Goal: Task Accomplishment & Management: Manage account settings

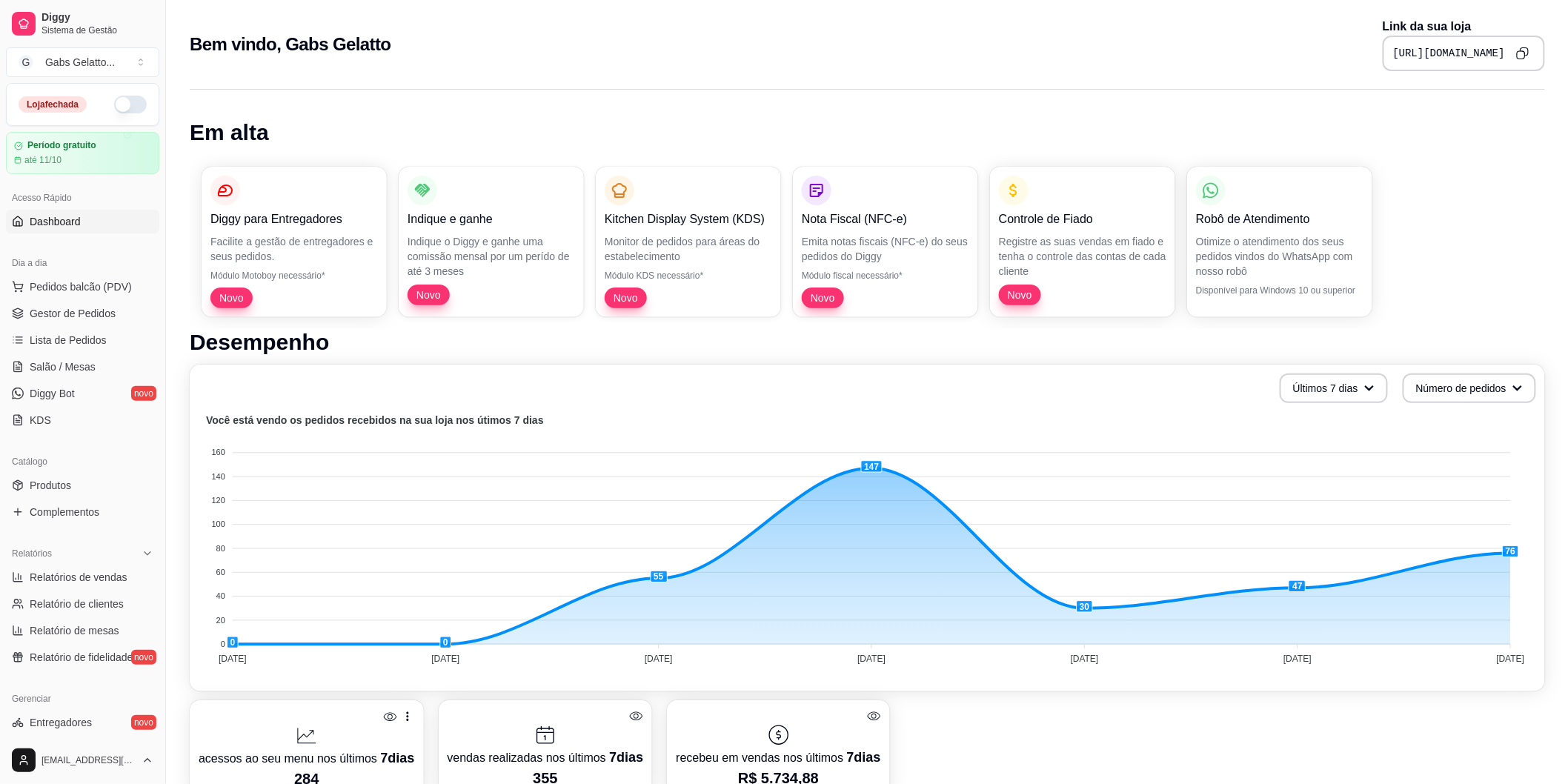
click at [114, 106] on button "button" at bounding box center [131, 105] width 33 height 18
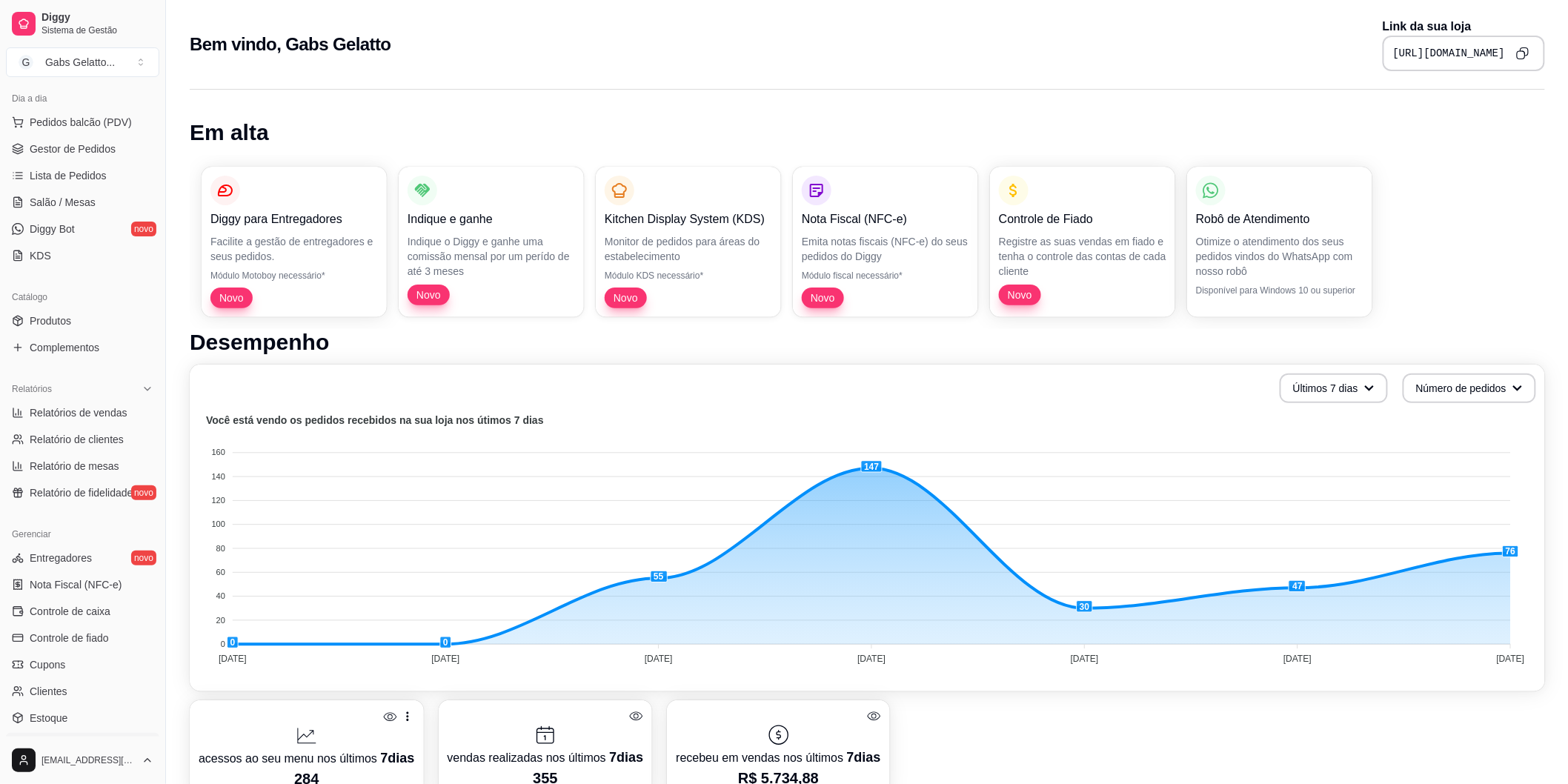
scroll to position [282, 0]
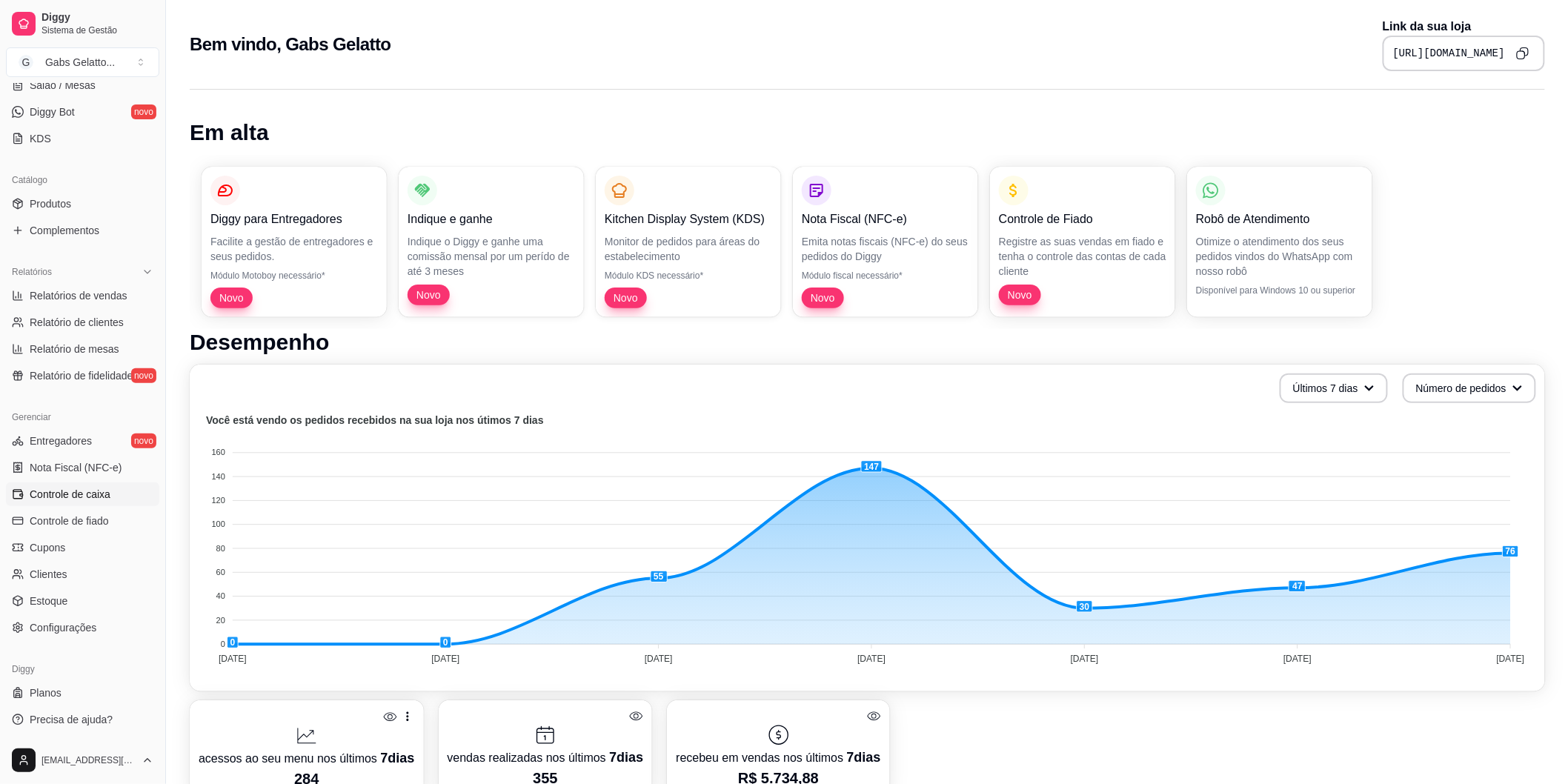
click at [107, 505] on link "Controle de caixa" at bounding box center [83, 494] width 154 height 24
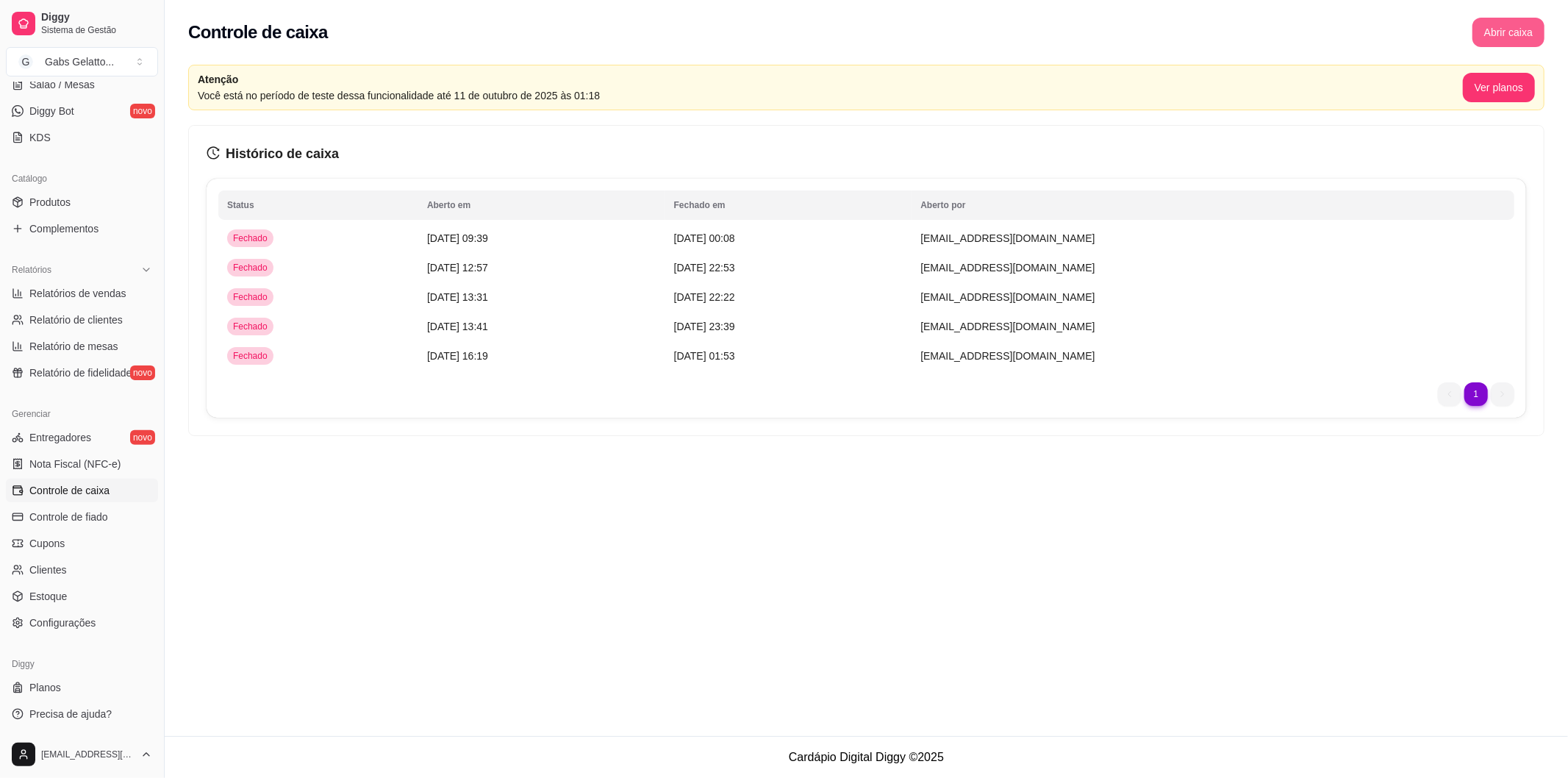
click at [1503, 29] on button "Abrir caixa" at bounding box center [1508, 32] width 72 height 29
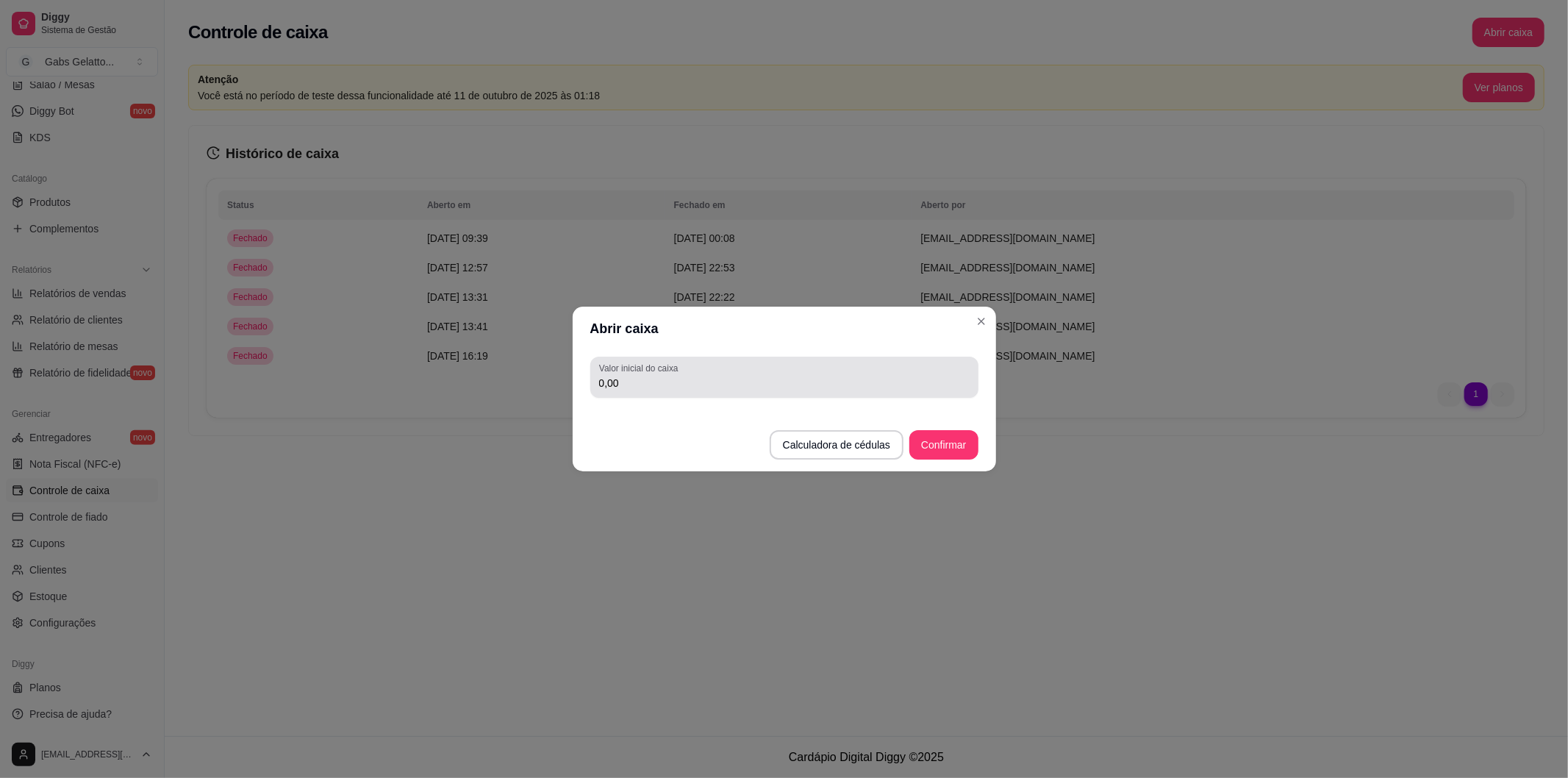
click at [738, 377] on input "0,00" at bounding box center [784, 383] width 371 height 15
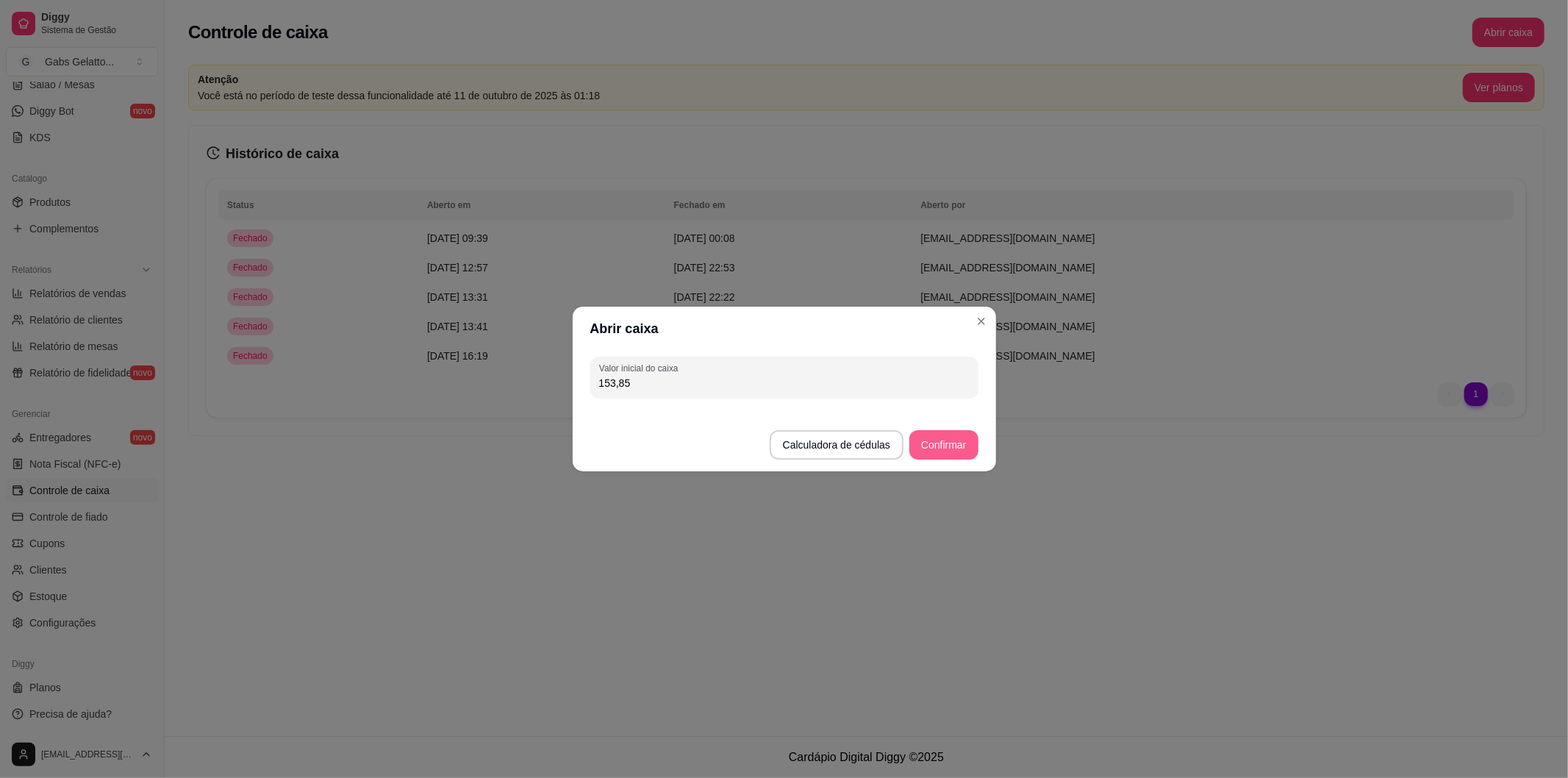
type input "153,85"
click at [963, 447] on button "Confirmar" at bounding box center [944, 445] width 68 height 29
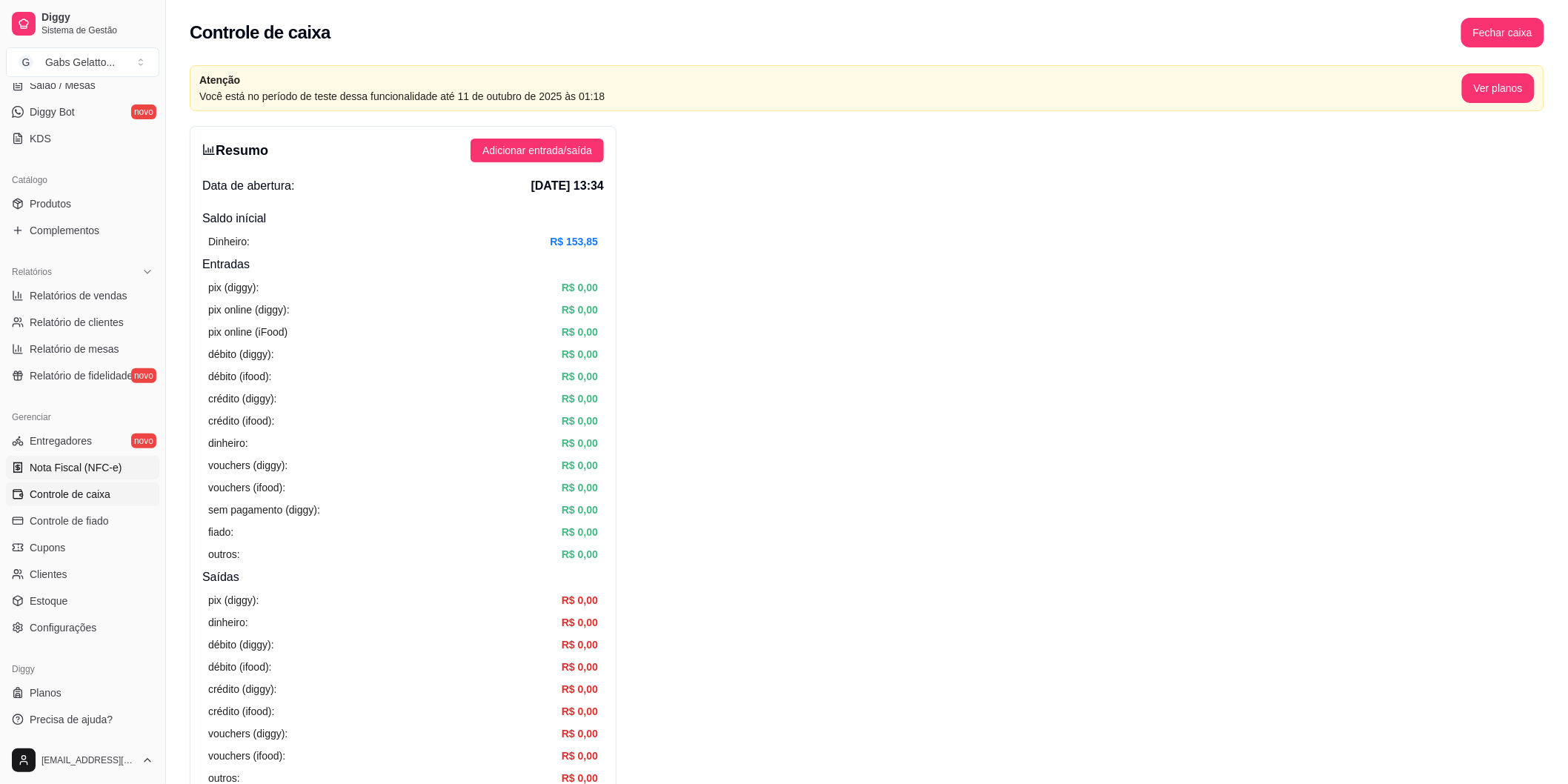
click at [86, 473] on span "Nota Fiscal (NFC-e)" at bounding box center [75, 468] width 92 height 15
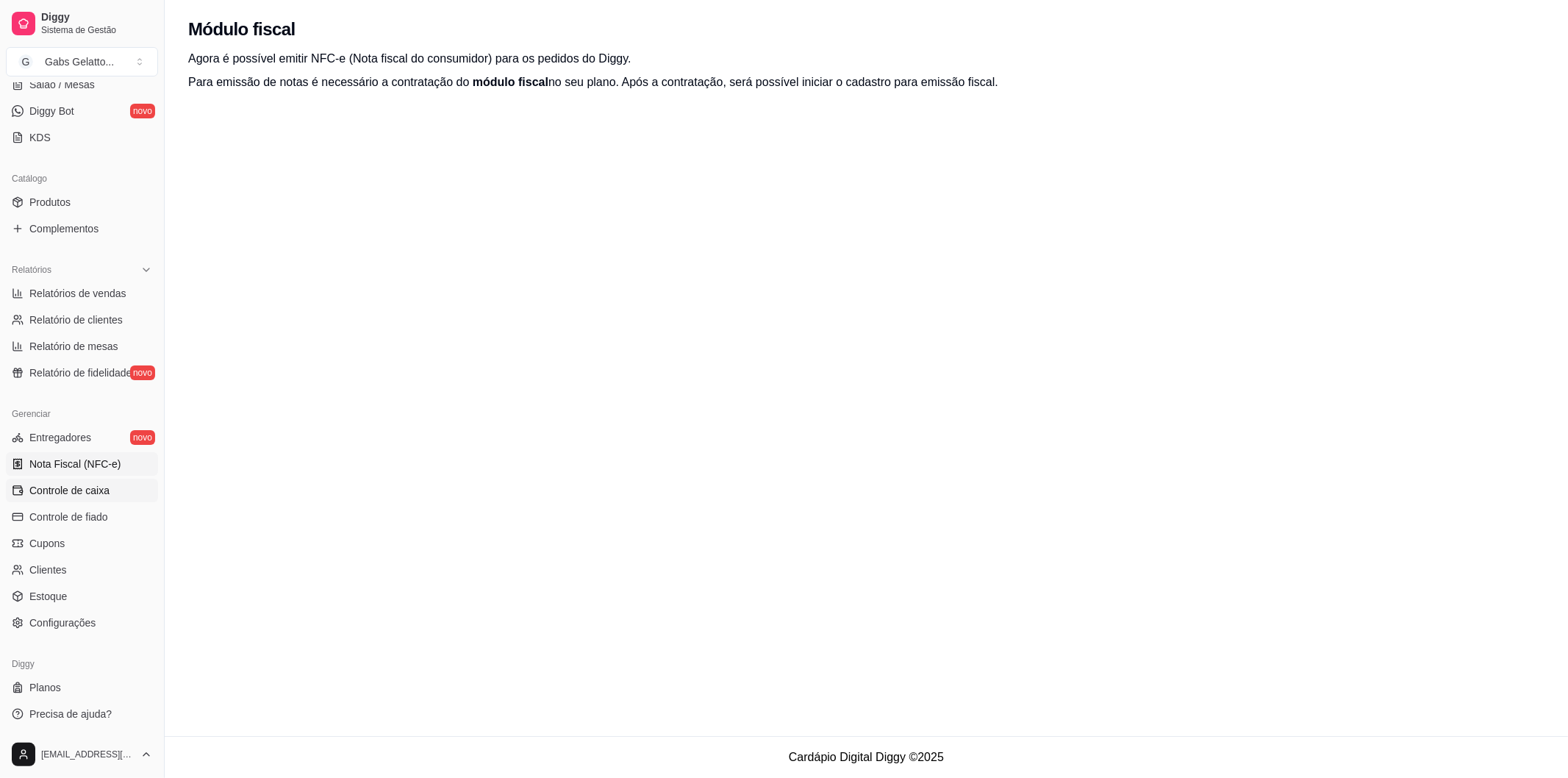
click at [89, 501] on link "Controle de caixa" at bounding box center [82, 490] width 152 height 24
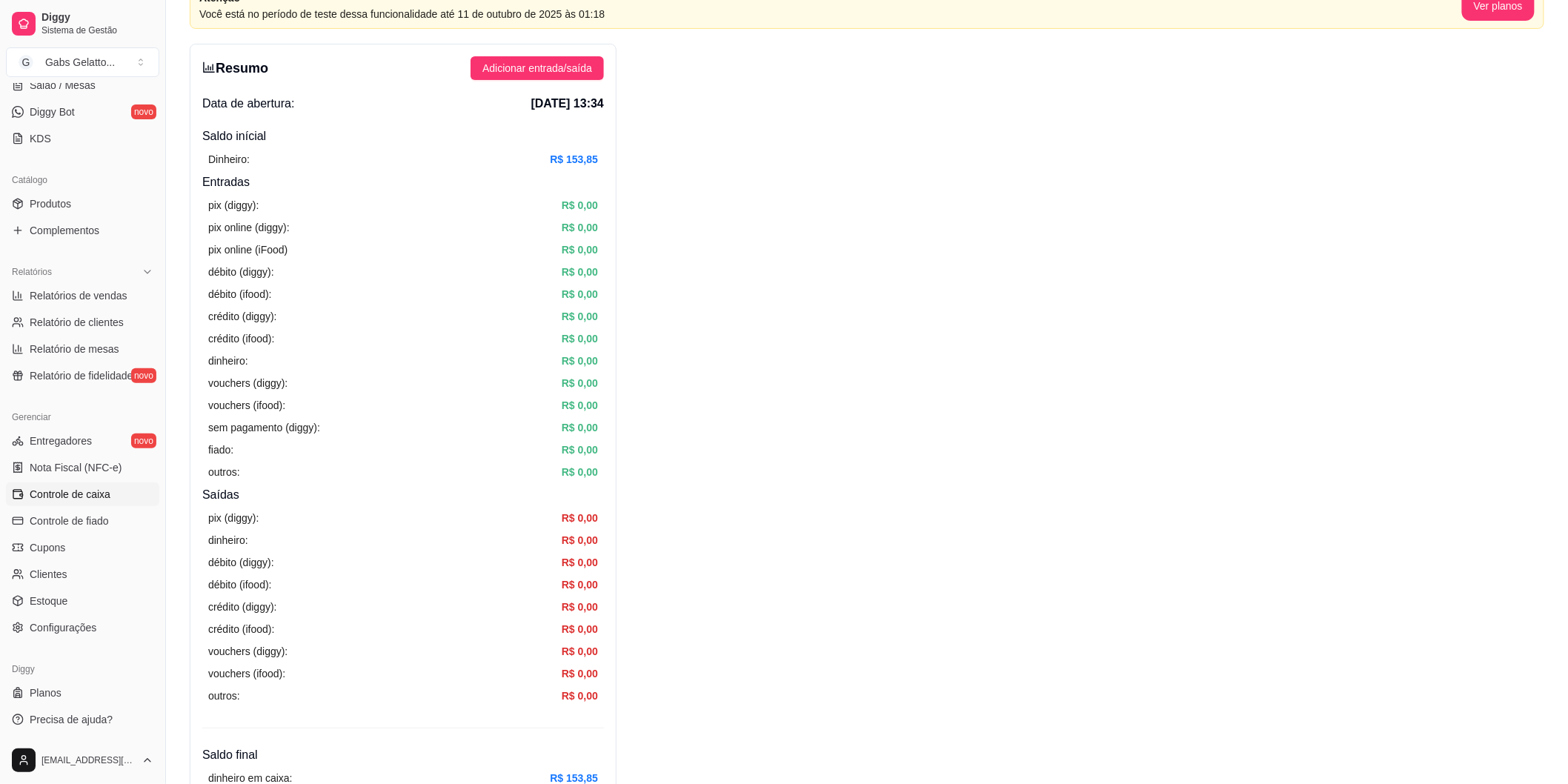
scroll to position [164, 0]
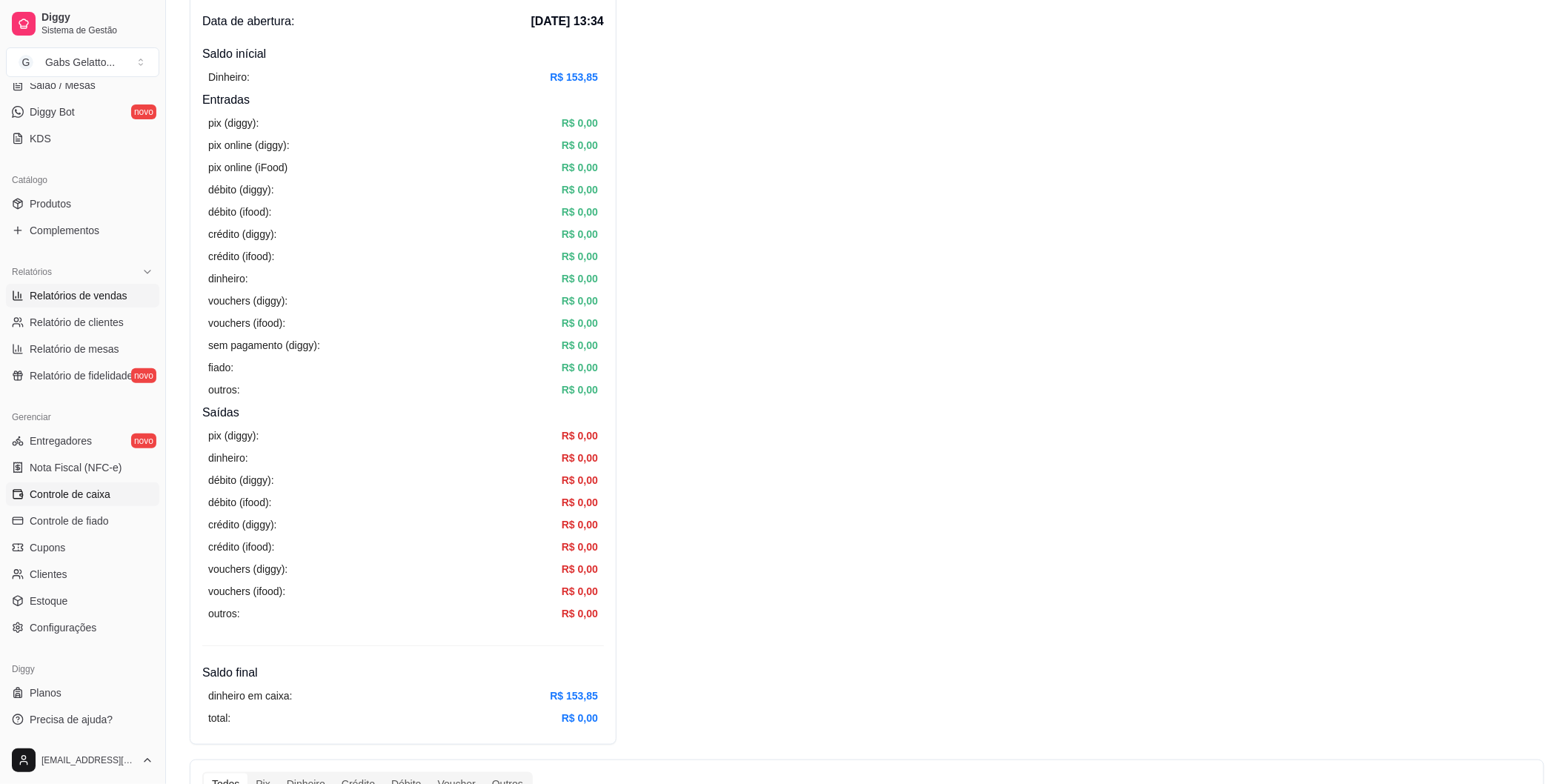
click at [108, 297] on span "Relatórios de vendas" at bounding box center [78, 296] width 98 height 15
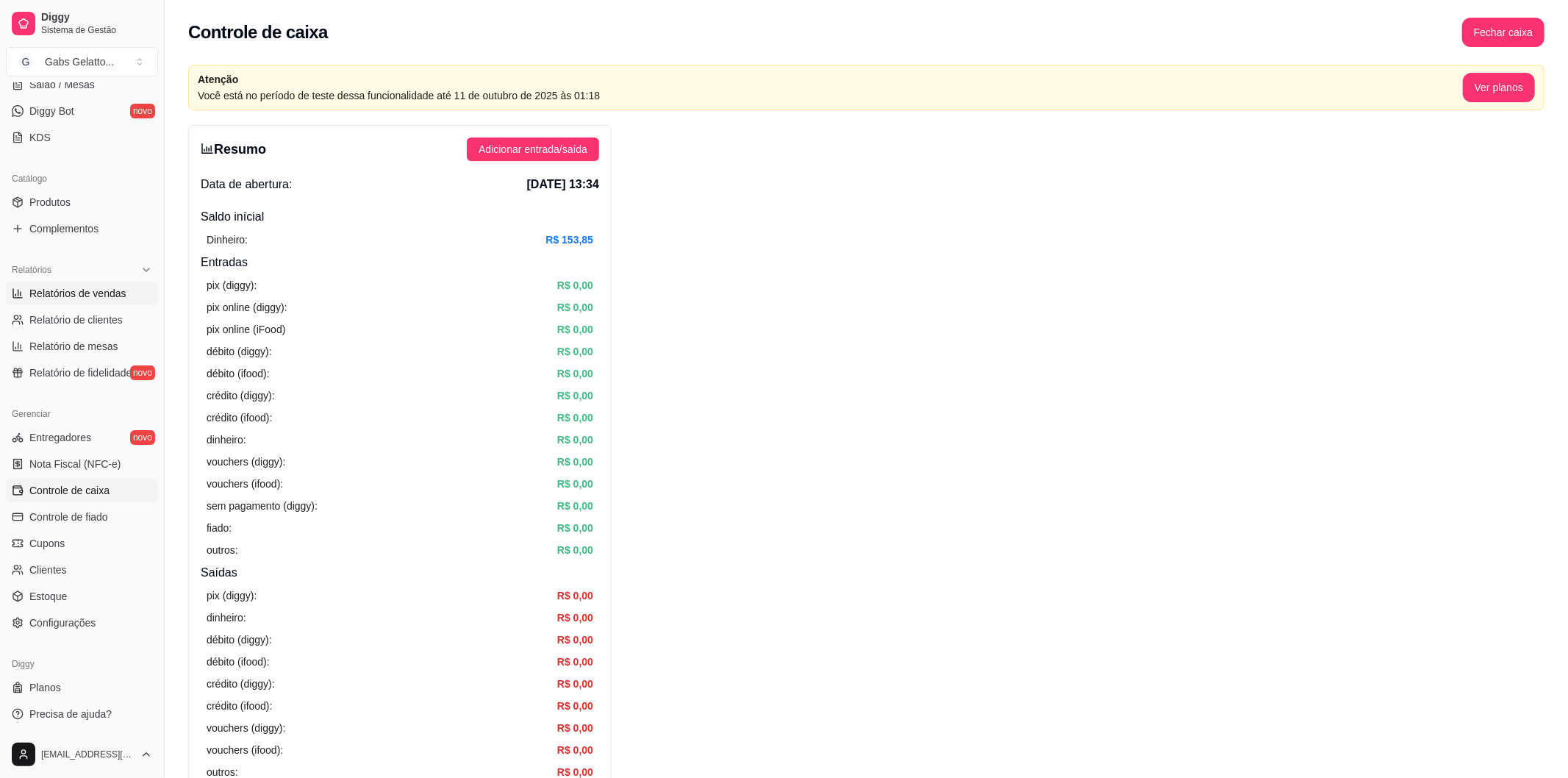
select select "ALL"
select select "0"
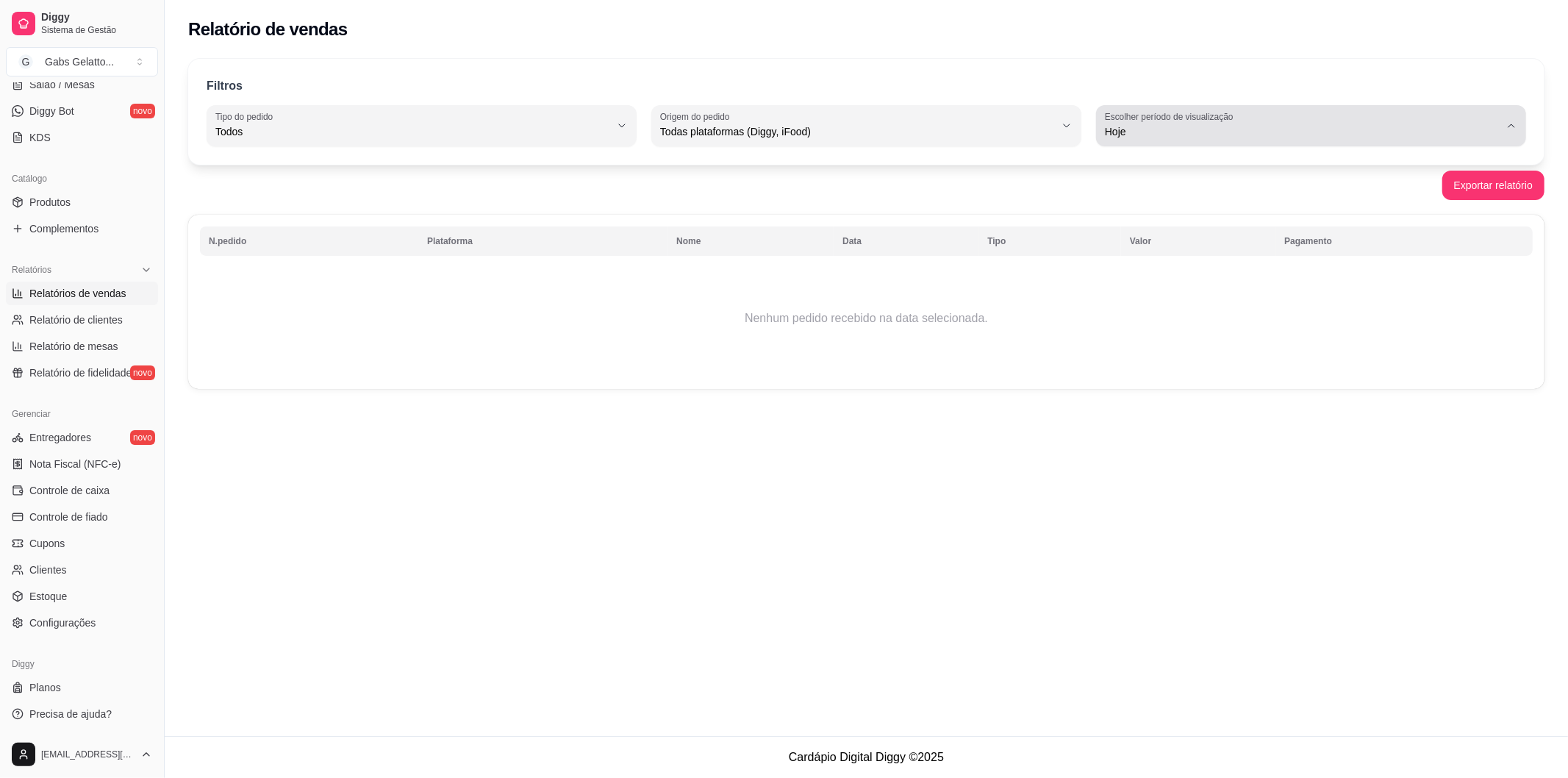
click at [1275, 120] on div "Hoje" at bounding box center [1302, 126] width 395 height 29
click at [1178, 185] on span "Ontem" at bounding box center [1305, 191] width 376 height 14
type input "1"
select select "1"
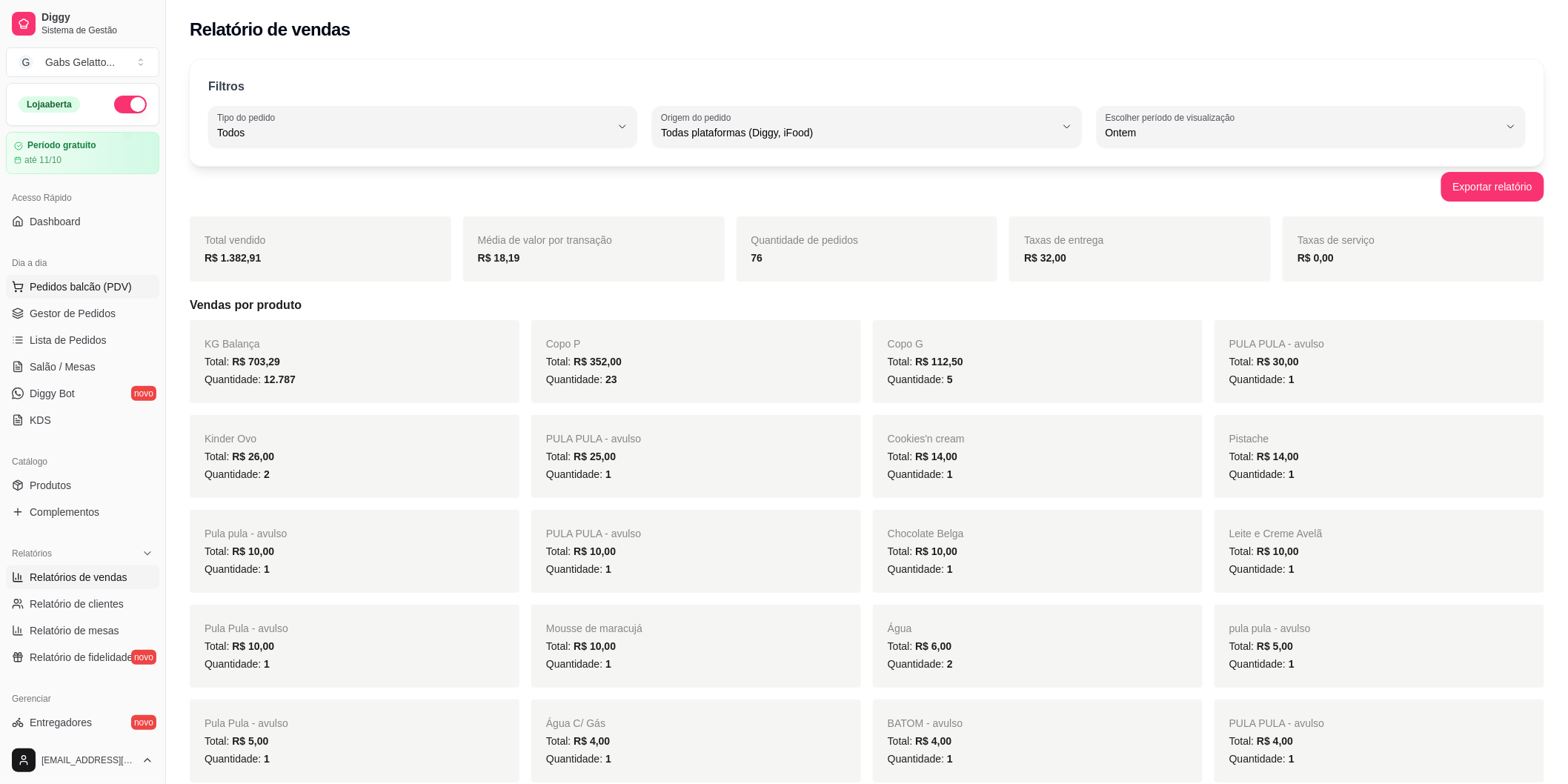
click at [75, 282] on span "Pedidos balcão (PDV)" at bounding box center [80, 287] width 102 height 15
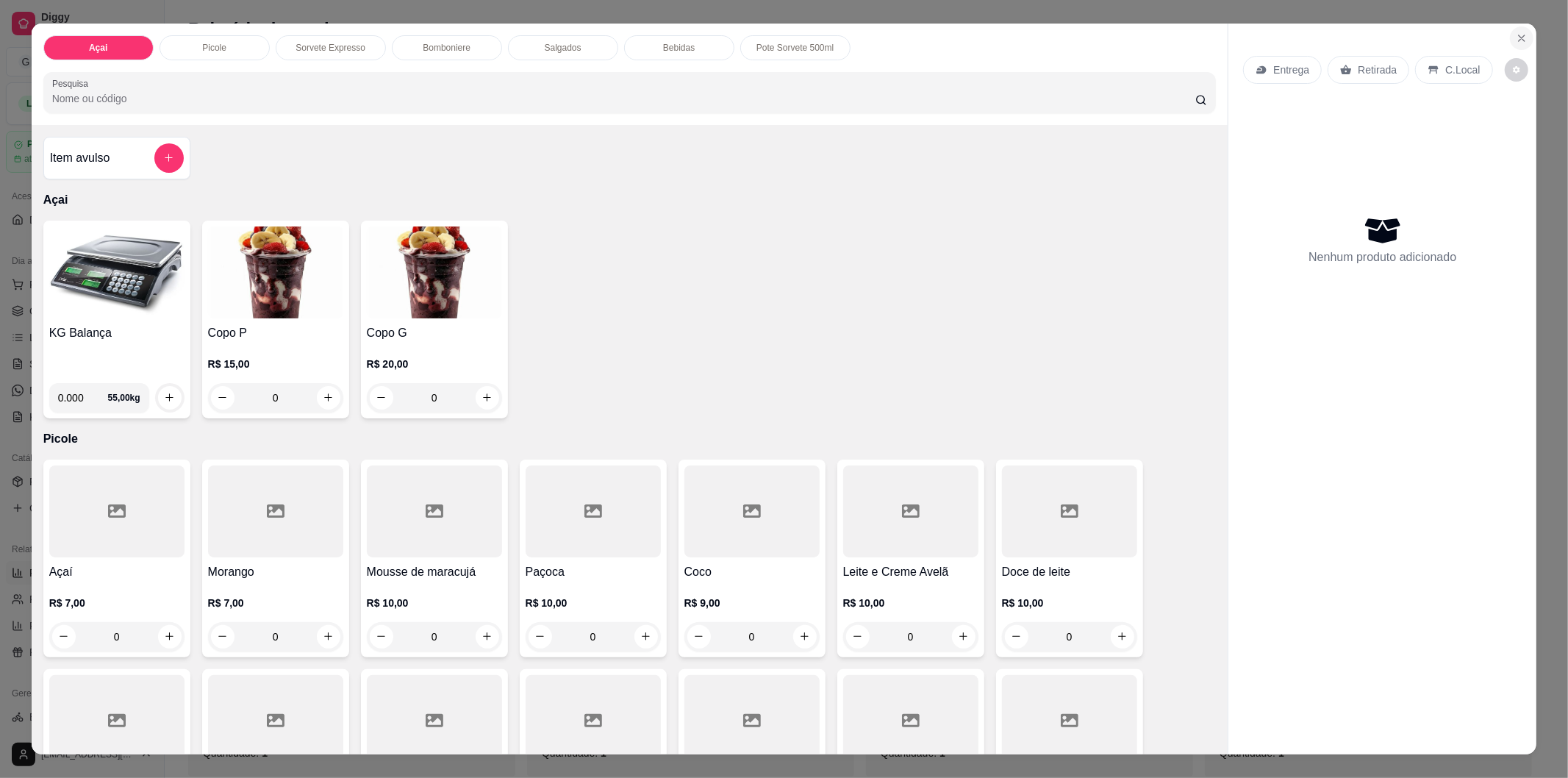
click at [1516, 41] on icon "Close" at bounding box center [1522, 38] width 12 height 12
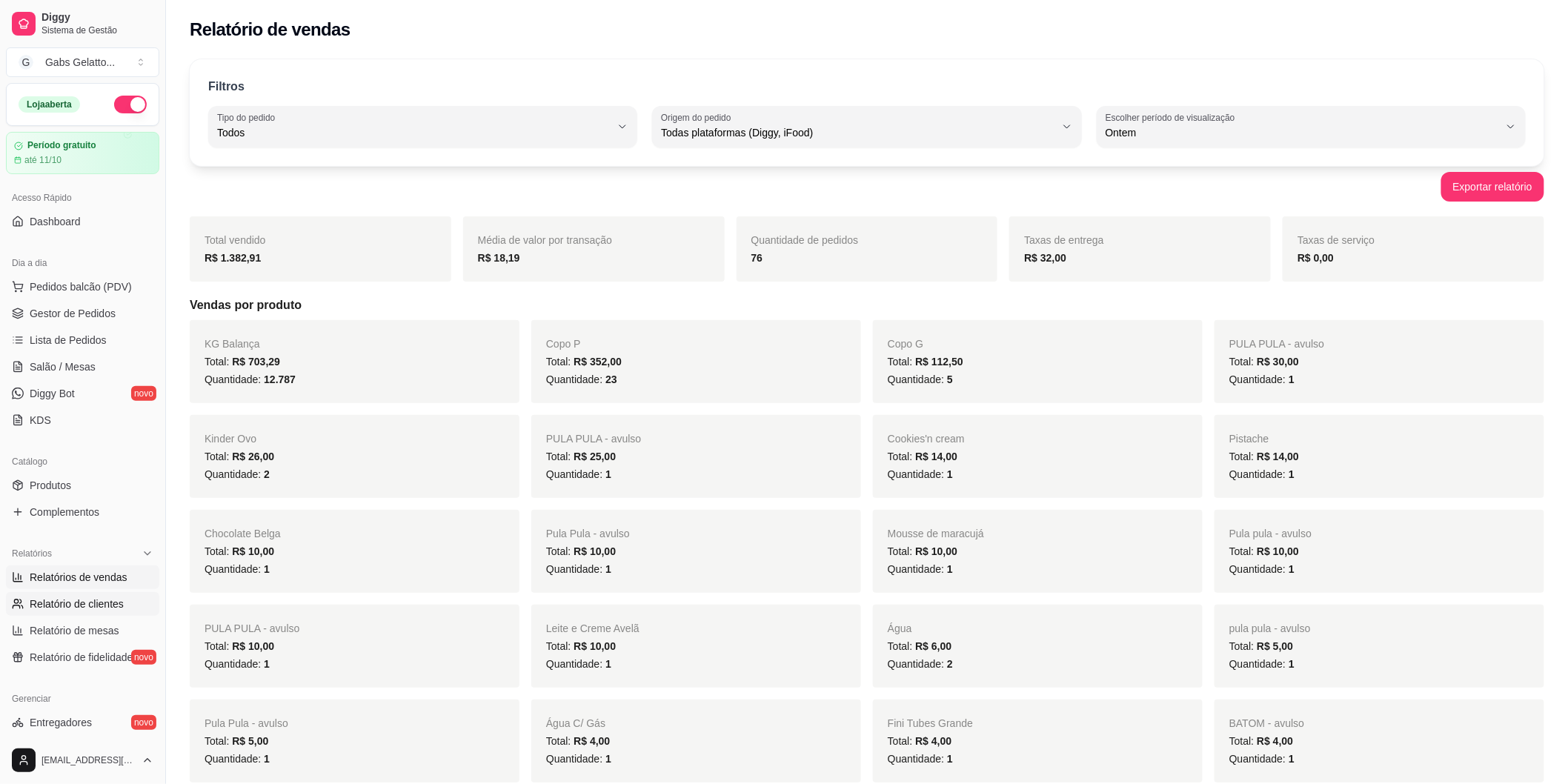
click at [104, 601] on span "Relatório de clientes" at bounding box center [76, 604] width 94 height 15
select select "30"
select select "HIGHEST_TOTAL_SPENT_WITH_ORDERS"
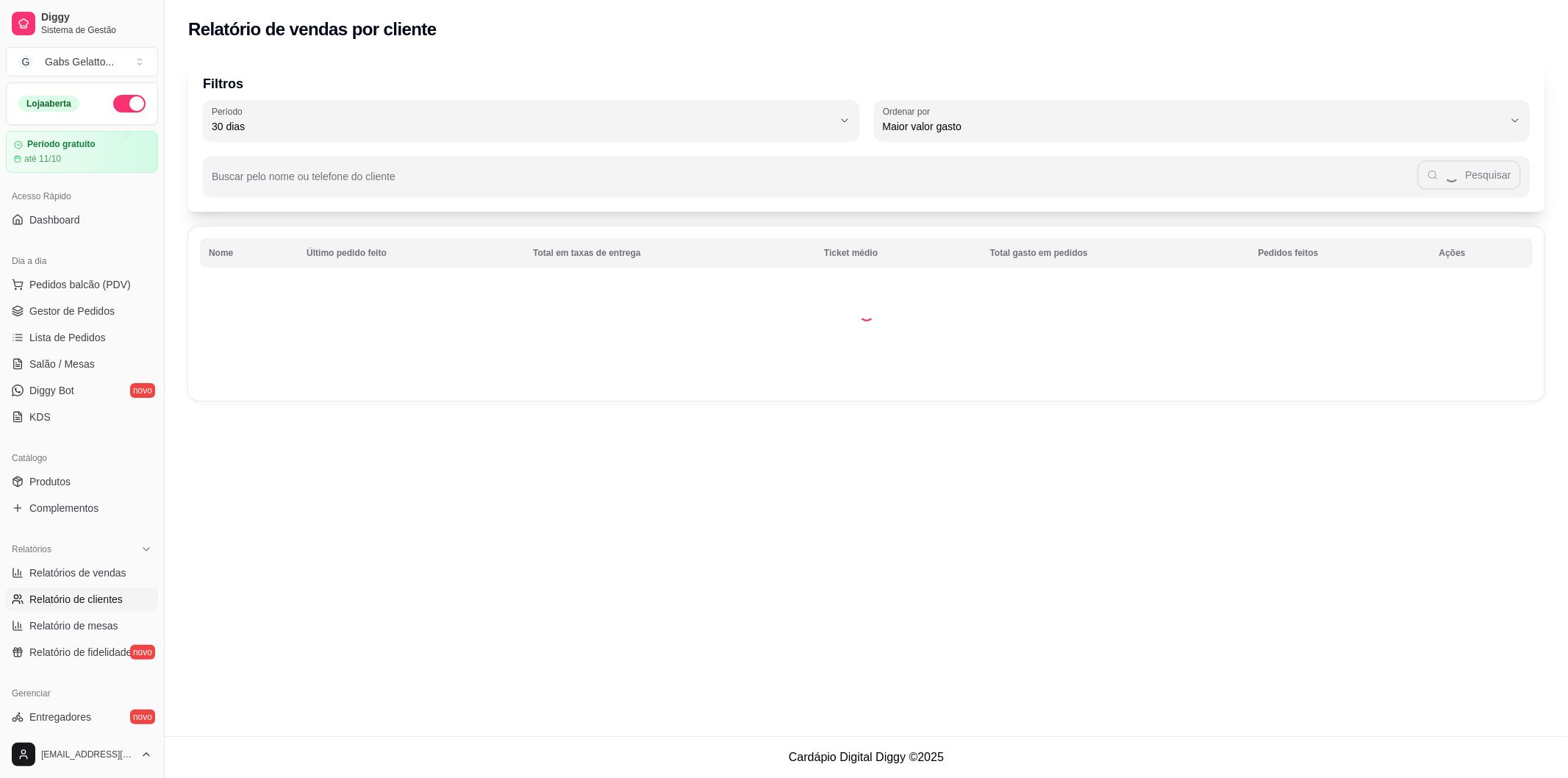
scroll to position [163, 0]
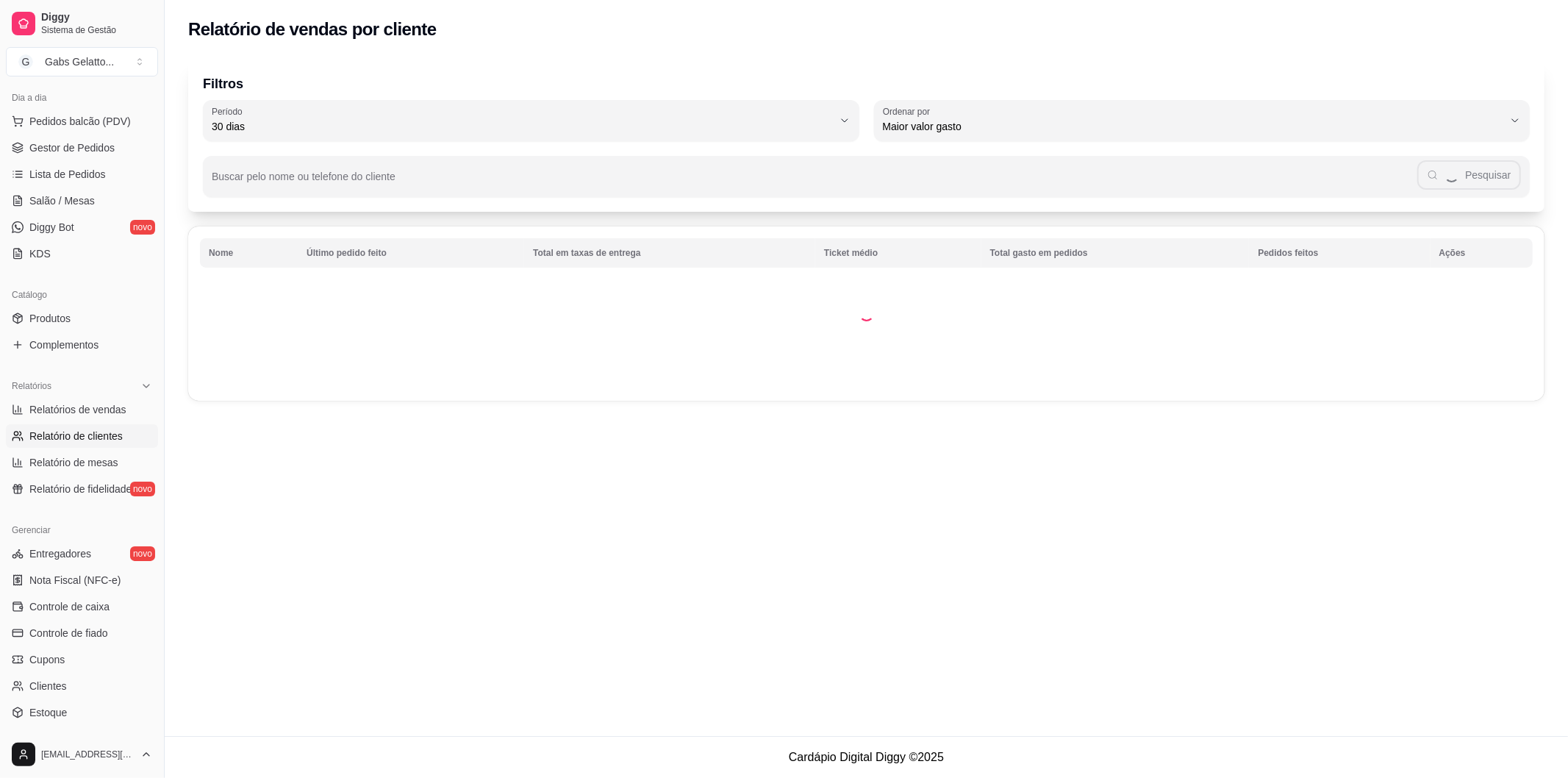
click at [104, 566] on ul "Entregadores novo Nota Fiscal (NFC-e) Controle de caixa Controle de fiado Cupon…" at bounding box center [82, 647] width 152 height 209
click at [110, 556] on link "Entregadores novo" at bounding box center [82, 553] width 152 height 24
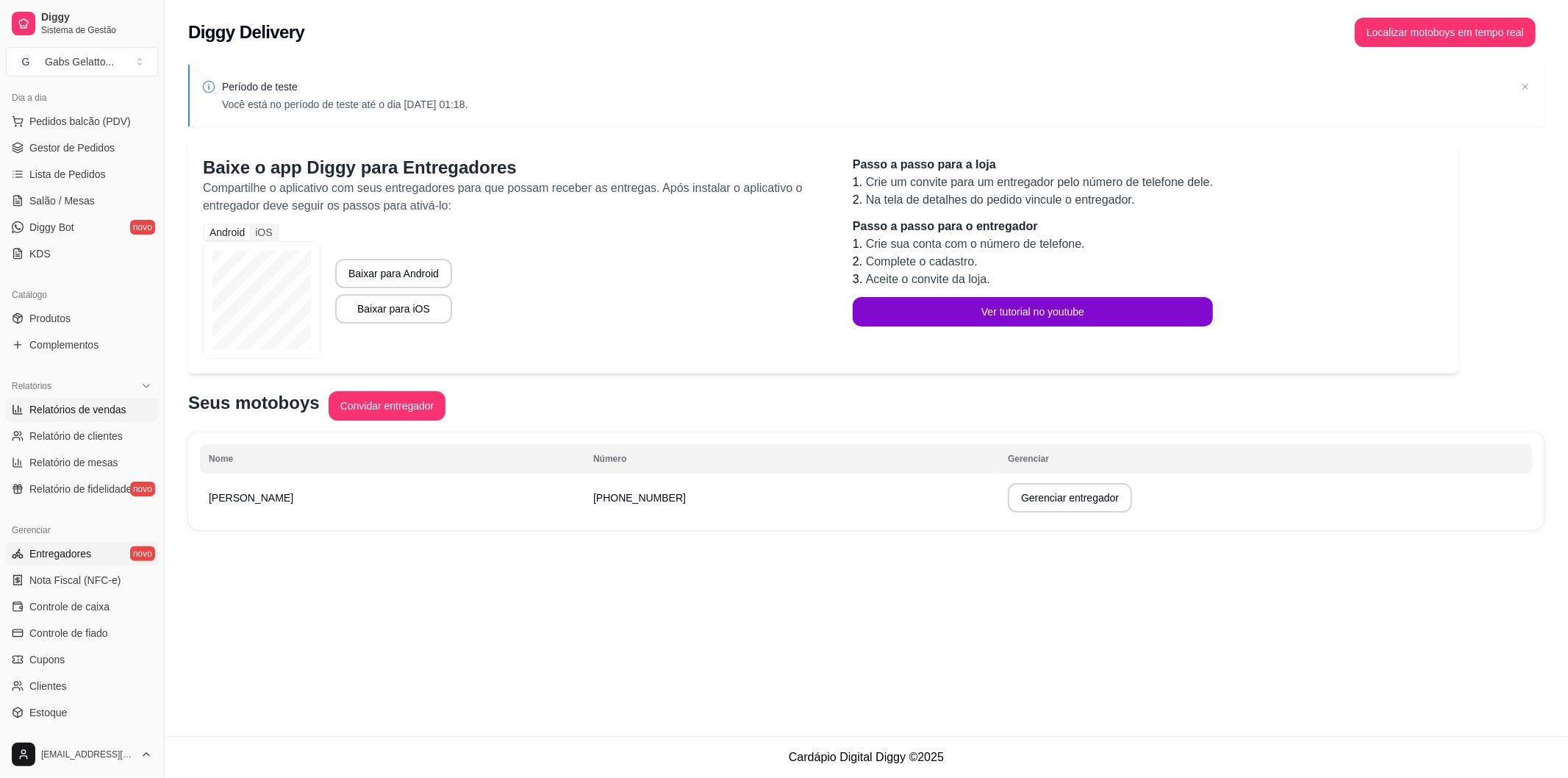
click at [59, 407] on span "Relatórios de vendas" at bounding box center [78, 410] width 97 height 15
select select "ALL"
select select "0"
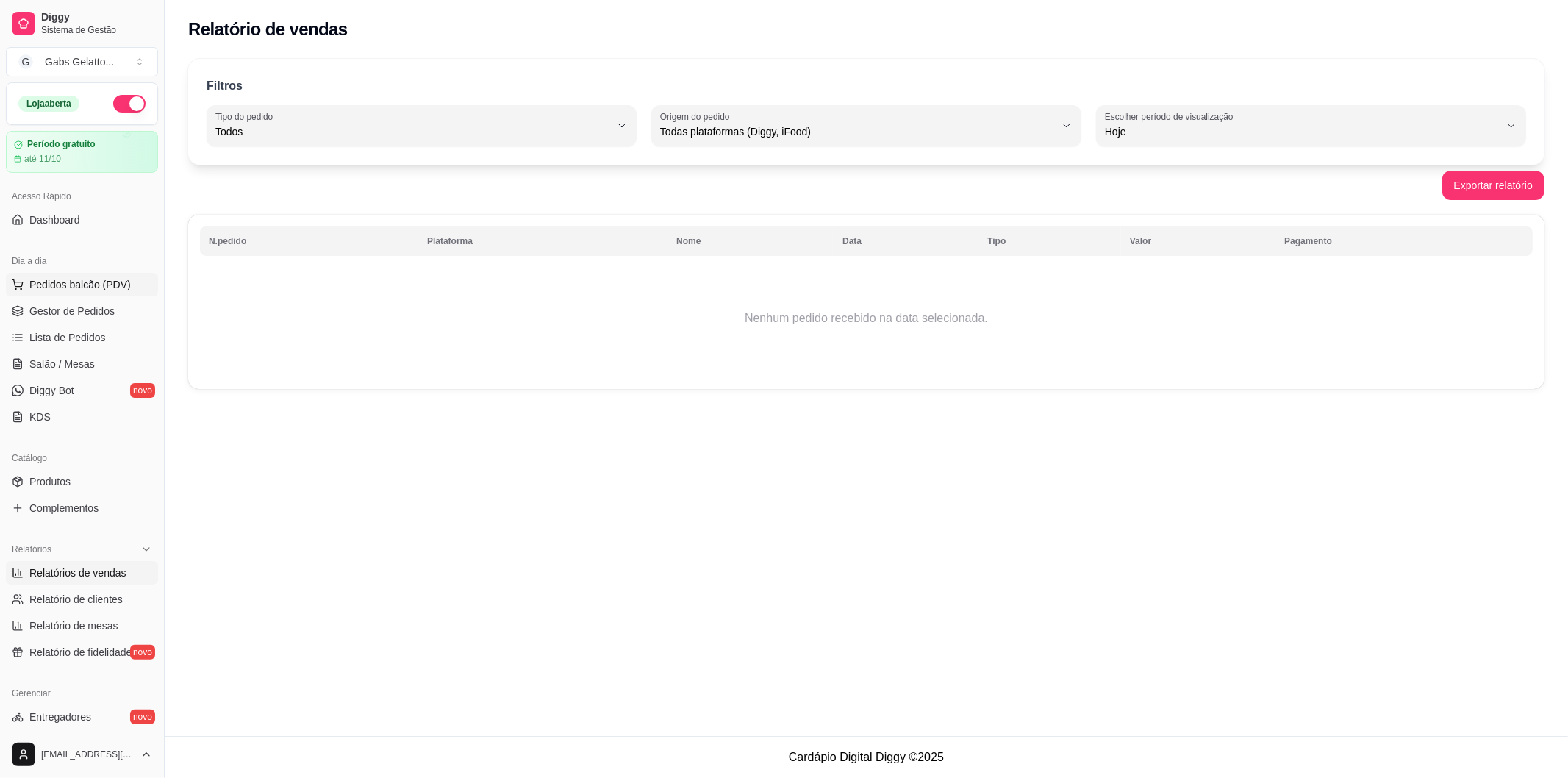
click at [84, 290] on span "Pedidos balcão (PDV)" at bounding box center [79, 285] width 101 height 15
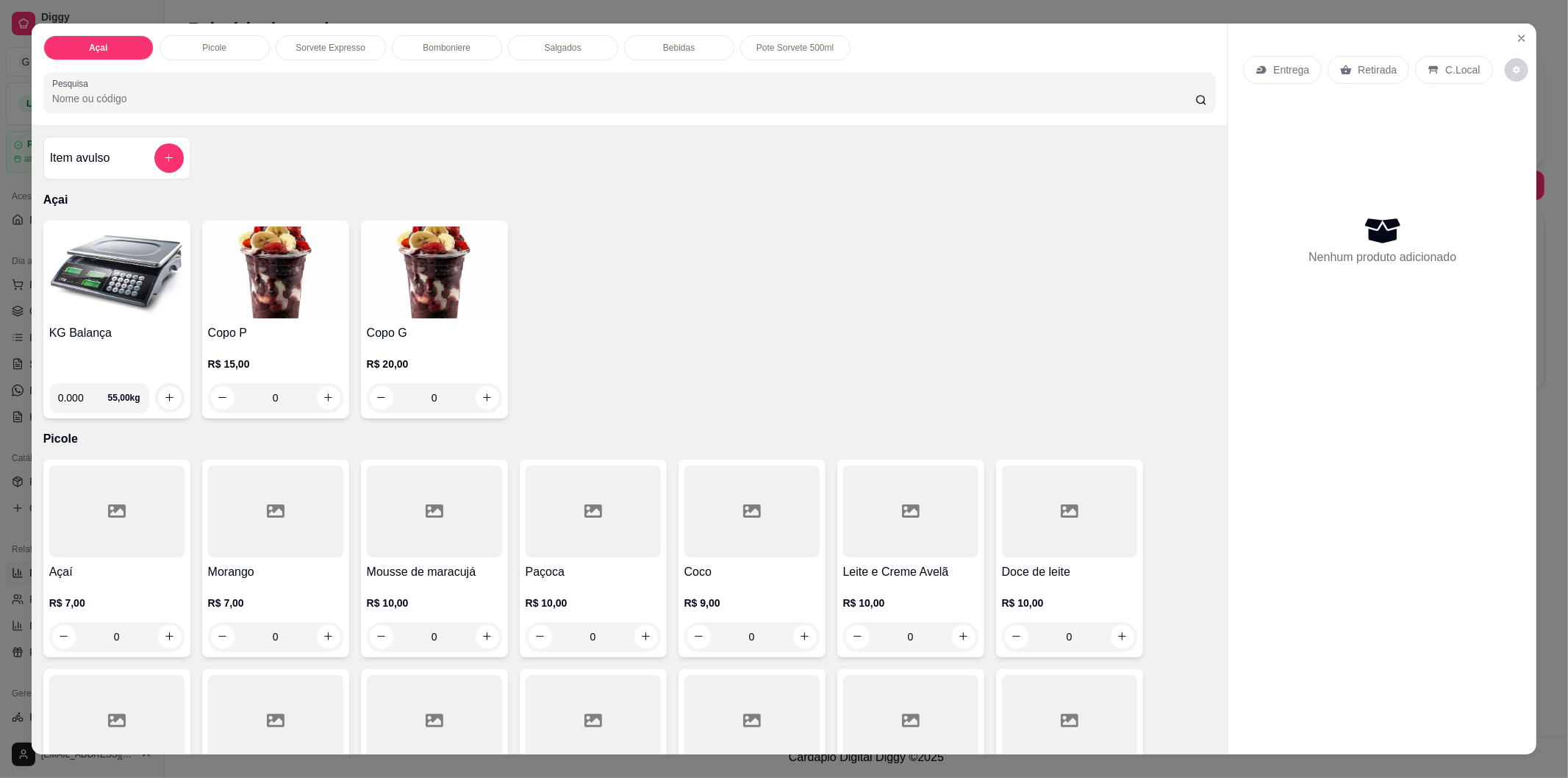
click at [84, 389] on input "0.000" at bounding box center [84, 398] width 50 height 29
type input "0.188"
click at [166, 396] on icon "increase-product-quantity" at bounding box center [169, 398] width 11 height 11
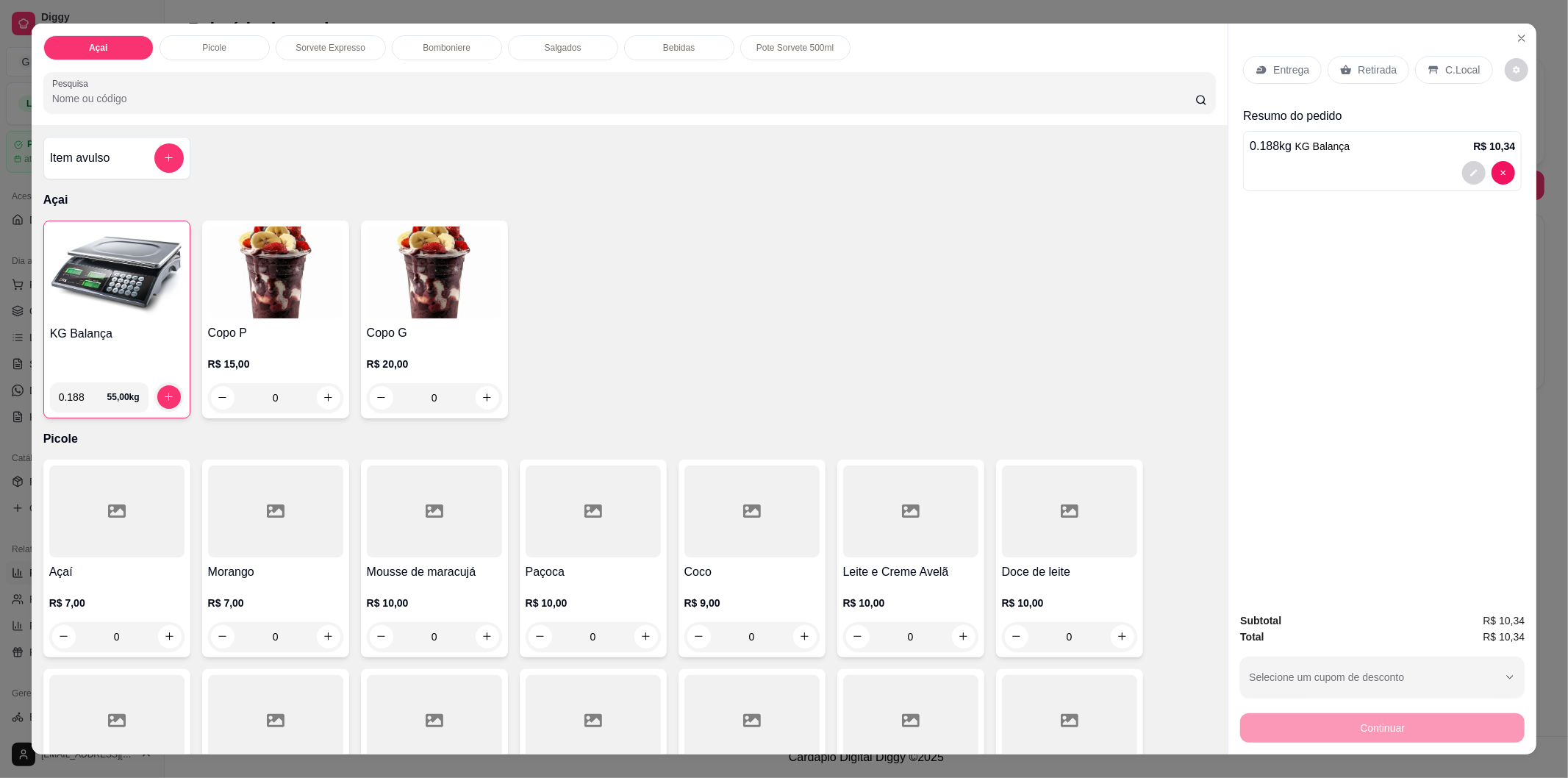
click at [1446, 62] on p "C.Local" at bounding box center [1463, 70] width 35 height 15
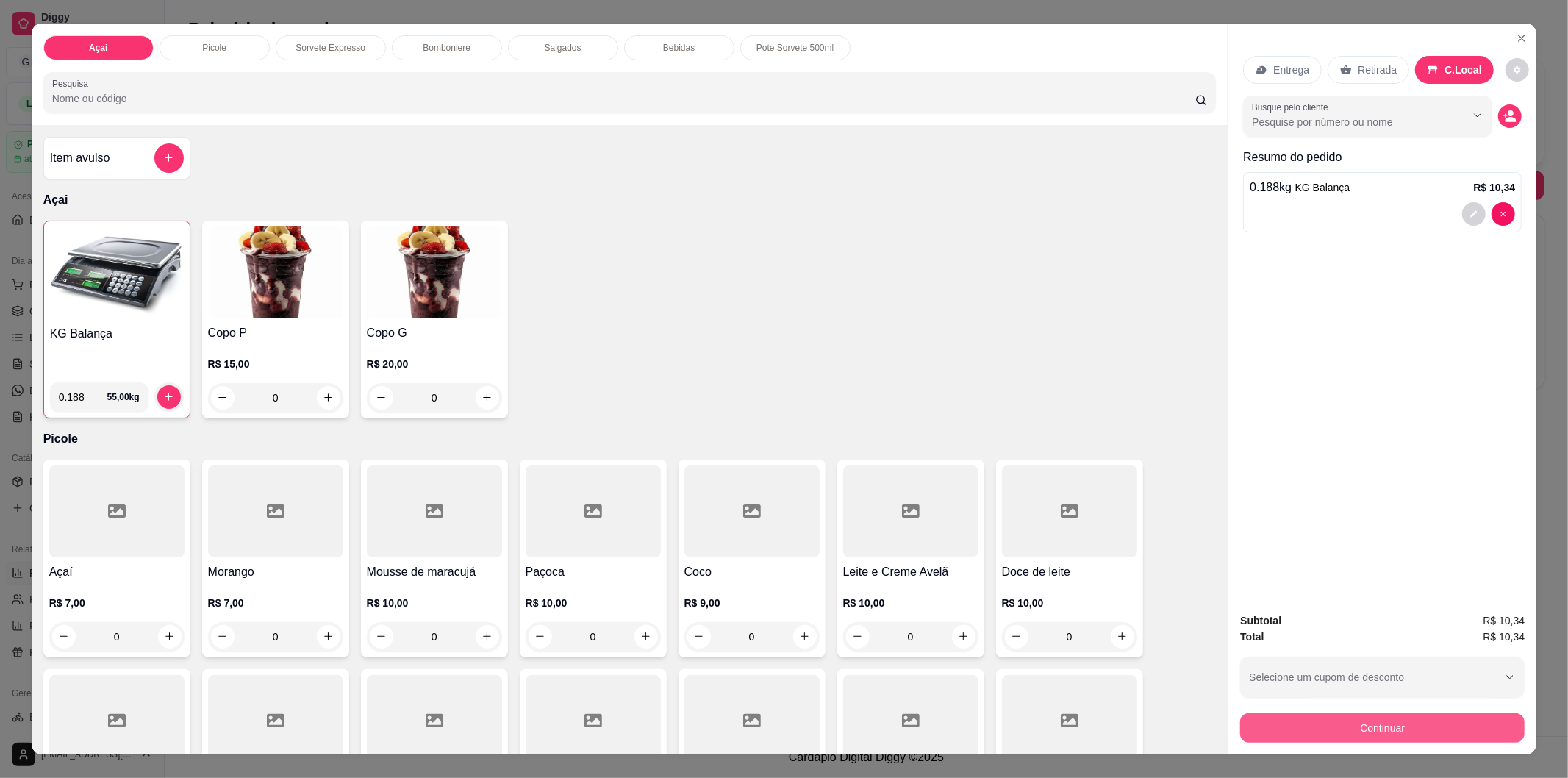
click at [1385, 730] on button "Continuar" at bounding box center [1382, 729] width 285 height 29
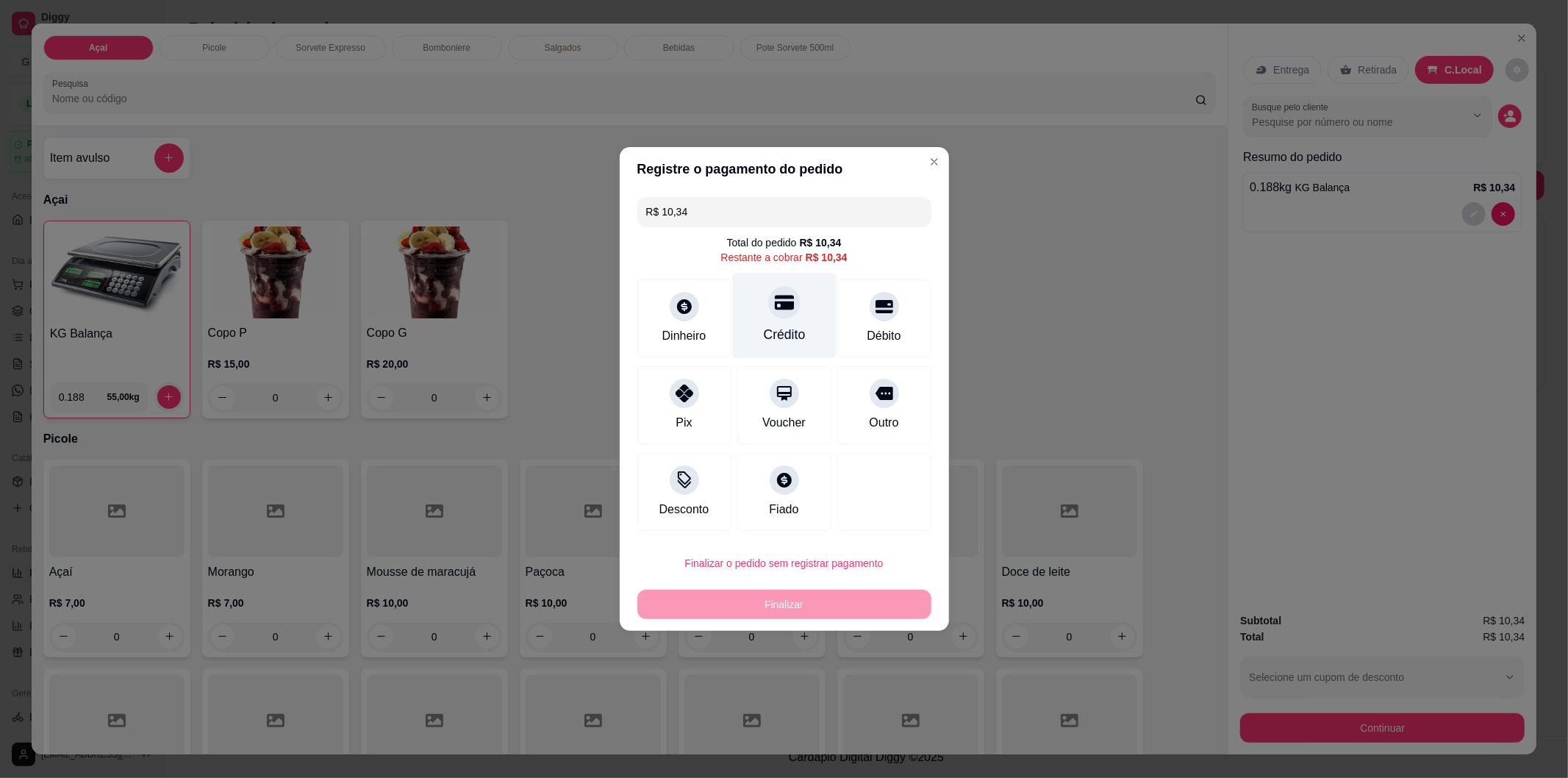
click at [782, 316] on div at bounding box center [785, 303] width 32 height 32
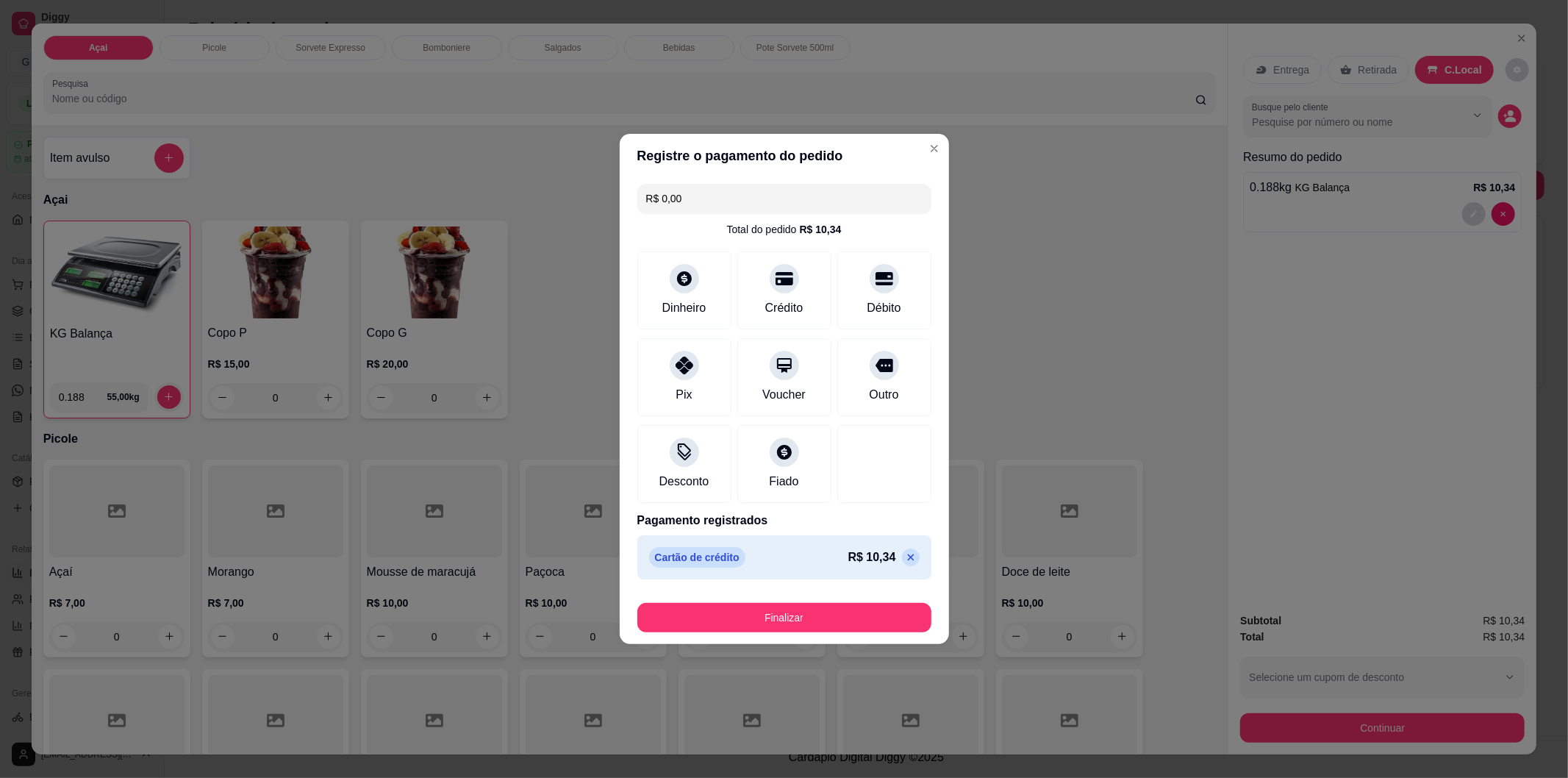
click at [784, 616] on button "Finalizar" at bounding box center [784, 618] width 294 height 29
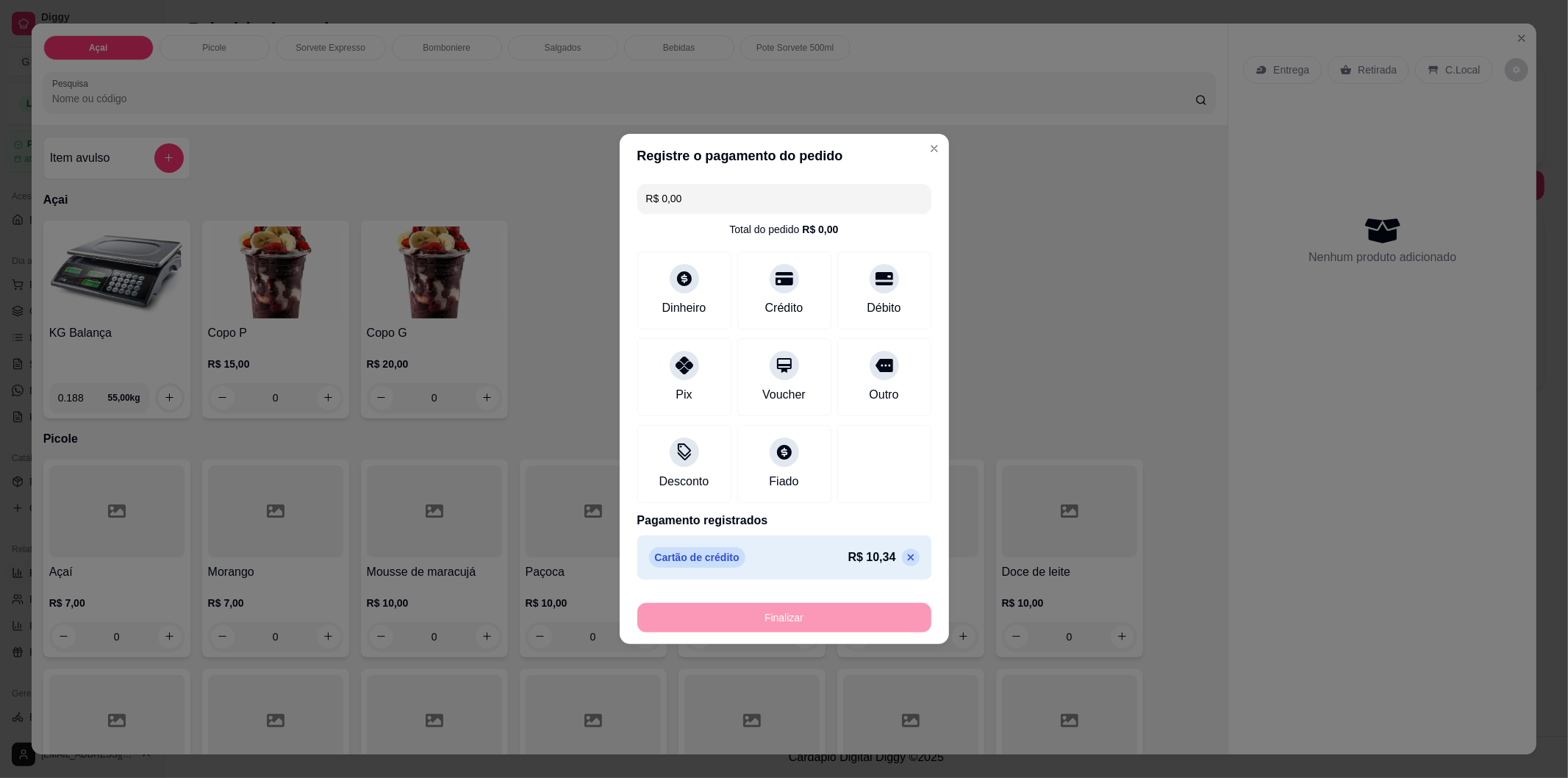
type input "-R$ 10,34"
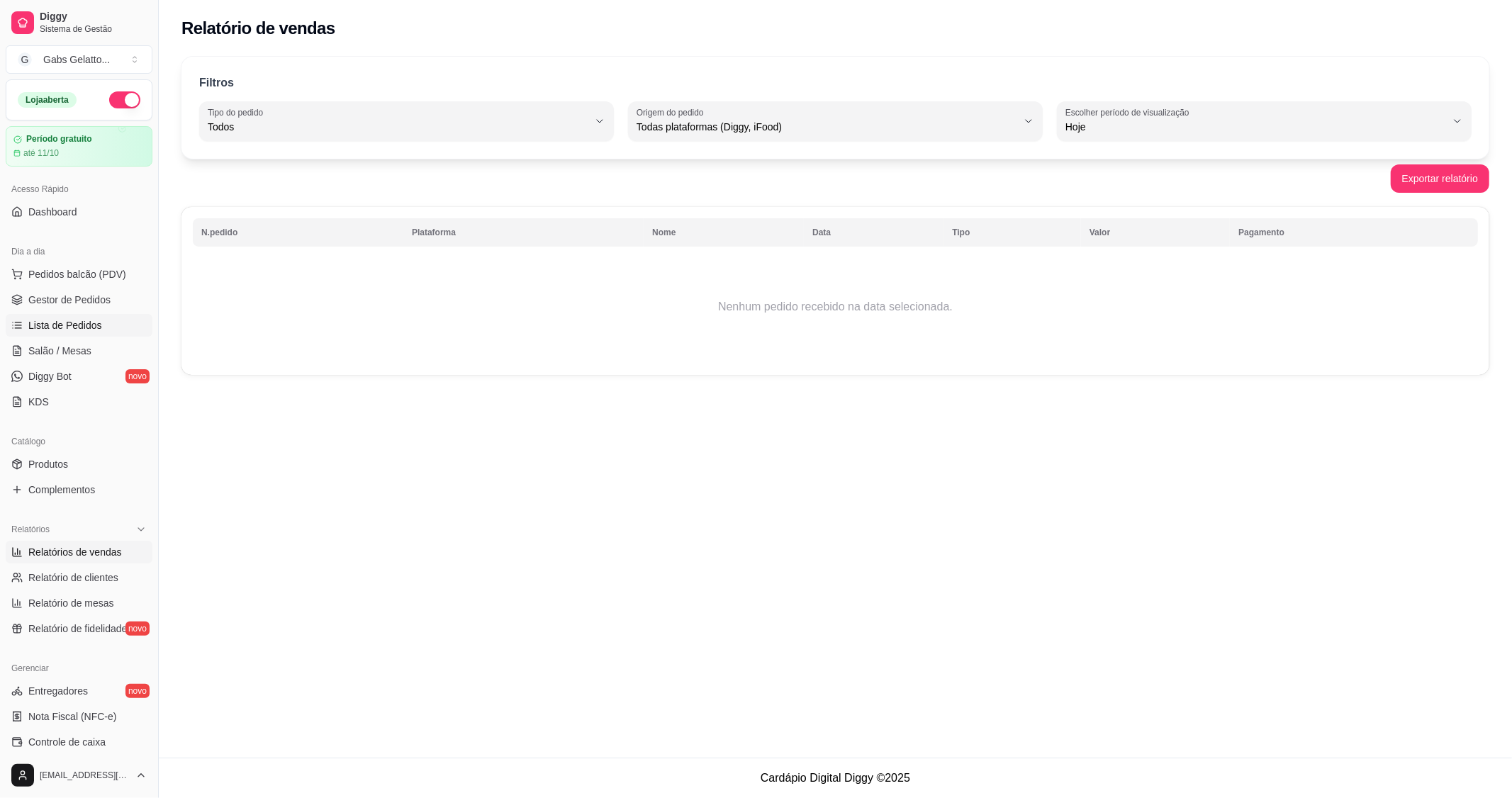
click at [95, 314] on link "Lista de Pedidos" at bounding box center [79, 325] width 147 height 23
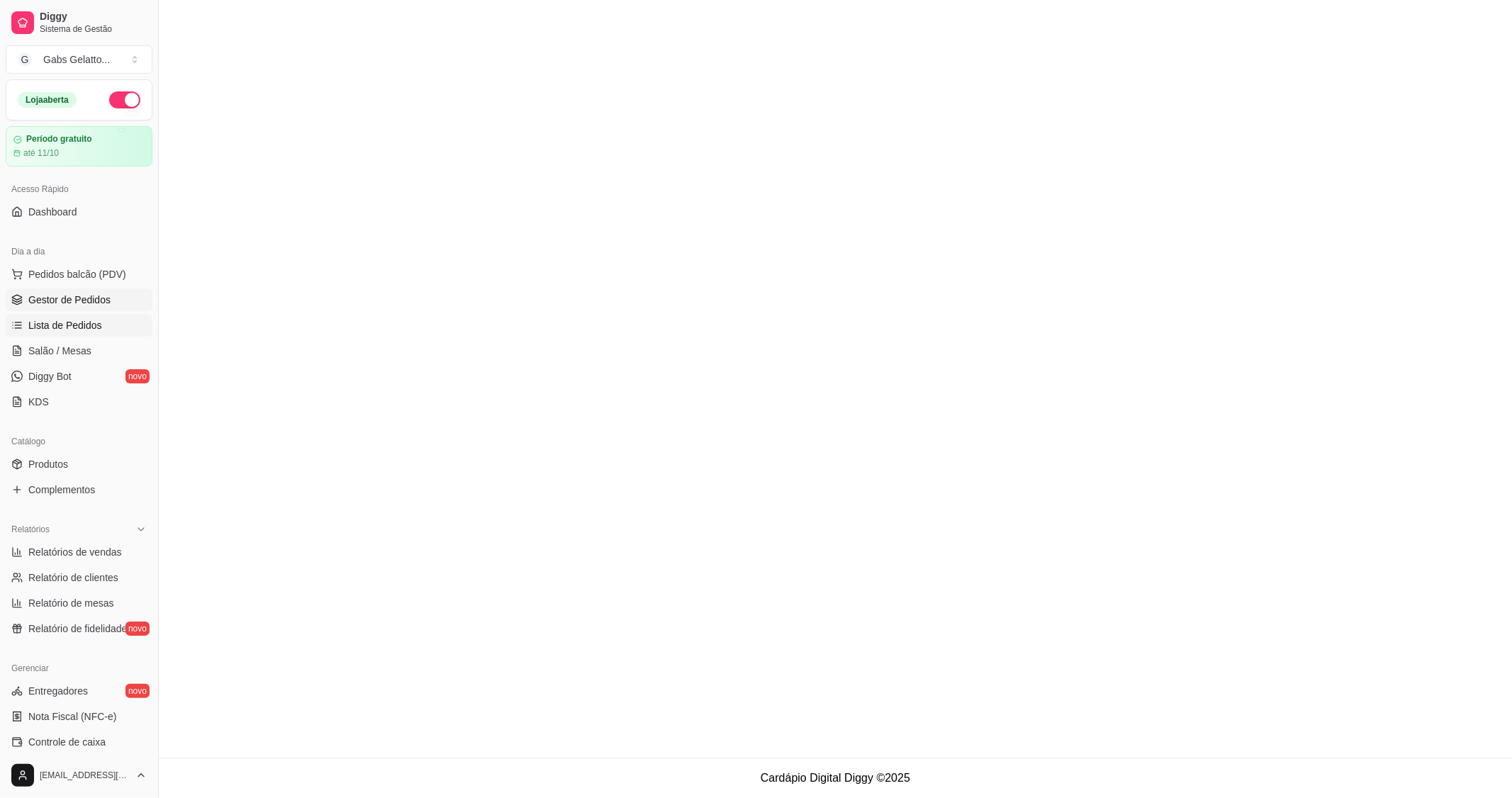
click at [99, 300] on span "Gestor de Pedidos" at bounding box center [69, 300] width 82 height 14
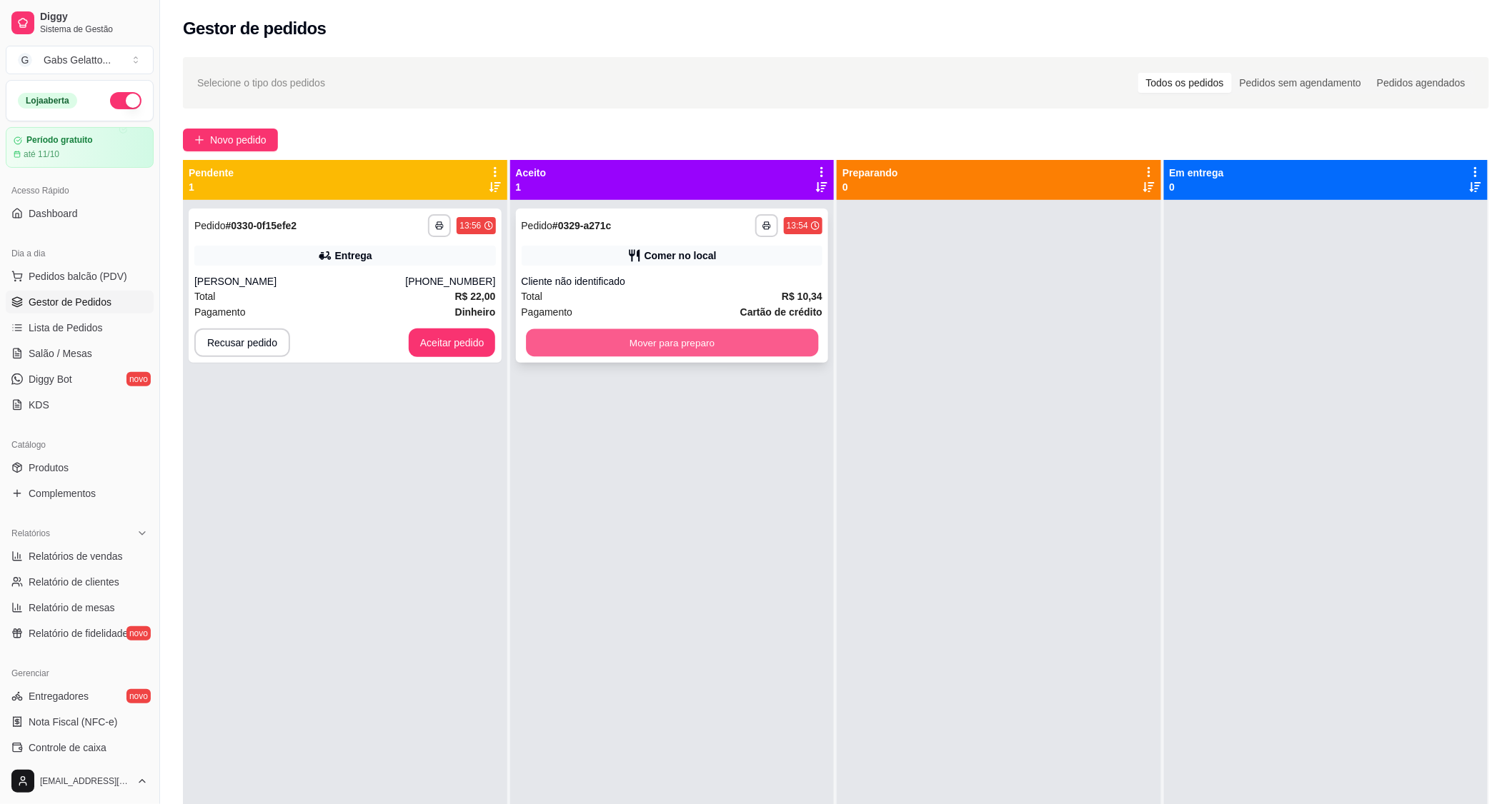
click at [610, 347] on button "Mover para preparo" at bounding box center [671, 343] width 292 height 28
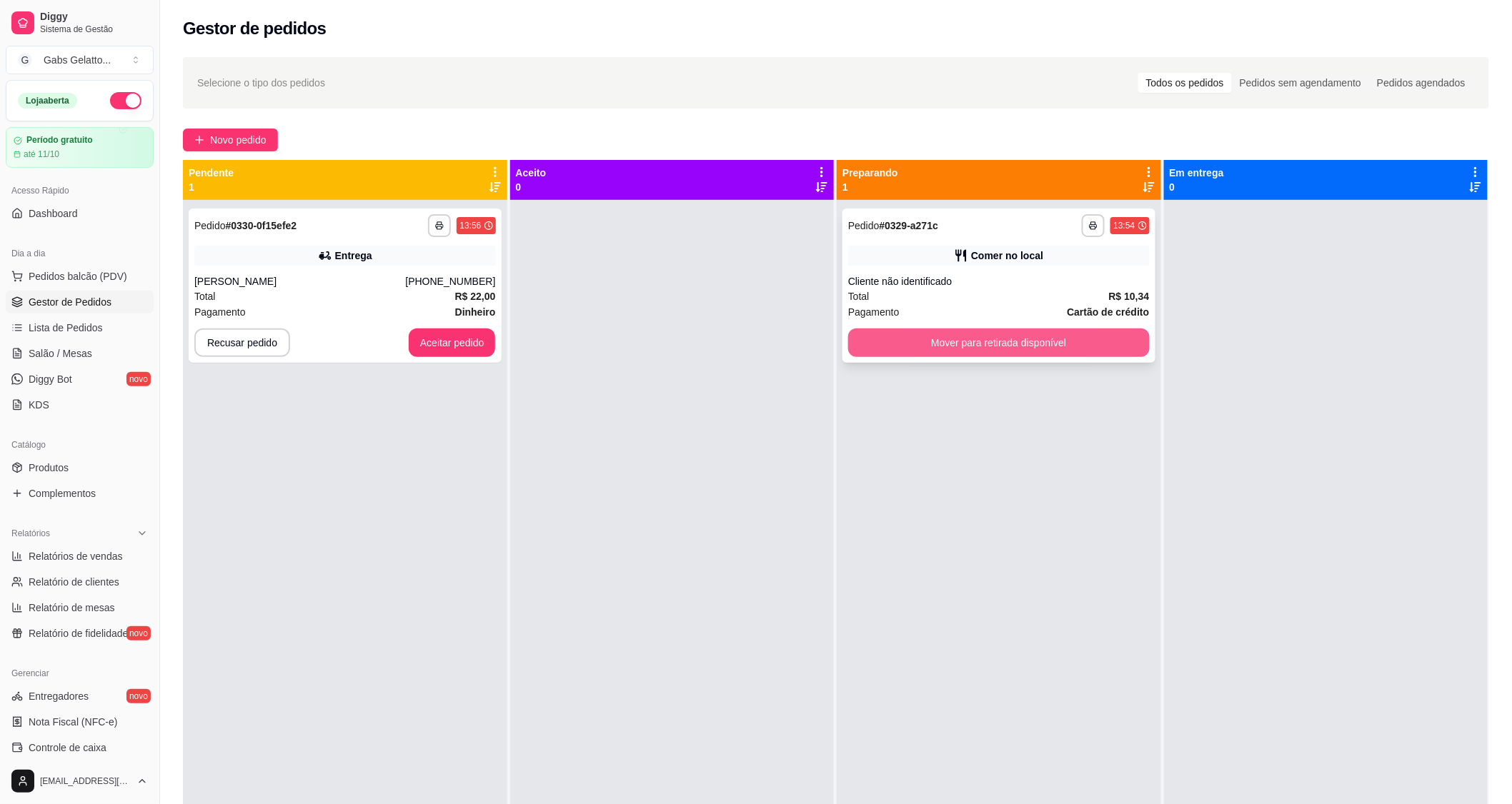
click at [929, 350] on button "Mover para retirada disponível" at bounding box center [998, 343] width 302 height 28
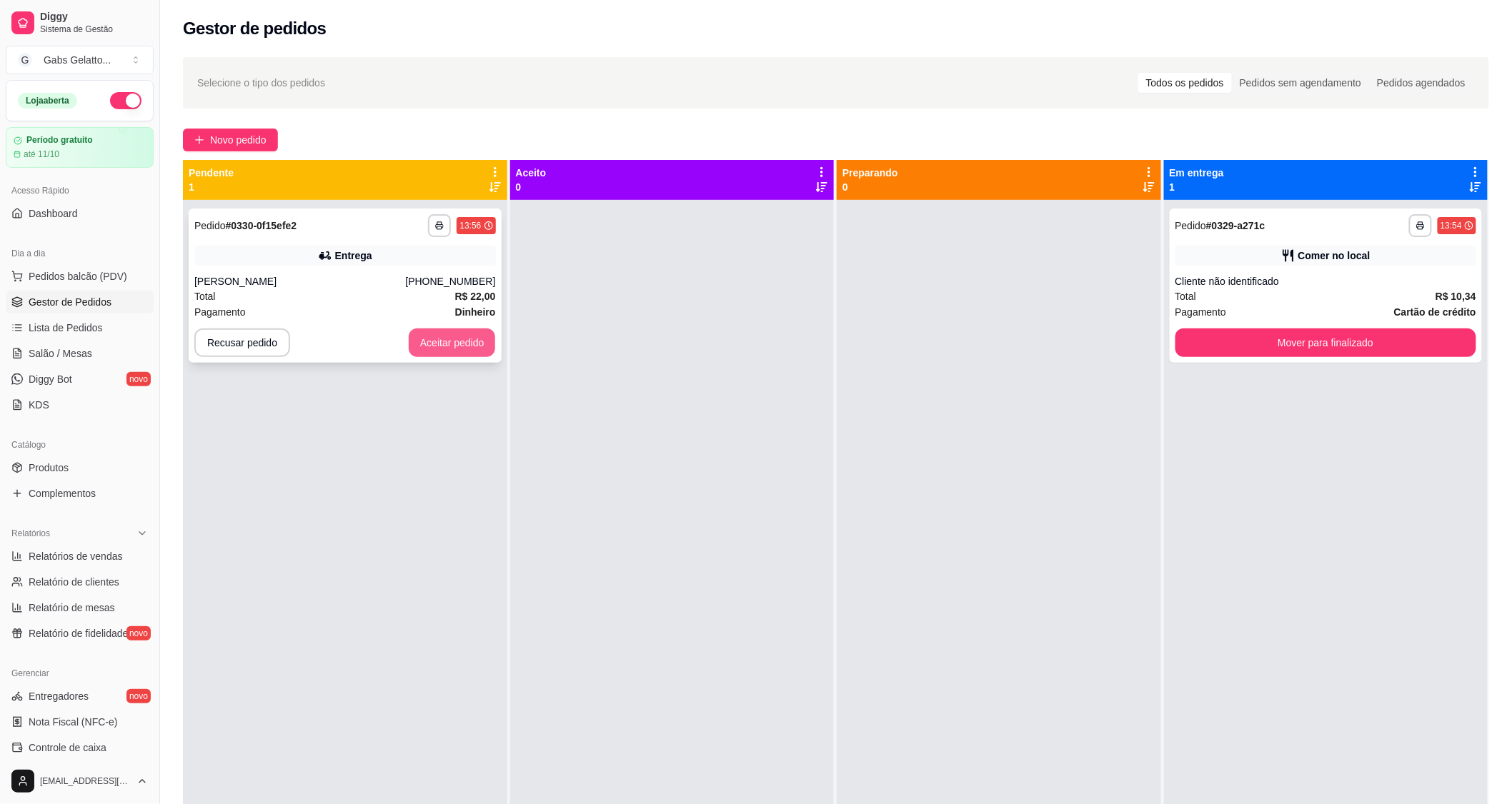
click at [456, 350] on button "Aceitar pedido" at bounding box center [452, 343] width 87 height 28
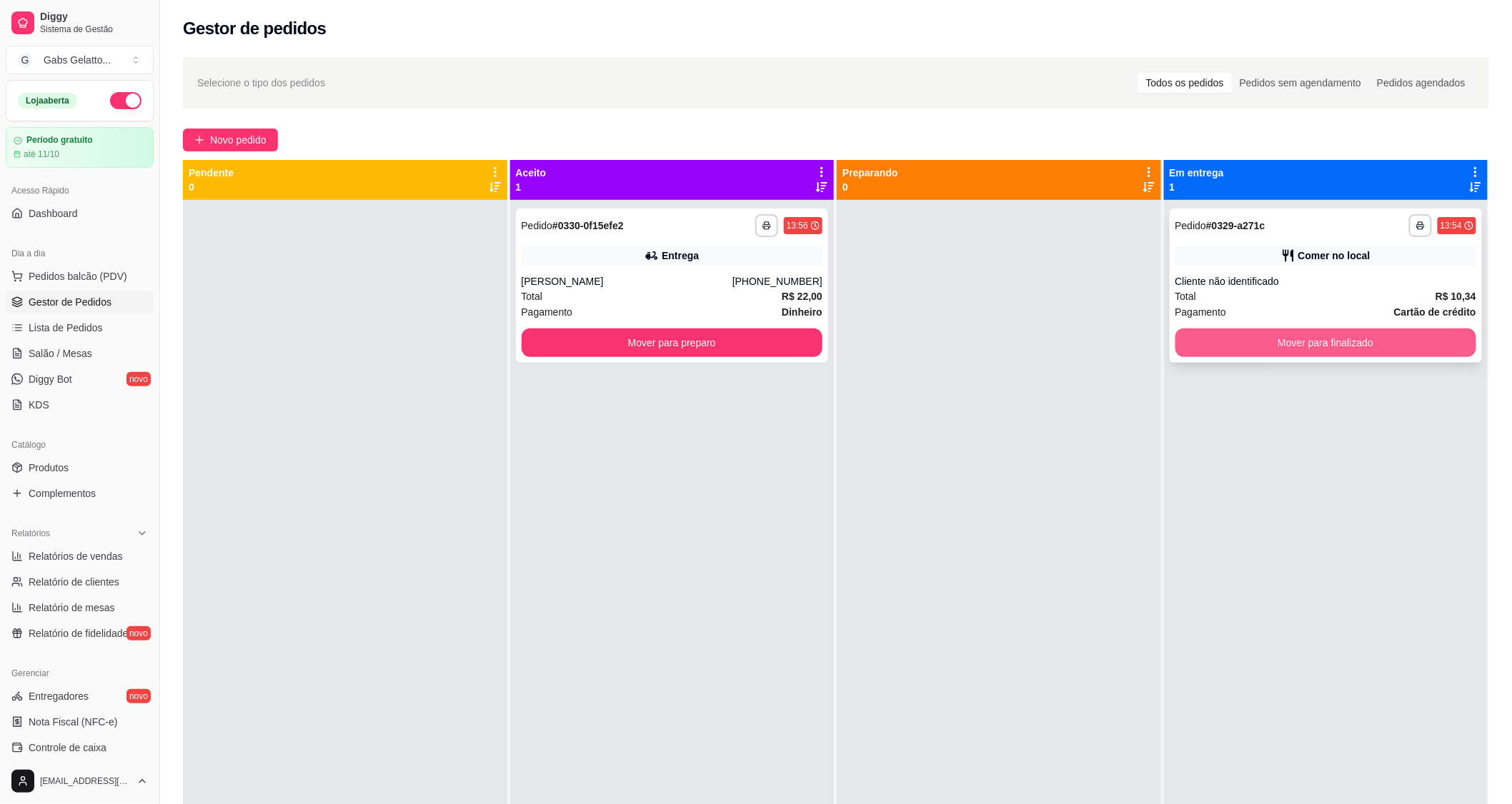
click at [1239, 337] on button "Mover para finalizado" at bounding box center [1326, 343] width 302 height 28
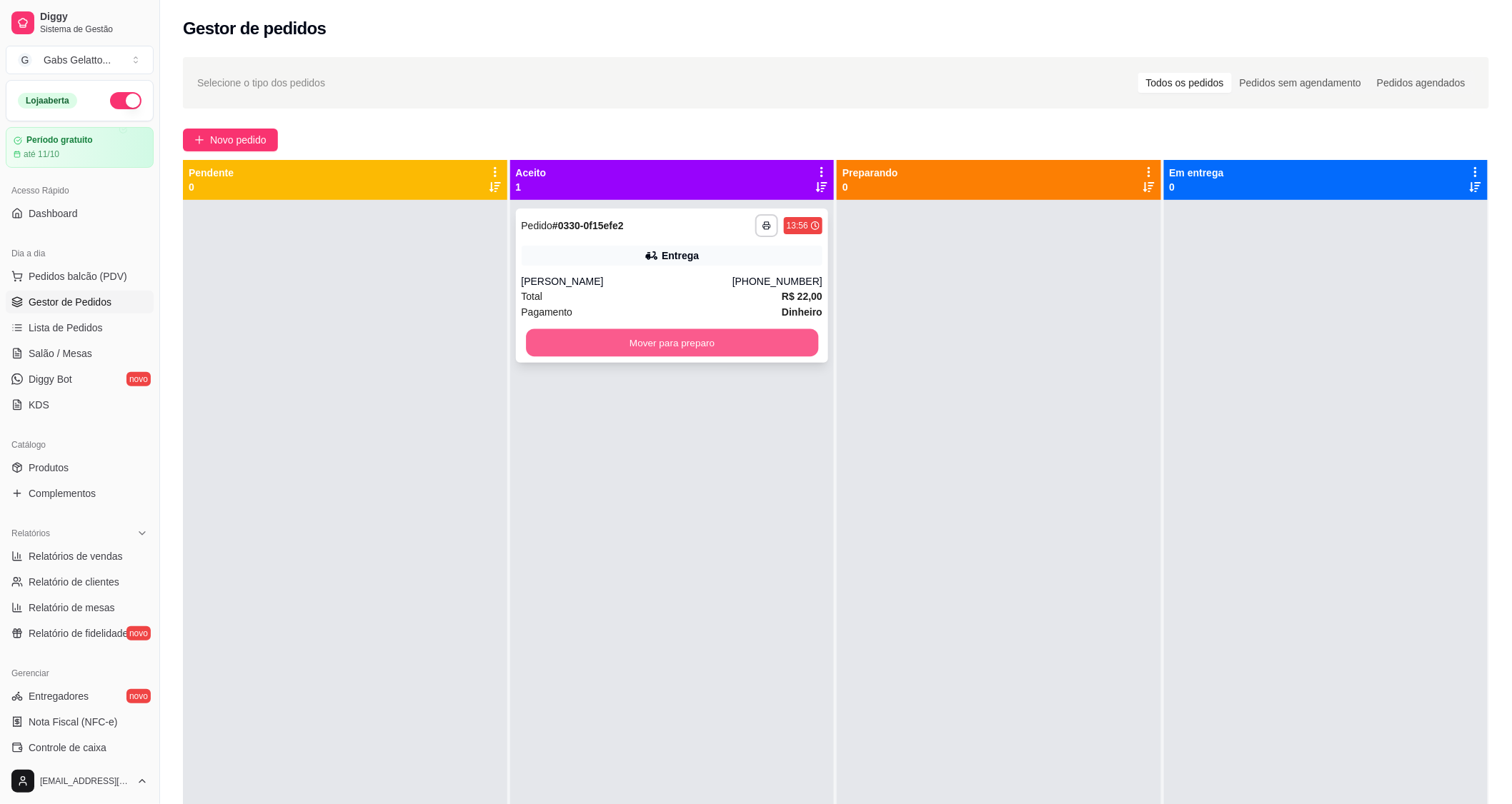
click at [718, 341] on button "Mover para preparo" at bounding box center [671, 343] width 292 height 28
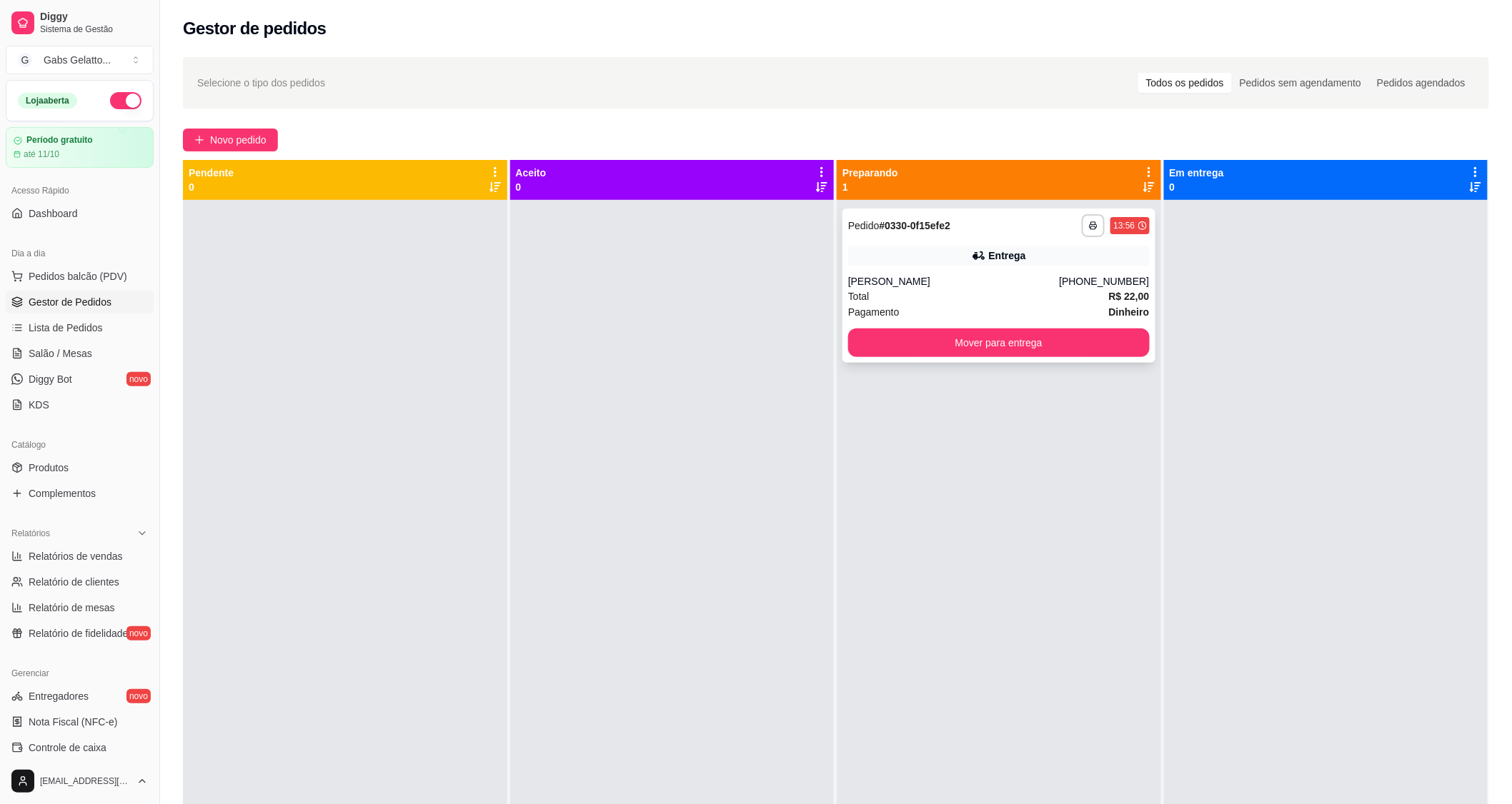
click at [992, 270] on div "**********" at bounding box center [998, 286] width 313 height 154
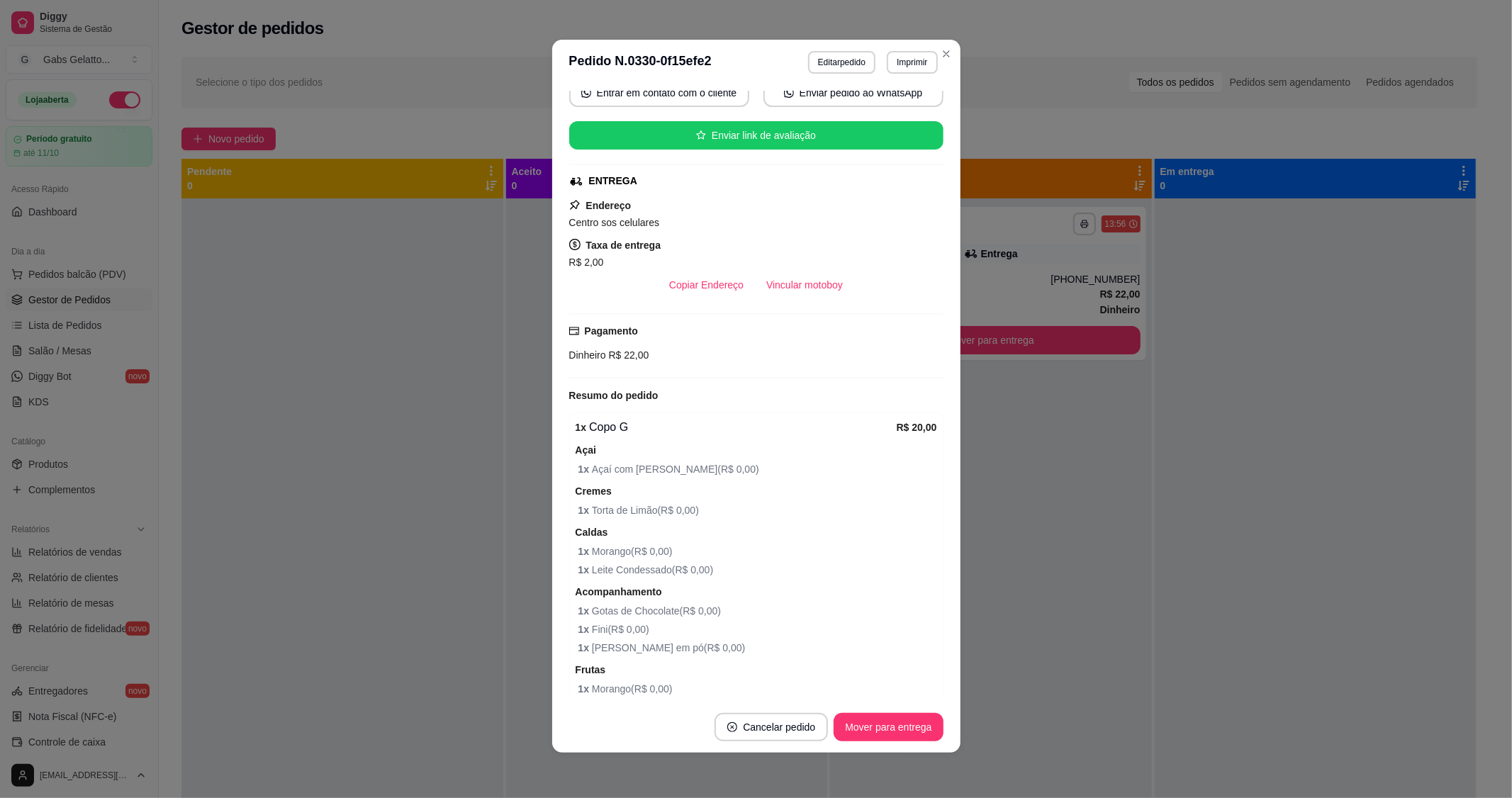
scroll to position [223, 0]
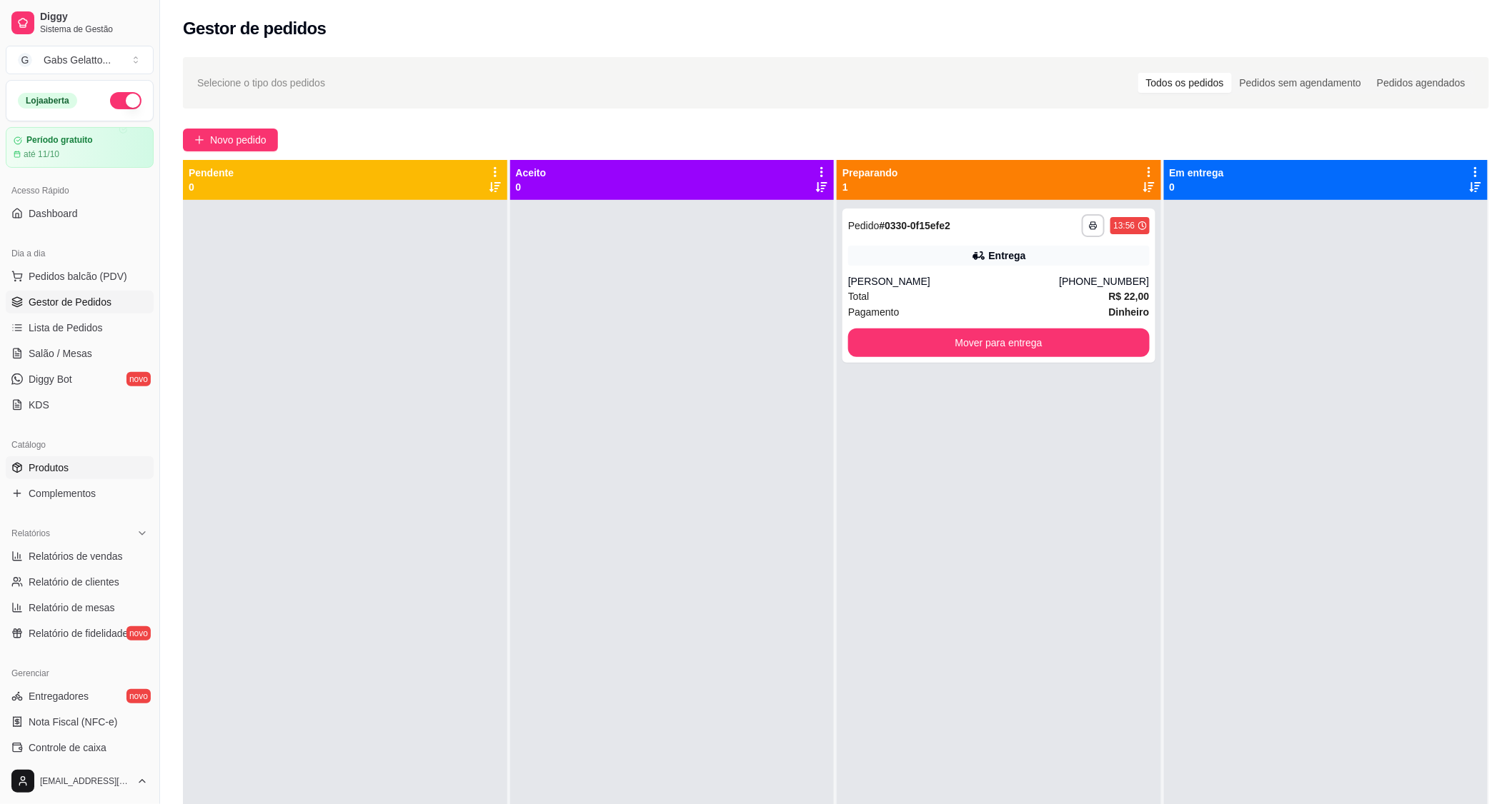
click at [125, 476] on link "Produtos" at bounding box center [80, 467] width 148 height 23
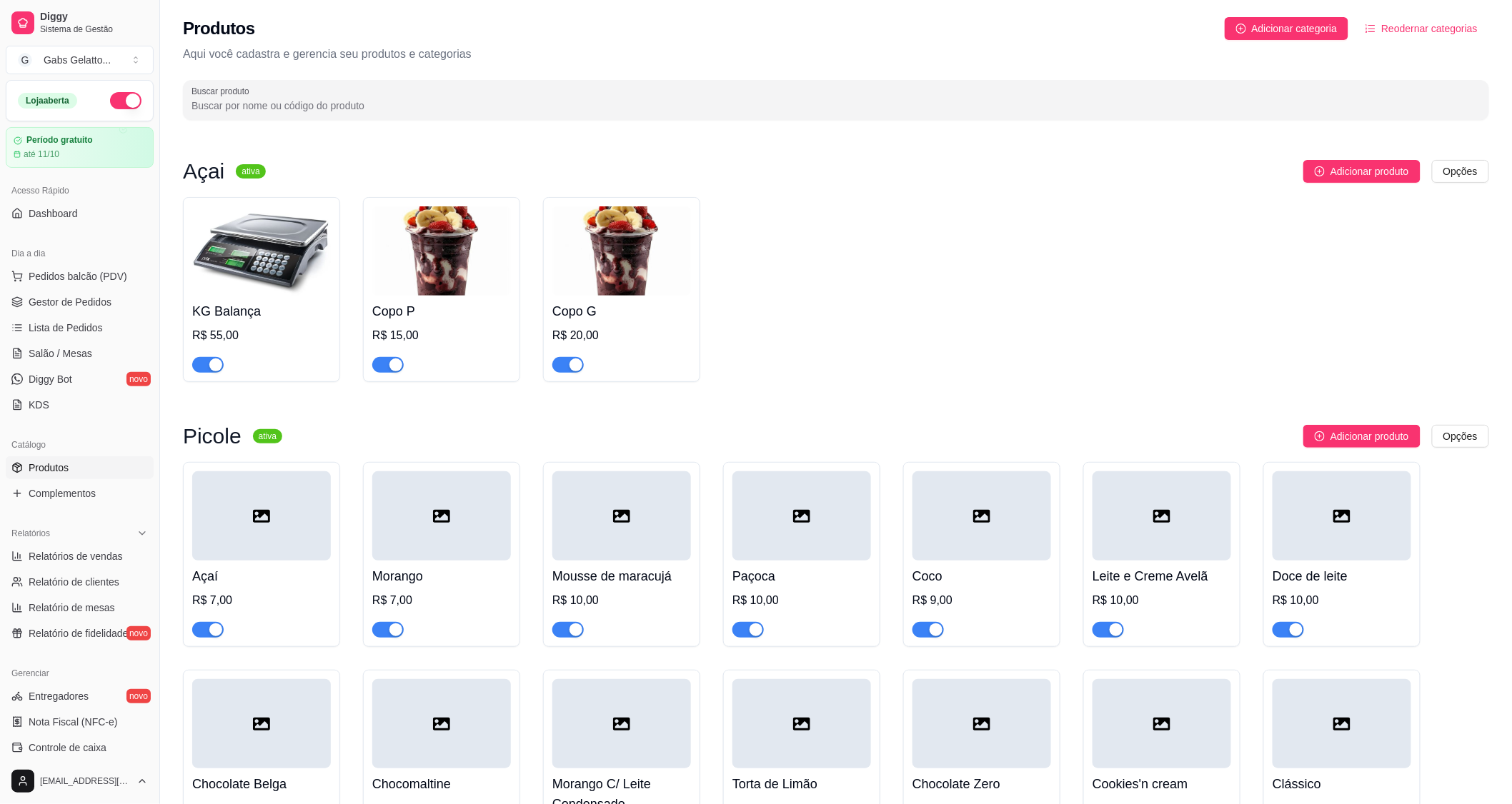
click at [459, 261] on img at bounding box center [441, 250] width 139 height 89
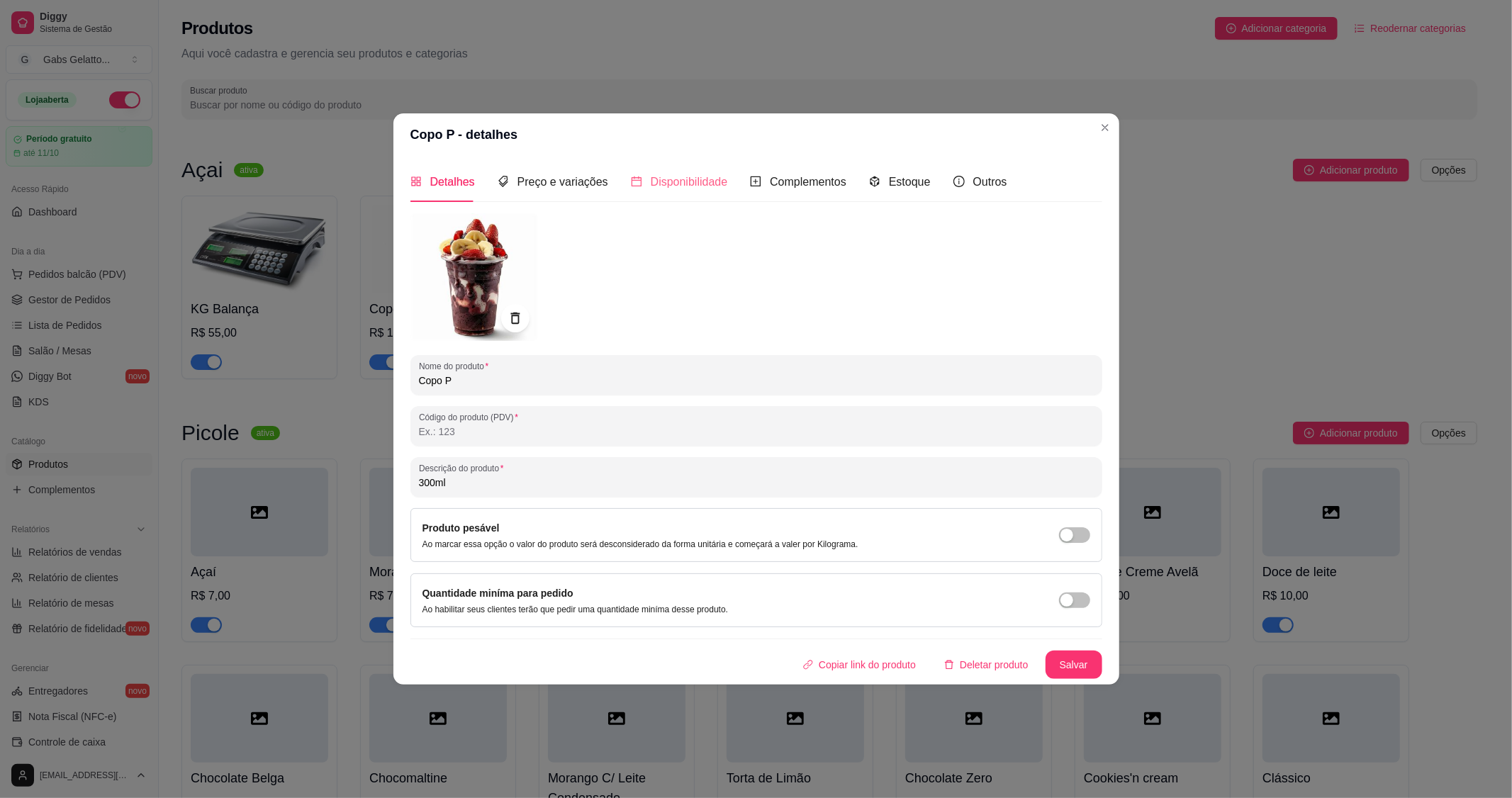
click at [705, 192] on div "Disponibilidade" at bounding box center [679, 182] width 97 height 41
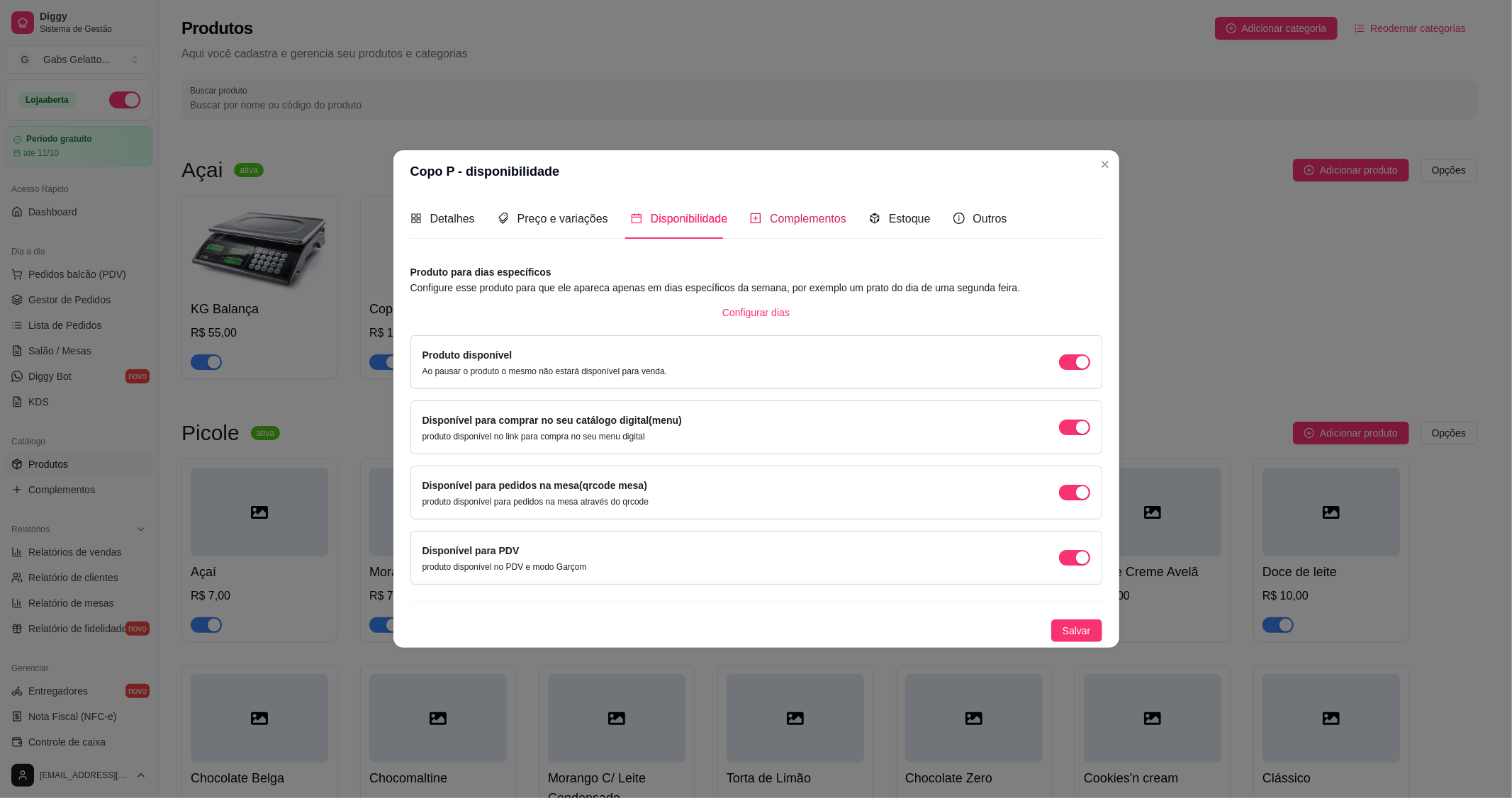
click at [804, 224] on span "Complementos" at bounding box center [808, 218] width 77 height 12
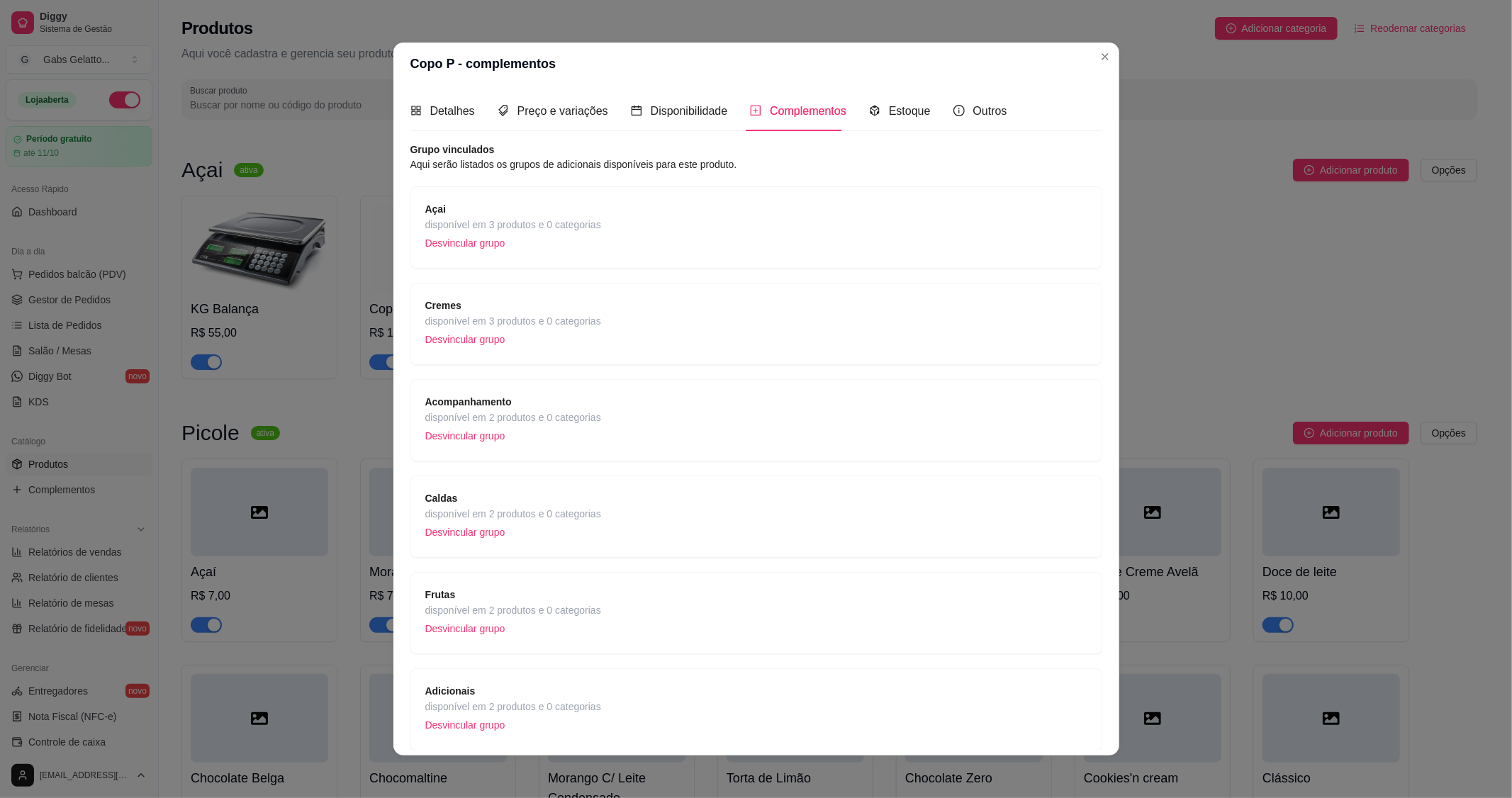
click at [562, 313] on span "Cremes" at bounding box center [513, 306] width 176 height 16
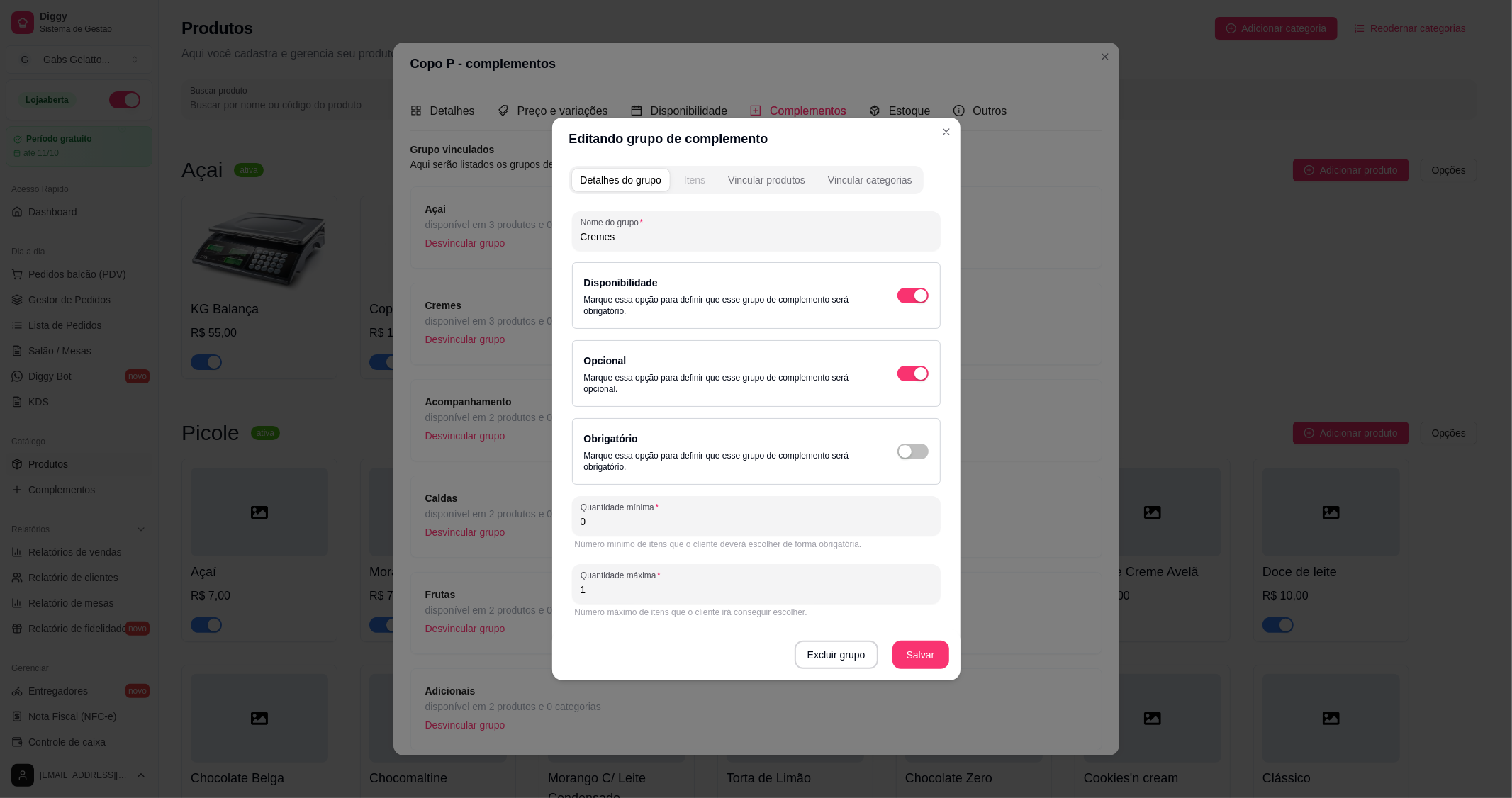
click at [686, 185] on div "Itens" at bounding box center [694, 180] width 21 height 14
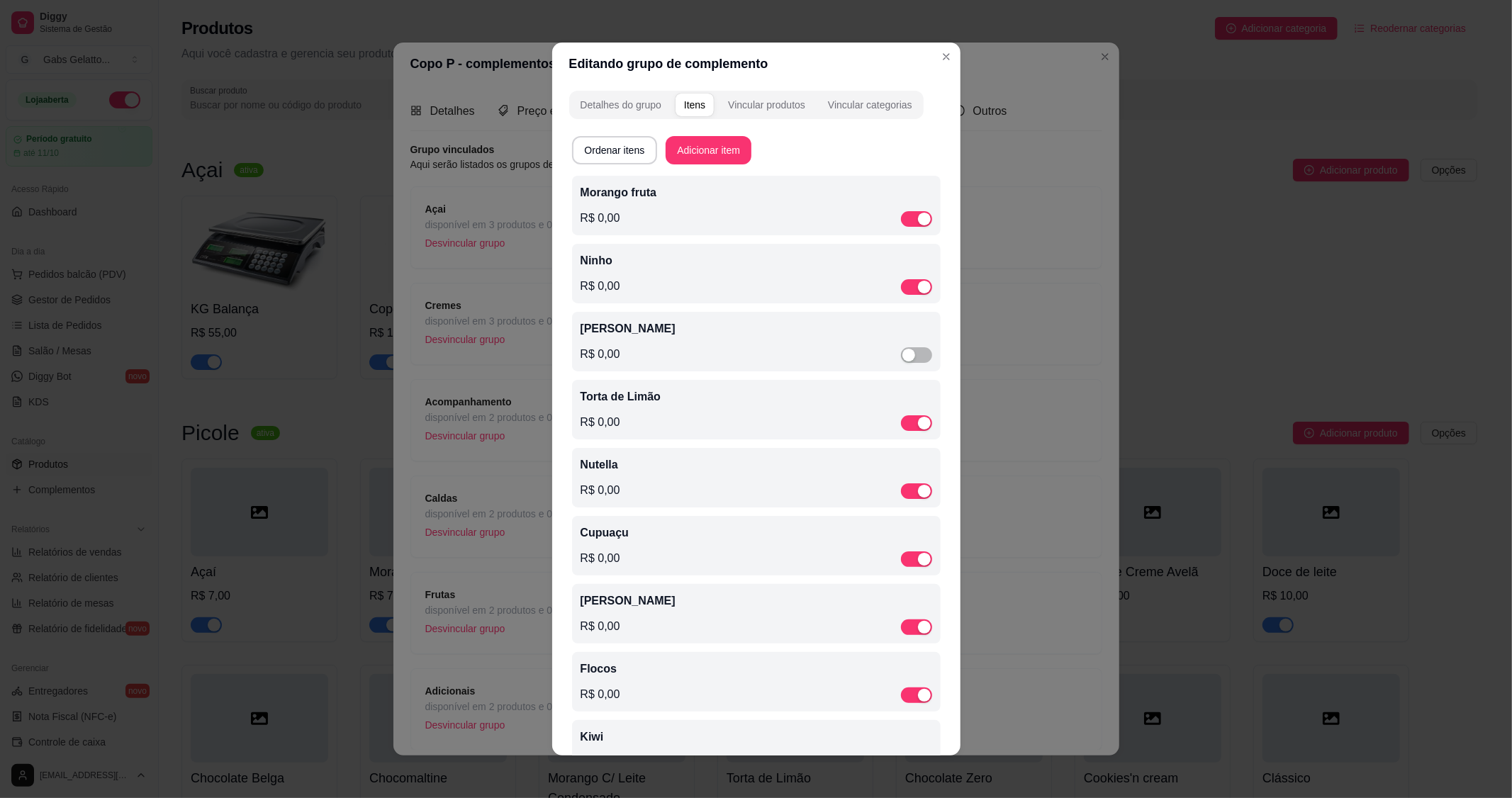
click at [668, 206] on div "Morango fruta R$ 0,00" at bounding box center [757, 206] width 352 height 42
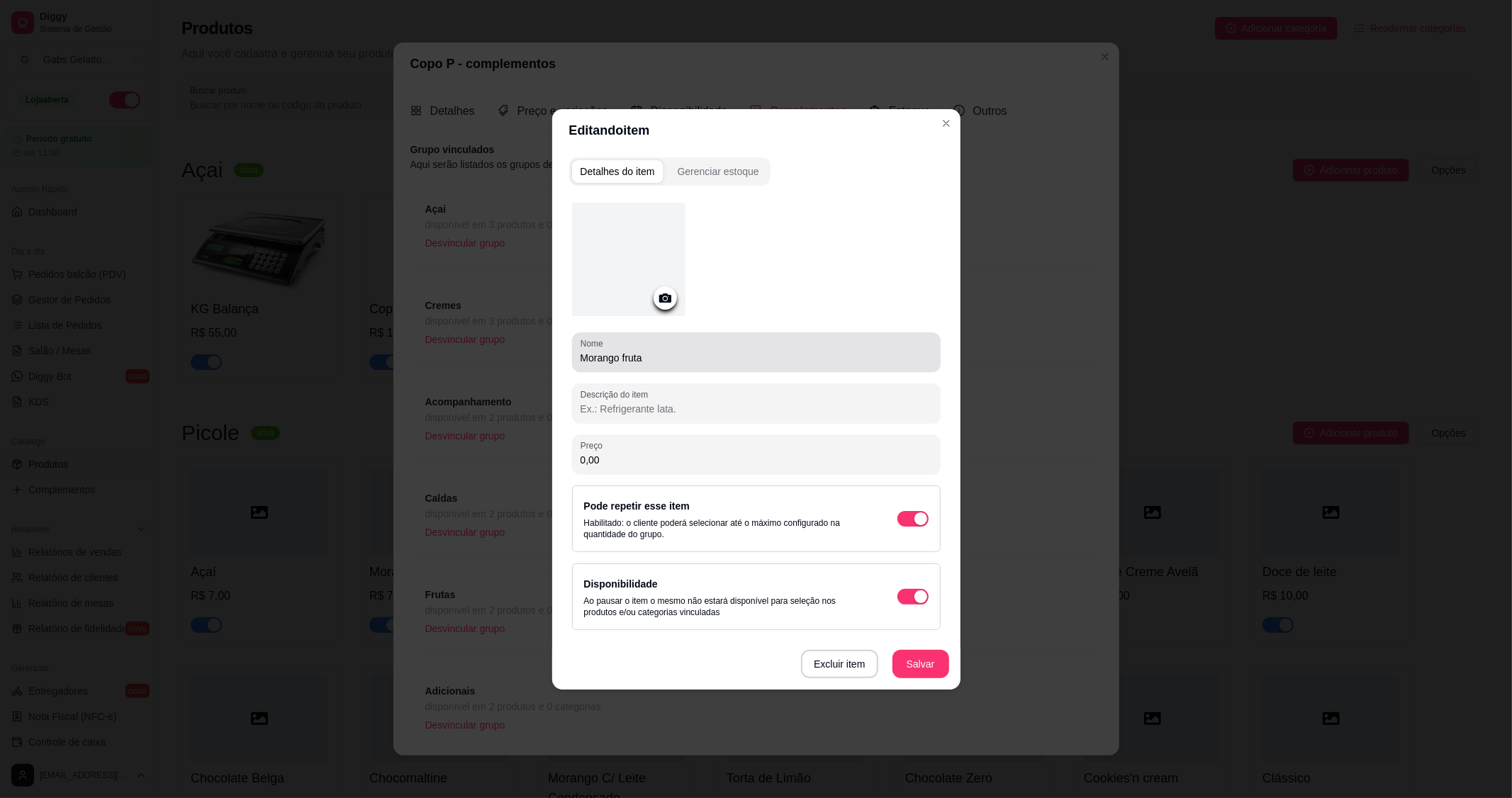
click at [577, 356] on div "Nome Morango fruta" at bounding box center [757, 352] width 369 height 40
click at [585, 356] on input "Morango fruta" at bounding box center [757, 358] width 352 height 14
click at [581, 359] on input "Morango fruta" at bounding box center [757, 358] width 352 height 14
click at [611, 360] on input "Creme Morango fruta" at bounding box center [757, 358] width 352 height 14
drag, startPoint x: 611, startPoint y: 357, endPoint x: 555, endPoint y: 361, distance: 56.1
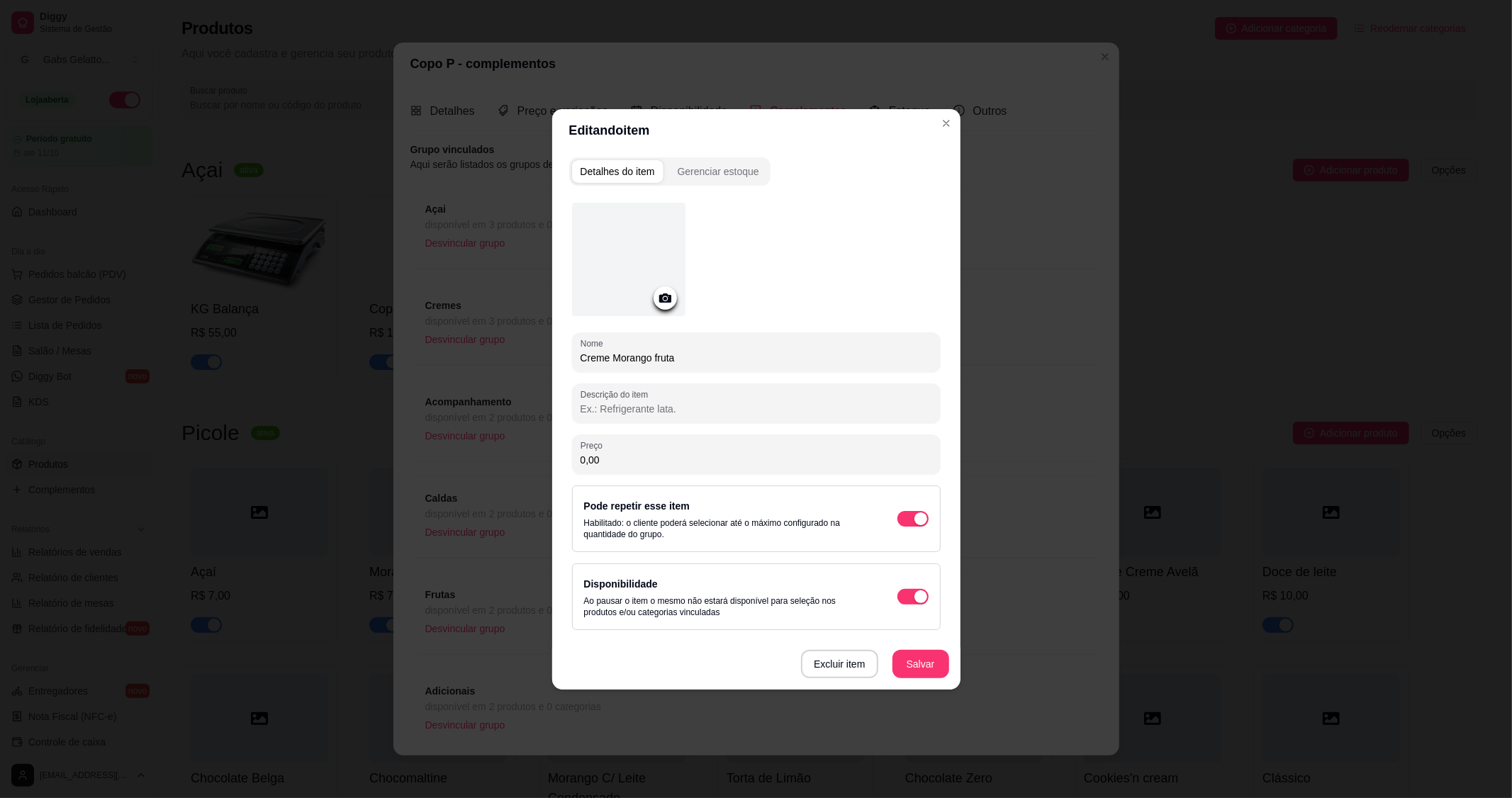
click at [555, 361] on div "Detalhes do item Gerenciar estoque Nome Creme Morango fruta Descrição do item P…" at bounding box center [756, 420] width 408 height 538
type input "Creme Morango fruta"
click at [908, 655] on button "Salvar" at bounding box center [921, 664] width 56 height 27
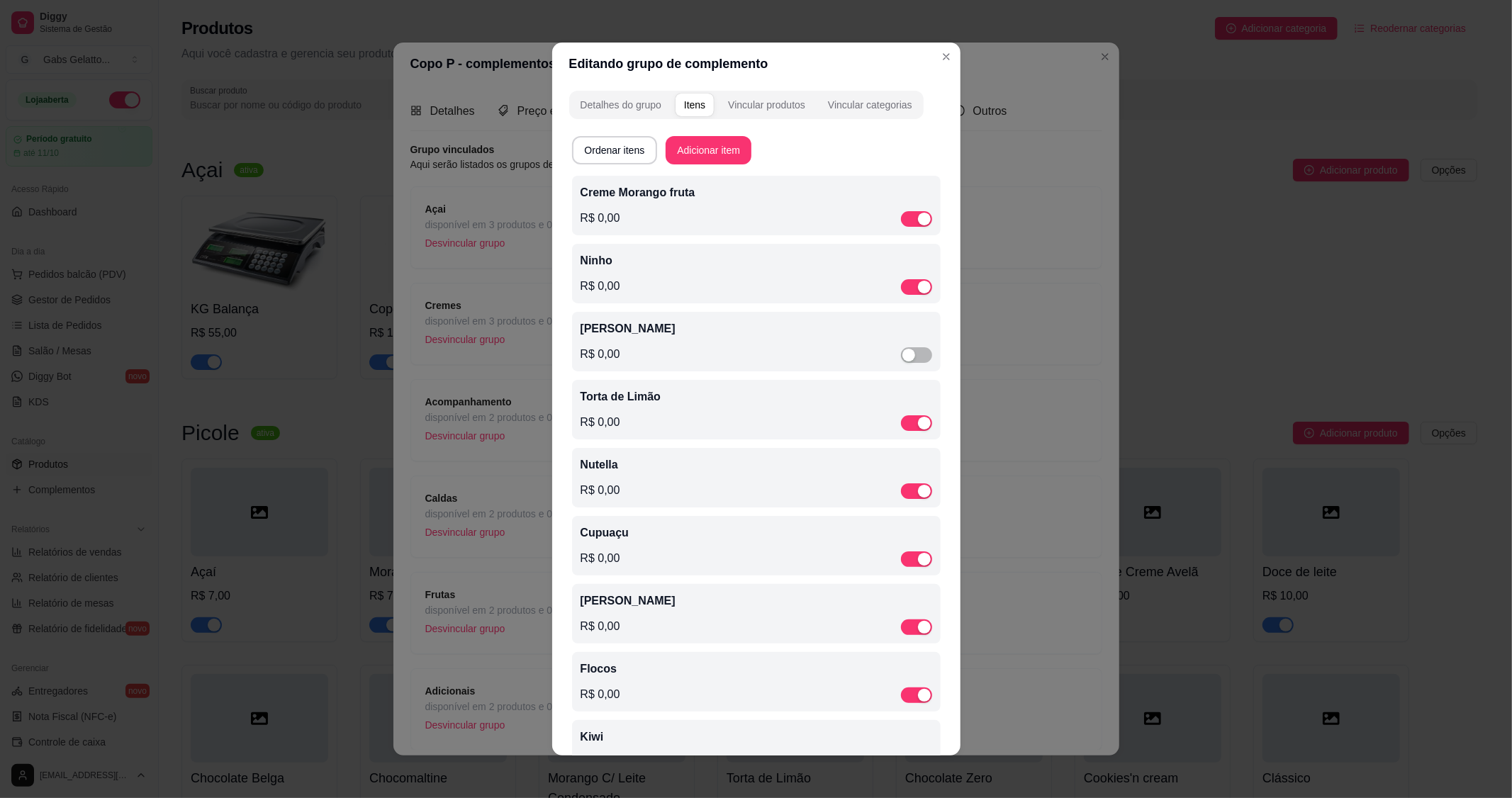
click at [681, 268] on p "Ninho" at bounding box center [757, 261] width 352 height 17
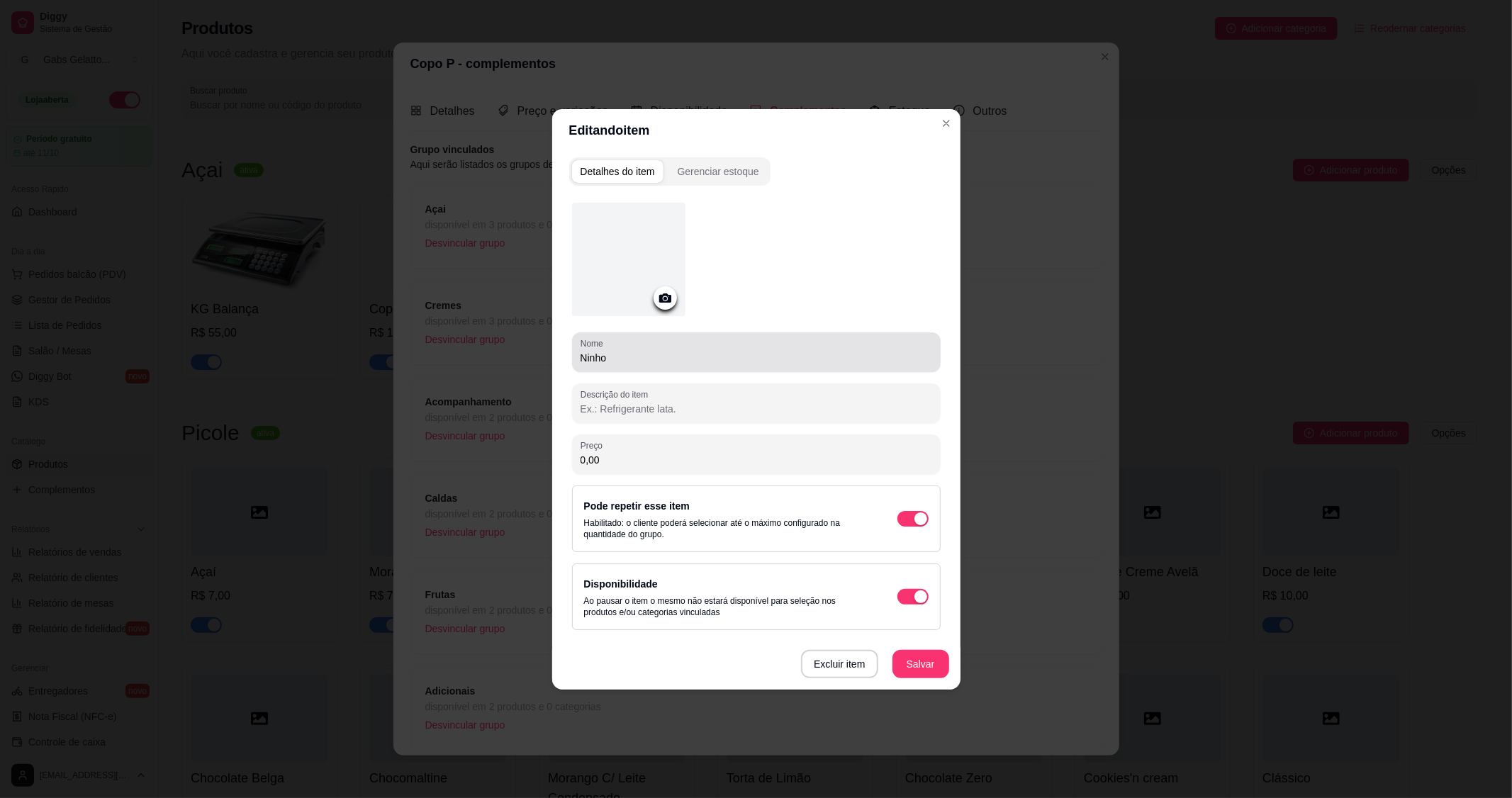
click at [581, 360] on input "Ninho" at bounding box center [757, 358] width 352 height 14
paste input "Creme"
type input "Creme Ninho"
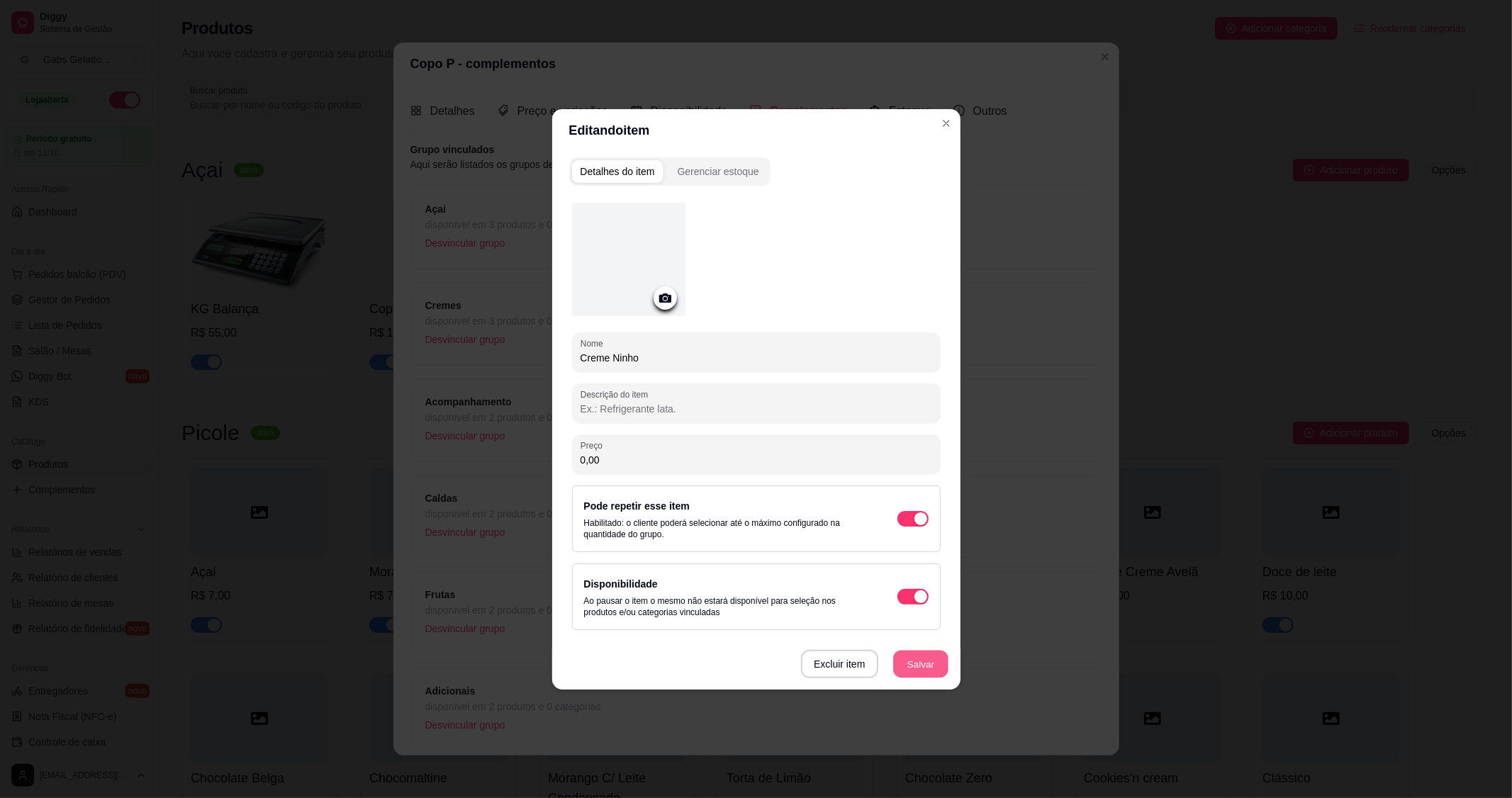
click at [915, 663] on button "Salvar" at bounding box center [921, 664] width 56 height 27
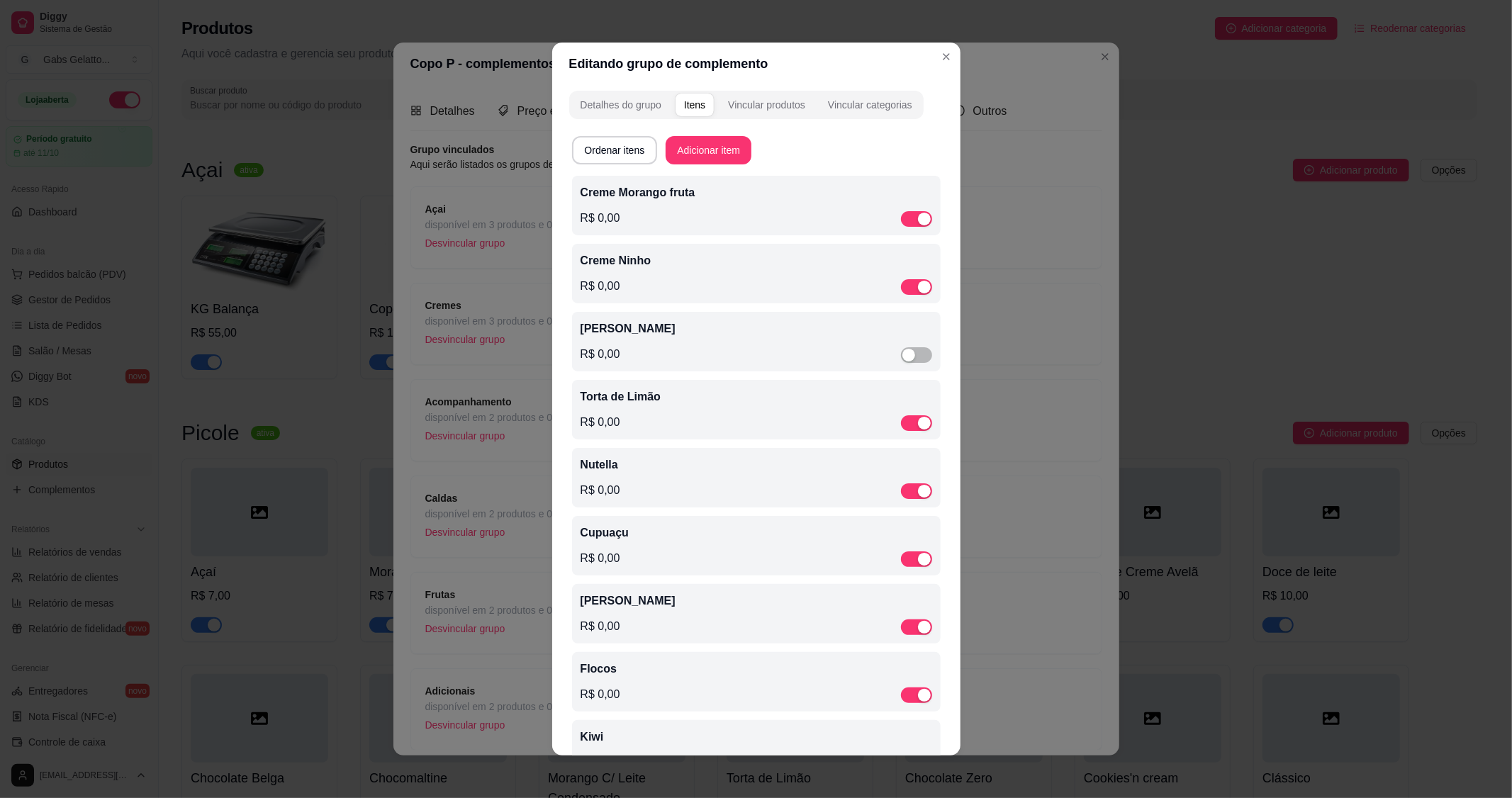
click at [654, 336] on div "[PERSON_NAME] R$ 0,00" at bounding box center [757, 342] width 352 height 42
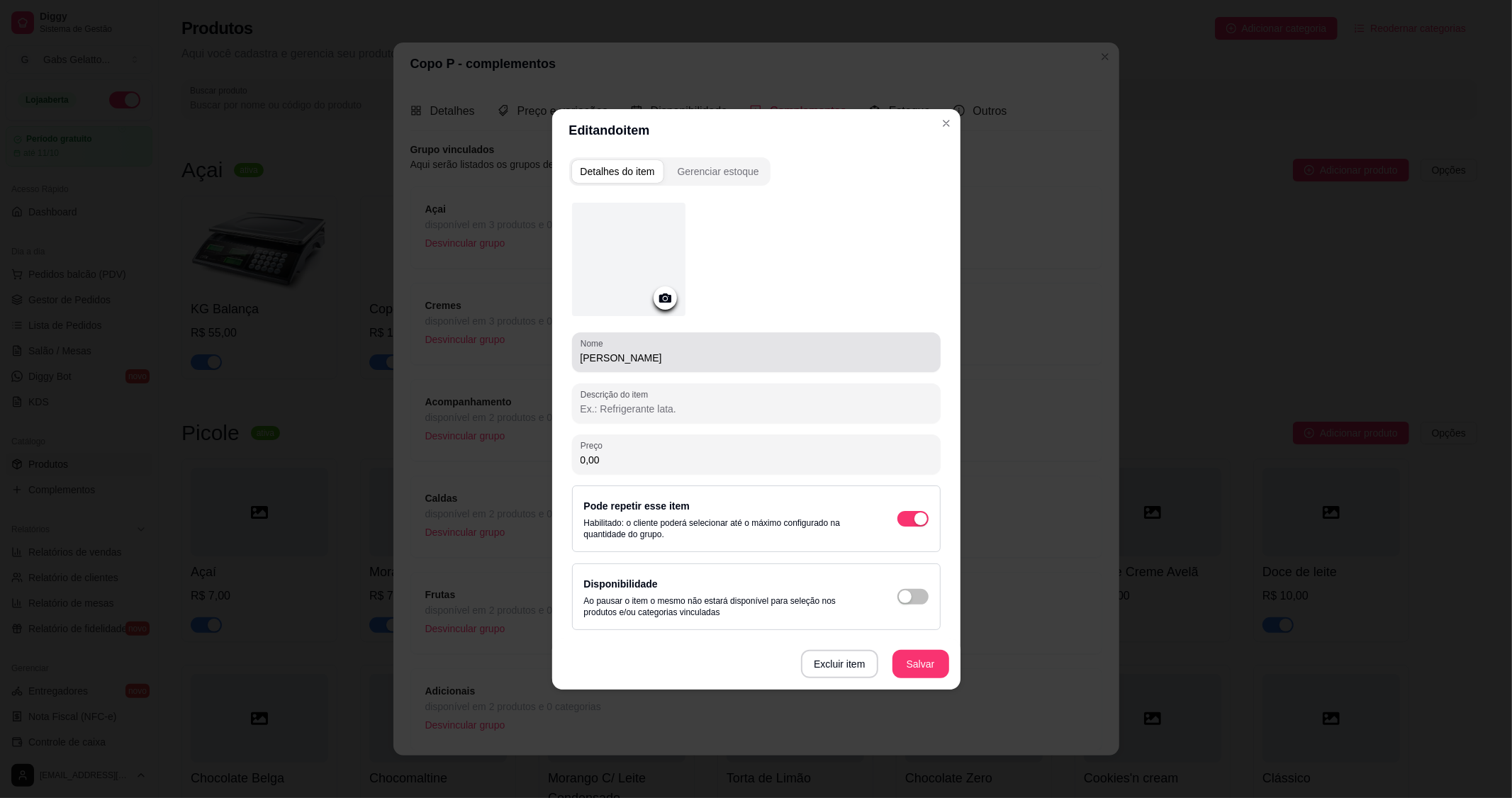
click at [584, 360] on input "[PERSON_NAME]" at bounding box center [757, 358] width 352 height 14
paste input "Creme"
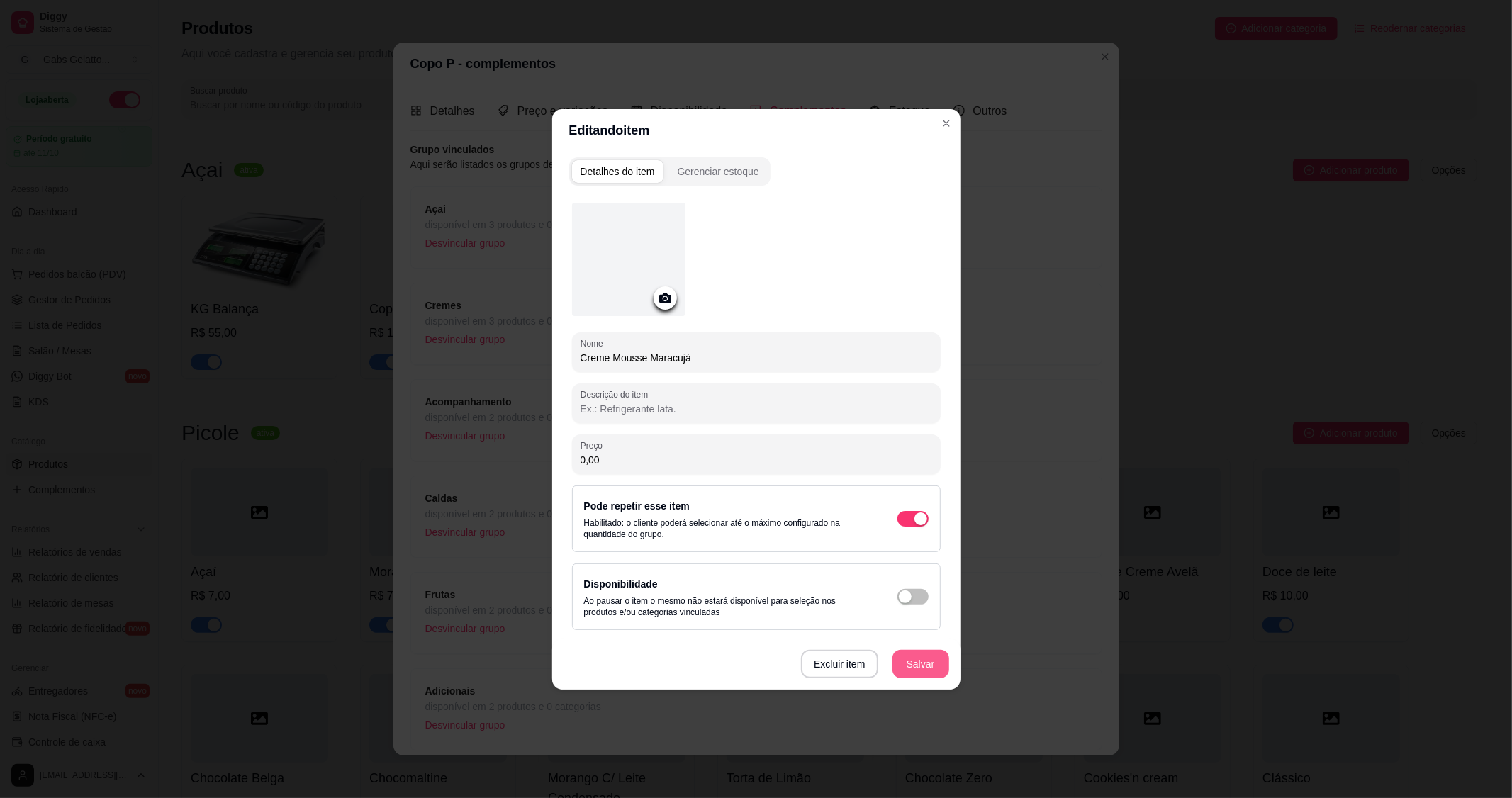
type input "Creme Mousse Maracujá"
click at [912, 667] on button "Salvar" at bounding box center [921, 664] width 57 height 28
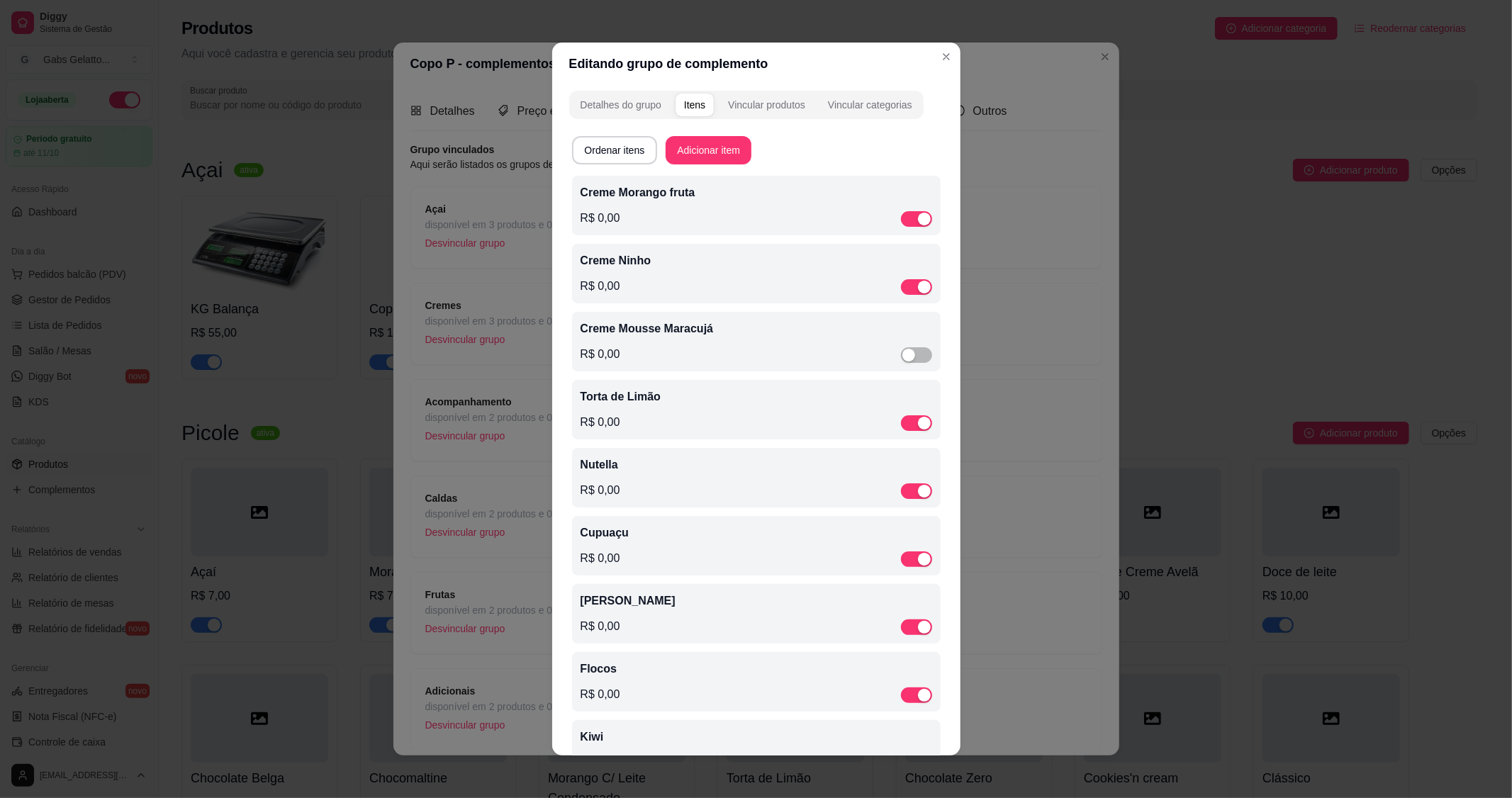
click at [650, 419] on div "R$ 0,00" at bounding box center [757, 423] width 352 height 17
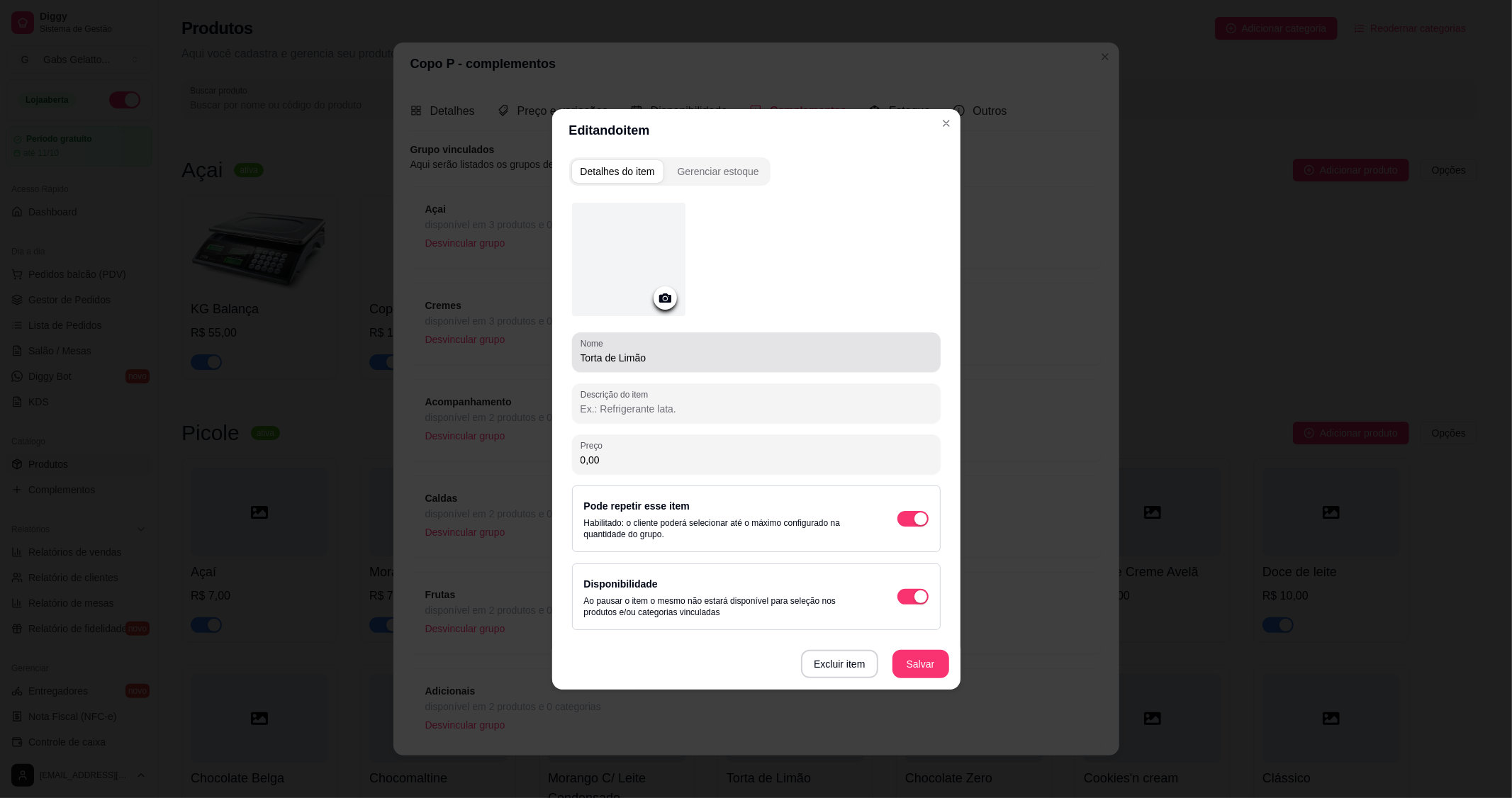
click at [581, 365] on div "Torta de Limão" at bounding box center [757, 352] width 352 height 28
click at [582, 362] on input "Torta de Limão" at bounding box center [757, 358] width 352 height 14
paste input "Creme"
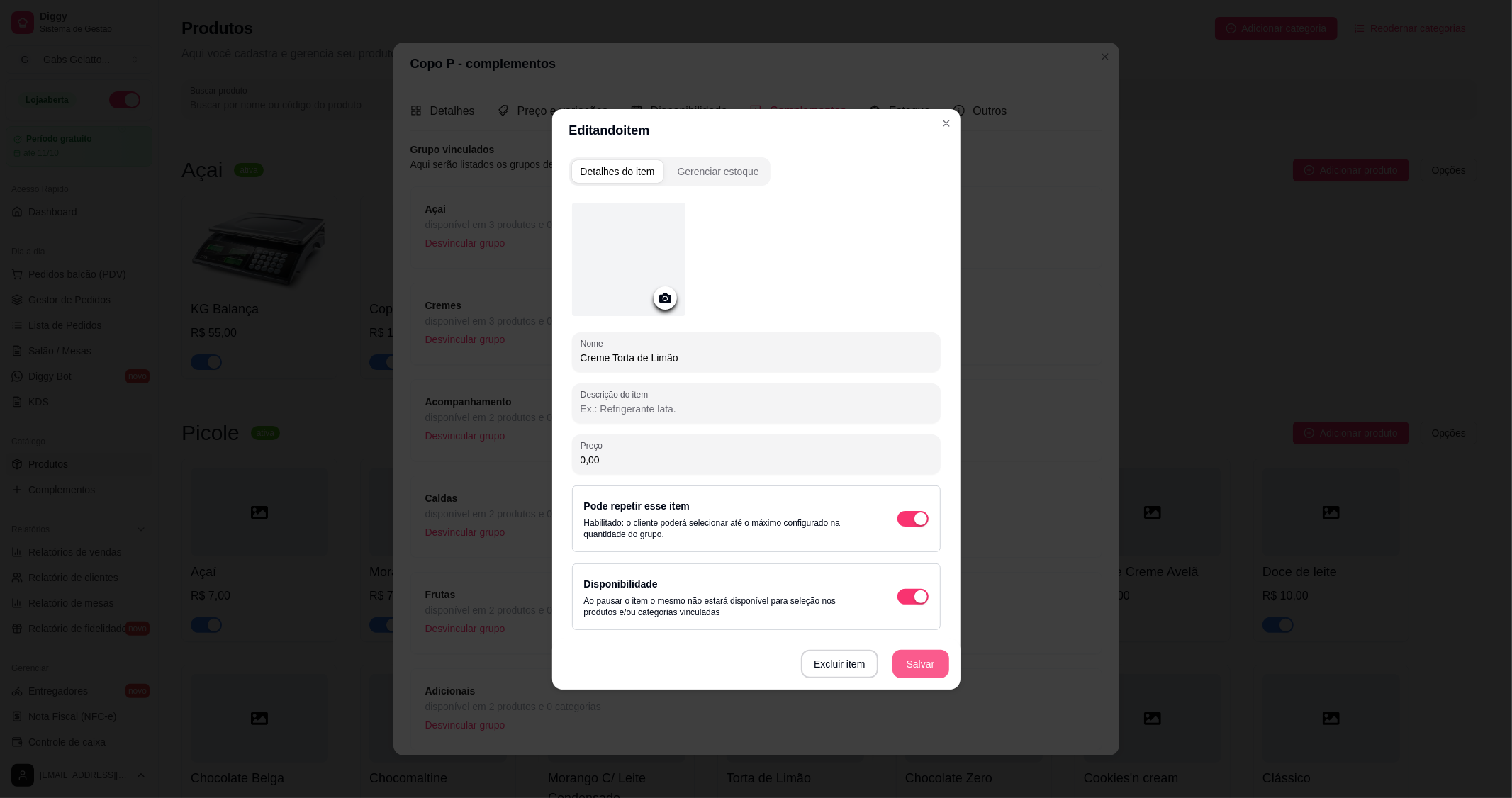
type input "Creme Torta de Limão"
click at [910, 670] on button "Salvar" at bounding box center [921, 664] width 56 height 27
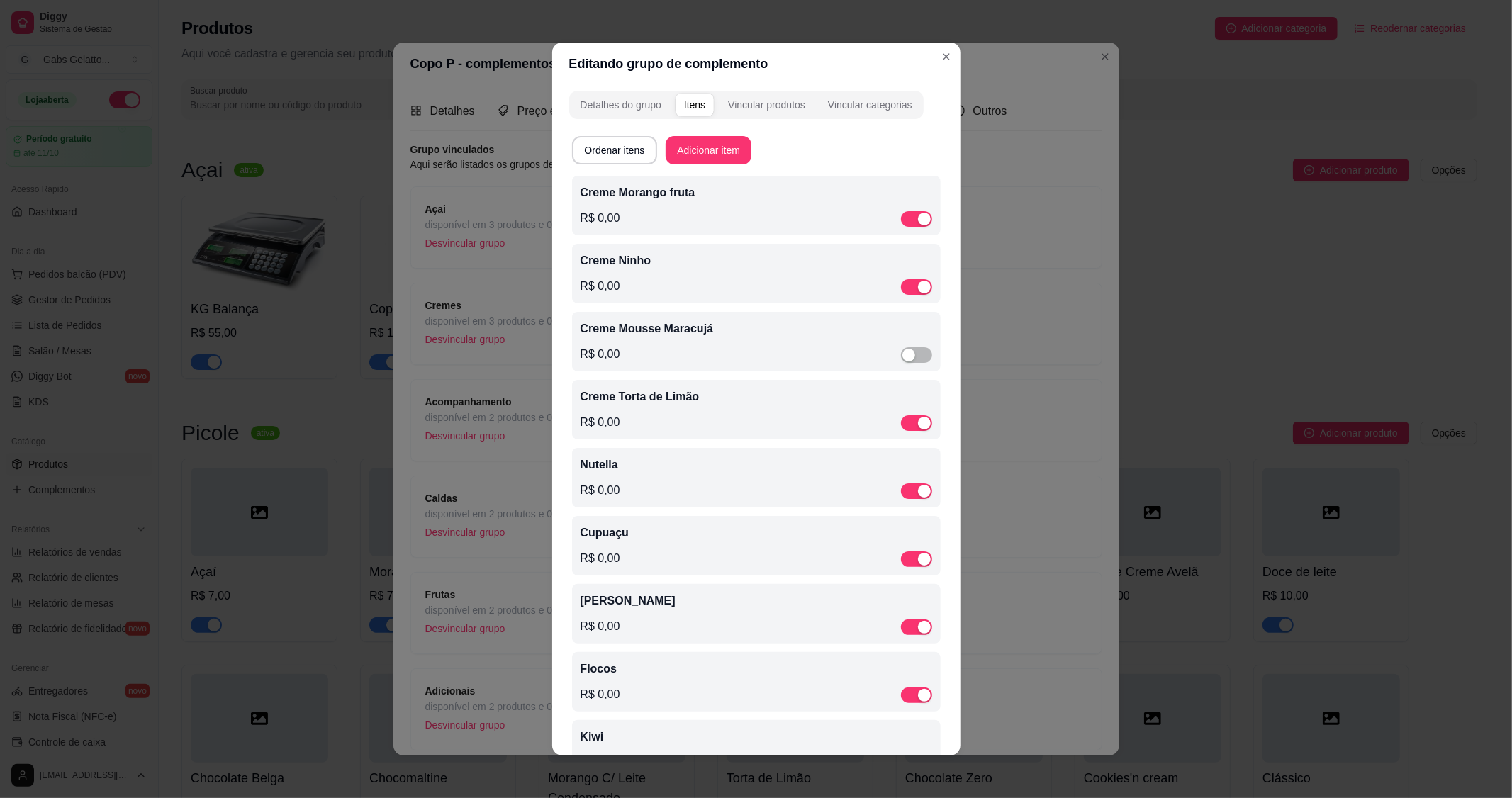
click at [639, 475] on div "Nutella R$ 0,00" at bounding box center [757, 478] width 352 height 42
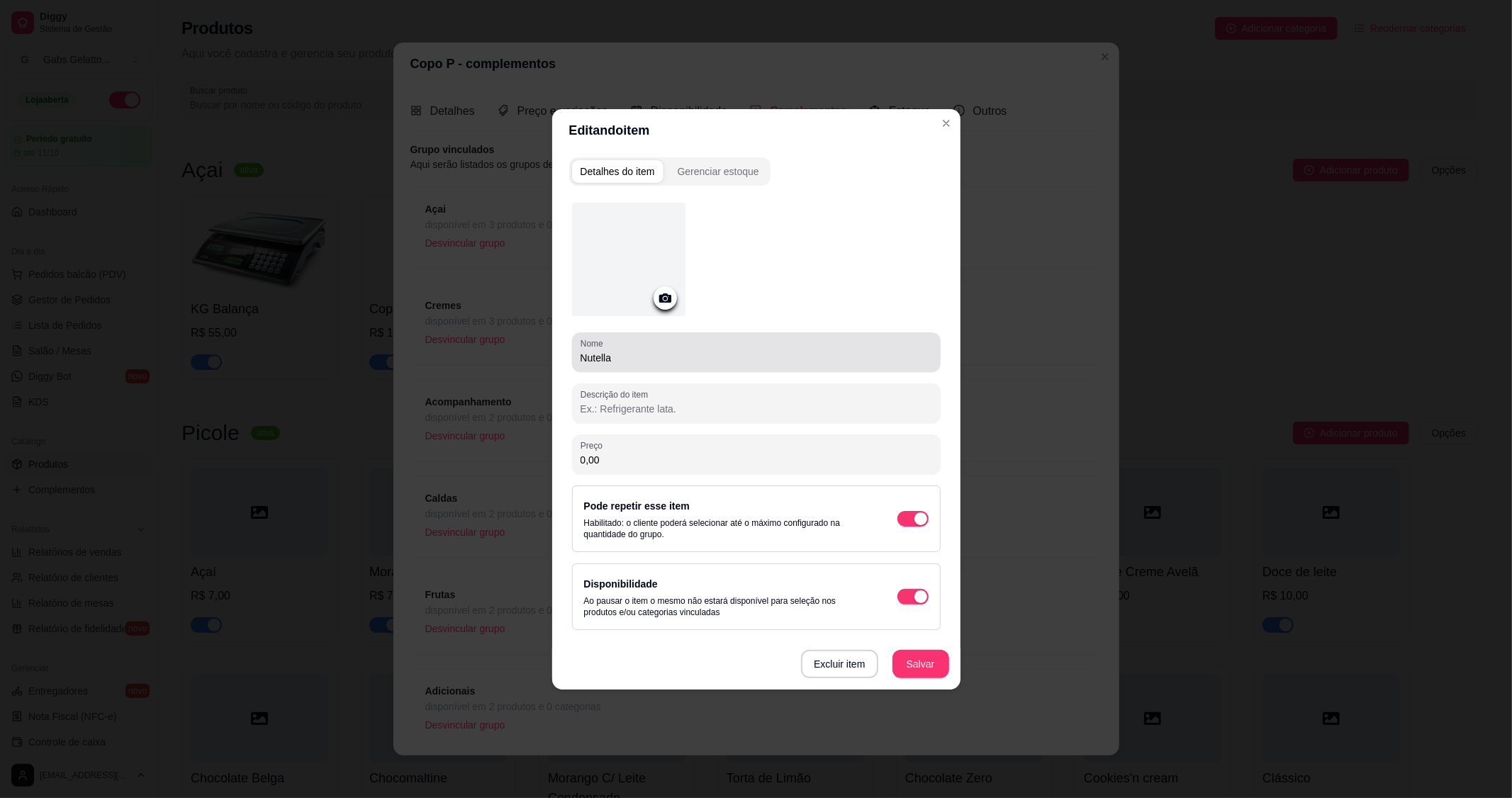
click at [581, 357] on input "Nutella" at bounding box center [757, 358] width 352 height 14
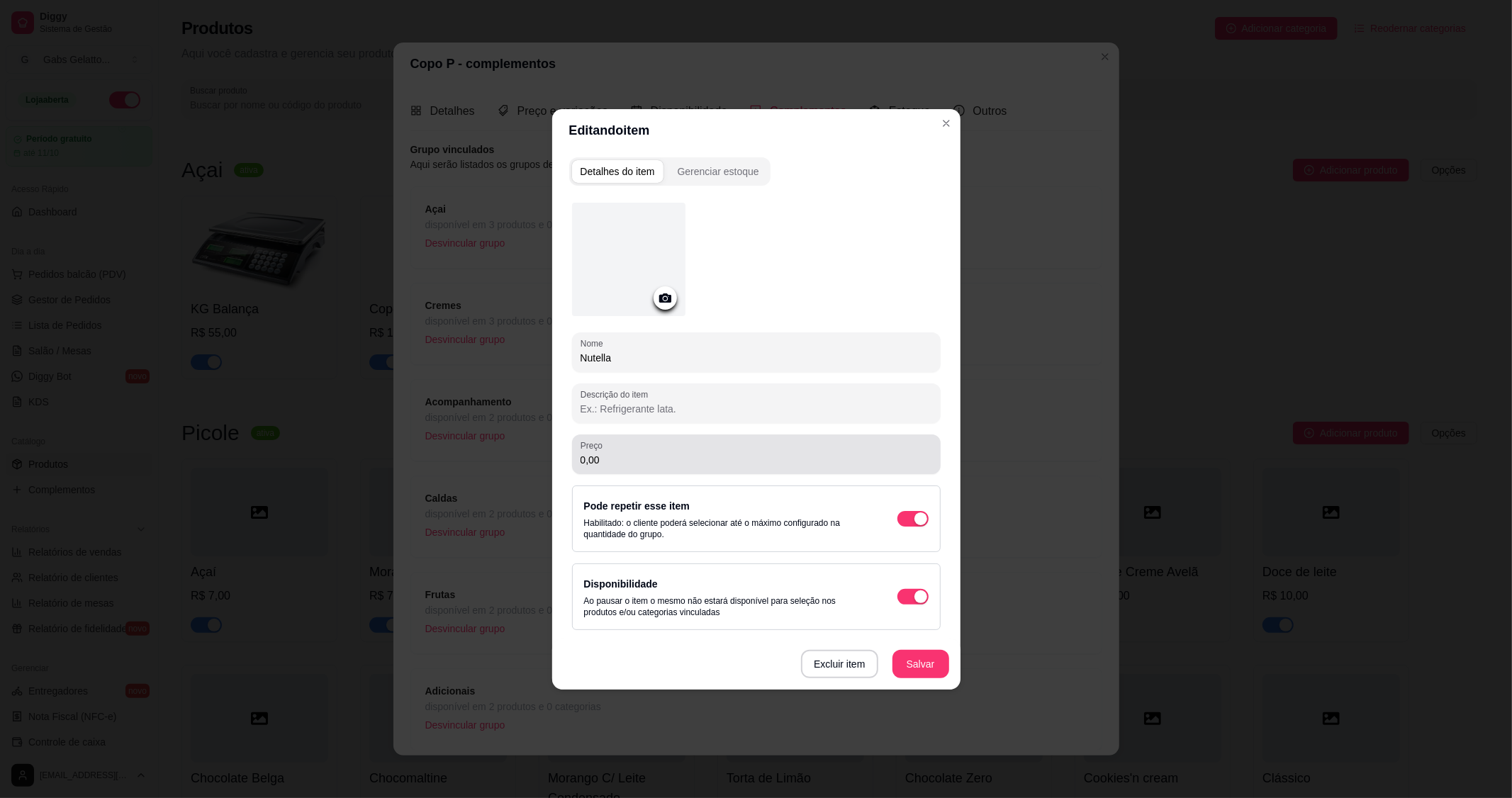
paste input "Creme"
type input "Creme Nutella"
click at [924, 669] on button "Salvar" at bounding box center [921, 664] width 57 height 28
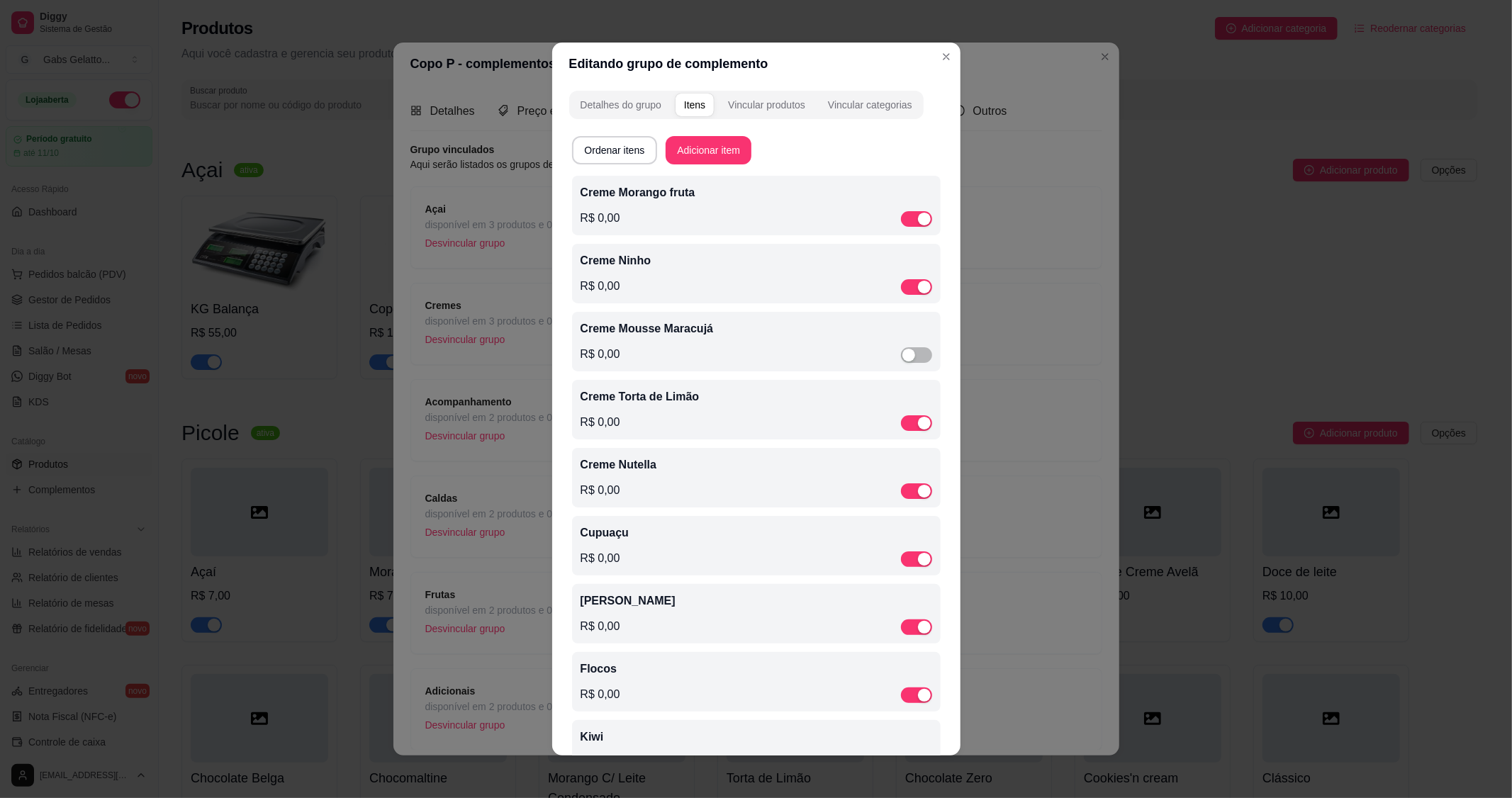
click at [656, 547] on div "Cupuaçu R$ 0,00" at bounding box center [757, 546] width 352 height 42
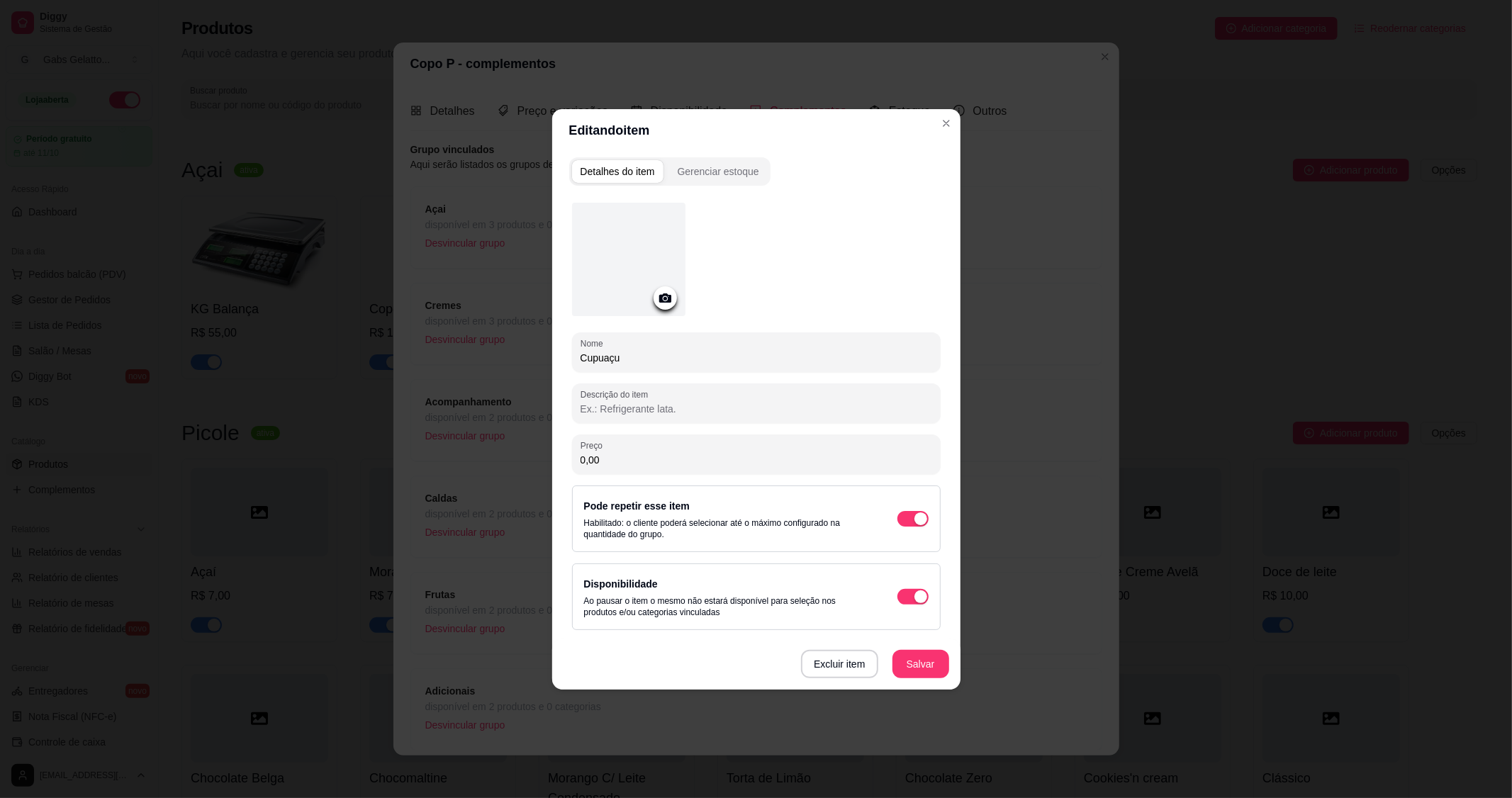
click at [582, 354] on input "Cupuaçu" at bounding box center [757, 358] width 352 height 14
paste input "Creme"
type input "Creme Cupuaçu"
click at [920, 664] on button "Salvar" at bounding box center [921, 664] width 57 height 28
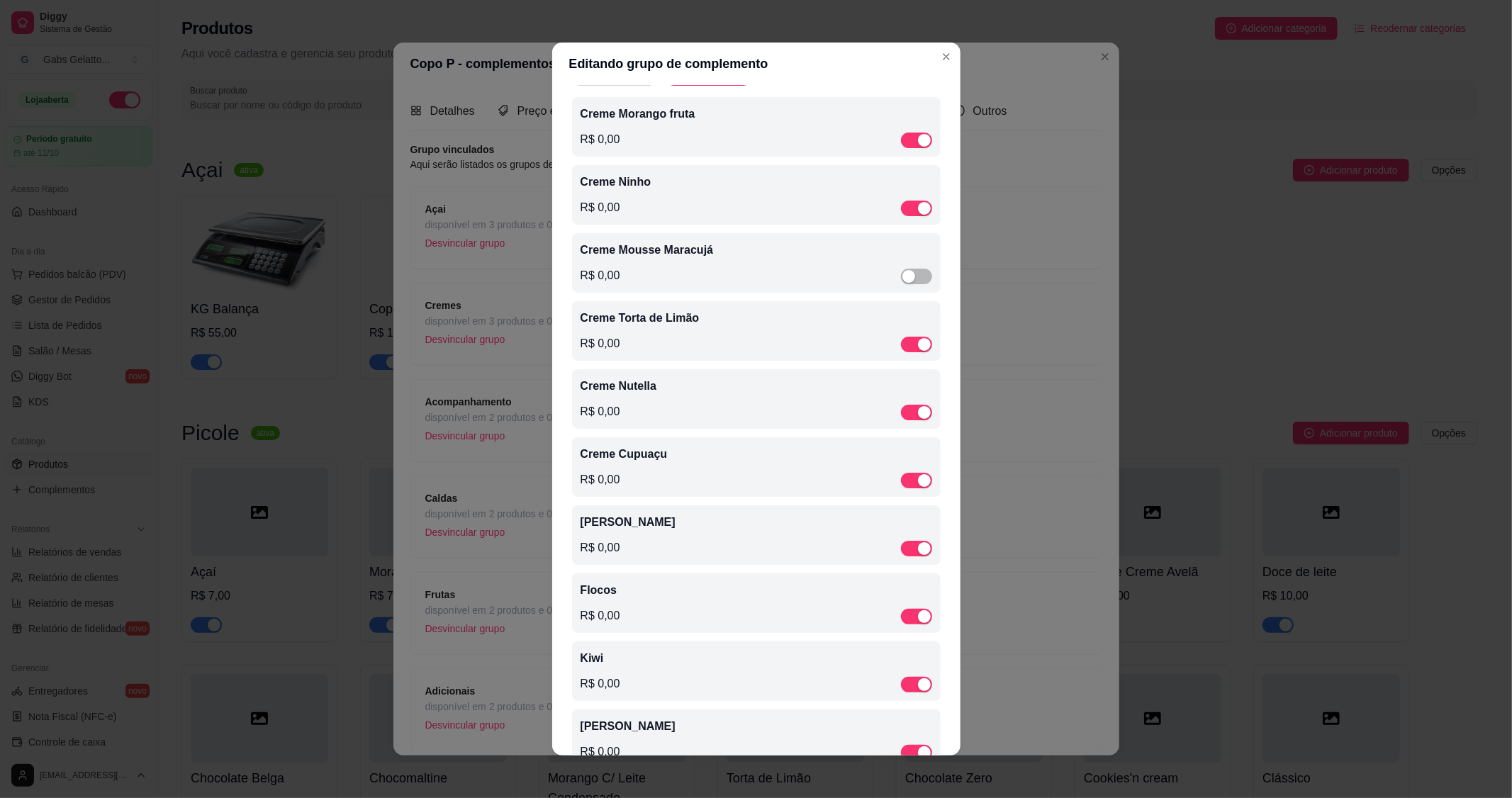
scroll to position [157, 0]
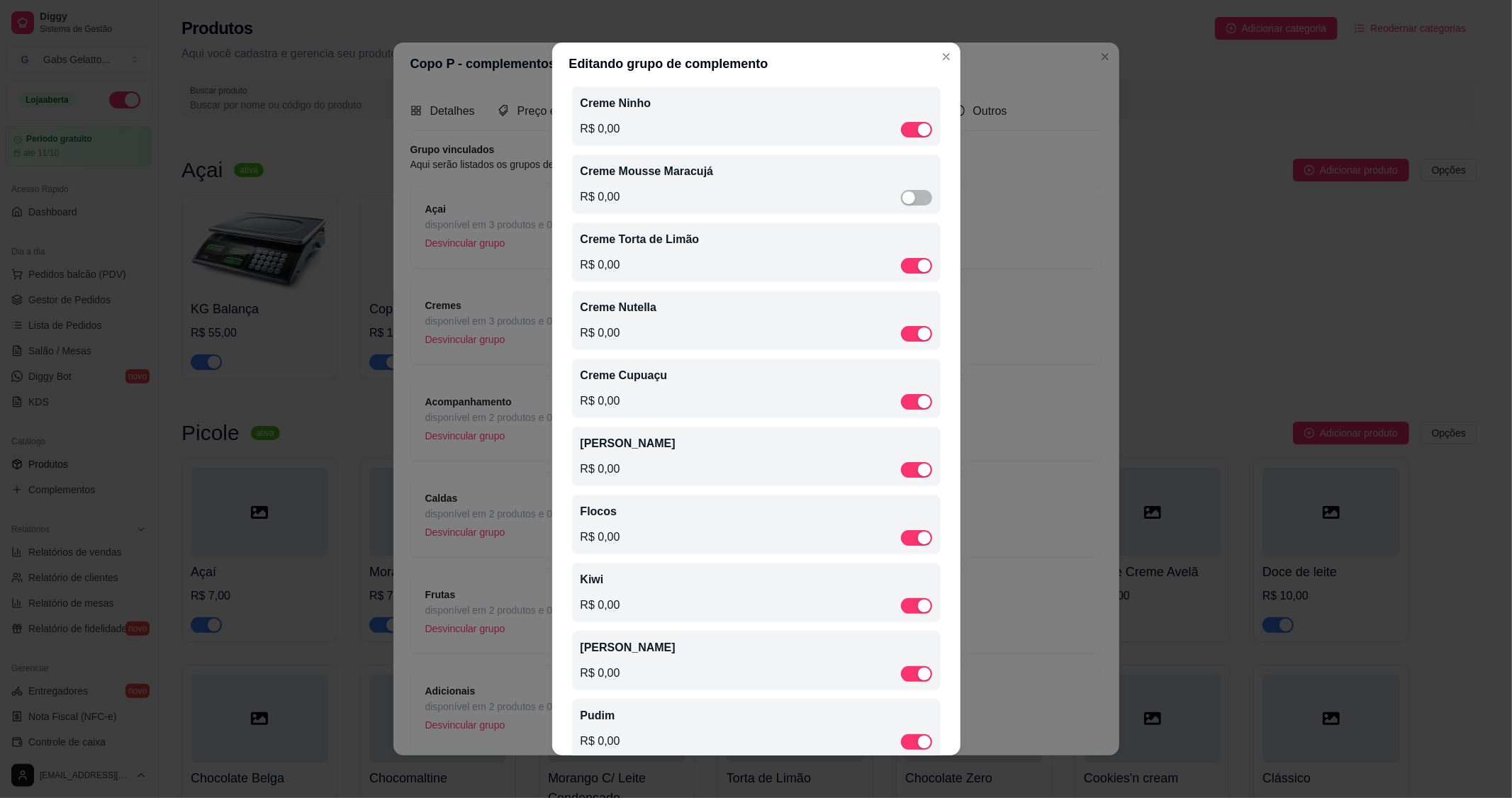
click at [629, 453] on p "[PERSON_NAME]" at bounding box center [757, 444] width 352 height 17
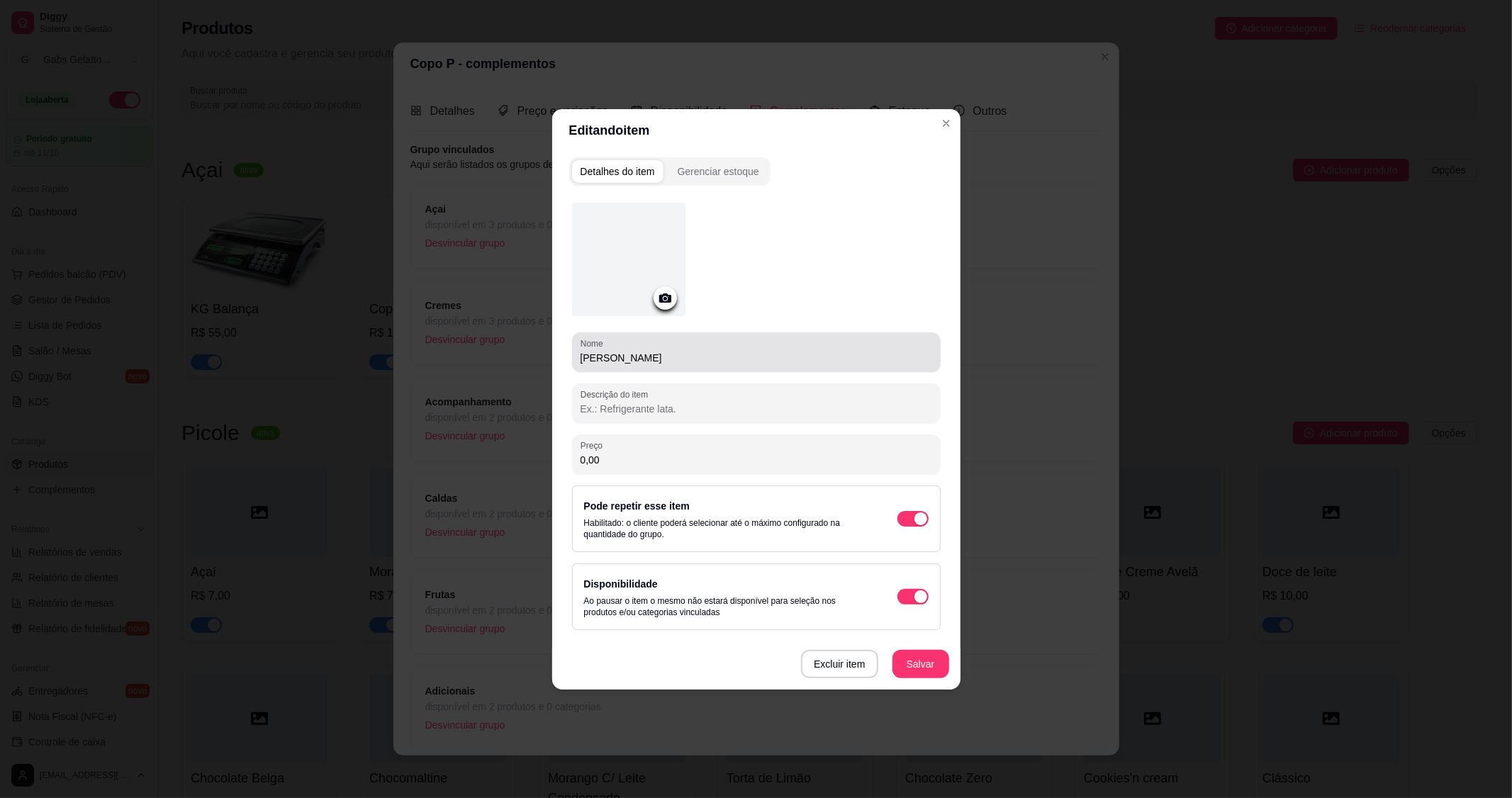
click at [581, 358] on input "[PERSON_NAME]" at bounding box center [757, 358] width 352 height 14
paste input "Creme"
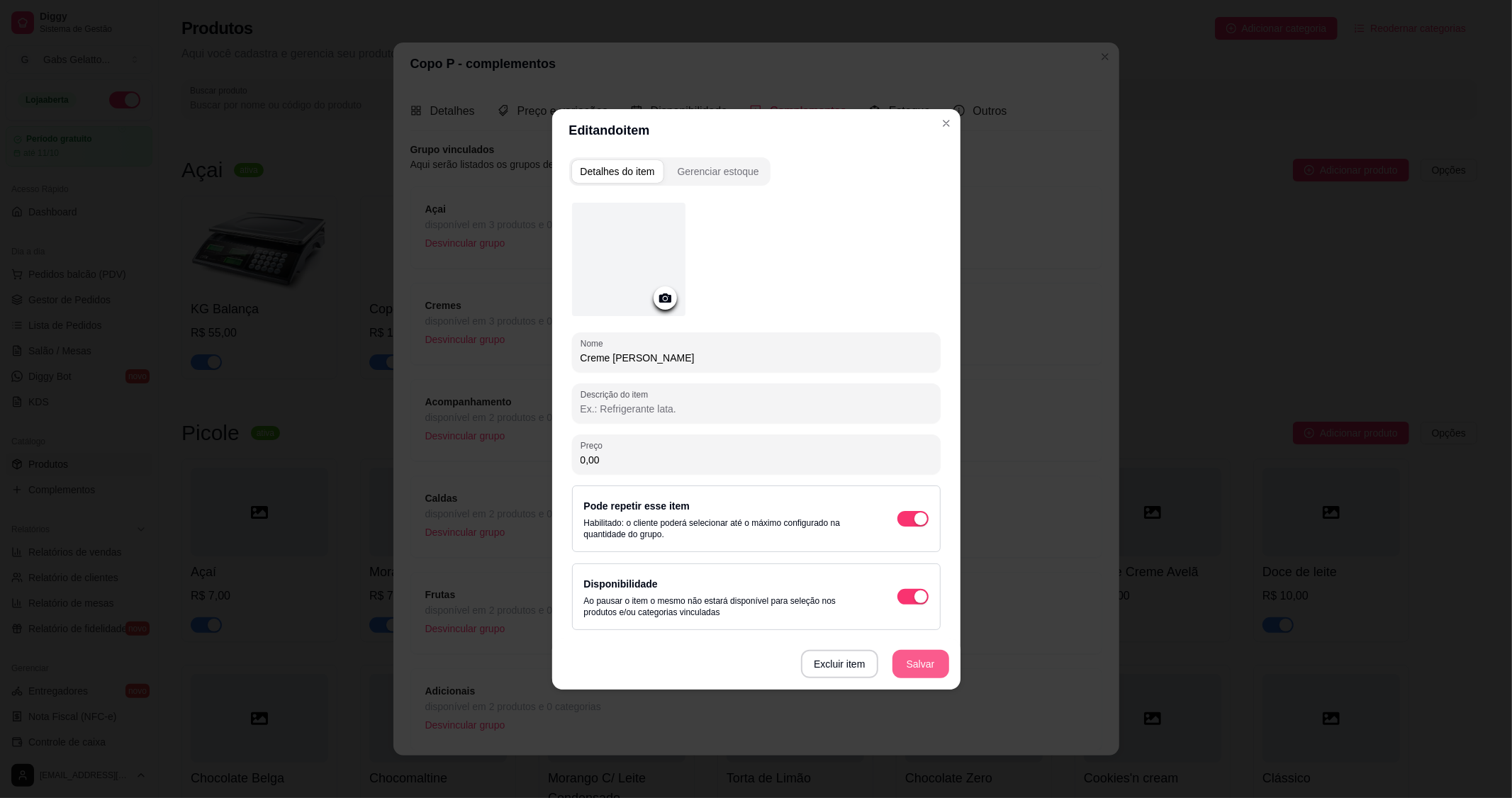
type input "Creme [PERSON_NAME]"
click at [912, 656] on button "Salvar" at bounding box center [921, 664] width 57 height 28
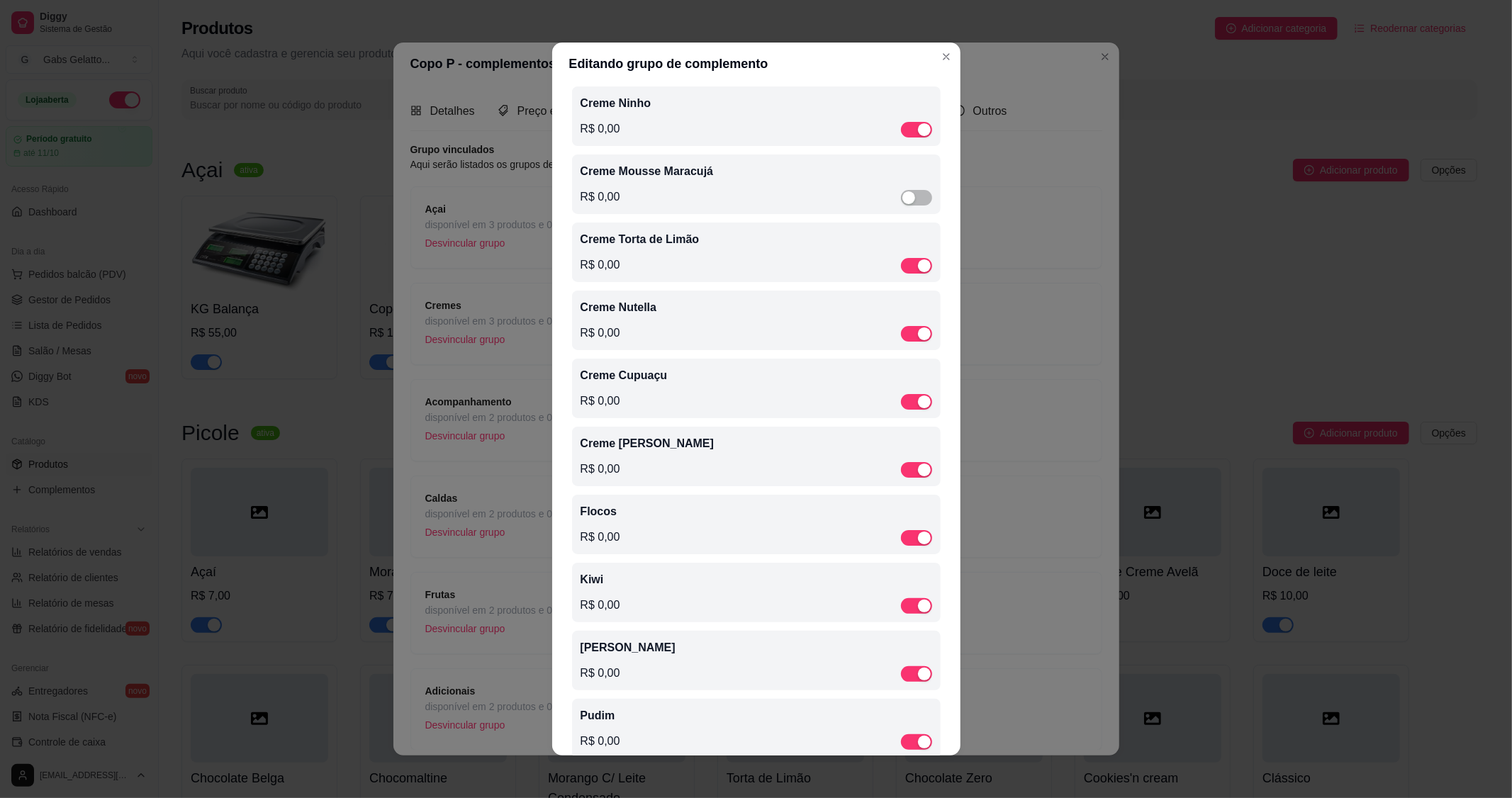
scroll to position [188, 0]
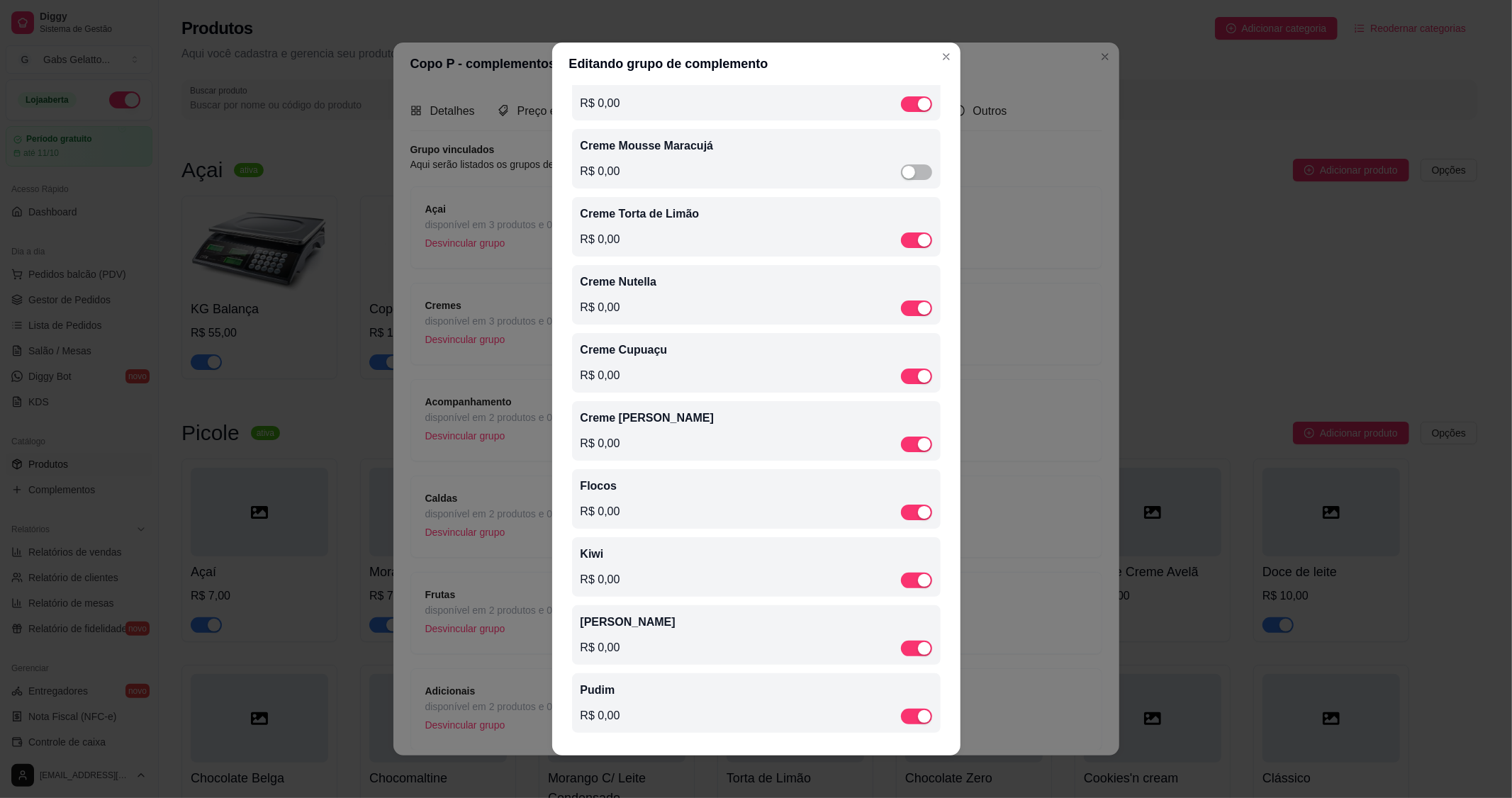
click at [608, 492] on p "Flocos" at bounding box center [757, 486] width 352 height 17
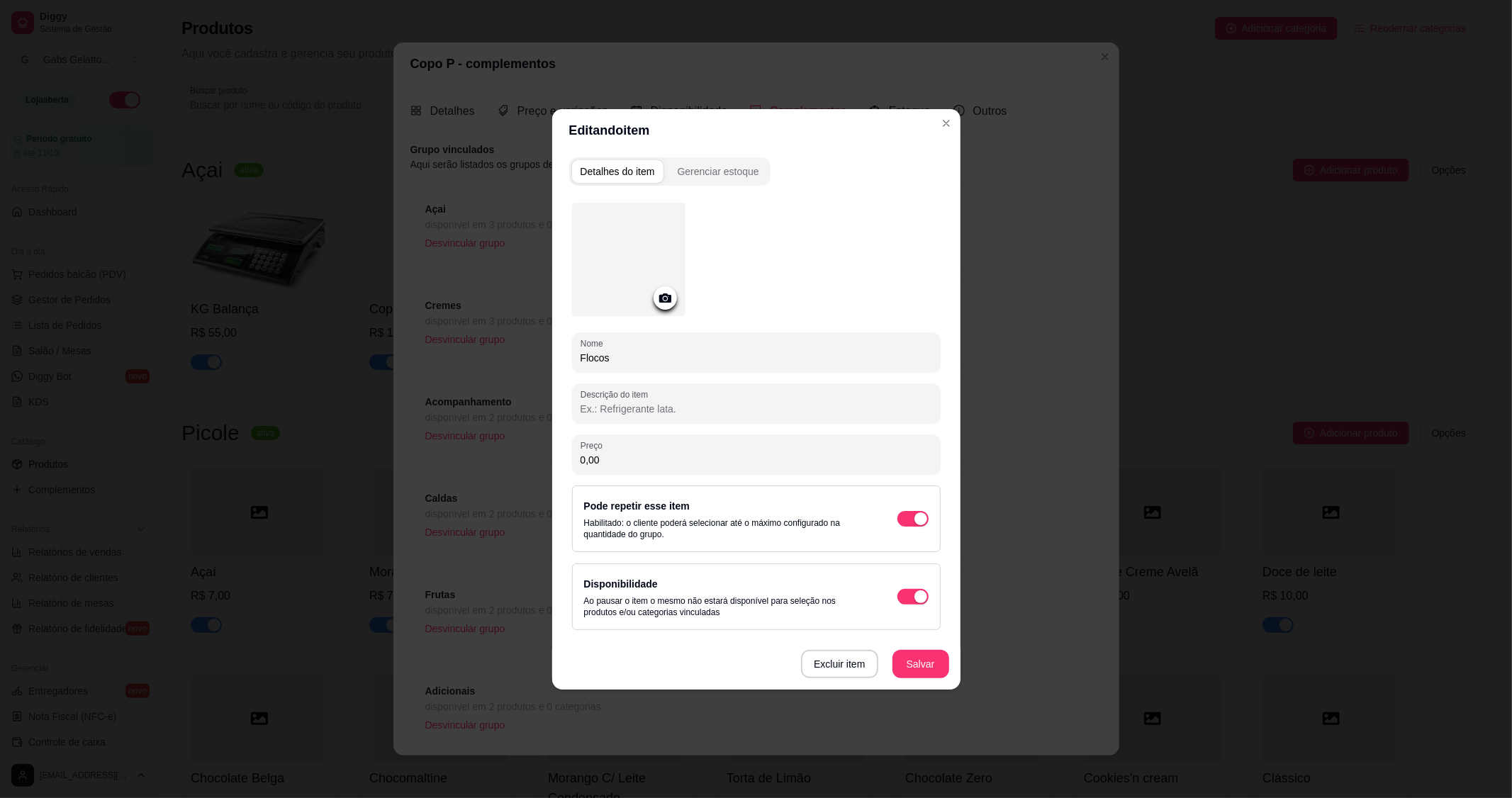
click at [582, 360] on input "Flocos" at bounding box center [757, 358] width 352 height 14
paste input "Creme"
type input "Creme Flocos"
click at [905, 655] on button "Salvar" at bounding box center [921, 664] width 57 height 28
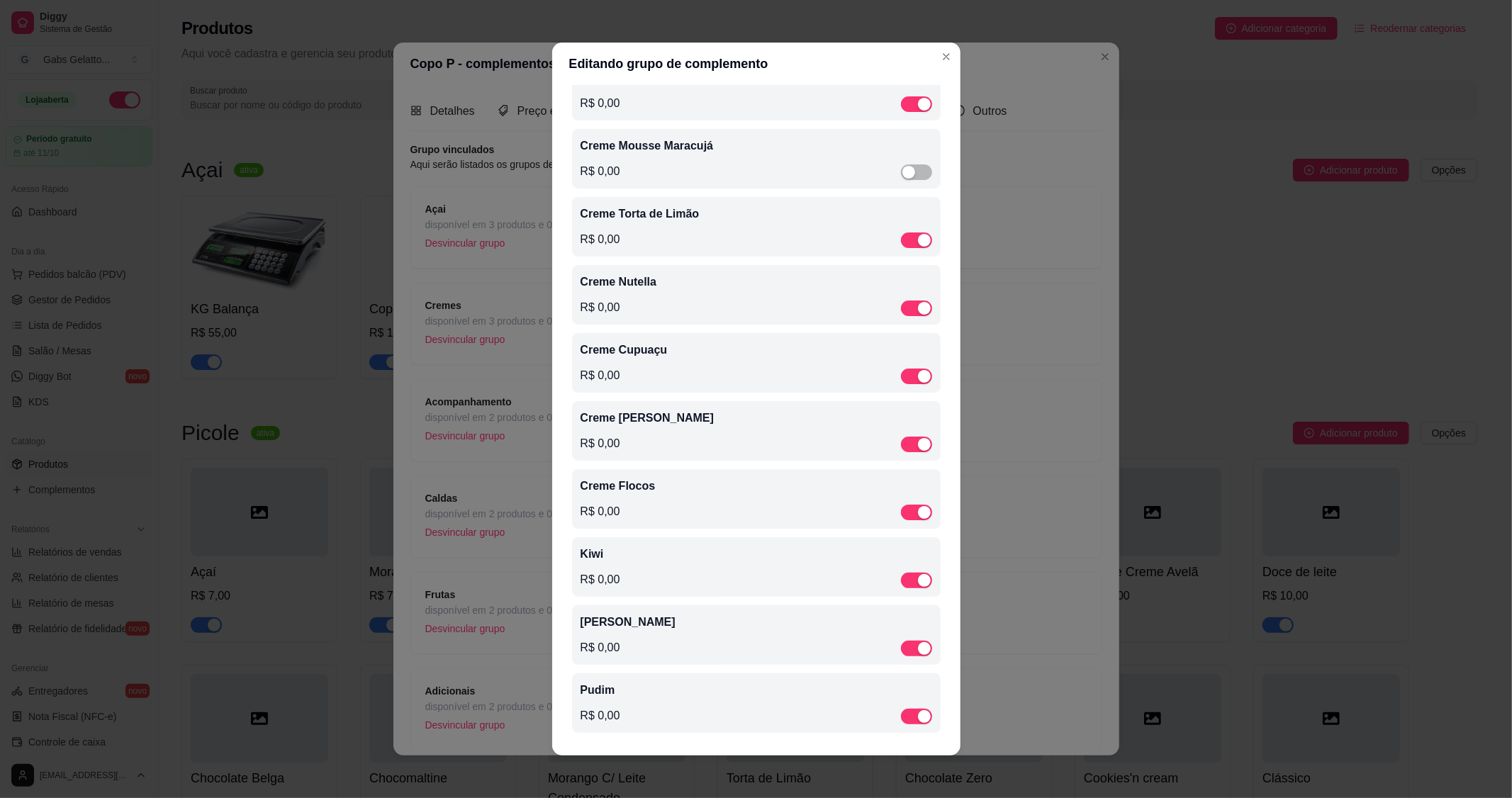
click at [605, 564] on div "Kiwi R$ 0,00" at bounding box center [757, 567] width 352 height 42
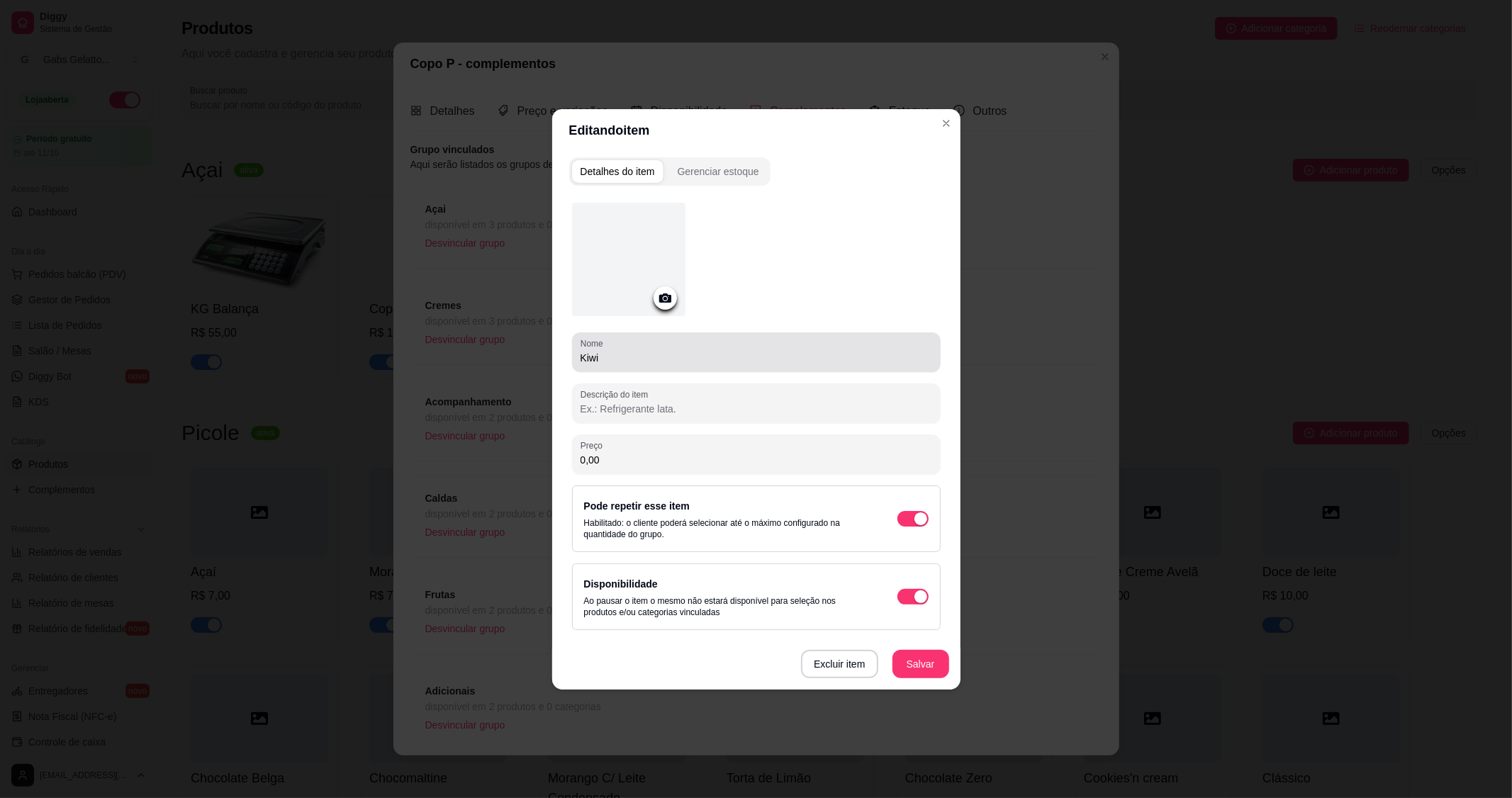
click at [577, 360] on div "Nome Kiwi" at bounding box center [757, 352] width 369 height 40
paste input "Creme"
click at [581, 357] on input "Kiwi" at bounding box center [757, 358] width 352 height 14
paste input "Creme"
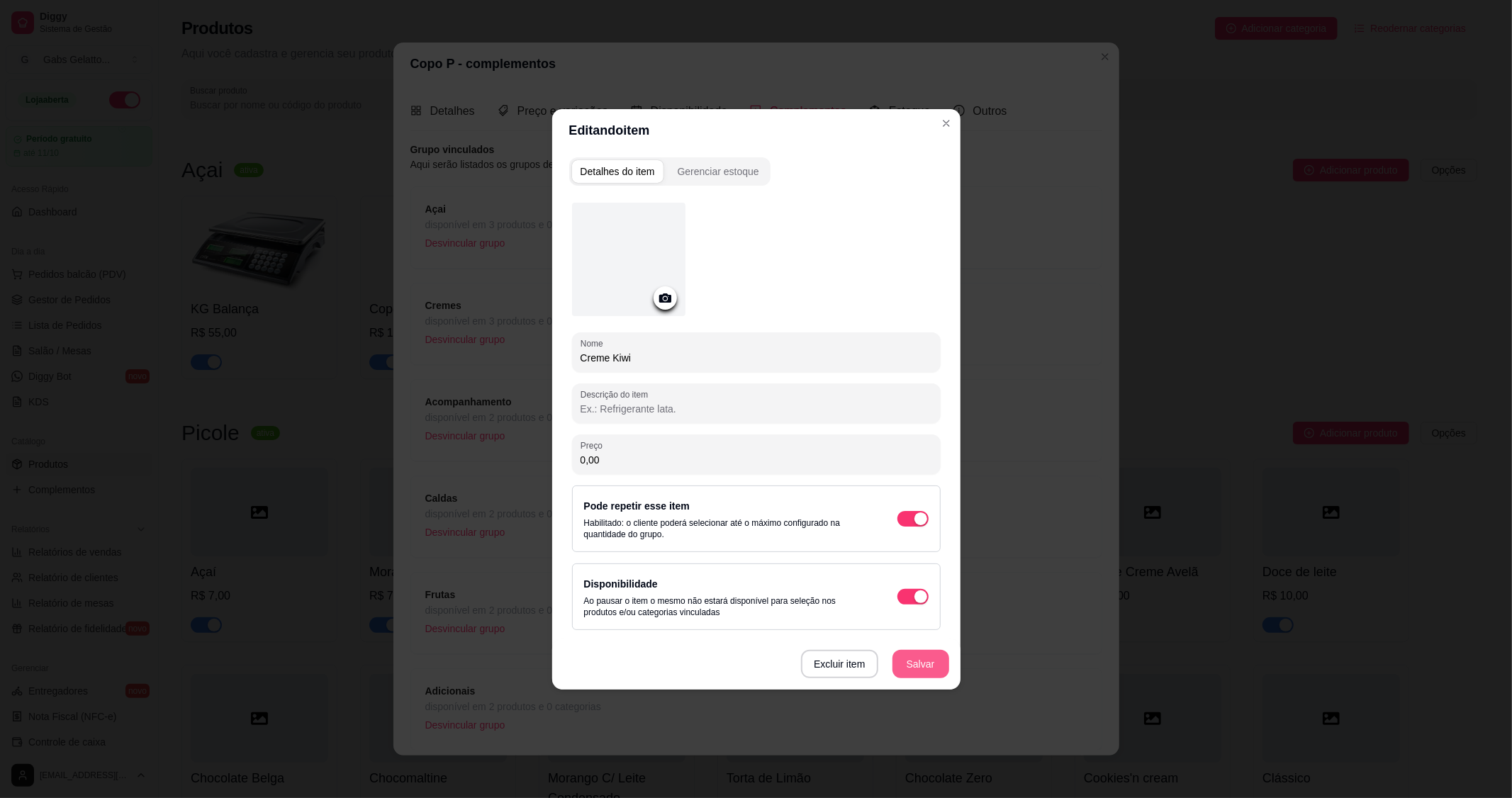
type input "Creme Kiwi"
click at [919, 666] on button "Salvar" at bounding box center [921, 664] width 56 height 27
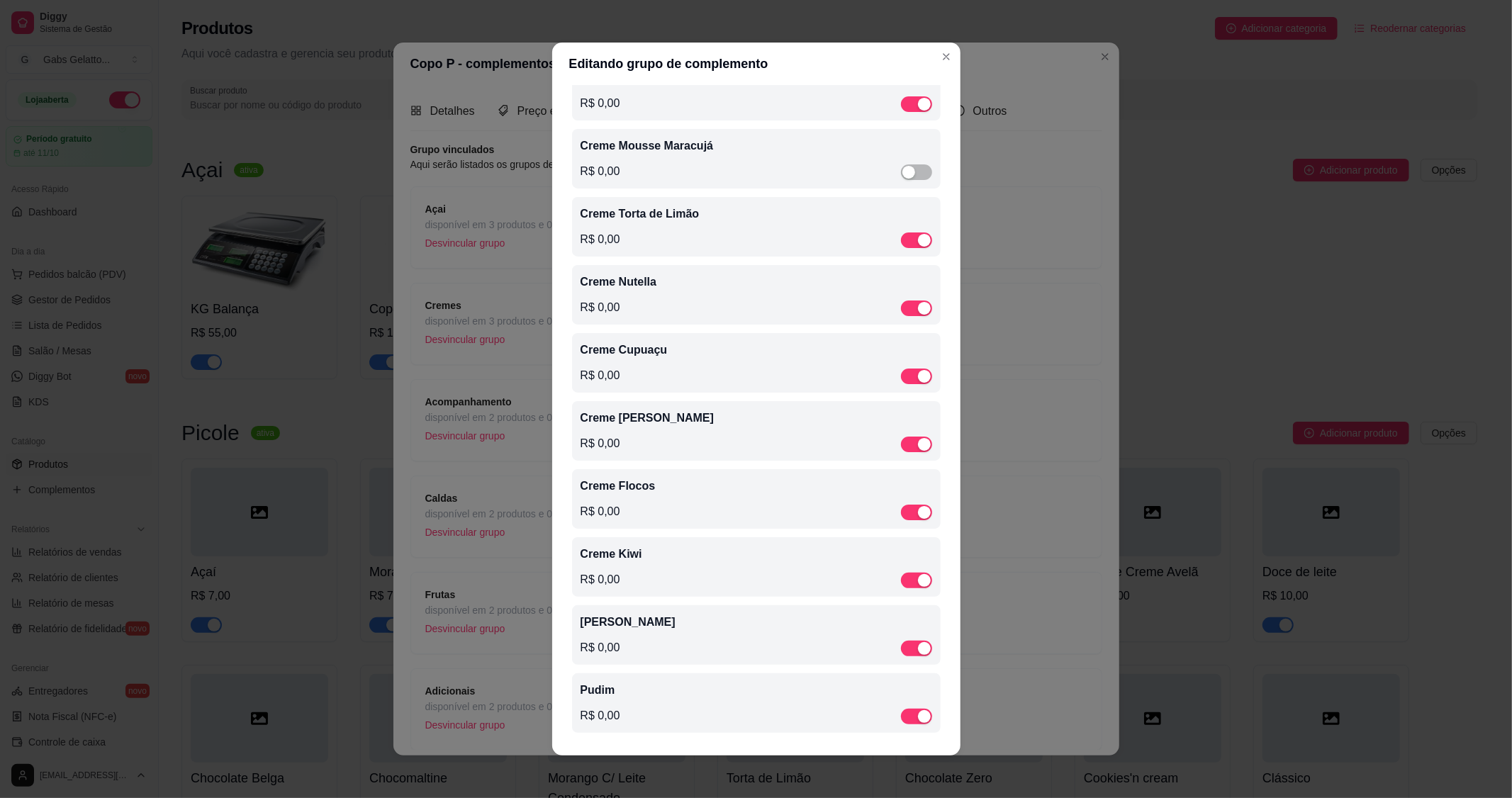
scroll to position [3, 0]
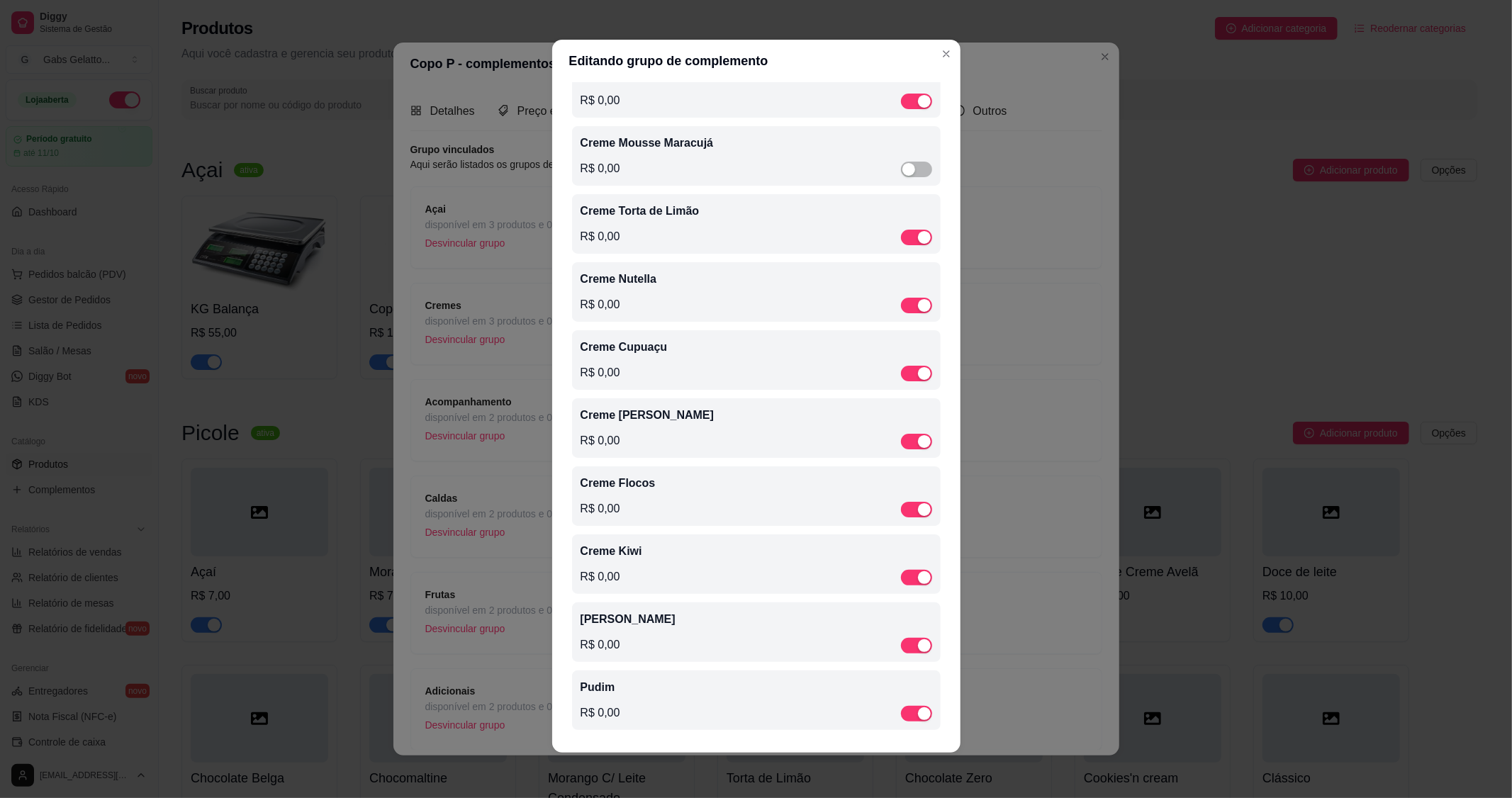
click at [634, 619] on p "[PERSON_NAME]" at bounding box center [757, 620] width 352 height 17
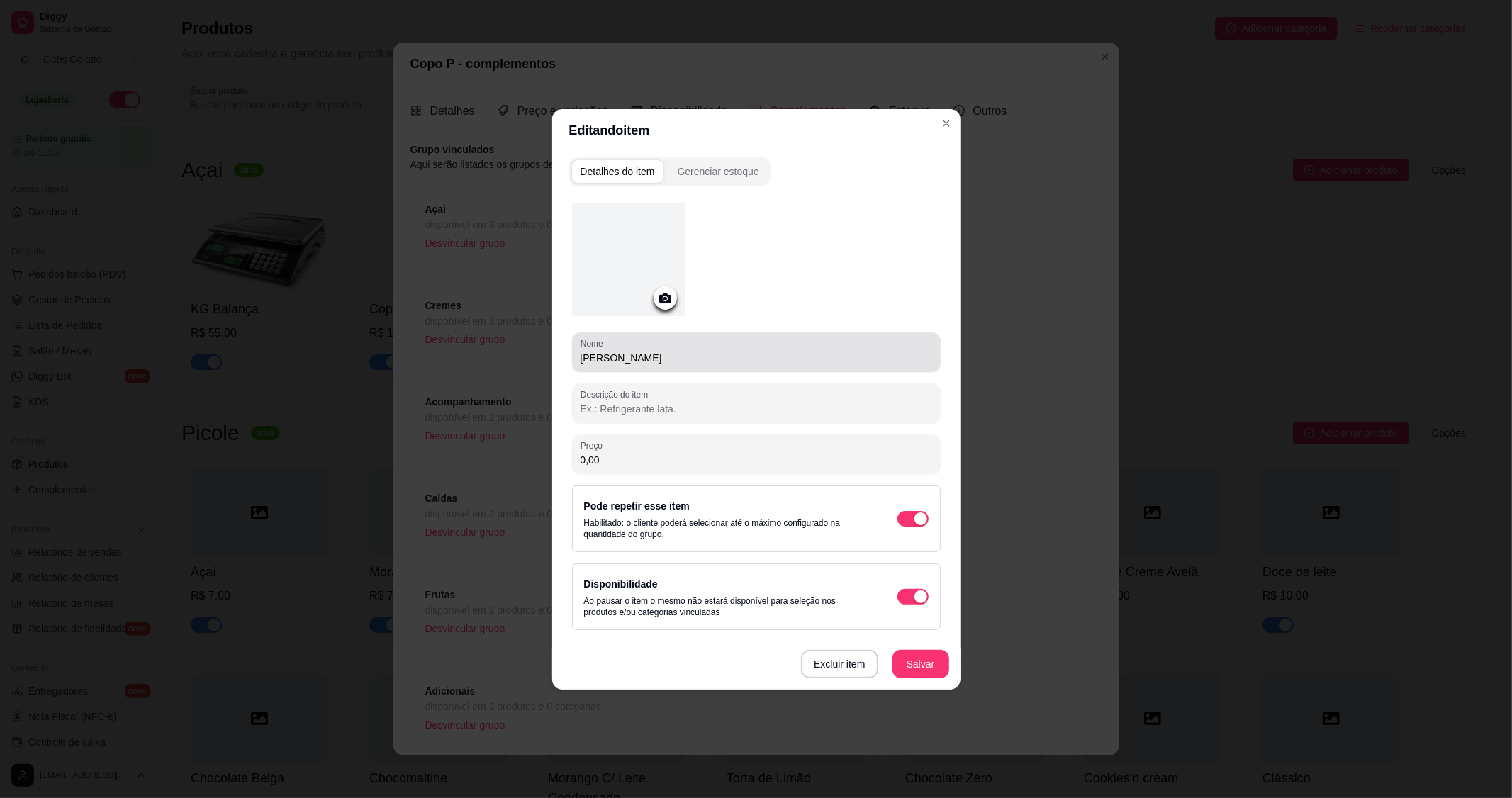
click at [581, 352] on input "[PERSON_NAME]" at bounding box center [757, 358] width 352 height 14
paste input "Creme"
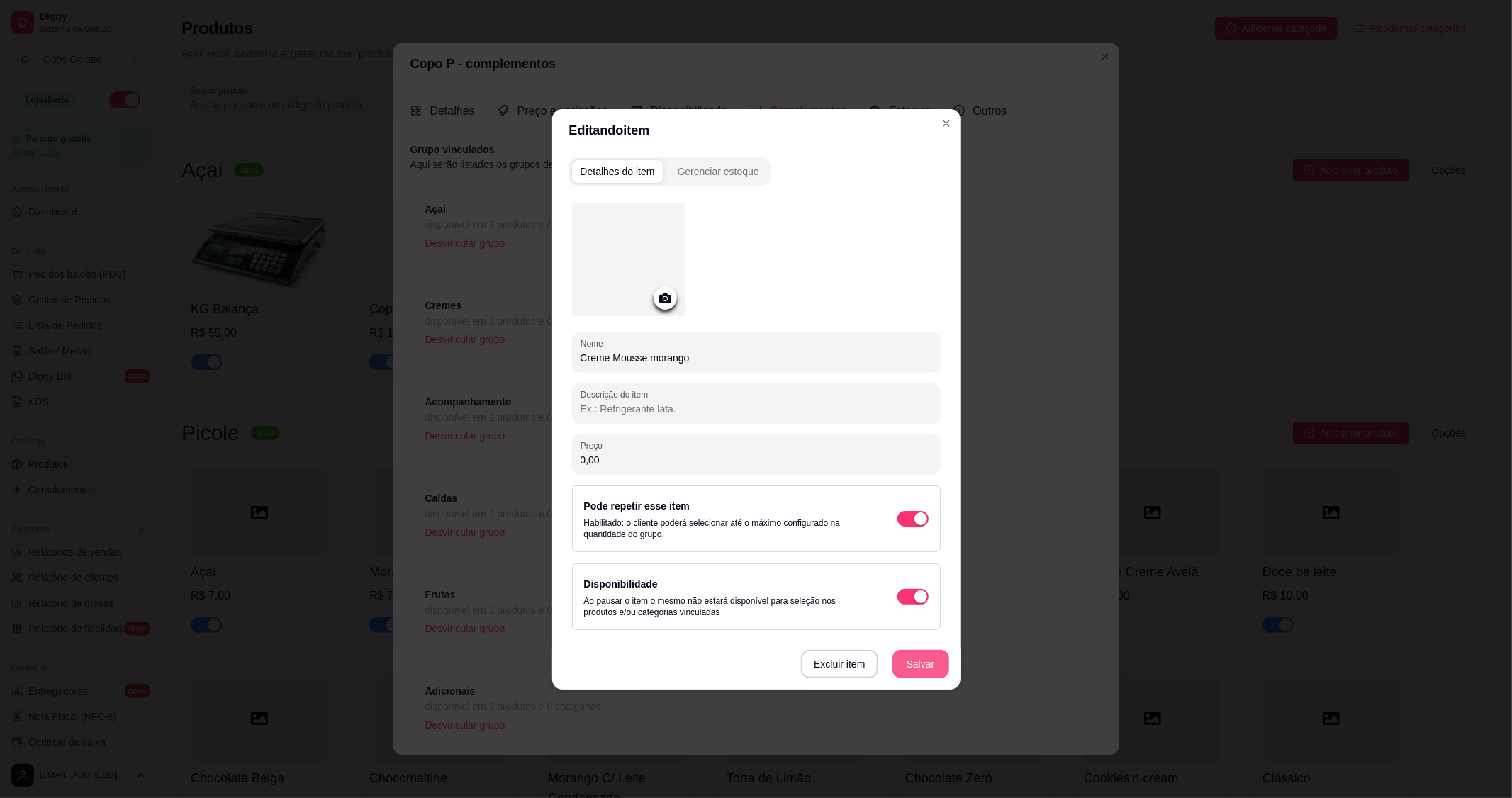
type input "Creme Mousse morango"
click at [926, 663] on button "Salvar" at bounding box center [921, 664] width 57 height 28
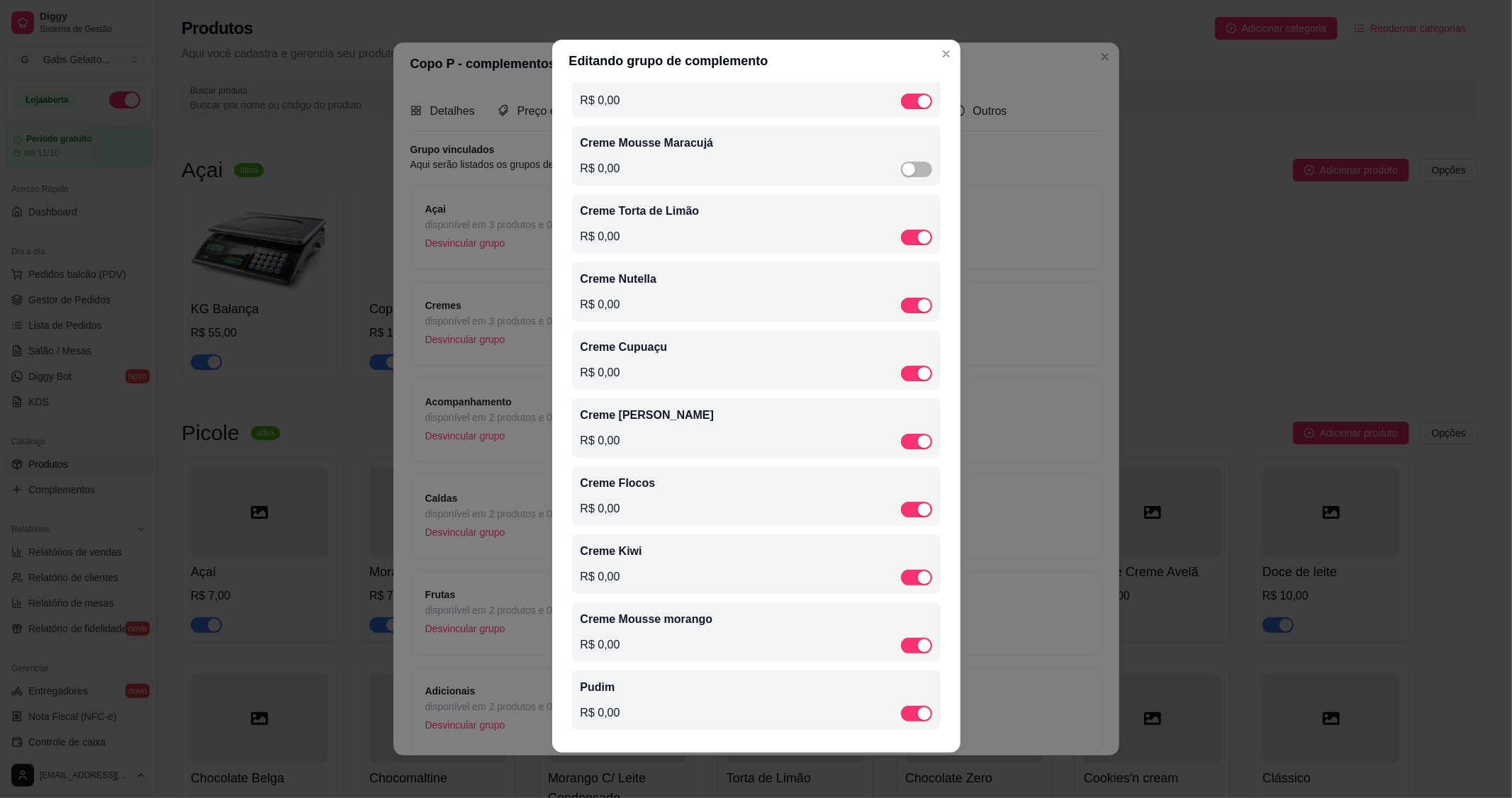
click at [599, 689] on p "Pudim" at bounding box center [757, 688] width 352 height 17
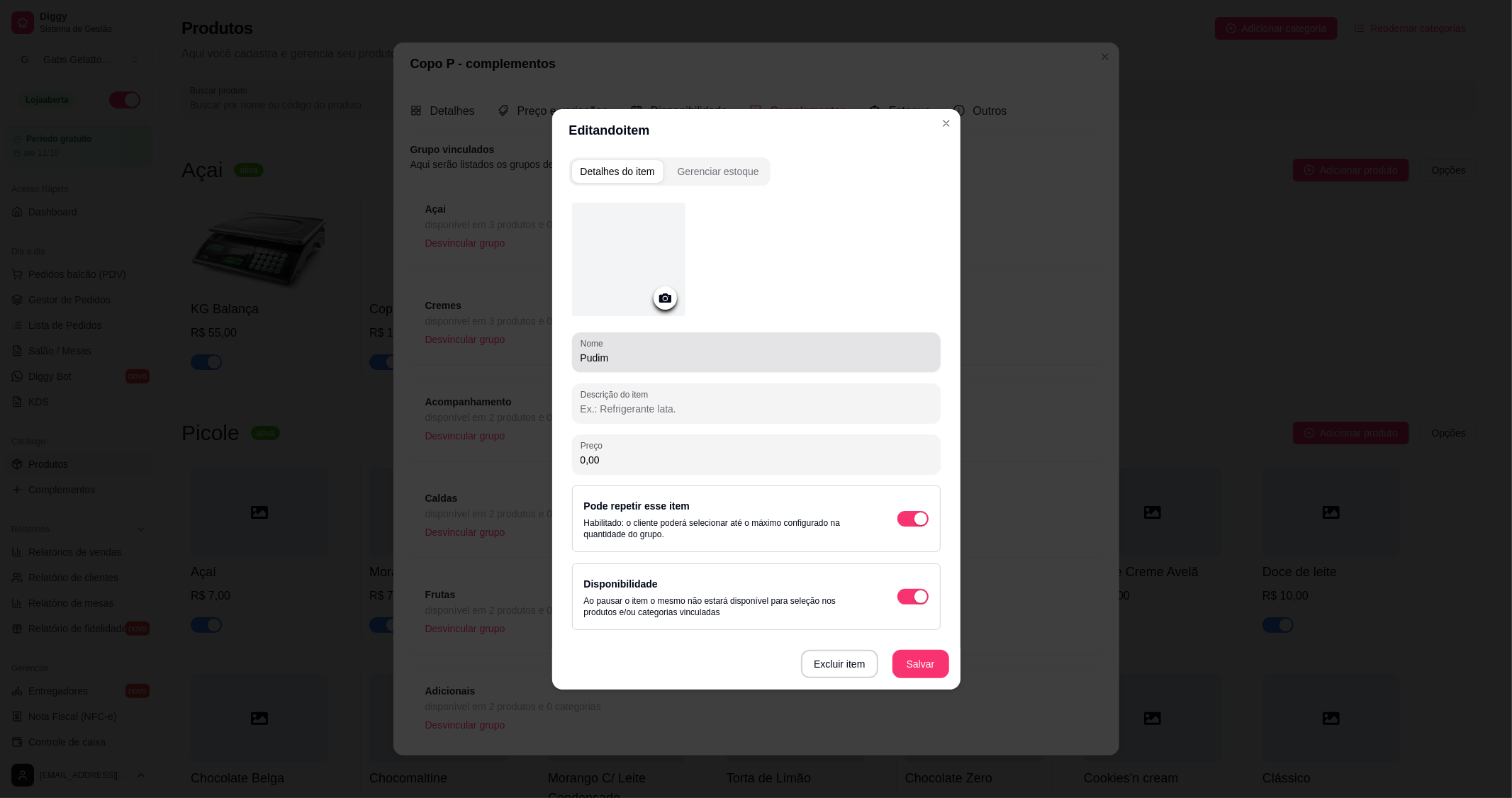
click at [581, 352] on input "Pudim" at bounding box center [757, 358] width 352 height 14
paste input "Creme"
type input "Creme de Pudim"
click at [924, 657] on button "Salvar" at bounding box center [921, 664] width 57 height 28
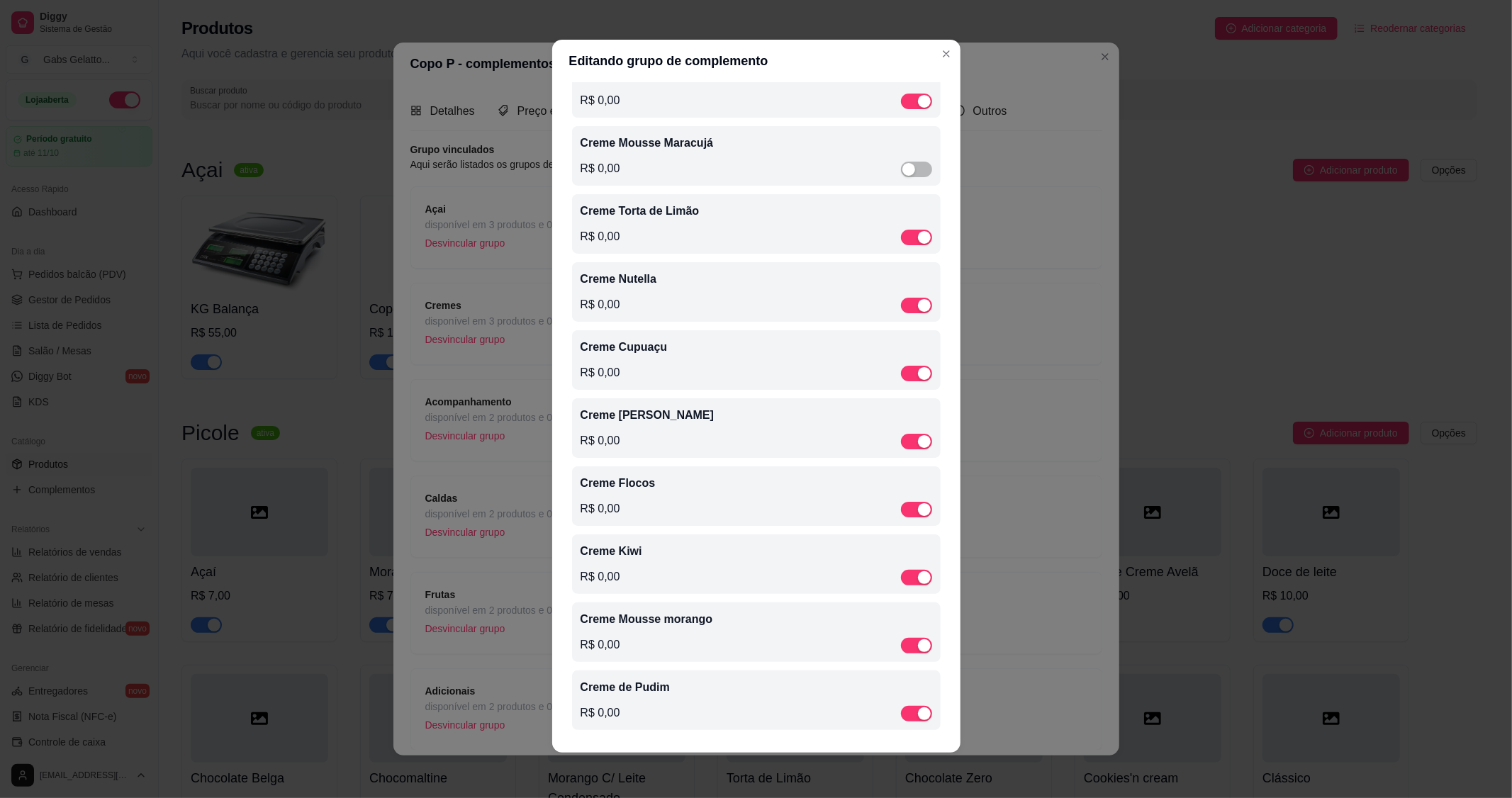
click at [625, 558] on p "Creme Kiwi" at bounding box center [757, 552] width 352 height 17
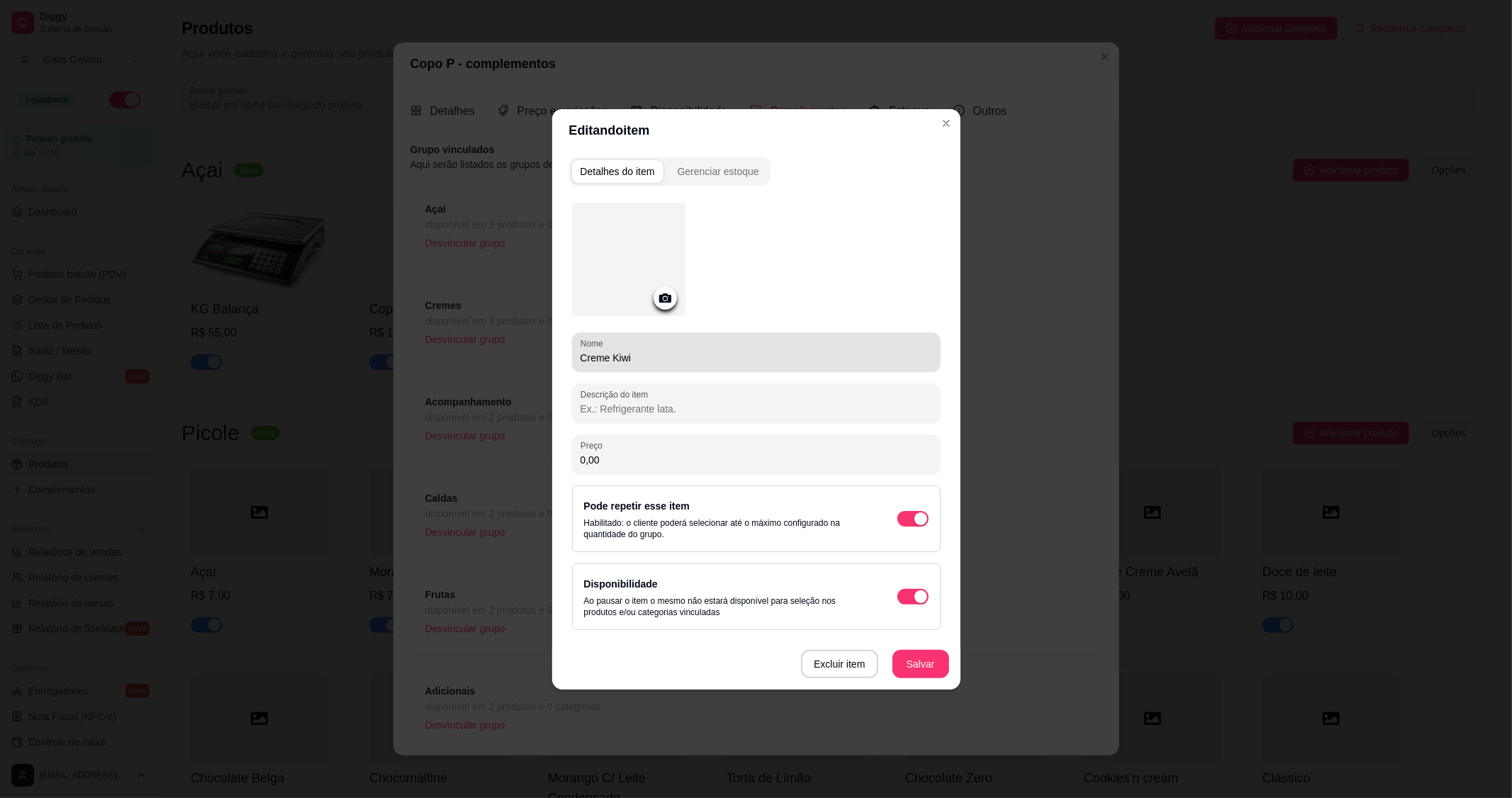
click at [610, 353] on input "Creme Kiwi" at bounding box center [757, 358] width 352 height 14
click at [612, 355] on input "Creme Kiwi" at bounding box center [757, 358] width 352 height 14
type input "Creme de Kiwi"
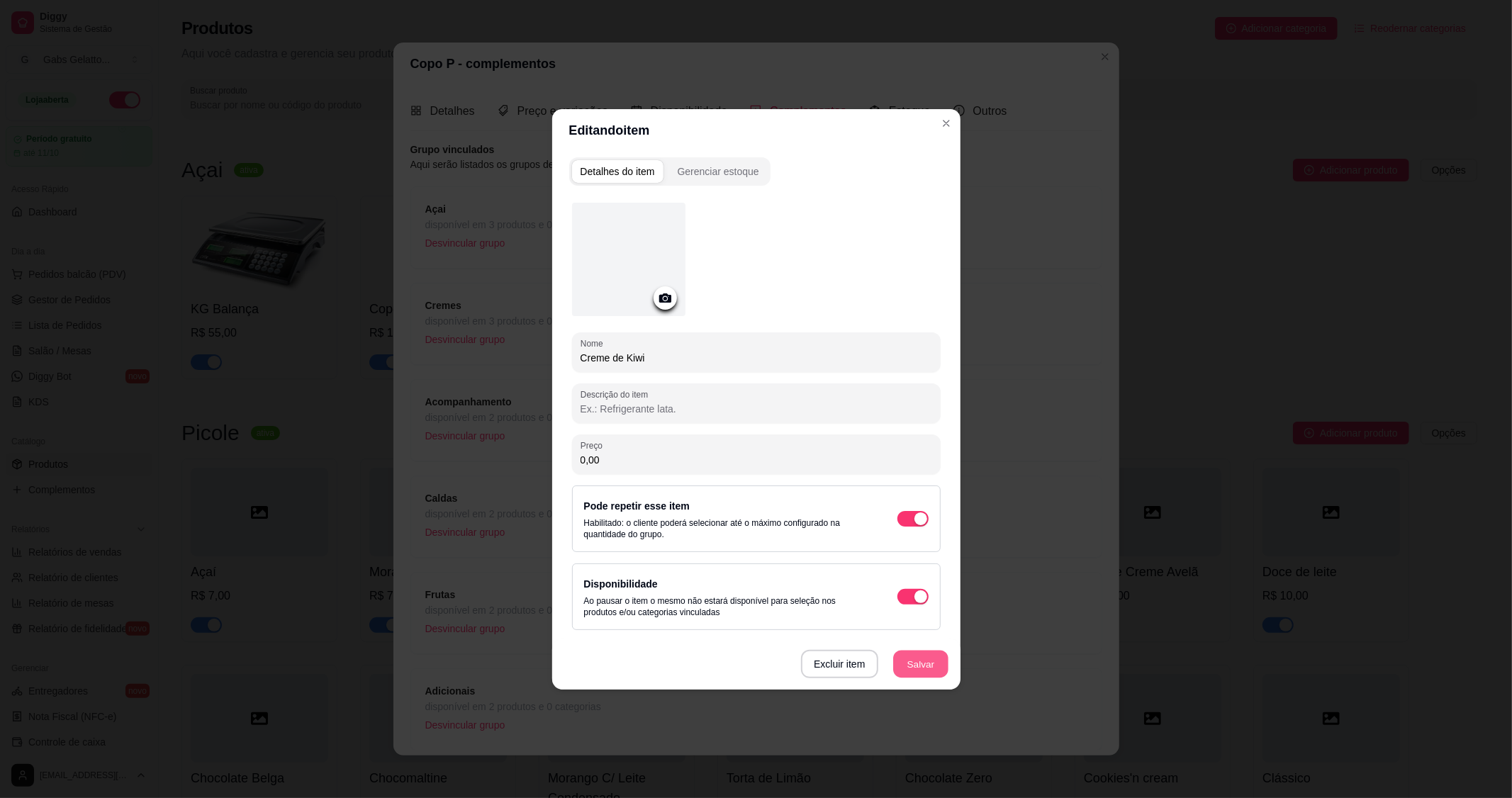
click at [929, 673] on button "Salvar" at bounding box center [921, 664] width 56 height 27
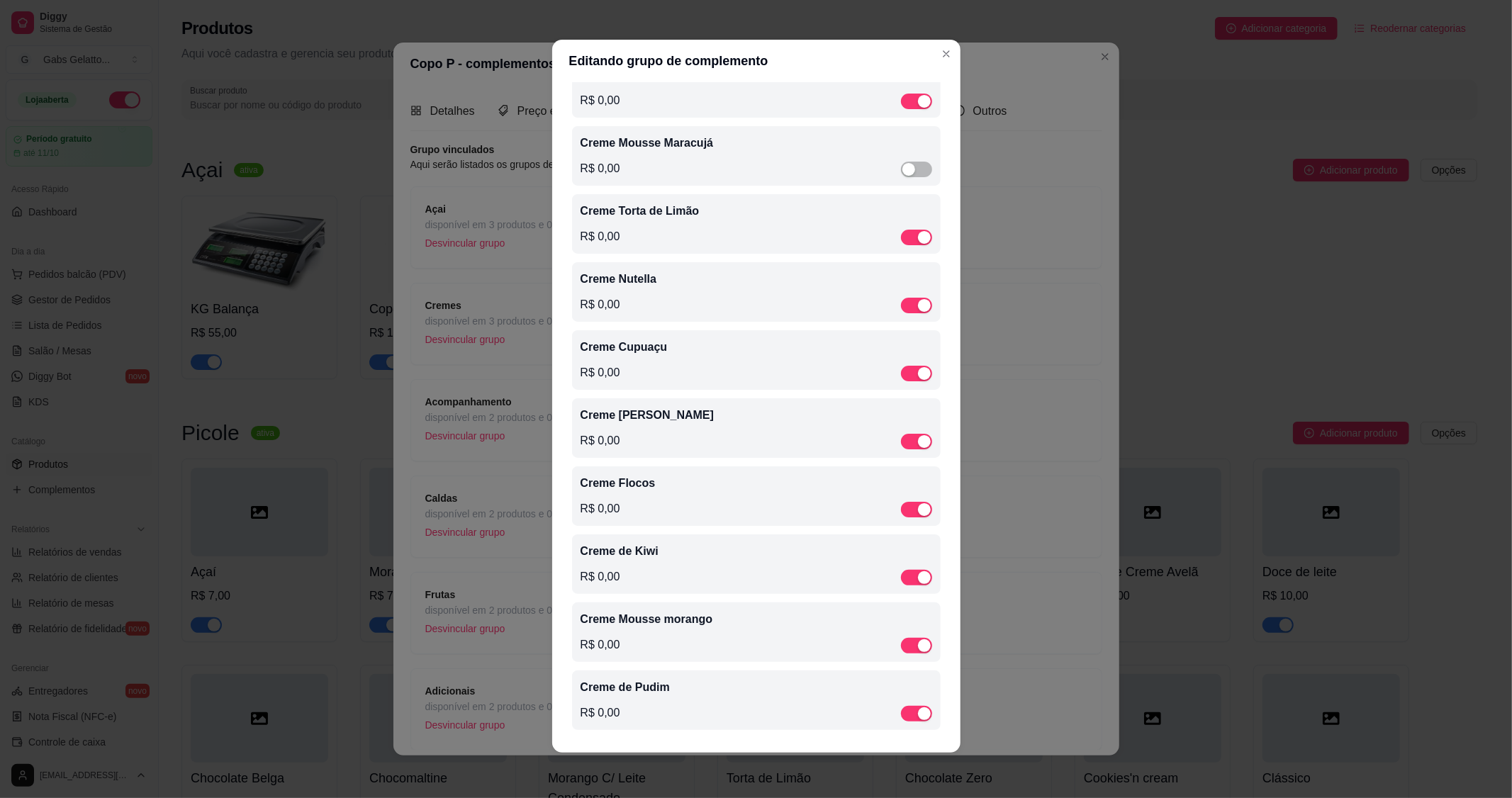
click at [638, 349] on p "Creme Cupuaçu" at bounding box center [757, 347] width 352 height 17
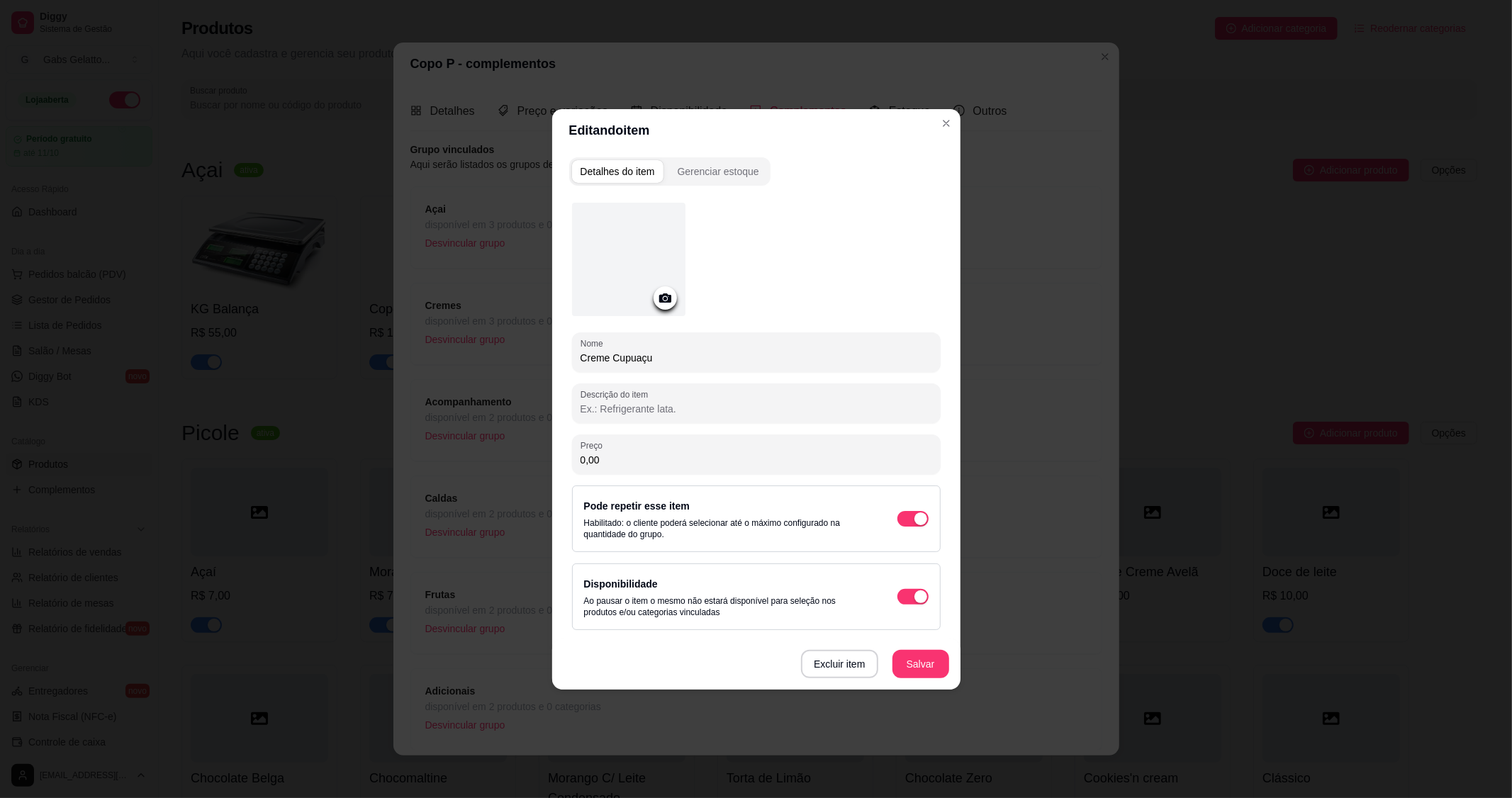
click at [613, 359] on input "Creme Cupuaçu" at bounding box center [757, 358] width 352 height 14
type input "Creme de Cupuaçu"
click at [905, 668] on button "Salvar" at bounding box center [921, 664] width 57 height 28
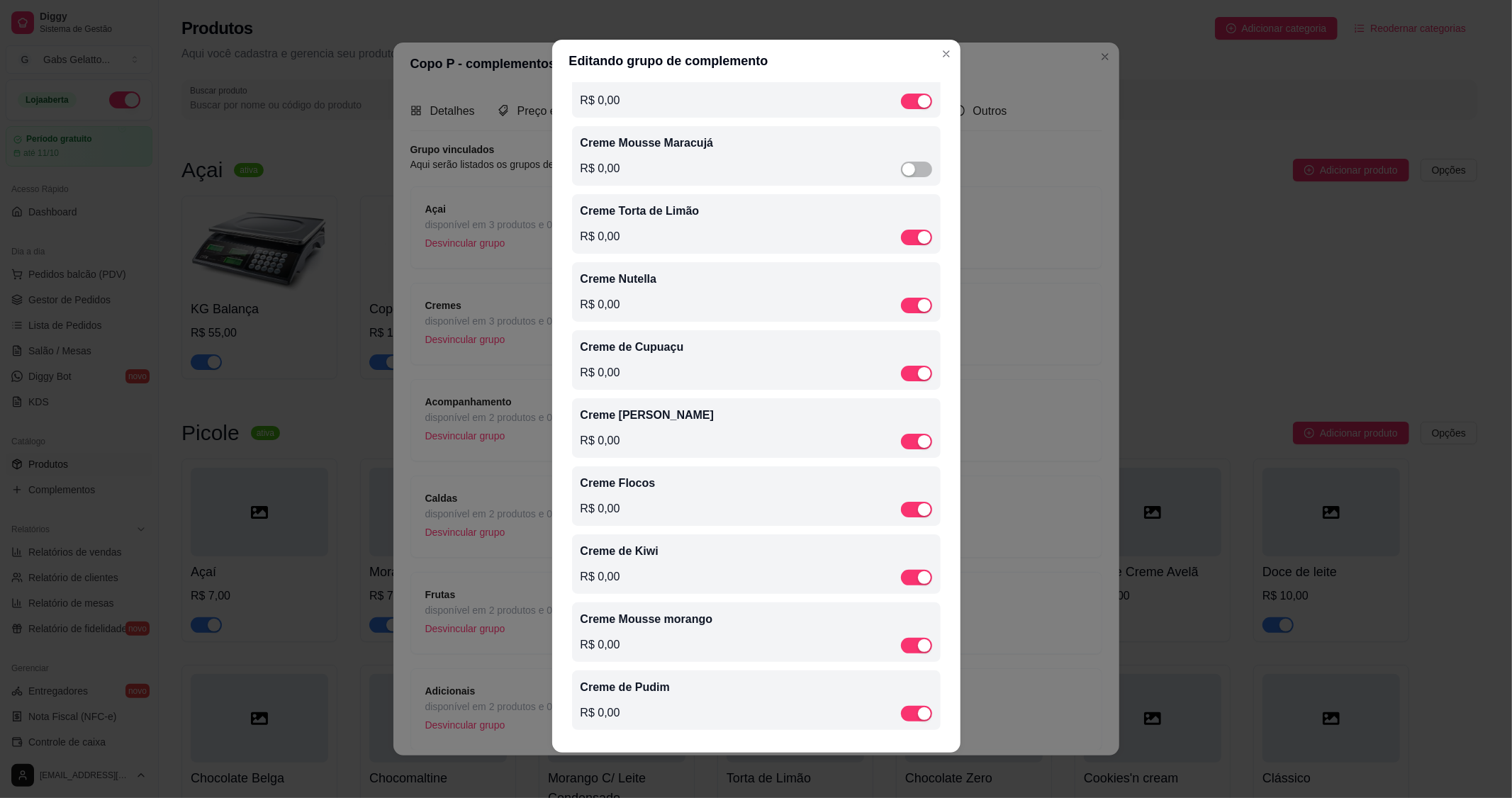
click at [668, 287] on div "Creme Nutella R$ 0,00" at bounding box center [757, 292] width 352 height 42
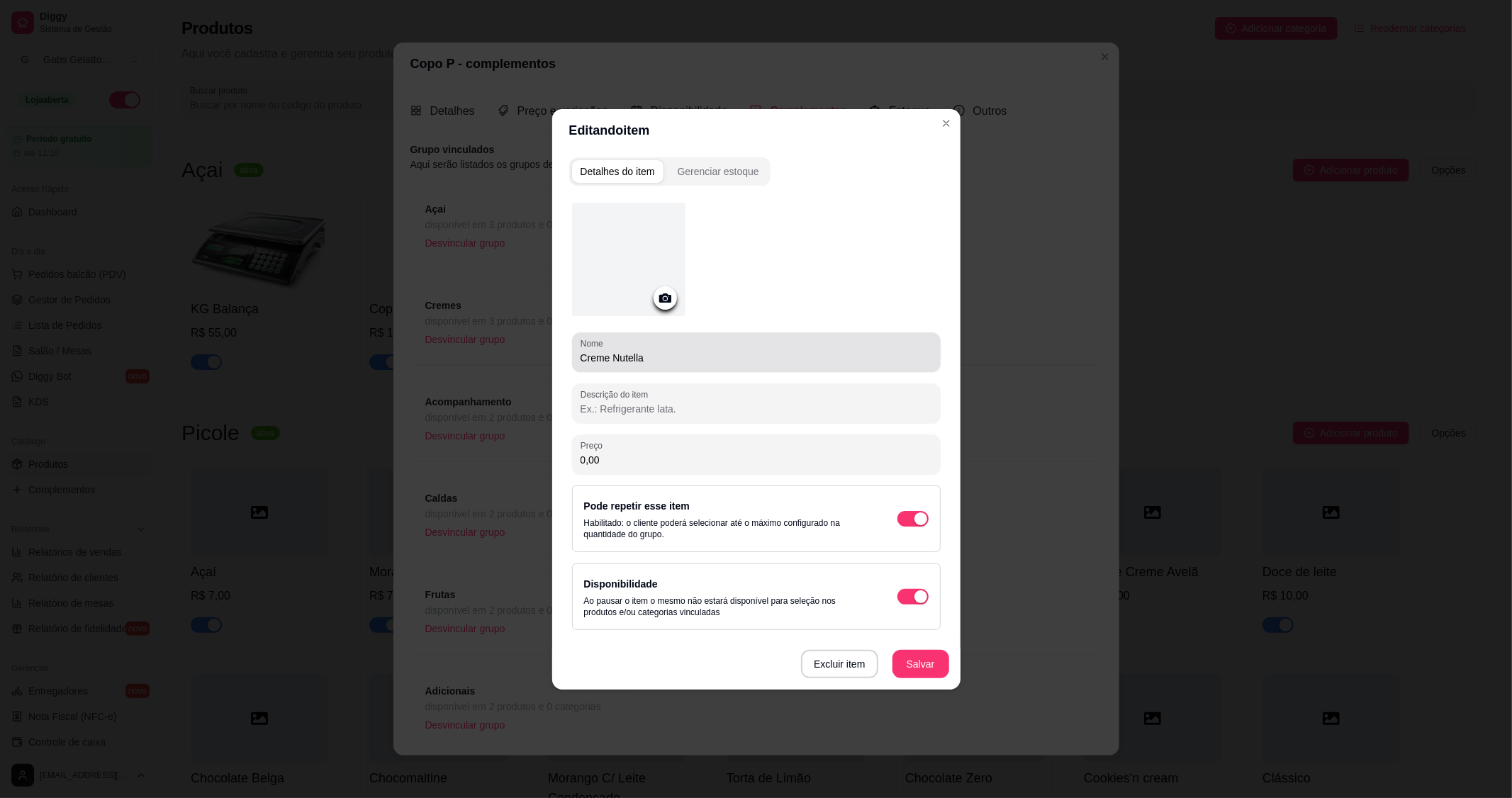
click at [612, 358] on input "Creme Nutella" at bounding box center [757, 358] width 352 height 14
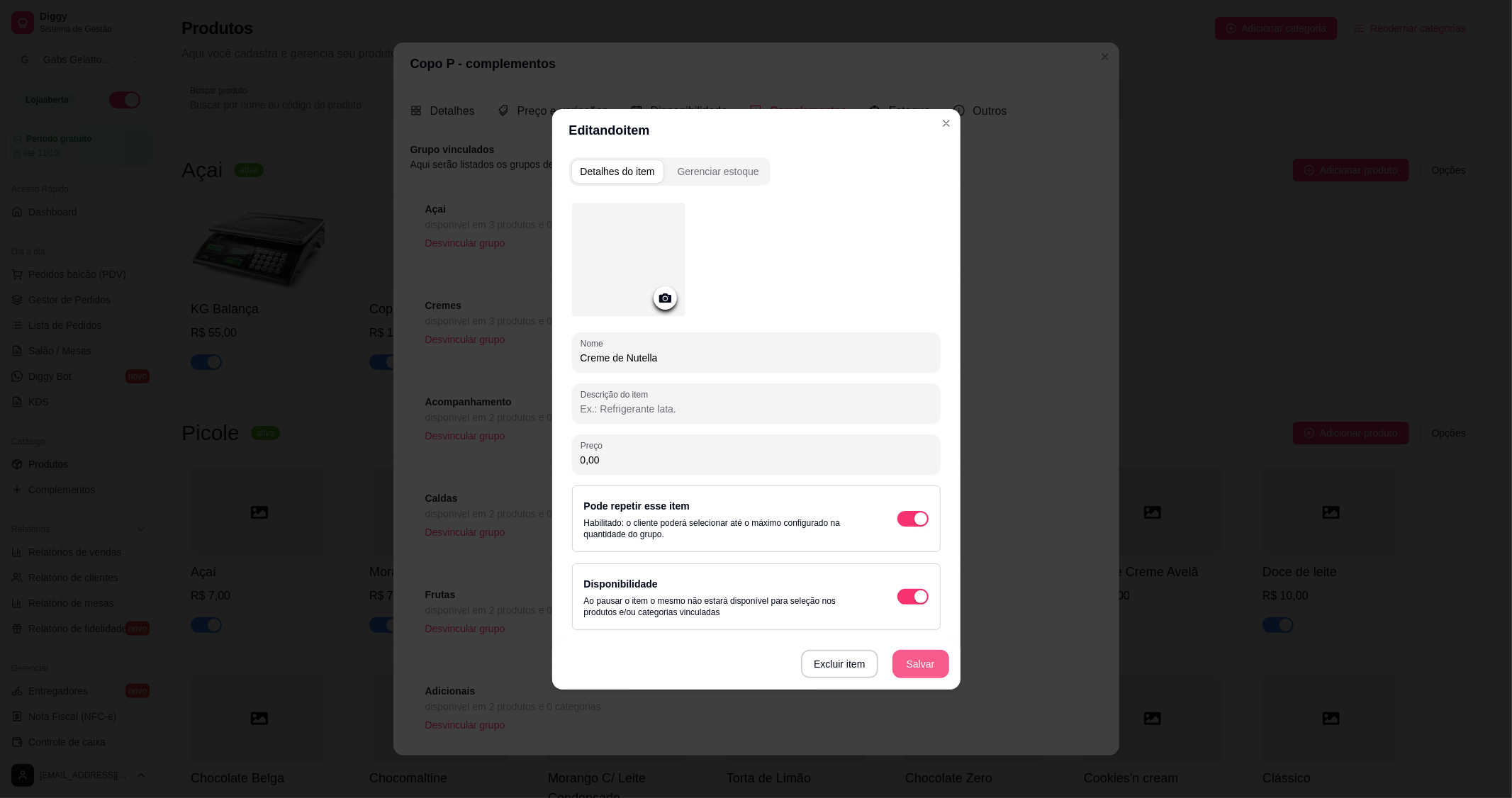
type input "Creme de Nutella"
click at [919, 662] on button "Salvar" at bounding box center [921, 664] width 57 height 28
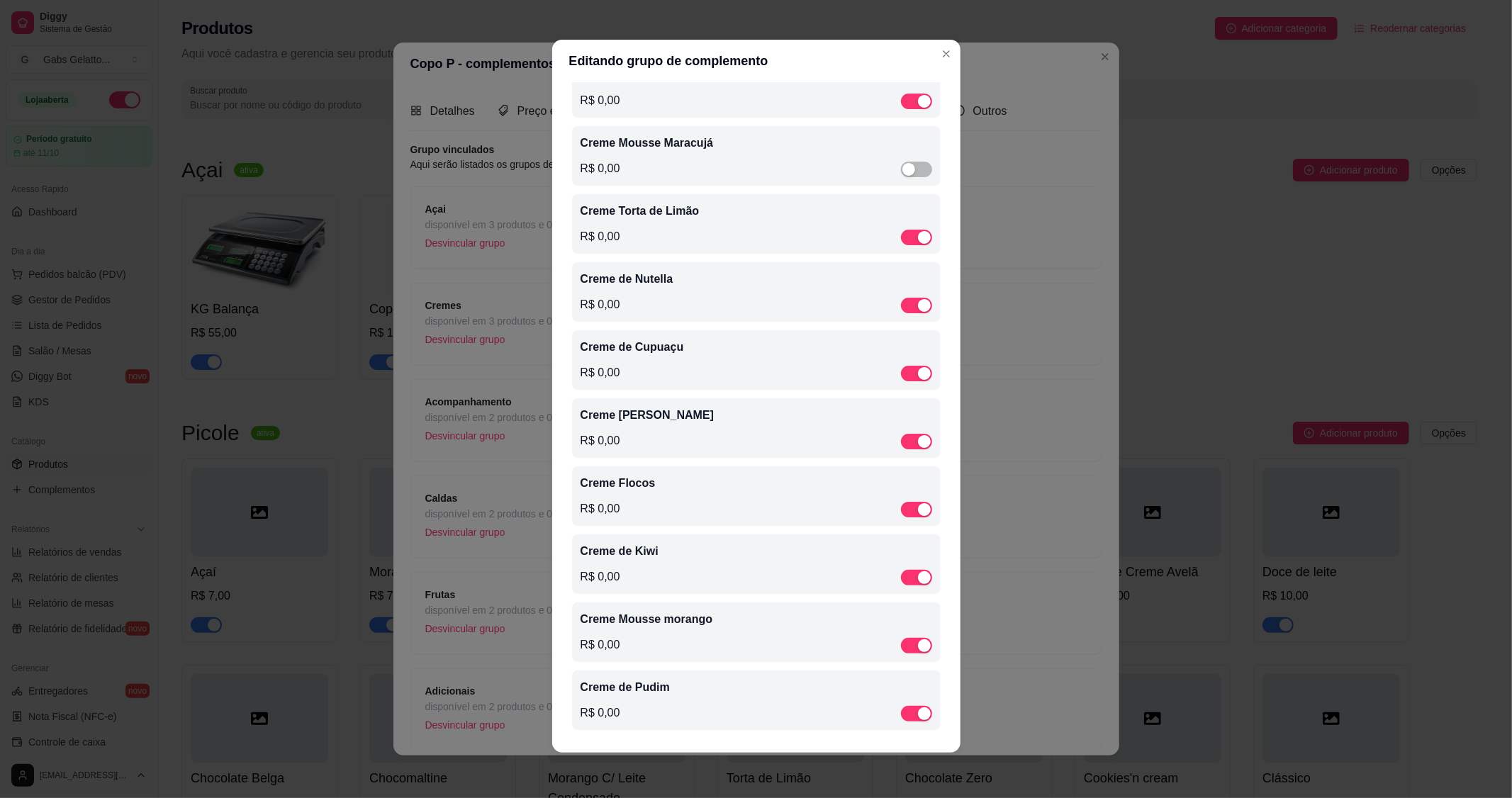
scroll to position [0, 0]
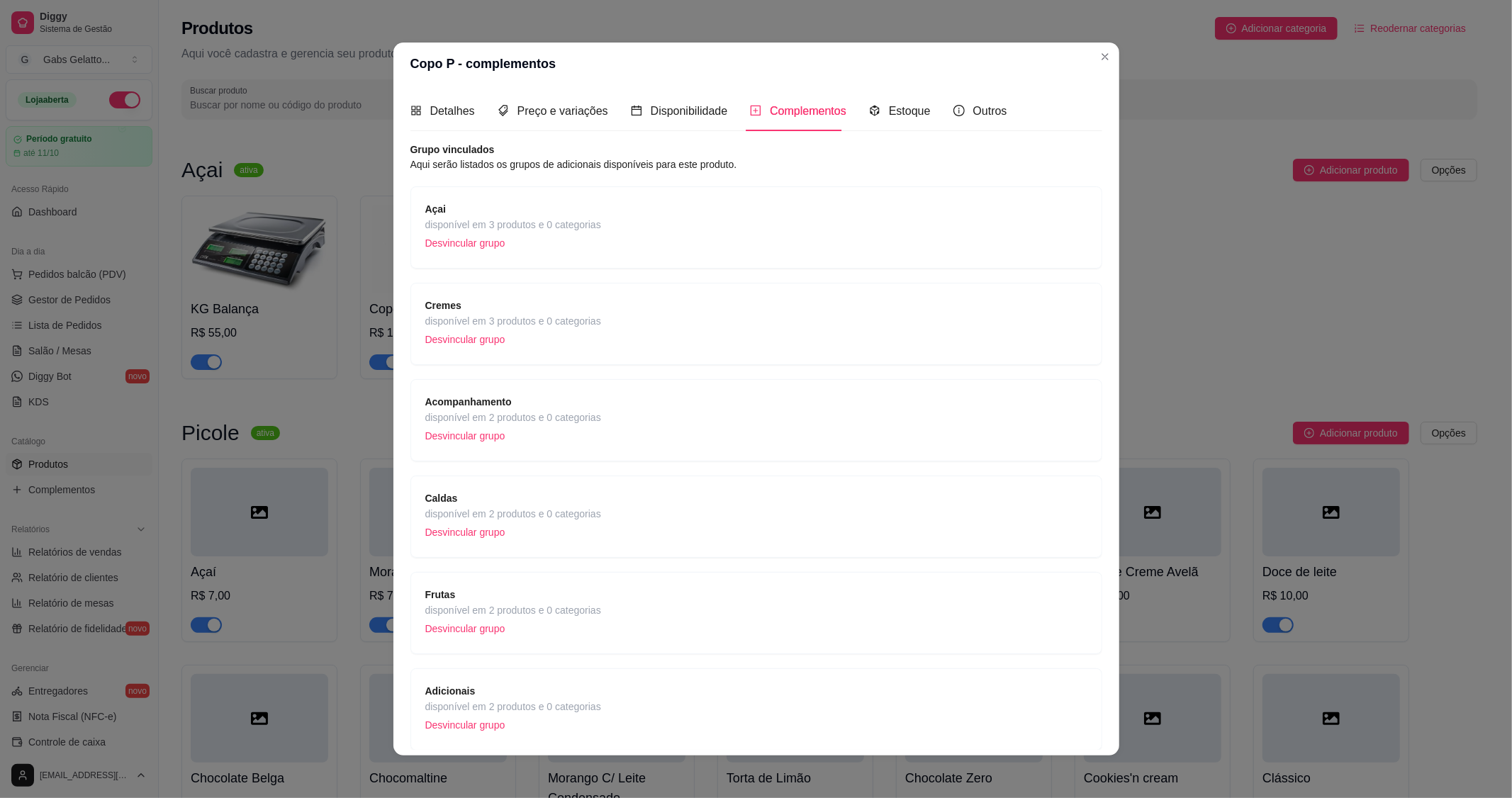
click at [597, 425] on div "Acompanhamento disponível em 2 produtos e 0 categorias Desvincular grupo" at bounding box center [756, 420] width 662 height 52
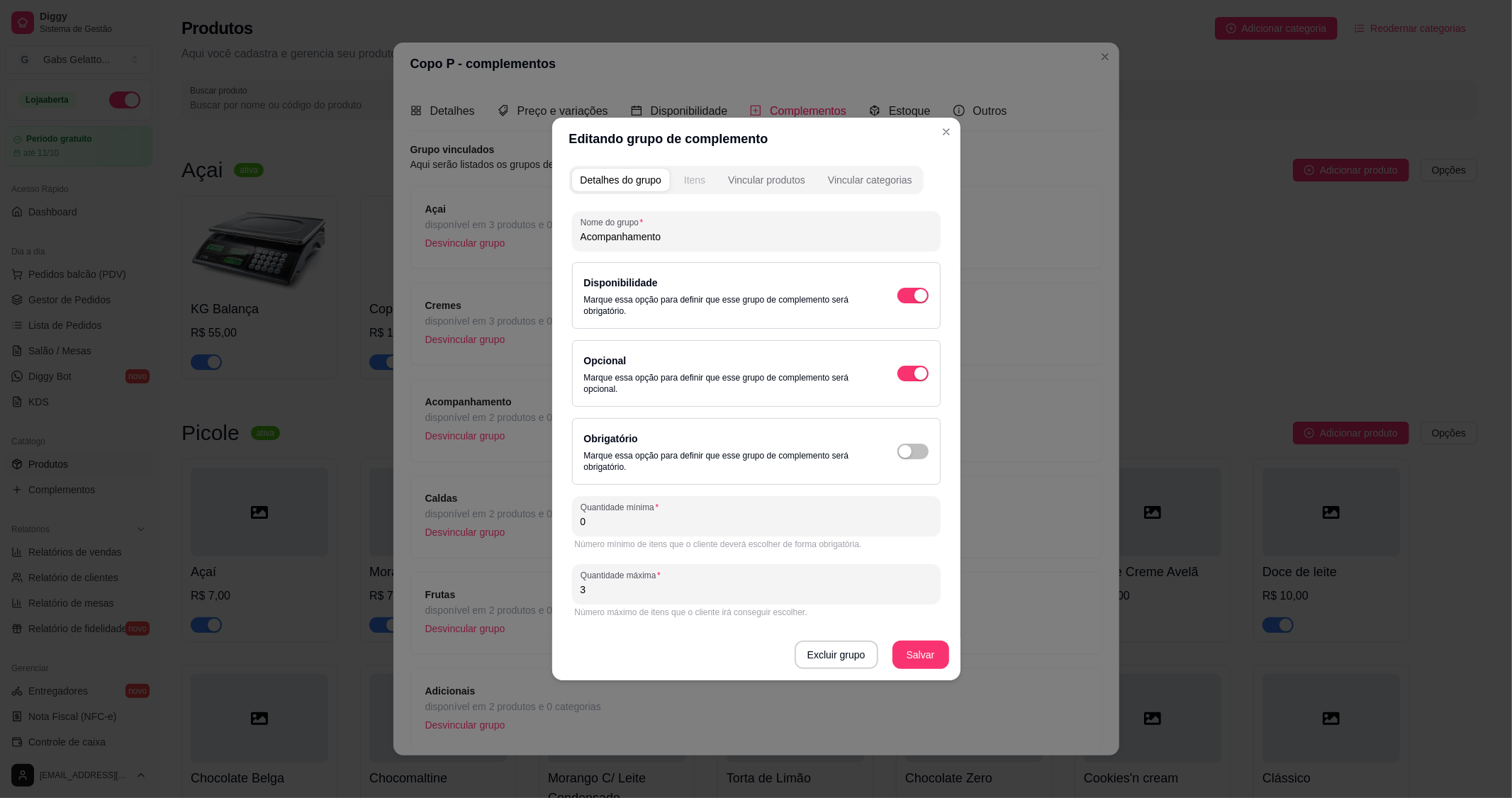
click at [699, 176] on div "Itens" at bounding box center [694, 180] width 21 height 14
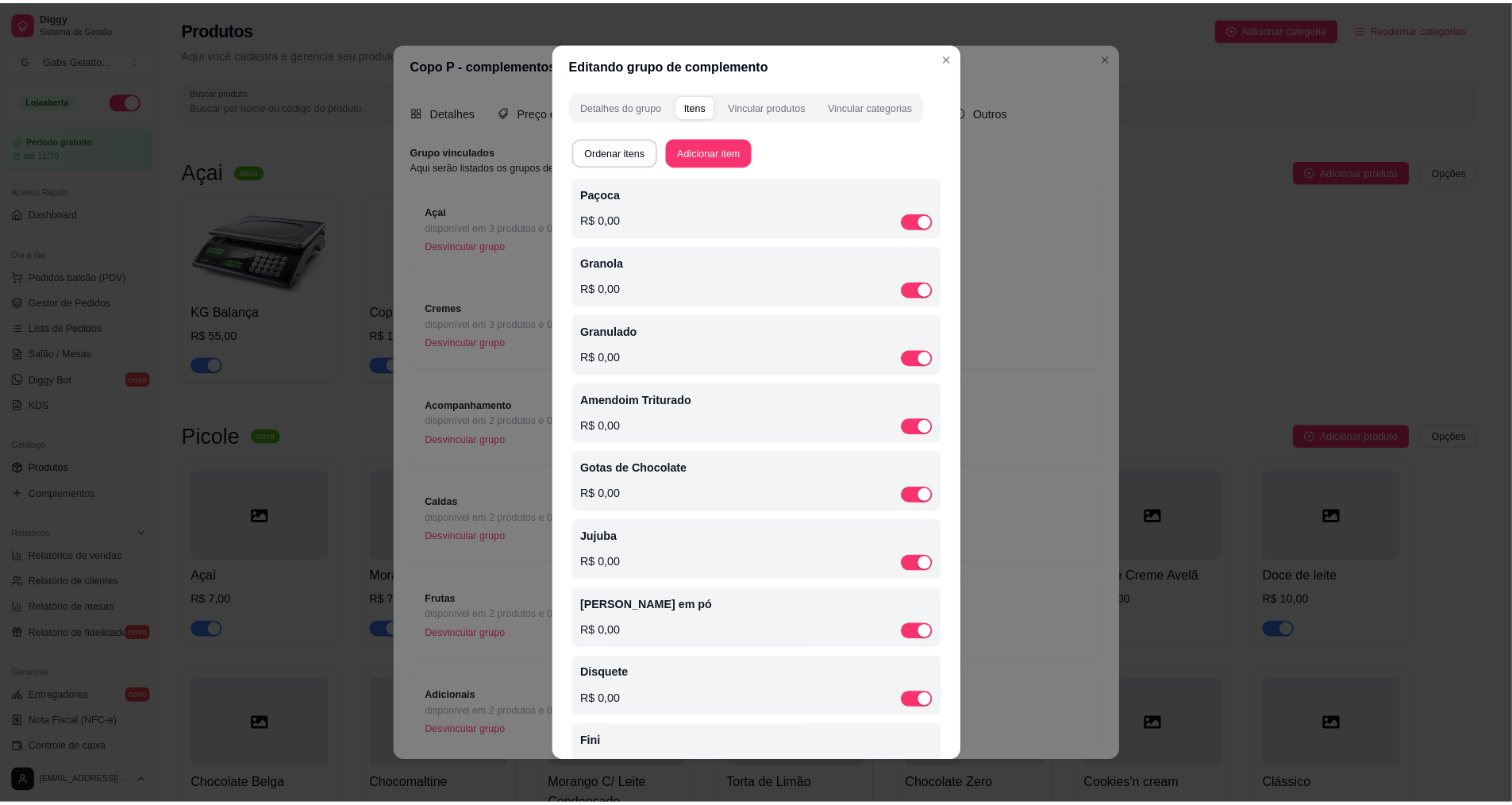
scroll to position [210, 0]
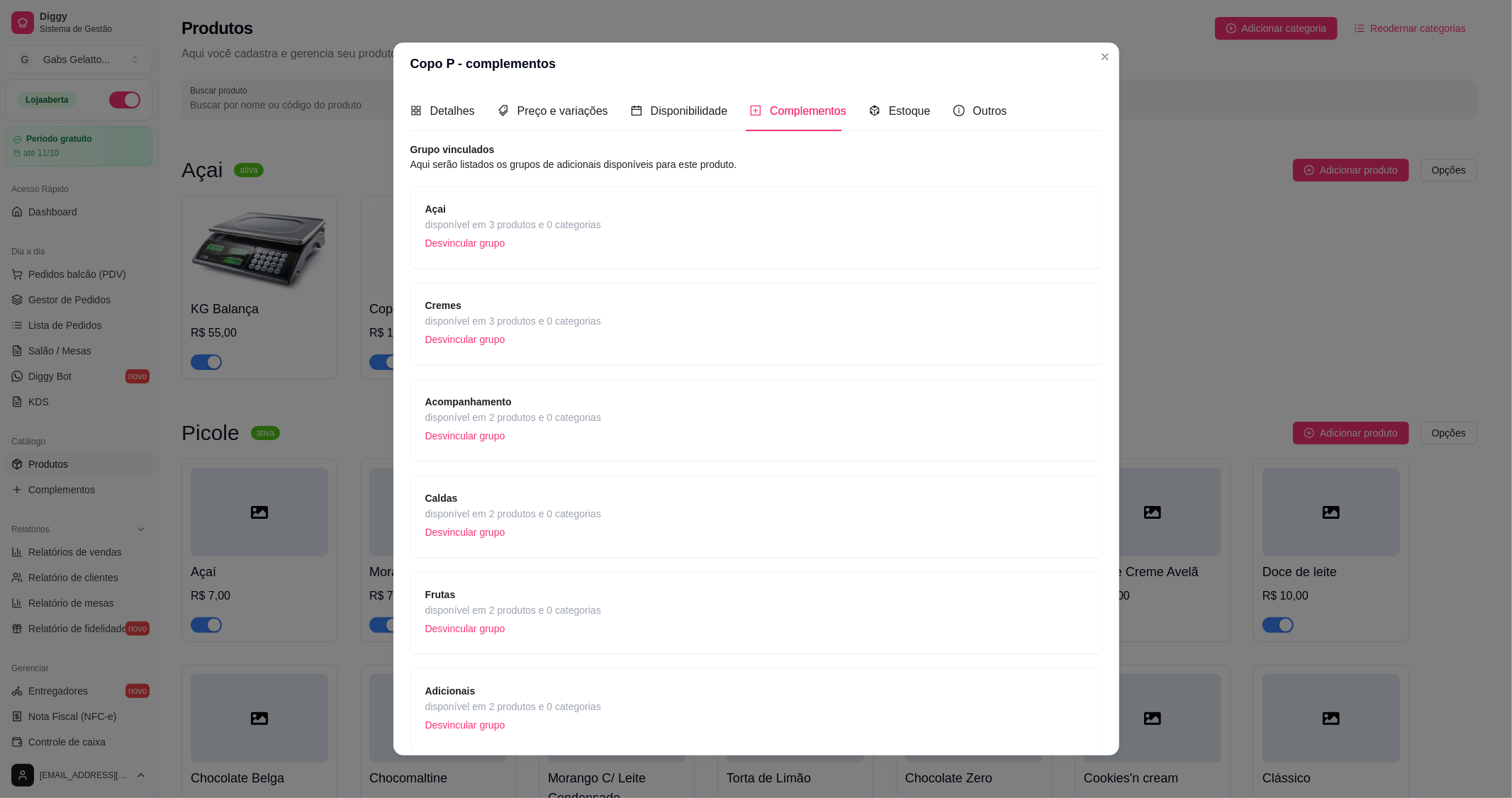
click at [628, 232] on div "Açai disponível em 3 produtos e 0 categorias Desvincular grupo" at bounding box center [756, 227] width 662 height 52
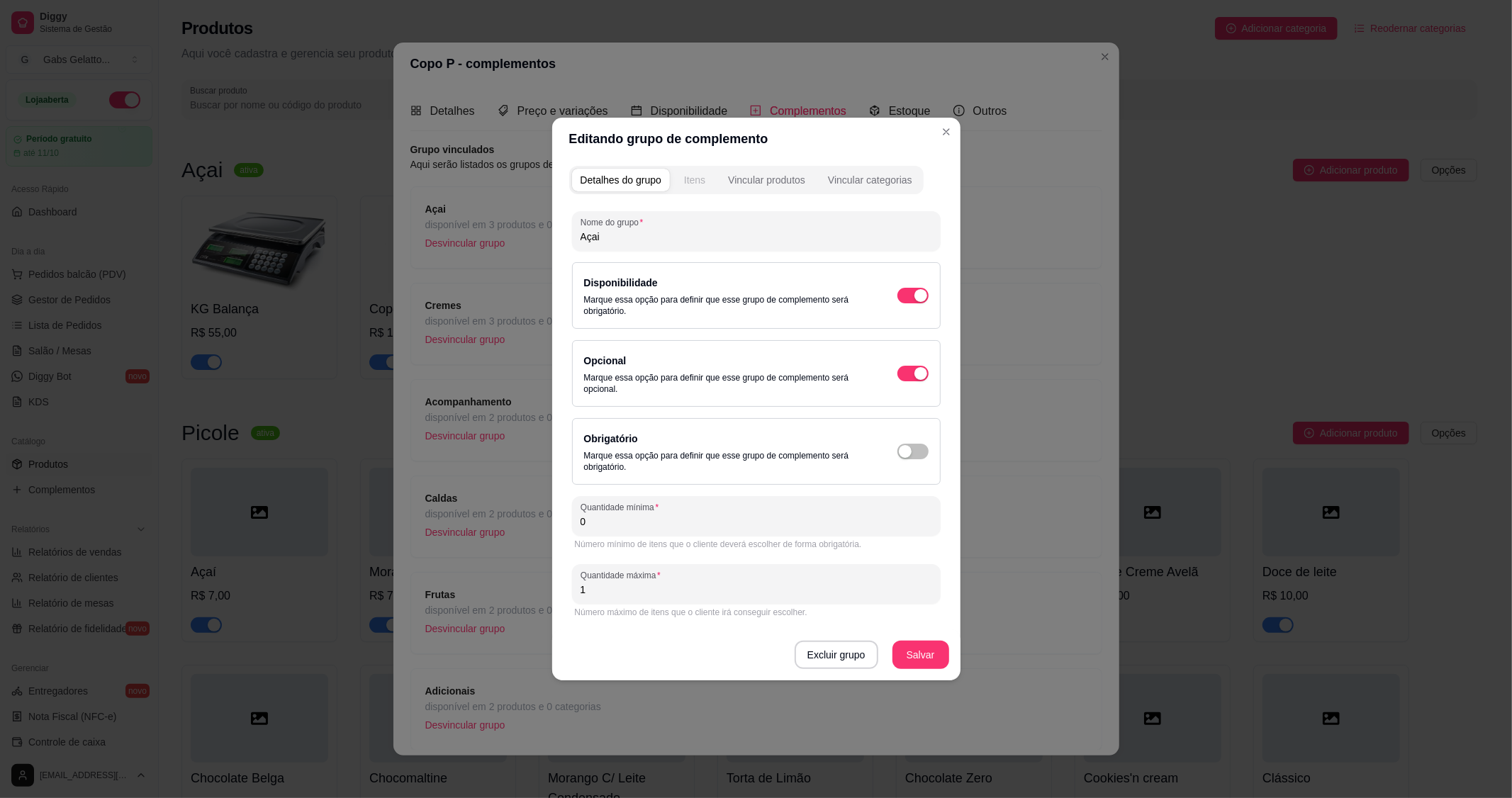
click at [693, 191] on button "Itens" at bounding box center [694, 180] width 38 height 23
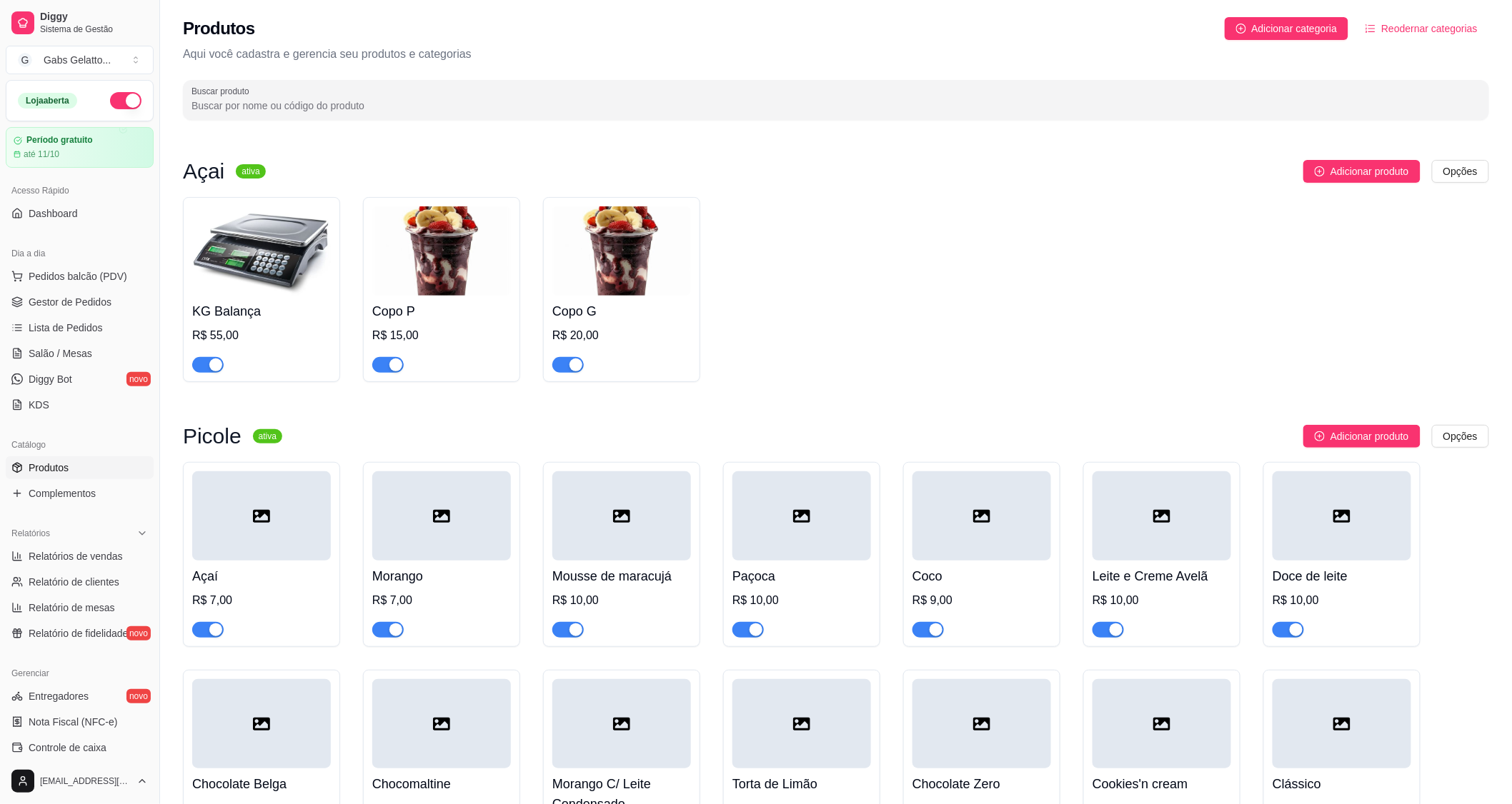
click at [1389, 0] on div "Produtos Adicionar categoria Reodernar categorias Aqui você cadastra e gerencia…" at bounding box center [836, 64] width 1352 height 128
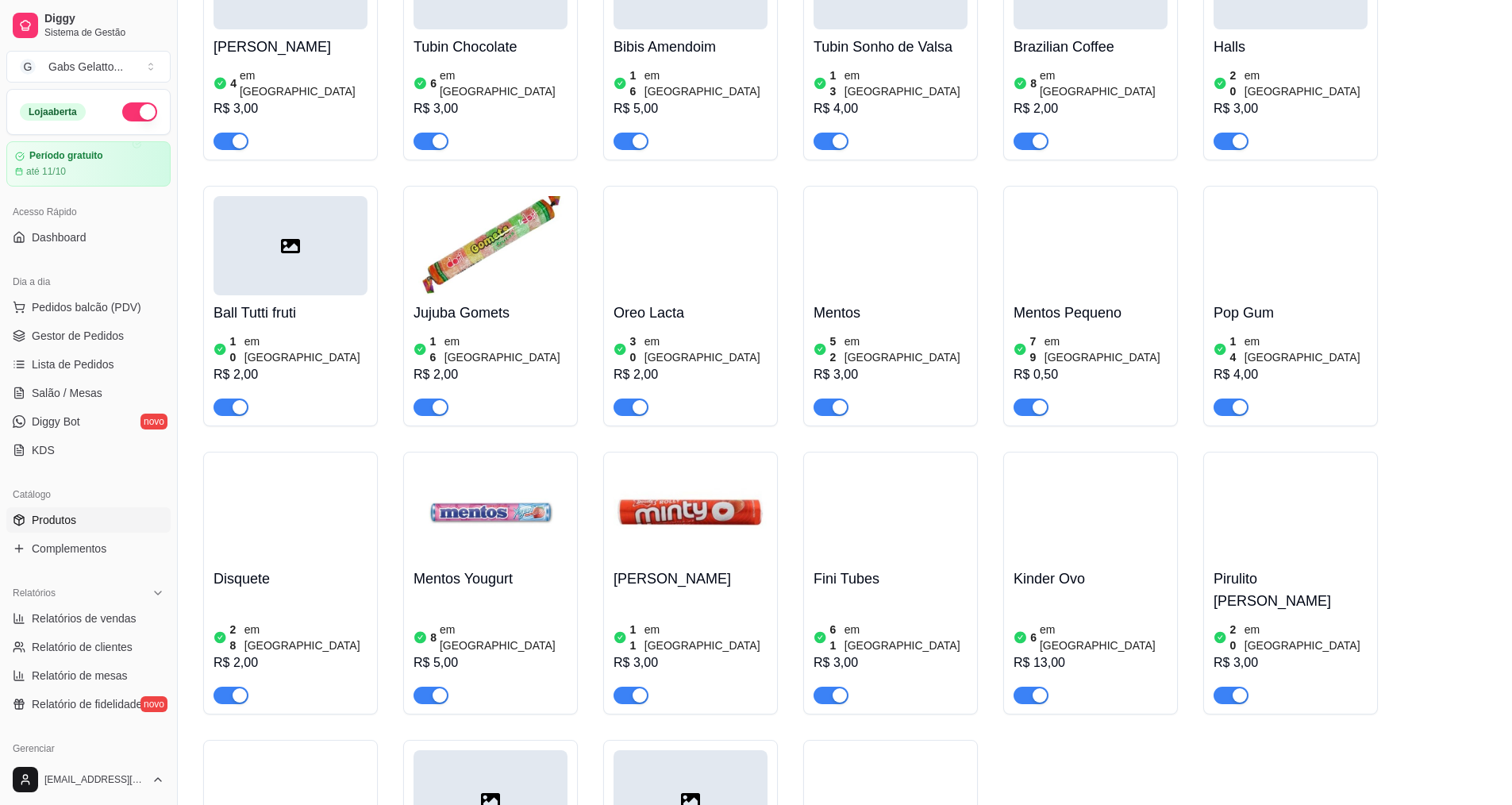
scroll to position [1984, 0]
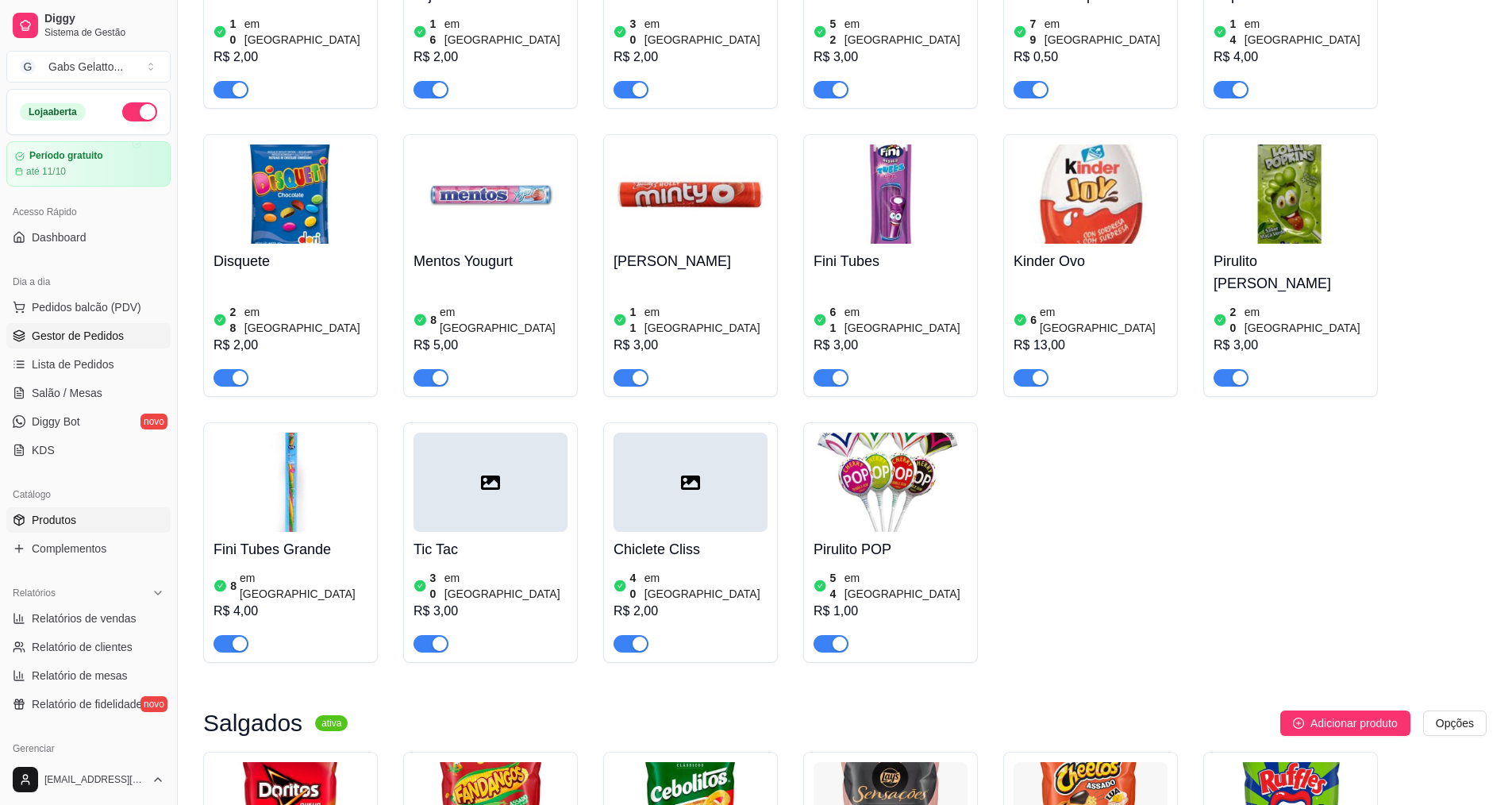
click at [76, 332] on span "Gestor de Pedidos" at bounding box center [77, 336] width 92 height 16
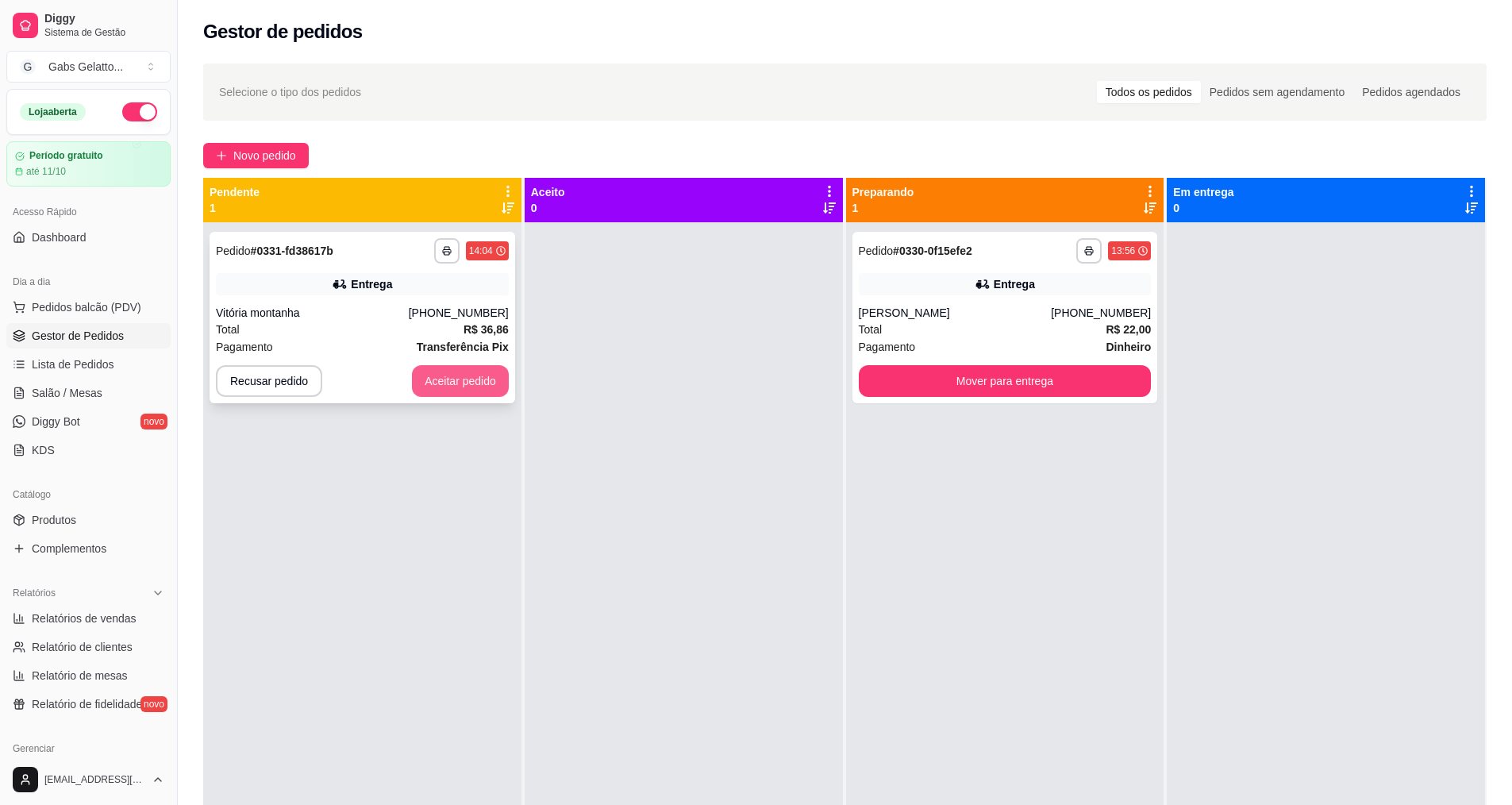
click at [435, 384] on button "Aceitar pedido" at bounding box center [460, 381] width 97 height 32
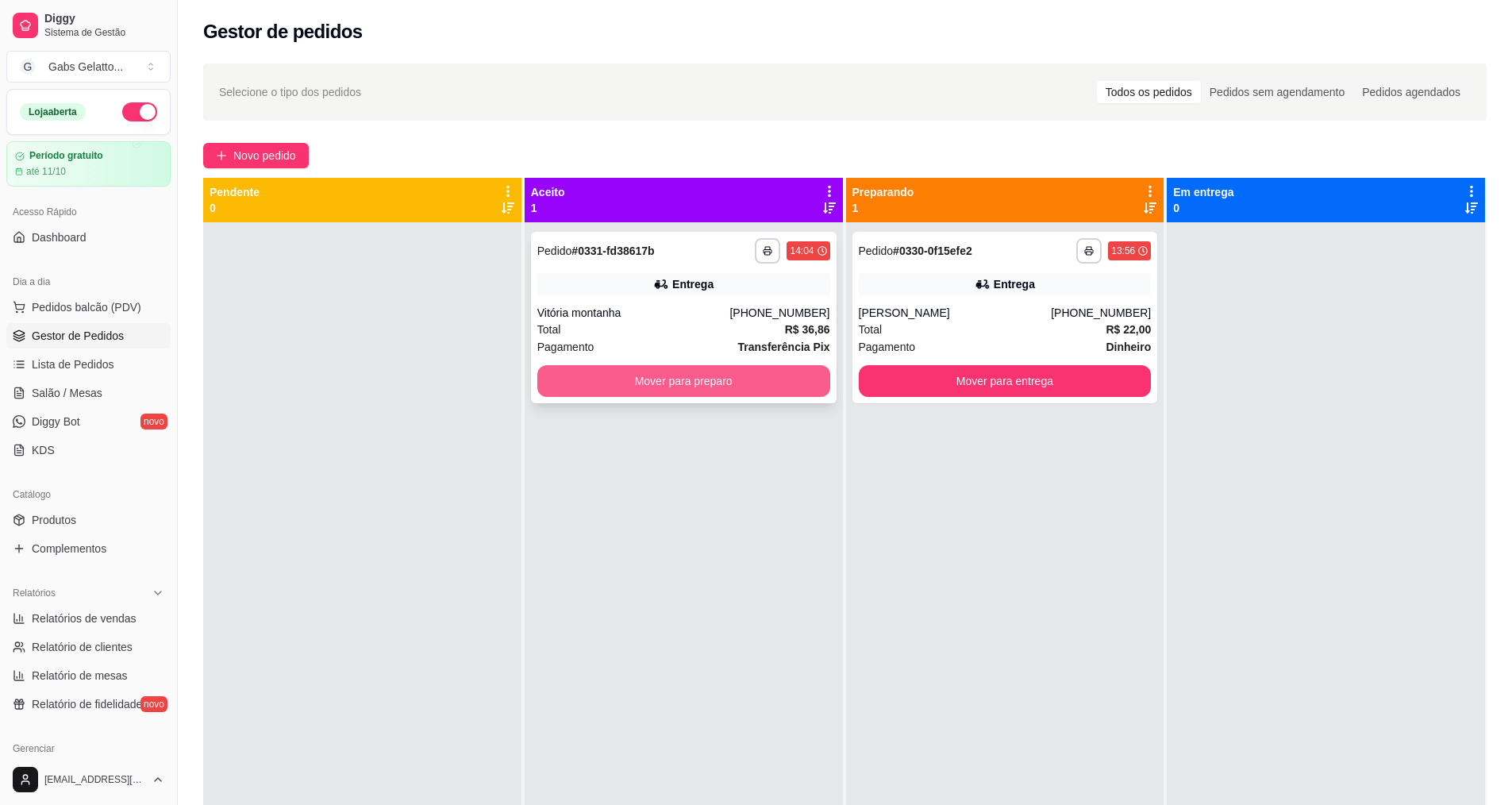
click at [592, 399] on div "**********" at bounding box center [683, 318] width 305 height 172
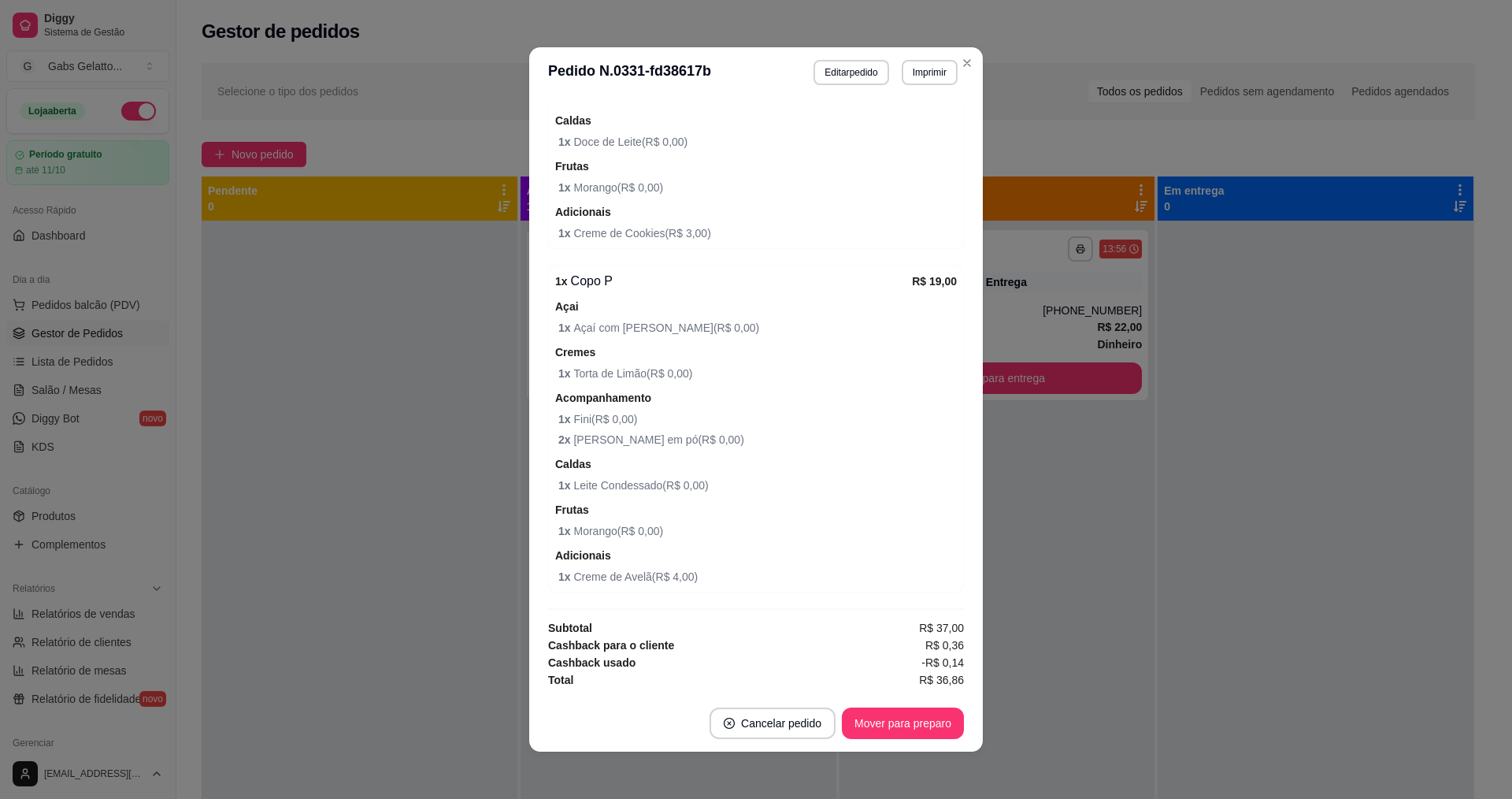
scroll to position [90, 0]
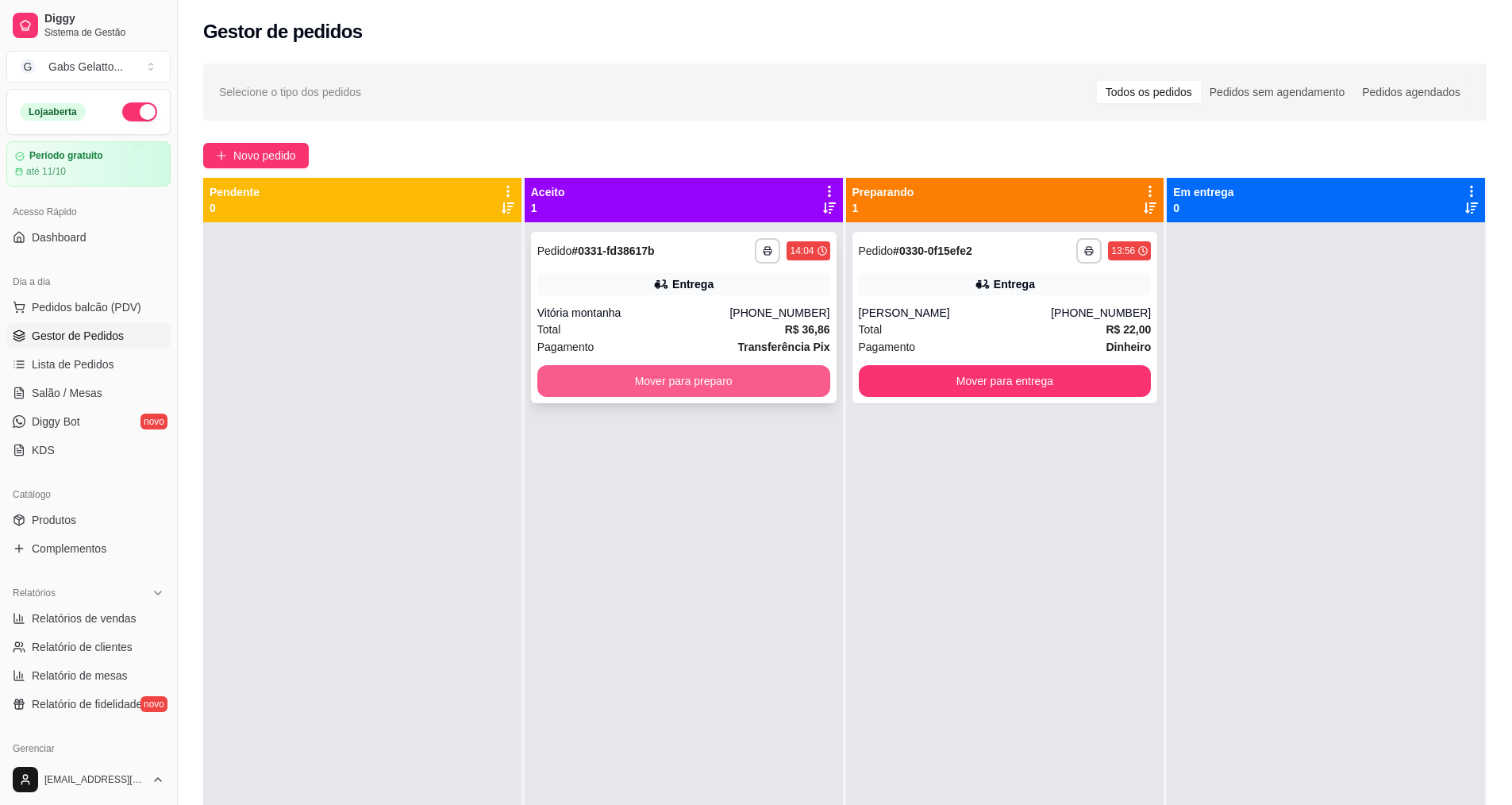
click at [696, 374] on button "Mover para preparo" at bounding box center [683, 381] width 293 height 32
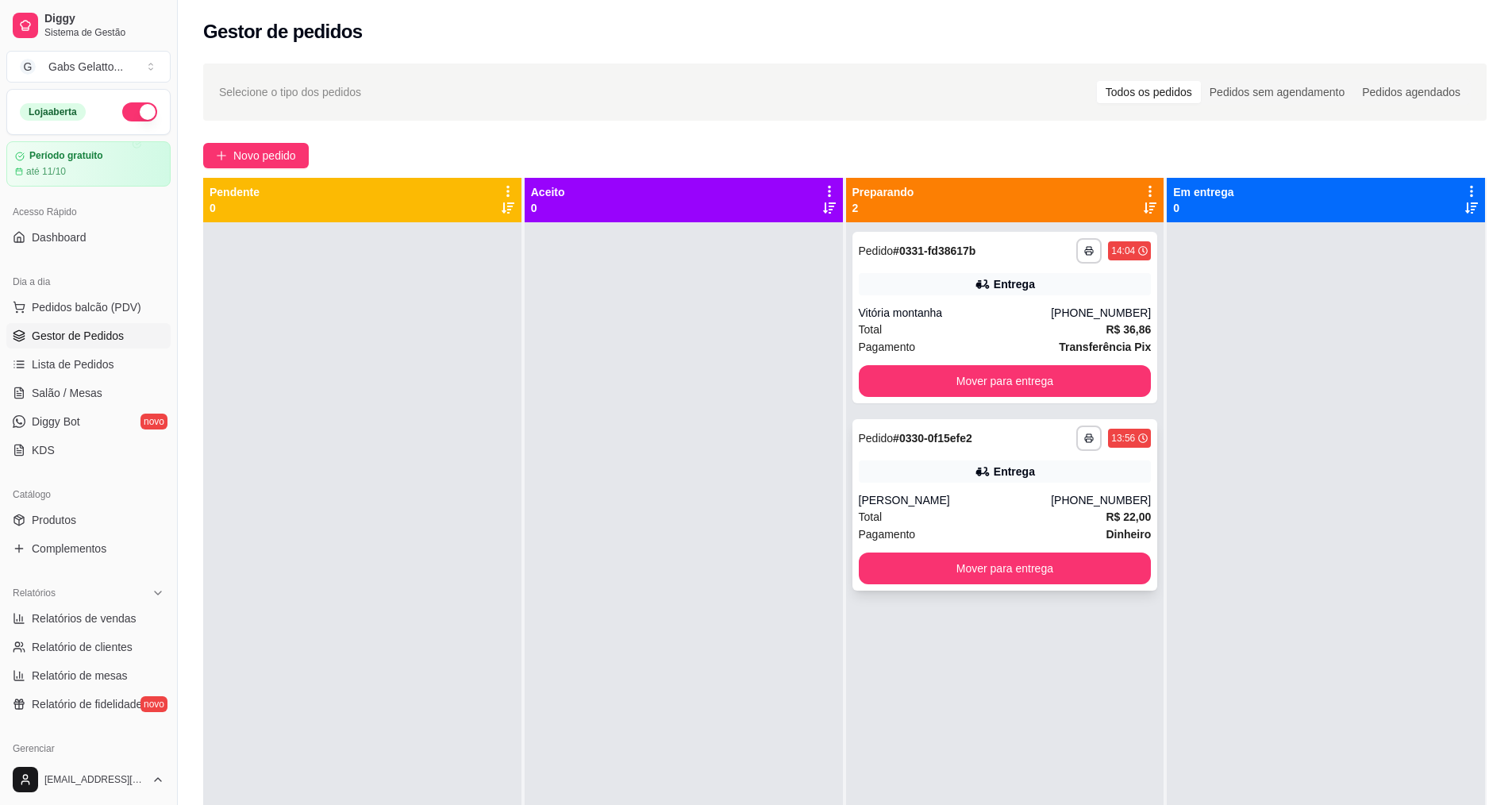
click at [936, 498] on div "[PERSON_NAME]" at bounding box center [955, 500] width 192 height 16
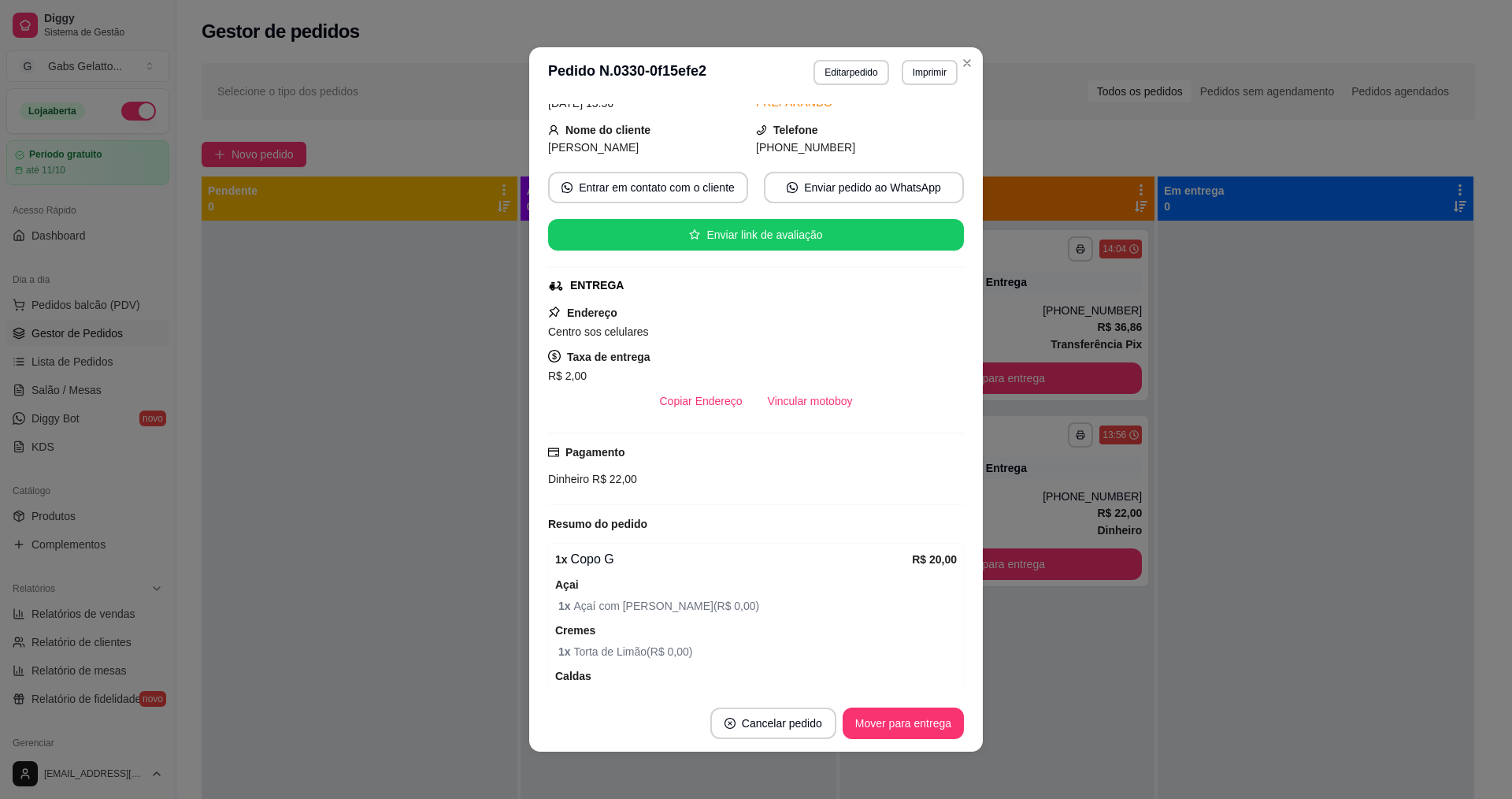
scroll to position [0, 0]
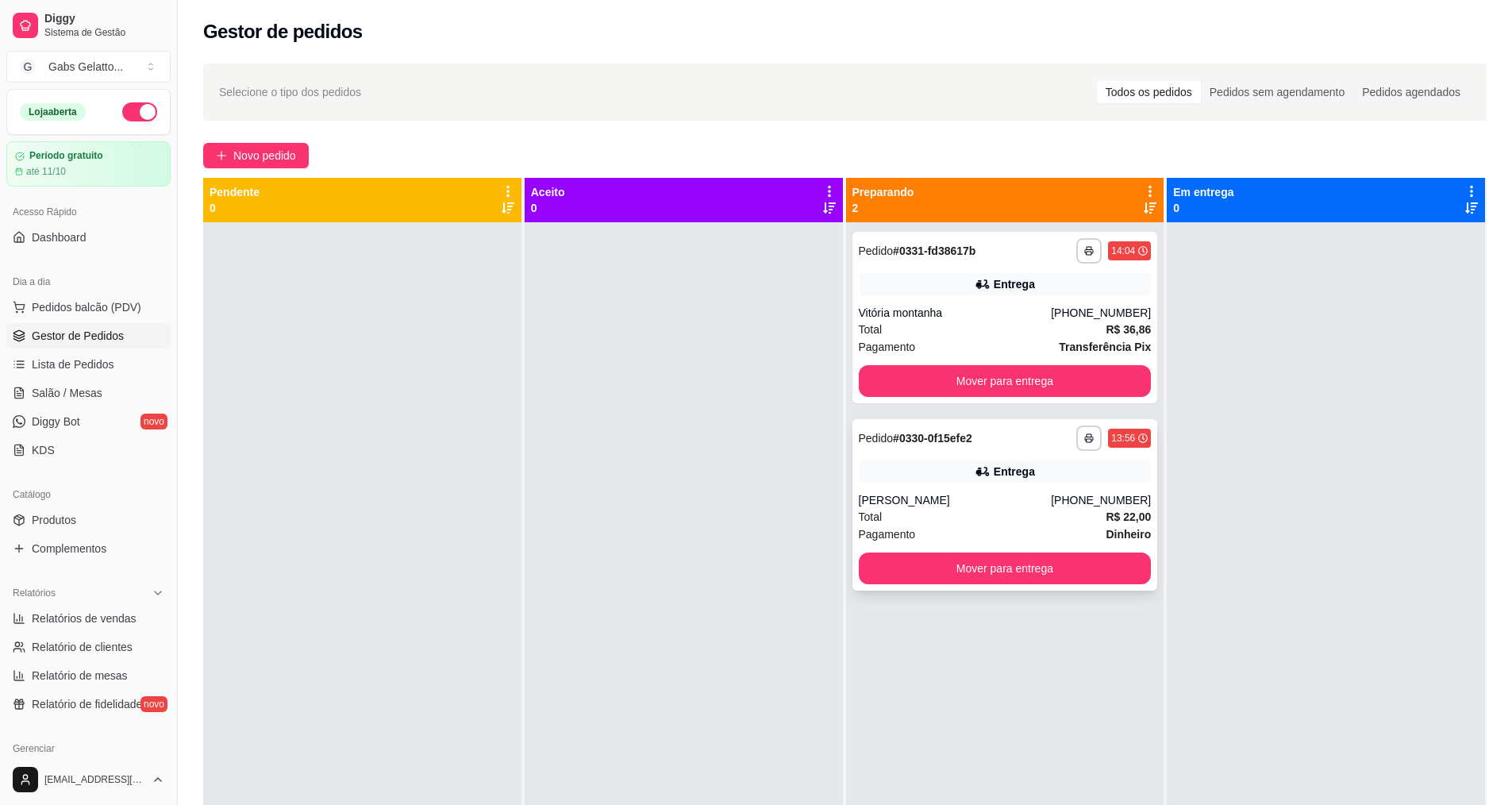
click at [919, 492] on div "[PERSON_NAME]" at bounding box center [955, 500] width 192 height 16
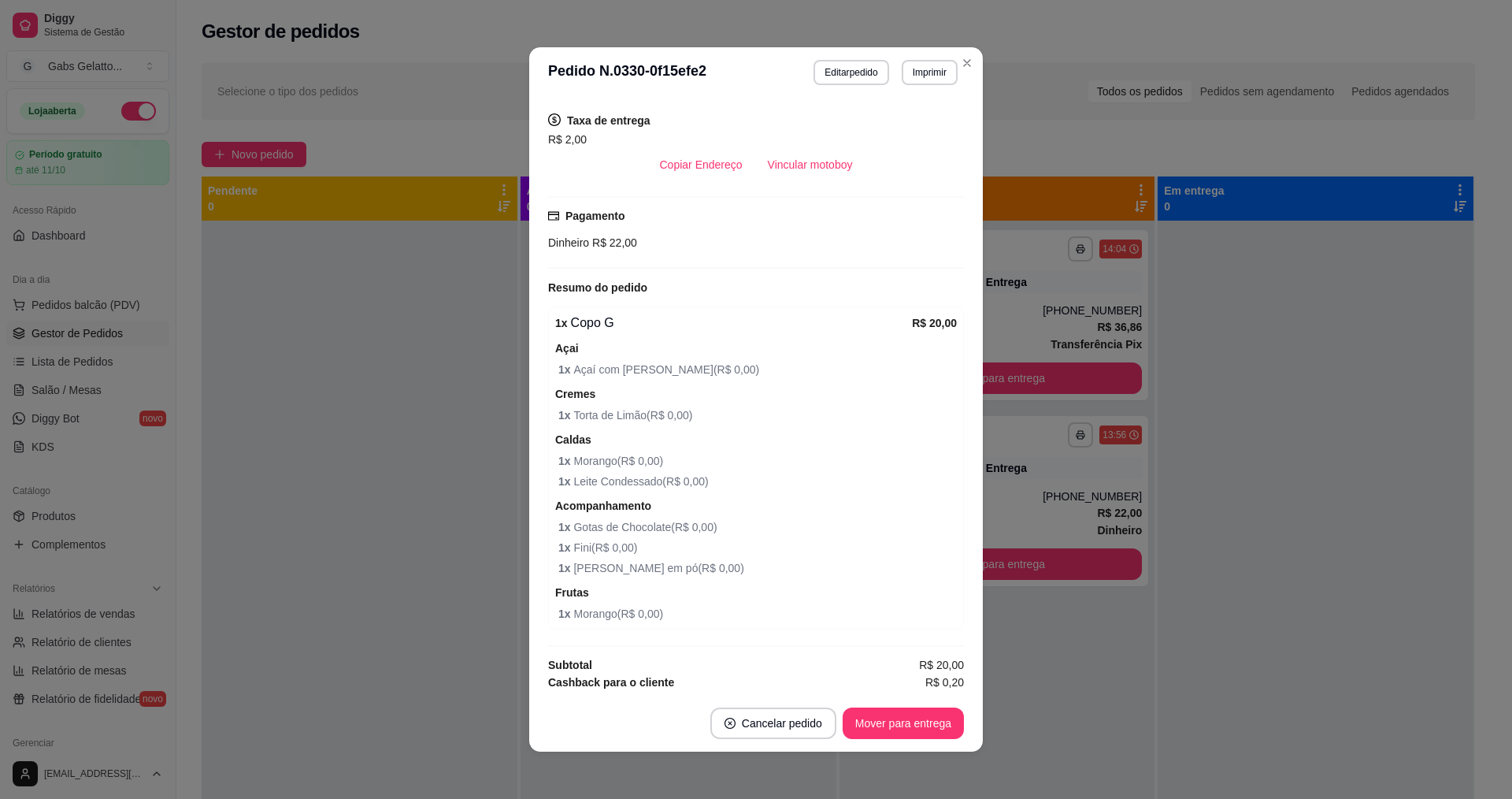
scroll to position [334, 0]
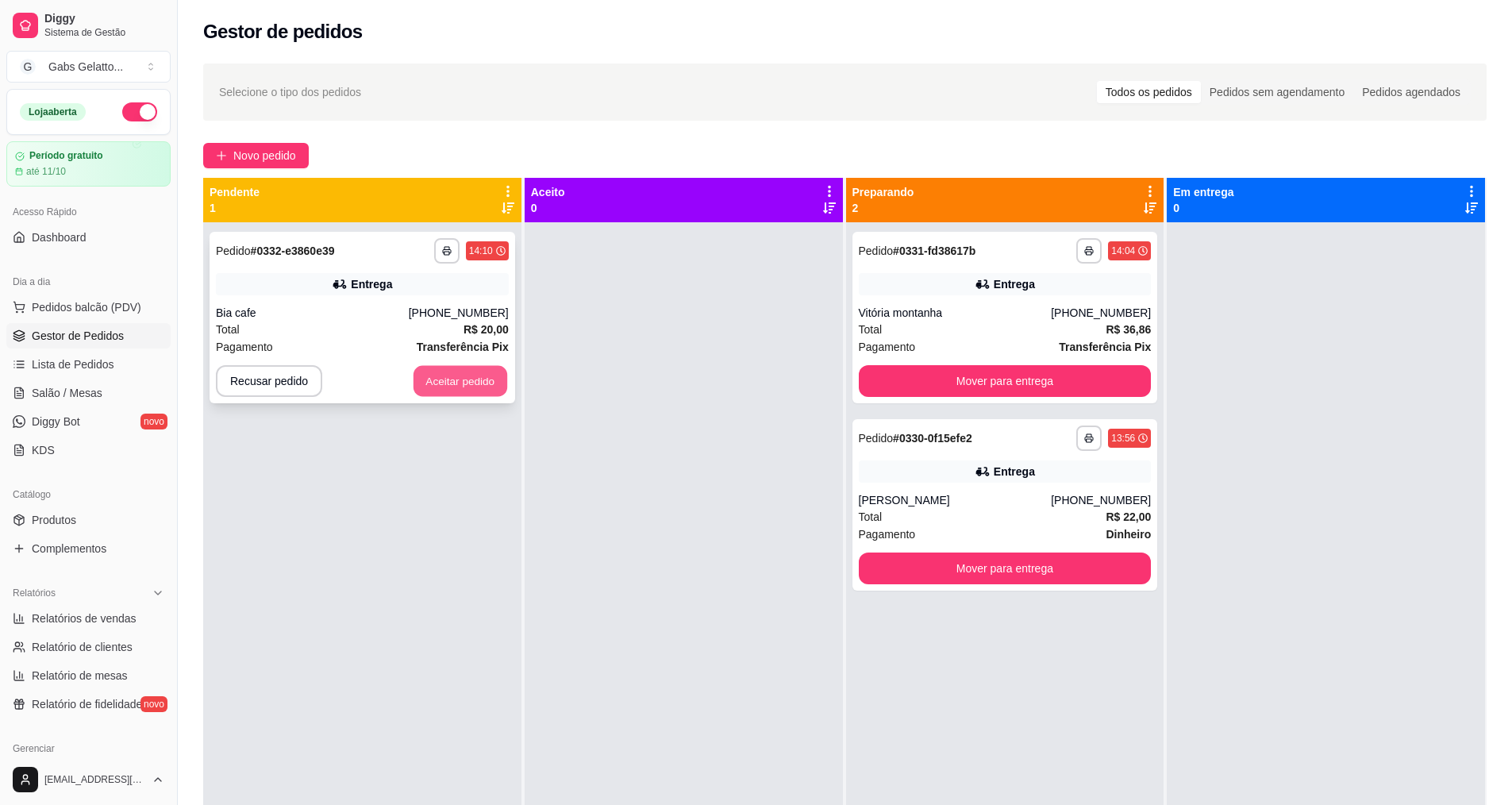
click at [485, 384] on button "Aceitar pedido" at bounding box center [459, 381] width 94 height 31
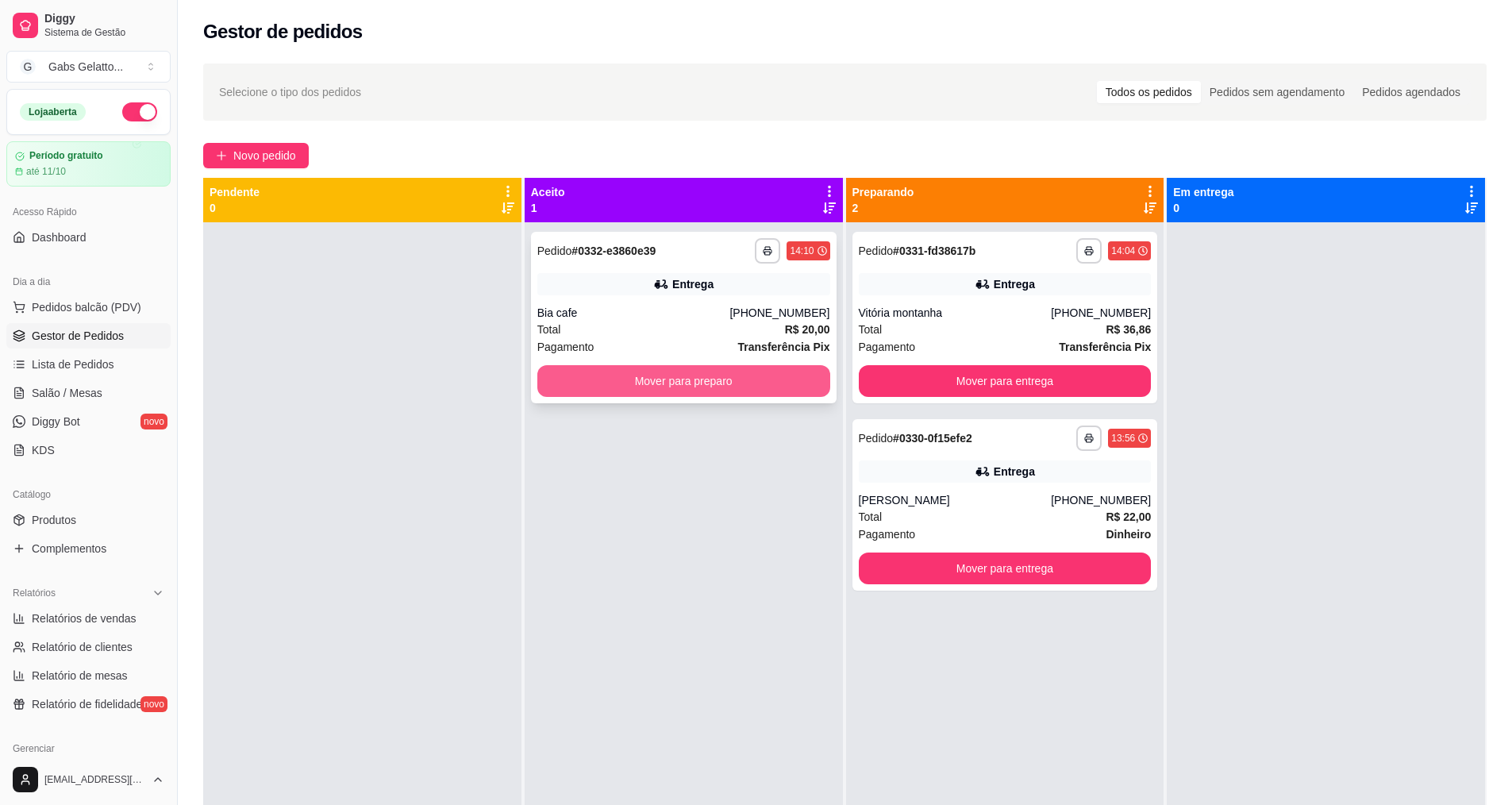
click at [694, 384] on button "Mover para preparo" at bounding box center [683, 381] width 293 height 32
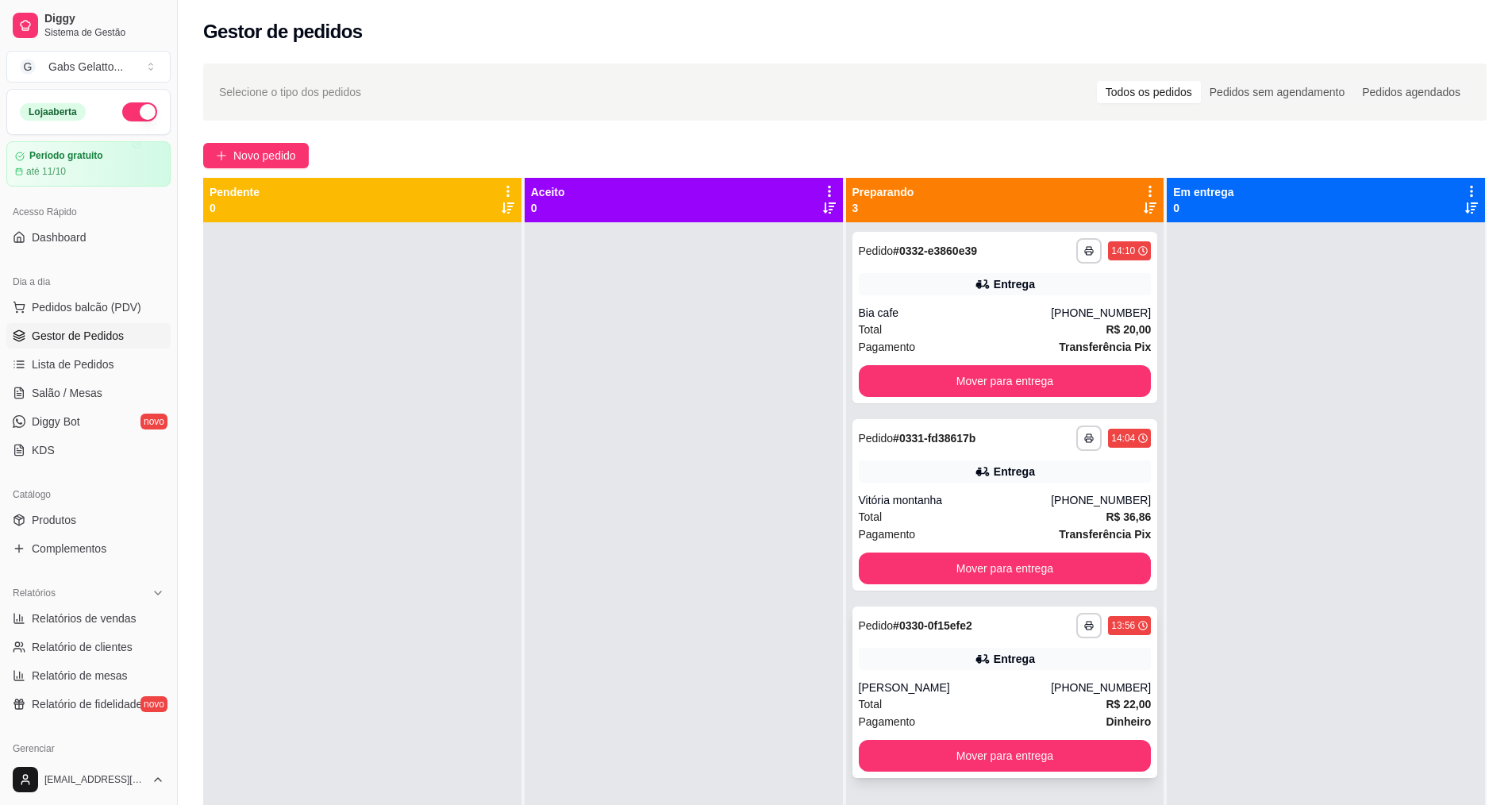
click at [993, 681] on div "[PERSON_NAME]" at bounding box center [955, 687] width 192 height 16
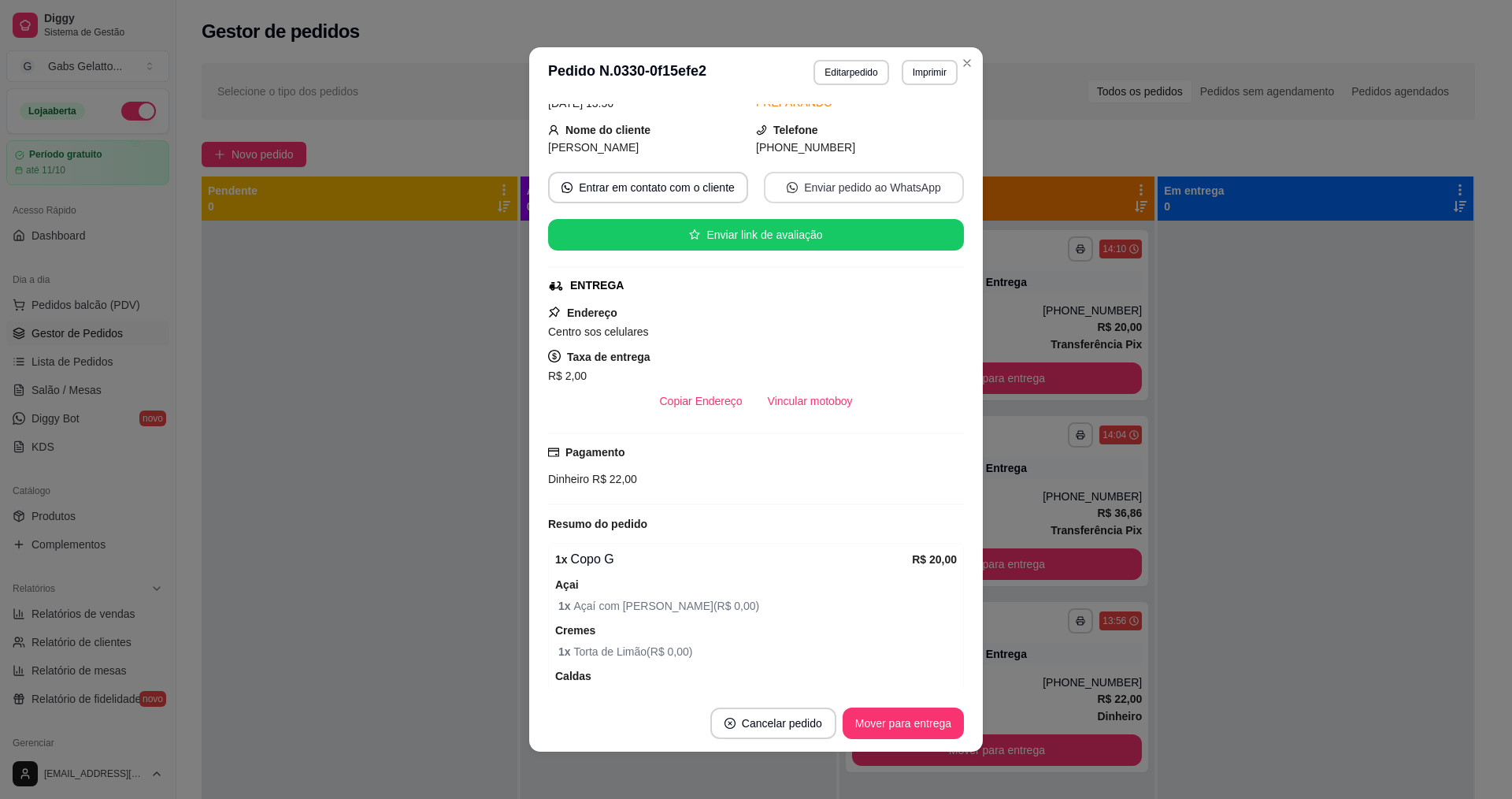
scroll to position [0, 0]
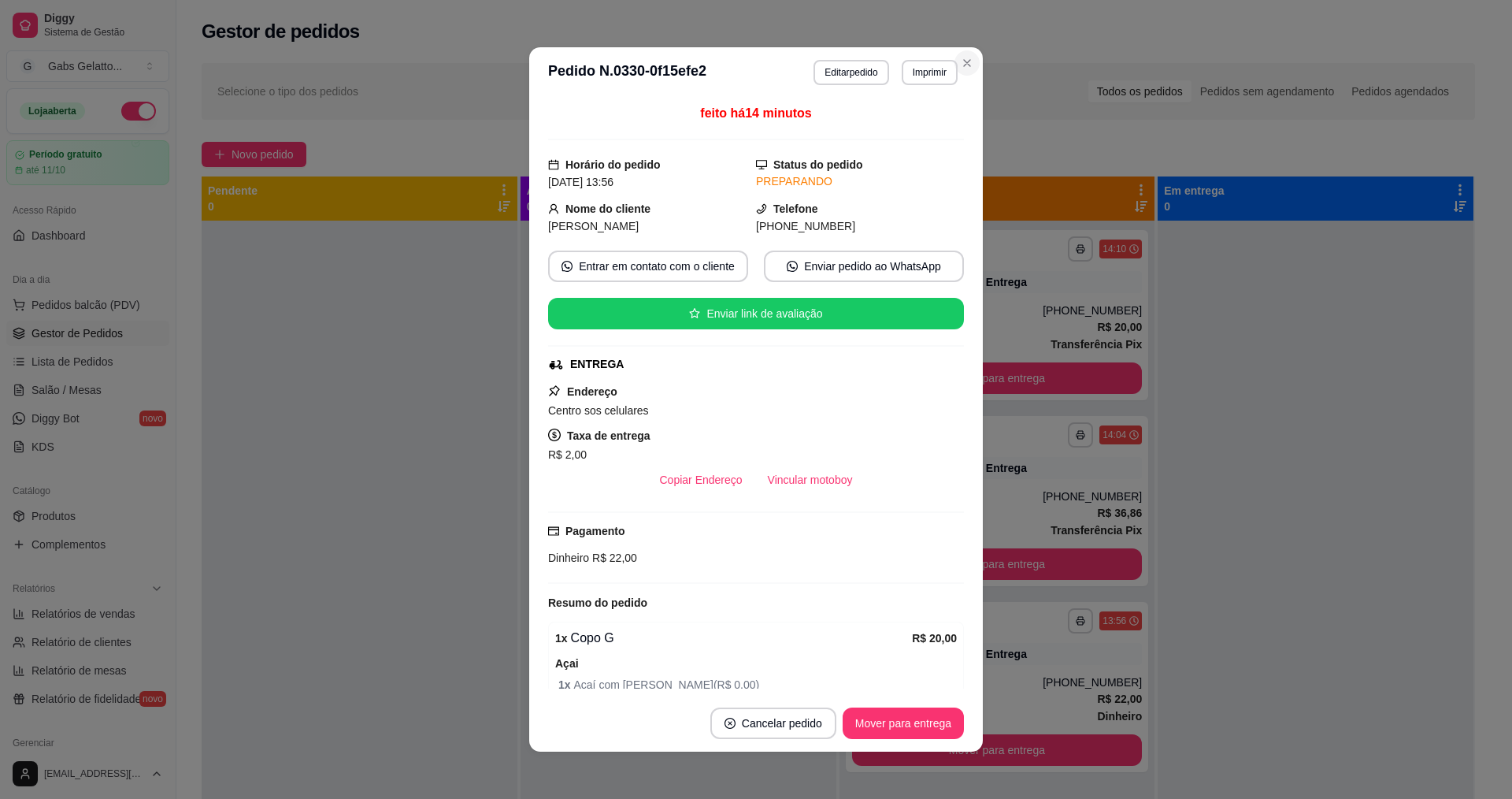
click at [953, 61] on section "**********" at bounding box center [756, 399] width 453 height 704
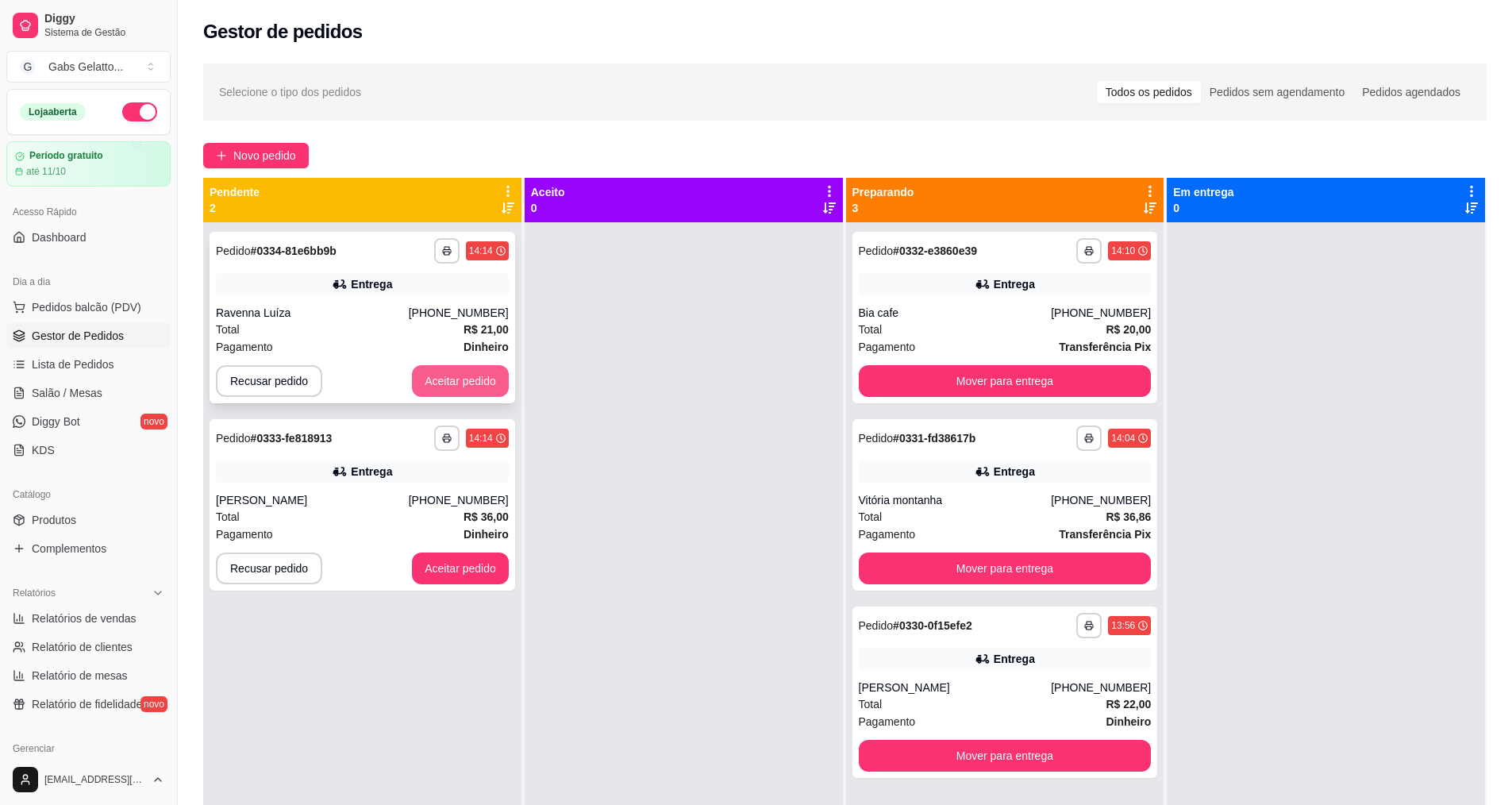
click at [490, 374] on button "Aceitar pedido" at bounding box center [460, 381] width 97 height 32
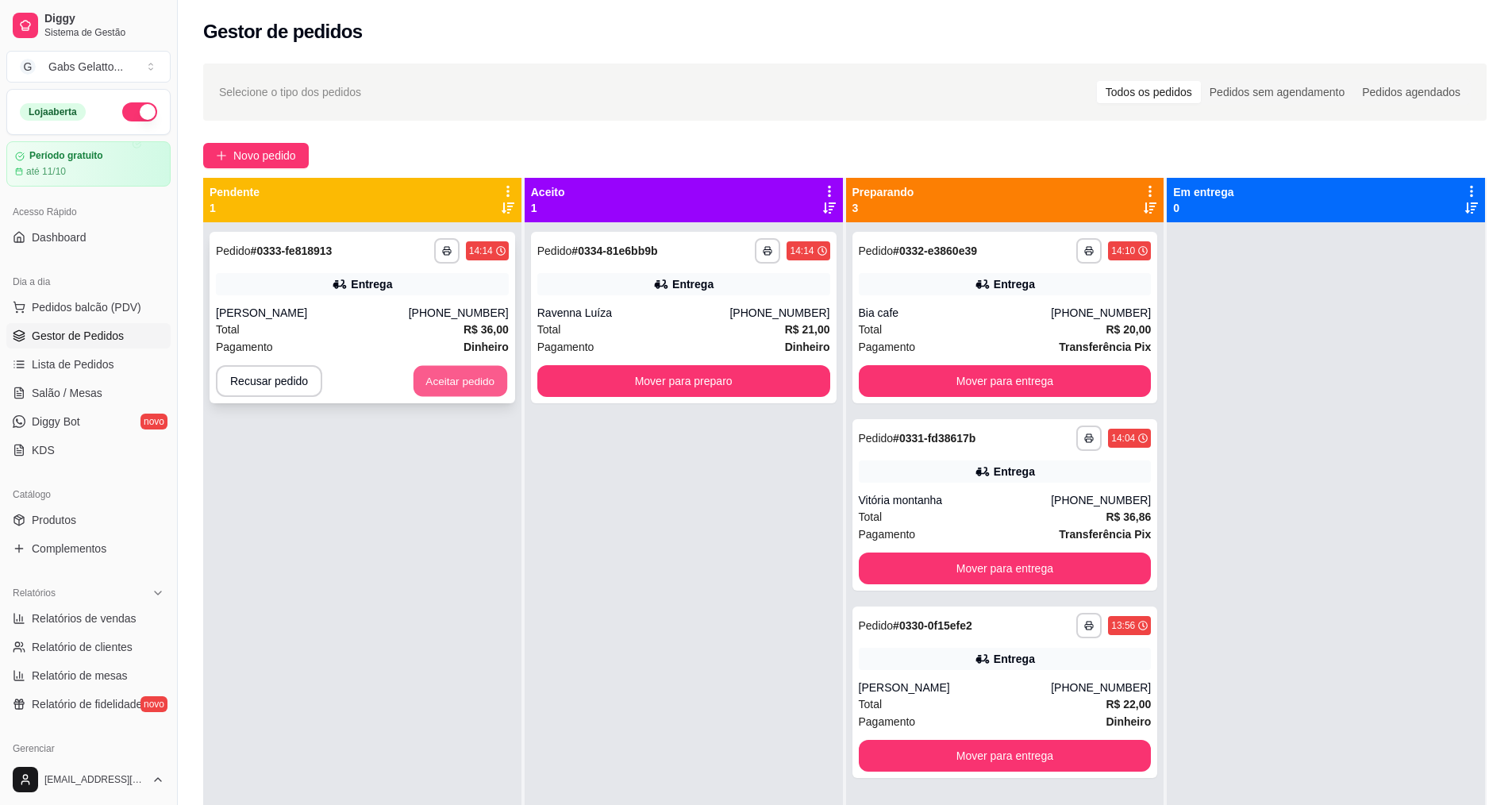
click at [482, 388] on button "Aceitar pedido" at bounding box center [459, 381] width 94 height 31
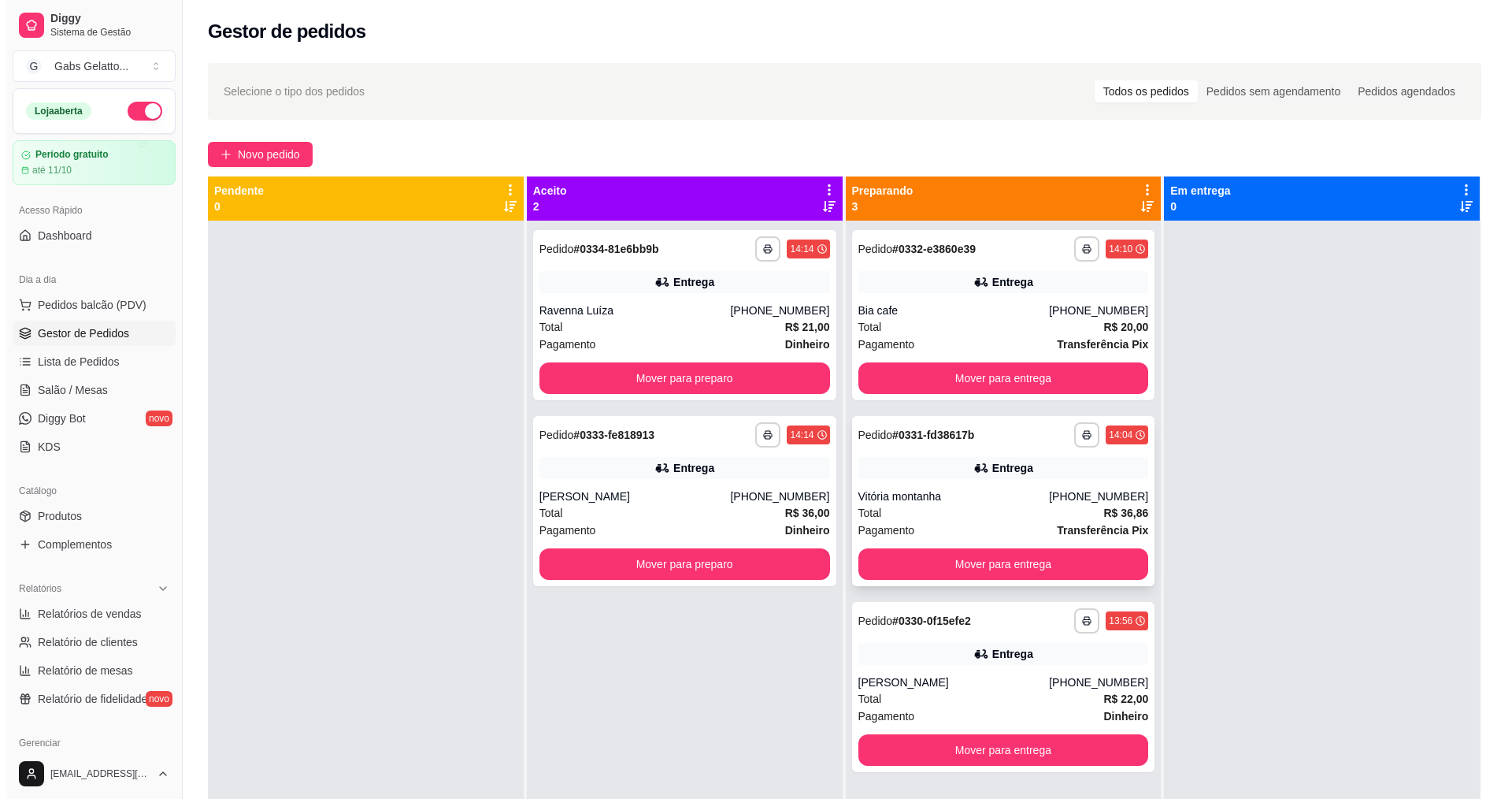
scroll to position [44, 0]
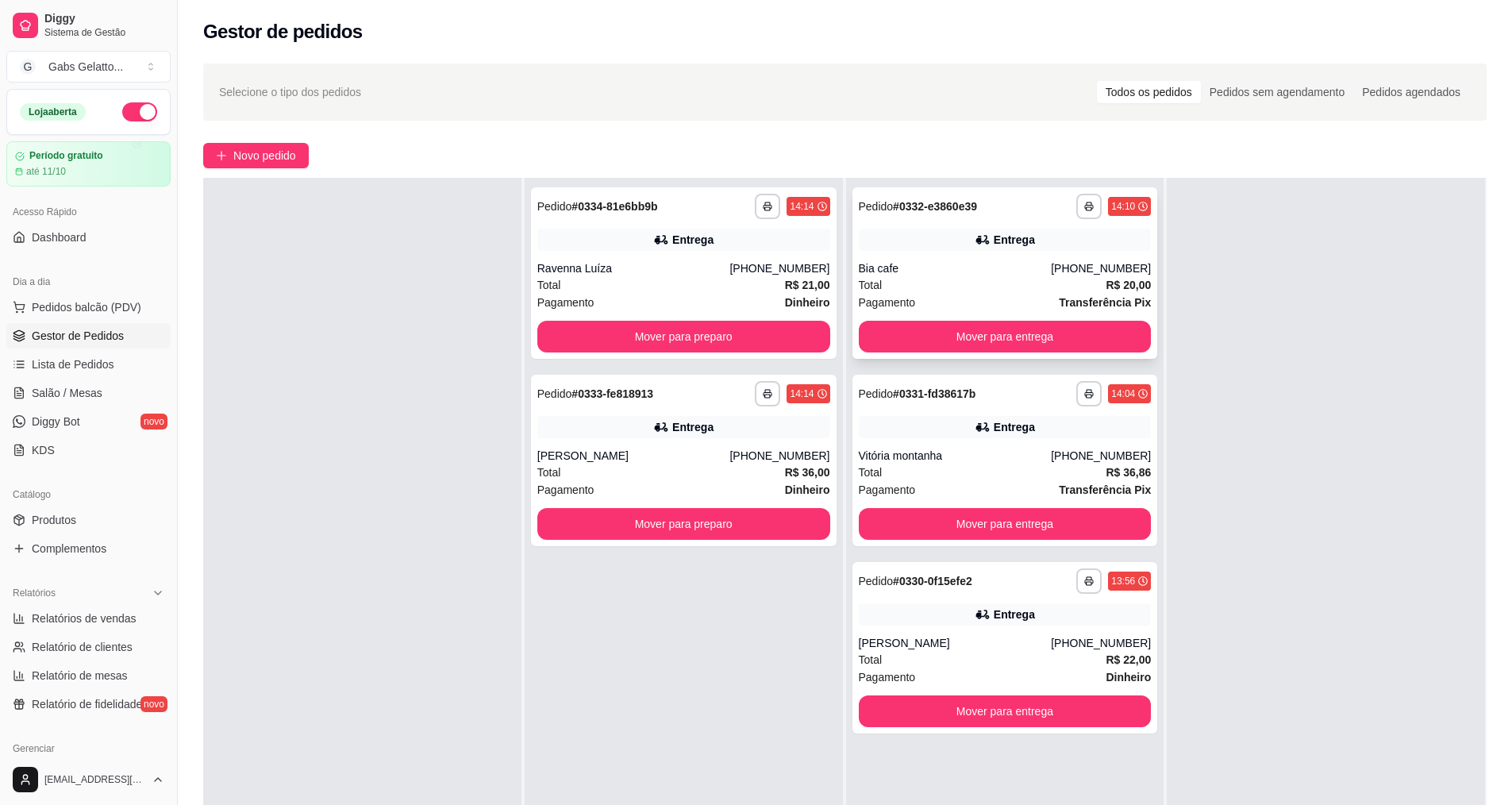
click at [979, 274] on div "Bia cafe" at bounding box center [955, 268] width 192 height 16
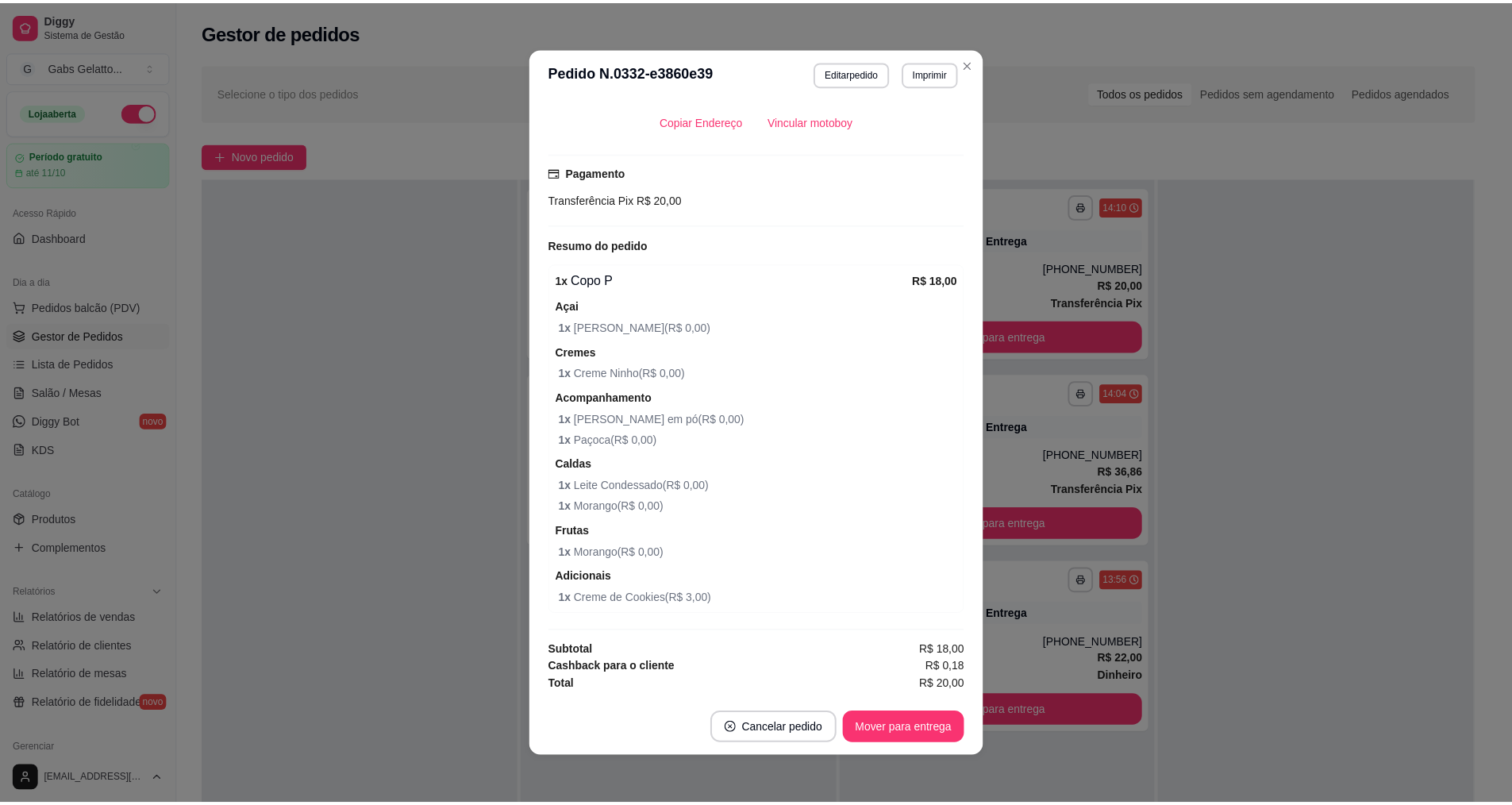
scroll to position [0, 0]
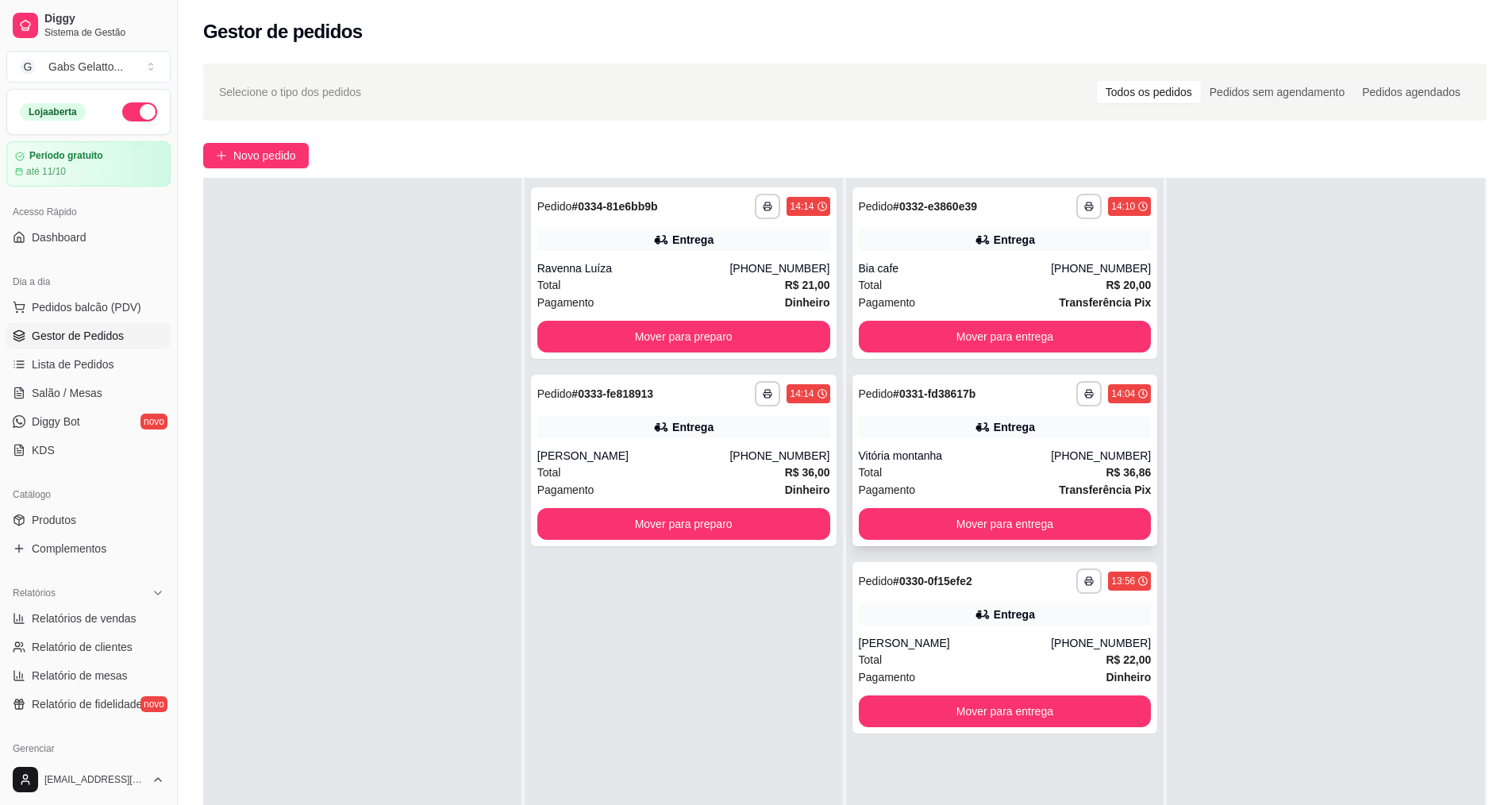
click at [962, 444] on div "**********" at bounding box center [1004, 460] width 305 height 172
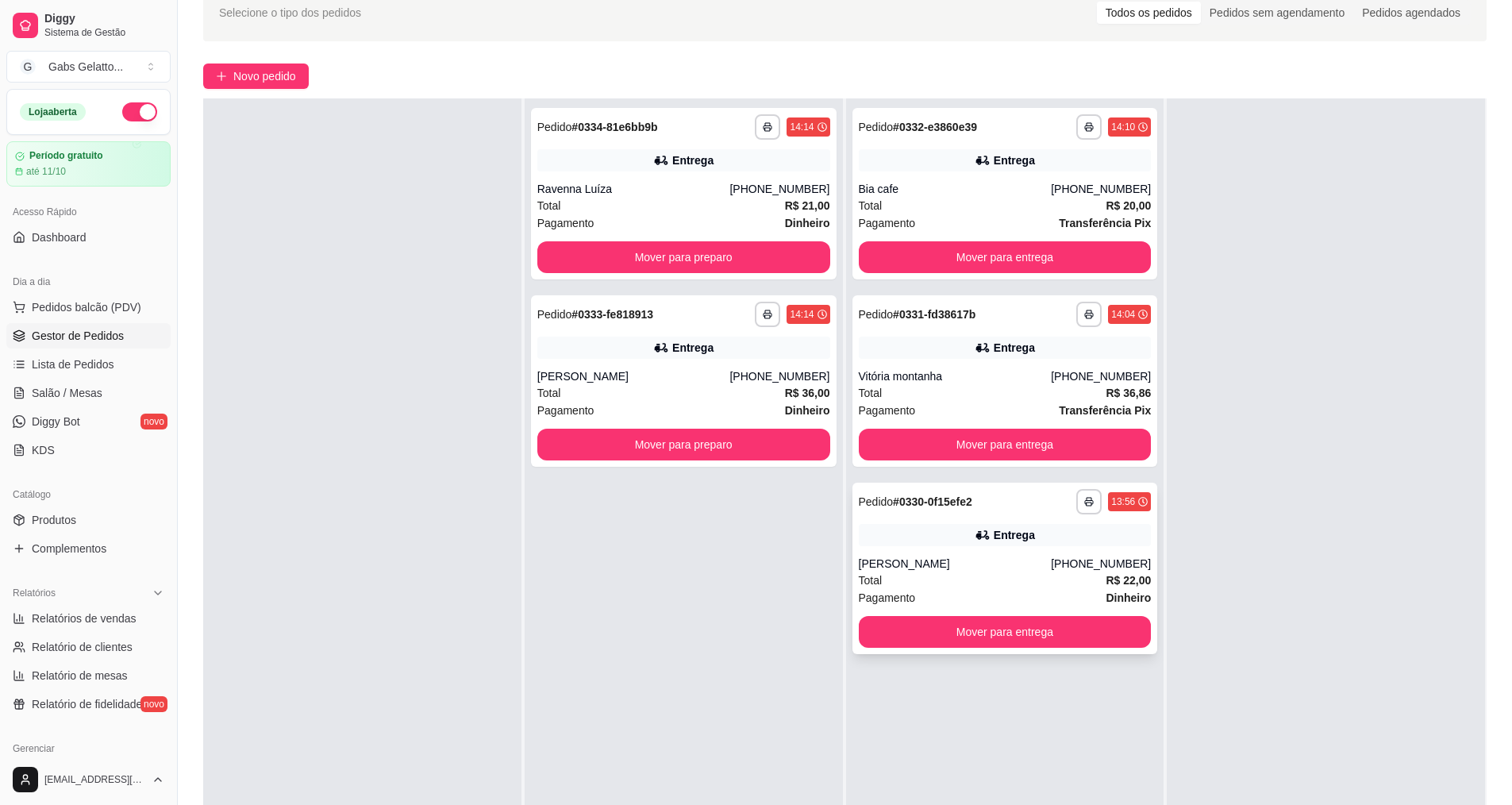
click at [960, 546] on div "**********" at bounding box center [1004, 568] width 305 height 172
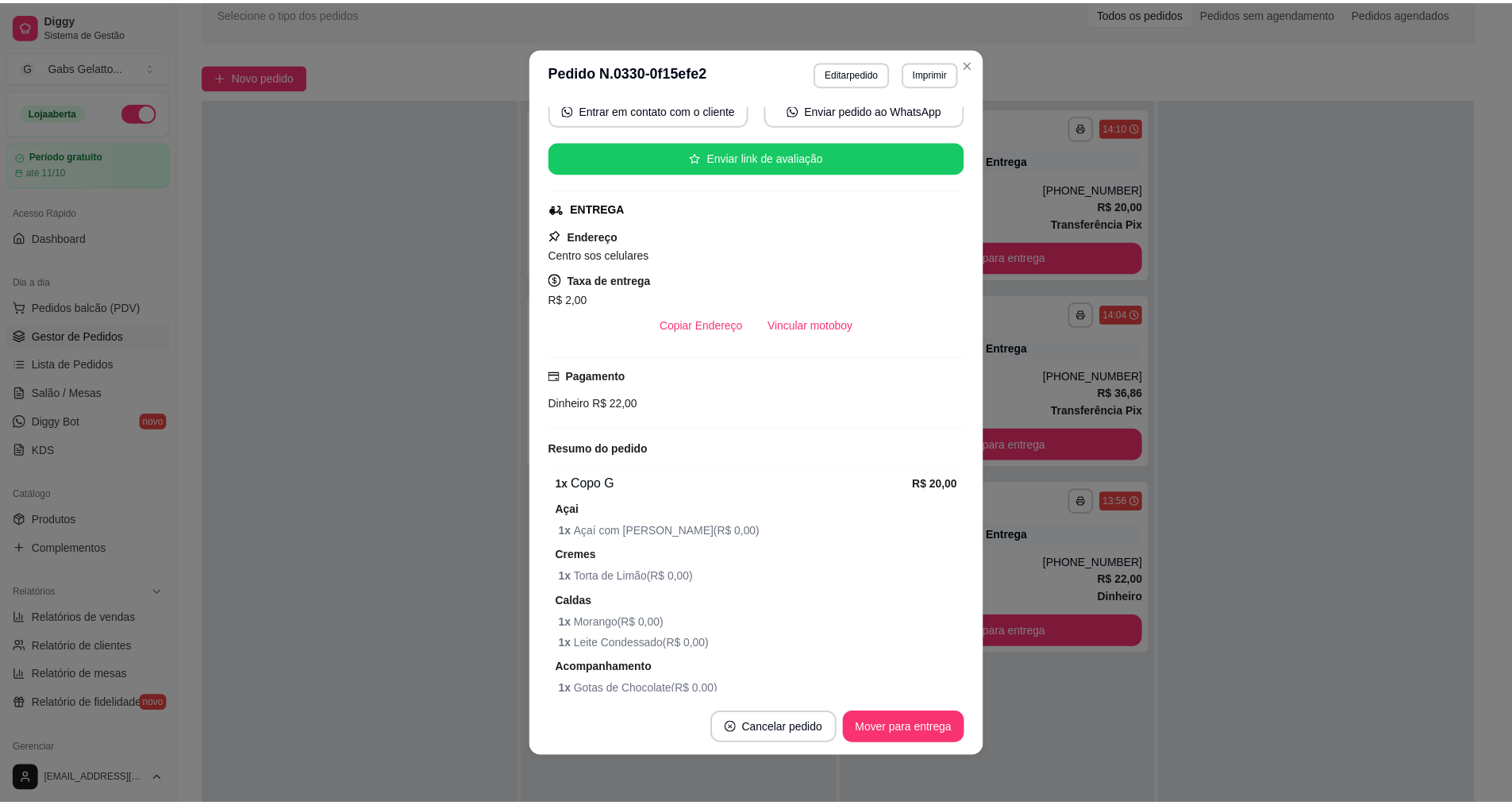
scroll to position [337, 0]
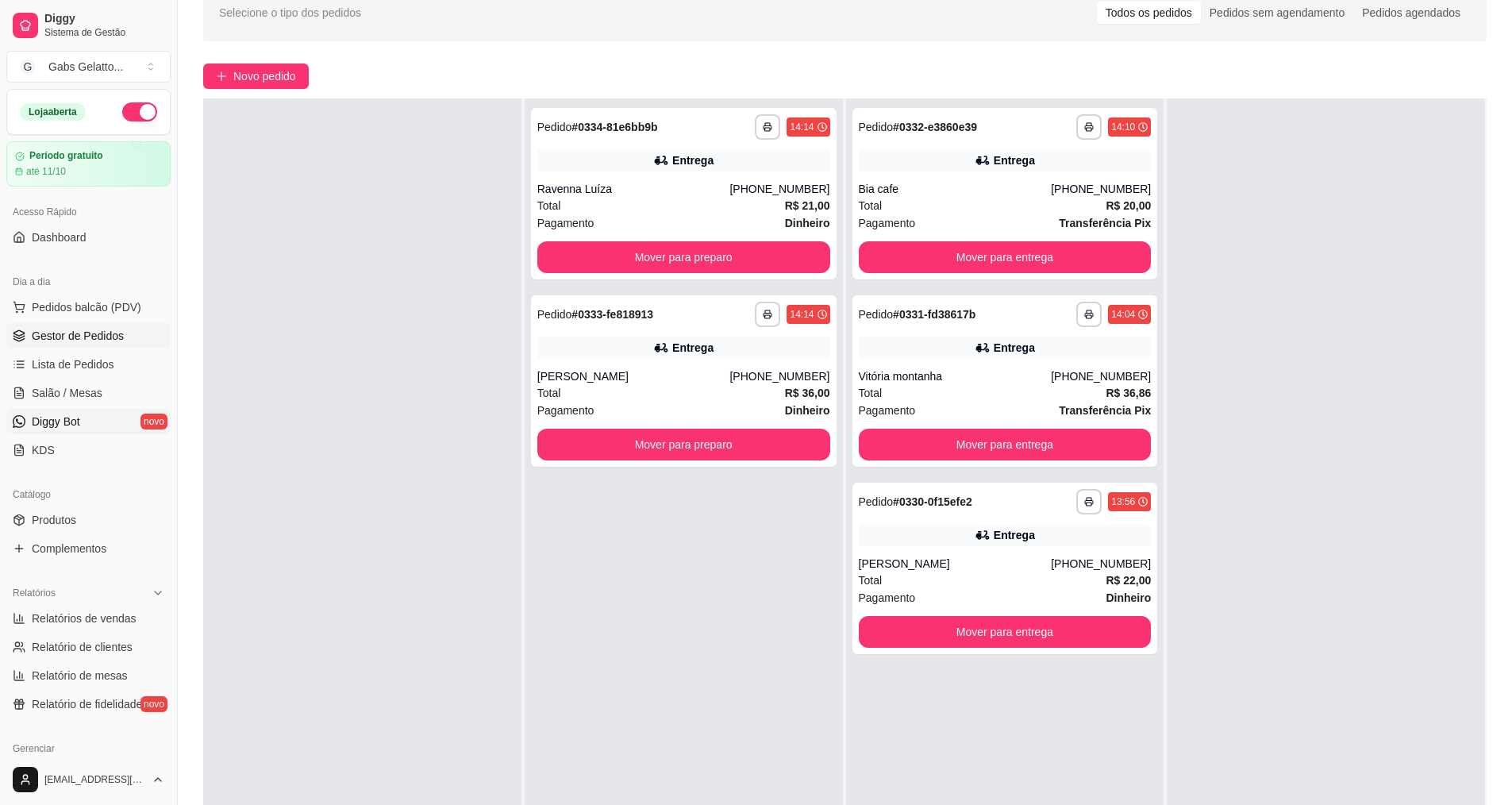
click at [128, 418] on link "Diggy Bot novo" at bounding box center [88, 421] width 164 height 25
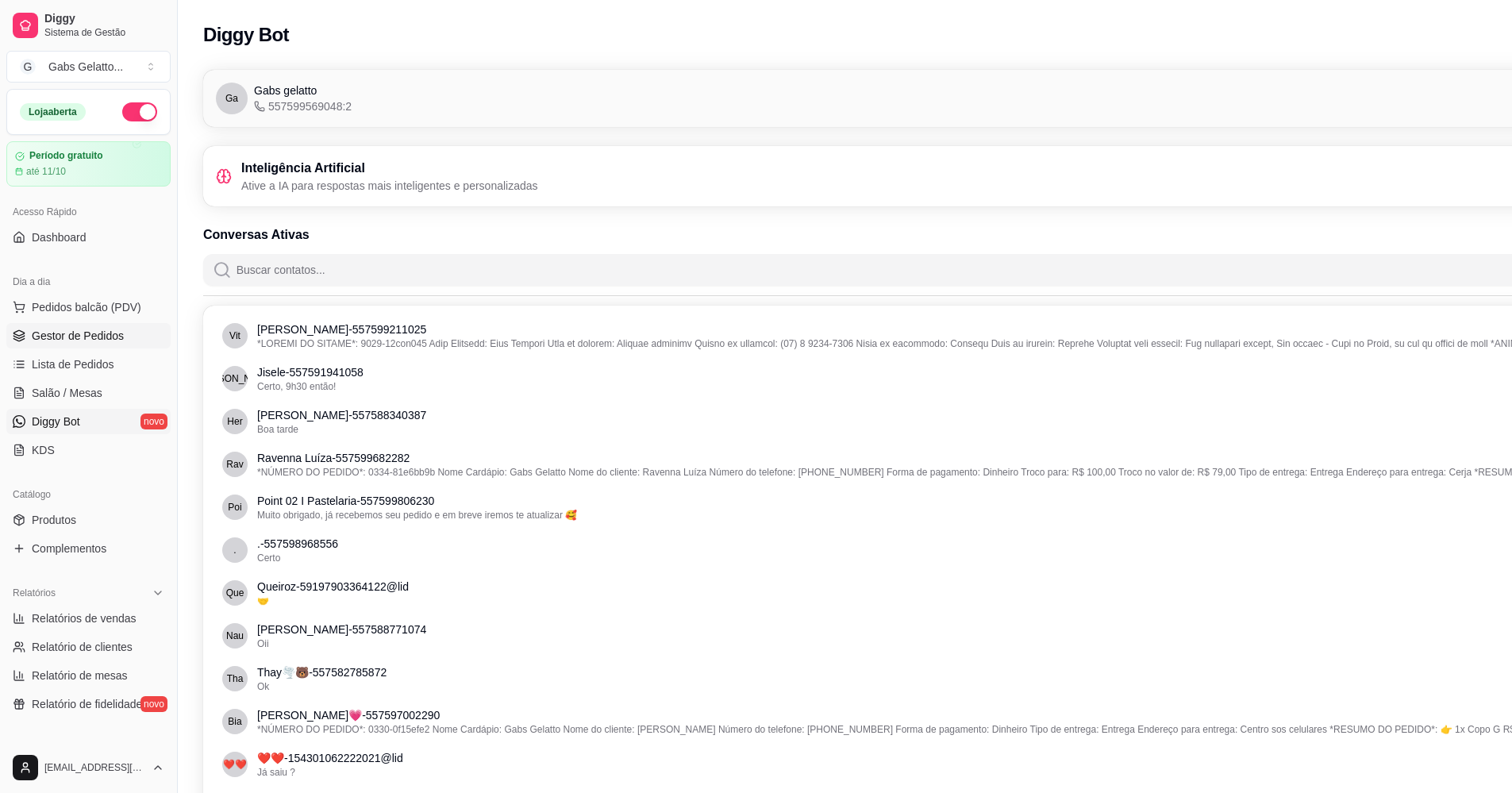
click at [108, 336] on span "Gestor de Pedidos" at bounding box center [77, 336] width 92 height 16
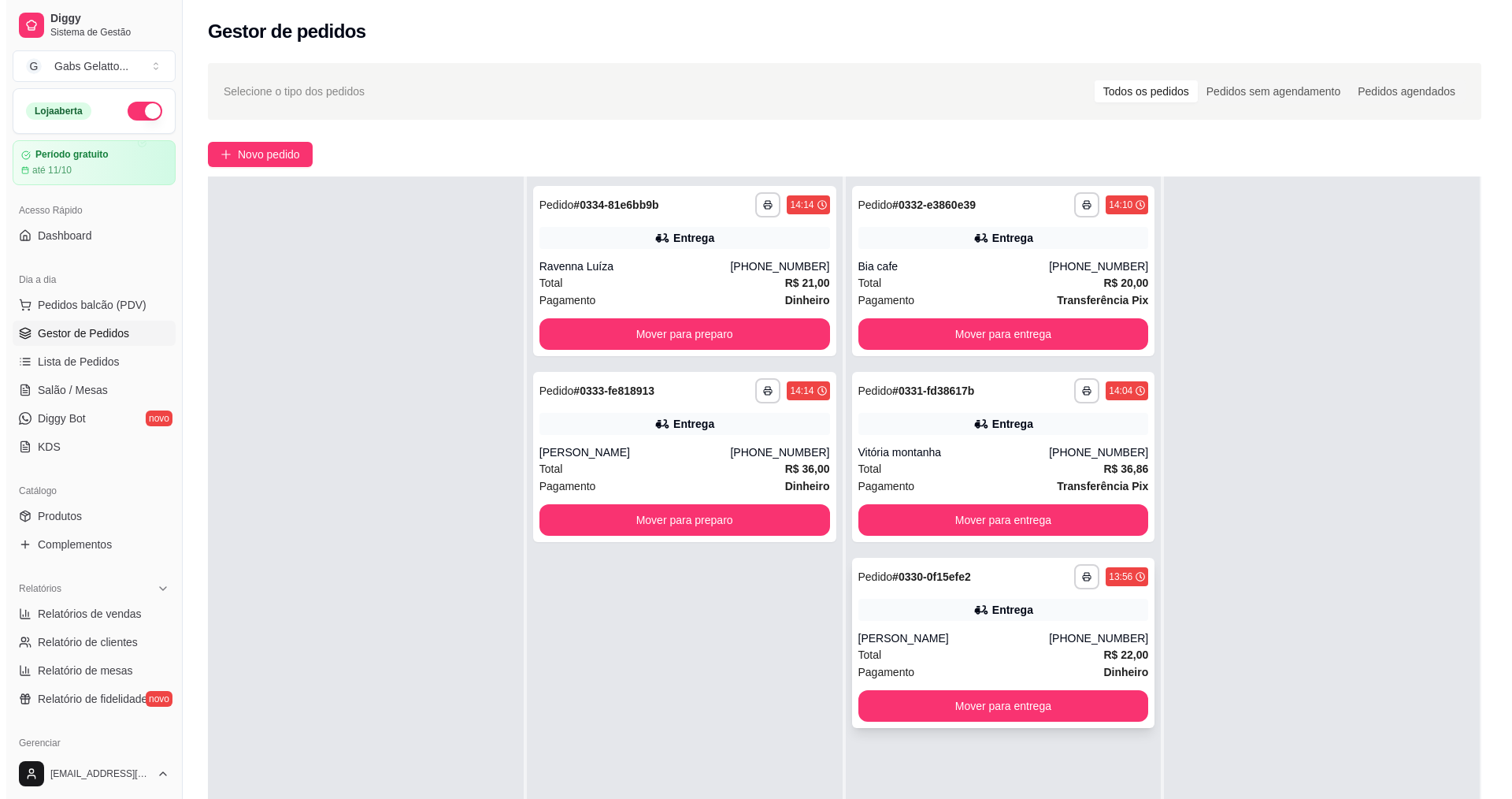
scroll to position [79, 0]
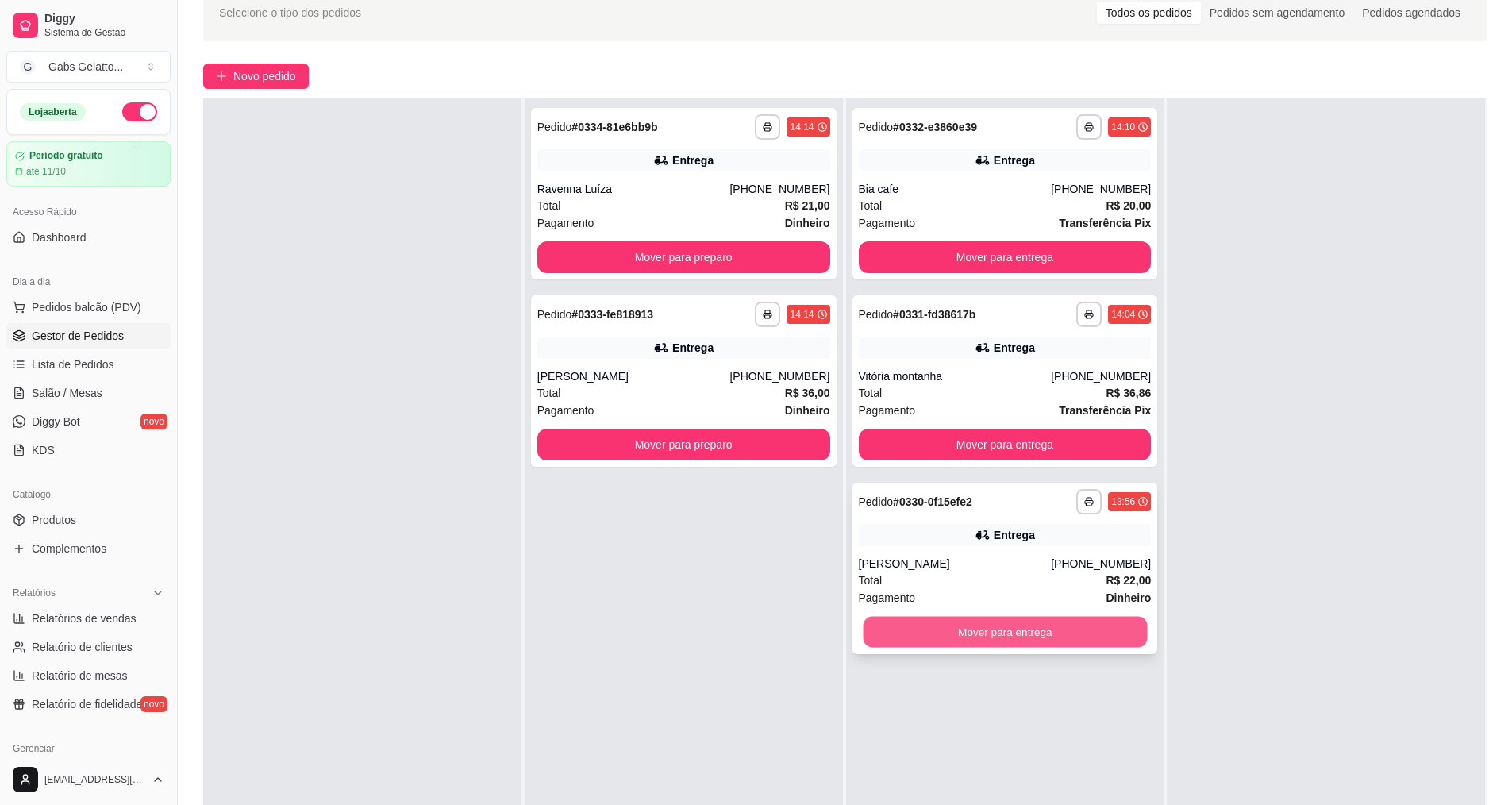
click at [969, 635] on button "Mover para entrega" at bounding box center [1004, 632] width 284 height 31
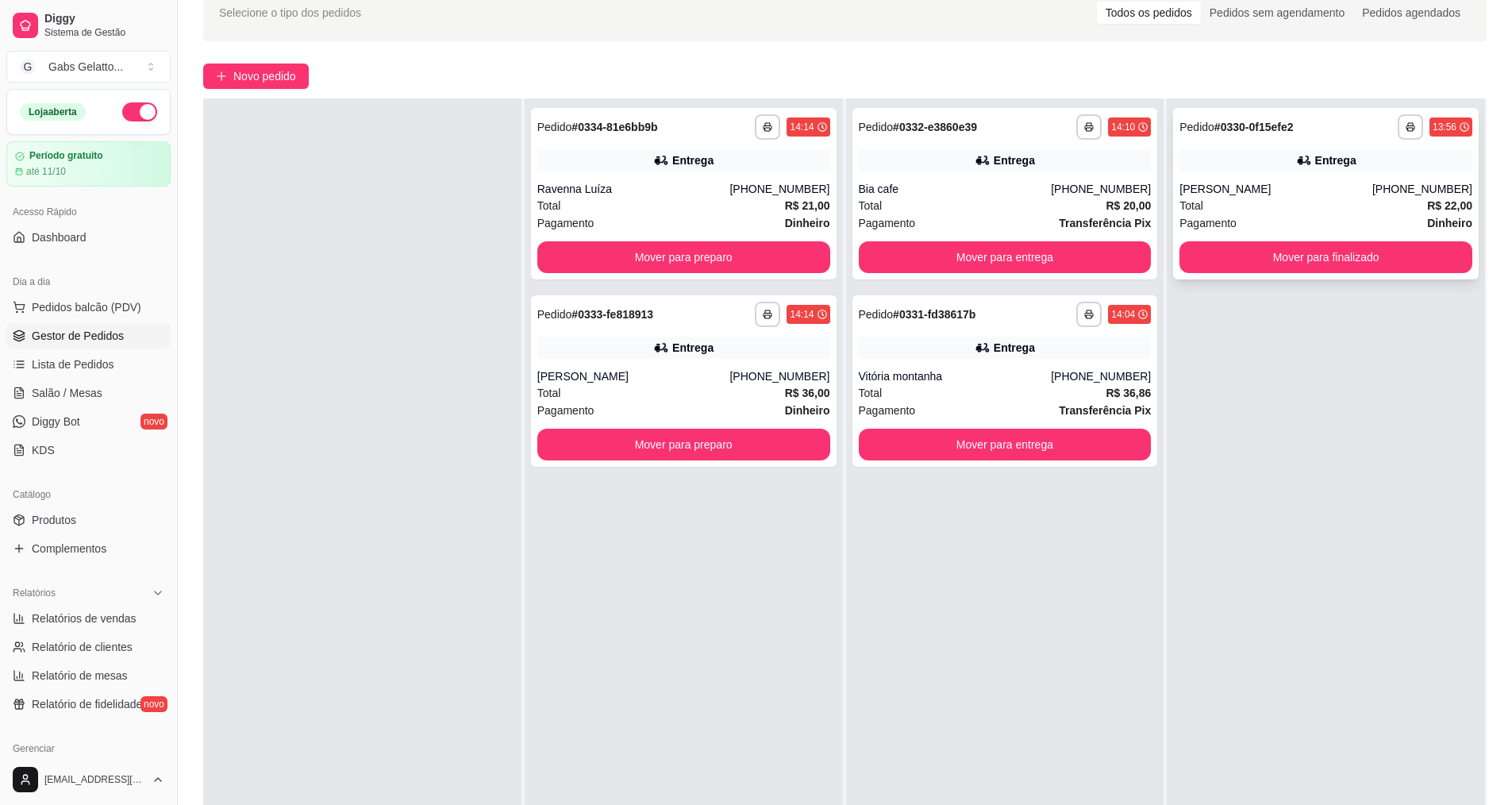
click at [1261, 194] on div "[PERSON_NAME]" at bounding box center [1276, 189] width 192 height 16
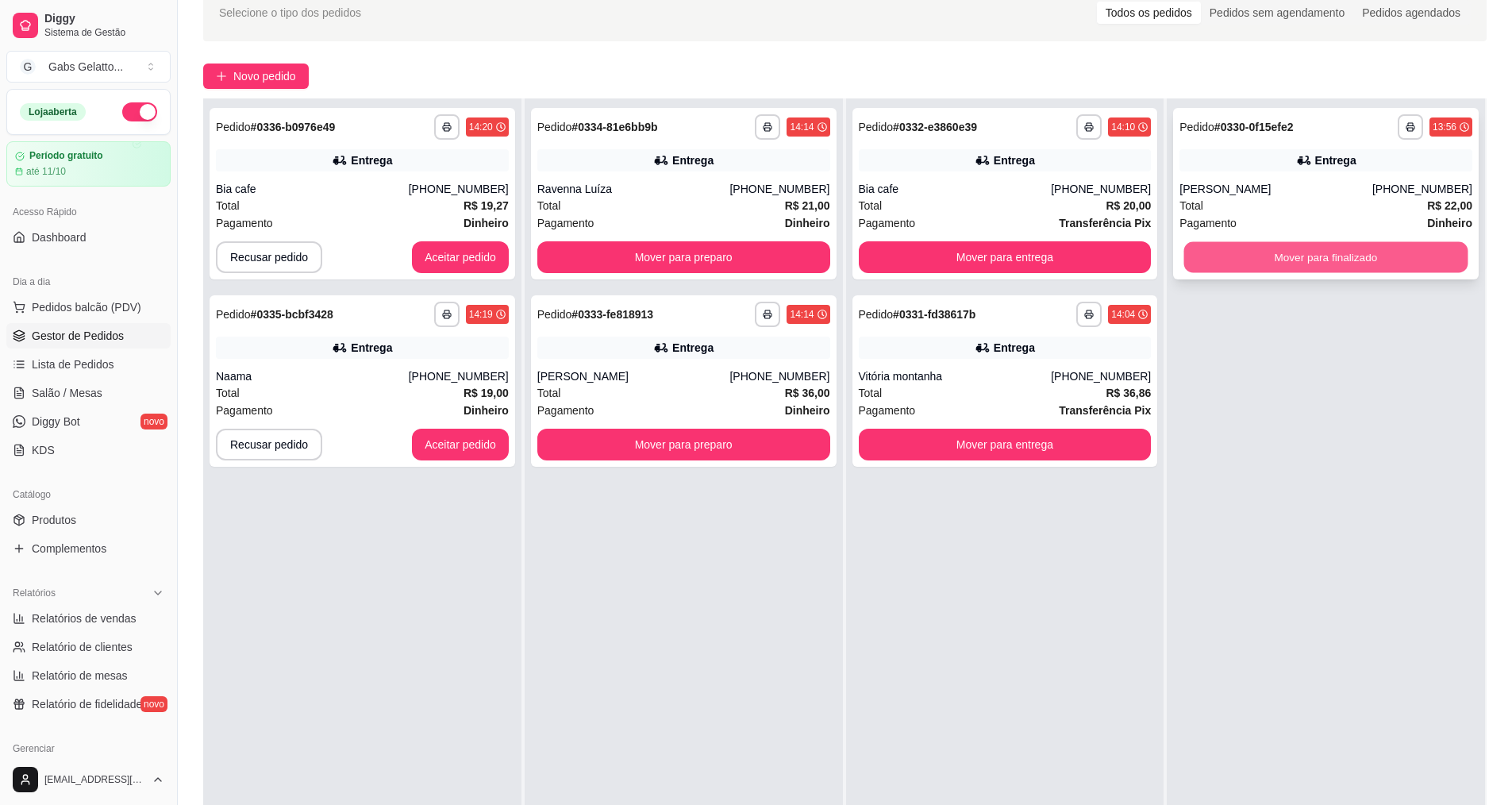
click at [1242, 254] on button "Mover para finalizado" at bounding box center [1326, 257] width 284 height 31
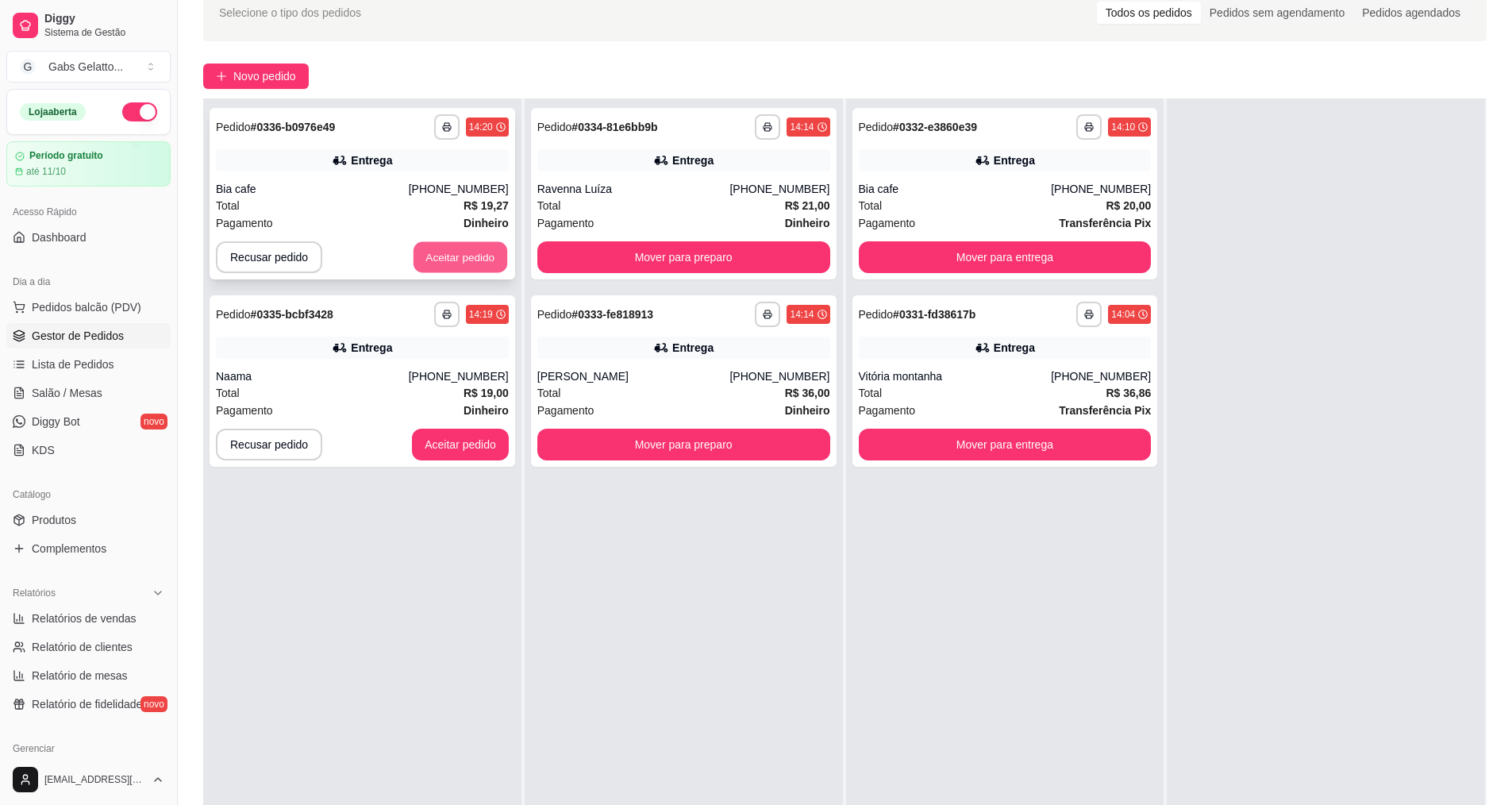
click at [464, 262] on button "Aceitar pedido" at bounding box center [459, 257] width 94 height 31
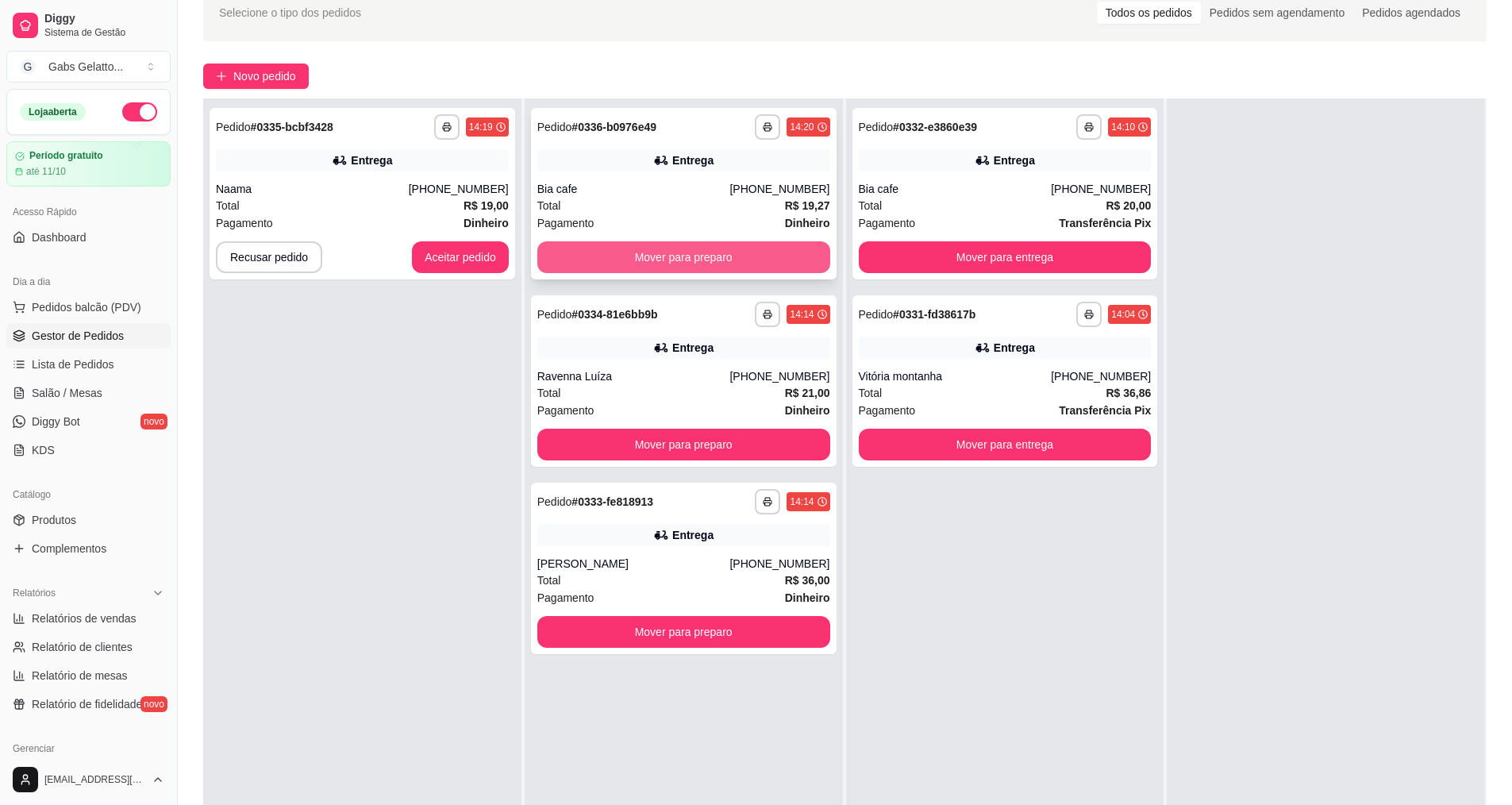
click at [648, 259] on button "Mover para preparo" at bounding box center [683, 257] width 293 height 32
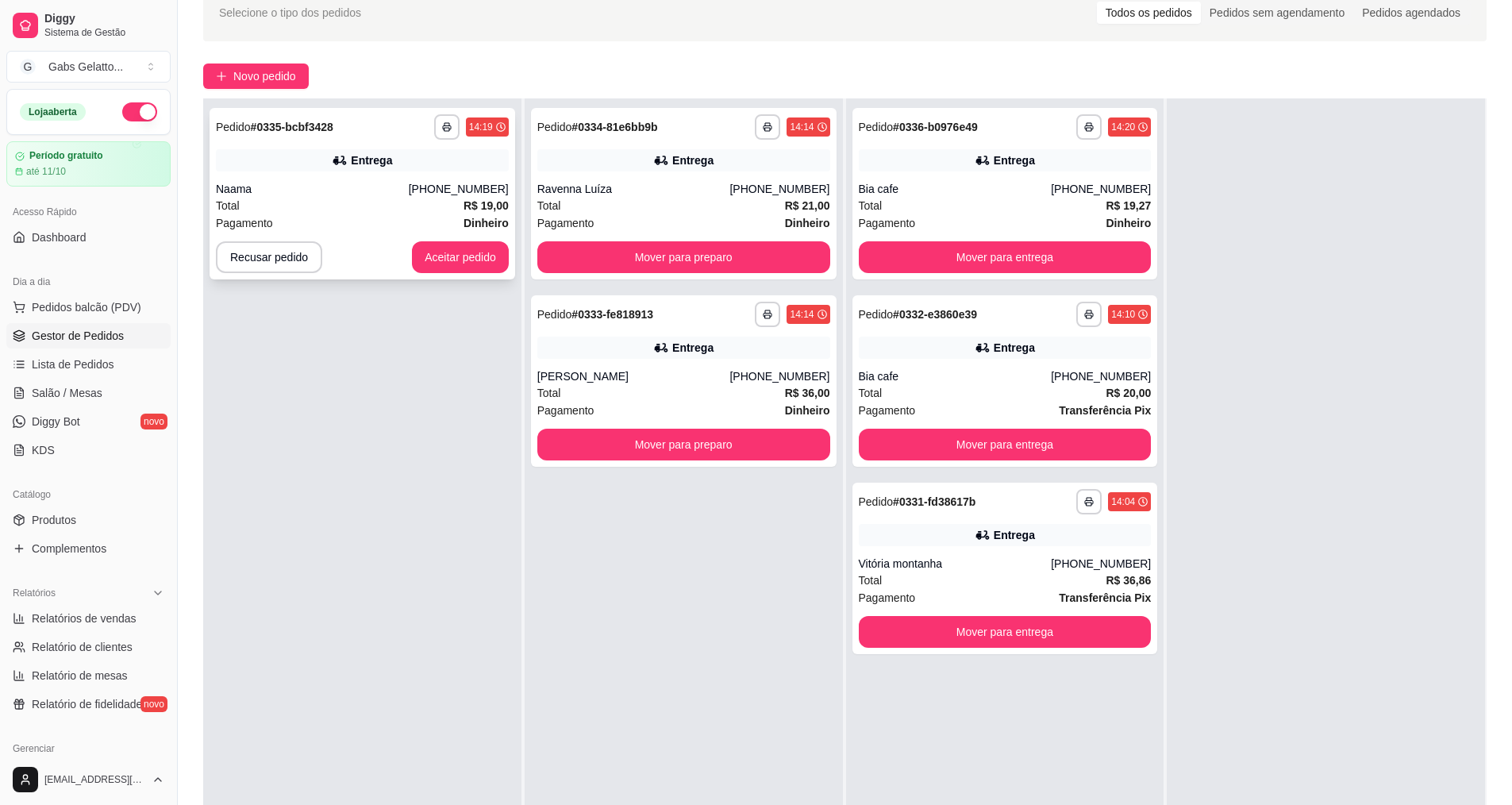
click at [388, 200] on div "Total R$ 19,00" at bounding box center [362, 206] width 293 height 18
click at [461, 242] on button "Aceitar pedido" at bounding box center [460, 257] width 97 height 32
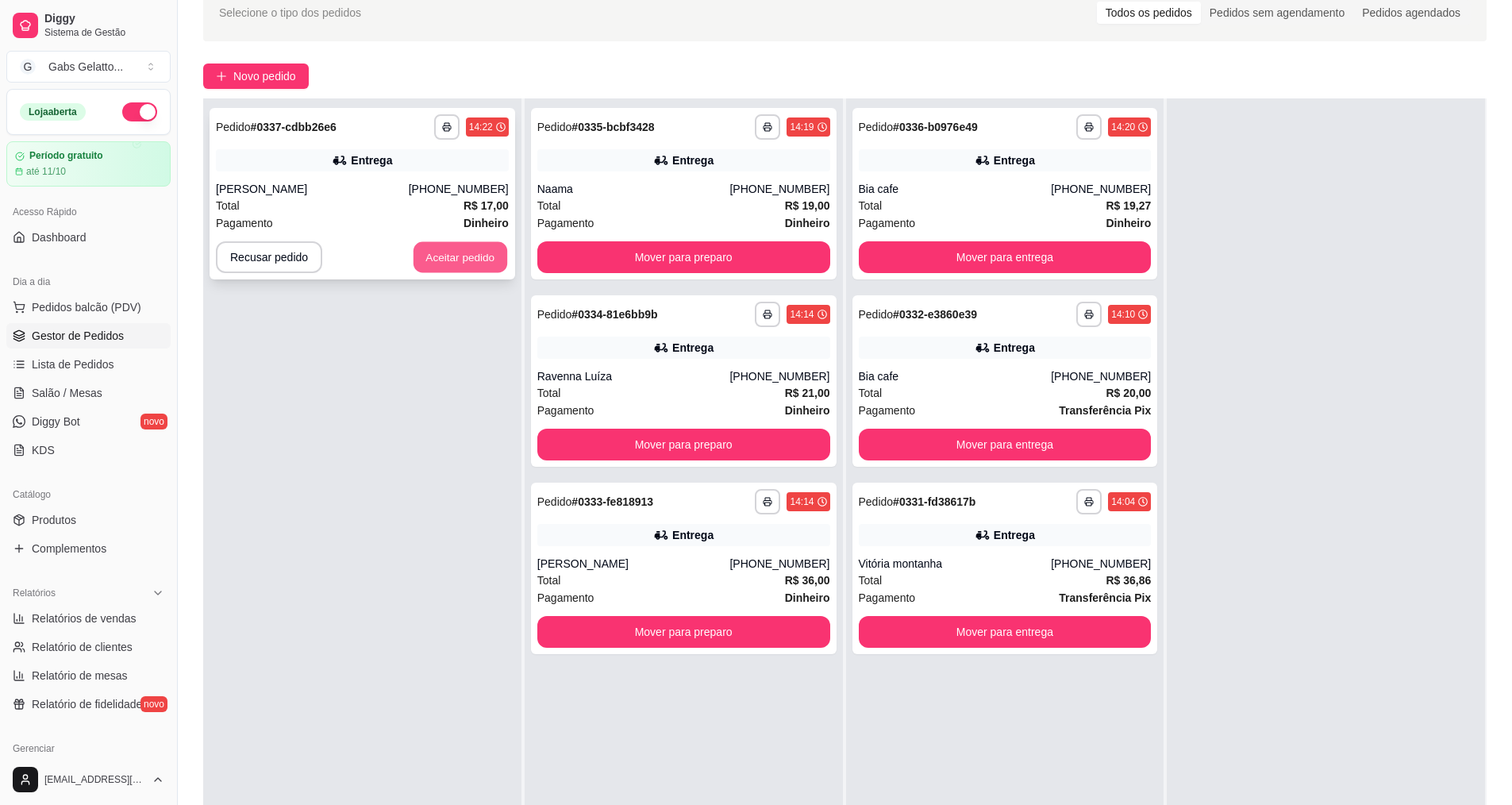
click at [458, 246] on button "Aceitar pedido" at bounding box center [459, 257] width 94 height 31
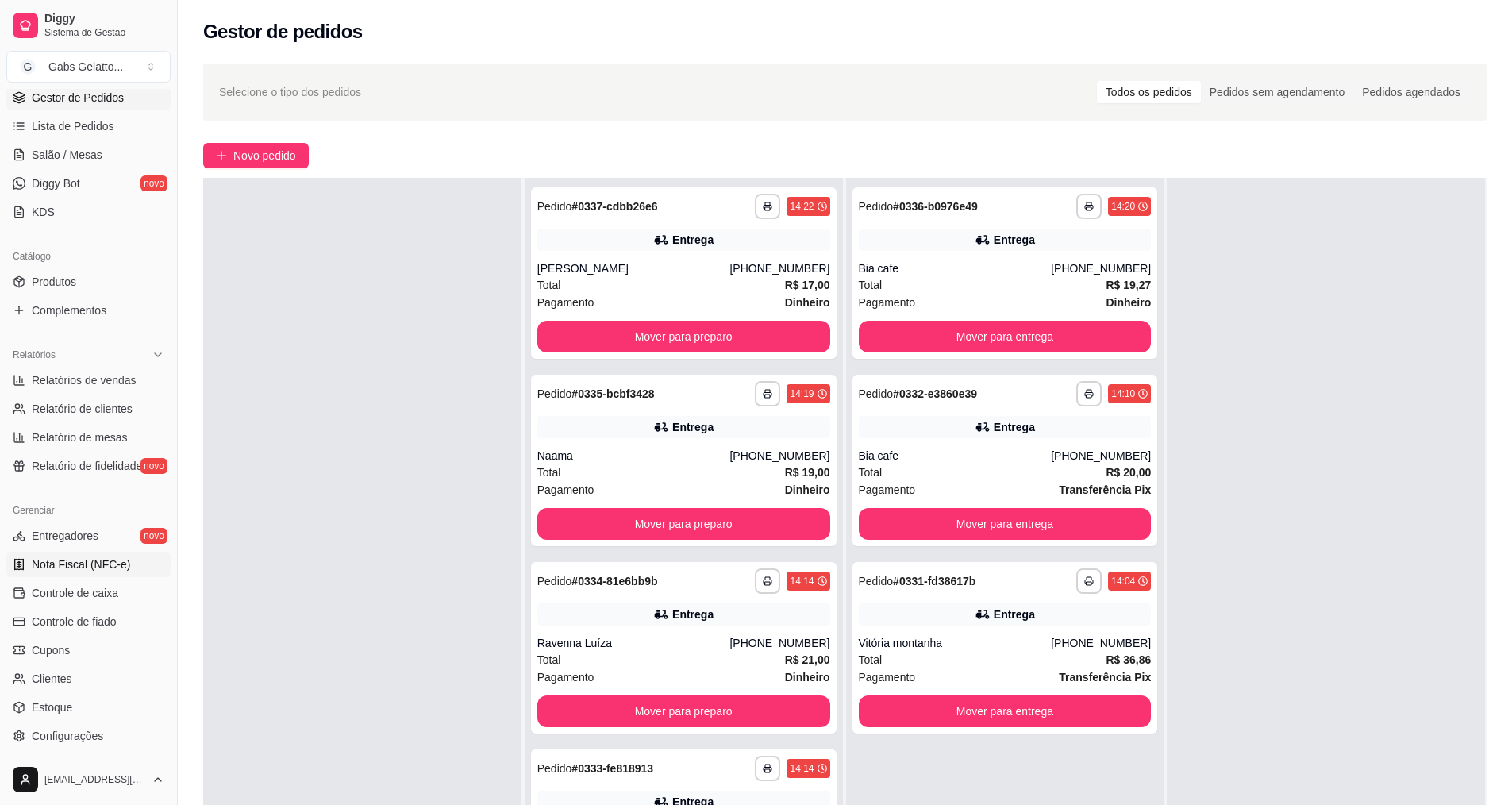
scroll to position [318, 0]
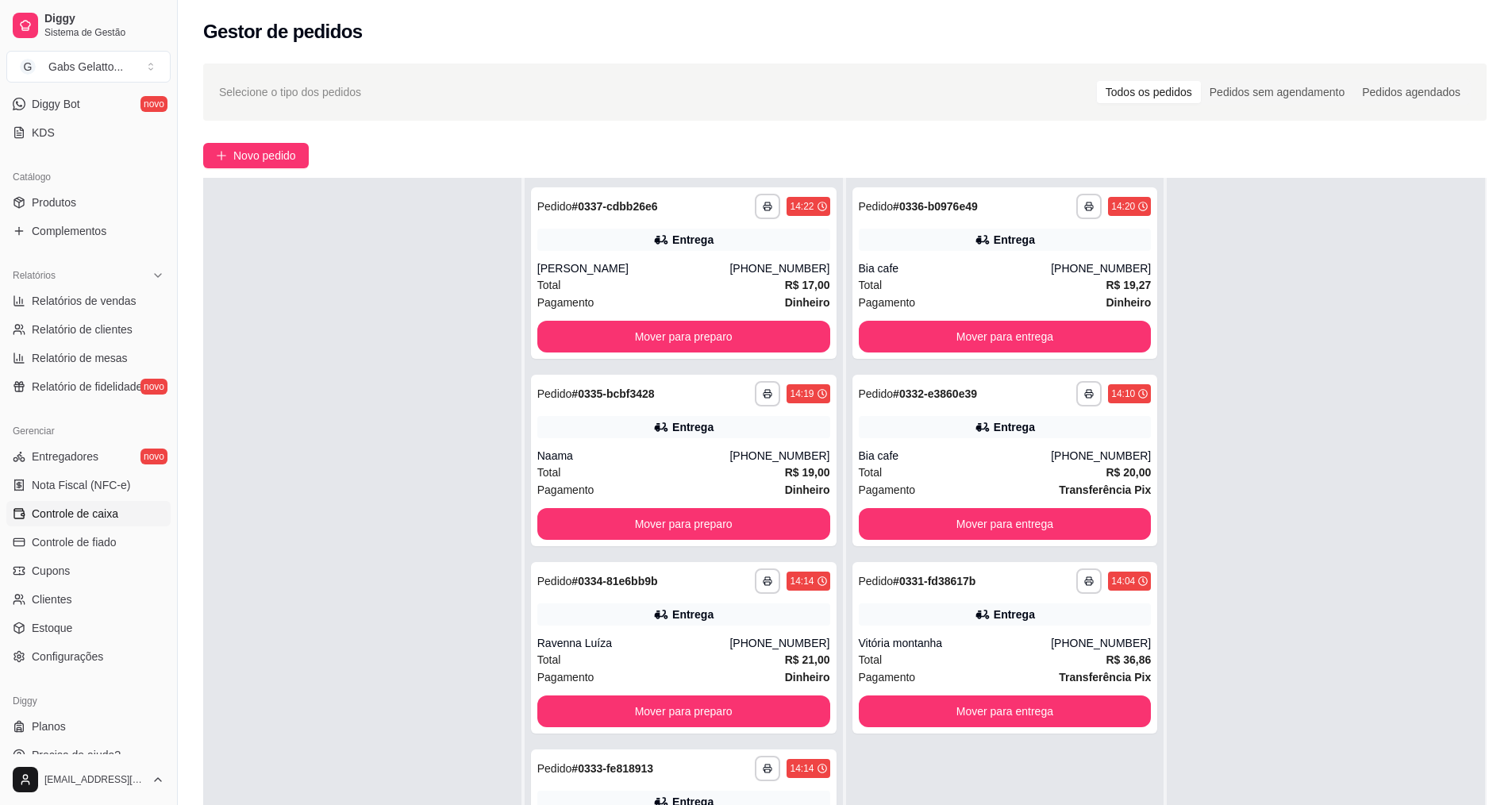
click at [98, 517] on span "Controle de caixa" at bounding box center [74, 514] width 87 height 16
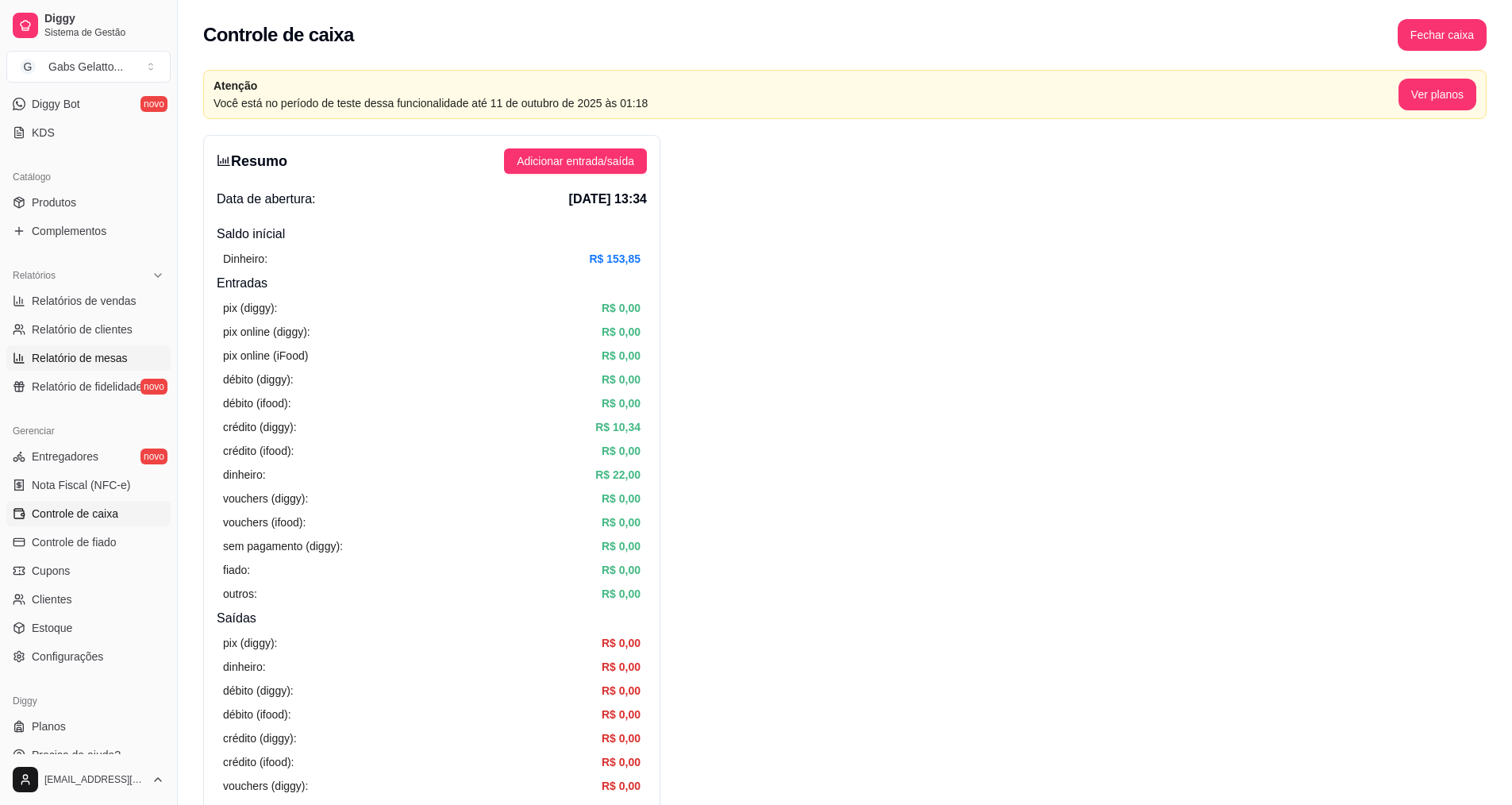
scroll to position [80, 0]
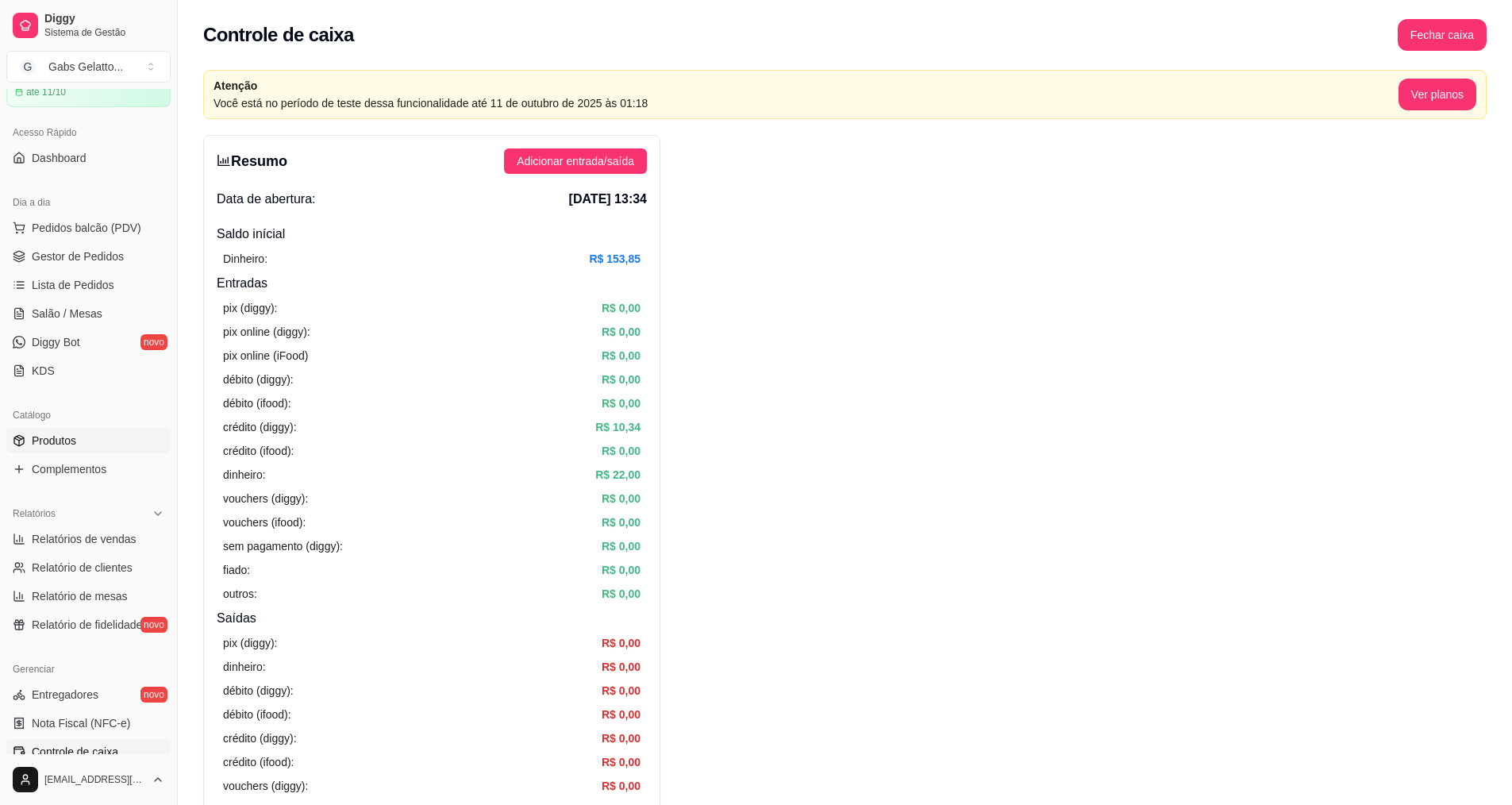
click at [66, 438] on span "Produtos" at bounding box center [53, 440] width 45 height 16
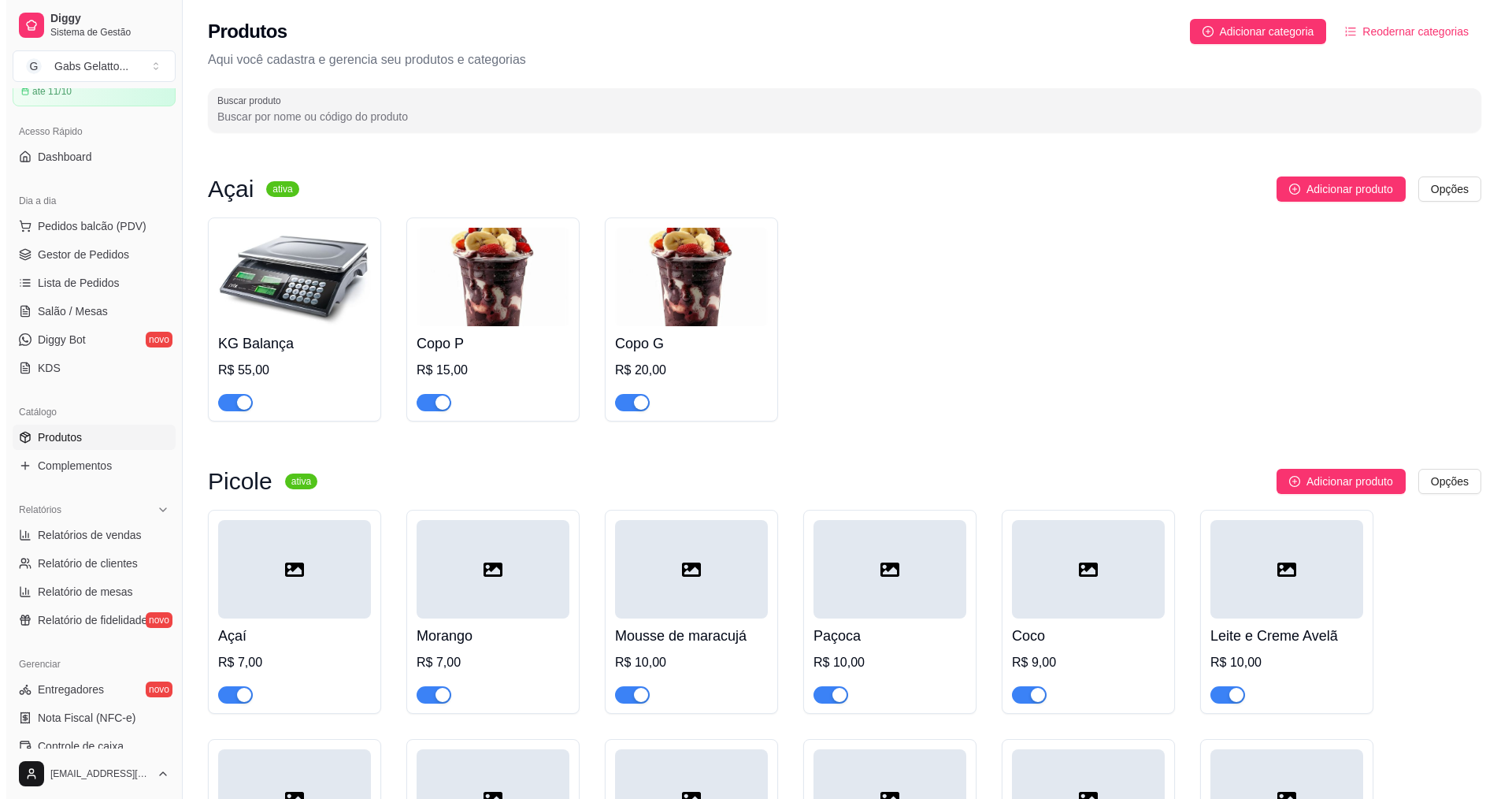
scroll to position [79, 0]
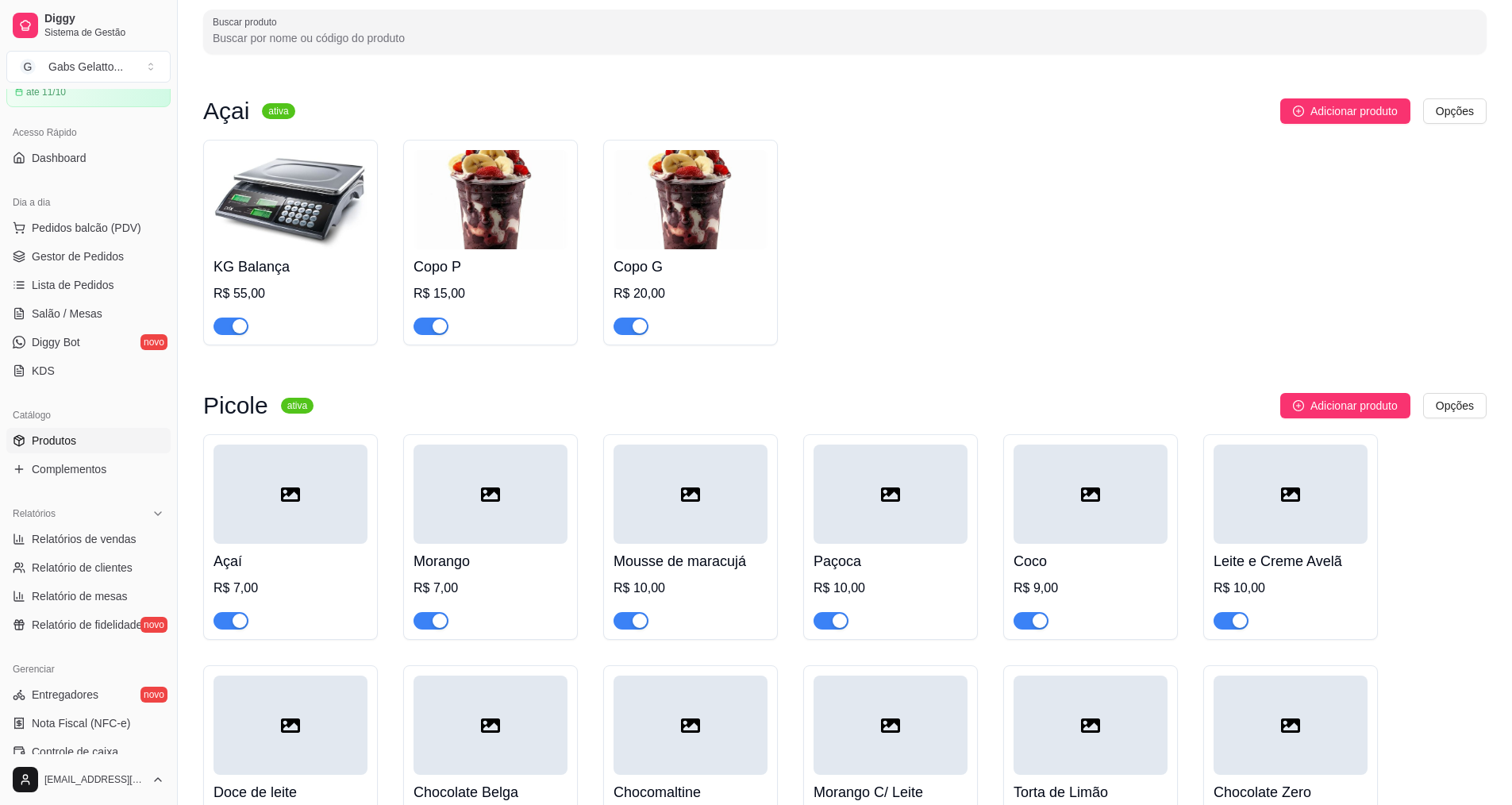
click at [512, 208] on img at bounding box center [490, 199] width 154 height 99
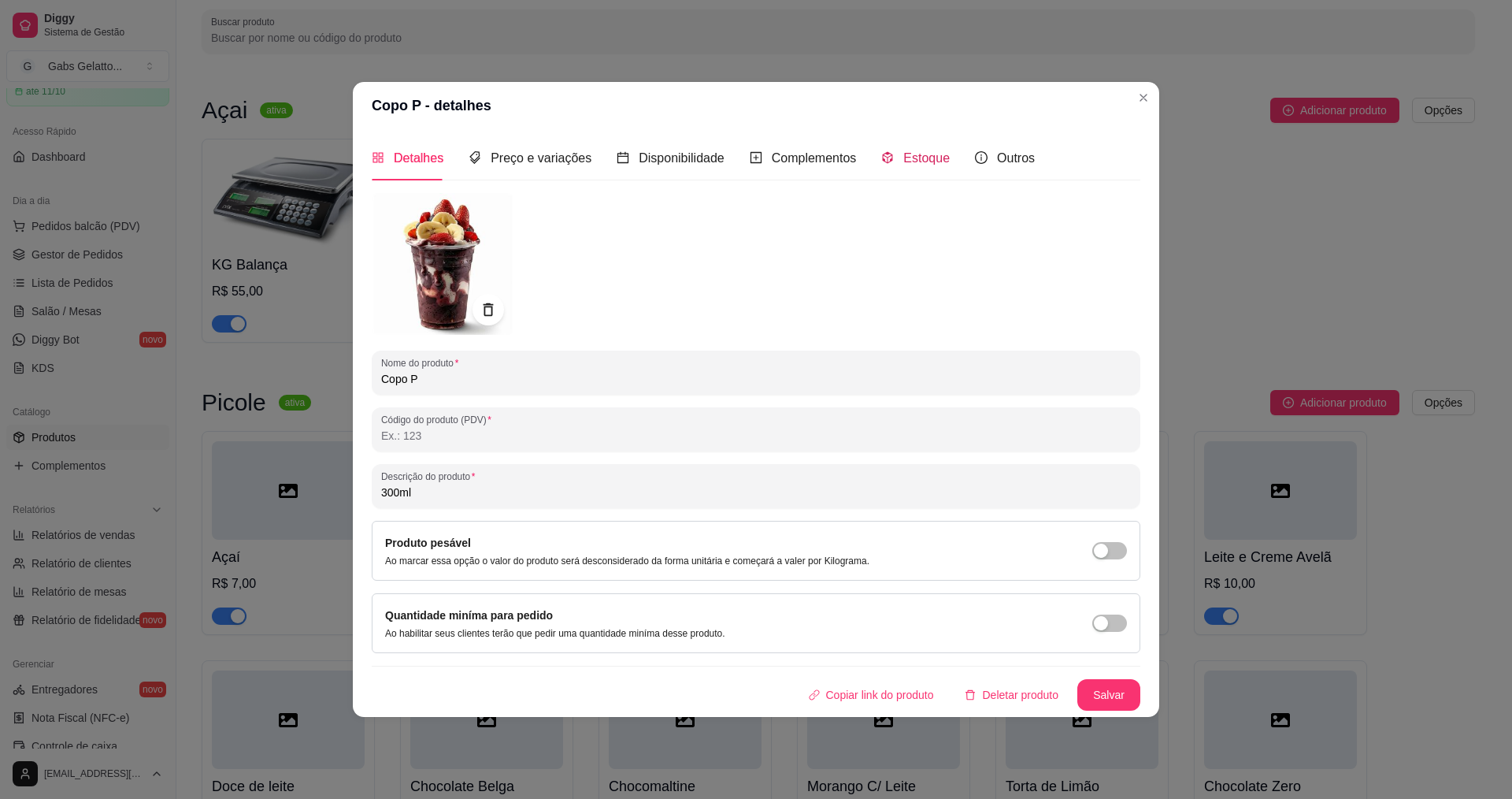
click at [897, 148] on div "Estoque" at bounding box center [915, 157] width 69 height 20
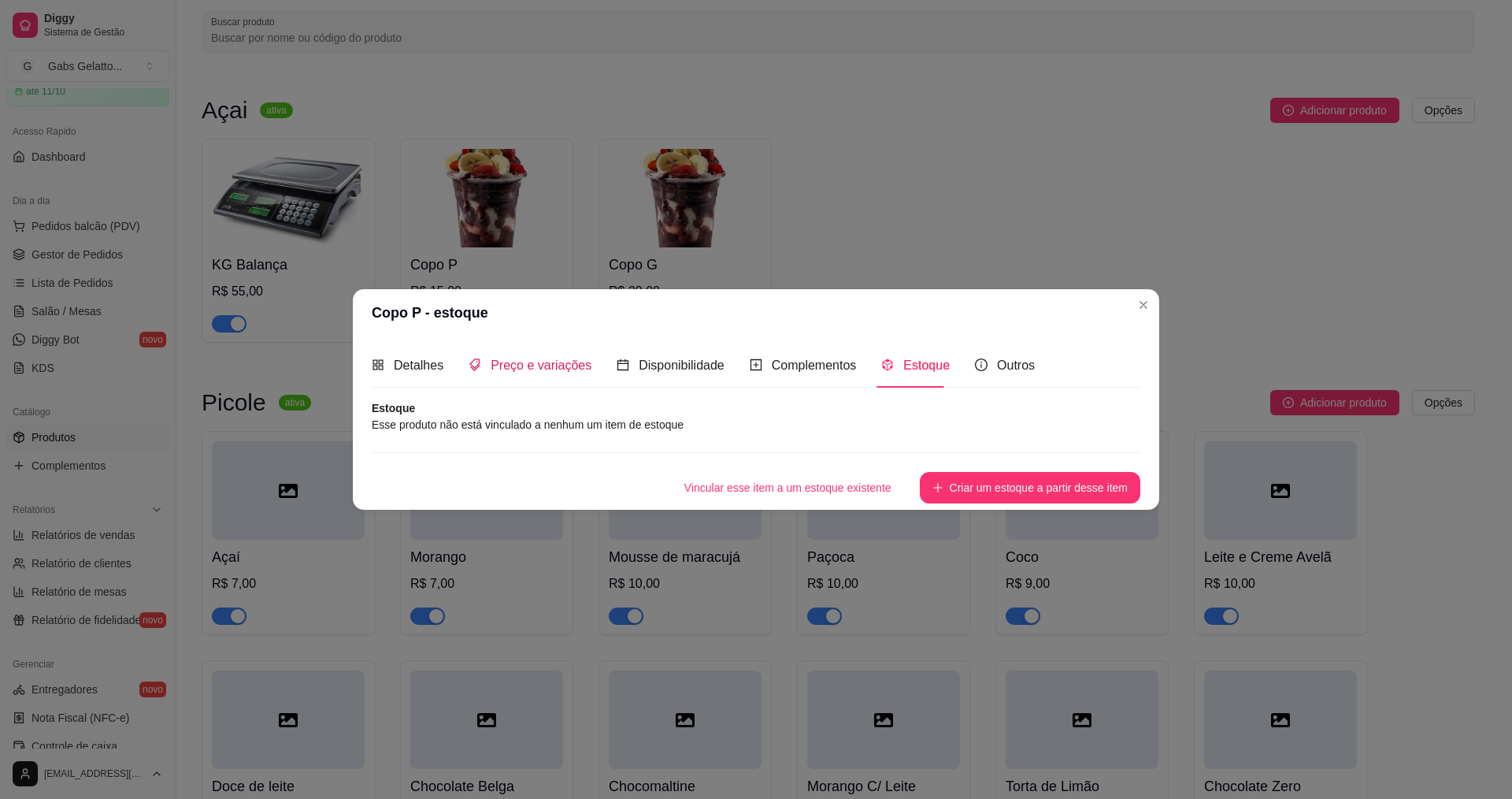
click at [554, 360] on span "Preço e variações" at bounding box center [541, 365] width 101 height 13
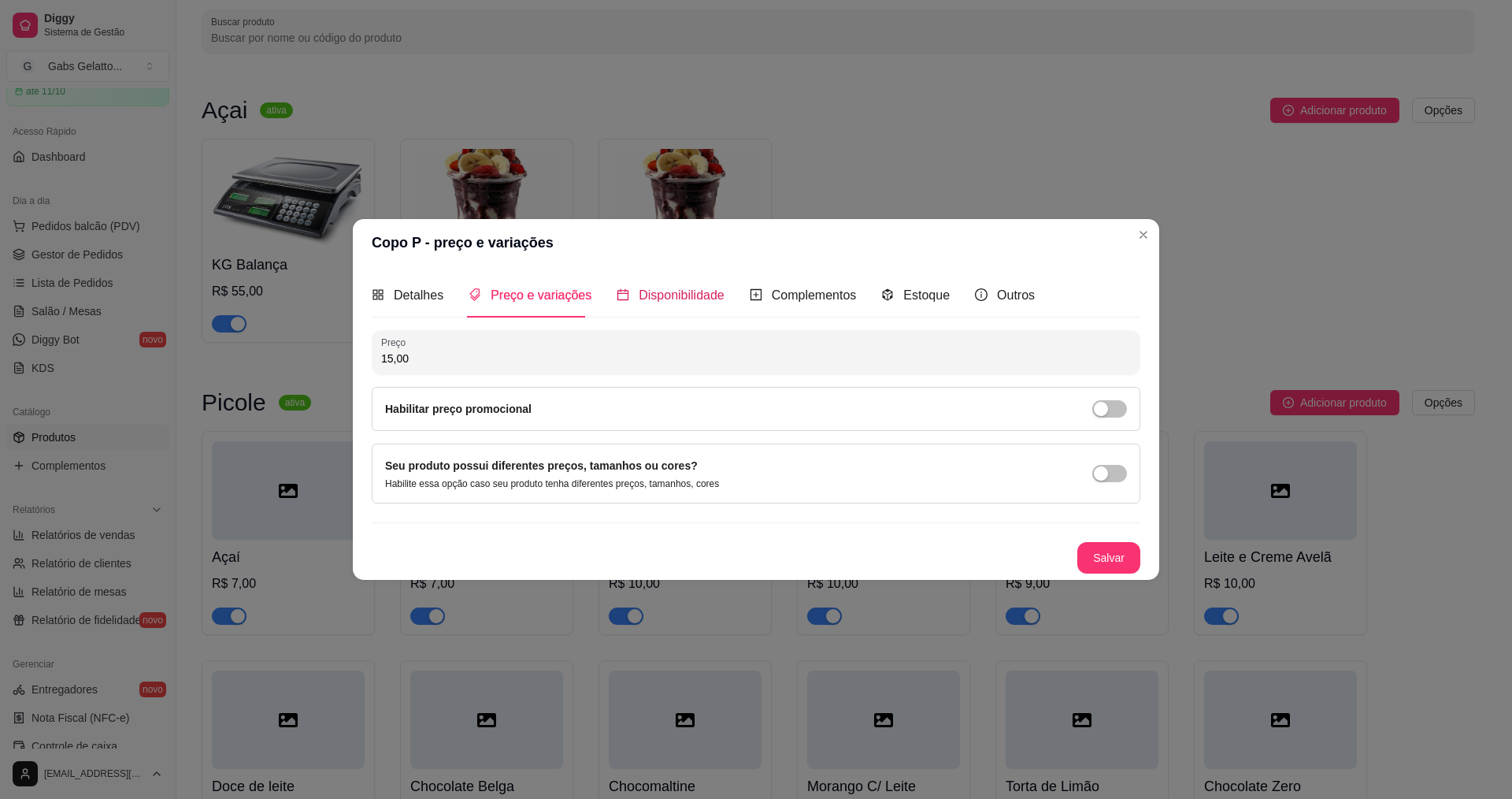
click at [676, 300] on span "Disponibilidade" at bounding box center [681, 294] width 86 height 13
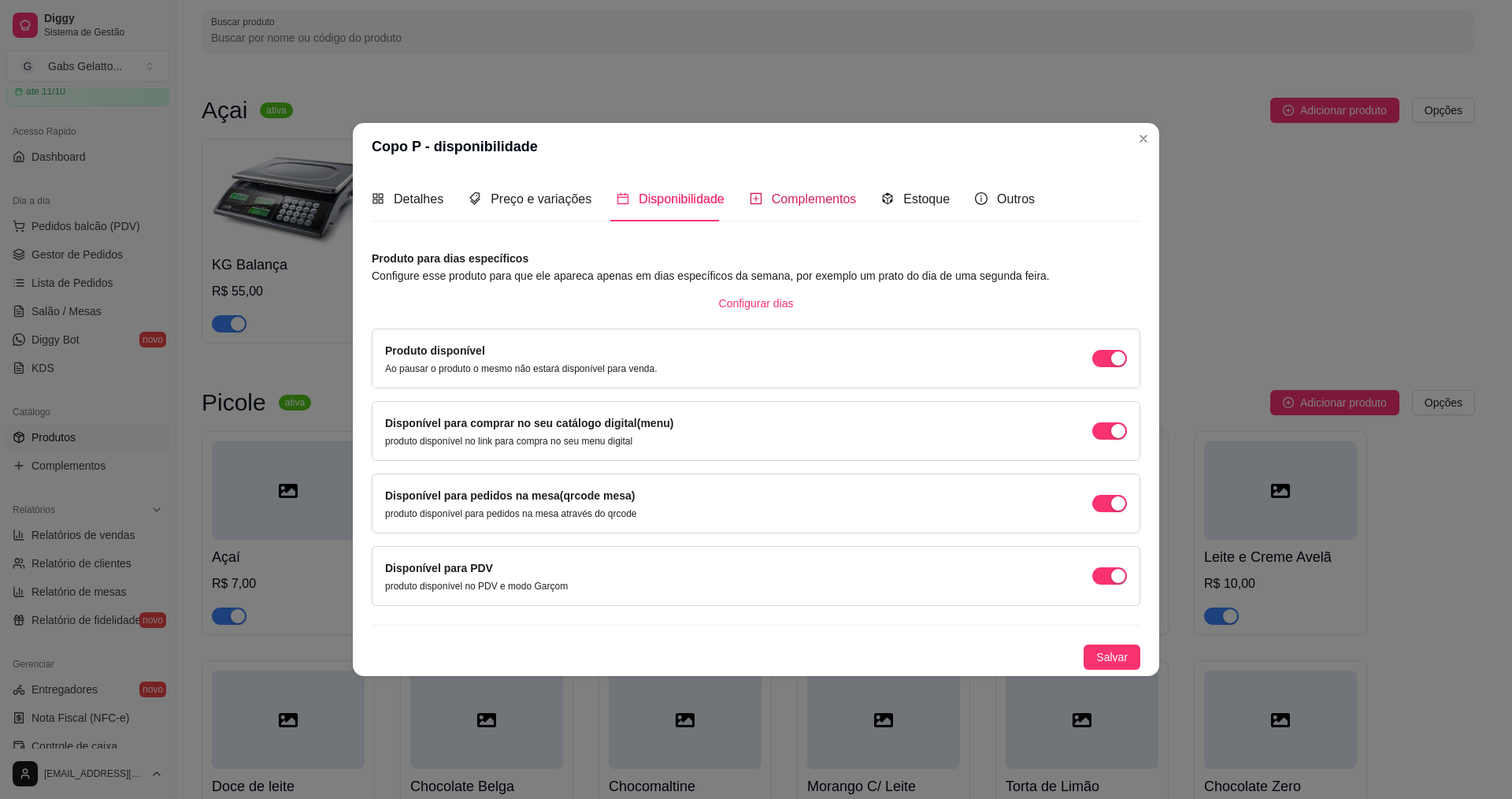
click at [779, 192] on span "Complementos" at bounding box center [815, 198] width 85 height 13
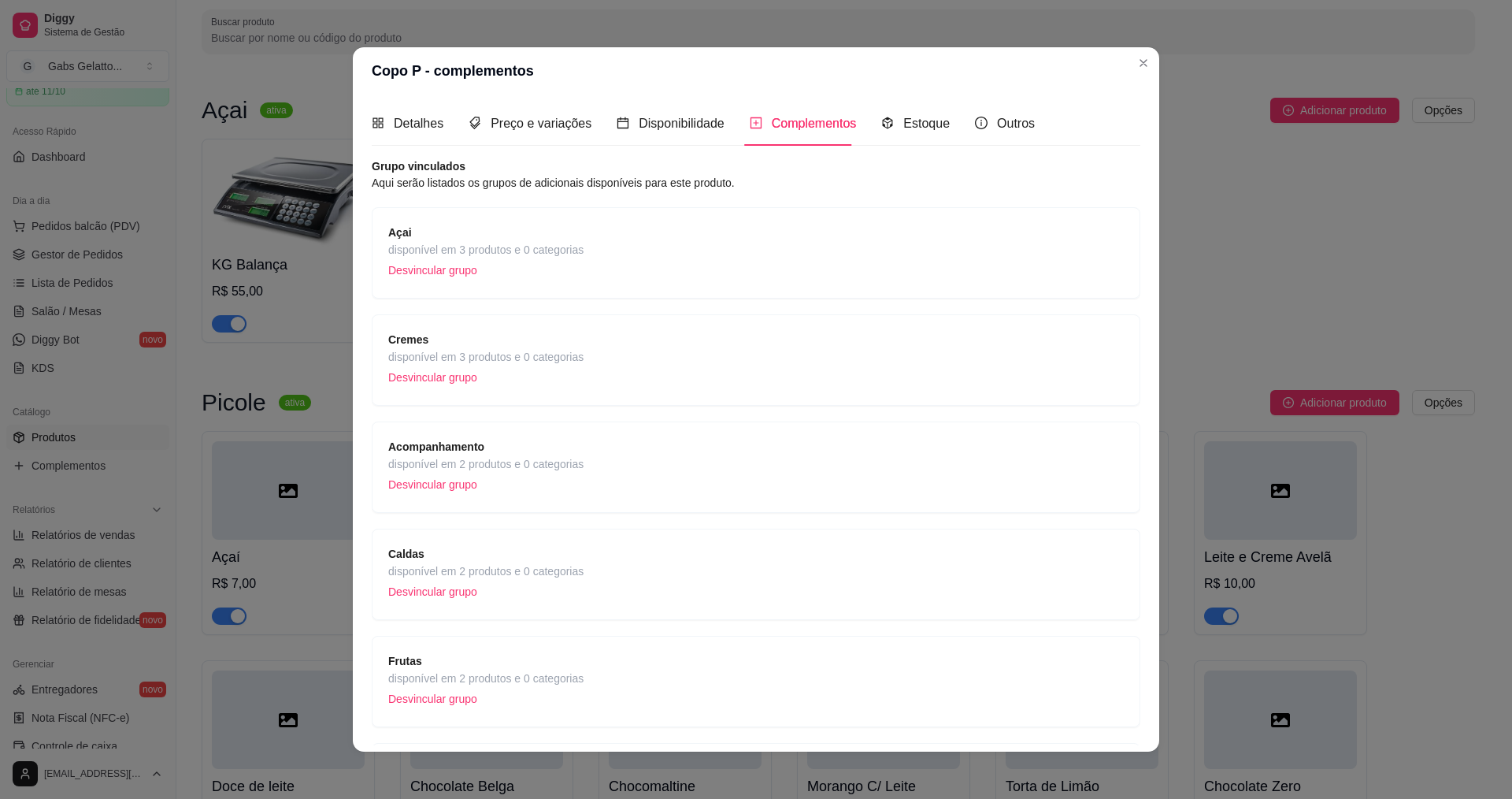
scroll to position [152, 0]
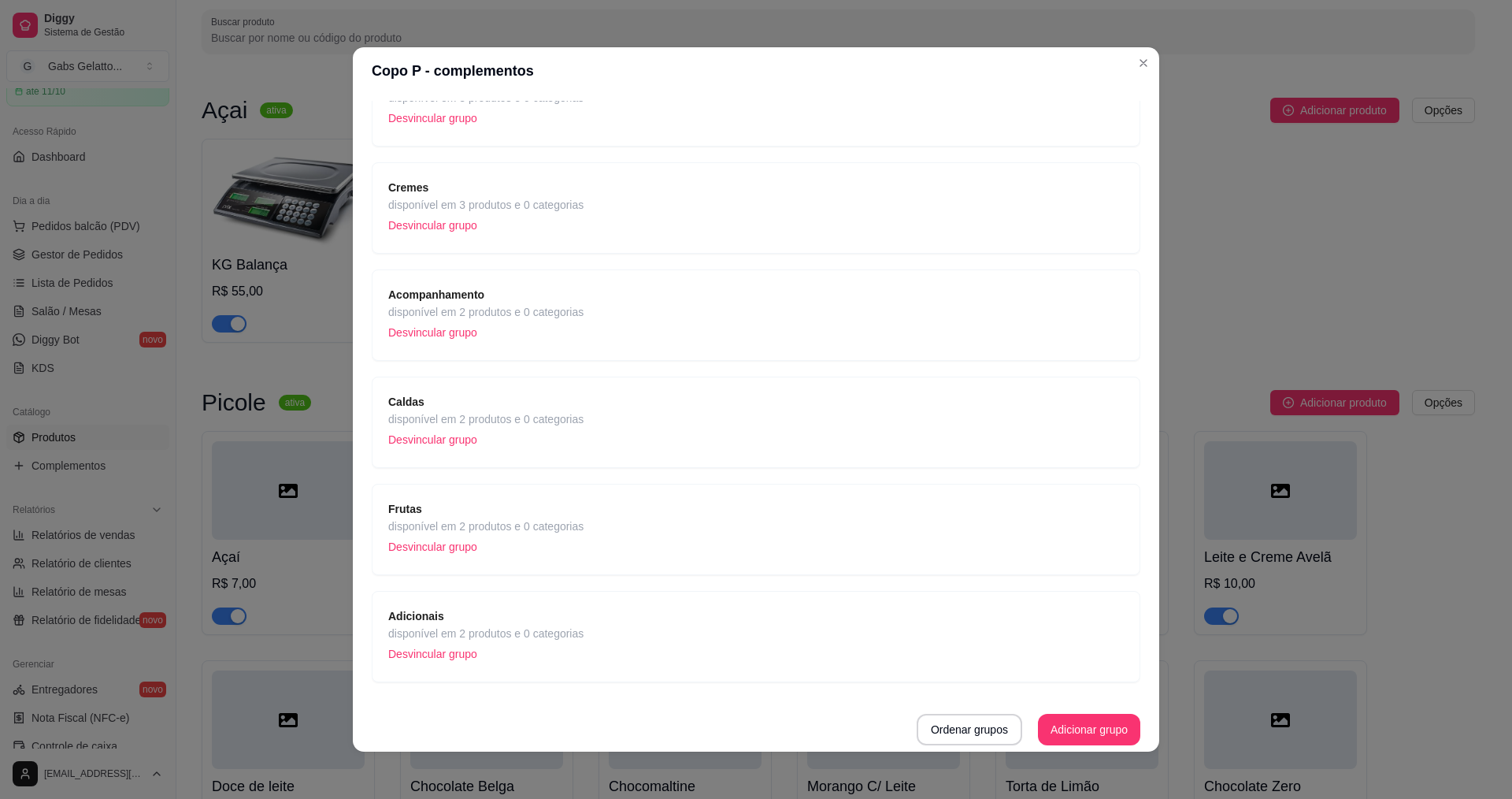
click at [521, 191] on span "Cremes" at bounding box center [485, 188] width 195 height 17
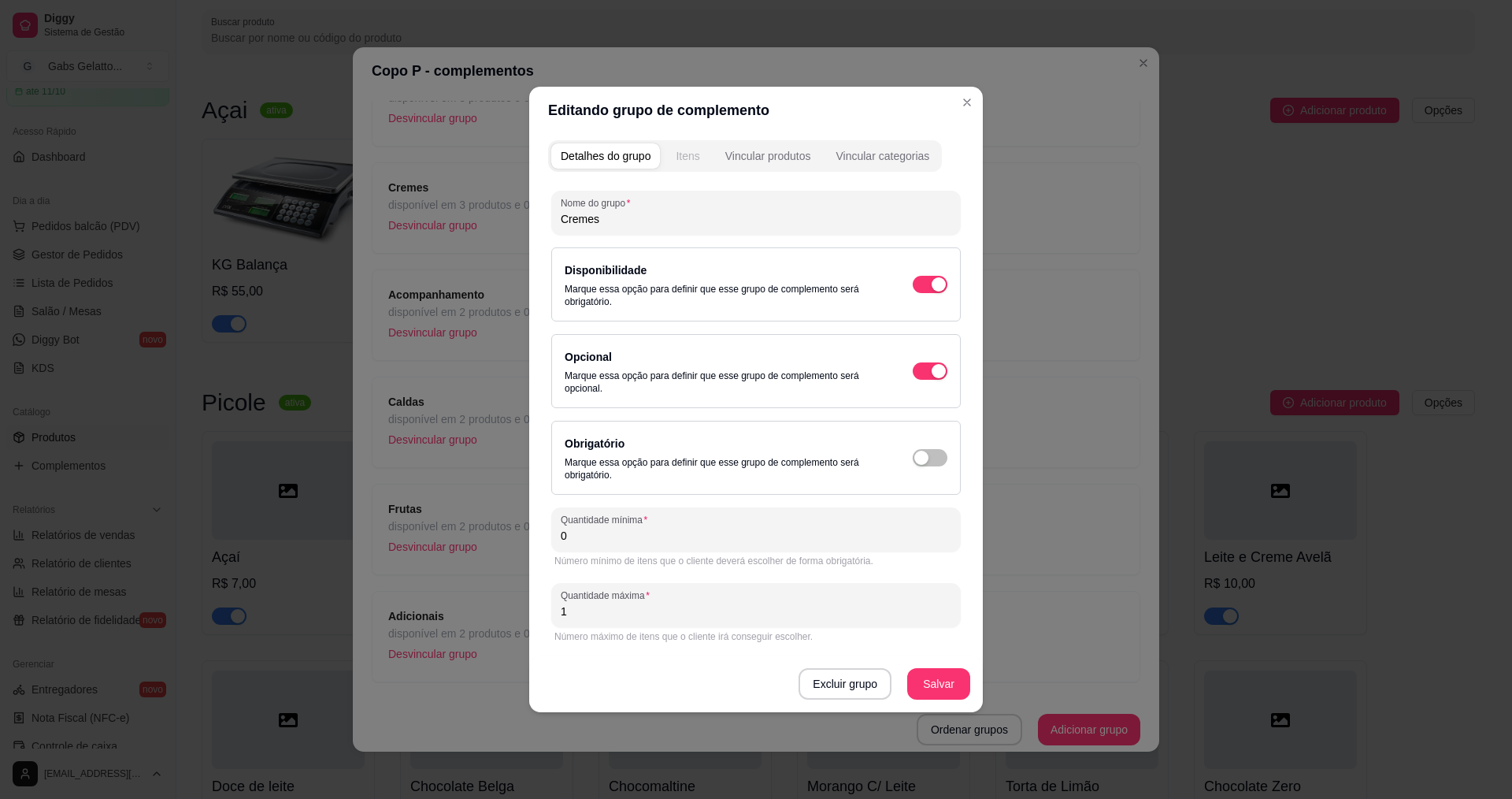
click at [670, 156] on button "Itens" at bounding box center [687, 155] width 43 height 25
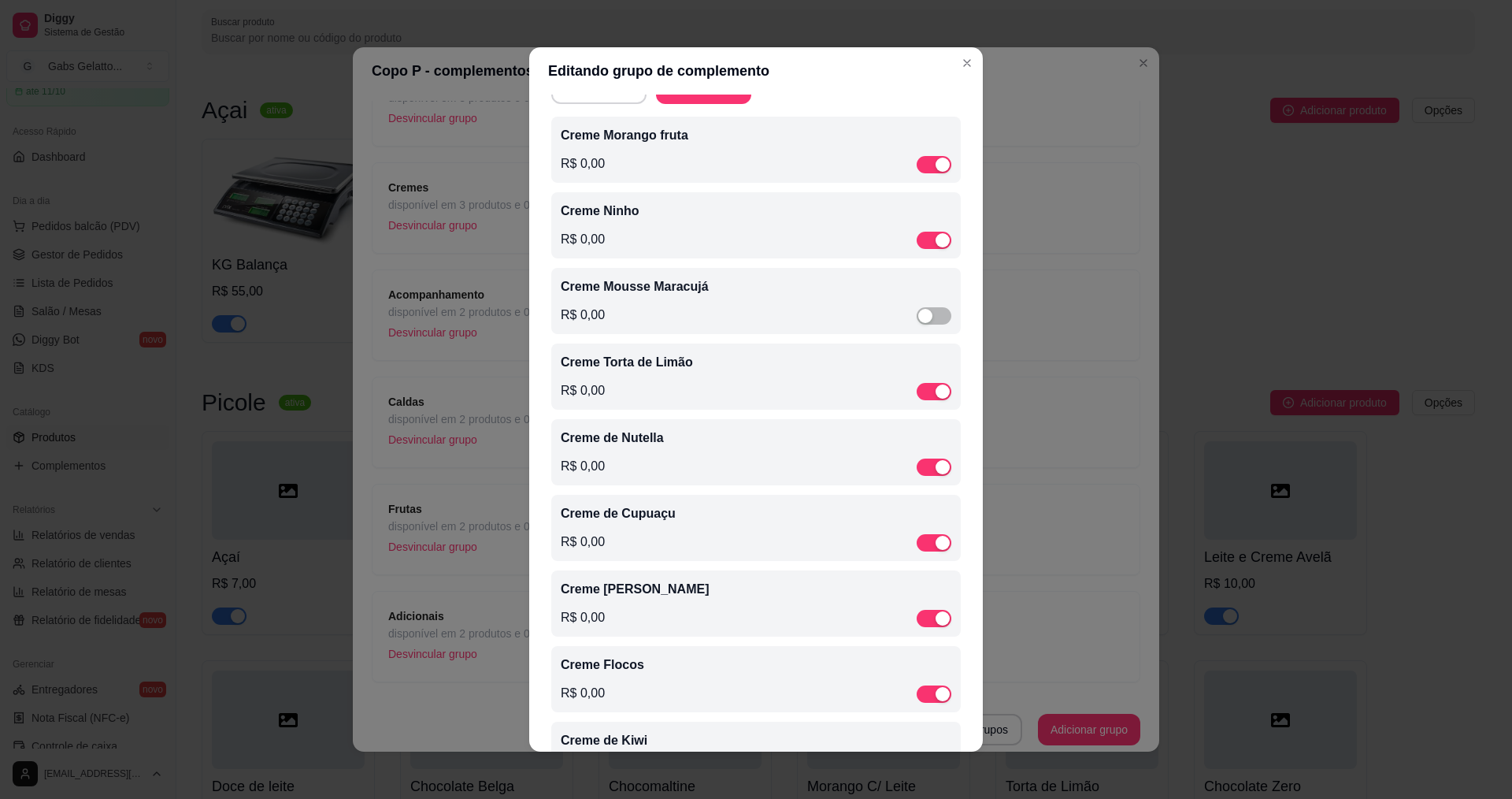
scroll to position [157, 0]
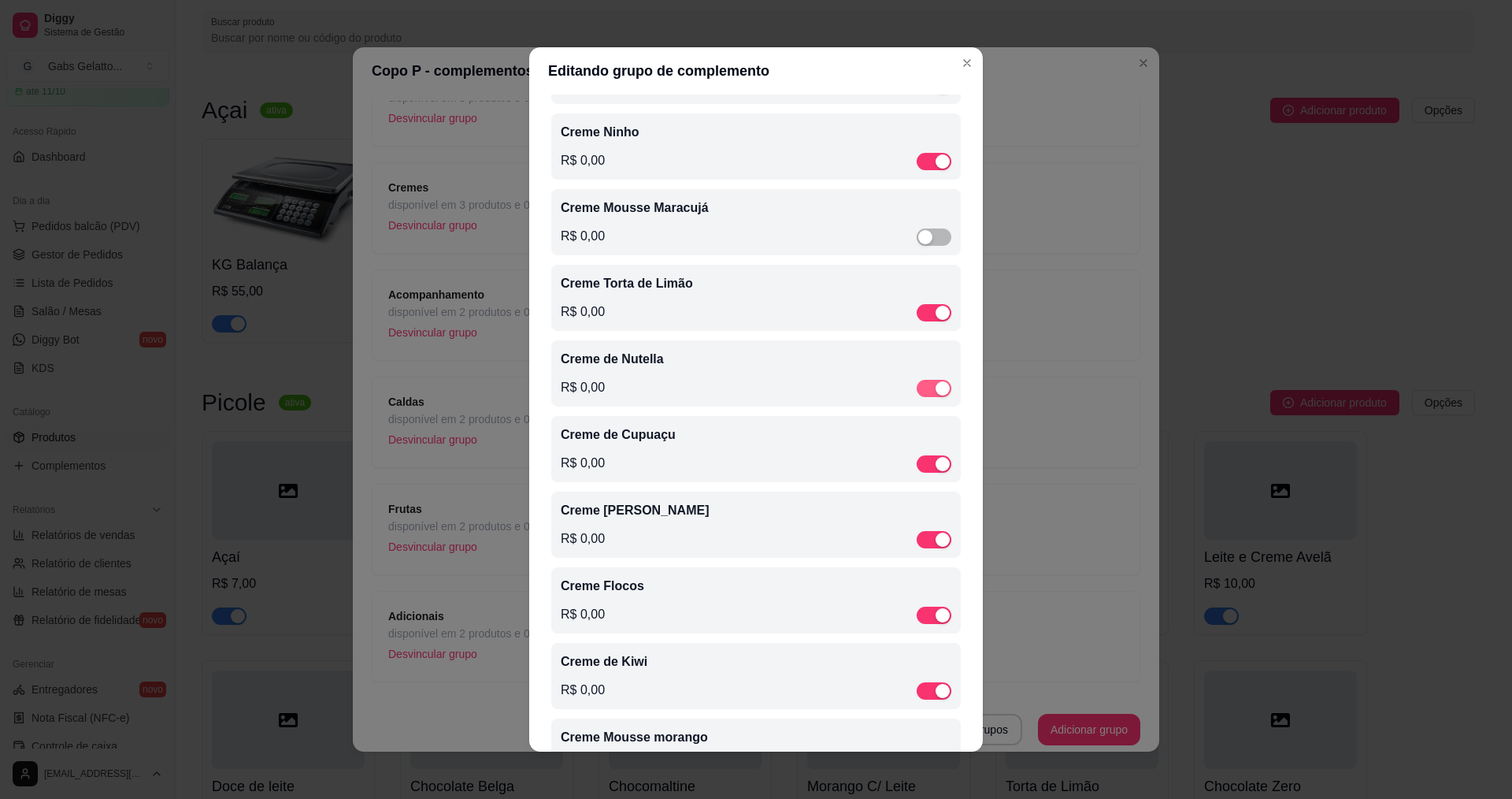
click at [917, 387] on span "button" at bounding box center [934, 388] width 35 height 17
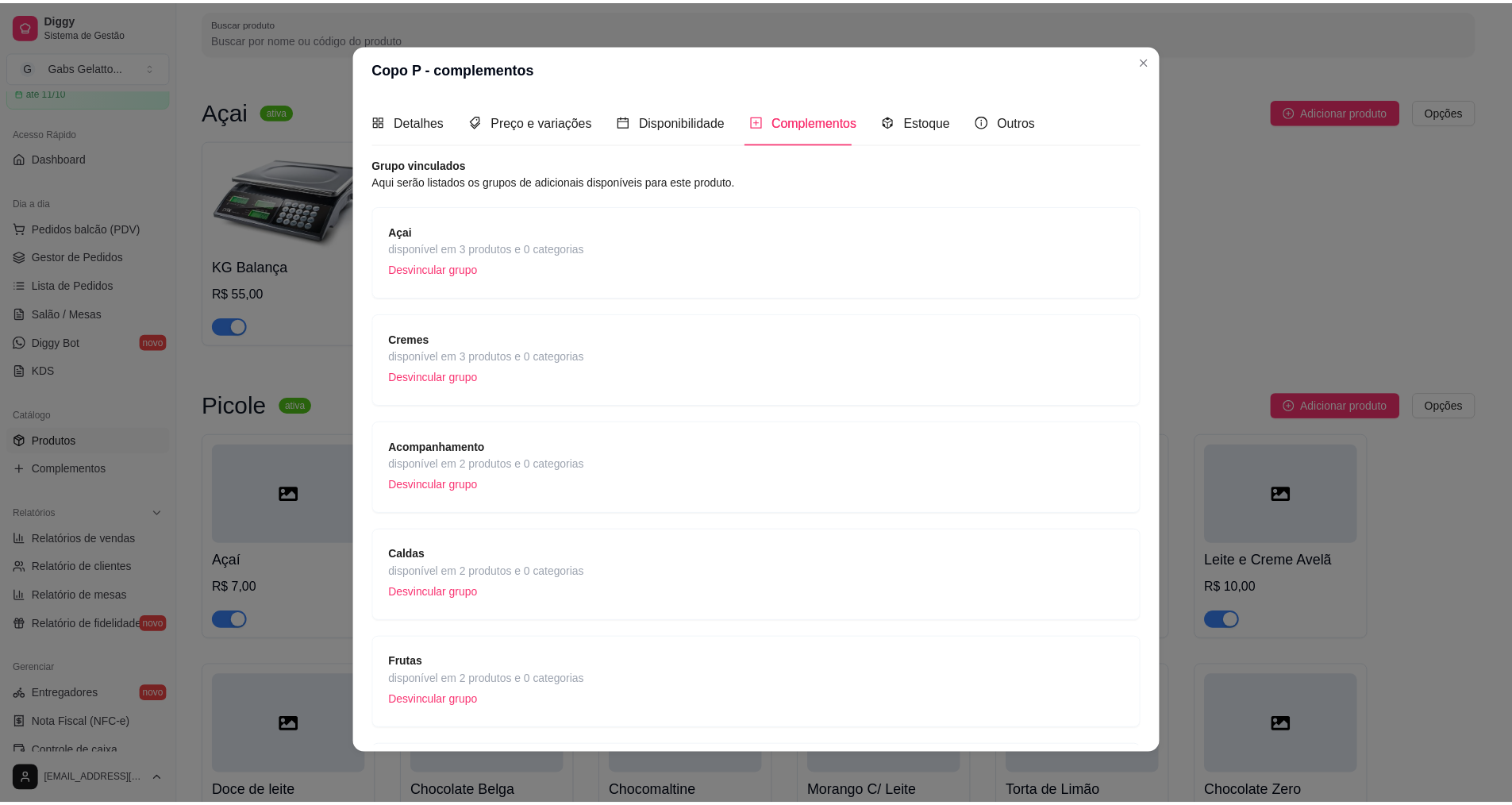
scroll to position [0, 0]
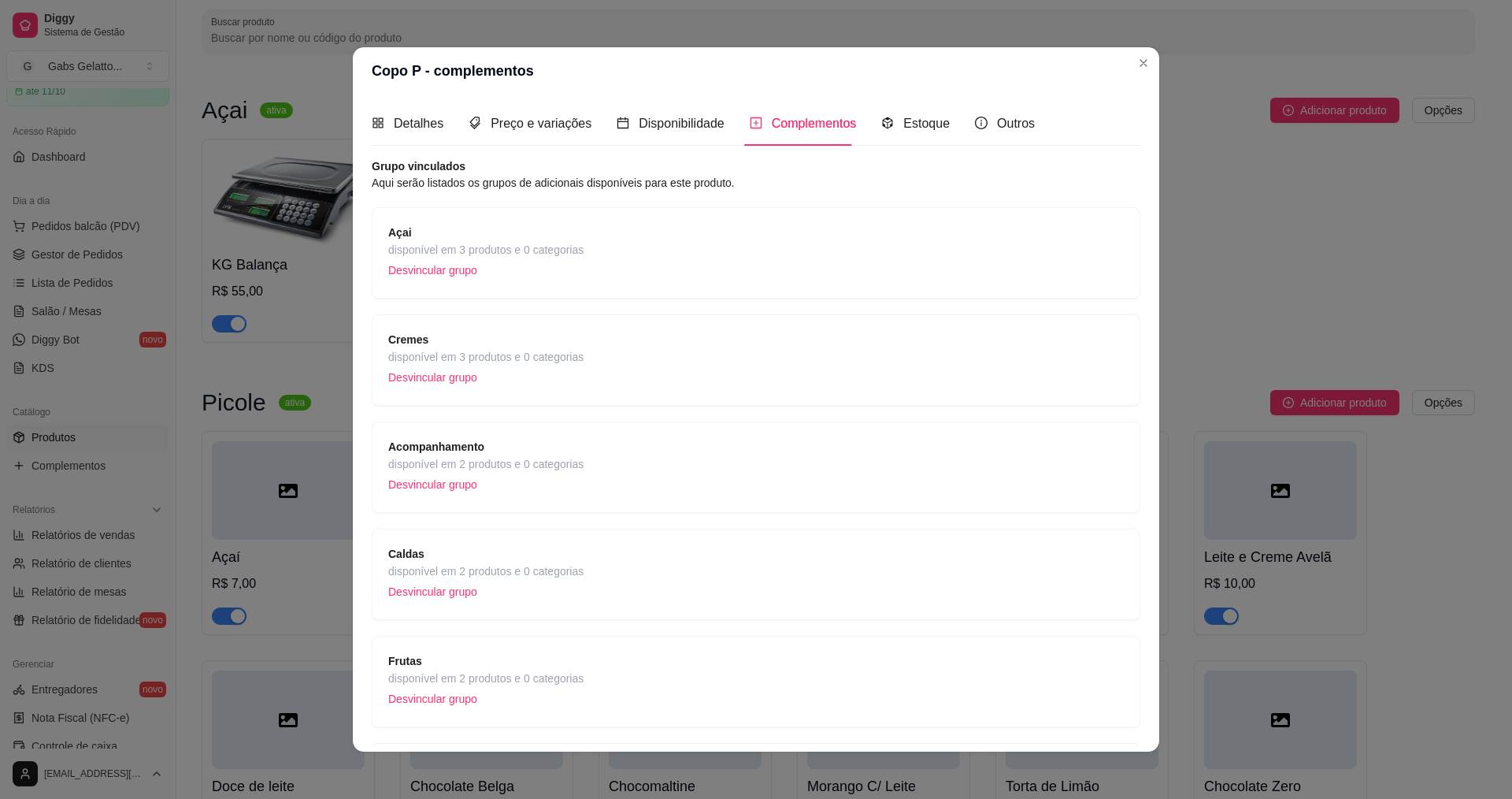
click at [530, 353] on span "disponível em 3 produtos e 0 categorias" at bounding box center [485, 357] width 195 height 17
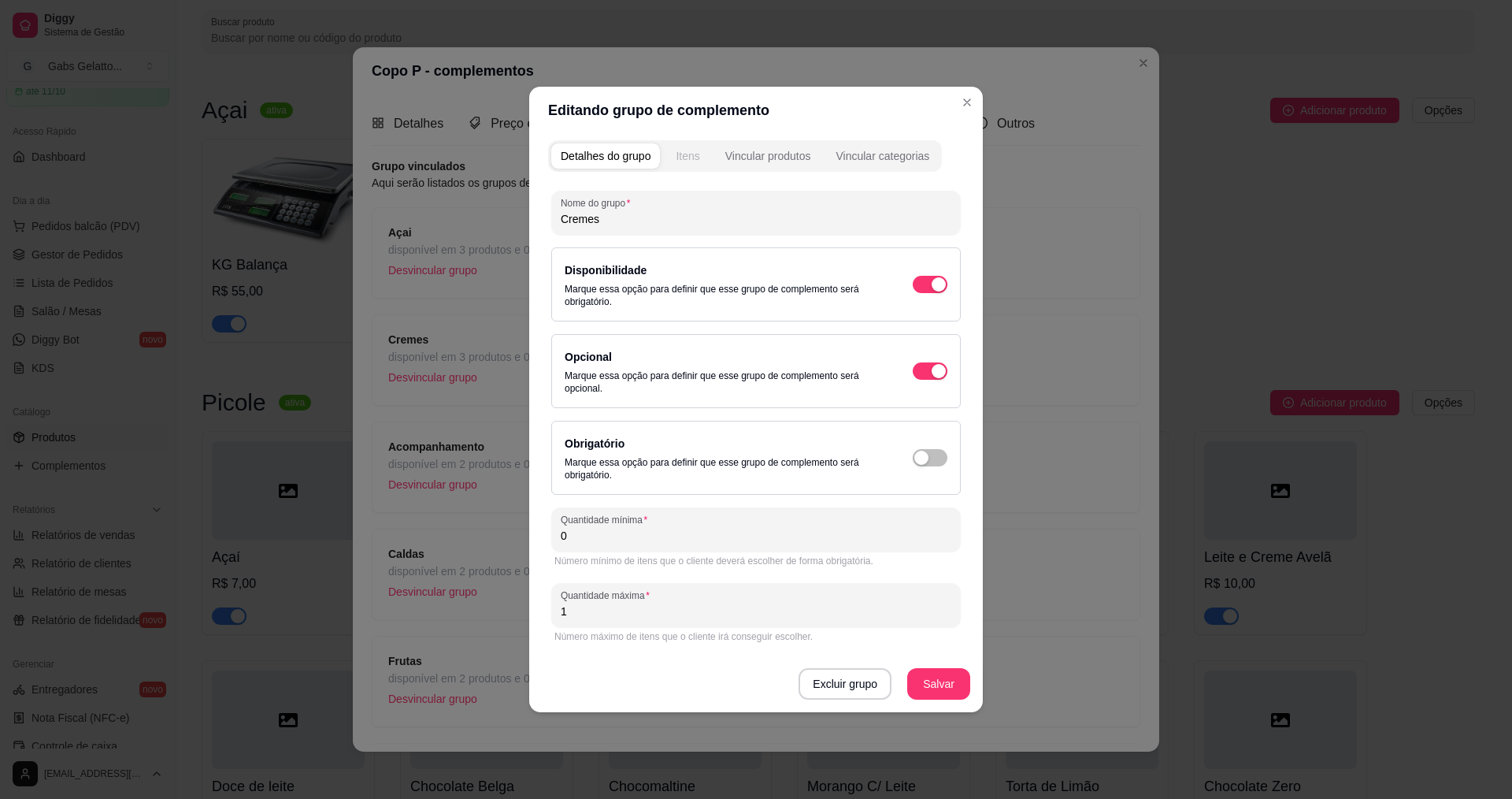
click at [694, 156] on div "Itens" at bounding box center [687, 155] width 23 height 16
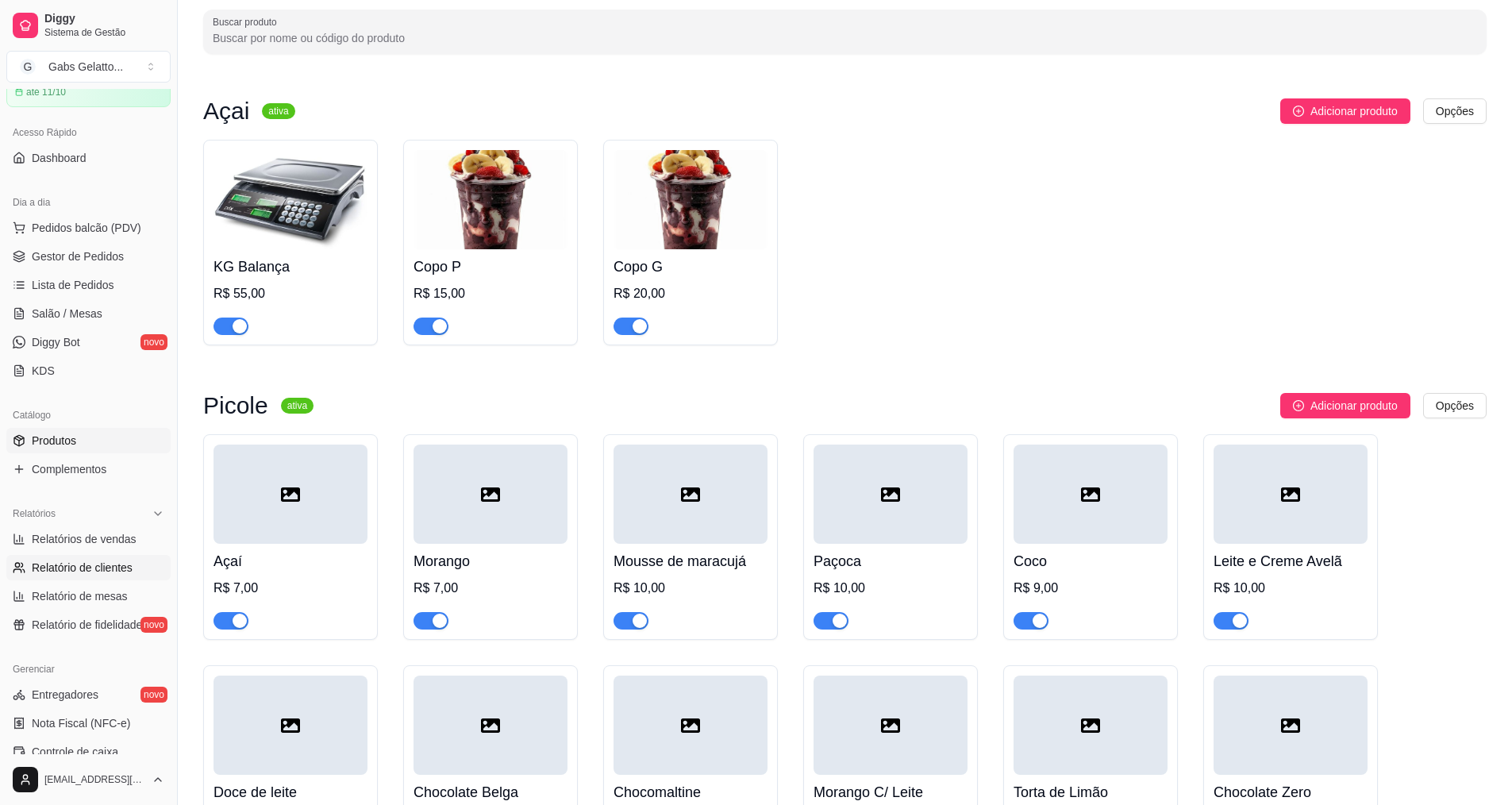
click at [89, 562] on span "Relatório de clientes" at bounding box center [81, 567] width 101 height 16
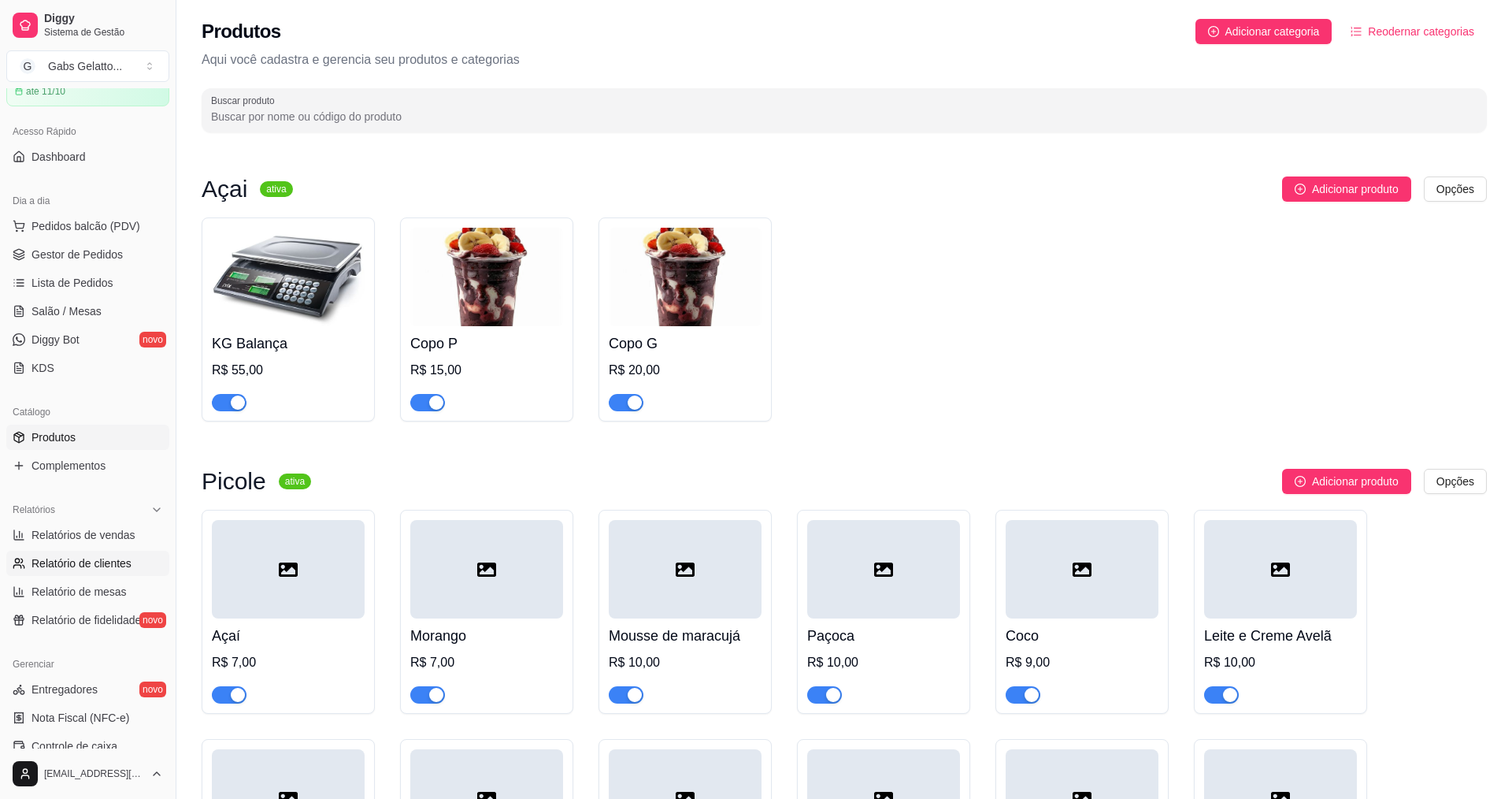
select select "30"
select select "HIGHEST_TOTAL_SPENT_WITH_ORDERS"
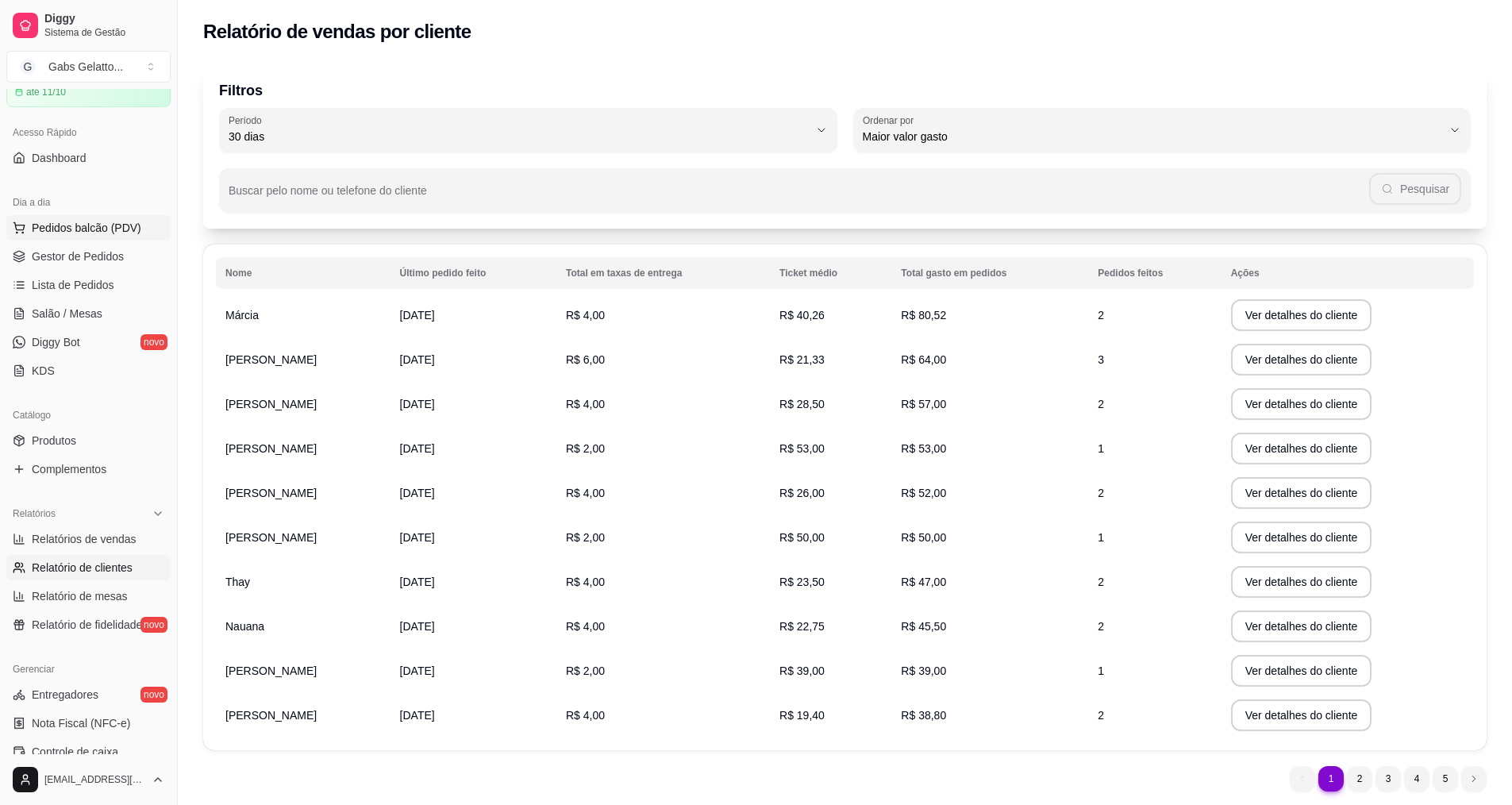
click at [97, 221] on span "Pedidos balcão (PDV)" at bounding box center [86, 228] width 109 height 16
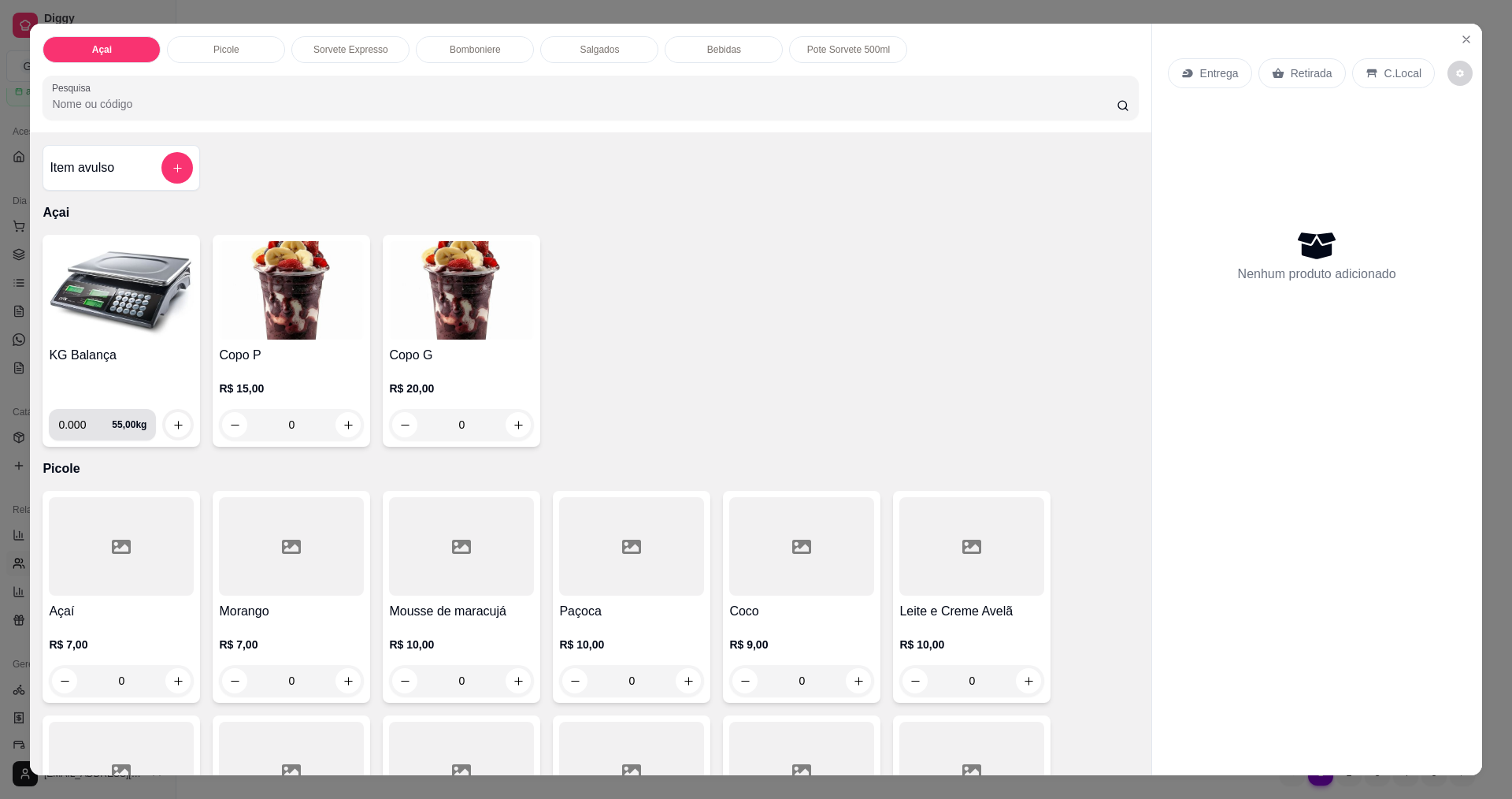
click at [81, 424] on input "0.000" at bounding box center [85, 425] width 54 height 31
type input "0.302"
click at [181, 420] on button "increase-product-quantity" at bounding box center [177, 424] width 25 height 25
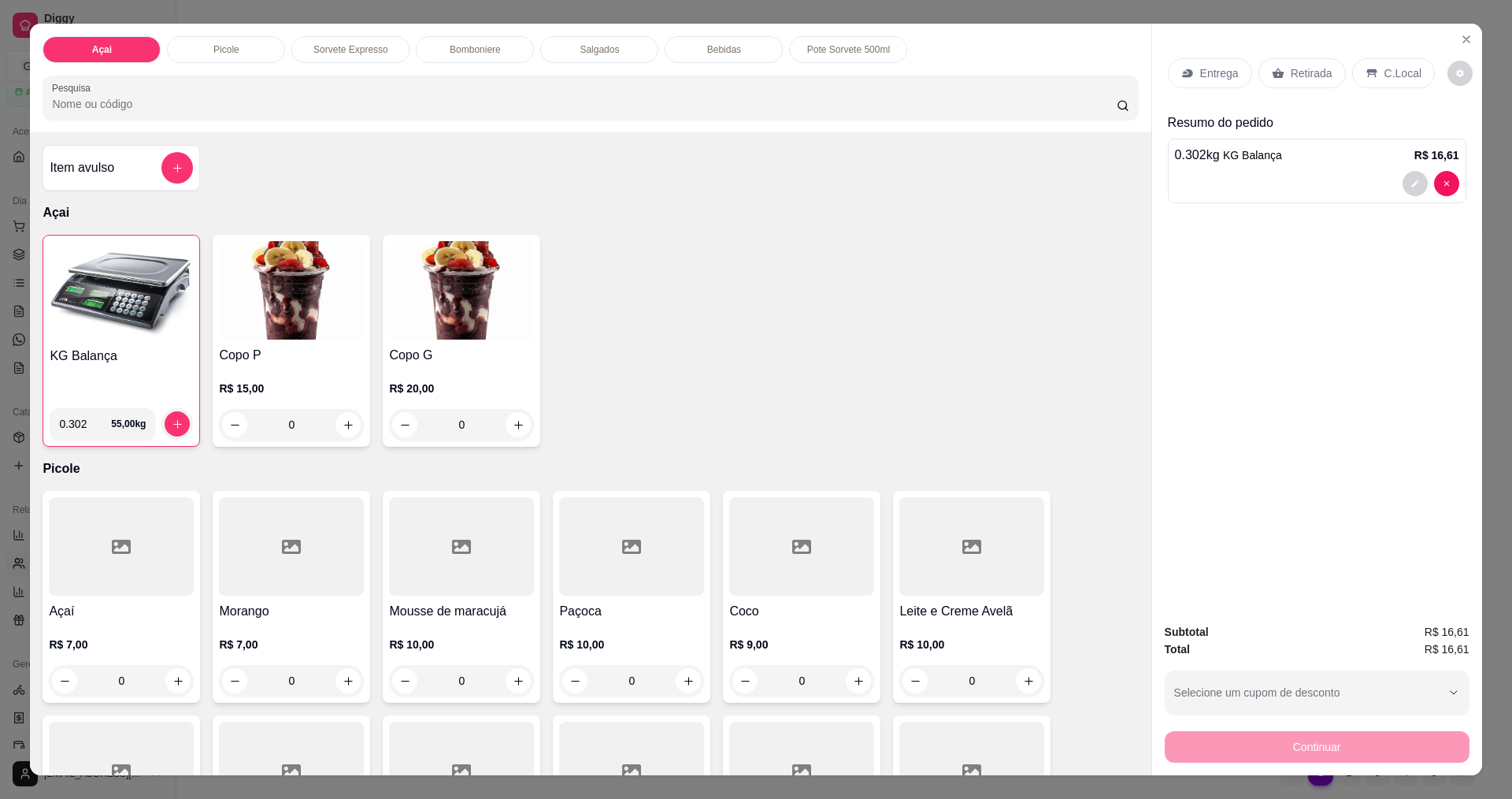
click at [1365, 69] on icon at bounding box center [1371, 73] width 13 height 13
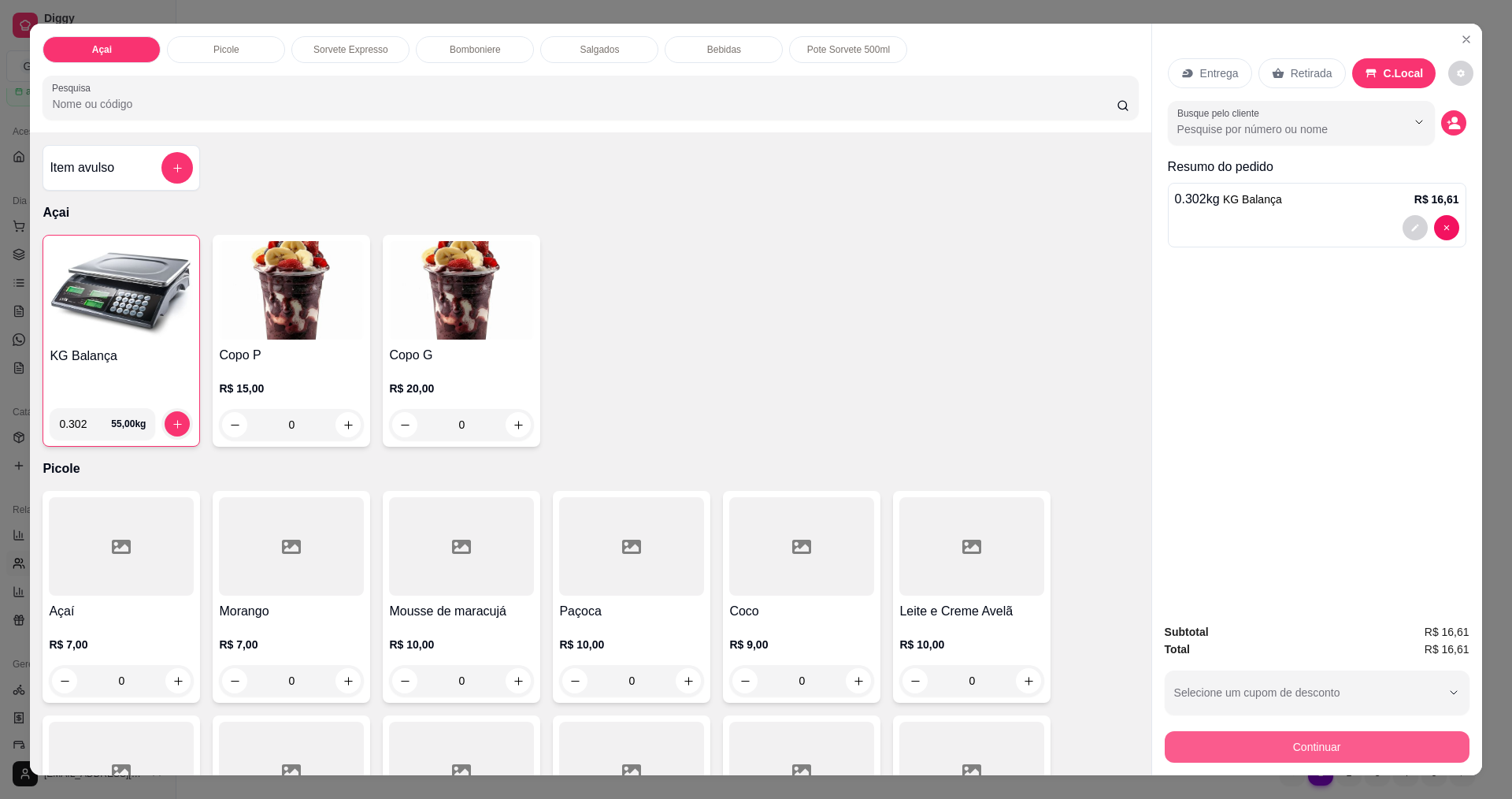
click at [1310, 749] on button "Continuar" at bounding box center [1317, 747] width 305 height 31
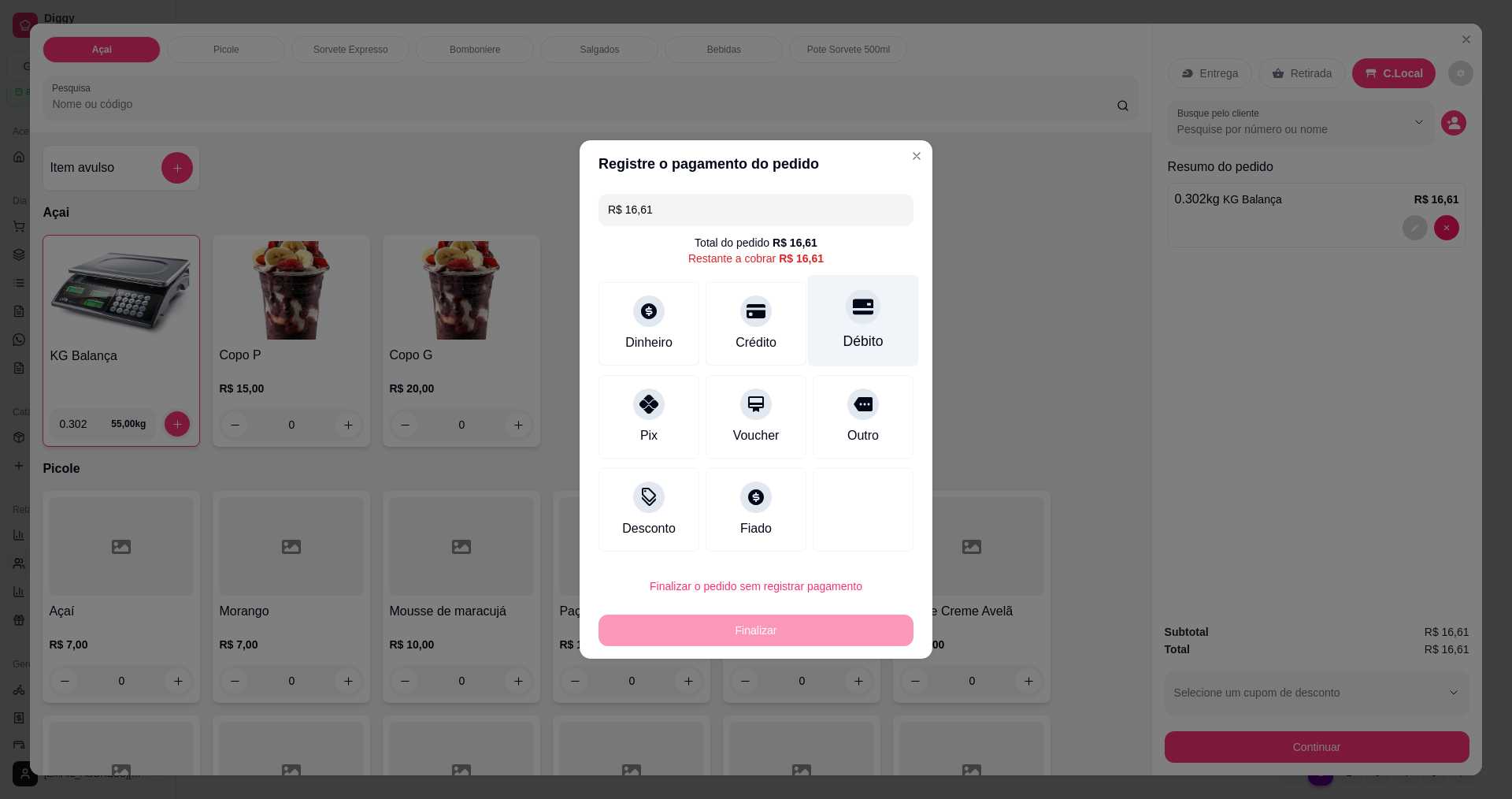
drag, startPoint x: 852, startPoint y: 309, endPoint x: 858, endPoint y: 281, distance: 28.6
click at [853, 308] on icon at bounding box center [863, 307] width 21 height 21
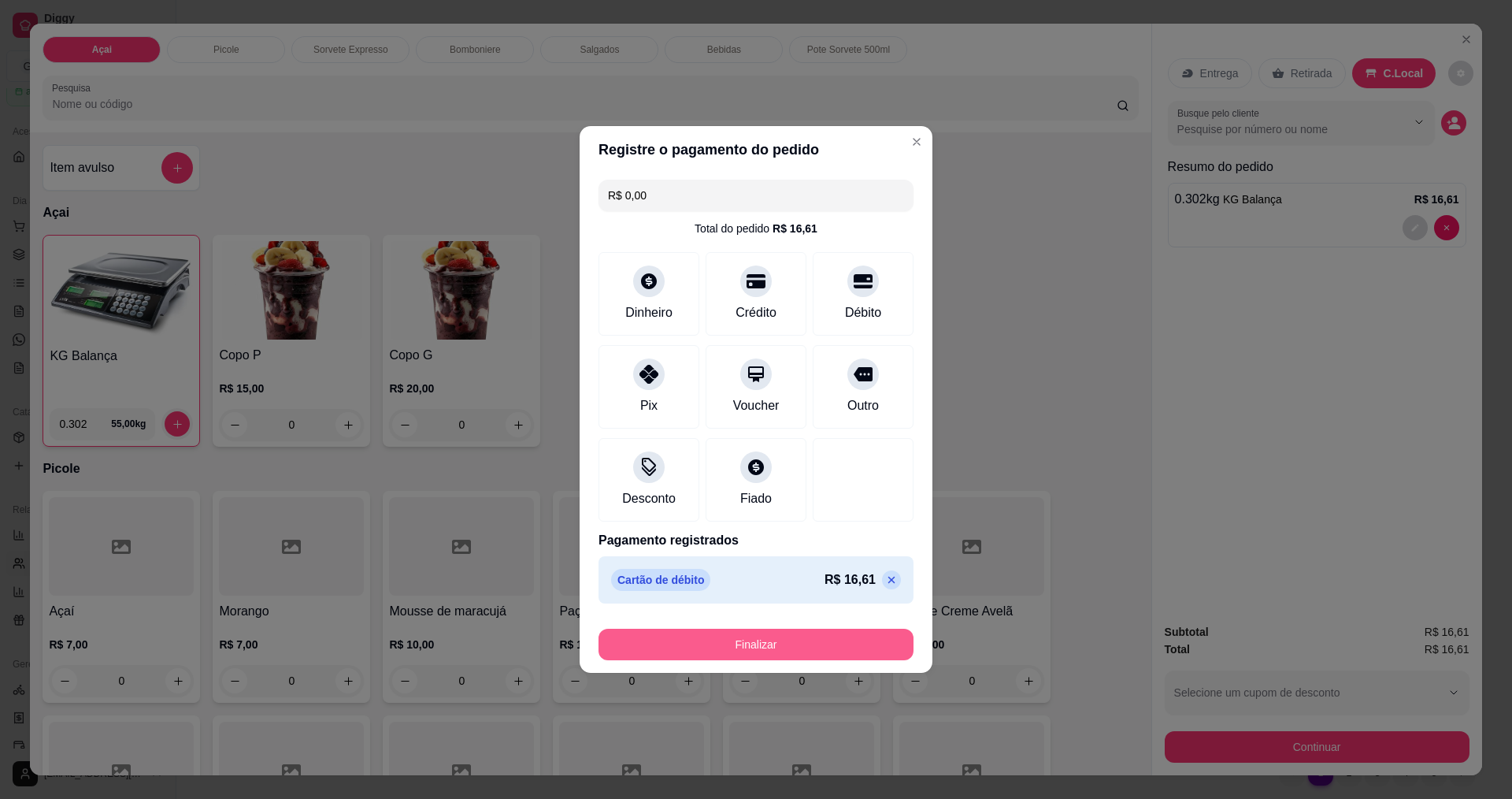
click at [732, 643] on button "Finalizar" at bounding box center [756, 644] width 315 height 31
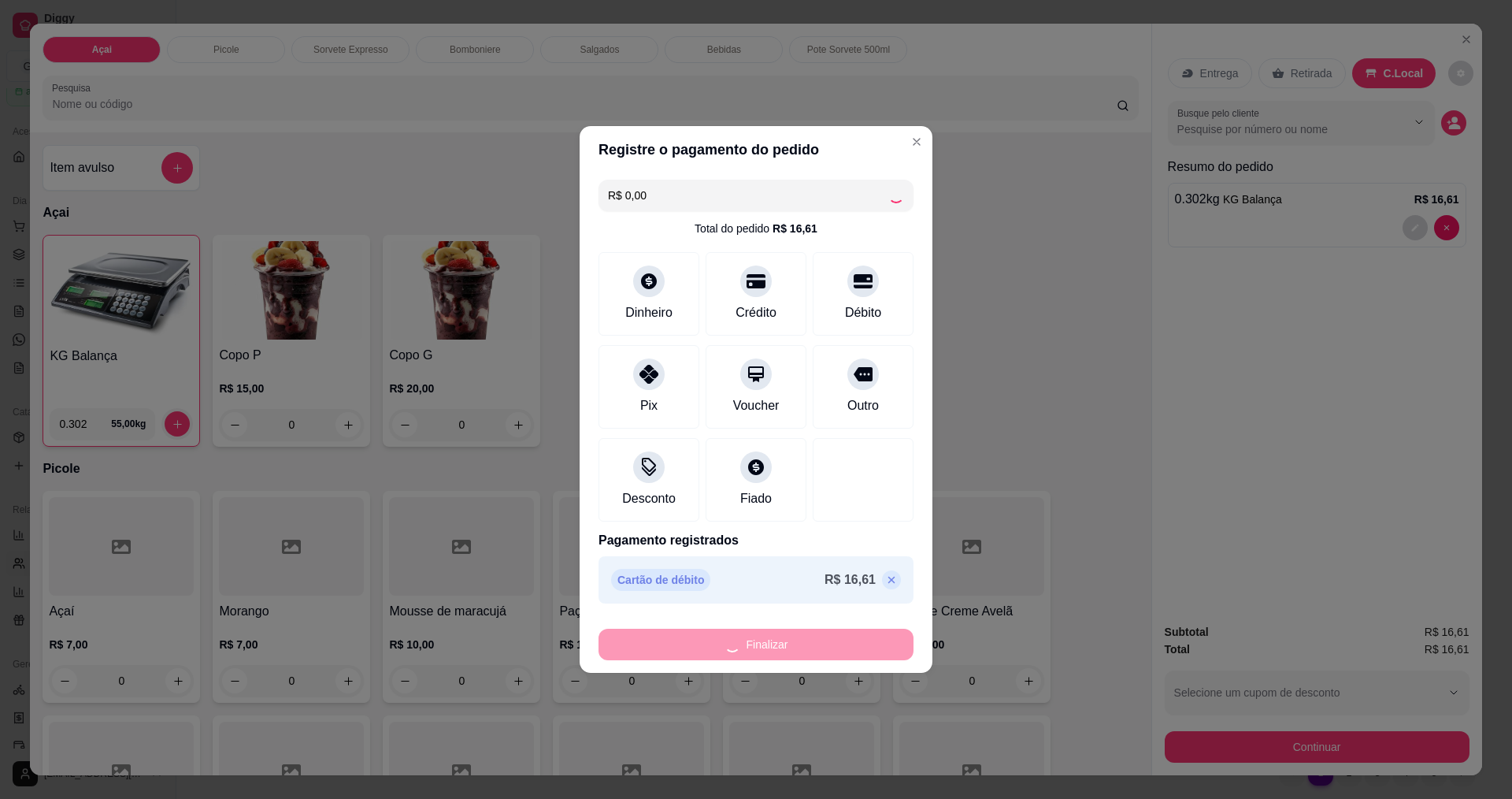
type input "-R$ 16,61"
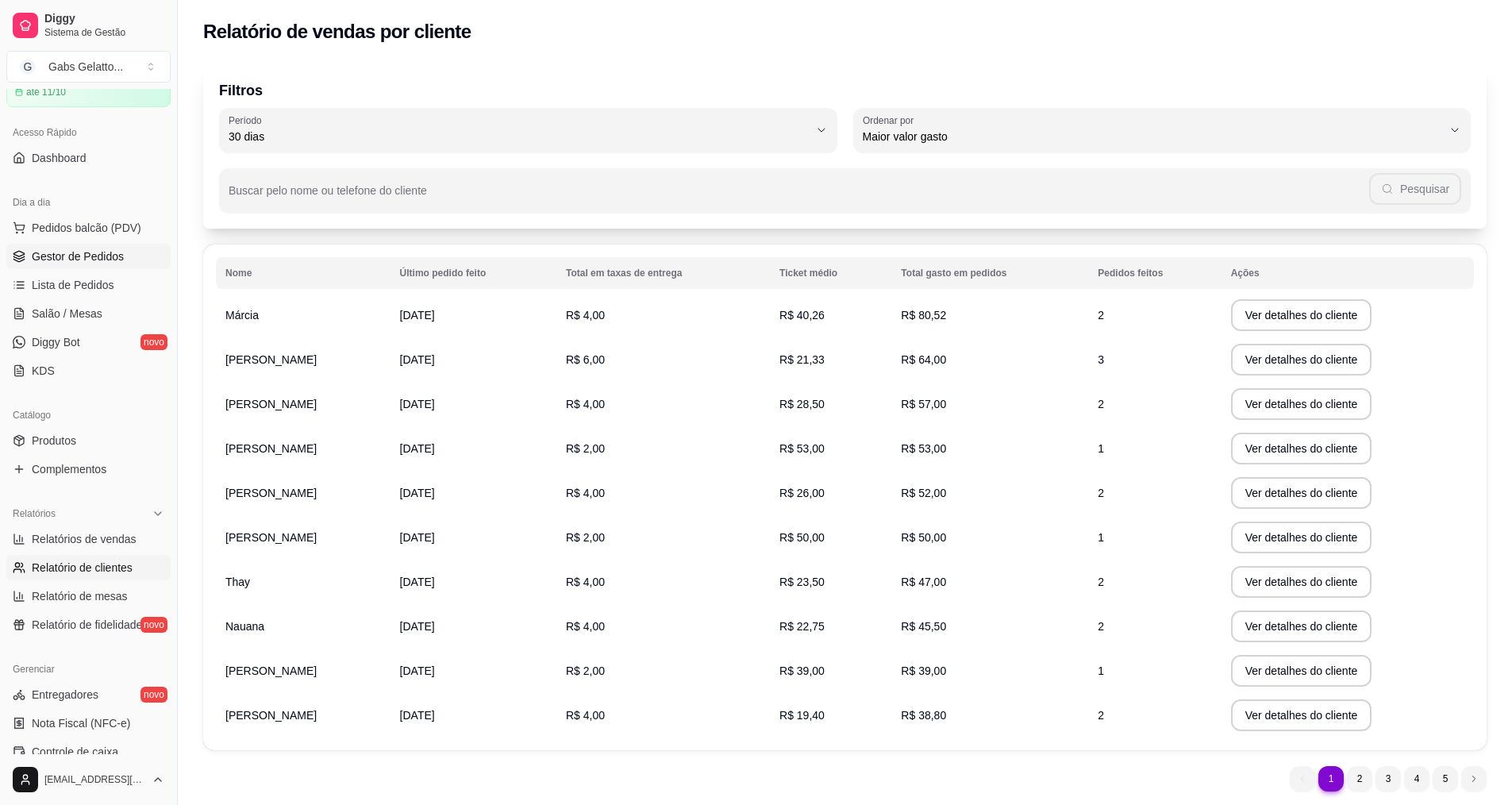
click at [86, 256] on span "Gestor de Pedidos" at bounding box center [77, 256] width 92 height 16
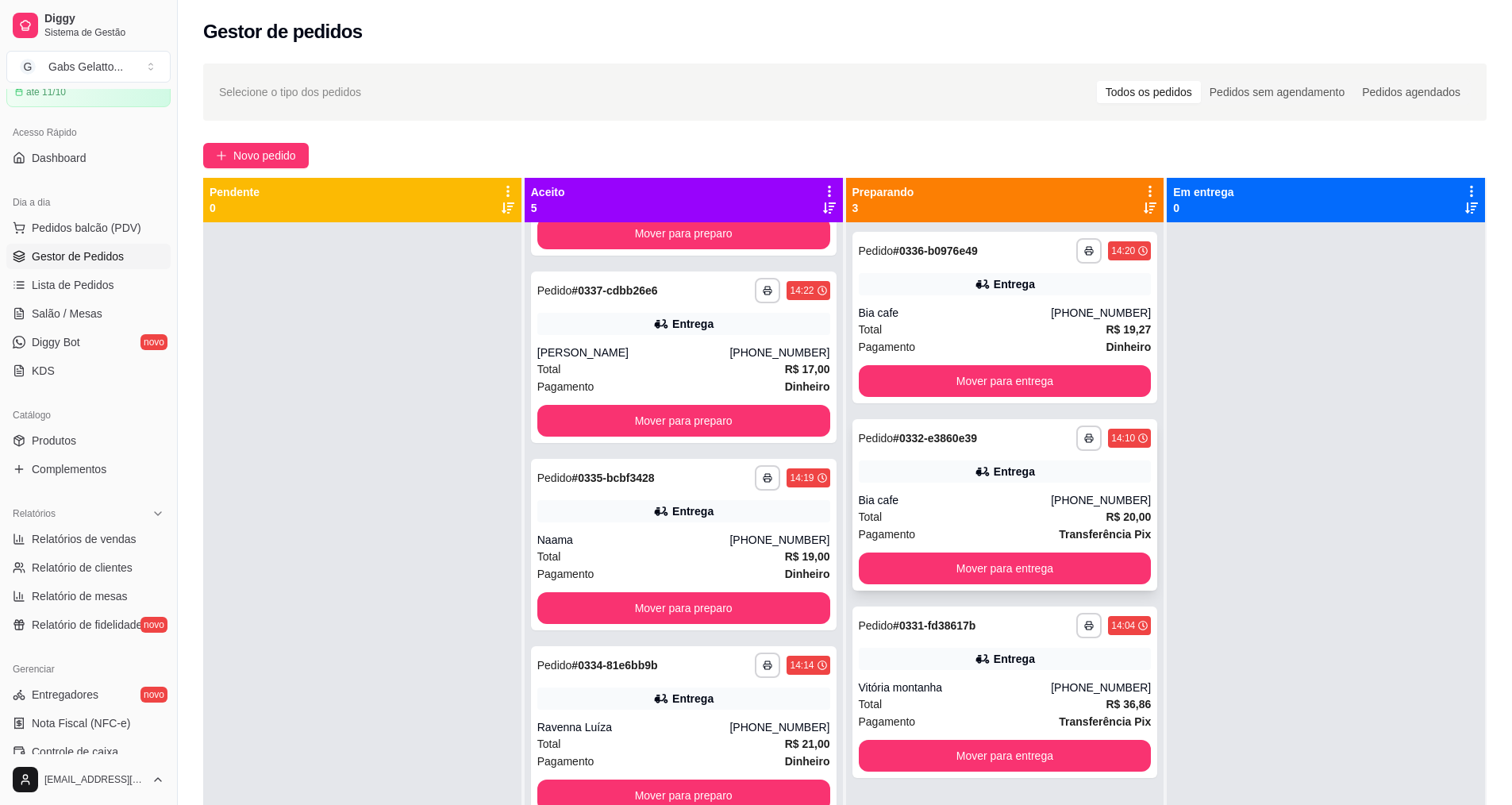
scroll to position [45, 0]
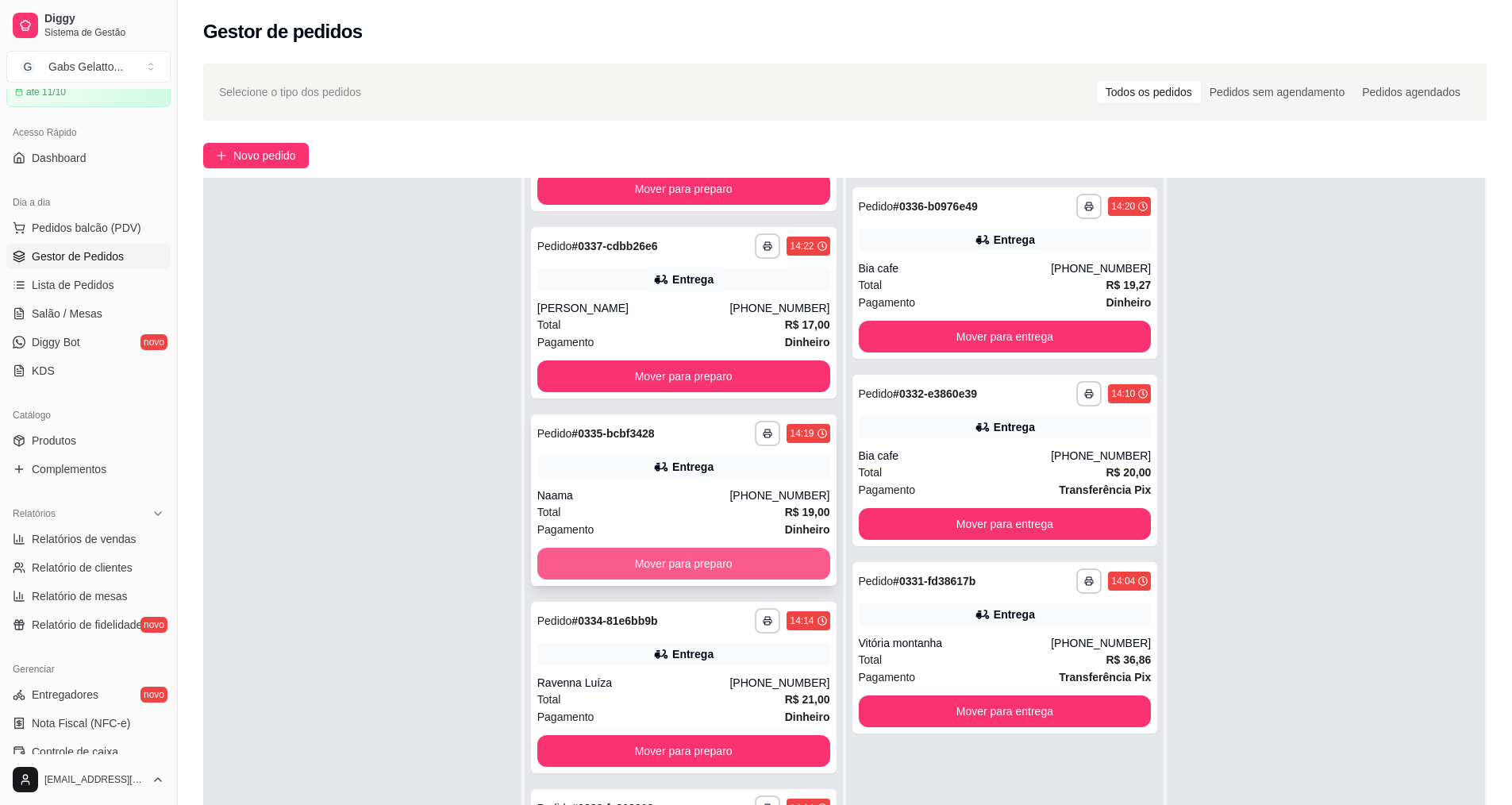
click at [749, 570] on button "Mover para preparo" at bounding box center [683, 564] width 293 height 32
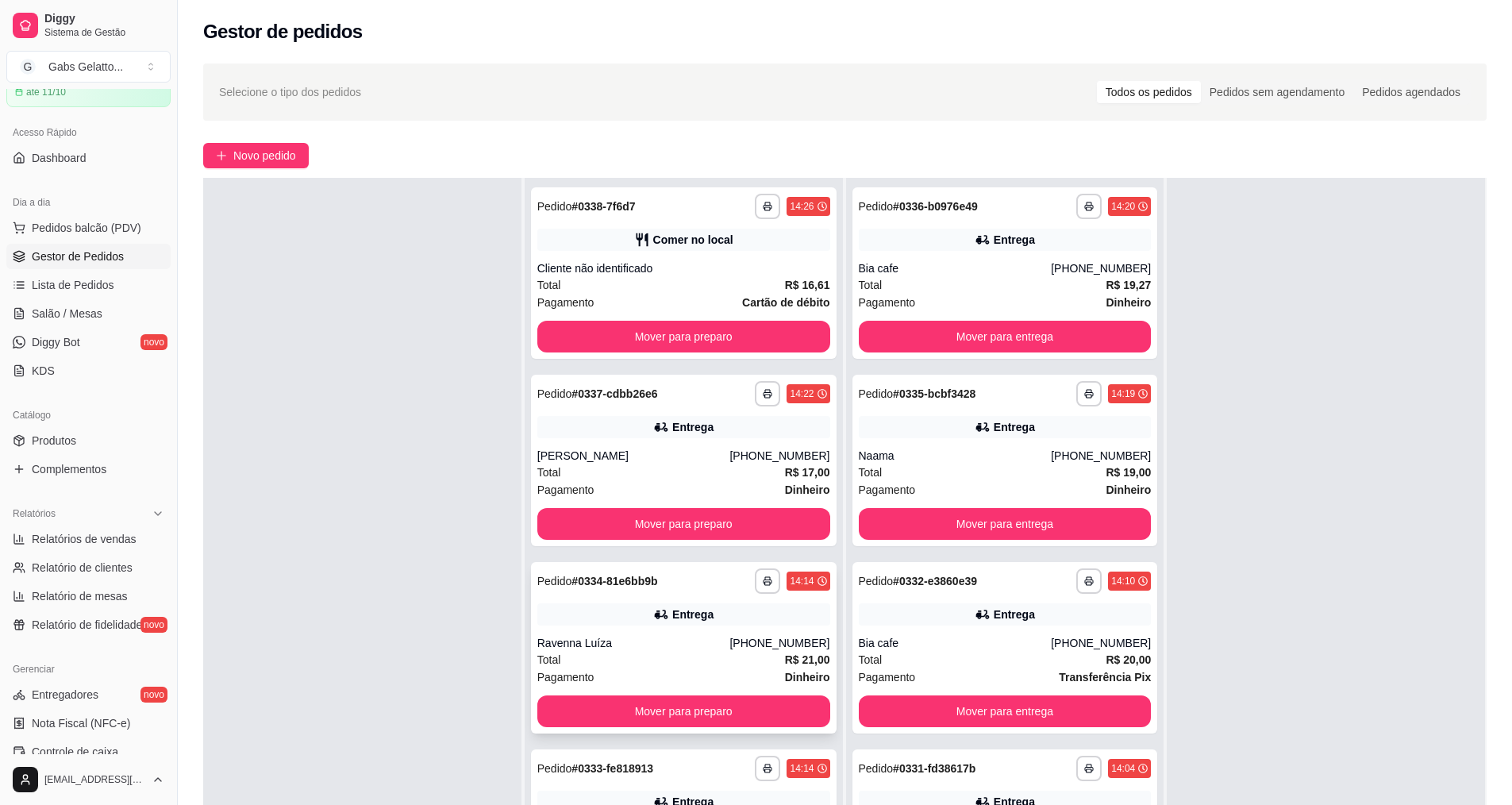
scroll to position [0, 0]
click at [685, 710] on button "Mover para preparo" at bounding box center [683, 710] width 293 height 32
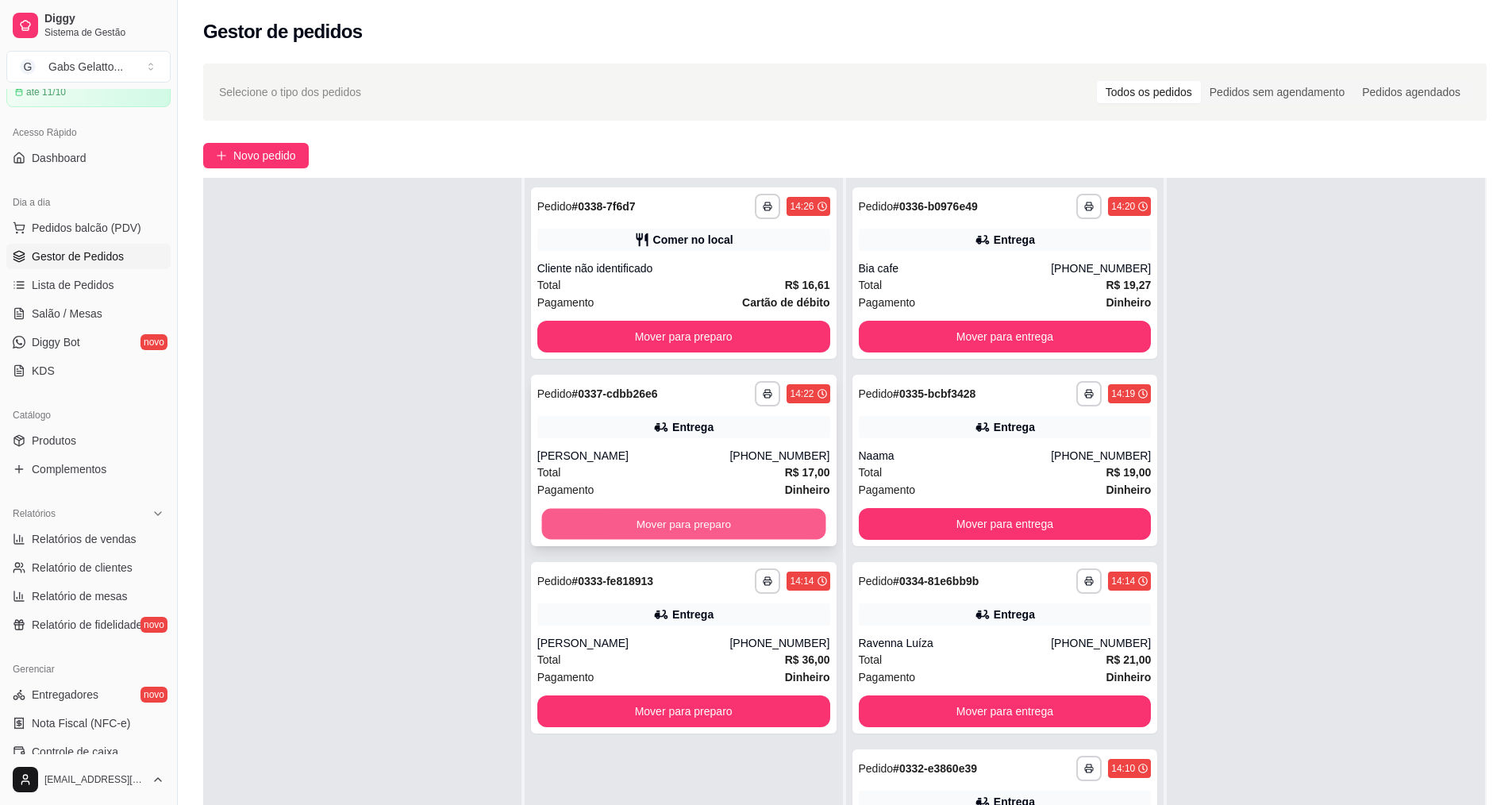
click at [701, 523] on button "Mover para preparo" at bounding box center [682, 523] width 284 height 31
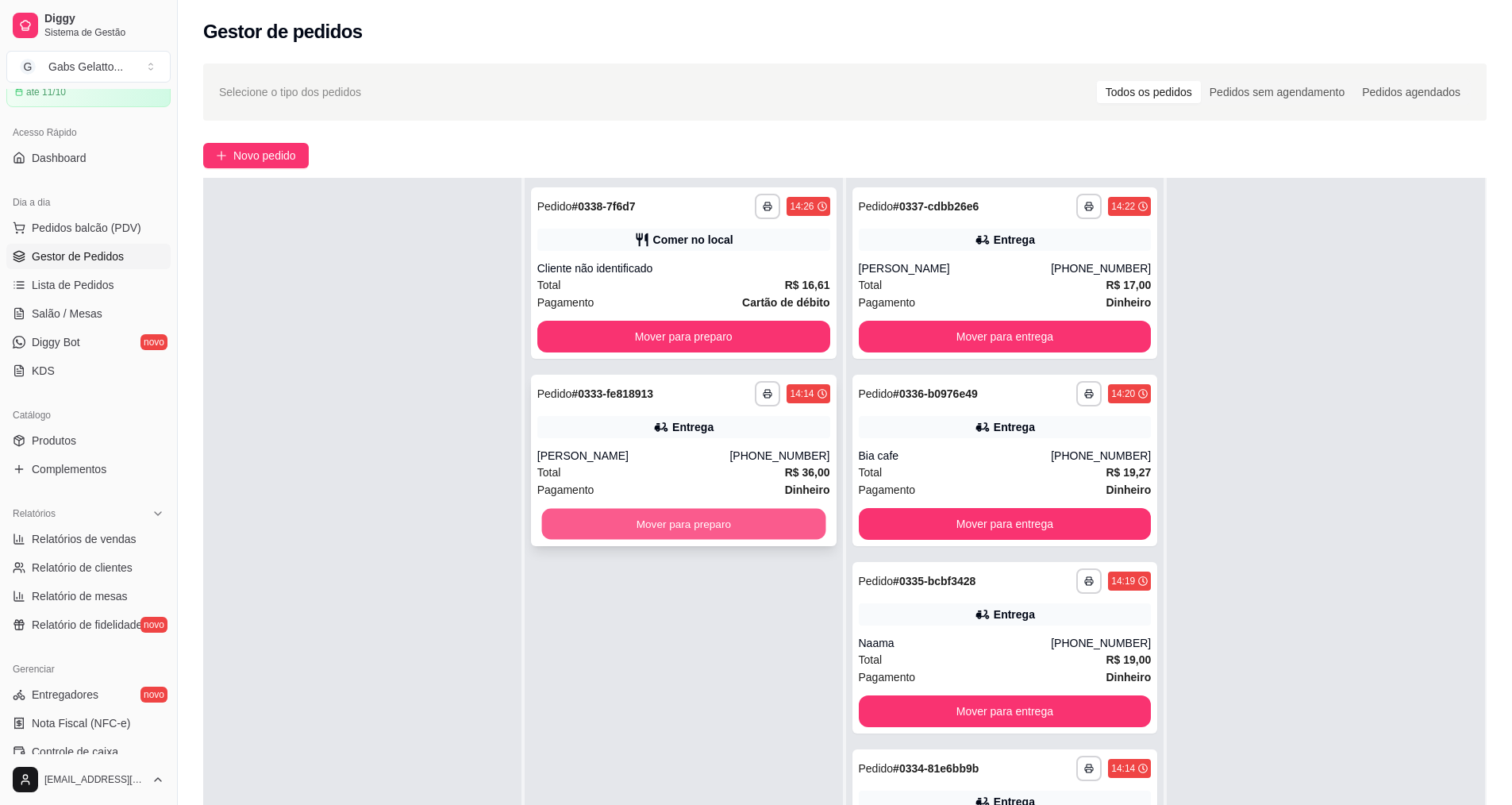
click at [702, 526] on button "Mover para preparo" at bounding box center [682, 523] width 284 height 31
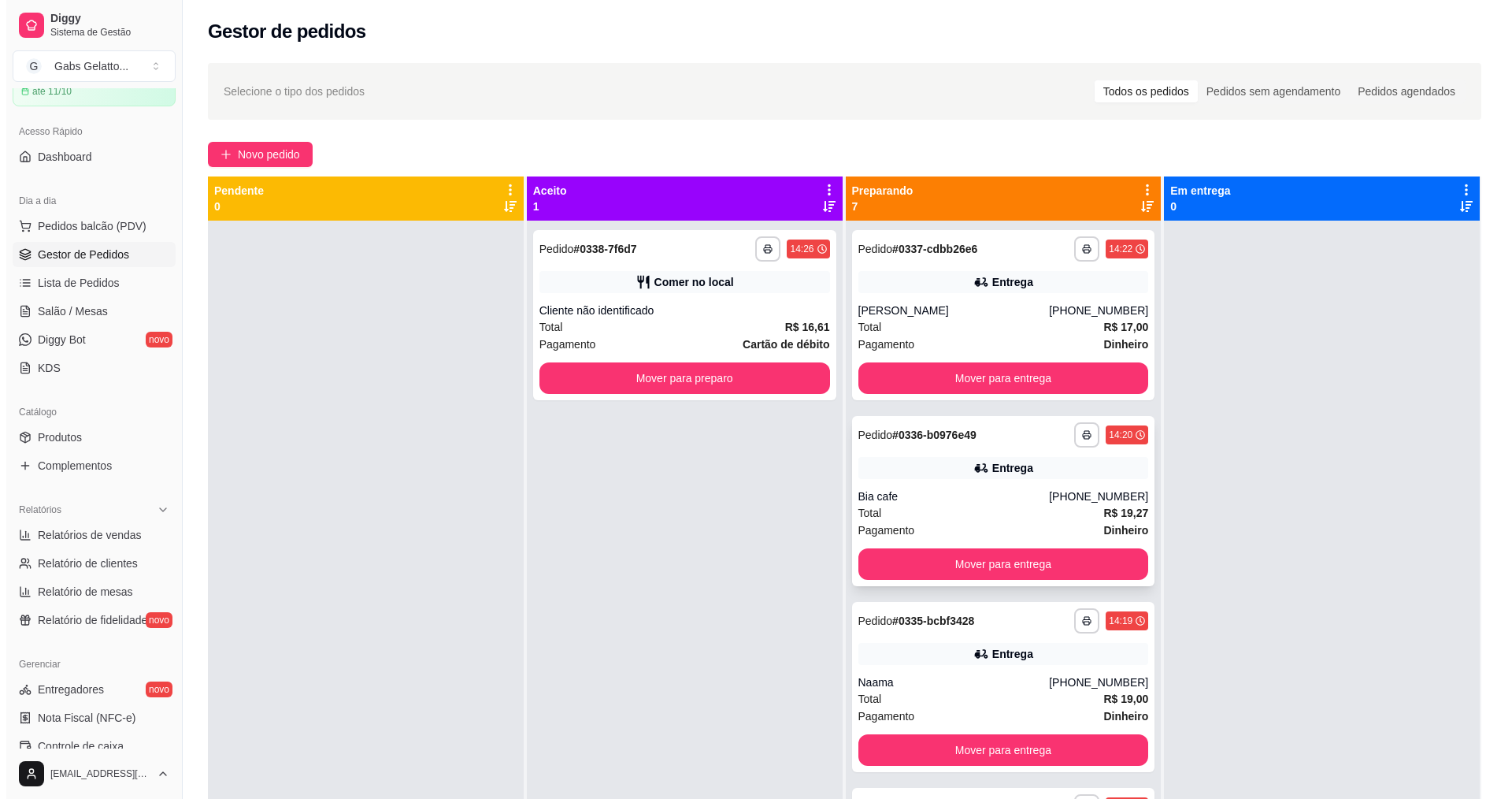
scroll to position [79, 0]
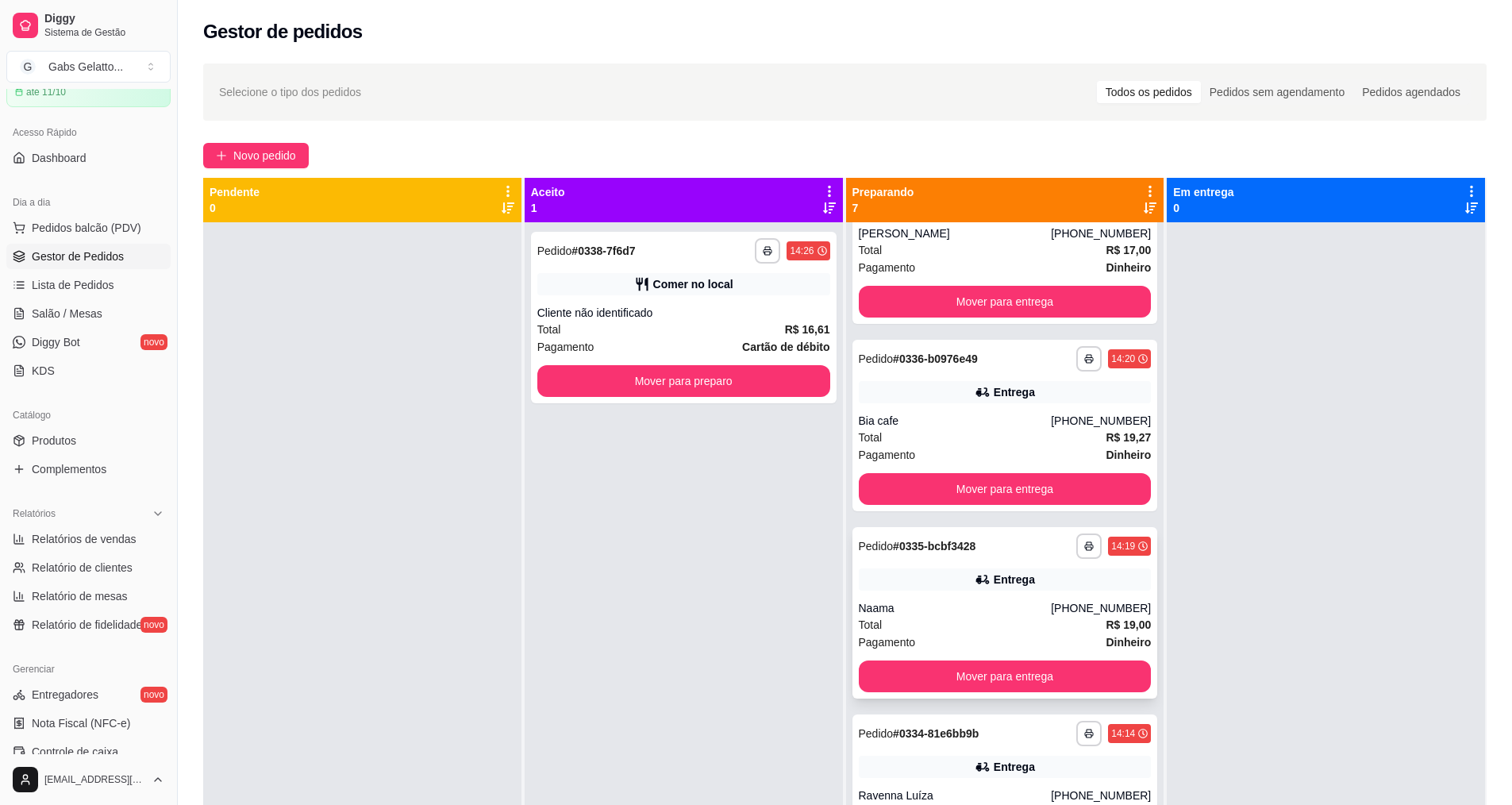
click at [958, 581] on div "Entrega" at bounding box center [1004, 578] width 293 height 22
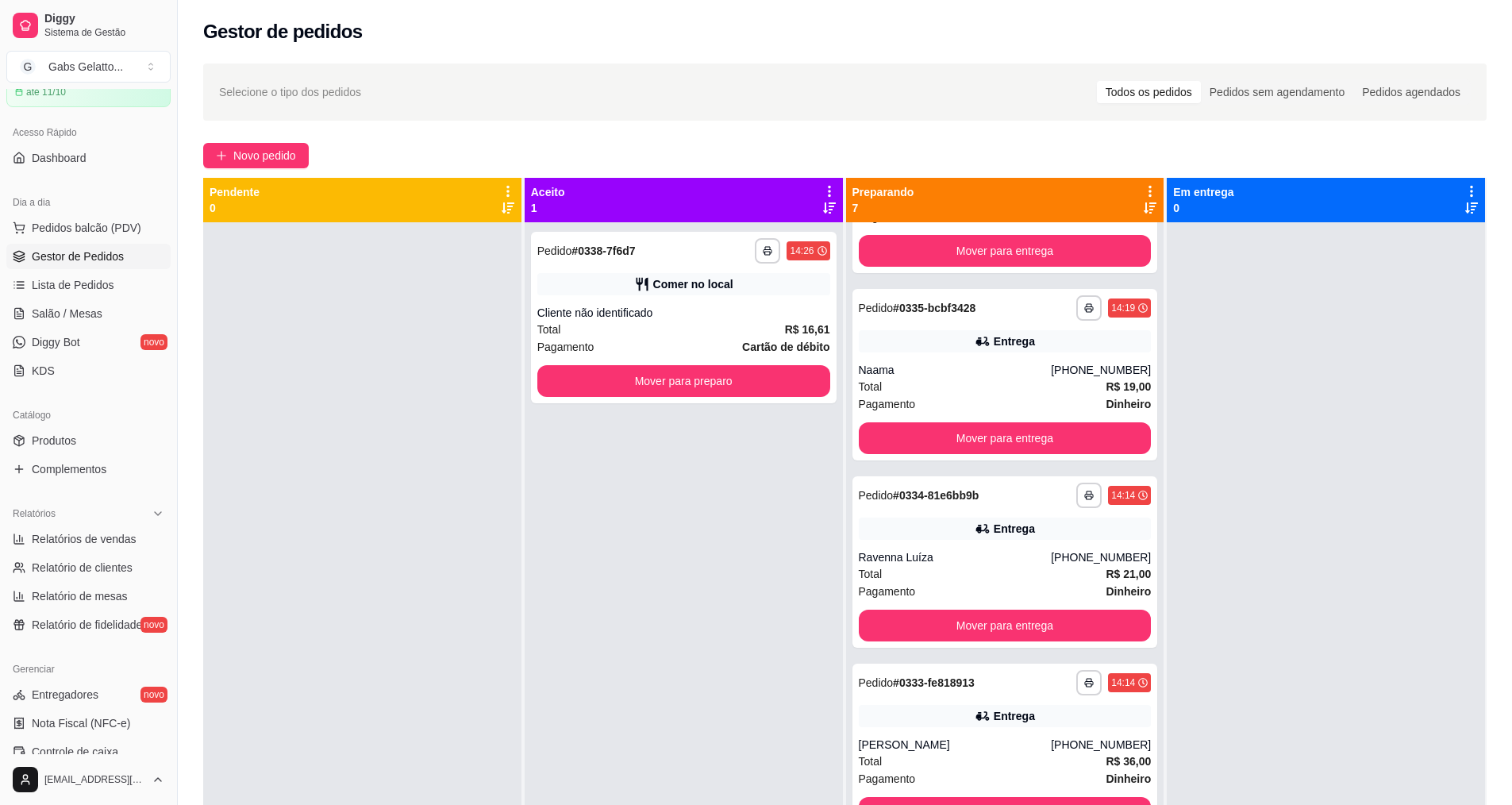
scroll to position [522, 0]
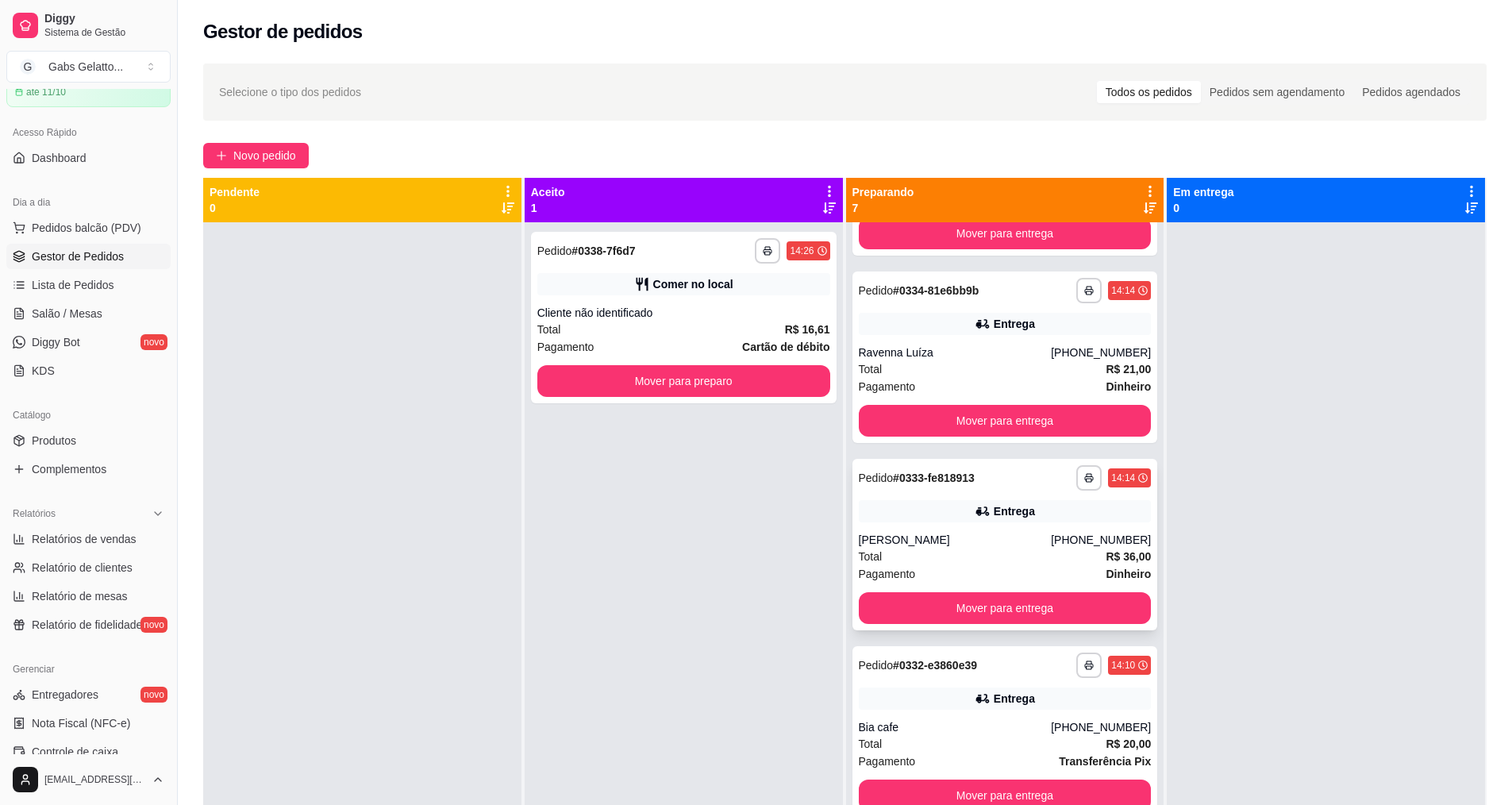
click at [966, 536] on div "[PERSON_NAME]" at bounding box center [955, 540] width 192 height 16
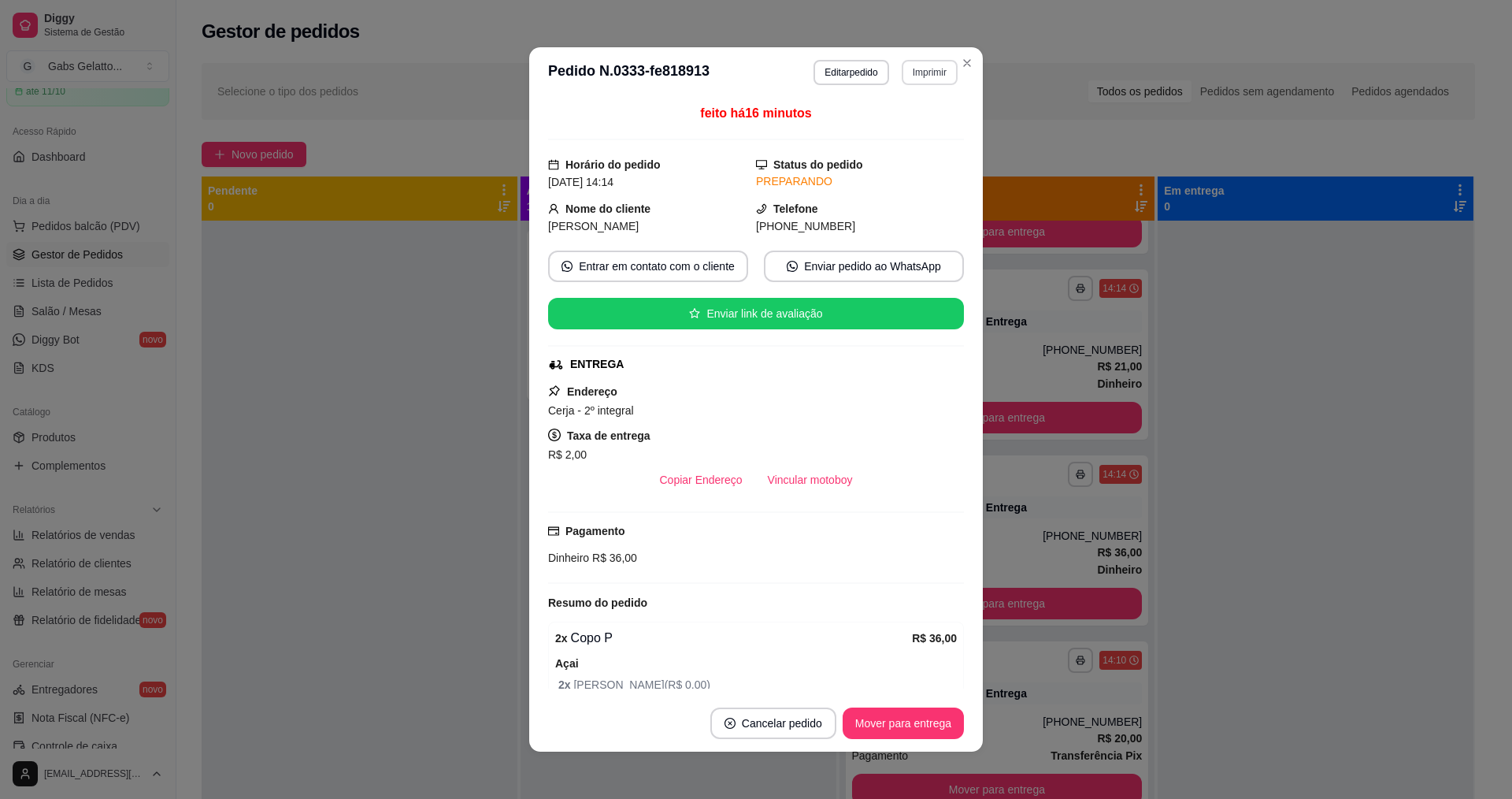
click at [913, 76] on button "Imprimir" at bounding box center [929, 72] width 56 height 25
click at [892, 131] on button "IMPRESSORA" at bounding box center [895, 127] width 114 height 25
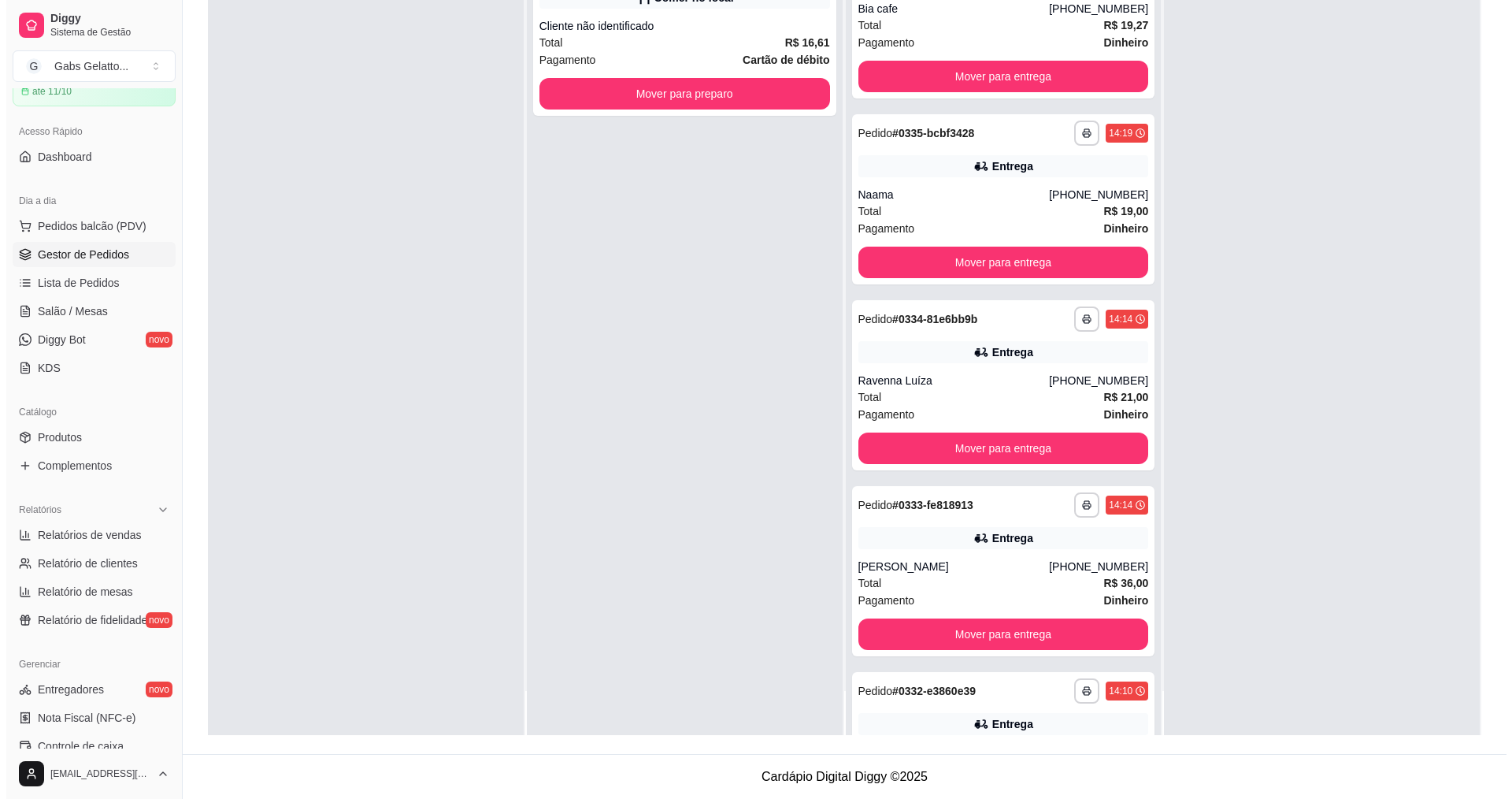
scroll to position [124, 0]
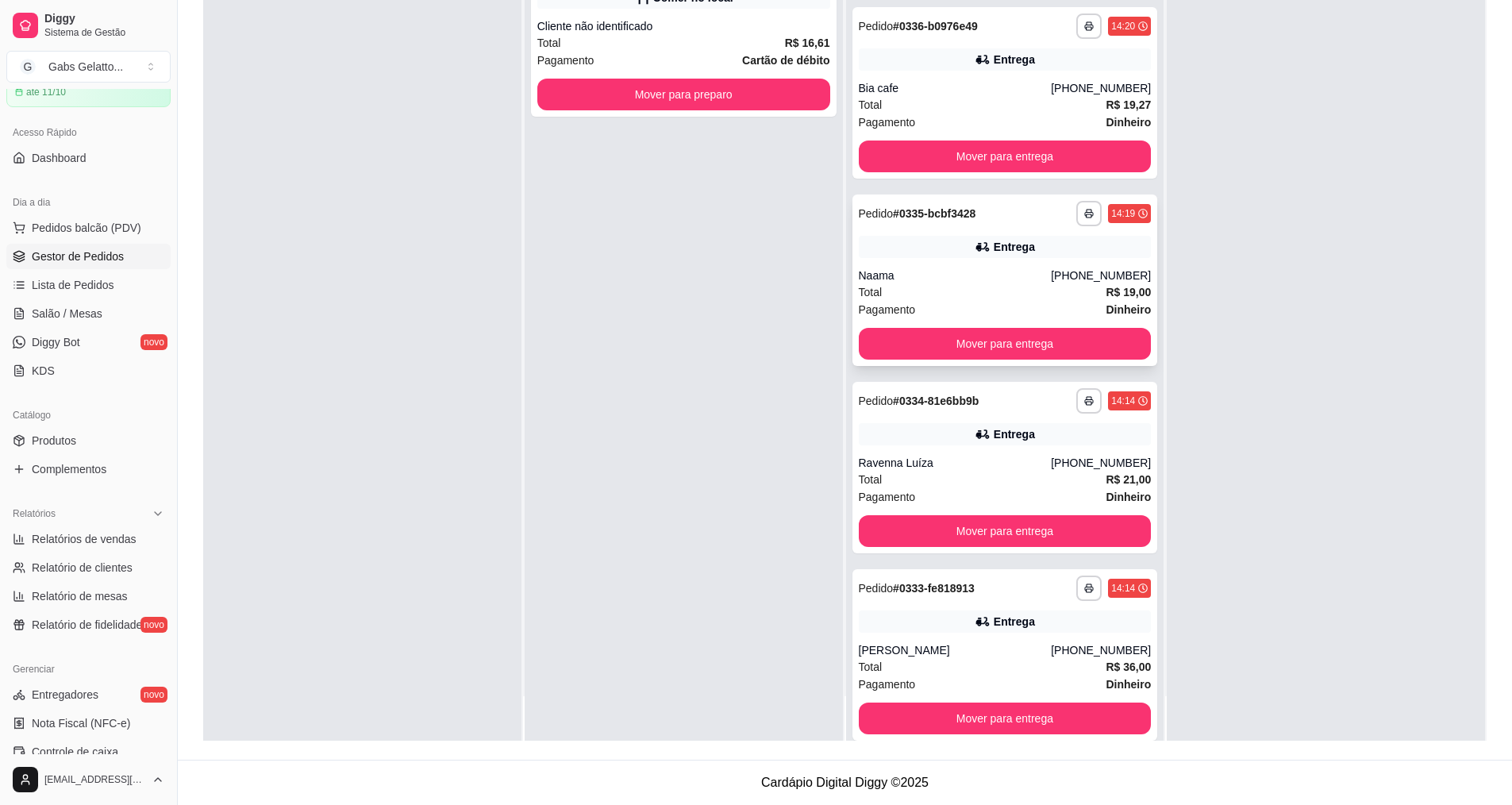
click at [992, 289] on div "Total R$ 19,00" at bounding box center [1004, 292] width 293 height 18
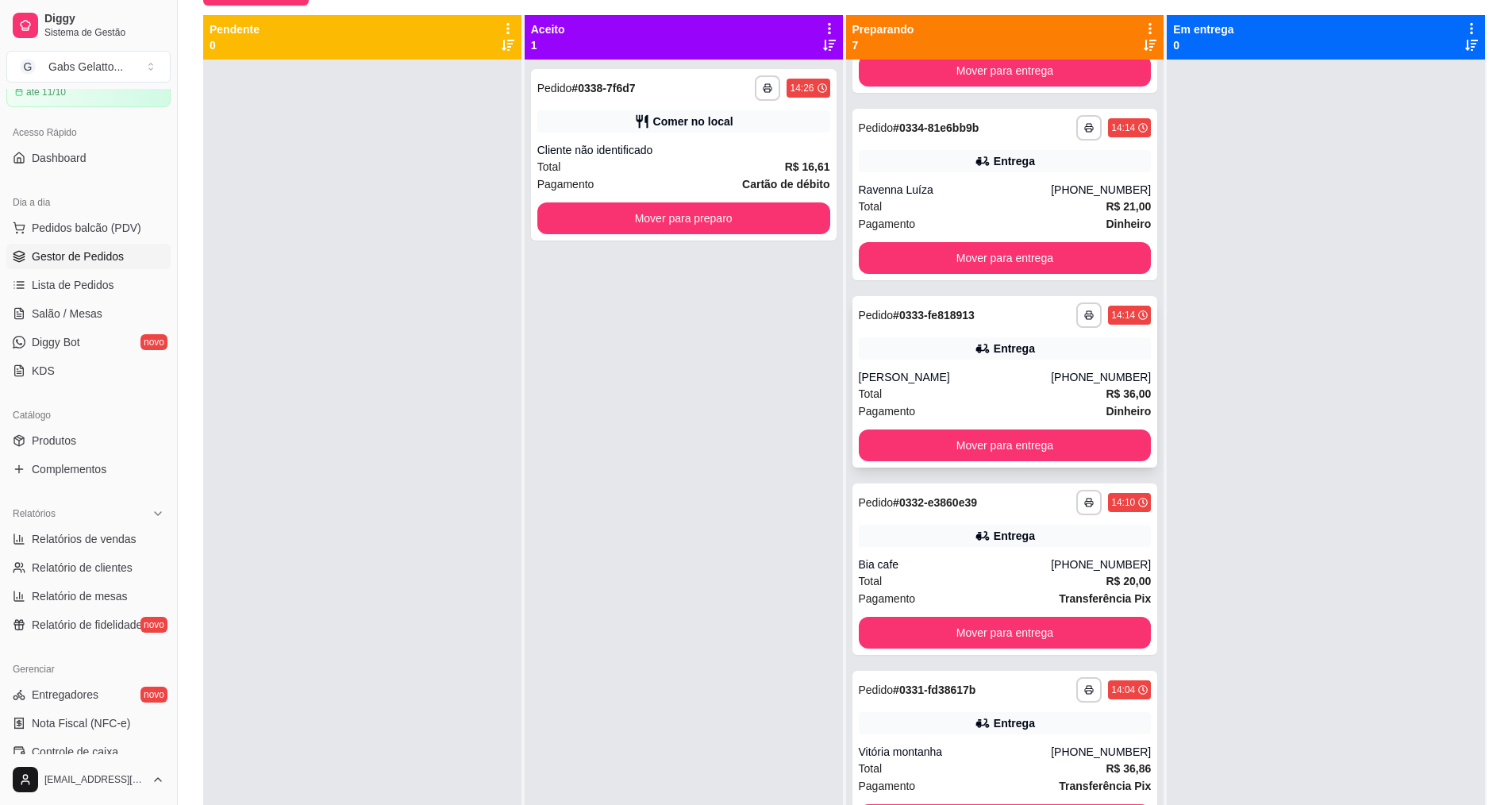
scroll to position [443, 0]
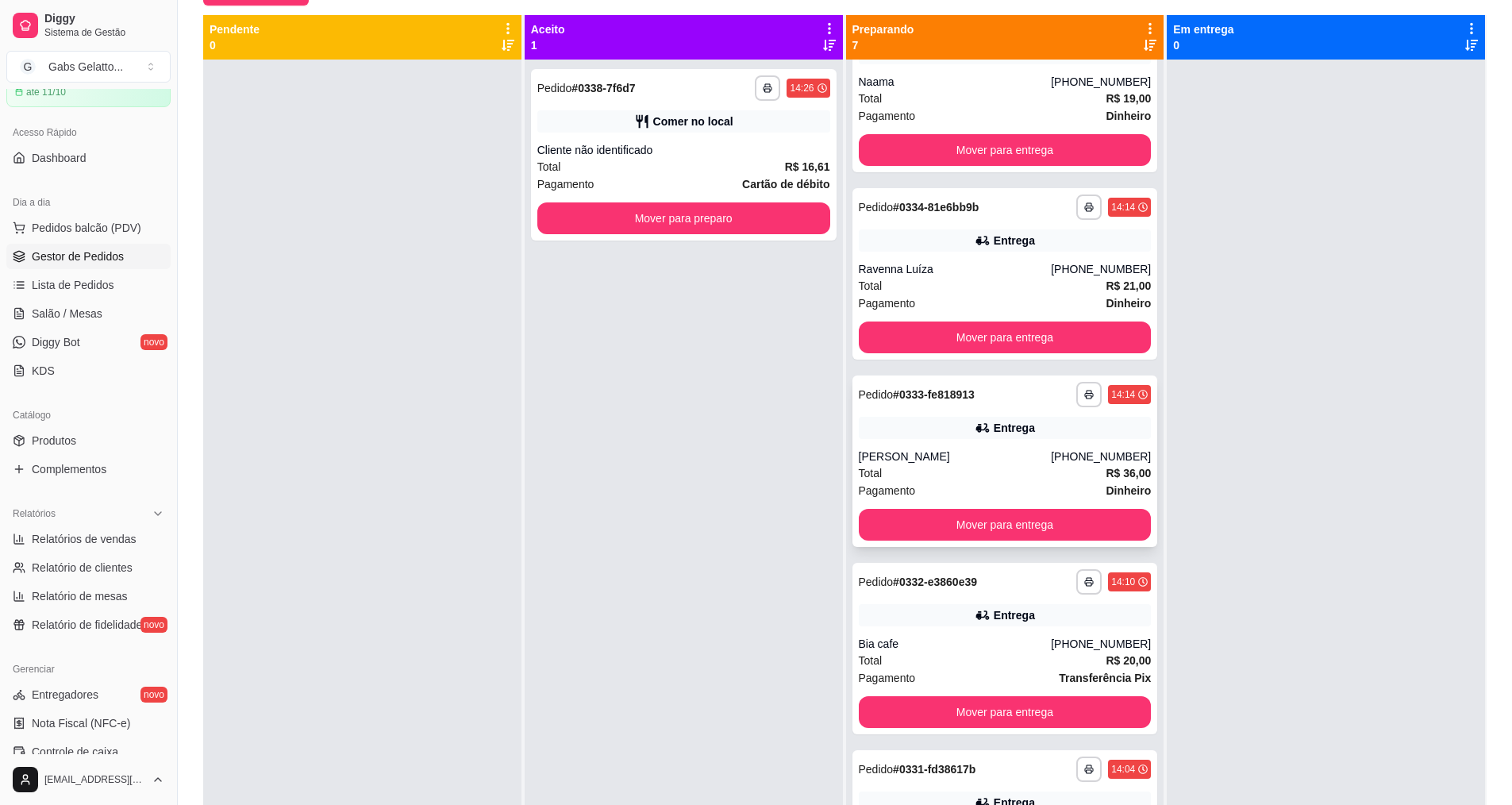
click at [966, 460] on div "[PERSON_NAME]" at bounding box center [955, 456] width 192 height 16
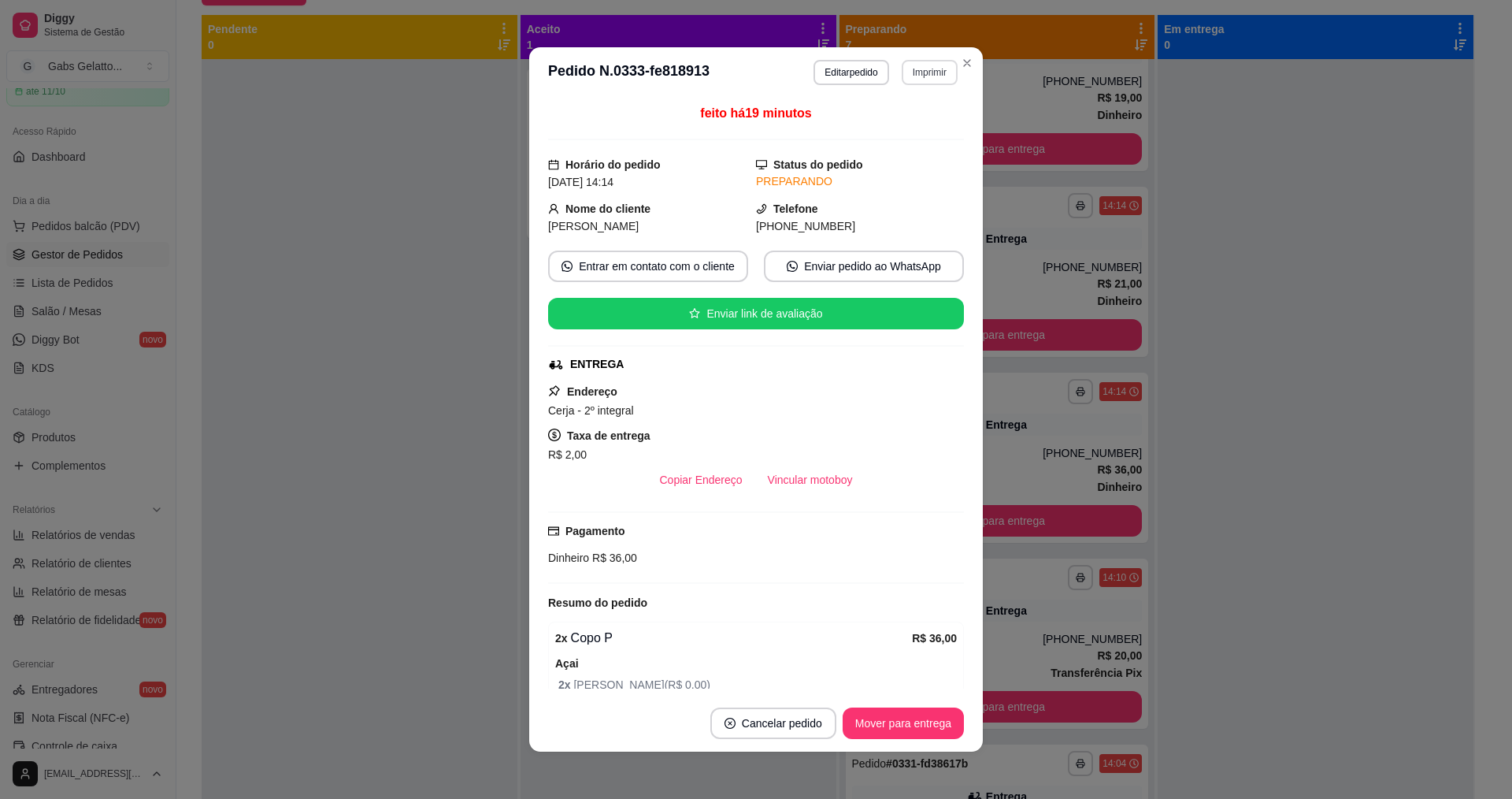
click at [919, 70] on button "Imprimir" at bounding box center [929, 72] width 56 height 25
click at [878, 131] on button "IMPRESSORA" at bounding box center [895, 127] width 114 height 25
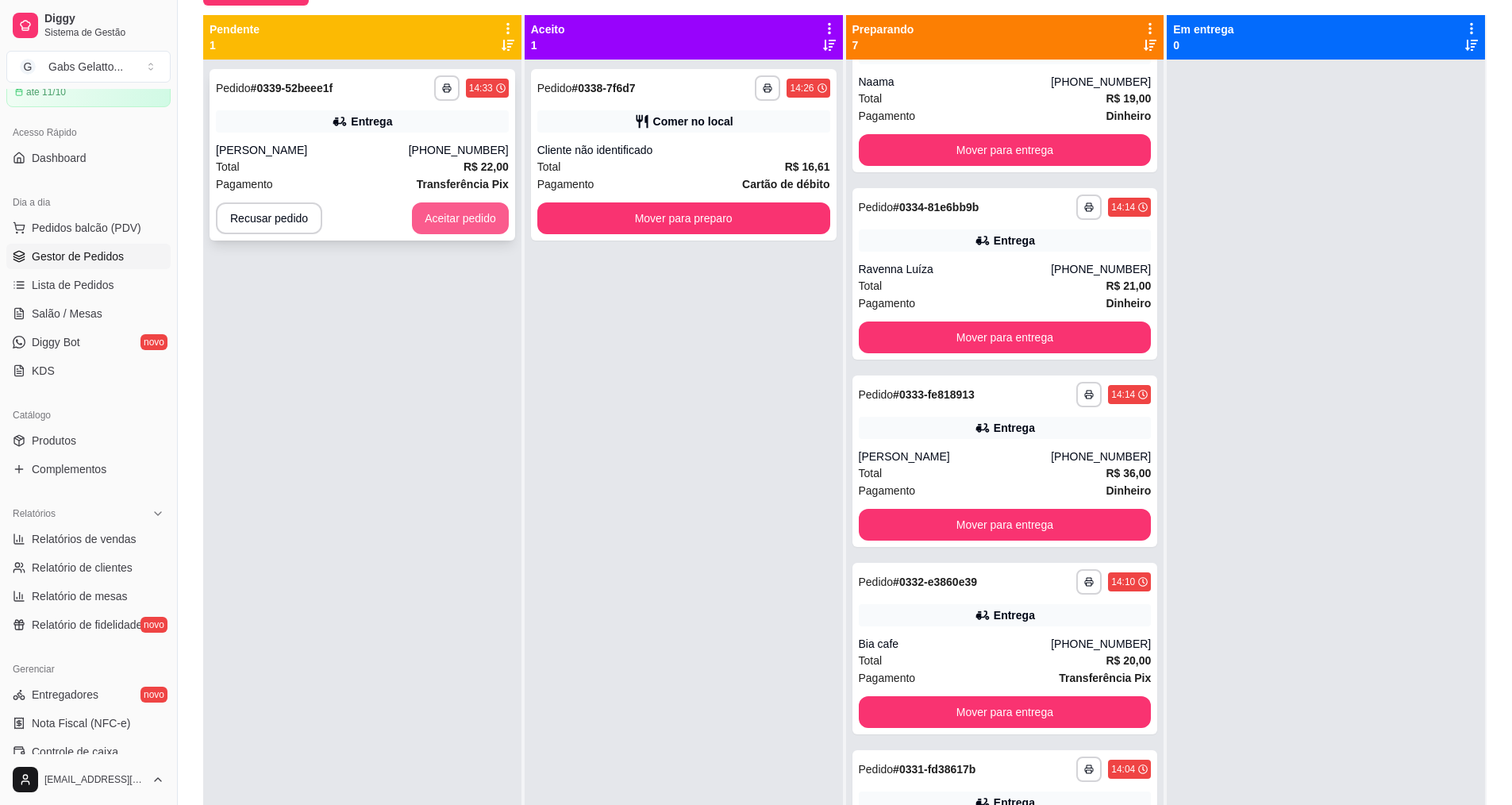
click at [432, 225] on button "Aceitar pedido" at bounding box center [460, 218] width 97 height 32
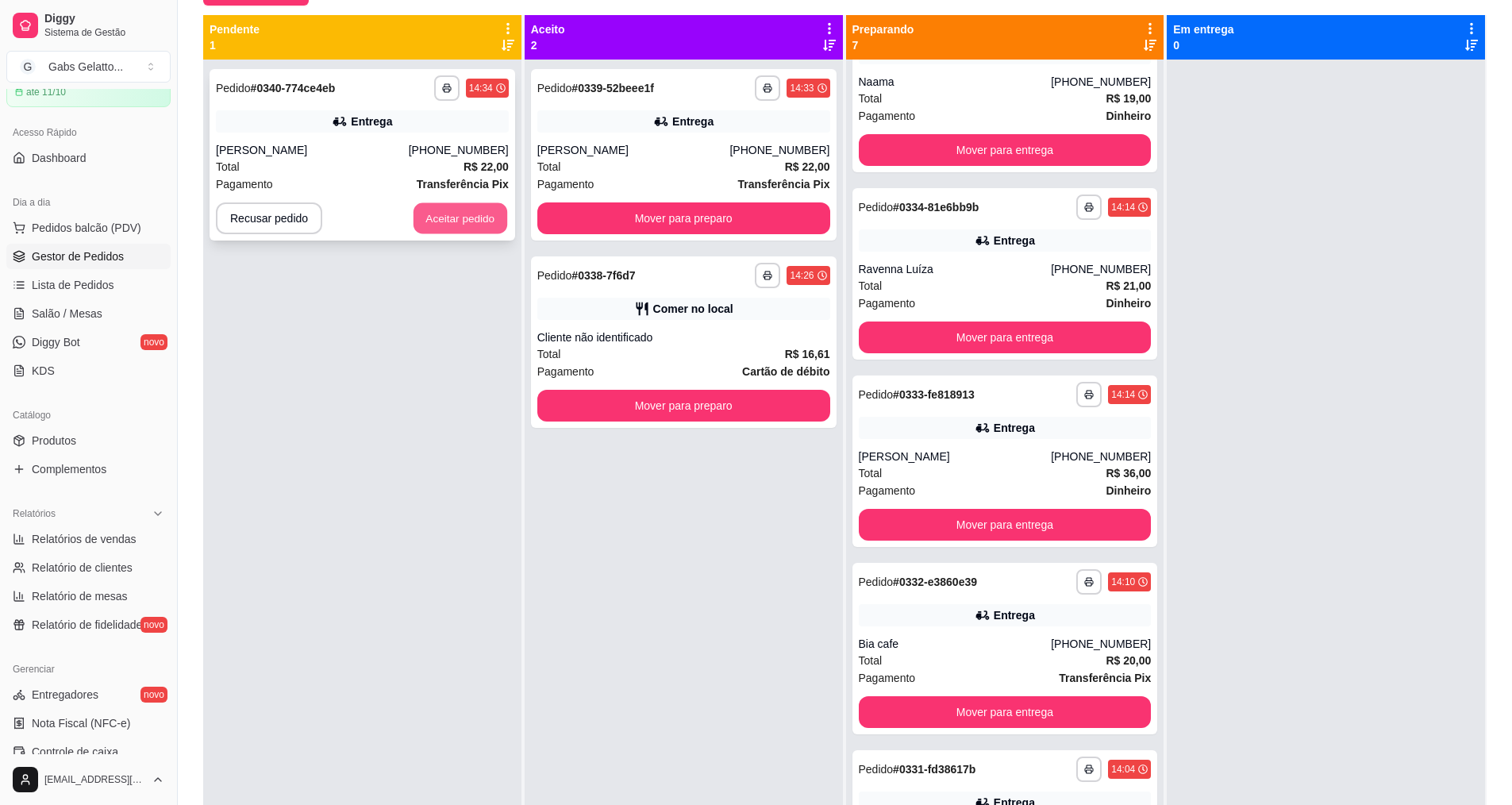
click at [445, 209] on button "Aceitar pedido" at bounding box center [459, 218] width 94 height 31
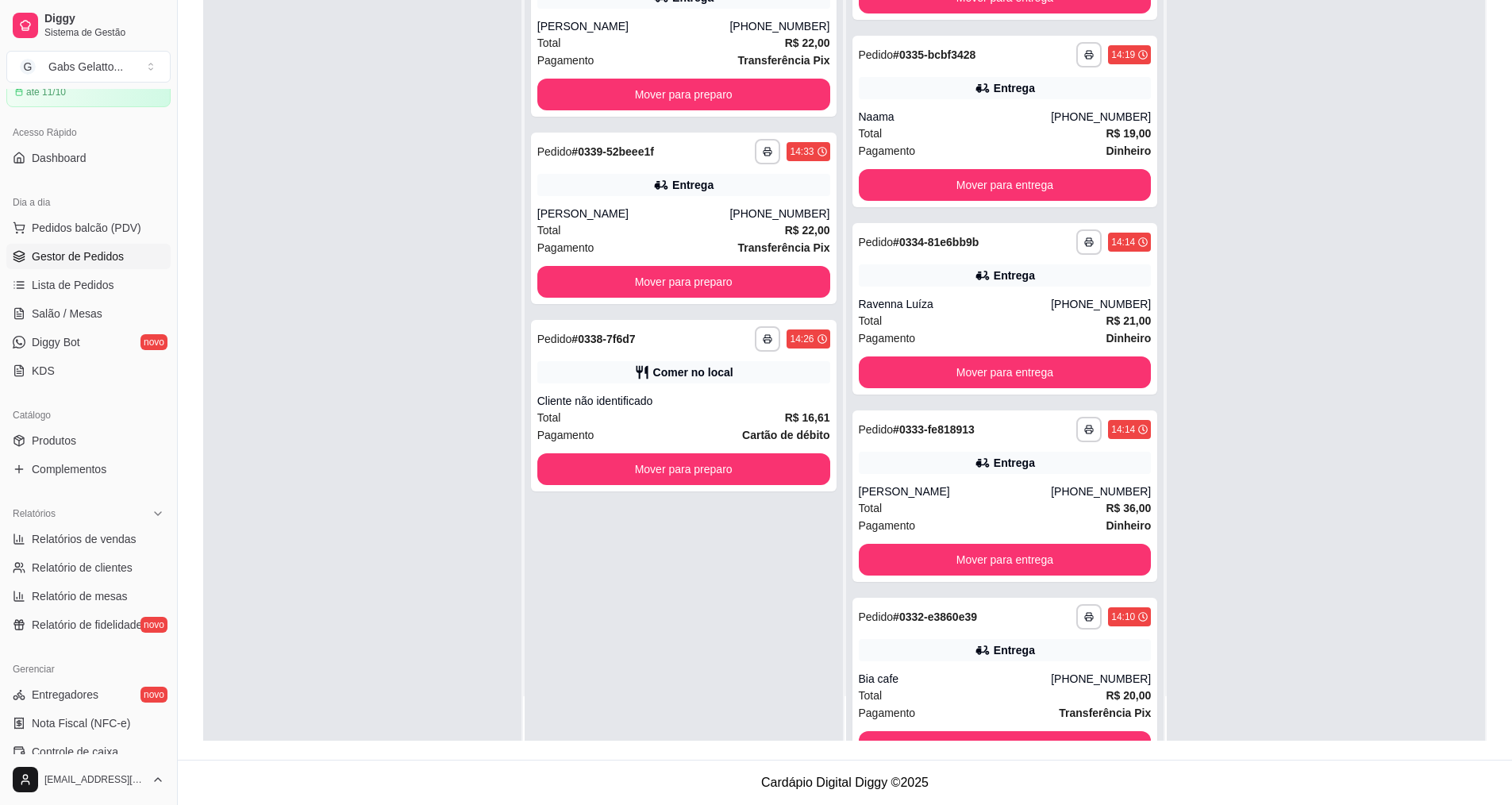
scroll to position [0, 0]
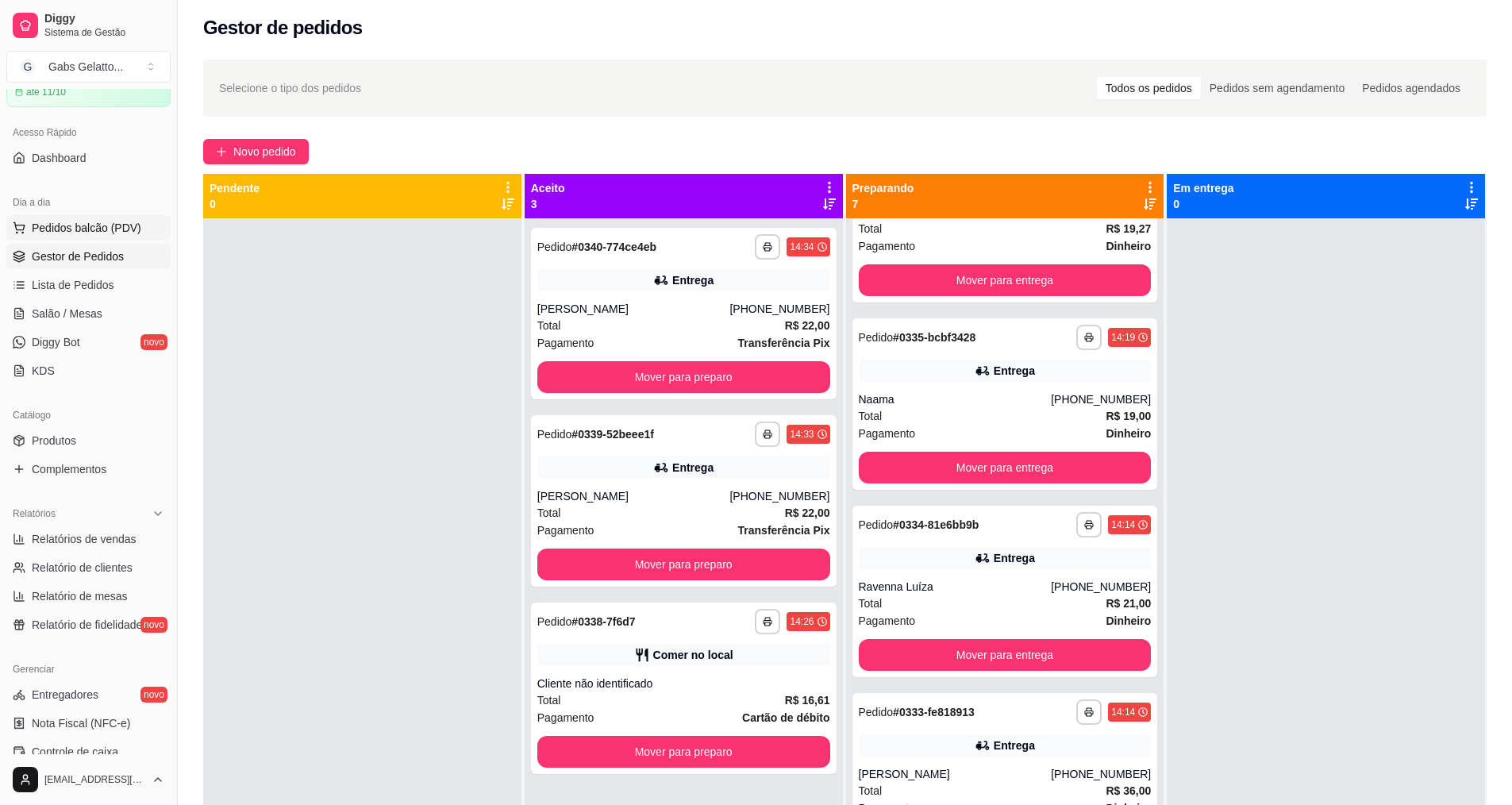
click at [117, 220] on span "Pedidos balcão (PDV)" at bounding box center [86, 228] width 109 height 16
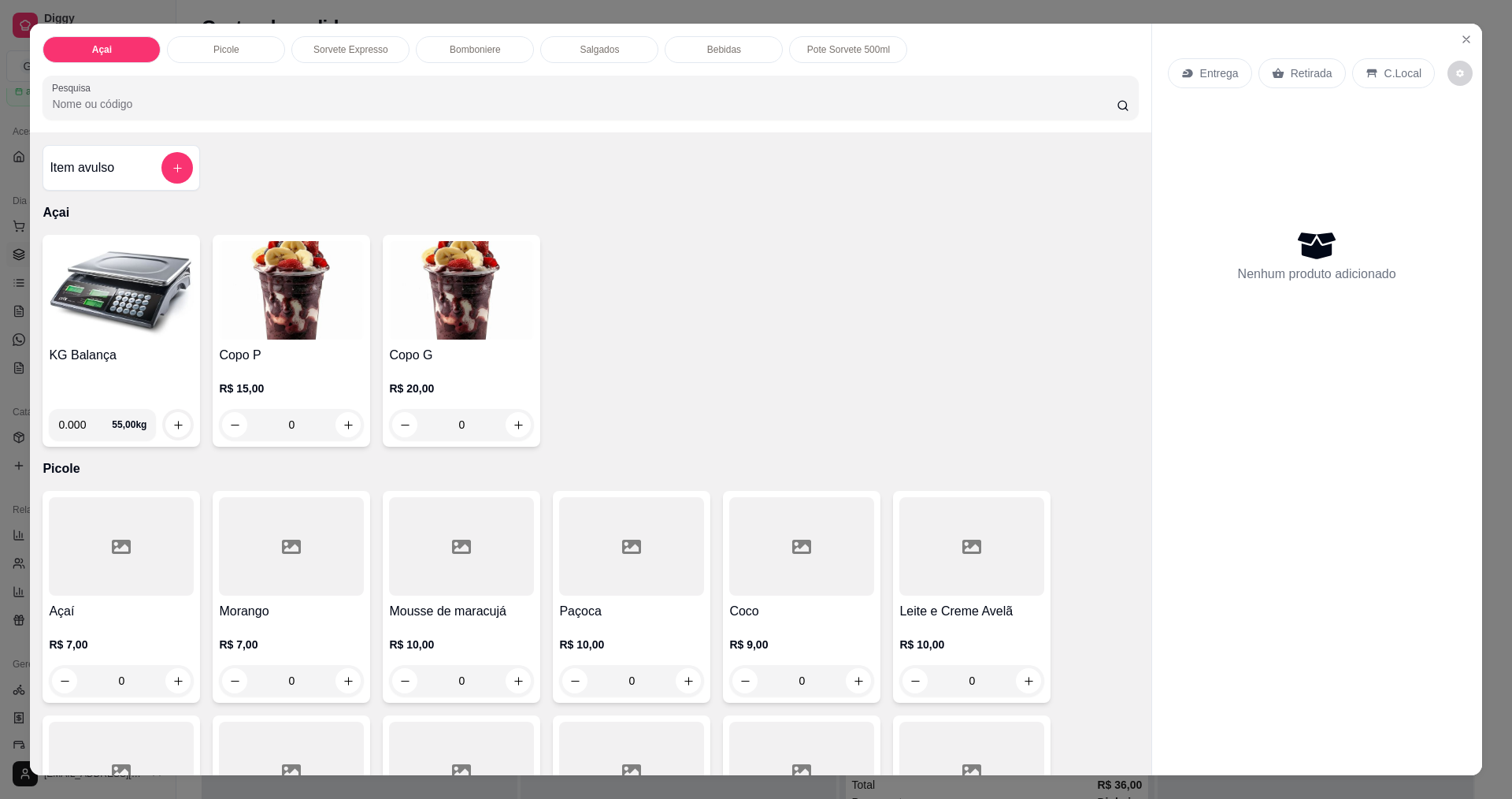
click at [87, 420] on input "0.000" at bounding box center [85, 425] width 54 height 31
type input "0.174"
click at [176, 425] on icon "increase-product-quantity" at bounding box center [179, 425] width 12 height 12
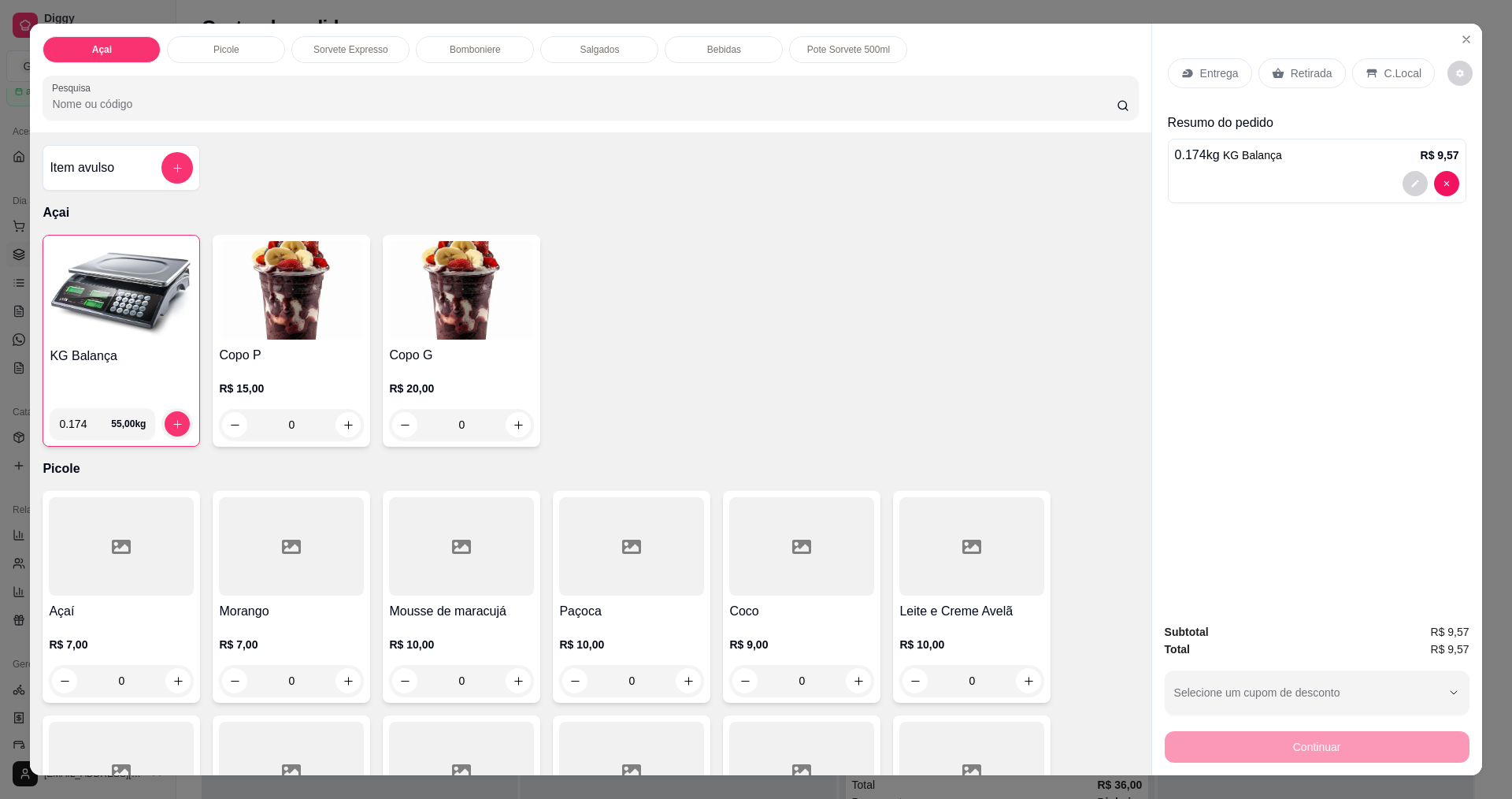
click at [1370, 79] on div "C.Local" at bounding box center [1393, 73] width 83 height 30
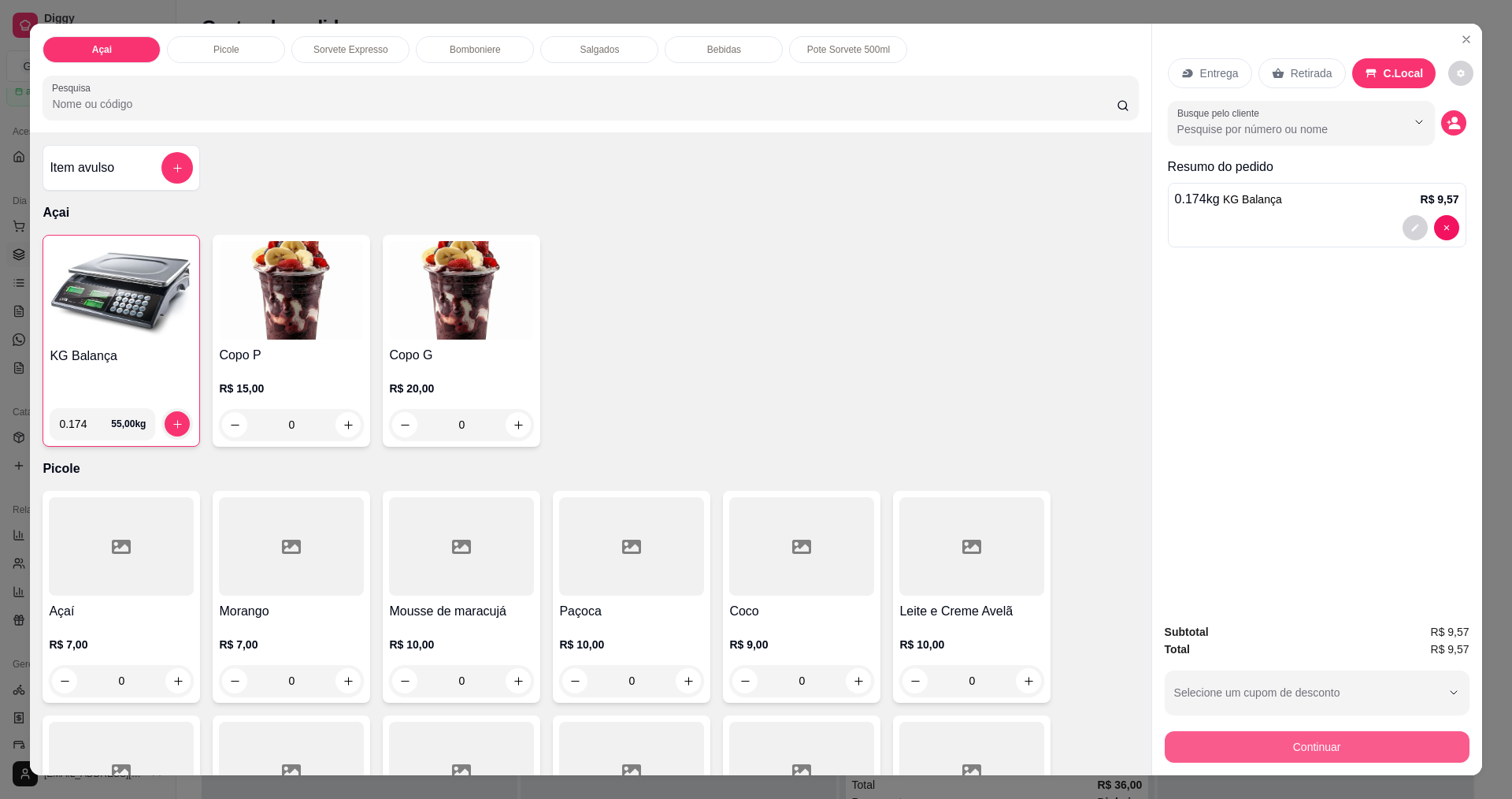
click at [1268, 740] on button "Continuar" at bounding box center [1317, 747] width 305 height 31
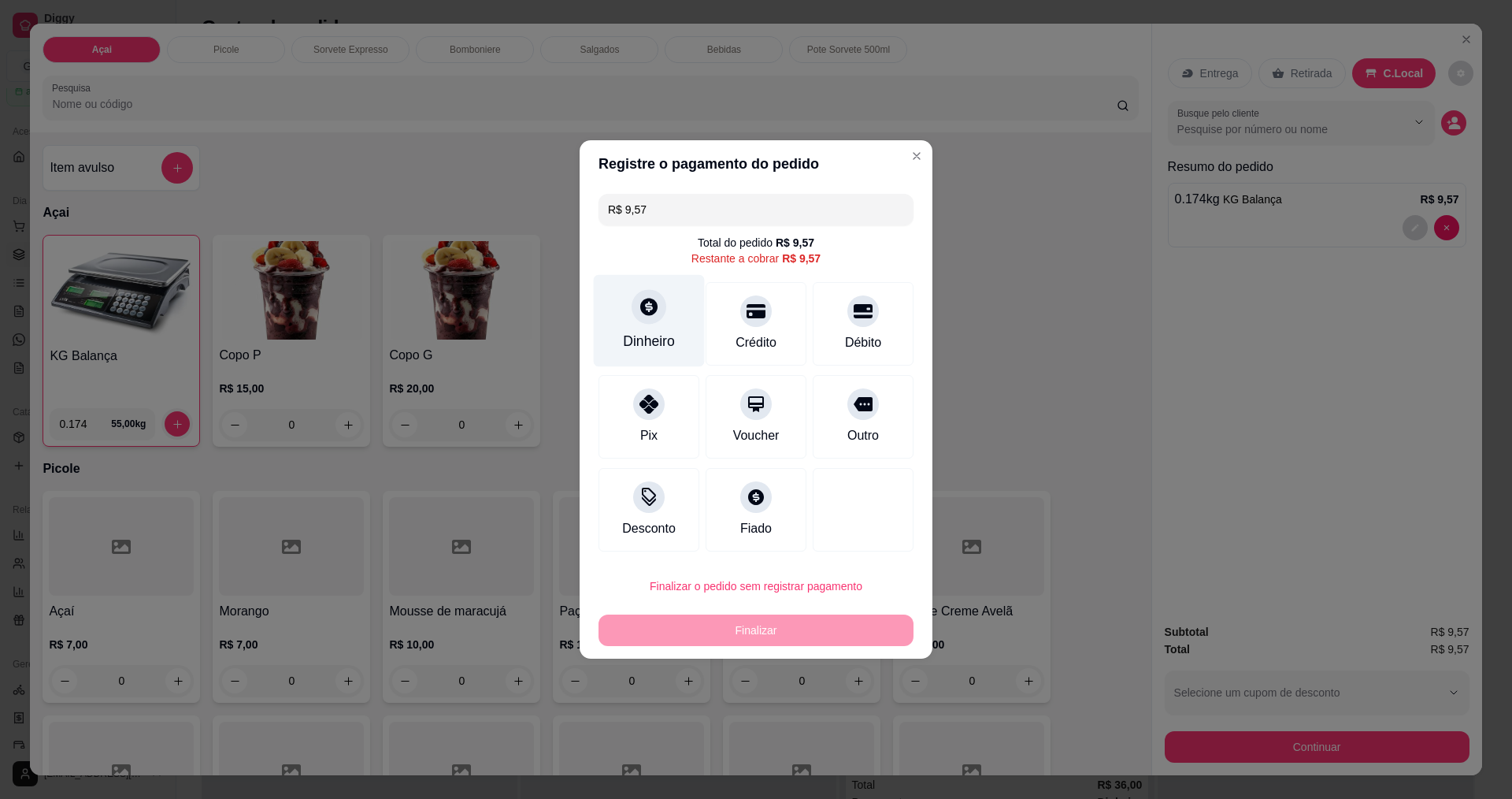
click at [681, 329] on div "Dinheiro" at bounding box center [650, 320] width 111 height 92
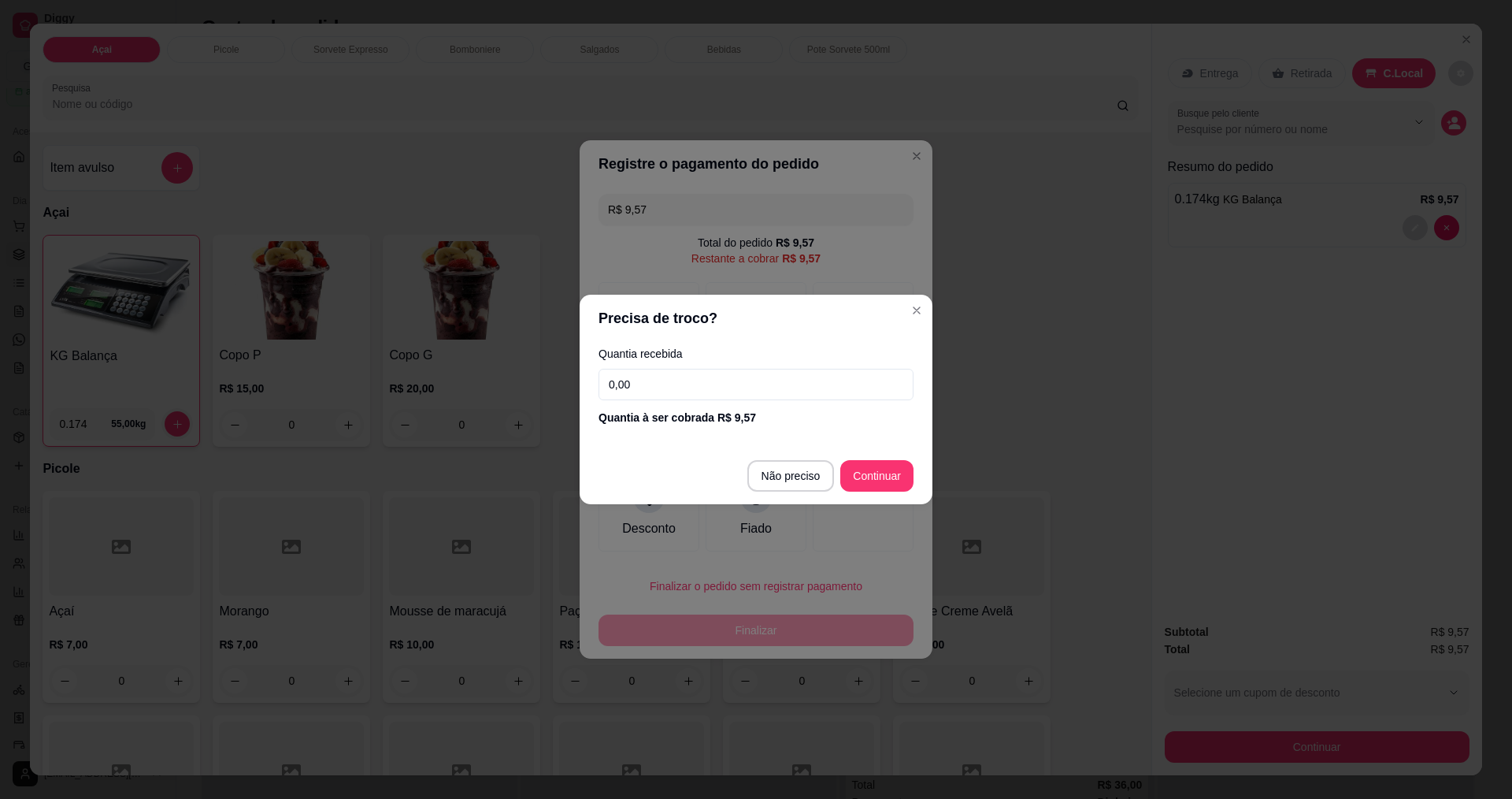
drag, startPoint x: 668, startPoint y: 396, endPoint x: 659, endPoint y: 353, distance: 43.9
click at [664, 392] on input "0,00" at bounding box center [756, 384] width 315 height 31
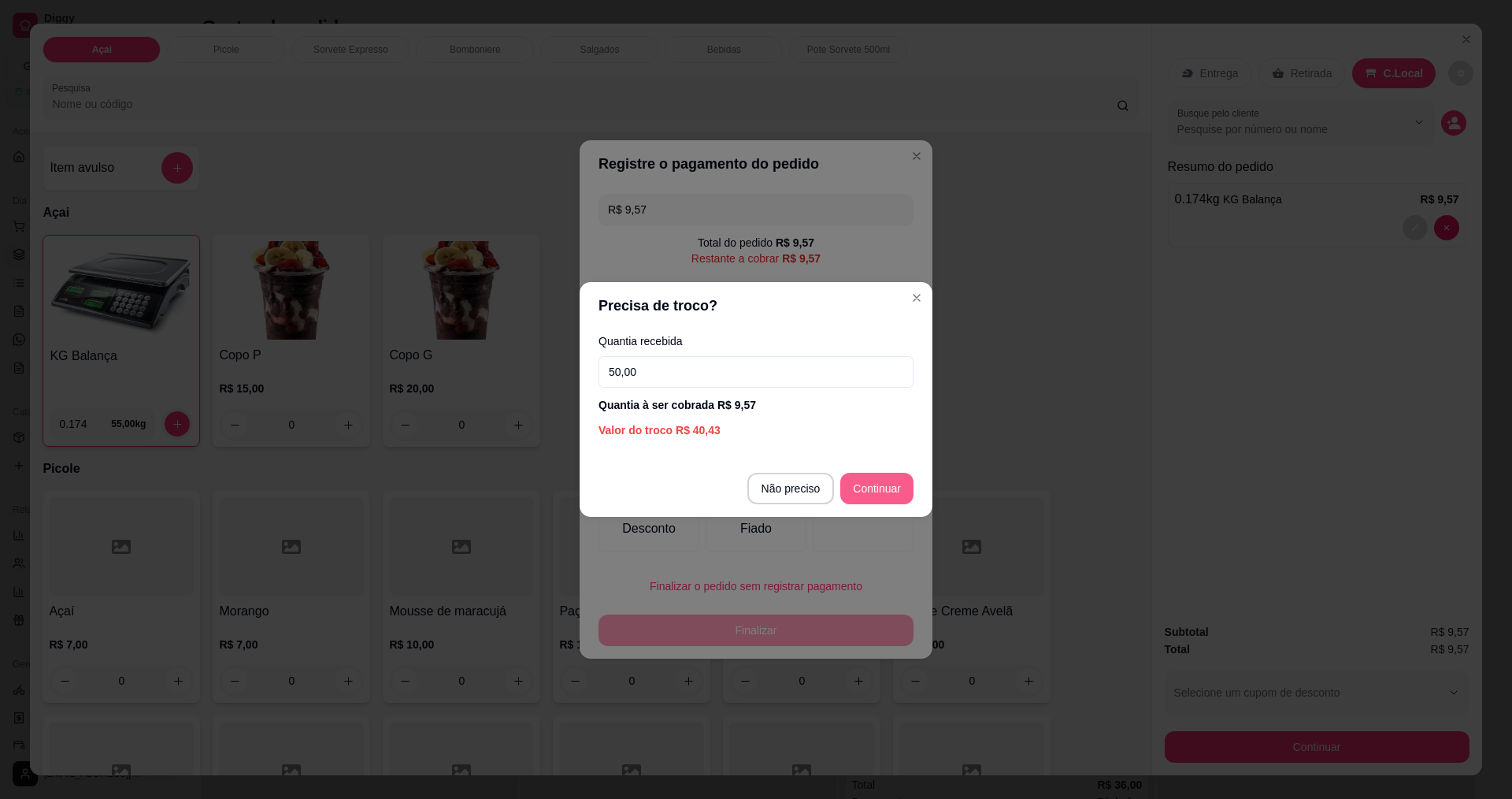
type input "50,00"
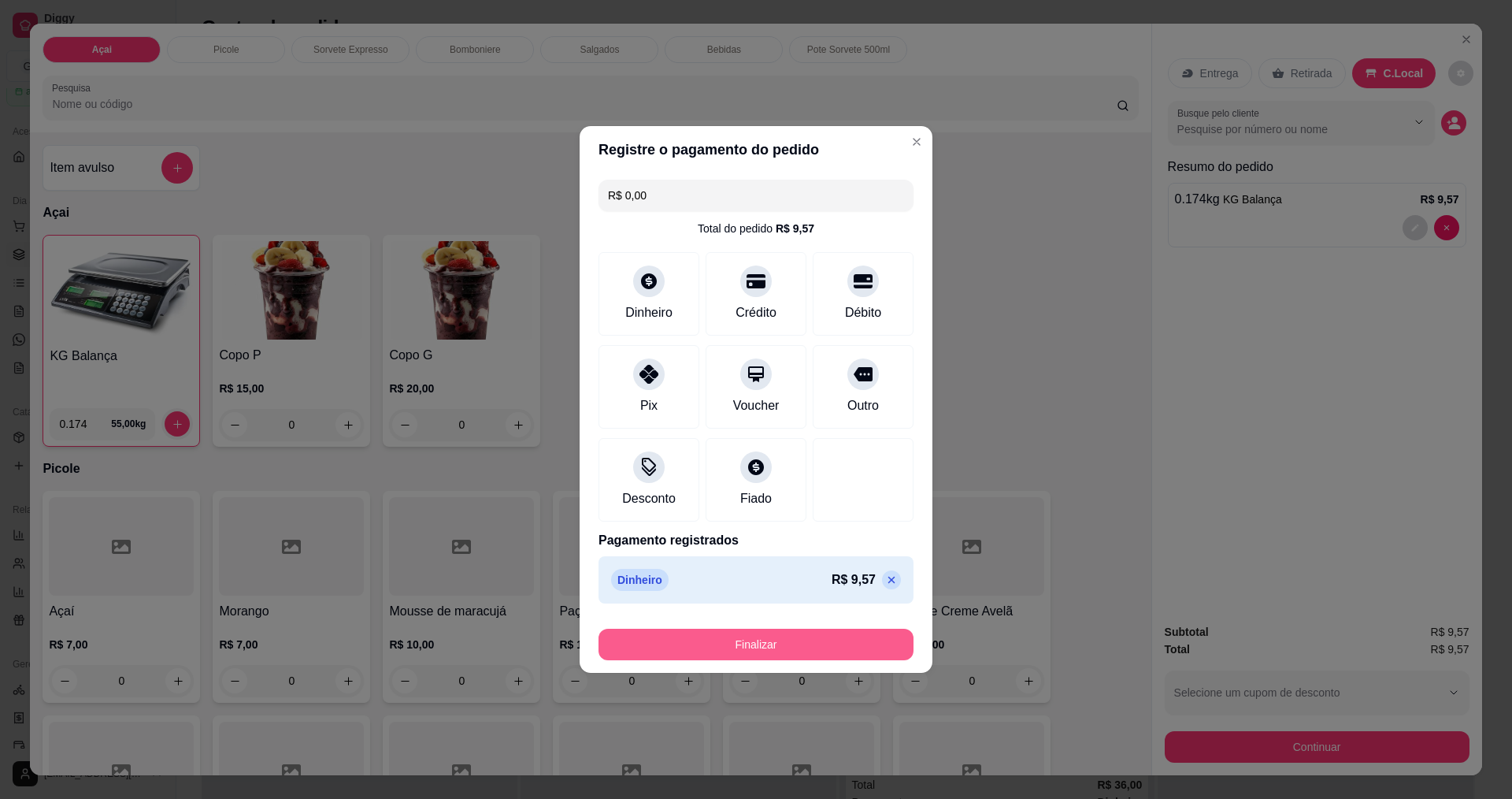
click at [788, 638] on button "Finalizar" at bounding box center [756, 644] width 315 height 31
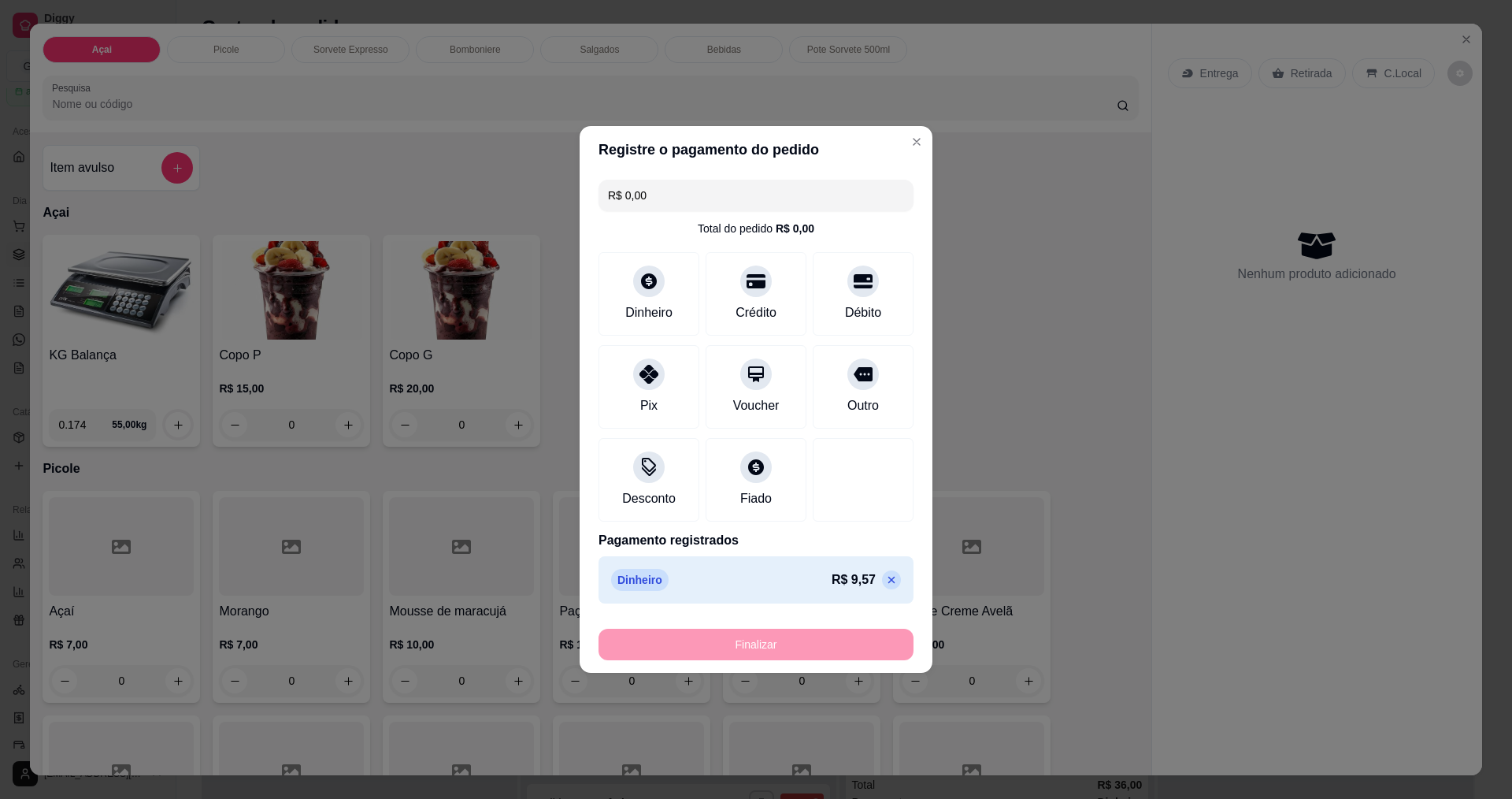
type input "-R$ 9,57"
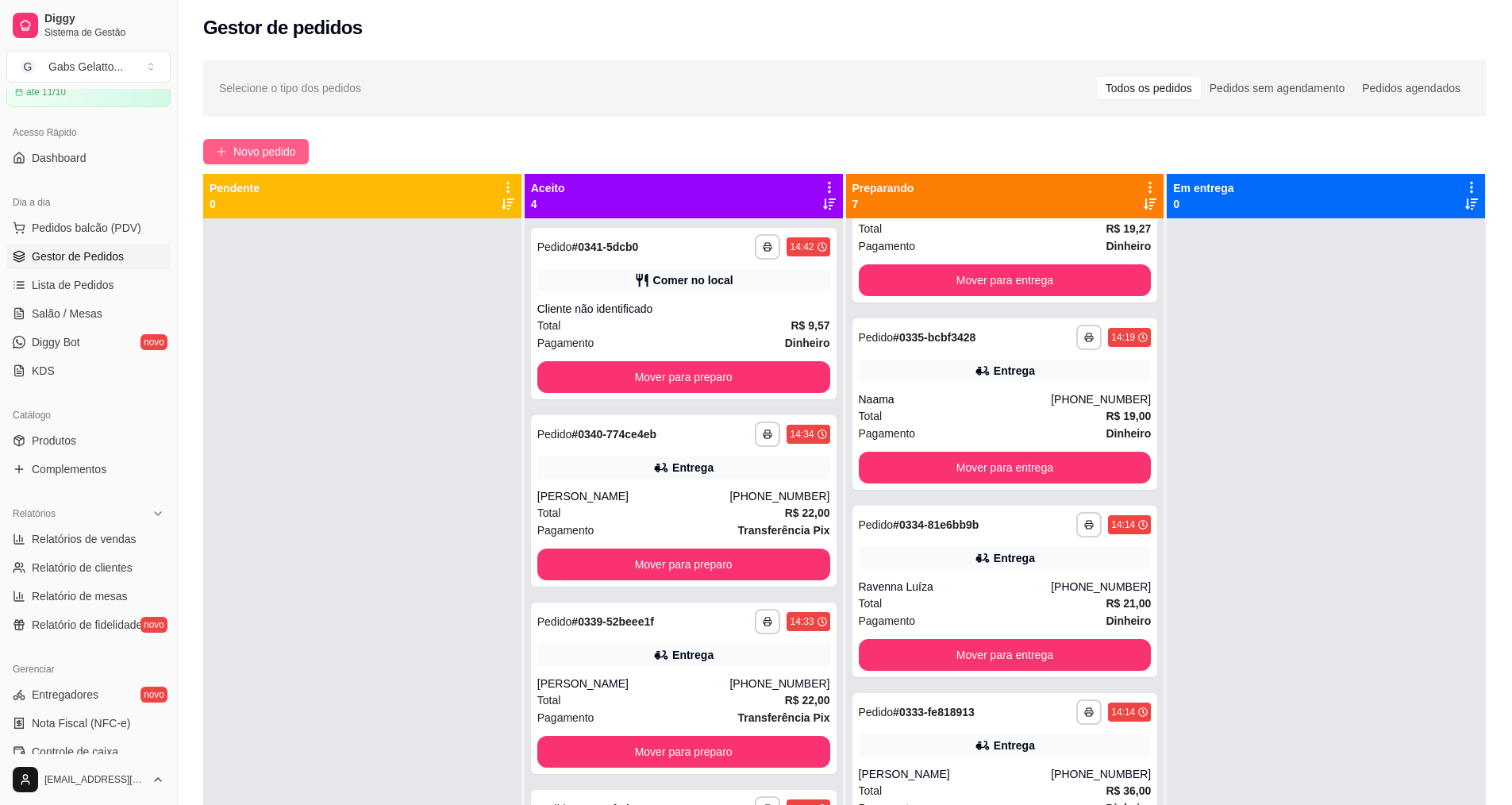
click at [259, 160] on button "Novo pedido" at bounding box center [256, 151] width 106 height 25
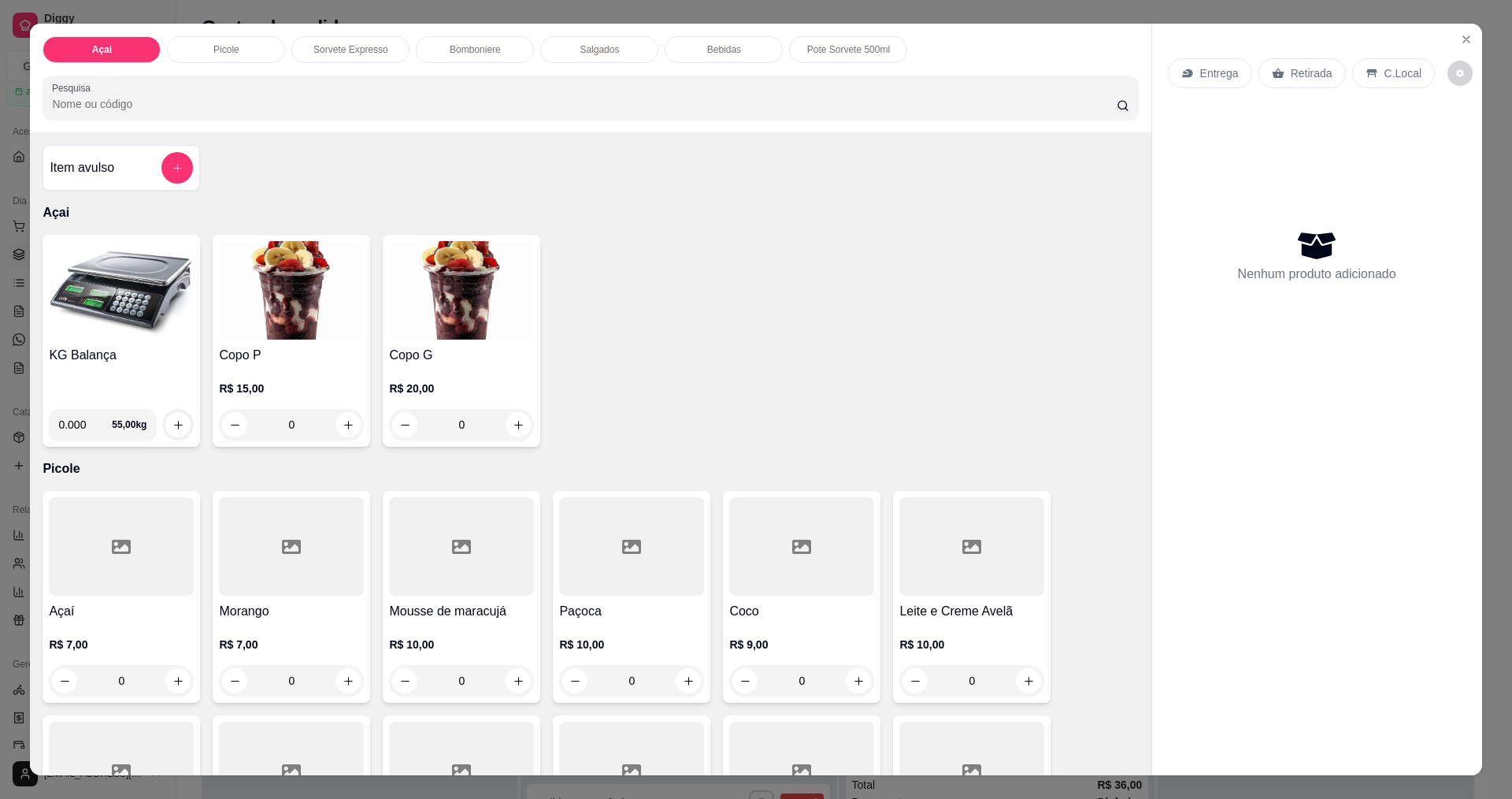
click at [84, 425] on input "0.000" at bounding box center [85, 425] width 54 height 31
type input "0.270"
click at [173, 420] on icon "increase-product-quantity" at bounding box center [179, 425] width 12 height 12
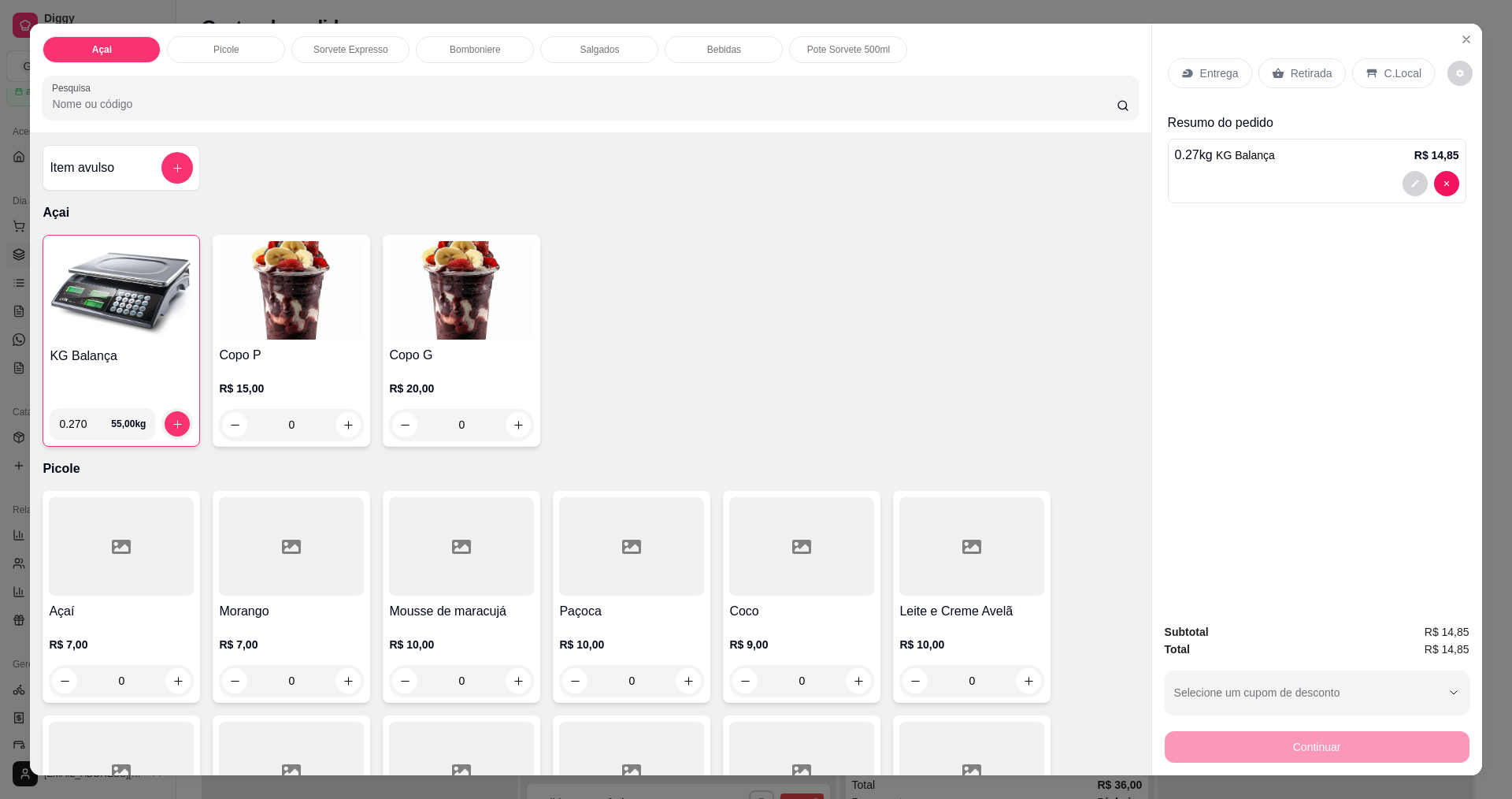
click at [1373, 73] on div "C.Local" at bounding box center [1393, 73] width 83 height 30
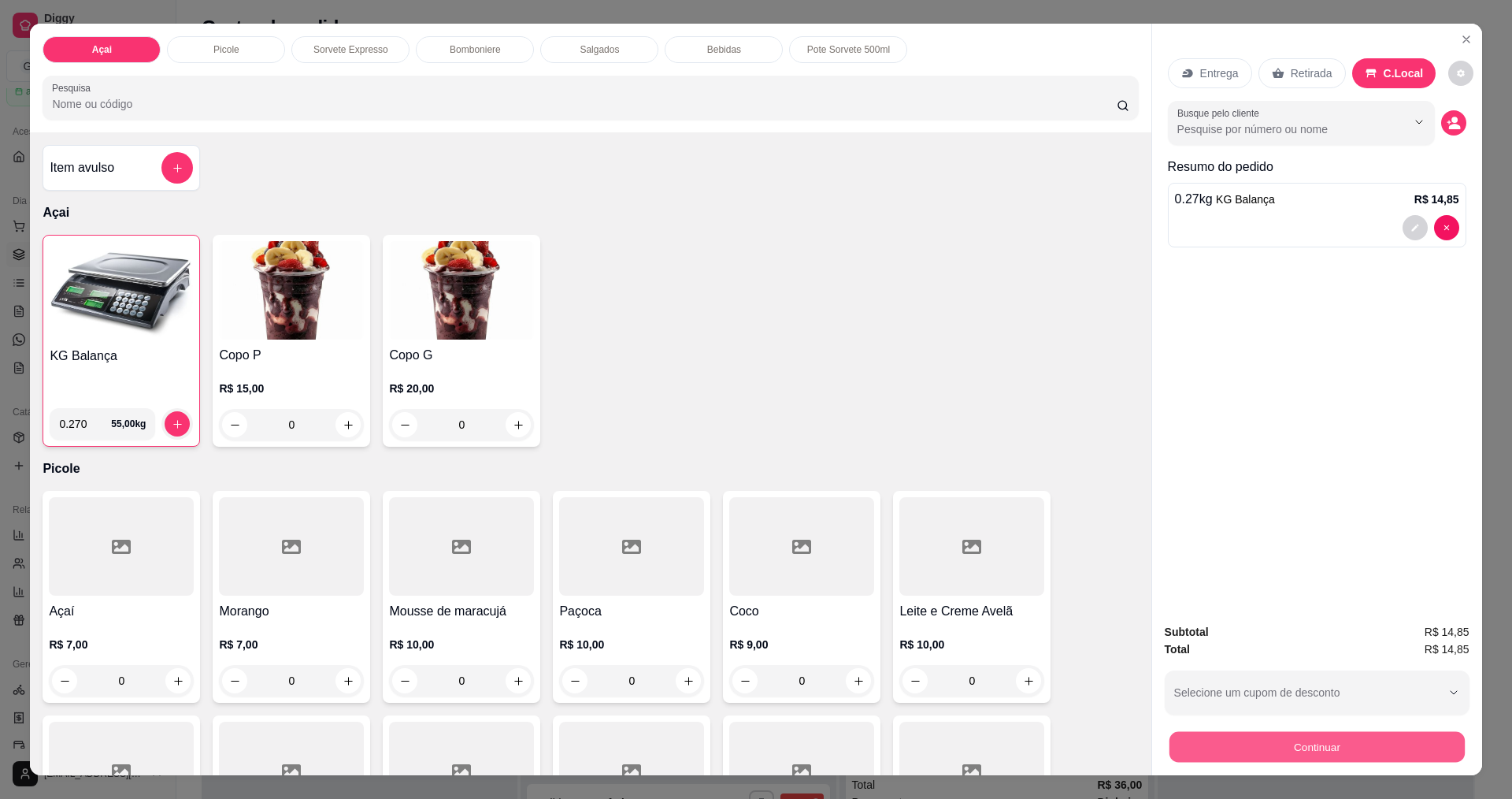
click at [1259, 750] on button "Continuar" at bounding box center [1317, 746] width 295 height 30
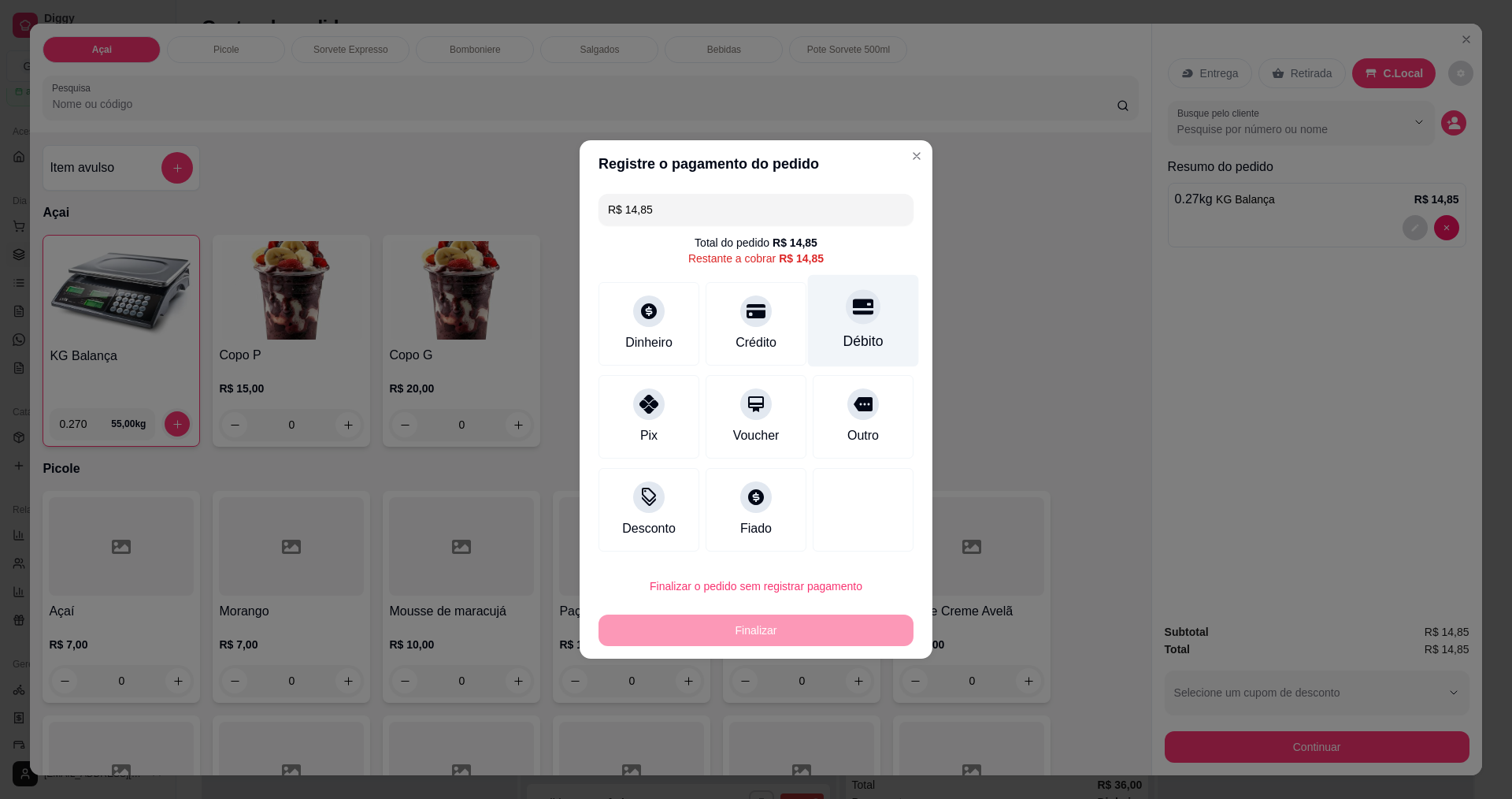
click at [835, 308] on div "Débito" at bounding box center [863, 320] width 111 height 92
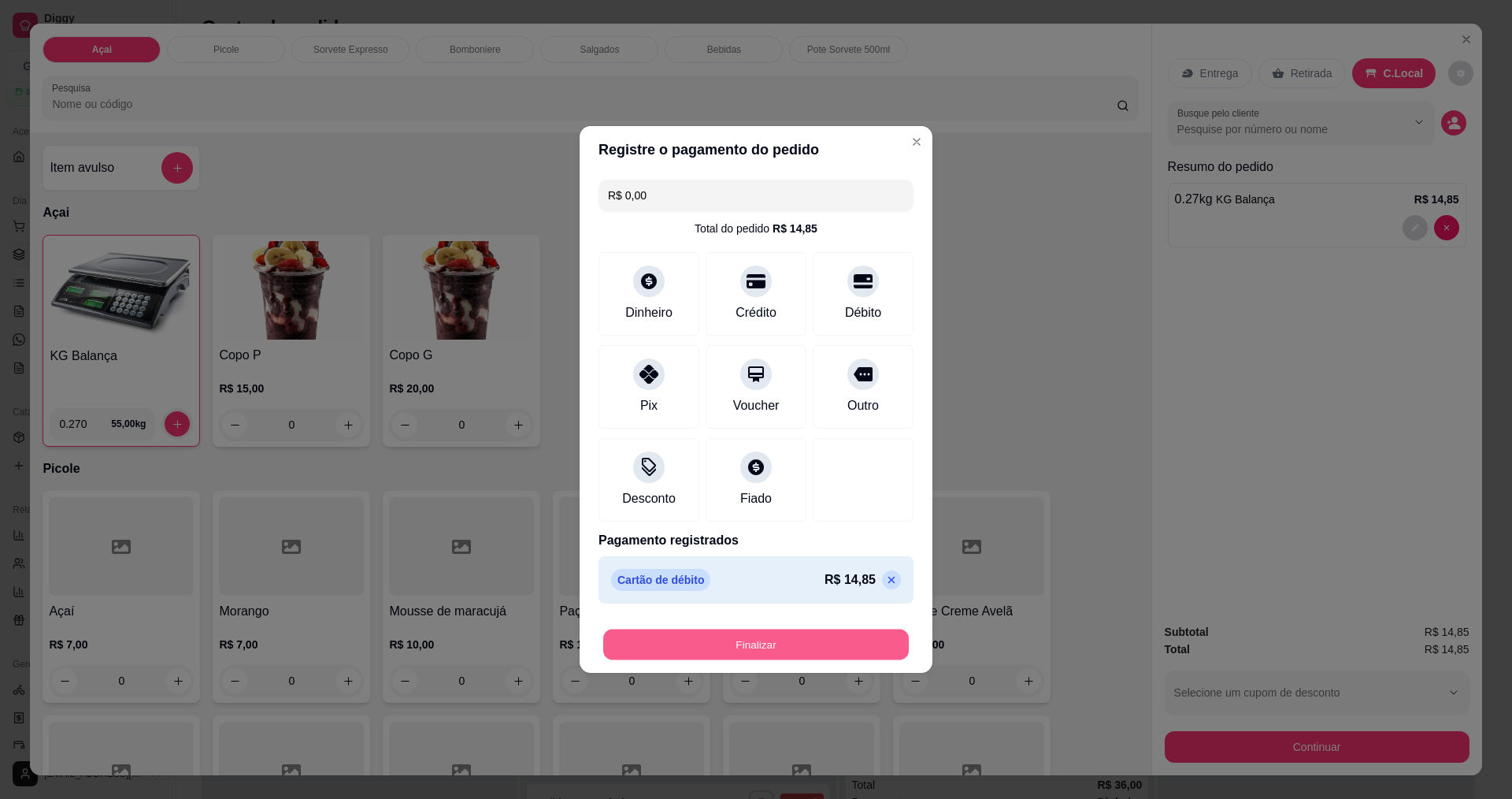
click at [761, 638] on button "Finalizar" at bounding box center [756, 644] width 306 height 30
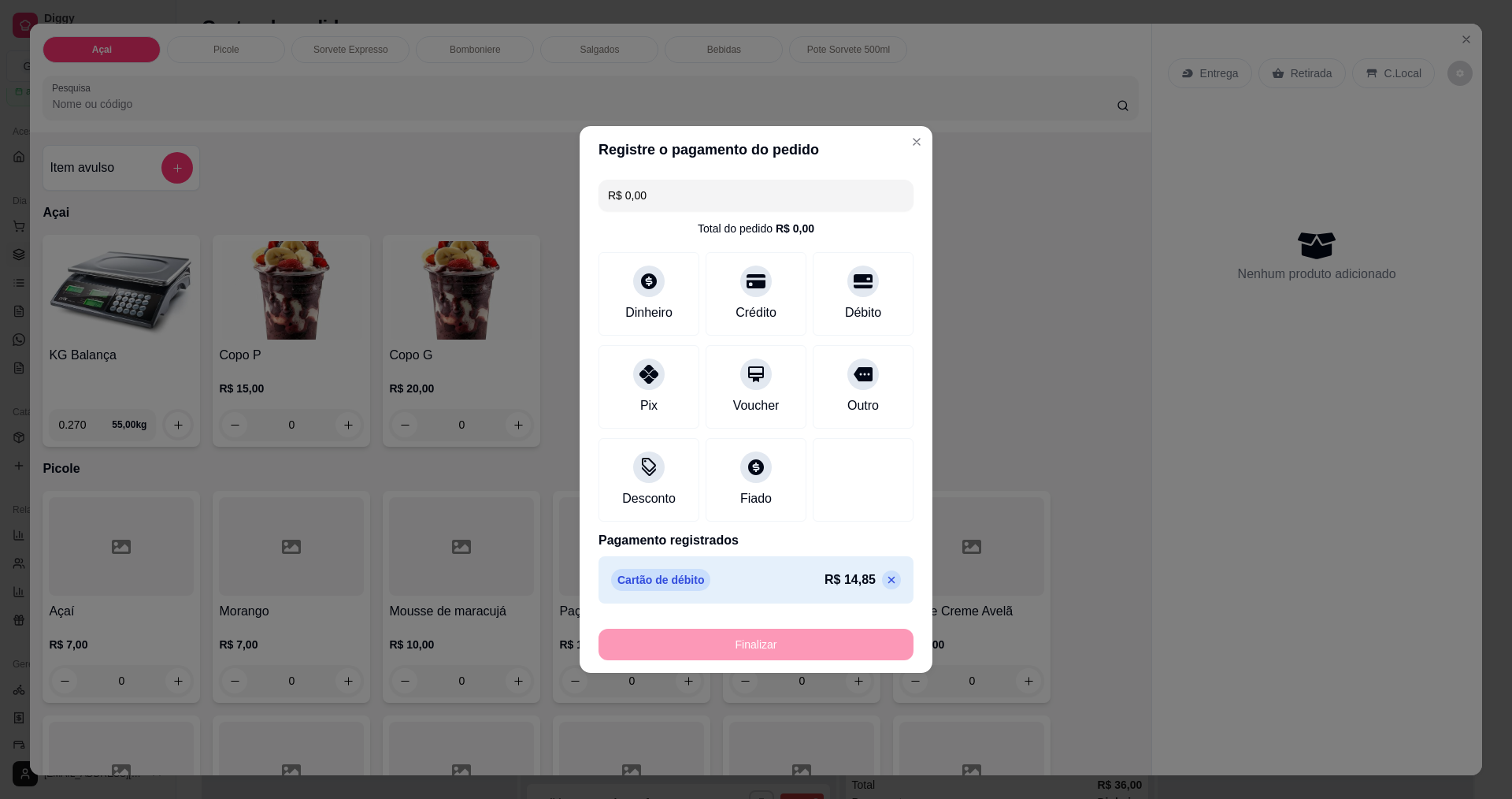
type input "-R$ 14,85"
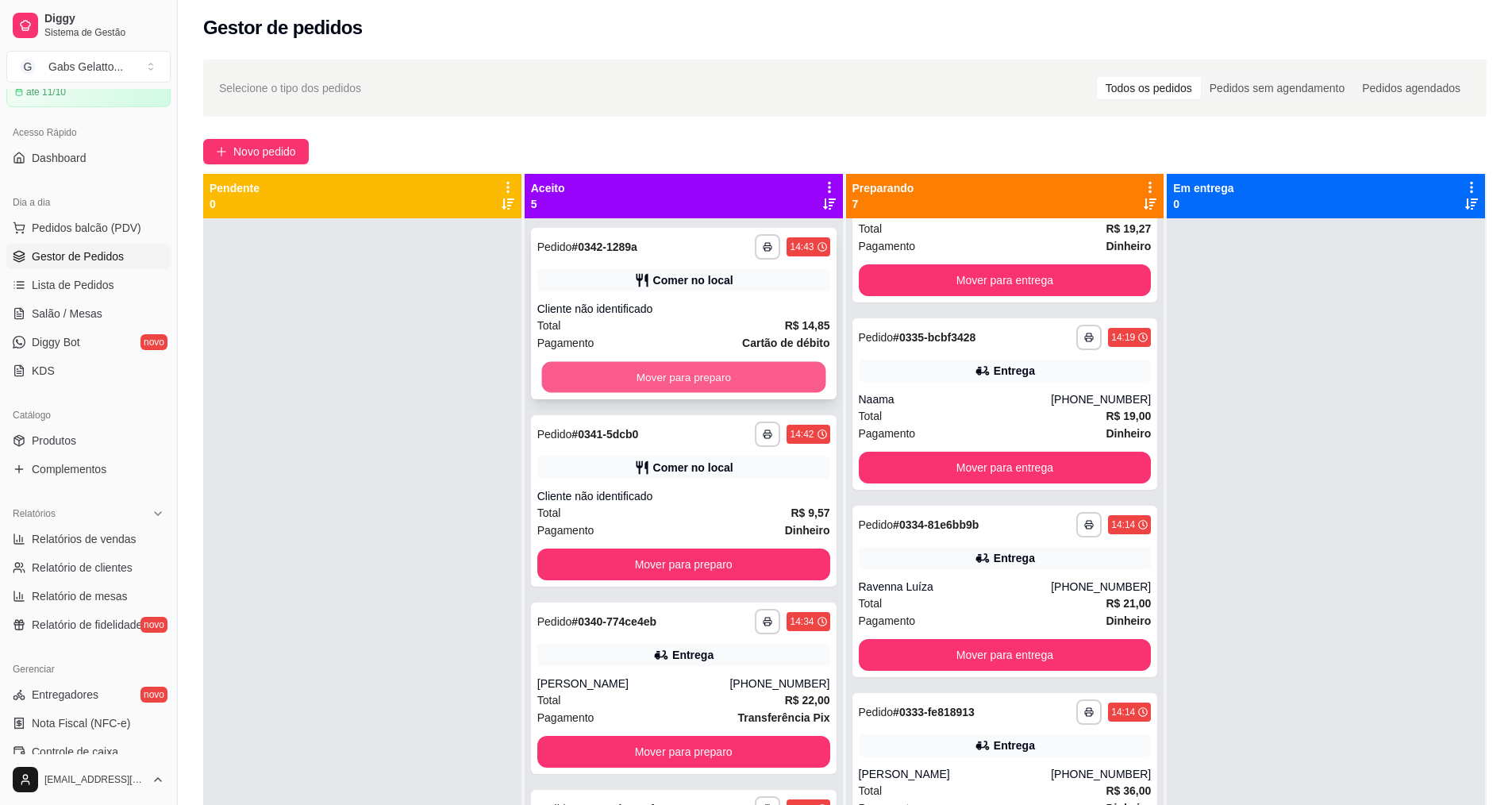
click at [761, 369] on button "Mover para preparo" at bounding box center [682, 377] width 284 height 31
click at [756, 369] on button "Mover para preparo" at bounding box center [682, 377] width 284 height 31
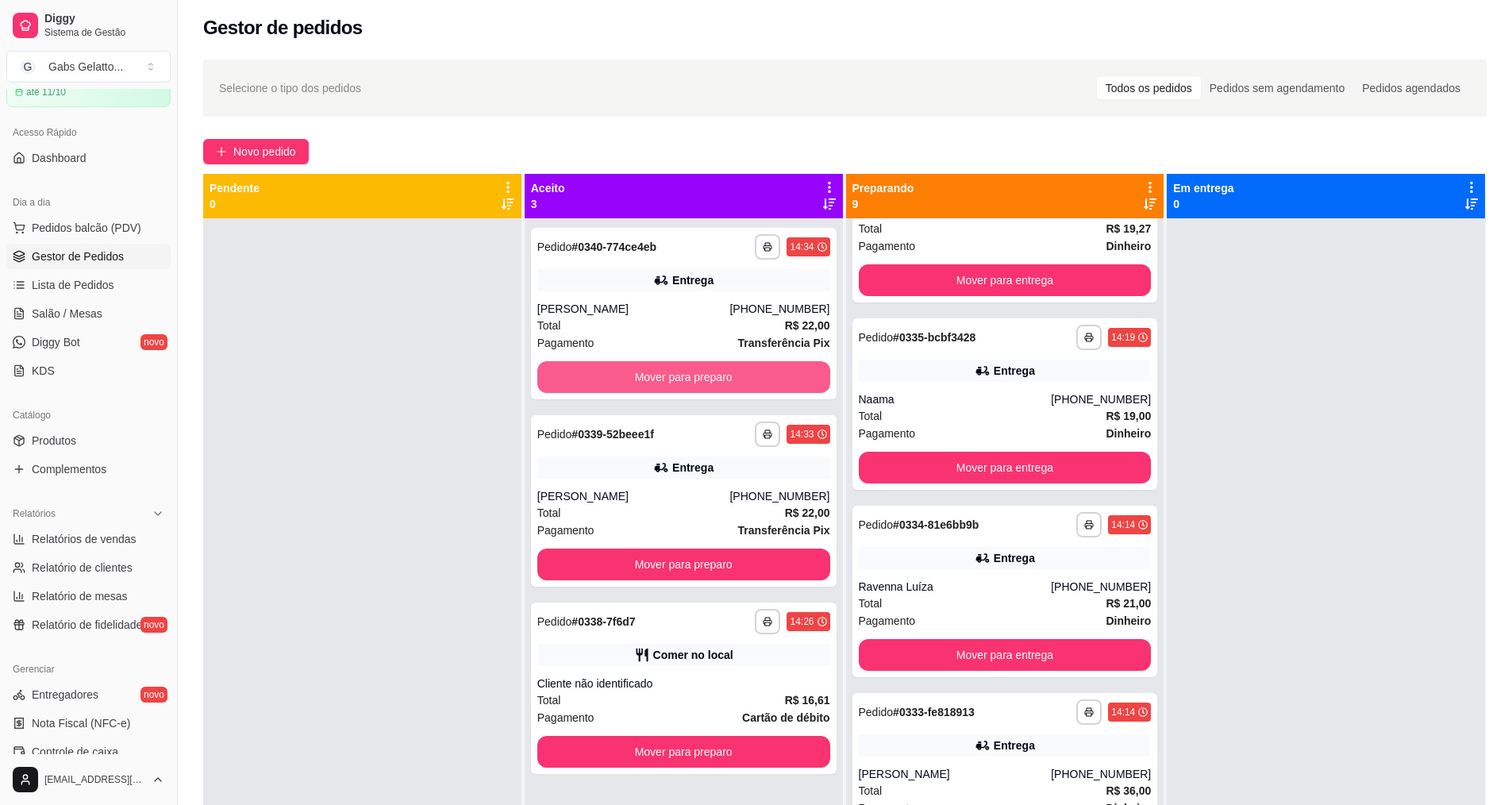
click at [756, 369] on button "Mover para preparo" at bounding box center [683, 377] width 293 height 32
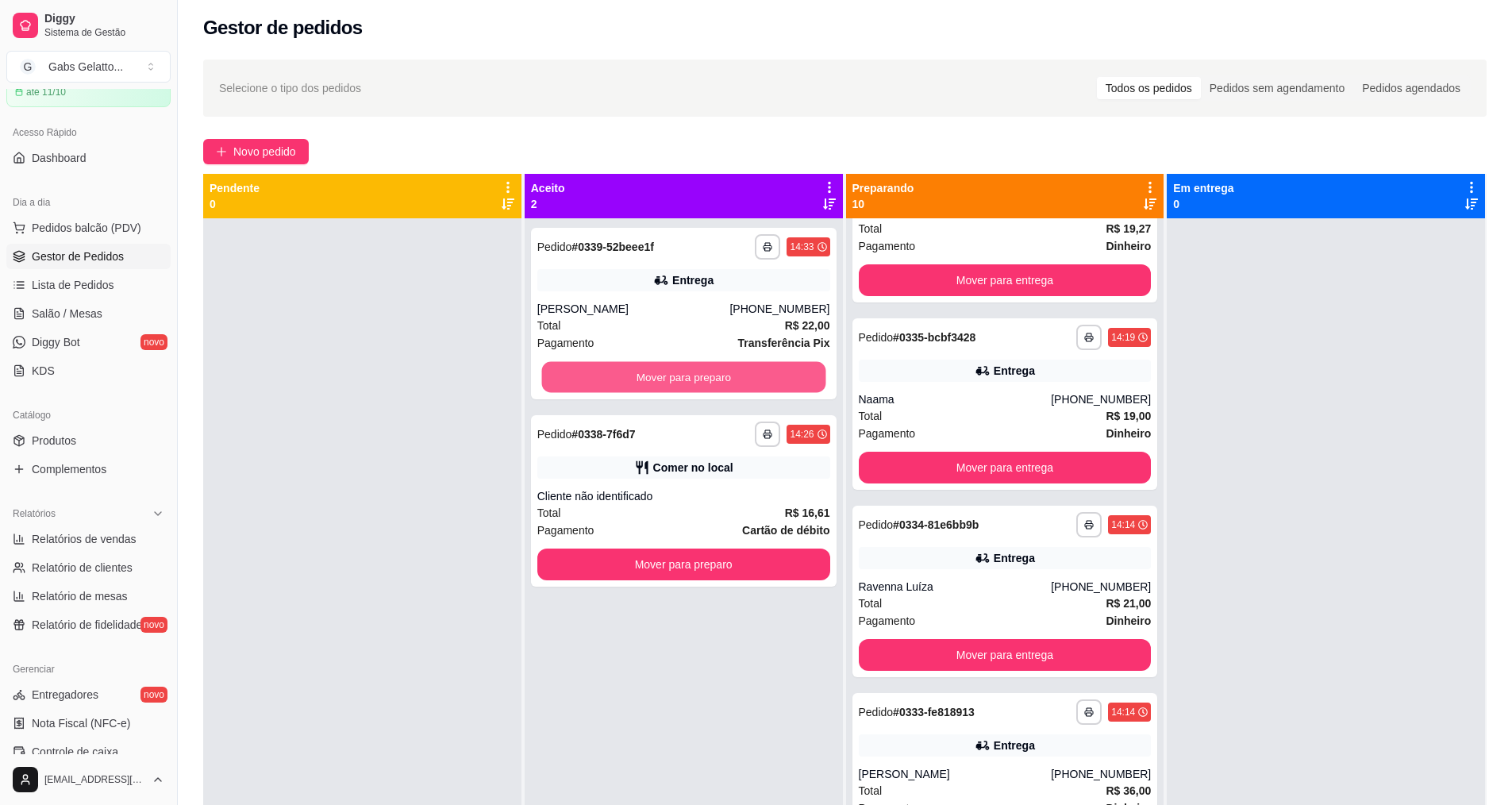
click at [756, 369] on button "Mover para preparo" at bounding box center [682, 377] width 284 height 31
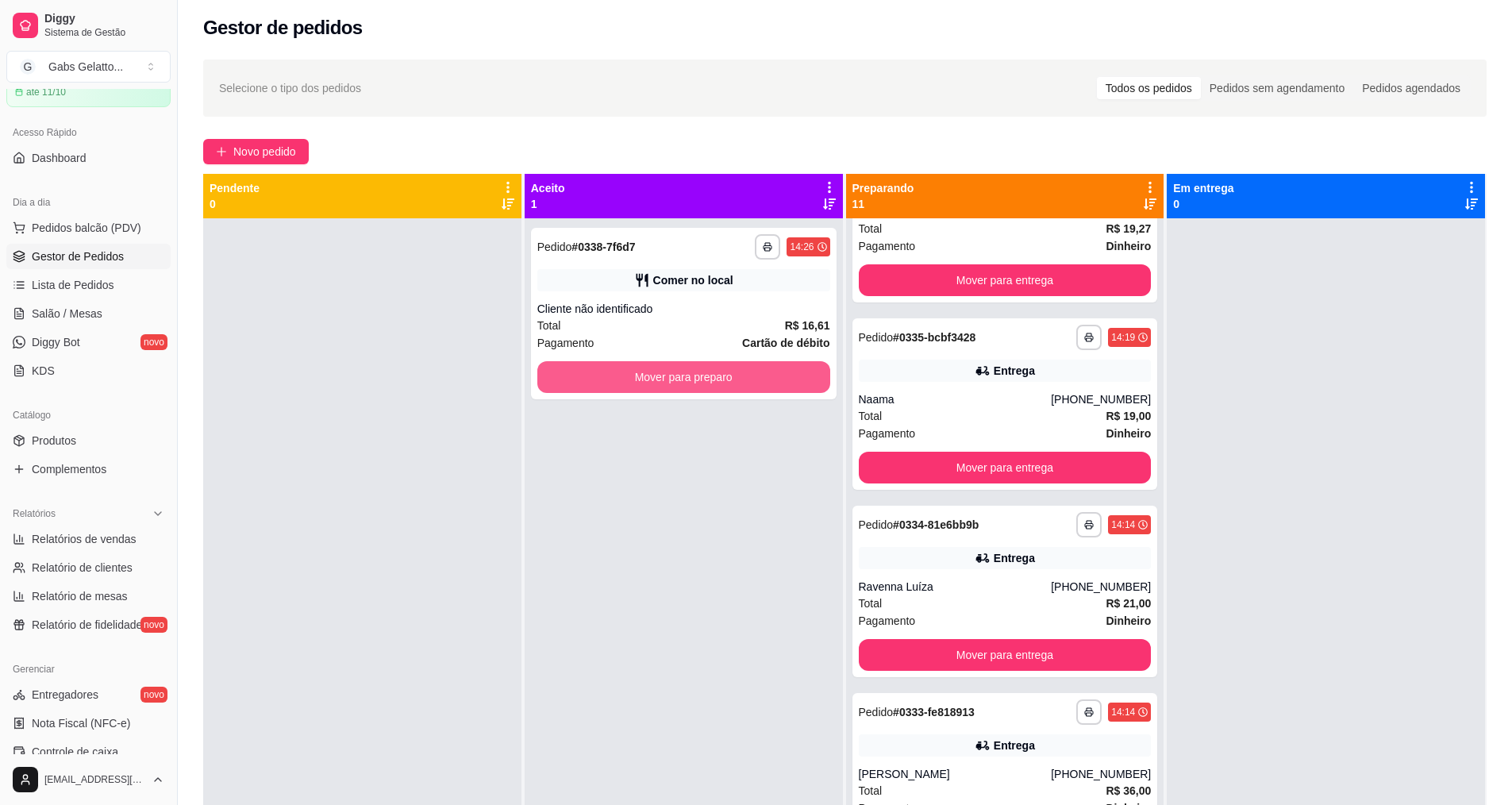
click at [756, 369] on button "Mover para preparo" at bounding box center [683, 377] width 293 height 32
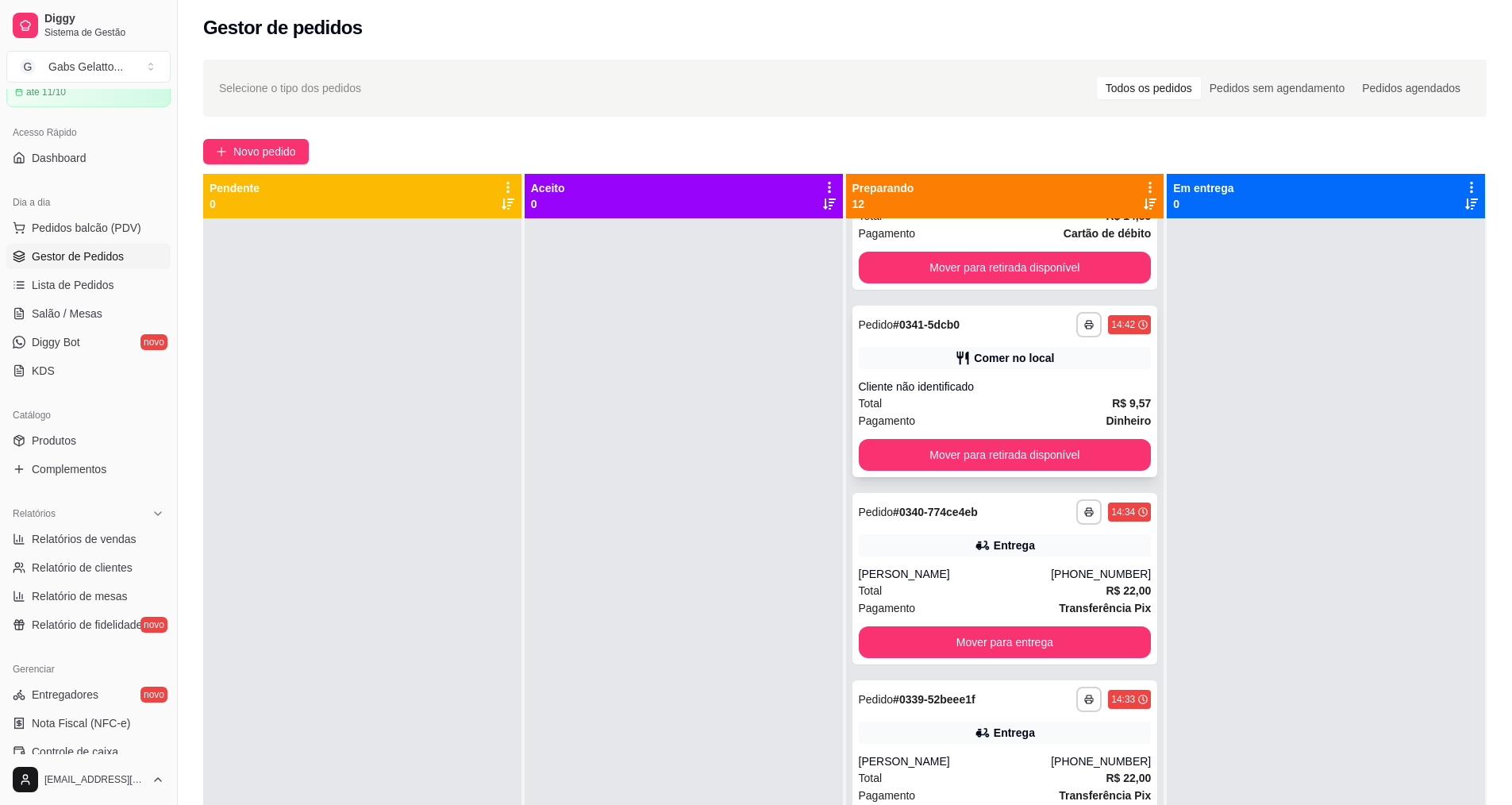
scroll to position [0, 0]
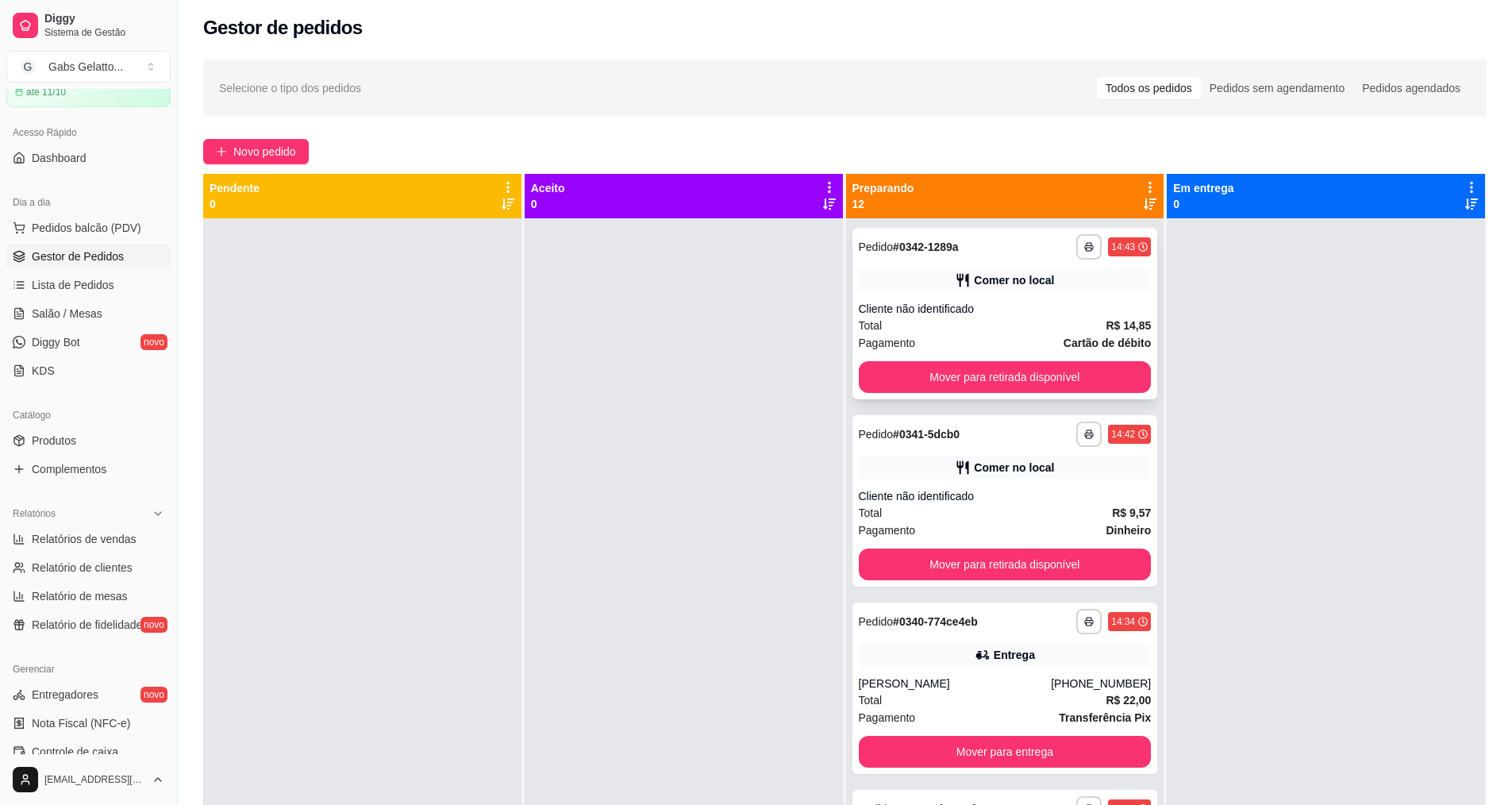
click at [1026, 360] on div "**********" at bounding box center [1004, 313] width 305 height 172
click at [1026, 377] on button "Mover para retirada disponível" at bounding box center [1004, 377] width 293 height 32
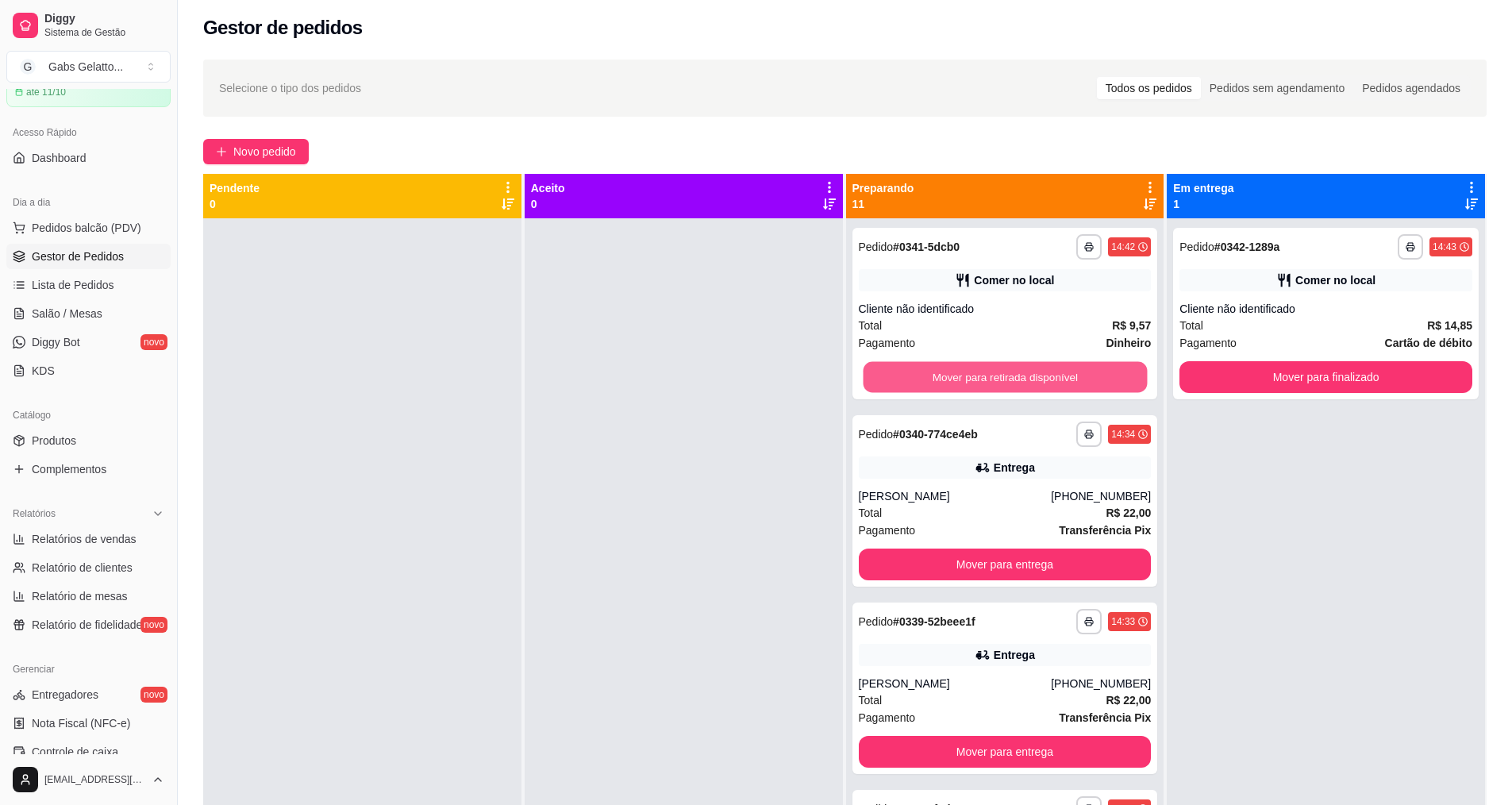
click at [1023, 377] on button "Mover para retirada disponível" at bounding box center [1004, 377] width 284 height 31
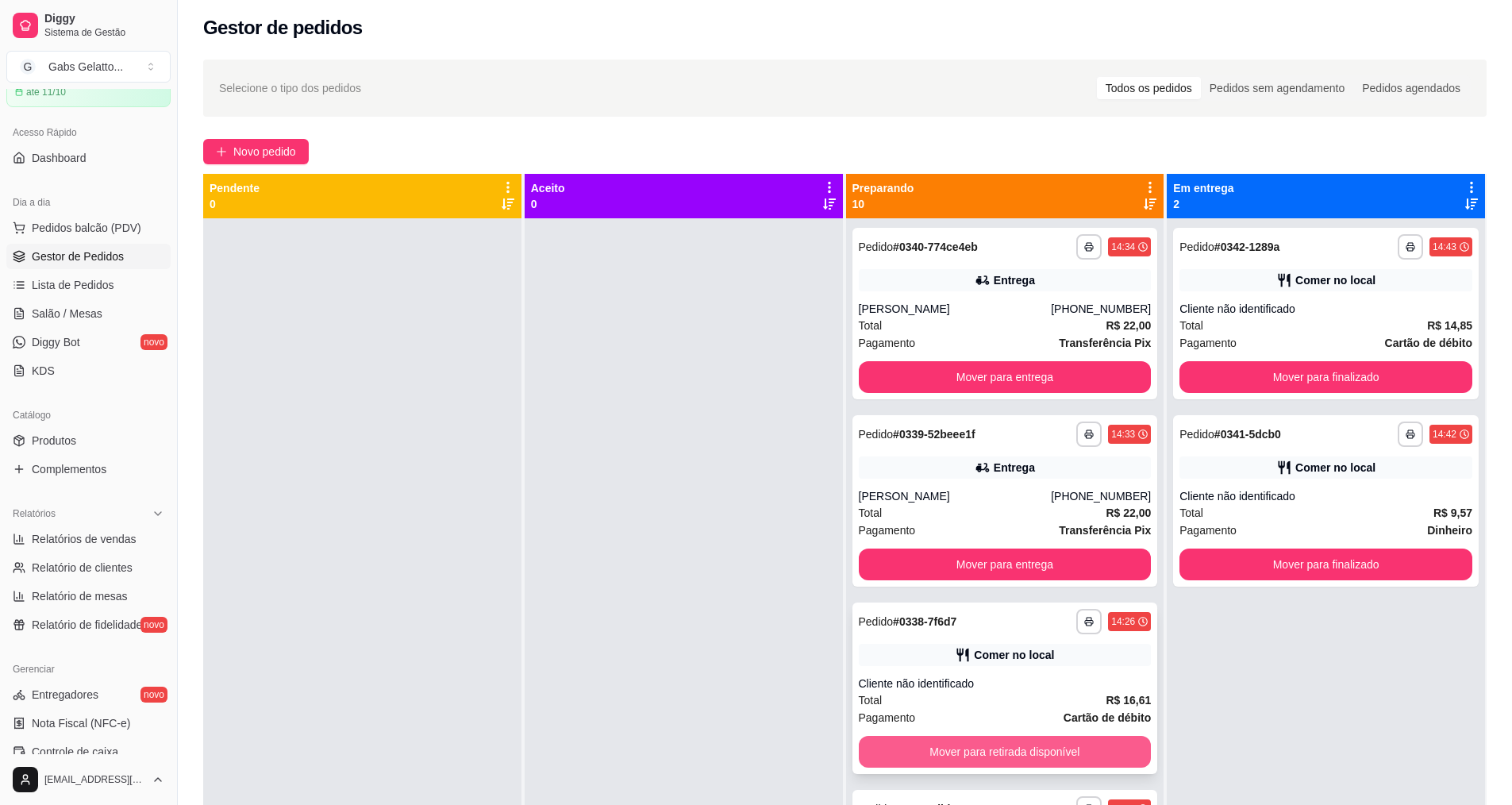
click at [1002, 748] on button "Mover para retirada disponível" at bounding box center [1004, 752] width 293 height 32
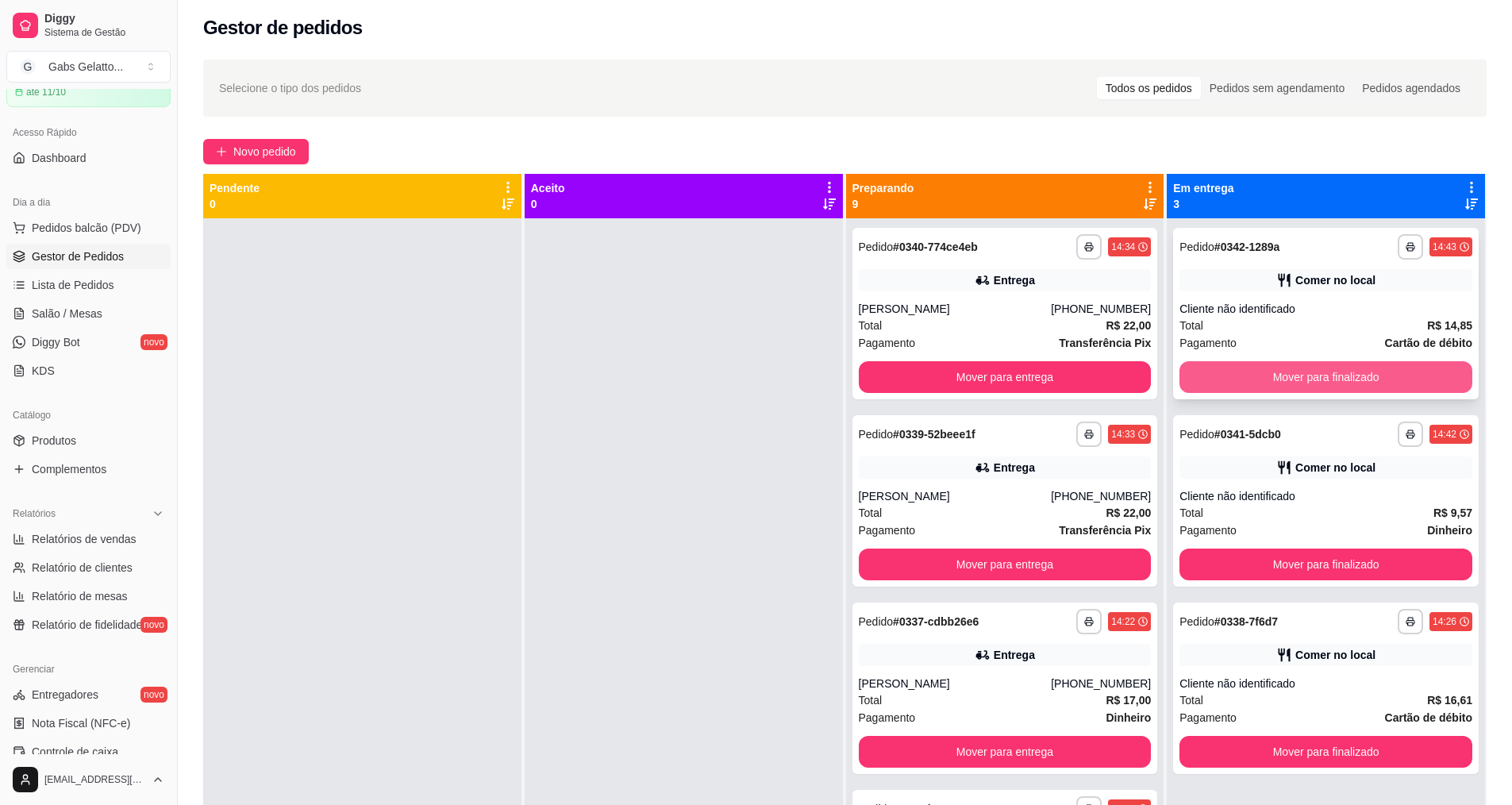
click at [1241, 380] on button "Mover para finalizado" at bounding box center [1326, 377] width 293 height 32
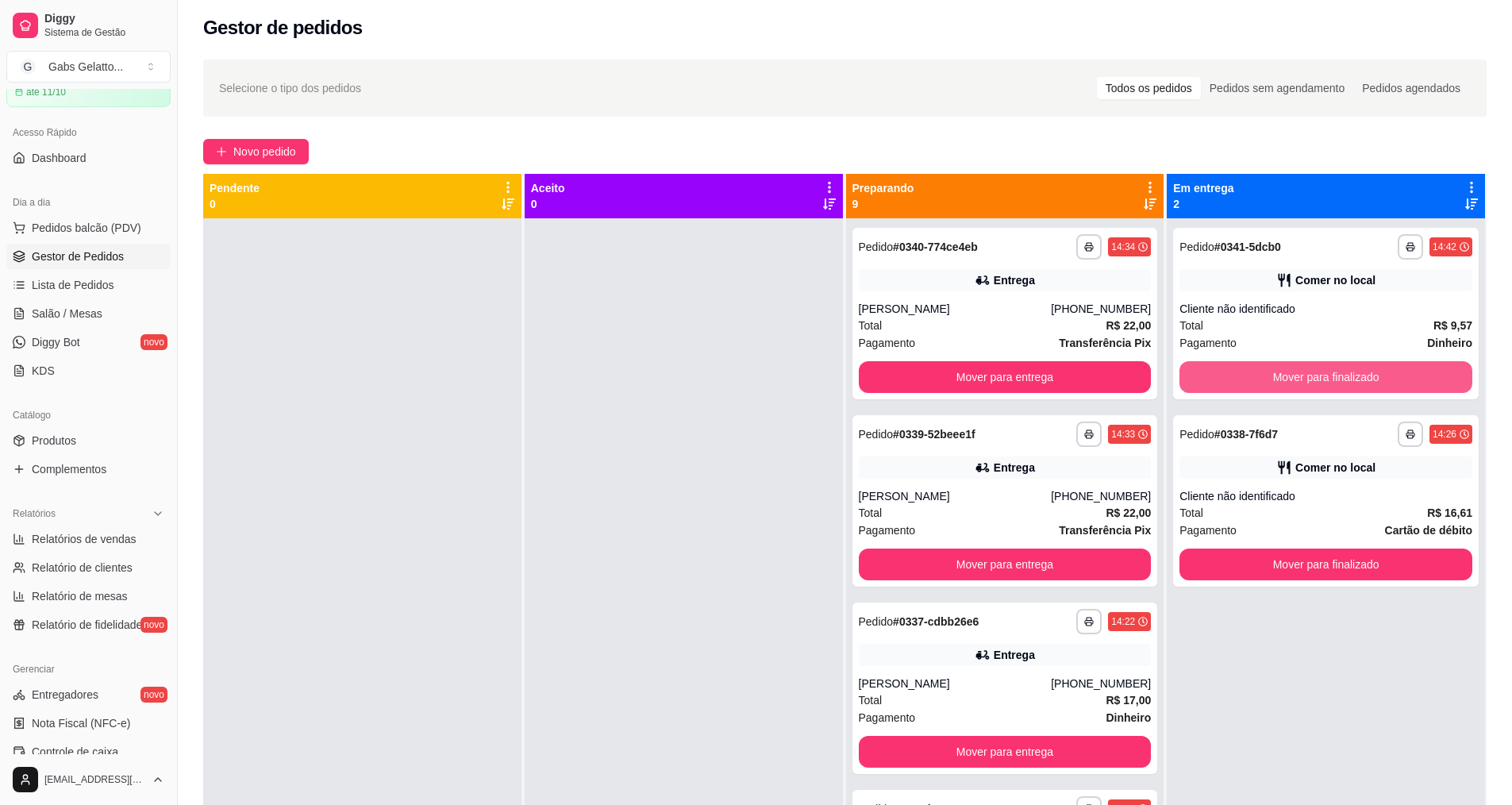
click at [1241, 380] on button "Mover para finalizado" at bounding box center [1326, 377] width 293 height 32
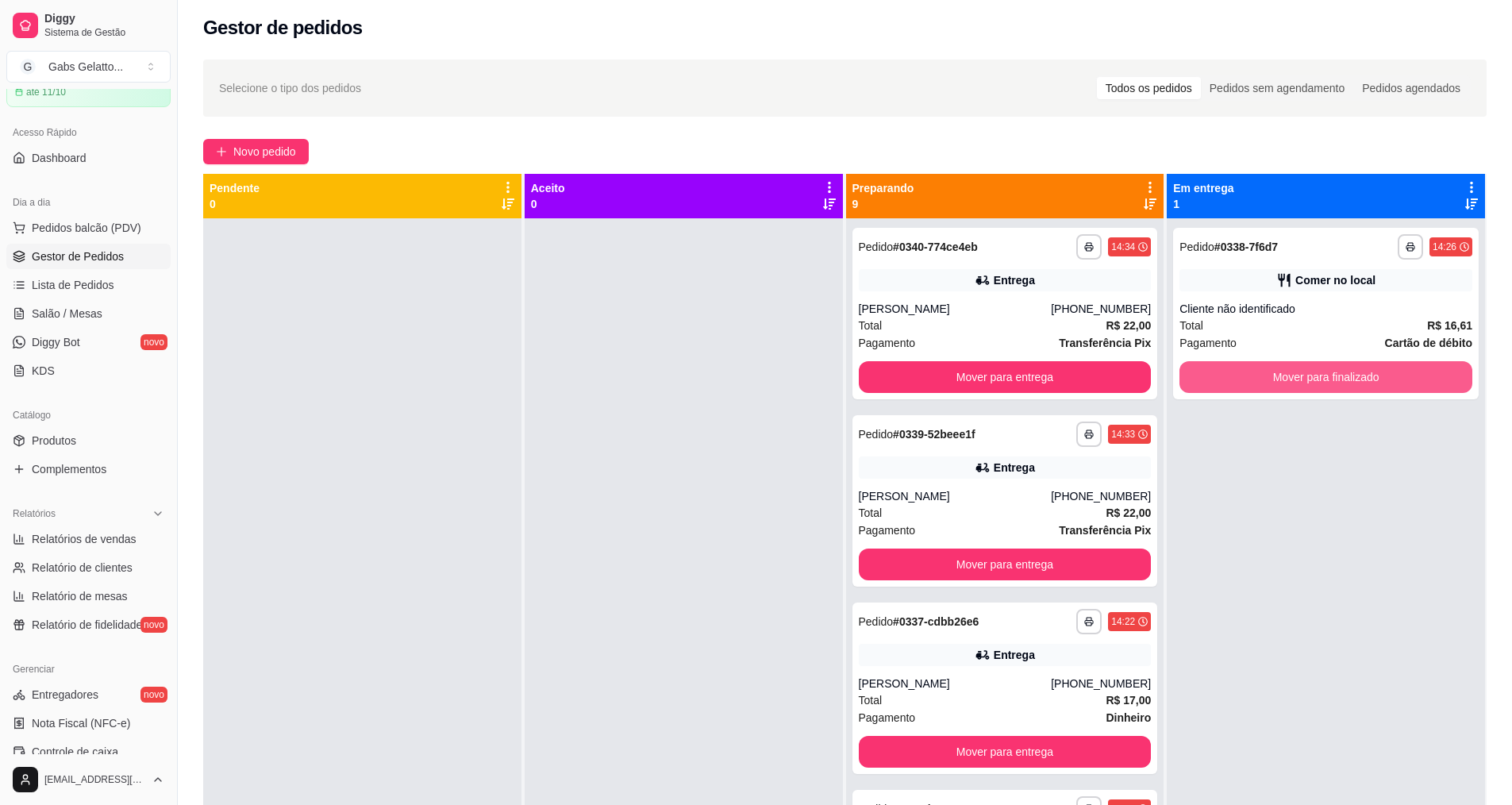
click at [1242, 381] on button "Mover para finalizado" at bounding box center [1326, 377] width 293 height 32
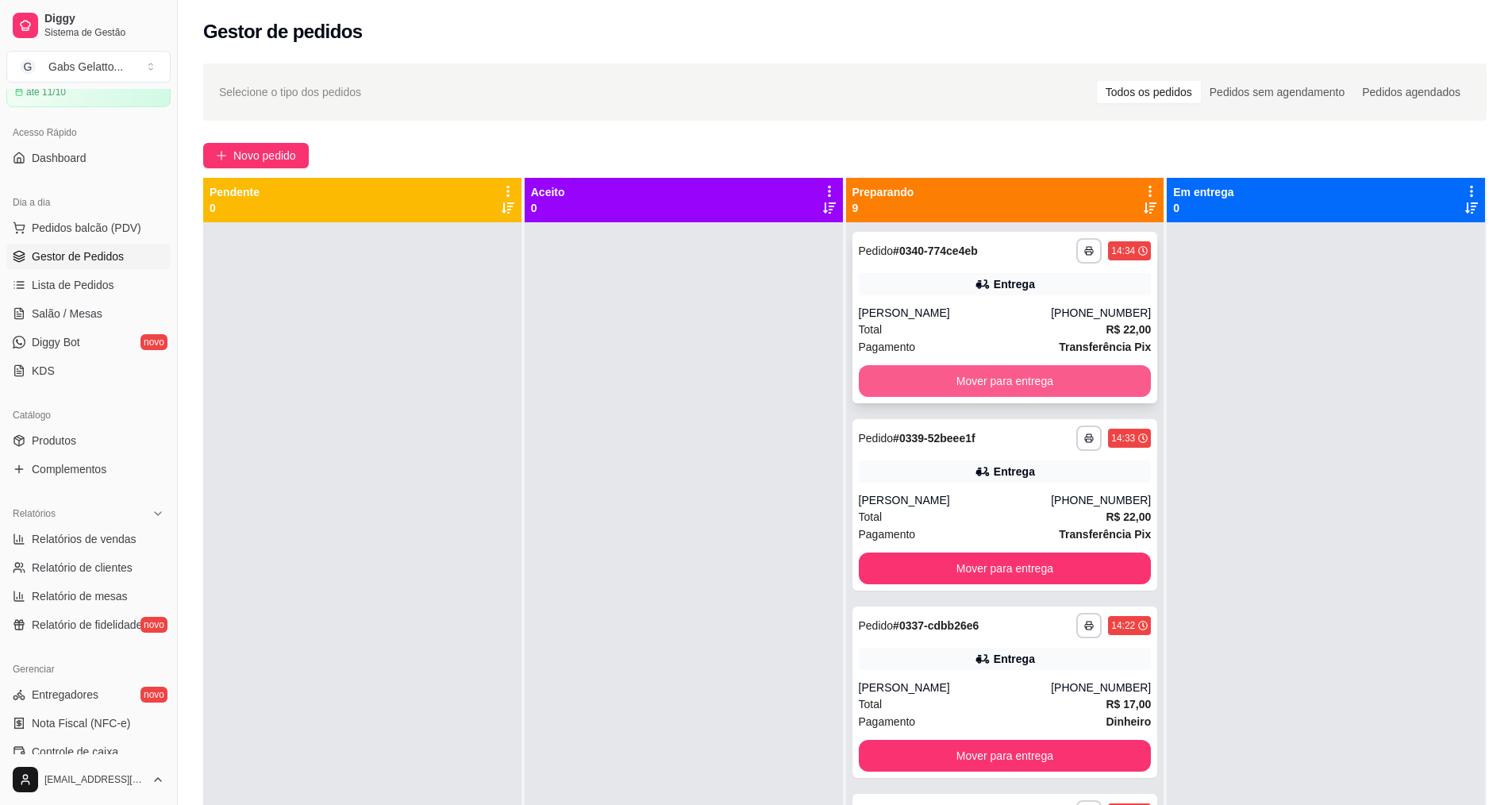
click at [1041, 370] on button "Mover para entrega" at bounding box center [1004, 381] width 293 height 32
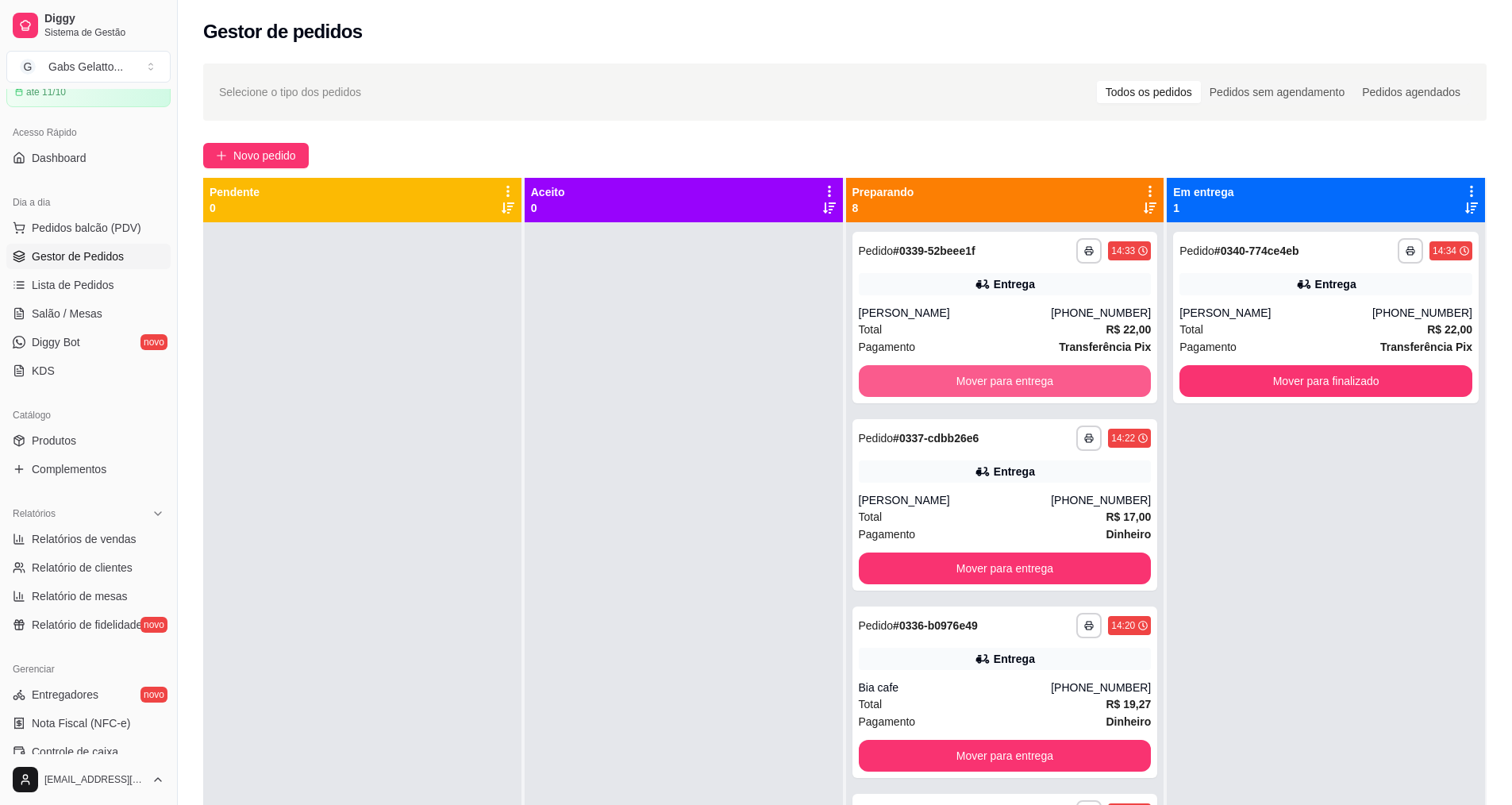
click at [1036, 388] on button "Mover para entrega" at bounding box center [1004, 381] width 293 height 32
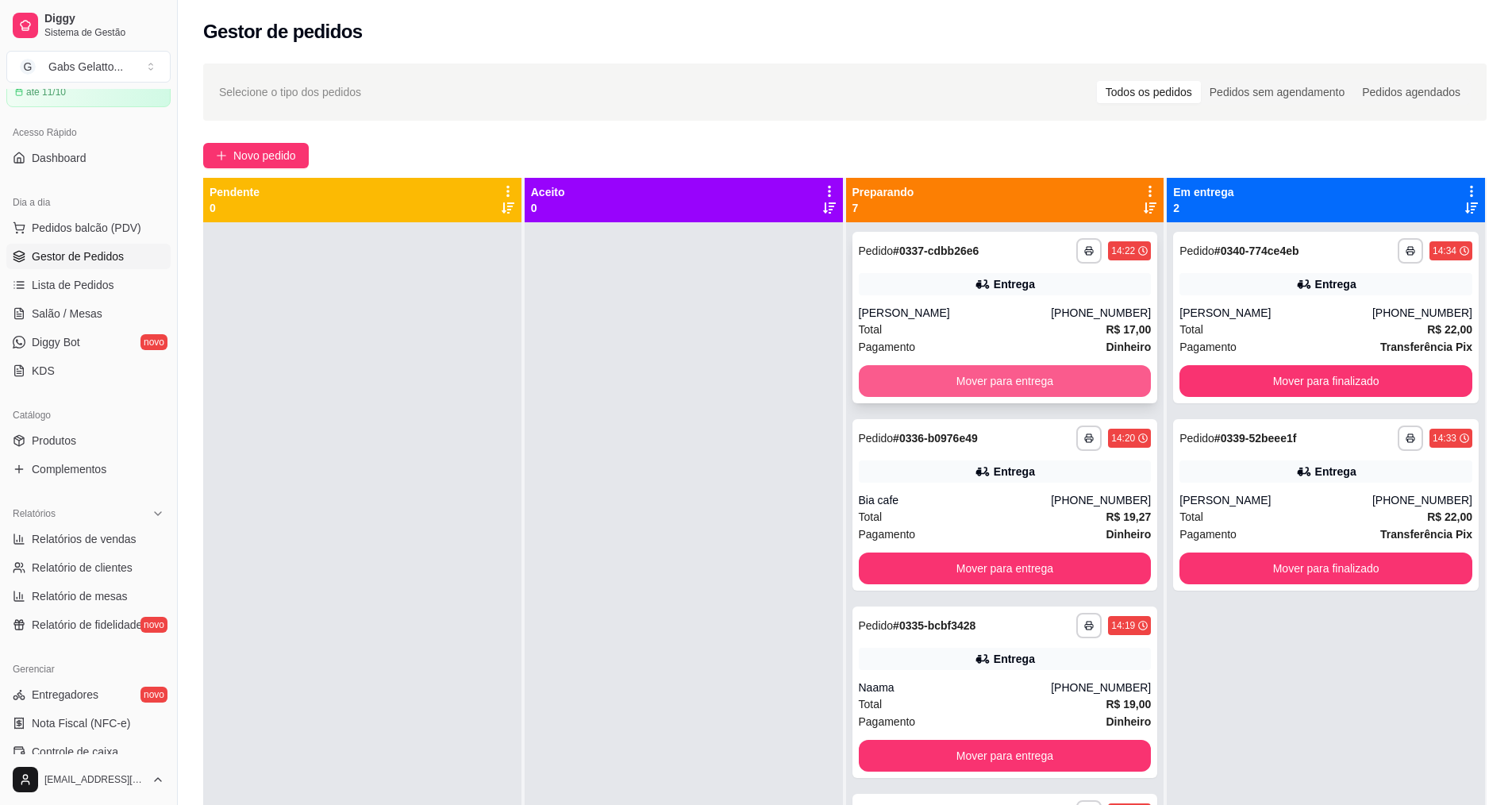
click at [1039, 383] on button "Mover para entrega" at bounding box center [1004, 381] width 293 height 32
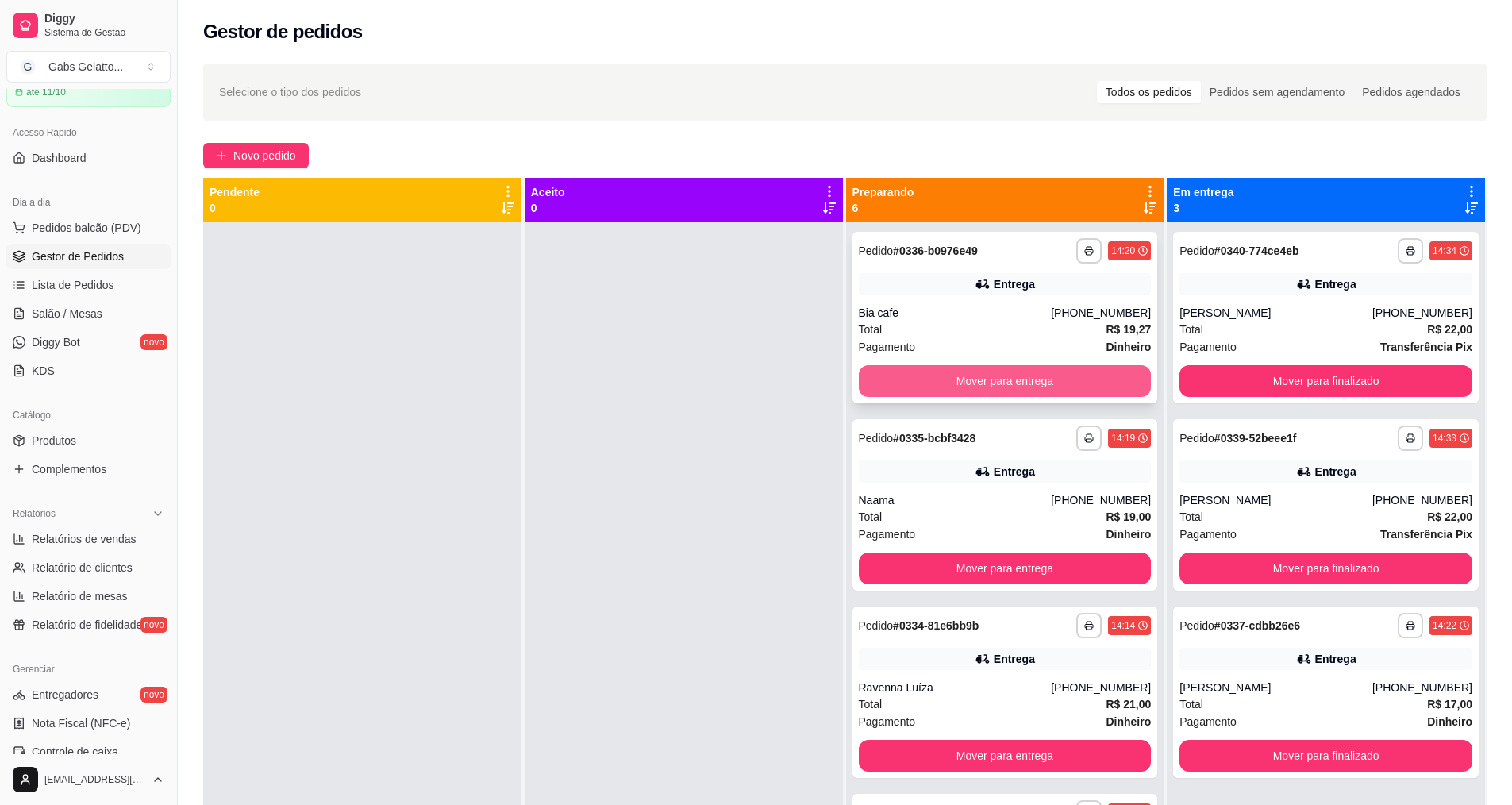
click at [1022, 379] on button "Mover para entrega" at bounding box center [1004, 381] width 293 height 32
click at [1028, 382] on button "Mover para entrega" at bounding box center [1004, 381] width 293 height 32
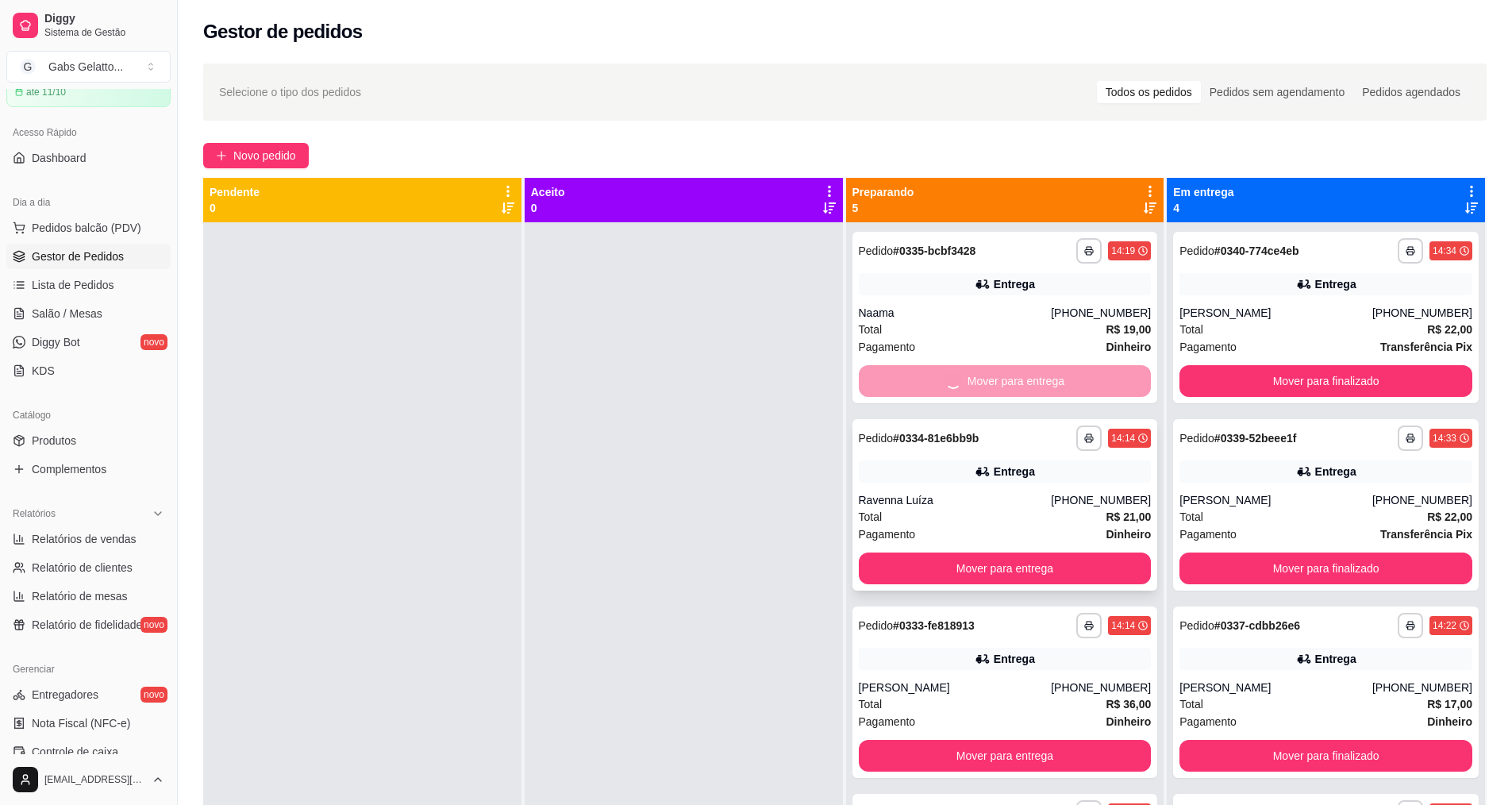
click at [1023, 552] on button "Mover para entrega" at bounding box center [1004, 568] width 293 height 32
click at [1029, 378] on div "Mover para entrega" at bounding box center [1004, 381] width 293 height 32
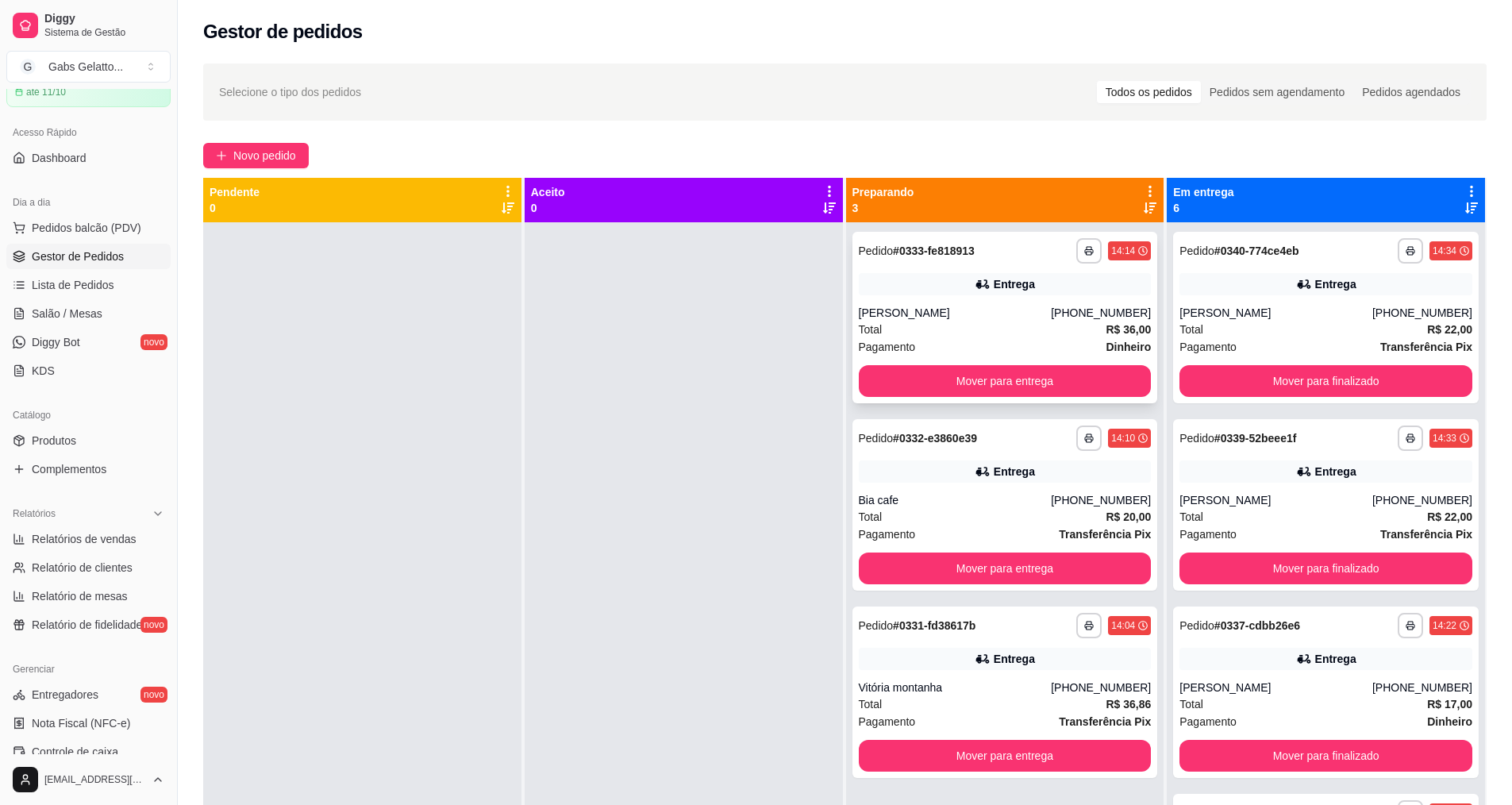
click at [1004, 387] on button "Mover para entrega" at bounding box center [1004, 381] width 293 height 32
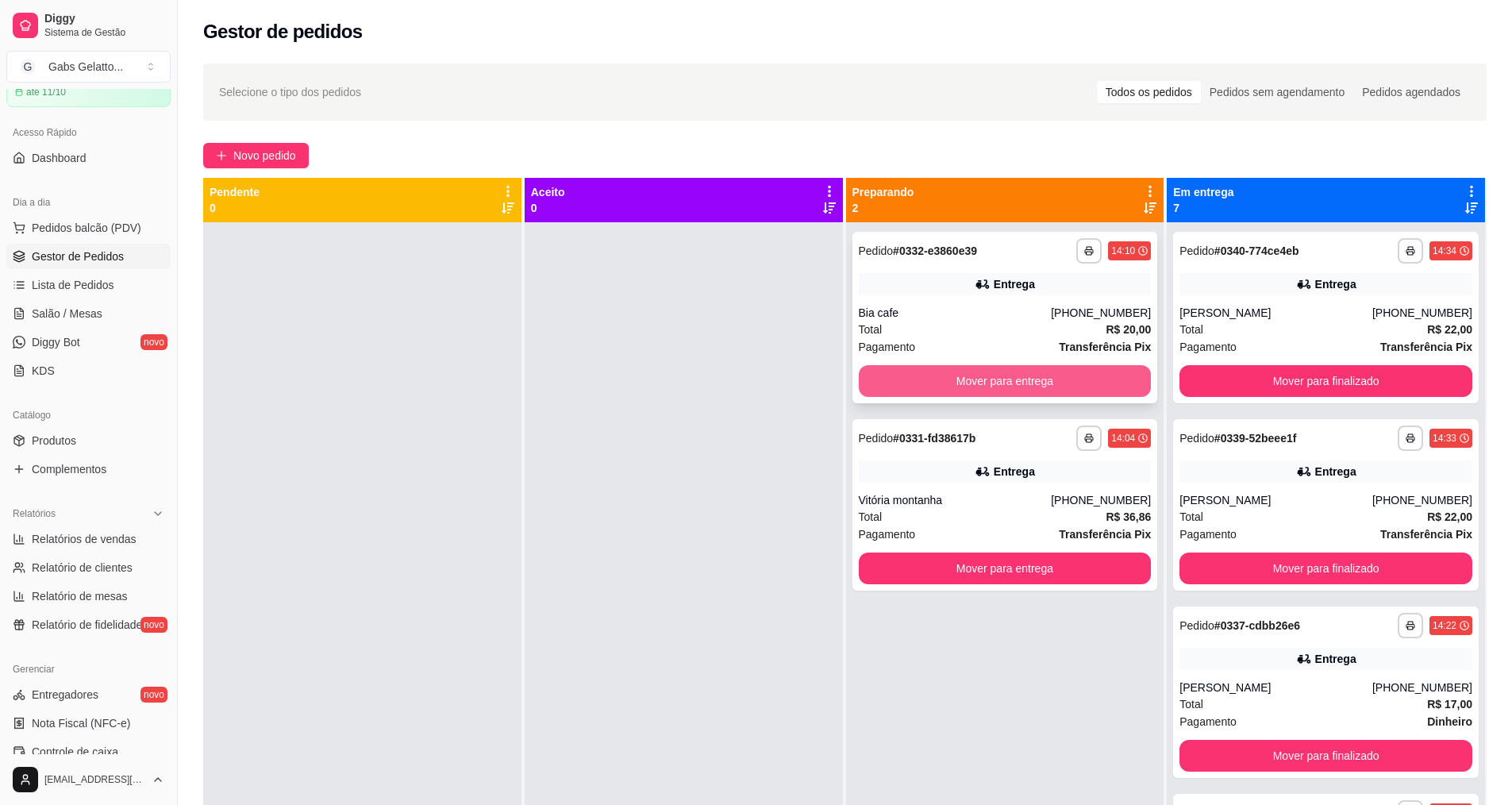
click at [1012, 379] on button "Mover para entrega" at bounding box center [1004, 381] width 293 height 32
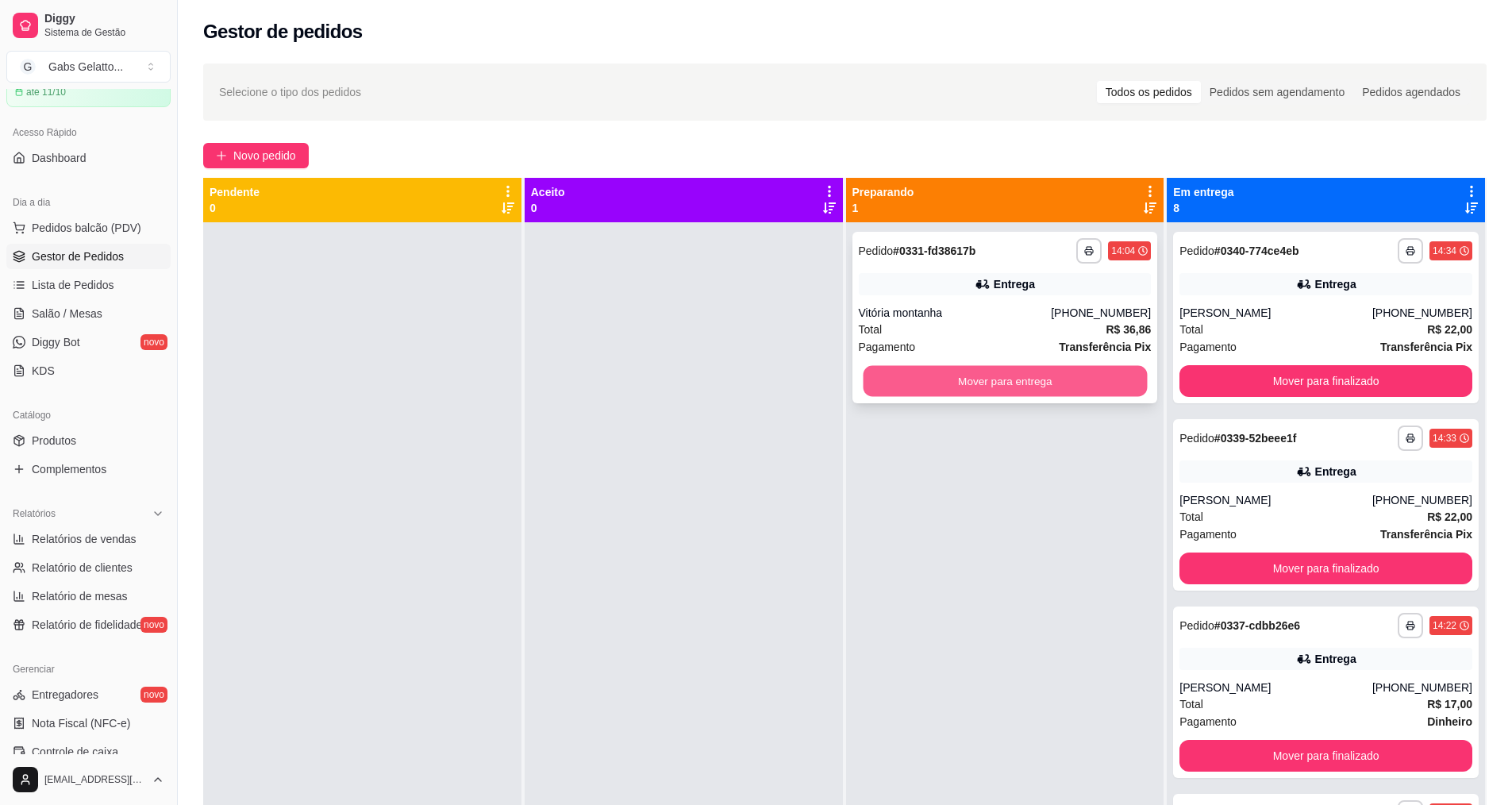
click at [1010, 382] on button "Mover para entrega" at bounding box center [1004, 381] width 284 height 31
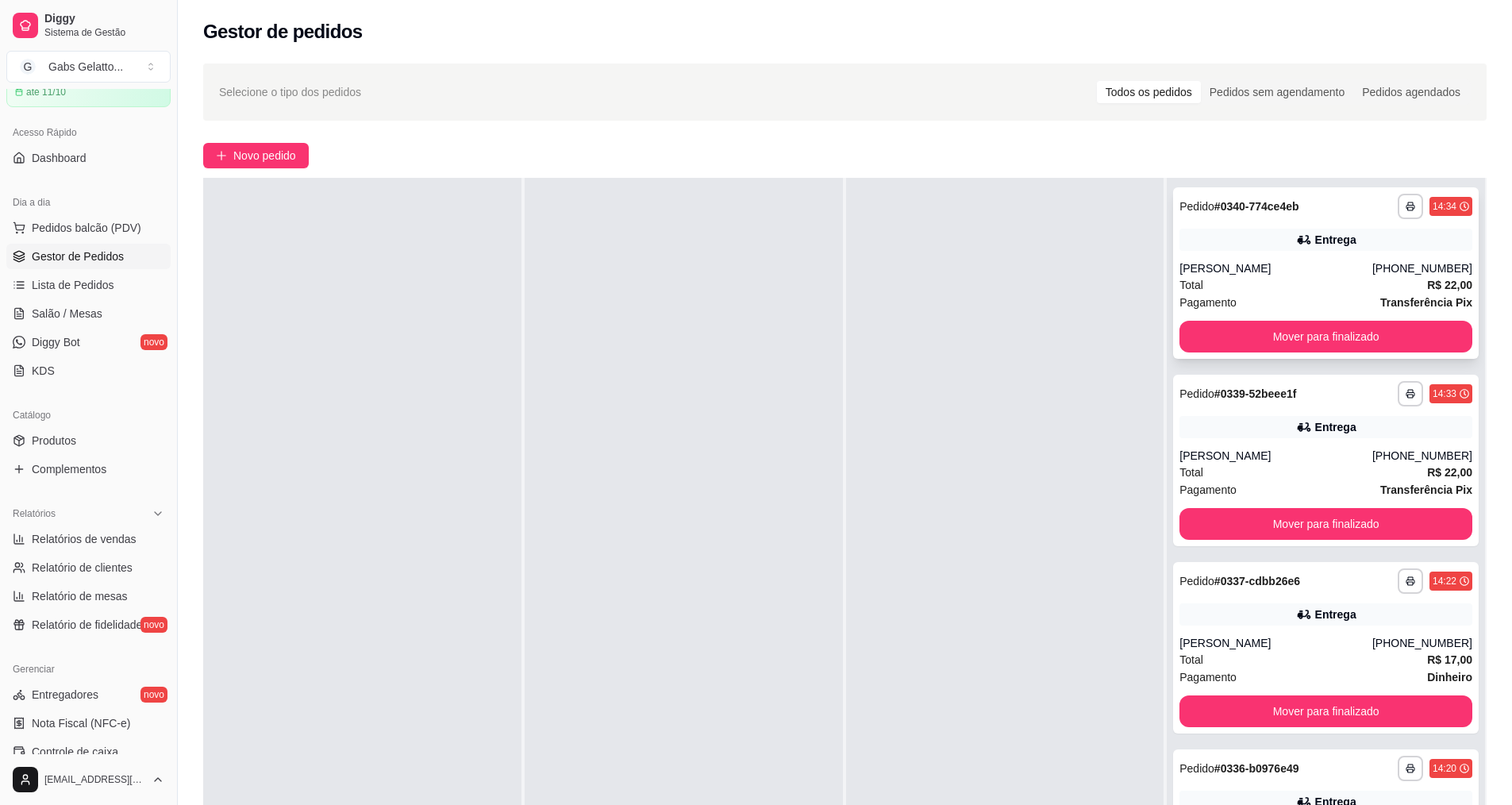
click at [1275, 274] on div "[PERSON_NAME]" at bounding box center [1276, 268] width 192 height 16
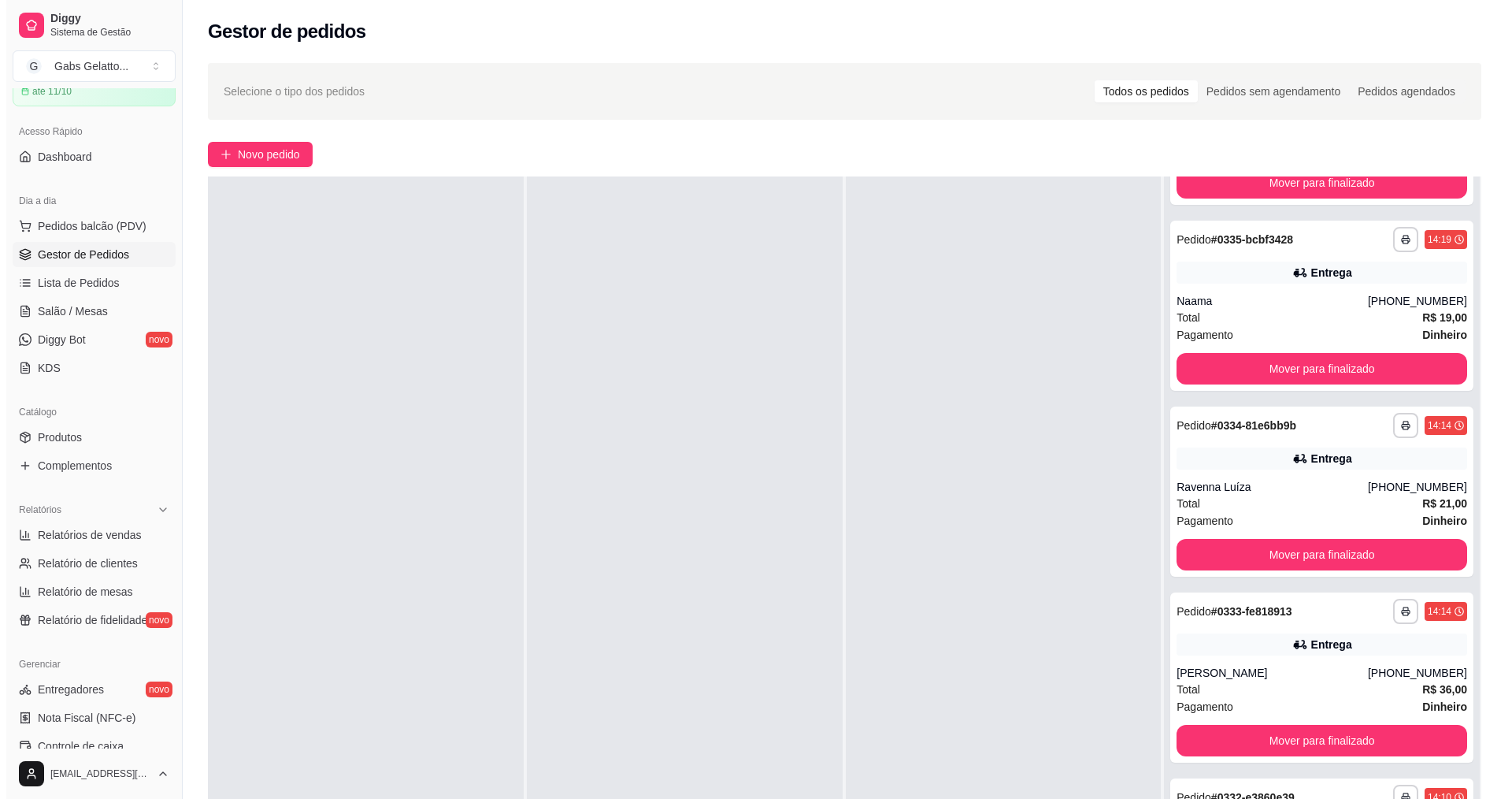
scroll to position [79, 0]
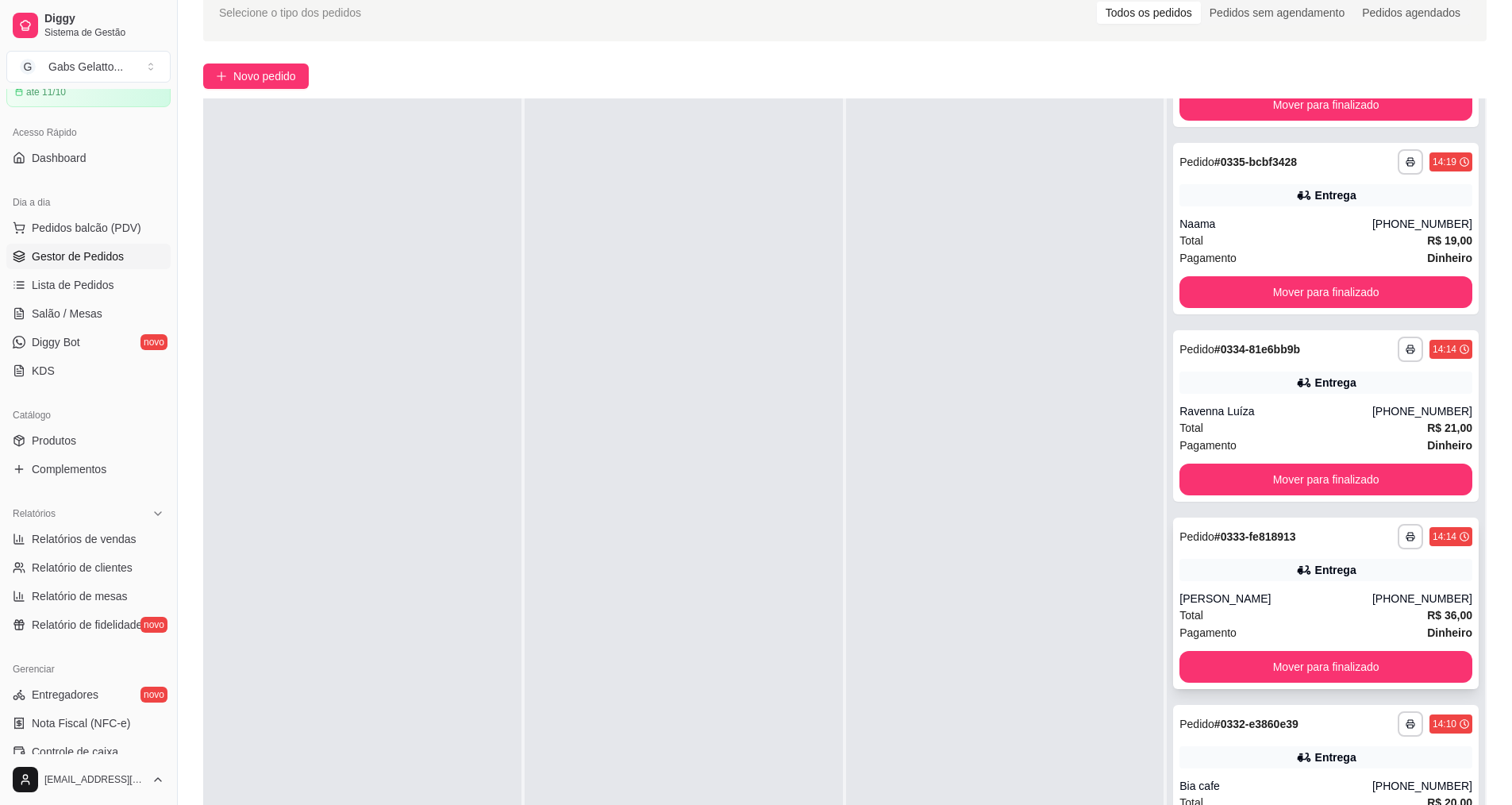
click at [1296, 596] on div "[PERSON_NAME]" at bounding box center [1276, 598] width 192 height 16
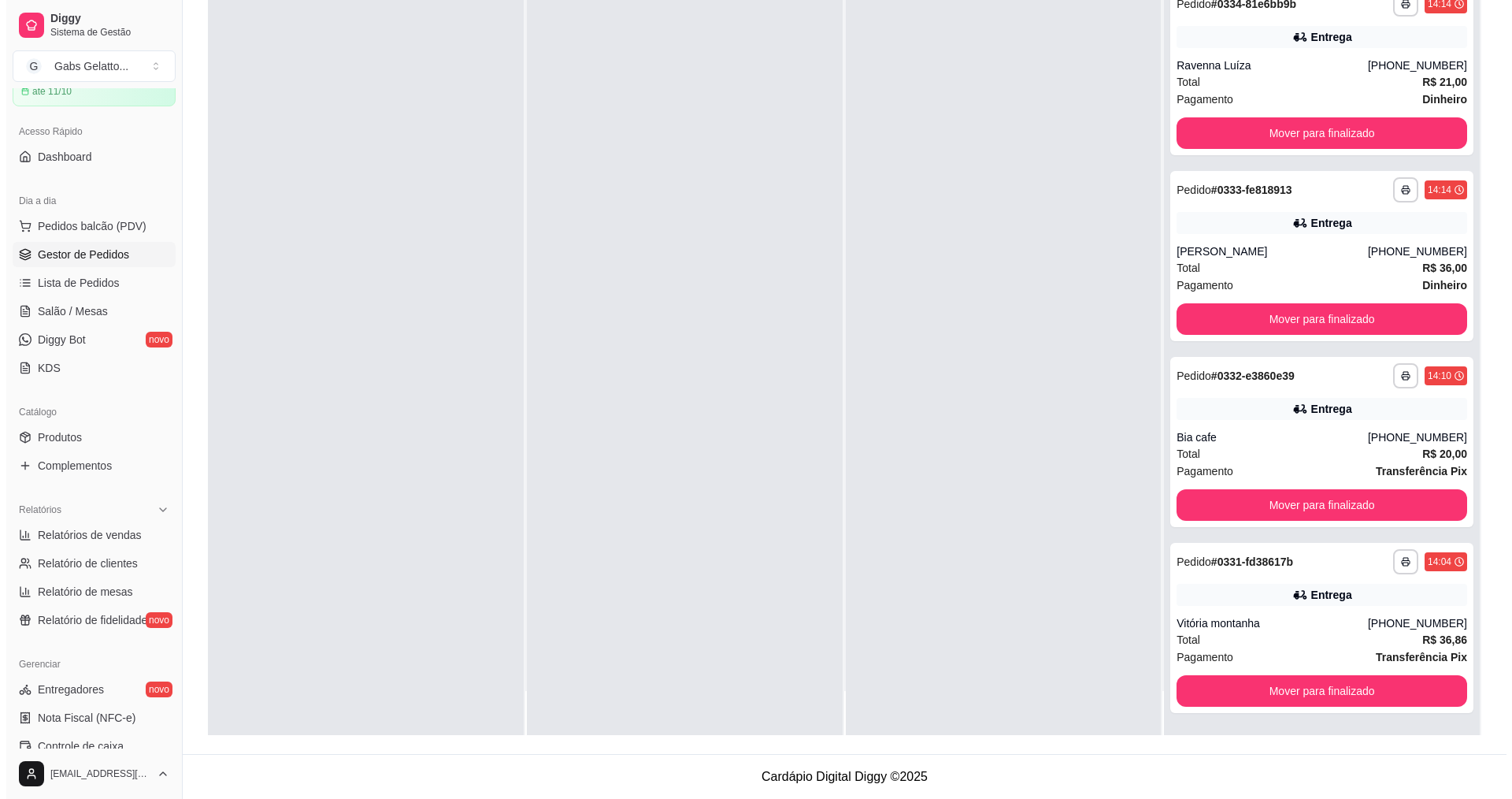
scroll to position [811, 0]
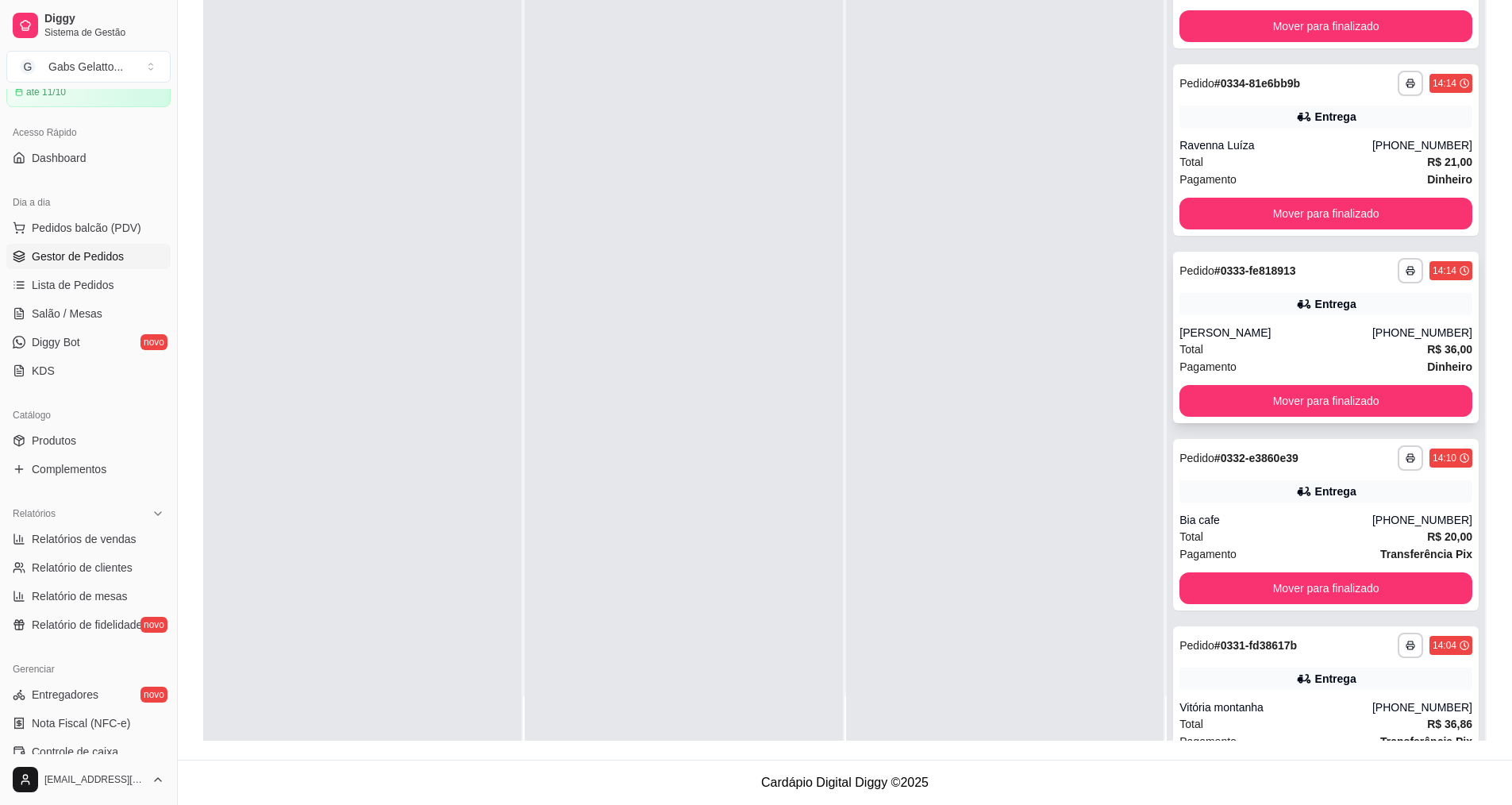
click at [1291, 346] on div "Total R$ 36,00" at bounding box center [1326, 349] width 293 height 18
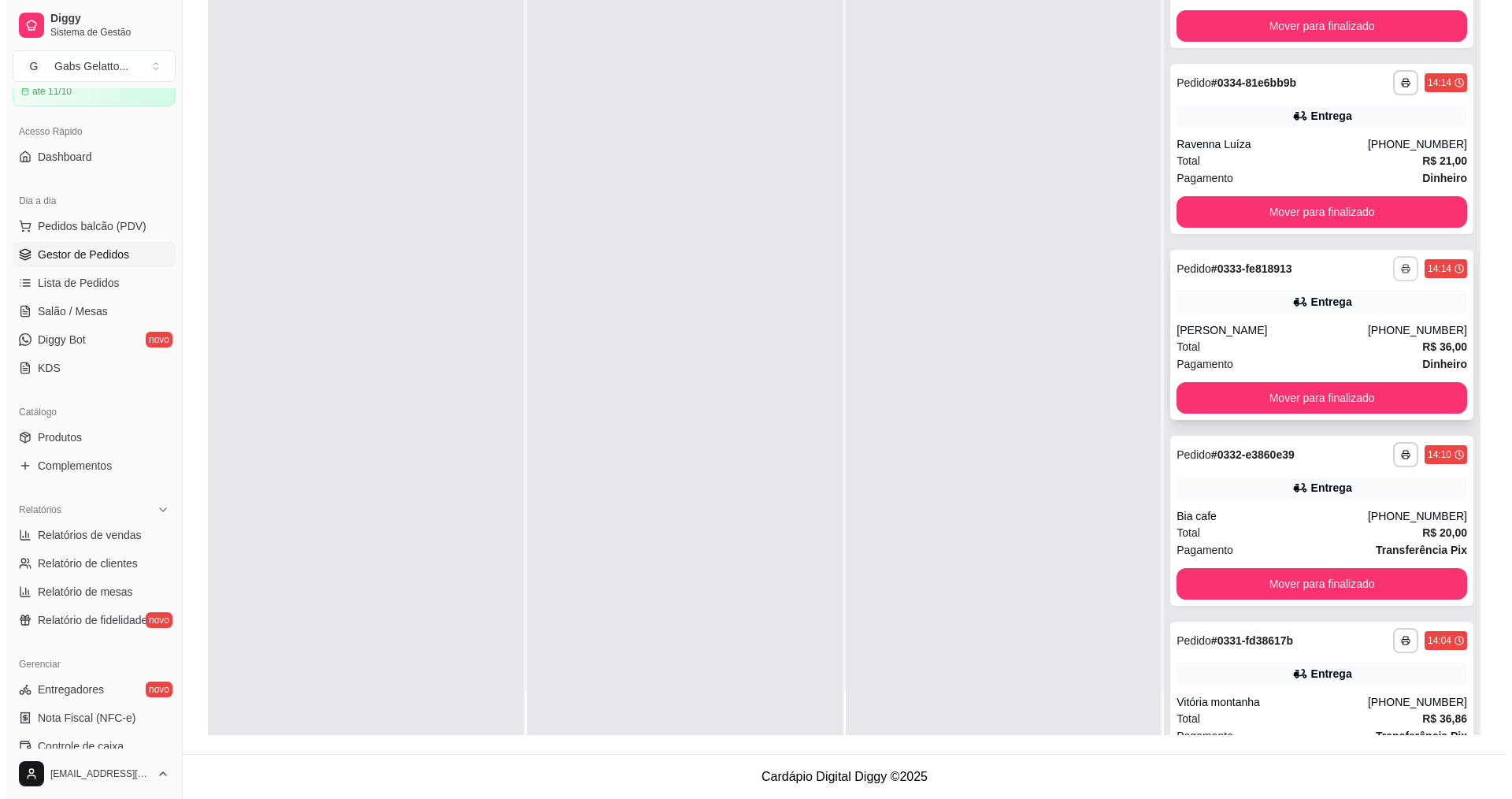
scroll to position [654, 0]
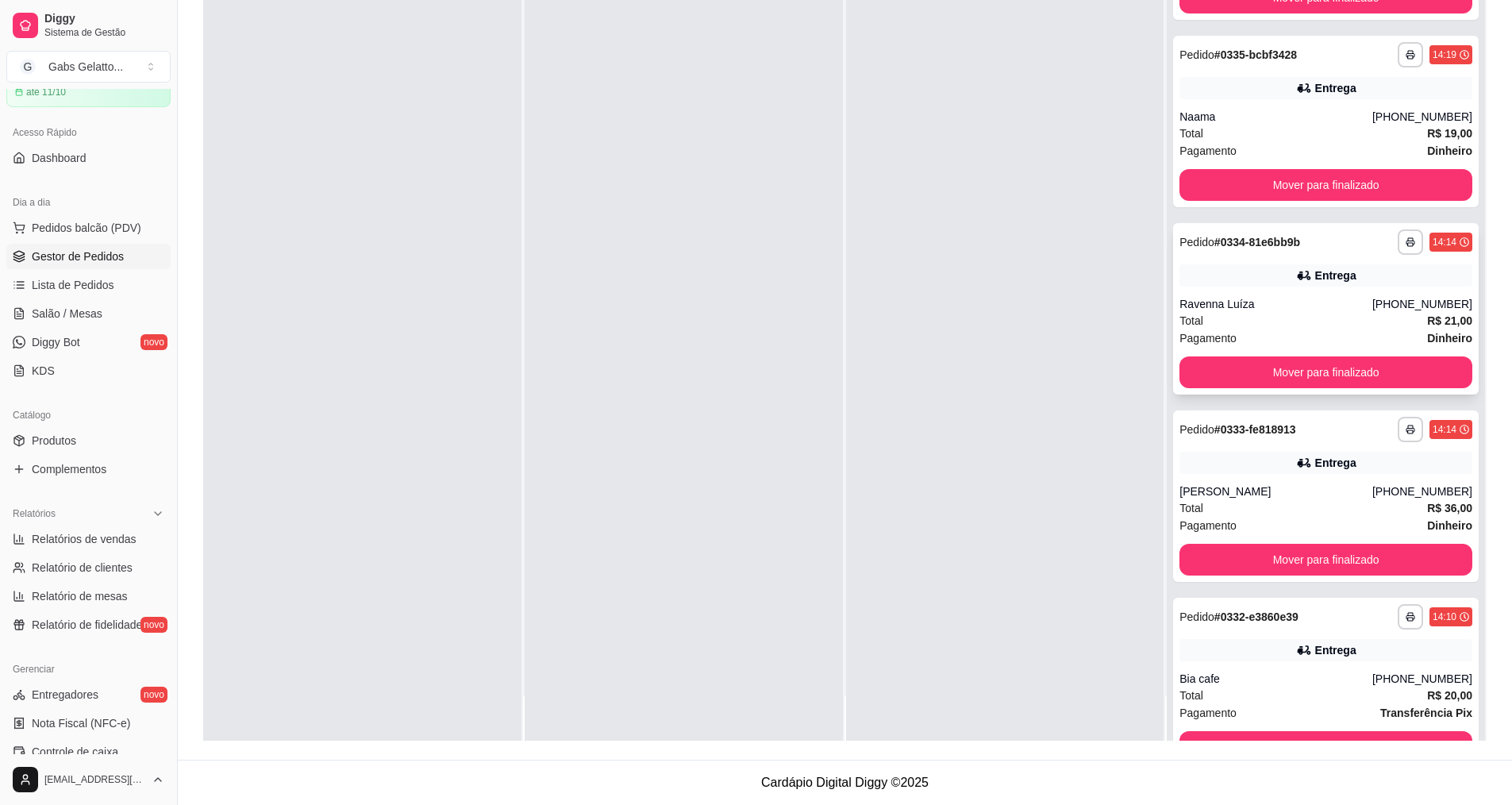
click at [1305, 300] on div "Ravenna Luíza" at bounding box center [1276, 304] width 192 height 16
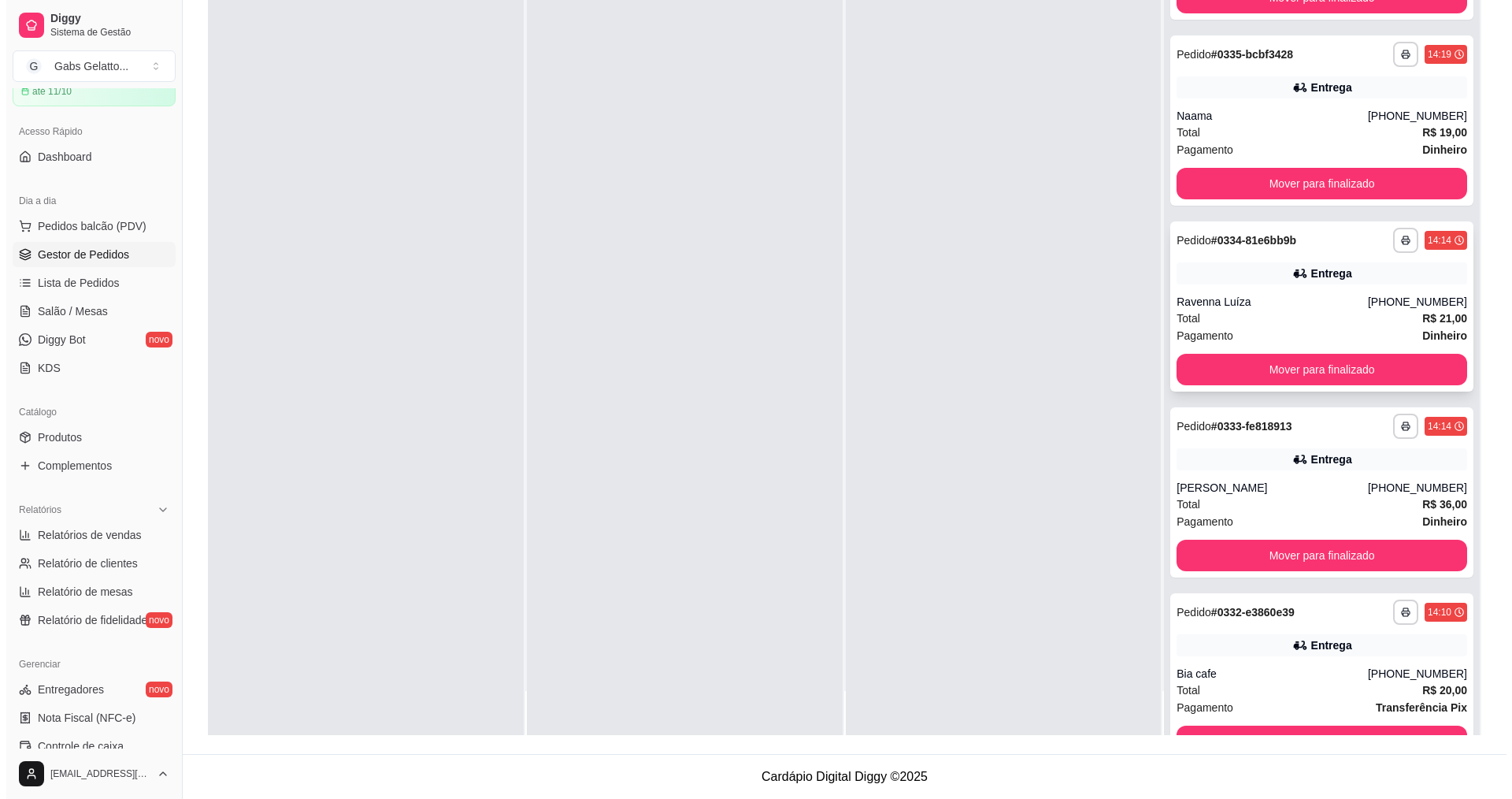
scroll to position [575, 0]
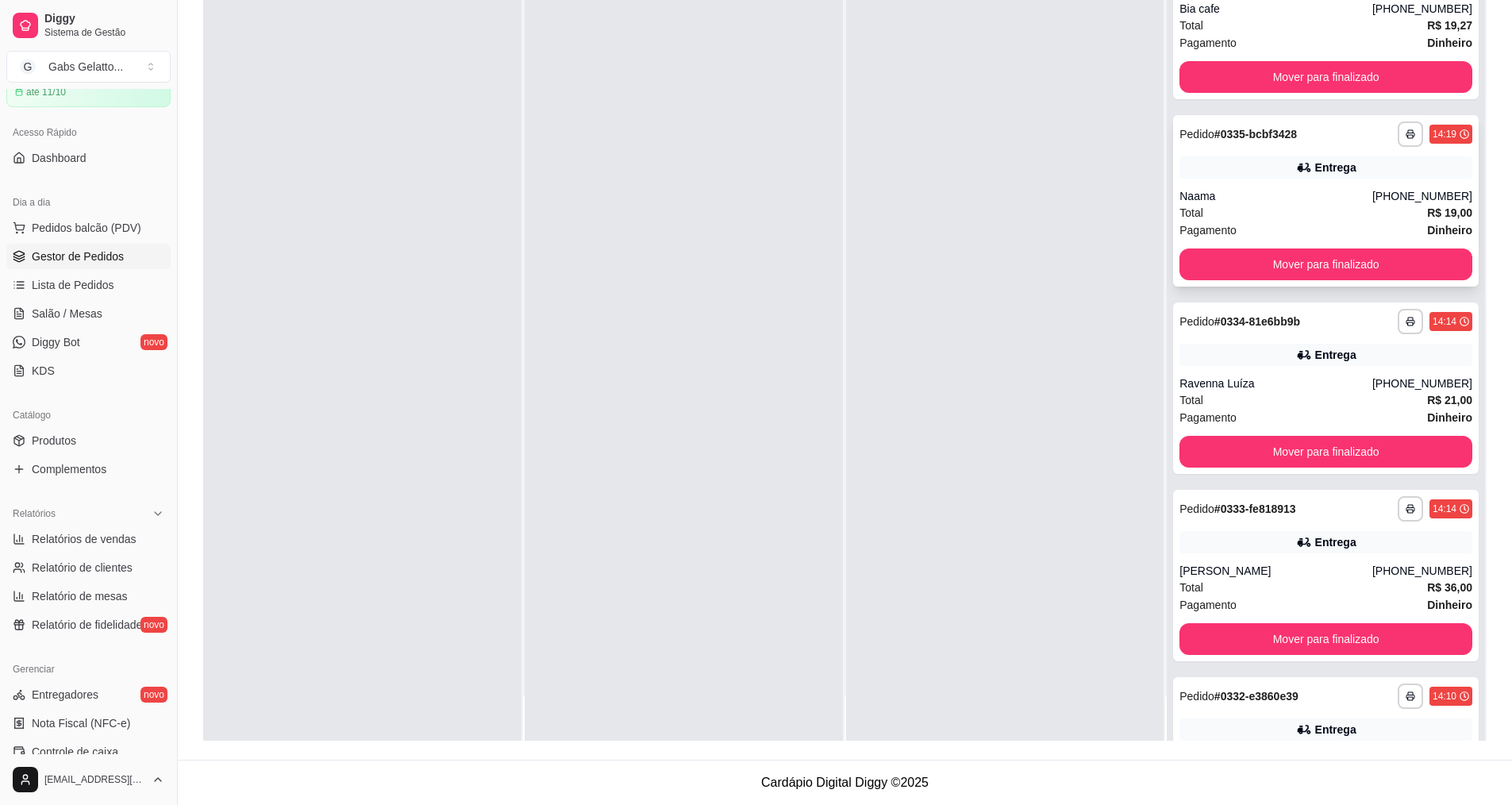
click at [1253, 191] on div "Naama" at bounding box center [1276, 196] width 192 height 16
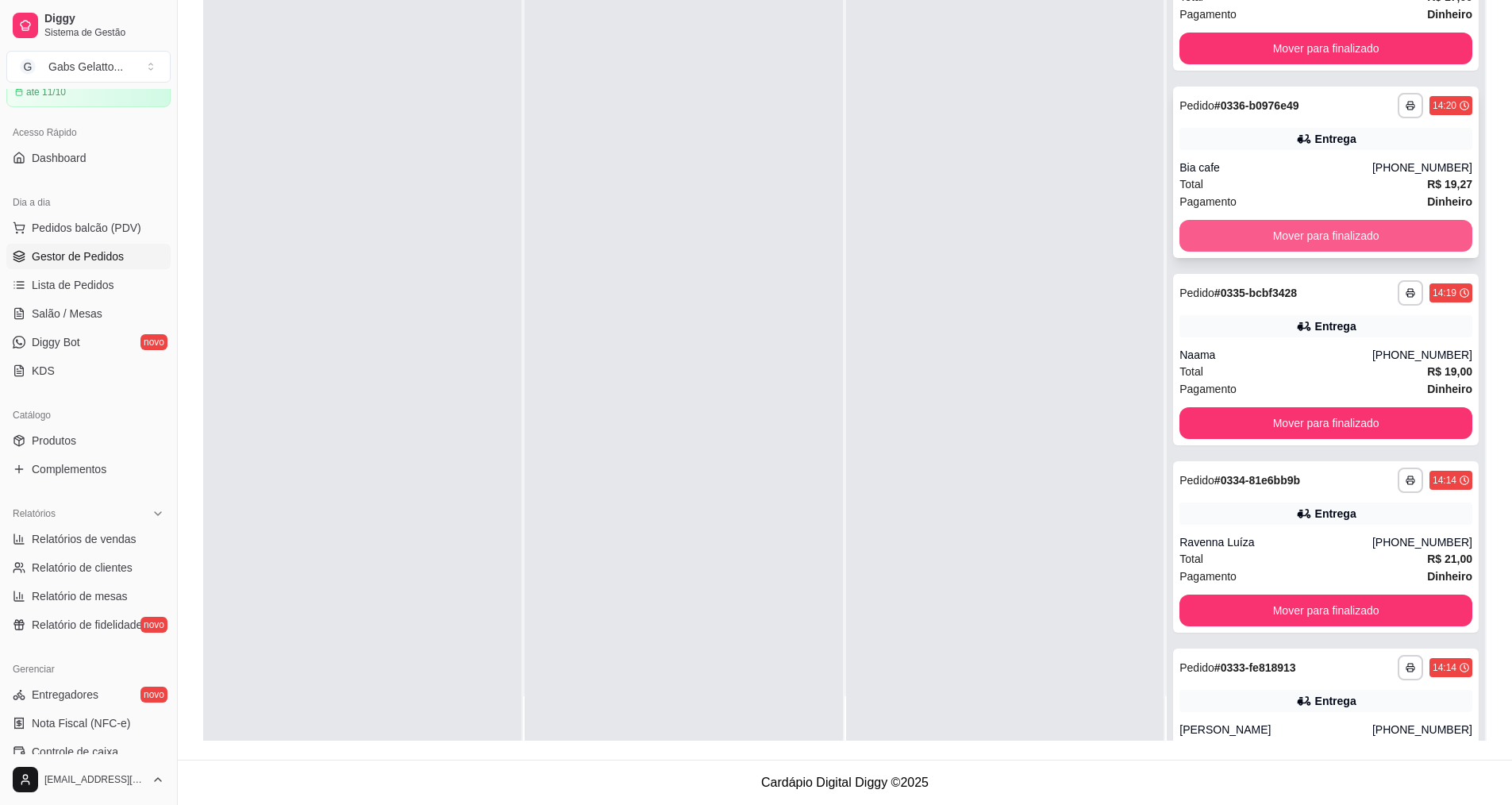
scroll to position [341, 0]
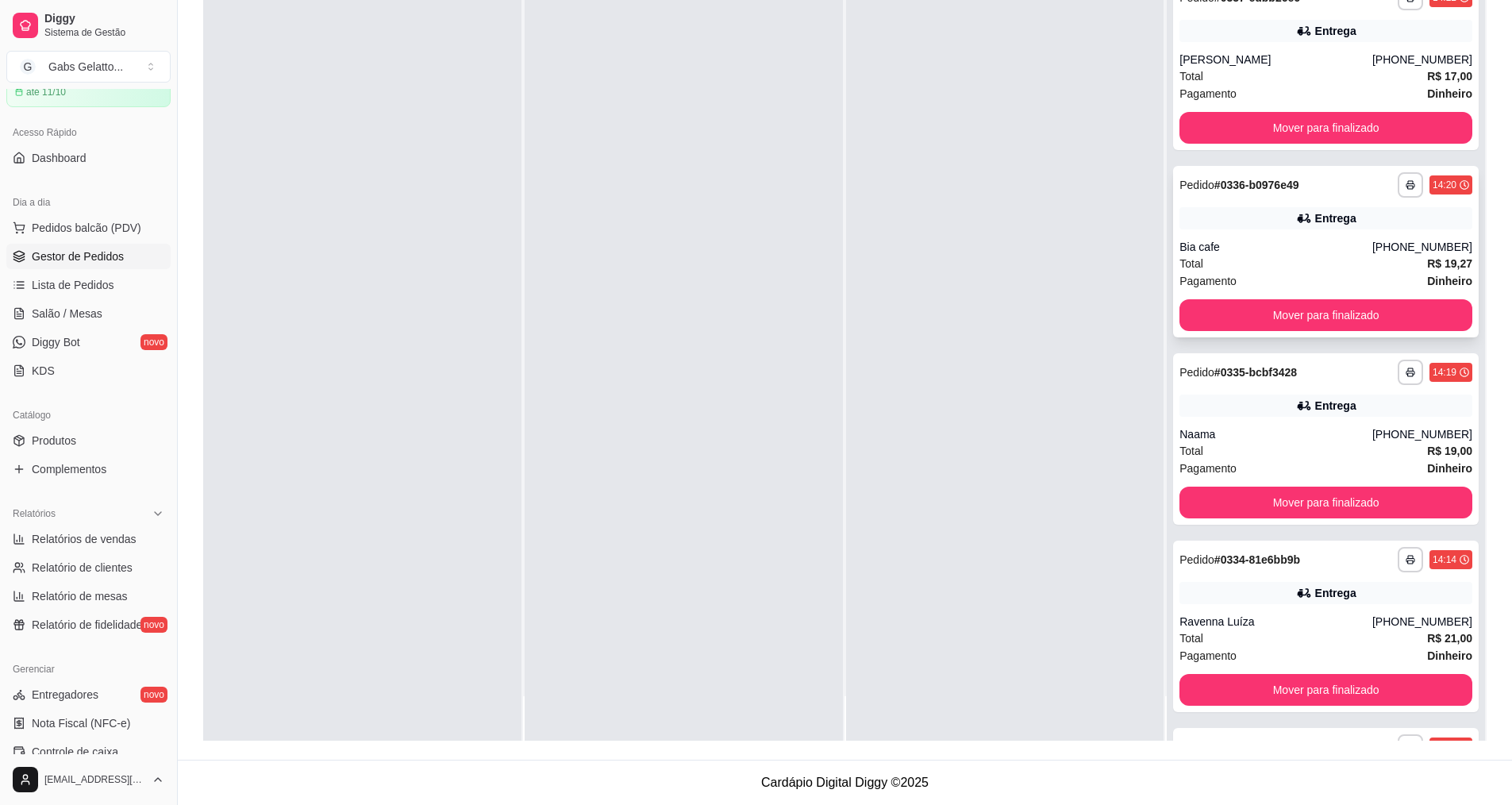
click at [1247, 231] on div "**********" at bounding box center [1325, 252] width 305 height 172
click at [1230, 247] on div "Bia cafe" at bounding box center [1276, 247] width 192 height 16
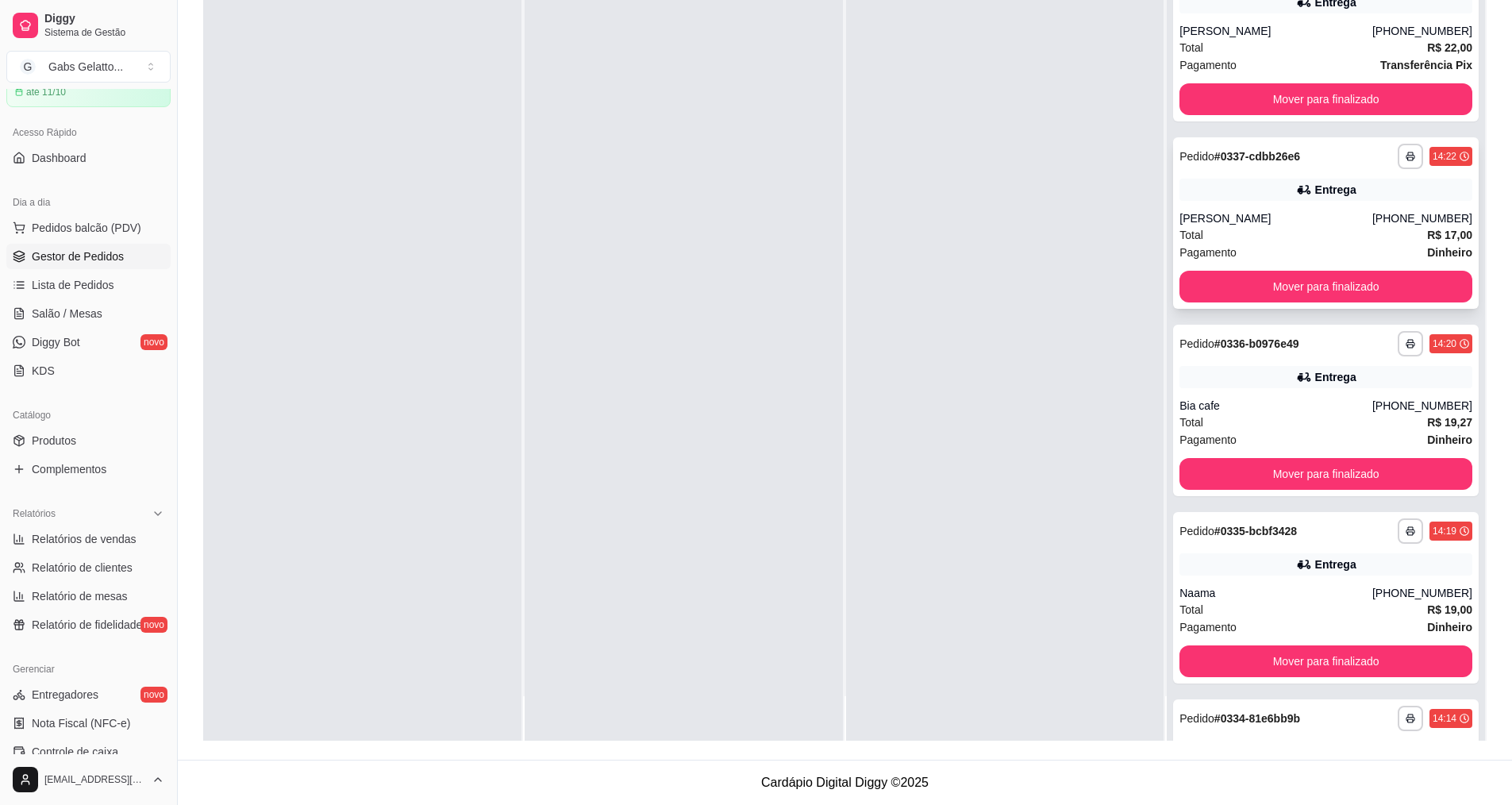
click at [1284, 204] on div "**********" at bounding box center [1325, 223] width 305 height 172
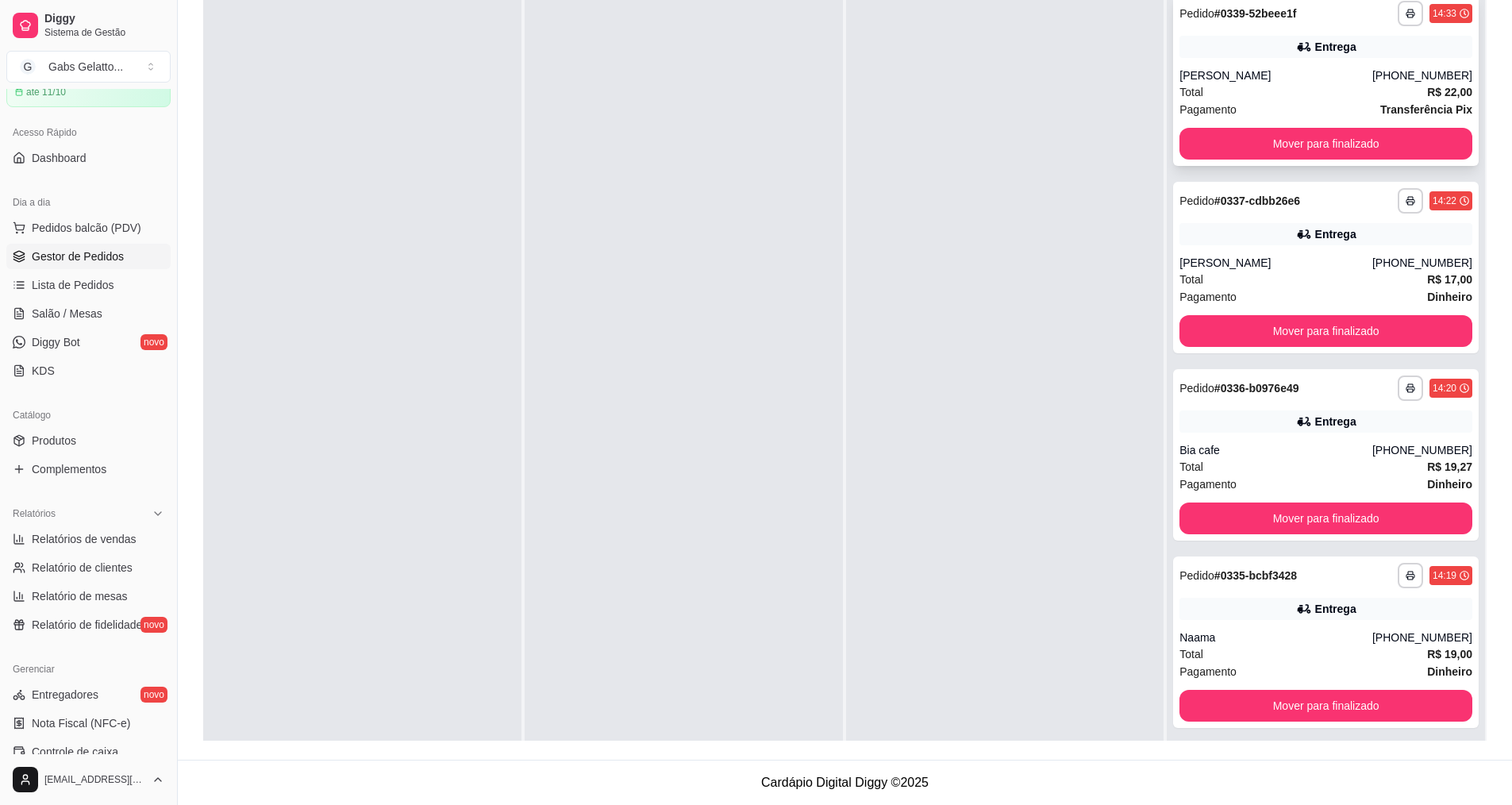
click at [1245, 85] on div "Total R$ 22,00" at bounding box center [1326, 92] width 293 height 18
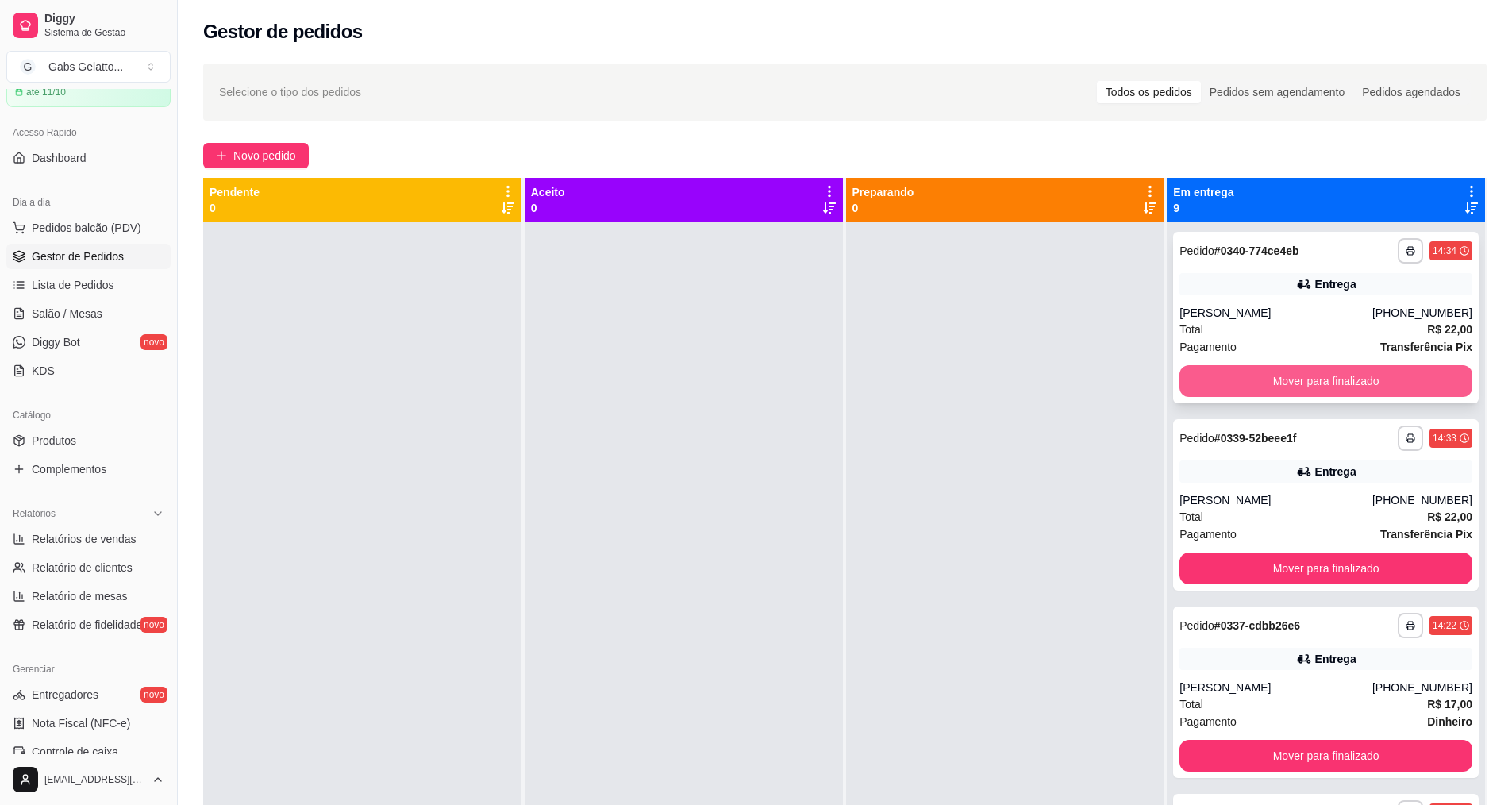
click at [1306, 375] on button "Mover para finalizado" at bounding box center [1326, 381] width 293 height 32
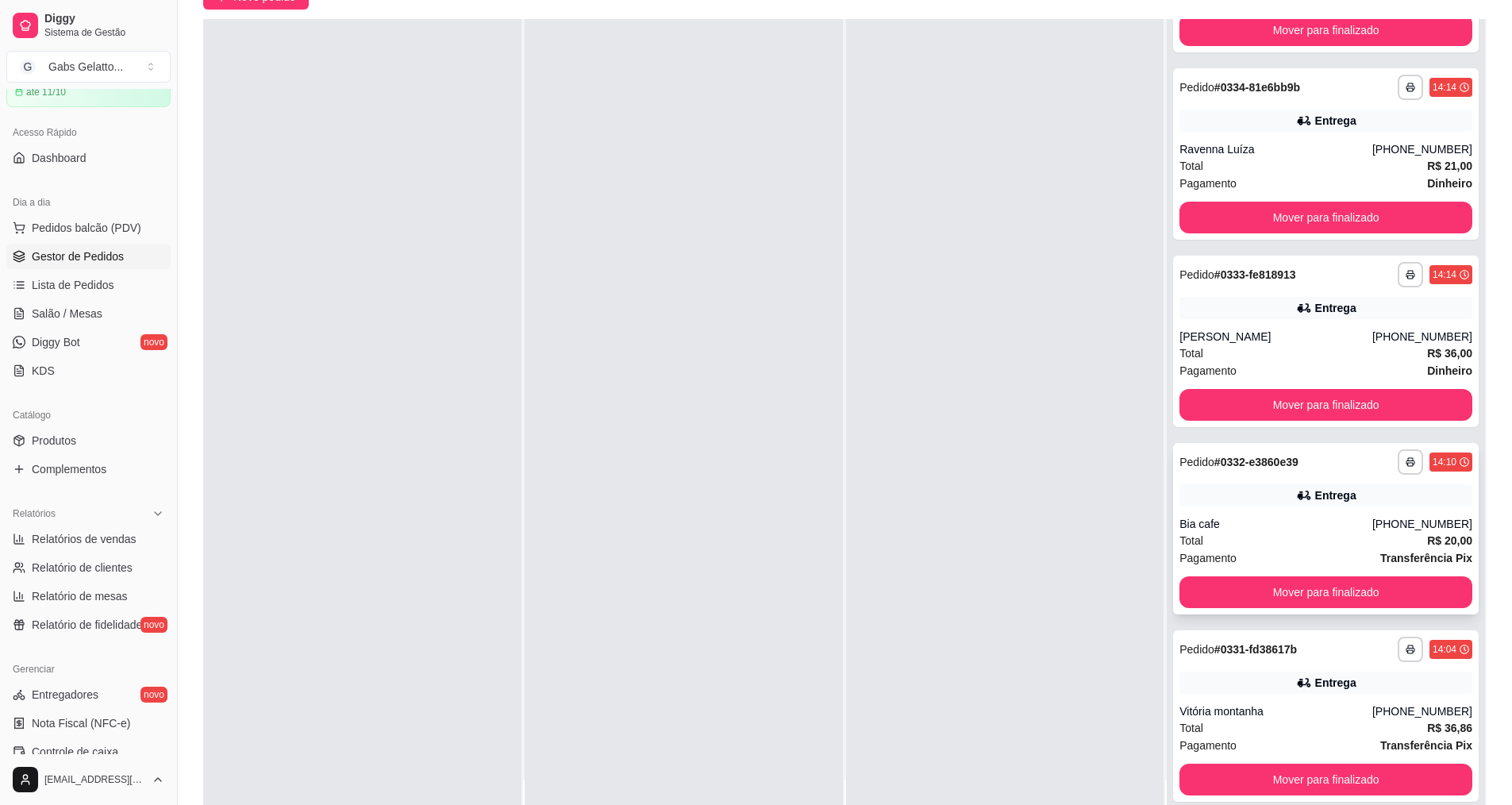
scroll to position [238, 0]
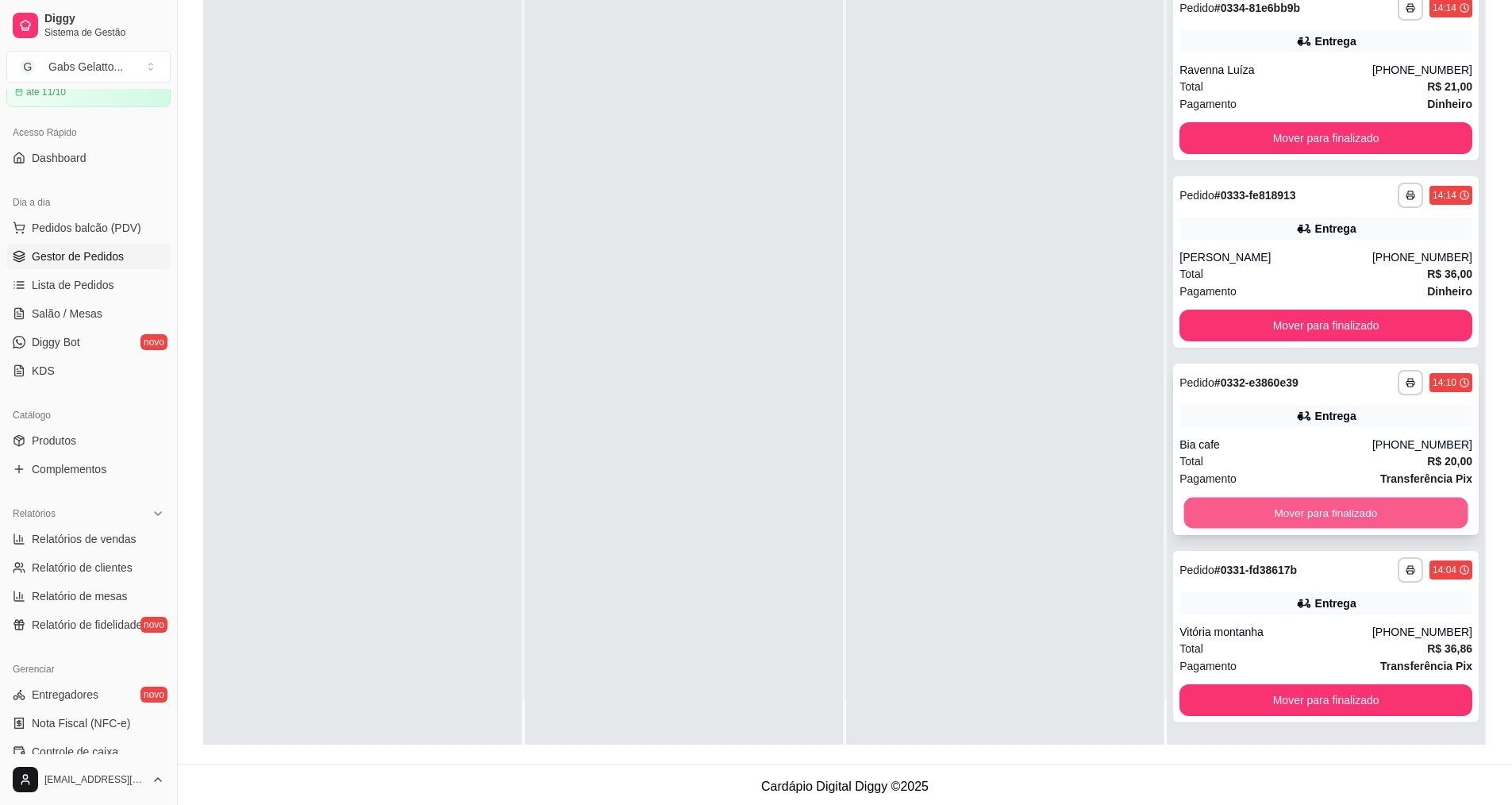
click at [1232, 513] on button "Mover para finalizado" at bounding box center [1326, 513] width 284 height 31
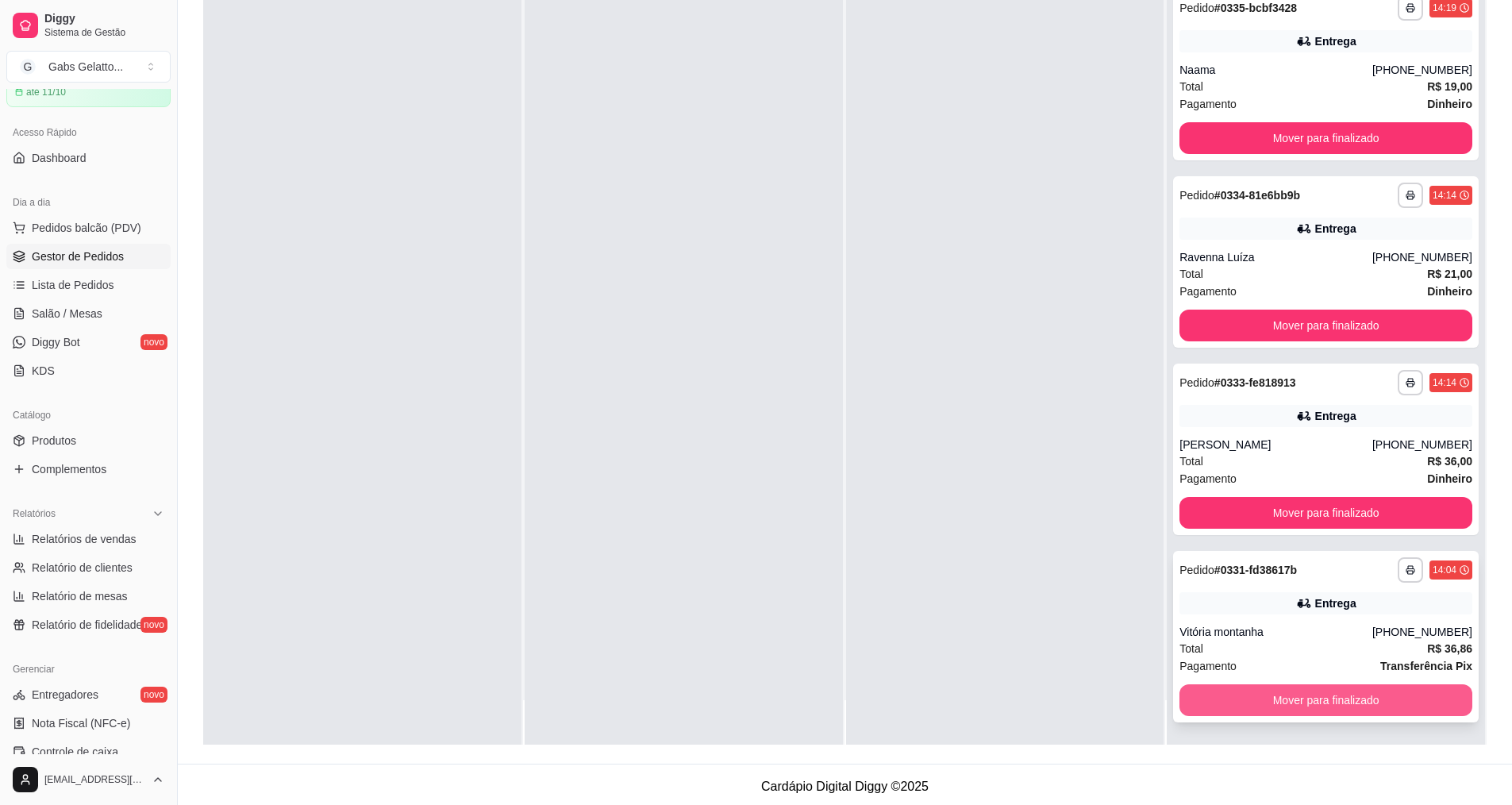
click at [1325, 704] on button "Mover para finalizado" at bounding box center [1326, 700] width 293 height 32
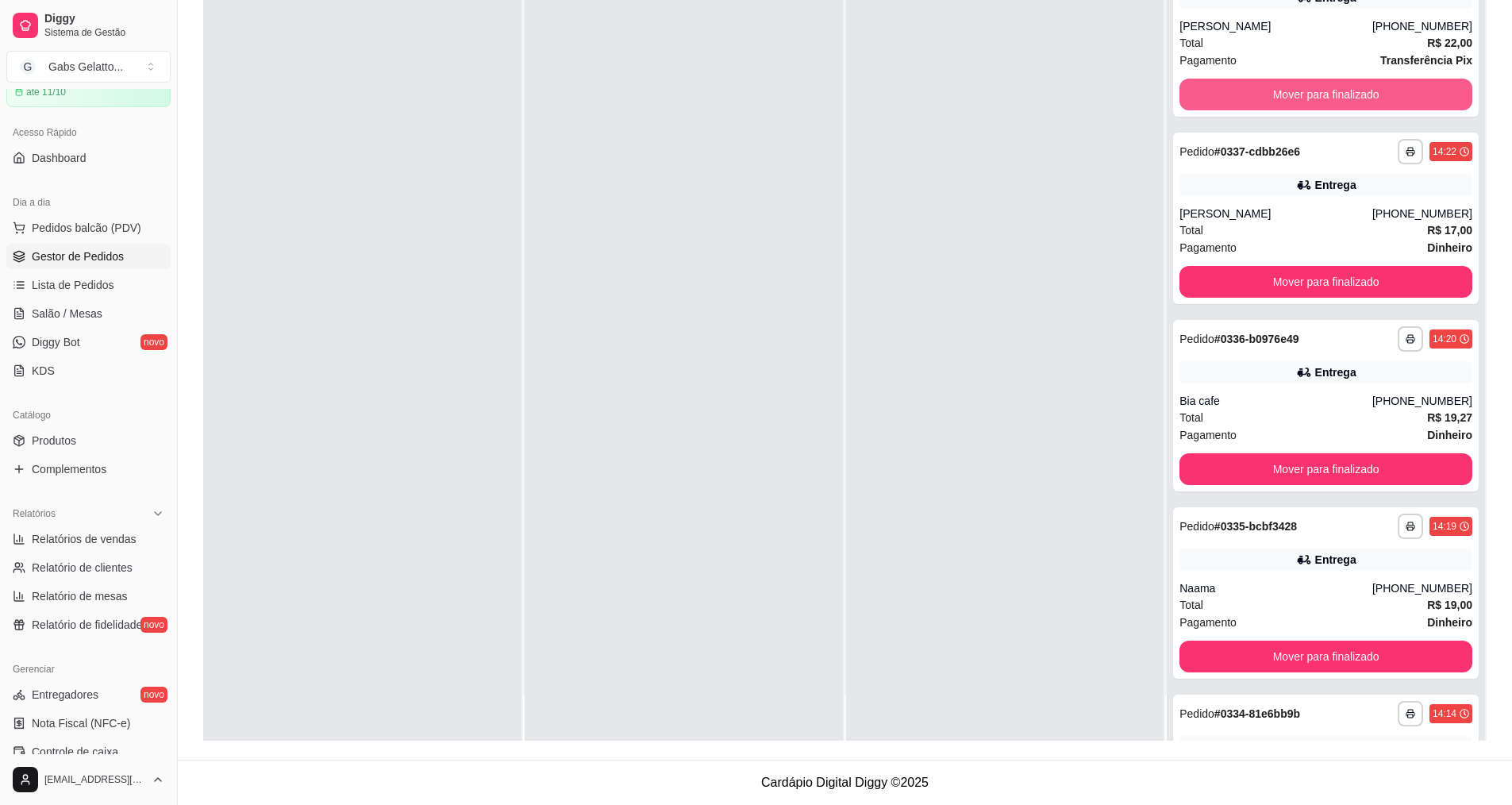
scroll to position [0, 0]
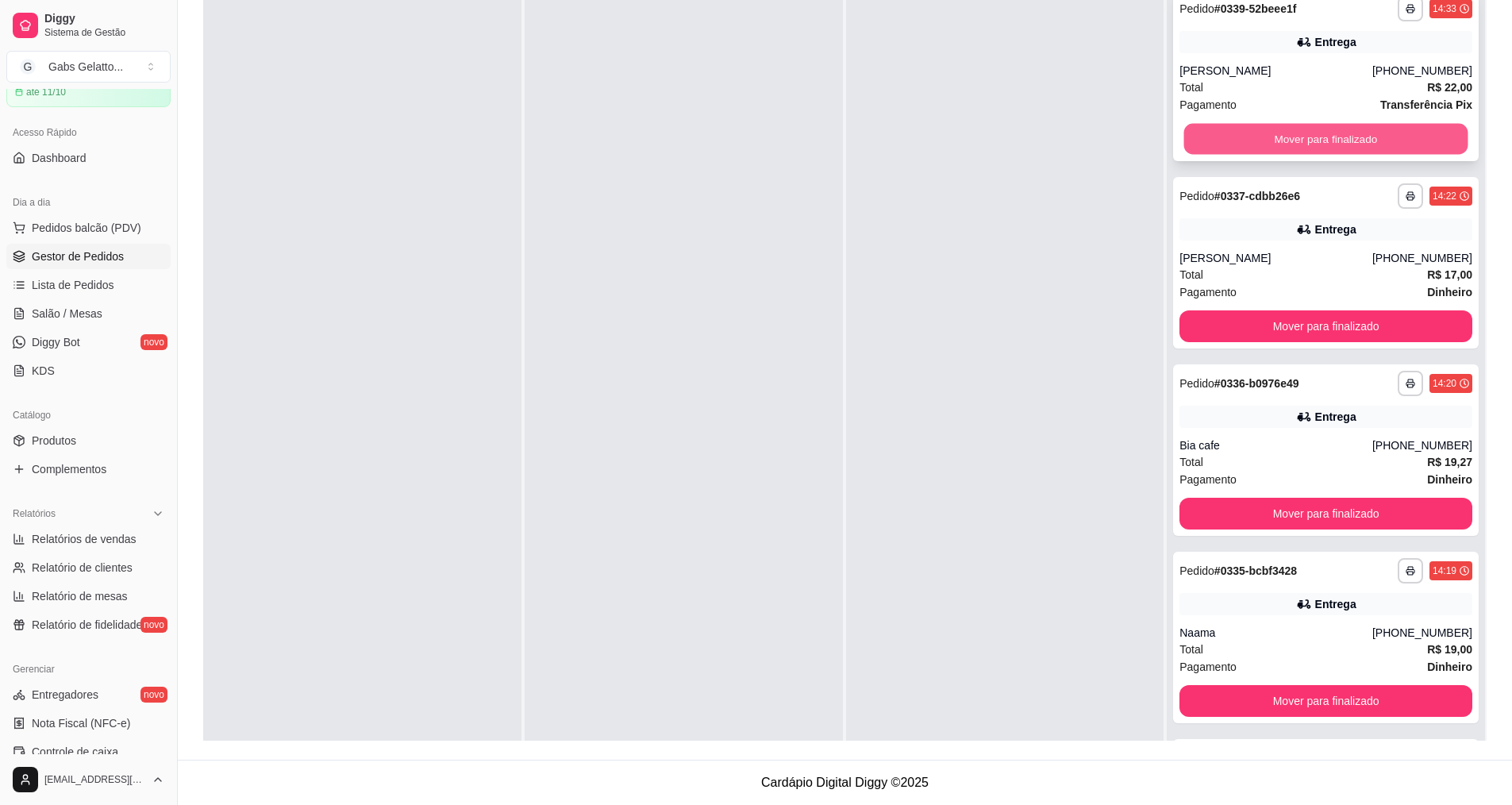
click at [1314, 143] on button "Mover para finalizado" at bounding box center [1326, 138] width 284 height 31
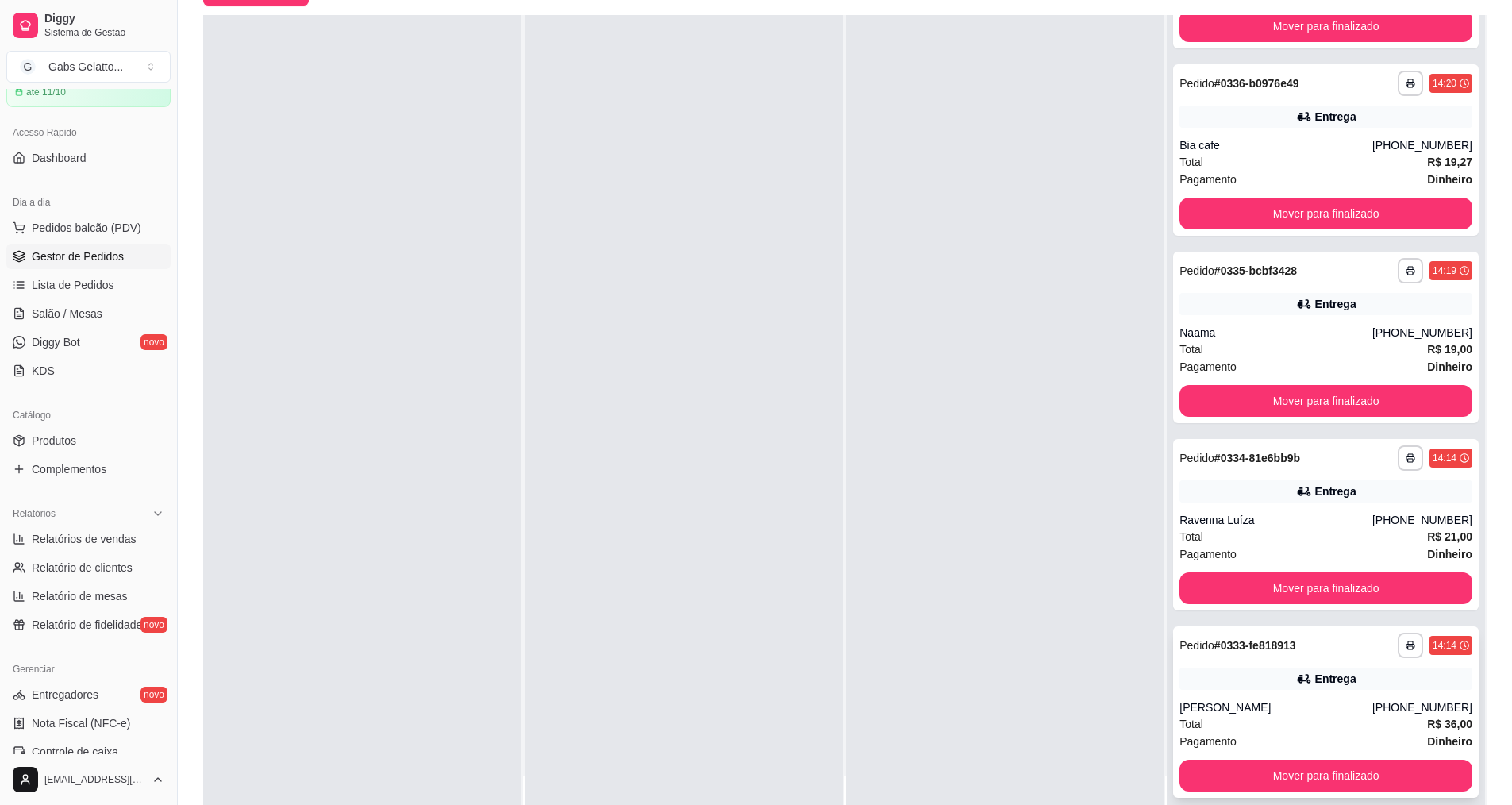
scroll to position [242, 0]
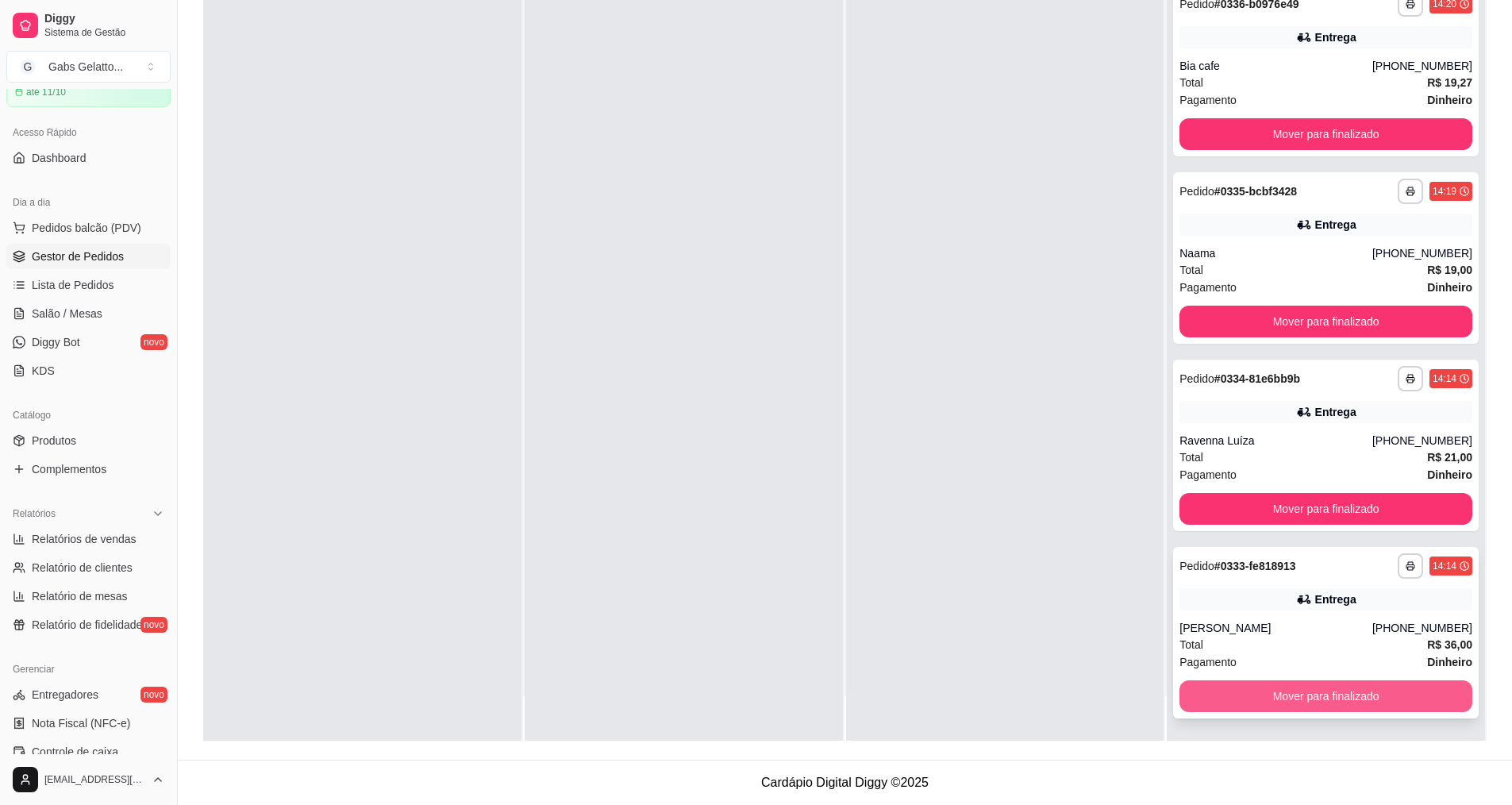
click at [1365, 694] on button "Mover para finalizado" at bounding box center [1326, 696] width 293 height 32
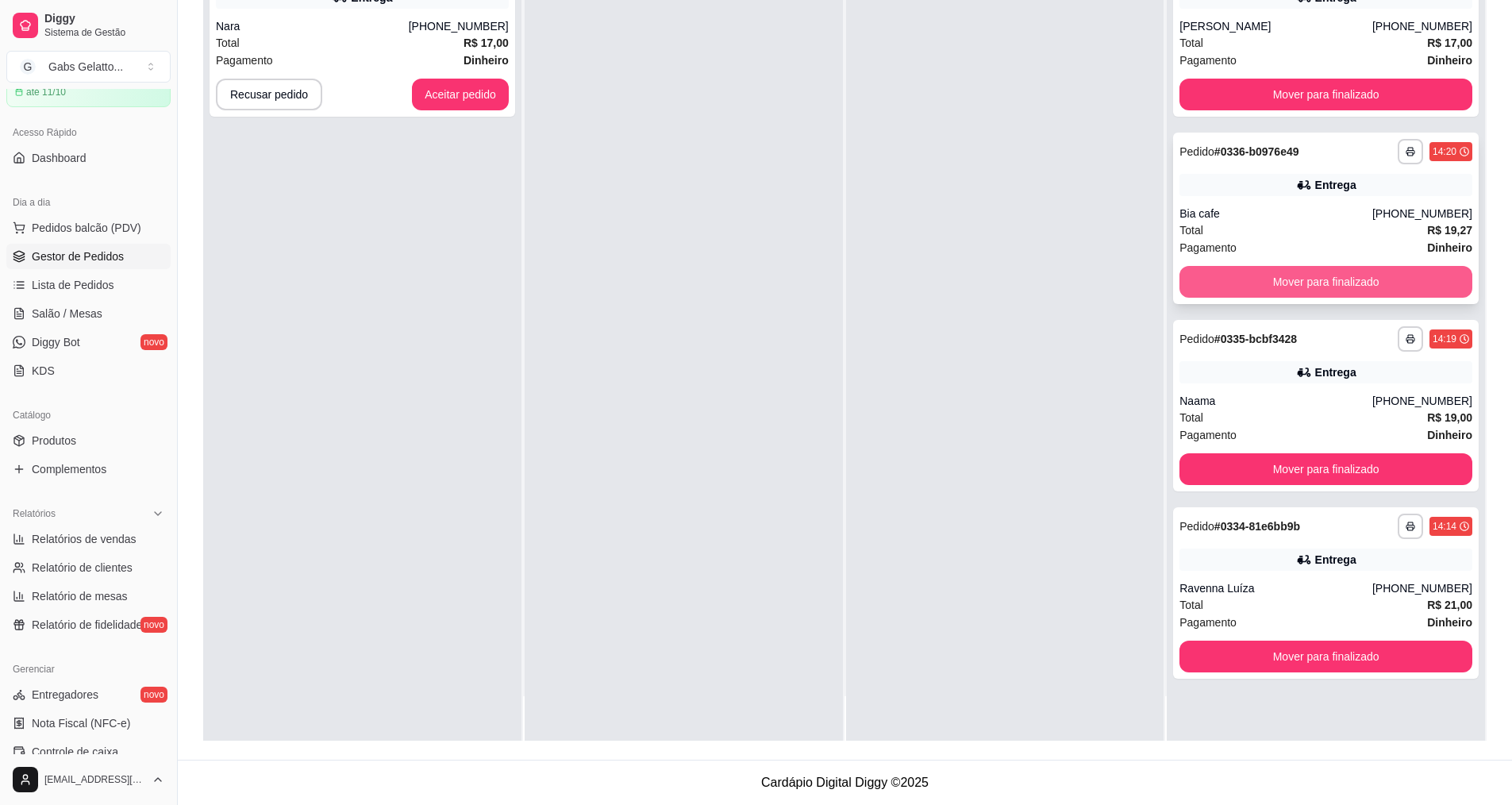
click at [1354, 286] on button "Mover para finalizado" at bounding box center [1326, 282] width 293 height 32
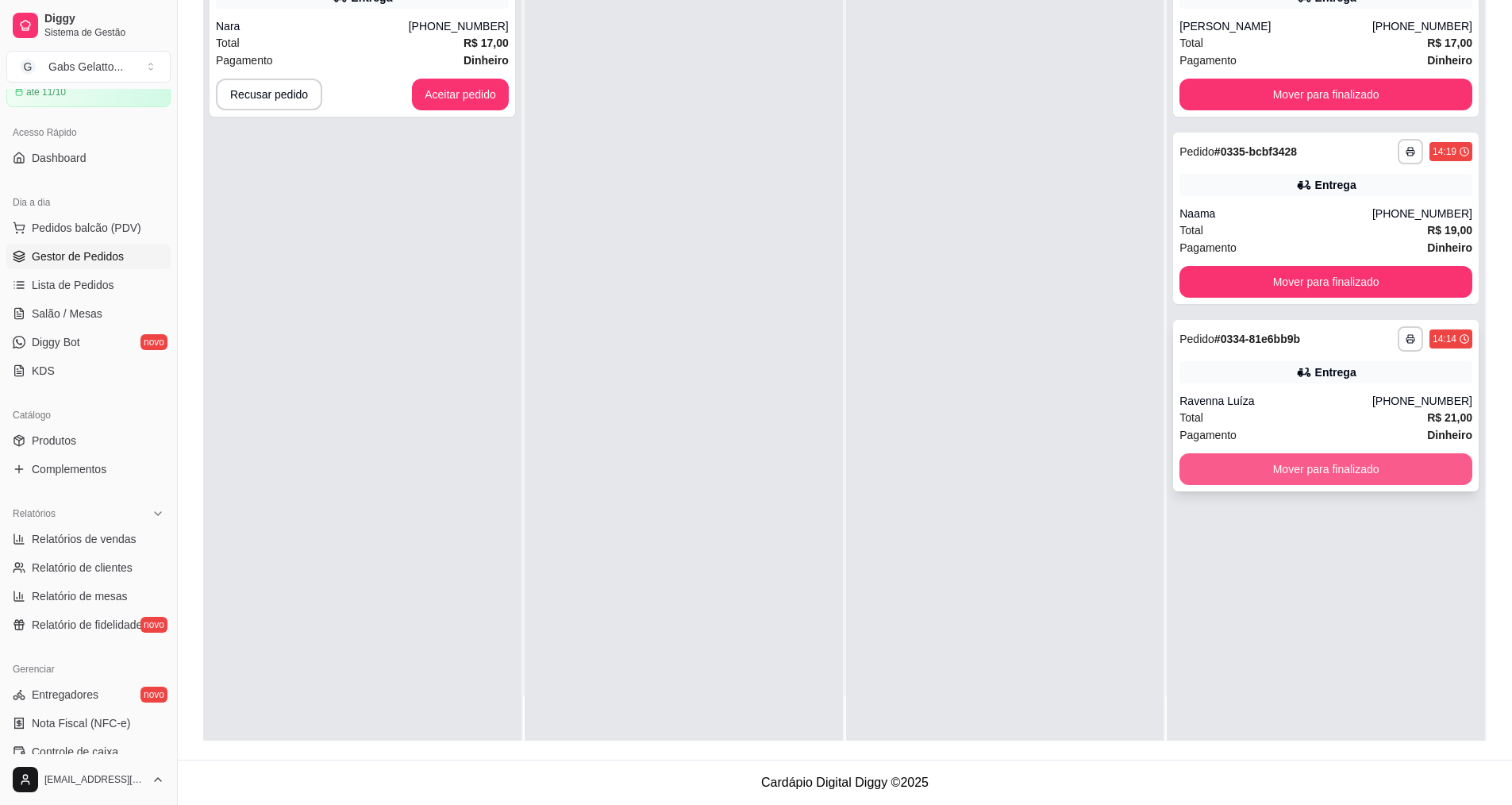
click at [1325, 478] on button "Mover para finalizado" at bounding box center [1326, 469] width 293 height 32
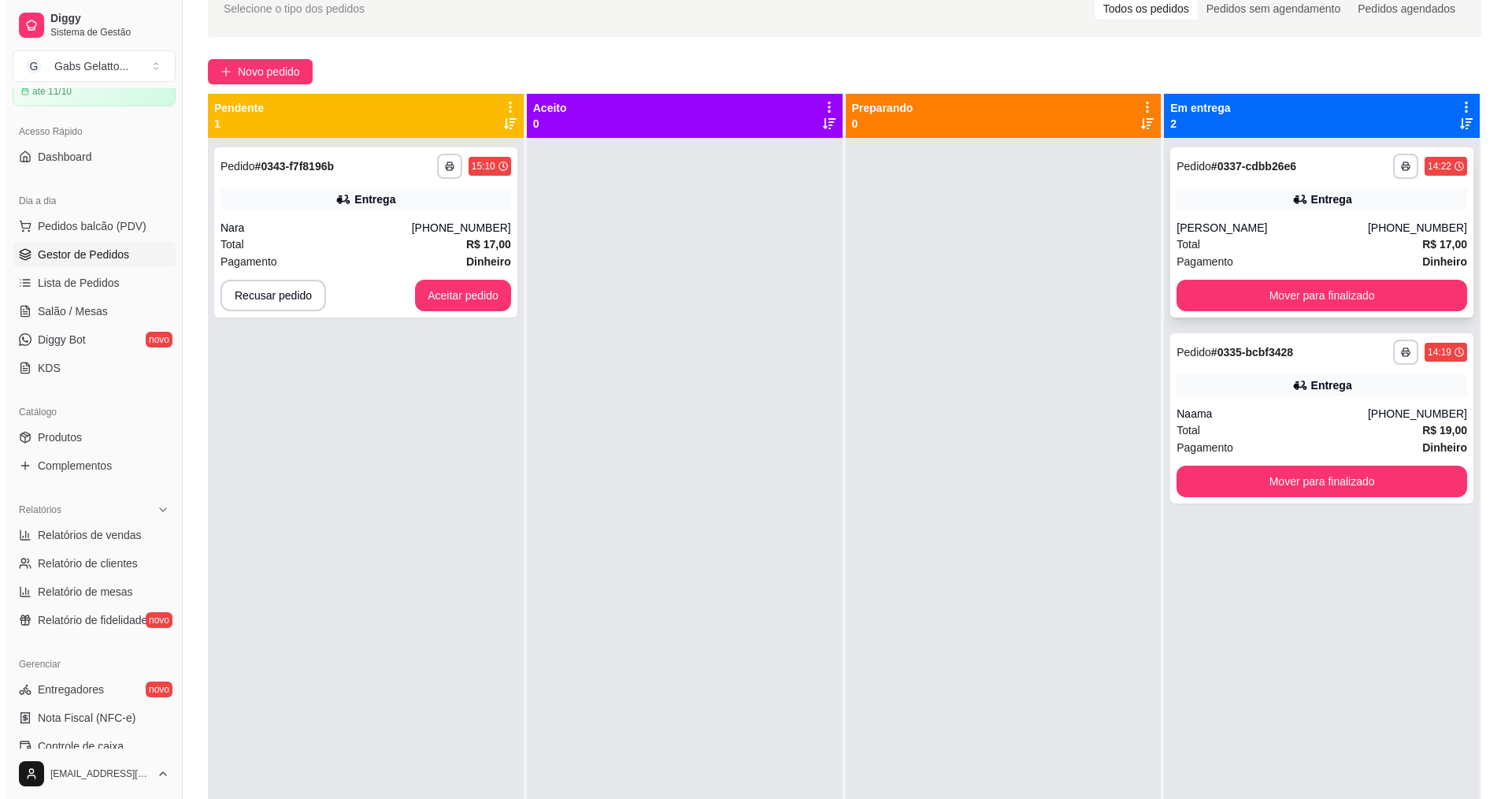
scroll to position [4, 0]
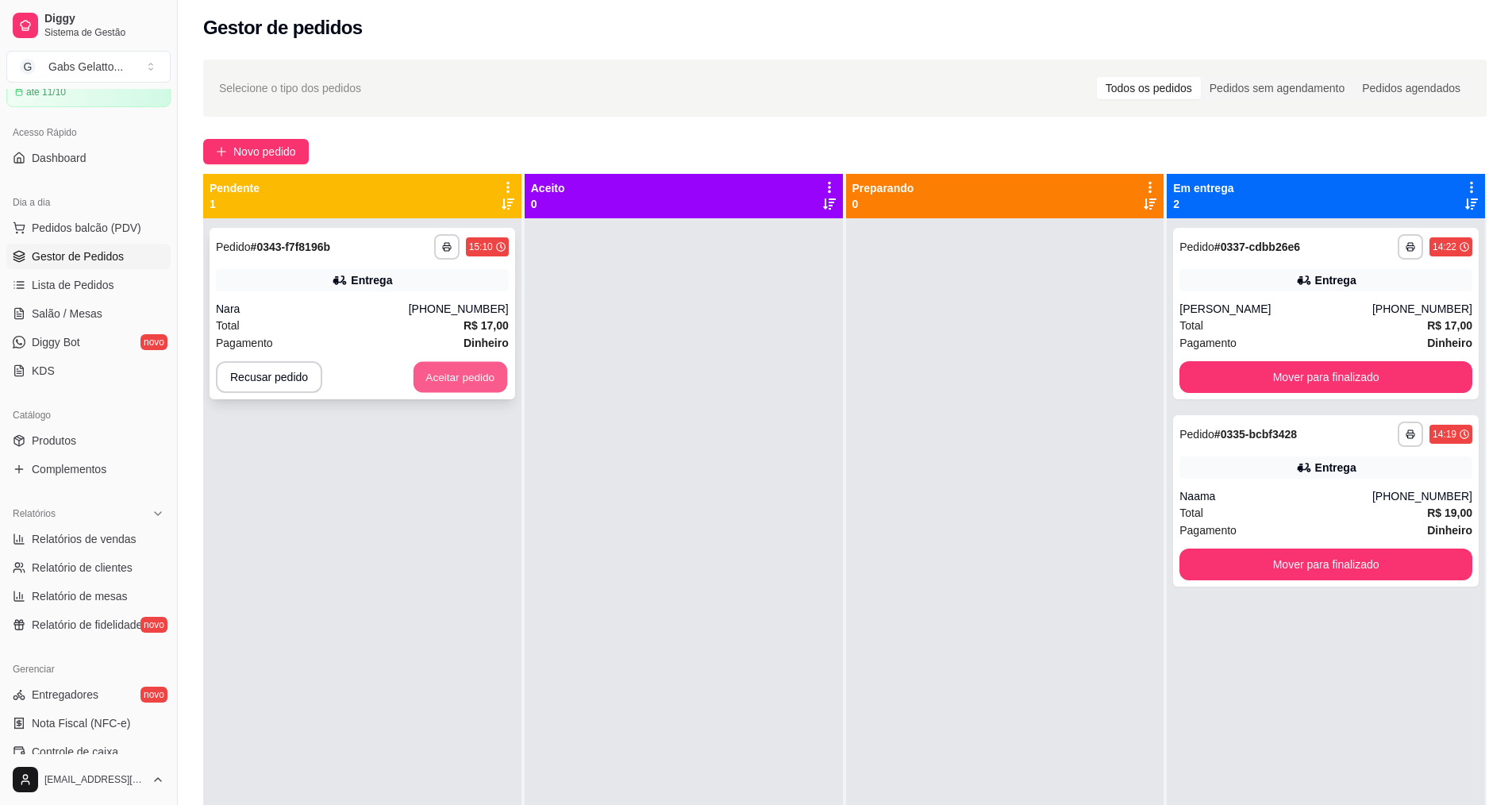
click at [452, 372] on button "Aceitar pedido" at bounding box center [459, 377] width 94 height 31
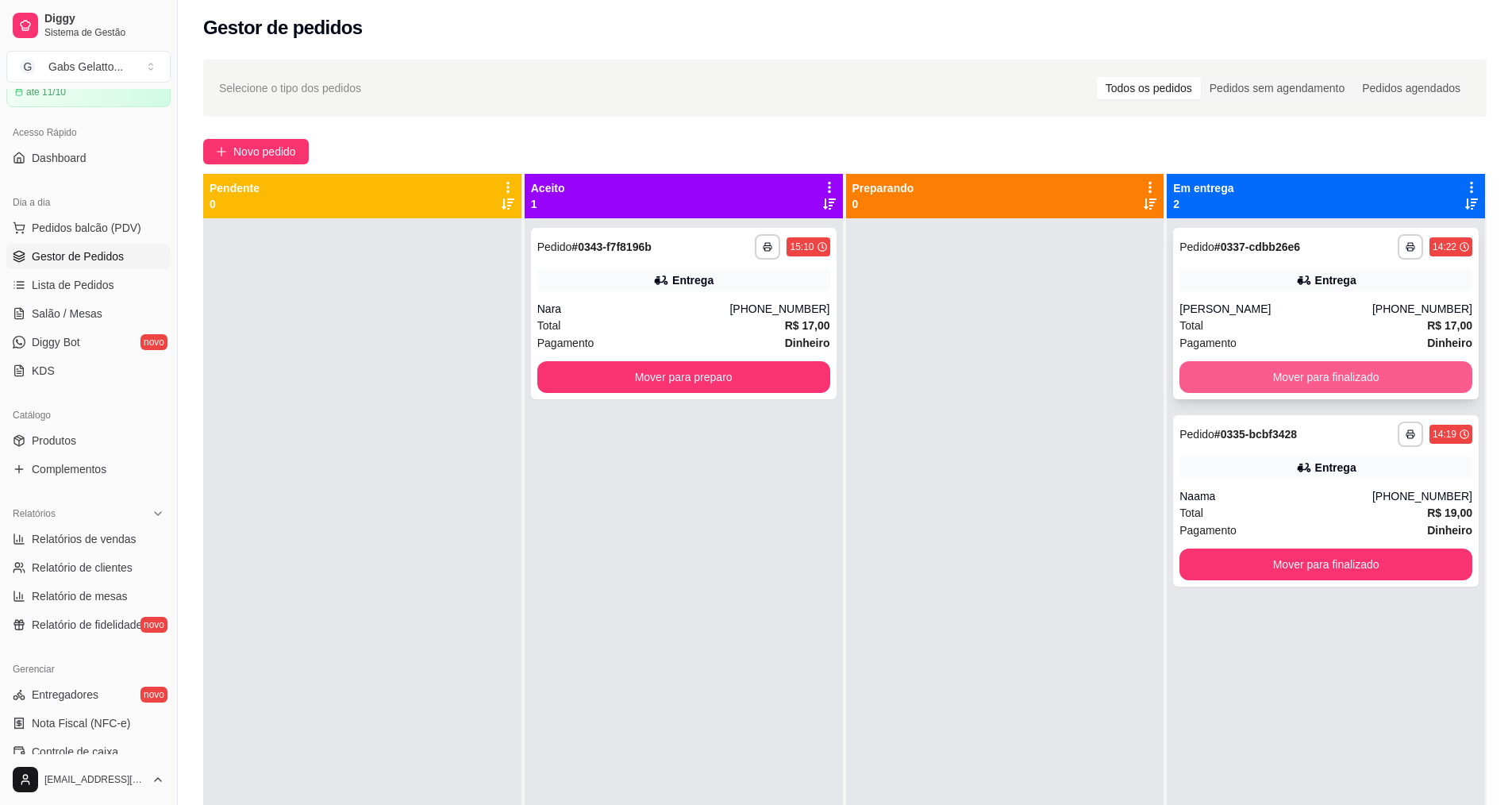
click at [1279, 384] on button "Mover para finalizado" at bounding box center [1326, 377] width 293 height 32
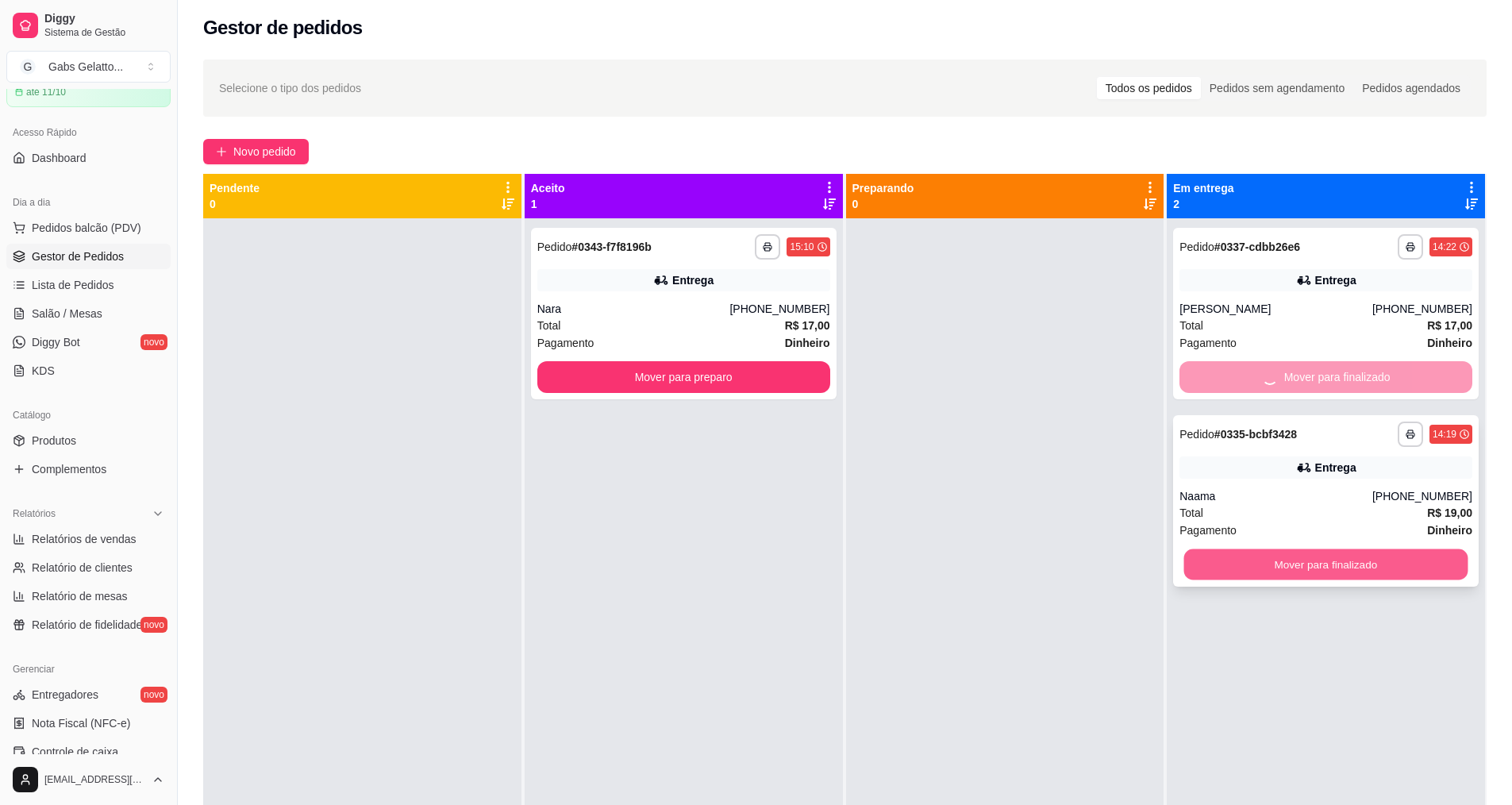
click at [1318, 553] on button "Mover para finalizado" at bounding box center [1326, 564] width 284 height 31
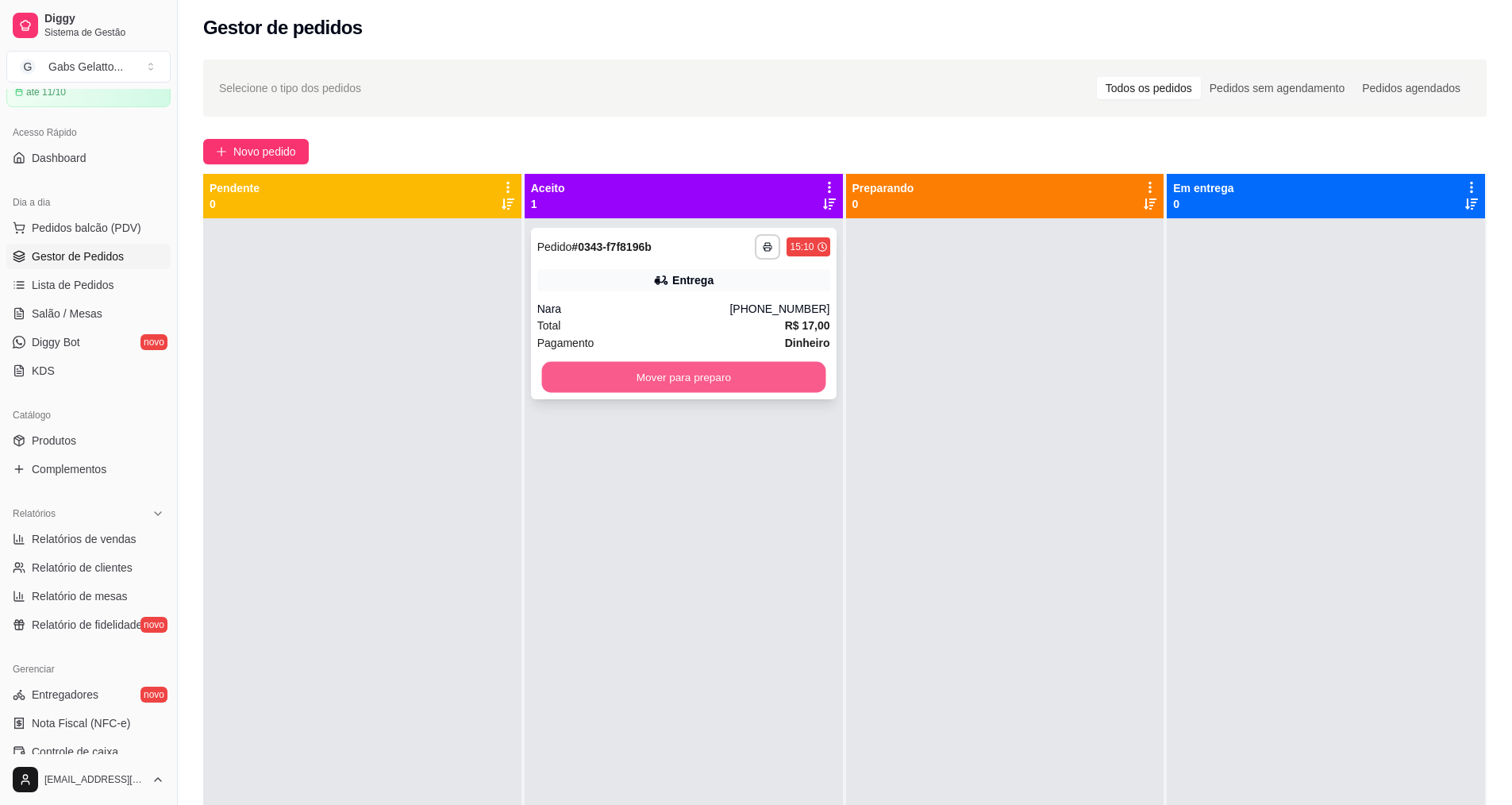
click at [746, 375] on button "Mover para preparo" at bounding box center [682, 377] width 284 height 31
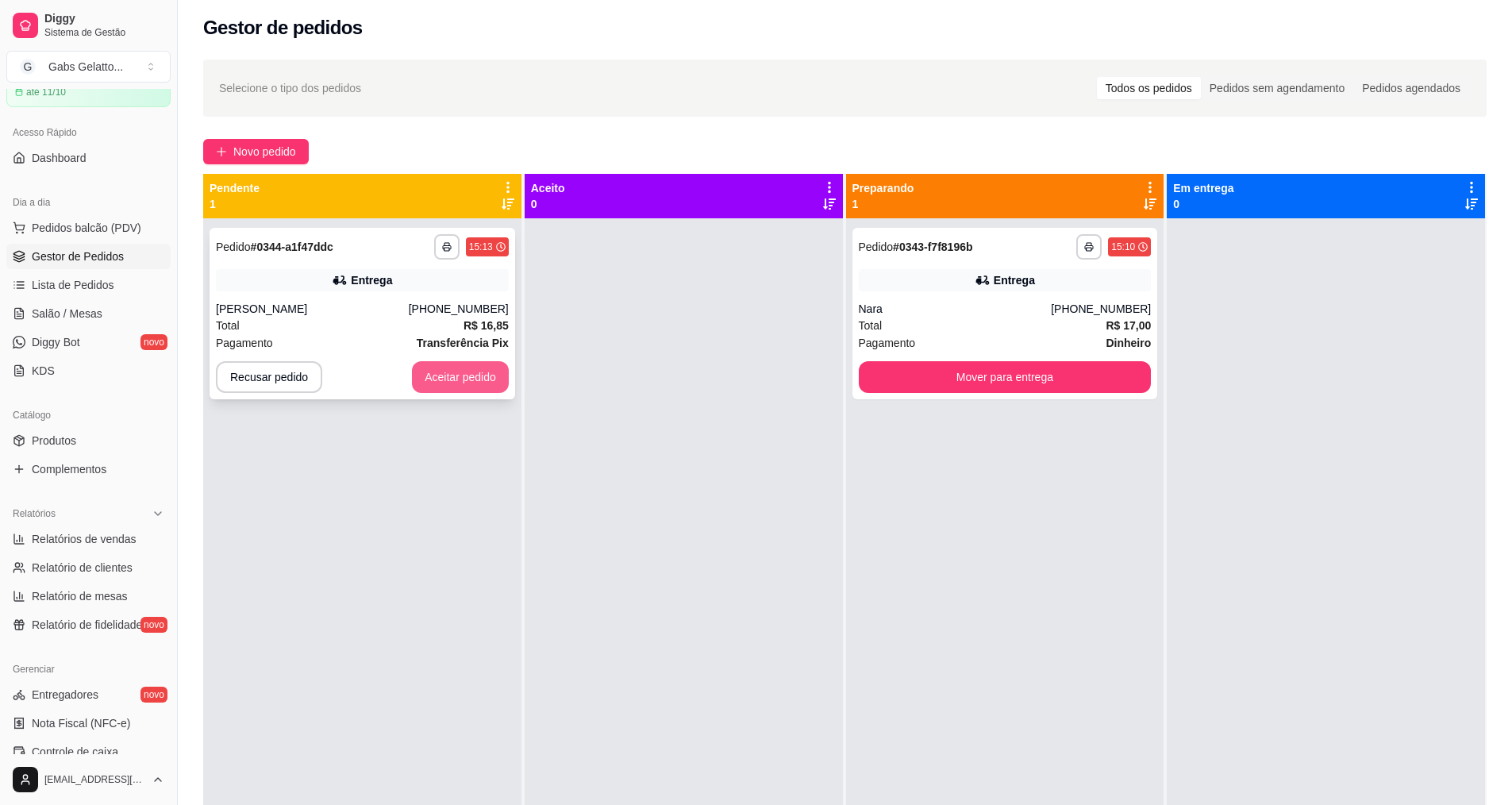
click at [468, 387] on button "Aceitar pedido" at bounding box center [460, 377] width 97 height 32
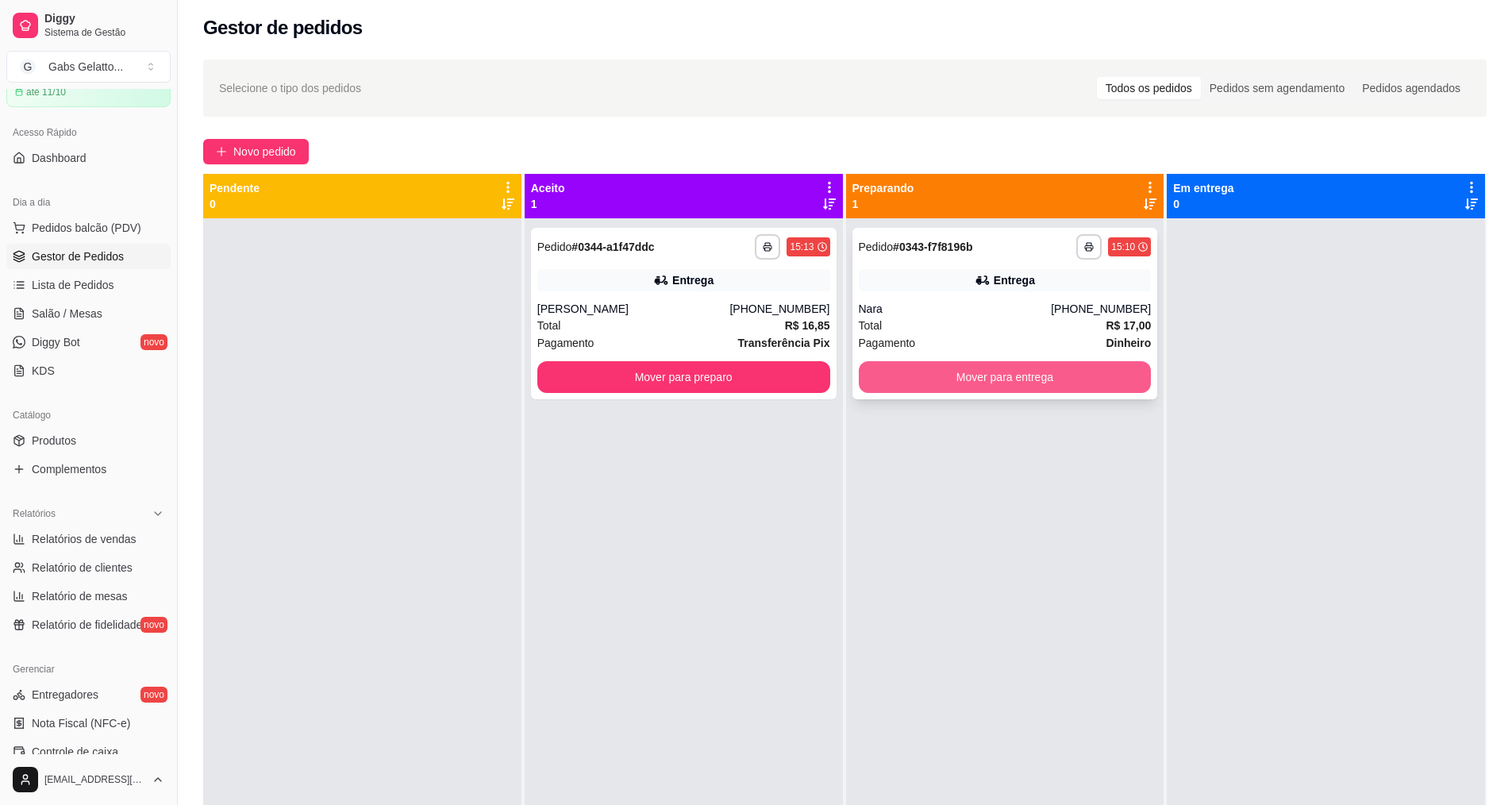
click at [993, 367] on button "Mover para entrega" at bounding box center [1004, 377] width 293 height 32
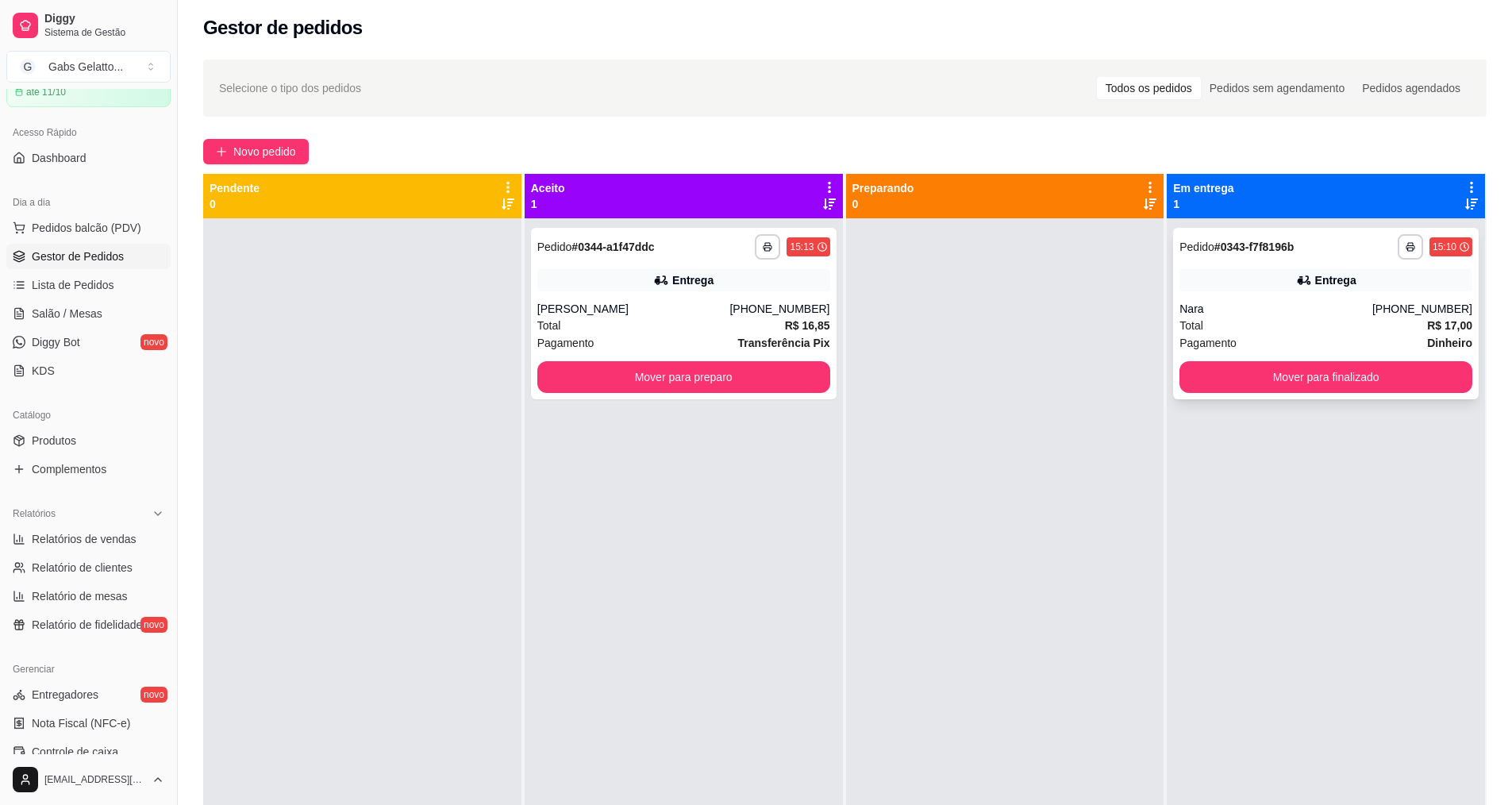
click at [1264, 323] on div "Total R$ 17,00" at bounding box center [1326, 326] width 293 height 18
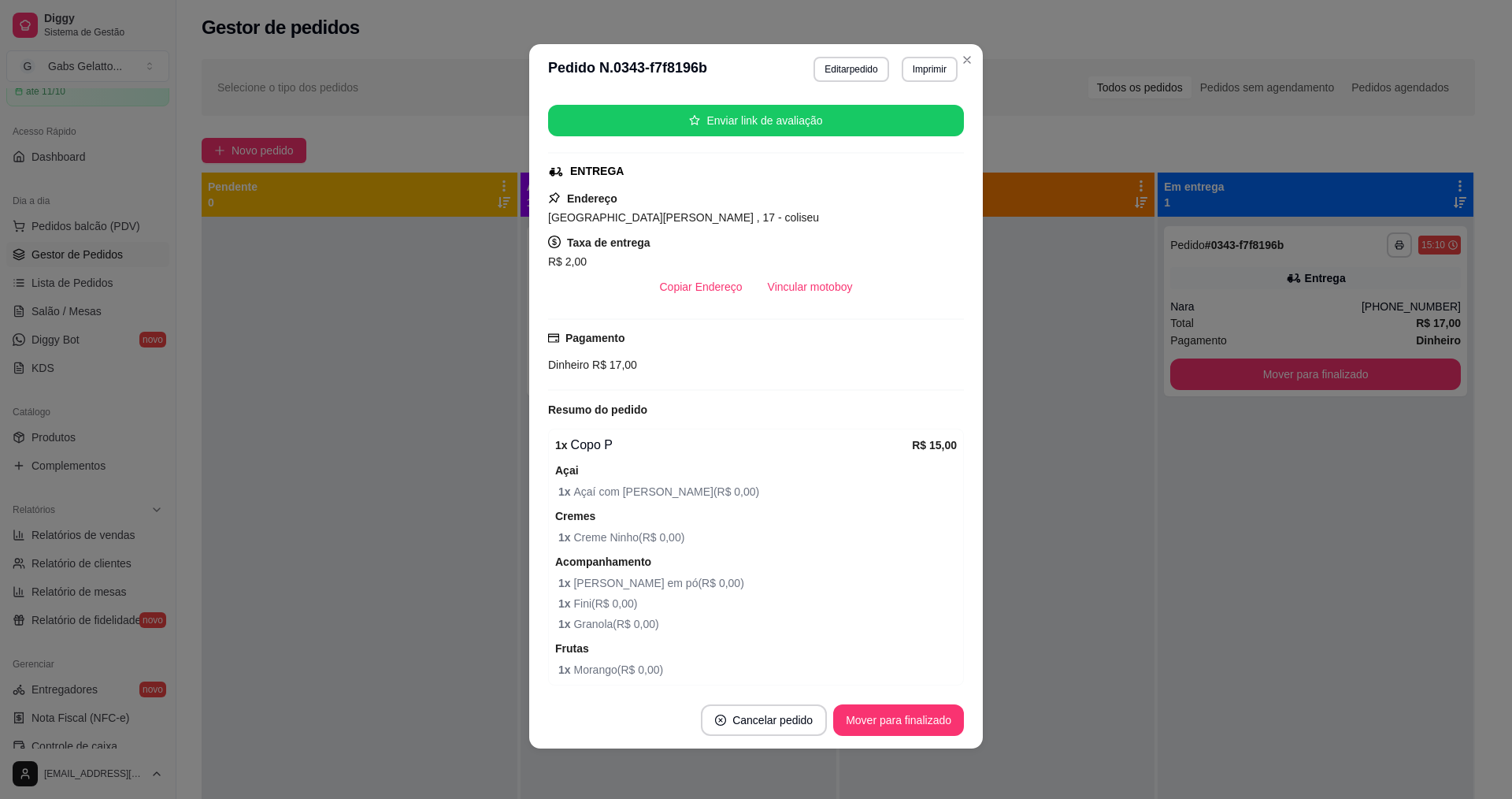
scroll to position [111, 0]
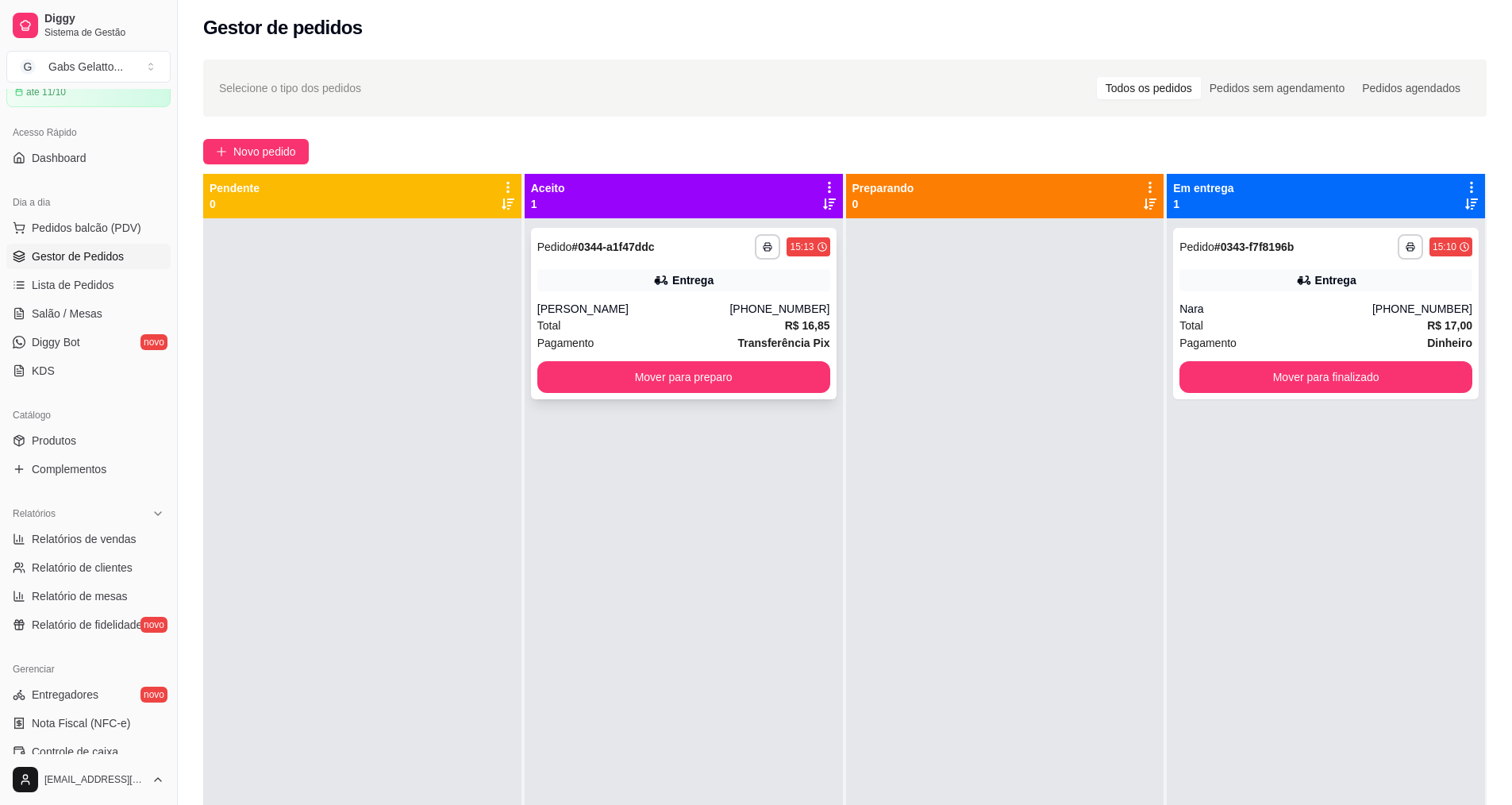
click at [693, 325] on div "Total R$ 16,85" at bounding box center [683, 326] width 293 height 18
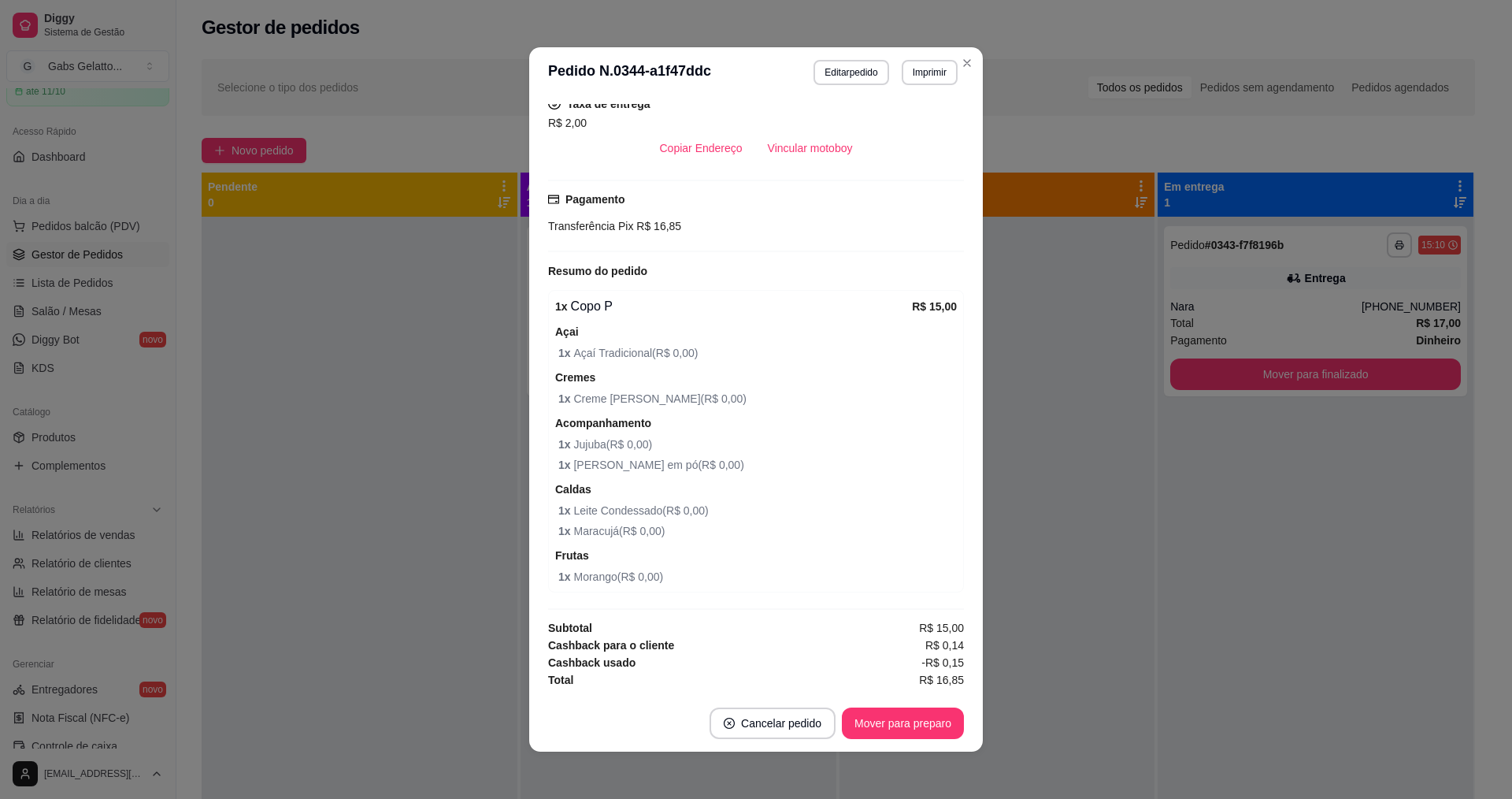
scroll to position [3, 0]
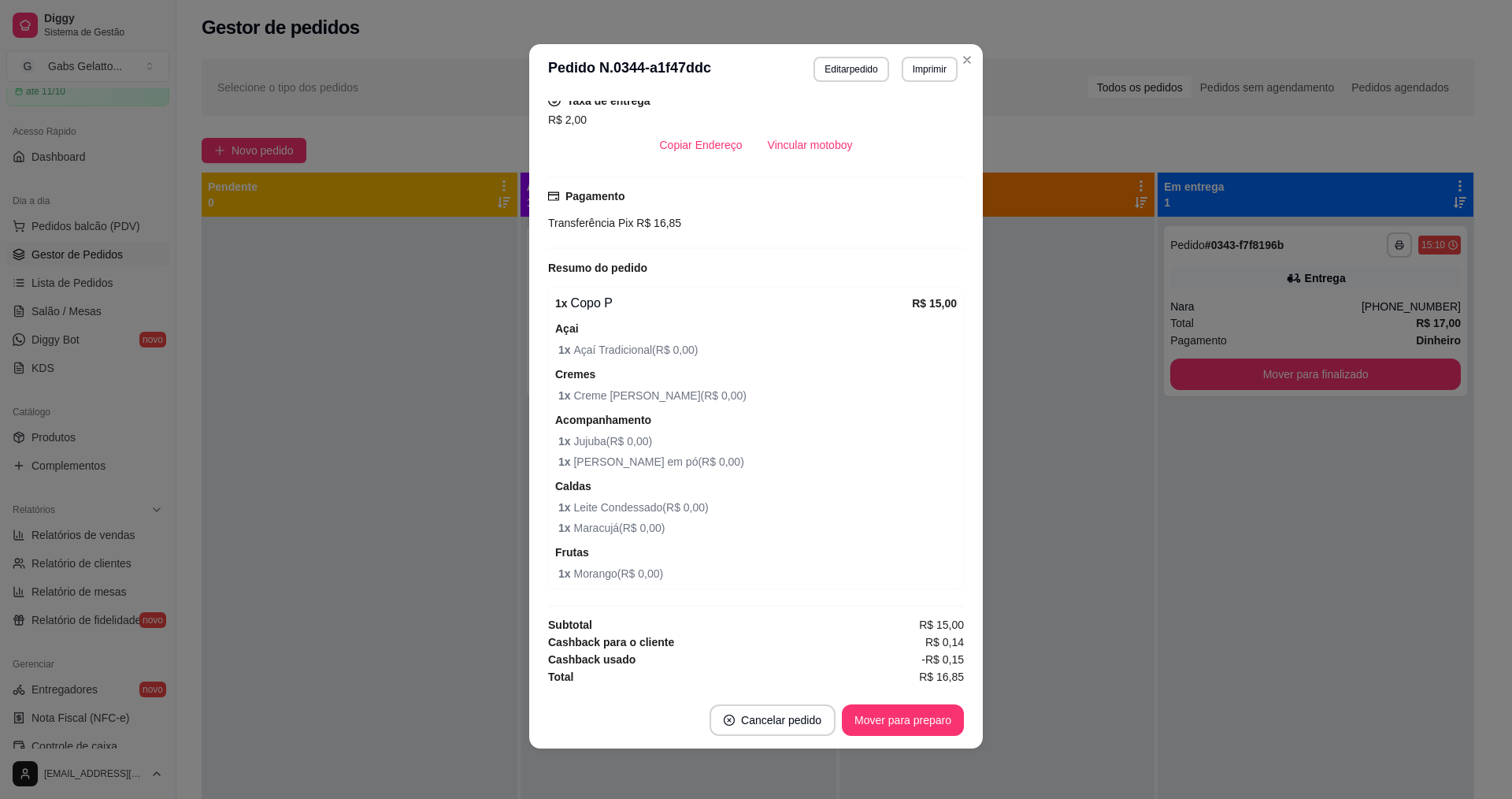
click at [970, 47] on header "**********" at bounding box center [756, 69] width 453 height 50
click at [918, 733] on button "Mover para preparo" at bounding box center [902, 720] width 122 height 31
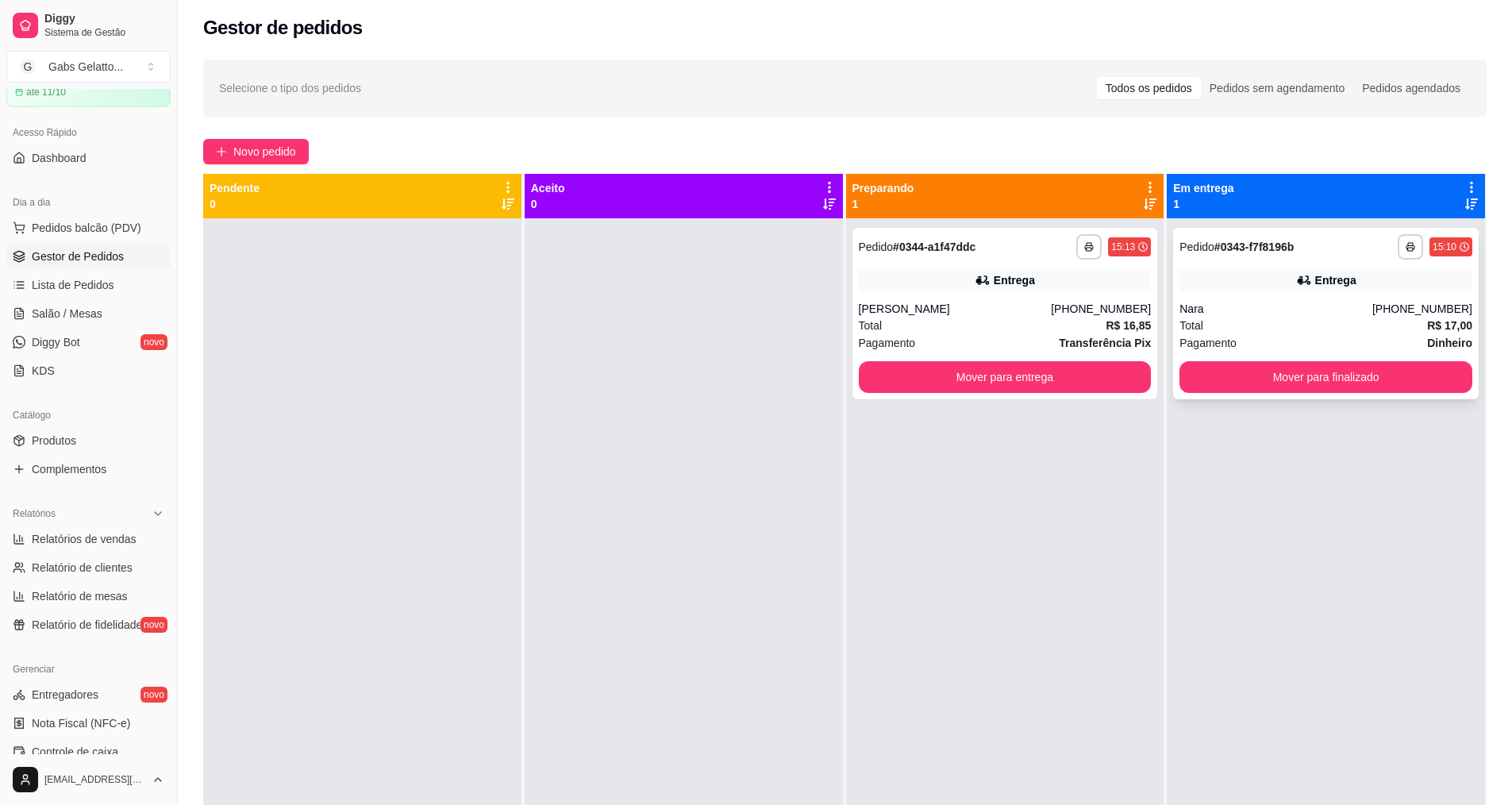
click at [1282, 281] on div "Entrega" at bounding box center [1326, 279] width 293 height 22
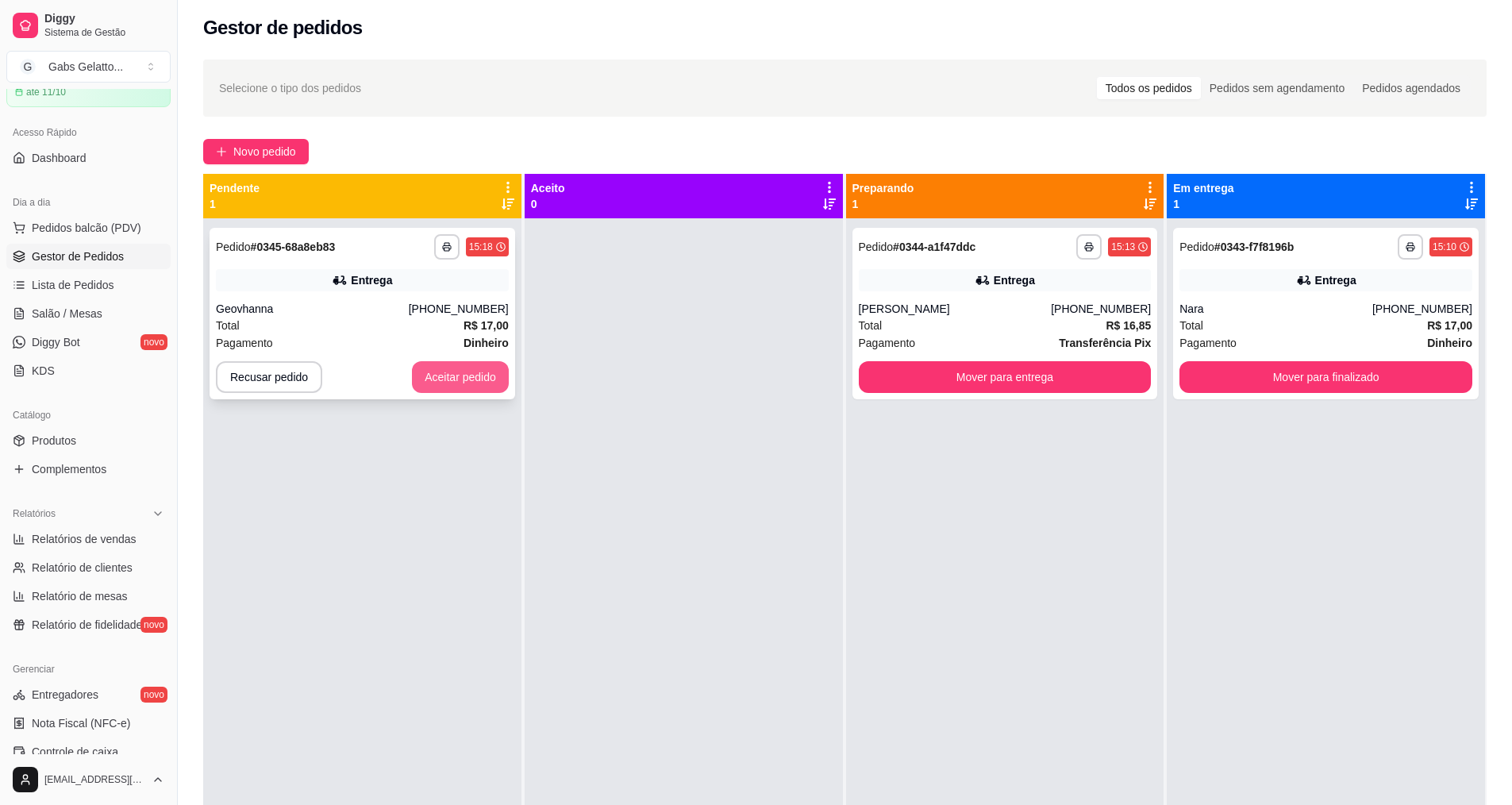
click at [442, 380] on button "Aceitar pedido" at bounding box center [460, 377] width 97 height 32
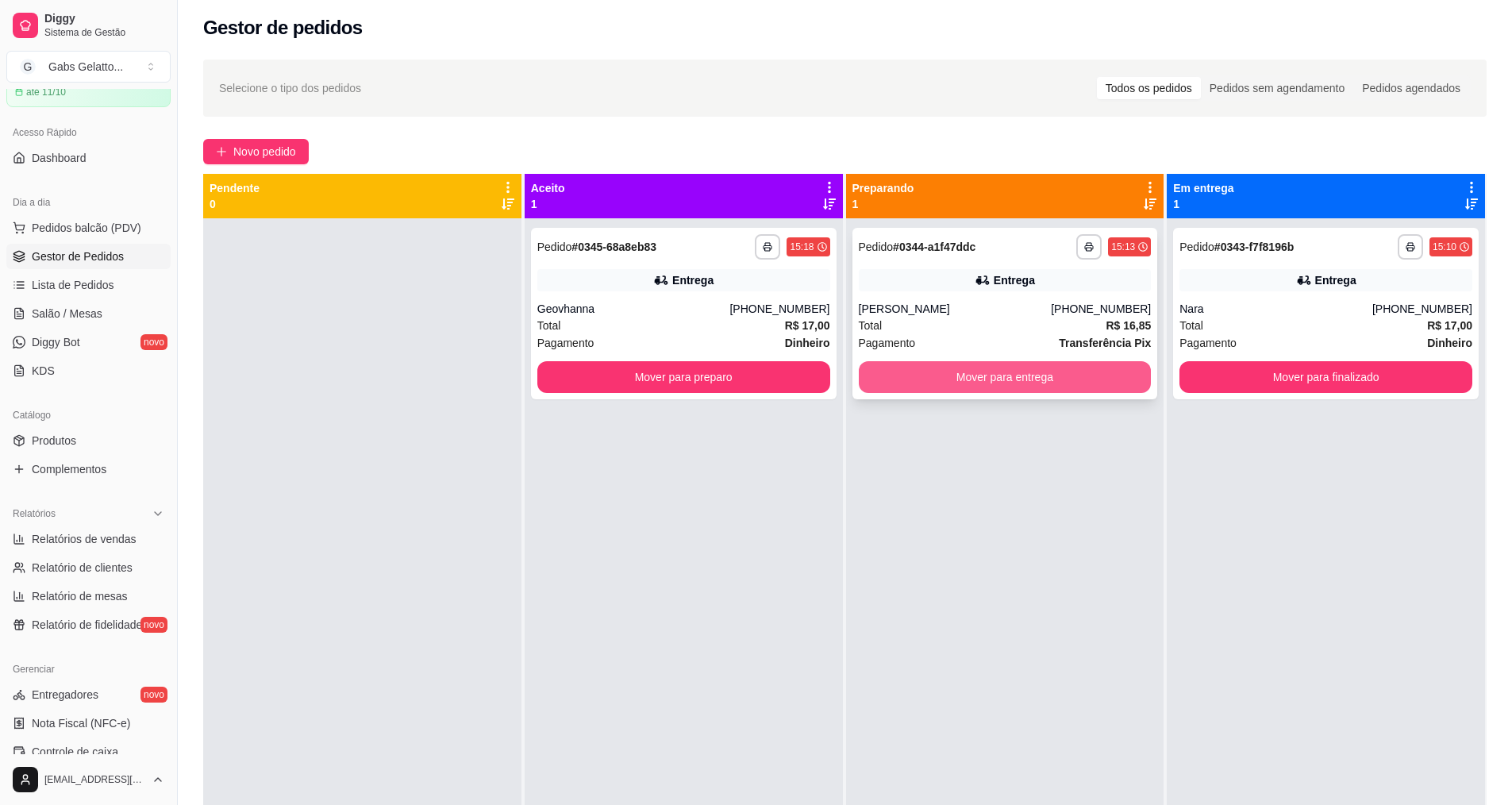
click at [1049, 386] on button "Mover para entrega" at bounding box center [1004, 377] width 293 height 32
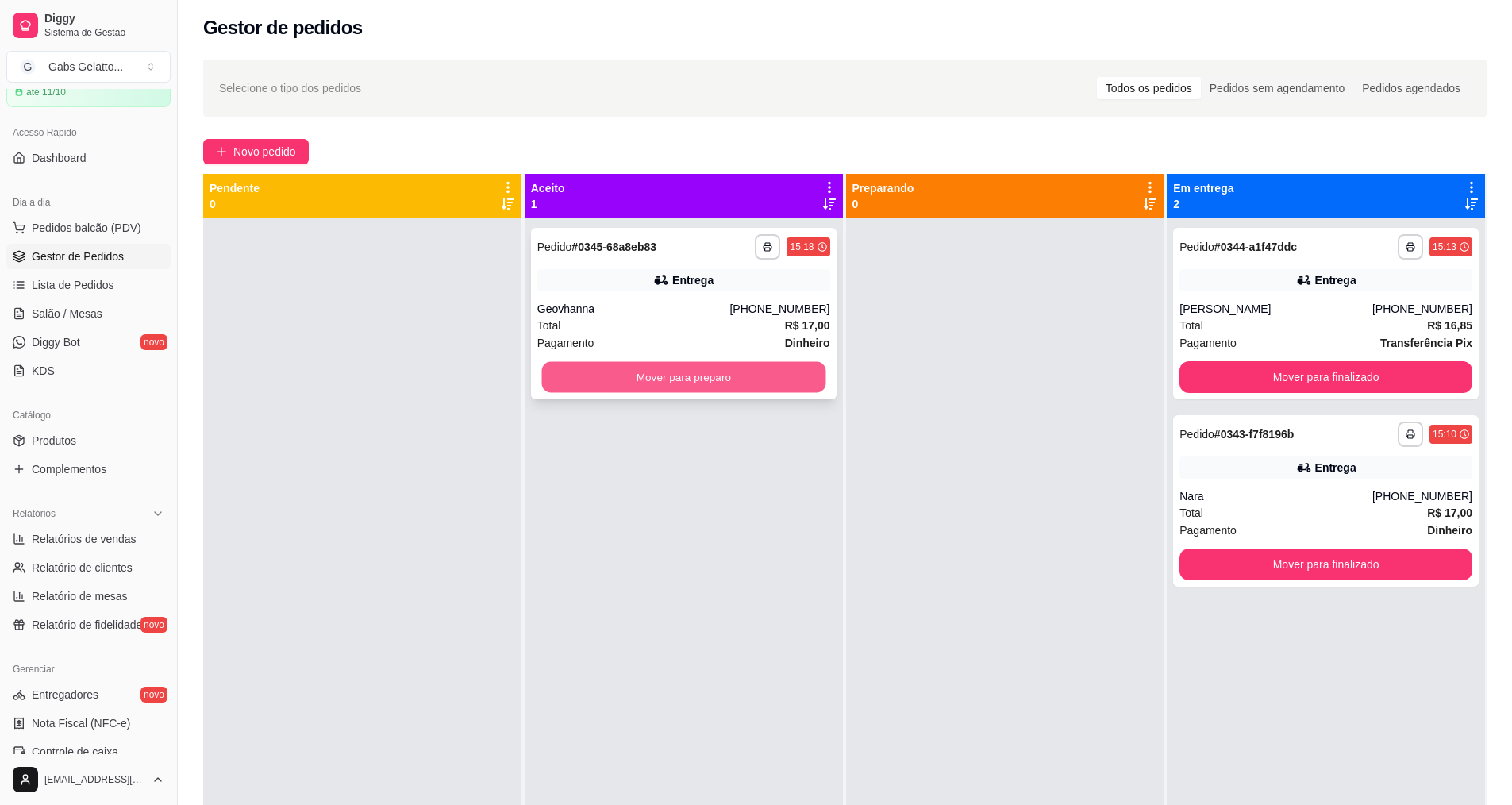
click at [717, 382] on button "Mover para preparo" at bounding box center [682, 377] width 284 height 31
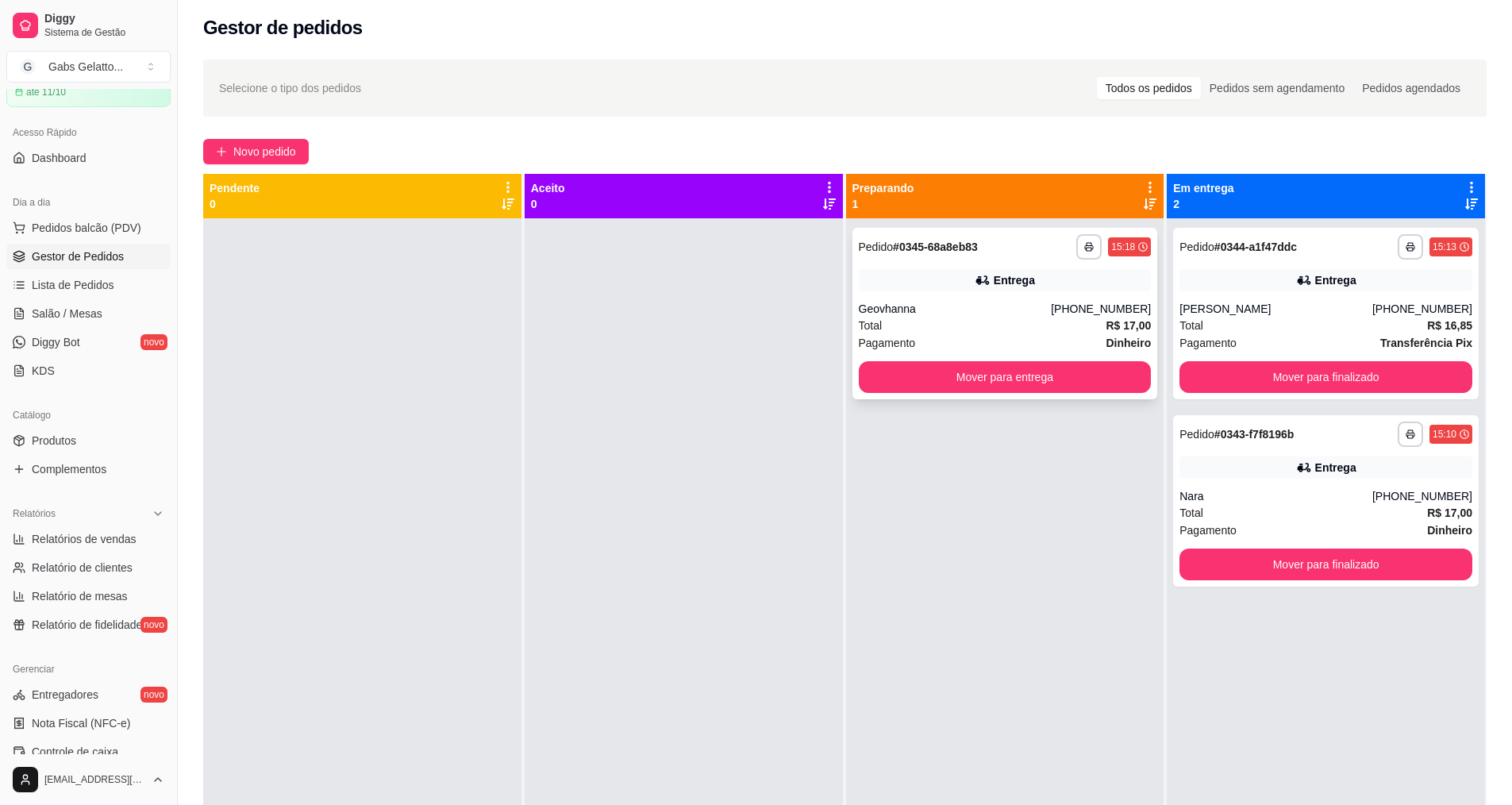
click at [1007, 306] on div "Geovhanna" at bounding box center [955, 309] width 192 height 16
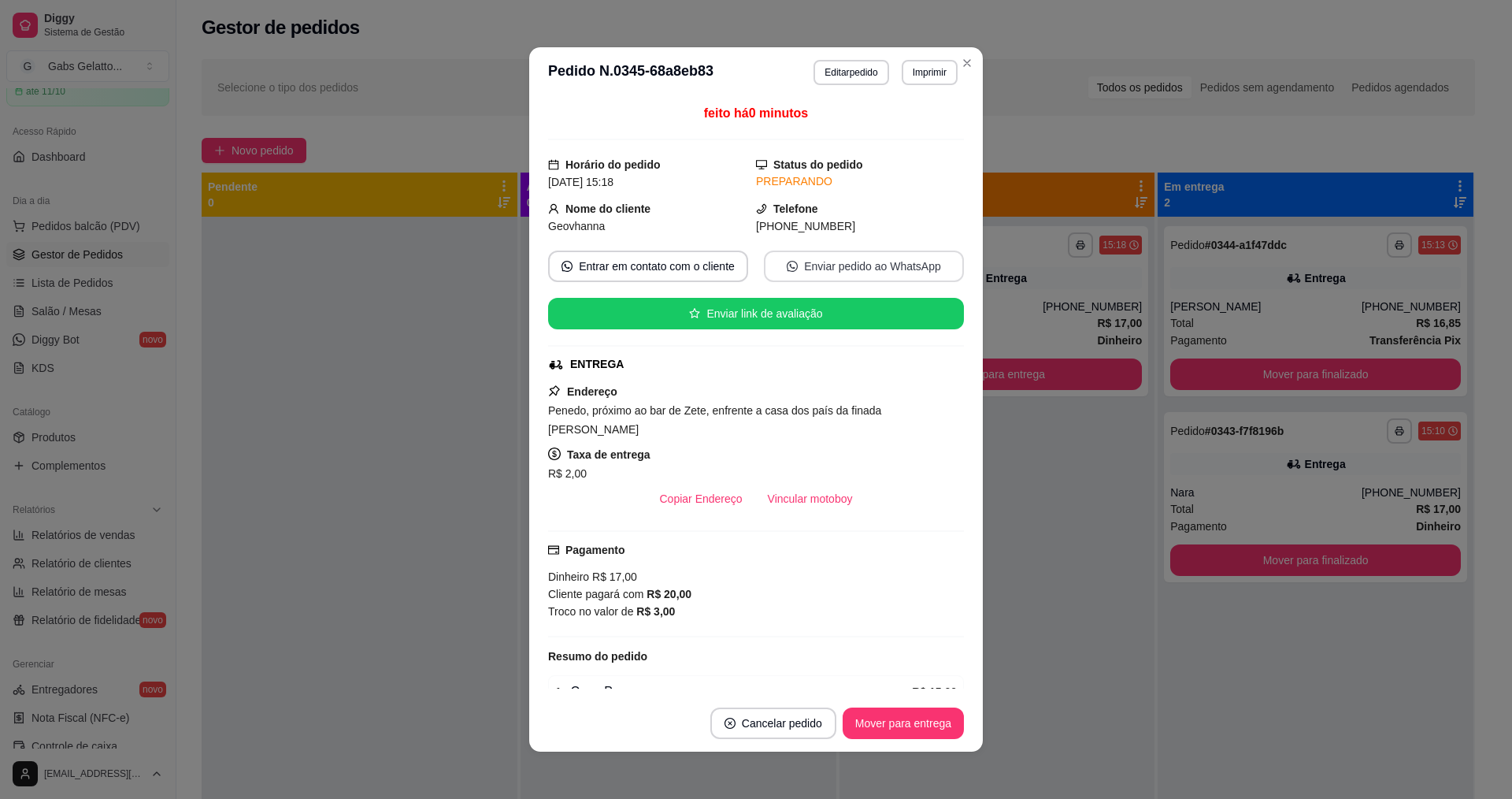
click at [809, 258] on button "Enviar pedido ao WhatsApp" at bounding box center [864, 266] width 200 height 31
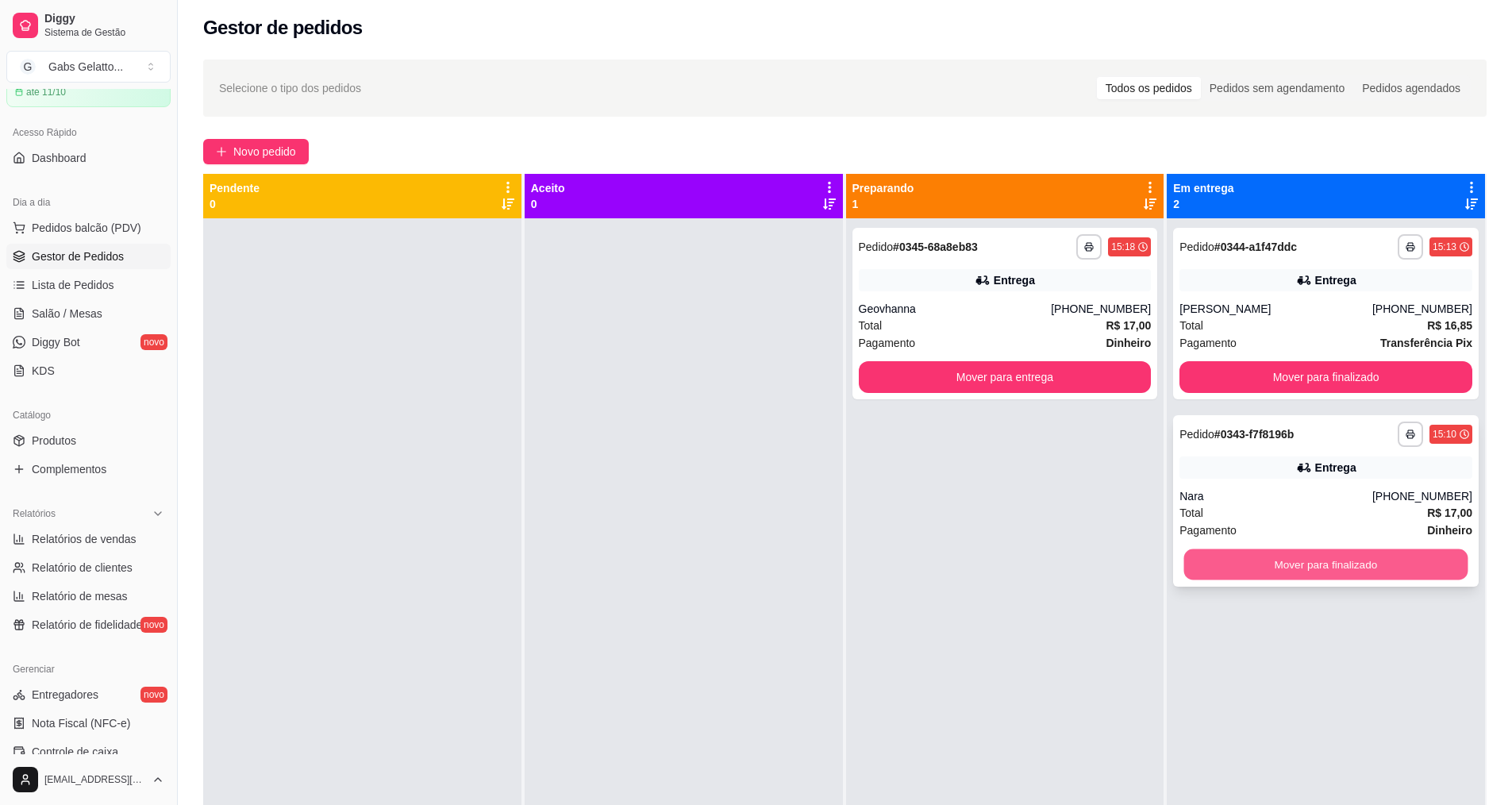
click at [1270, 564] on button "Mover para finalizado" at bounding box center [1326, 564] width 284 height 31
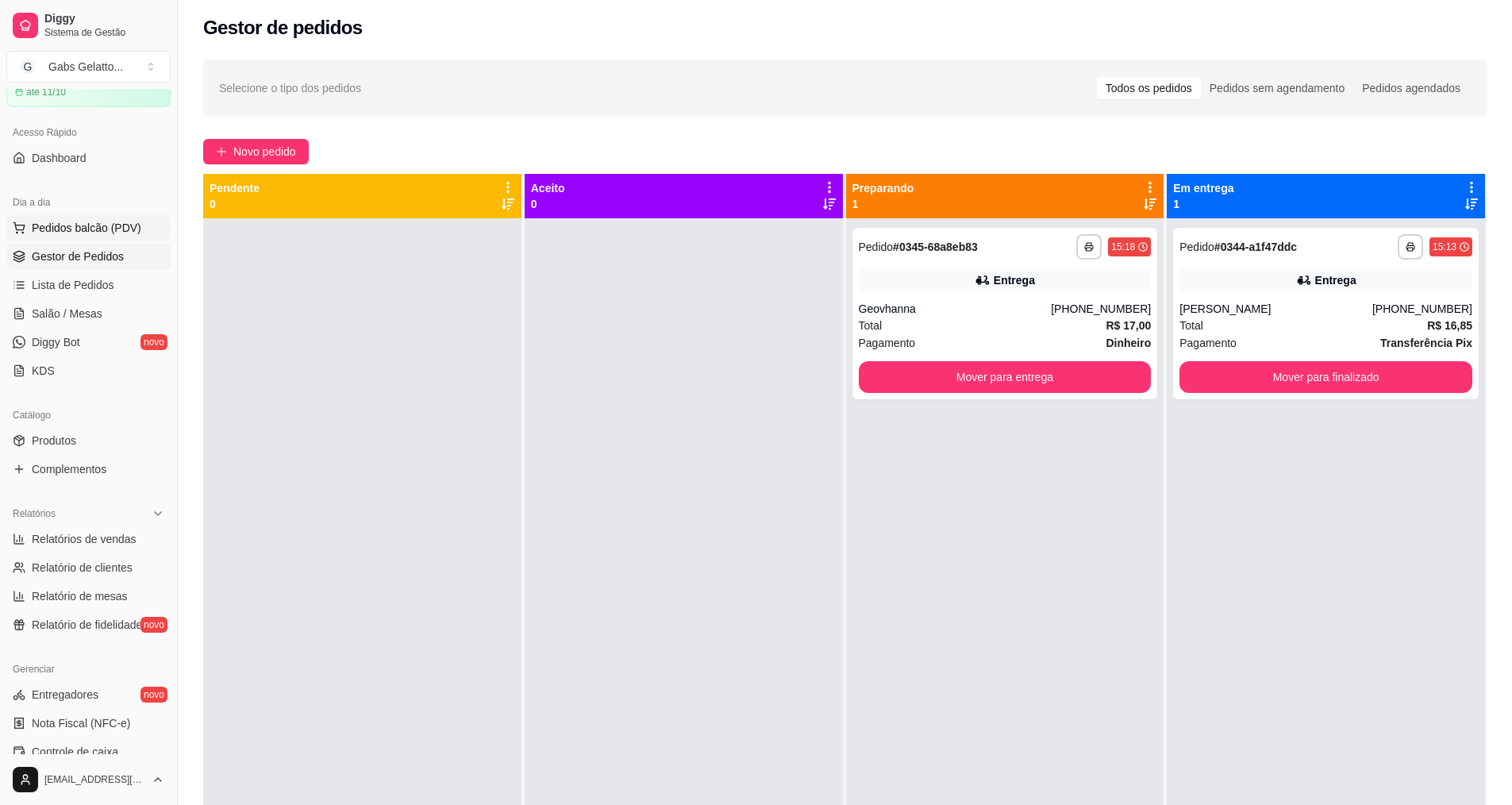
click at [122, 227] on span "Pedidos balcão (PDV)" at bounding box center [86, 228] width 109 height 16
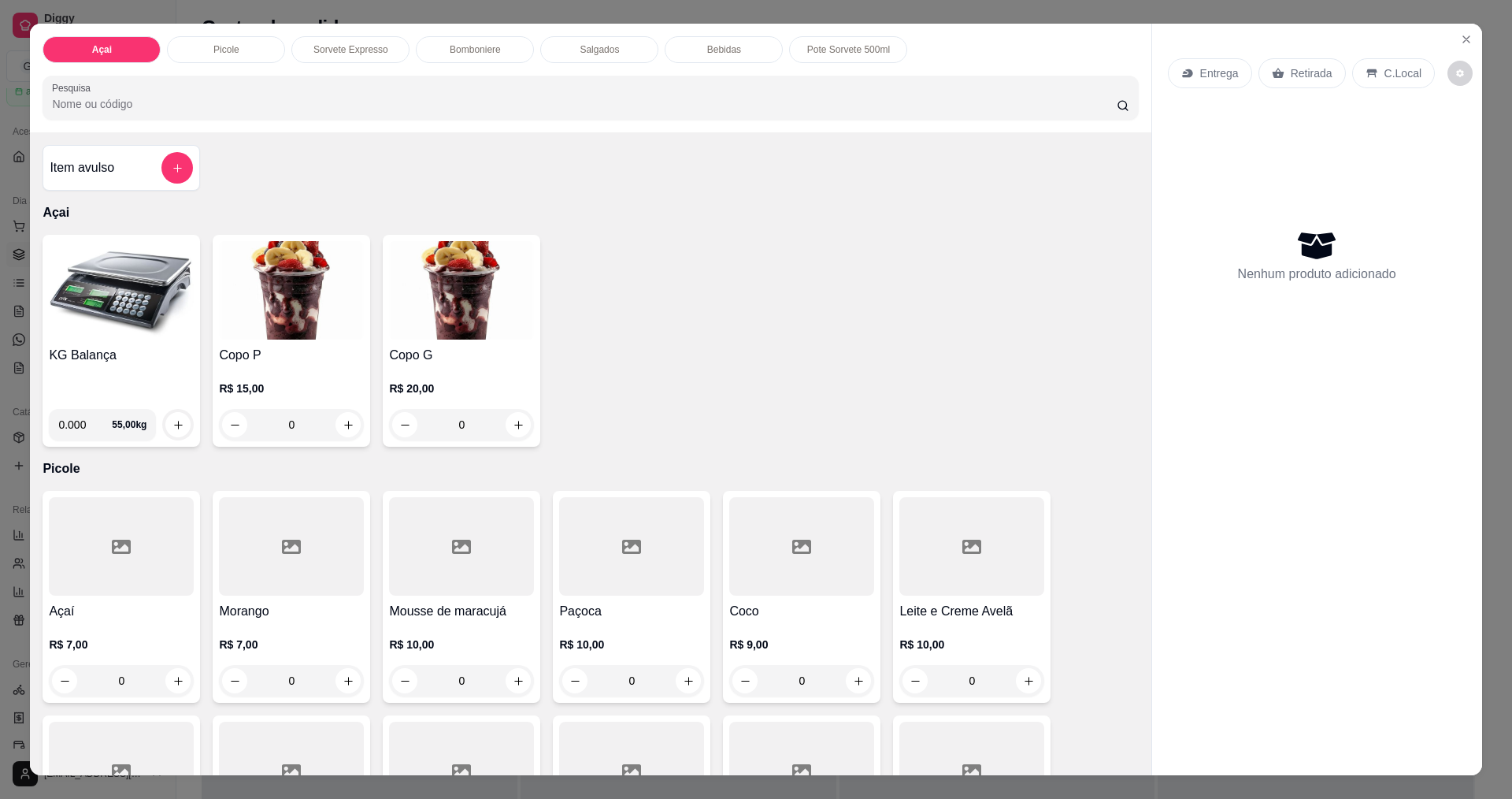
click at [478, 48] on p "Bomboniere" at bounding box center [475, 50] width 51 height 13
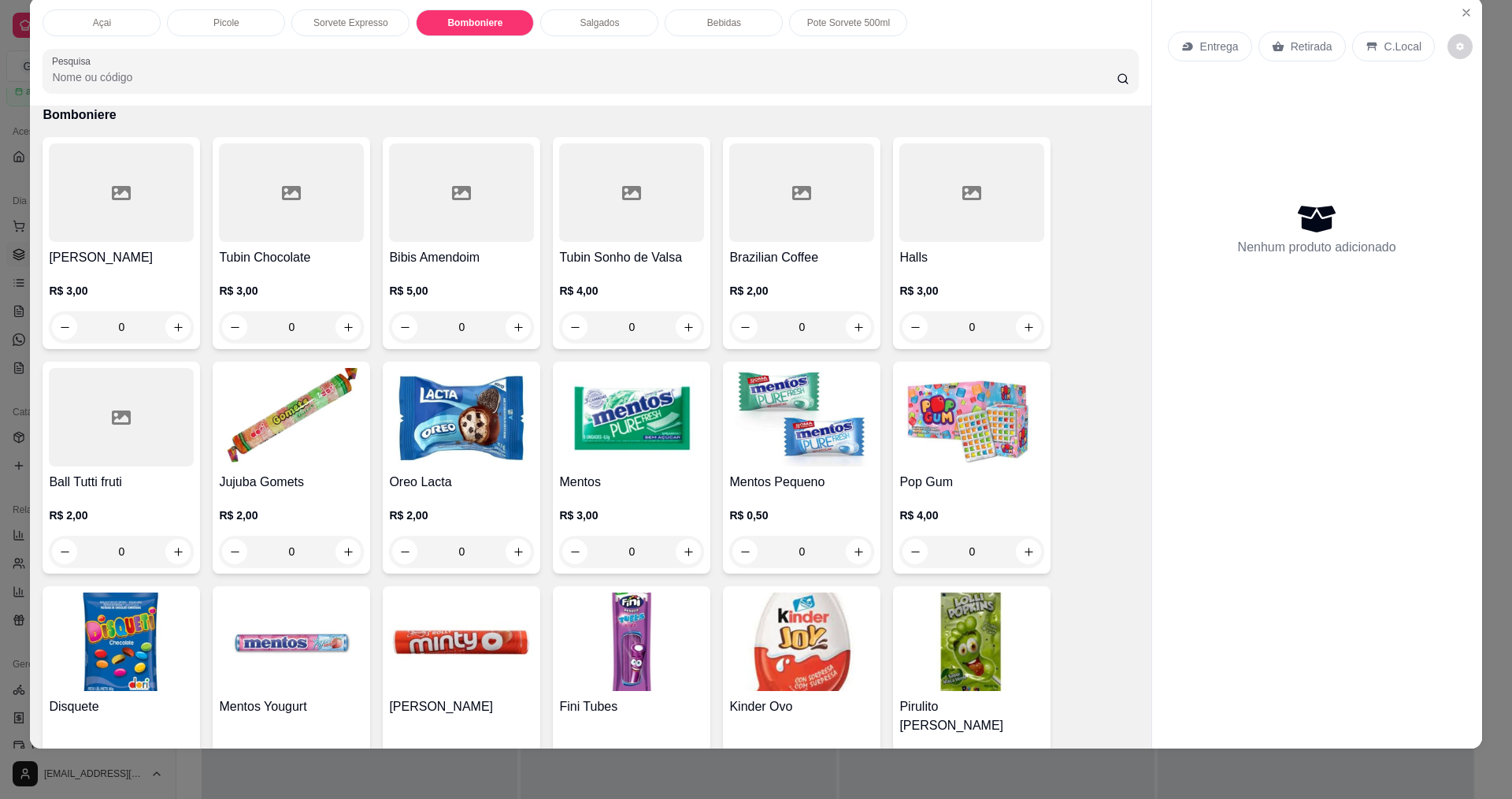
click at [347, 17] on p "Sorvete Expresso" at bounding box center [351, 23] width 75 height 13
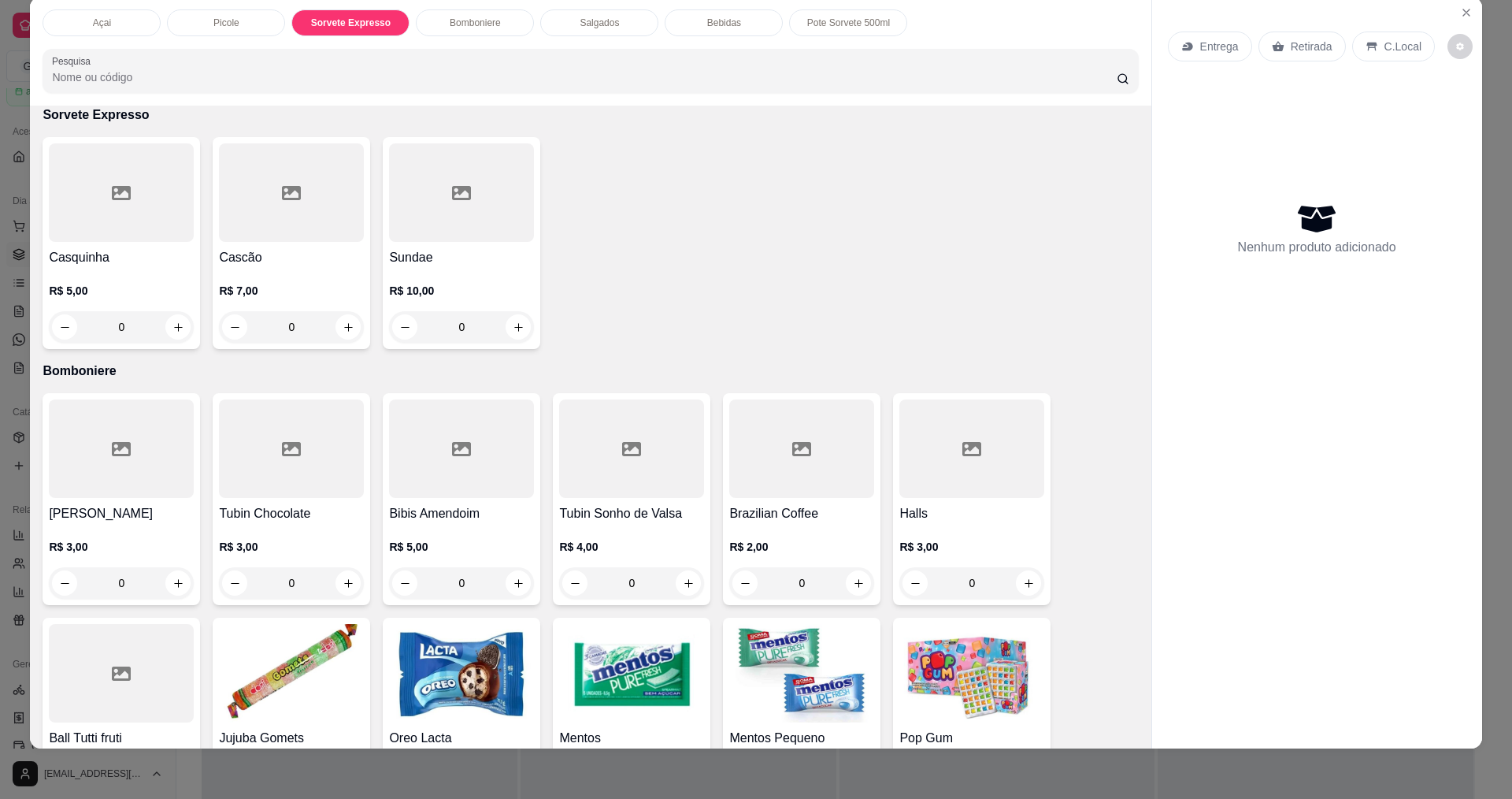
click at [234, 31] on div "Picole" at bounding box center [226, 23] width 118 height 27
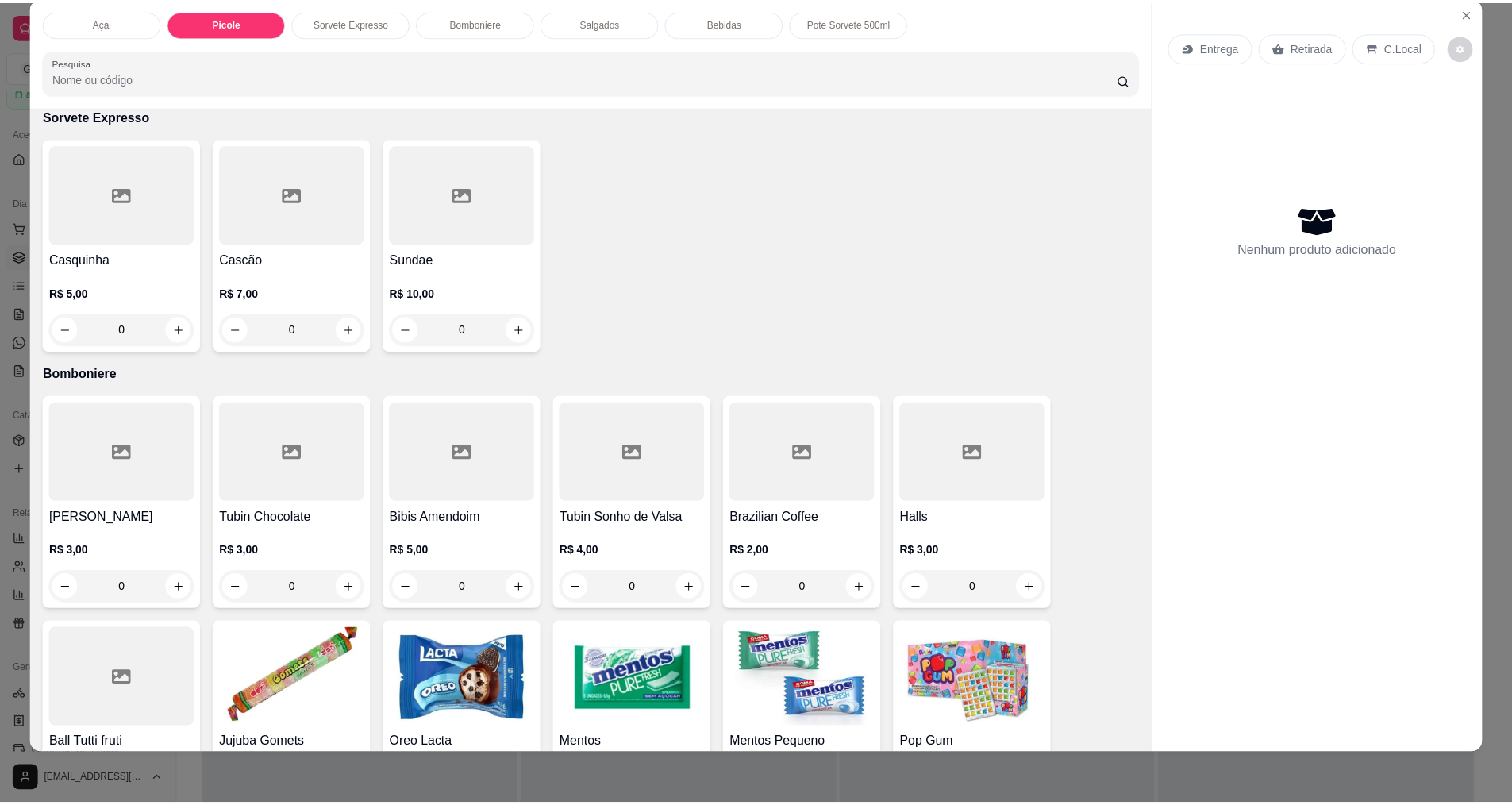
scroll to position [329, 0]
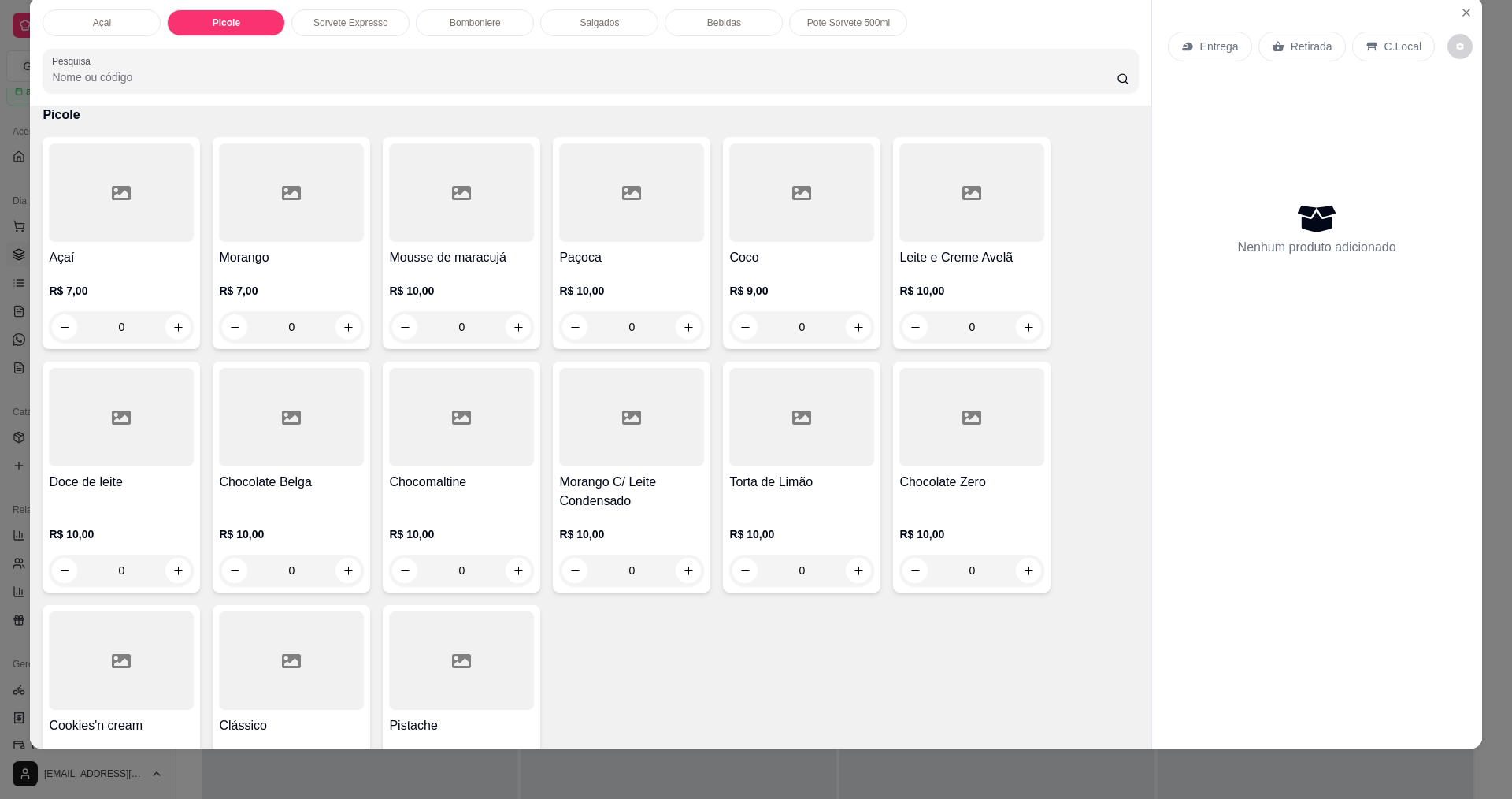
click at [131, 442] on div at bounding box center [121, 416] width 145 height 98
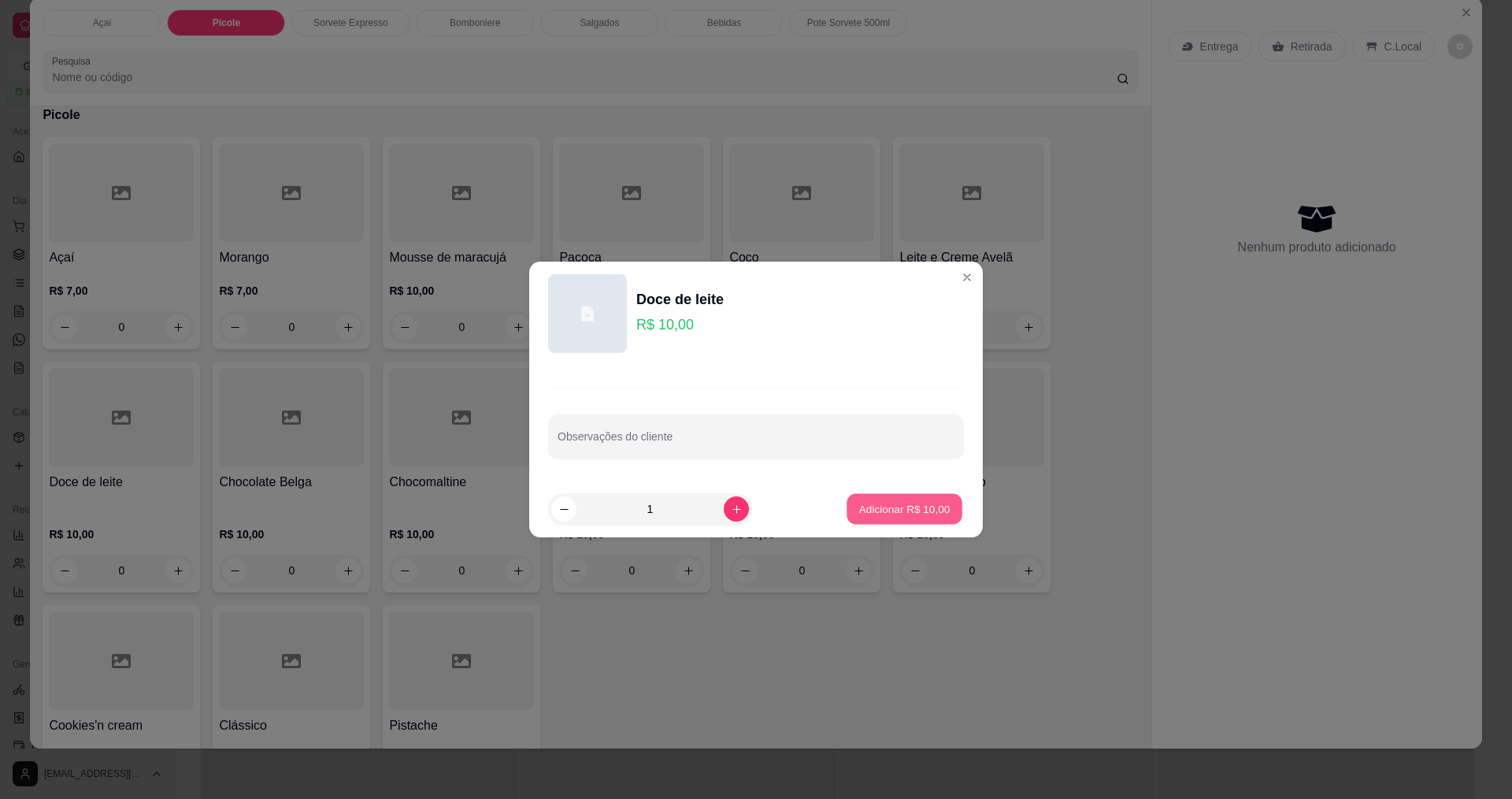
click at [883, 512] on p "Adicionar R$ 10,00" at bounding box center [904, 508] width 91 height 15
type input "1"
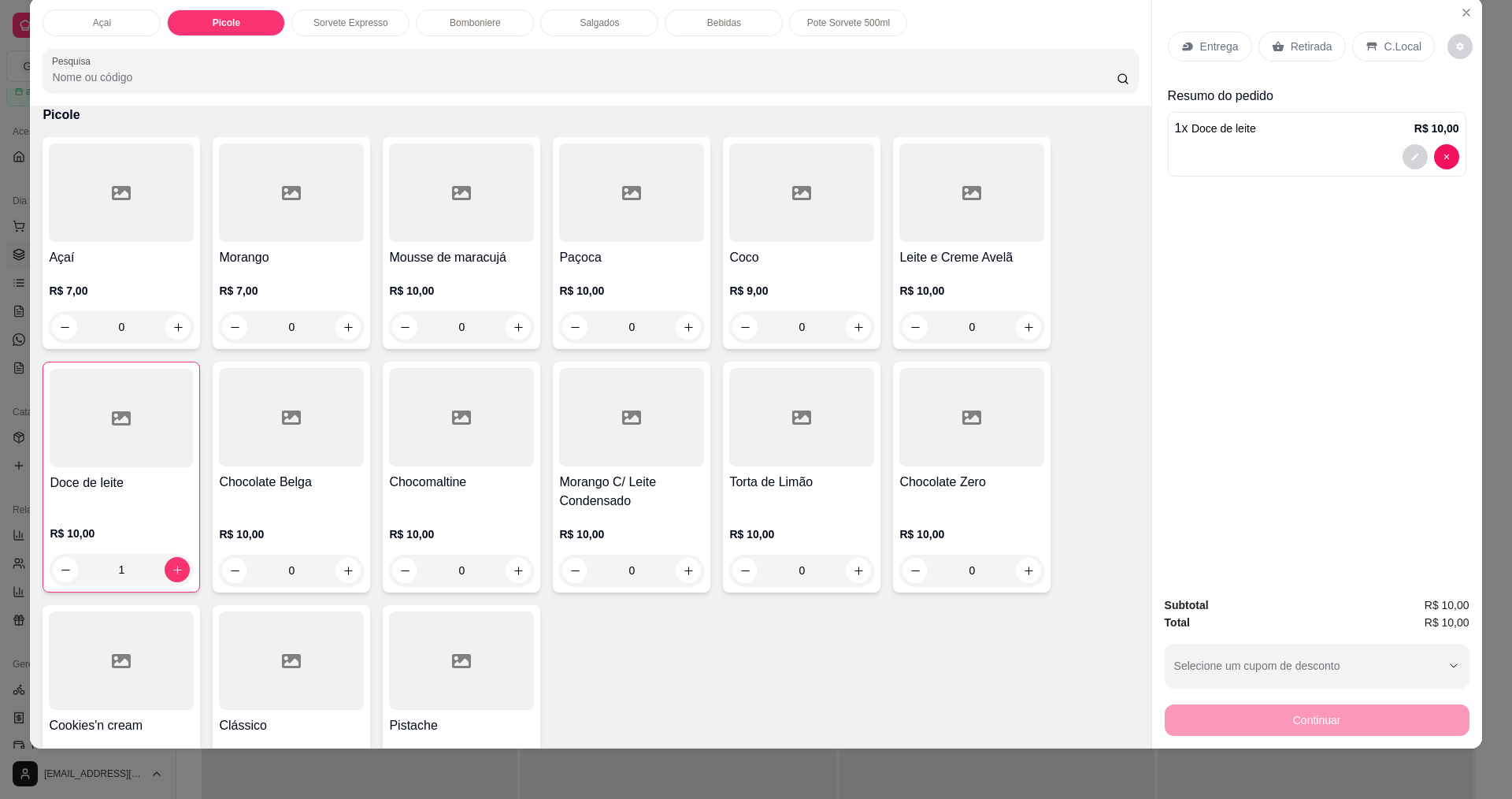
click at [958, 207] on div at bounding box center [972, 192] width 145 height 98
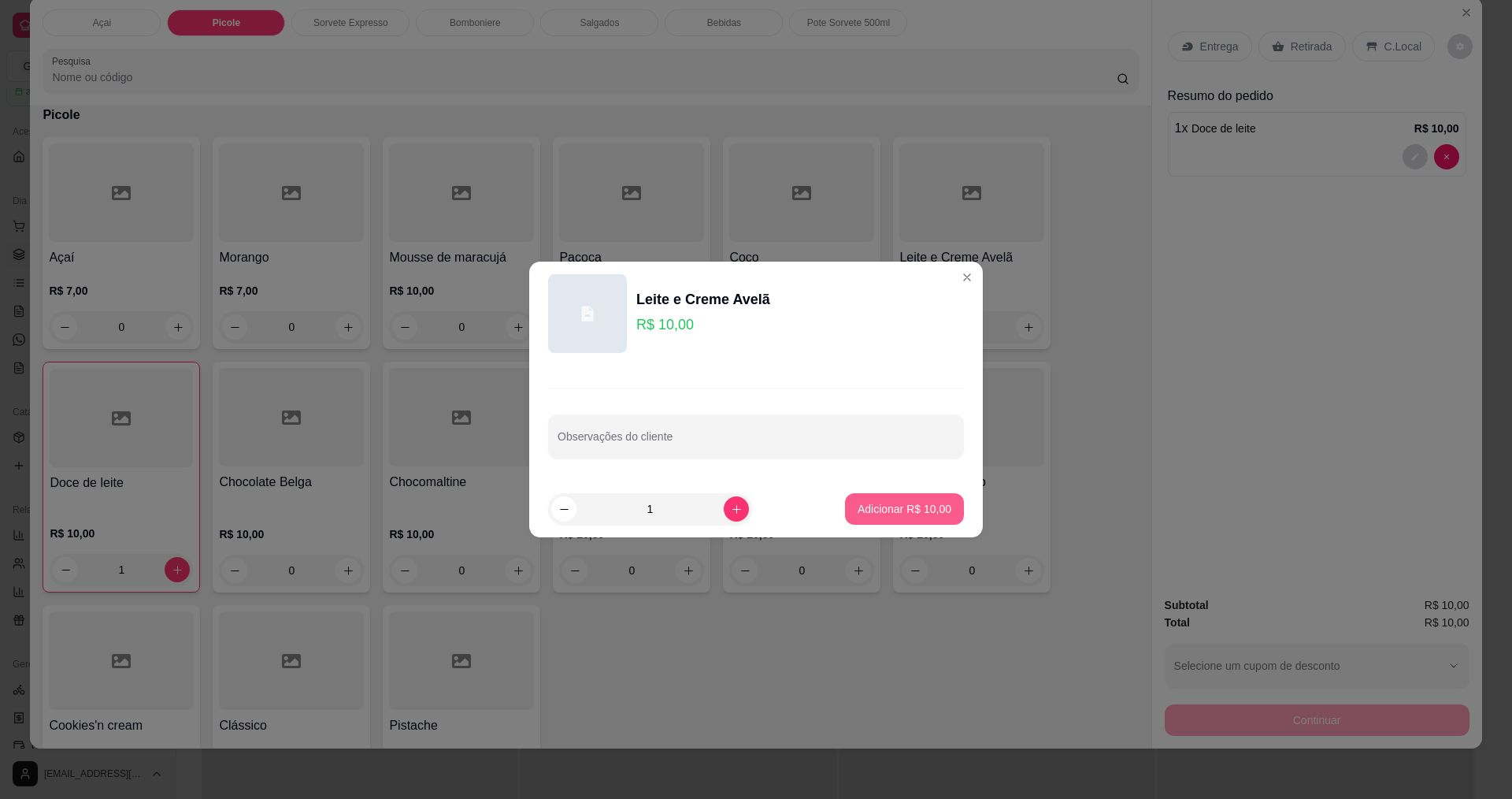
click at [898, 507] on p "Adicionar R$ 10,00" at bounding box center [905, 509] width 94 height 16
type input "1"
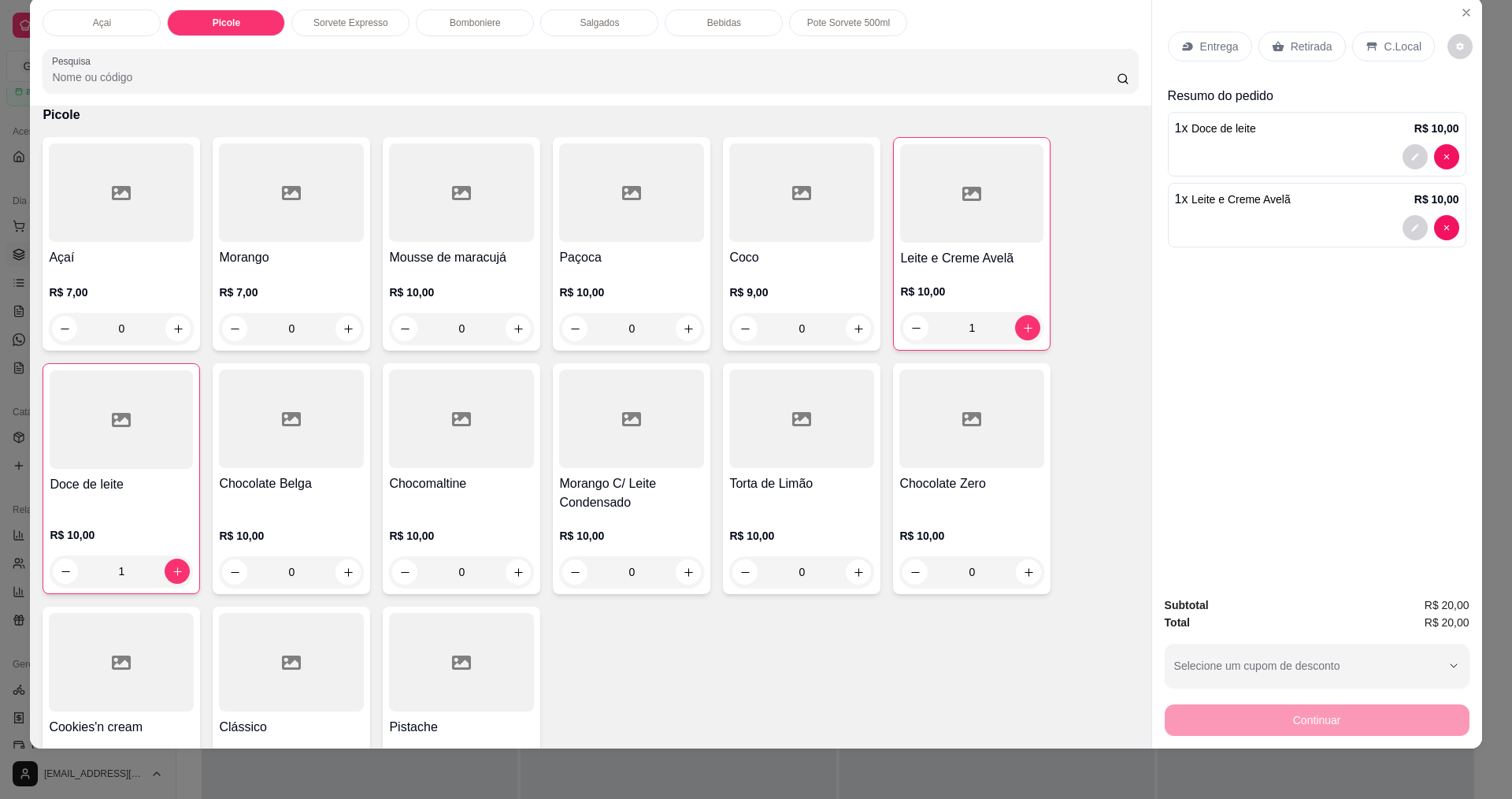
click at [934, 441] on div at bounding box center [972, 418] width 145 height 98
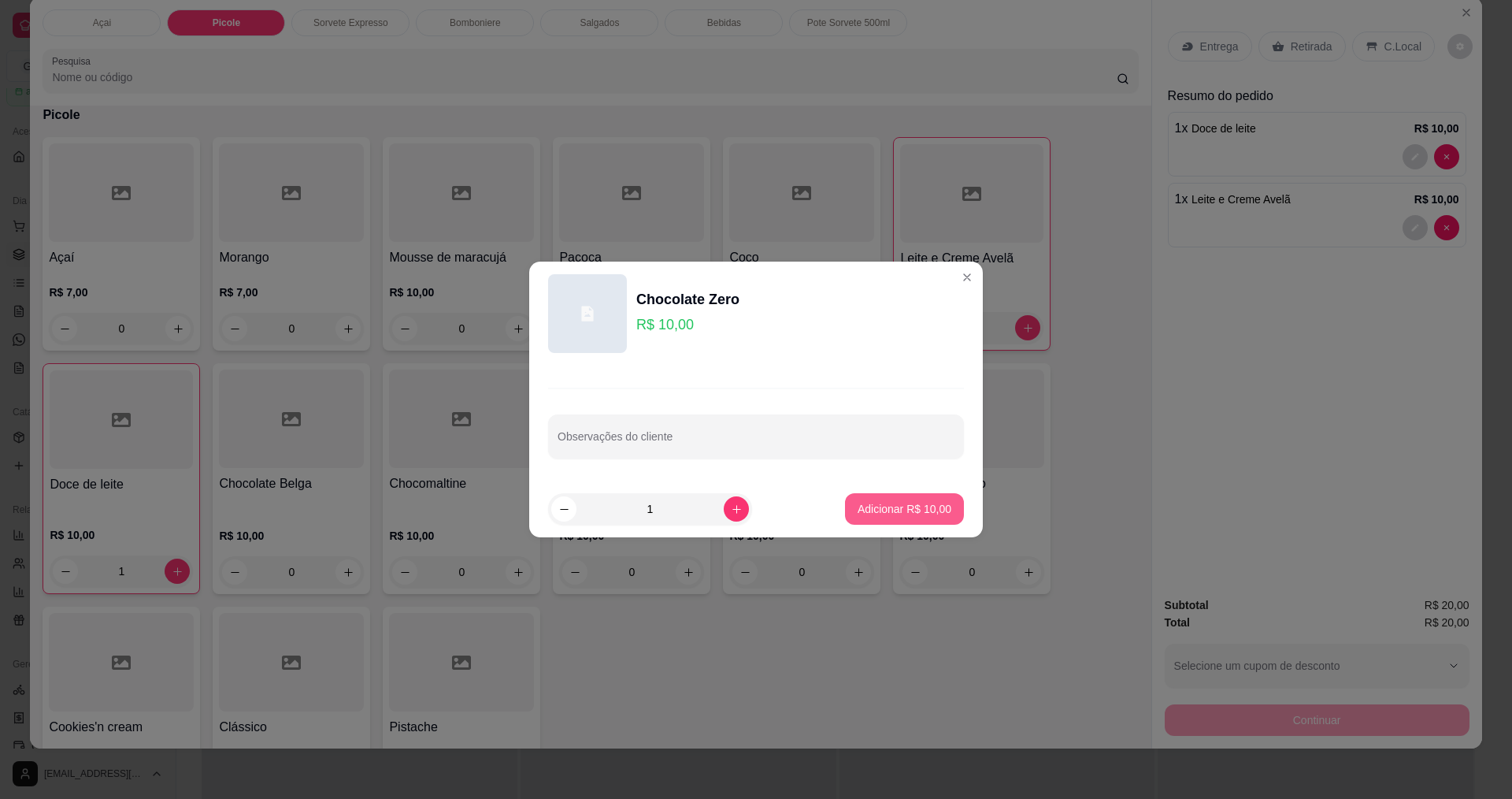
click at [926, 504] on p "Adicionar R$ 10,00" at bounding box center [905, 509] width 94 height 16
type input "1"
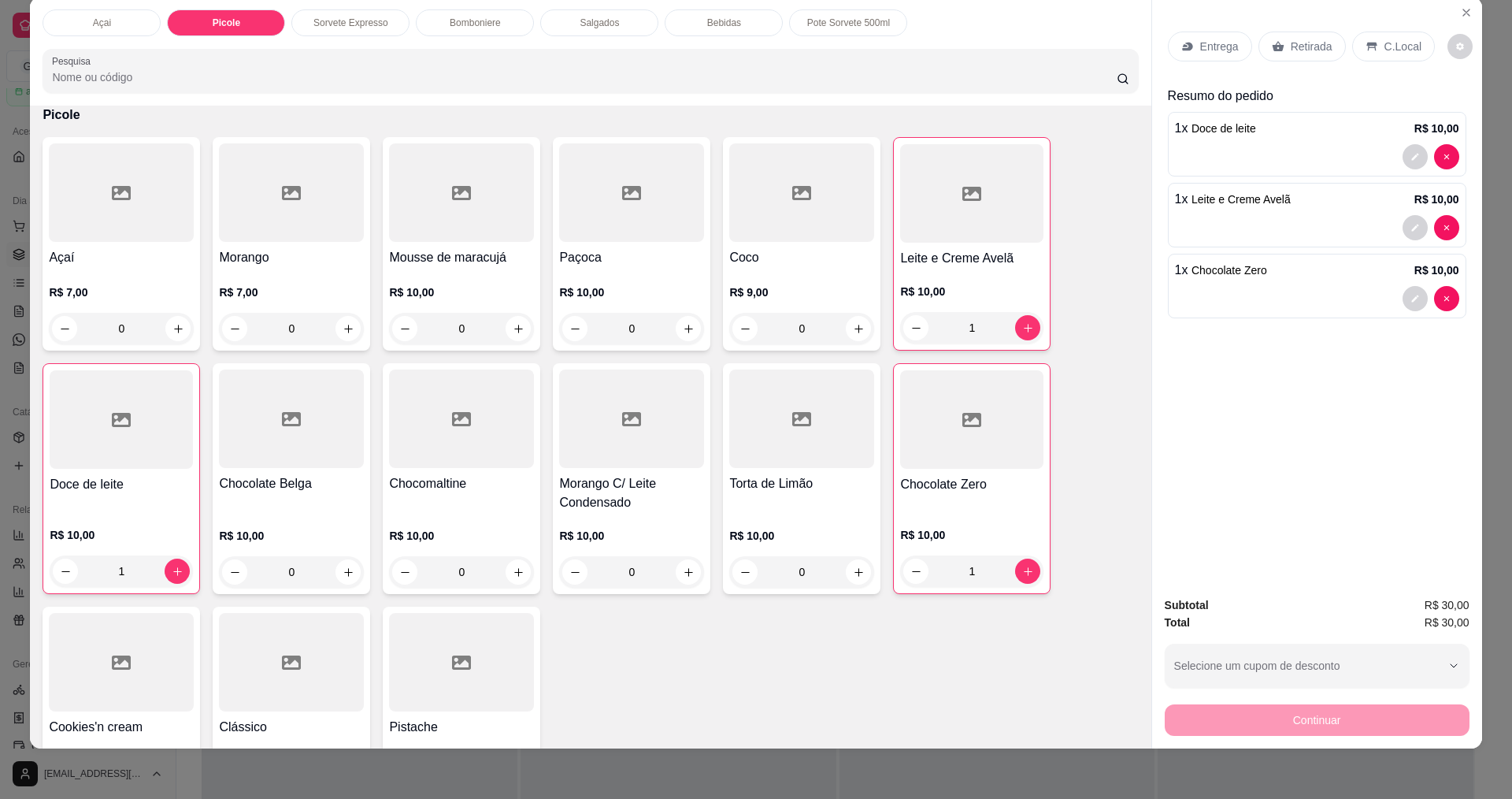
click at [1384, 52] on p "C.Local" at bounding box center [1403, 46] width 37 height 16
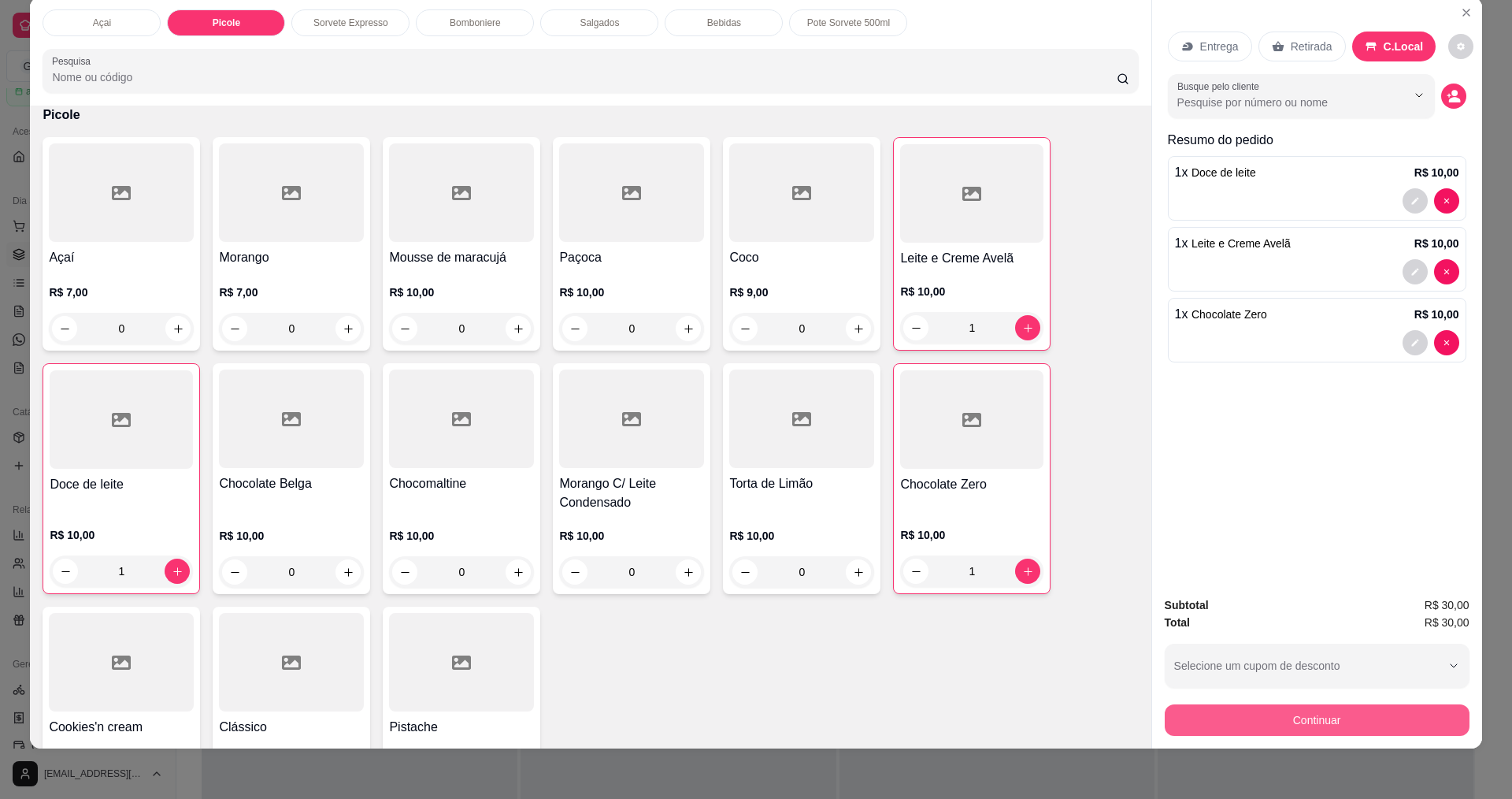
click at [1300, 730] on button "Continuar" at bounding box center [1317, 720] width 305 height 31
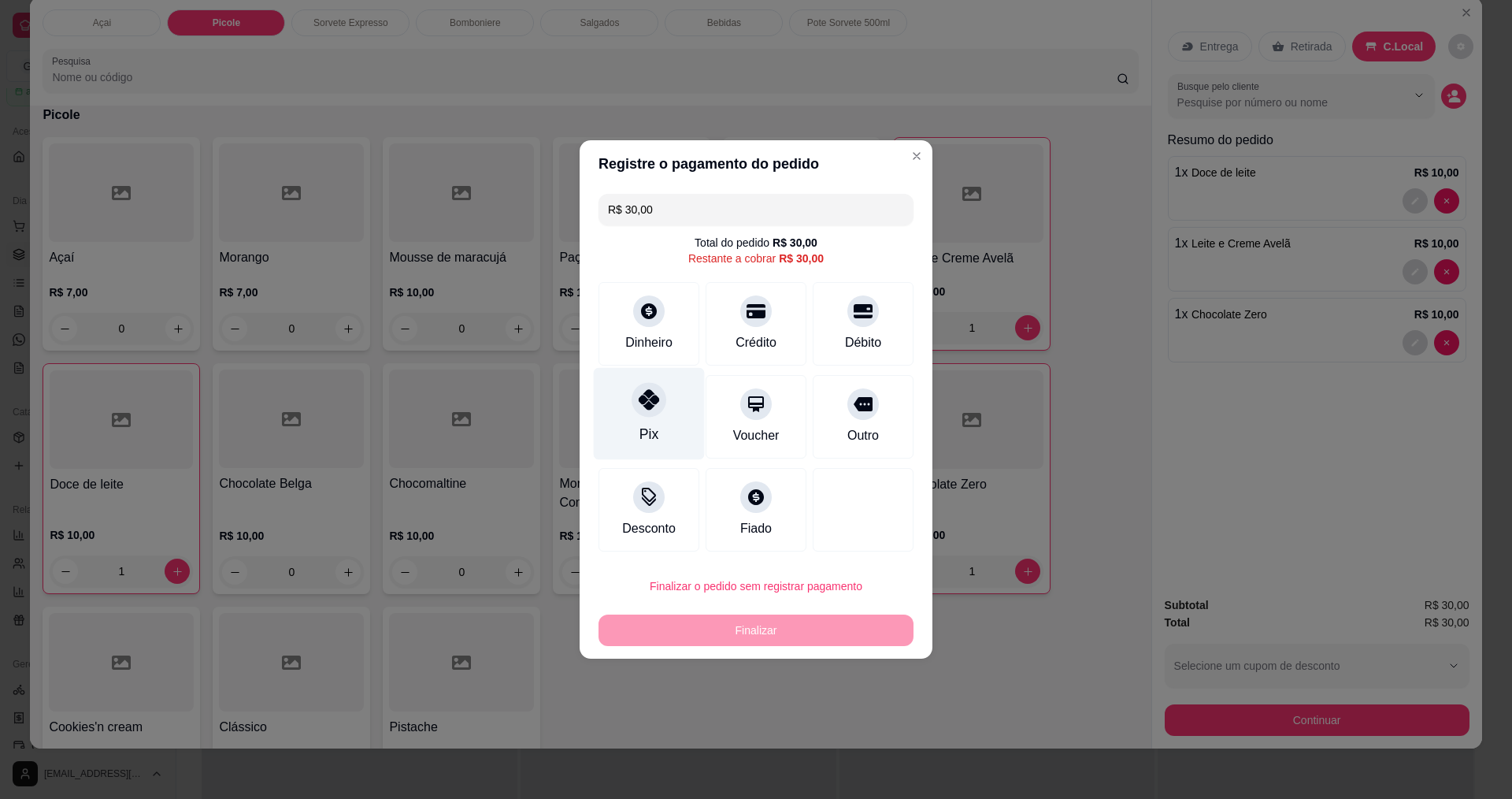
click at [650, 418] on div "Pix" at bounding box center [650, 413] width 111 height 92
type input "R$ 0,00"
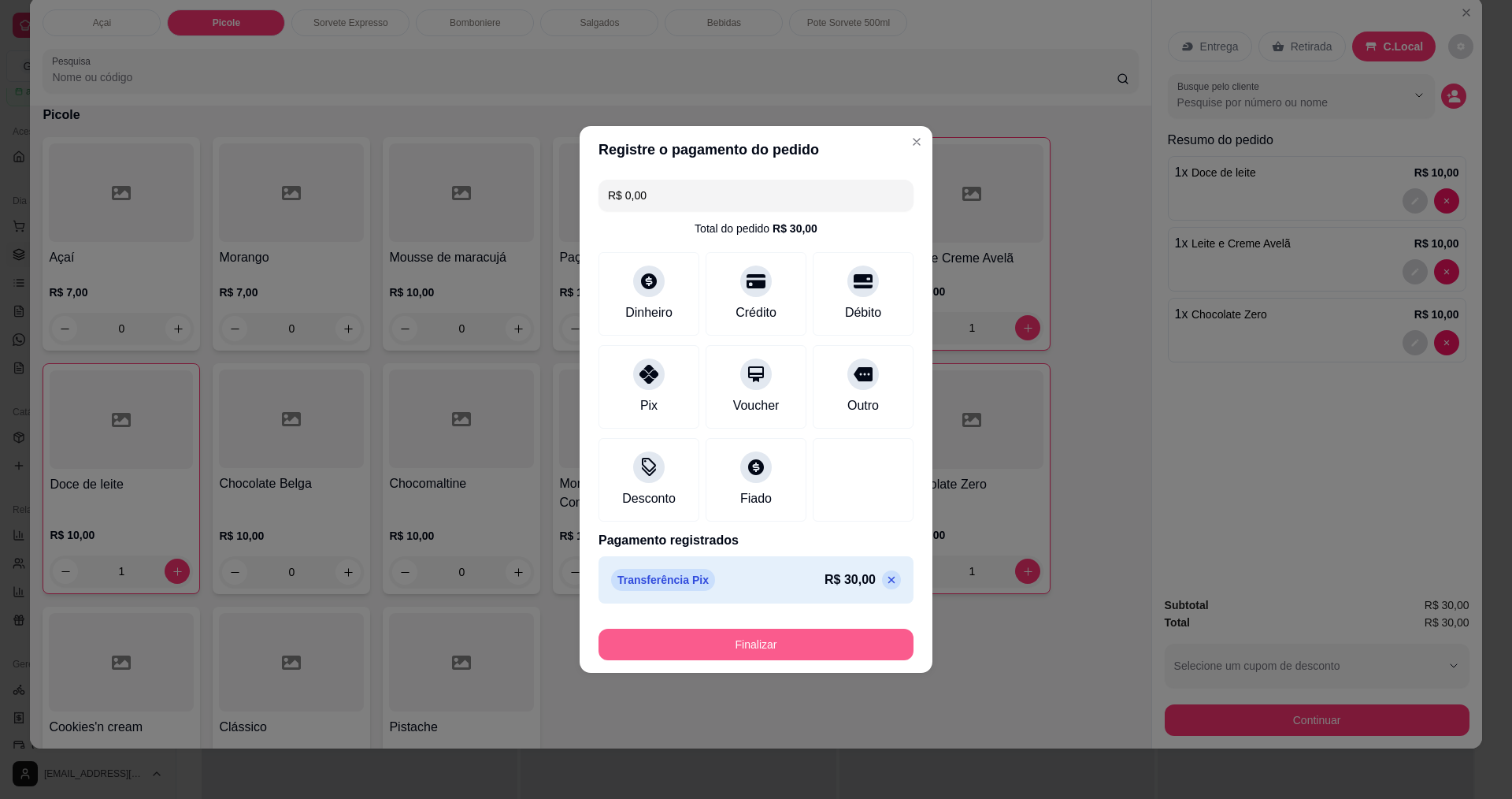
click at [778, 652] on button "Finalizar" at bounding box center [756, 644] width 315 height 31
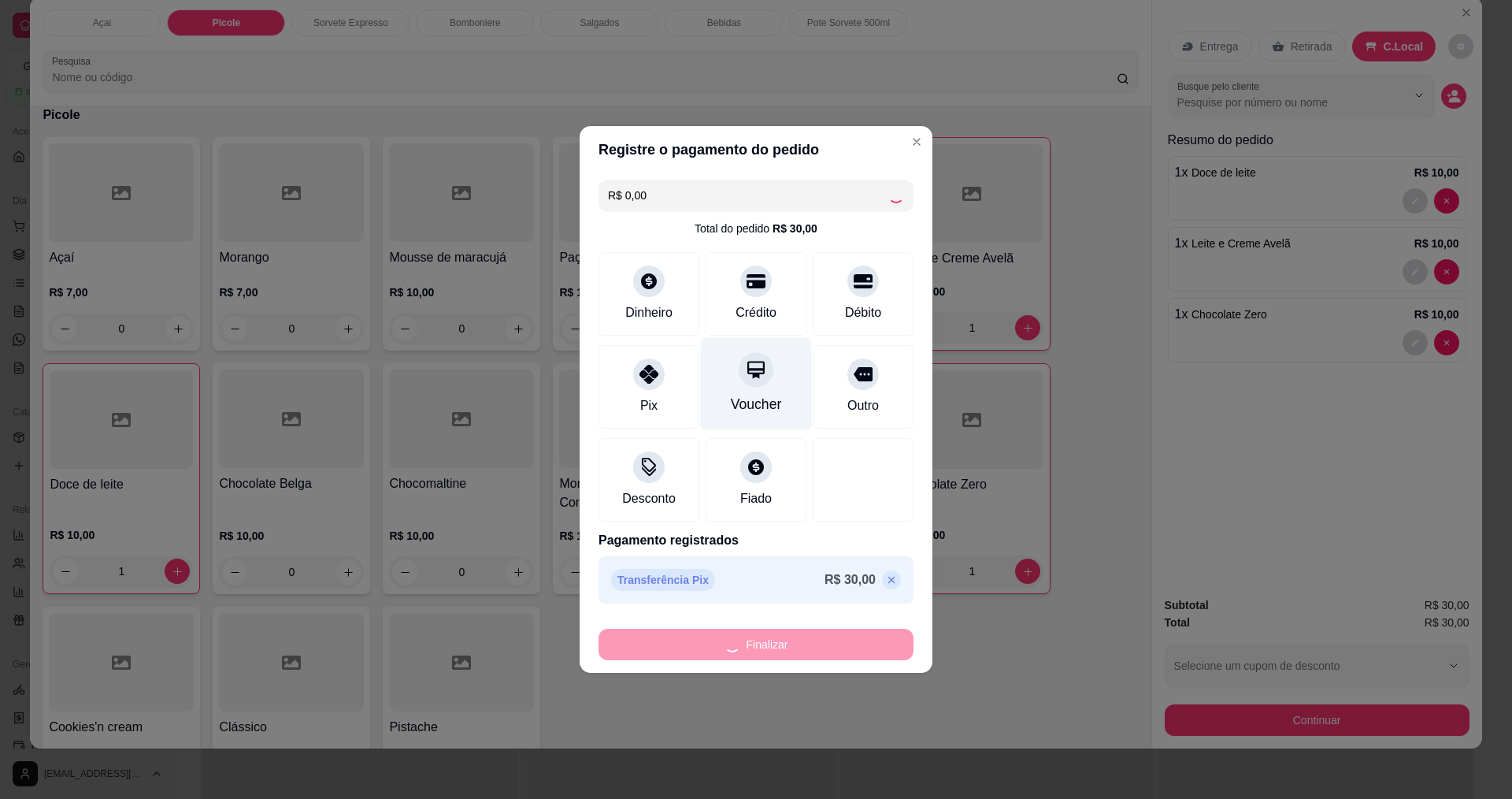
type input "0"
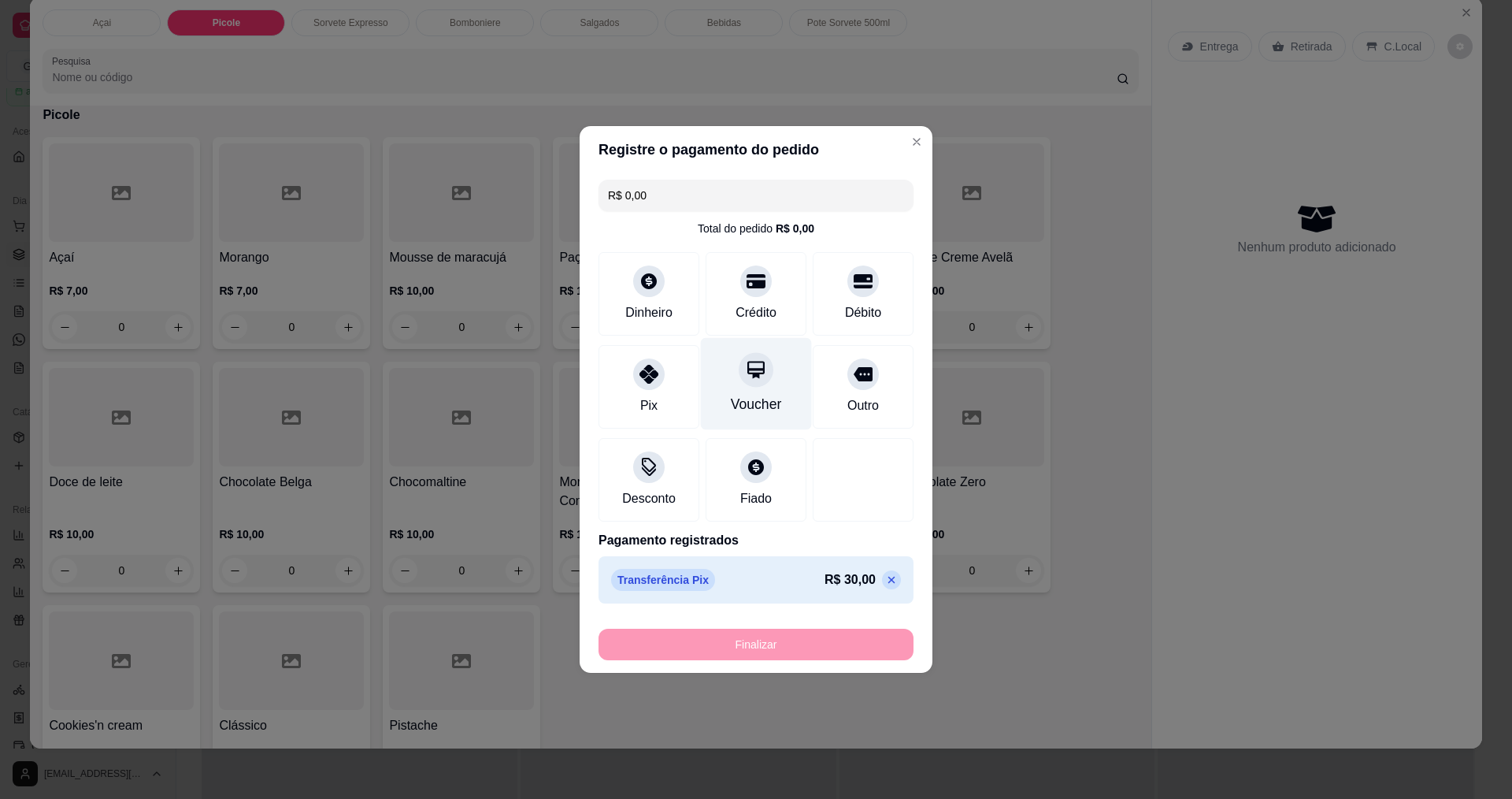
type input "-R$ 30,00"
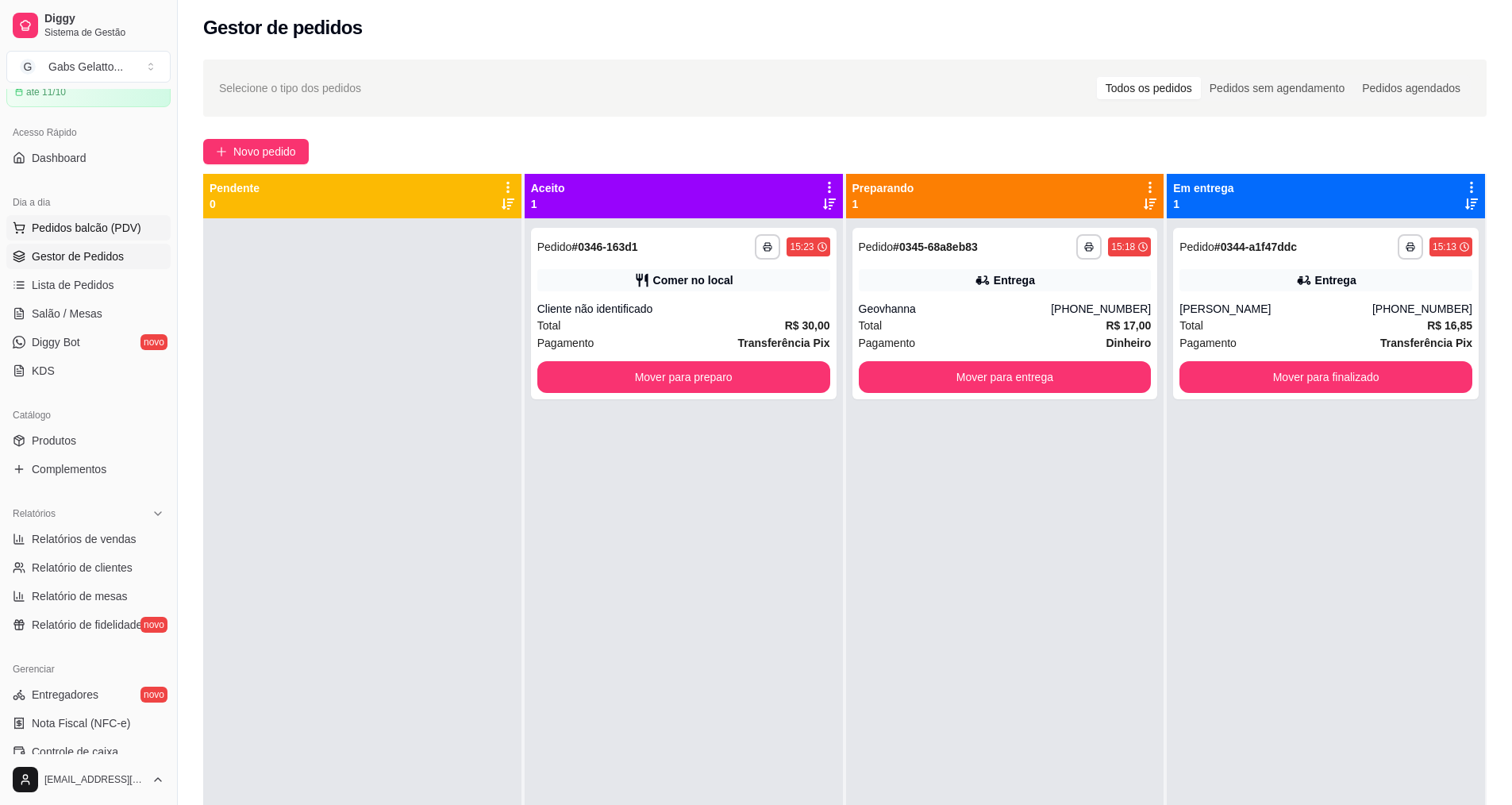
click at [117, 226] on span "Pedidos balcão (PDV)" at bounding box center [86, 228] width 109 height 16
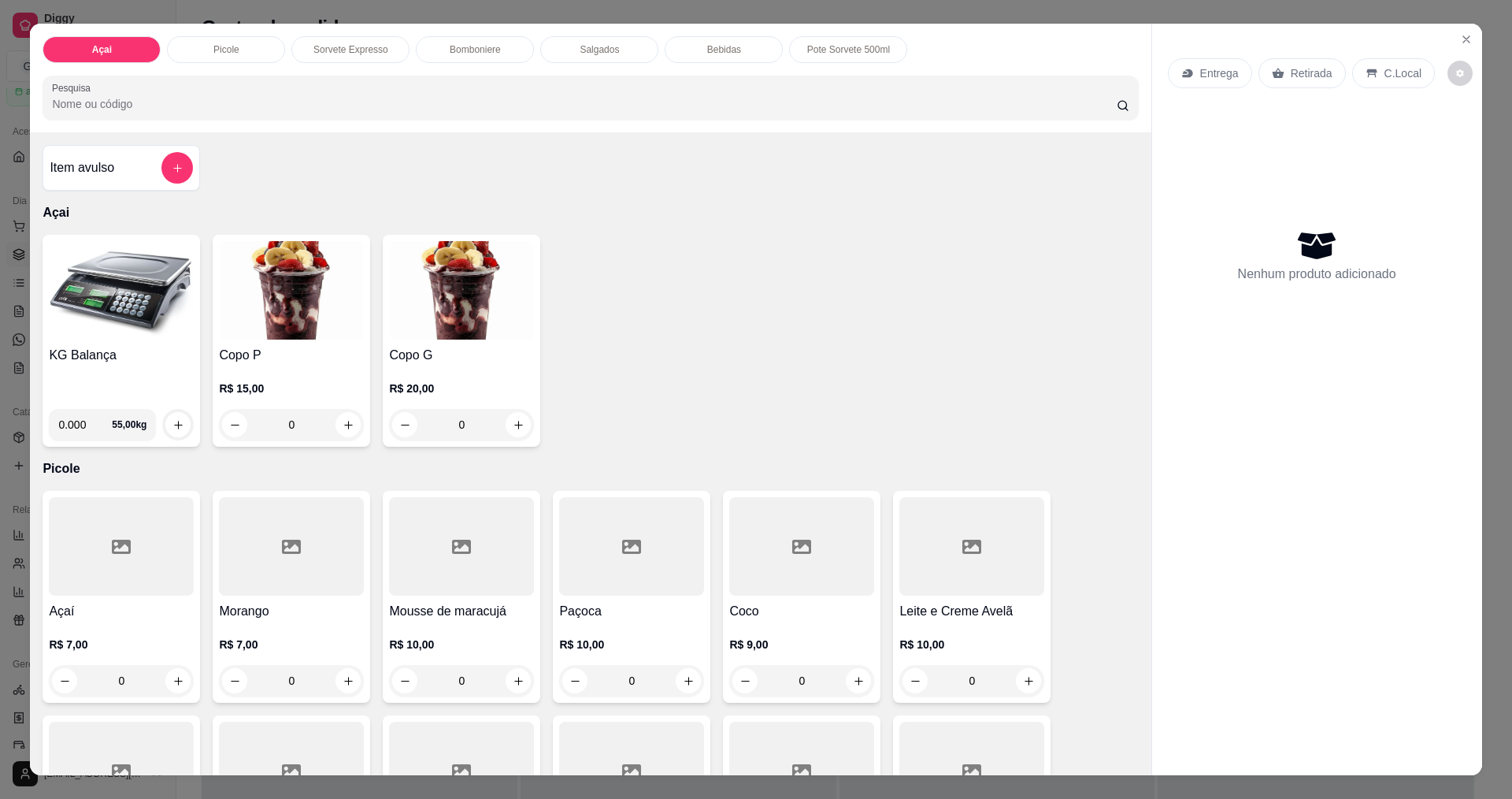
click at [141, 316] on img at bounding box center [121, 289] width 145 height 98
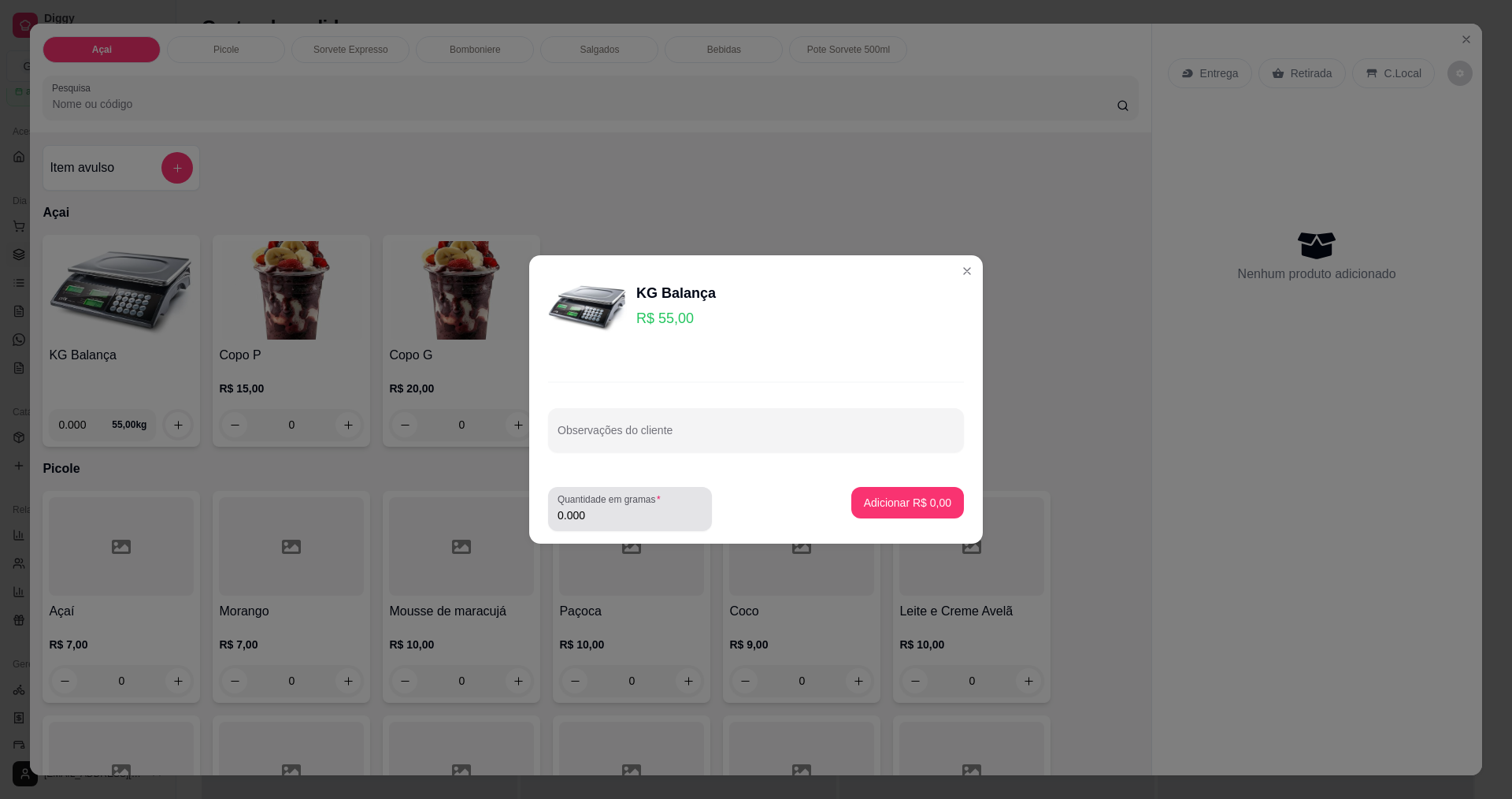
click at [606, 498] on label "Quantidade em gramas" at bounding box center [611, 499] width 109 height 13
click at [606, 507] on input "0.000" at bounding box center [630, 515] width 145 height 16
type input "0.104"
click at [876, 506] on p "Adicionar R$ 5,72" at bounding box center [908, 502] width 88 height 16
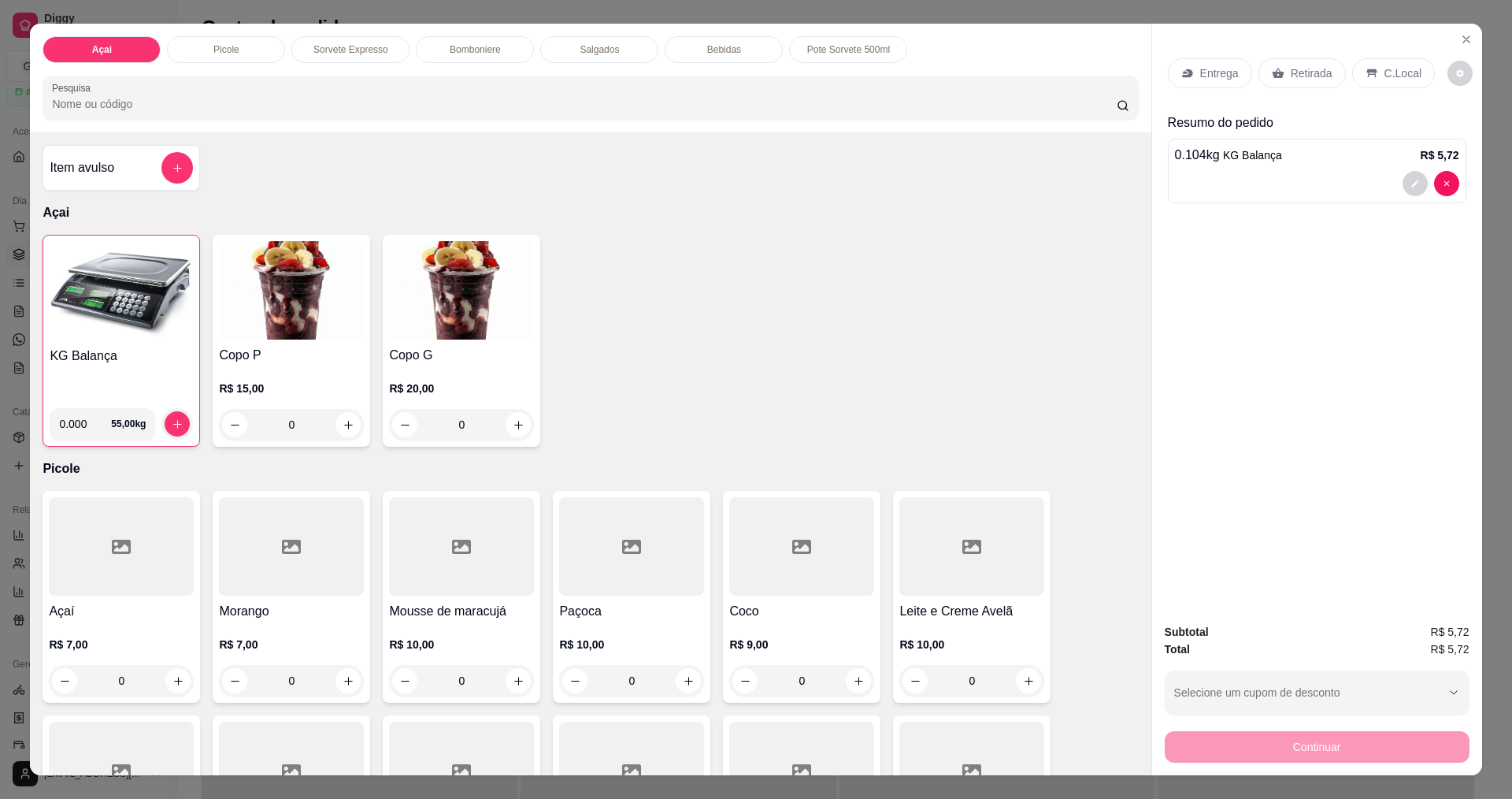
click at [1316, 74] on p "Retirada" at bounding box center [1311, 73] width 42 height 16
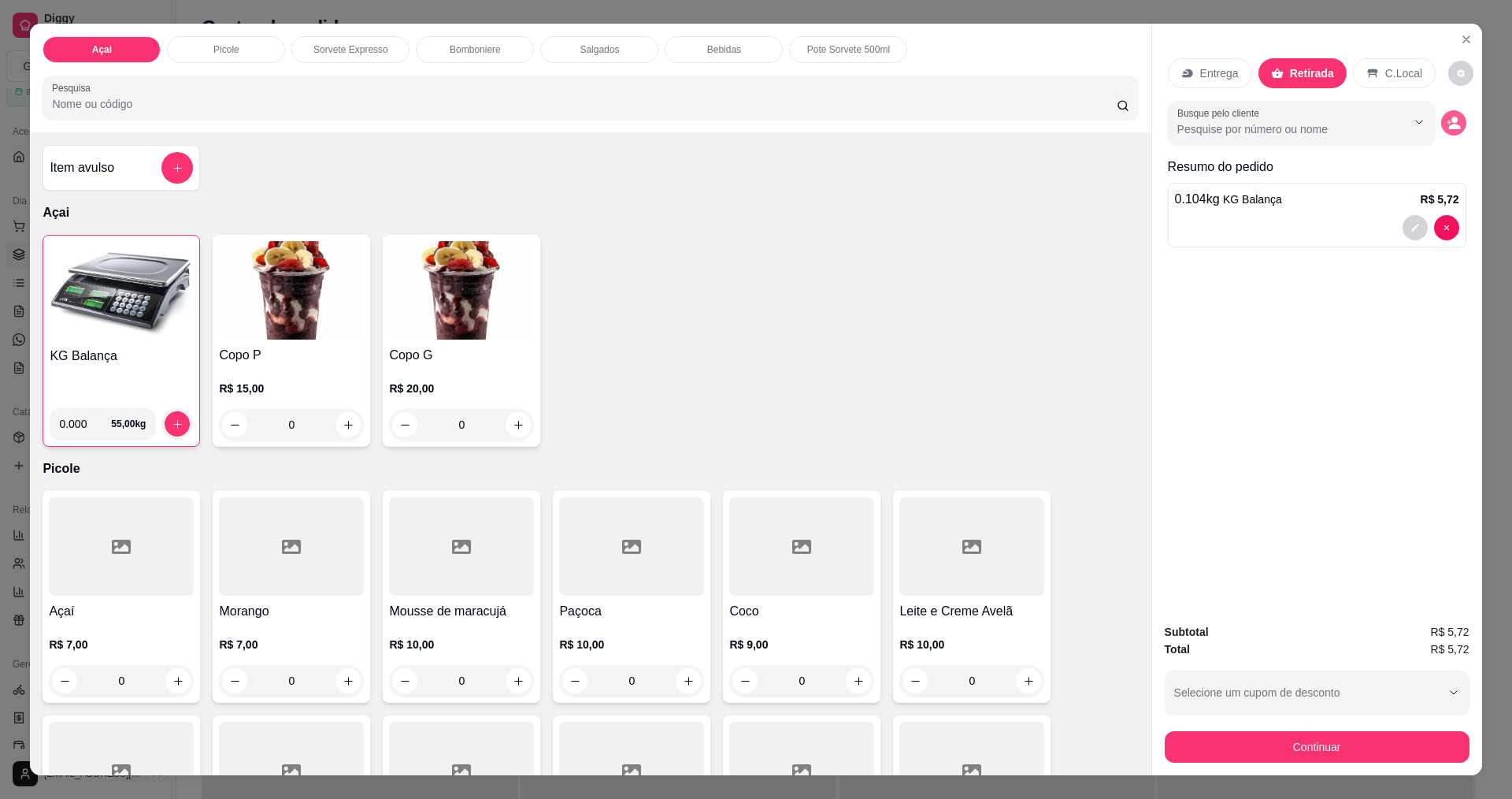
click at [1447, 120] on icon "decrease-product-quantity" at bounding box center [1454, 122] width 14 height 14
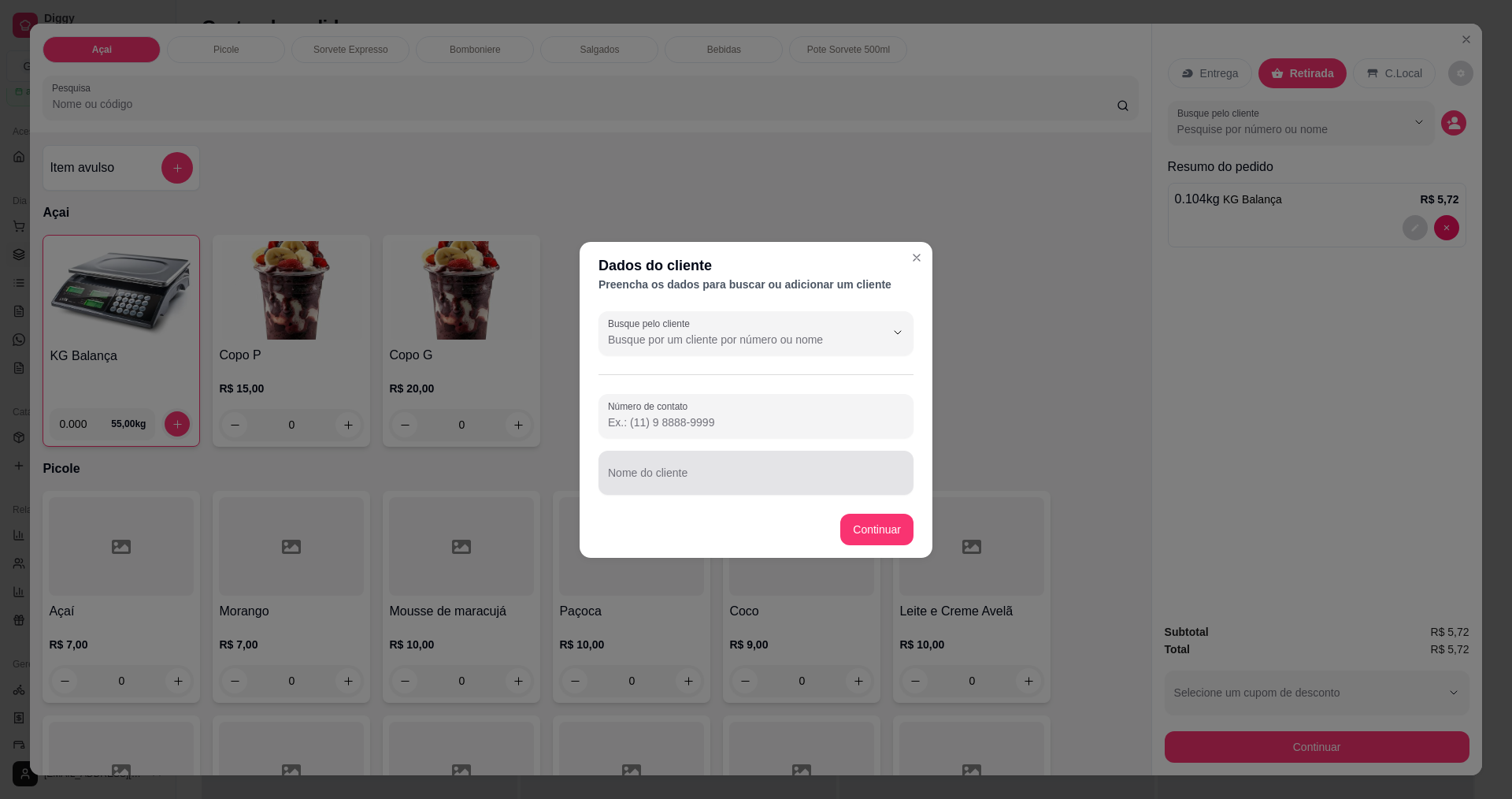
click at [706, 479] on input "Nome do cliente" at bounding box center [756, 479] width 296 height 16
type input "[PERSON_NAME]"
drag, startPoint x: 619, startPoint y: 480, endPoint x: 630, endPoint y: 494, distance: 17.8
click at [619, 498] on div "Busque pelo cliente Número de contato Nome do cliente [PERSON_NAME]" at bounding box center [756, 403] width 353 height 196
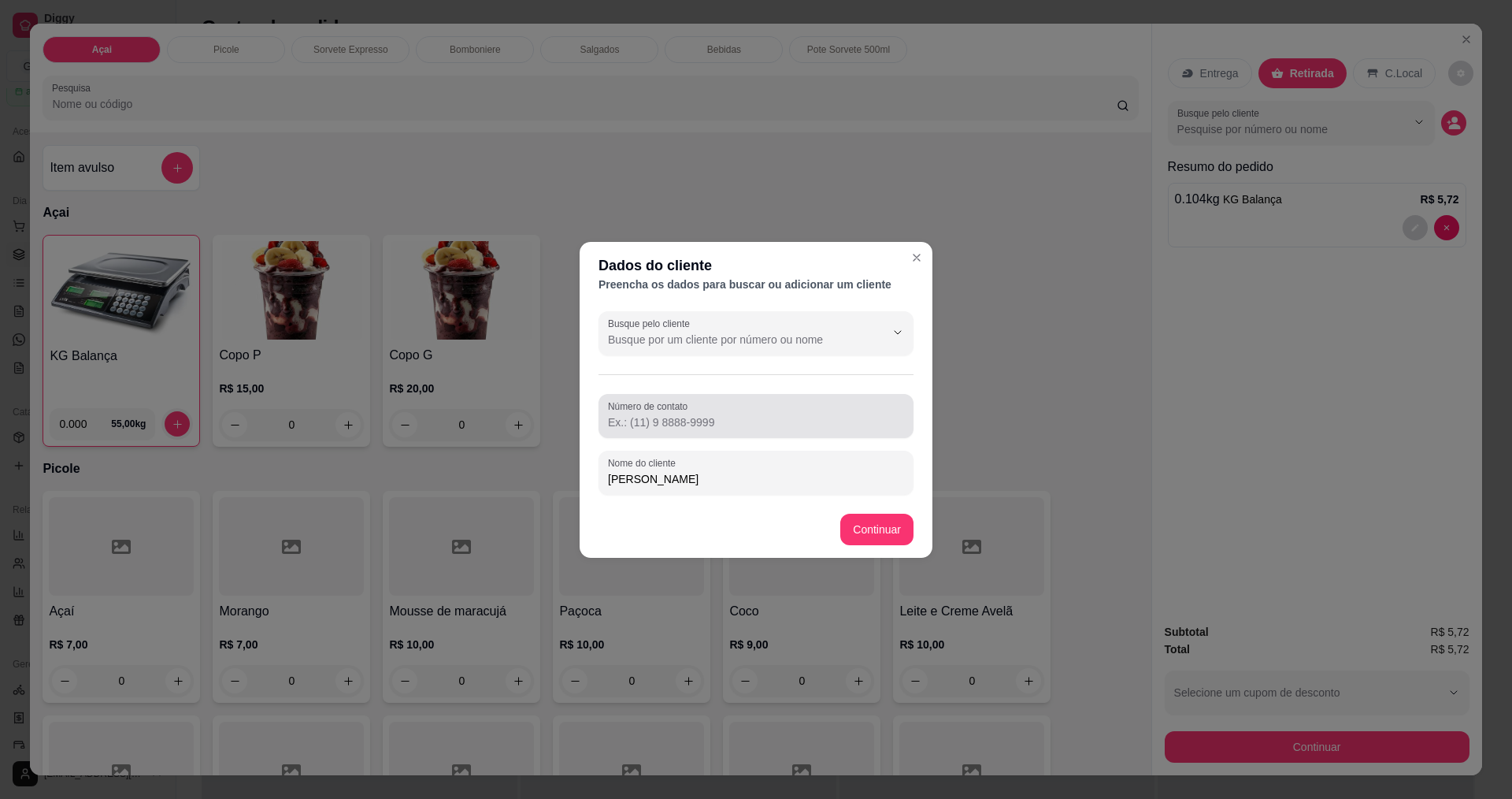
click at [672, 414] on input "Número de contato" at bounding box center [756, 422] width 296 height 16
type input "[PHONE_NUMBER]"
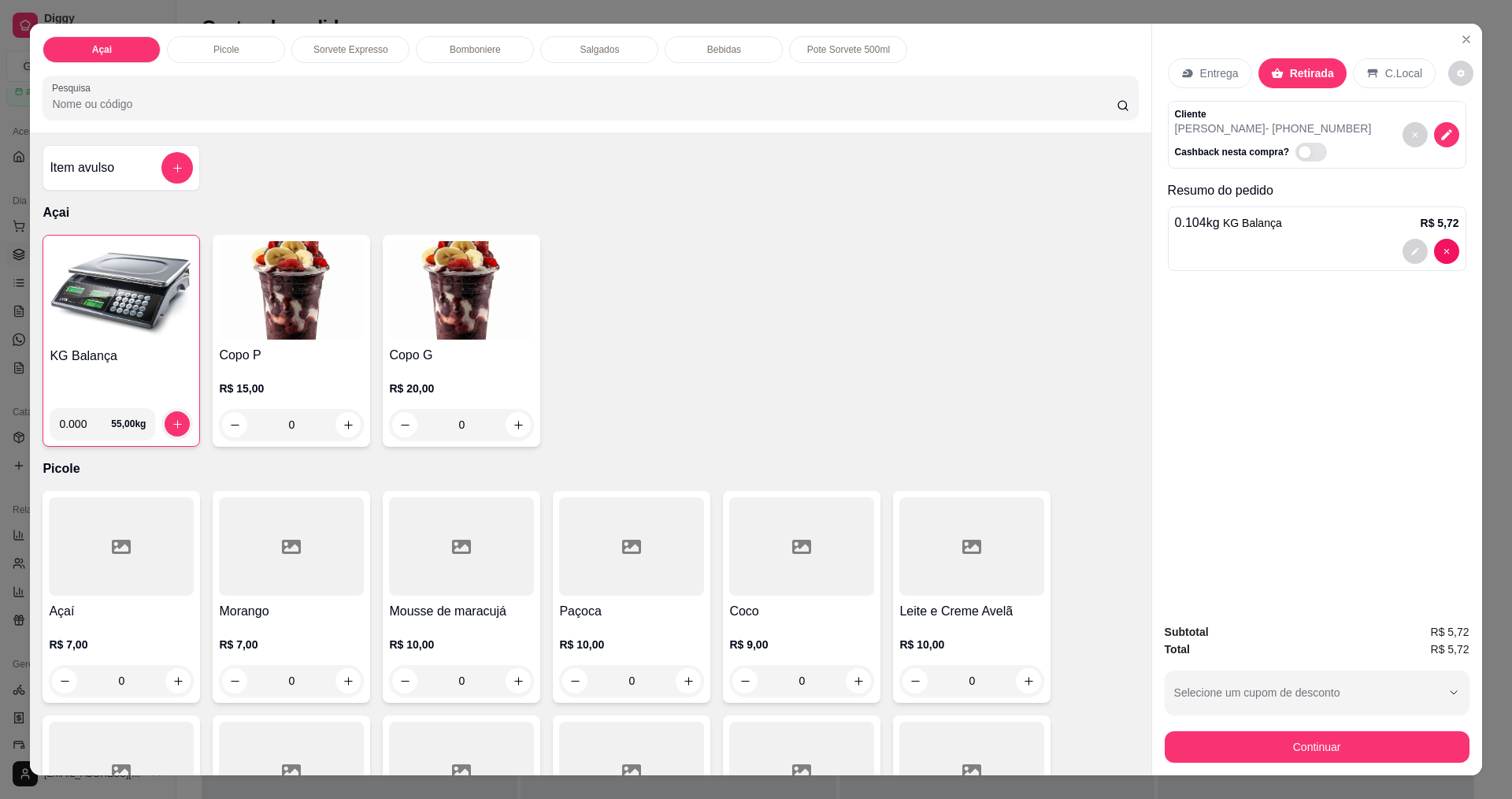
click at [1297, 149] on span "Automatic updates" at bounding box center [1311, 152] width 31 height 19
click at [1297, 155] on input "Automatic updates" at bounding box center [1300, 161] width 10 height 10
checkbox input "true"
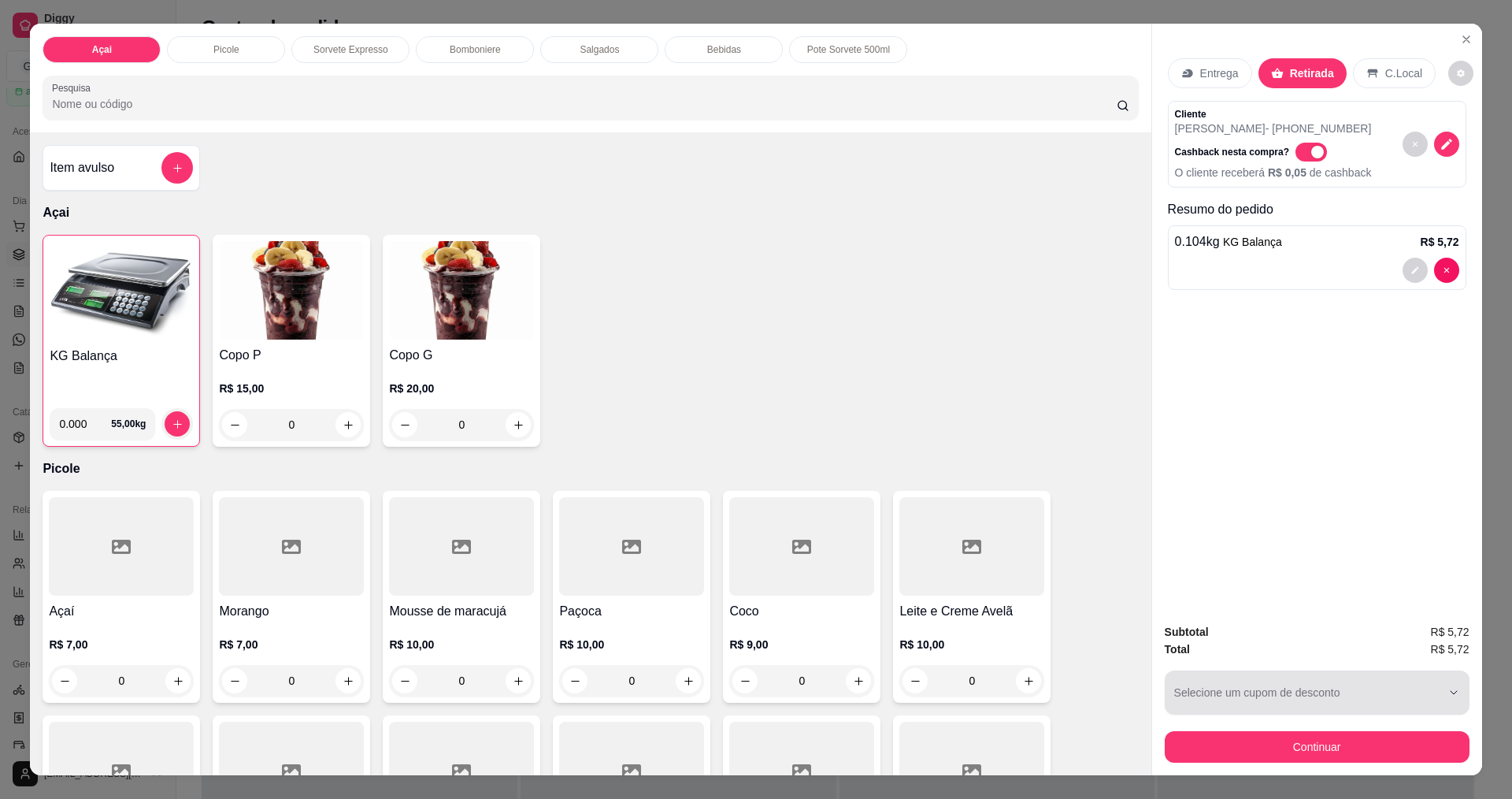
click at [1323, 688] on div "button" at bounding box center [1307, 692] width 267 height 31
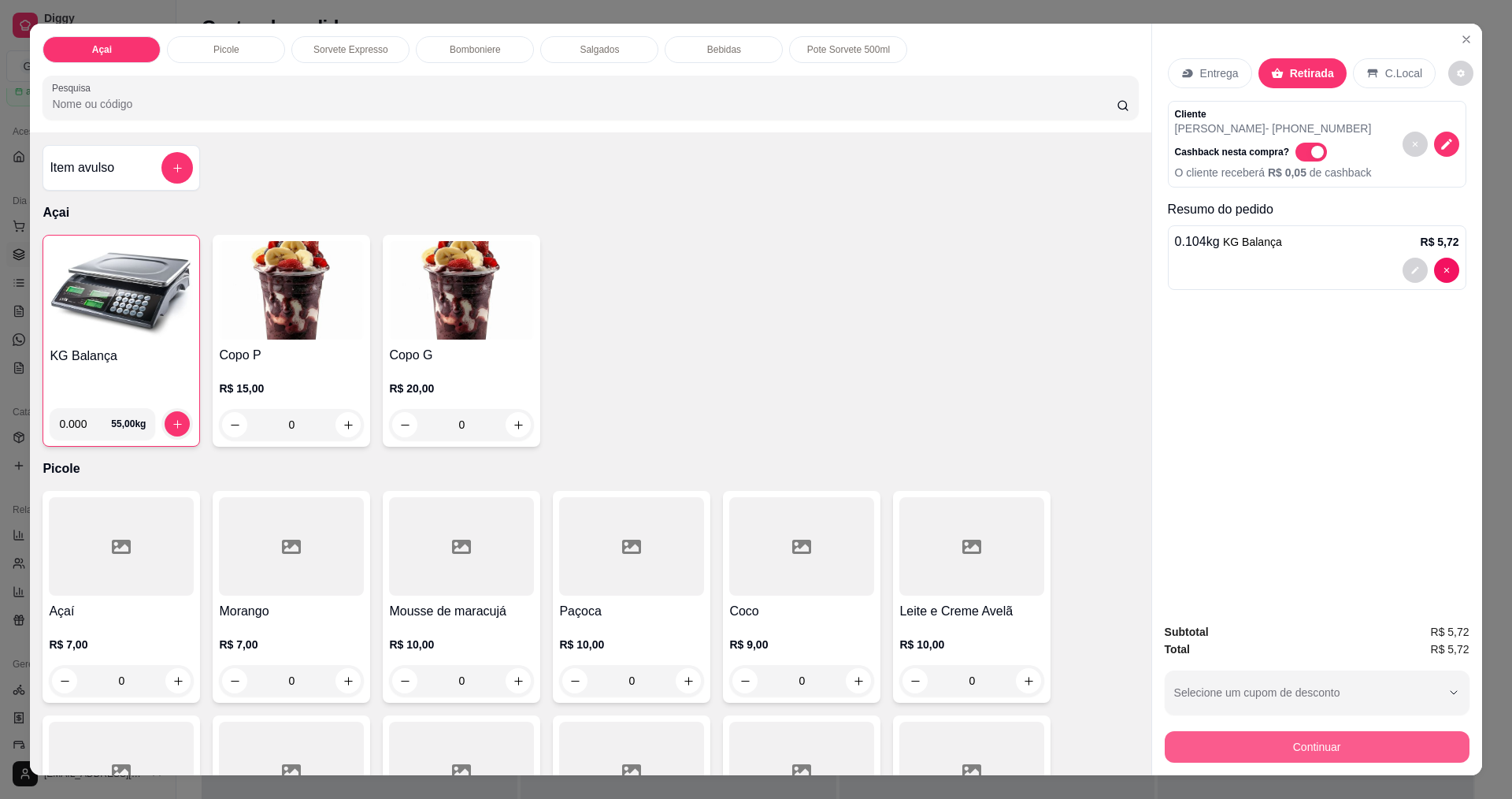
click at [1317, 752] on button "Continuar" at bounding box center [1317, 747] width 305 height 31
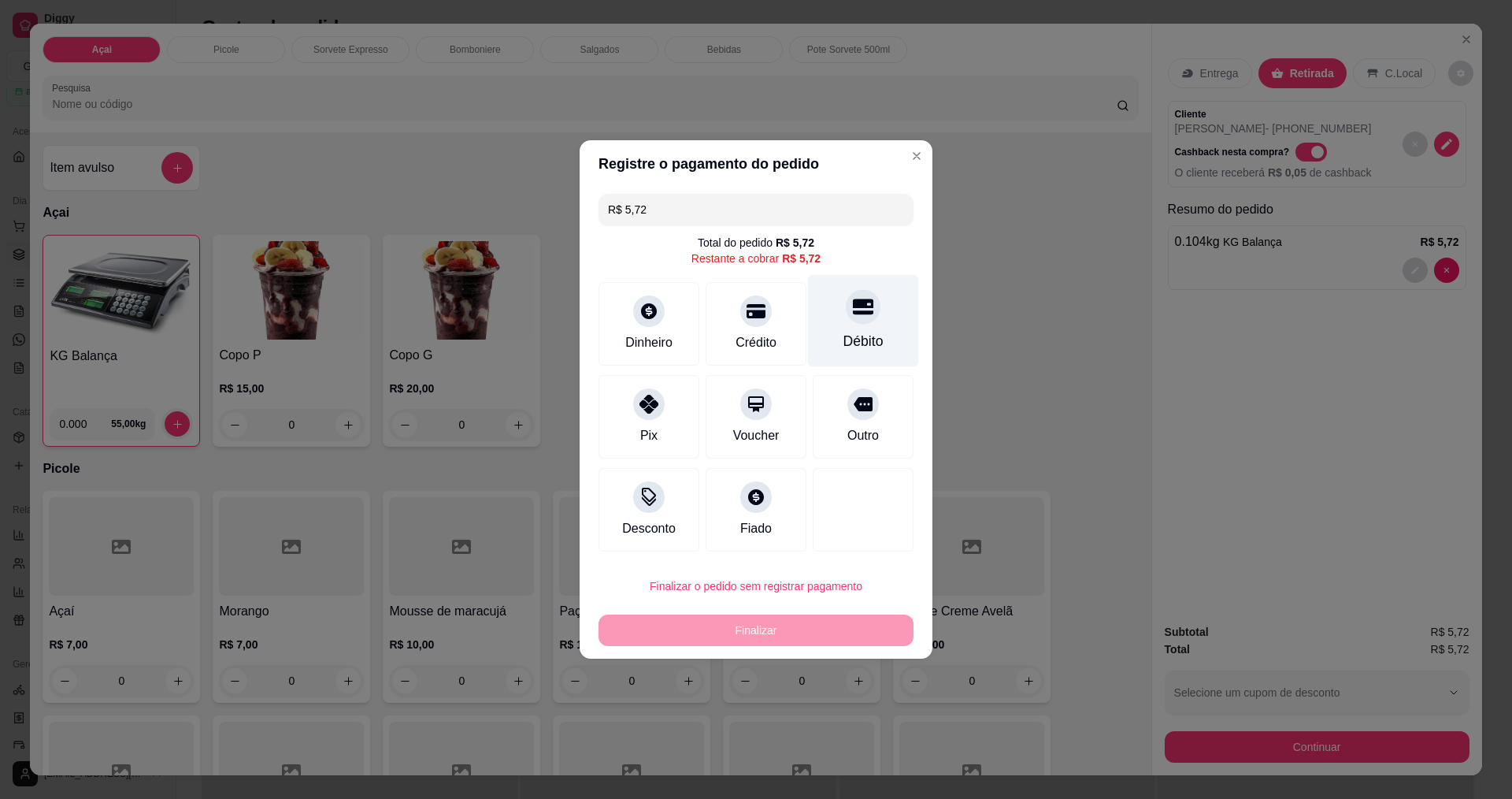
click at [858, 316] on icon at bounding box center [863, 307] width 21 height 21
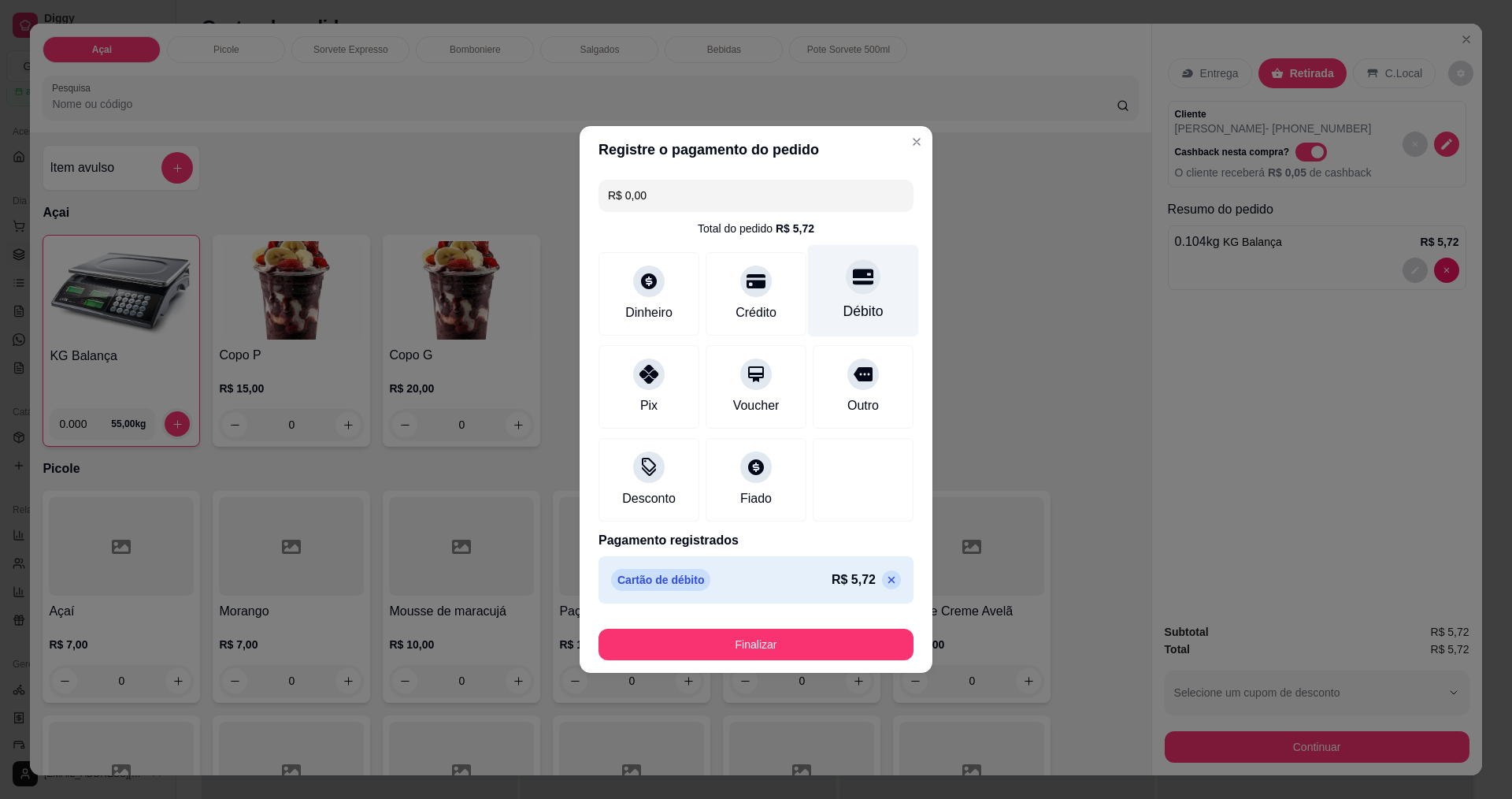
click at [853, 281] on icon at bounding box center [863, 277] width 21 height 16
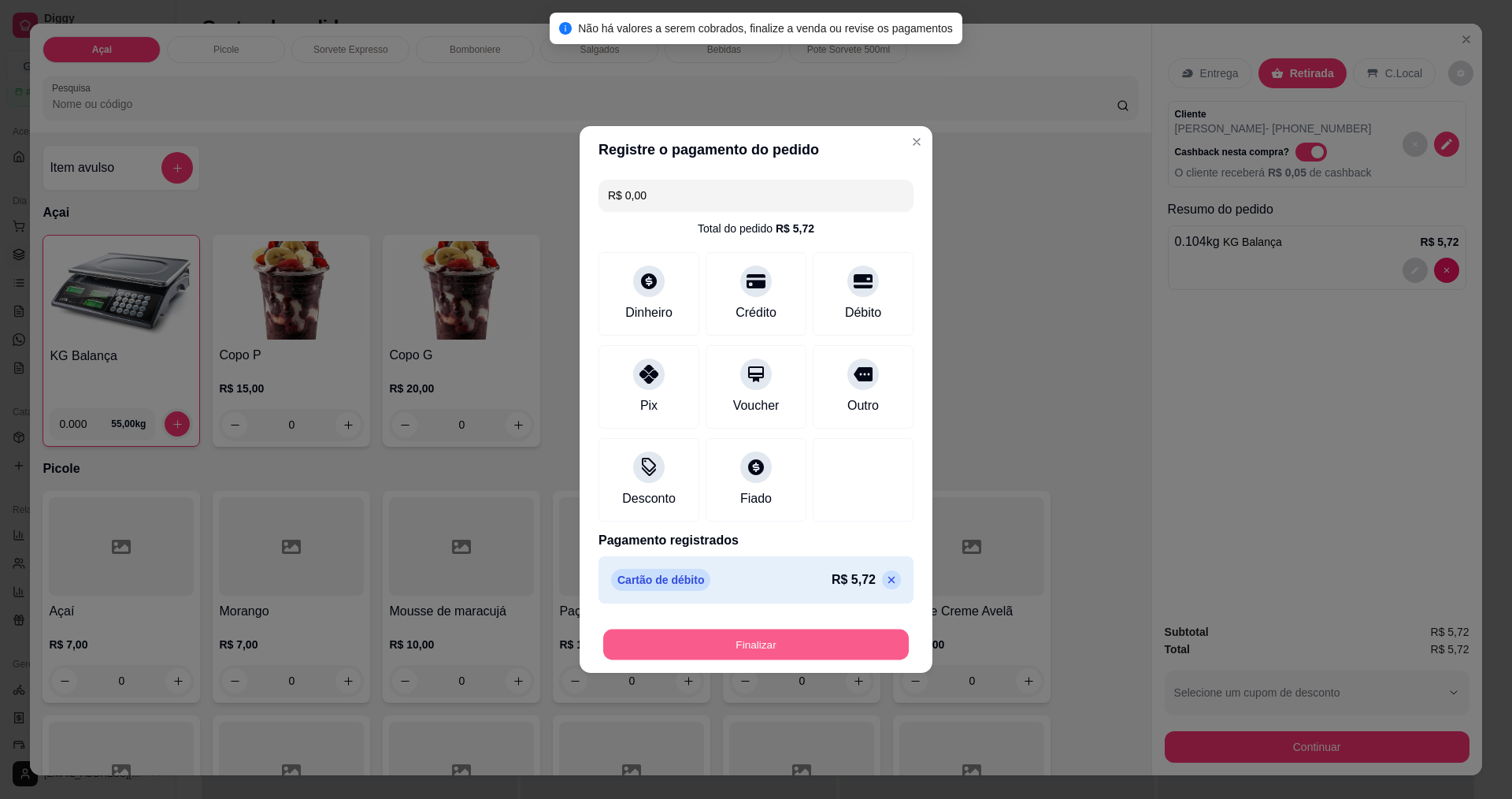
click at [802, 638] on button "Finalizar" at bounding box center [756, 644] width 306 height 30
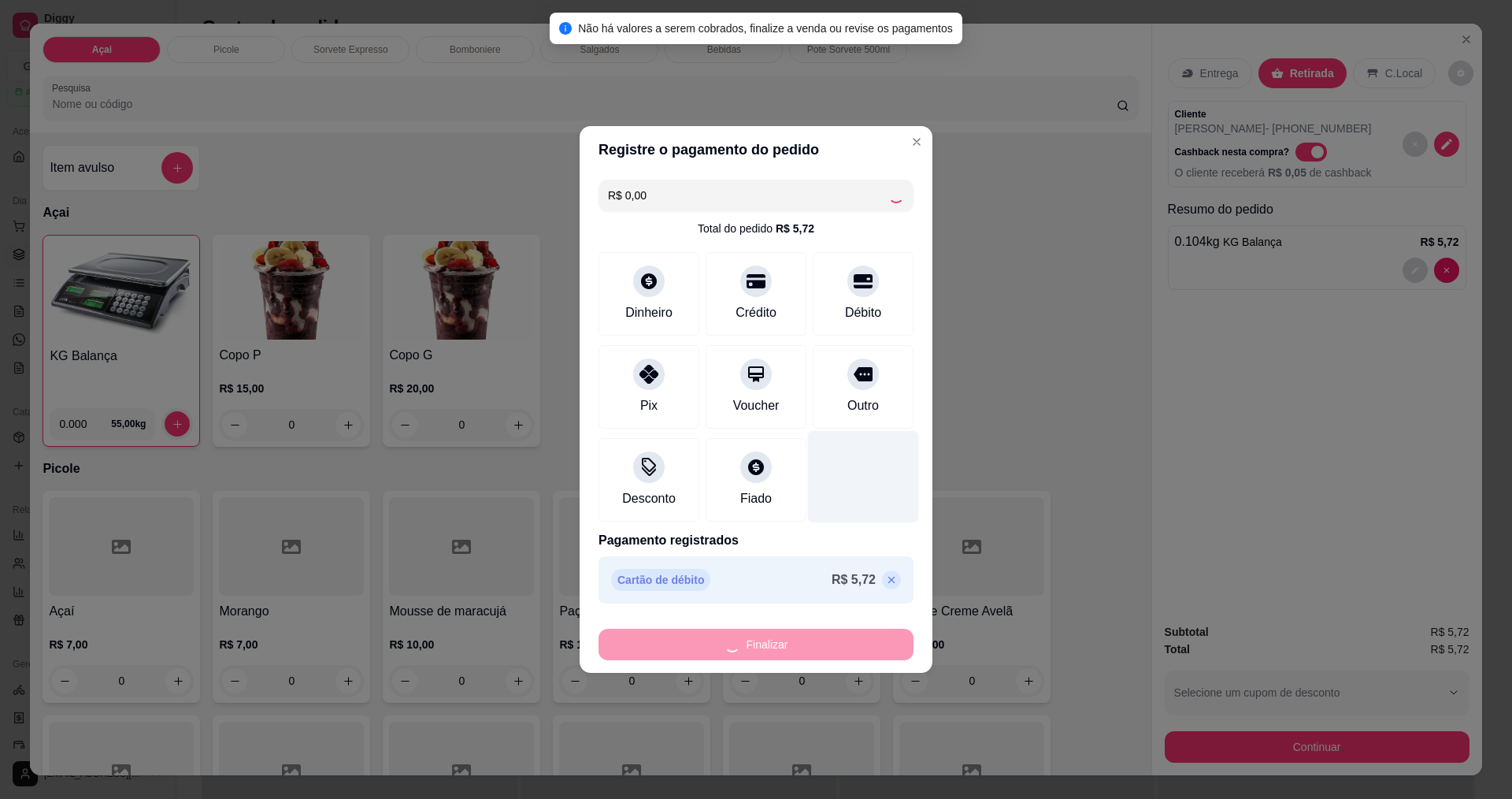
type input "-R$ 5,72"
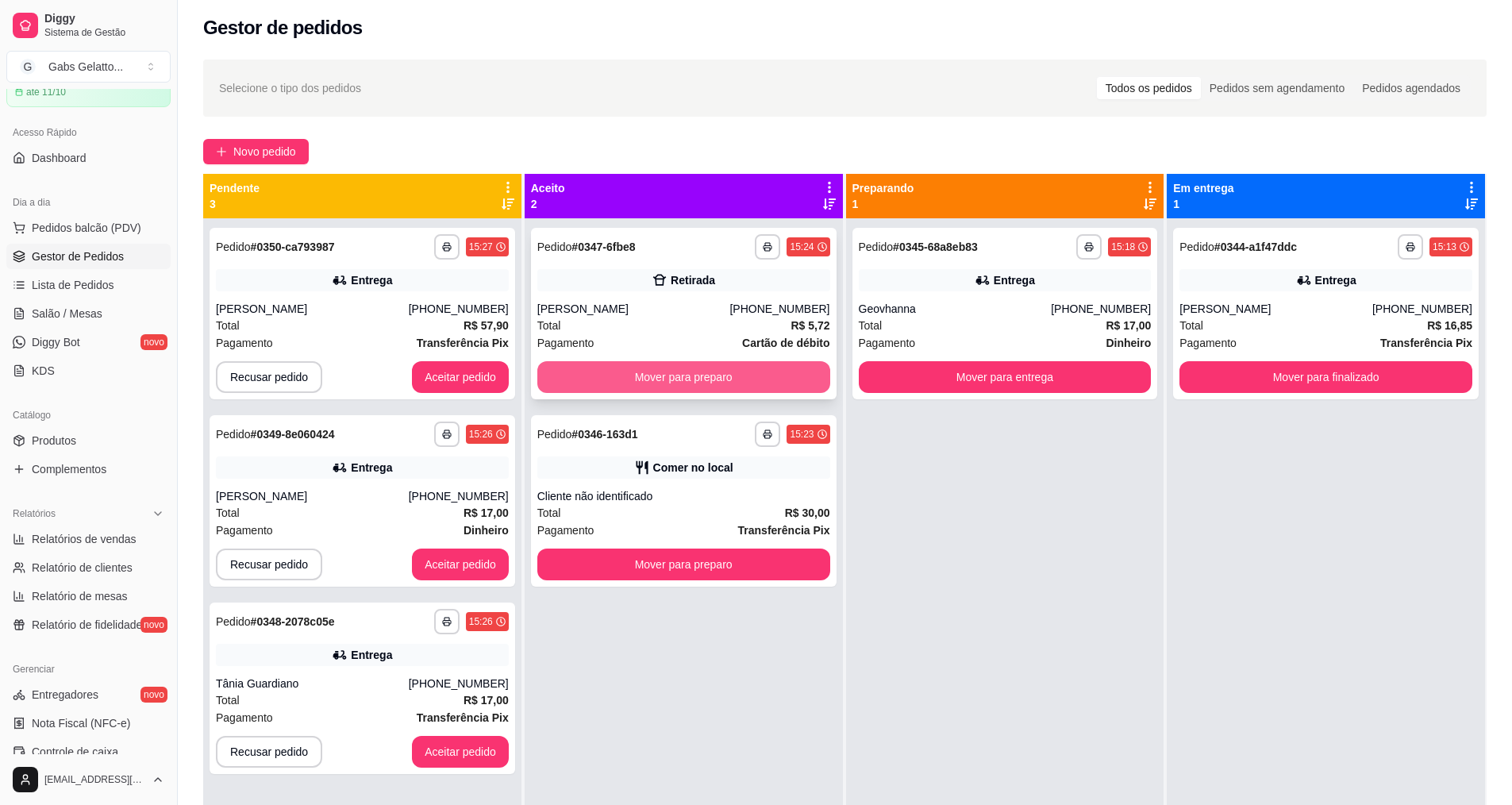
click at [711, 388] on button "Mover para preparo" at bounding box center [683, 377] width 293 height 32
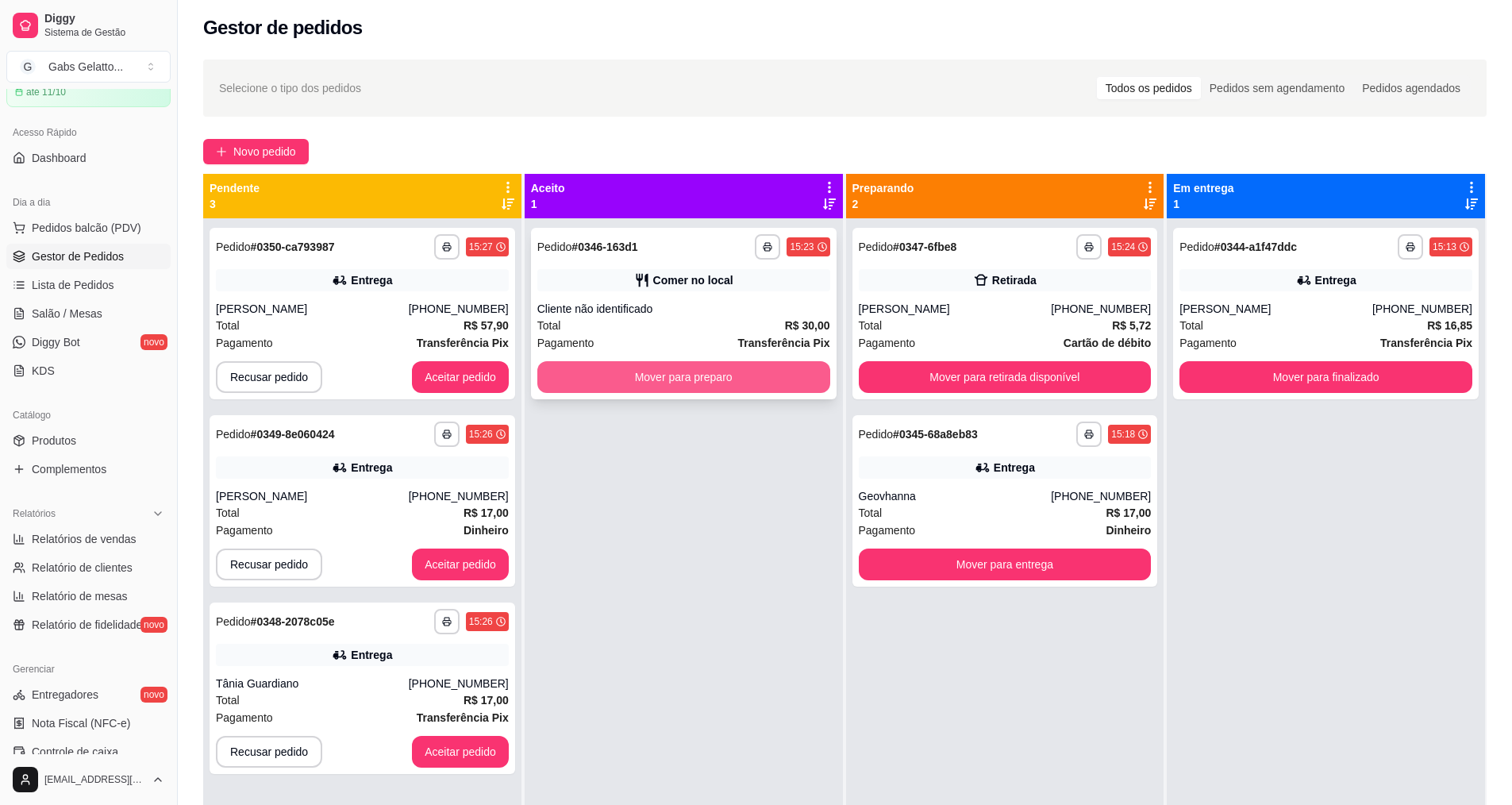
click at [715, 380] on button "Mover para preparo" at bounding box center [683, 377] width 293 height 32
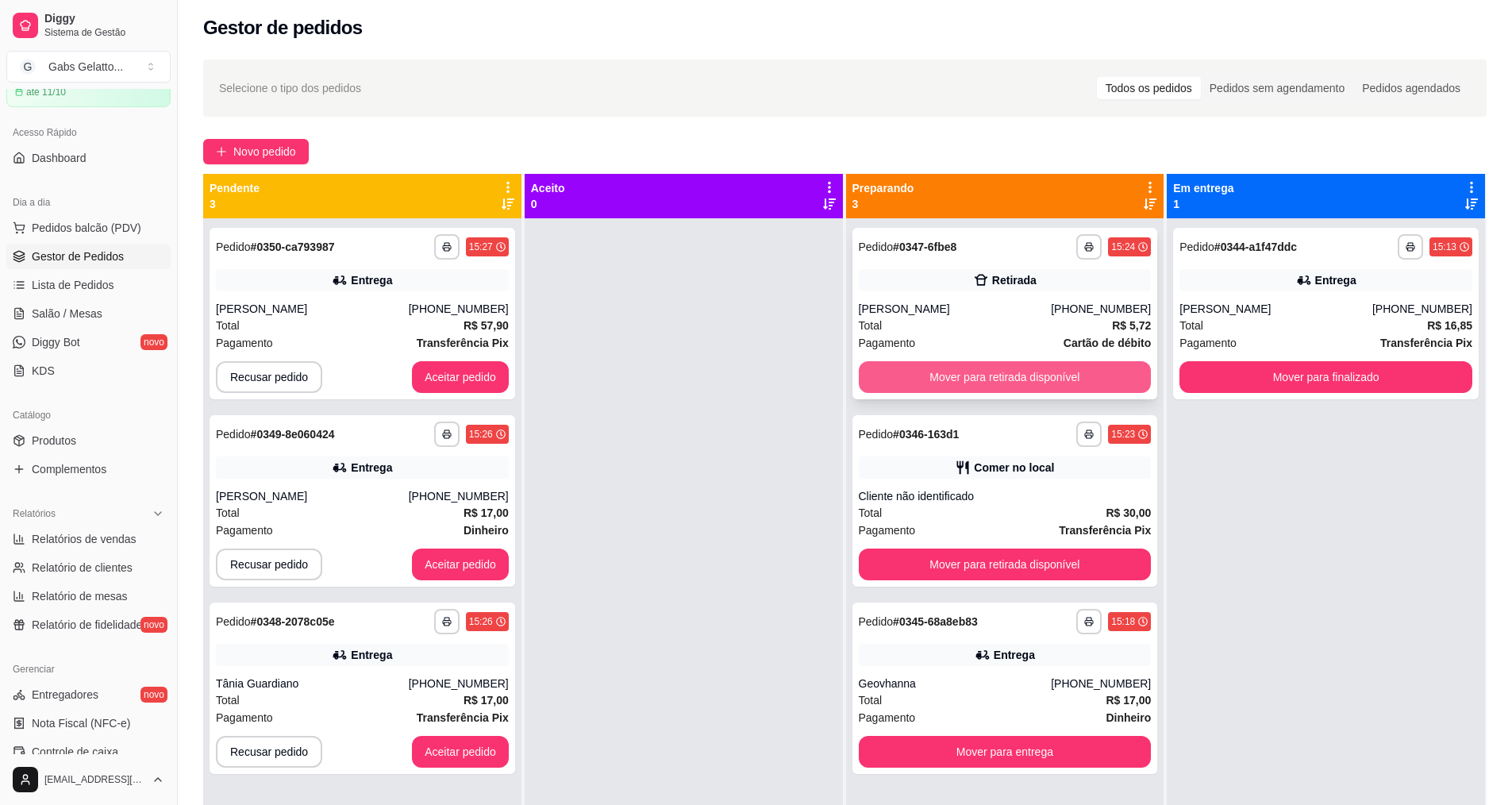
click at [900, 374] on button "Mover para retirada disponível" at bounding box center [1004, 377] width 293 height 32
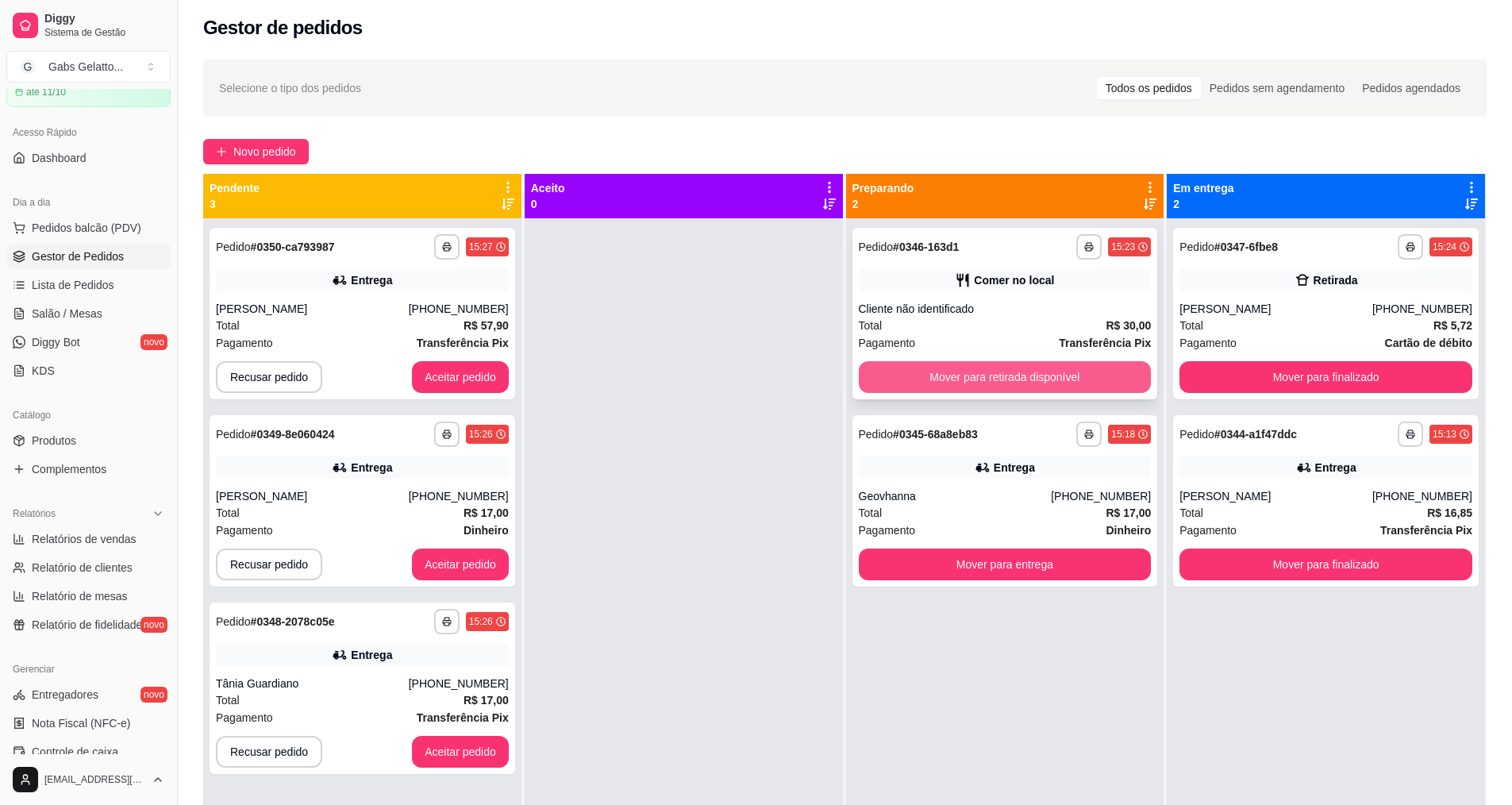
click at [942, 379] on button "Mover para retirada disponível" at bounding box center [1004, 377] width 293 height 32
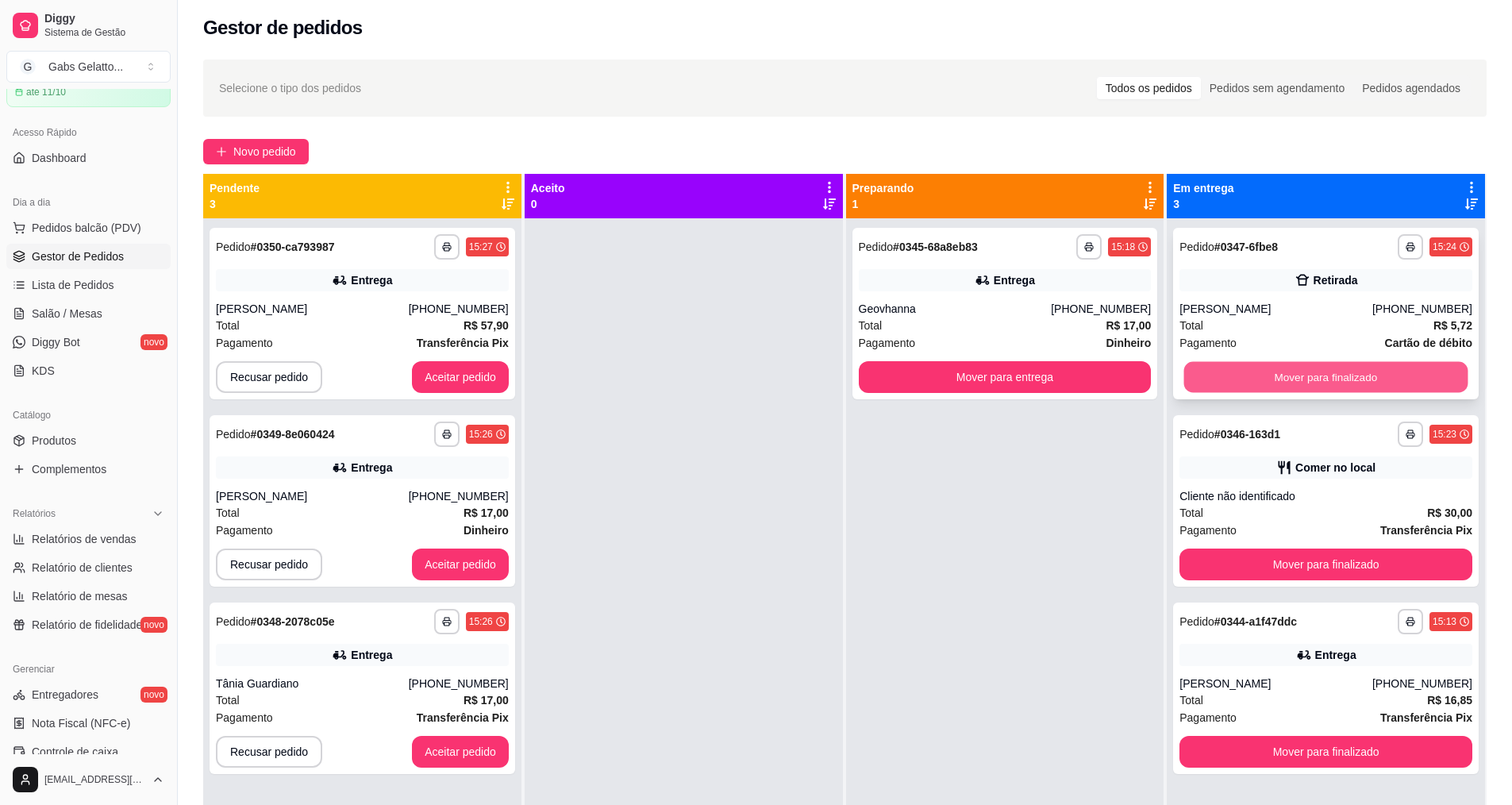
click at [1252, 379] on button "Mover para finalizado" at bounding box center [1326, 377] width 284 height 31
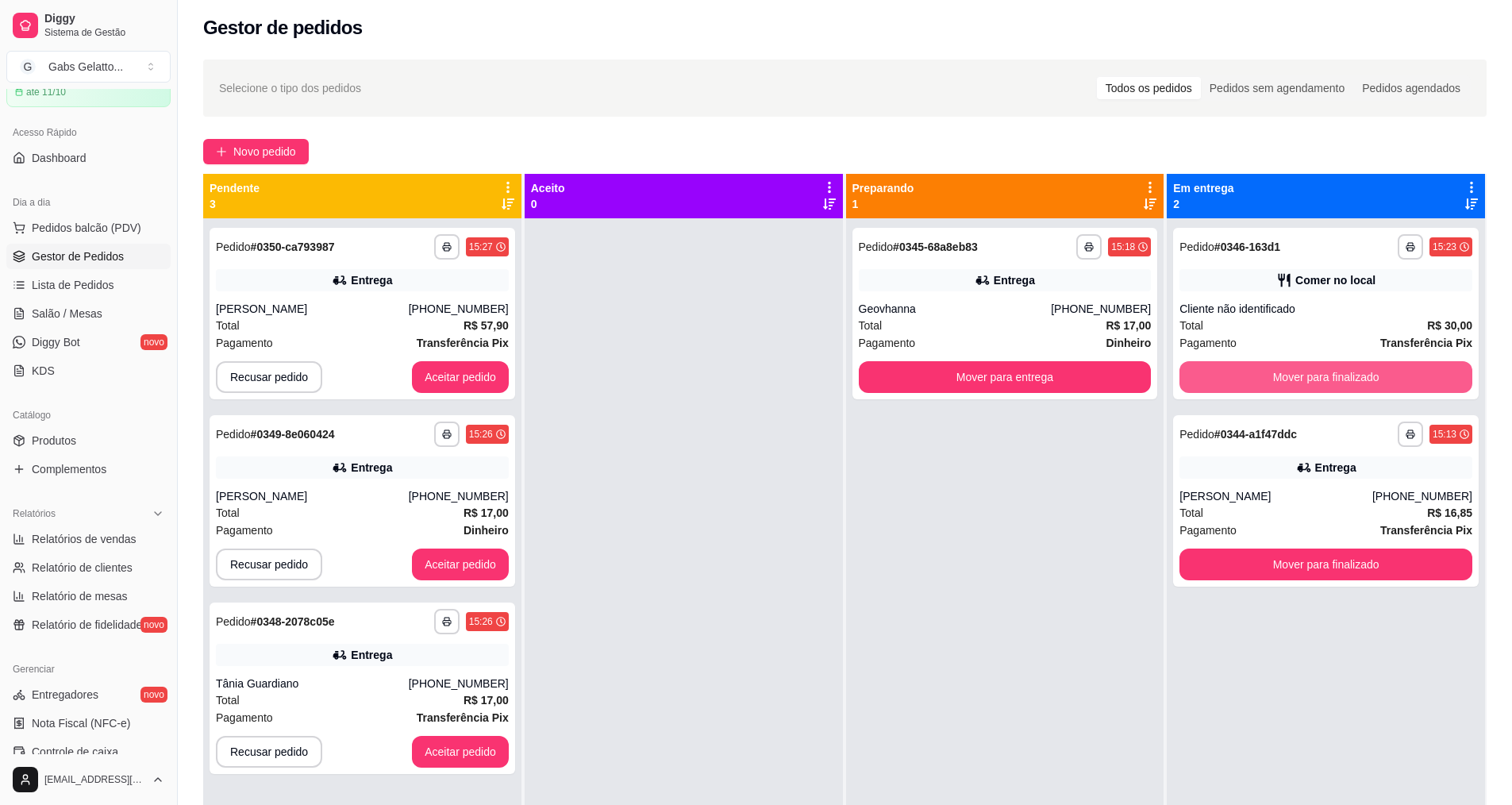
click at [1252, 379] on button "Mover para finalizado" at bounding box center [1326, 377] width 293 height 32
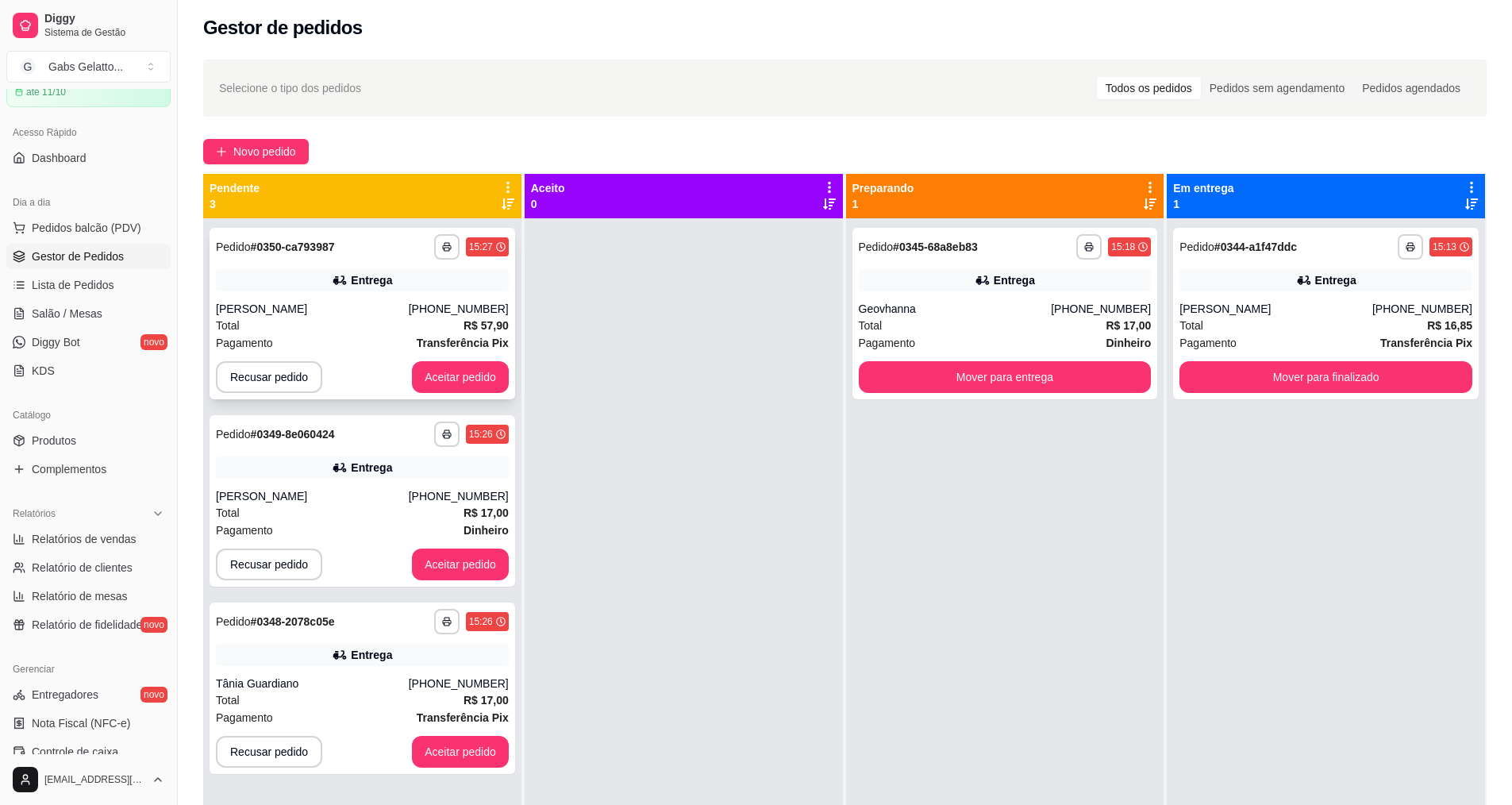
click at [384, 310] on div "[PERSON_NAME]" at bounding box center [312, 309] width 192 height 16
click at [383, 497] on div "[PERSON_NAME]" at bounding box center [312, 496] width 192 height 16
click at [297, 645] on div "Entrega" at bounding box center [362, 654] width 293 height 22
click at [360, 666] on div "**********" at bounding box center [361, 688] width 305 height 172
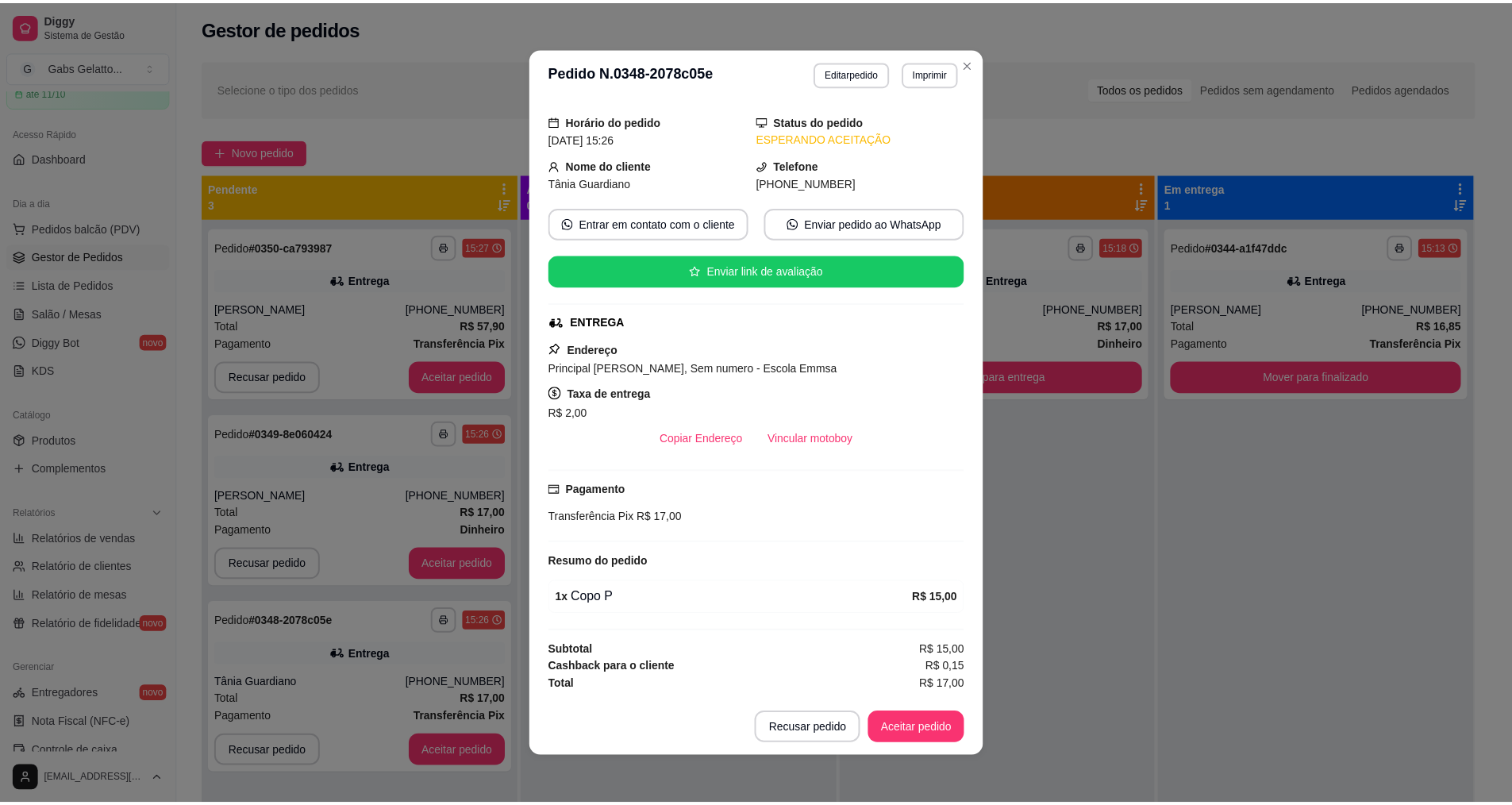
scroll to position [4, 0]
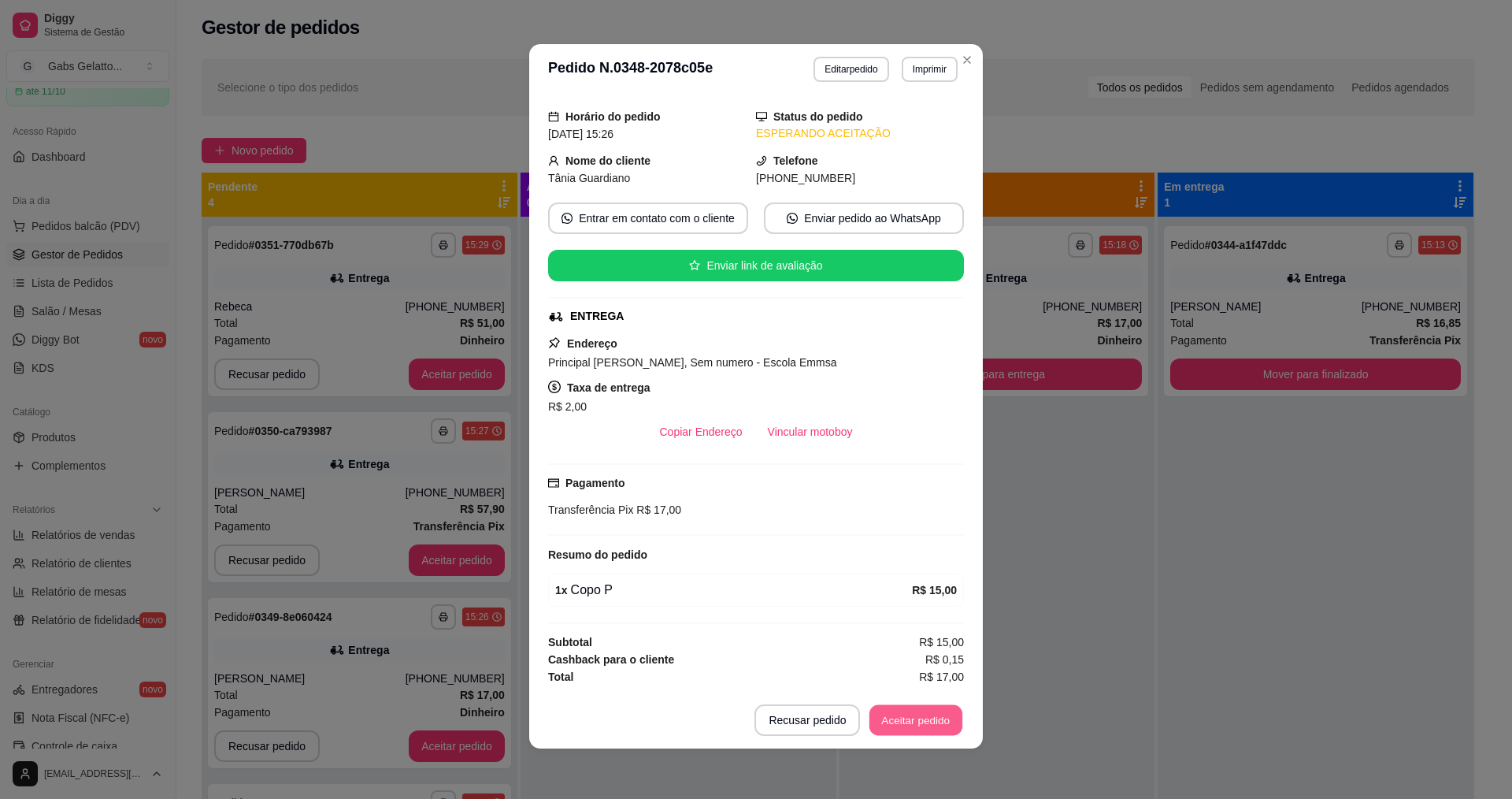
click at [877, 723] on button "Aceitar pedido" at bounding box center [915, 720] width 93 height 30
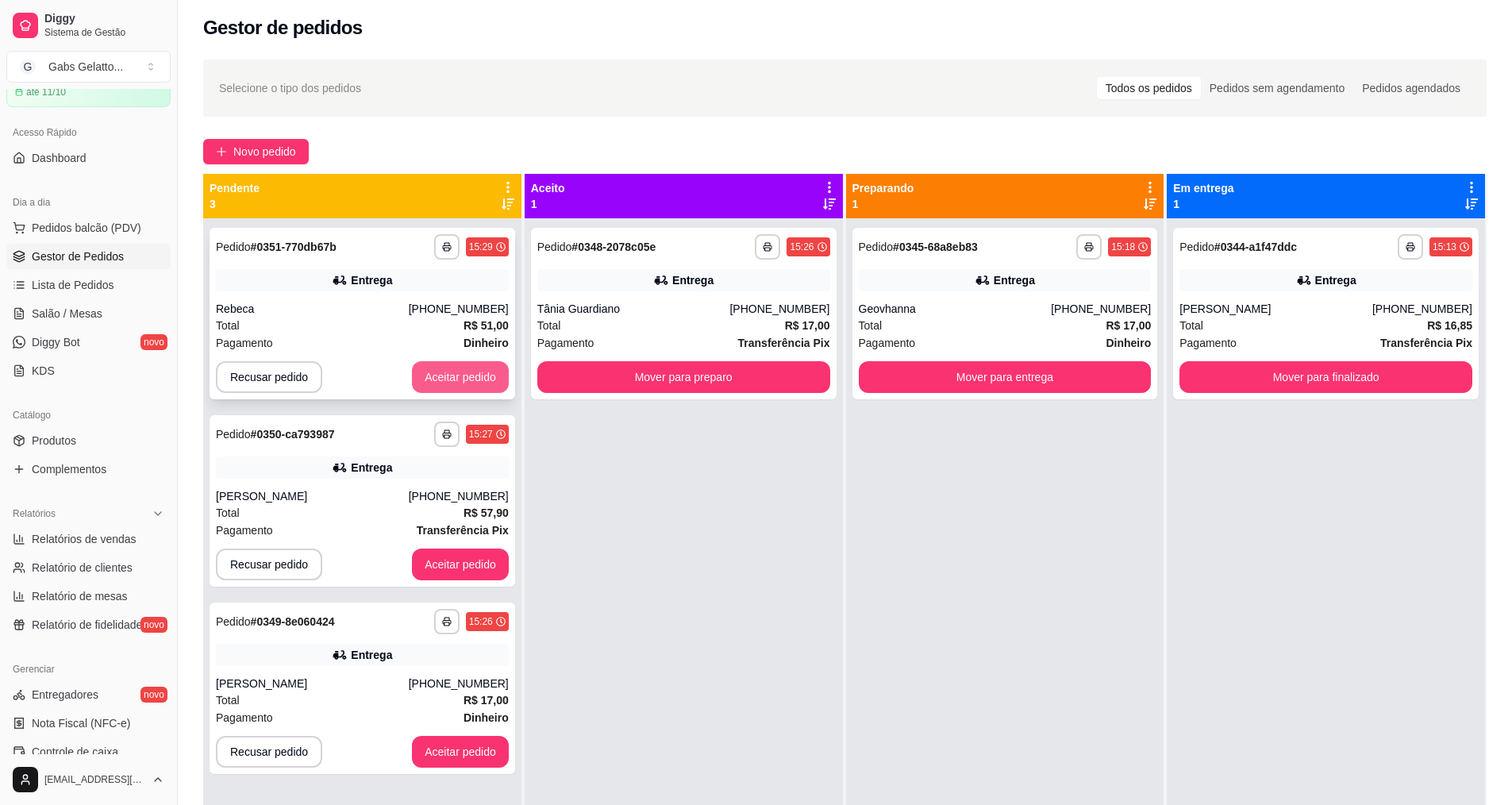
click at [472, 367] on button "Aceitar pedido" at bounding box center [460, 377] width 97 height 32
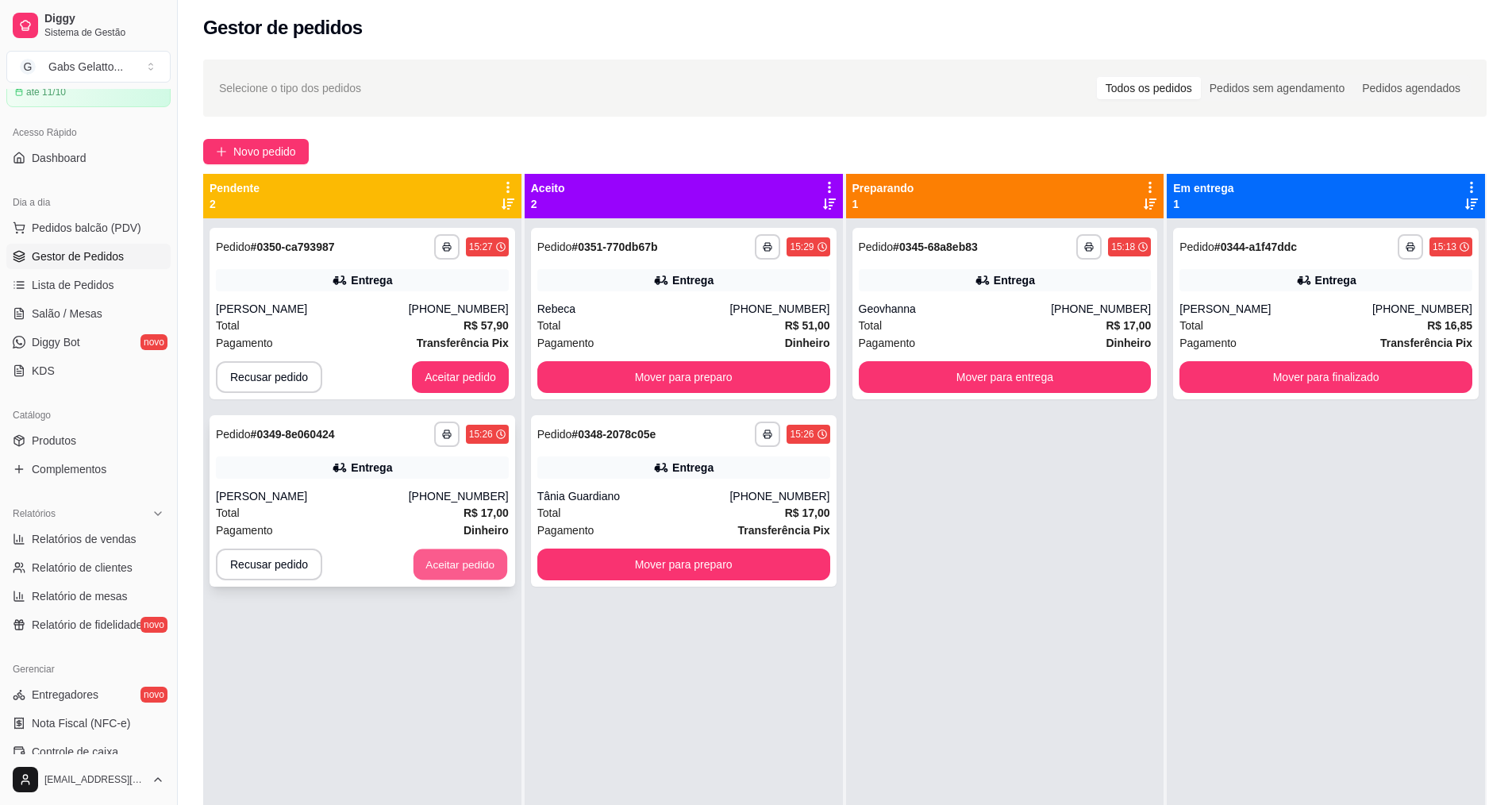
click at [462, 562] on button "Aceitar pedido" at bounding box center [459, 564] width 94 height 31
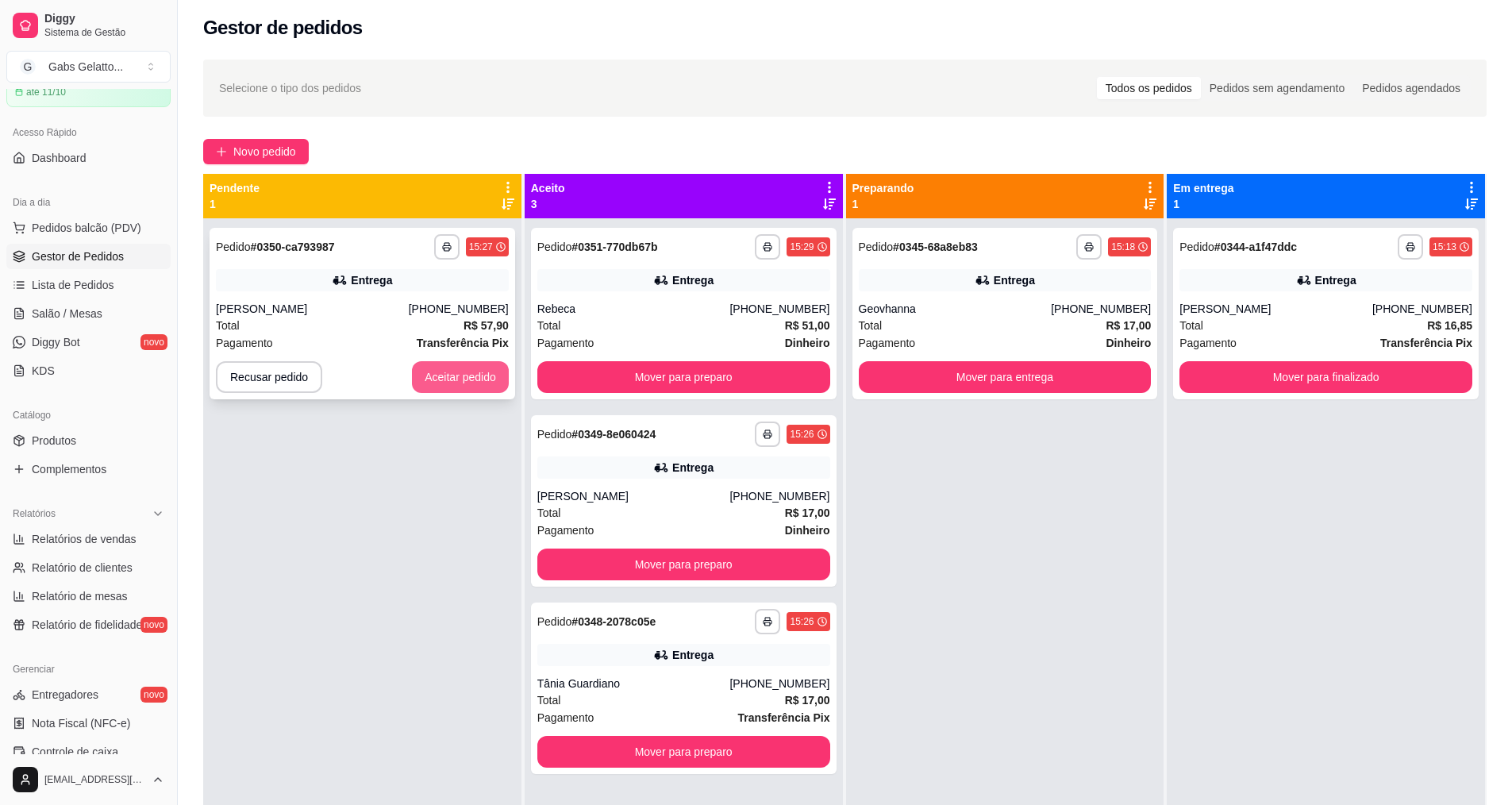
click at [480, 377] on button "Aceitar pedido" at bounding box center [460, 377] width 97 height 32
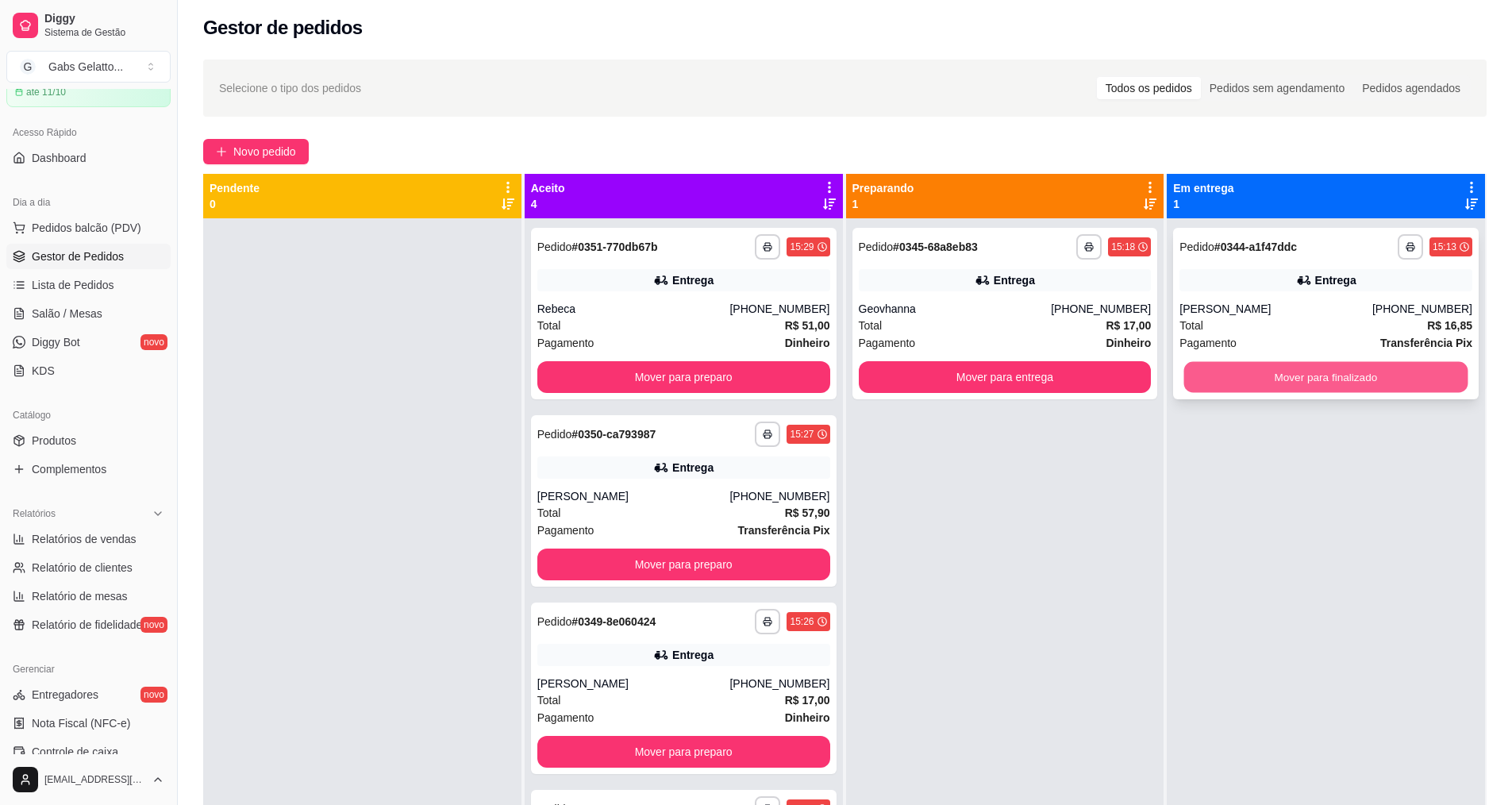
click at [1220, 365] on button "Mover para finalizado" at bounding box center [1326, 377] width 284 height 31
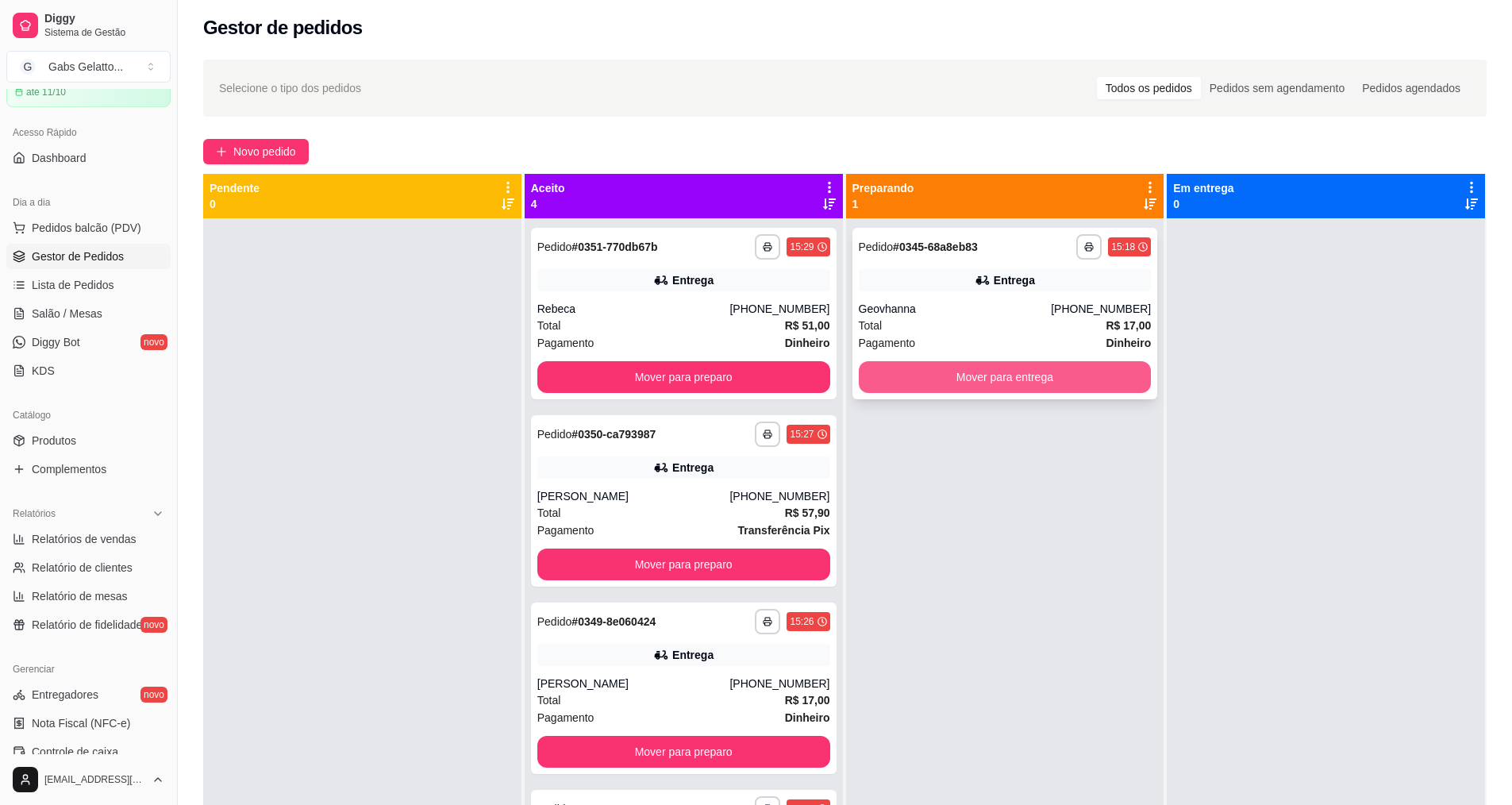
click at [1114, 373] on button "Mover para entrega" at bounding box center [1004, 377] width 293 height 32
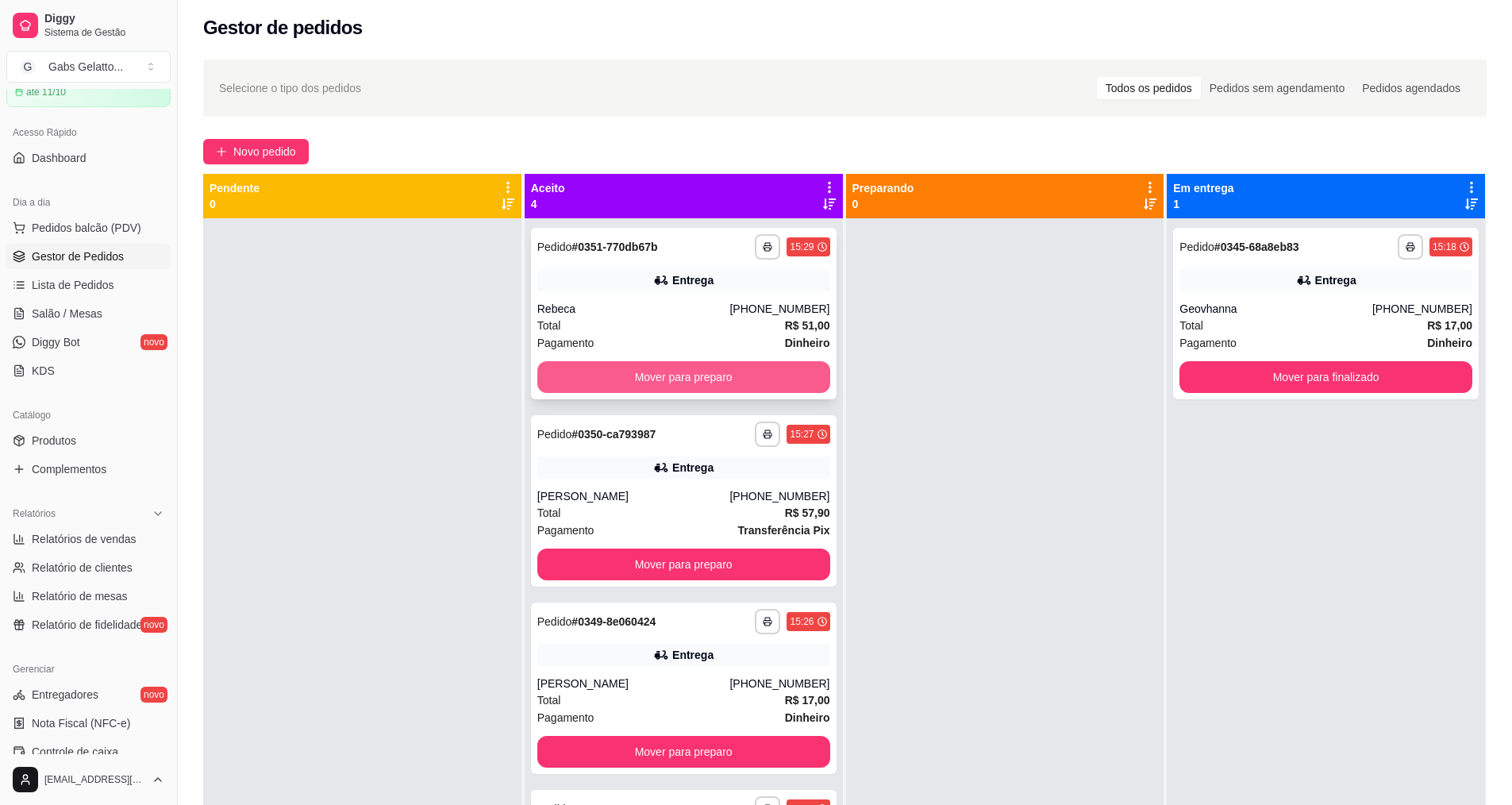
click at [760, 372] on button "Mover para preparo" at bounding box center [683, 377] width 293 height 32
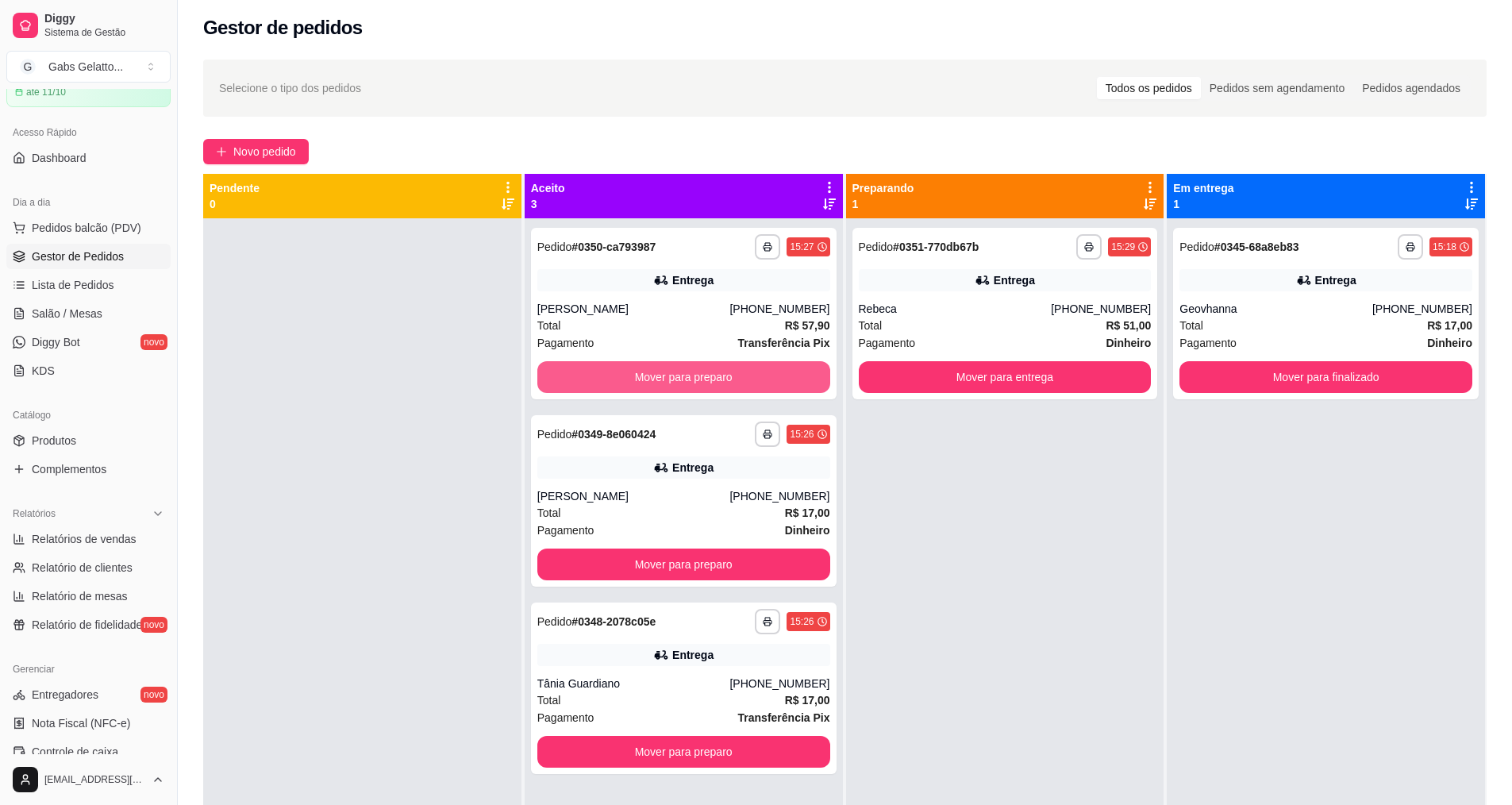
click at [756, 371] on button "Mover para preparo" at bounding box center [683, 377] width 293 height 32
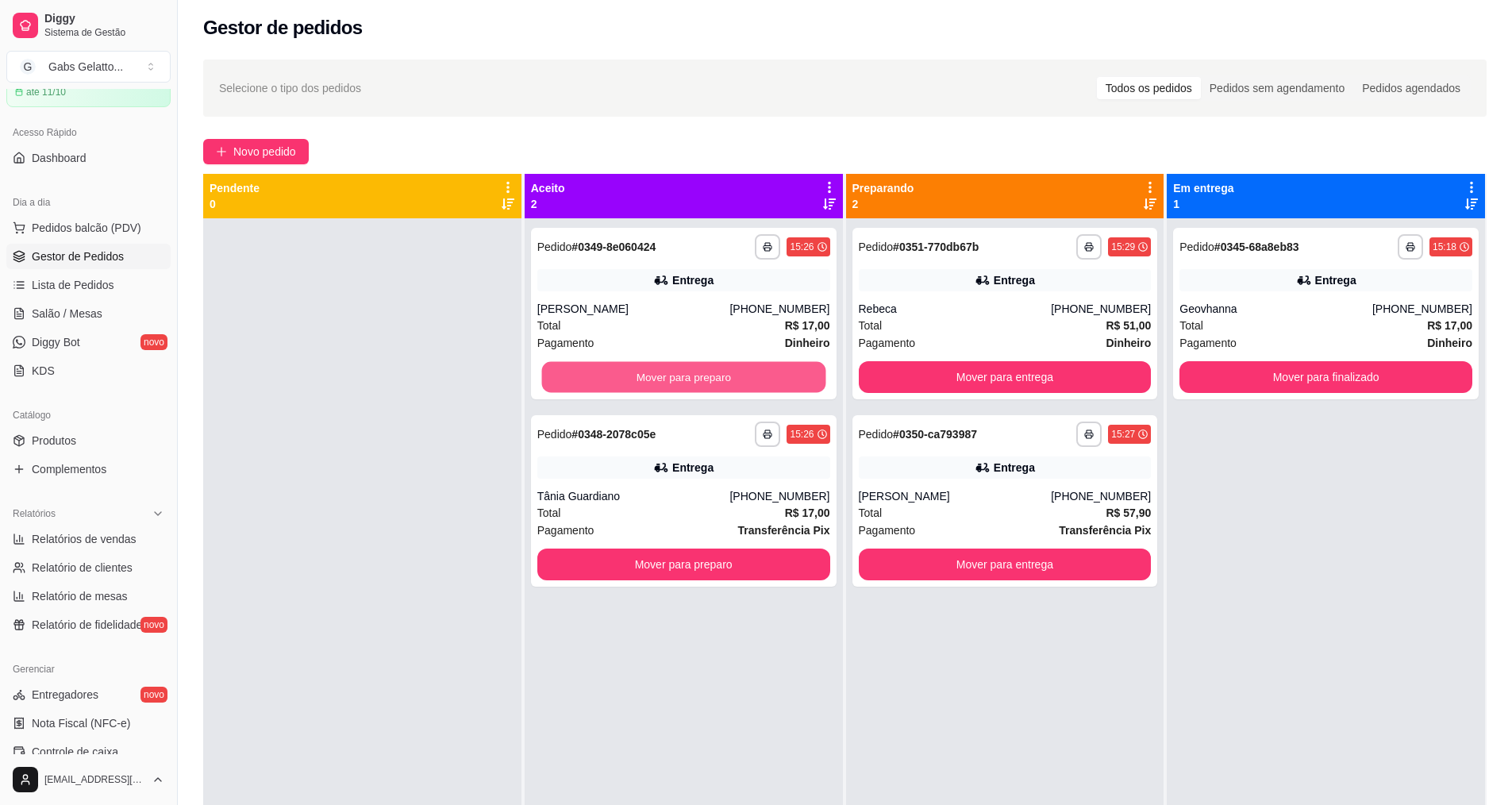
click at [756, 371] on button "Mover para preparo" at bounding box center [682, 377] width 284 height 31
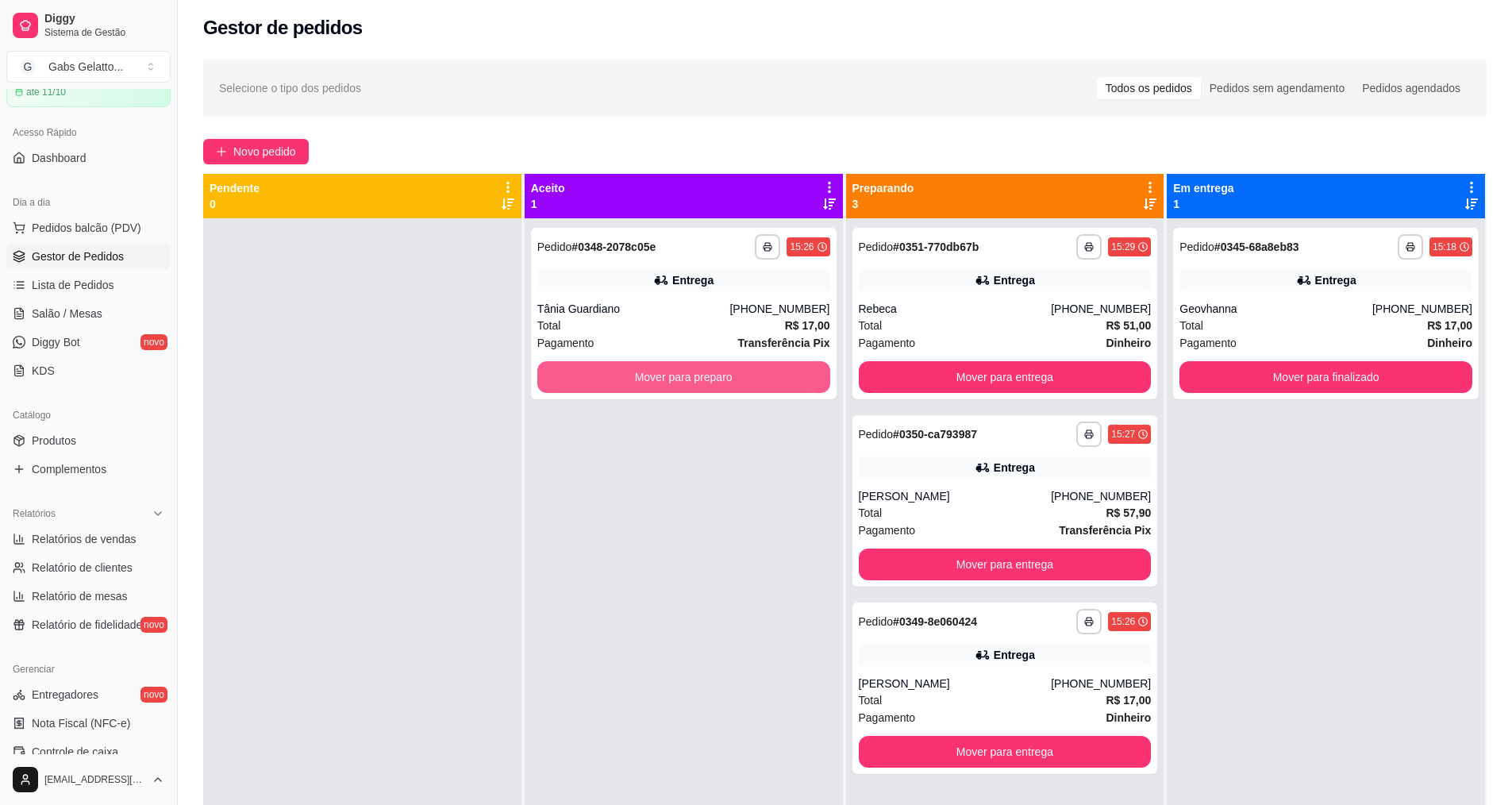
click at [756, 371] on button "Mover para preparo" at bounding box center [683, 377] width 293 height 32
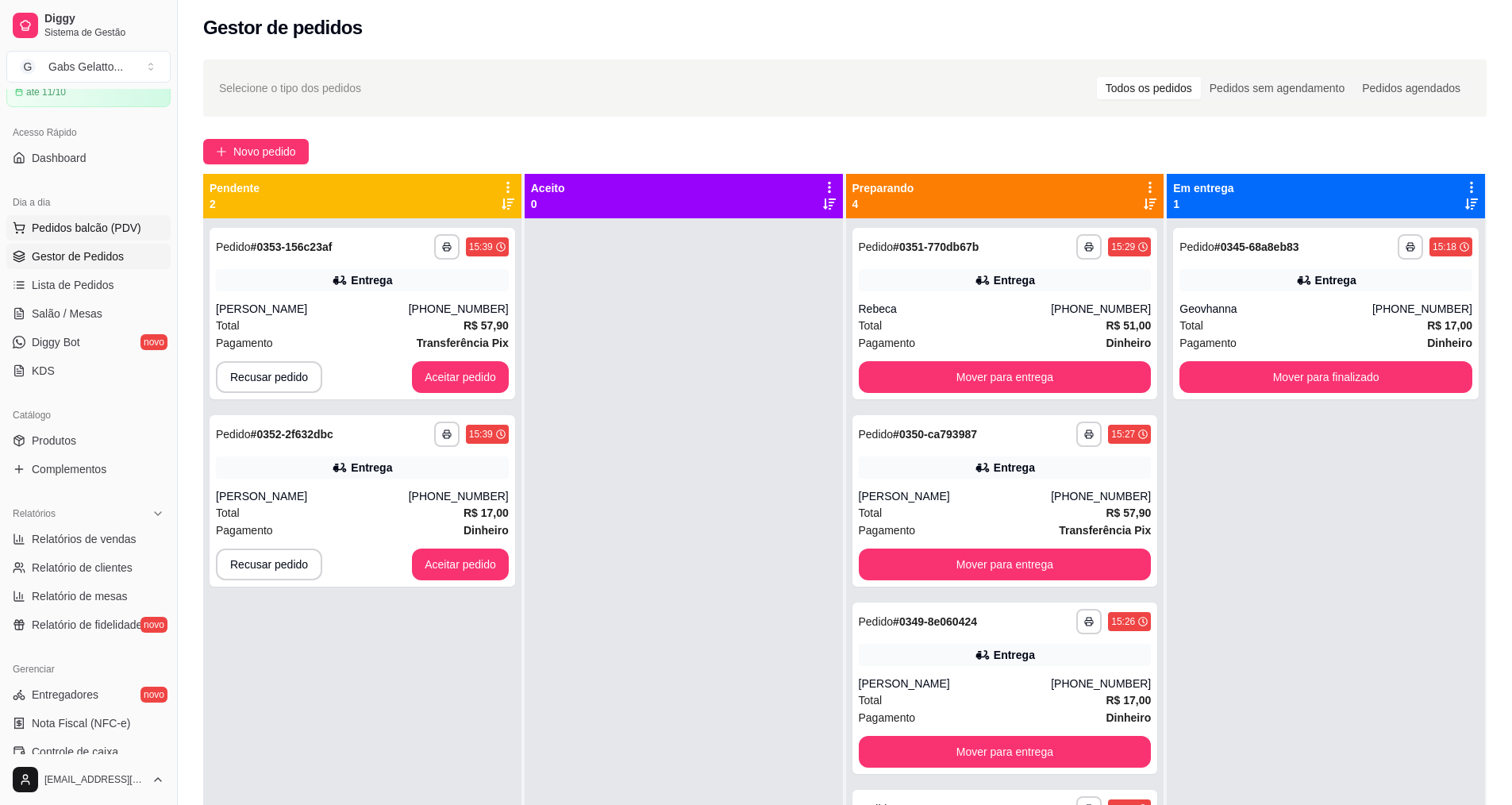
click at [109, 215] on button "Pedidos balcão (PDV)" at bounding box center [88, 228] width 164 height 25
click at [475, 370] on button "Aceitar pedido" at bounding box center [460, 377] width 97 height 32
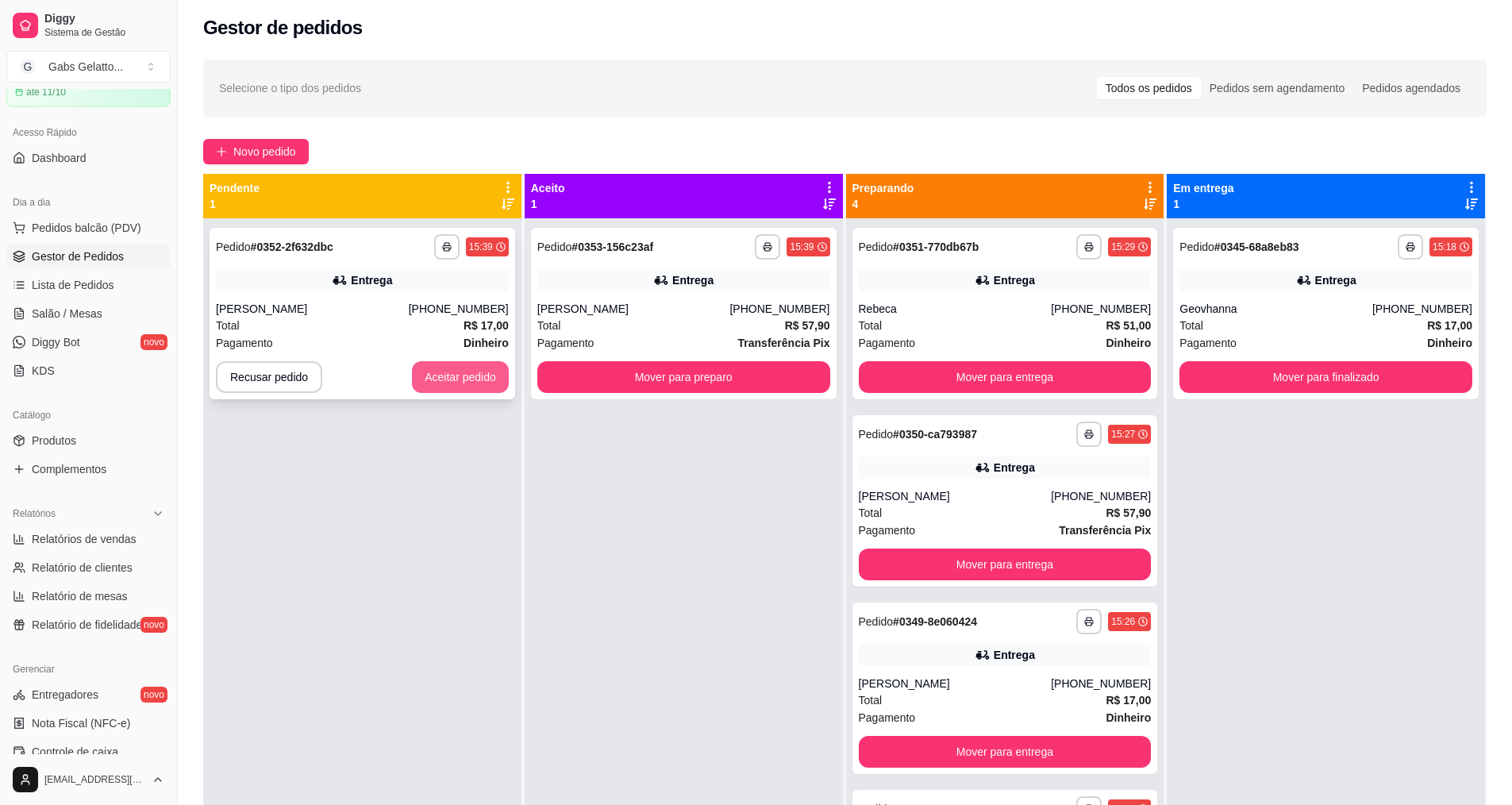
click at [491, 386] on button "Aceitar pedido" at bounding box center [460, 377] width 97 height 32
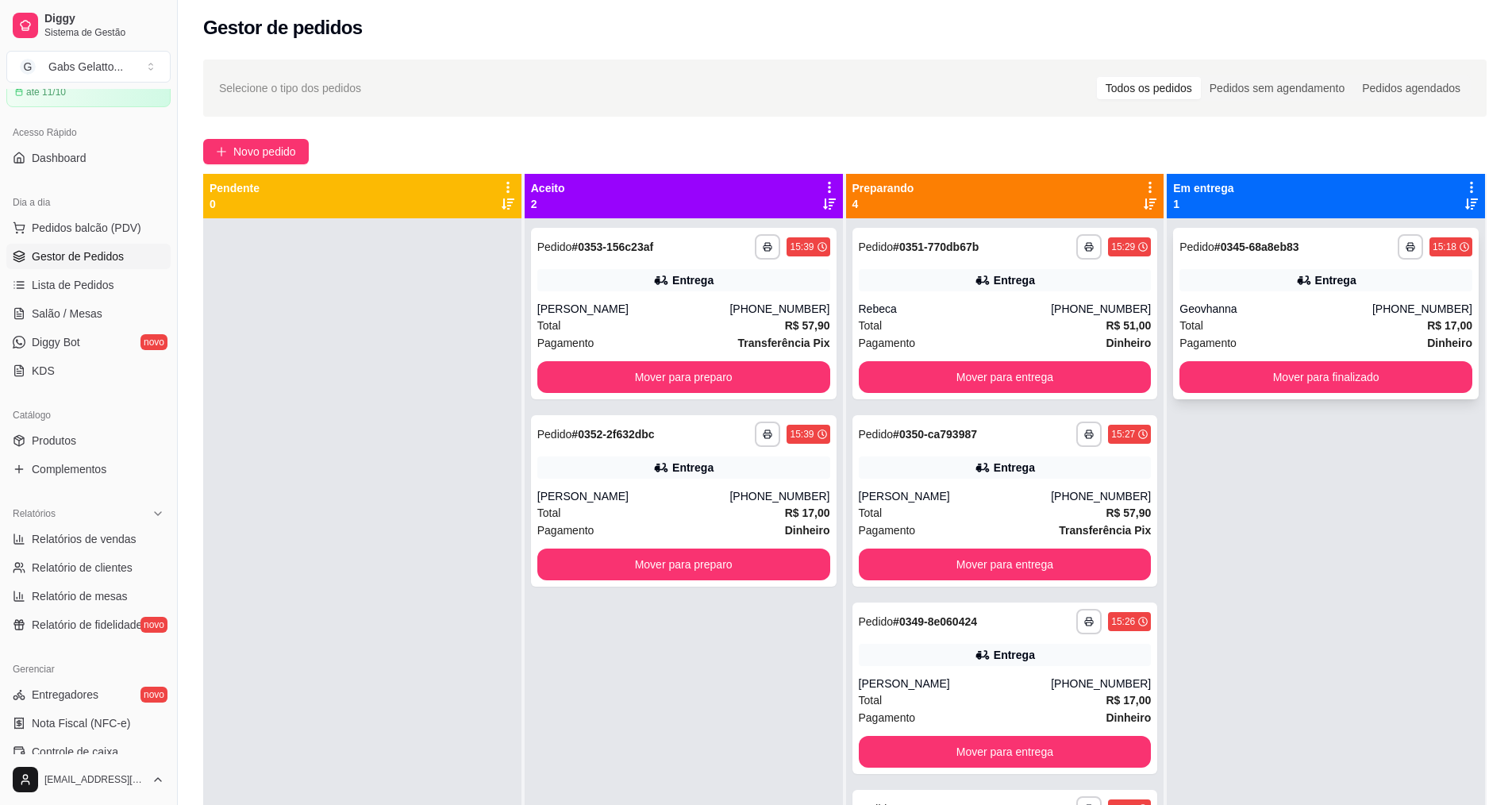
click at [1287, 326] on div "**********" at bounding box center [1325, 313] width 305 height 172
click at [1242, 379] on button "Mover para finalizado" at bounding box center [1326, 377] width 293 height 32
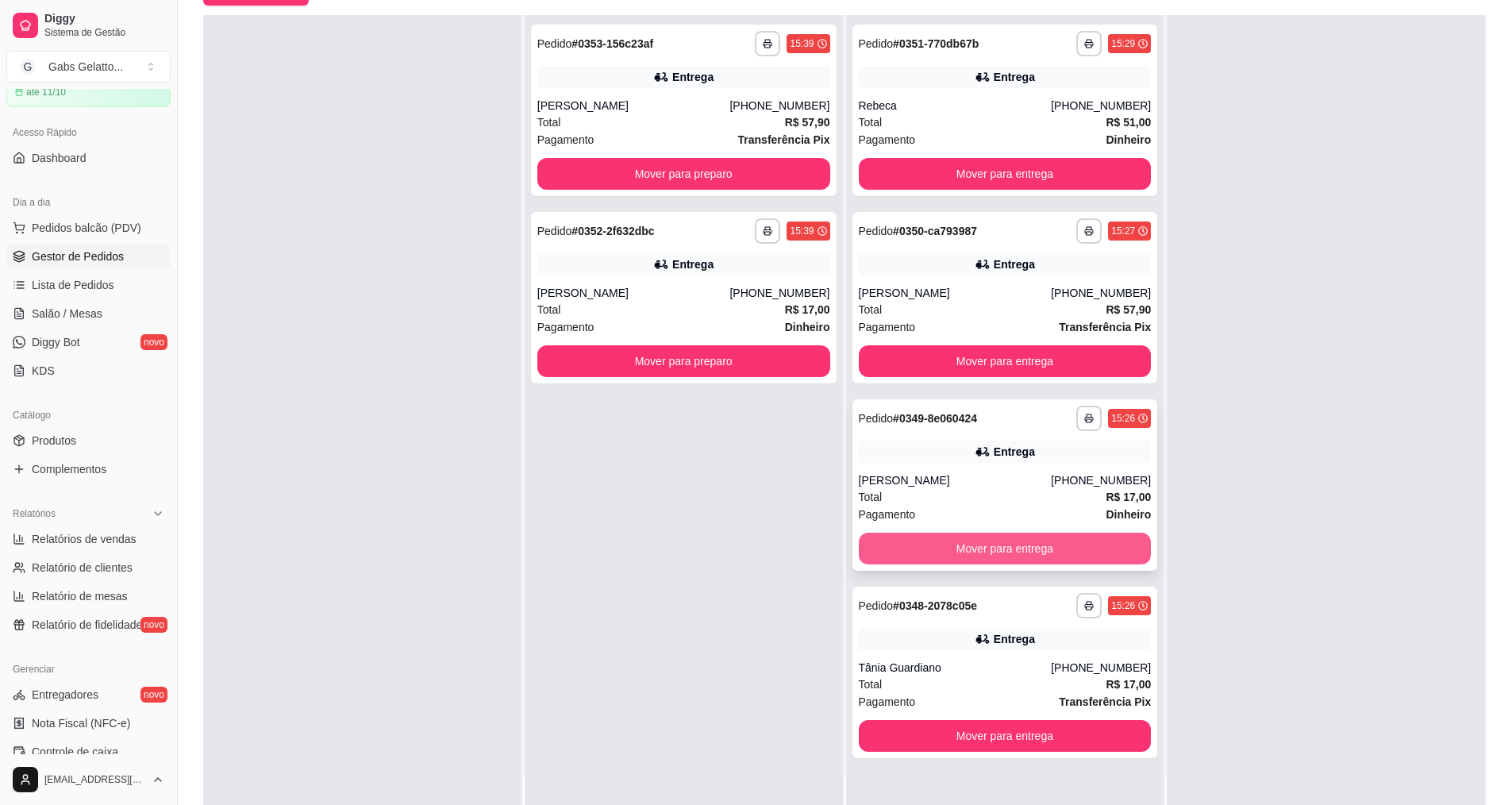
scroll to position [242, 0]
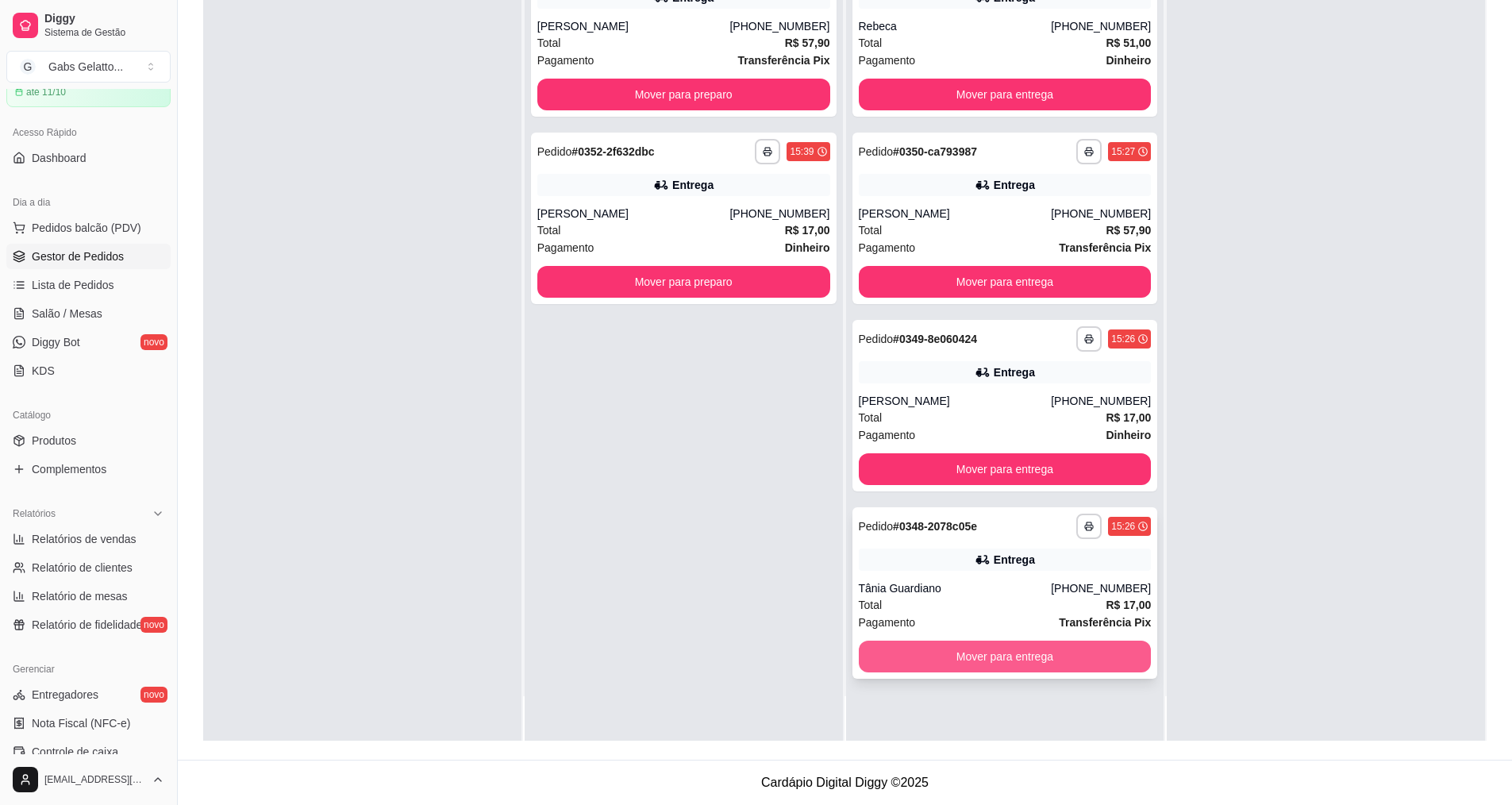
click at [1023, 654] on button "Mover para entrega" at bounding box center [1004, 656] width 293 height 32
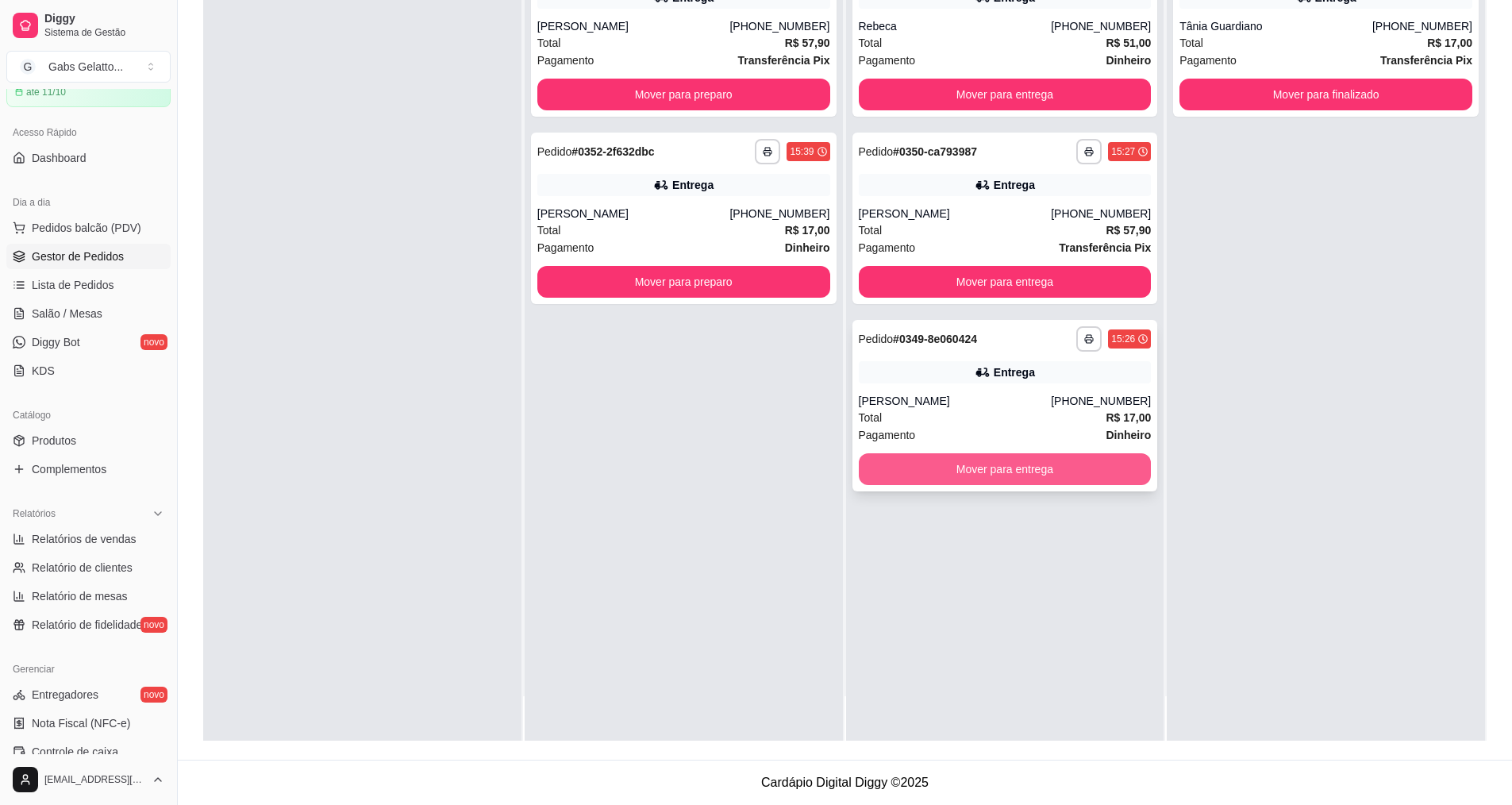
click at [1009, 478] on button "Mover para entrega" at bounding box center [1004, 469] width 293 height 32
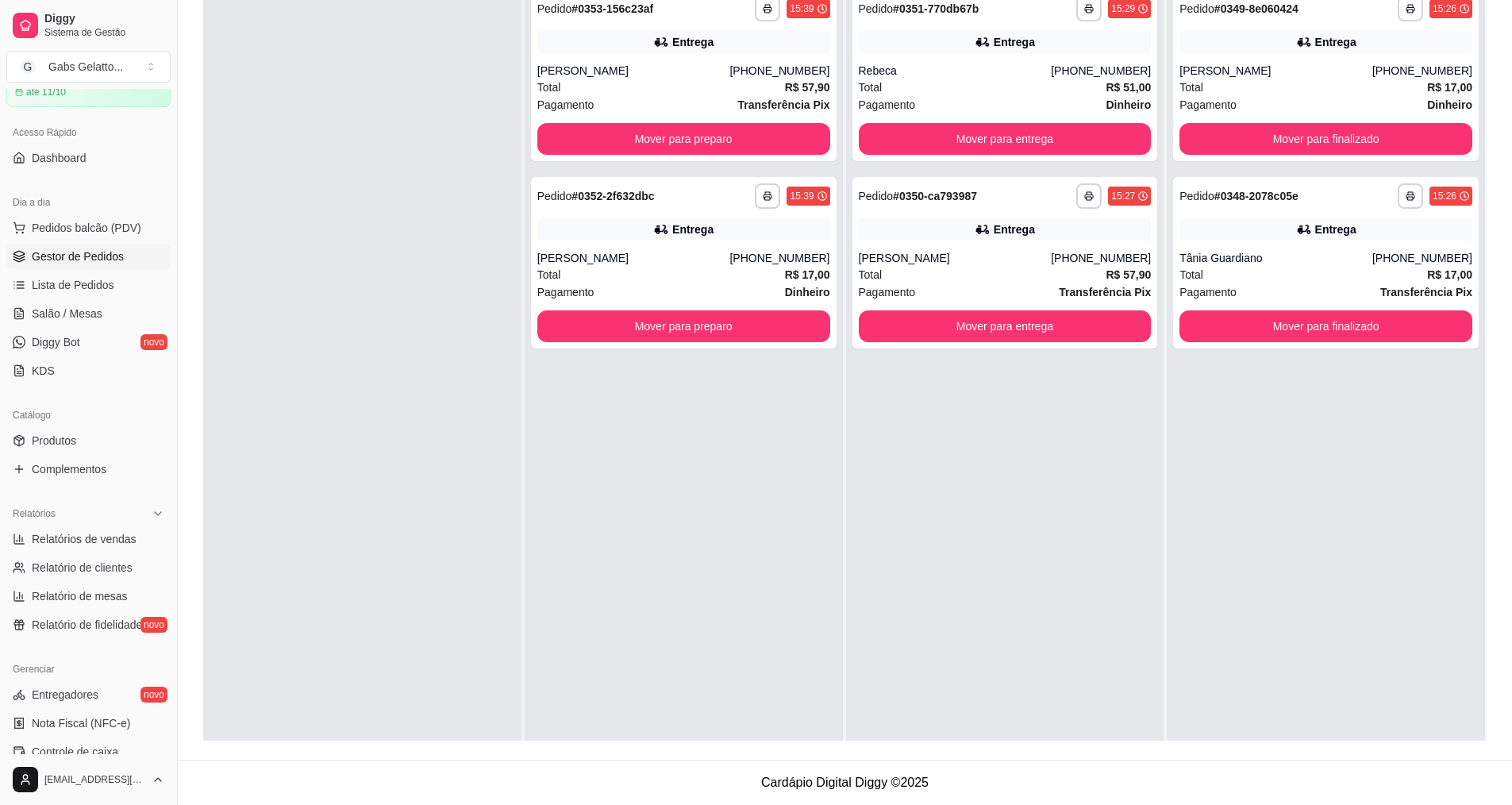
scroll to position [83, 0]
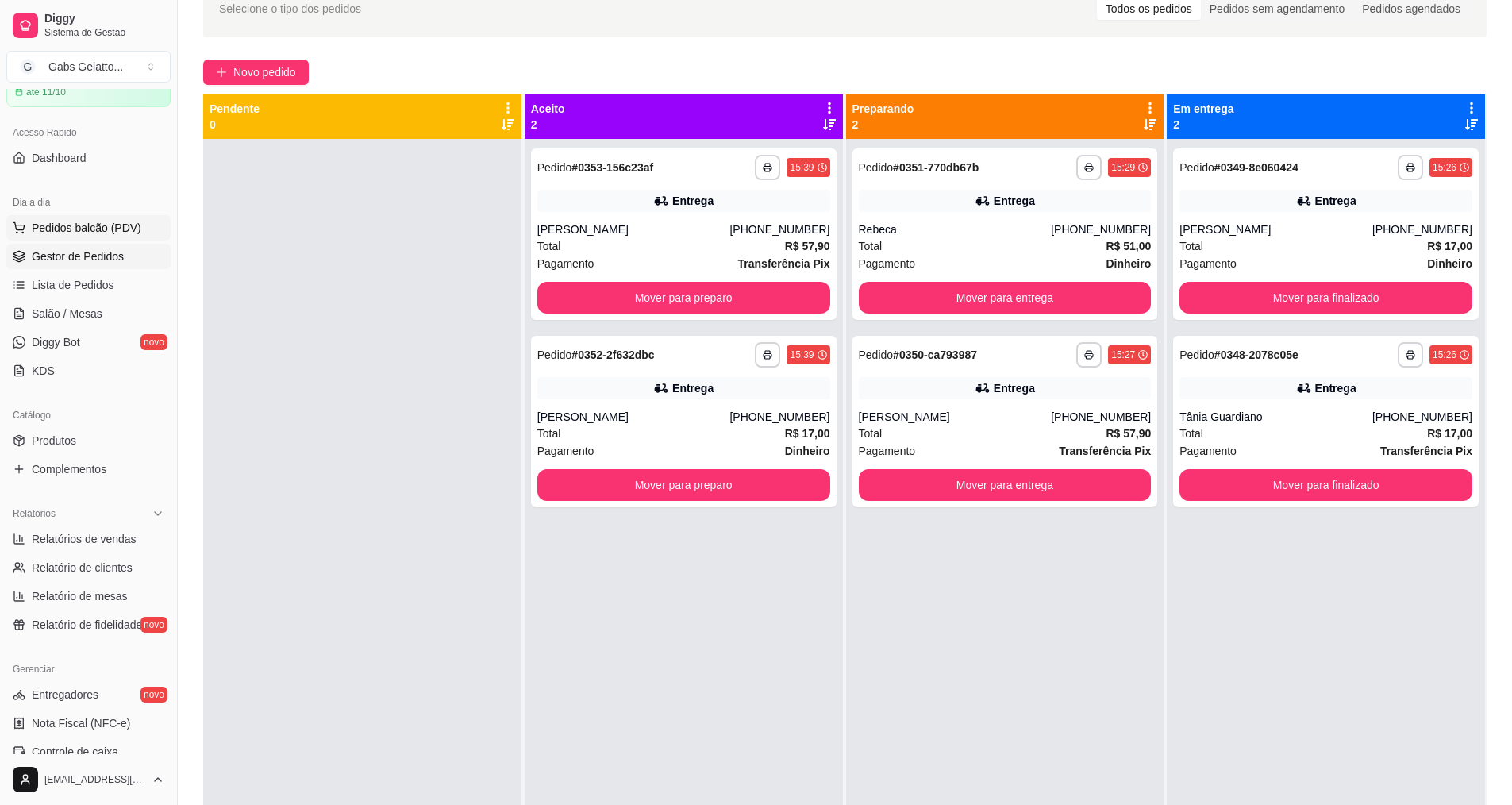
click at [98, 223] on span "Pedidos balcão (PDV)" at bounding box center [86, 228] width 109 height 16
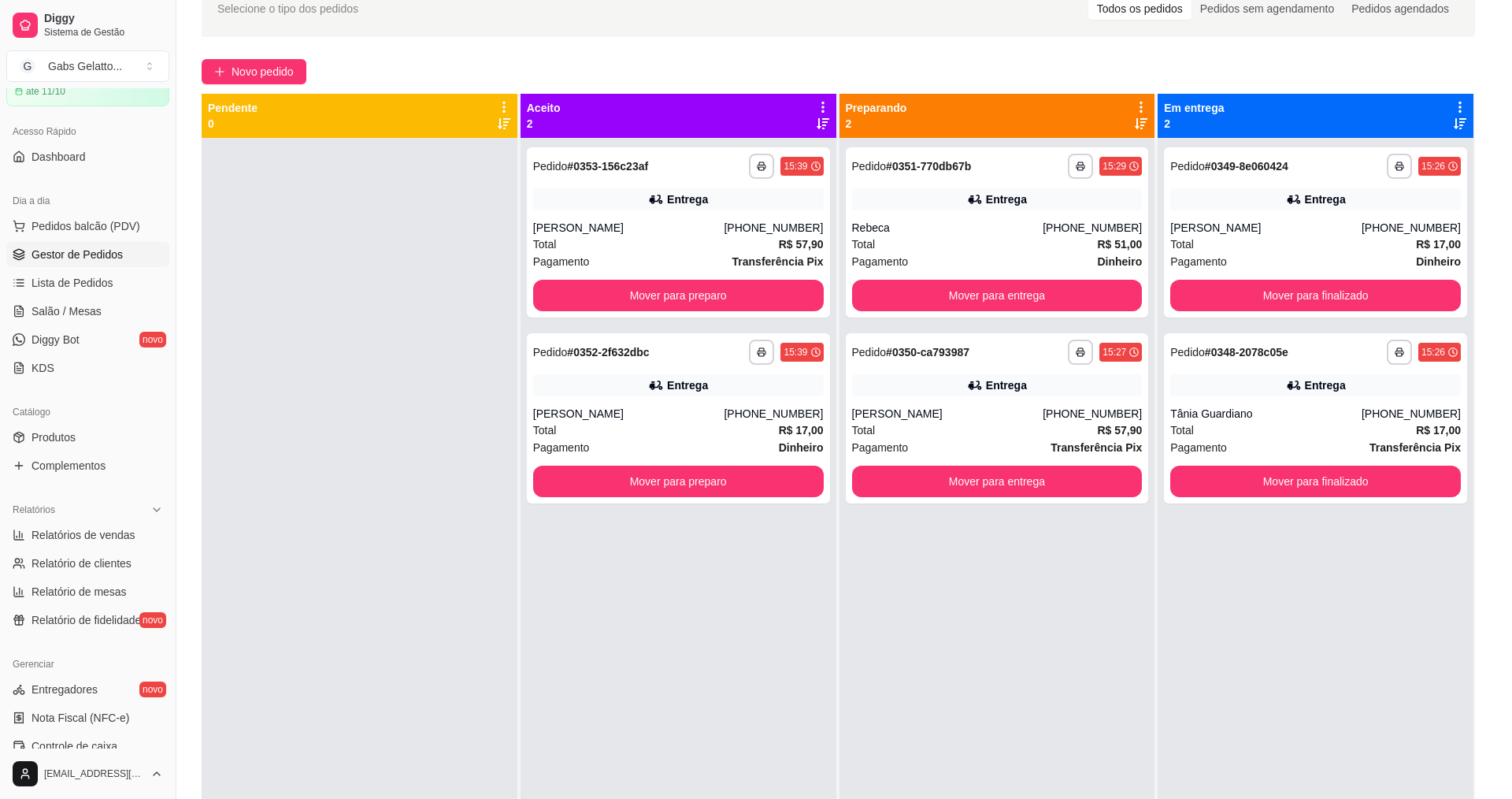
click at [119, 275] on img at bounding box center [121, 289] width 145 height 98
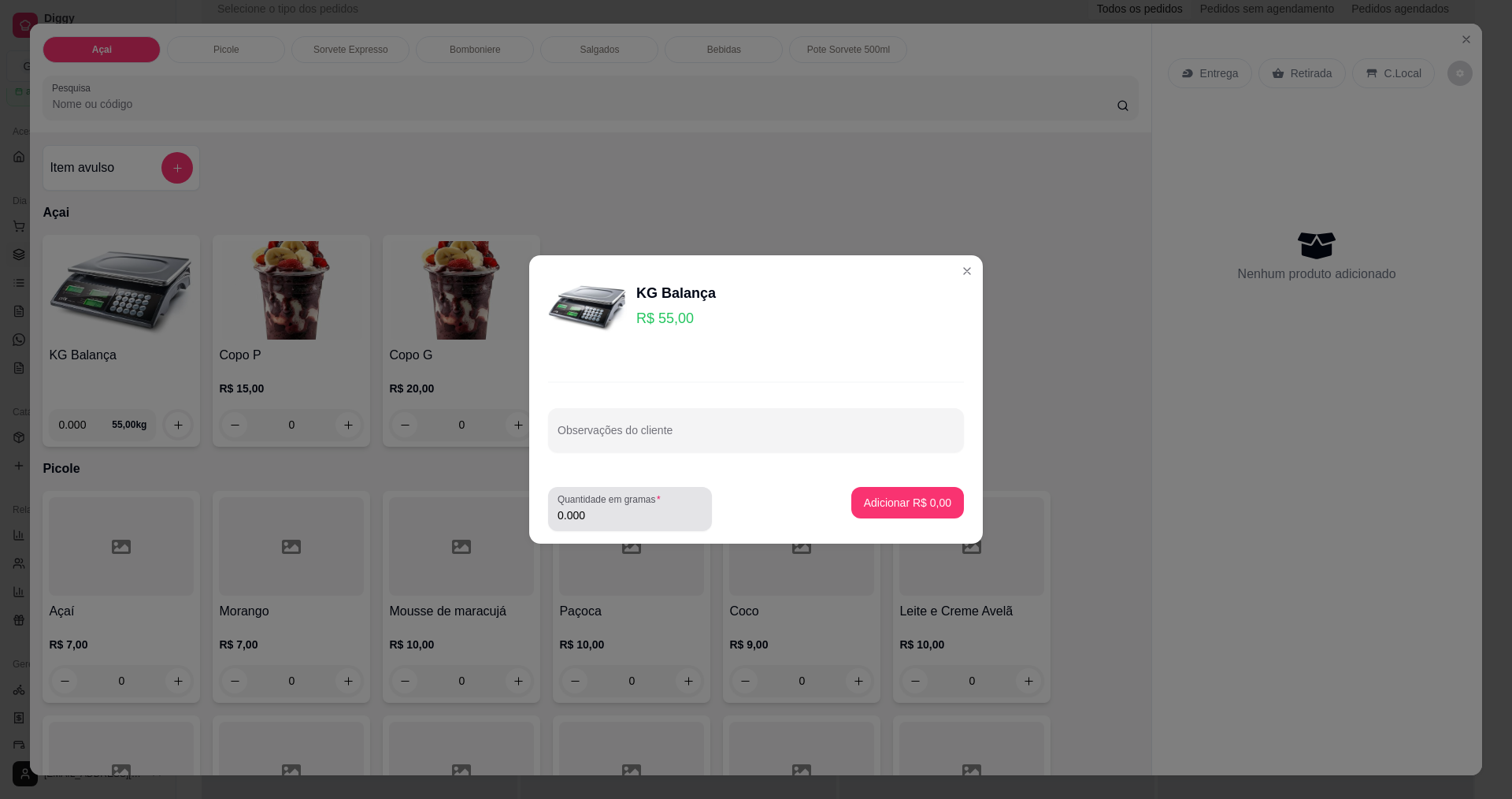
click at [627, 523] on div "0.000" at bounding box center [630, 509] width 145 height 31
click at [628, 522] on input "0.000" at bounding box center [630, 515] width 145 height 16
click at [630, 512] on input "0.000" at bounding box center [617, 515] width 120 height 16
click at [630, 512] on input "0.000" at bounding box center [630, 515] width 145 height 16
click at [630, 511] on input "0.000" at bounding box center [630, 515] width 145 height 16
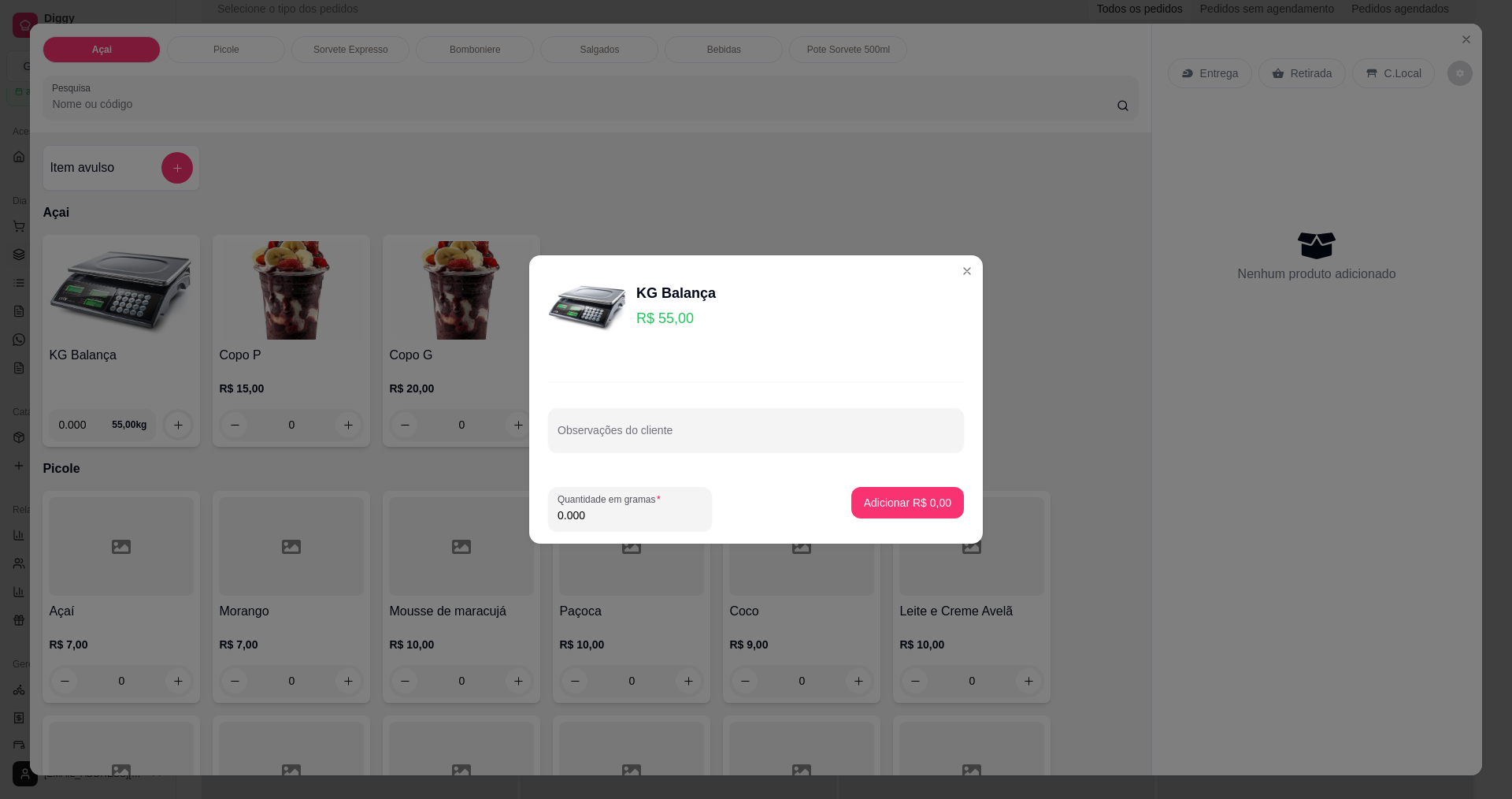
click at [642, 518] on input "0.000" at bounding box center [630, 515] width 145 height 16
click at [661, 514] on input "0.000" at bounding box center [617, 515] width 120 height 16
type input "0.226"
click at [867, 505] on p "Adicionar R$ 12,43" at bounding box center [905, 502] width 94 height 16
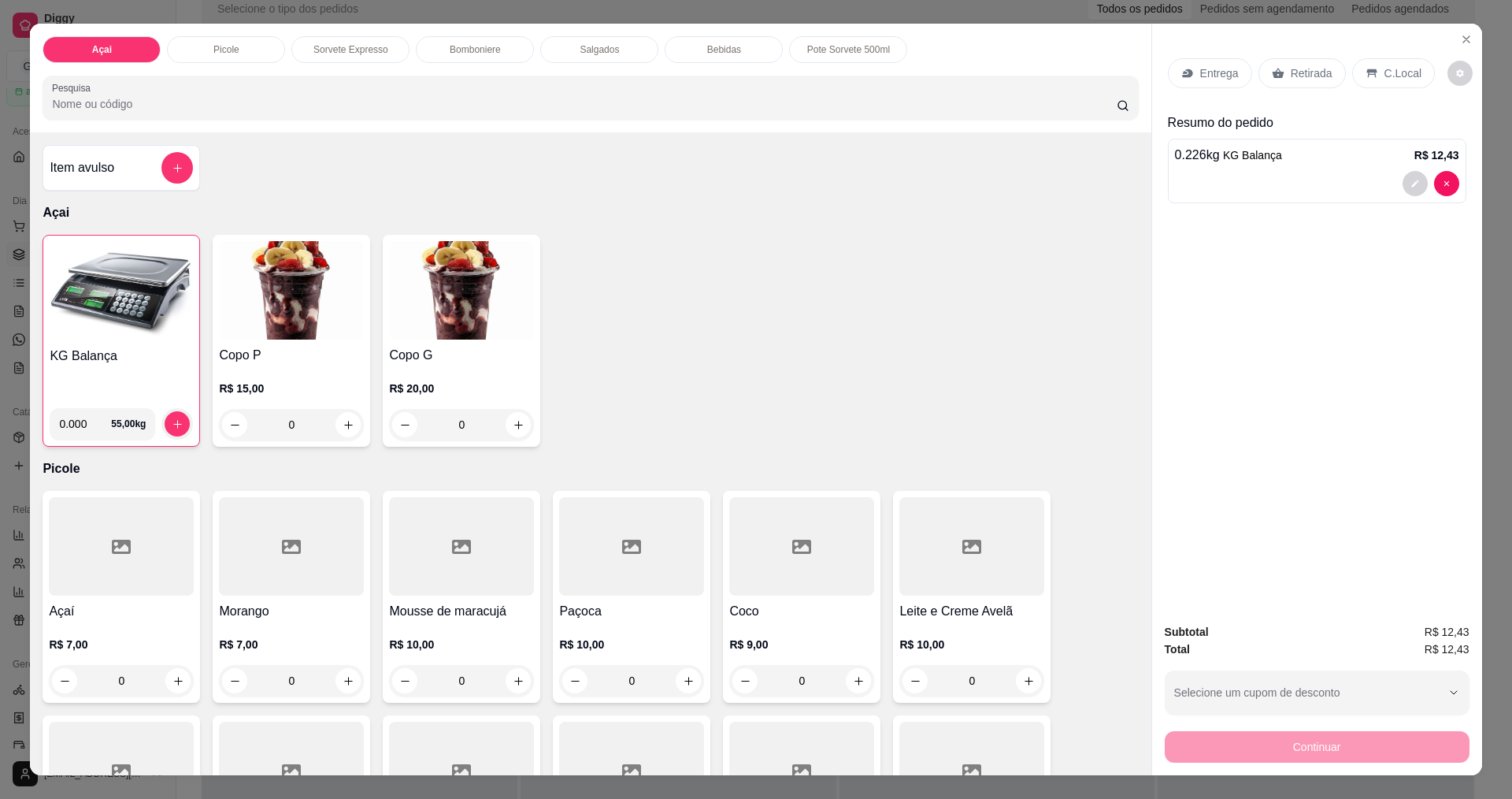
click at [1384, 69] on p "C.Local" at bounding box center [1403, 73] width 37 height 16
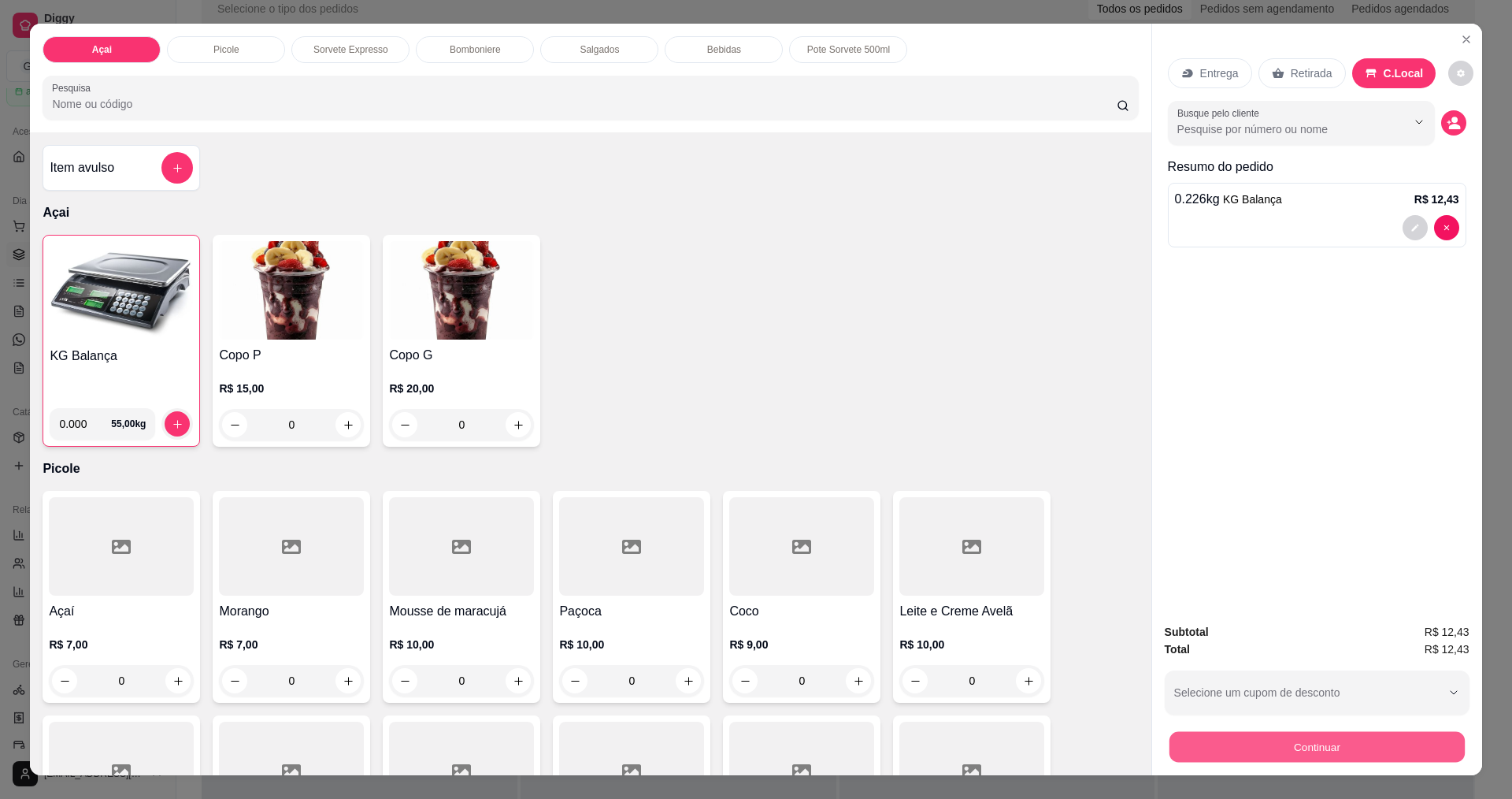
click at [1310, 745] on button "Continuar" at bounding box center [1317, 746] width 295 height 30
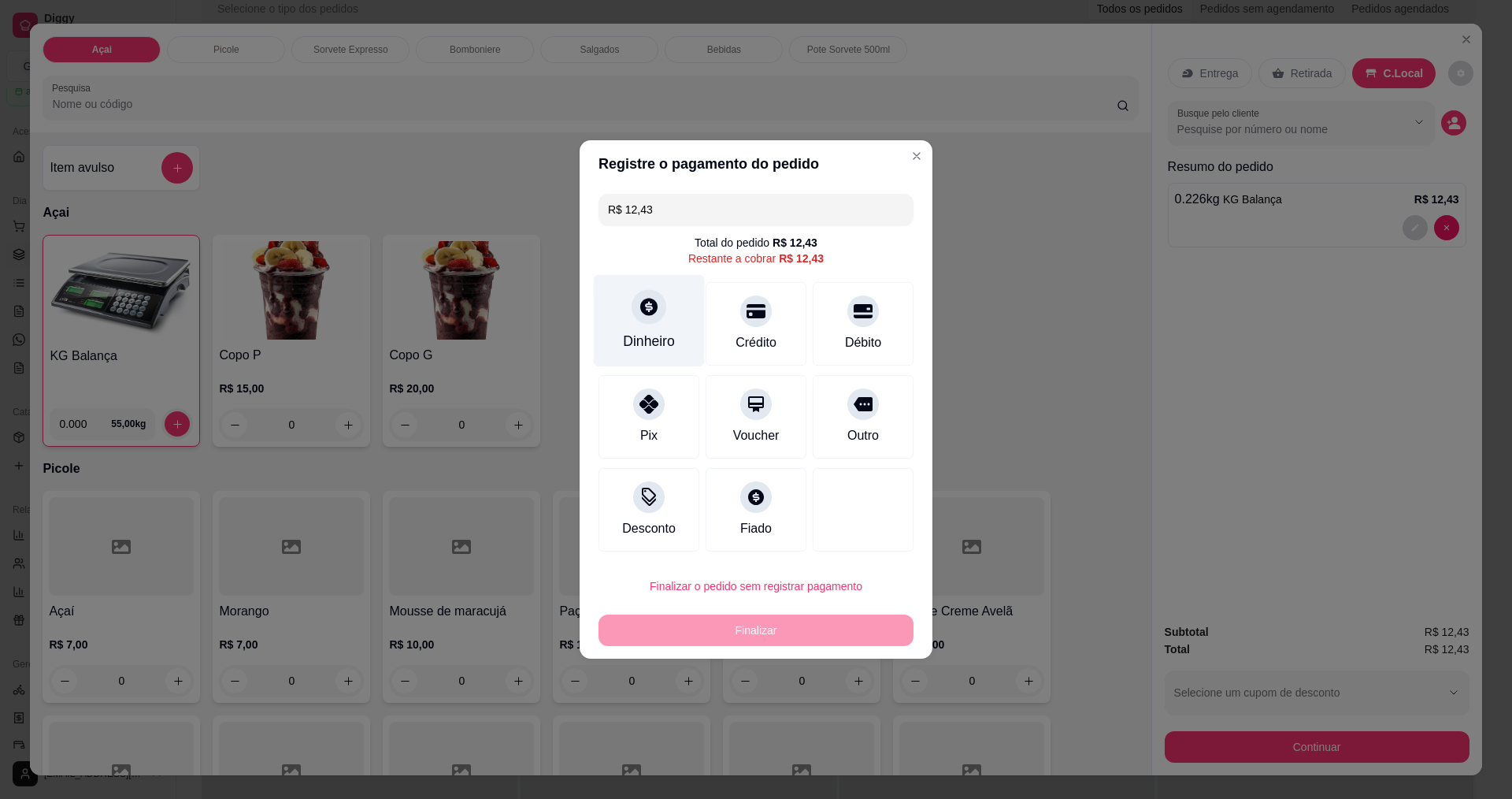
click at [655, 313] on icon at bounding box center [649, 307] width 21 height 21
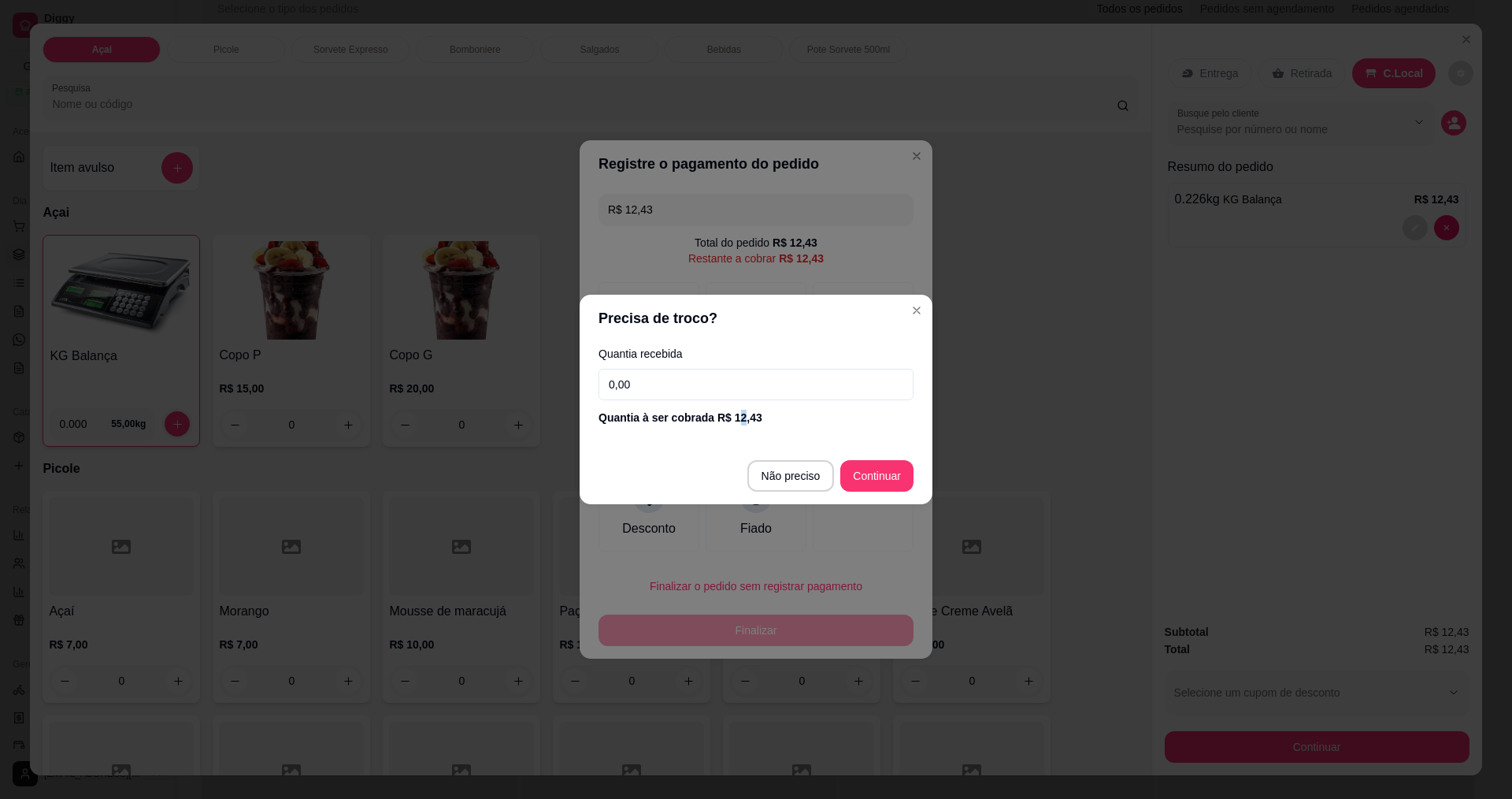
drag, startPoint x: 736, startPoint y: 418, endPoint x: 741, endPoint y: 388, distance: 30.4
click at [734, 412] on div "Quantia à ser cobrada R$ 12,43" at bounding box center [756, 418] width 315 height 16
click at [742, 387] on input "0,00" at bounding box center [756, 384] width 315 height 31
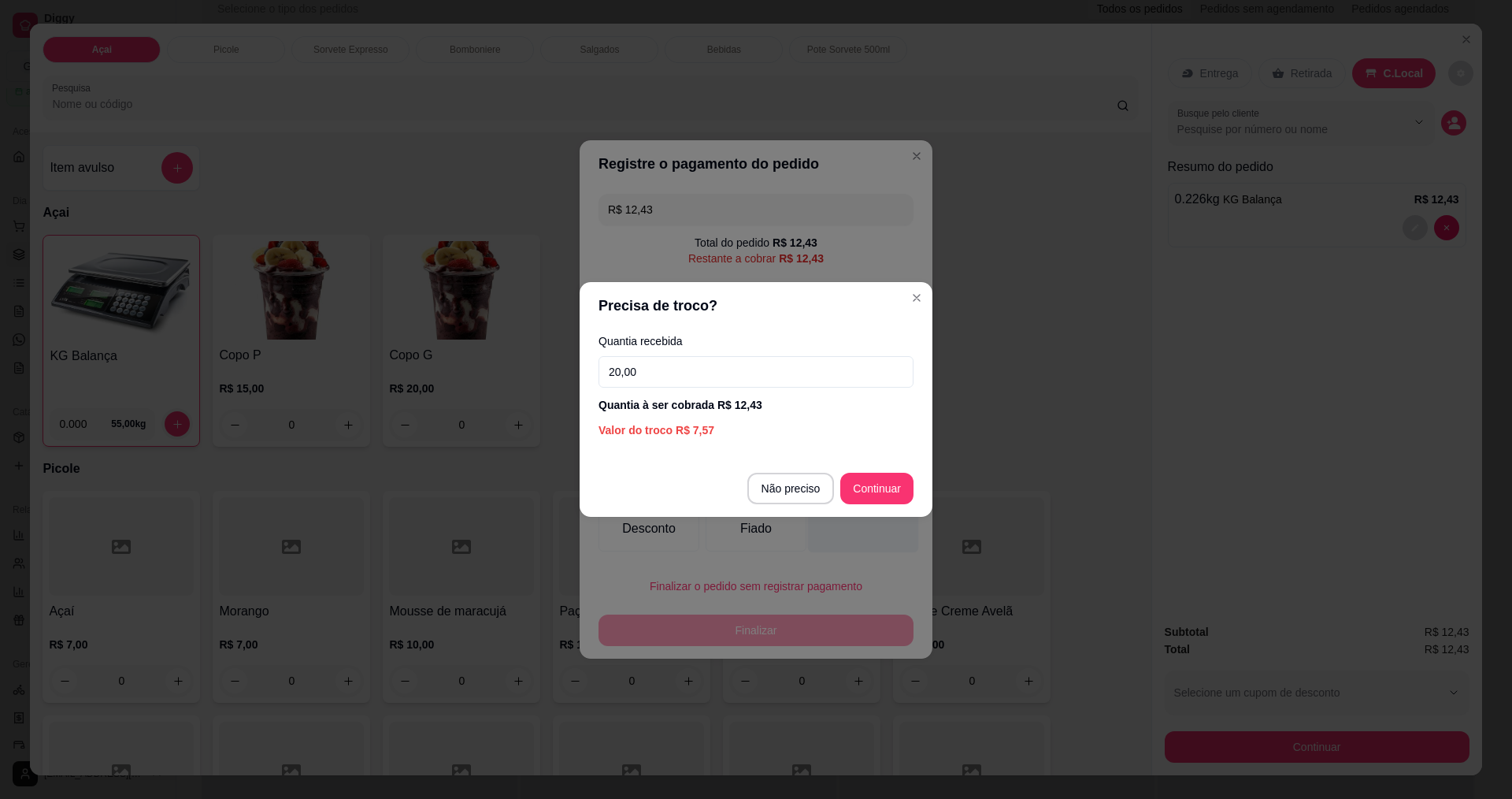
type input "20,00"
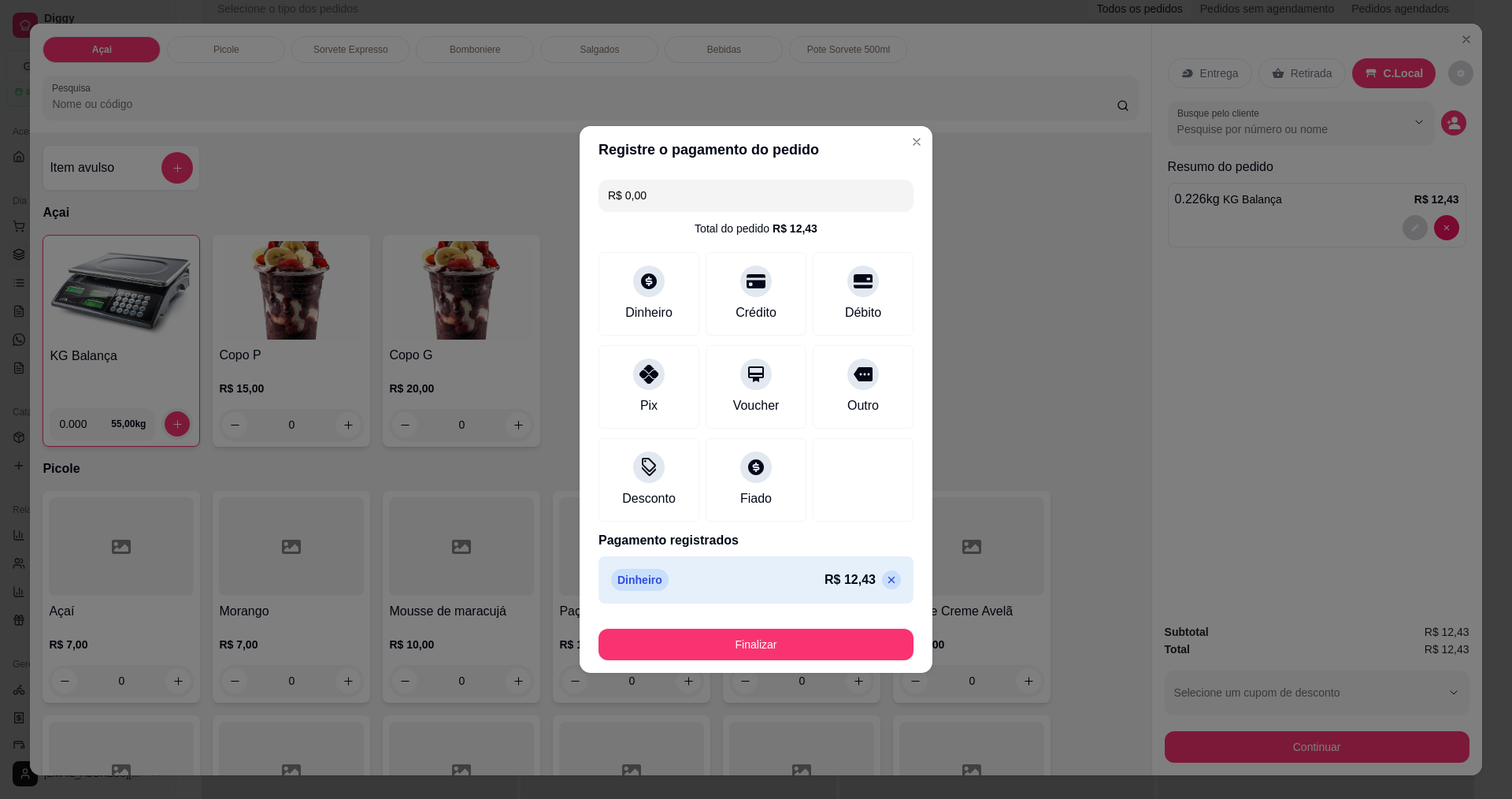
click at [838, 642] on button "Finalizar" at bounding box center [756, 644] width 315 height 31
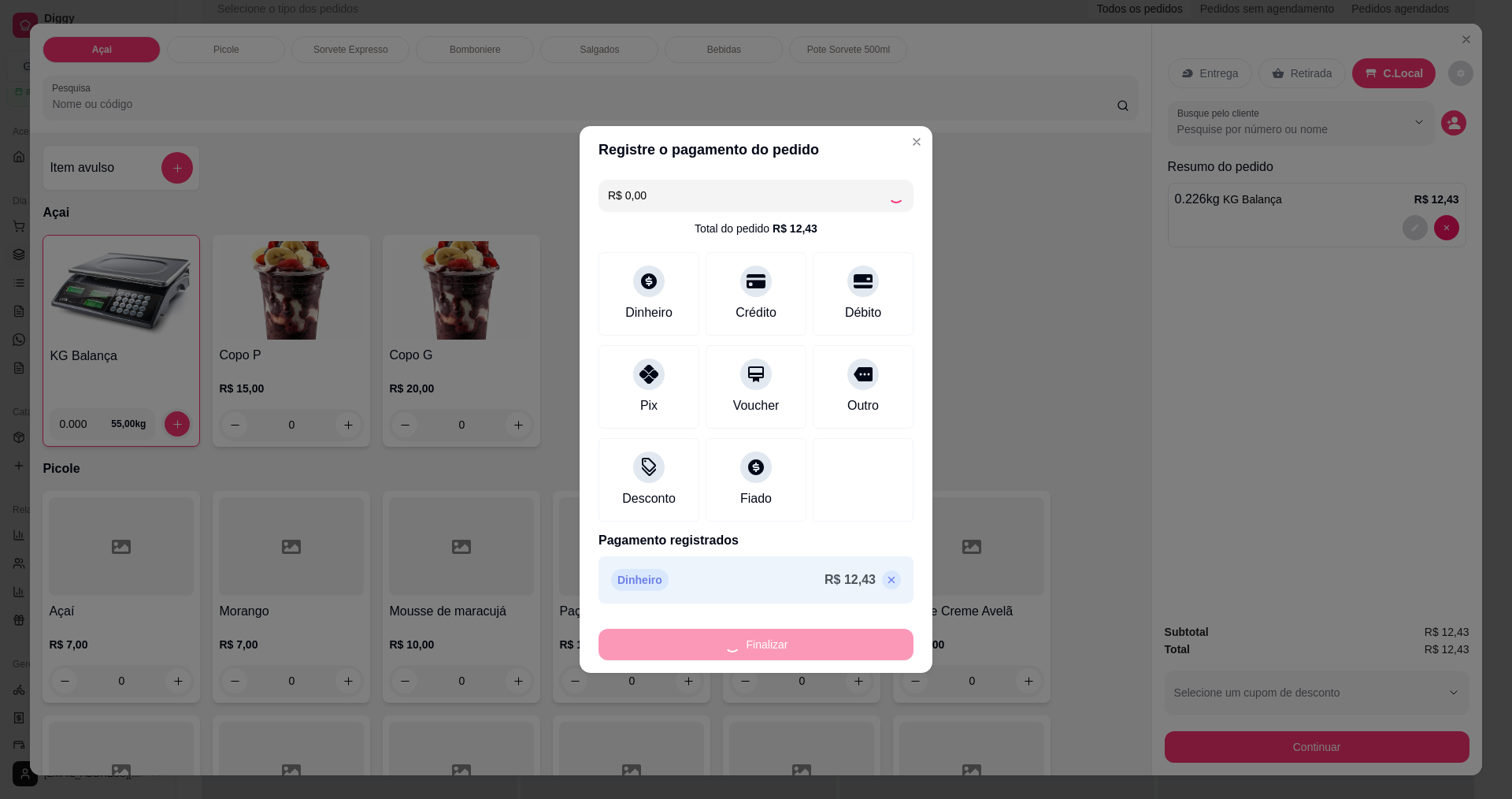
type input "-R$ 12,43"
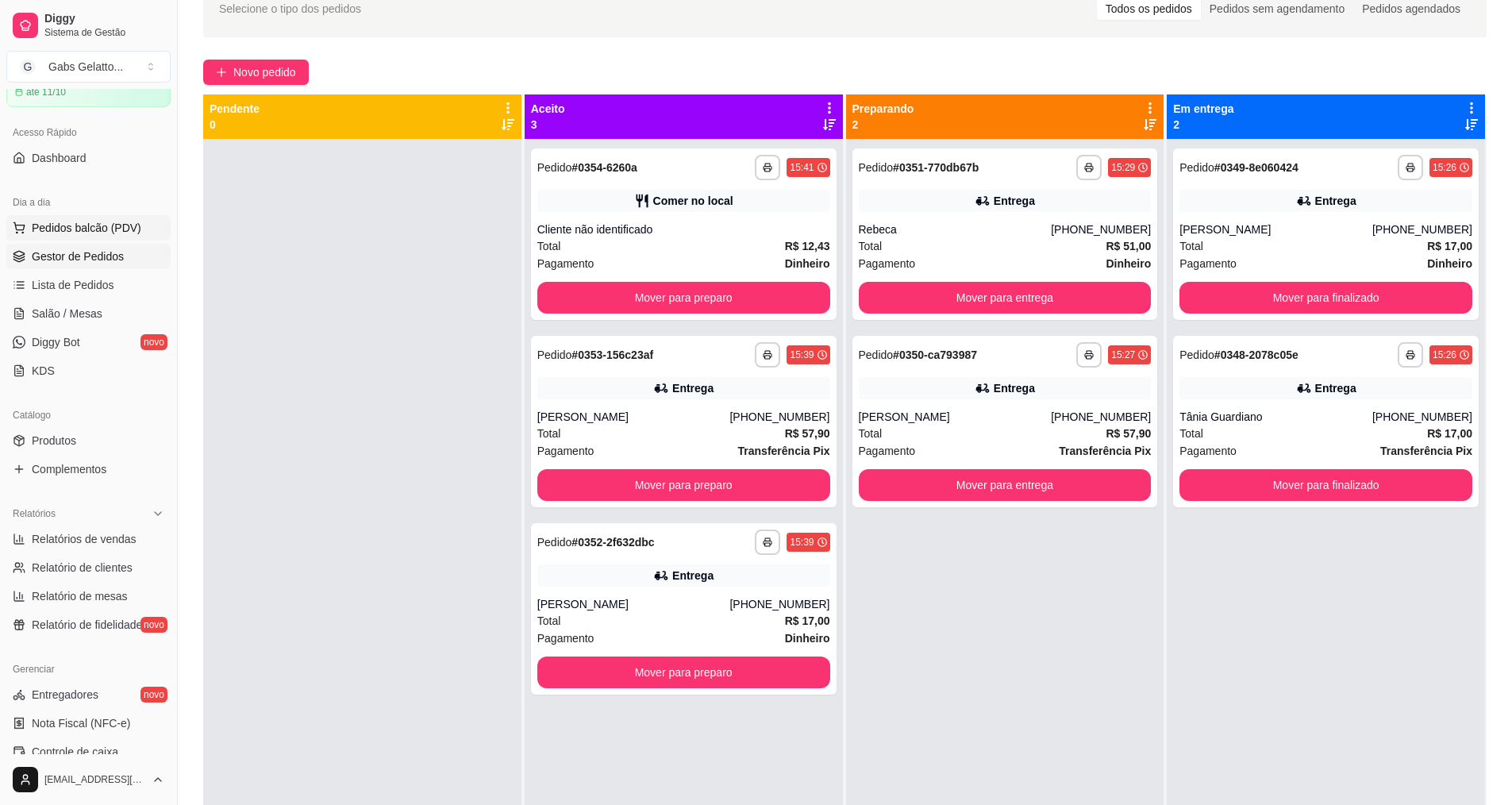
click at [131, 218] on button "Pedidos balcão (PDV)" at bounding box center [88, 228] width 164 height 25
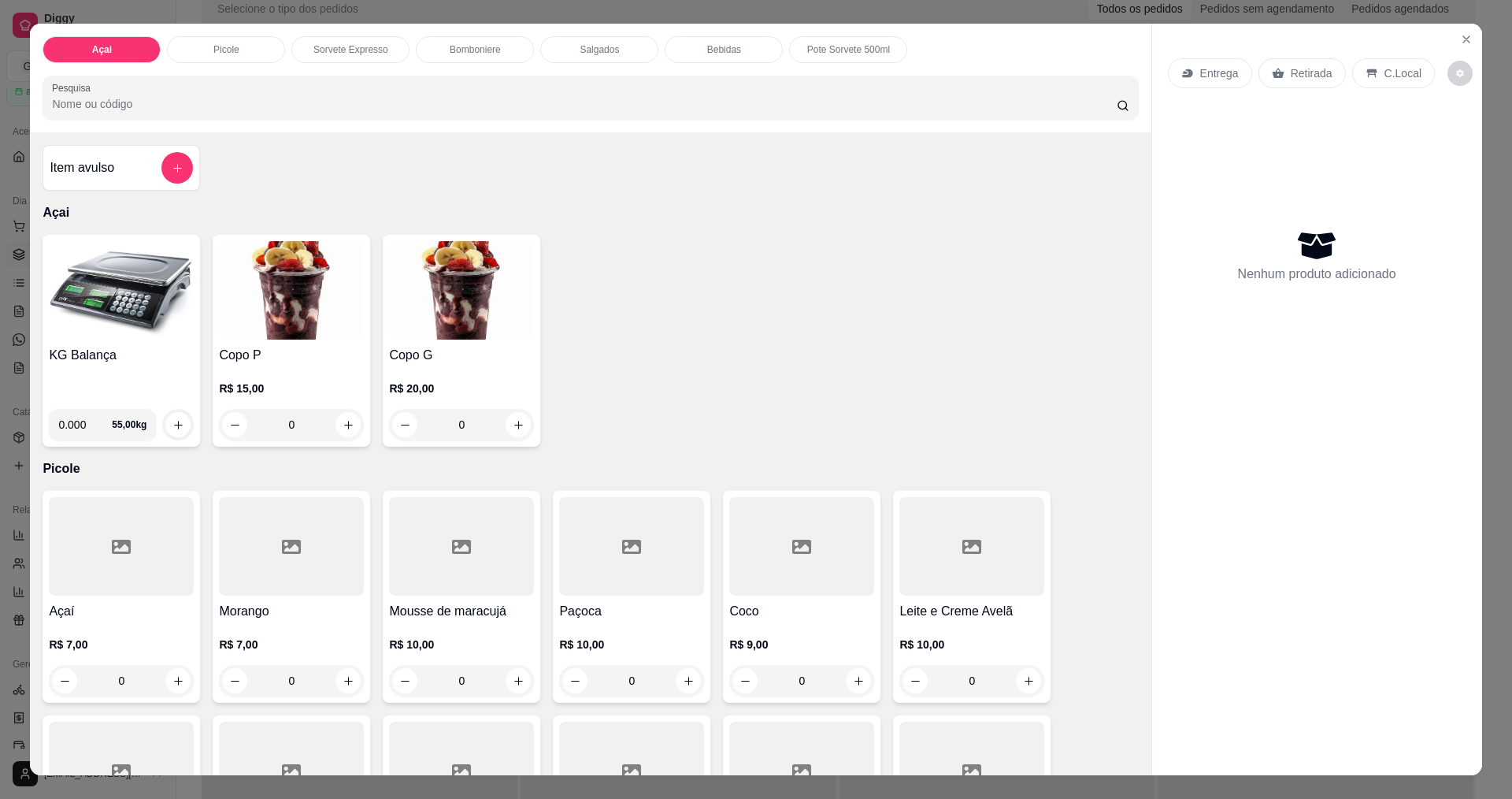
click at [138, 294] on img at bounding box center [121, 289] width 145 height 98
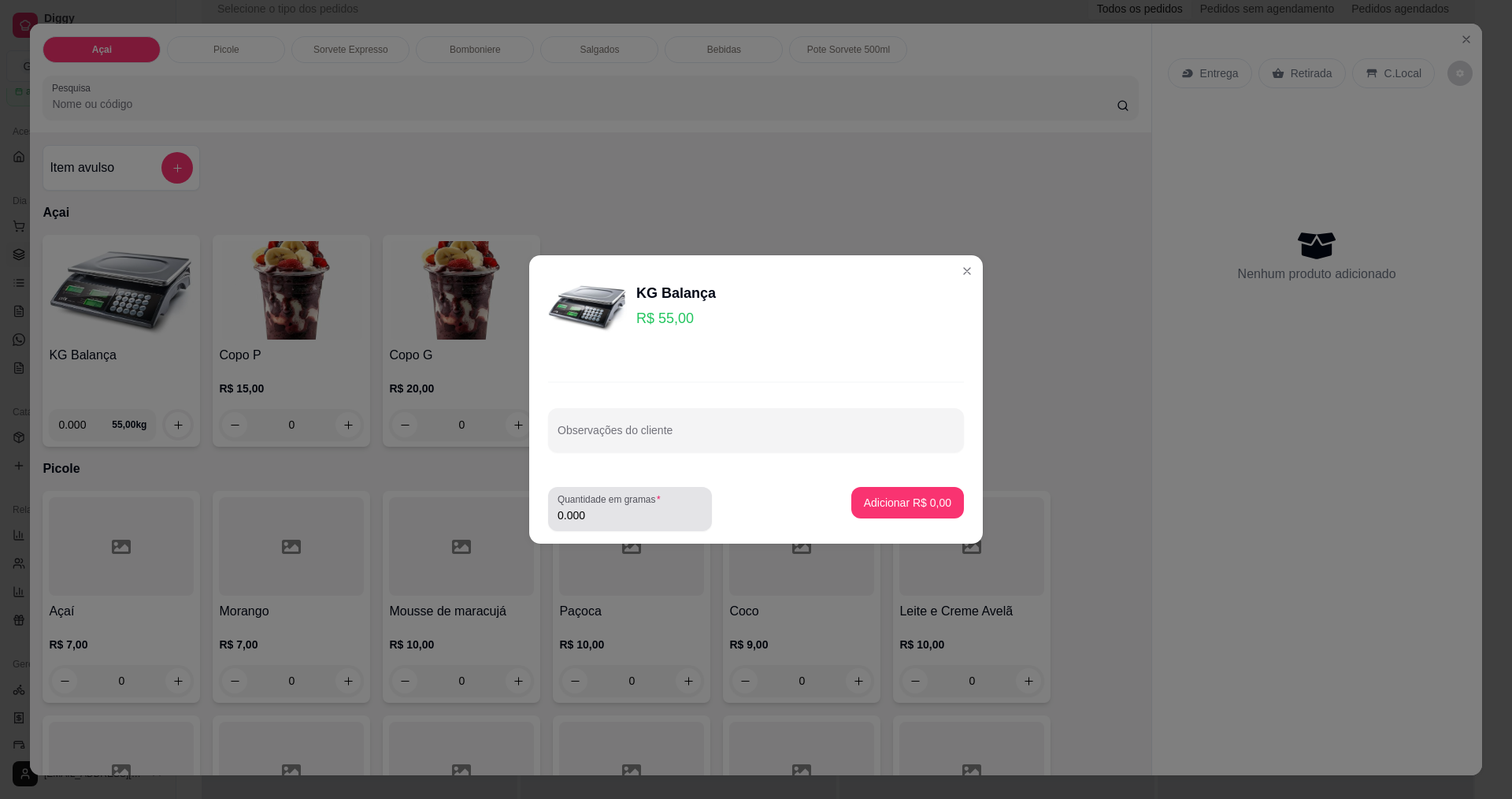
click at [628, 527] on div "Quantidade em gramas 0.000" at bounding box center [630, 508] width 164 height 44
type input "0.210"
click at [895, 510] on p "Adicionar R$ 11,55" at bounding box center [904, 501] width 91 height 15
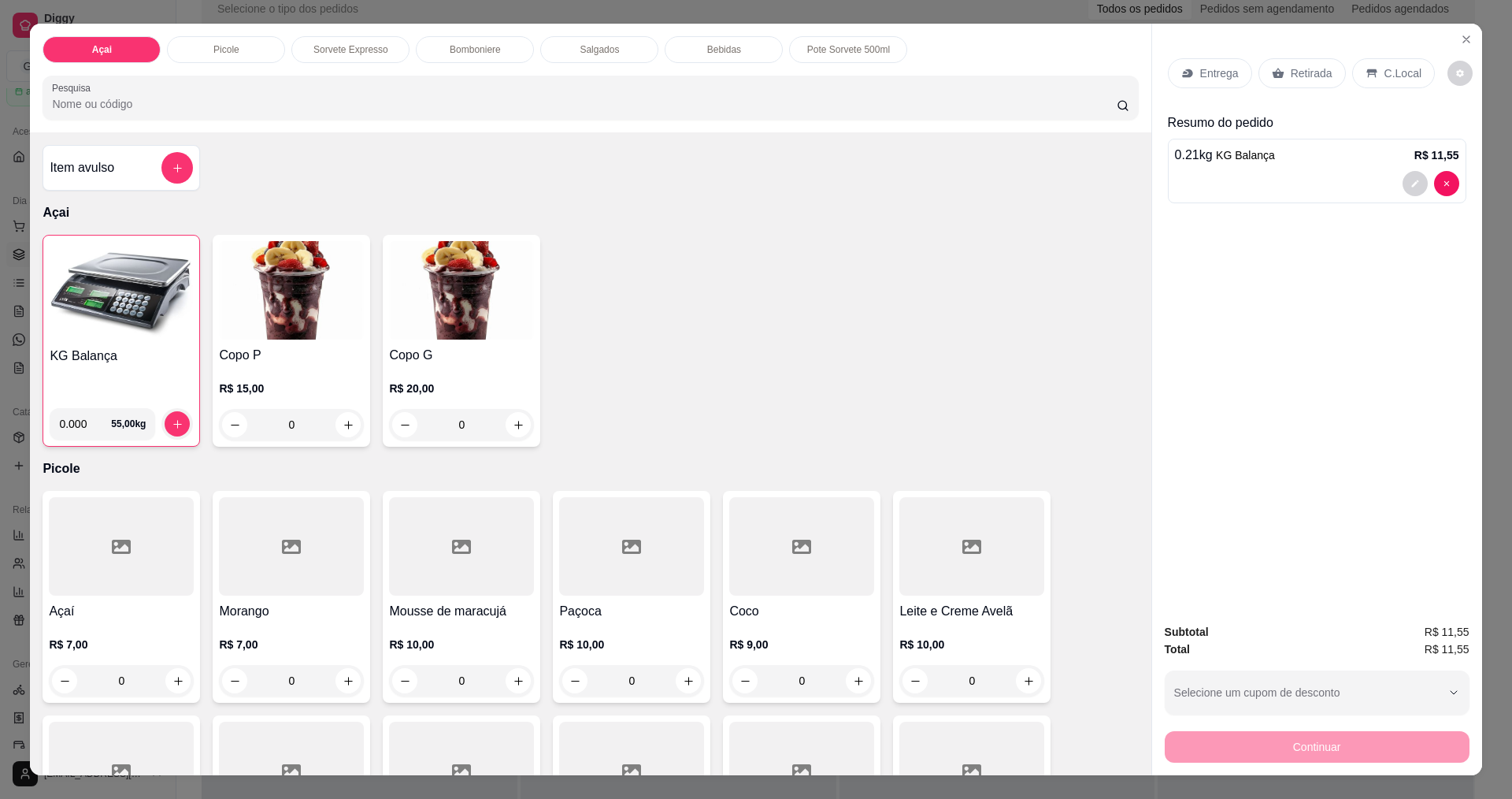
click at [1346, 319] on div "Entrega Retirada C.Local Resumo do pedido 0.21 kg KG Balança R$ 11,55" at bounding box center [1317, 316] width 330 height 586
click at [1276, 182] on div at bounding box center [1317, 183] width 284 height 25
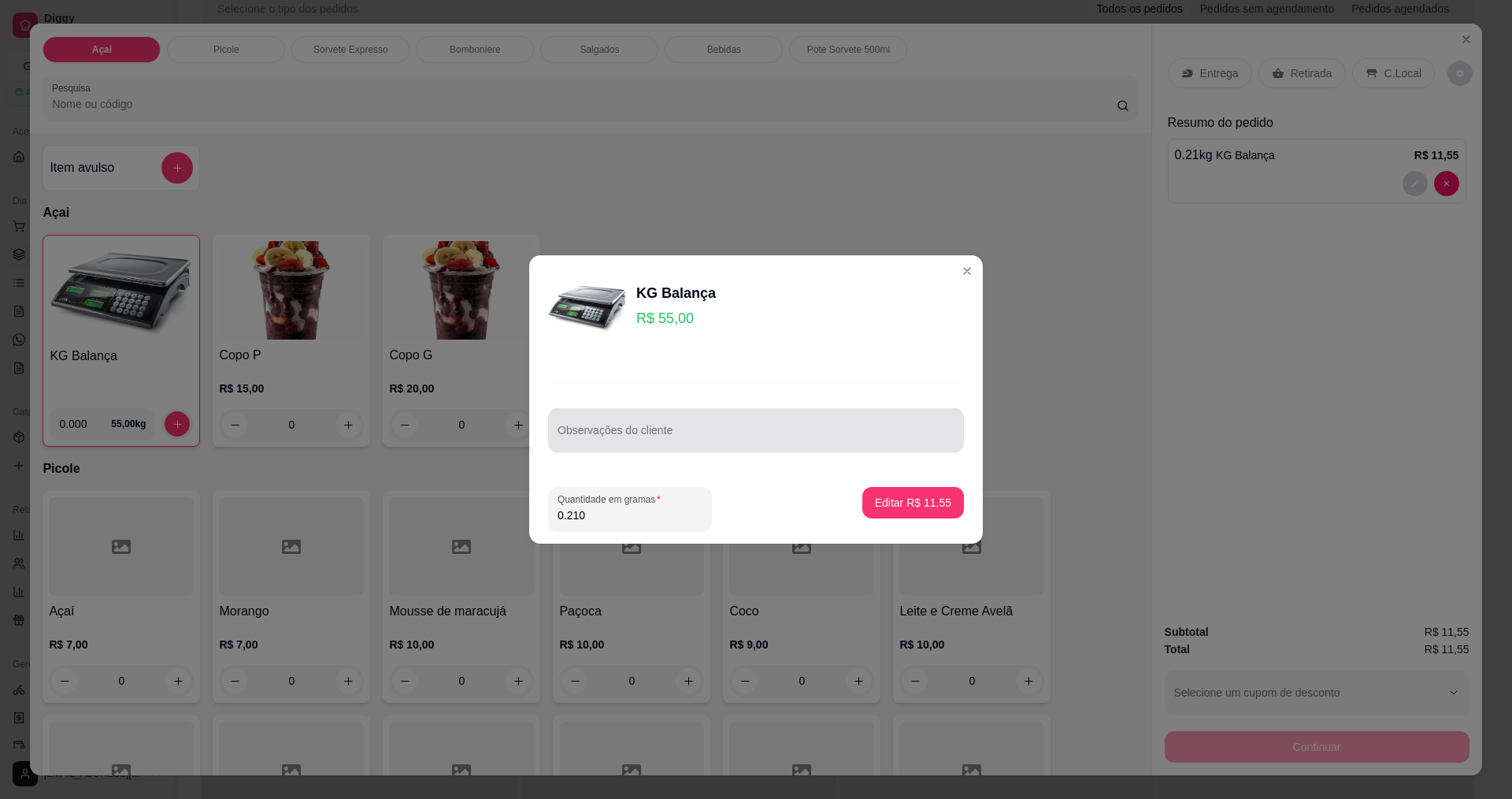
click at [828, 423] on div at bounding box center [756, 430] width 397 height 31
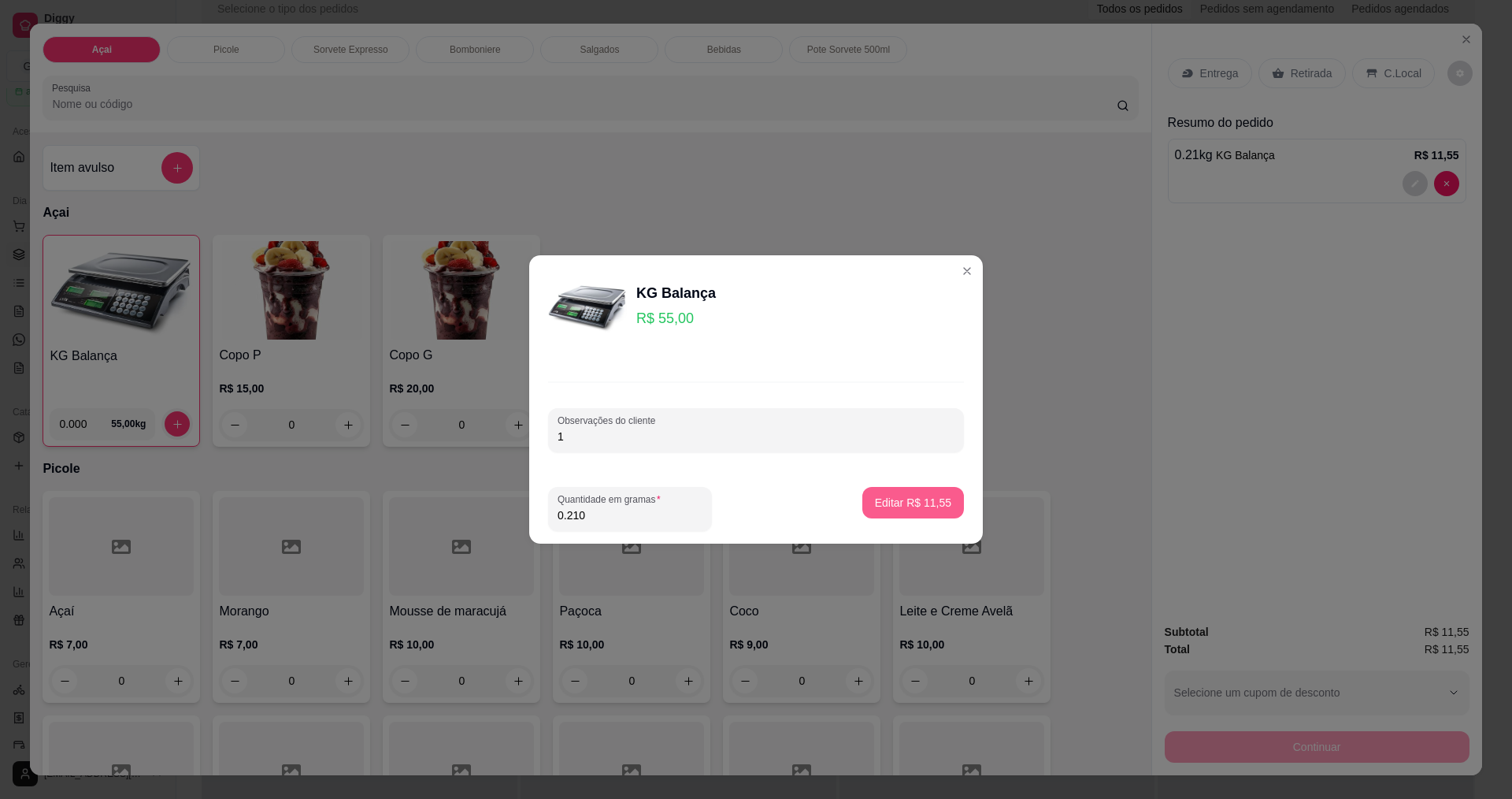
type input "1"
click at [924, 497] on p "Editar R$ 11,55" at bounding box center [913, 502] width 76 height 16
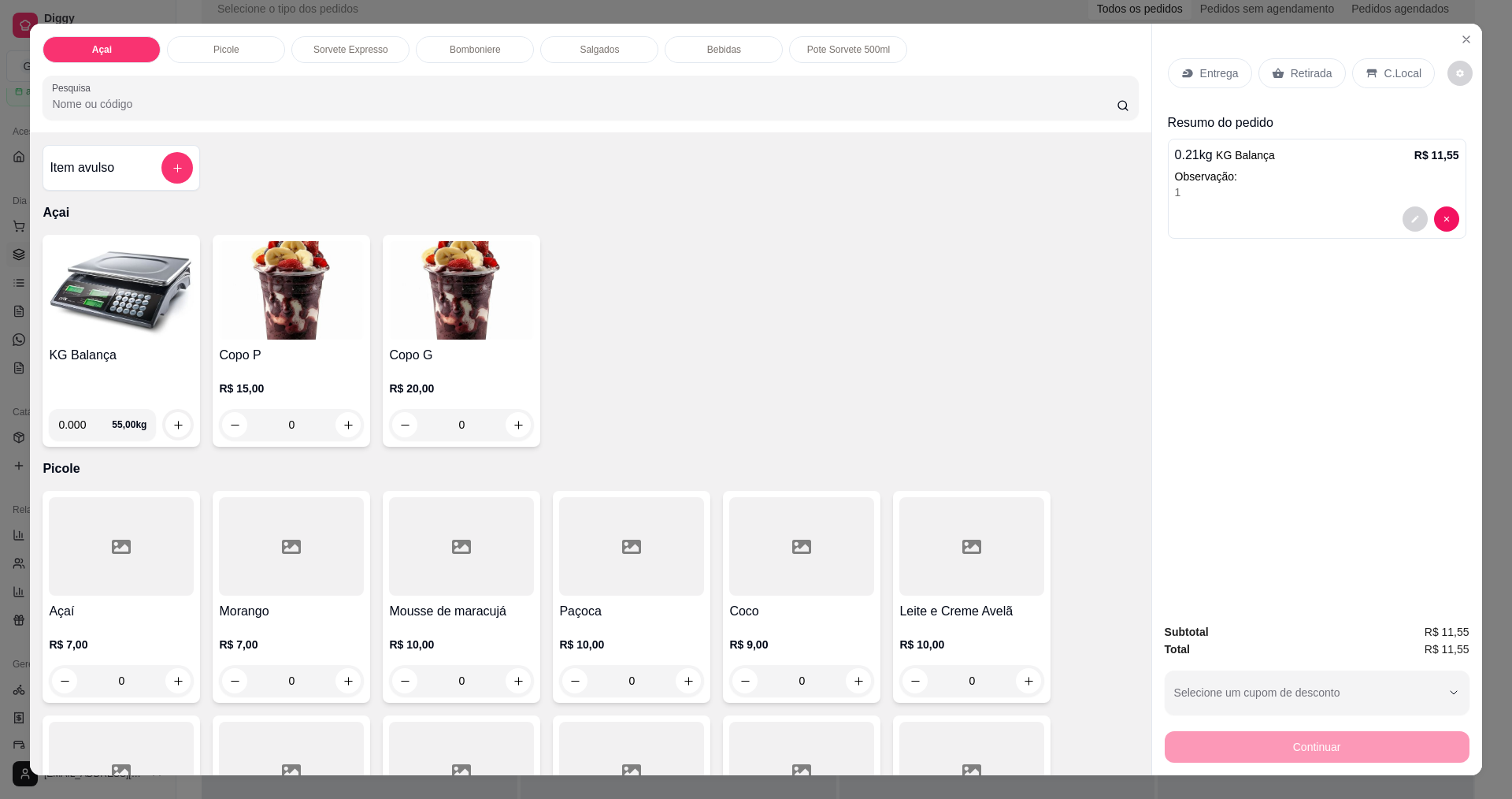
click at [783, 281] on div "KG Balança 0.000 55,00 kg Copo P R$ 15,00 0 Copo G R$ 20,00 0" at bounding box center [590, 340] width 1095 height 212
click at [157, 330] on img at bounding box center [121, 289] width 145 height 98
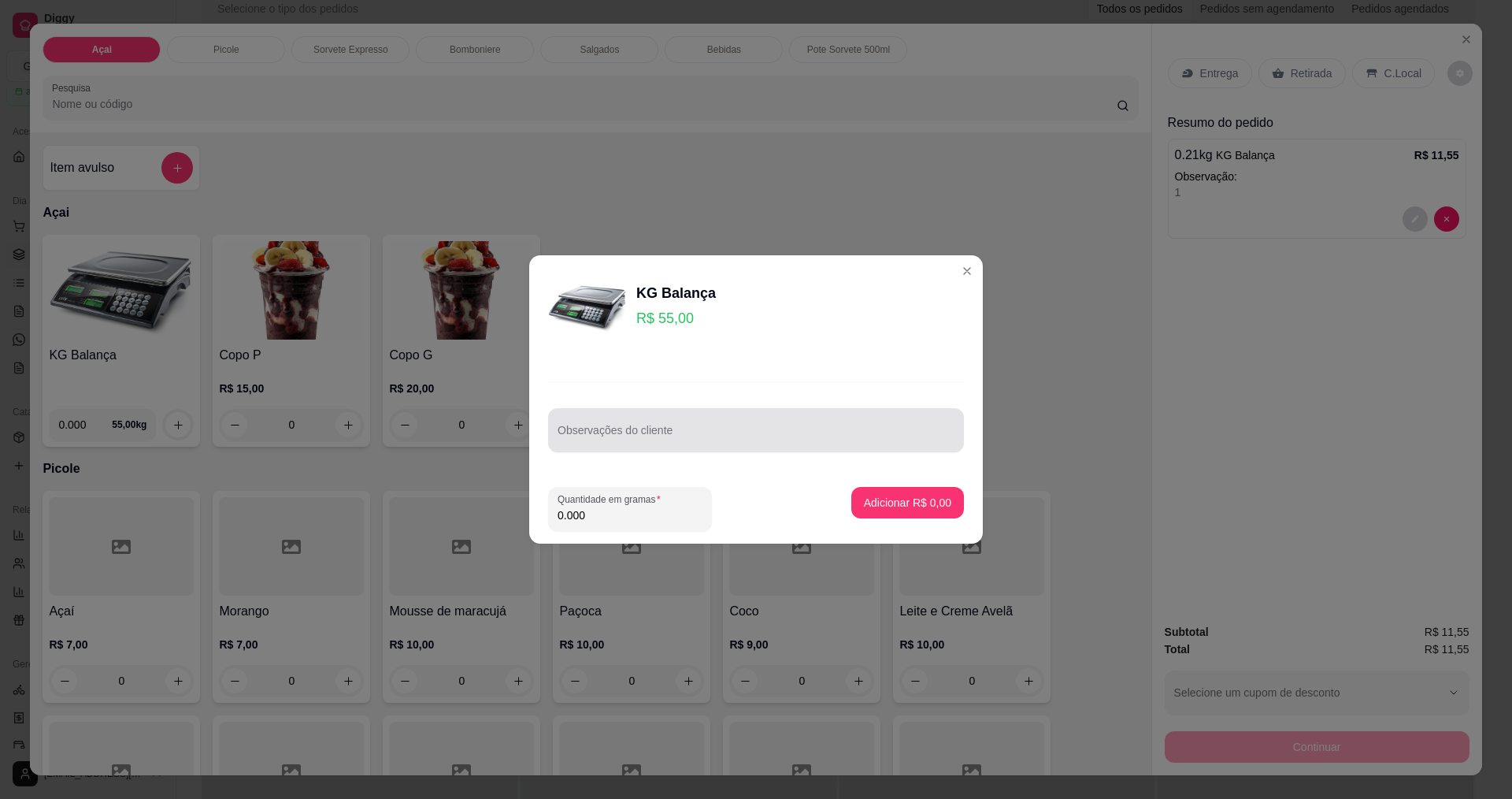
click at [646, 445] on div at bounding box center [756, 430] width 397 height 31
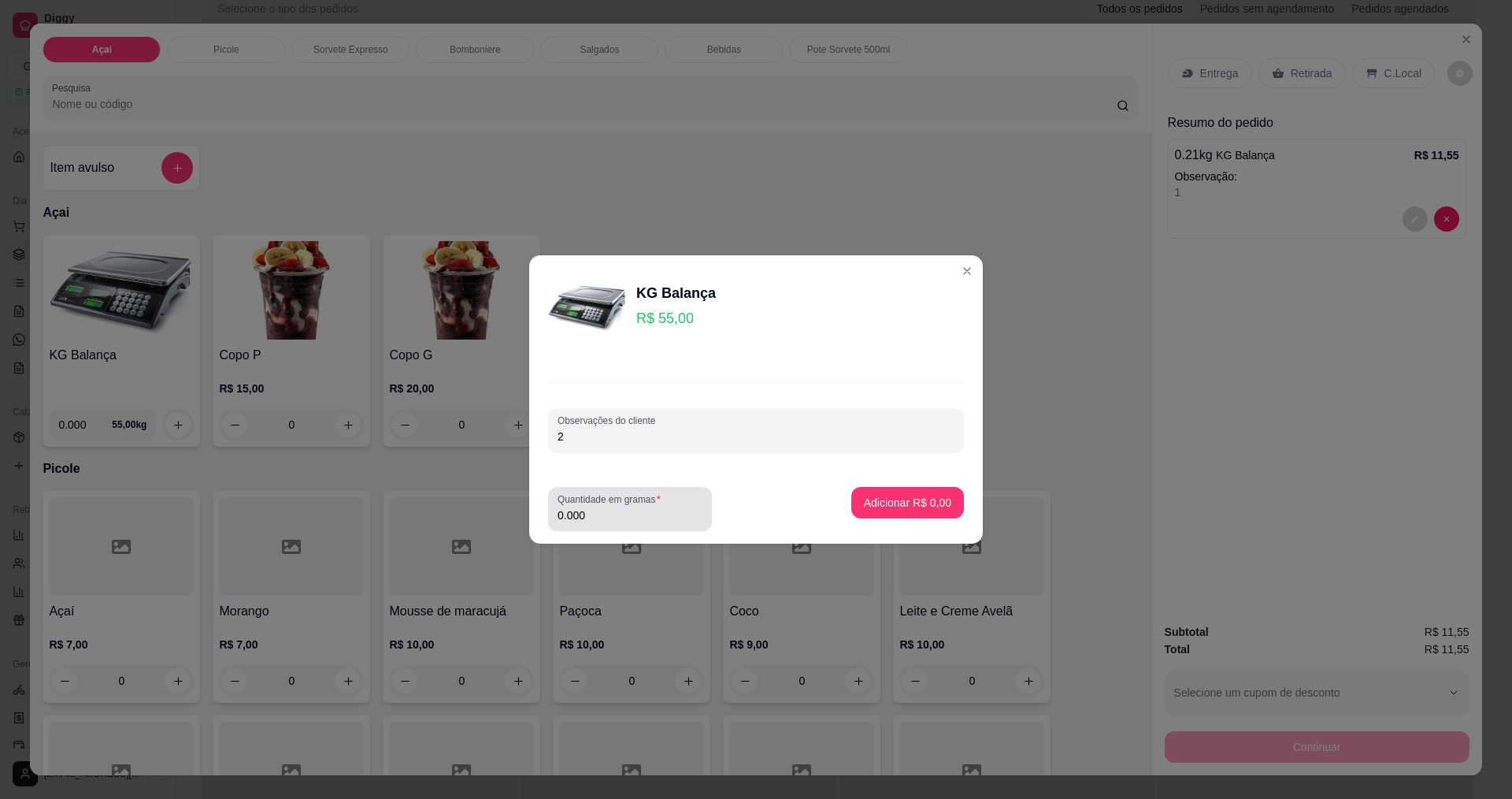
type input "2"
click at [661, 519] on input "0.000" at bounding box center [630, 515] width 145 height 16
click at [661, 518] on input "0.000" at bounding box center [617, 515] width 120 height 16
type input "0.192"
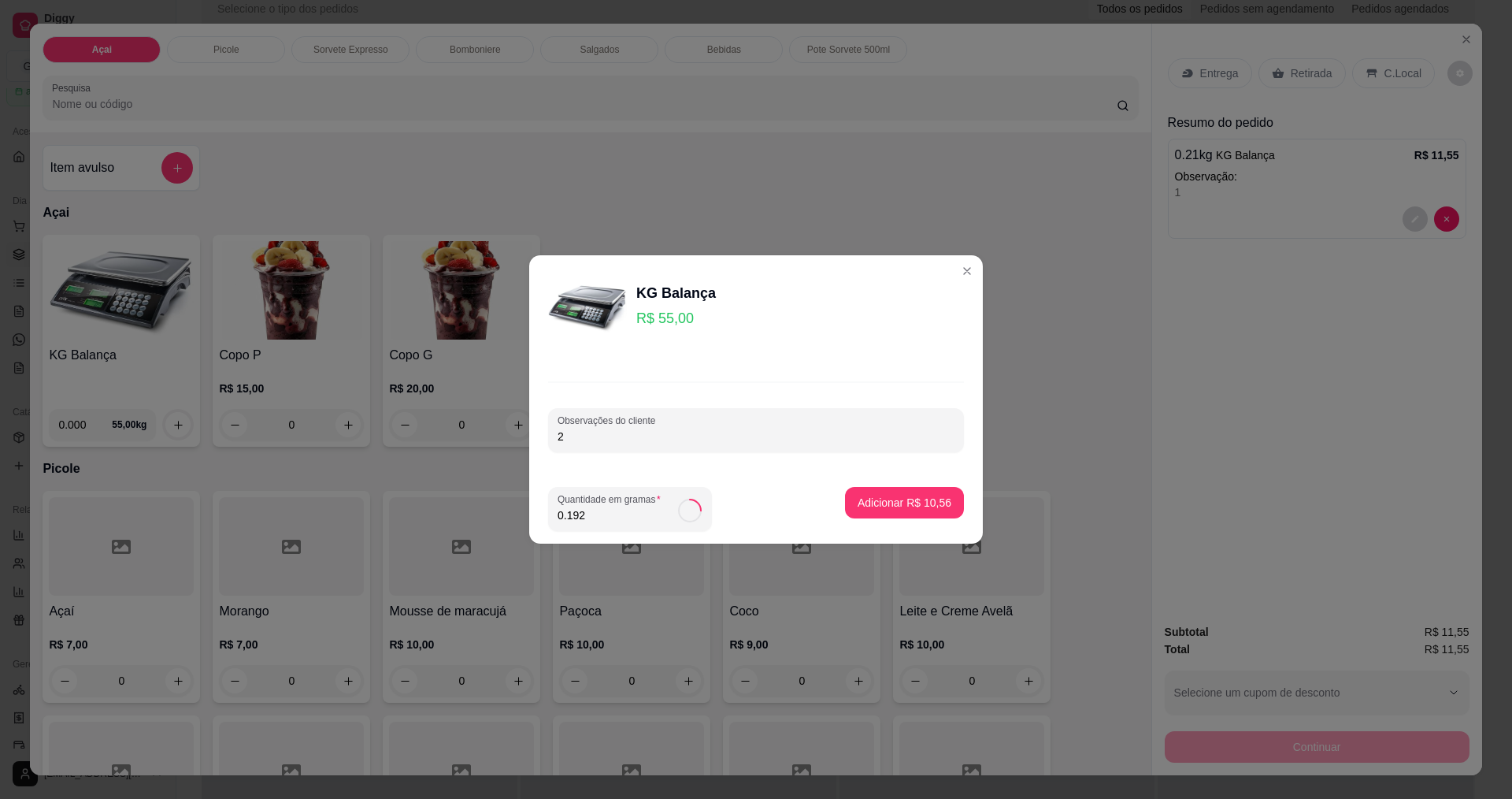
click at [910, 514] on button "Adicionar R$ 10,56" at bounding box center [904, 502] width 119 height 31
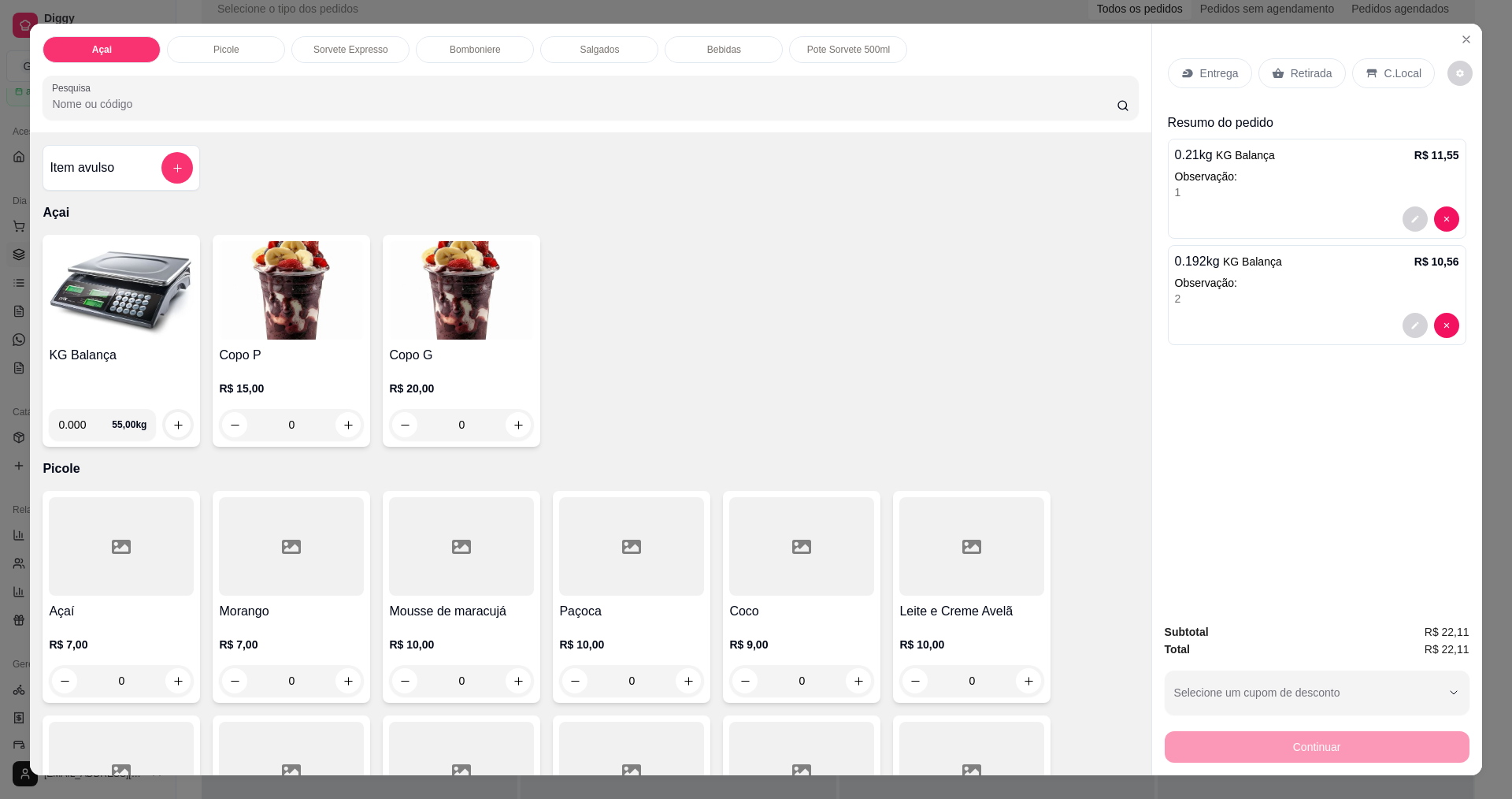
click at [1287, 489] on div "Entrega Retirada C.Local Resumo do pedido 0.21 kg KG Balança R$ 11,55 Observaçã…" at bounding box center [1317, 316] width 330 height 586
click at [1288, 489] on div "Entrega Retirada C.Local Resumo do pedido 0.21 kg KG Balança R$ 11,55 Observaçã…" at bounding box center [1317, 316] width 330 height 586
click at [1380, 571] on div "Entrega Retirada C.Local Resumo do pedido 0.21 kg KG Balança R$ 11,55 Observaçã…" at bounding box center [1317, 316] width 330 height 586
drag, startPoint x: 1381, startPoint y: 569, endPoint x: 1393, endPoint y: 552, distance: 20.8
click at [1379, 567] on div "Entrega Retirada C.Local Resumo do pedido 0.21 kg KG Balança R$ 11,55 Observaçã…" at bounding box center [1317, 316] width 330 height 586
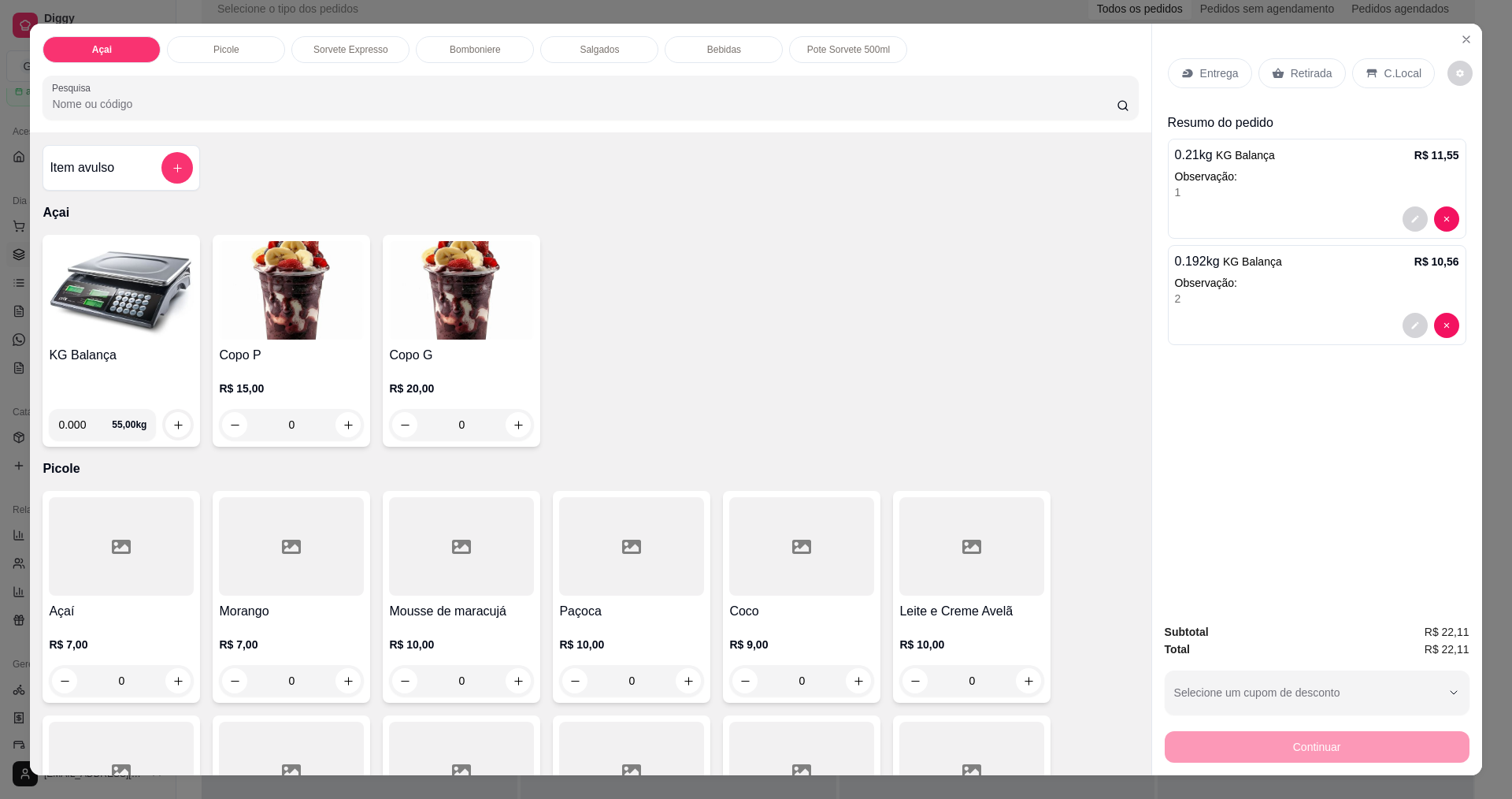
click at [1399, 88] on div "C.Local" at bounding box center [1393, 73] width 83 height 30
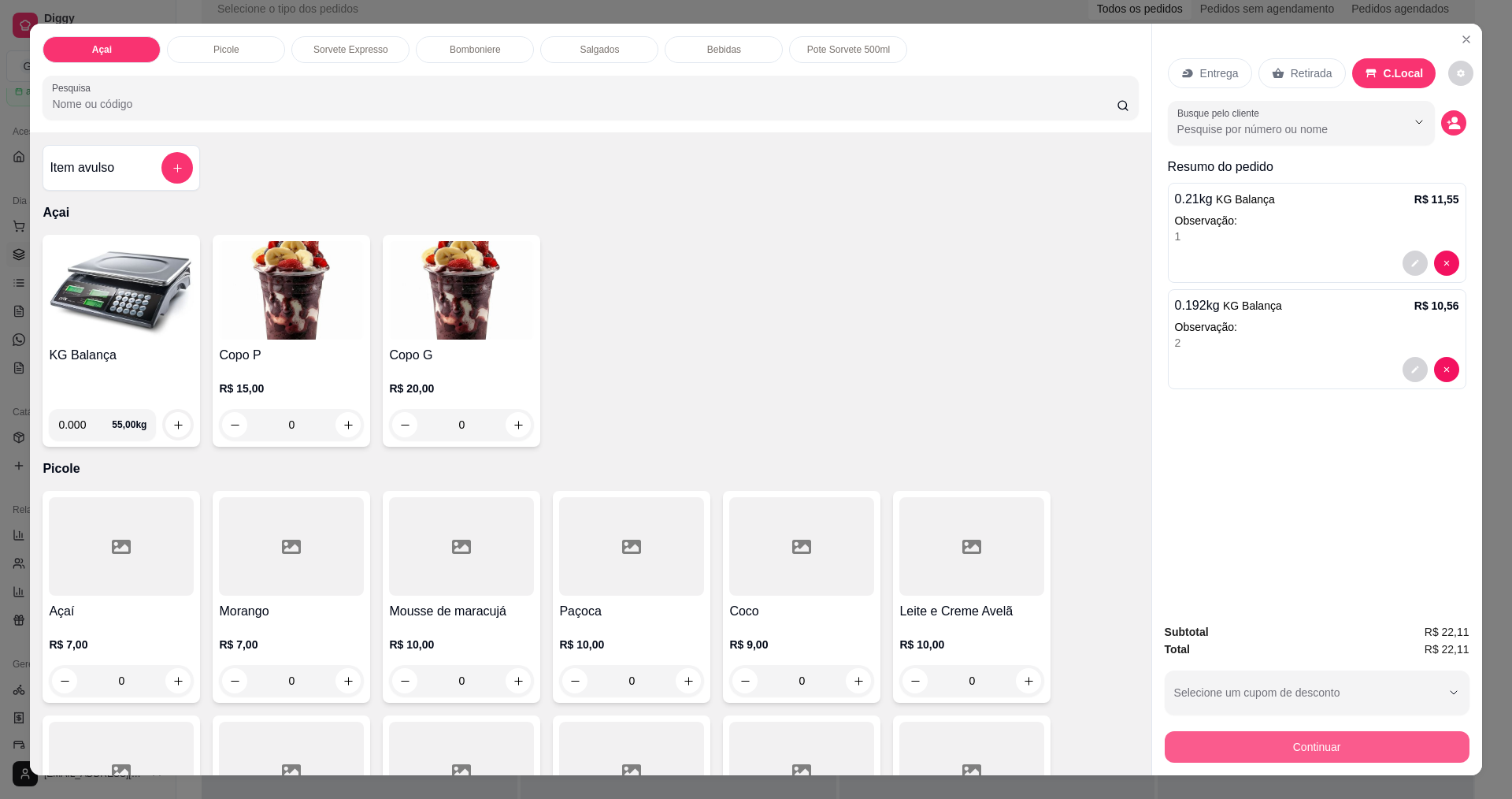
click at [1344, 743] on button "Continuar" at bounding box center [1317, 747] width 305 height 31
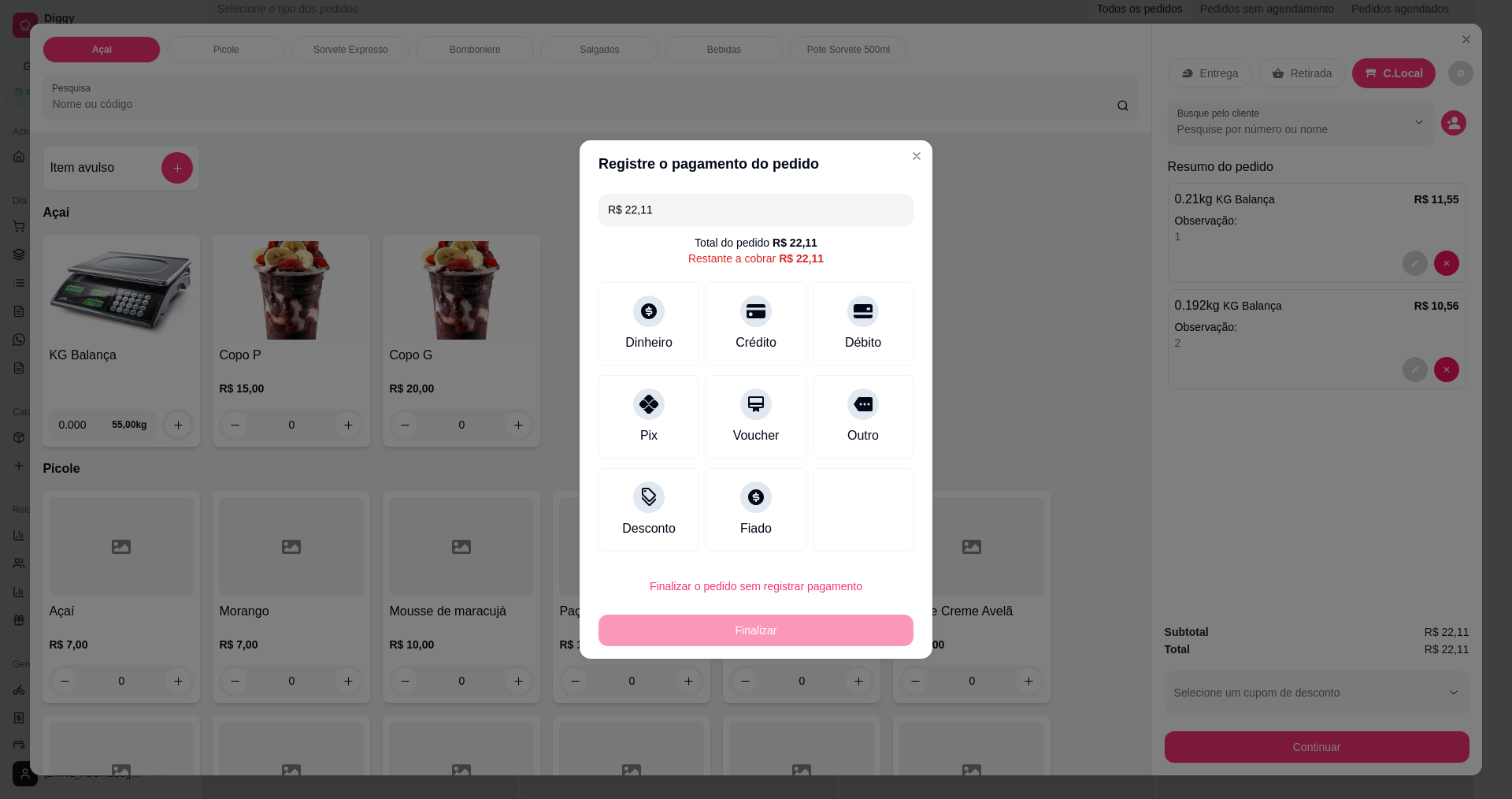
drag, startPoint x: 687, startPoint y: 216, endPoint x: 487, endPoint y: 208, distance: 200.2
click at [488, 214] on div "Registre o pagamento do pedido R$ 22,11 Total do pedido R$ 22,11 Restante a cob…" at bounding box center [756, 400] width 1512 height 799
click at [665, 319] on div "Dinheiro" at bounding box center [650, 320] width 111 height 92
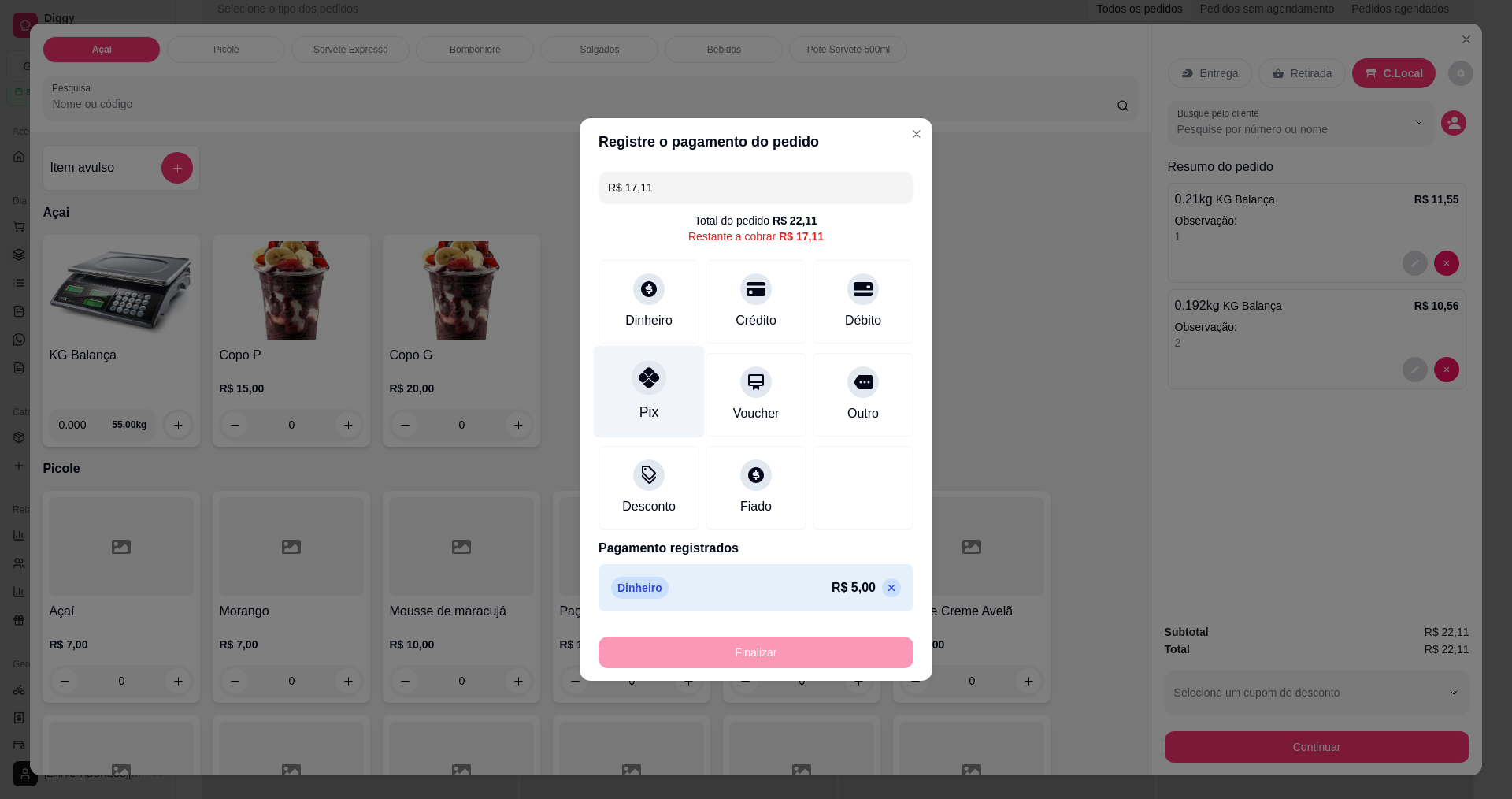
click at [664, 378] on div at bounding box center [649, 377] width 35 height 35
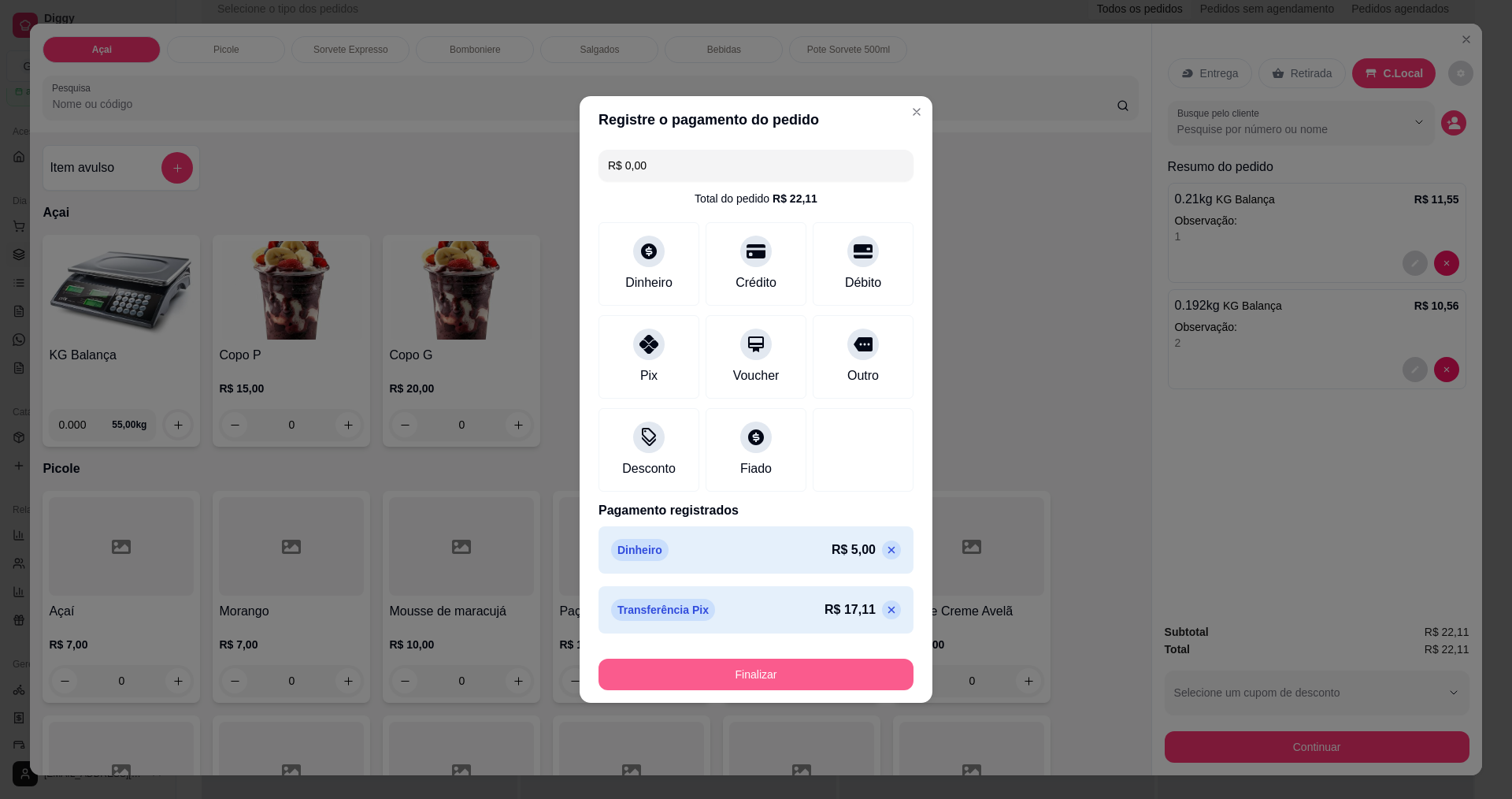
click at [822, 672] on button "Finalizar" at bounding box center [756, 674] width 315 height 31
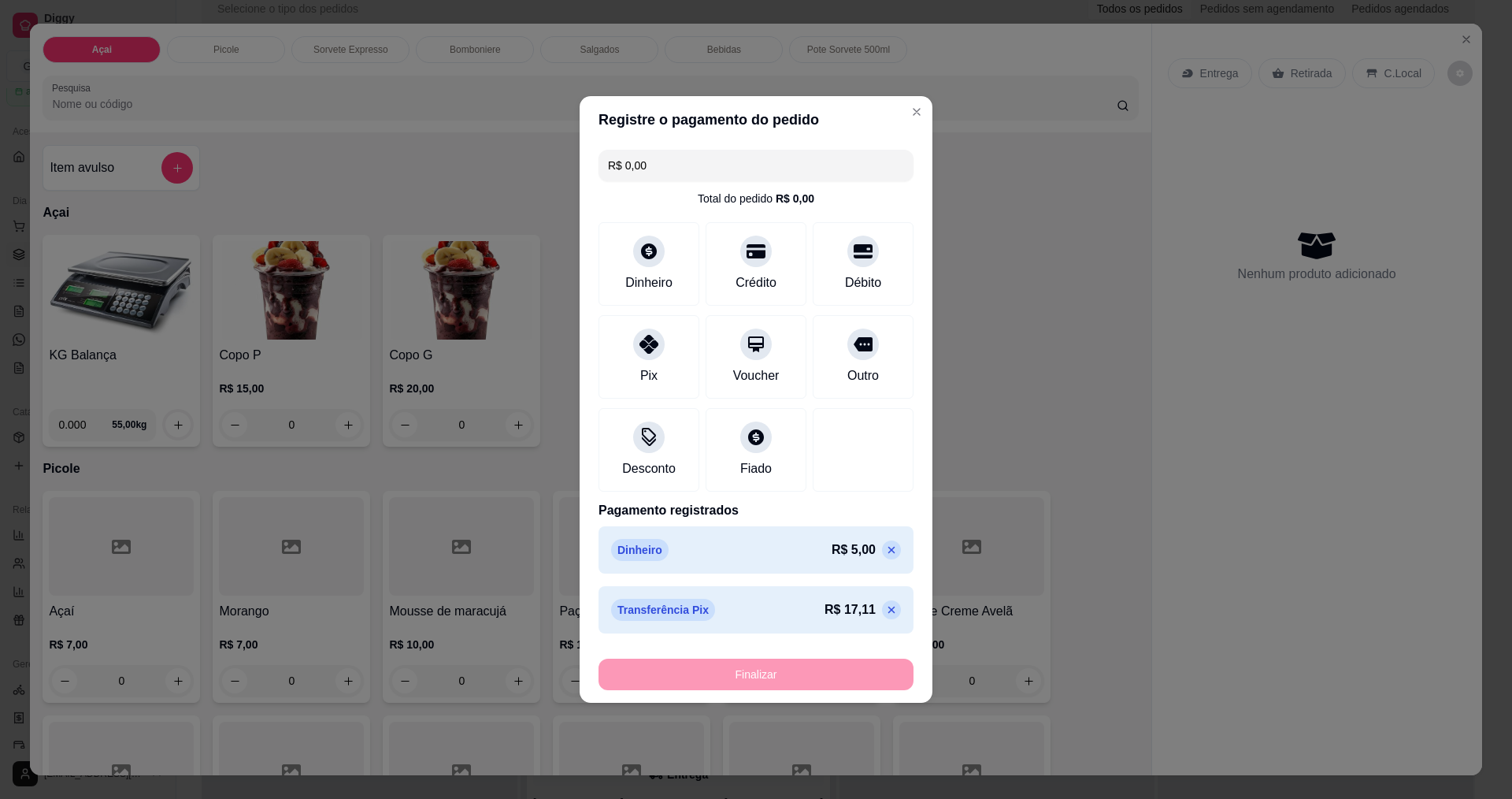
type input "-R$ 22,11"
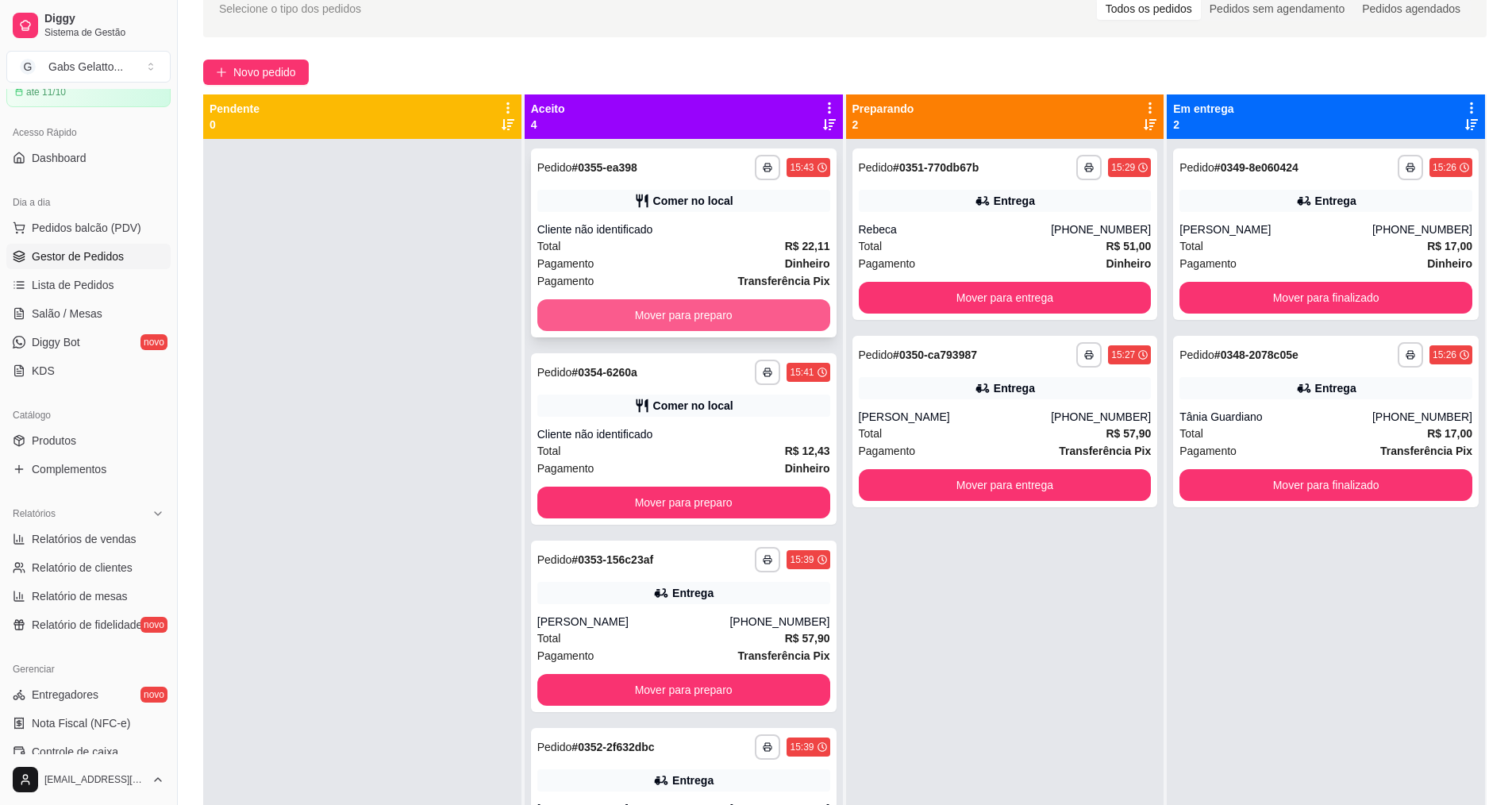
click at [707, 321] on button "Mover para preparo" at bounding box center [683, 315] width 293 height 32
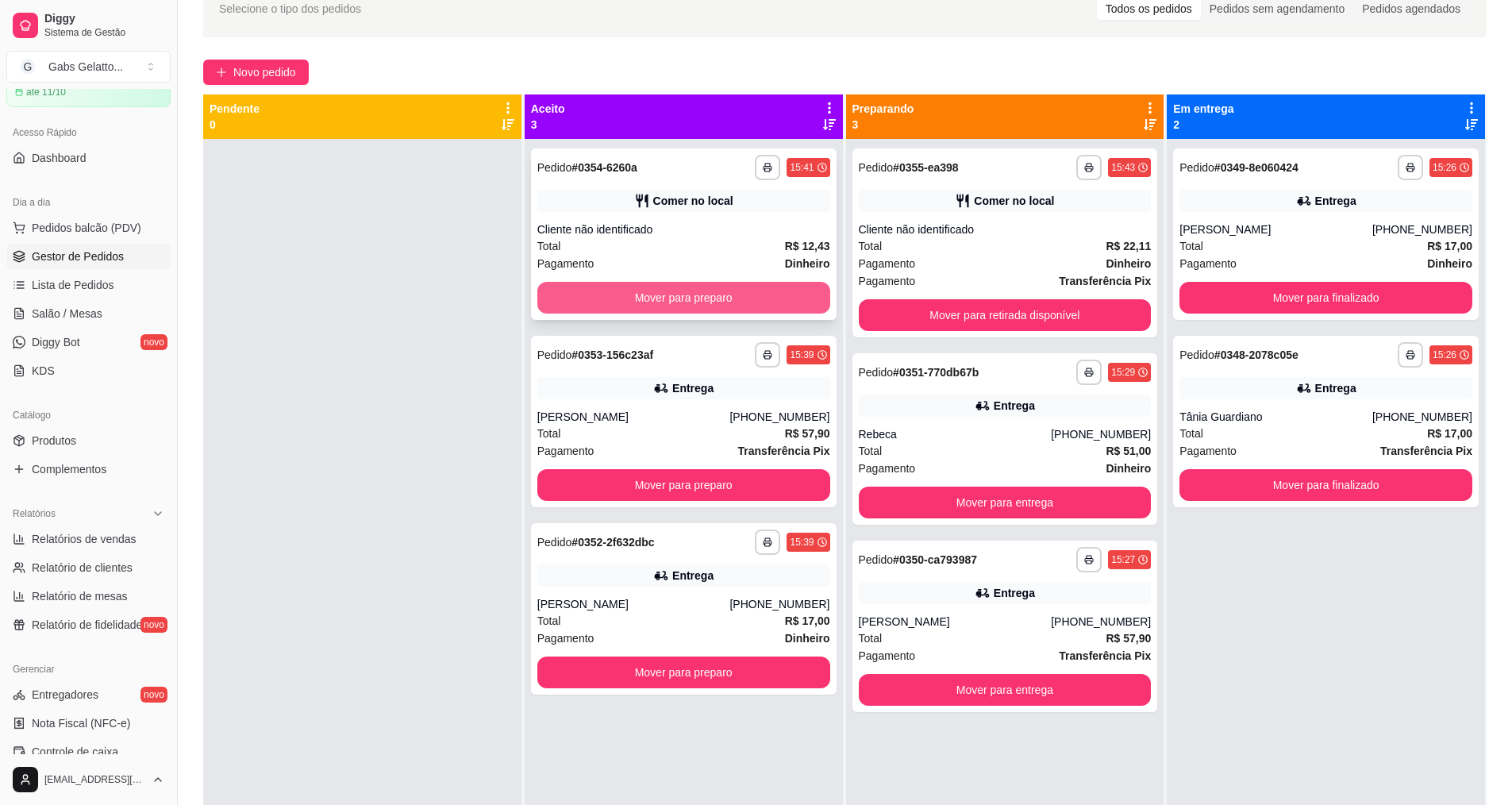
click at [720, 303] on button "Mover para preparo" at bounding box center [683, 298] width 293 height 32
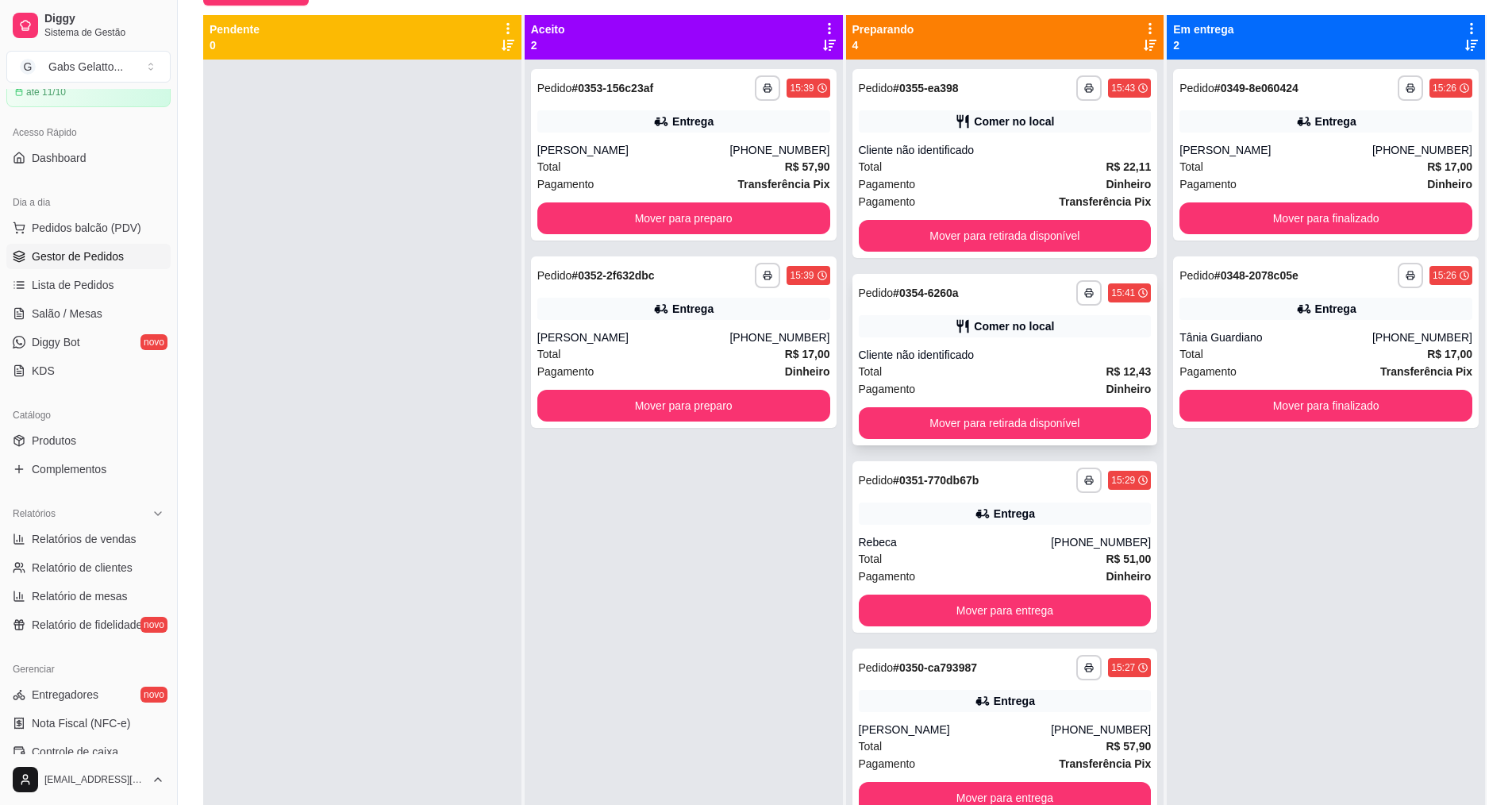
scroll to position [45, 0]
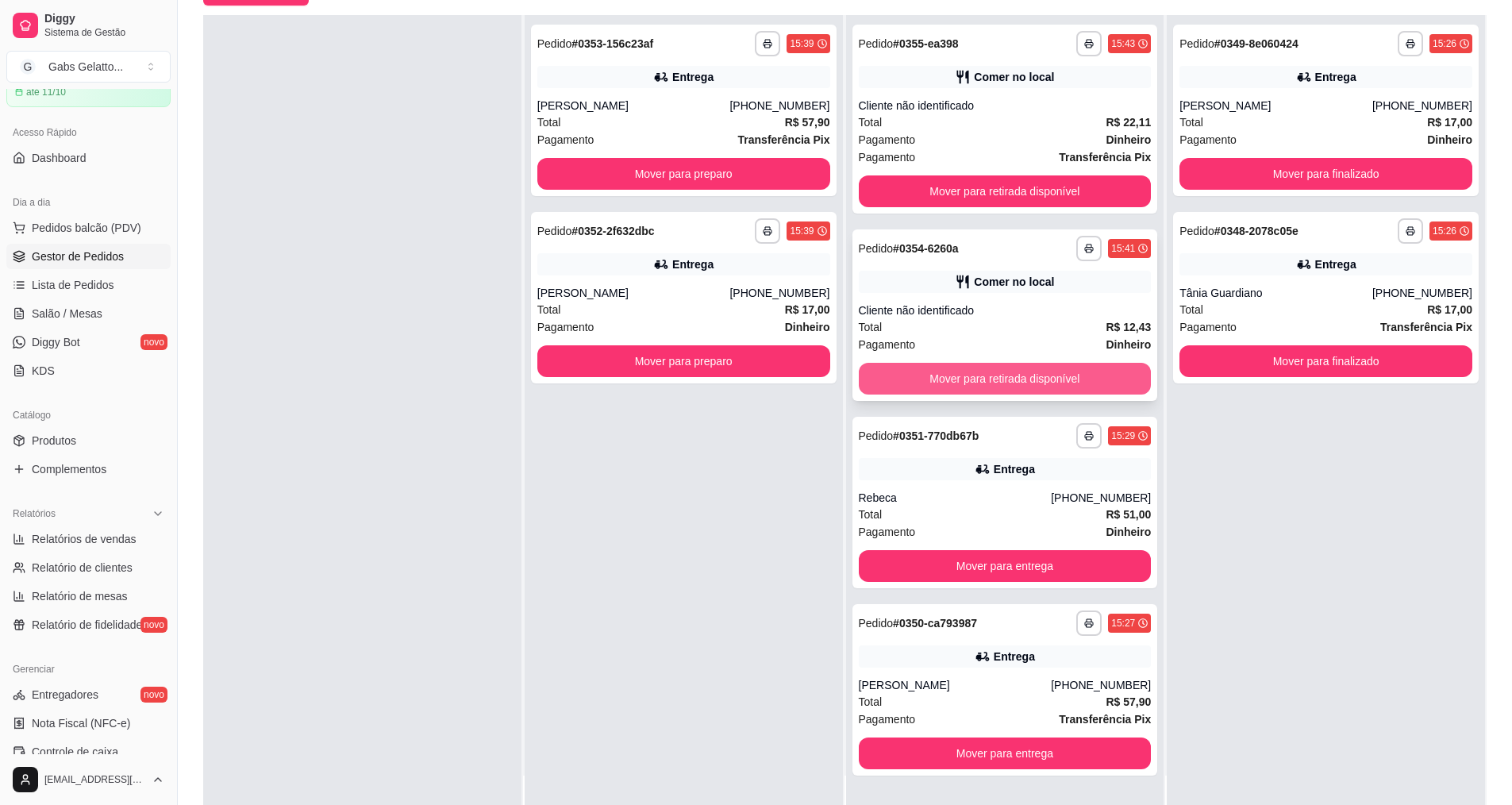
click at [1004, 375] on button "Mover para retirada disponível" at bounding box center [1004, 378] width 293 height 32
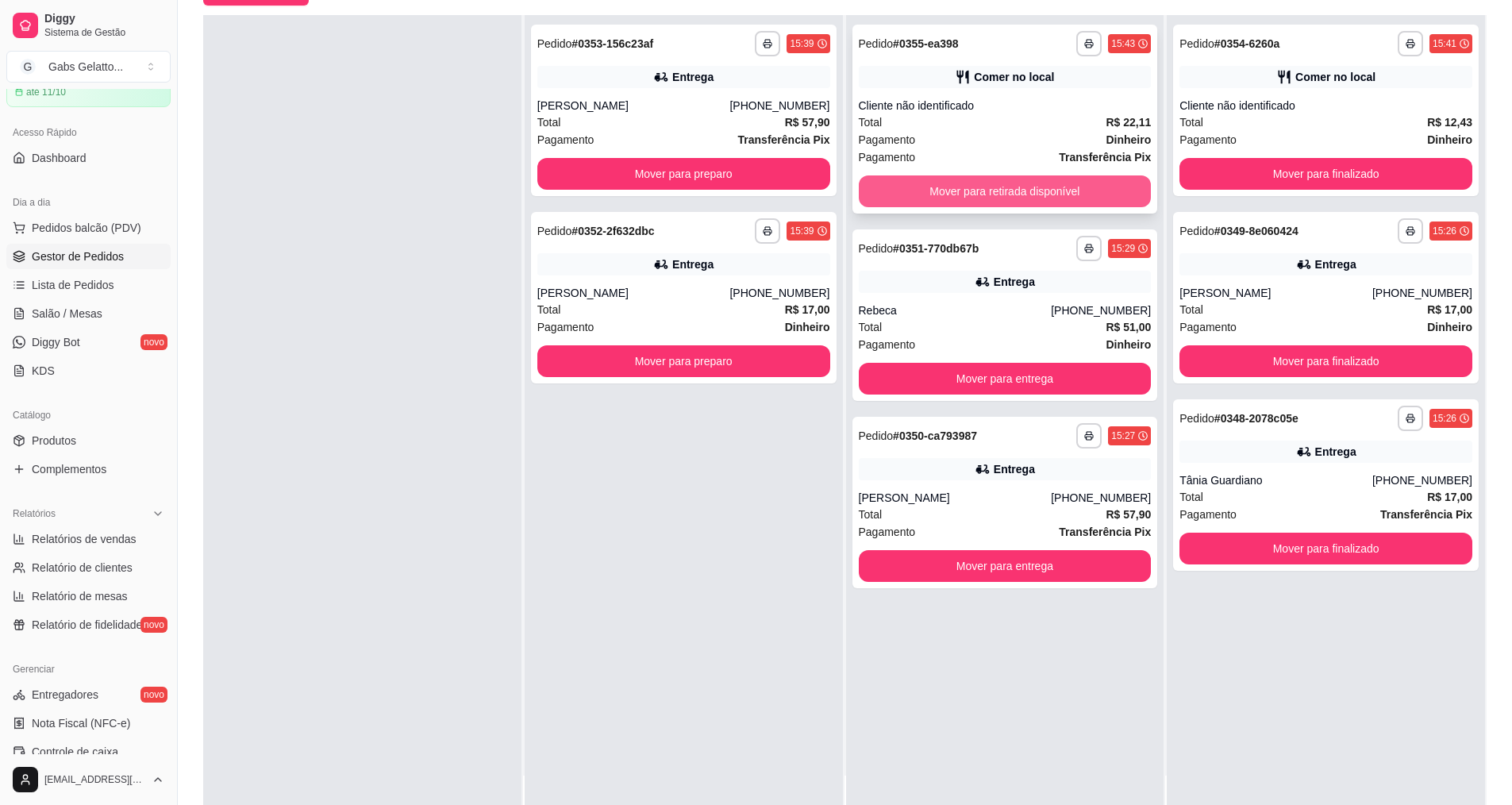
click at [1005, 194] on button "Mover para retirada disponível" at bounding box center [1004, 191] width 293 height 32
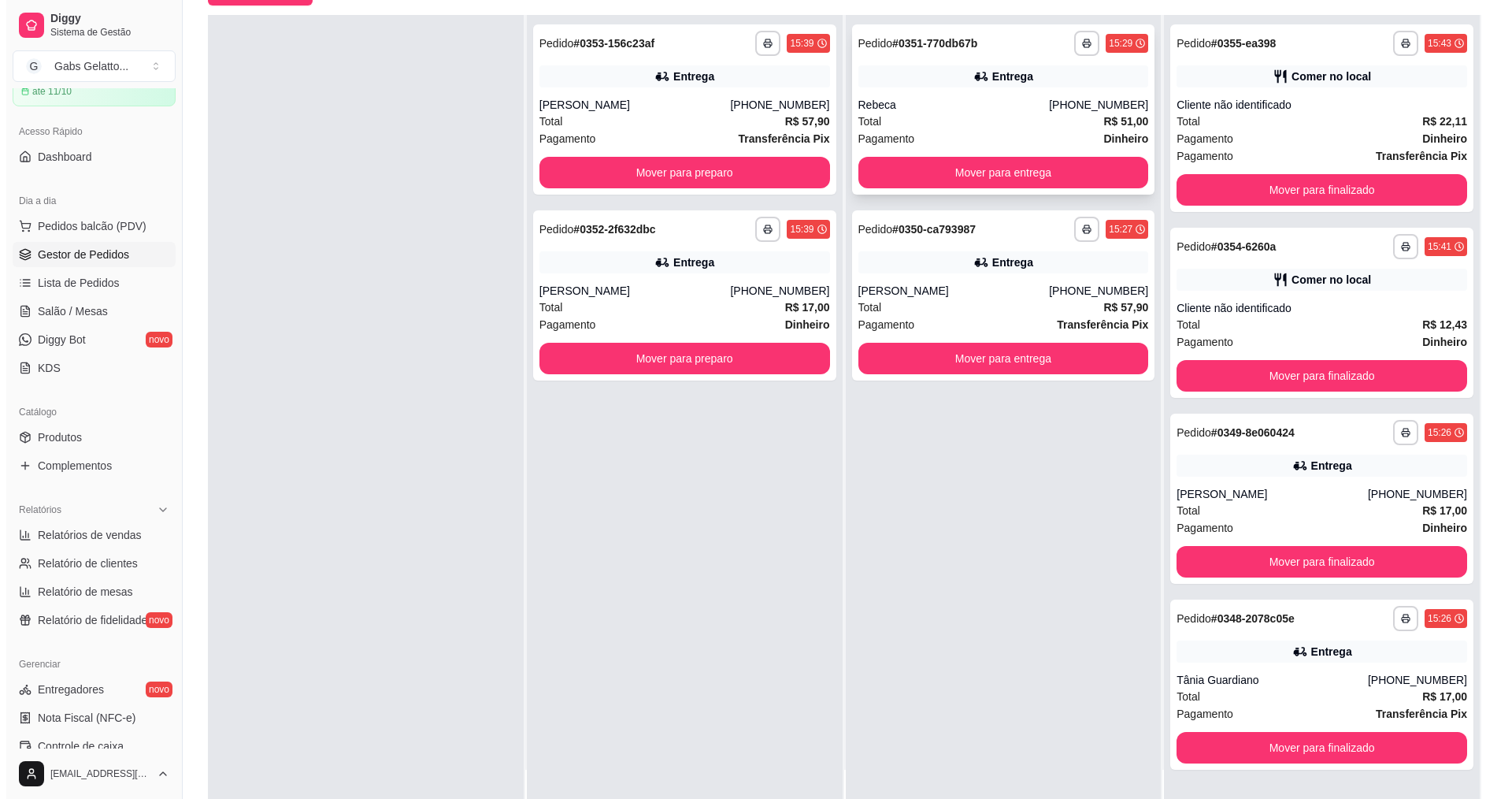
scroll to position [0, 0]
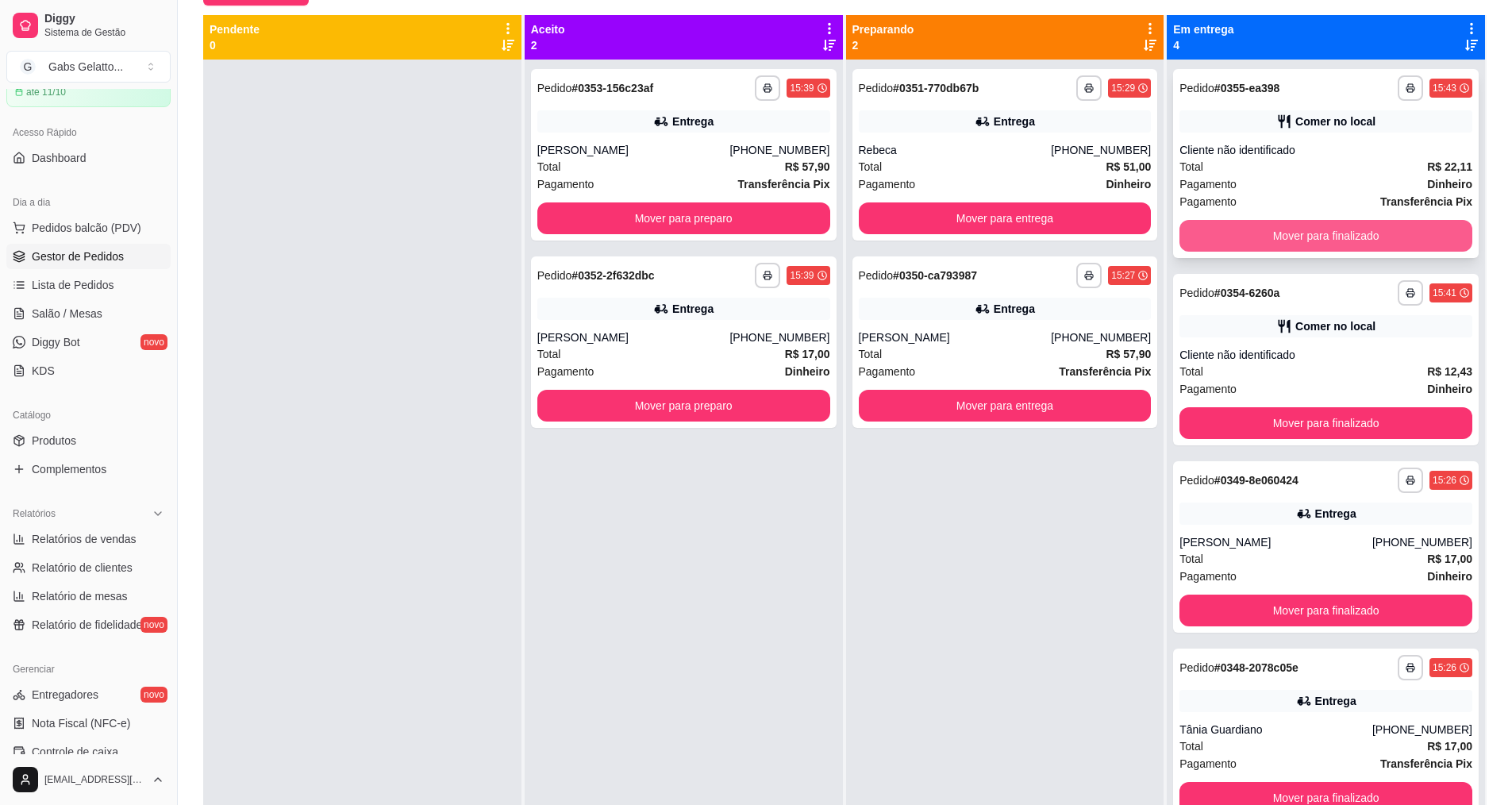
click at [1292, 234] on button "Mover para finalizado" at bounding box center [1326, 235] width 293 height 32
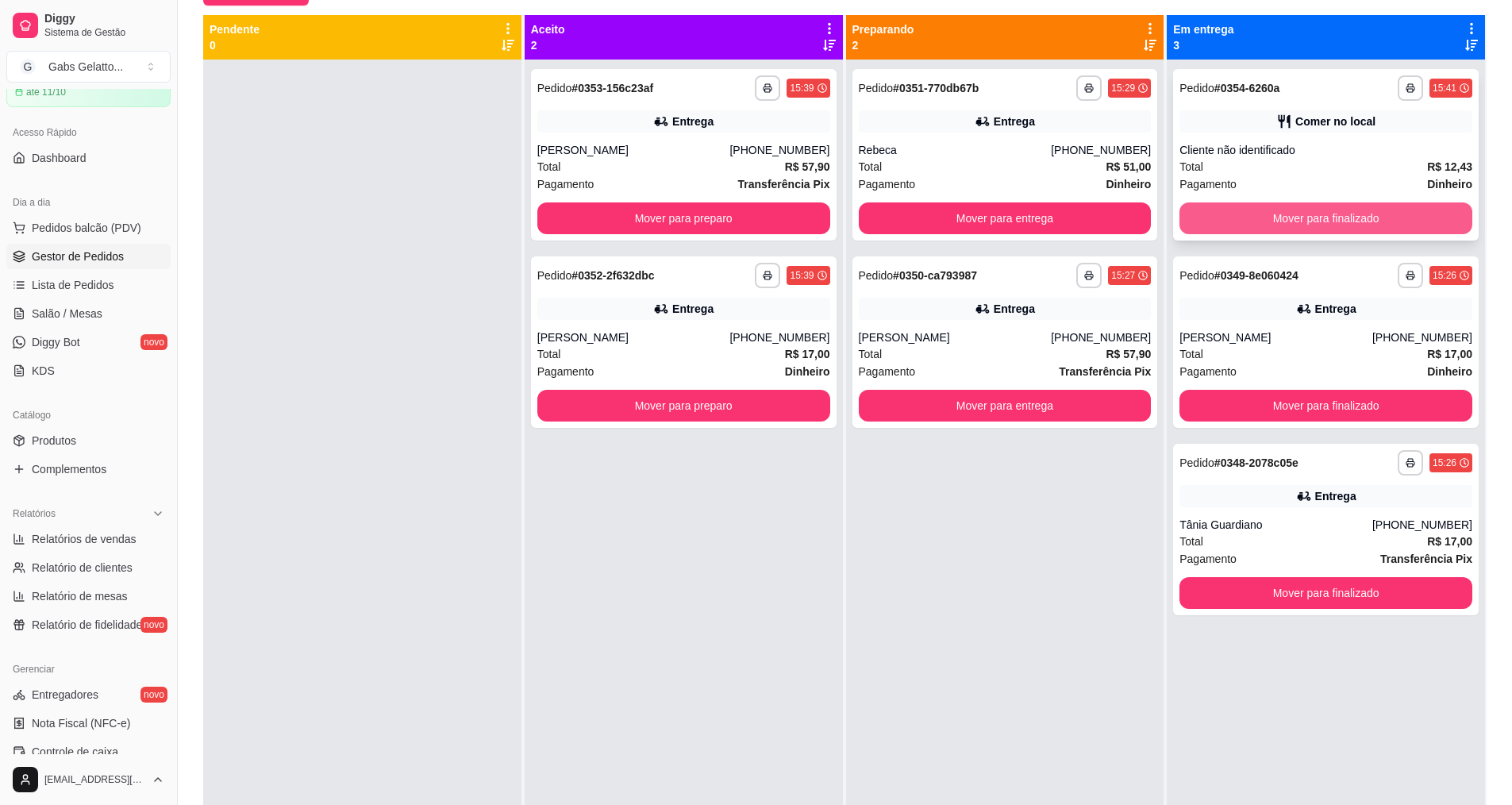
click at [1307, 220] on button "Mover para finalizado" at bounding box center [1326, 218] width 293 height 32
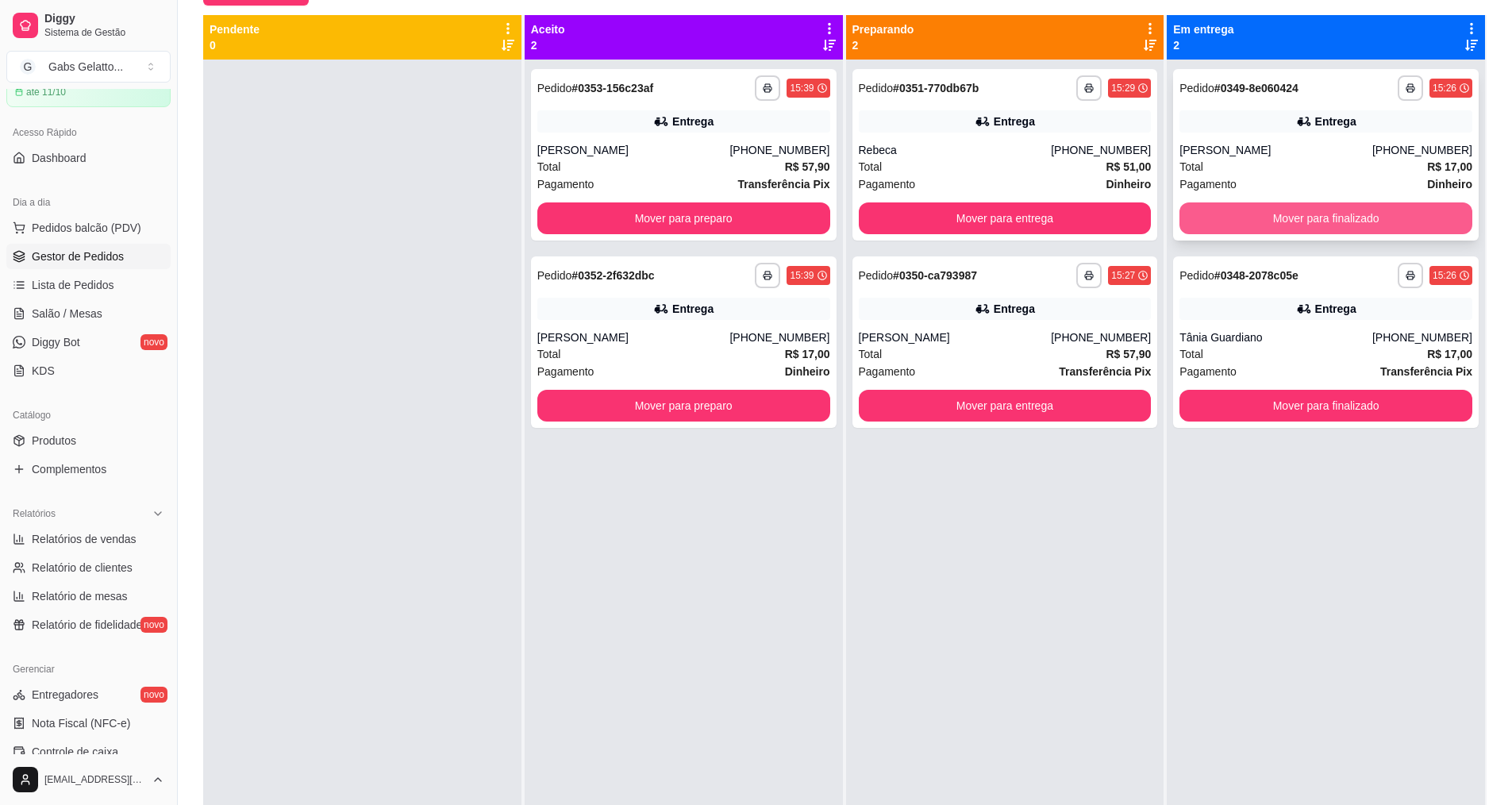
click at [1326, 215] on button "Mover para finalizado" at bounding box center [1326, 218] width 293 height 32
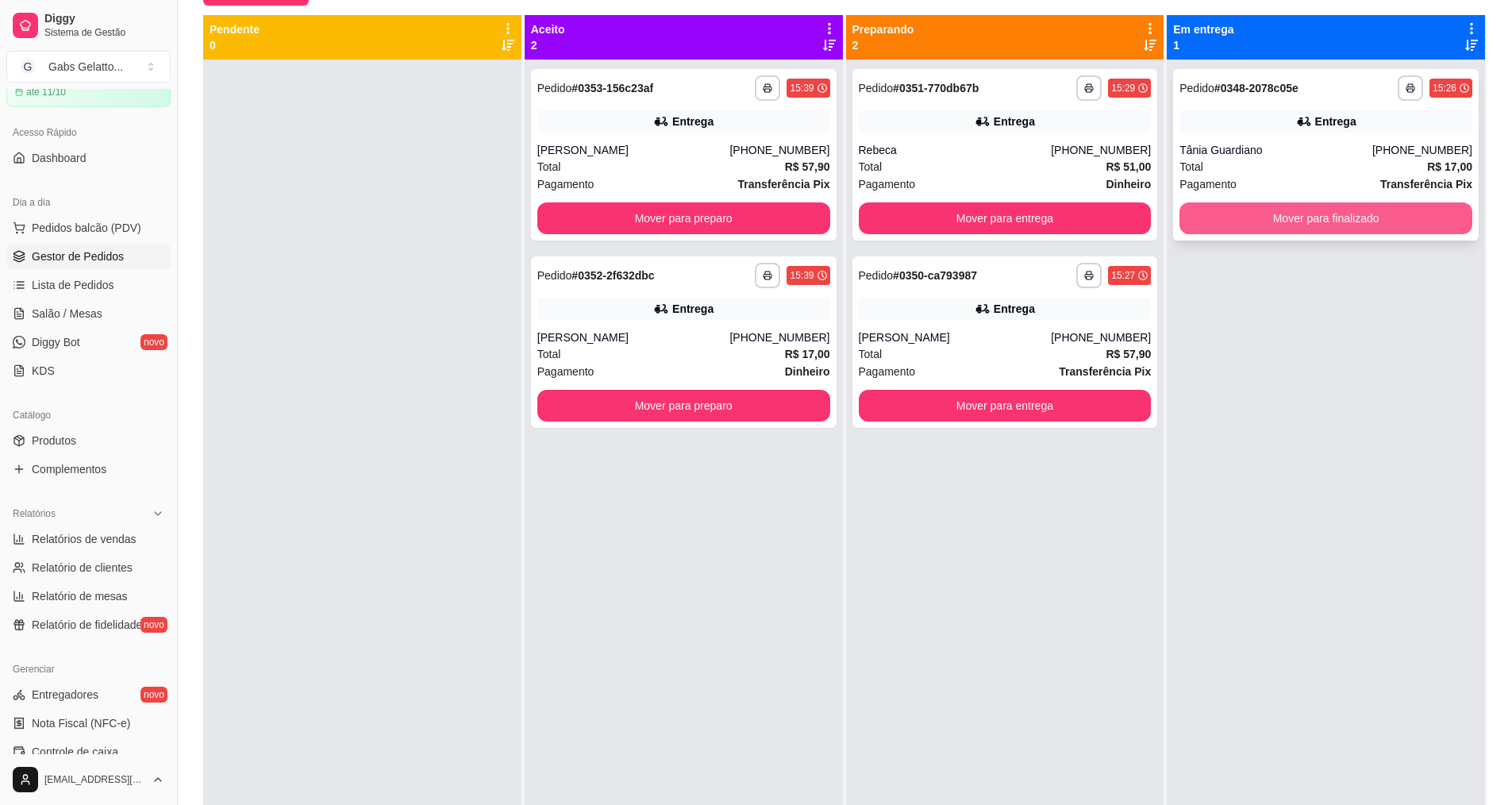
click at [1335, 211] on button "Mover para finalizado" at bounding box center [1326, 218] width 293 height 32
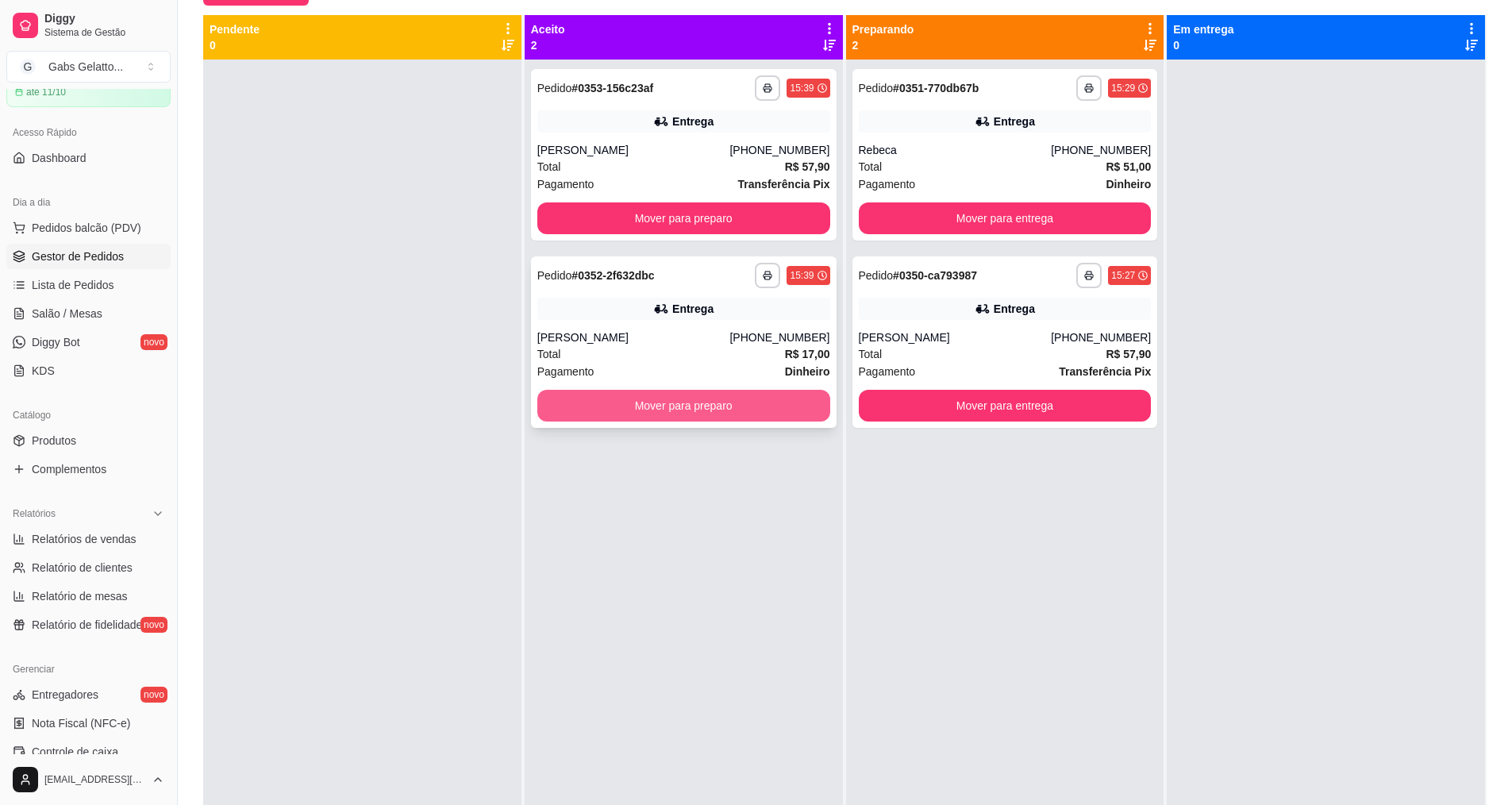
click at [712, 407] on button "Mover para preparo" at bounding box center [683, 405] width 293 height 32
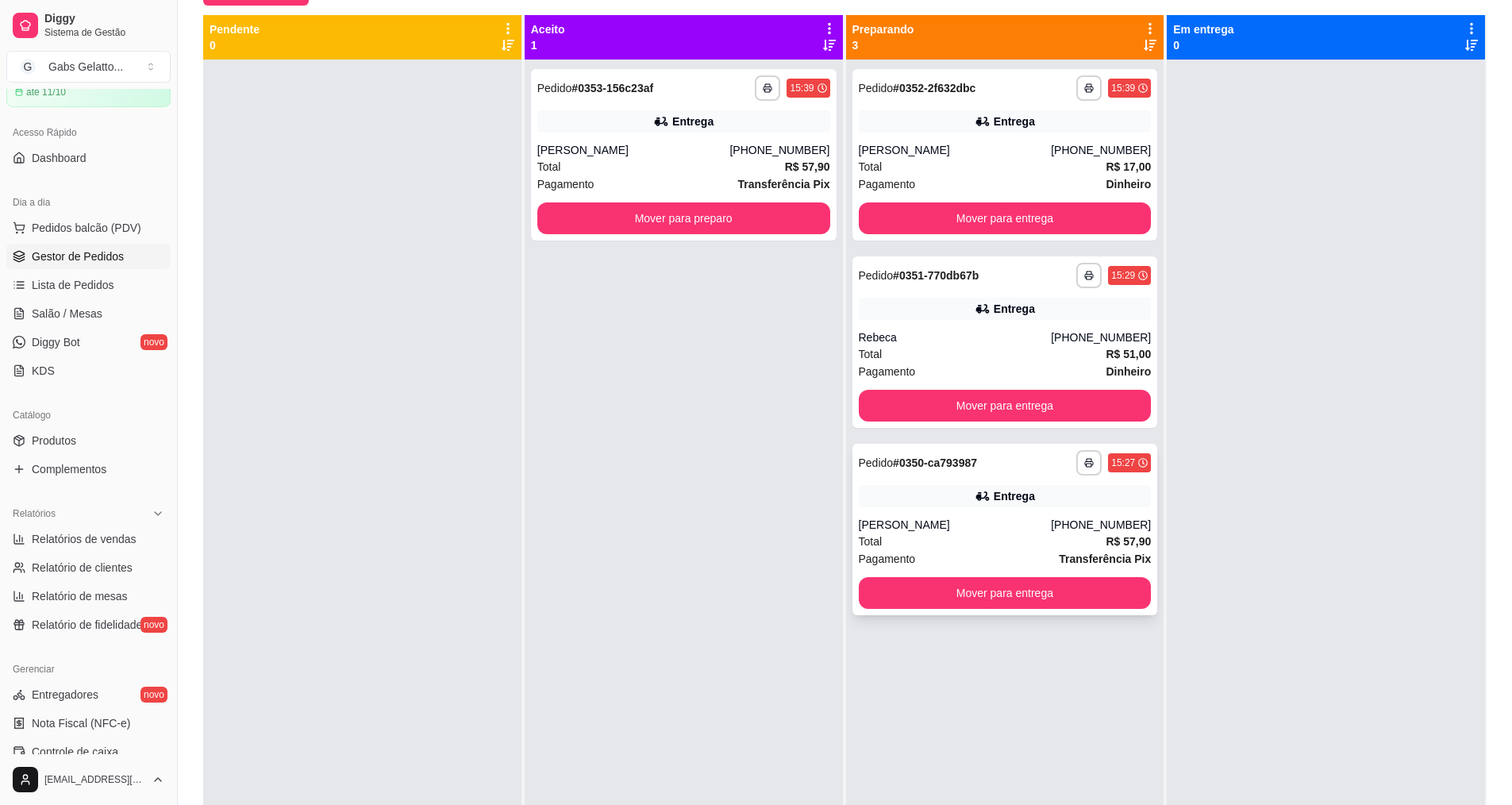
click at [1001, 491] on div "Entrega" at bounding box center [1013, 496] width 41 height 16
click at [984, 141] on div "**********" at bounding box center [1004, 155] width 305 height 172
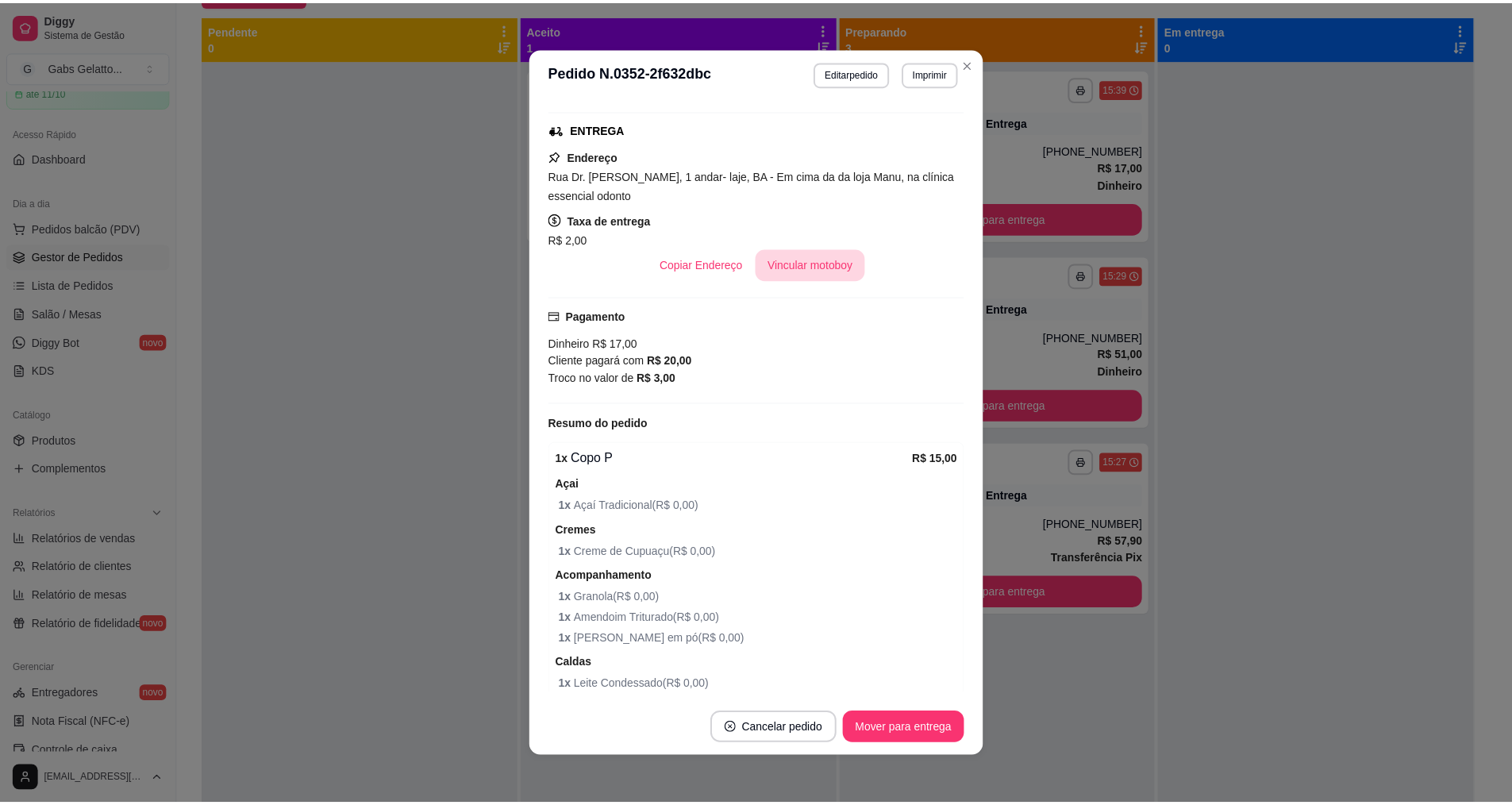
scroll to position [345, 0]
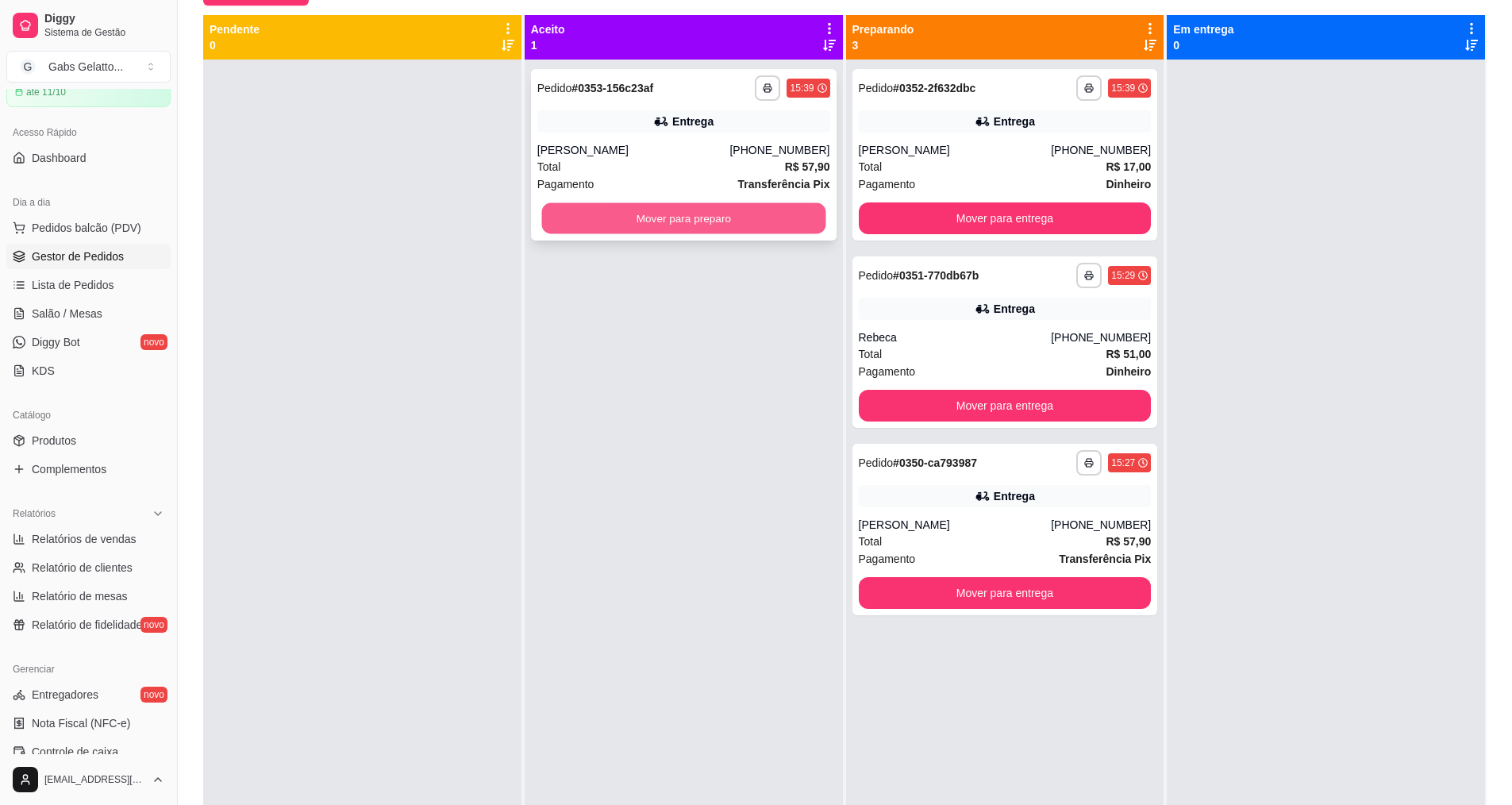
click at [753, 215] on button "Mover para preparo" at bounding box center [682, 218] width 284 height 31
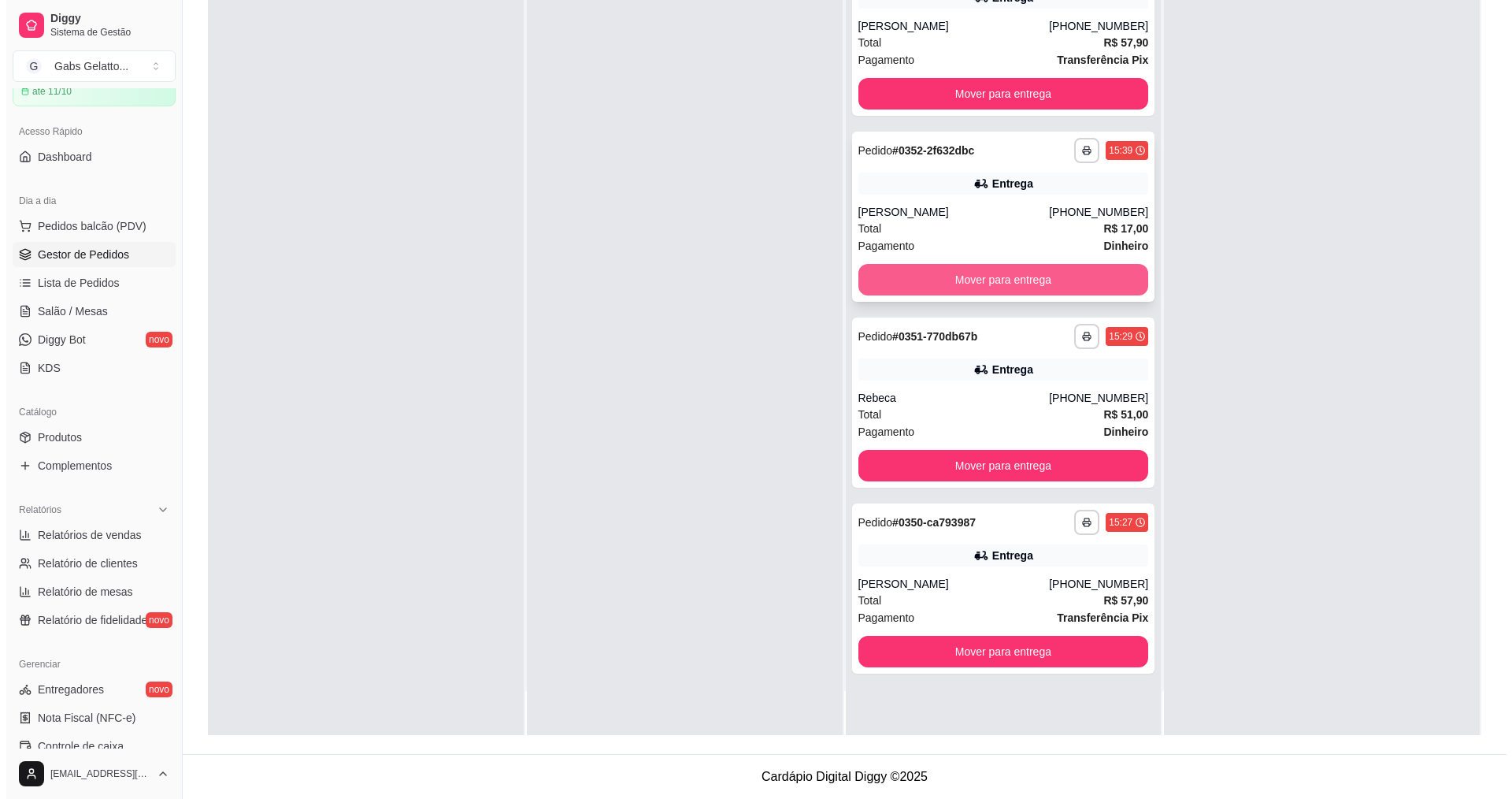
scroll to position [0, 0]
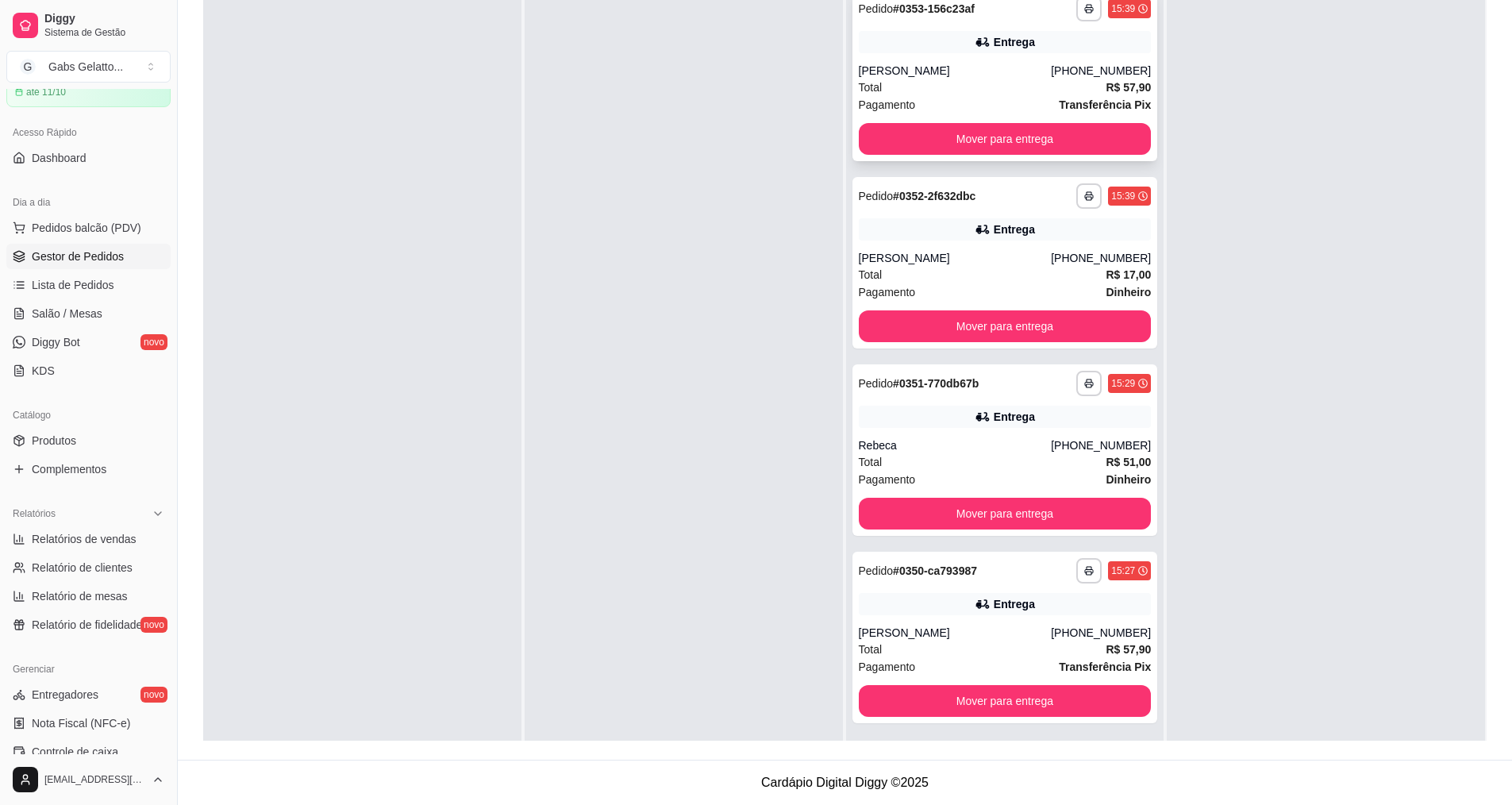
click at [1019, 78] on div "[PERSON_NAME]" at bounding box center [955, 71] width 192 height 16
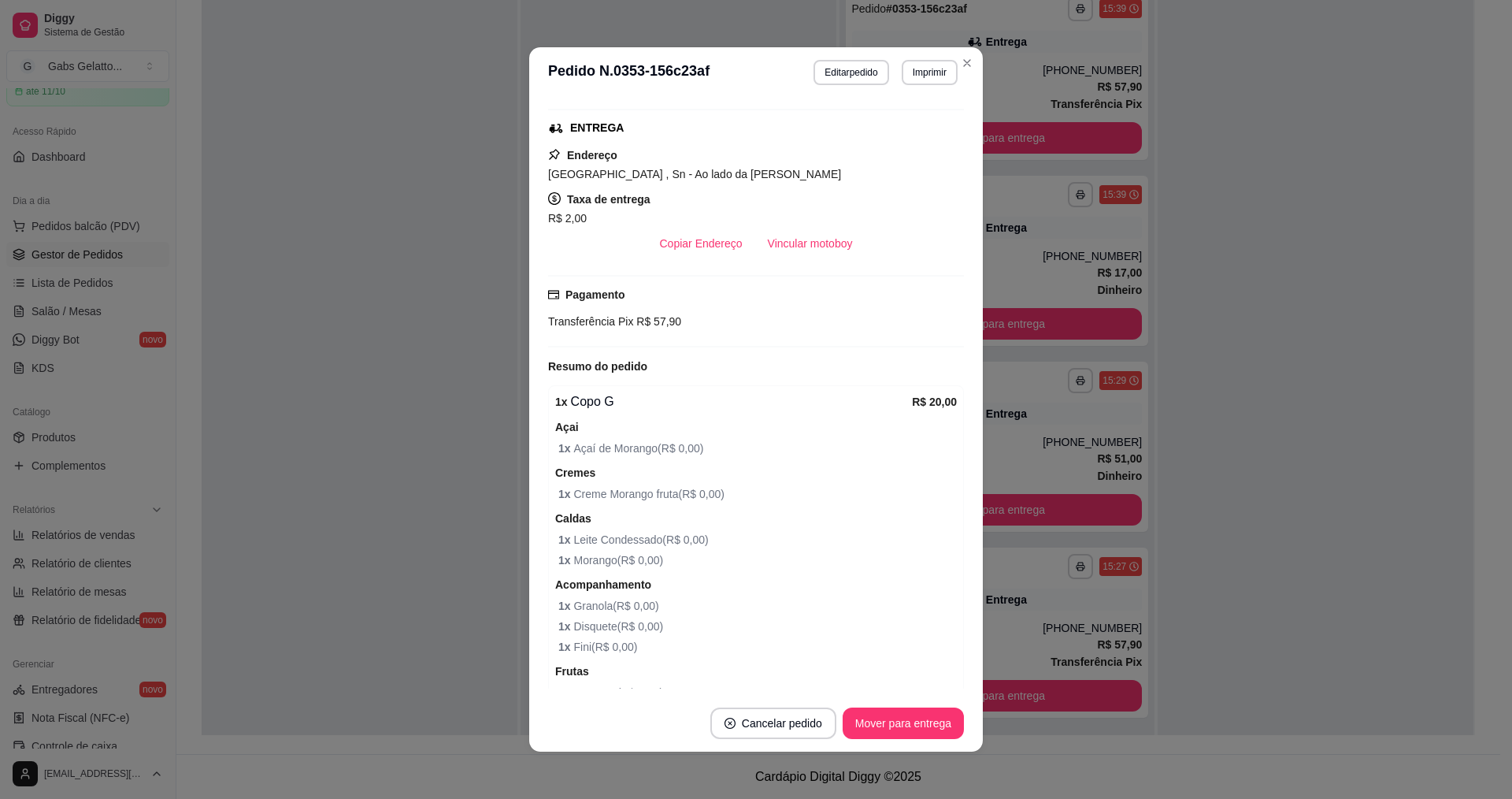
scroll to position [384, 0]
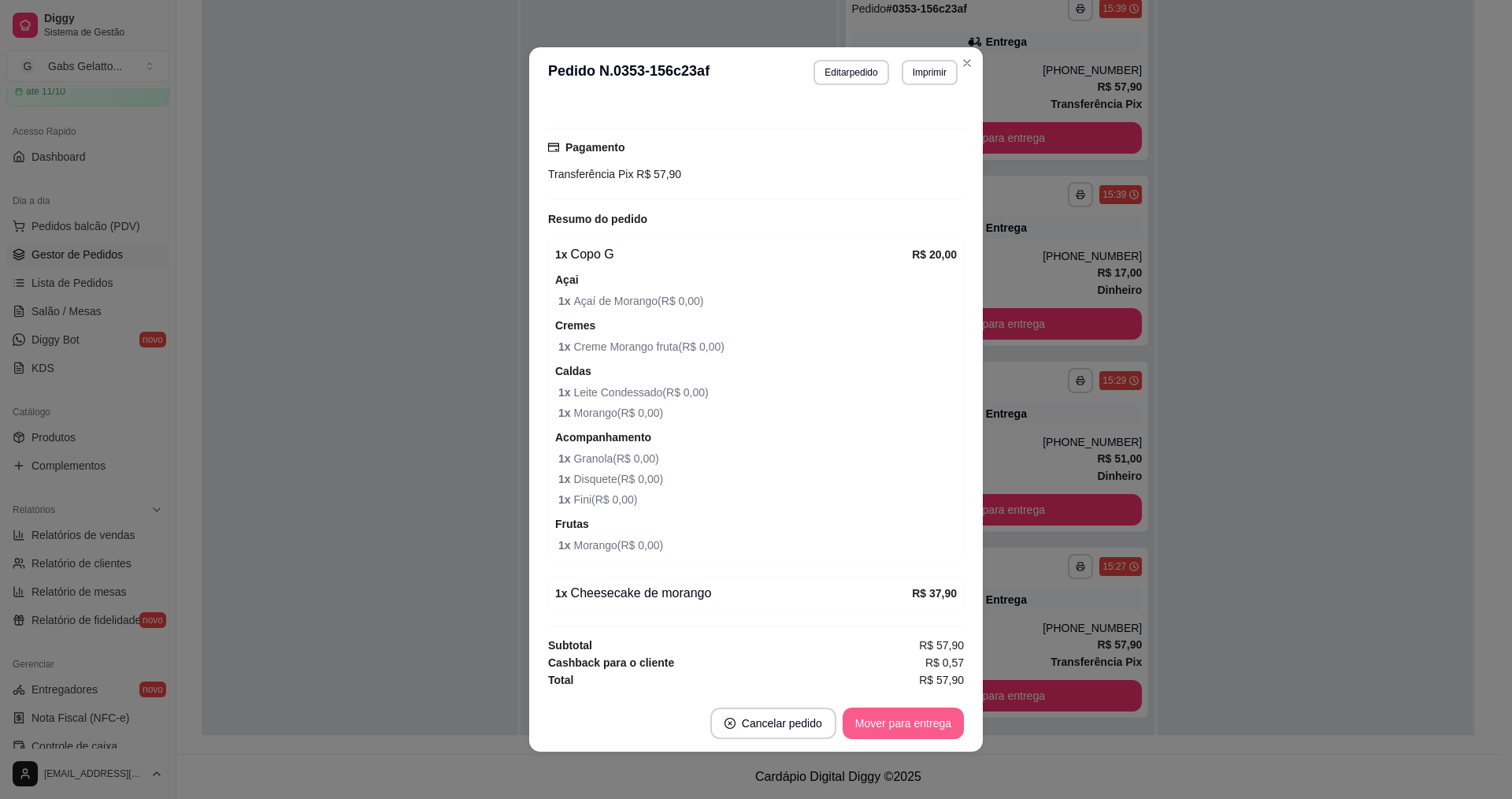
click at [883, 723] on button "Mover para entrega" at bounding box center [903, 723] width 122 height 31
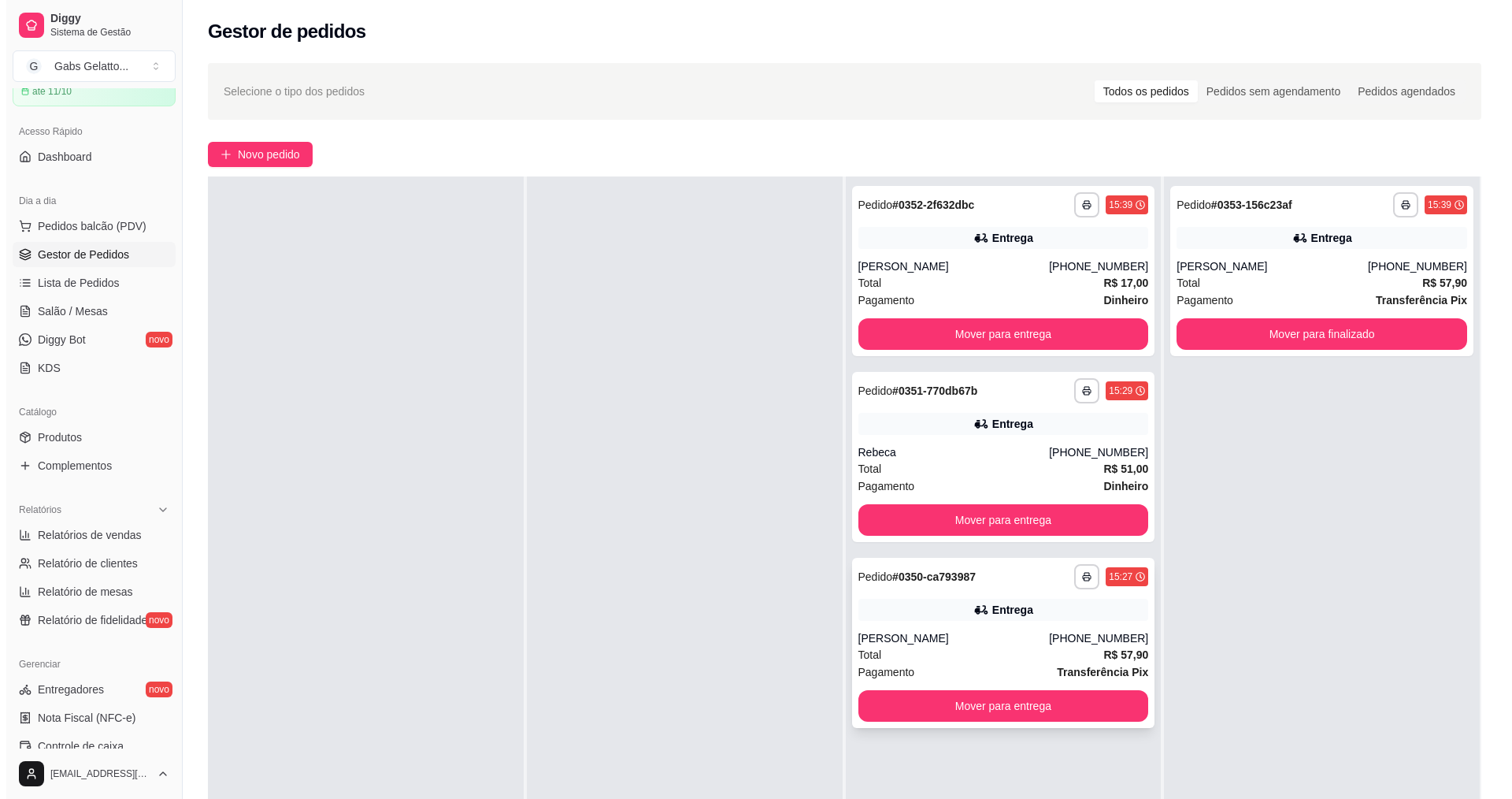
scroll to position [157, 0]
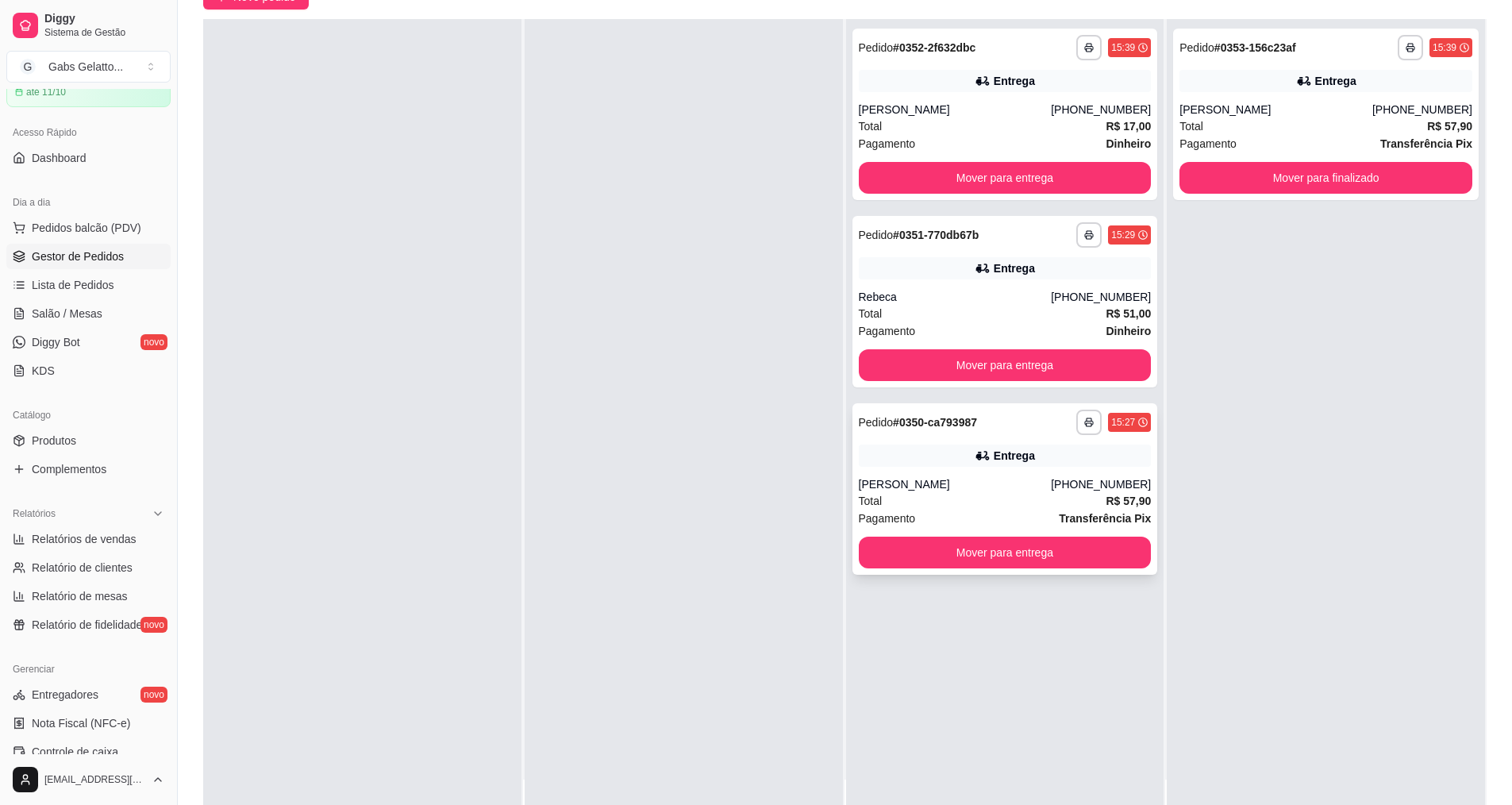
click at [1052, 505] on div "Total R$ 57,90" at bounding box center [1004, 500] width 293 height 18
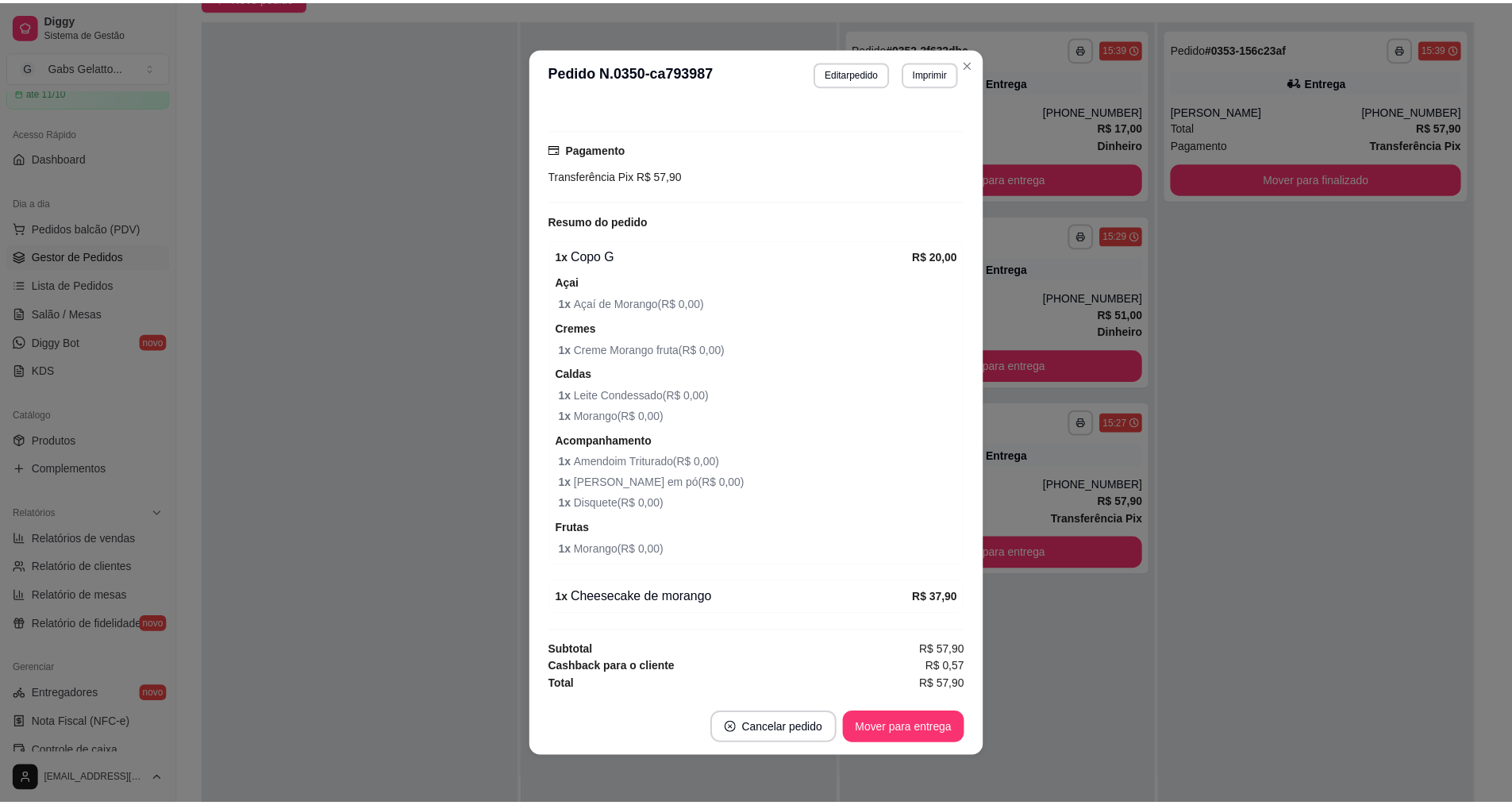
scroll to position [4, 0]
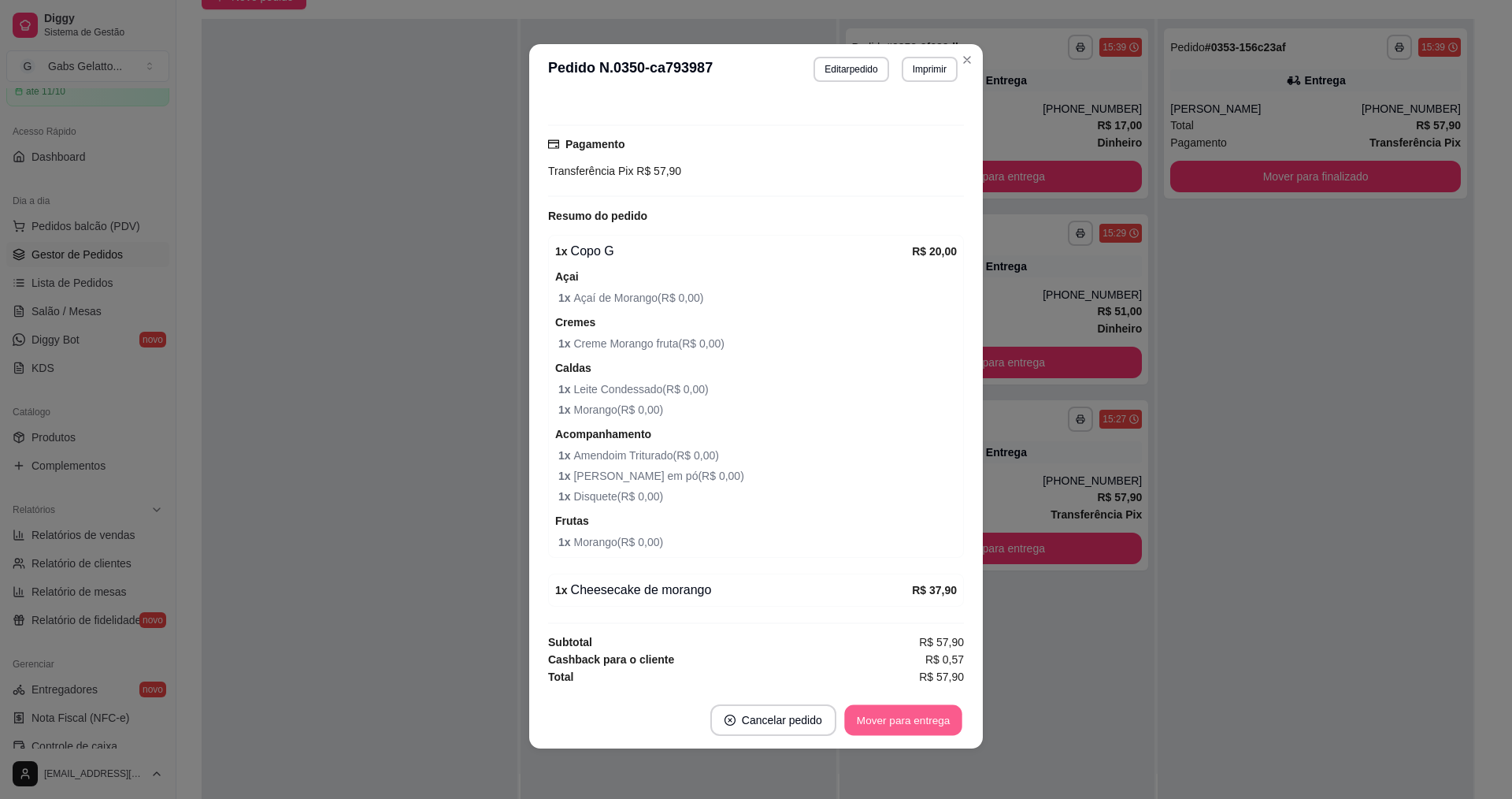
click at [885, 723] on button "Mover para entrega" at bounding box center [903, 720] width 118 height 30
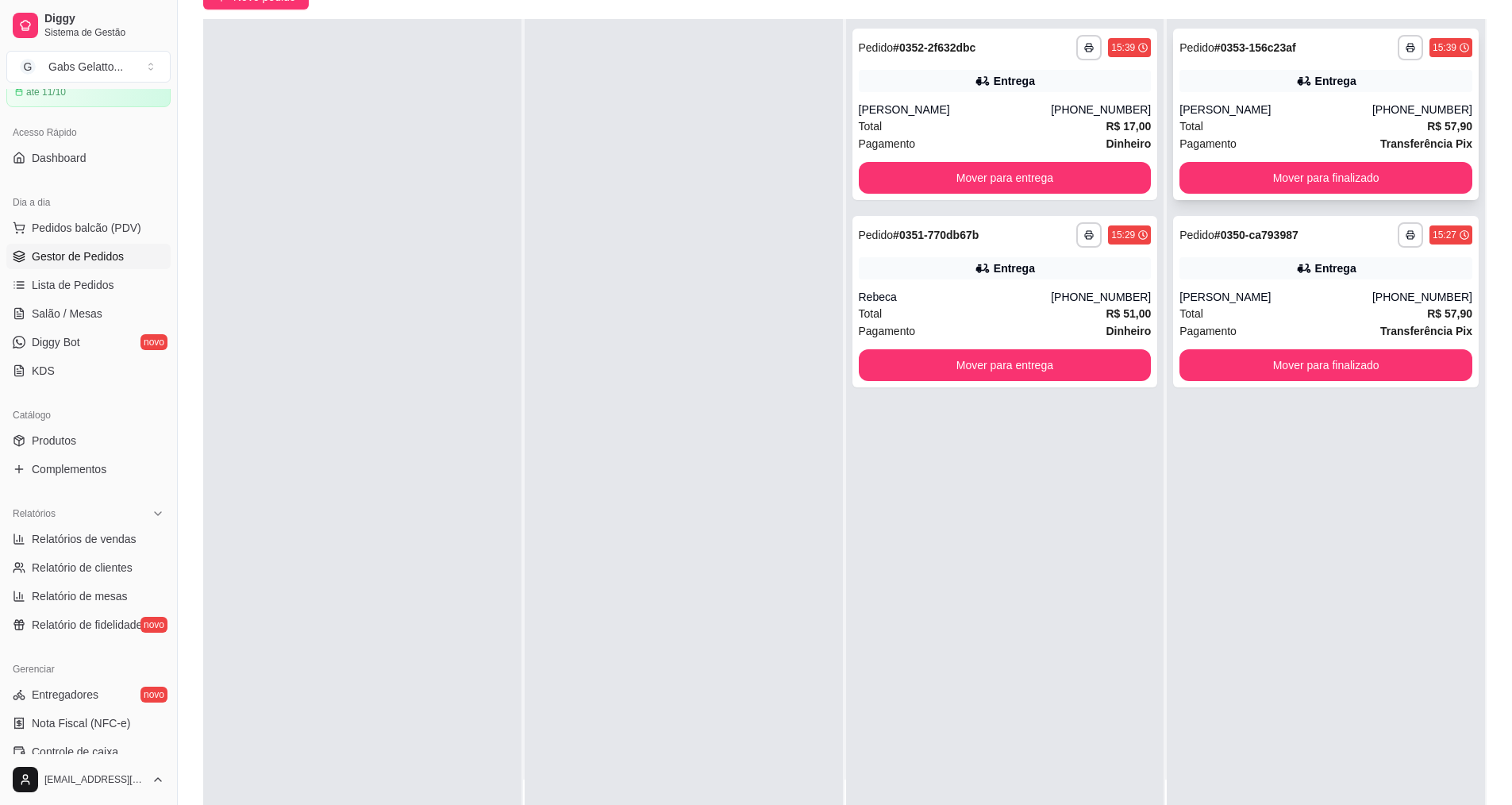
click at [1294, 122] on div "Total R$ 57,90" at bounding box center [1326, 126] width 293 height 18
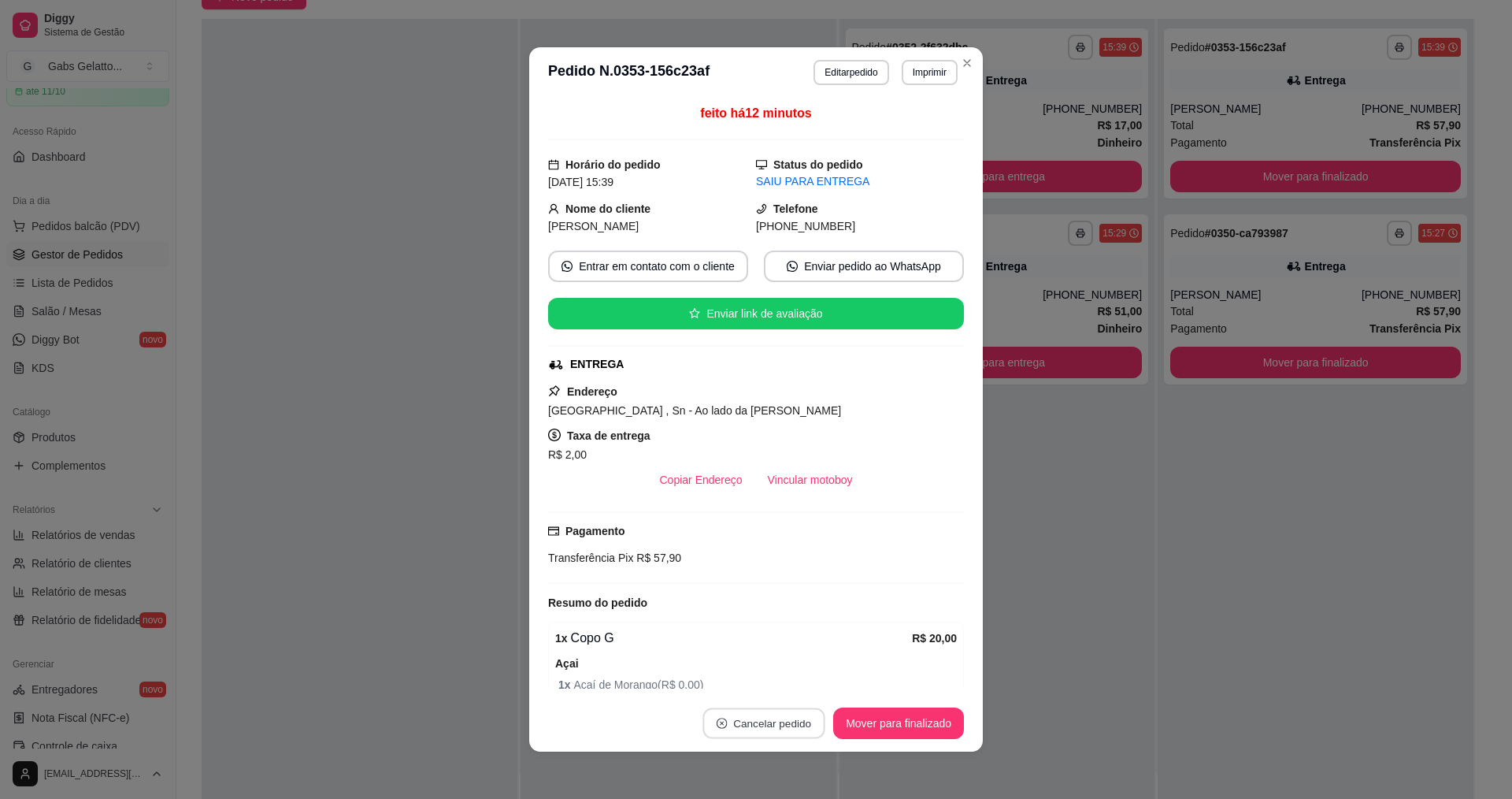
click at [777, 731] on button "Cancelar pedido" at bounding box center [764, 723] width 122 height 30
click at [815, 674] on button "Sim" at bounding box center [802, 683] width 63 height 31
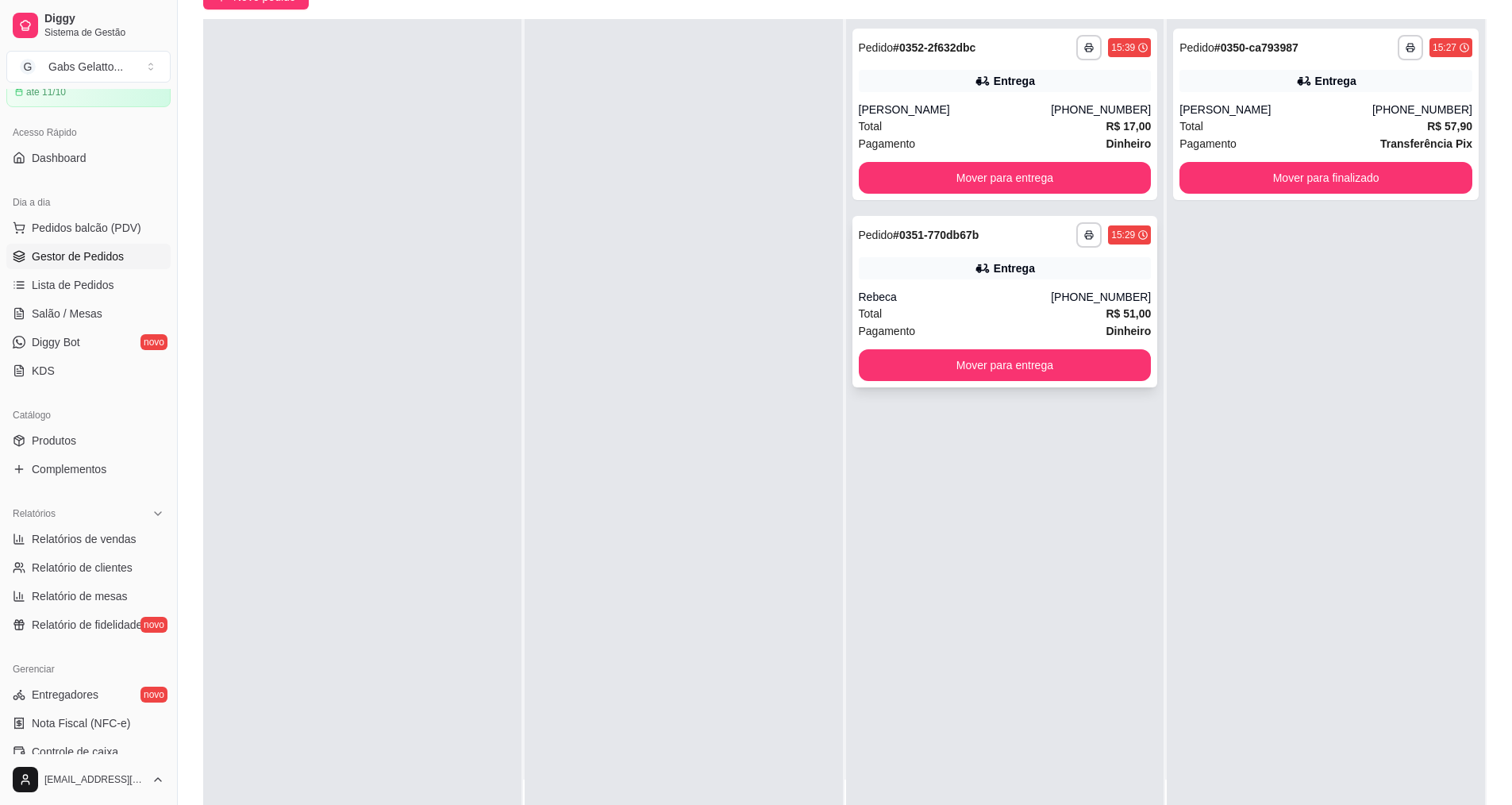
scroll to position [0, 0]
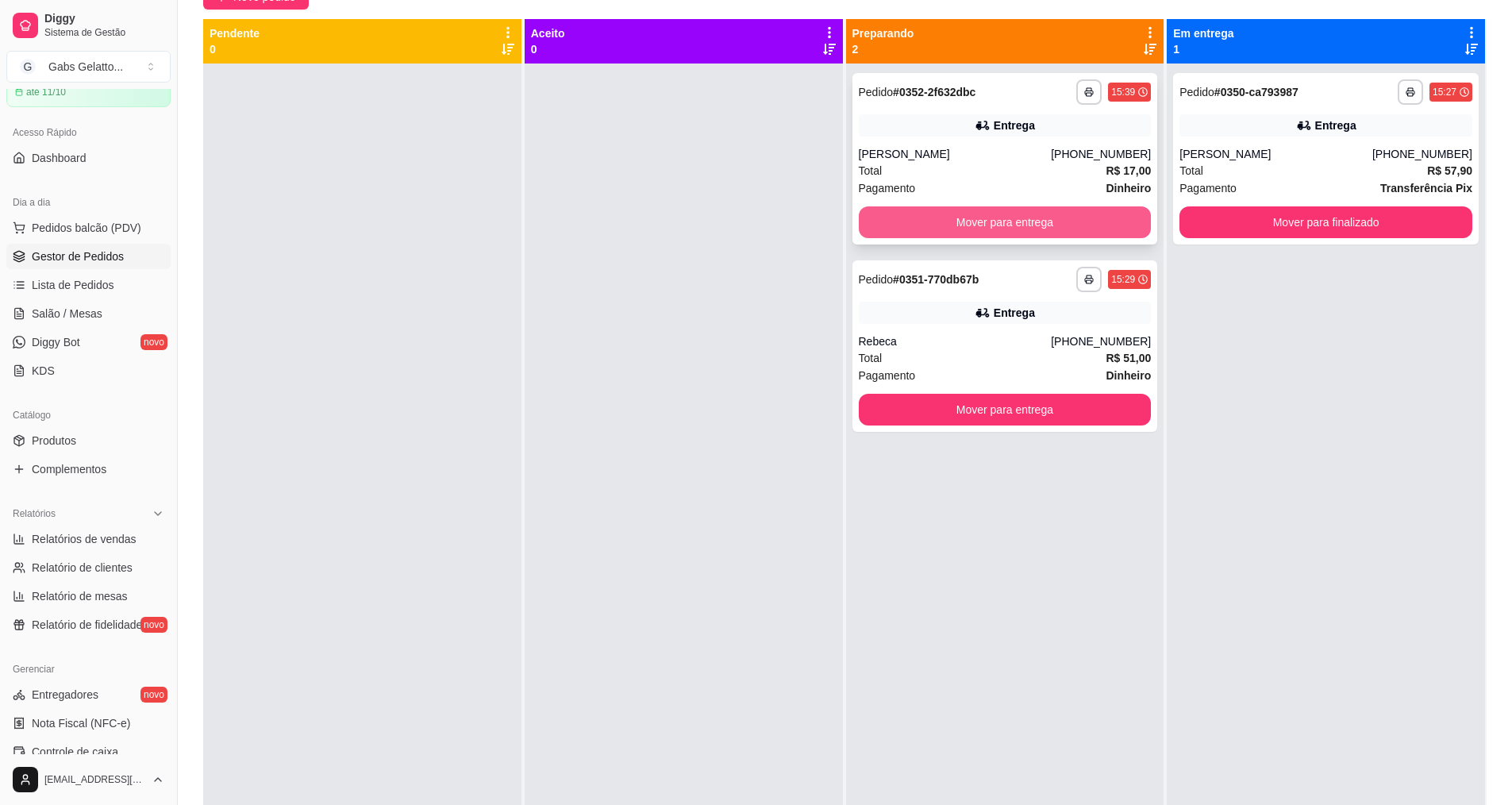
click at [1045, 218] on button "Mover para entrega" at bounding box center [1004, 222] width 293 height 32
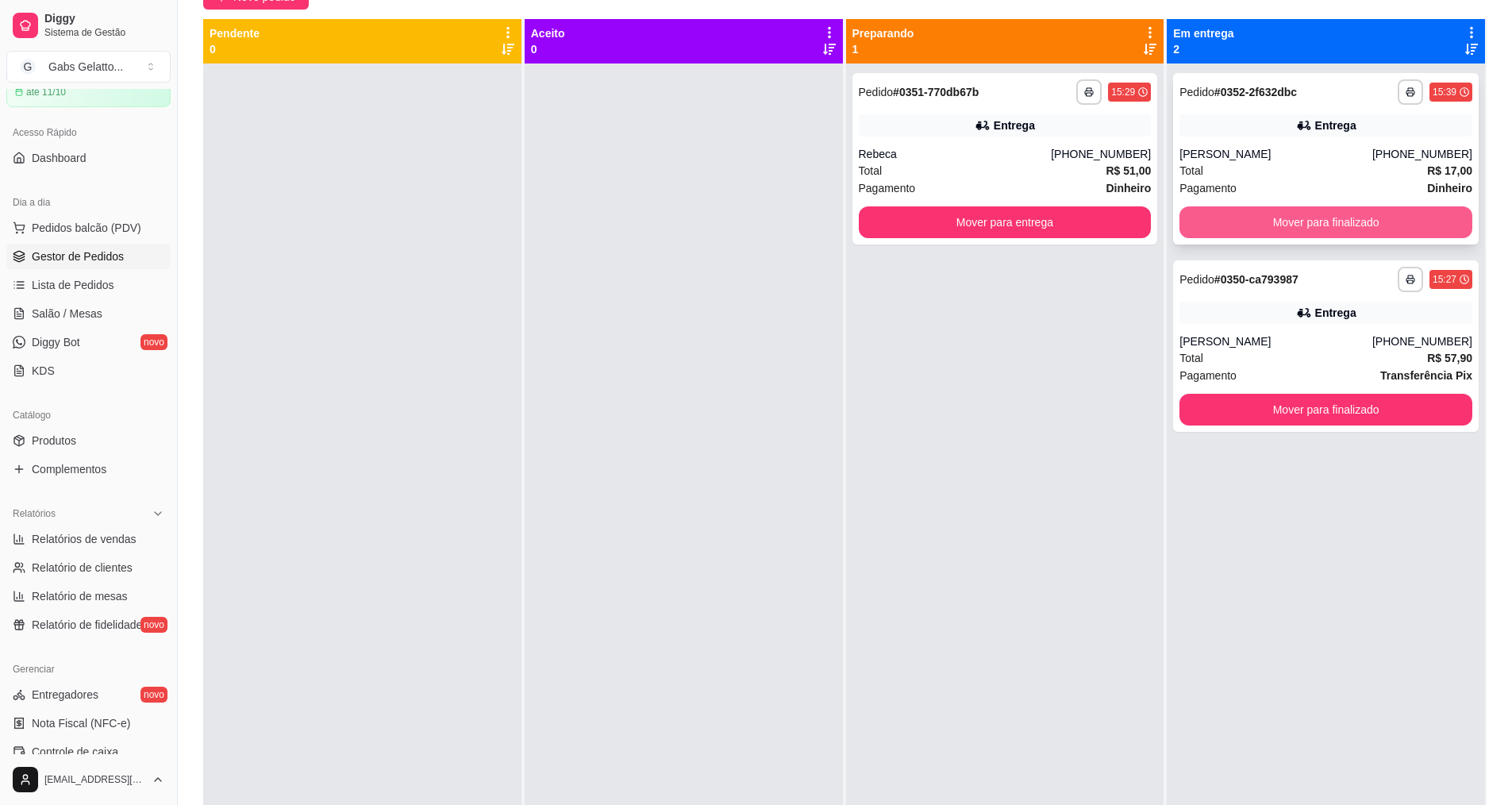
click at [1284, 224] on button "Mover para finalizado" at bounding box center [1326, 222] width 293 height 32
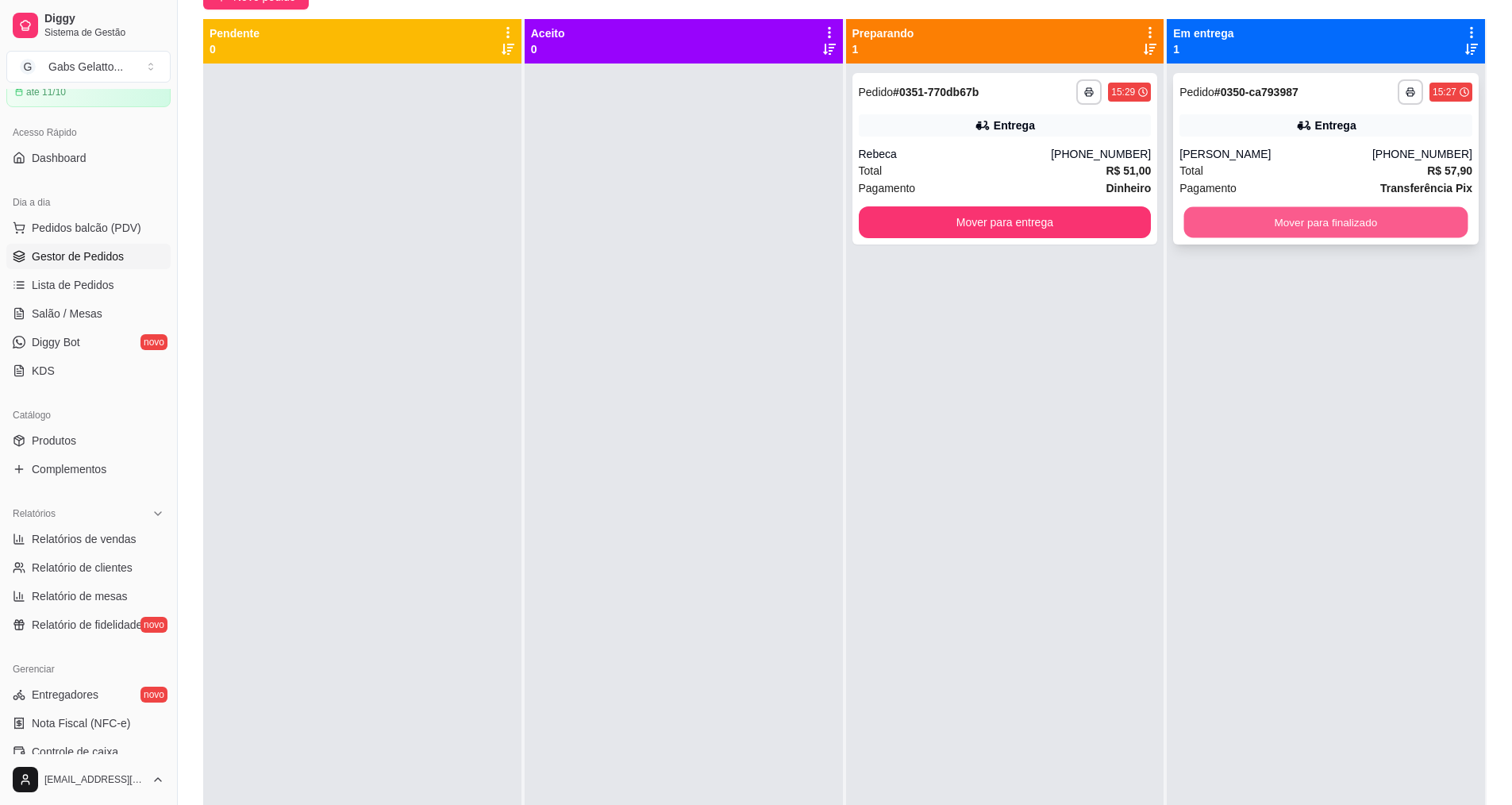
click at [1312, 231] on button "Mover para finalizado" at bounding box center [1326, 222] width 284 height 31
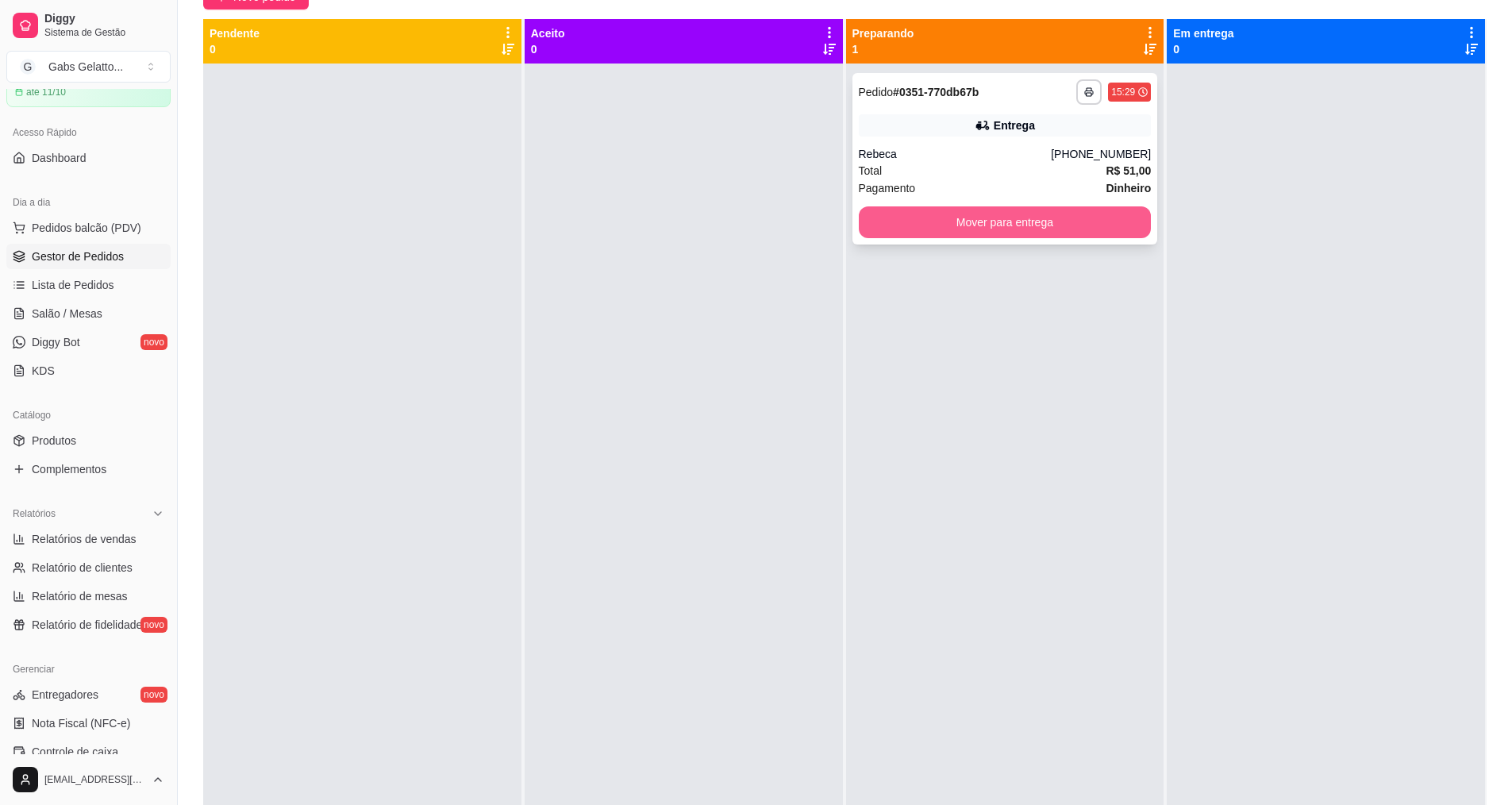
click at [1066, 214] on button "Mover para entrega" at bounding box center [1004, 222] width 293 height 32
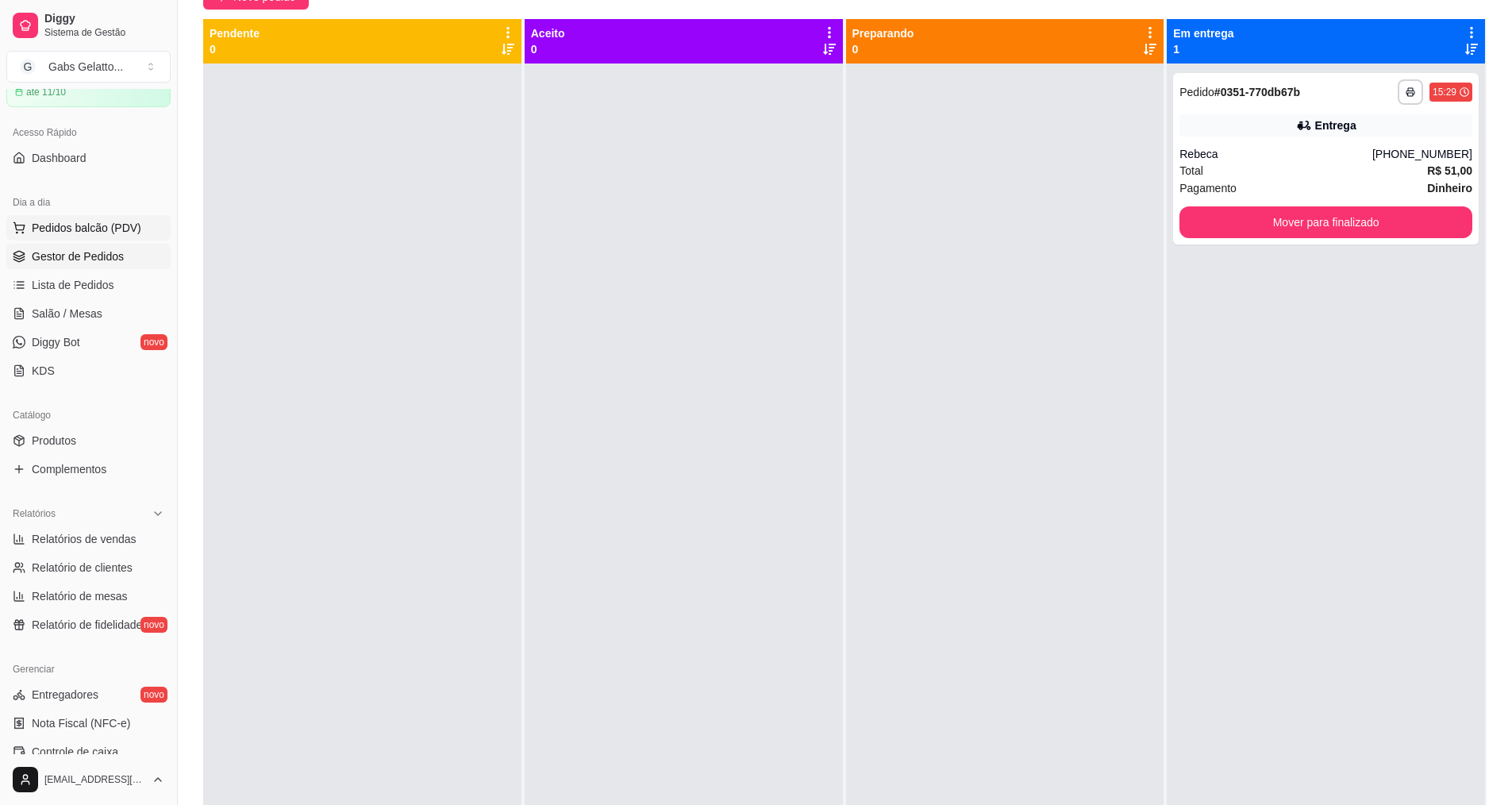
click at [108, 228] on span "Pedidos balcão (PDV)" at bounding box center [86, 228] width 109 height 16
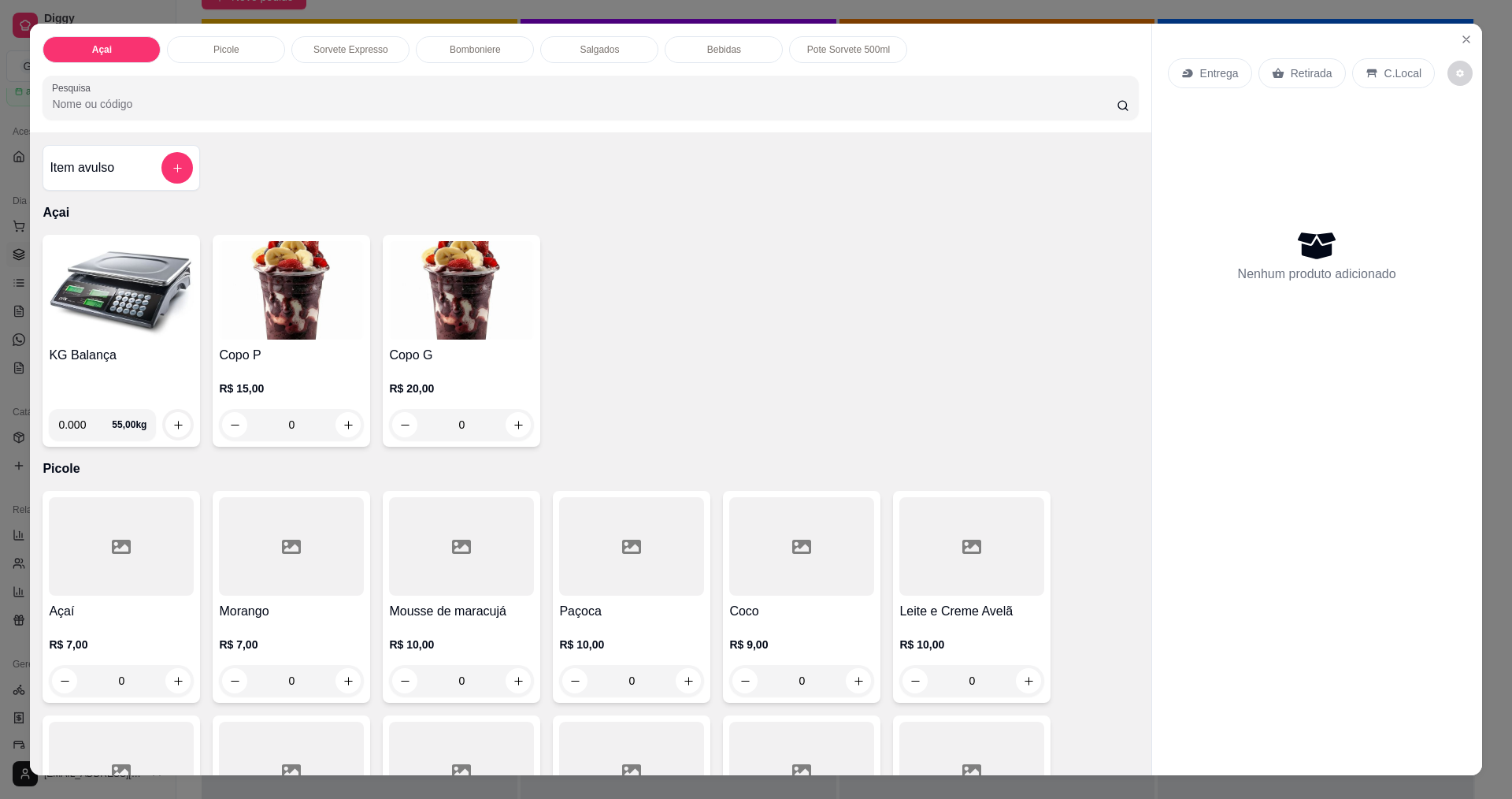
click at [95, 300] on img at bounding box center [121, 289] width 145 height 98
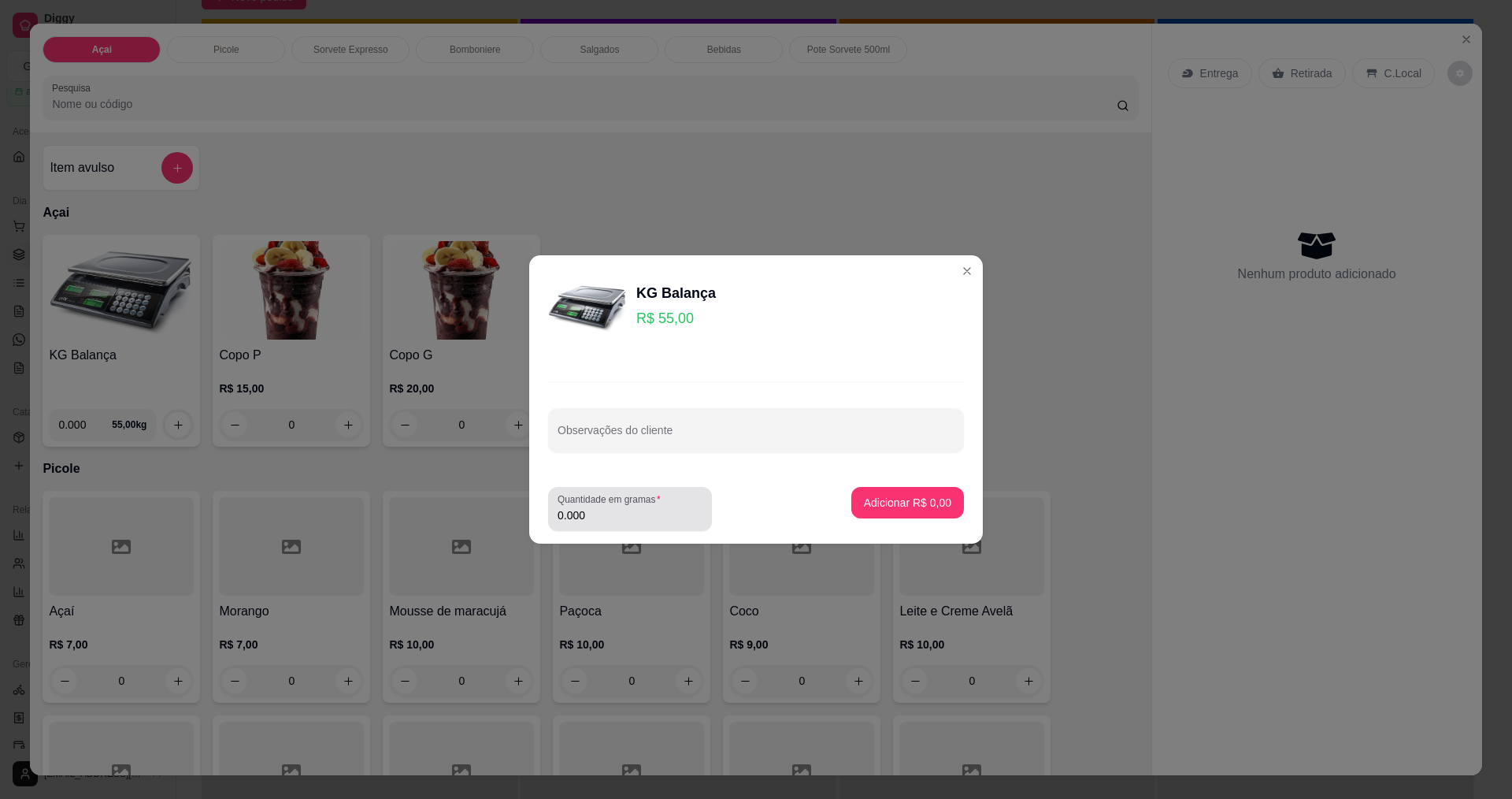
click at [604, 522] on input "0.000" at bounding box center [630, 515] width 145 height 16
type input "0.160"
click at [919, 500] on p "Adicionar R$ 8,80" at bounding box center [908, 502] width 88 height 16
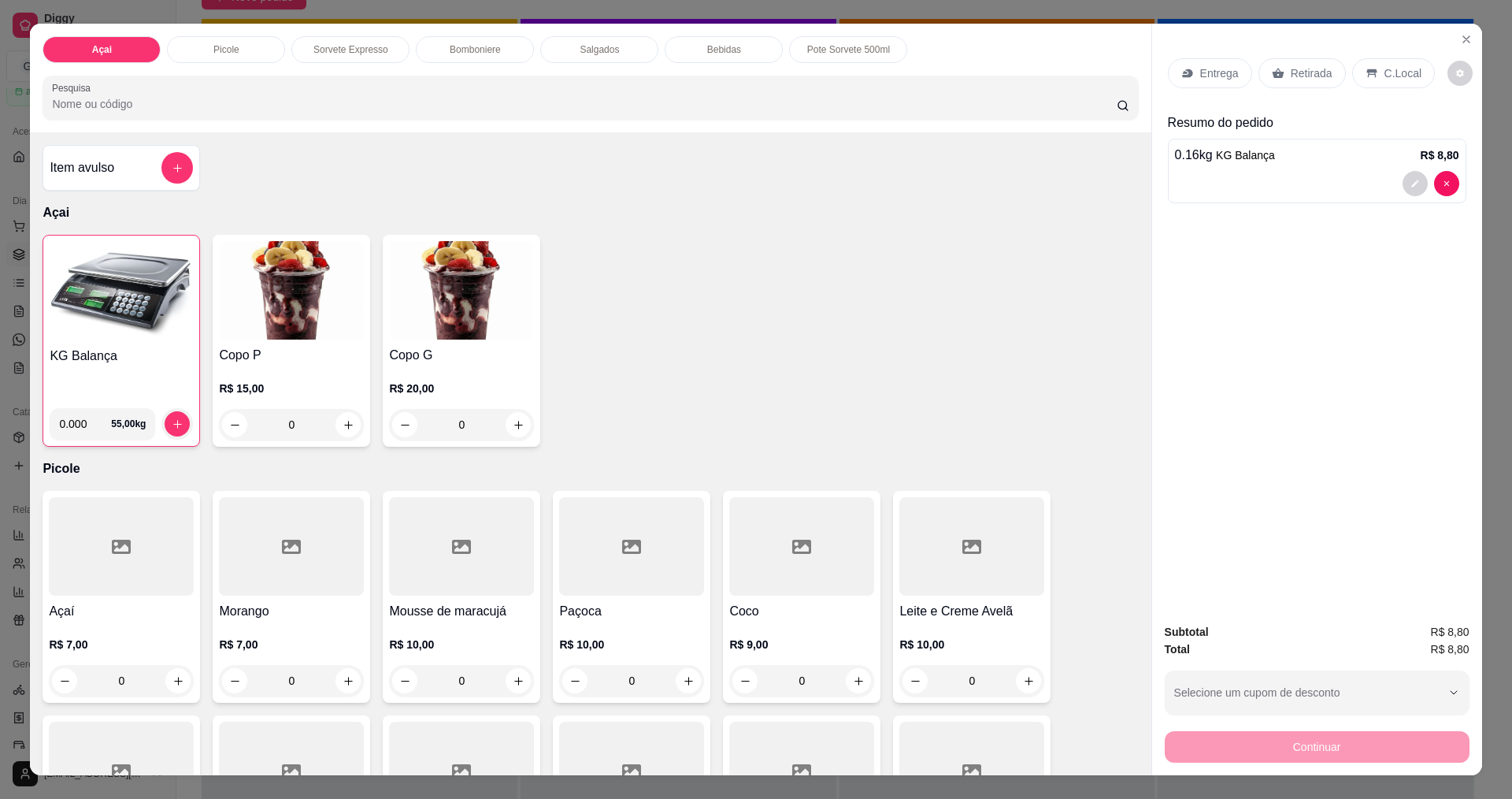
click at [1384, 76] on p "C.Local" at bounding box center [1403, 73] width 37 height 16
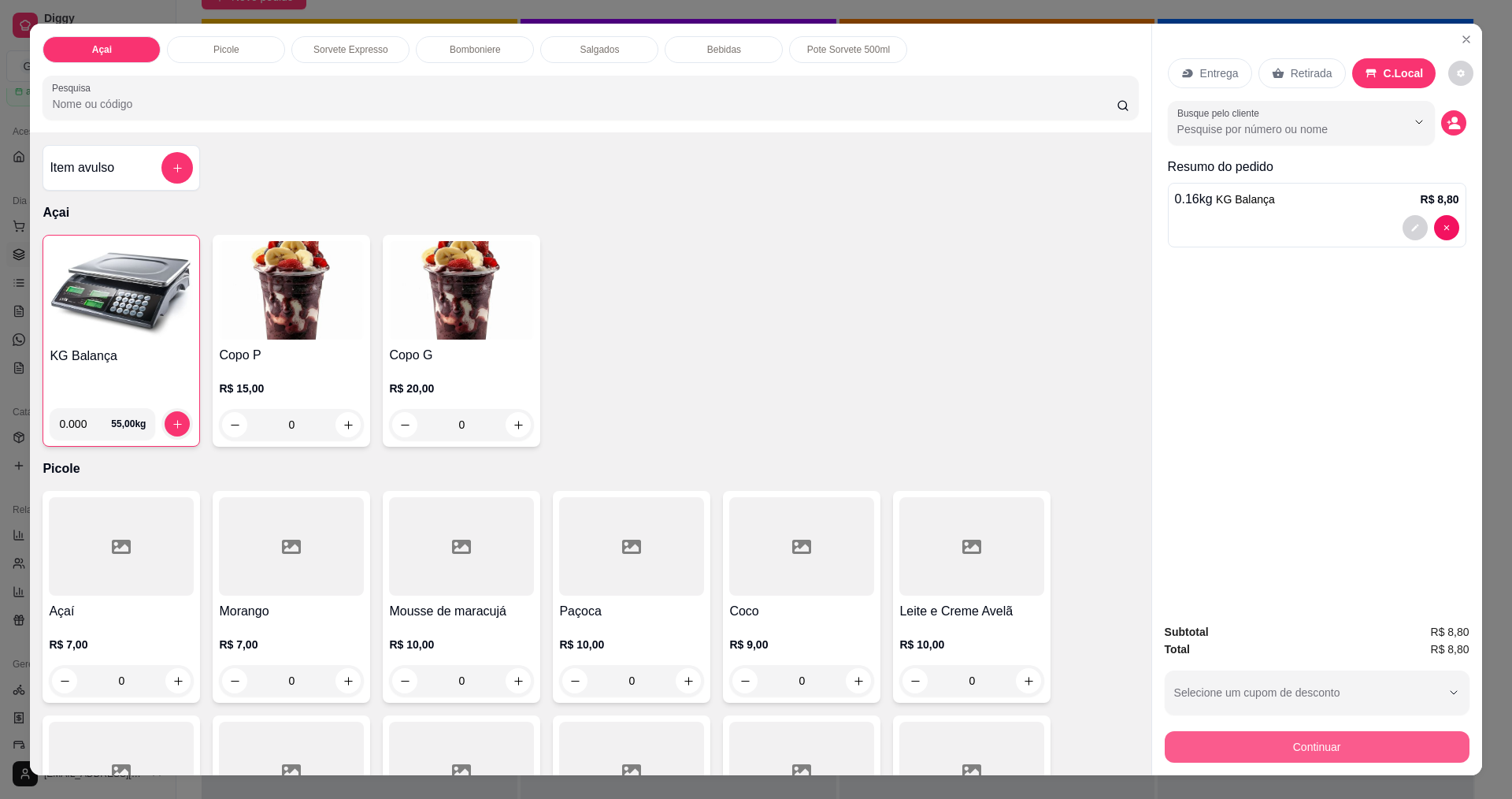
click at [1258, 749] on button "Continuar" at bounding box center [1317, 747] width 305 height 31
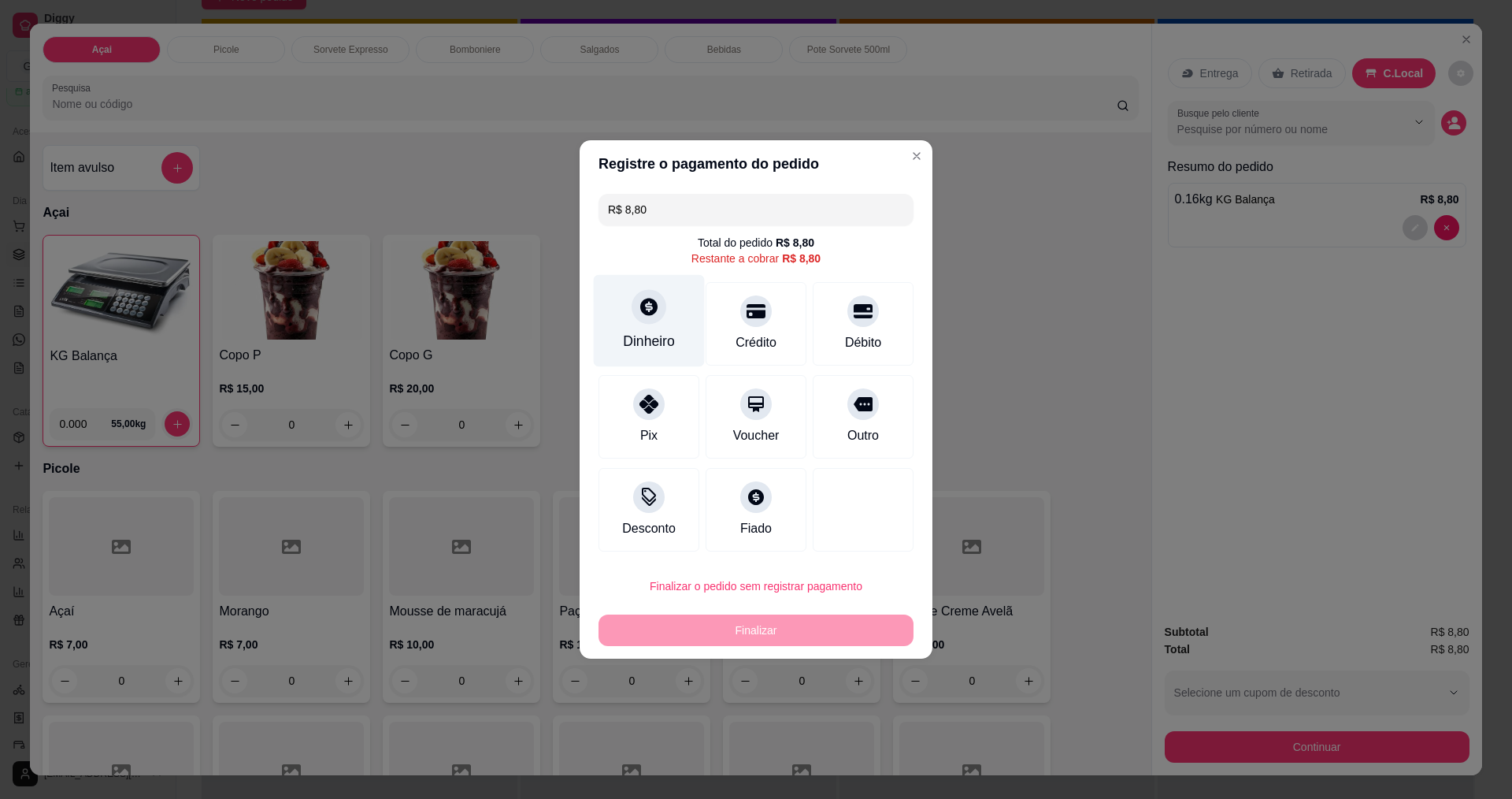
click at [663, 324] on div "Dinheiro" at bounding box center [650, 320] width 111 height 92
click at [669, 385] on input "0,00" at bounding box center [756, 384] width 315 height 31
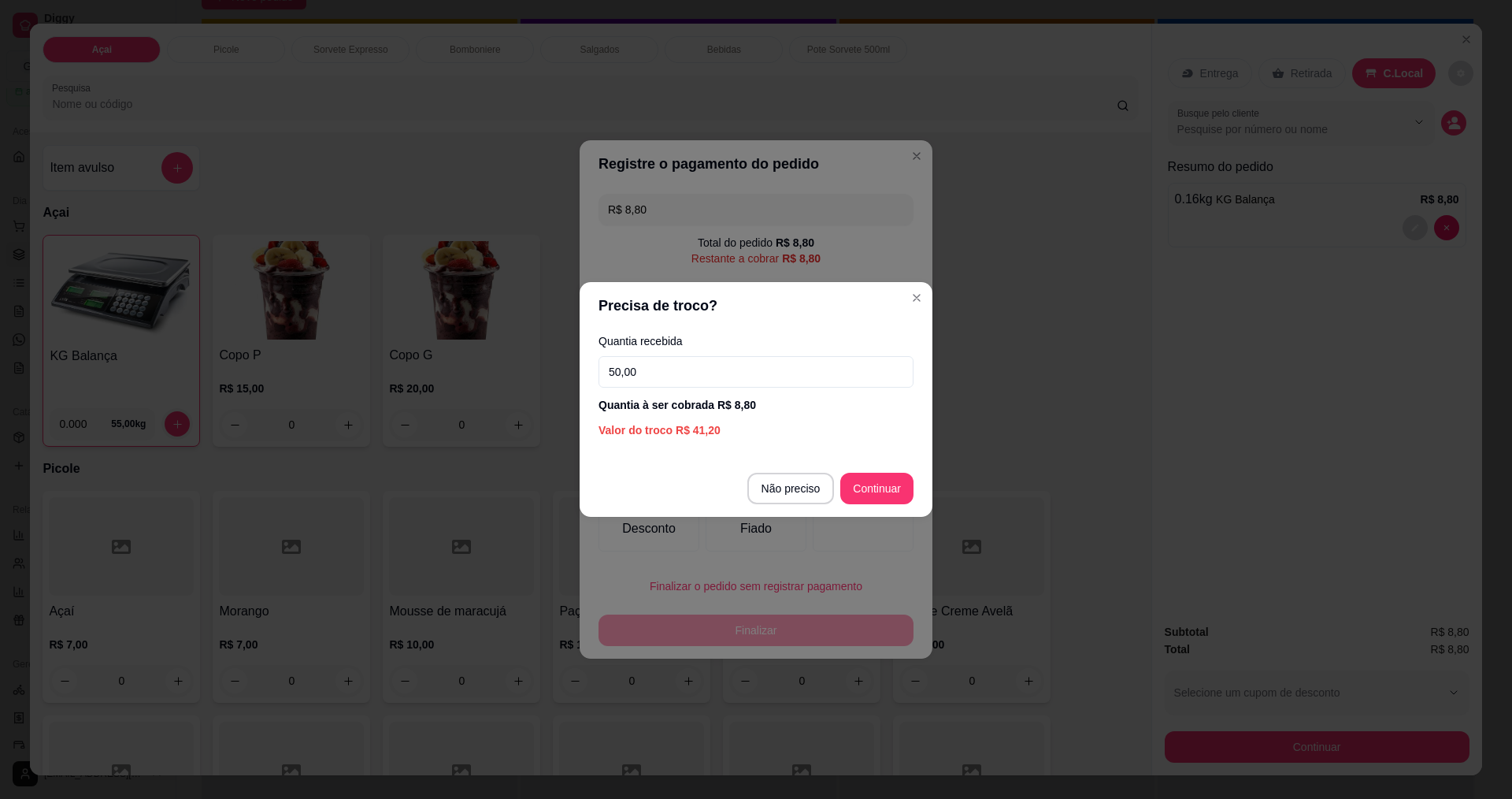
type input "50,00"
click at [881, 505] on footer "Não preciso Continuar" at bounding box center [756, 488] width 353 height 56
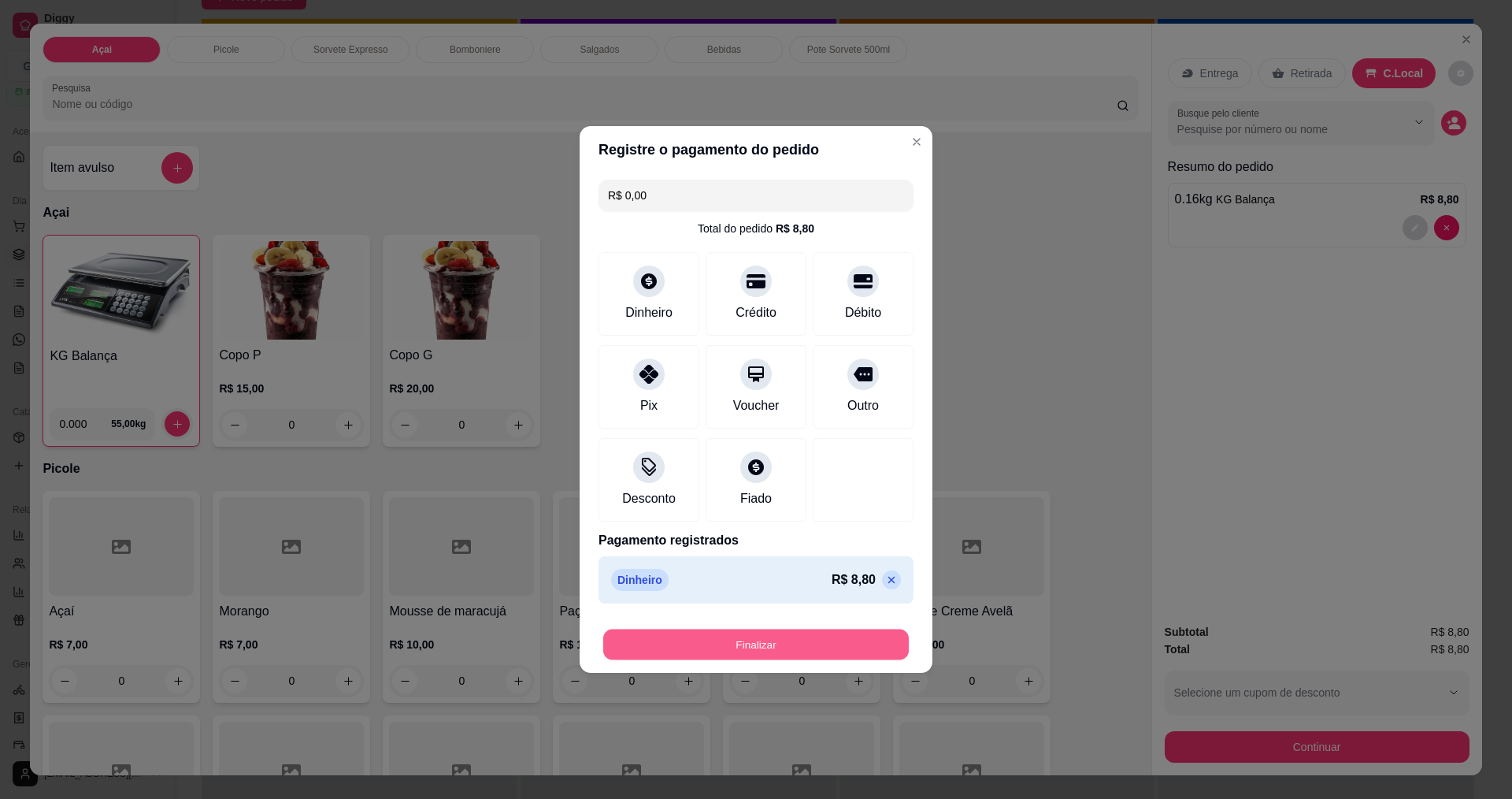
click at [802, 657] on button "Finalizar" at bounding box center [756, 644] width 306 height 30
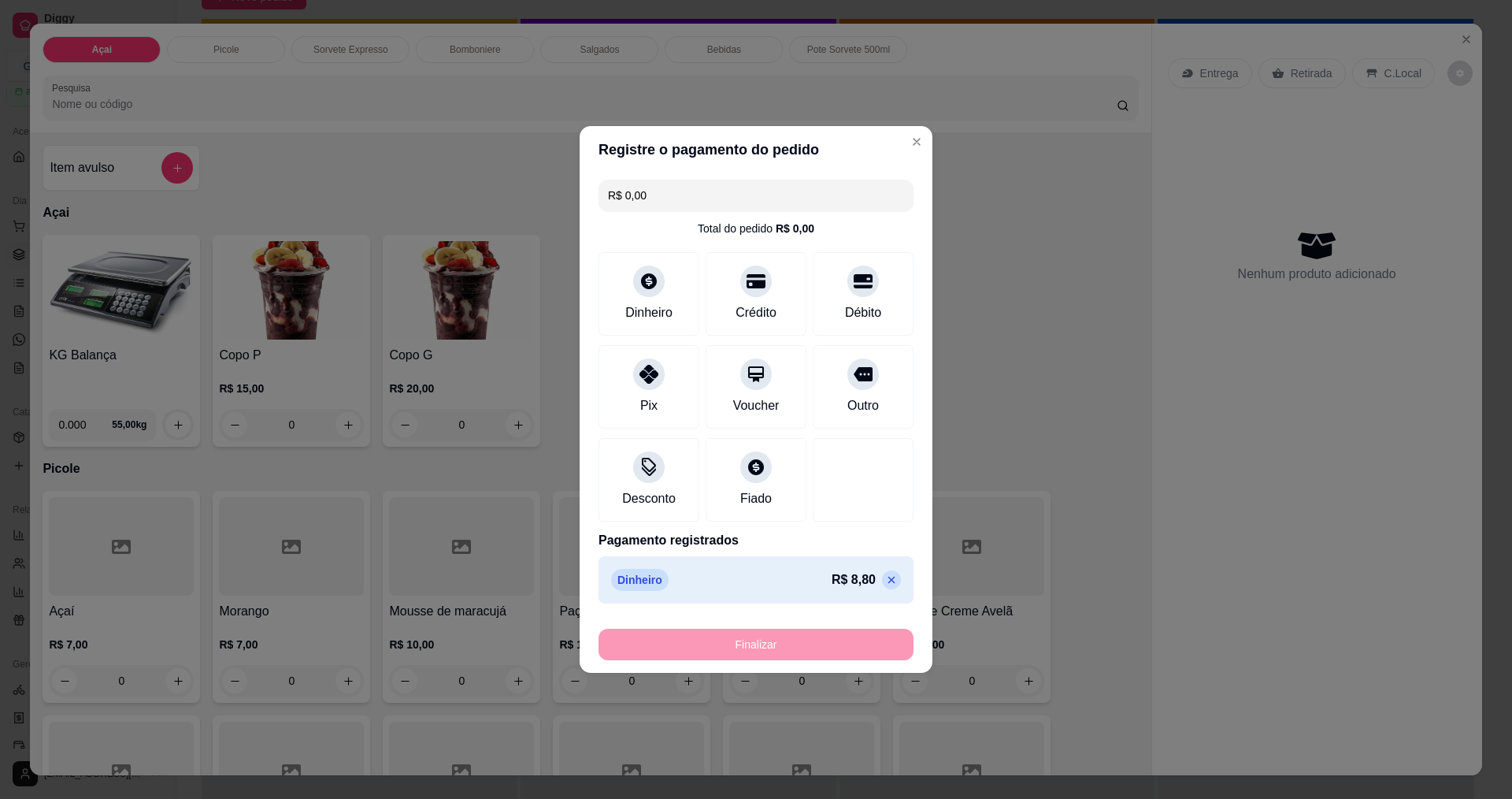
type input "-R$ 8,80"
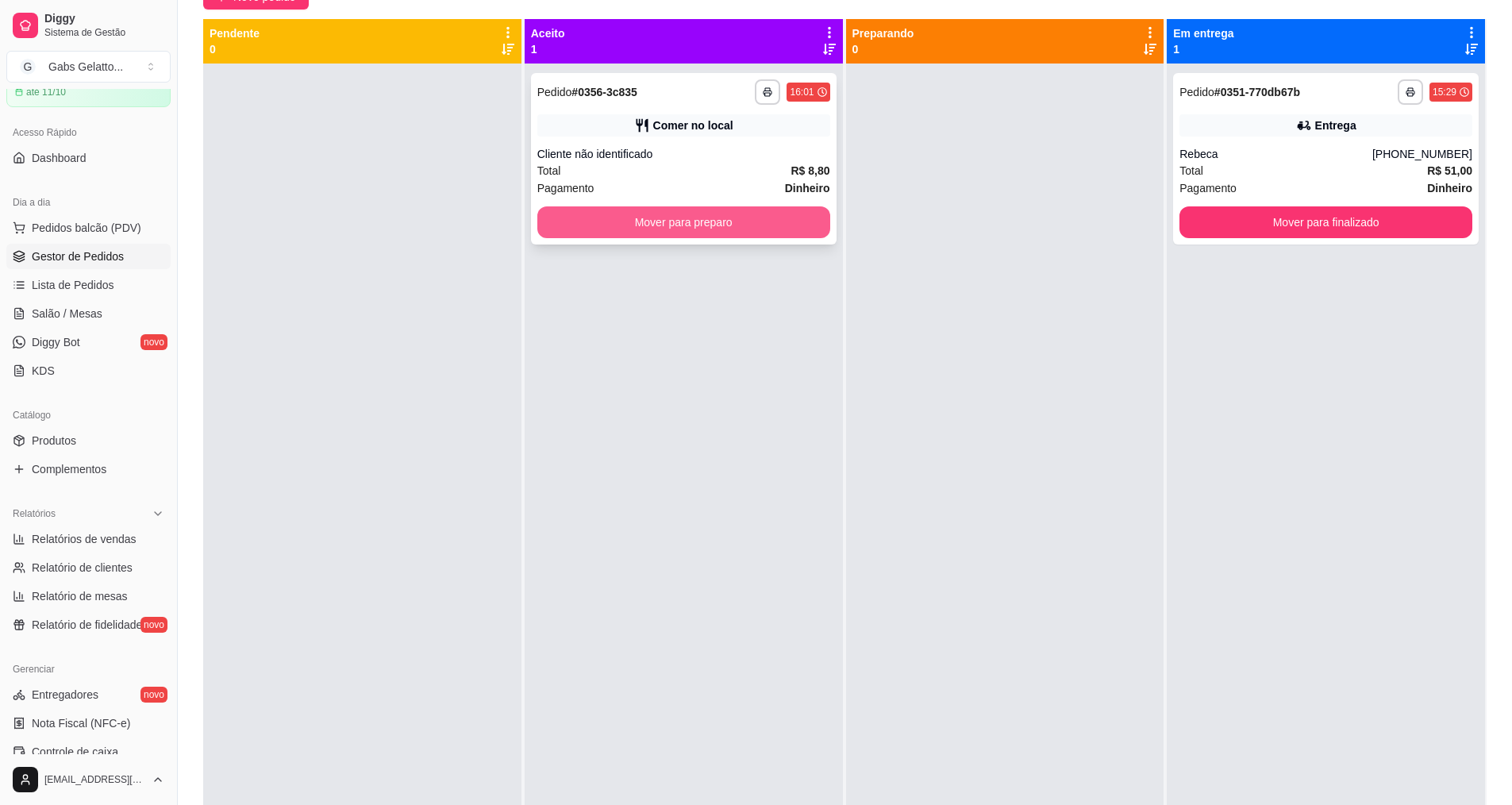
click at [762, 220] on button "Mover para preparo" at bounding box center [683, 222] width 293 height 32
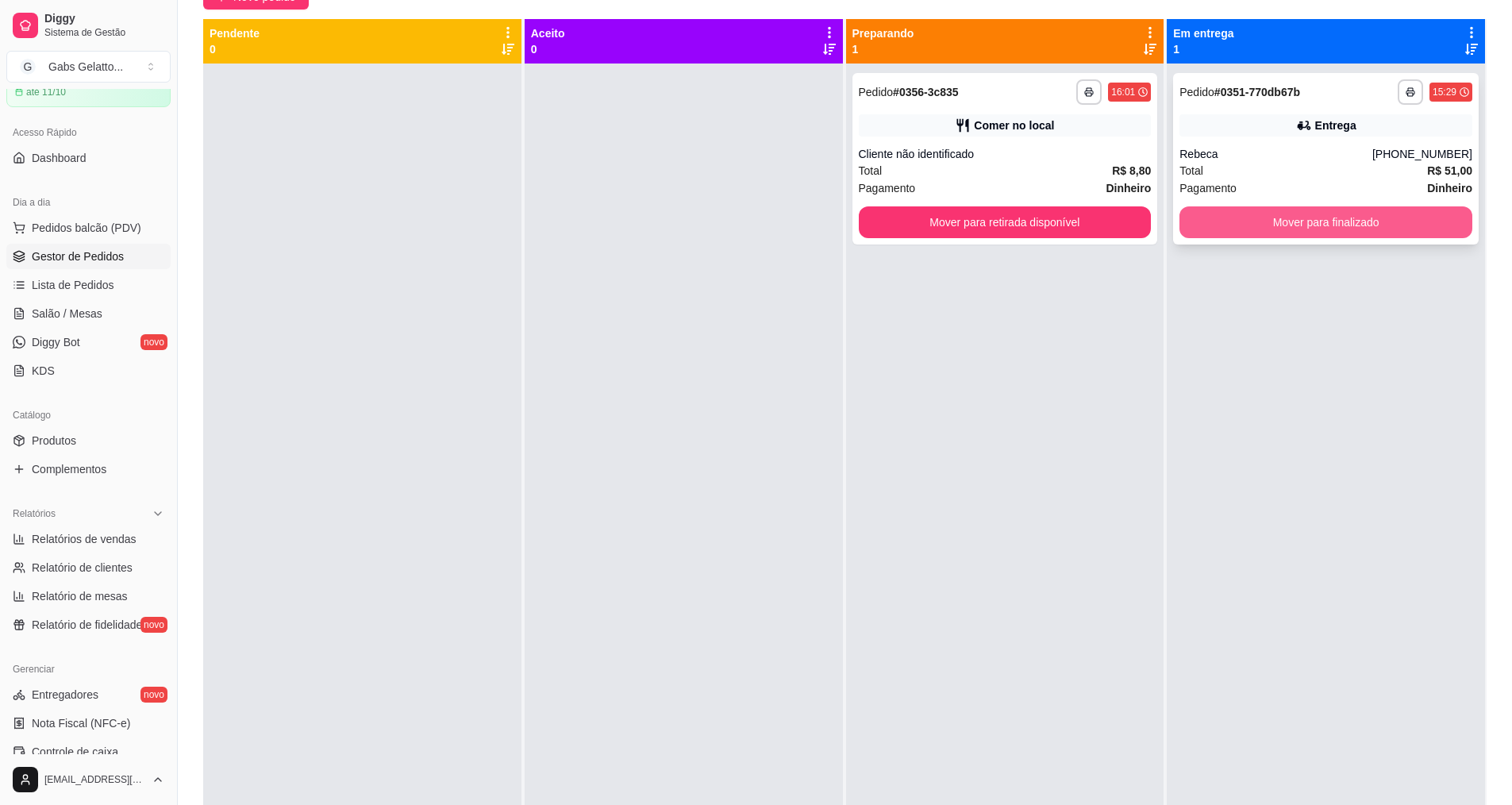
click at [1226, 220] on button "Mover para finalizado" at bounding box center [1326, 222] width 293 height 32
click at [1077, 225] on button "Mover para retirada disponível" at bounding box center [1004, 222] width 293 height 32
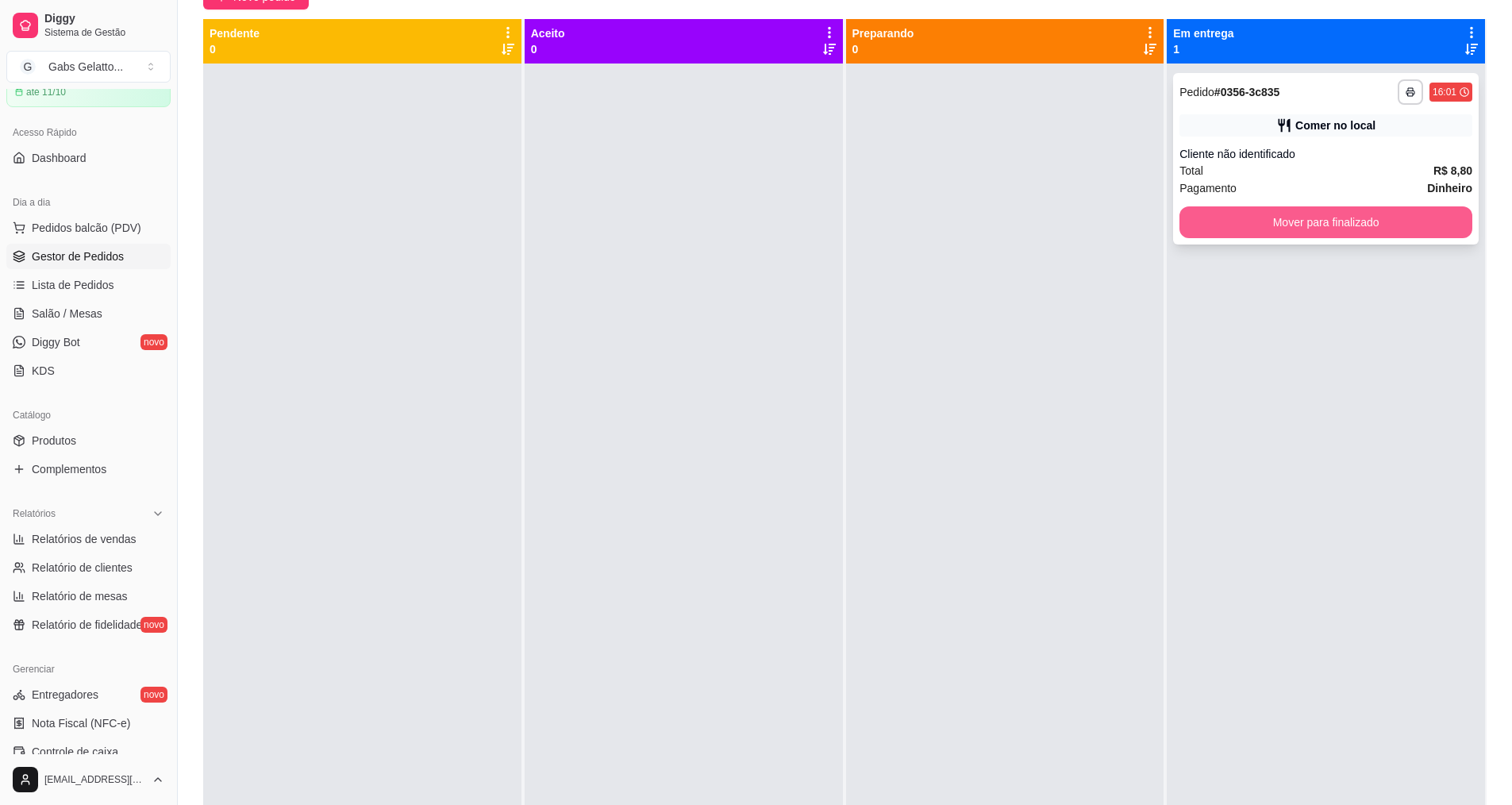
click at [1242, 220] on button "Mover para finalizado" at bounding box center [1326, 222] width 293 height 32
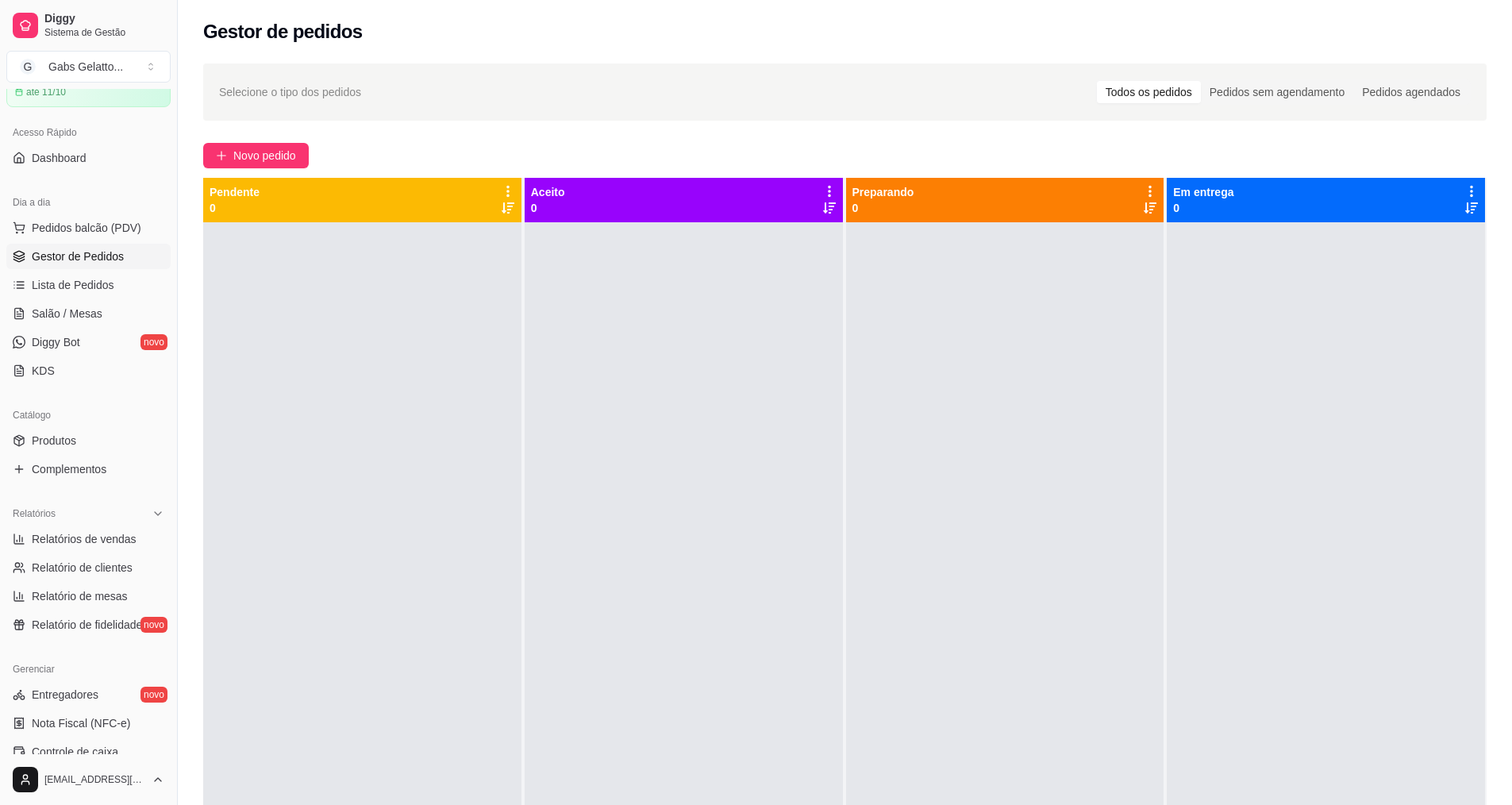
click at [105, 213] on div "Dia a dia" at bounding box center [88, 202] width 164 height 25
click at [101, 224] on span "Pedidos balcão (PDV)" at bounding box center [86, 228] width 109 height 16
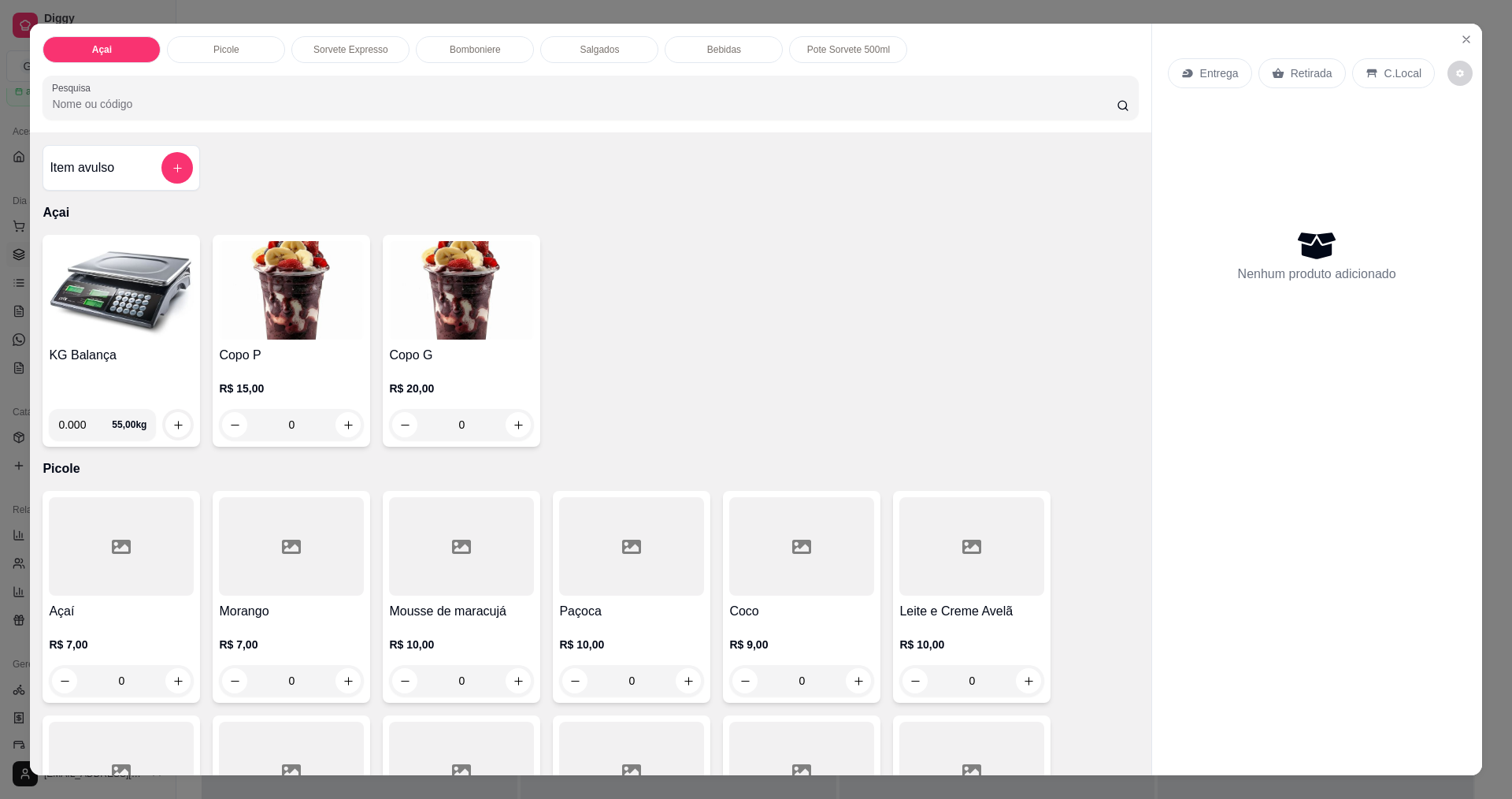
click at [171, 271] on img at bounding box center [121, 289] width 145 height 98
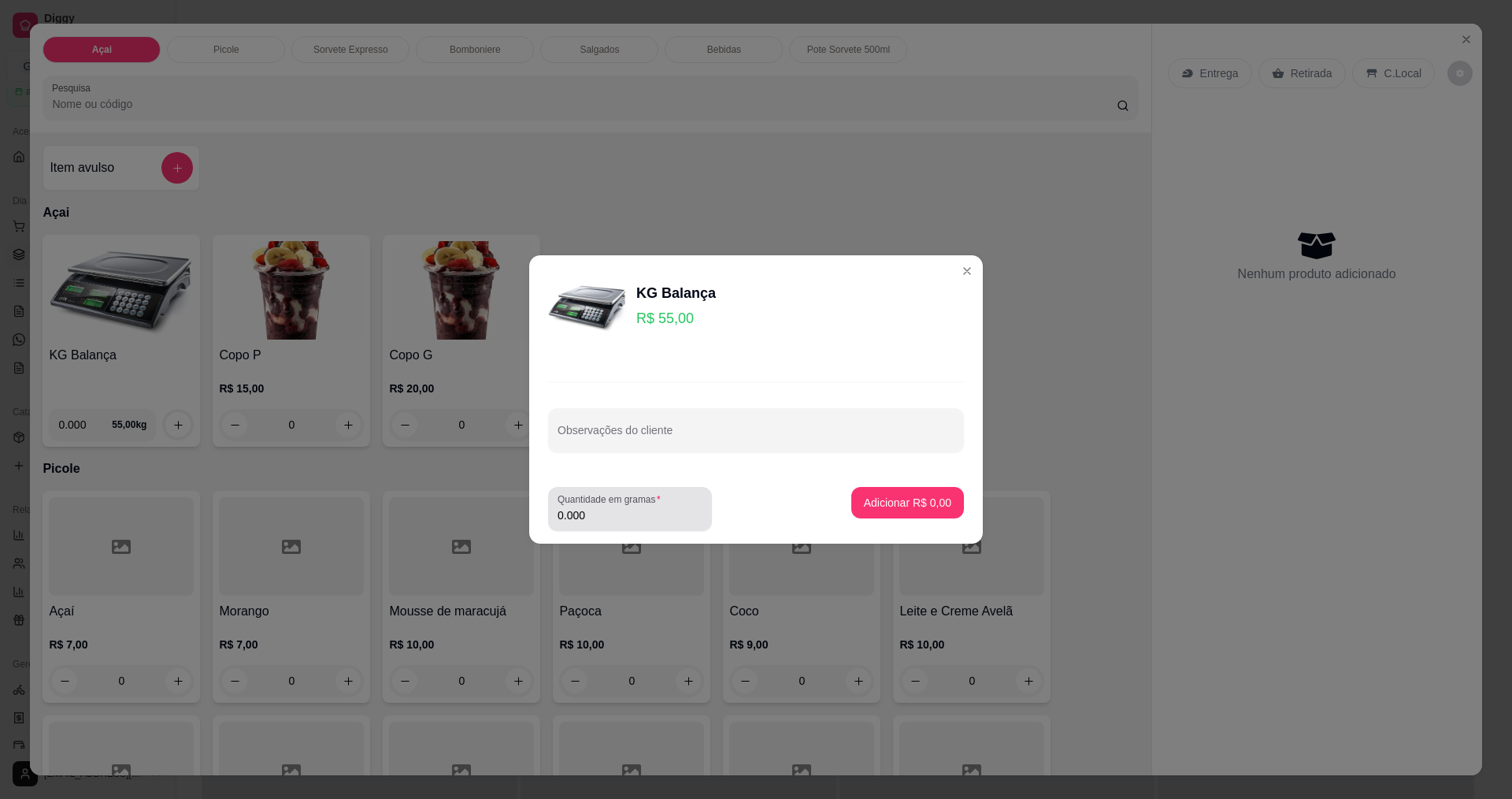
click at [627, 503] on label "Quantidade em gramas" at bounding box center [611, 499] width 109 height 13
click at [627, 507] on input "0.000" at bounding box center [630, 515] width 145 height 16
type input "0.534"
click at [910, 508] on p "Adicionar R$ 29,37" at bounding box center [905, 502] width 94 height 16
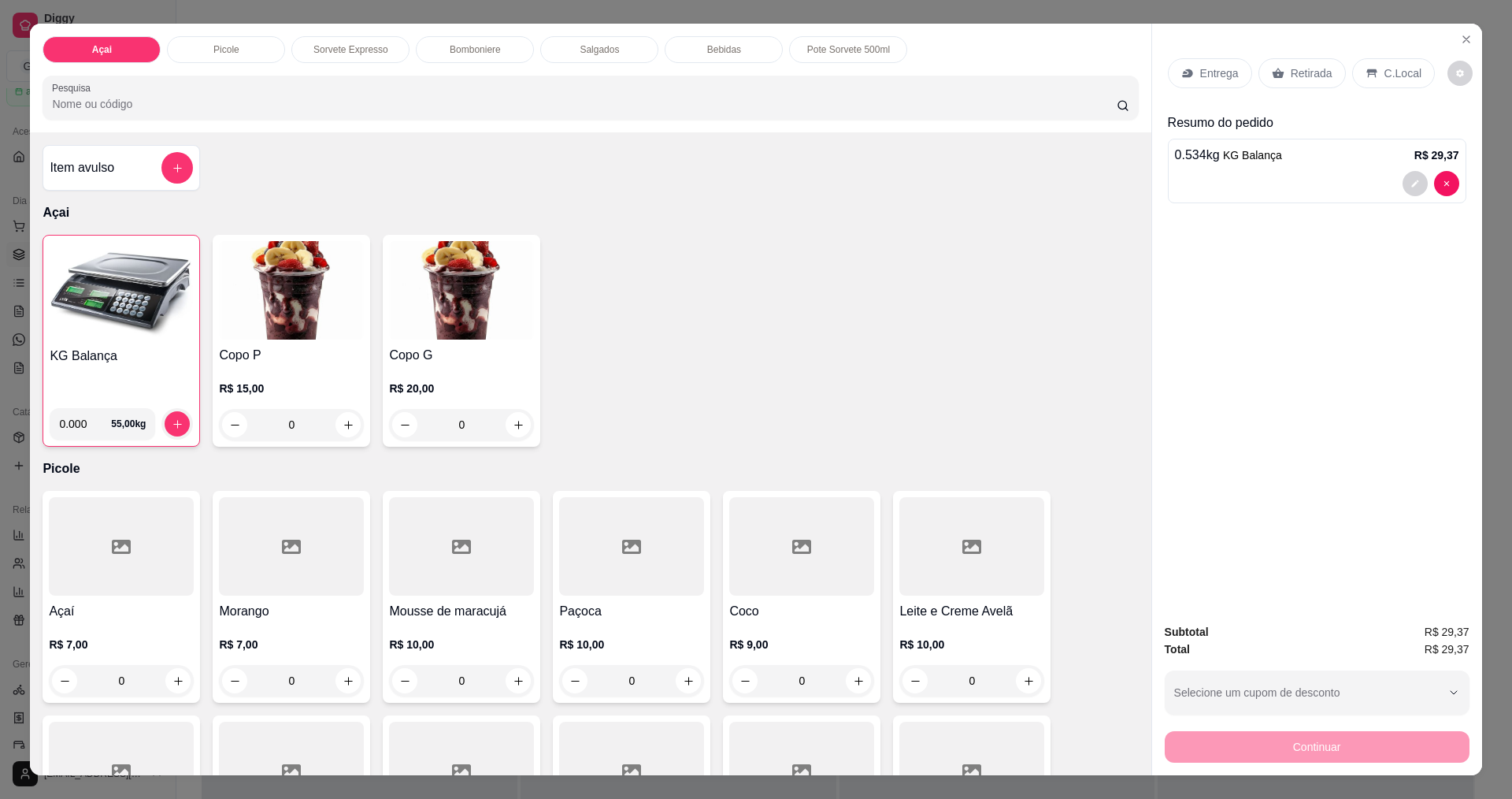
click at [1355, 763] on div "Subtotal R$ 29,37 Total R$ 29,37 Selecione um cupom de desconto Selecione um cu…" at bounding box center [1317, 693] width 330 height 165
click at [1351, 762] on div "Continuar" at bounding box center [1317, 744] width 305 height 36
click at [1384, 65] on p "C.Local" at bounding box center [1403, 73] width 37 height 16
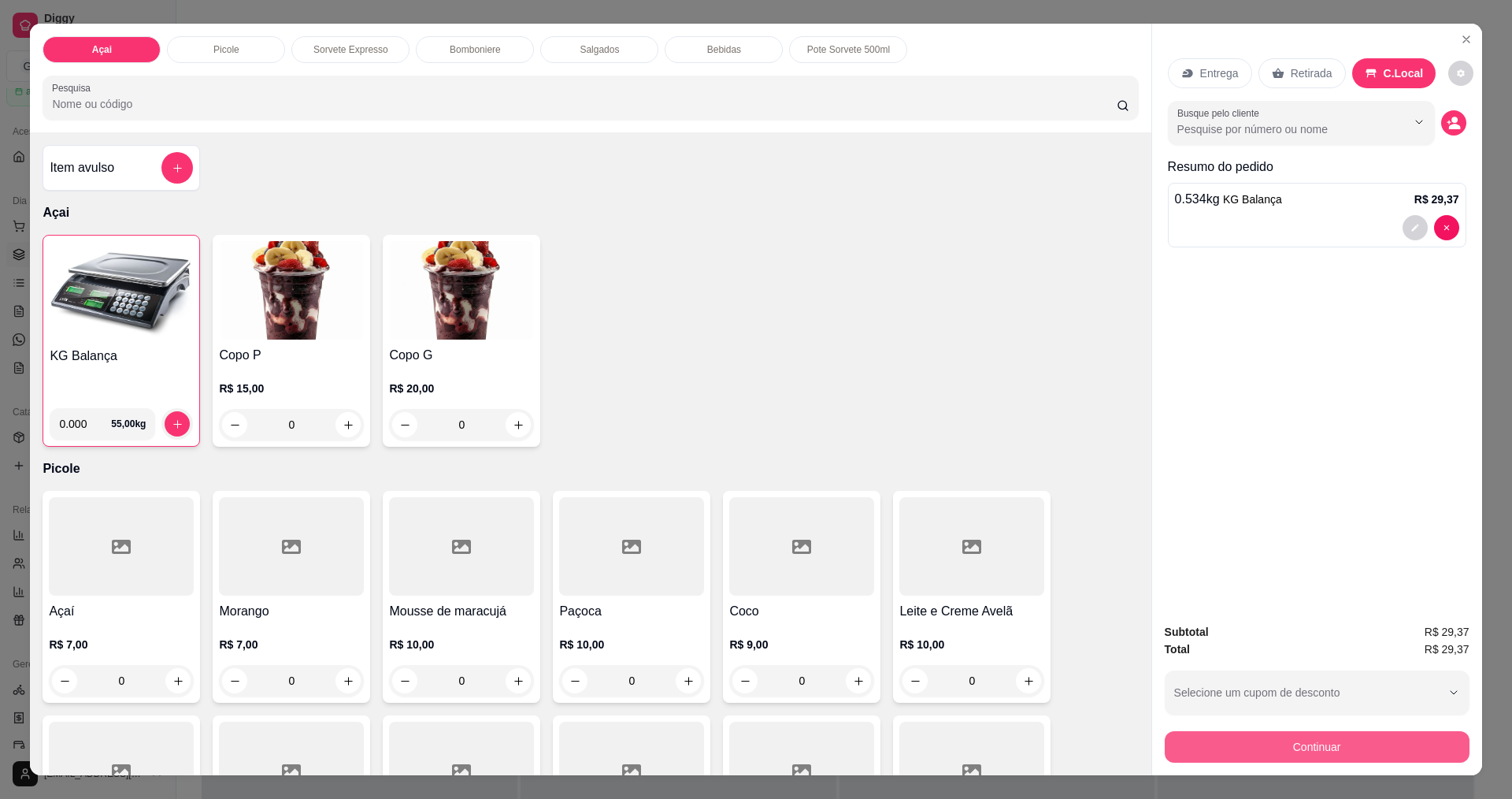
click at [1286, 740] on button "Continuar" at bounding box center [1317, 747] width 305 height 31
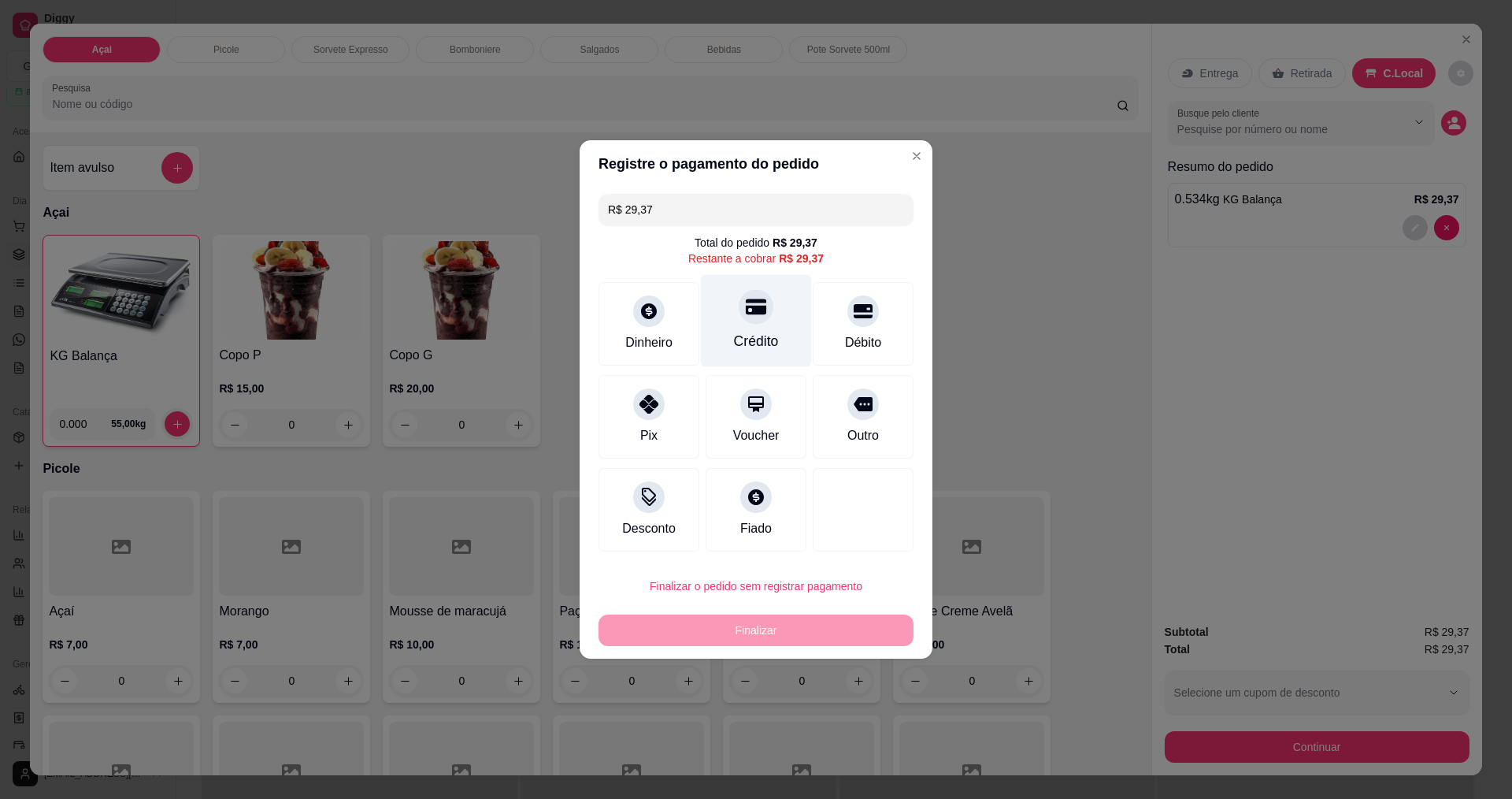
click at [756, 328] on div "Crédito" at bounding box center [756, 320] width 111 height 92
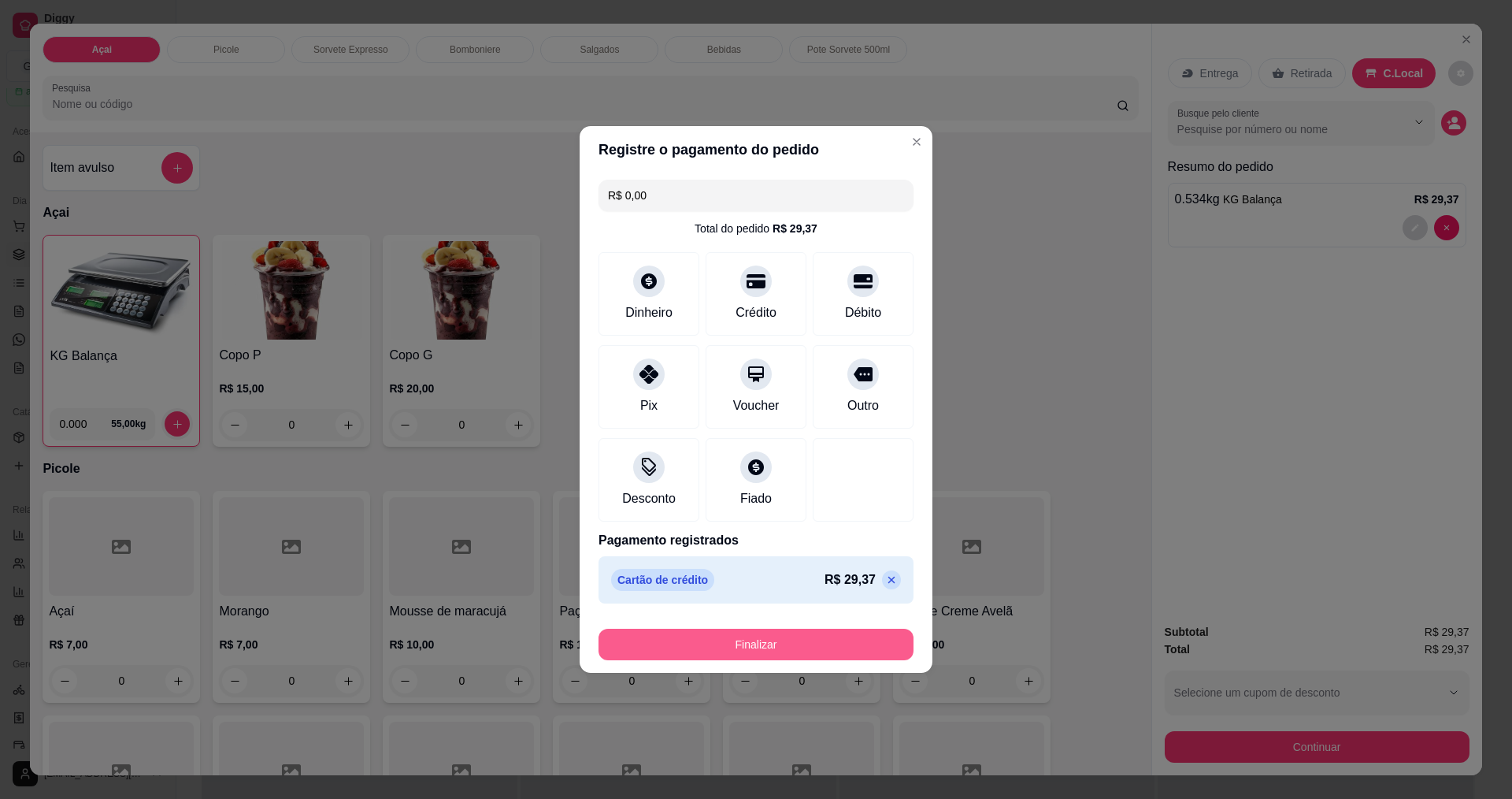
click at [769, 643] on button "Finalizar" at bounding box center [756, 644] width 315 height 31
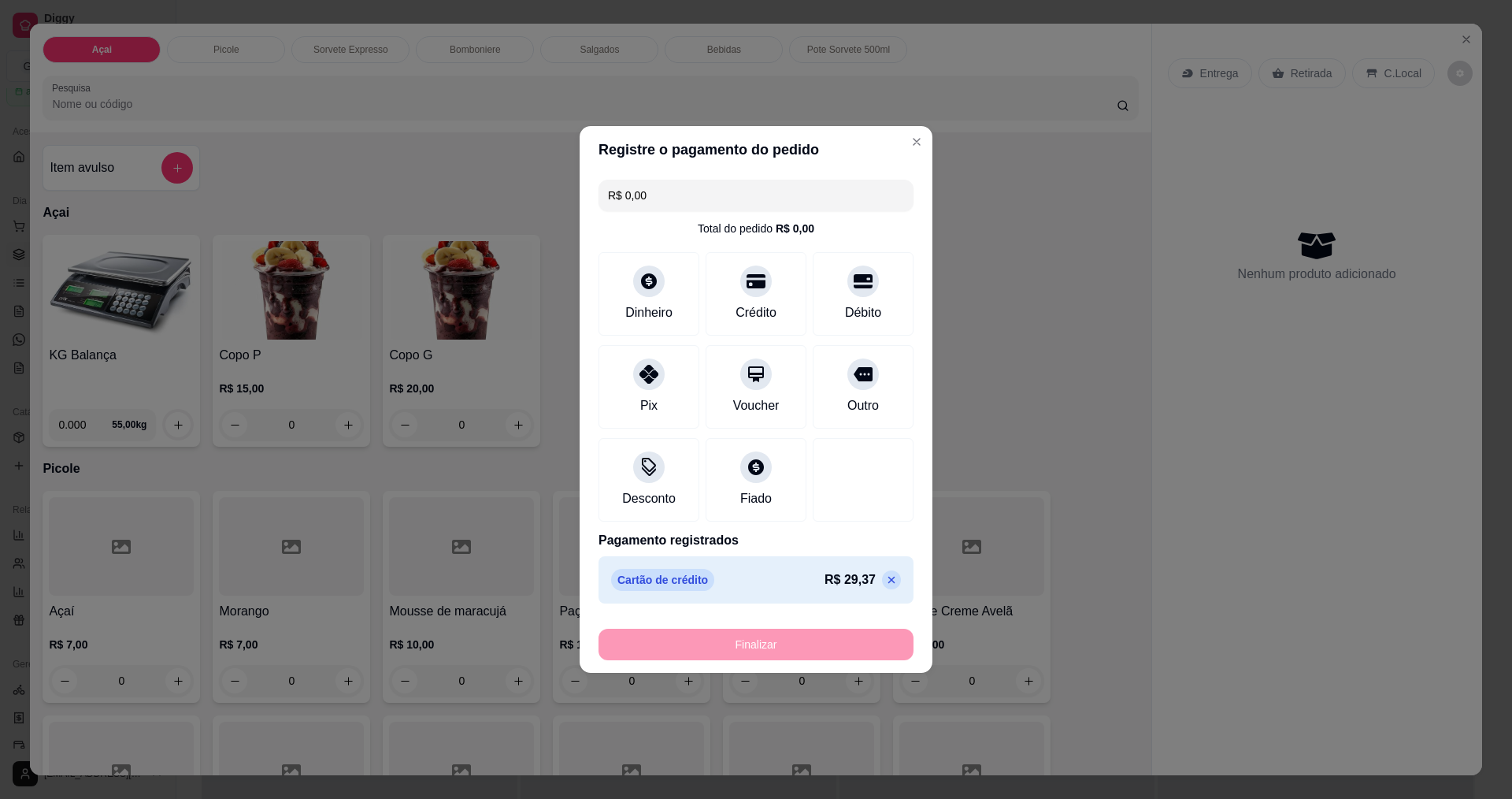
type input "-R$ 29,37"
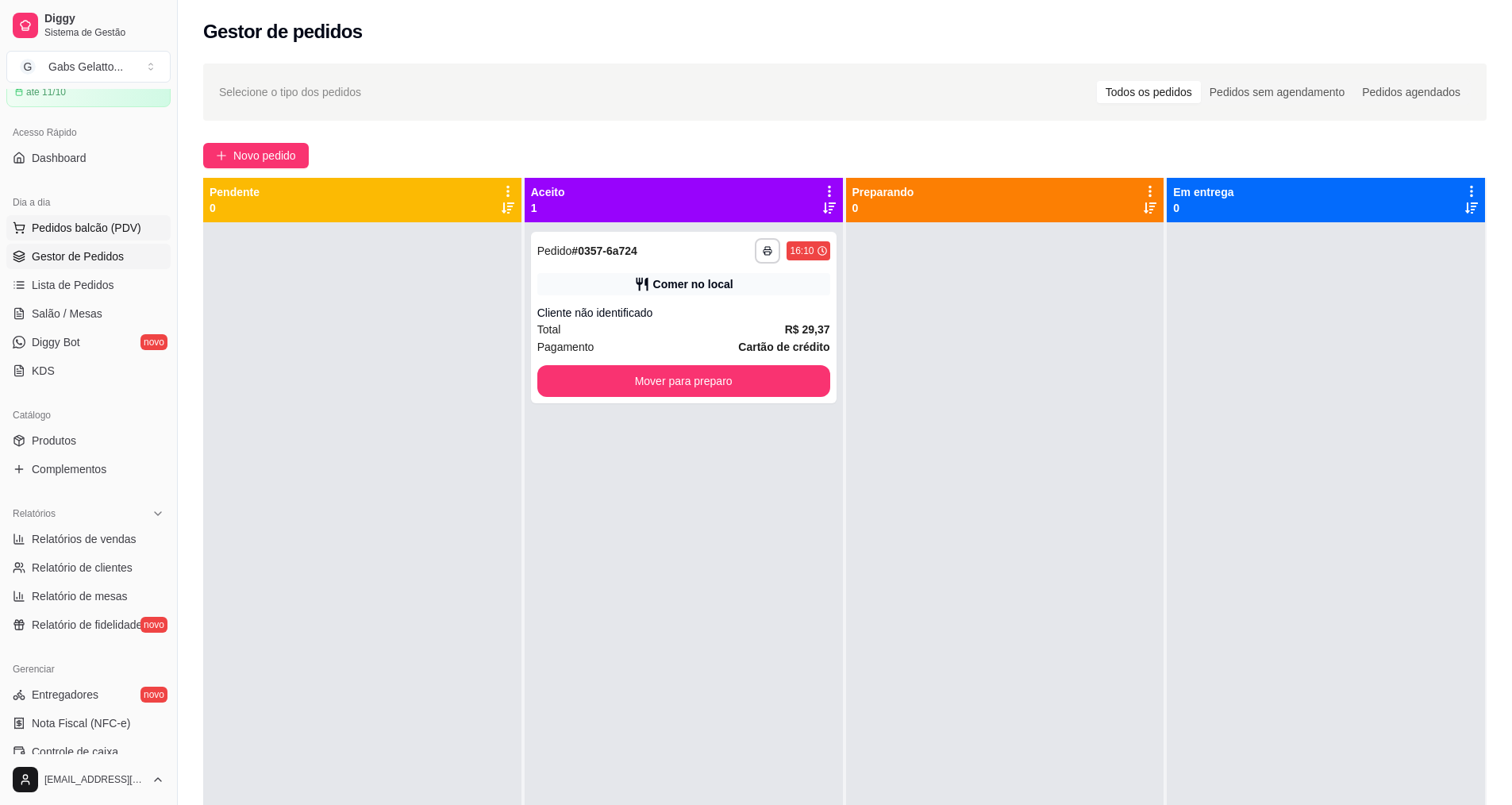
click at [123, 227] on span "Pedidos balcão (PDV)" at bounding box center [86, 228] width 109 height 16
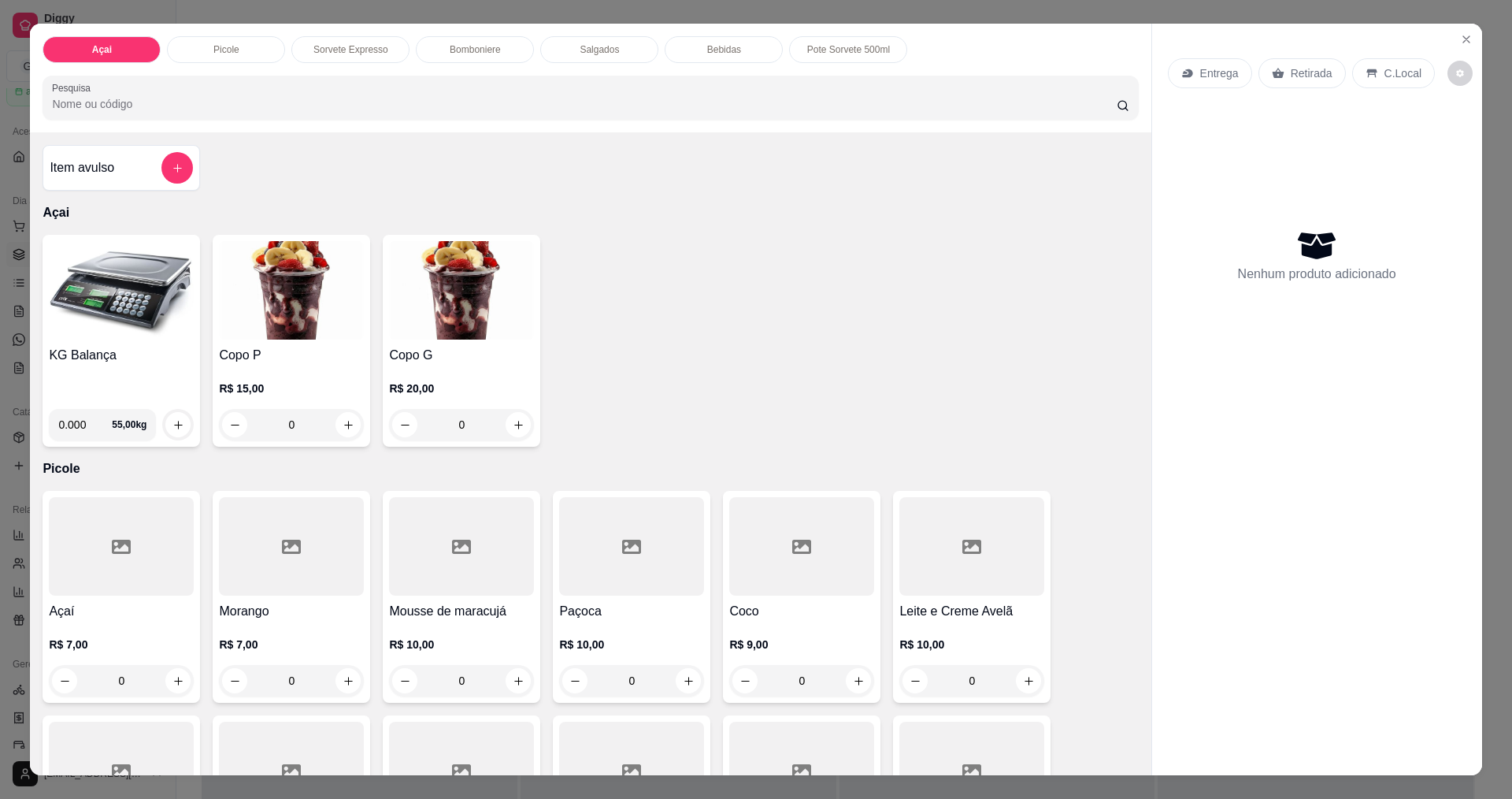
click at [135, 297] on img at bounding box center [121, 289] width 145 height 98
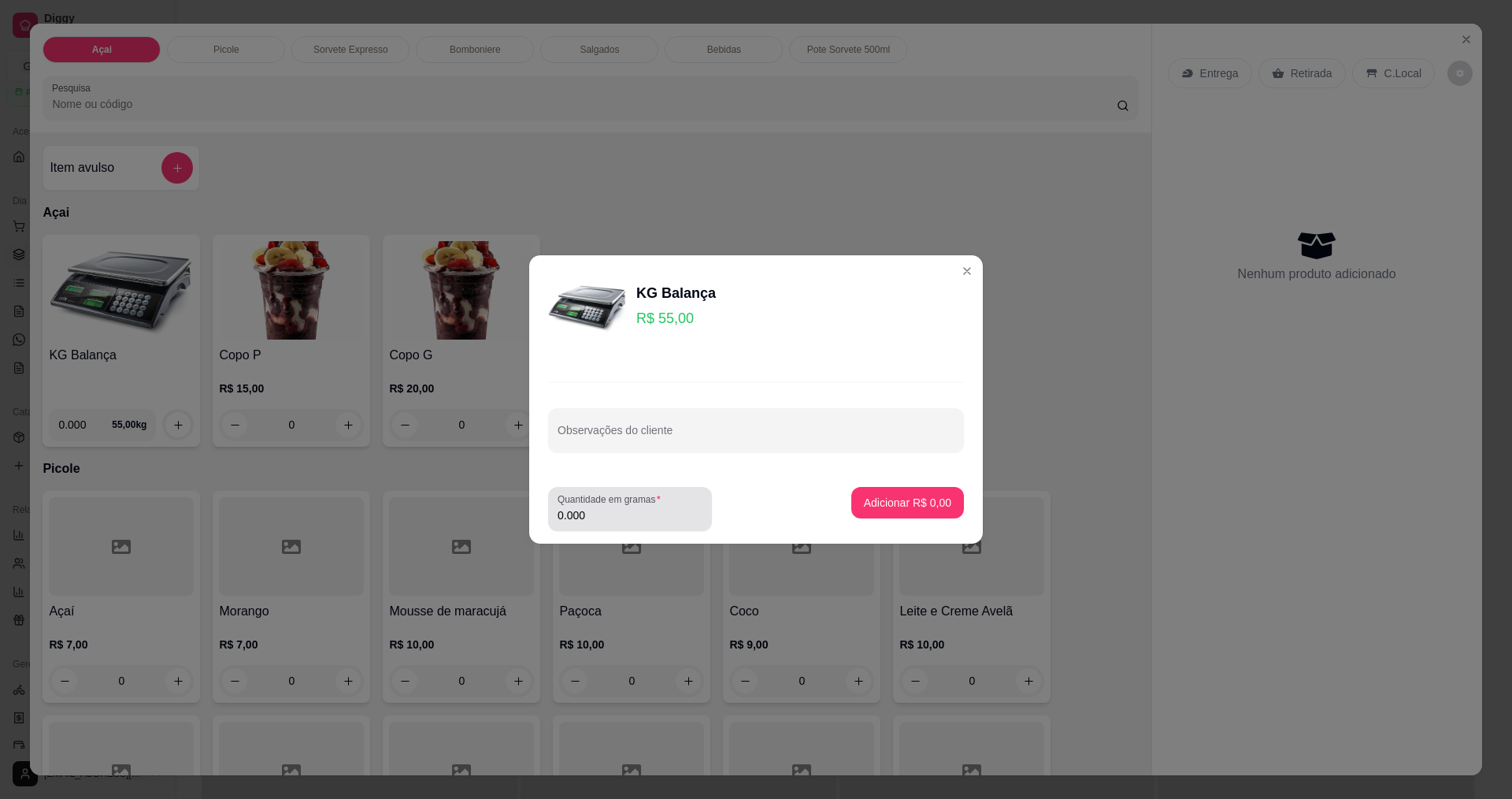
click at [624, 498] on label "Quantidade em gramas" at bounding box center [611, 499] width 109 height 13
click at [624, 507] on input "0.000" at bounding box center [630, 515] width 145 height 16
type input "0.116"
click at [916, 512] on button "Adicionar R$ 6,38" at bounding box center [908, 502] width 113 height 31
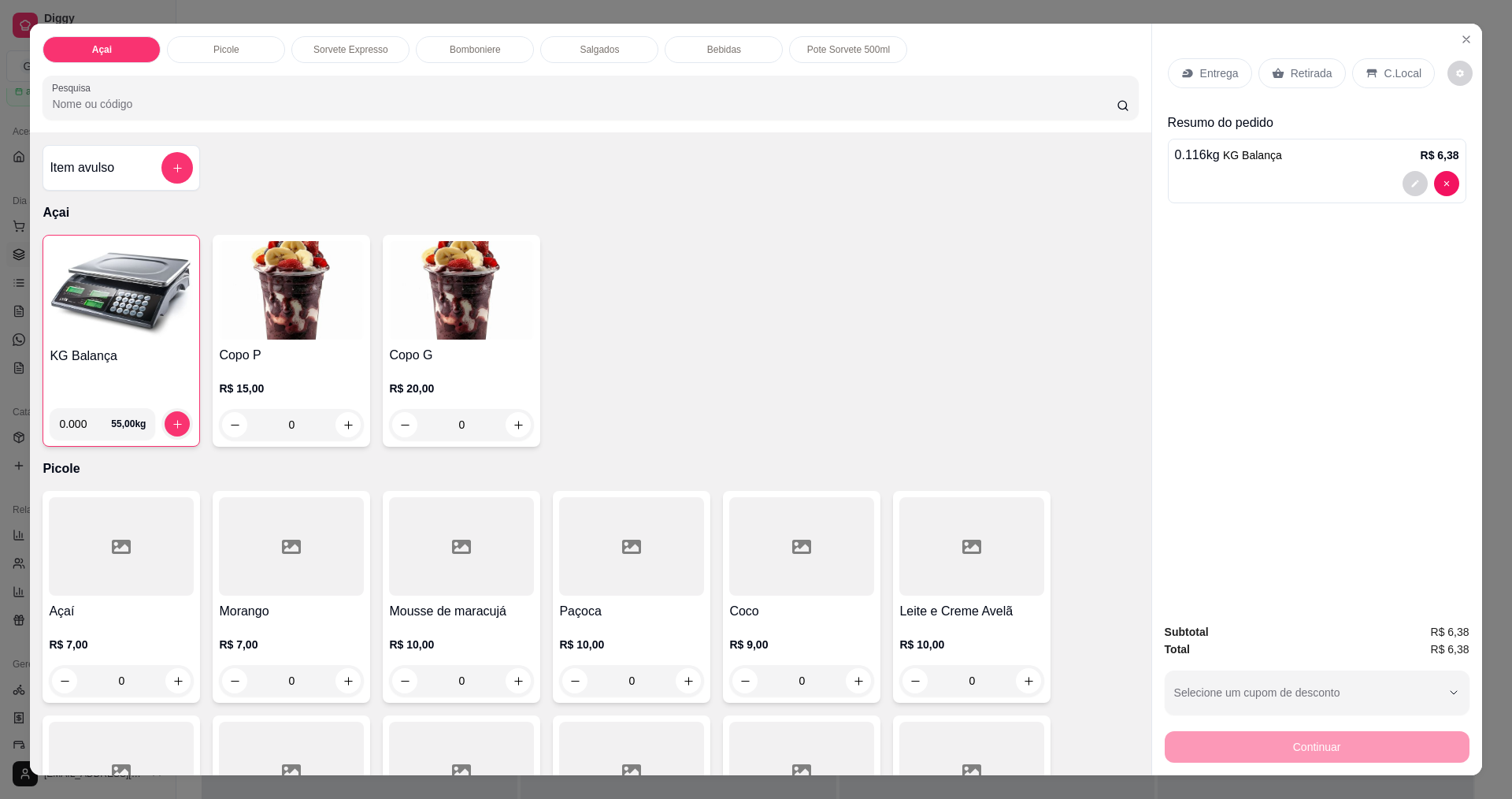
click at [1397, 73] on p "C.Local" at bounding box center [1403, 73] width 37 height 16
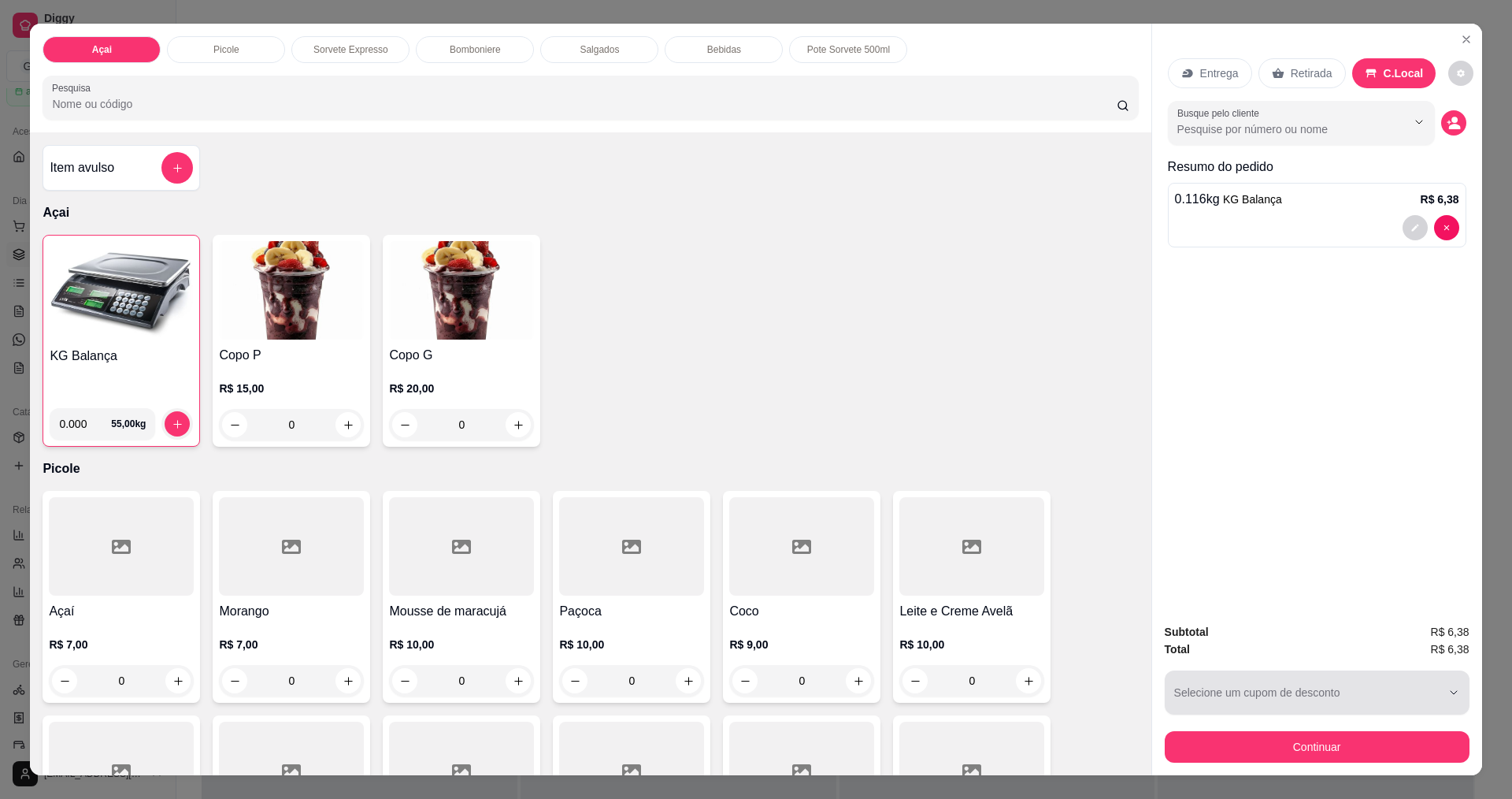
click at [1282, 739] on button "Continuar" at bounding box center [1317, 747] width 305 height 31
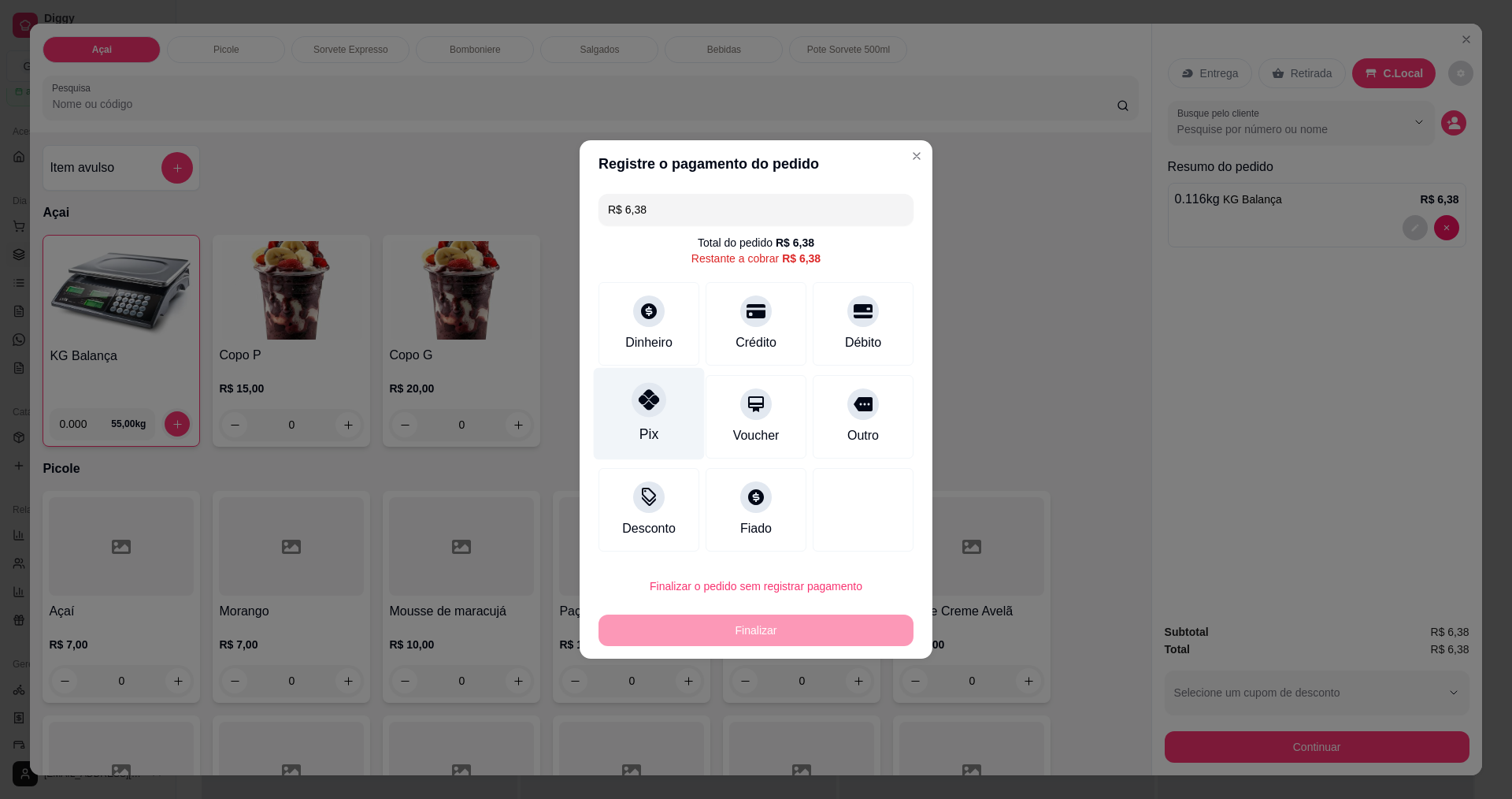
click at [677, 396] on div "Pix" at bounding box center [650, 413] width 111 height 92
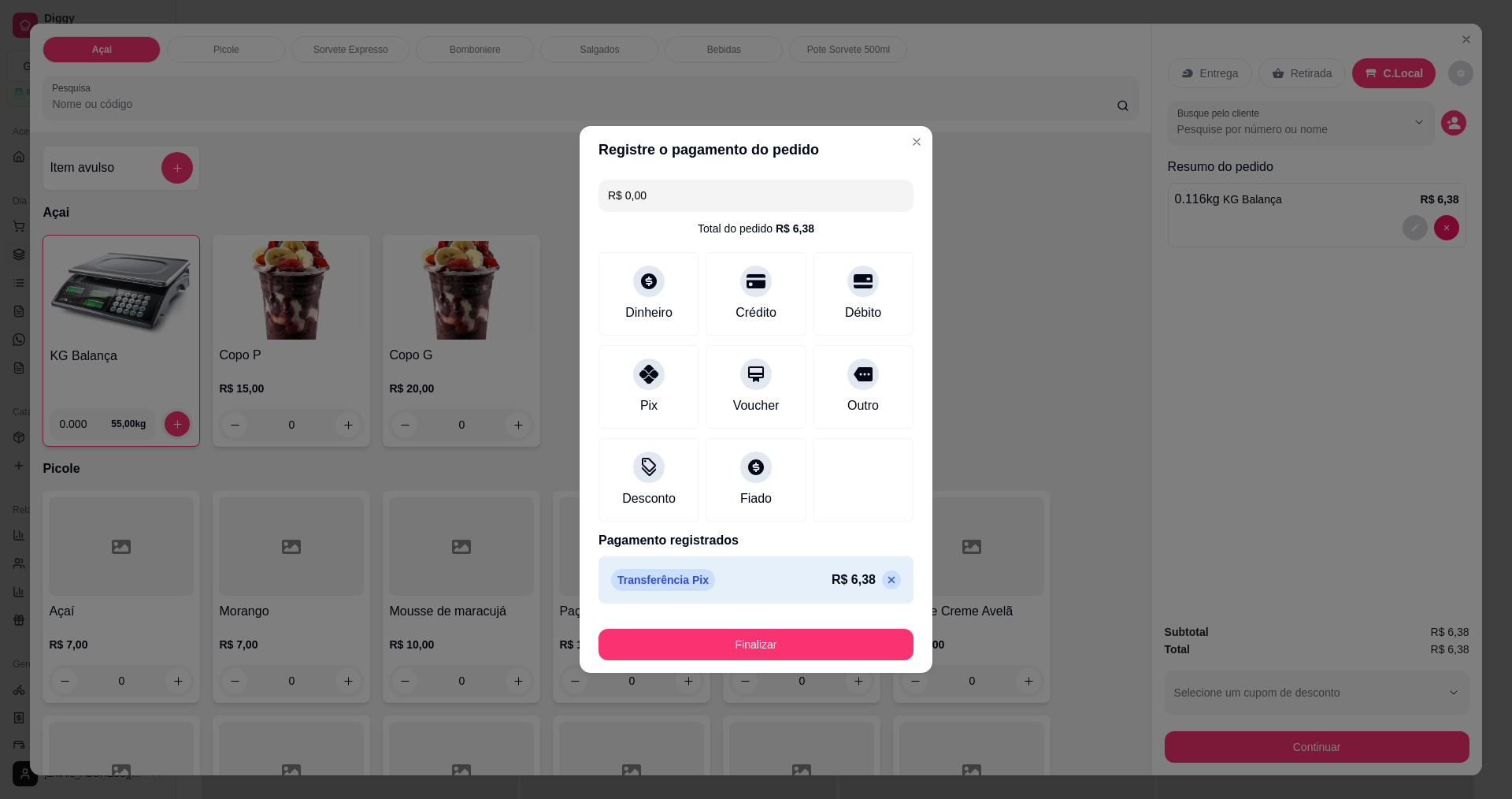
click at [785, 664] on footer "Finalizar" at bounding box center [756, 641] width 353 height 63
click at [790, 654] on button "Finalizar" at bounding box center [756, 644] width 315 height 31
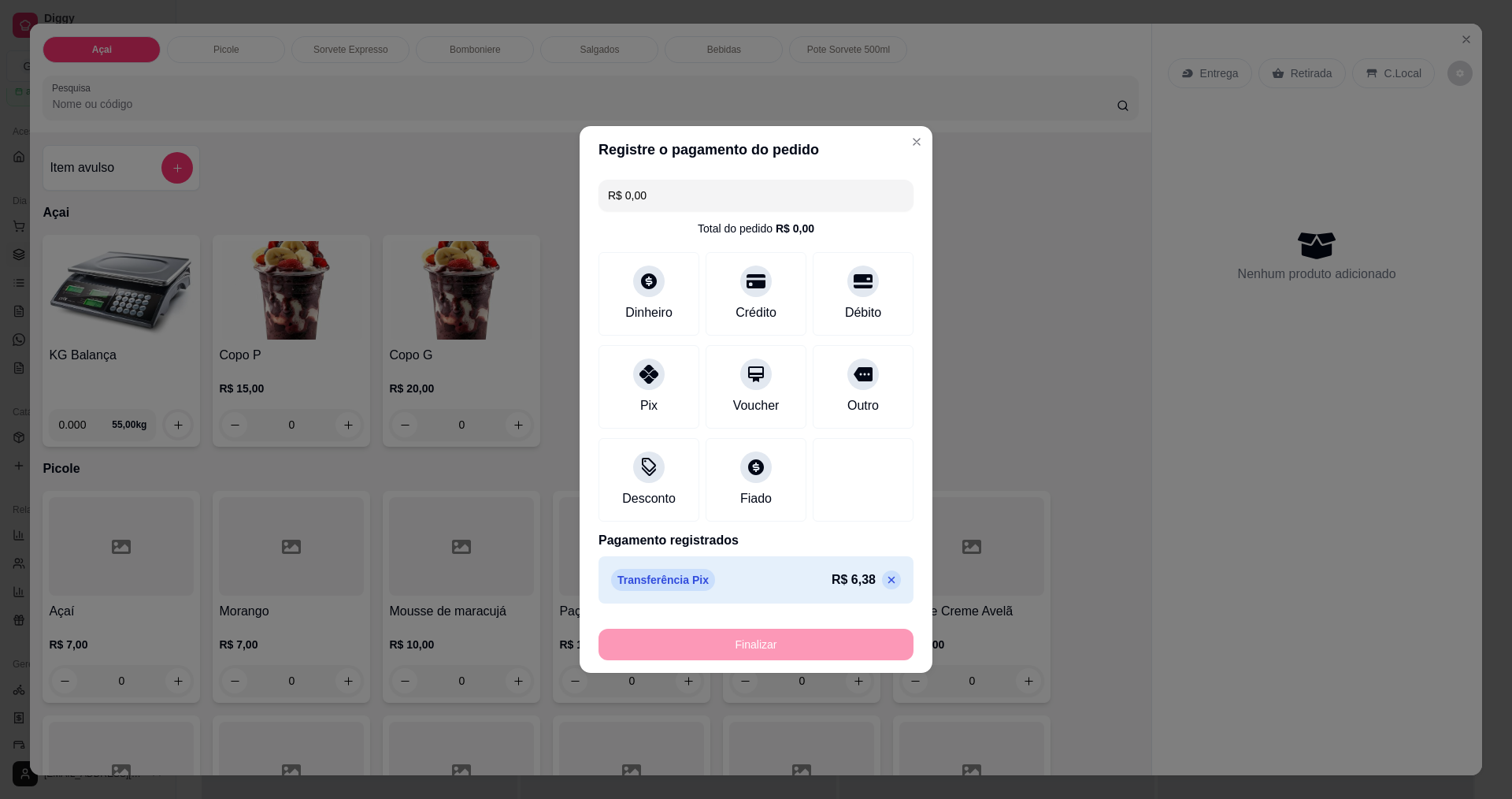
type input "-R$ 6,38"
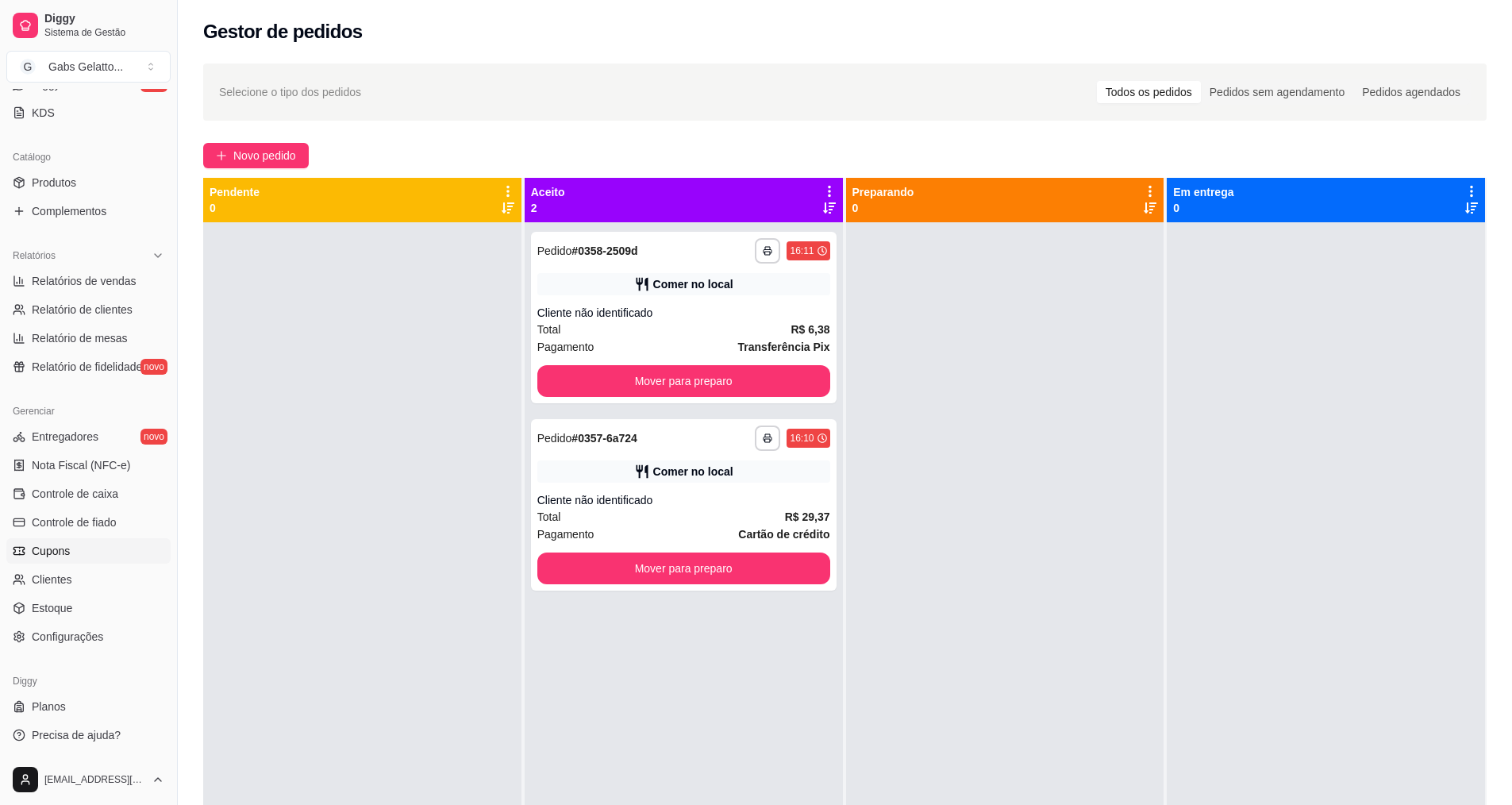
scroll to position [242, 0]
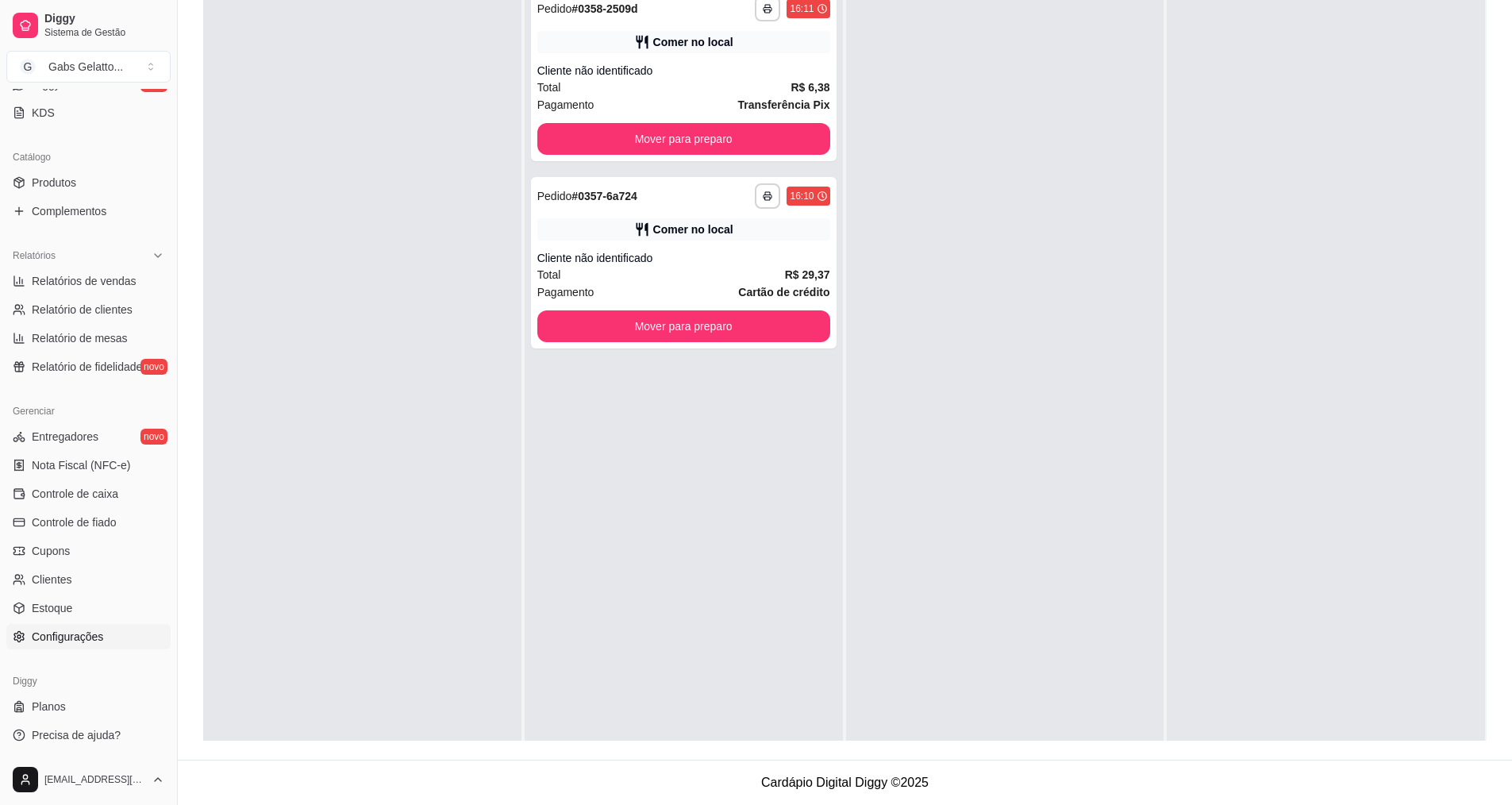
click at [101, 647] on link "Configurações" at bounding box center [88, 636] width 164 height 25
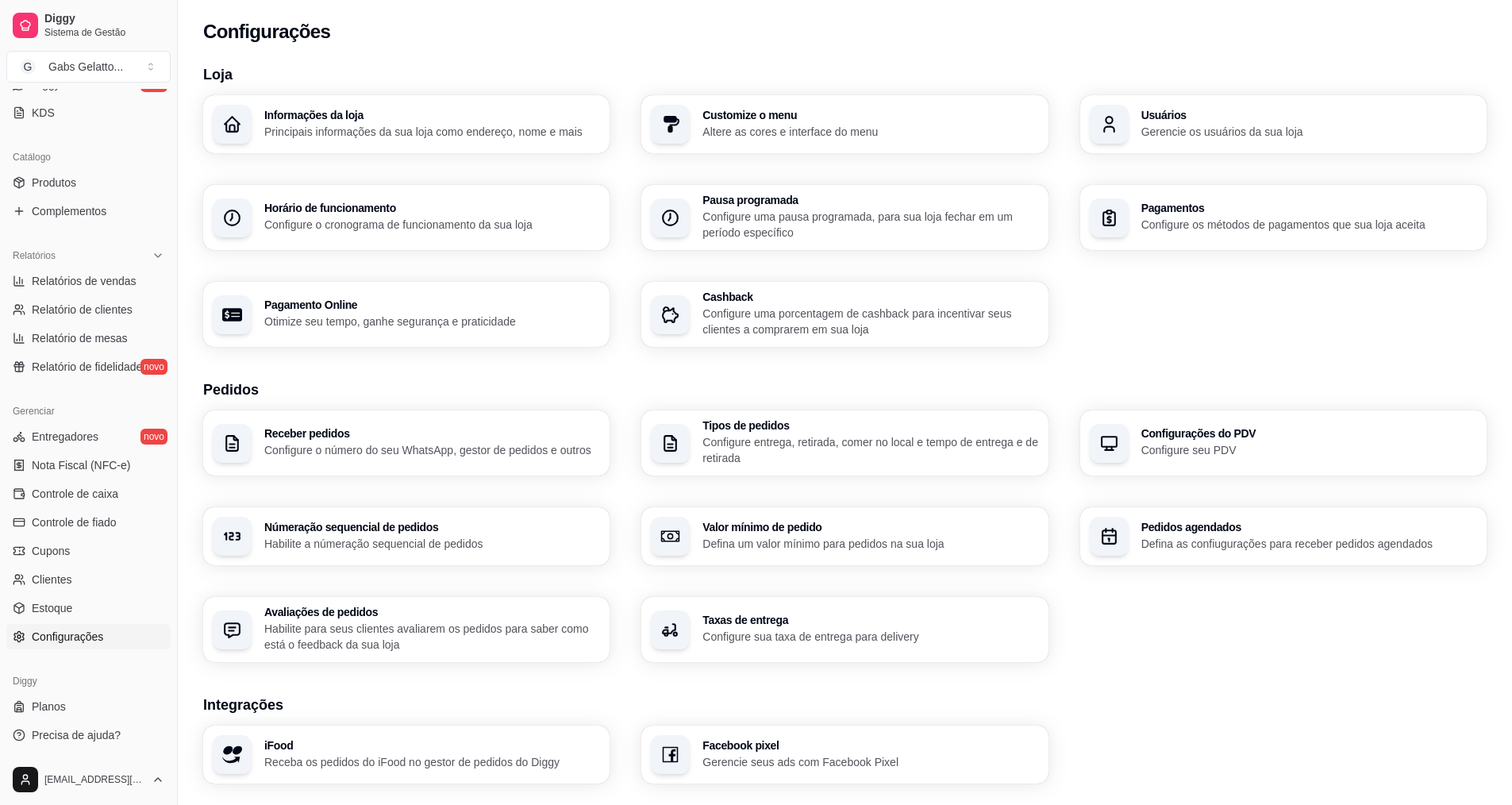
click at [1172, 134] on p "Gerencie os usuários da sua loja" at bounding box center [1309, 131] width 336 height 16
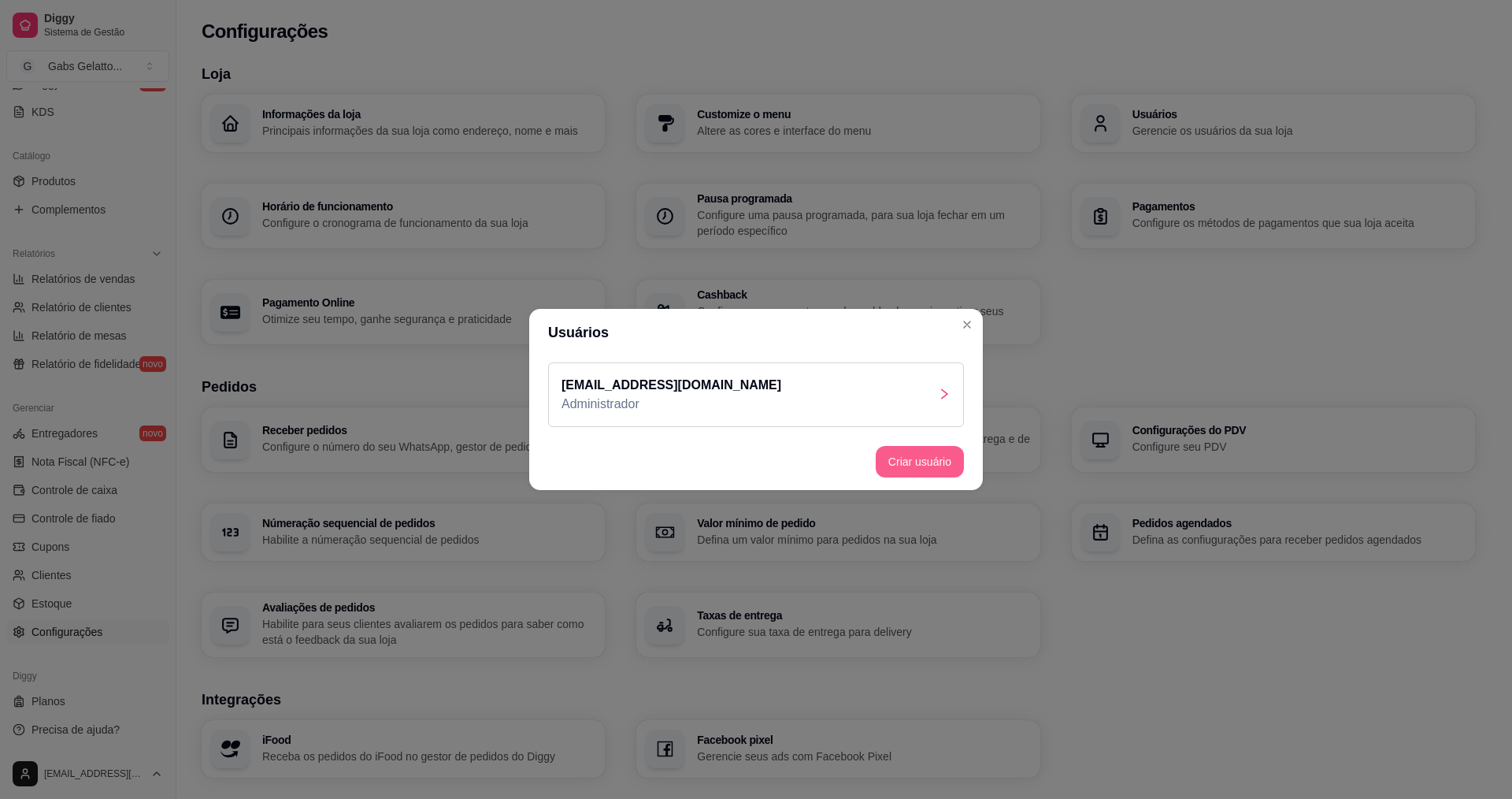
click at [925, 459] on button "Criar usuário" at bounding box center [920, 461] width 89 height 31
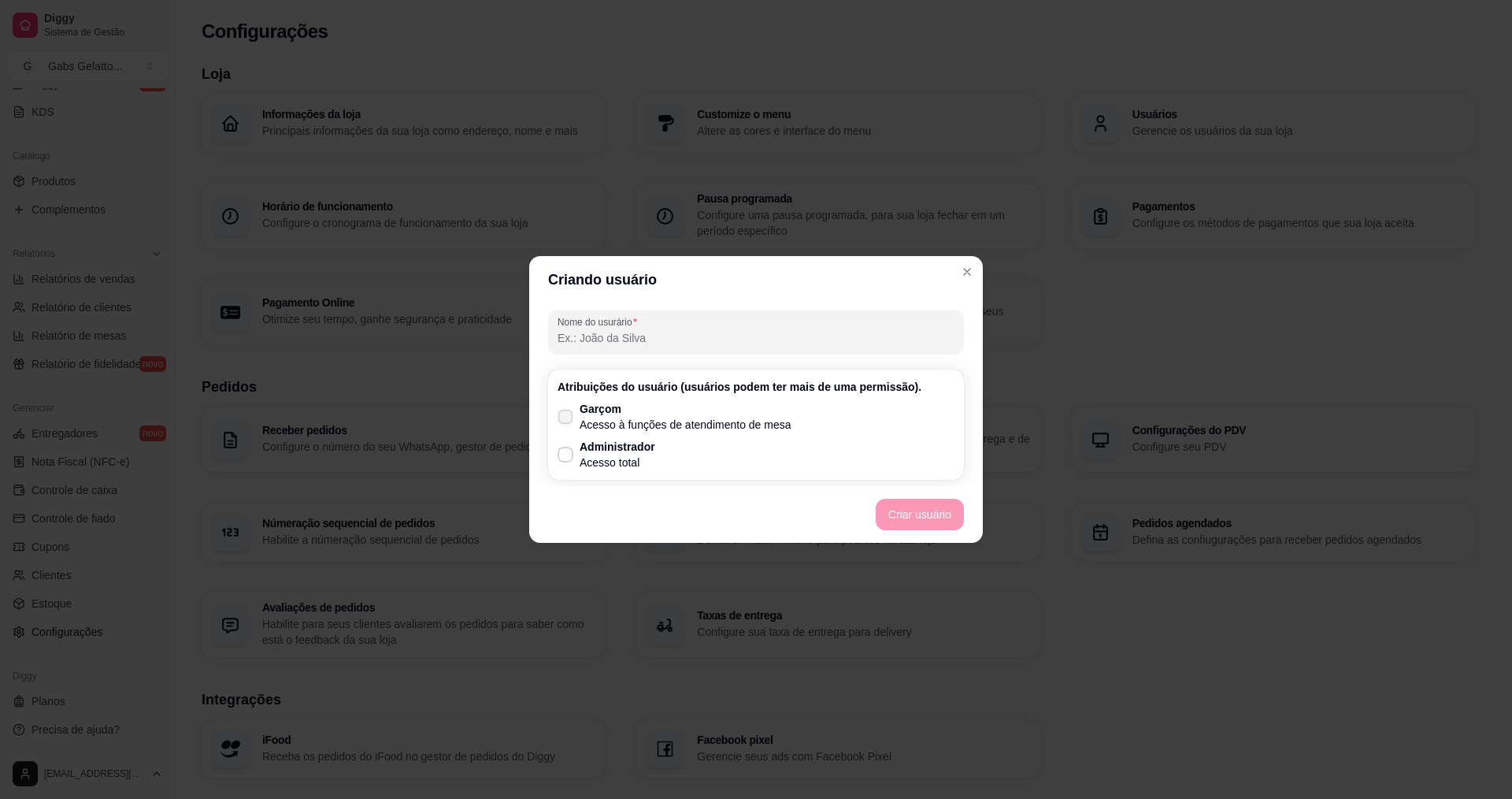
click at [571, 415] on span at bounding box center [565, 417] width 15 height 15
click at [567, 419] on input "Garçom Acesso à funções de atendimento de mesa" at bounding box center [562, 425] width 10 height 10
checkbox input "true"
click at [578, 468] on label "Administrador Acesso total" at bounding box center [606, 454] width 110 height 44
click at [567, 468] on input "Administrador Acesso total" at bounding box center [562, 463] width 10 height 10
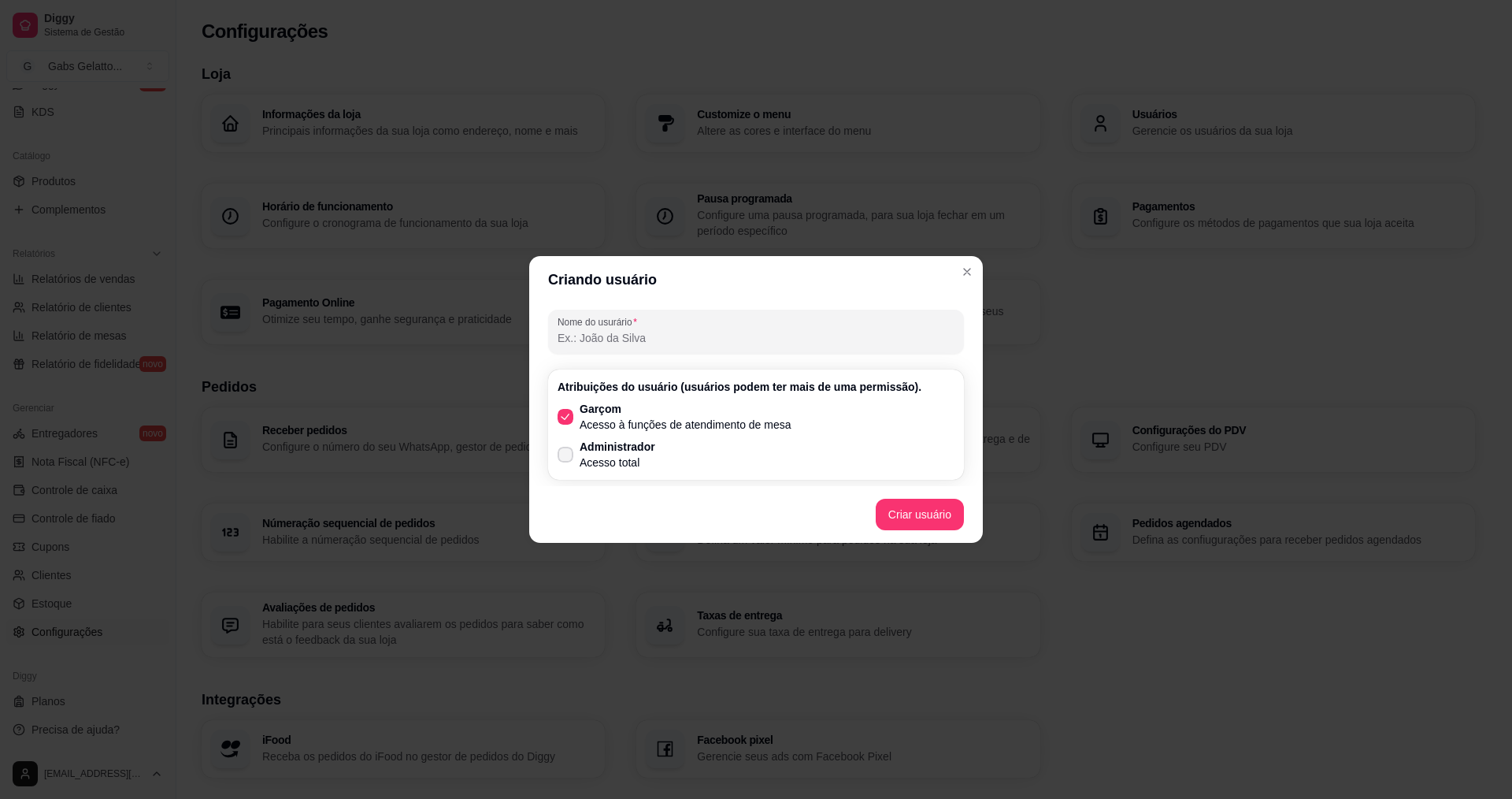
checkbox input "true"
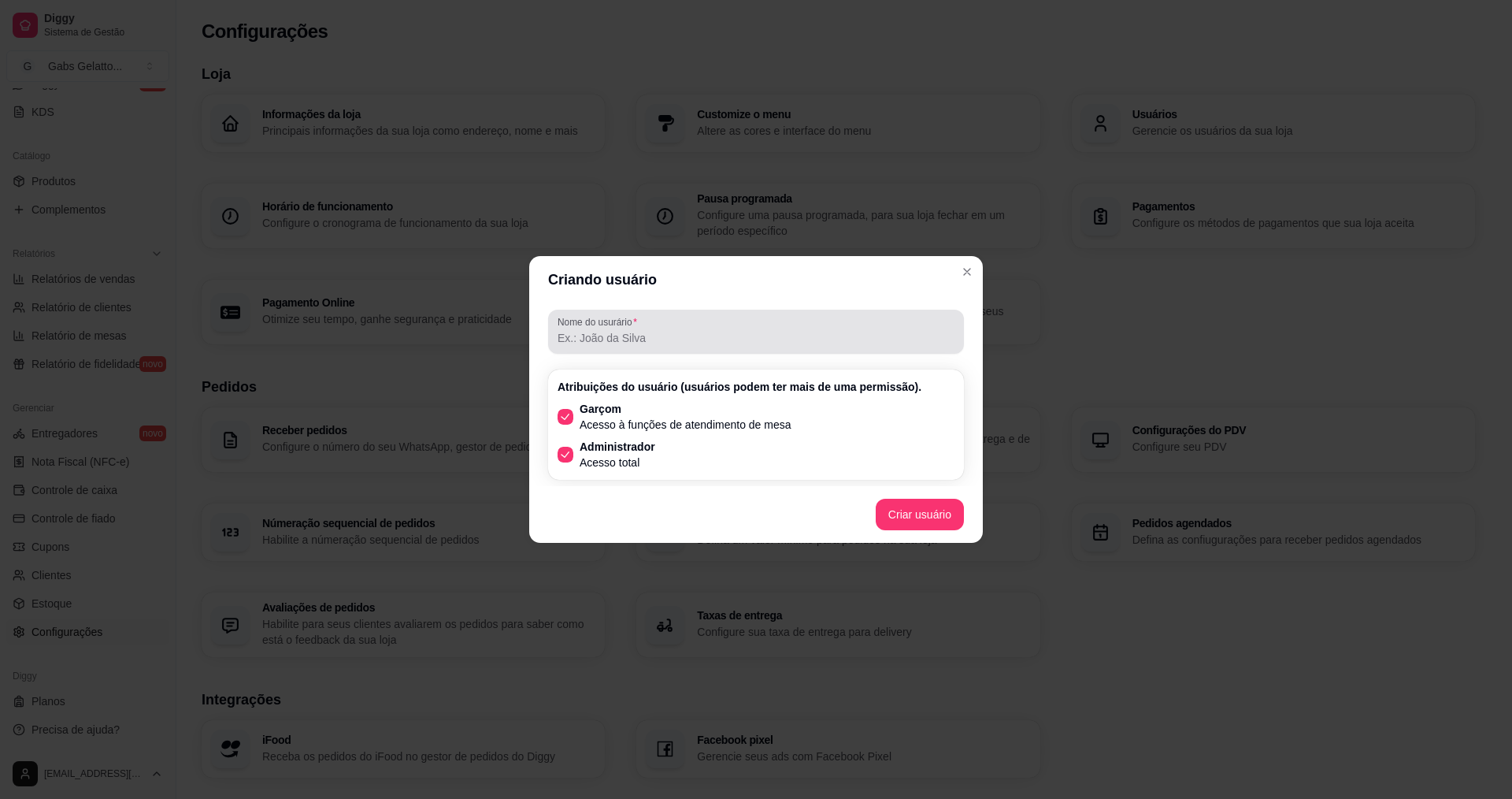
click at [622, 347] on div "Nome do usurário" at bounding box center [756, 331] width 416 height 44
type input "[PERSON_NAME]"
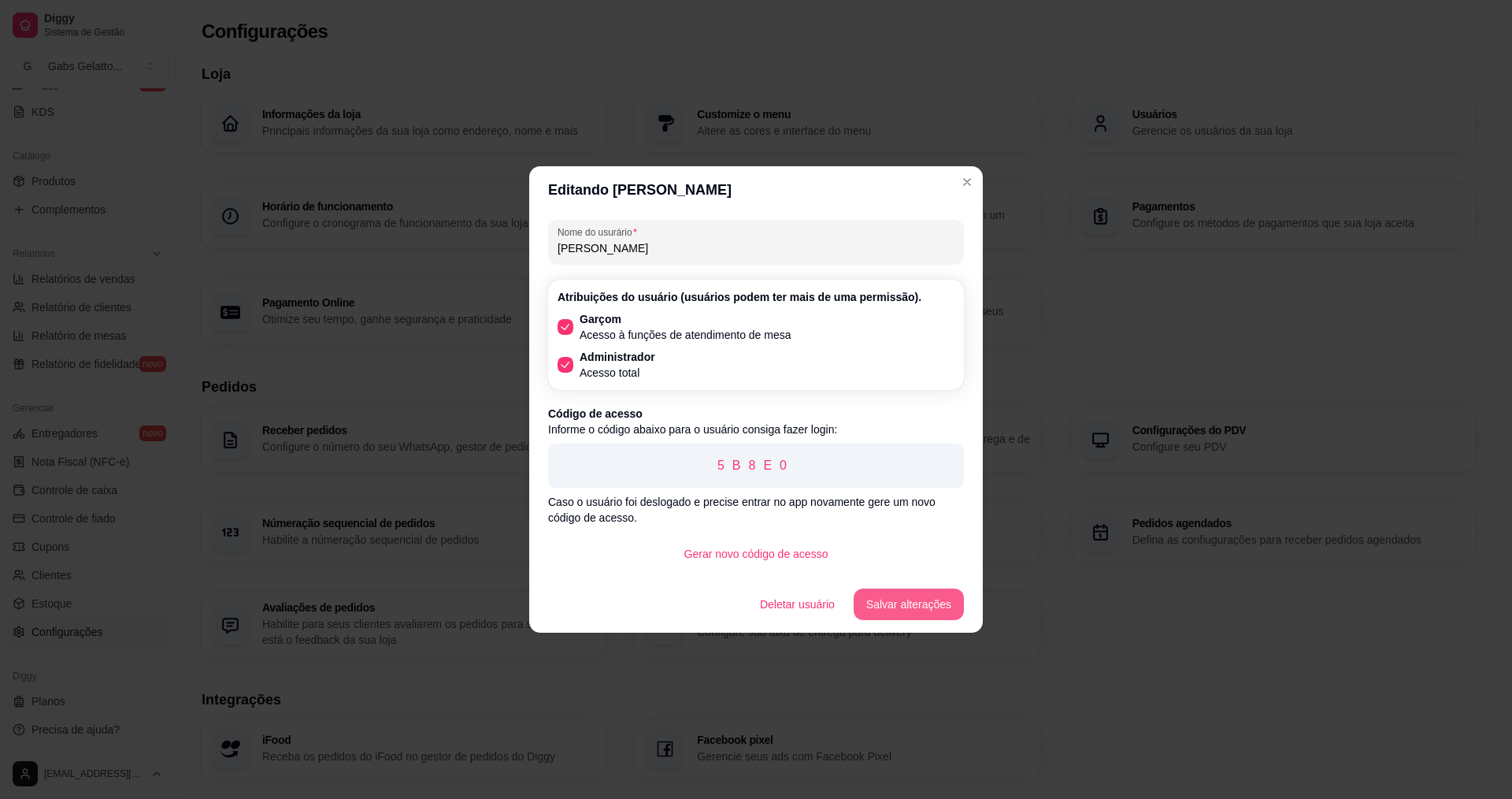
click at [894, 613] on button "Salvar alterações" at bounding box center [908, 604] width 110 height 31
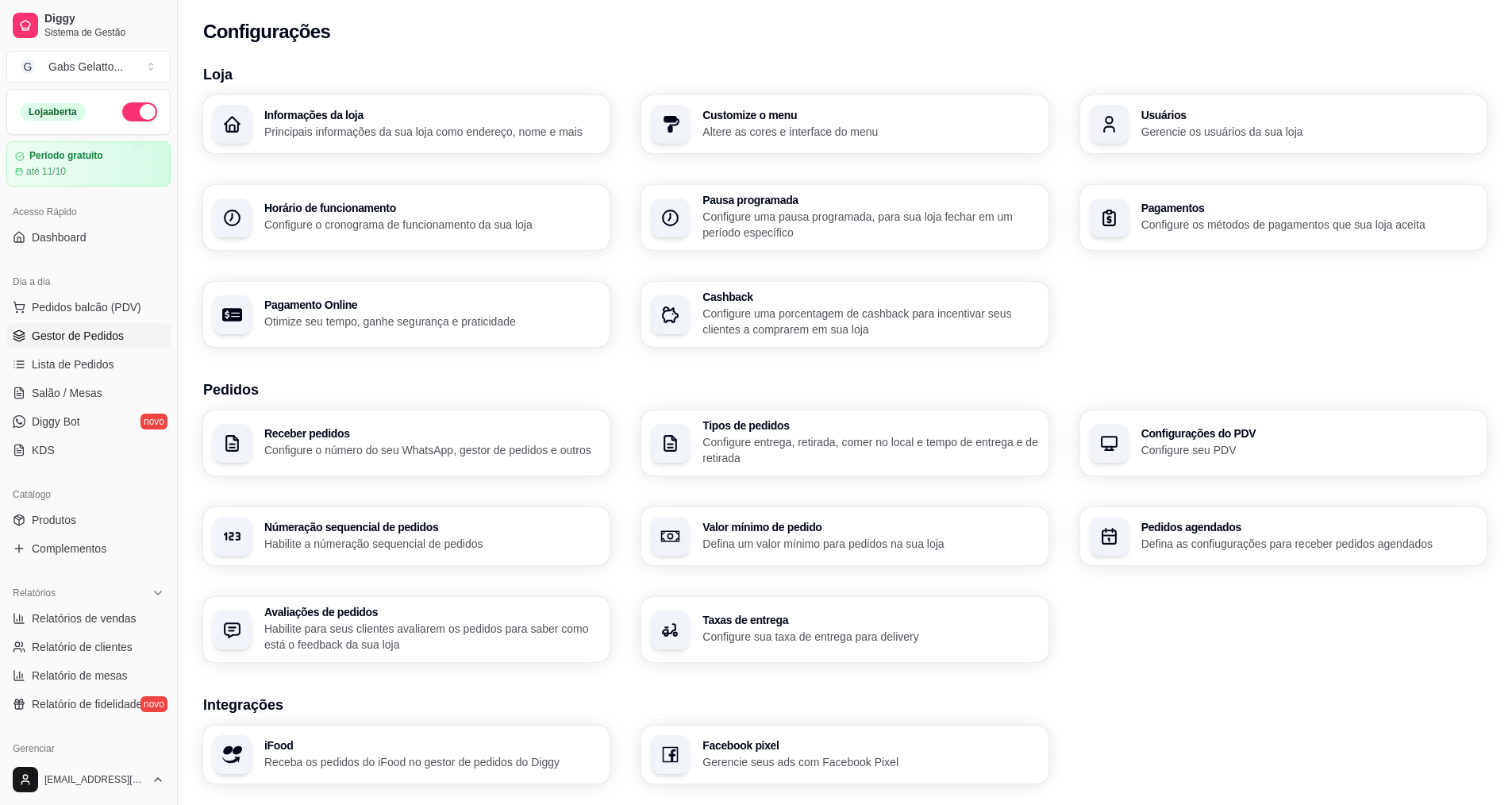
click at [47, 341] on span "Gestor de Pedidos" at bounding box center [77, 336] width 92 height 16
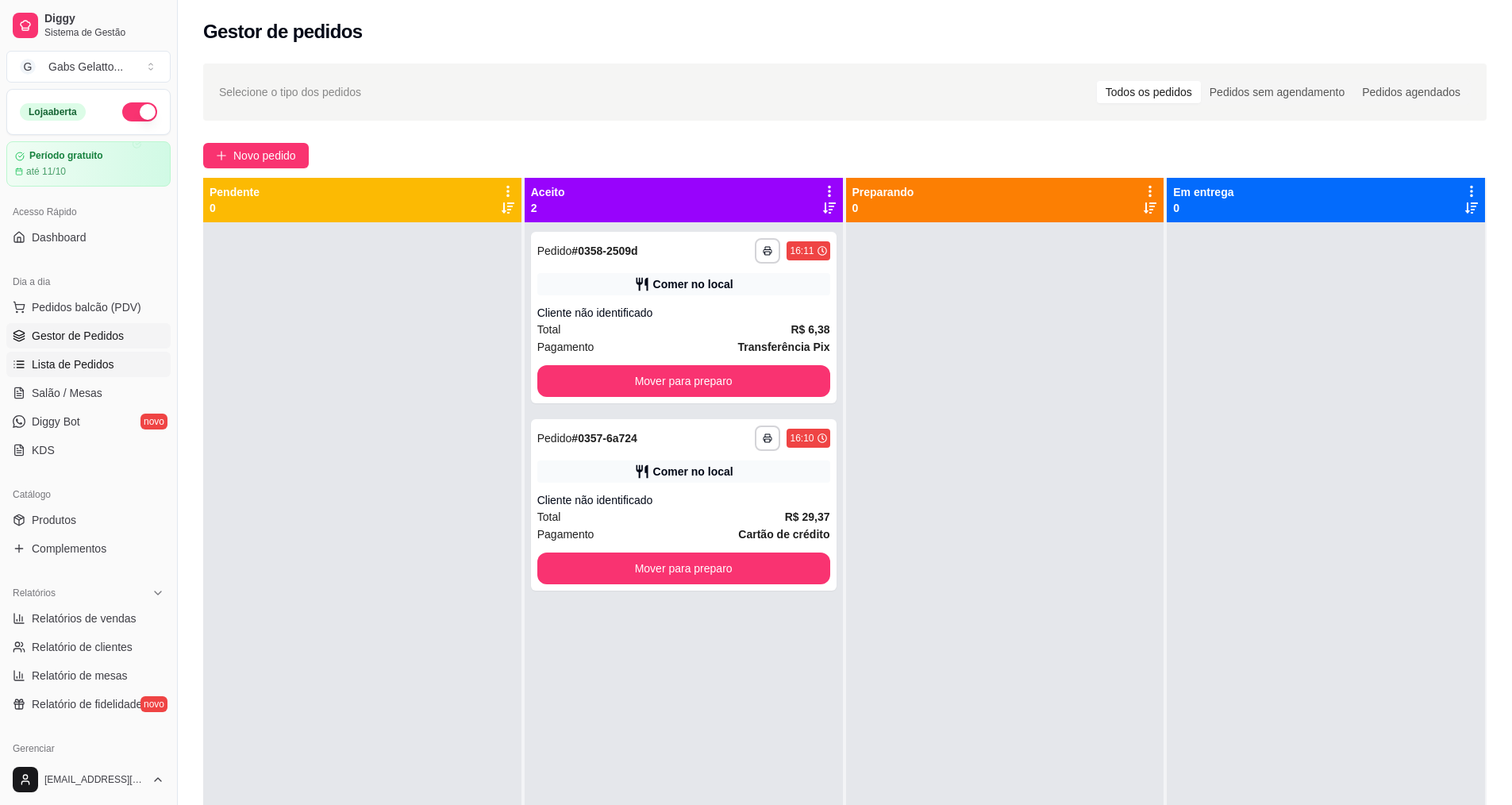
click at [68, 370] on span "Lista de Pedidos" at bounding box center [73, 364] width 82 height 16
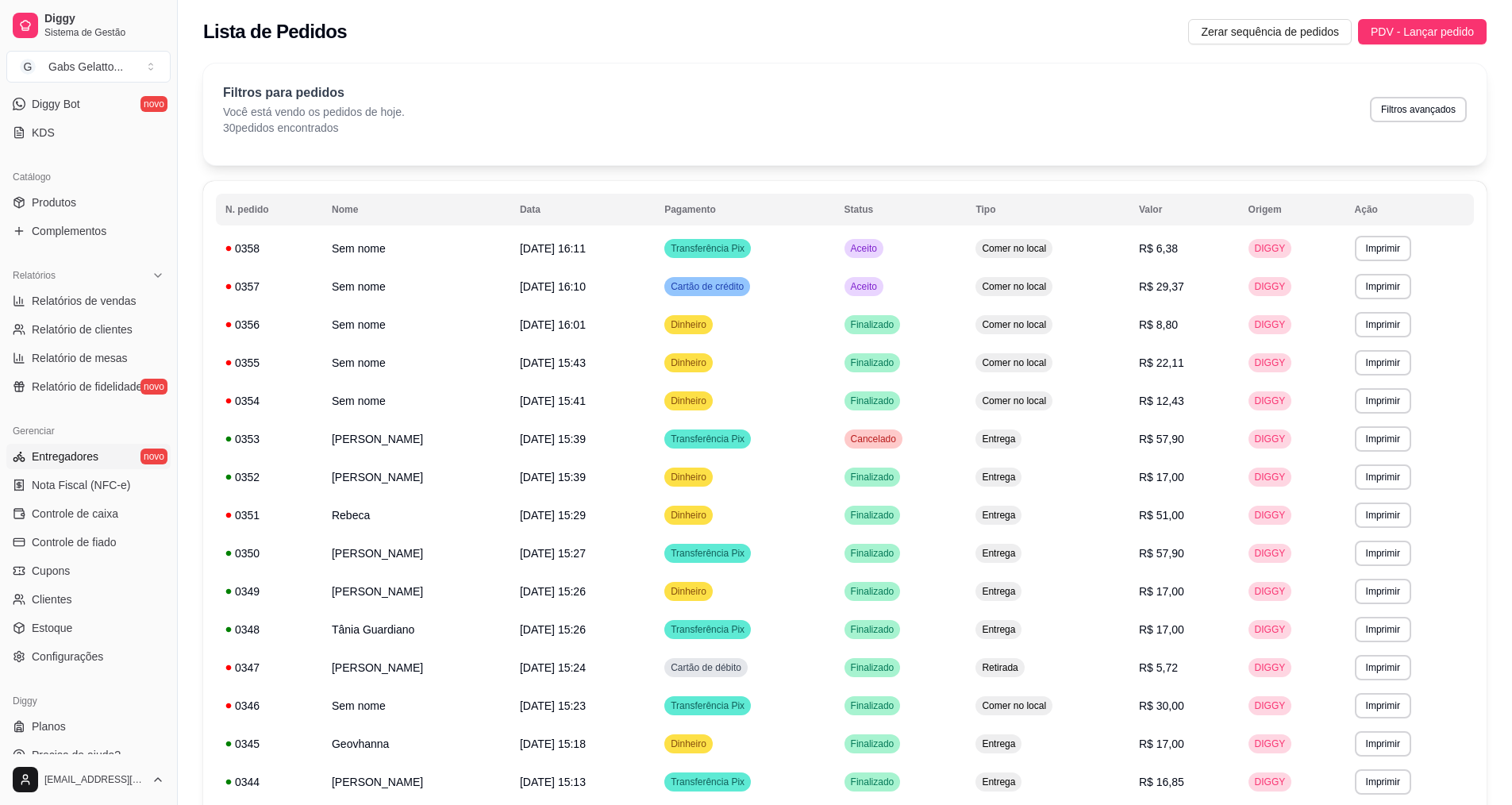
scroll to position [337, 0]
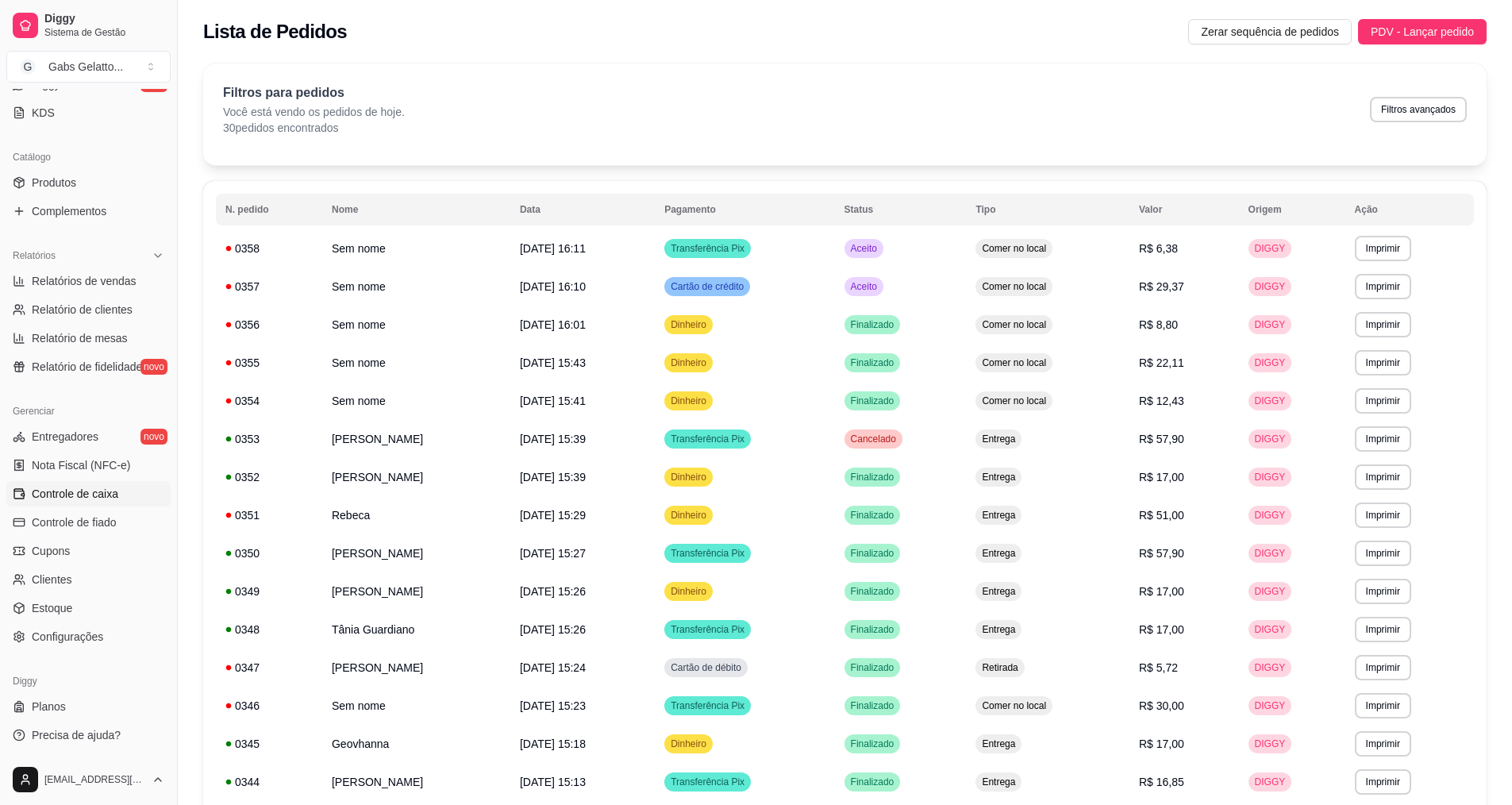
click at [82, 487] on link "Controle de caixa" at bounding box center [88, 494] width 164 height 25
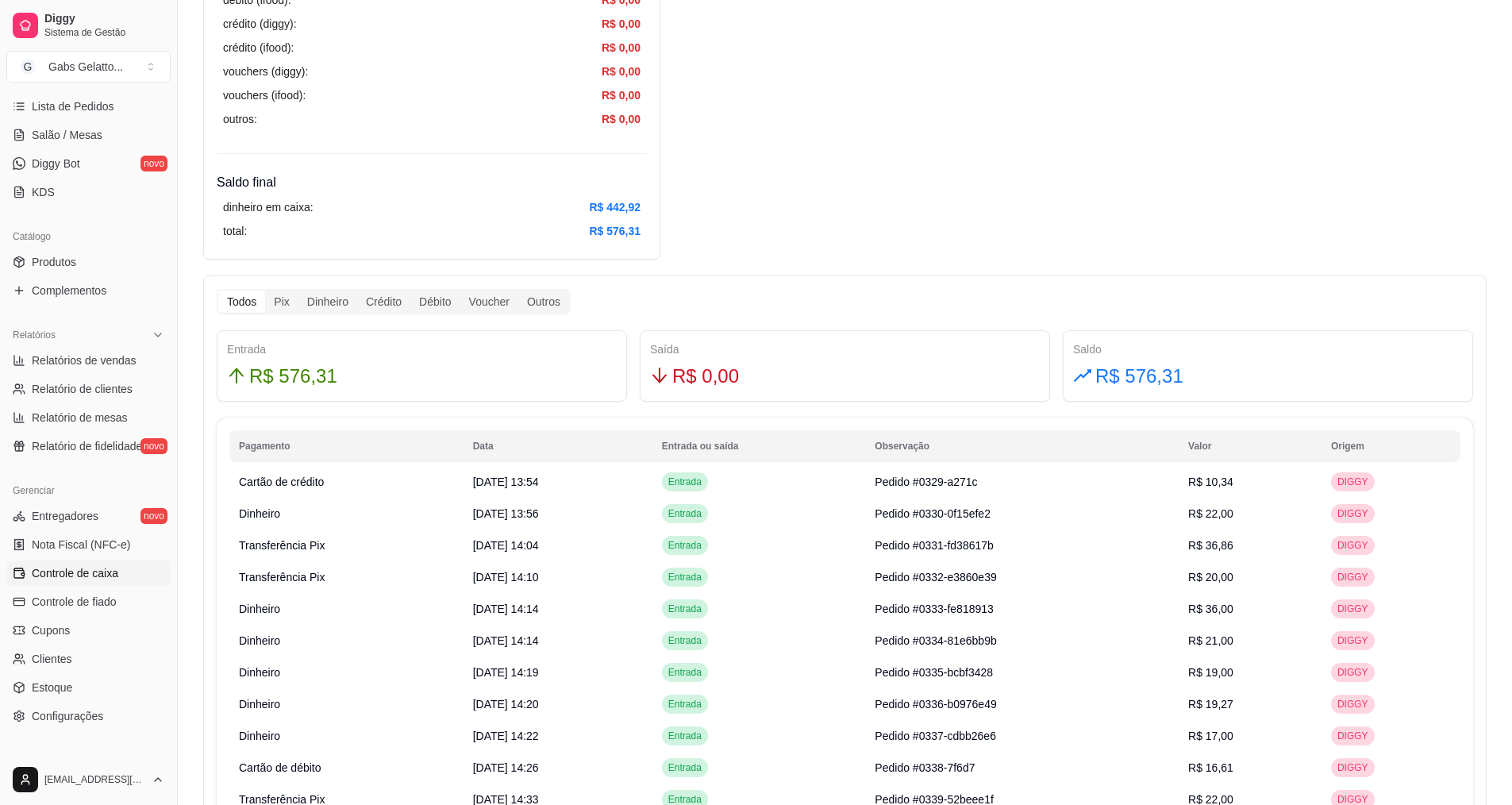
scroll to position [178, 0]
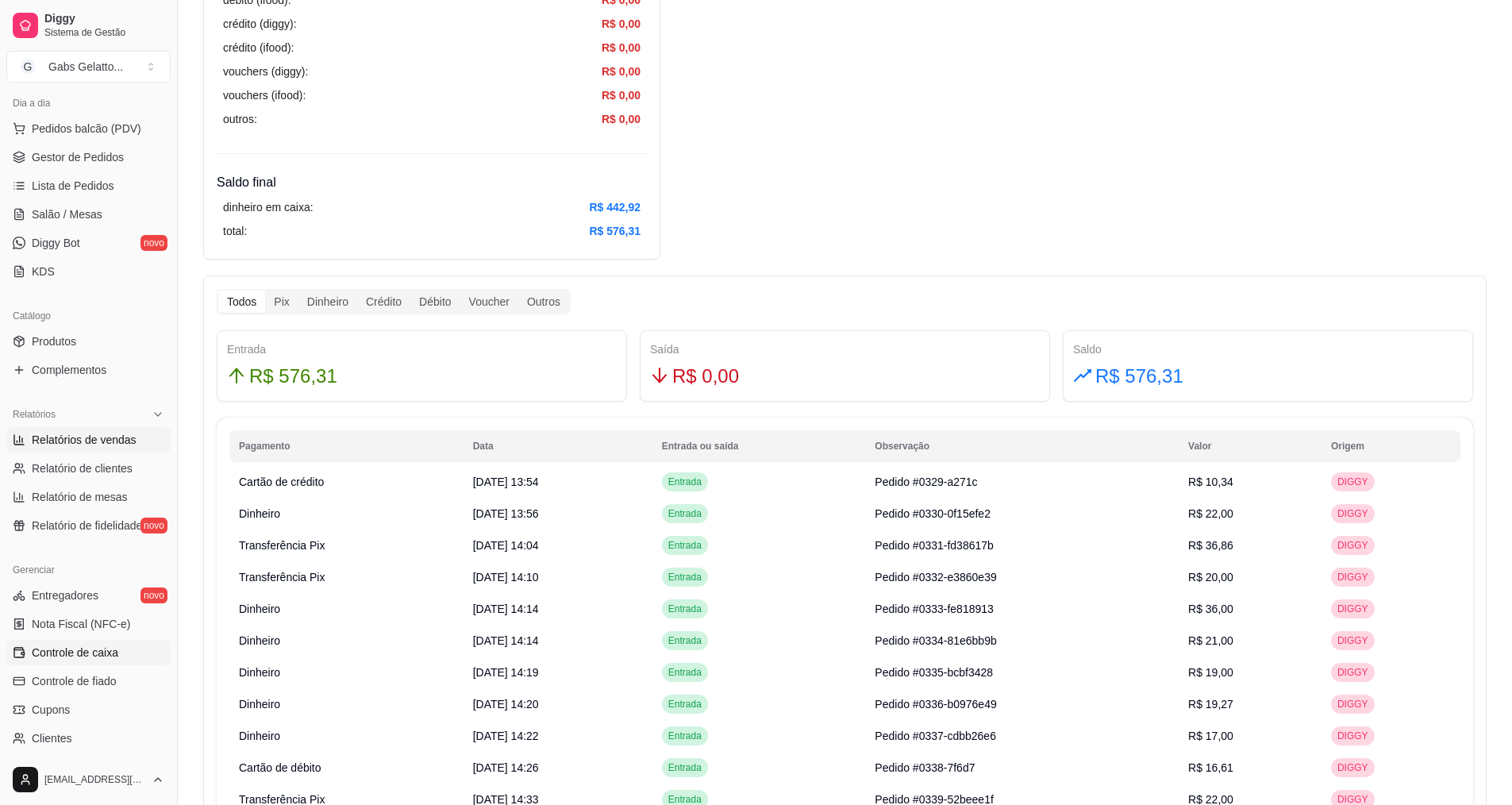
click at [127, 449] on link "Relatórios de vendas" at bounding box center [88, 439] width 164 height 25
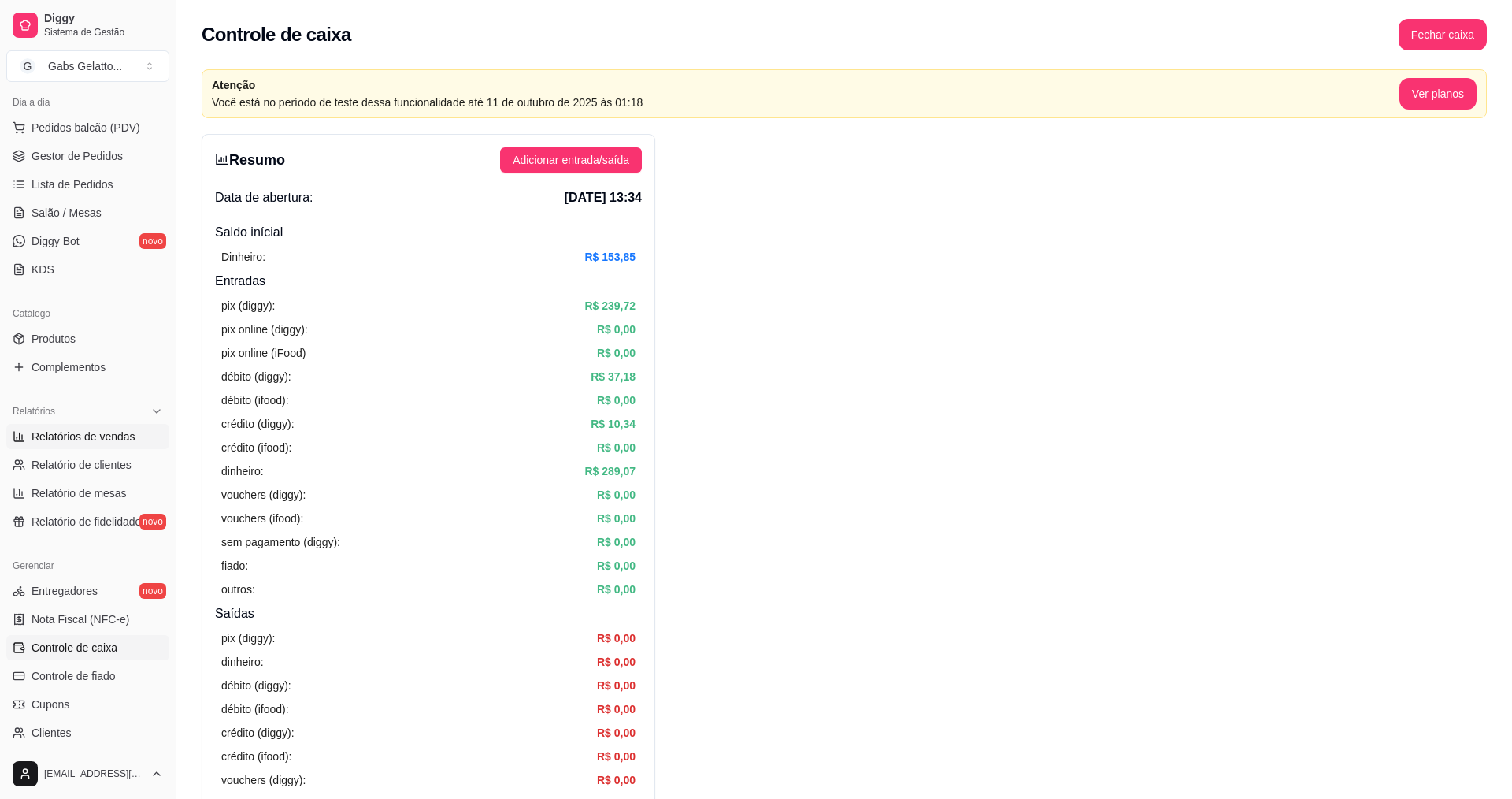
select select "ALL"
select select "0"
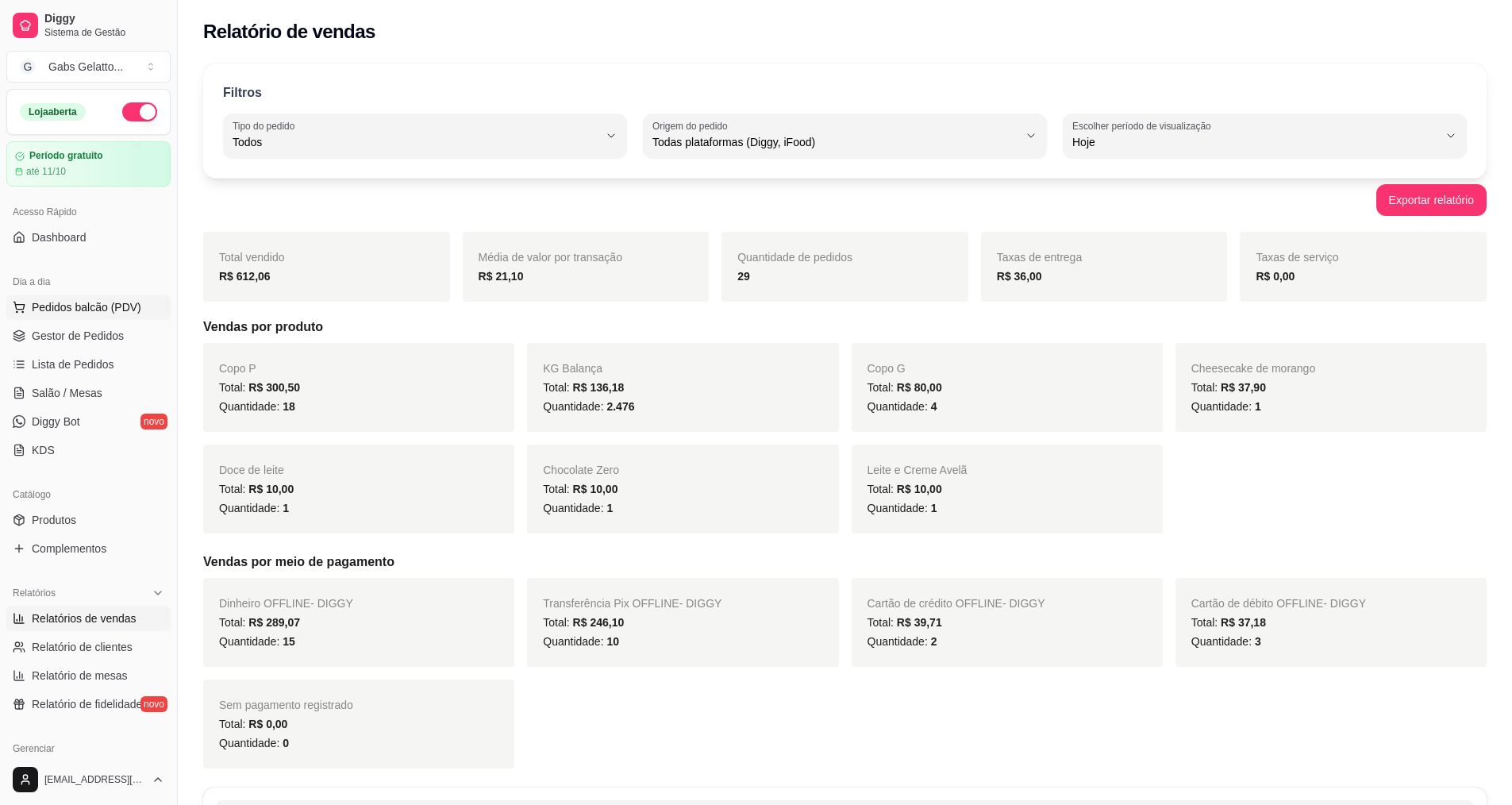
click at [143, 303] on button "Pedidos balcão (PDV)" at bounding box center [88, 306] width 164 height 25
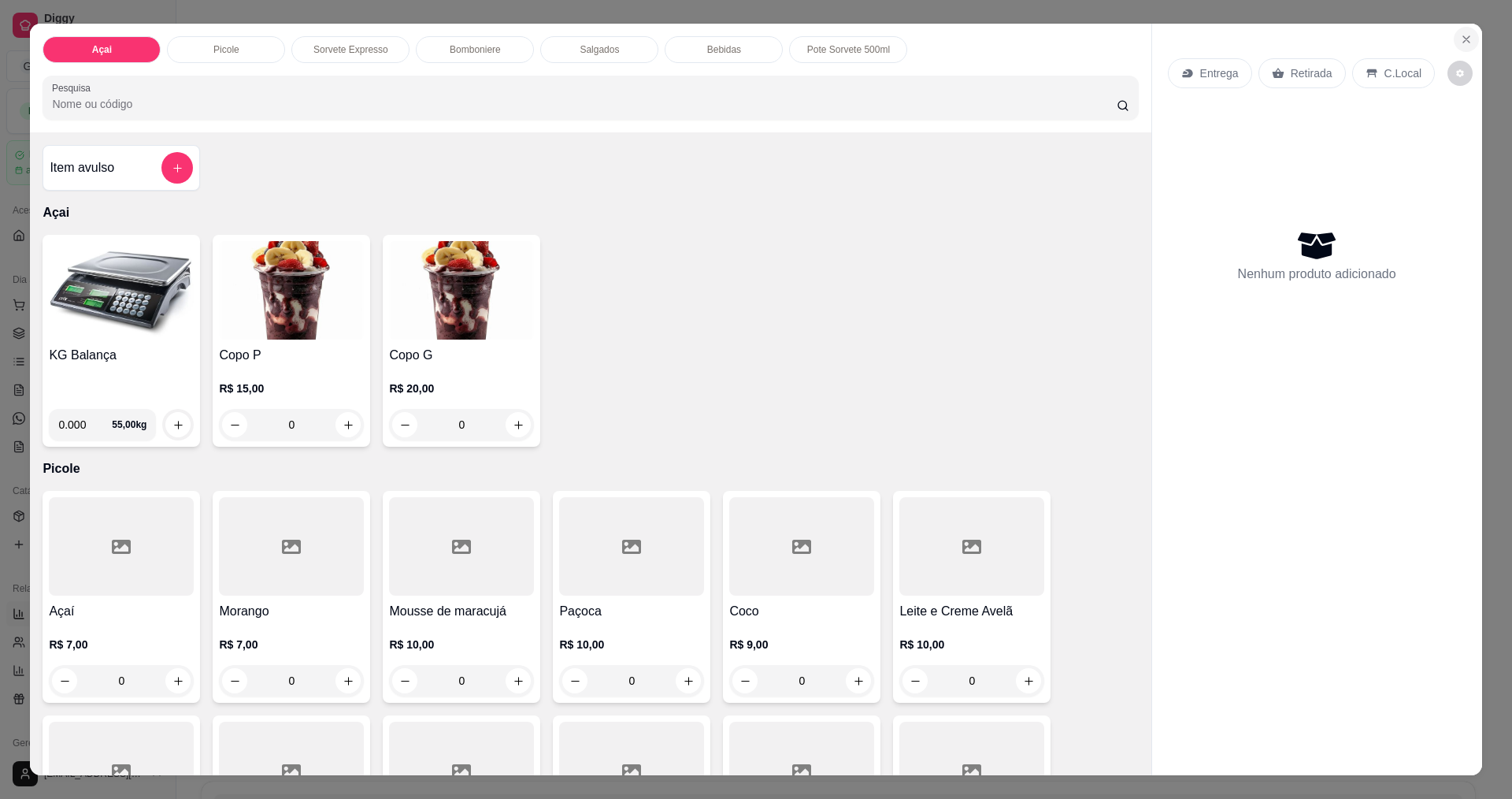
click at [1463, 37] on icon "Close" at bounding box center [1466, 39] width 6 height 6
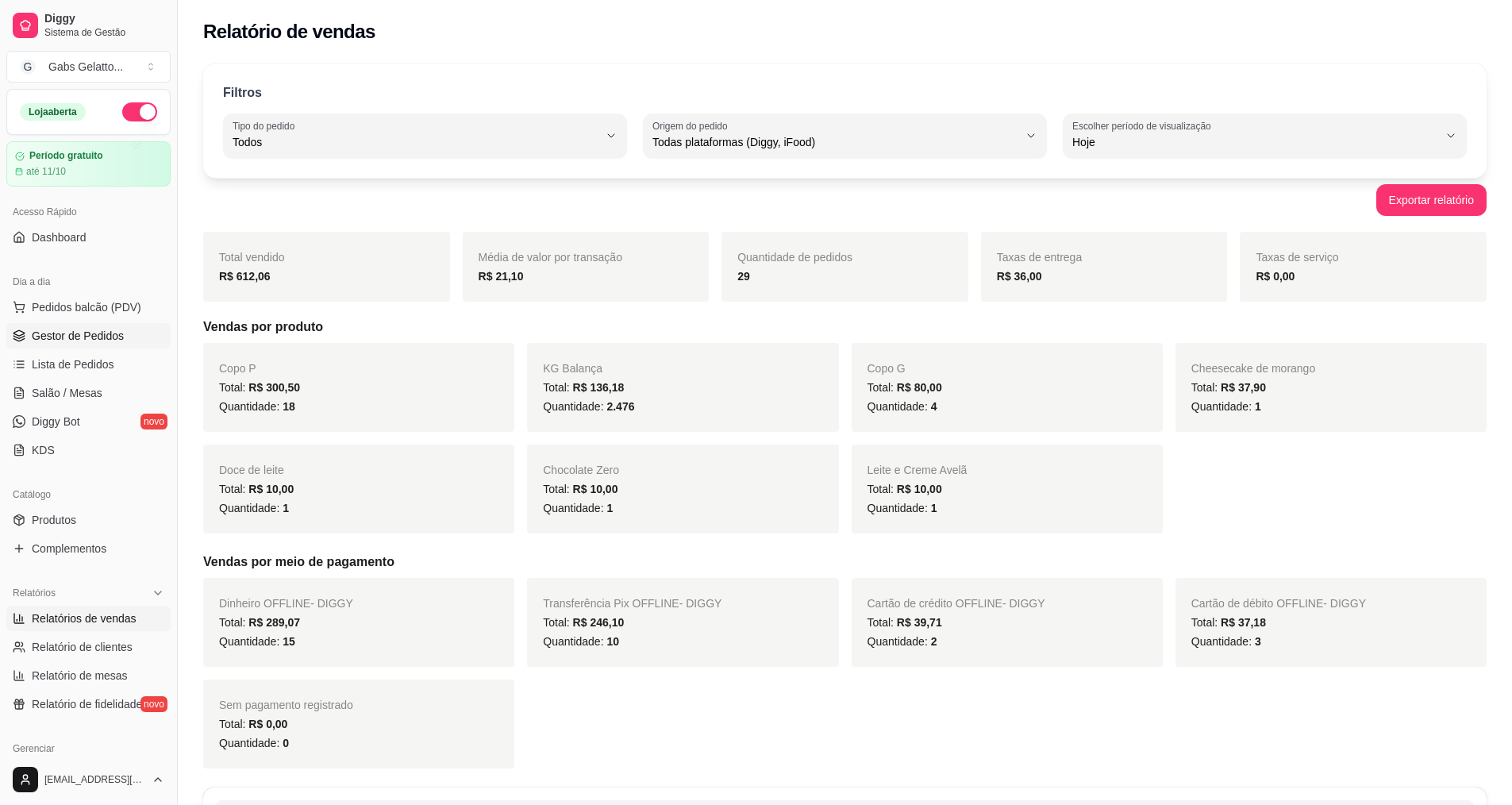
click at [97, 345] on link "Gestor de Pedidos" at bounding box center [88, 335] width 164 height 25
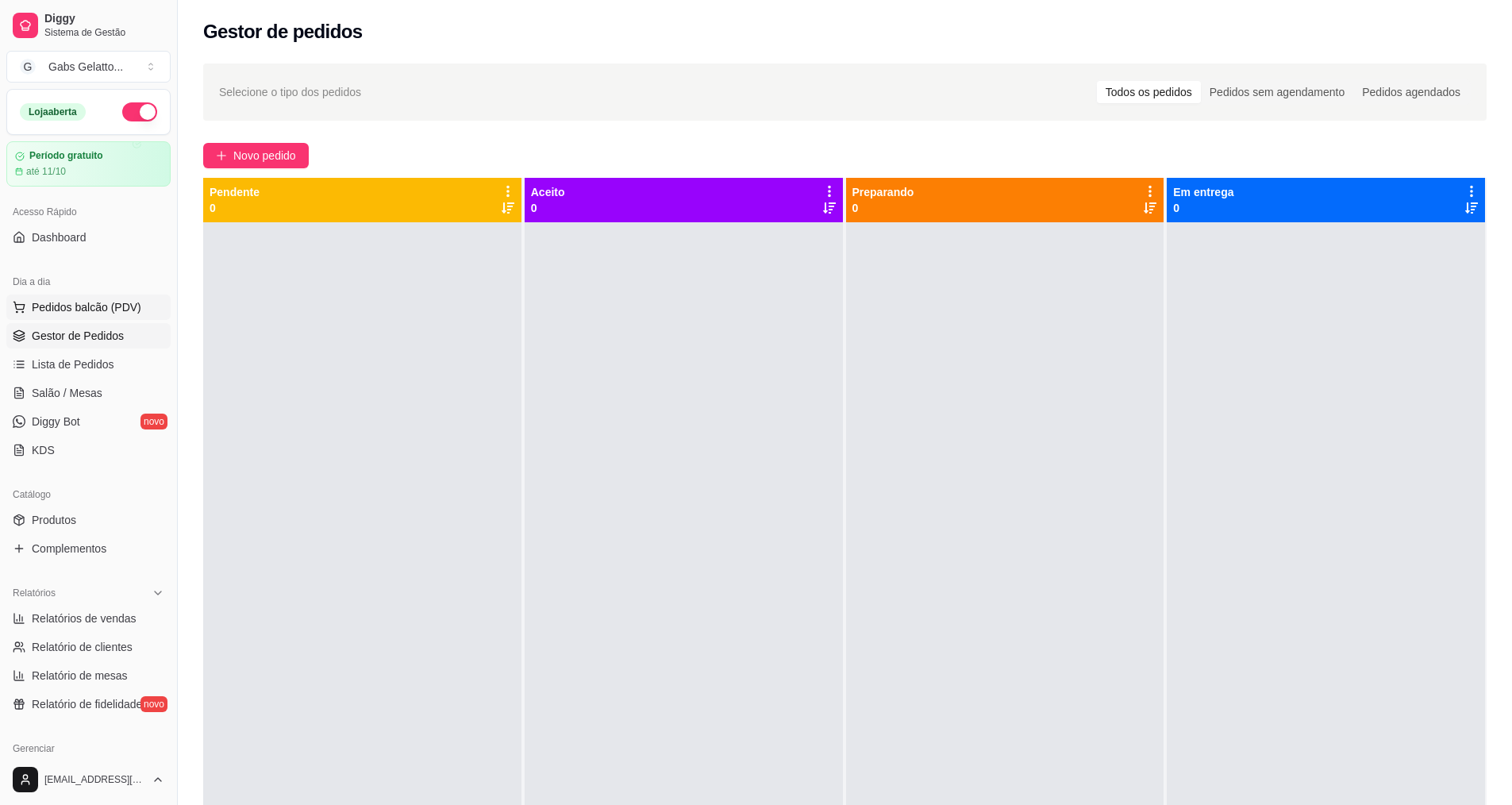
click at [89, 305] on span "Pedidos balcão (PDV)" at bounding box center [86, 307] width 109 height 16
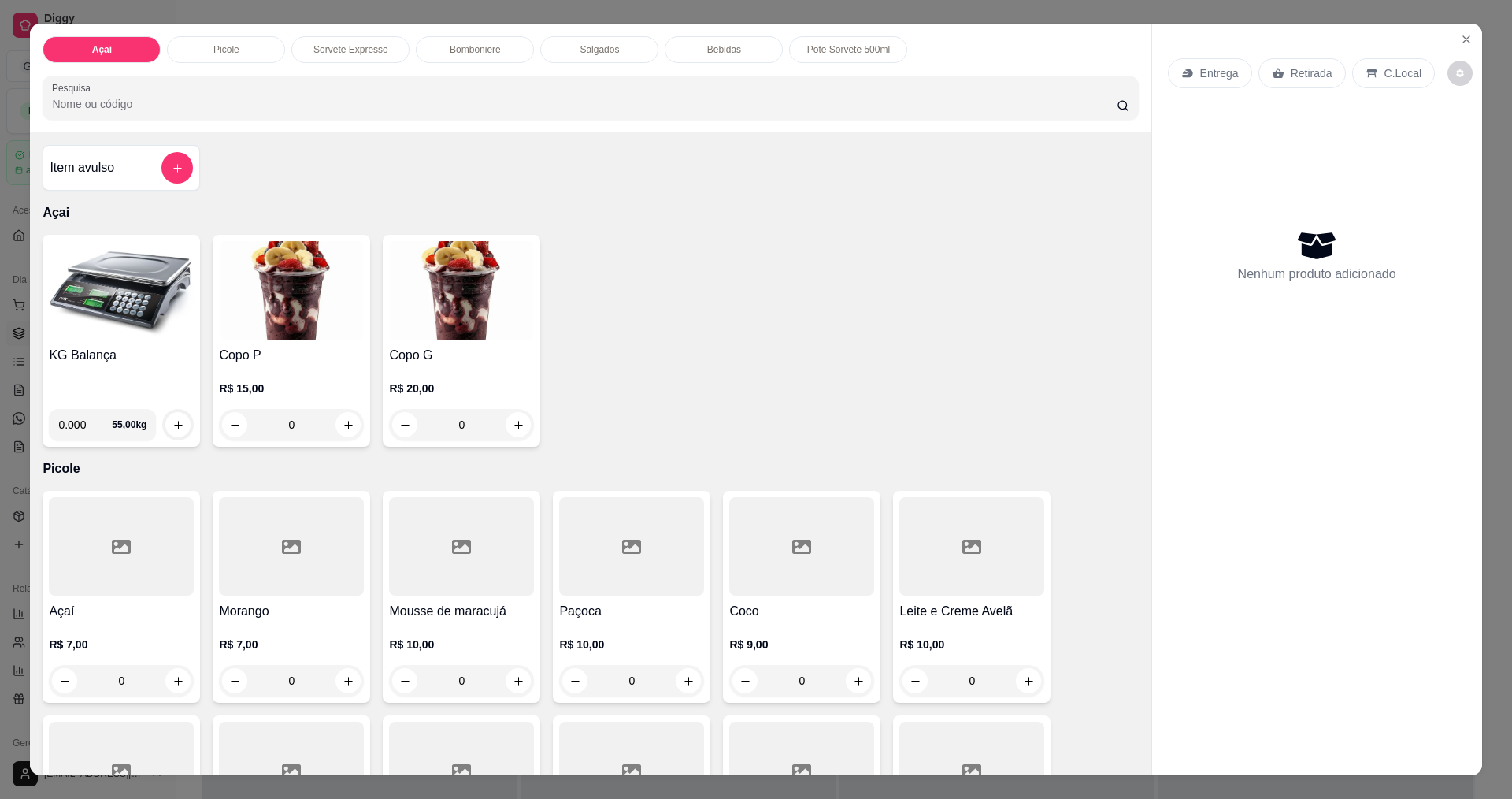
click at [132, 300] on img at bounding box center [121, 289] width 145 height 98
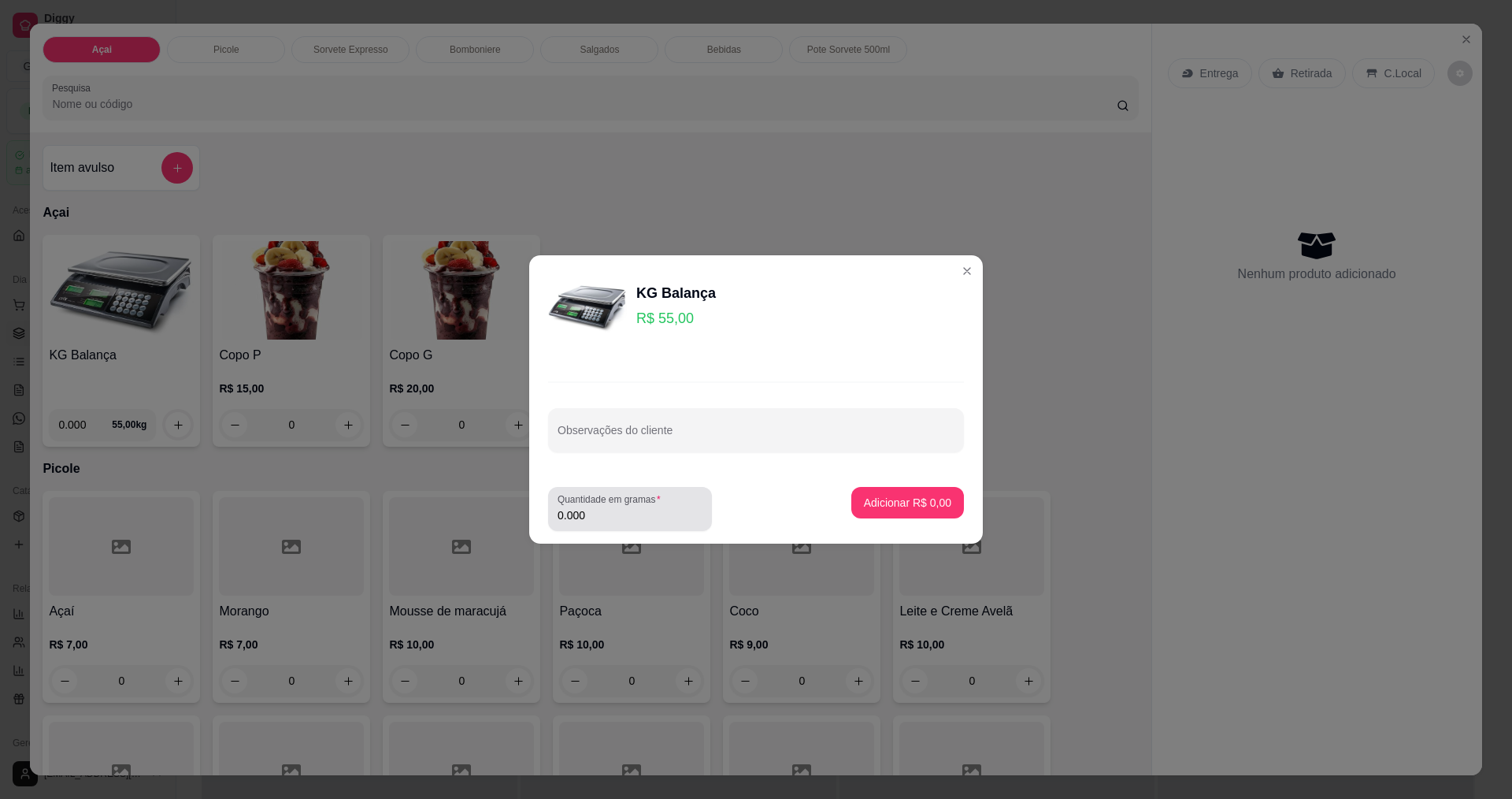
click at [608, 527] on div "Quantidade em gramas 0.000" at bounding box center [630, 508] width 164 height 44
type input "0.242"
click at [911, 488] on button "Adicionar R$ 13,31" at bounding box center [904, 502] width 119 height 31
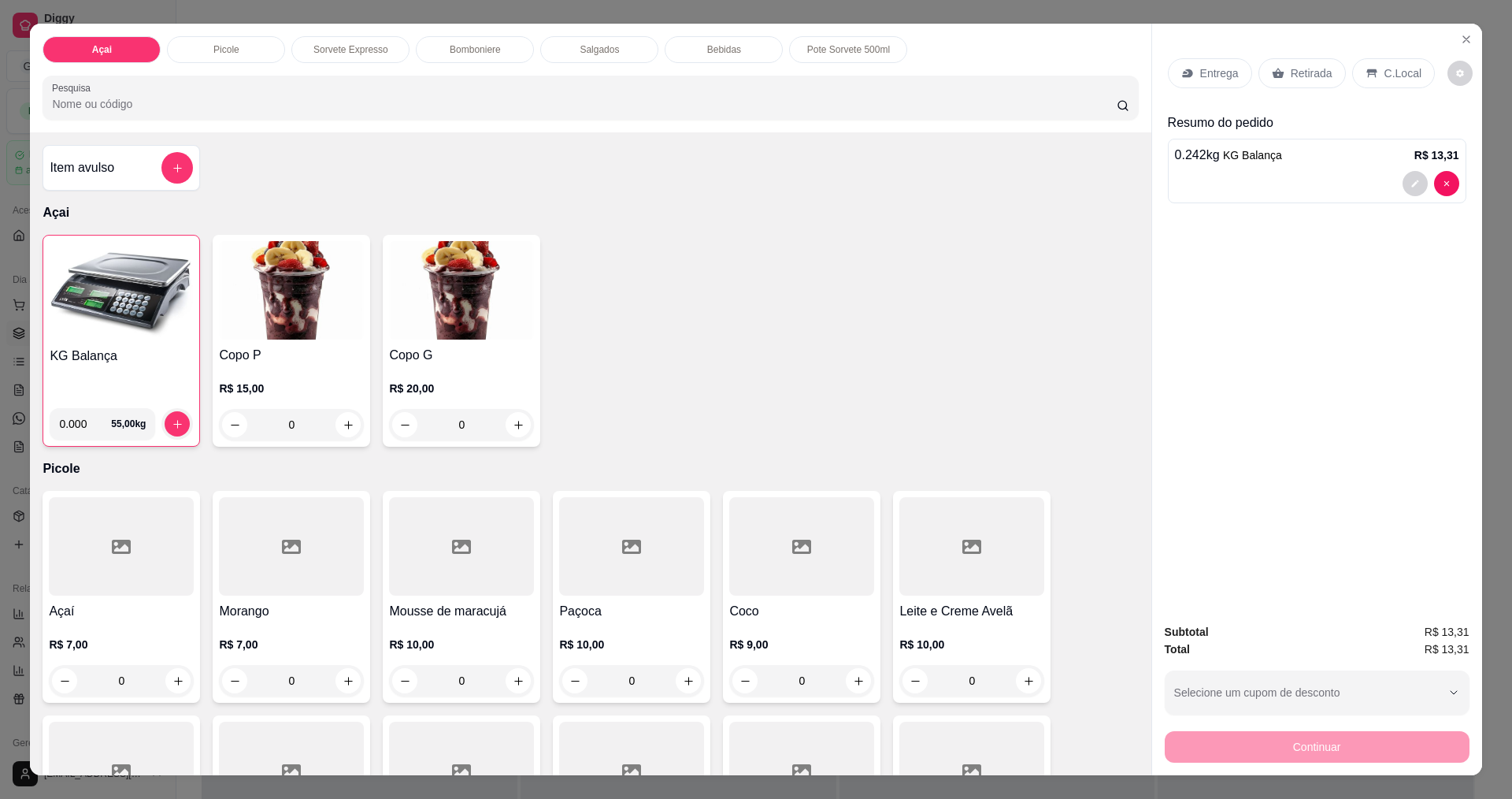
click at [1384, 81] on p "C.Local" at bounding box center [1403, 73] width 37 height 16
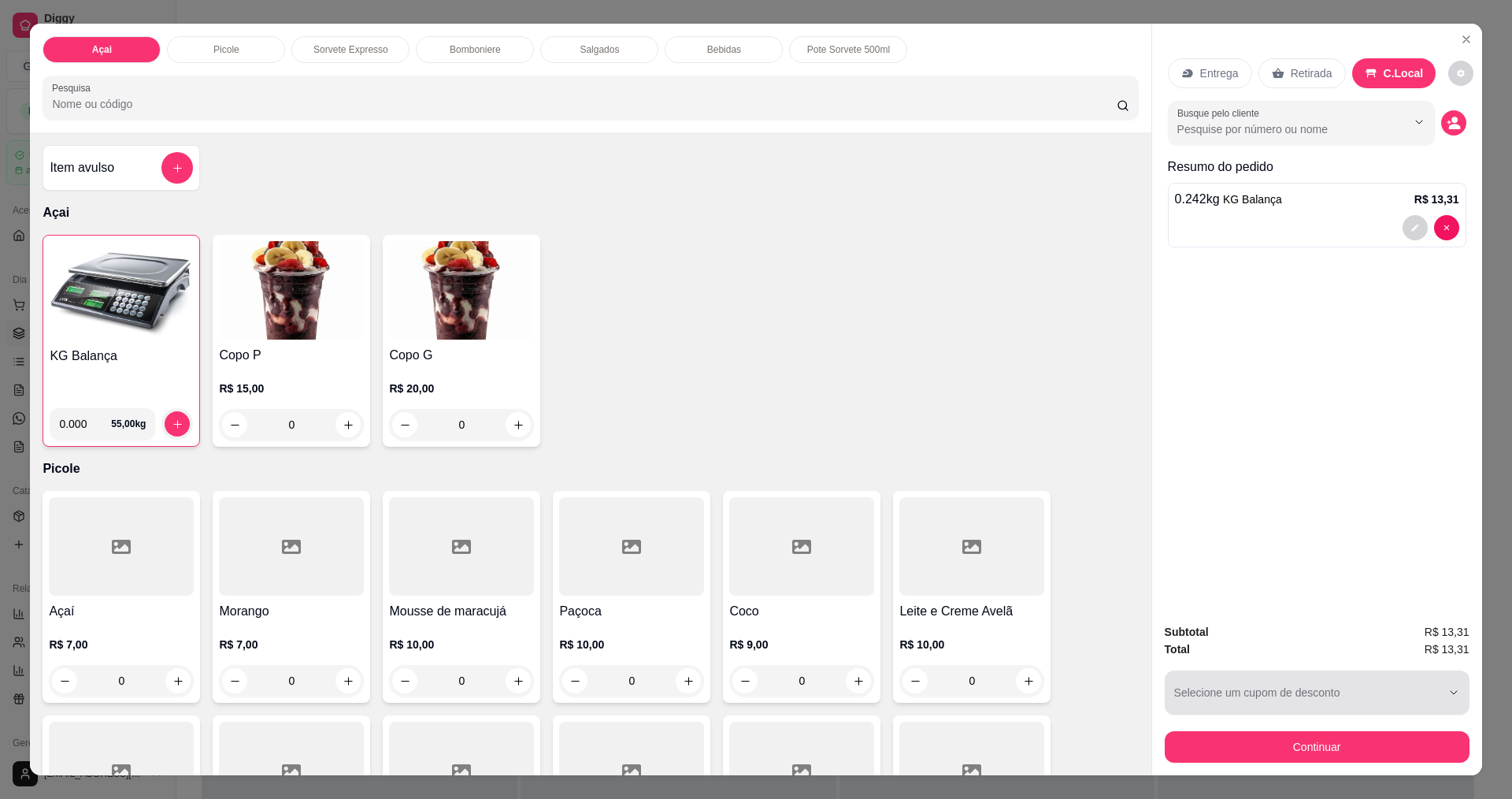
click at [1297, 495] on div "Entrega Retirada C.Local Busque pelo cliente Resumo do pedido 0.242 kg KG Balan…" at bounding box center [1317, 399] width 331 height 750
click at [1278, 224] on div at bounding box center [1317, 228] width 284 height 25
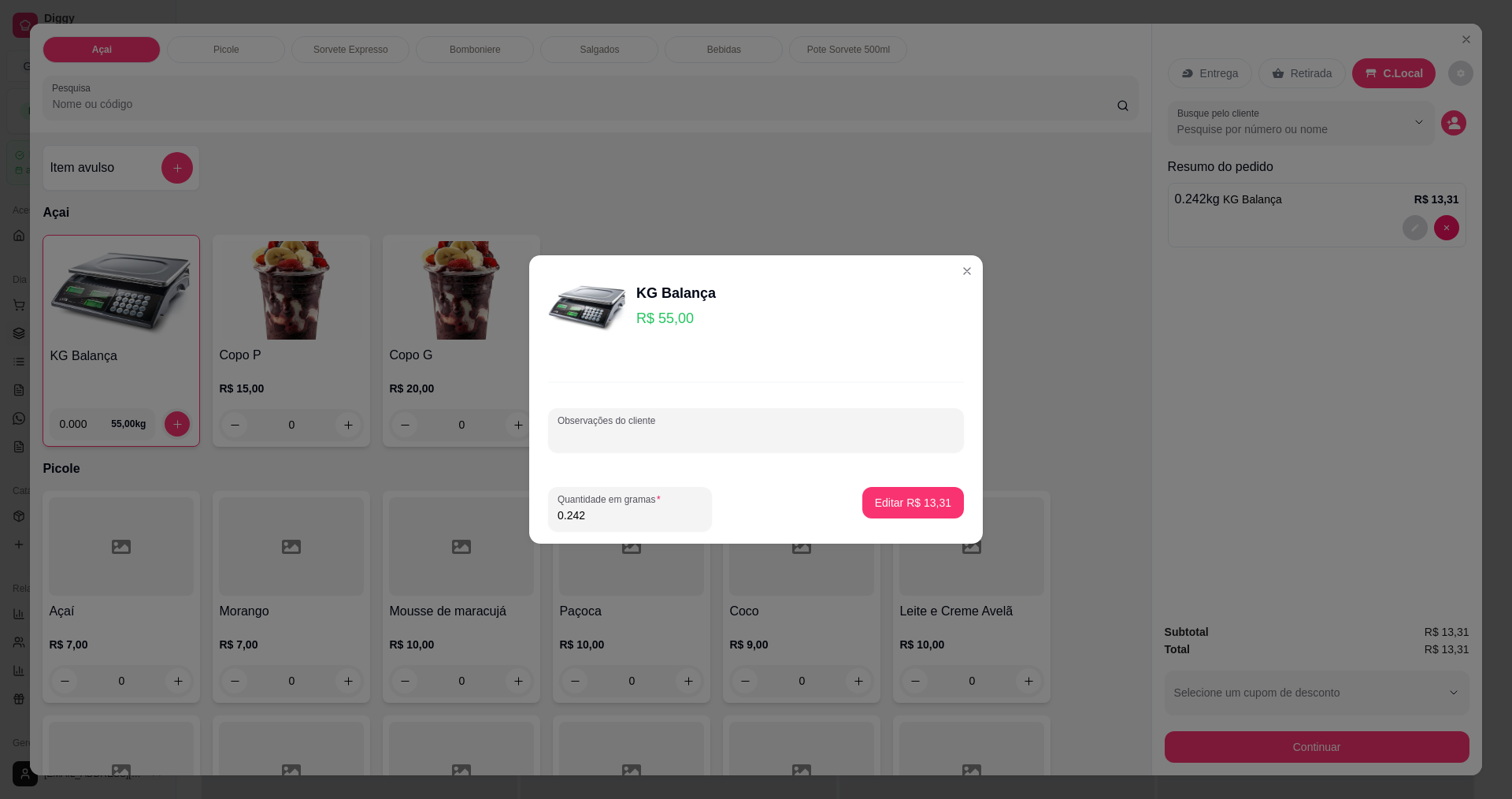
click at [881, 439] on input "Observações do cliente" at bounding box center [756, 436] width 397 height 16
type input "a"
type input "1"
click at [938, 509] on p "Editar R$ 13,31" at bounding box center [913, 502] width 76 height 16
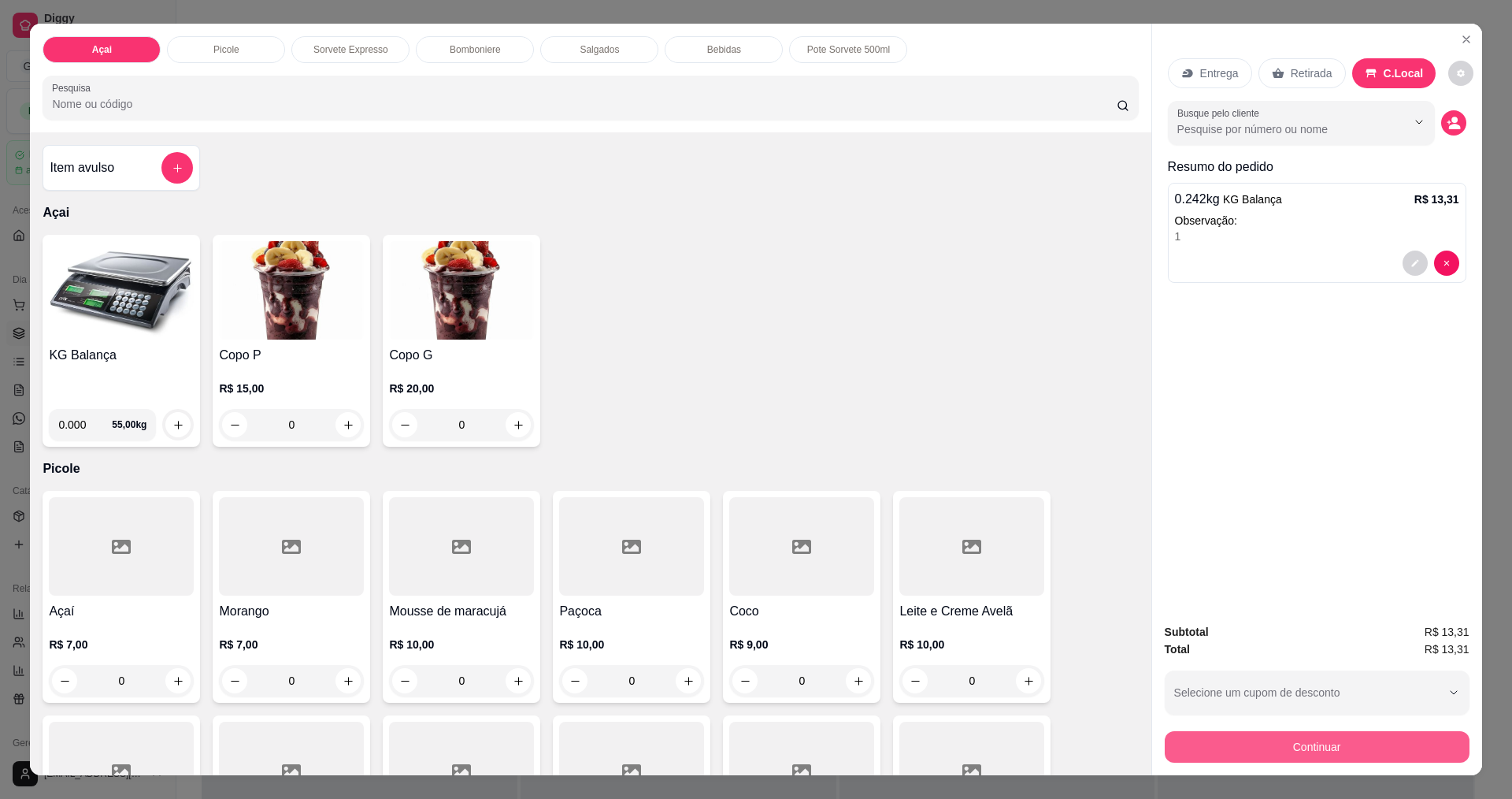
click at [1267, 747] on button "Continuar" at bounding box center [1317, 747] width 305 height 31
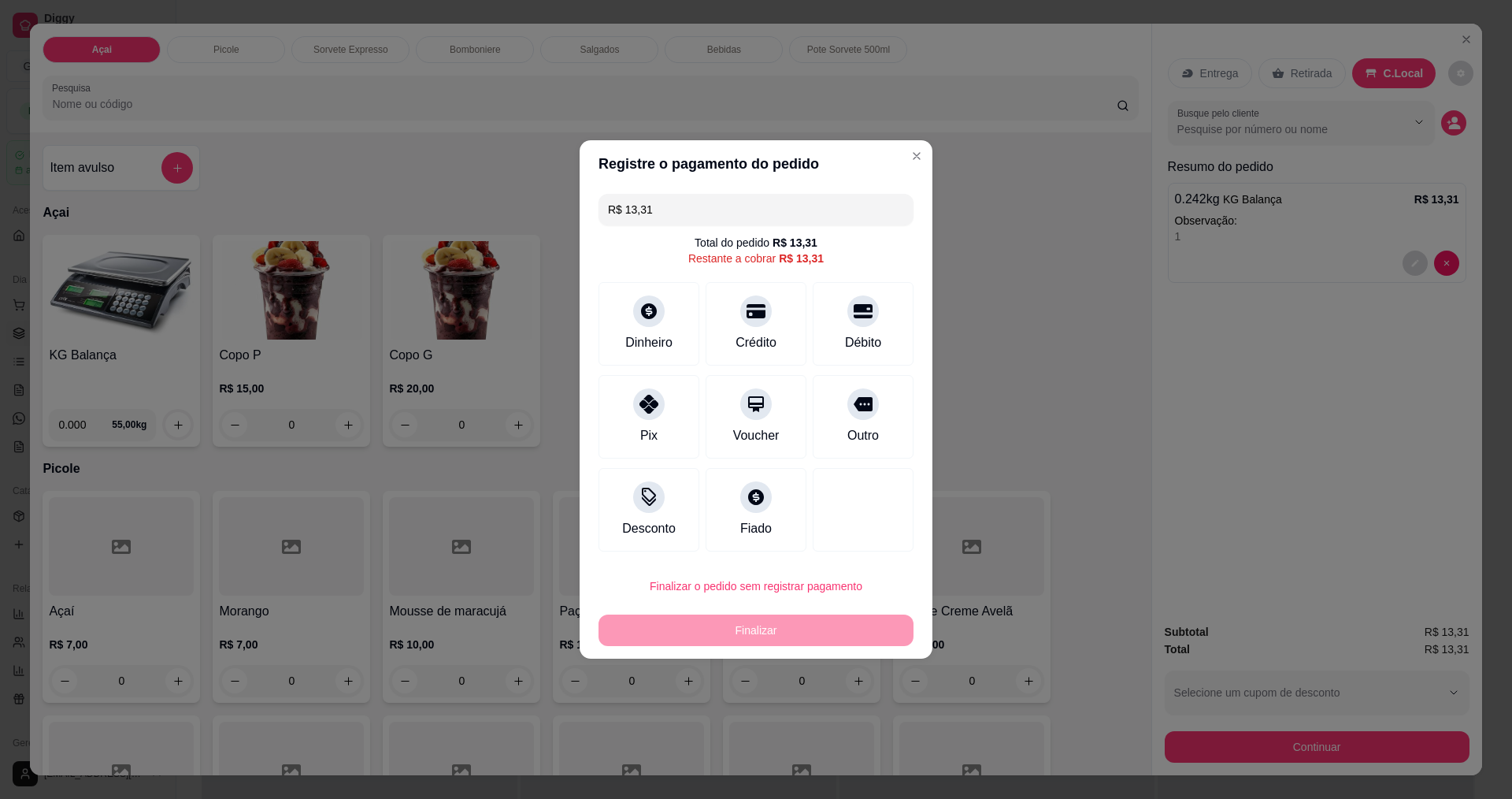
click at [898, 288] on section "Registre o pagamento do pedido R$ 13,31 Total do pedido R$ 13,31 Restante a cob…" at bounding box center [756, 399] width 353 height 518
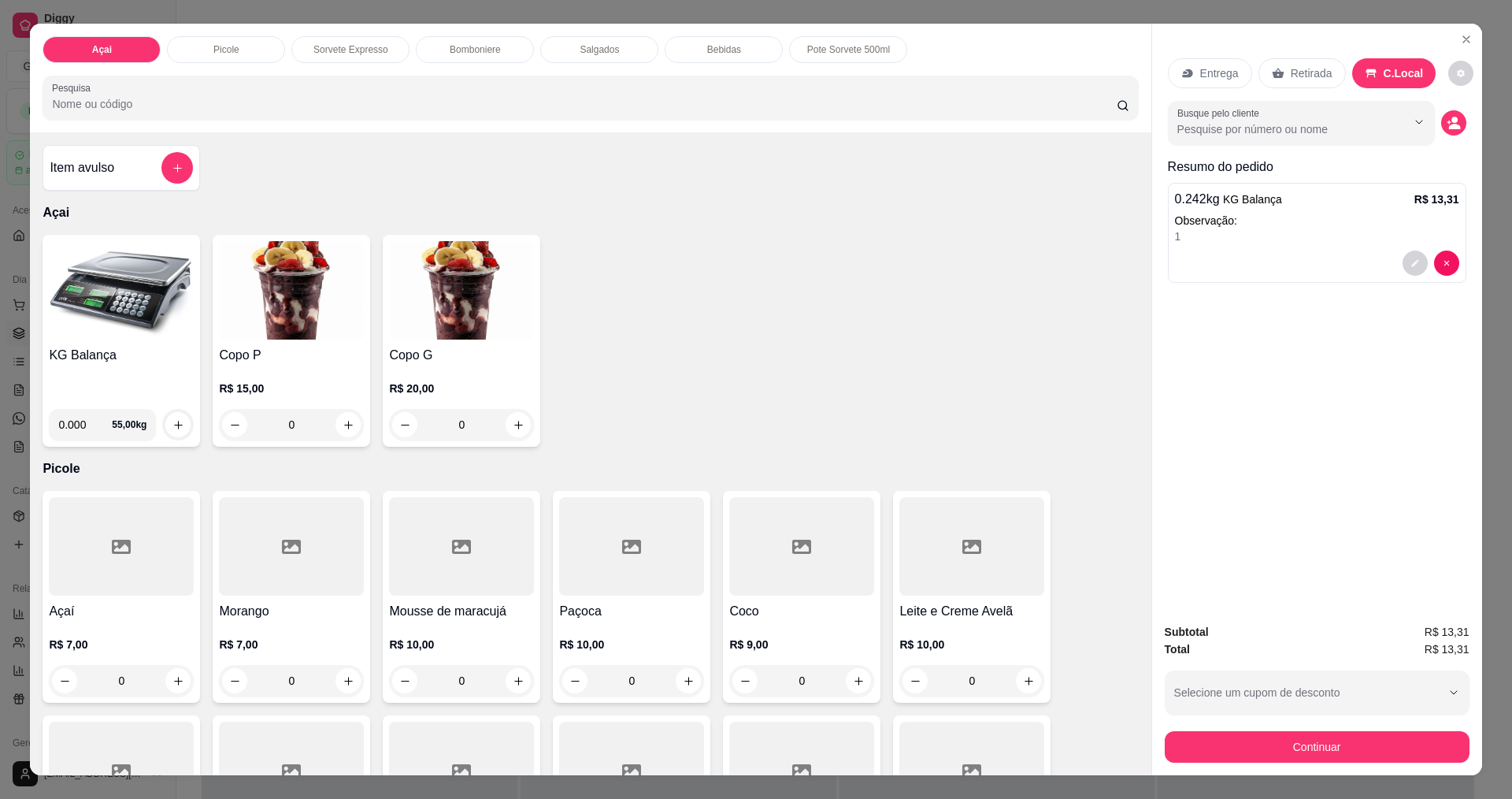
click at [1451, 135] on div "Busque pelo cliente" at bounding box center [1317, 122] width 299 height 44
click at [1447, 129] on icon "decrease-product-quantity" at bounding box center [1454, 122] width 14 height 14
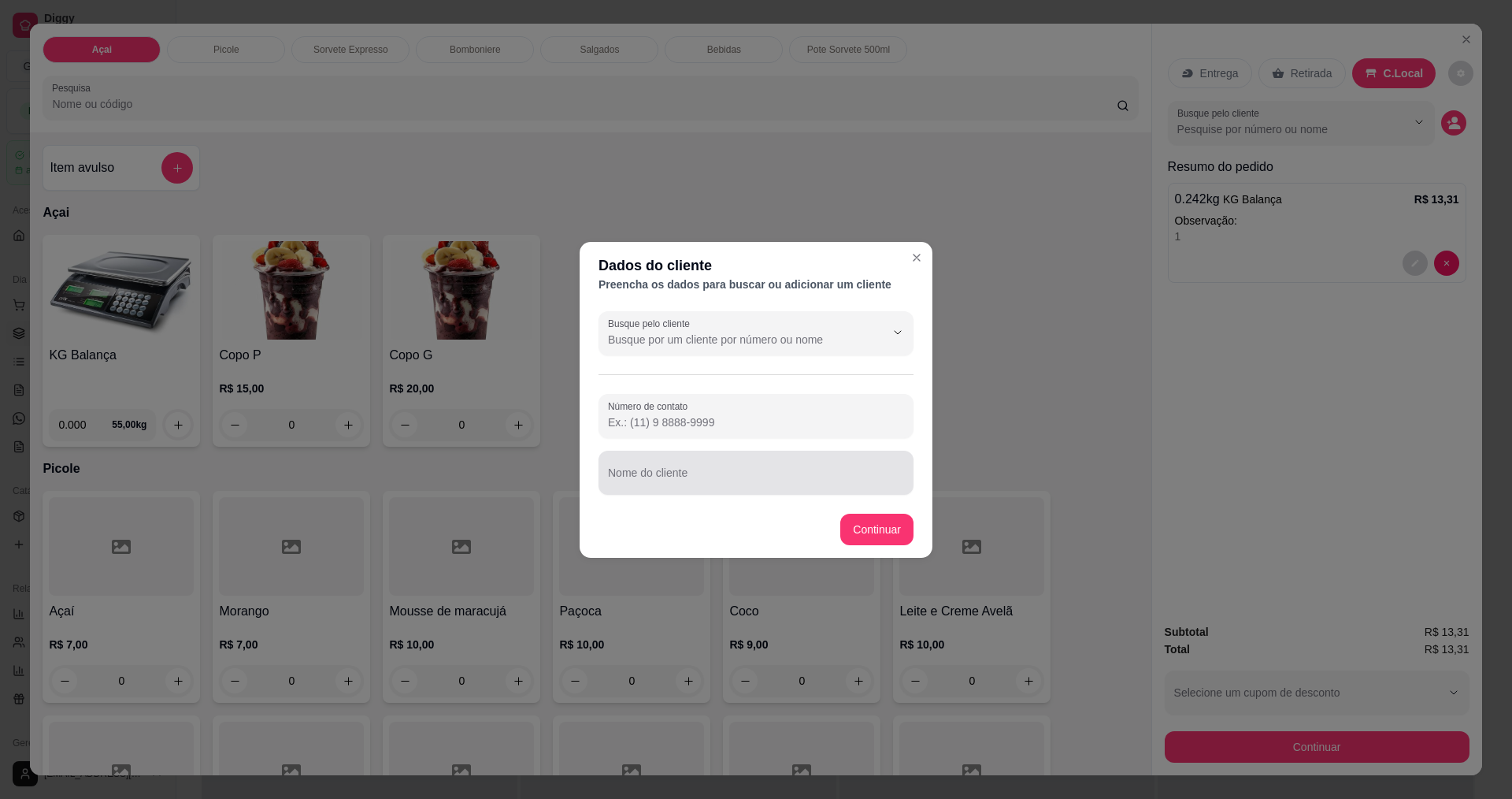
click at [797, 487] on div at bounding box center [756, 472] width 296 height 31
type input "VITORIA"
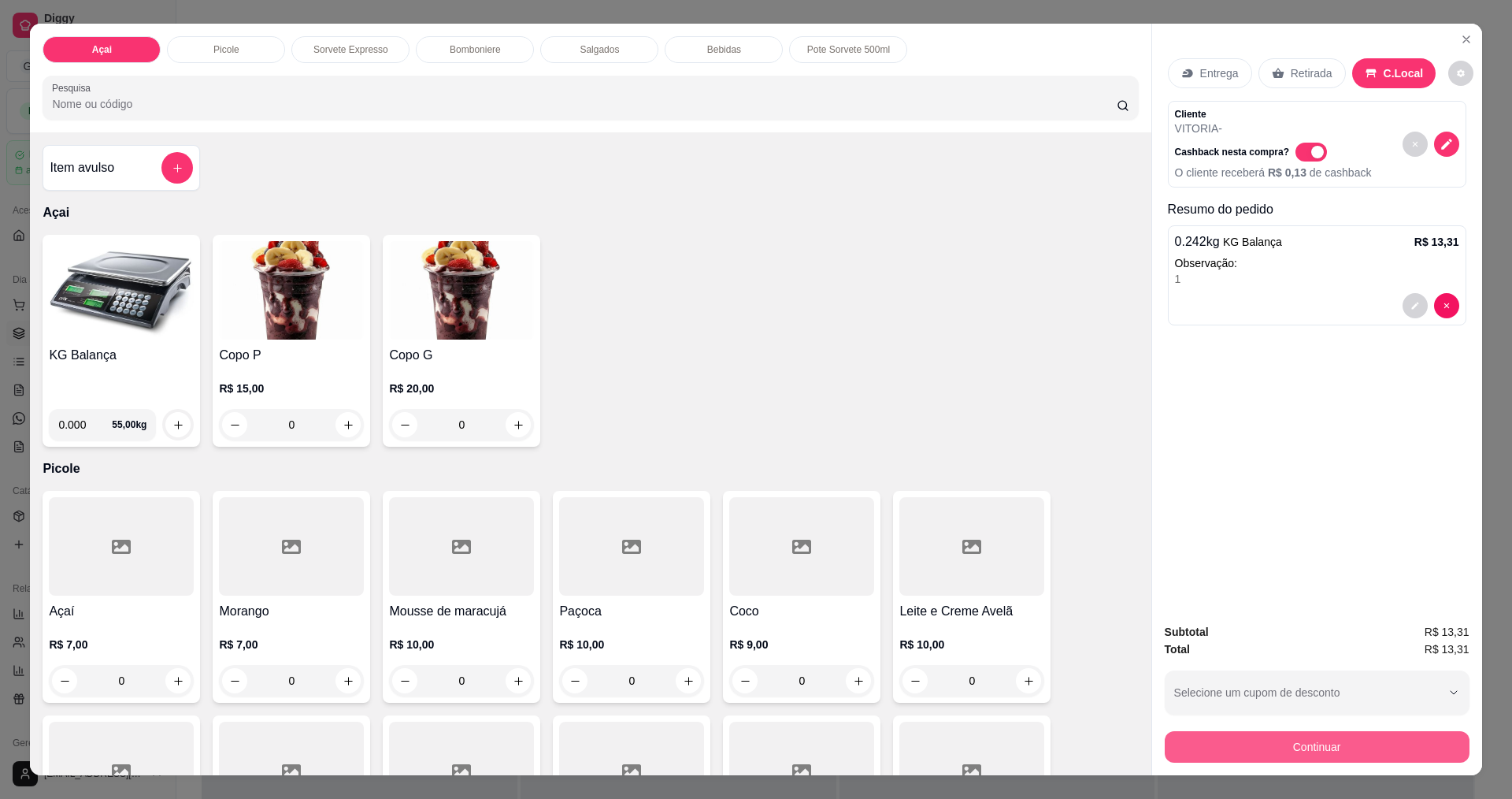
click at [1280, 755] on button "Continuar" at bounding box center [1317, 747] width 305 height 31
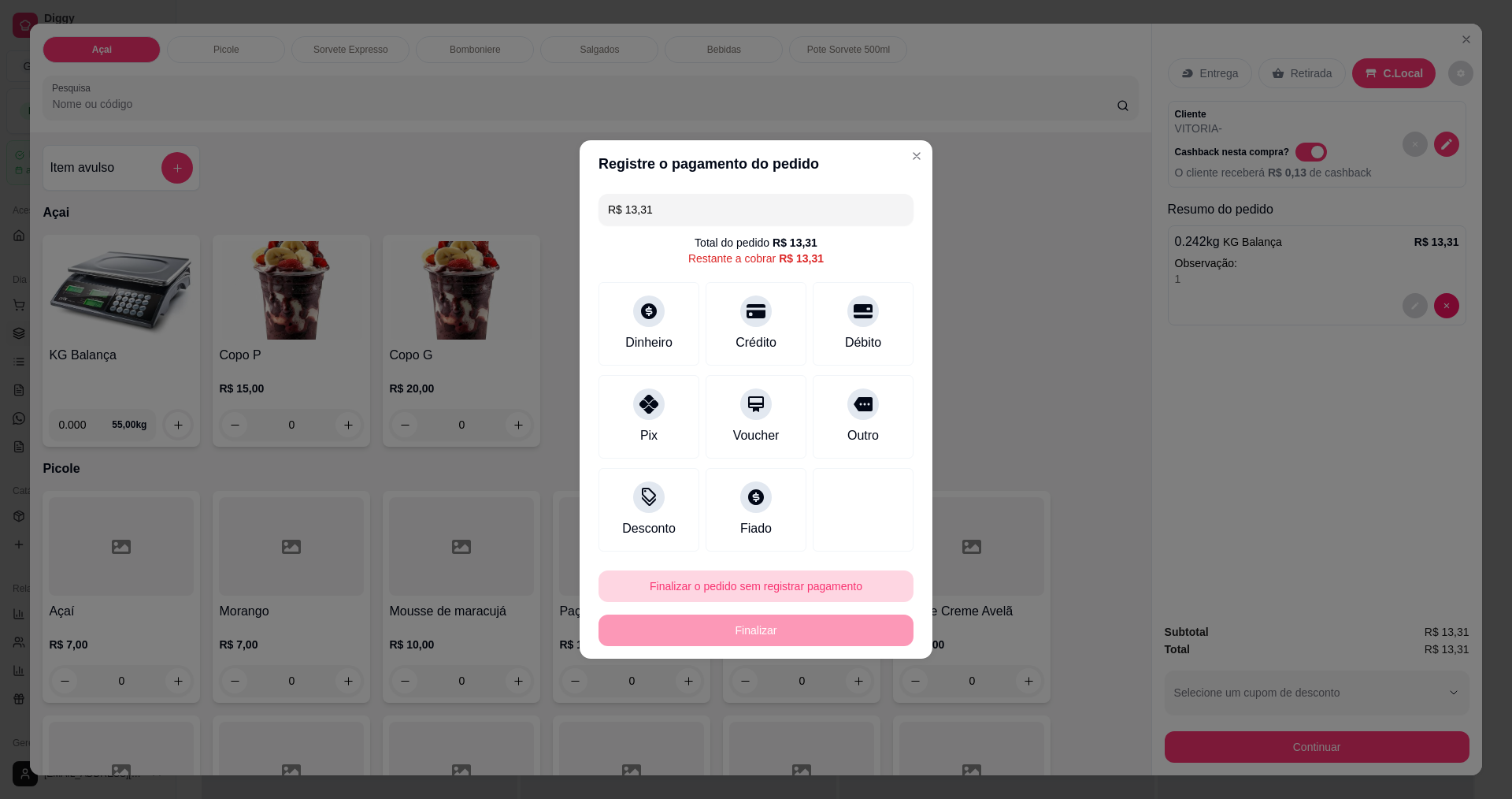
click at [801, 579] on button "Finalizar o pedido sem registrar pagamento" at bounding box center [756, 586] width 315 height 31
click at [843, 728] on button "Confirmar" at bounding box center [855, 716] width 58 height 24
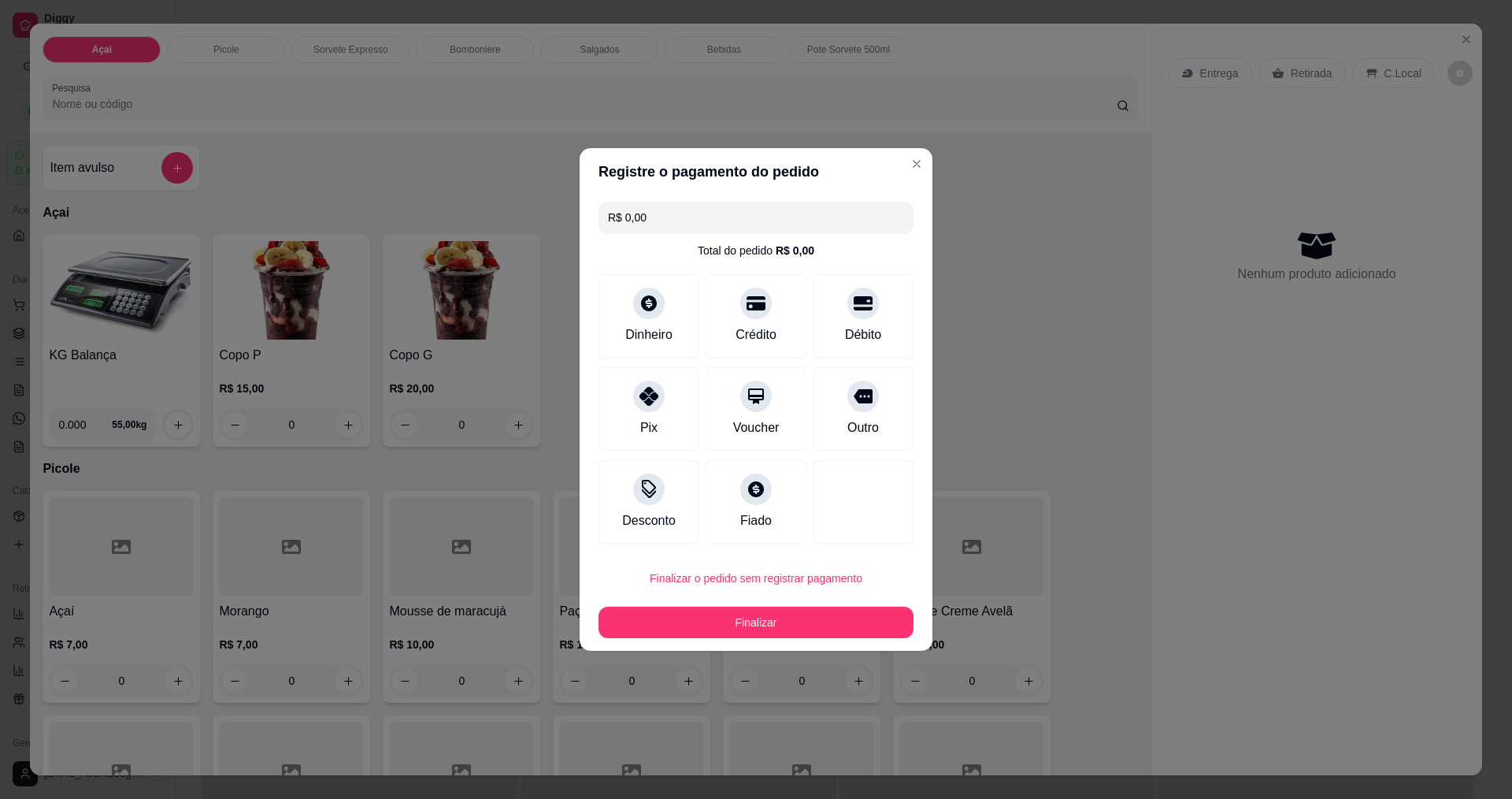
type input "R$ 0,00"
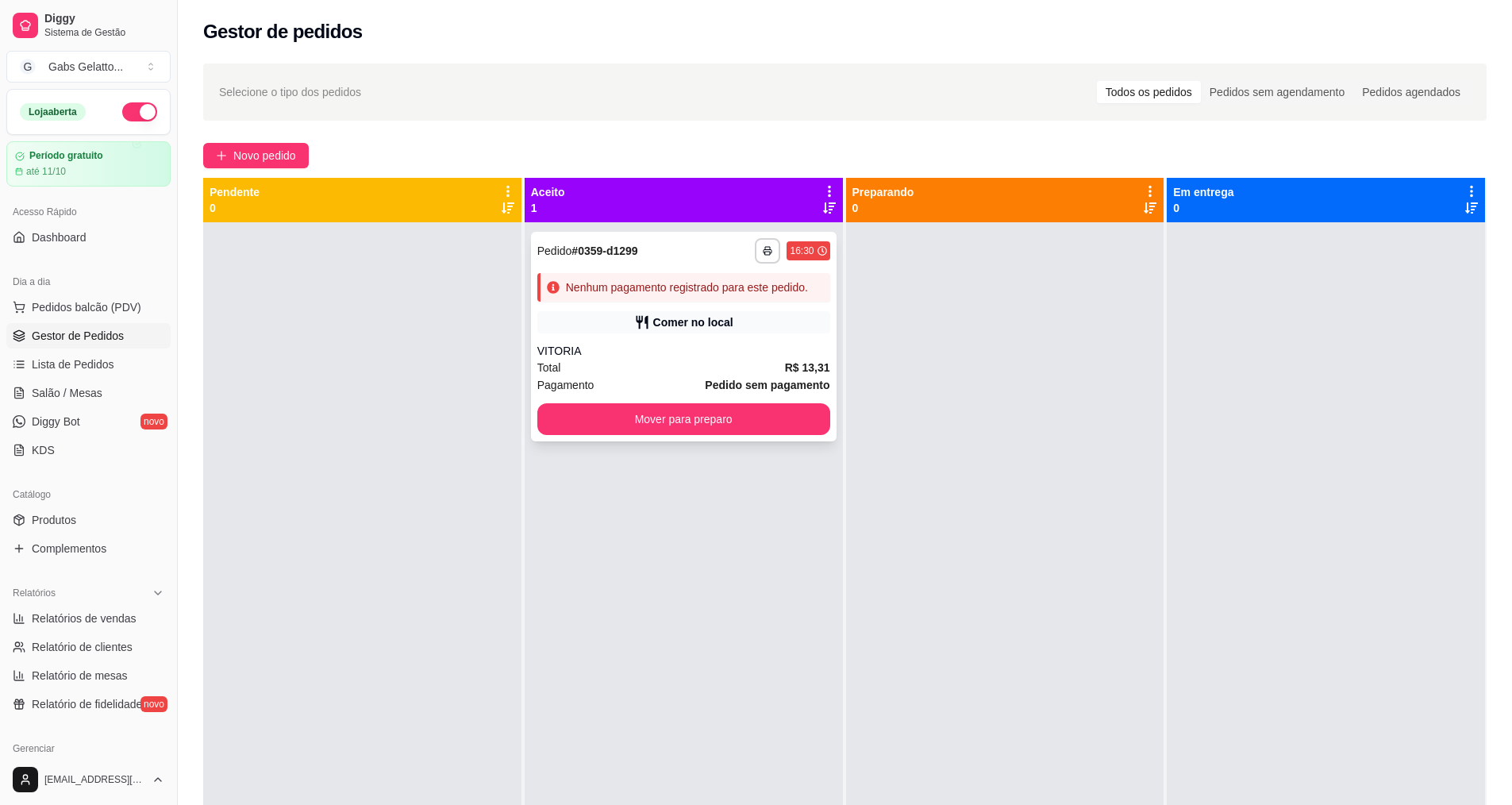
click at [653, 354] on div "VITORIA" at bounding box center [683, 351] width 293 height 16
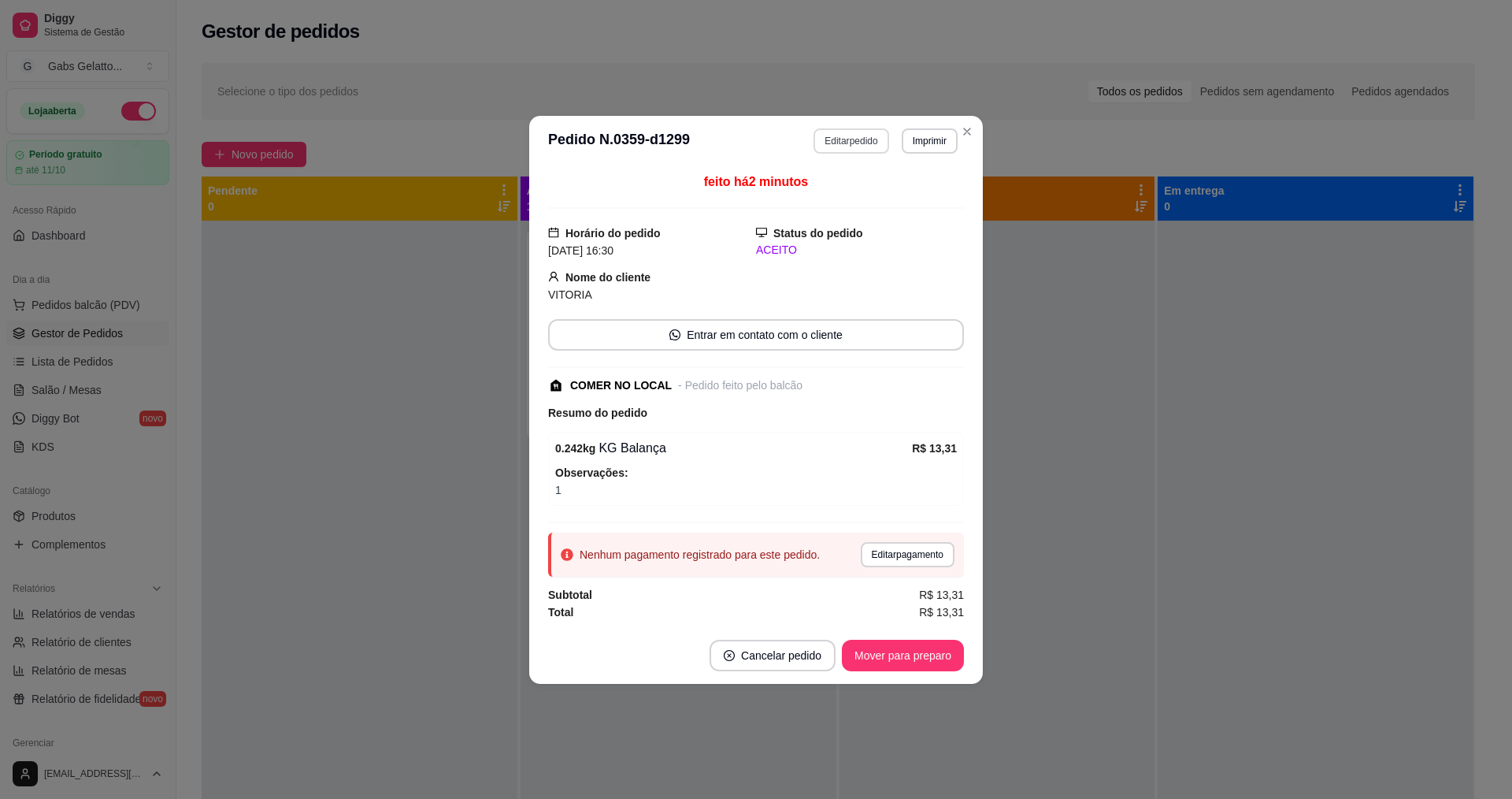
click at [859, 148] on button "Editar pedido" at bounding box center [851, 141] width 75 height 25
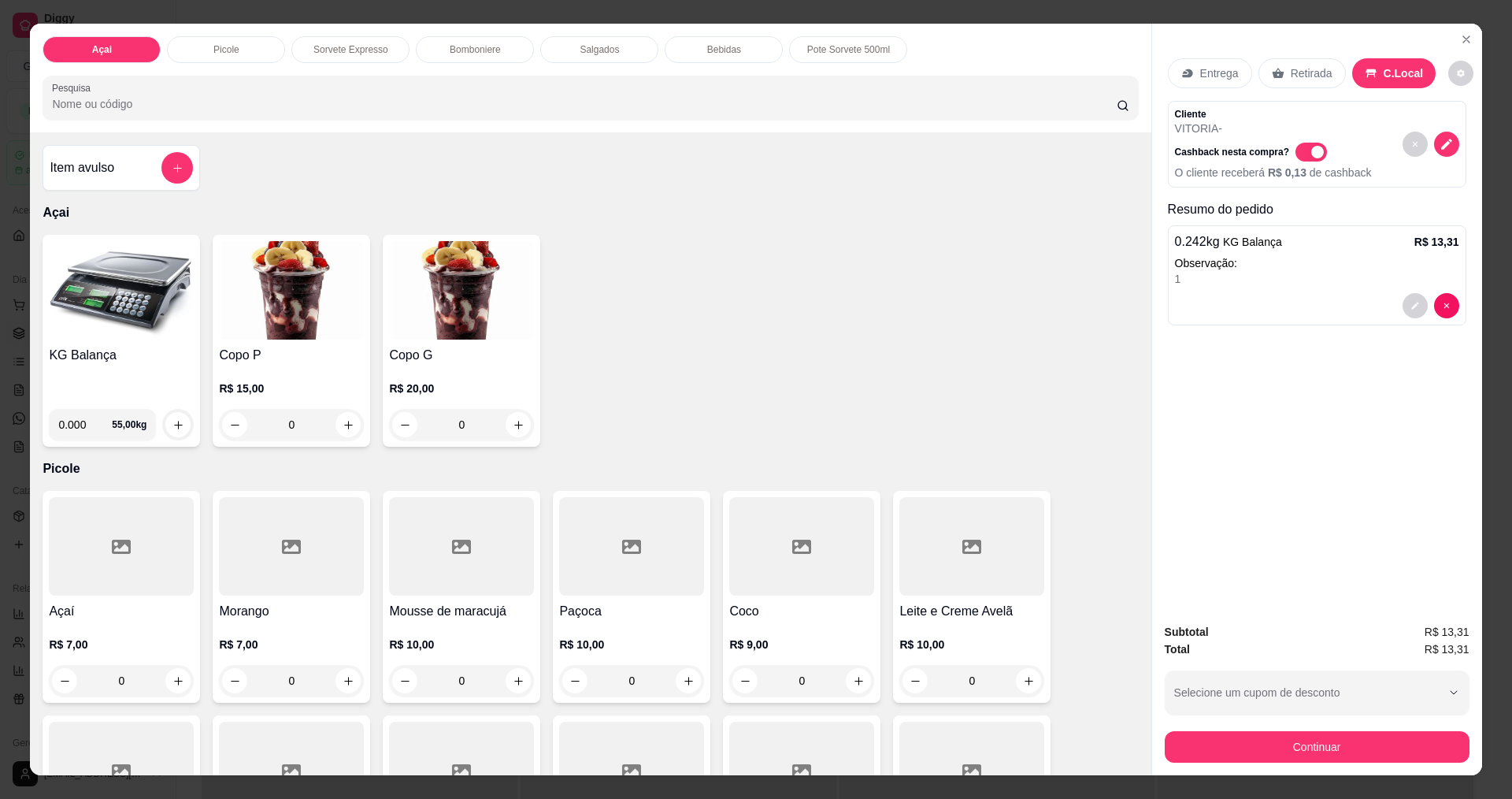
click at [153, 287] on img at bounding box center [121, 289] width 145 height 98
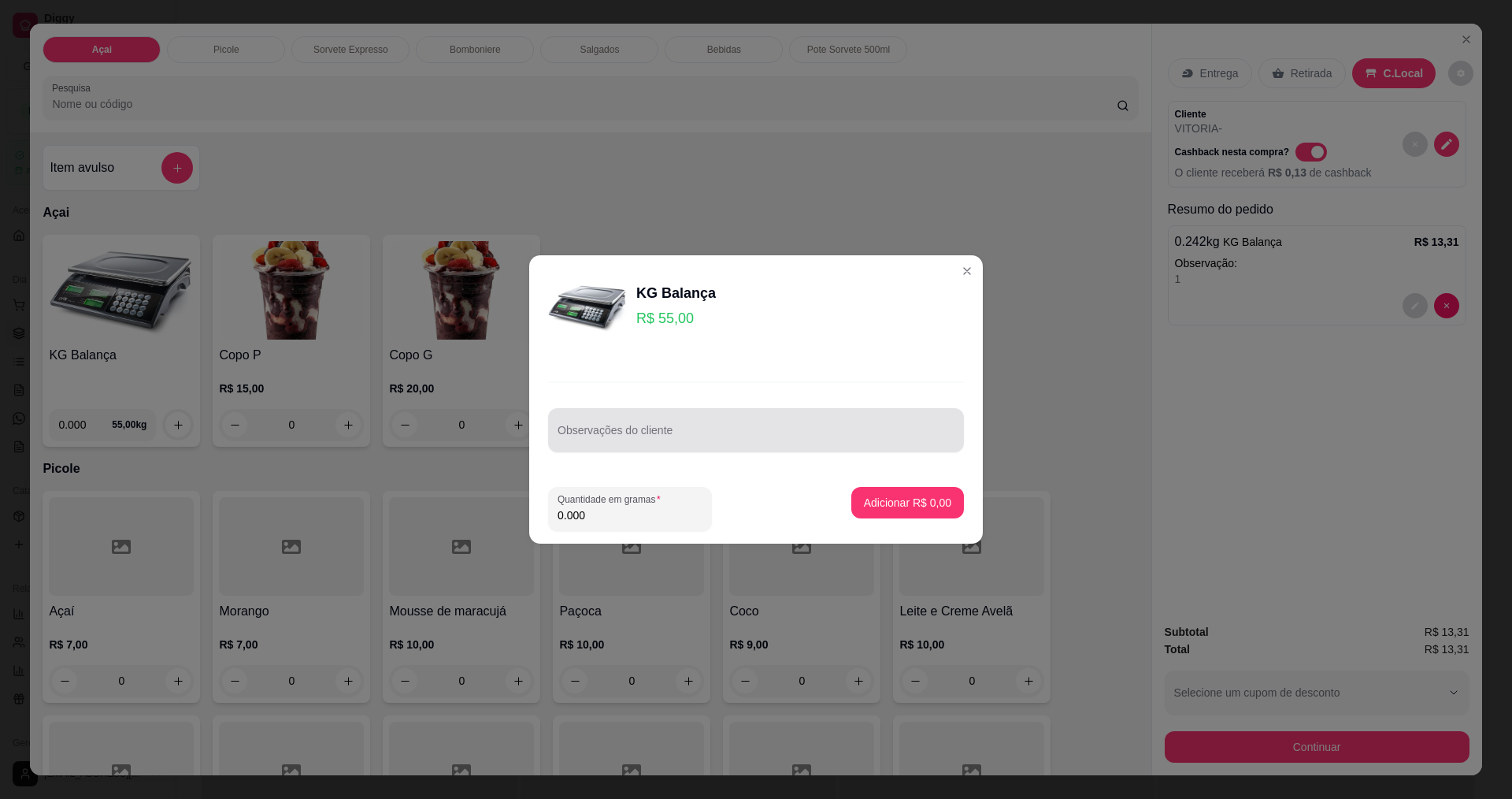
click at [722, 440] on input "Observações do cliente" at bounding box center [756, 436] width 397 height 16
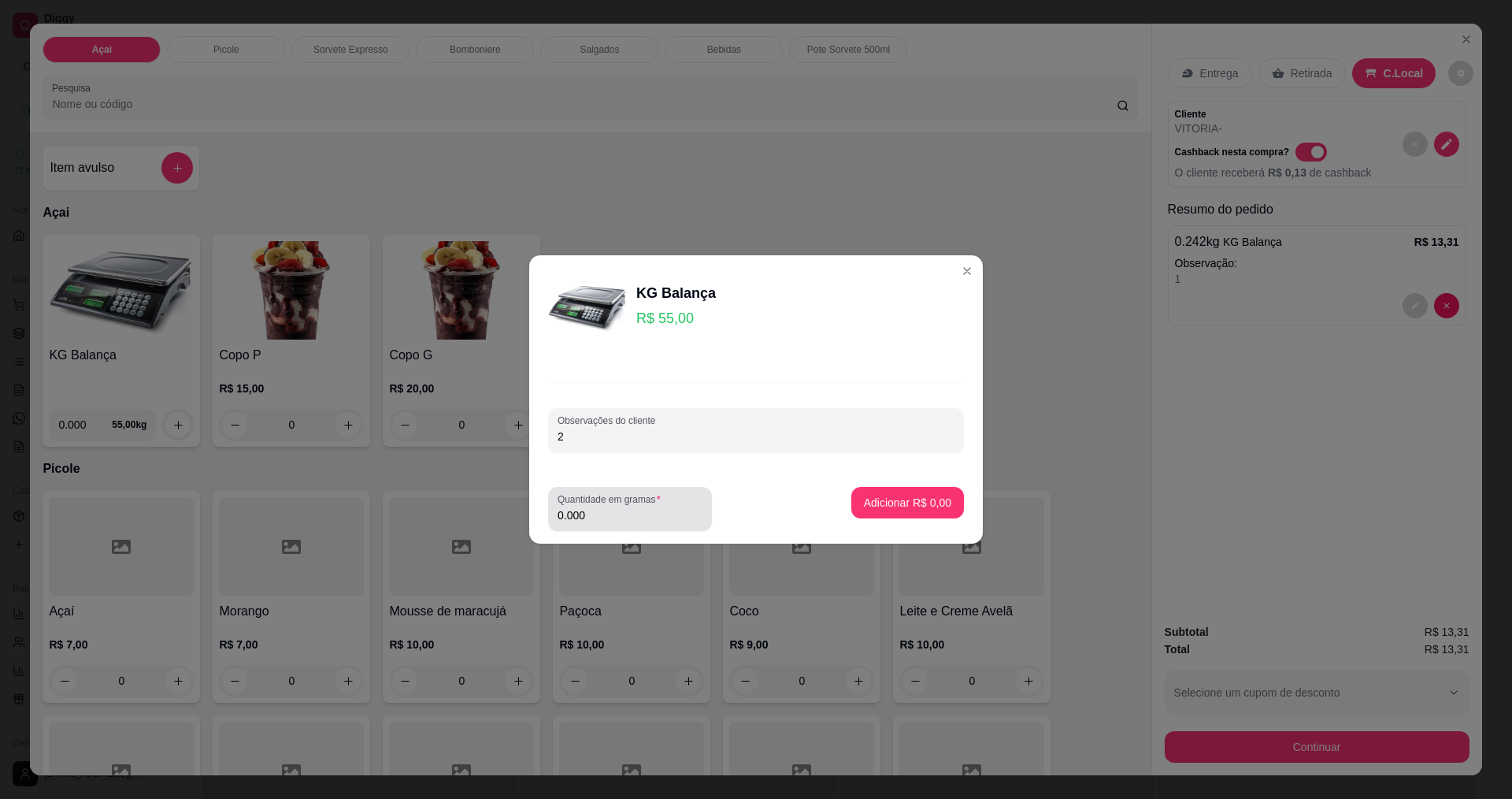
type input "2"
click at [605, 521] on input "0.000" at bounding box center [630, 515] width 145 height 16
click at [631, 537] on footer "Quantidade em gramas 0.000 Adicionar R$ 0,00" at bounding box center [756, 509] width 453 height 69
click at [650, 517] on input "0.000" at bounding box center [617, 515] width 120 height 16
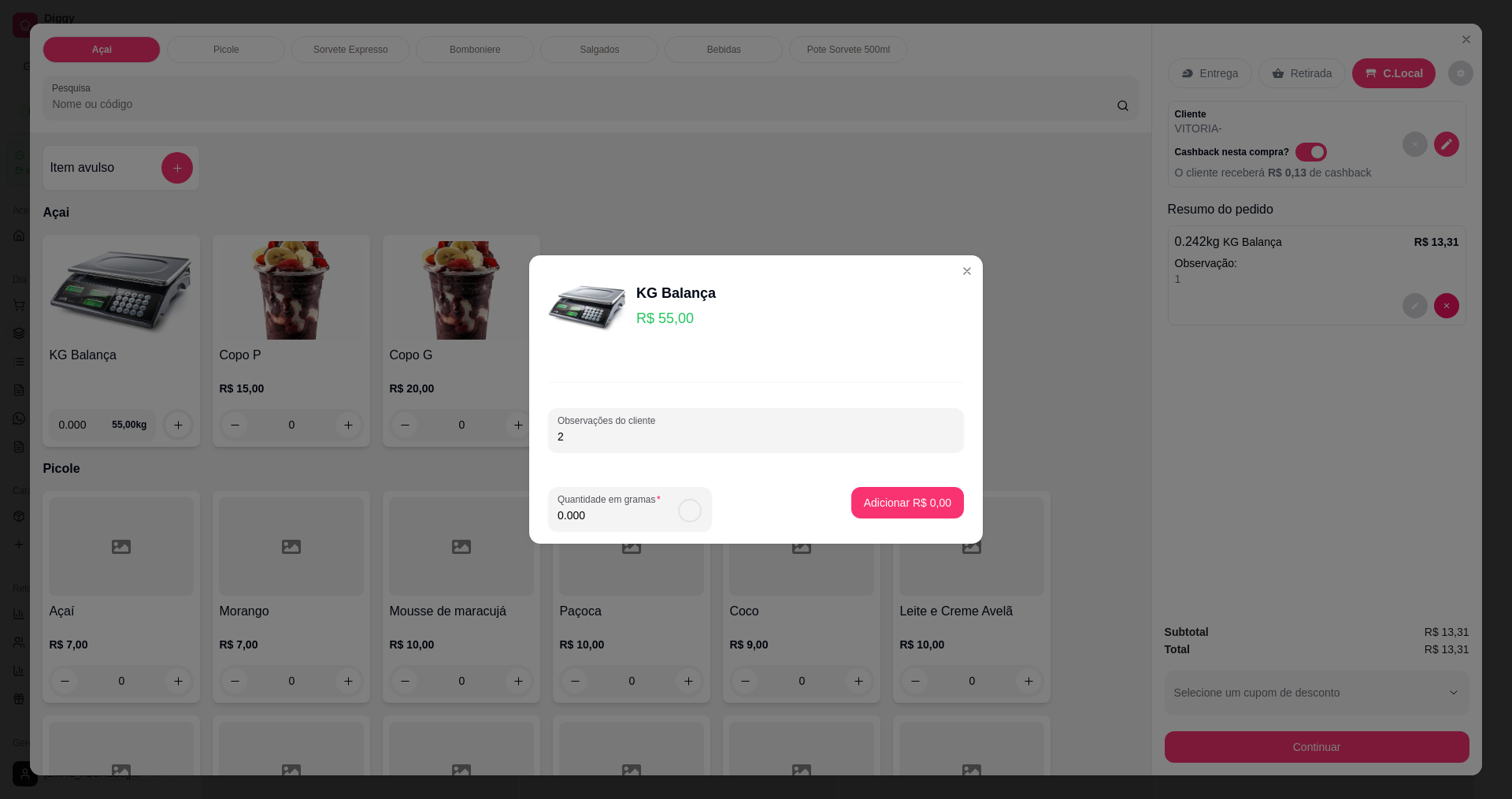
click at [650, 517] on input "0.000" at bounding box center [617, 515] width 120 height 16
click at [650, 517] on input "0.000" at bounding box center [630, 515] width 145 height 16
click at [677, 494] on div "0.000" at bounding box center [630, 509] width 145 height 31
click at [671, 507] on input "0.000" at bounding box center [617, 515] width 120 height 16
click at [673, 512] on input "0.000" at bounding box center [630, 515] width 145 height 16
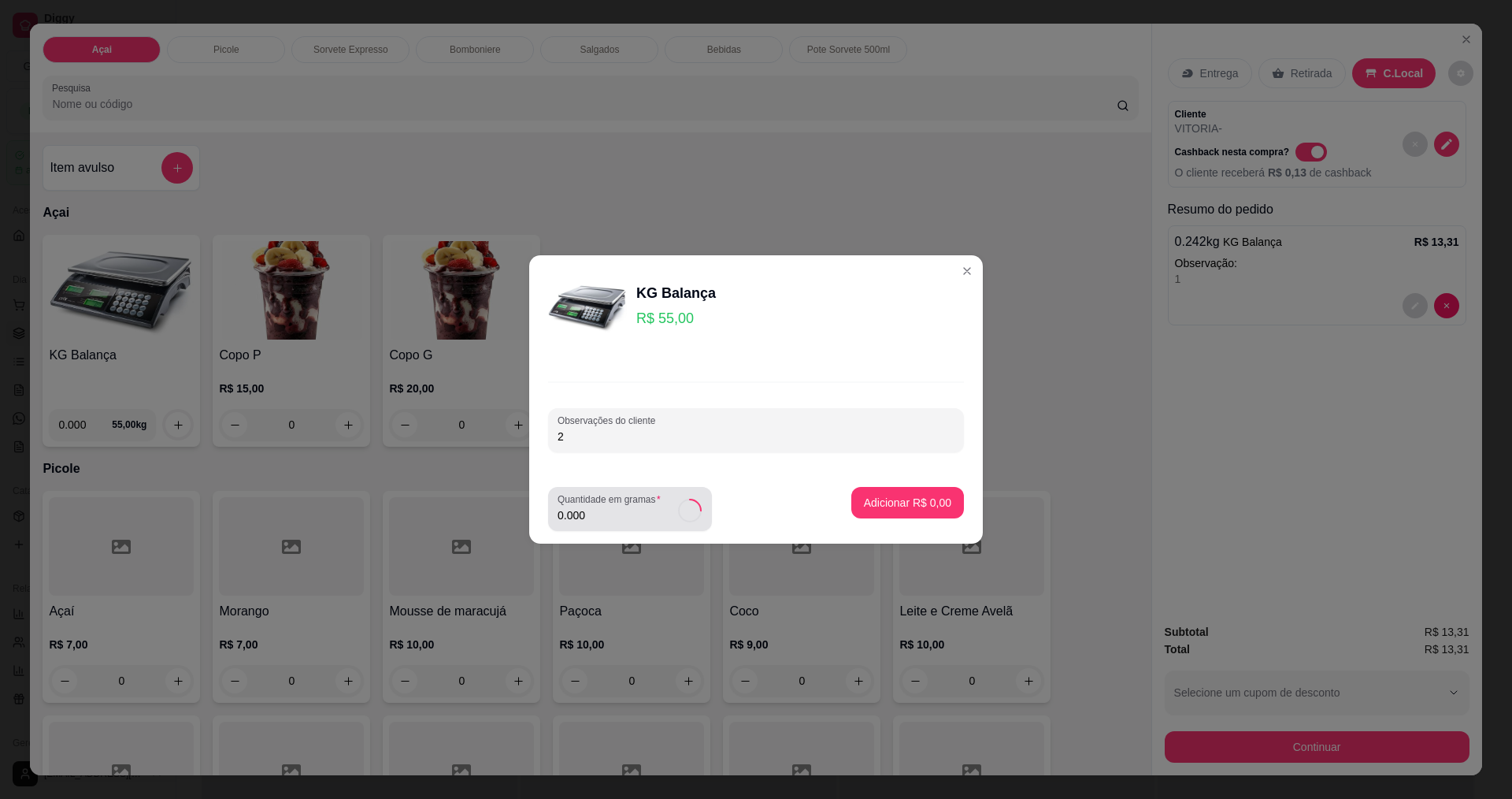
click at [673, 512] on div "0.000" at bounding box center [630, 509] width 145 height 31
click at [673, 512] on input "0.000" at bounding box center [617, 515] width 120 height 16
type input "0.140"
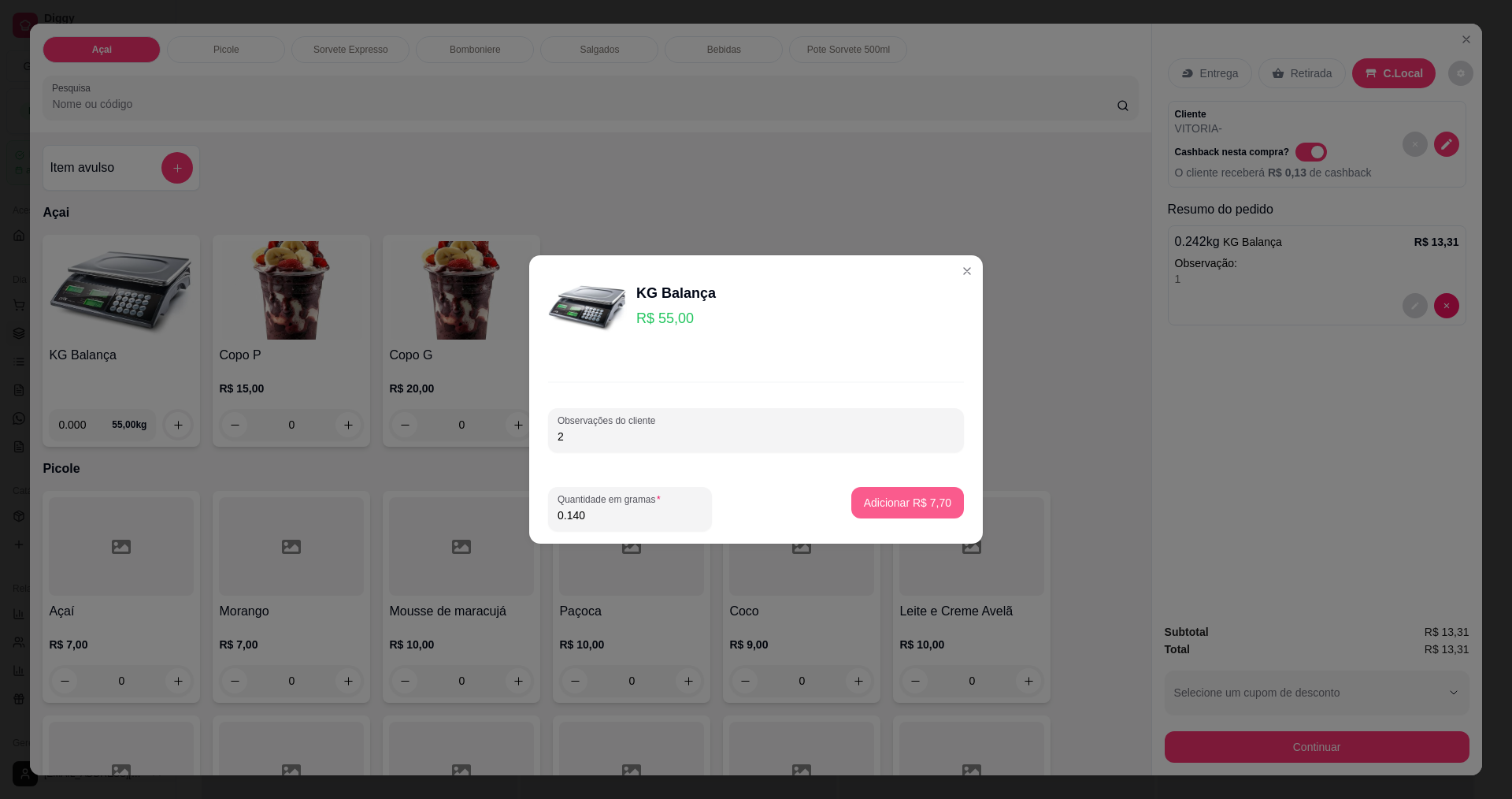
click at [864, 510] on p "Adicionar R$ 7,70" at bounding box center [908, 502] width 88 height 16
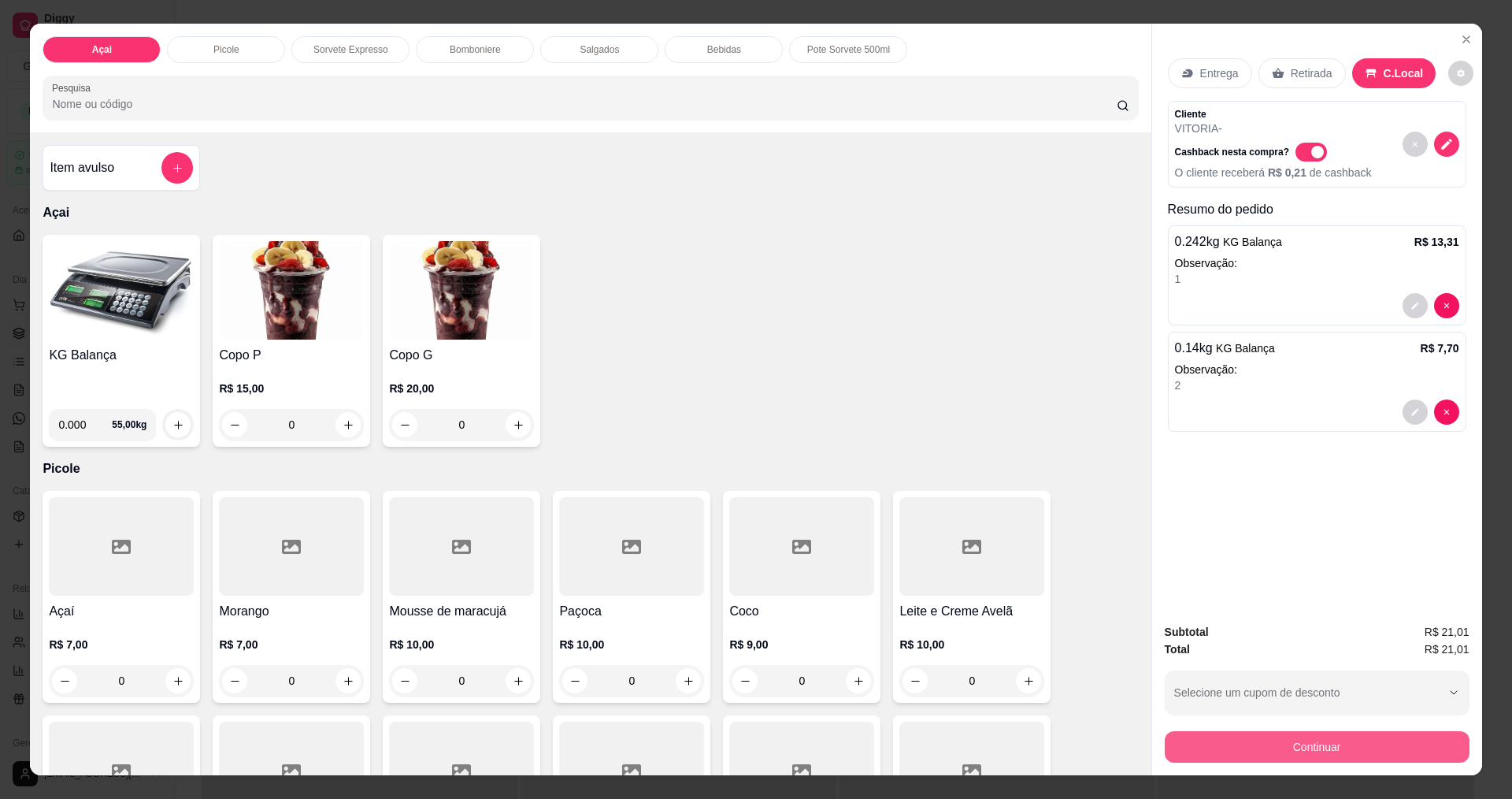
click at [1340, 734] on button "Continuar" at bounding box center [1317, 747] width 305 height 31
click at [1296, 143] on span "Automatic updates" at bounding box center [1311, 152] width 31 height 19
click at [1295, 155] on input "Automatic updates" at bounding box center [1300, 161] width 10 height 10
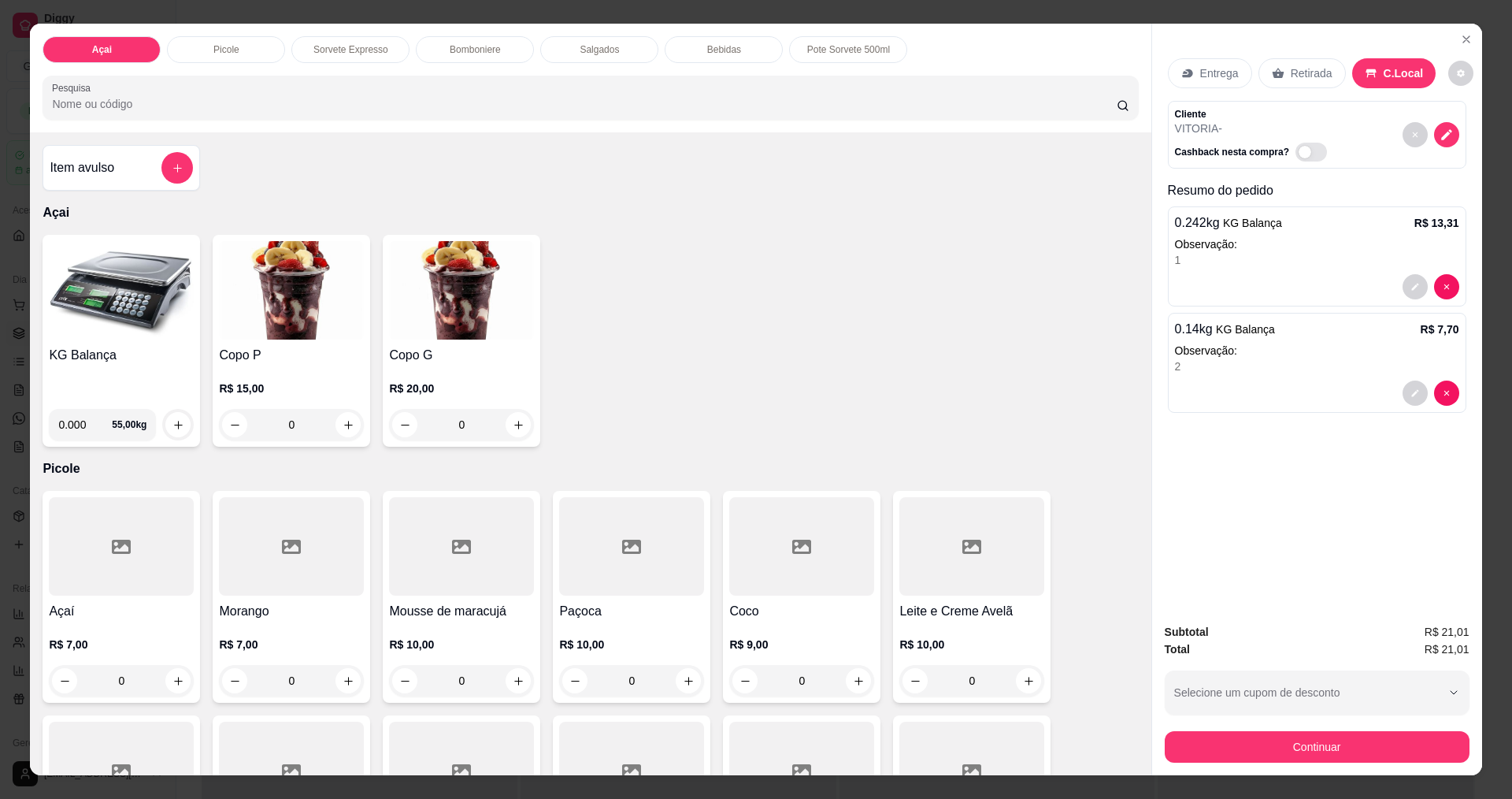
click at [1298, 155] on span "Automatic updates" at bounding box center [1304, 152] width 13 height 13
click at [1295, 155] on input "Automatic updates" at bounding box center [1300, 161] width 10 height 10
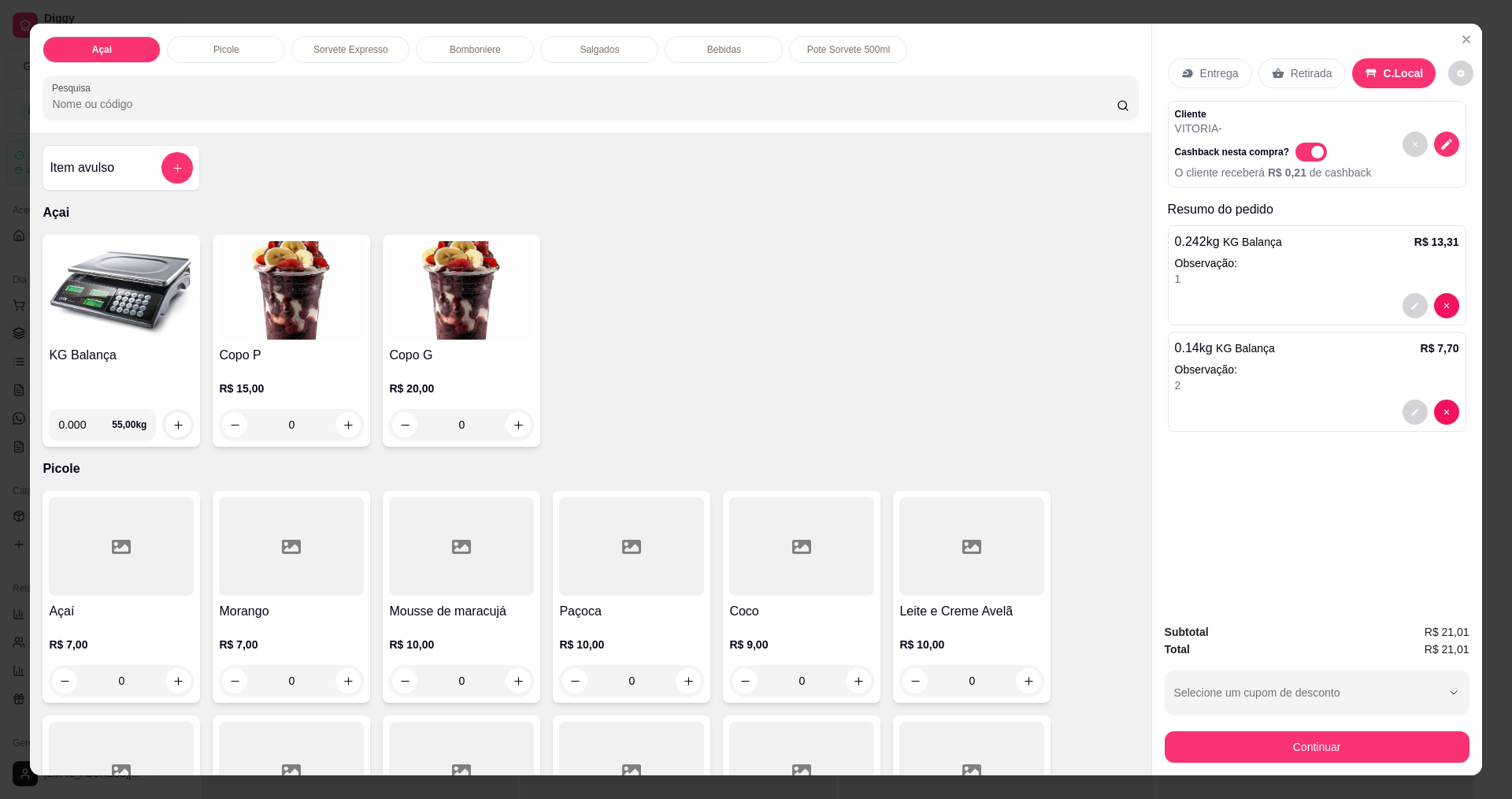
click at [1284, 119] on p "Cliente" at bounding box center [1273, 114] width 197 height 13
click at [1297, 141] on div "Cashback nesta compra? O cliente receberá R$ 0,21 de cashback" at bounding box center [1273, 158] width 197 height 44
click at [1296, 151] on span "Automatic updates" at bounding box center [1311, 152] width 31 height 19
click at [1295, 155] on input "Automatic updates" at bounding box center [1300, 161] width 10 height 10
checkbox input "false"
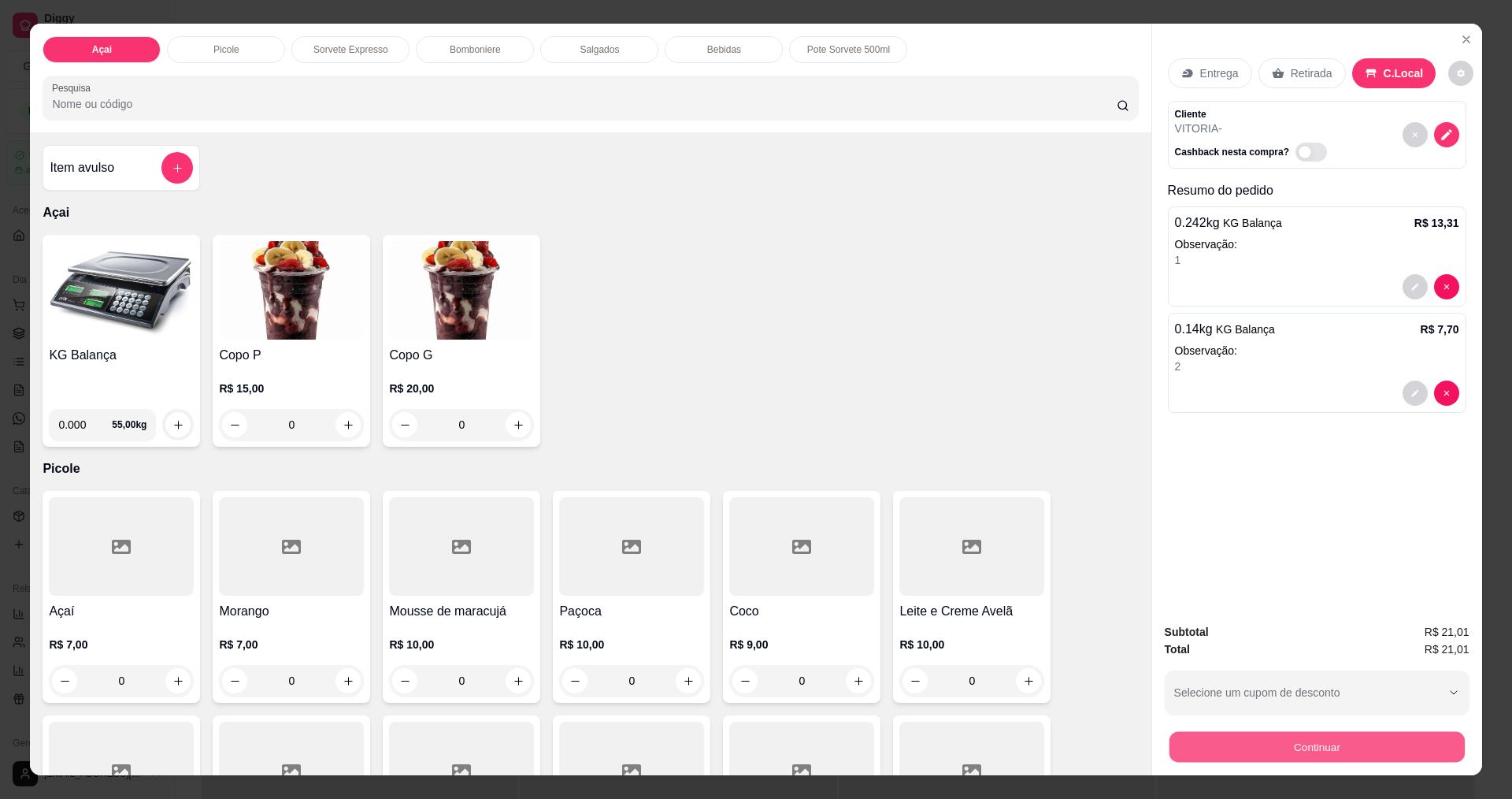
click at [1312, 751] on button "Continuar" at bounding box center [1317, 746] width 295 height 30
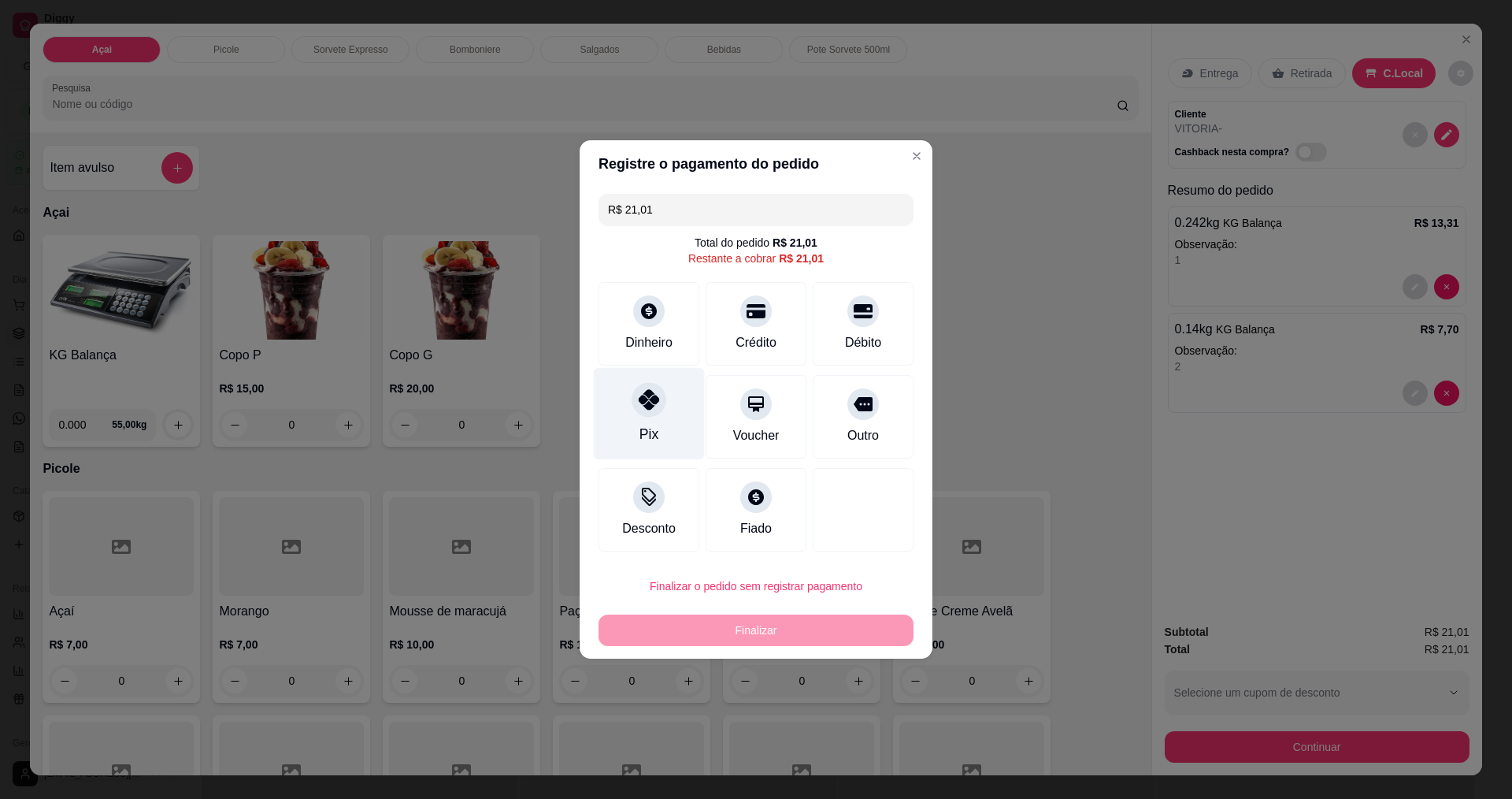
click at [649, 415] on div at bounding box center [649, 400] width 35 height 35
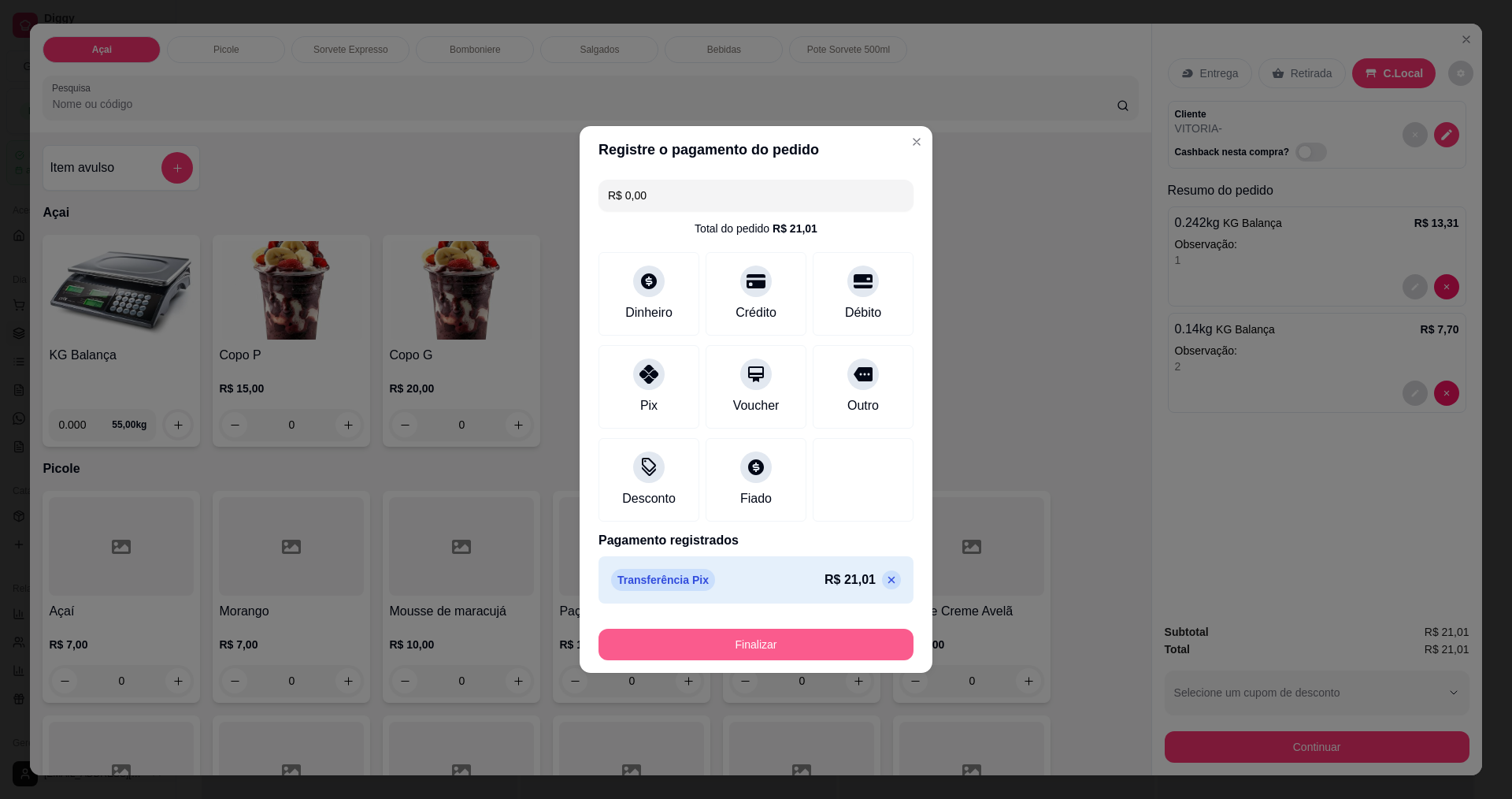
click at [821, 649] on button "Finalizar" at bounding box center [756, 644] width 315 height 31
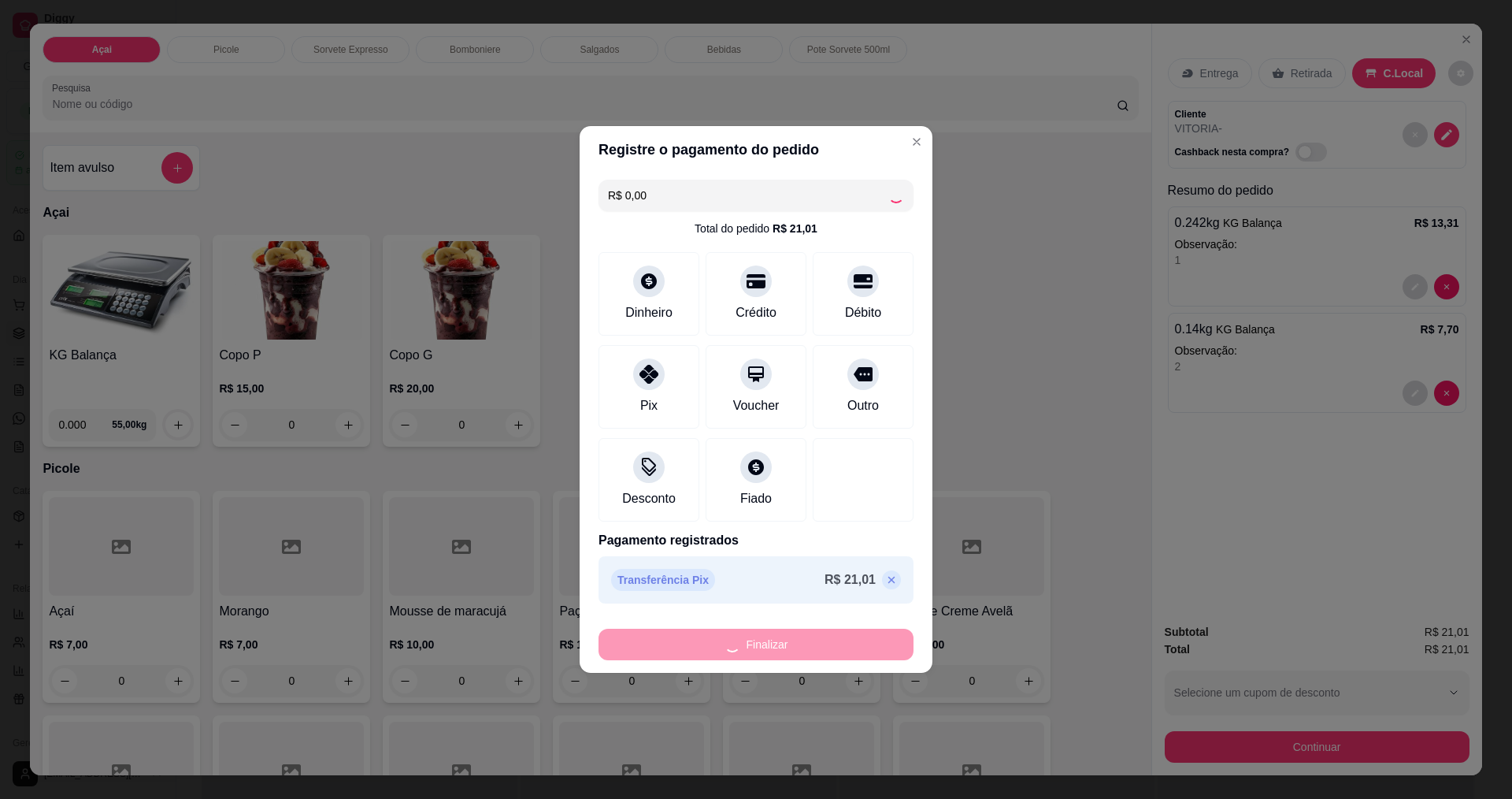
type input "-R$ 21,01"
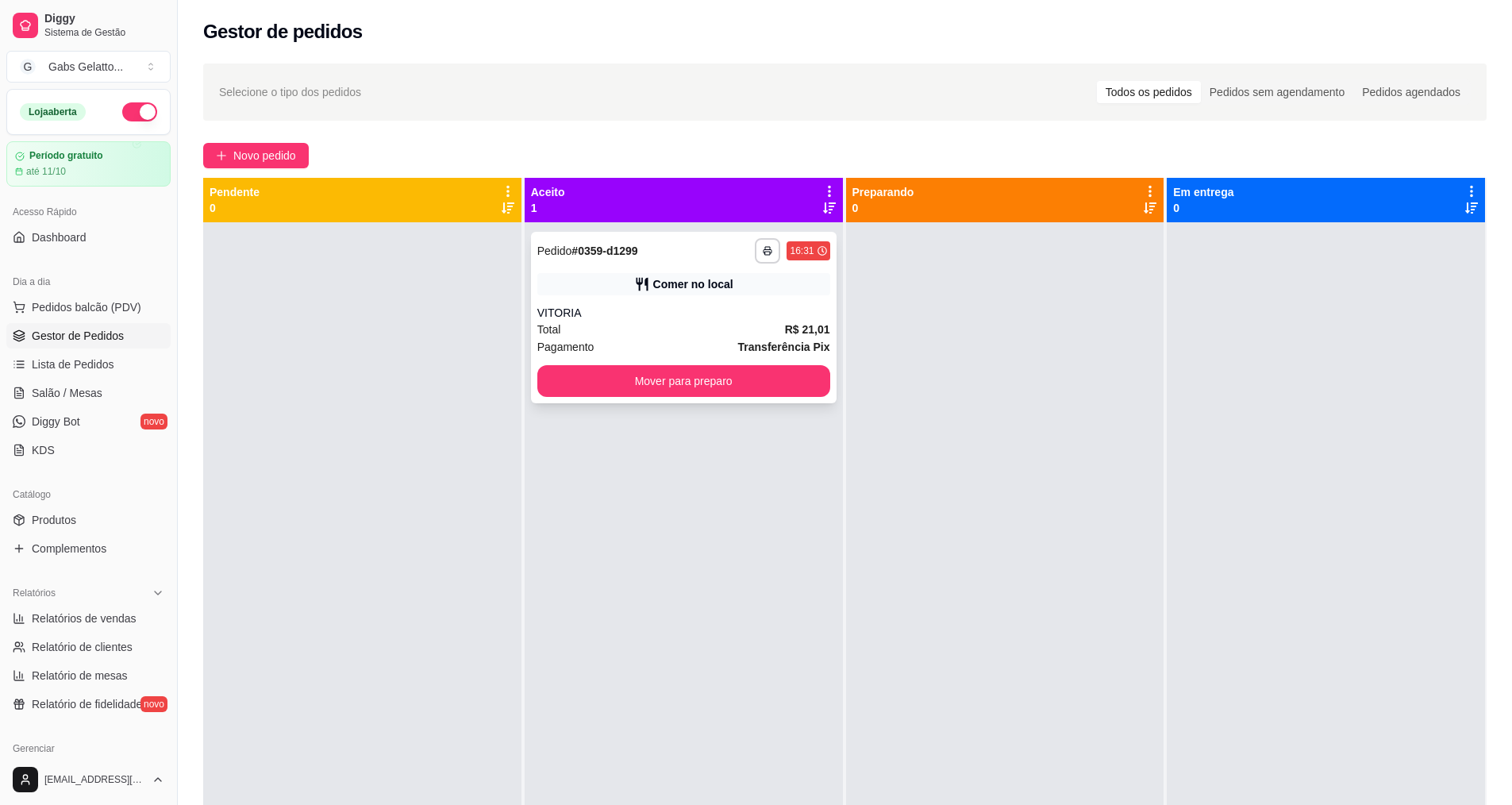
click at [726, 340] on div "Pagamento Transferência Pix" at bounding box center [683, 346] width 293 height 18
click at [779, 382] on button "Mover para preparo" at bounding box center [683, 381] width 293 height 32
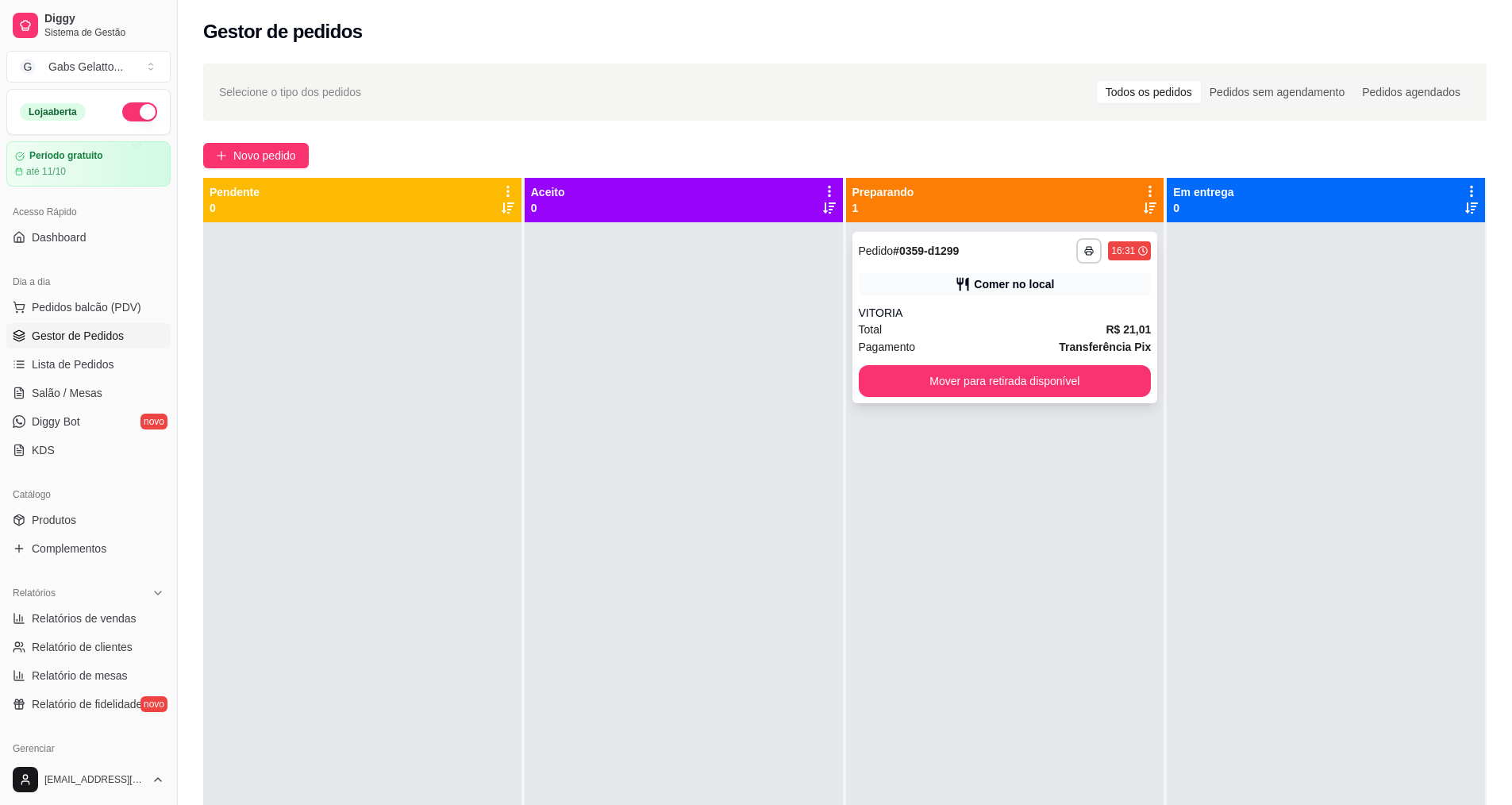
click at [1061, 413] on div "**********" at bounding box center [1005, 625] width 318 height 805
click at [1054, 383] on button "Mover para retirada disponível" at bounding box center [1004, 381] width 293 height 32
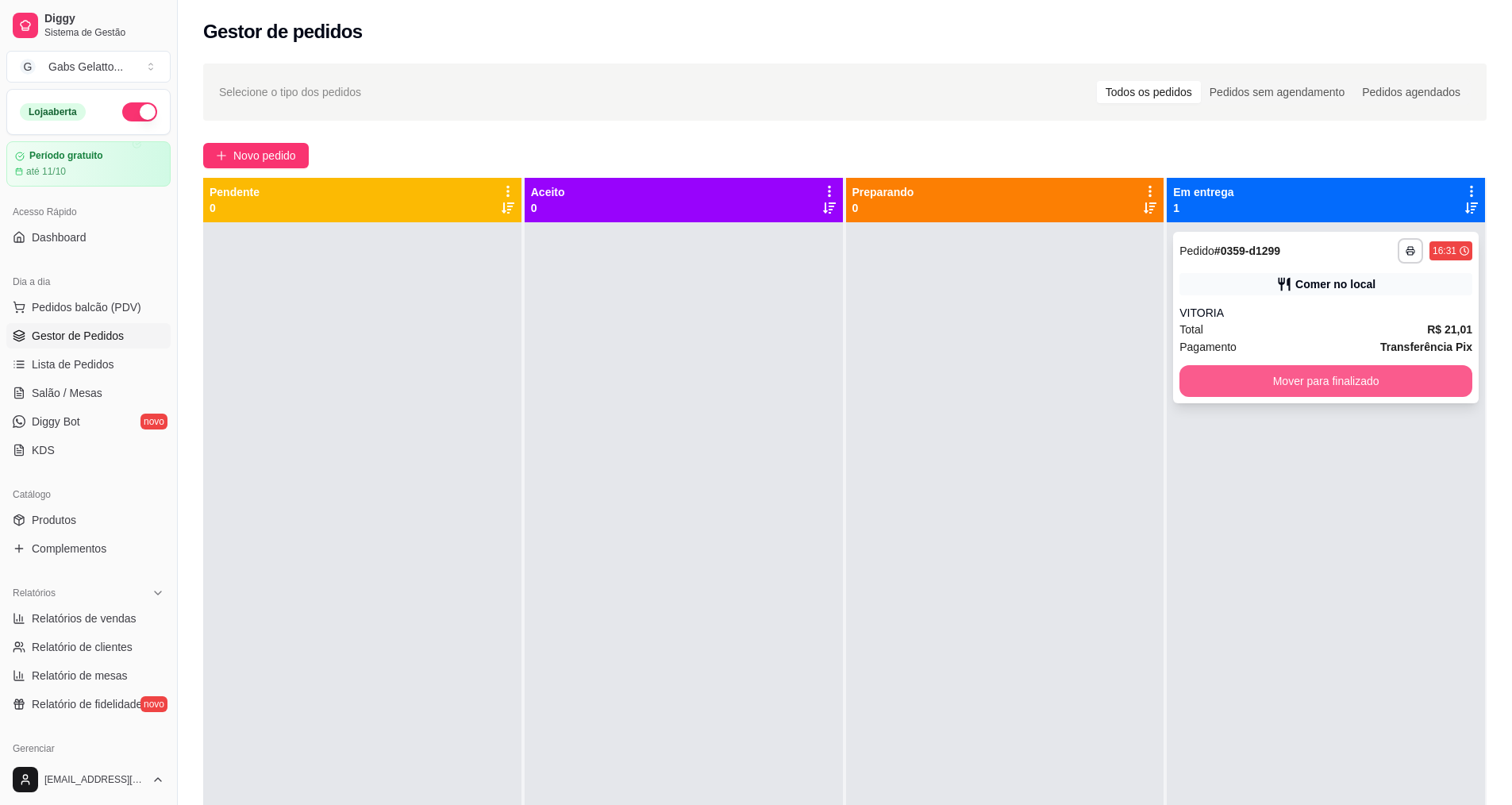
click at [1287, 374] on button "Mover para finalizado" at bounding box center [1326, 381] width 293 height 32
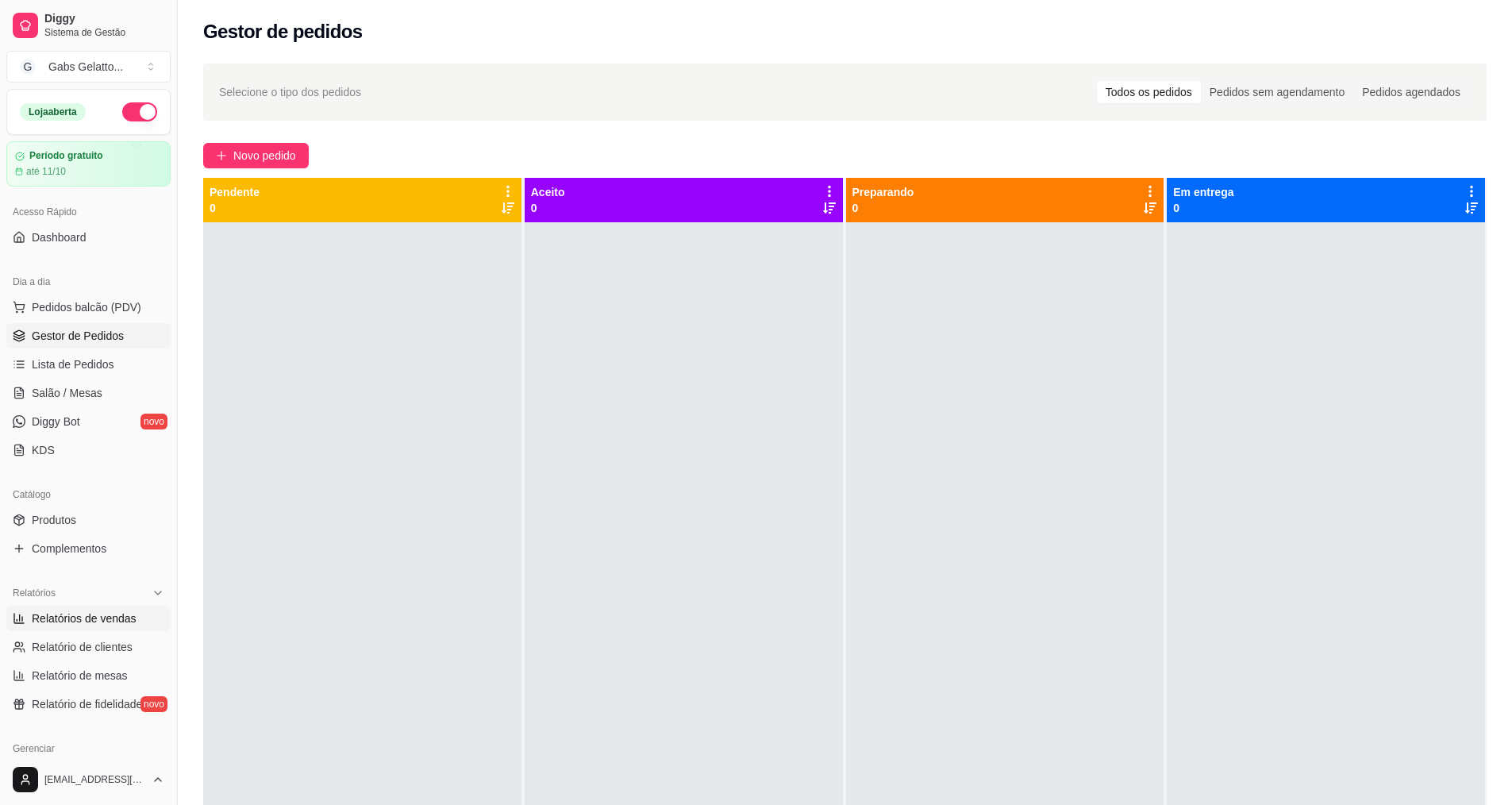
click at [121, 612] on span "Relatórios de vendas" at bounding box center [84, 618] width 105 height 16
select select "ALL"
select select "0"
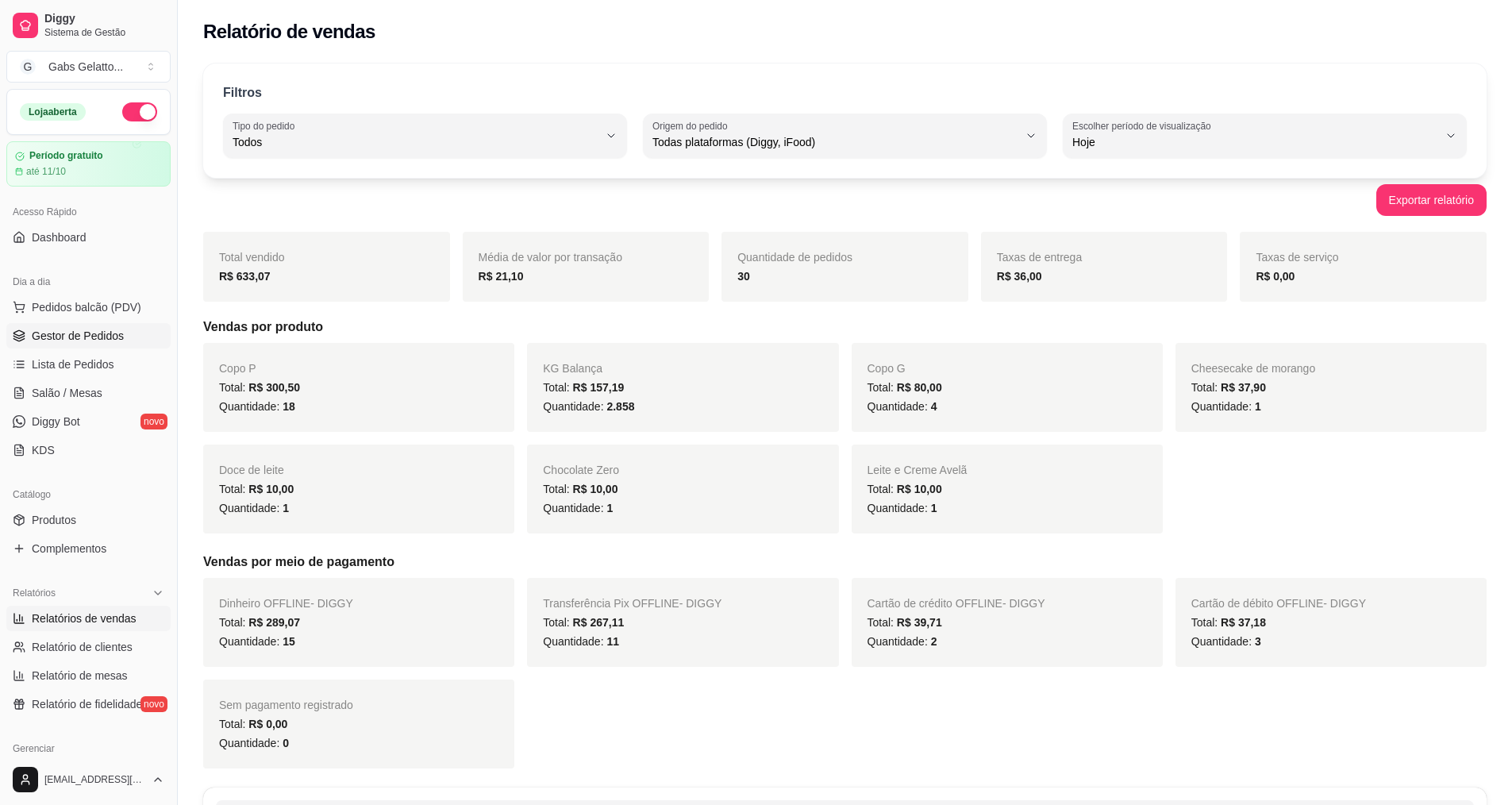
click at [125, 344] on link "Gestor de Pedidos" at bounding box center [88, 335] width 164 height 25
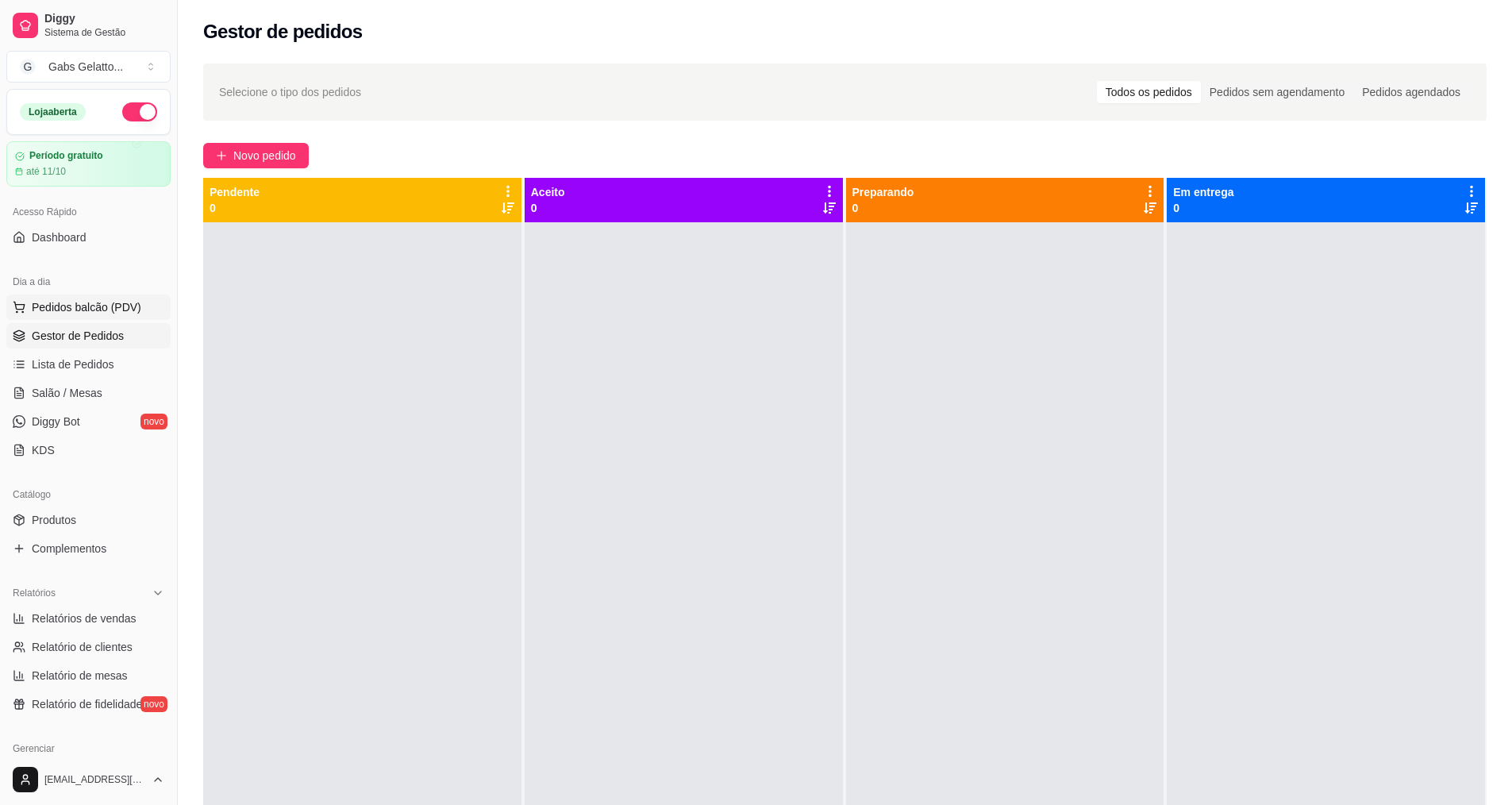
click at [112, 304] on span "Pedidos balcão (PDV)" at bounding box center [86, 307] width 109 height 16
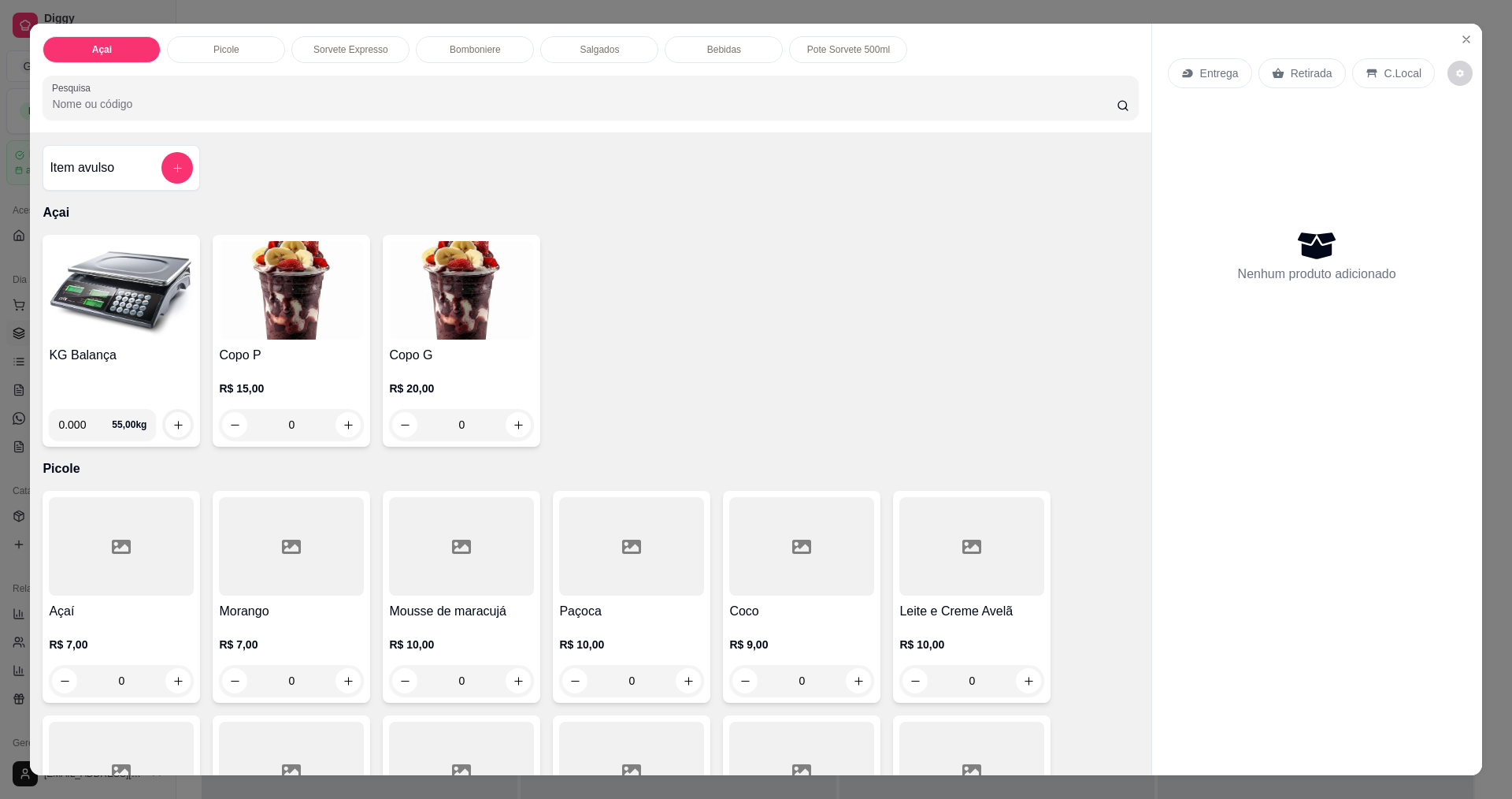
click at [126, 300] on img at bounding box center [121, 289] width 145 height 98
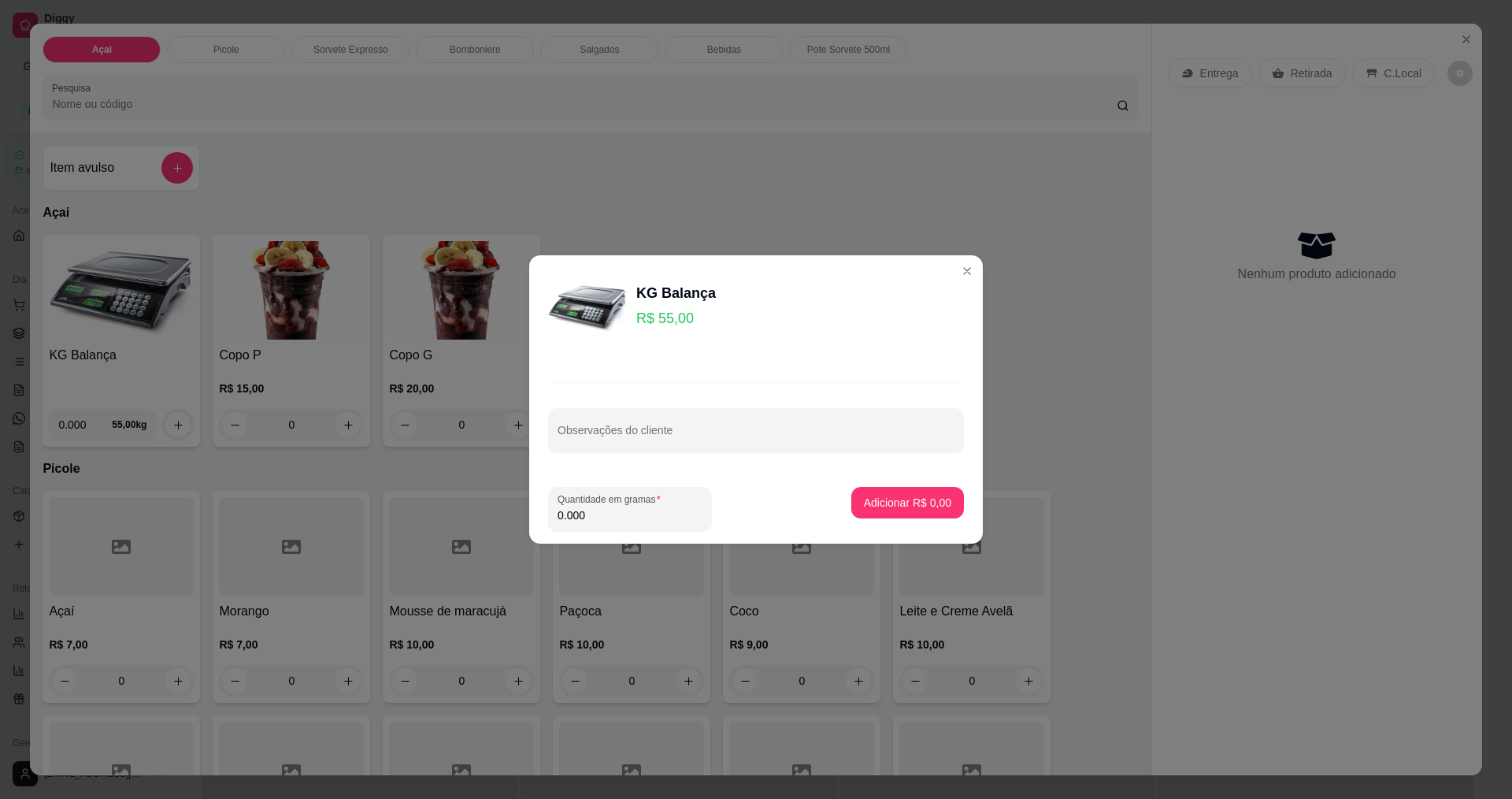
click at [642, 519] on input "0.000" at bounding box center [630, 515] width 145 height 16
type input "0.400"
click at [875, 492] on button "Adicionar R$ 22,00" at bounding box center [904, 502] width 119 height 31
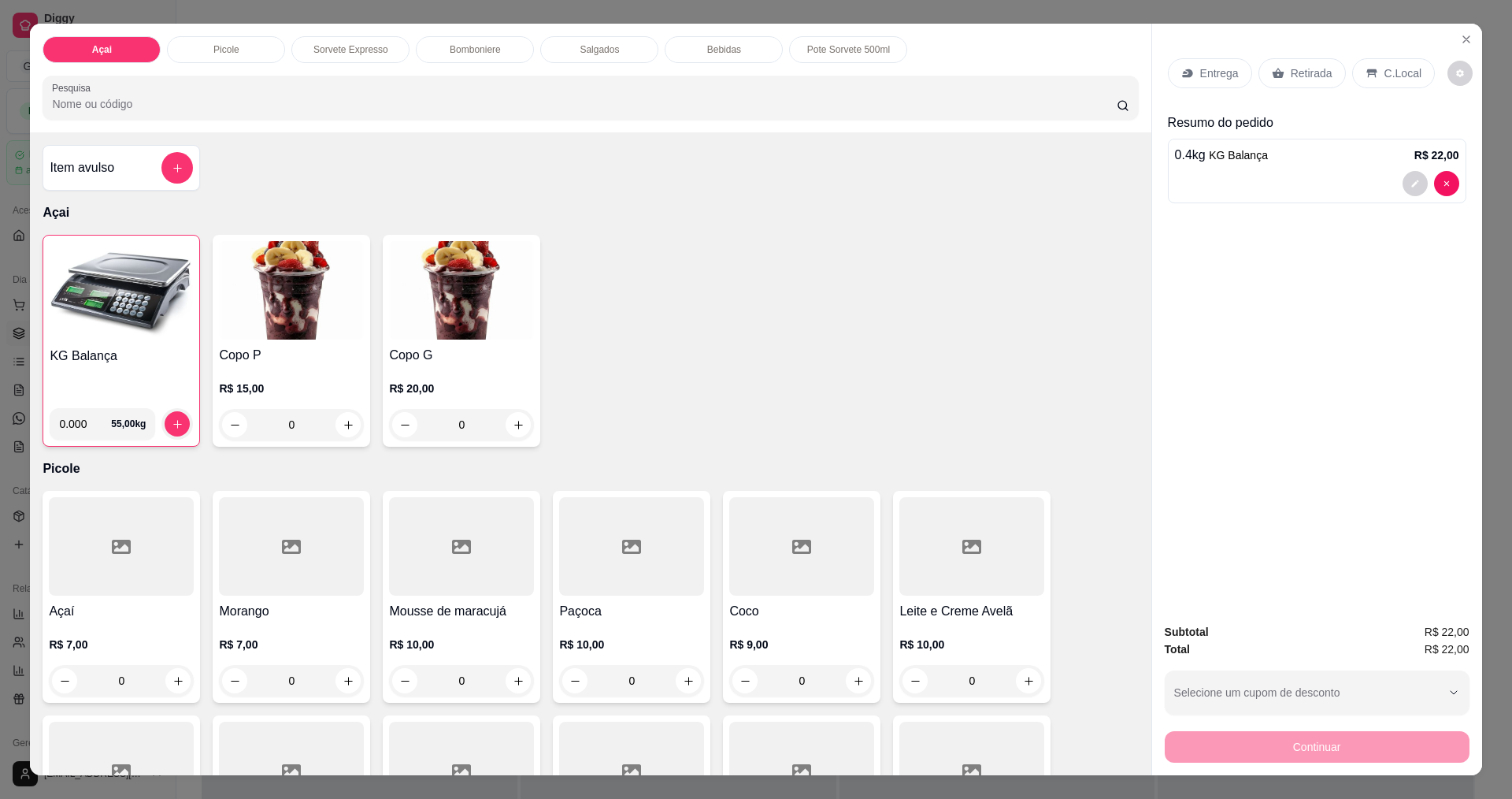
click at [1386, 81] on p "C.Local" at bounding box center [1403, 73] width 37 height 16
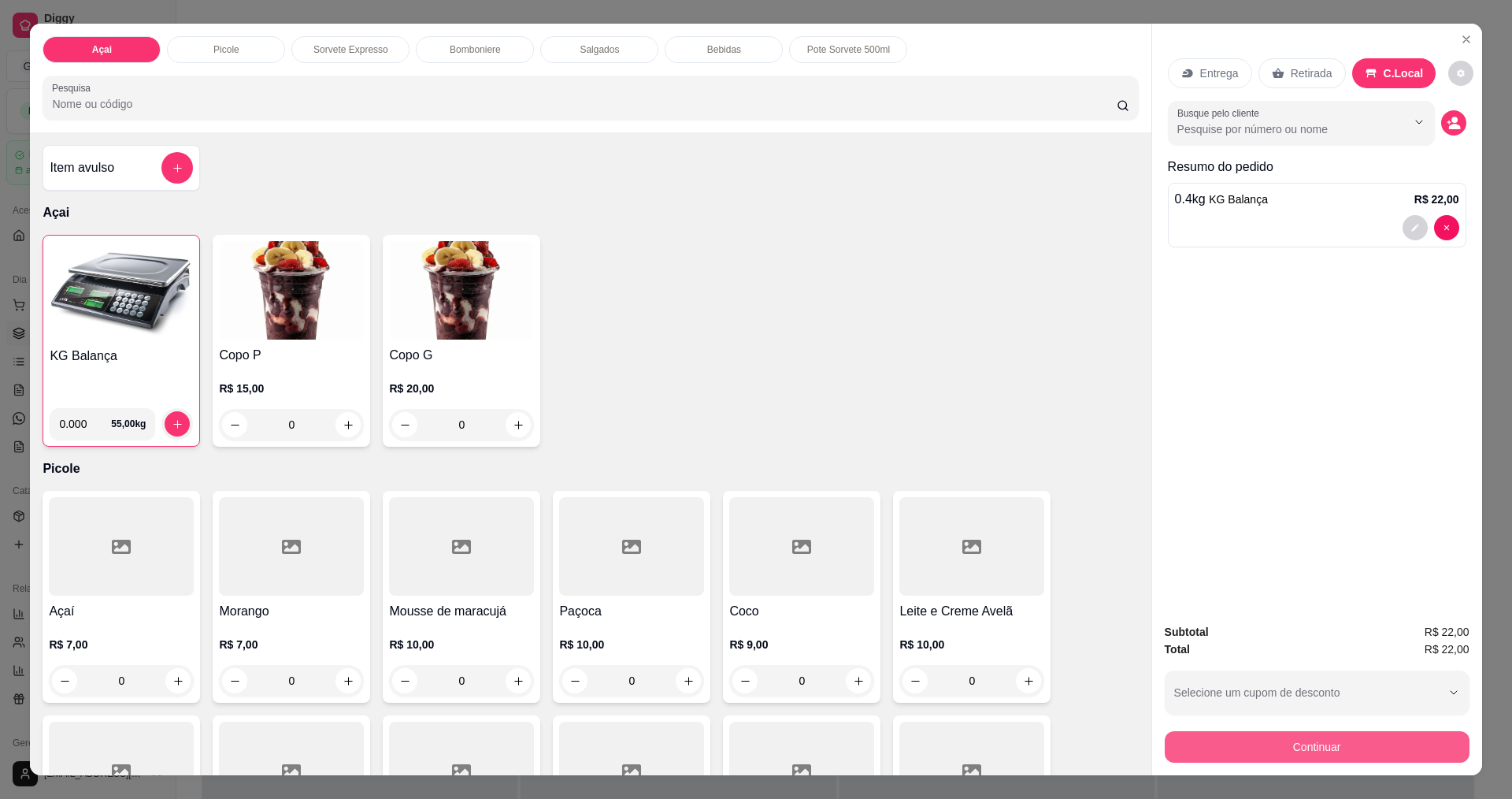
click at [1324, 738] on button "Continuar" at bounding box center [1317, 747] width 305 height 31
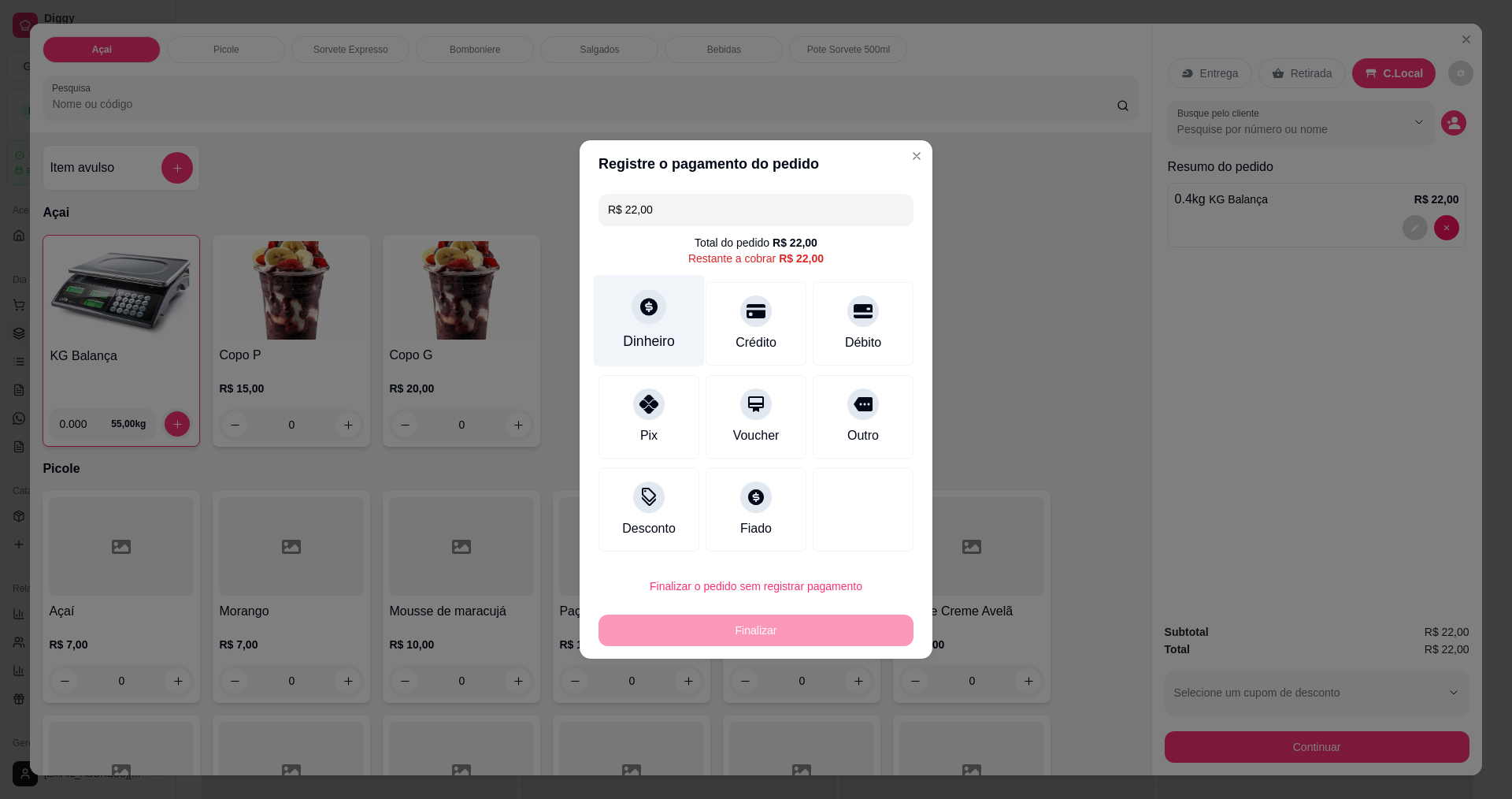
click at [649, 319] on div at bounding box center [649, 307] width 35 height 35
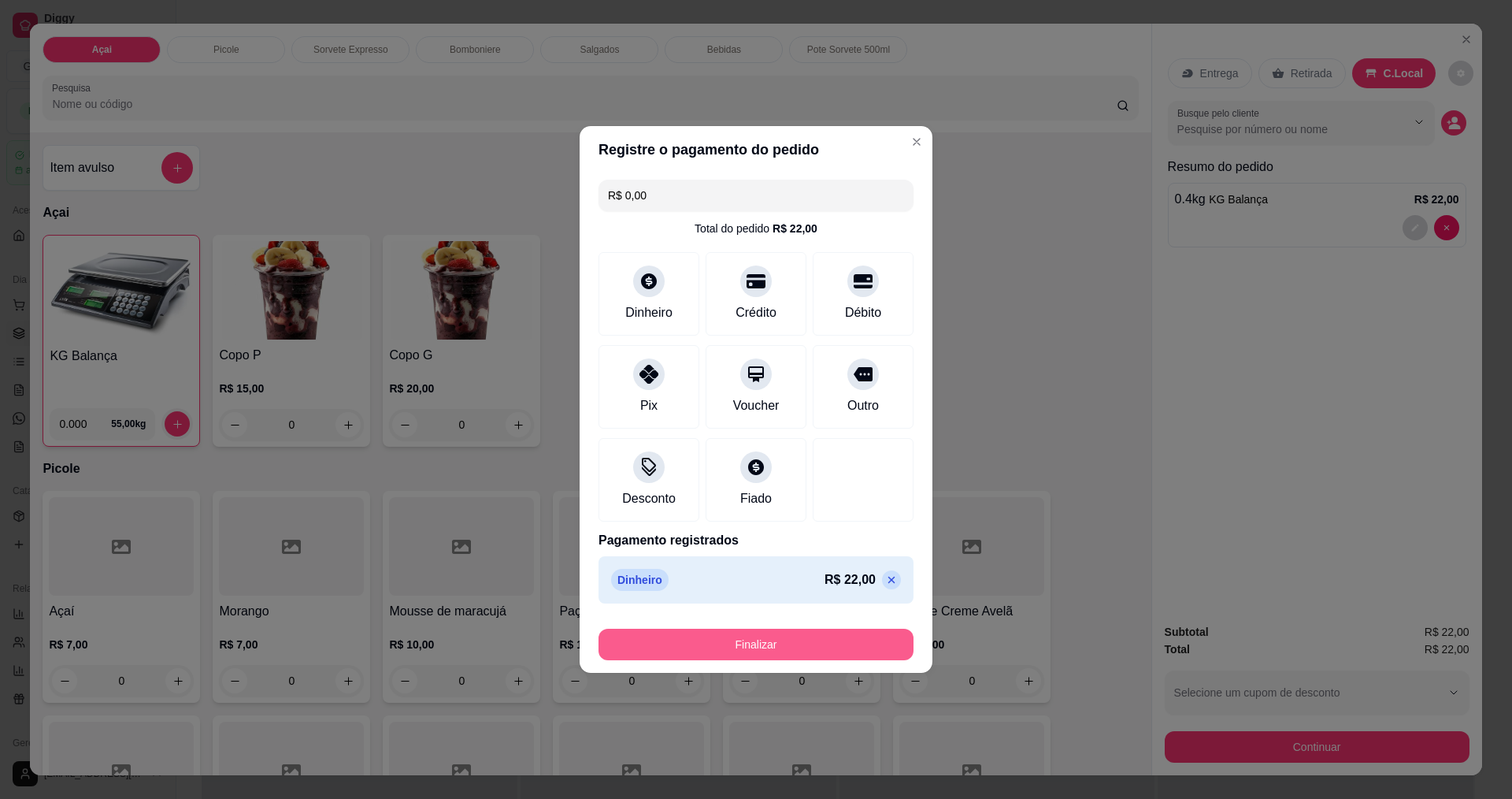
click at [789, 644] on button "Finalizar" at bounding box center [756, 644] width 315 height 31
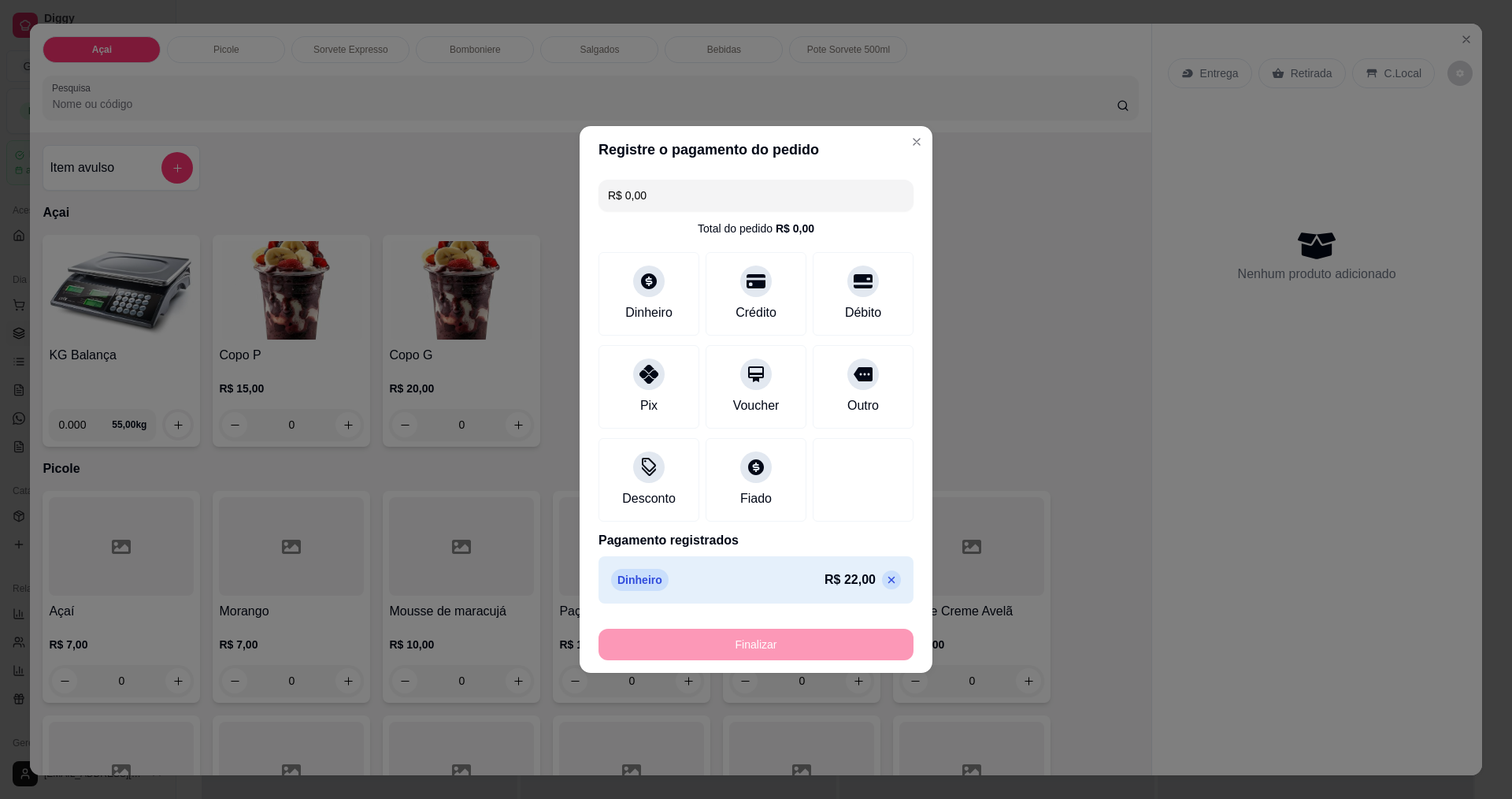
type input "-R$ 22,00"
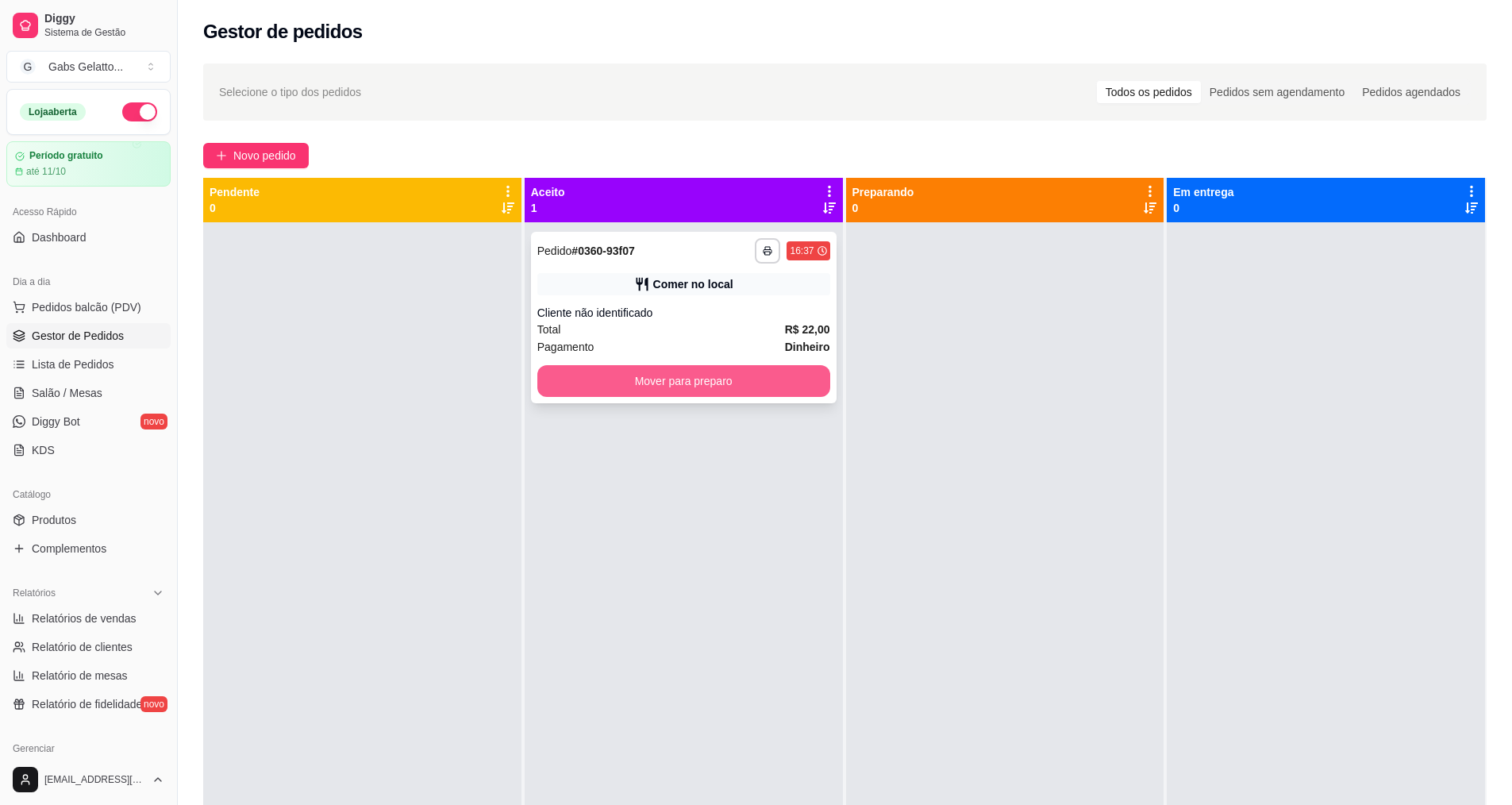
click at [709, 383] on button "Mover para preparo" at bounding box center [683, 381] width 293 height 32
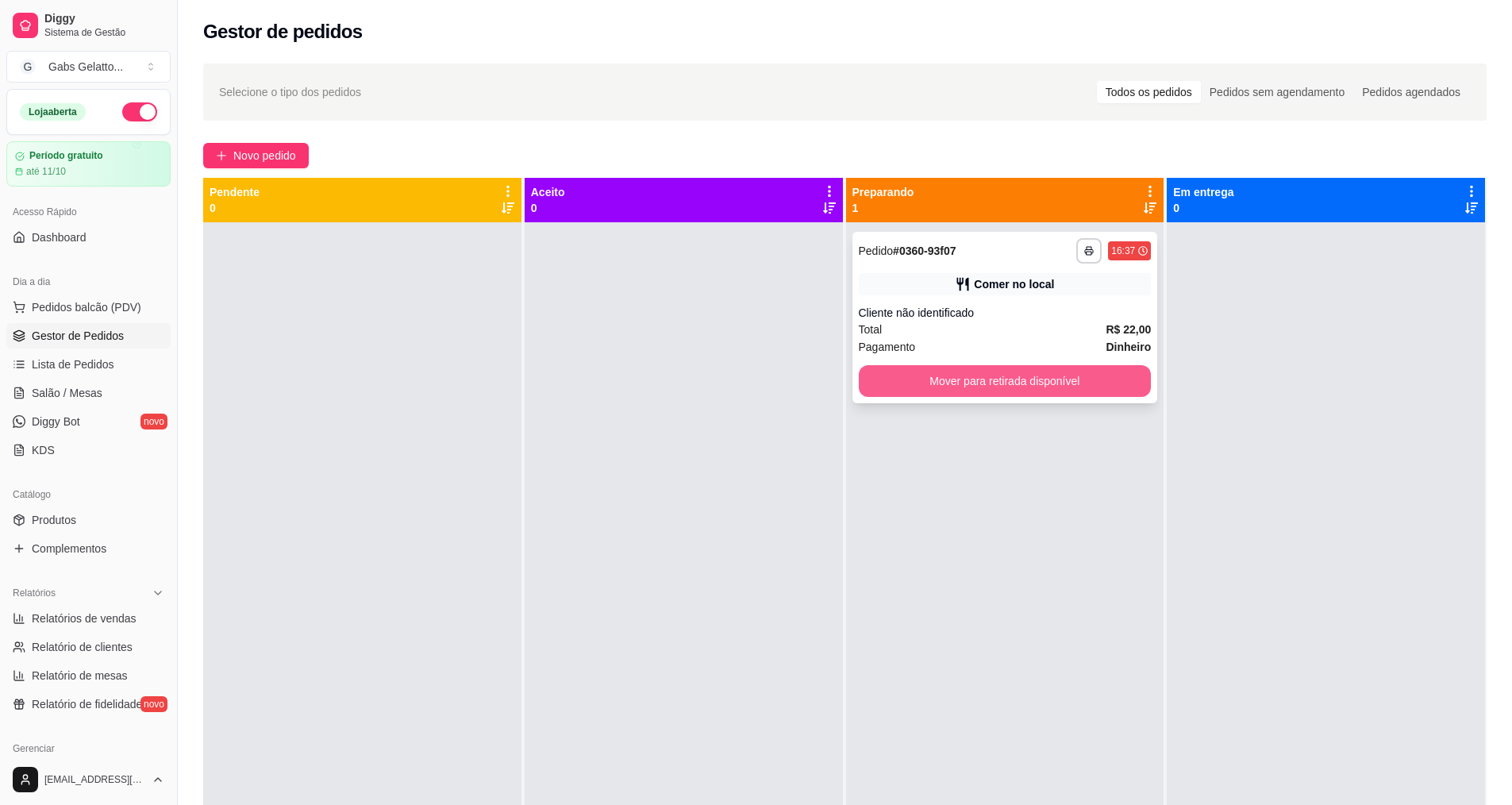
click at [924, 386] on button "Mover para retirada disponível" at bounding box center [1004, 381] width 293 height 32
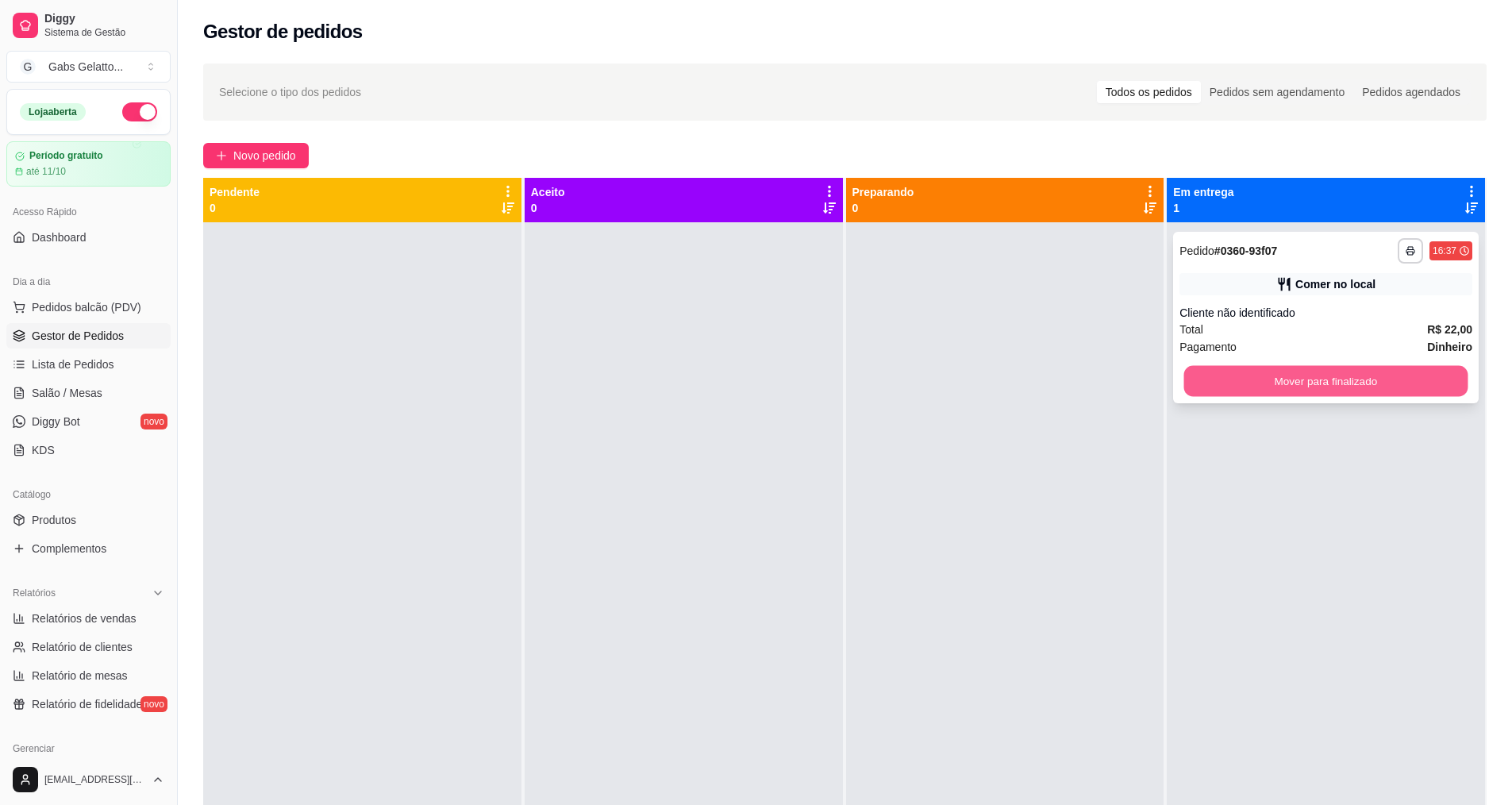
click at [1246, 386] on button "Mover para finalizado" at bounding box center [1326, 381] width 284 height 31
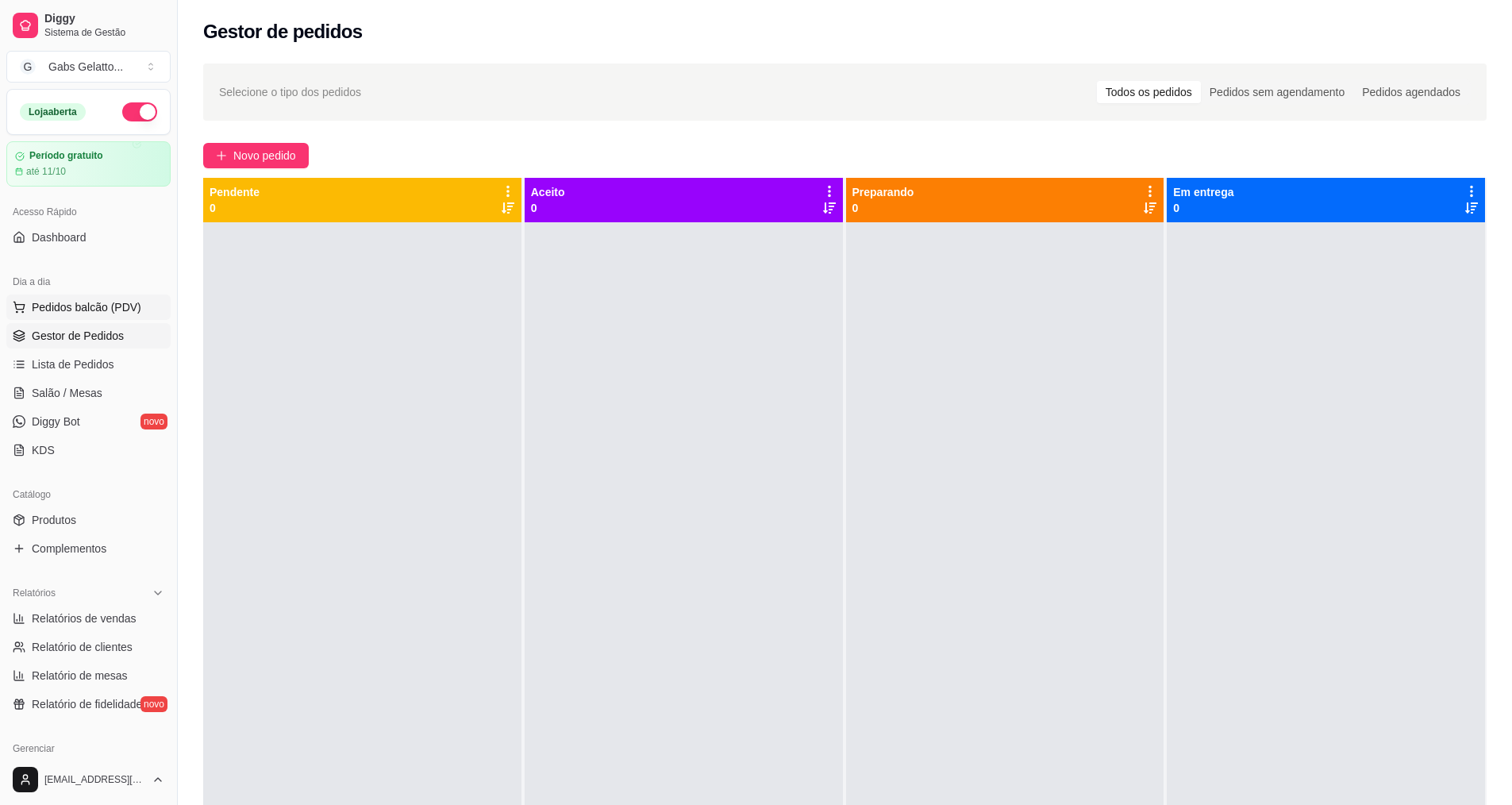
click at [101, 305] on span "Pedidos balcão (PDV)" at bounding box center [86, 307] width 109 height 16
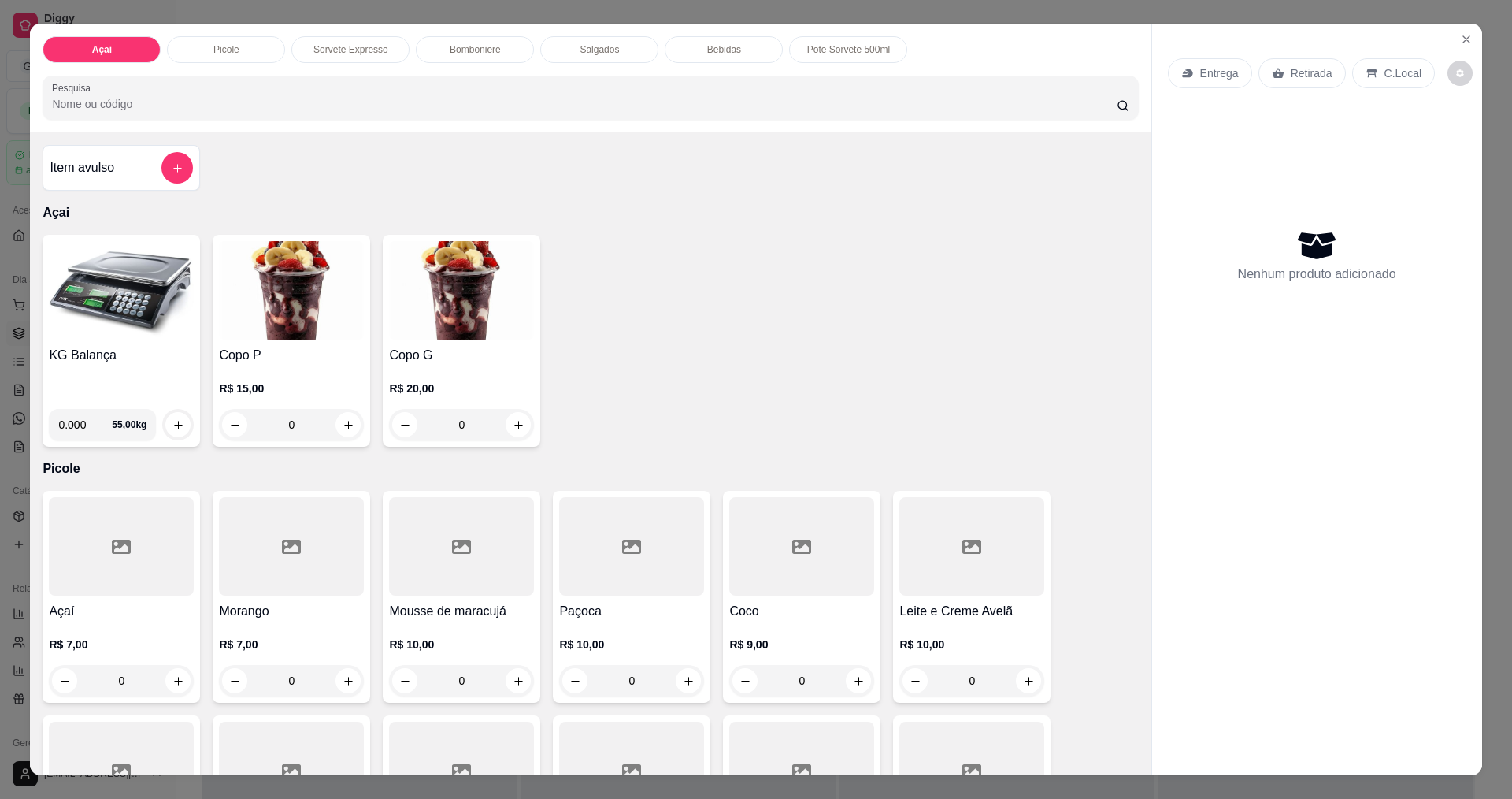
click at [69, 281] on img at bounding box center [121, 289] width 145 height 98
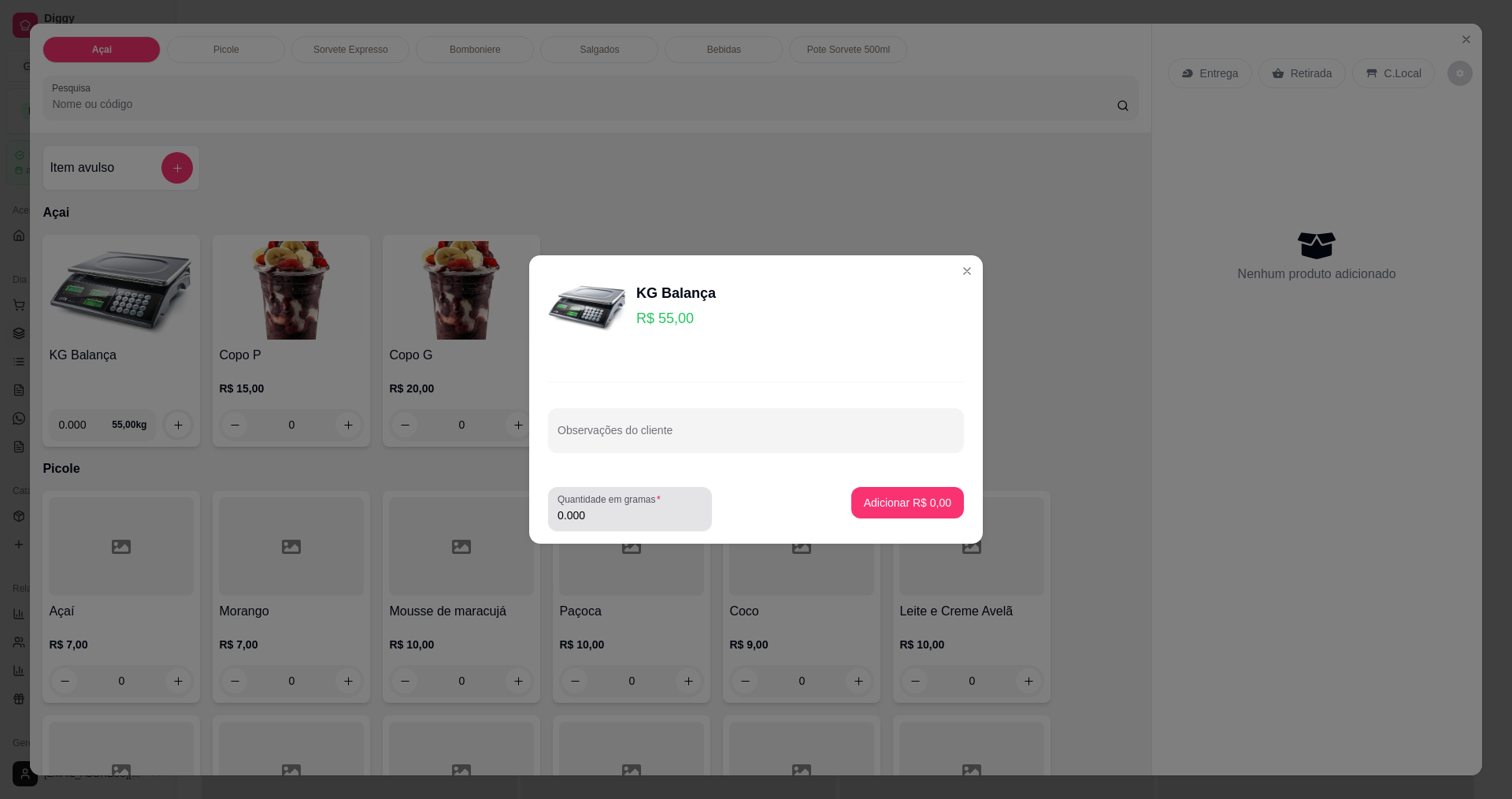
click at [608, 519] on input "0.000" at bounding box center [630, 515] width 145 height 16
type input "0.186"
click at [912, 499] on p "Adicionar R$ 10,23" at bounding box center [904, 501] width 91 height 15
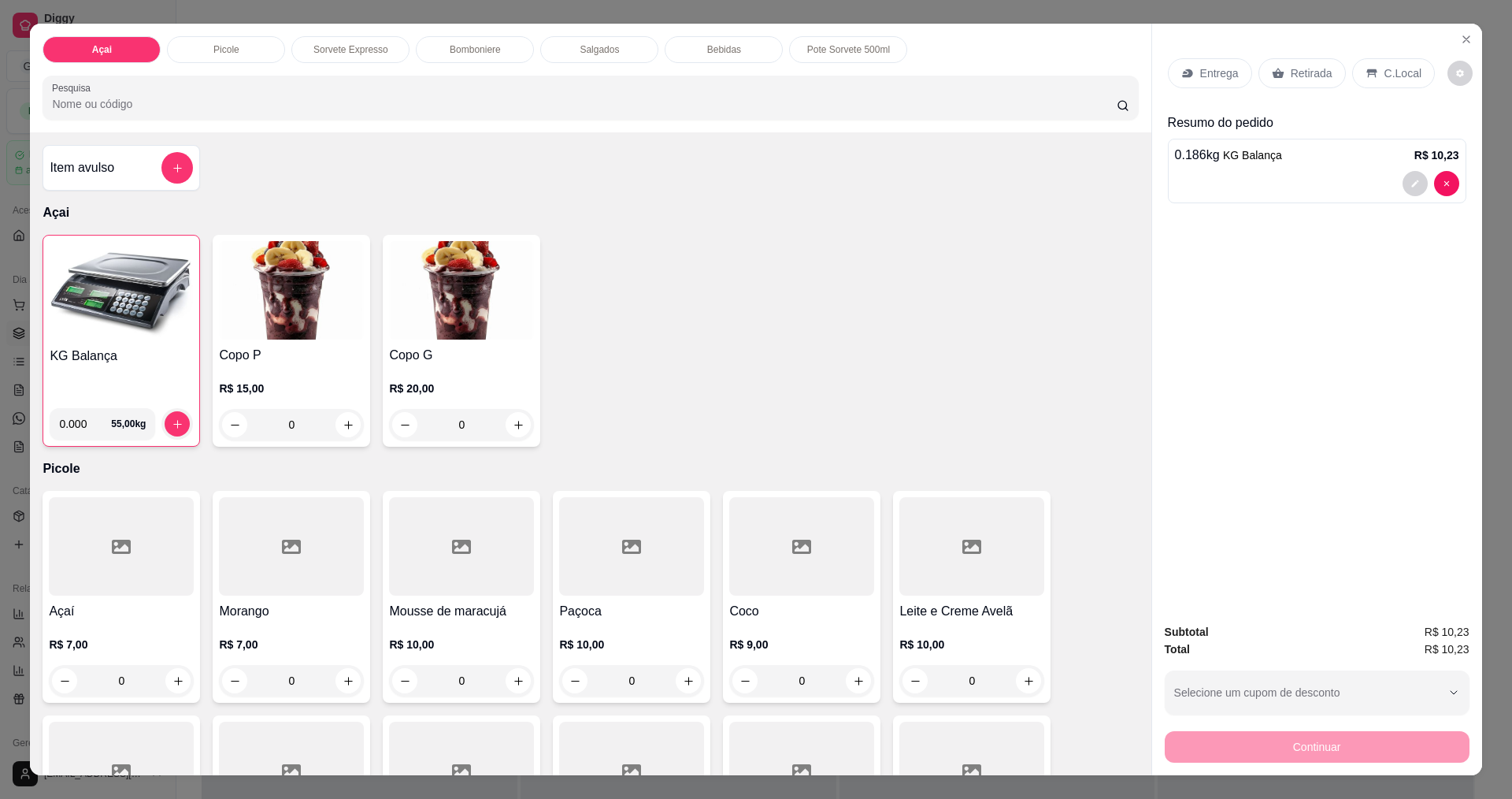
click at [1398, 78] on p "C.Local" at bounding box center [1403, 73] width 37 height 16
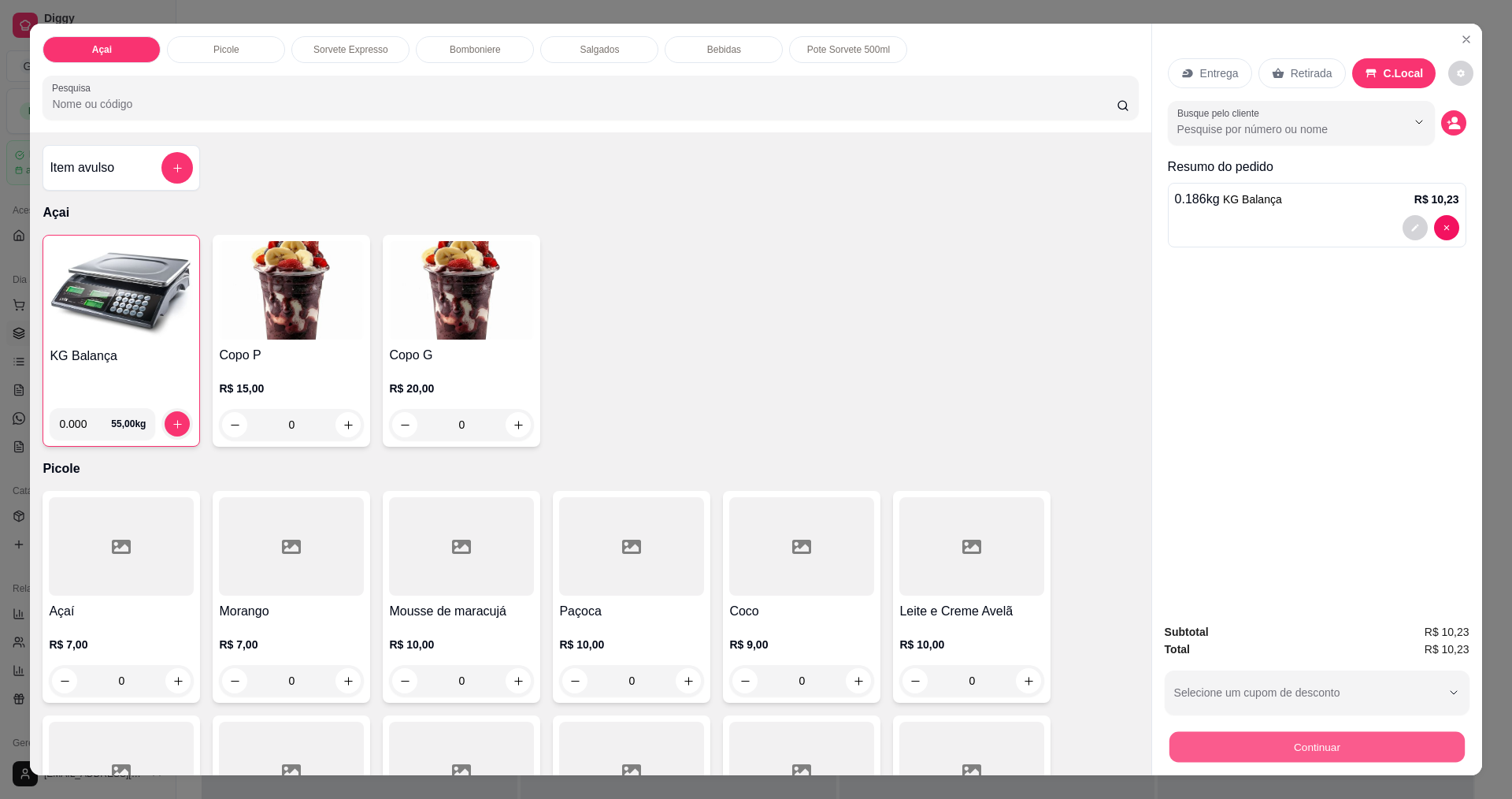
click at [1262, 746] on button "Continuar" at bounding box center [1317, 746] width 295 height 30
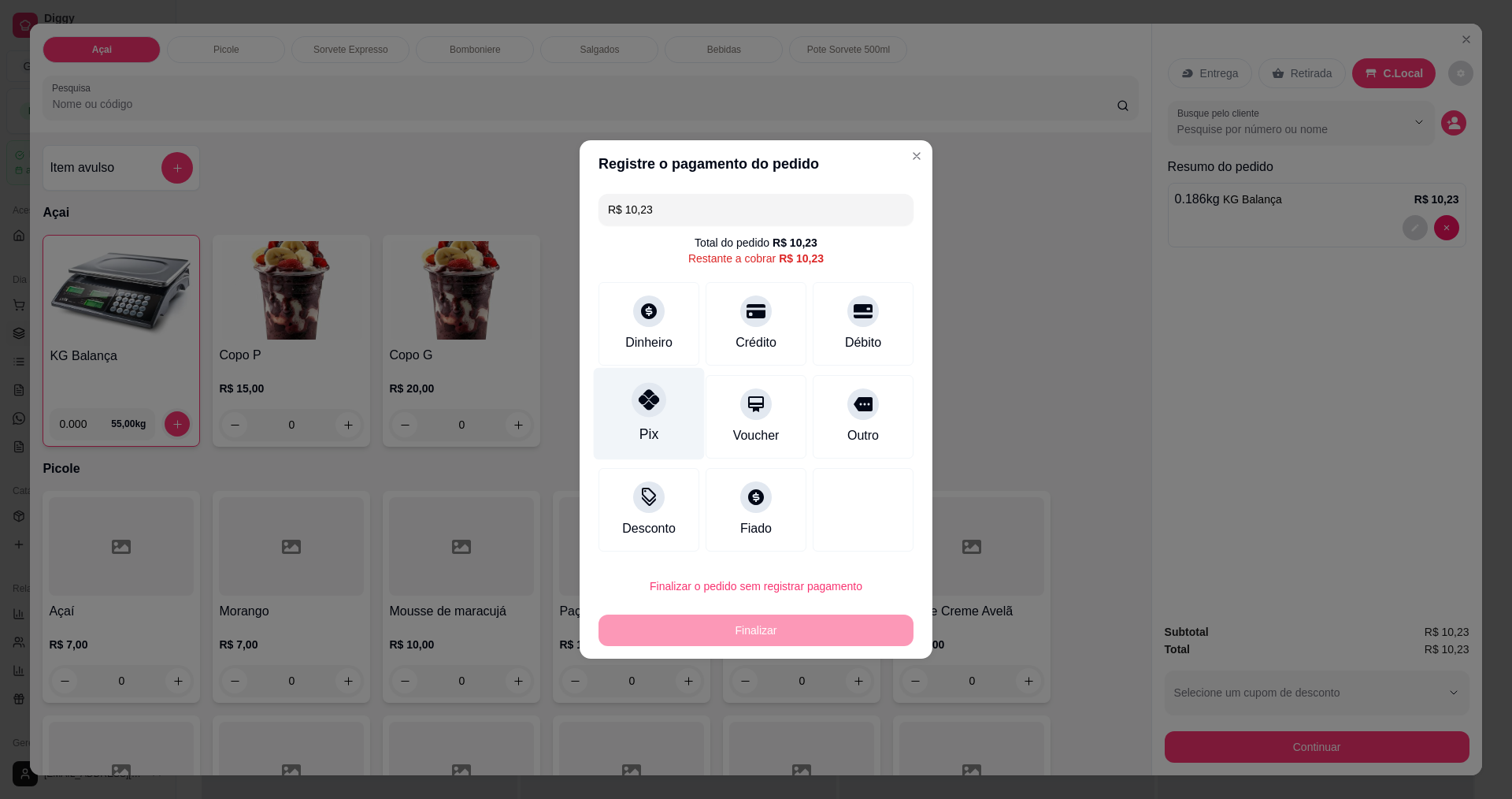
click at [652, 408] on icon at bounding box center [649, 400] width 21 height 21
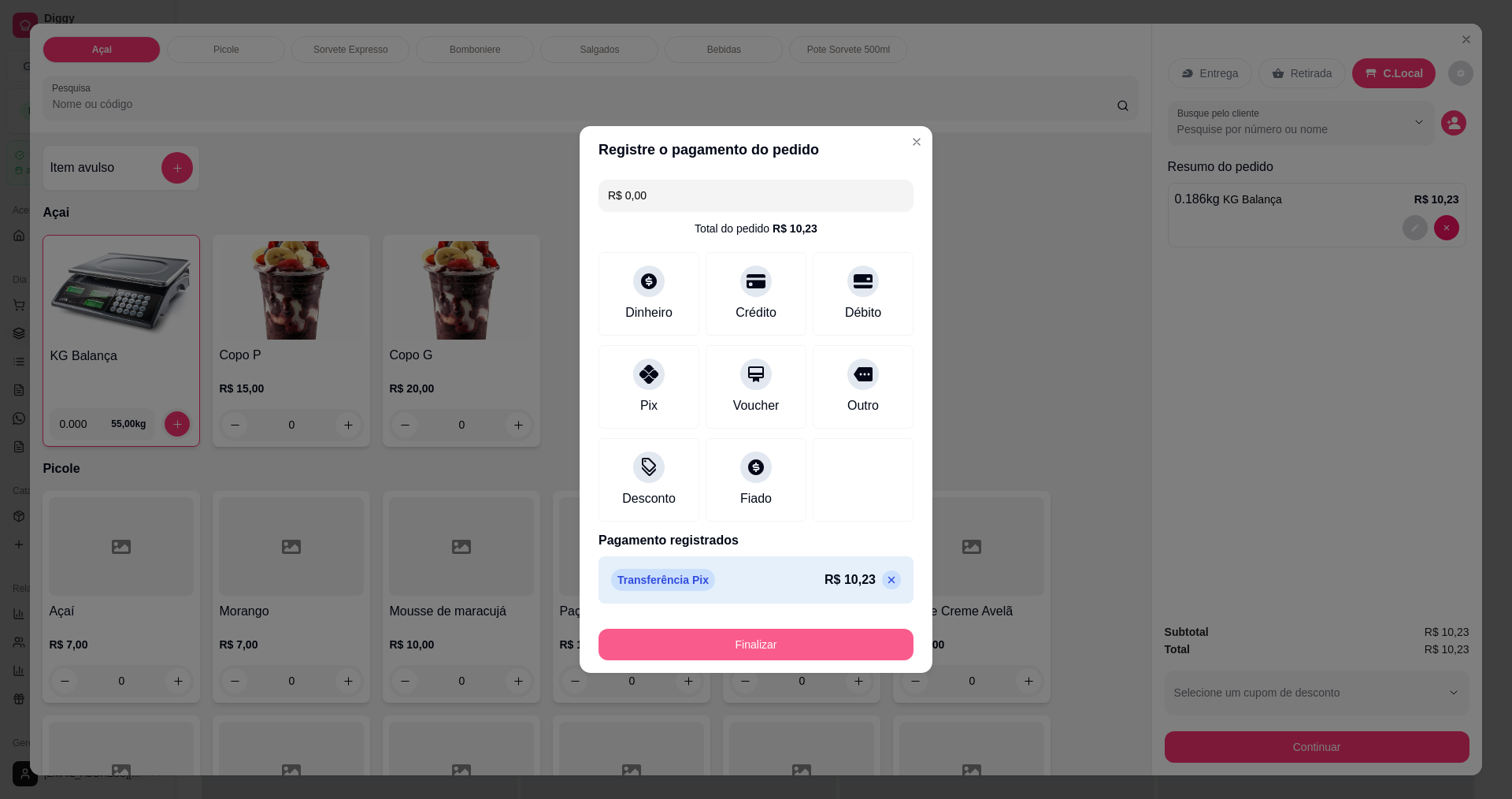
click at [772, 631] on button "Finalizar" at bounding box center [756, 644] width 315 height 31
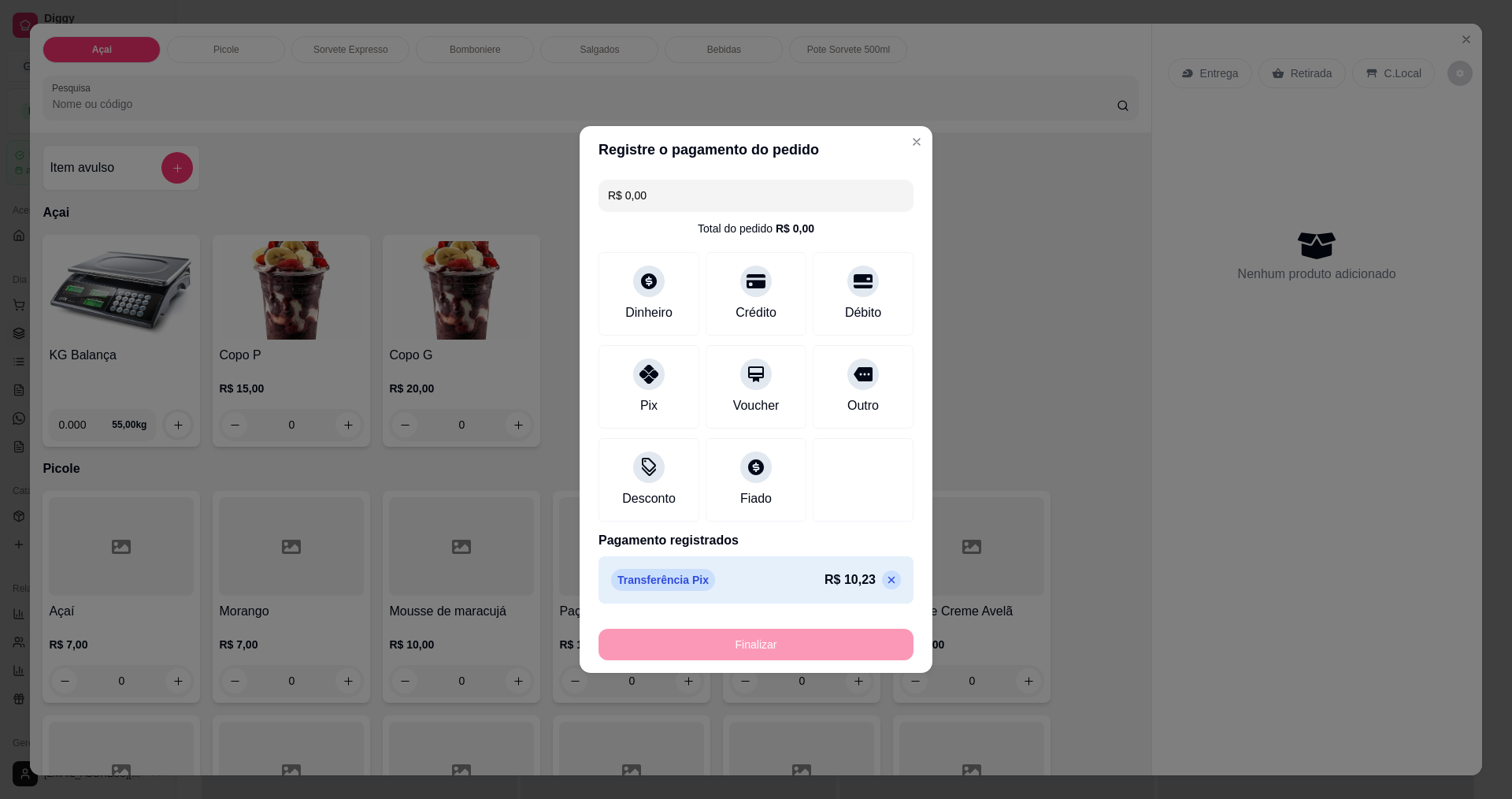
type input "-R$ 10,23"
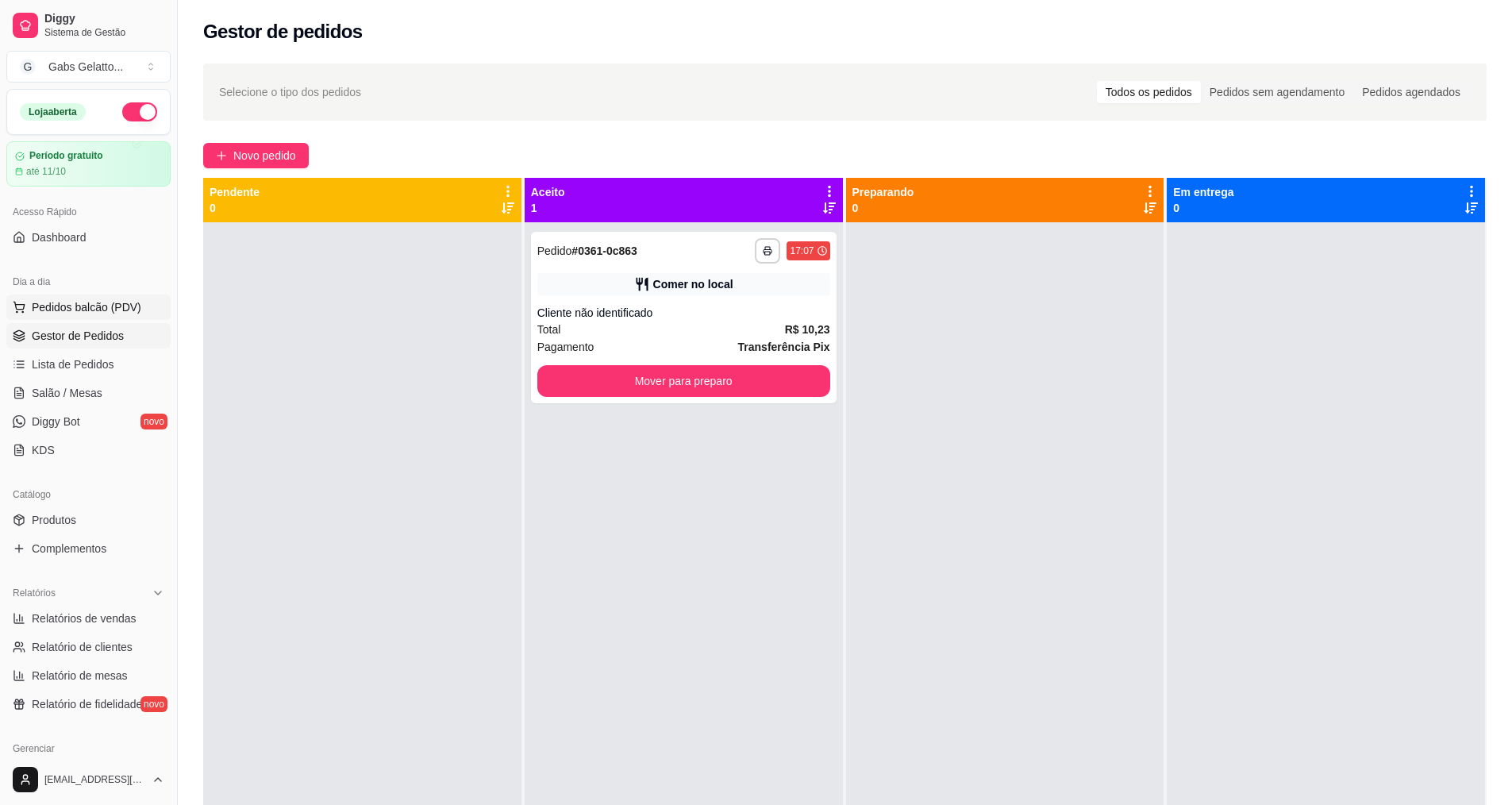
click at [119, 304] on span "Pedidos balcão (PDV)" at bounding box center [86, 307] width 109 height 16
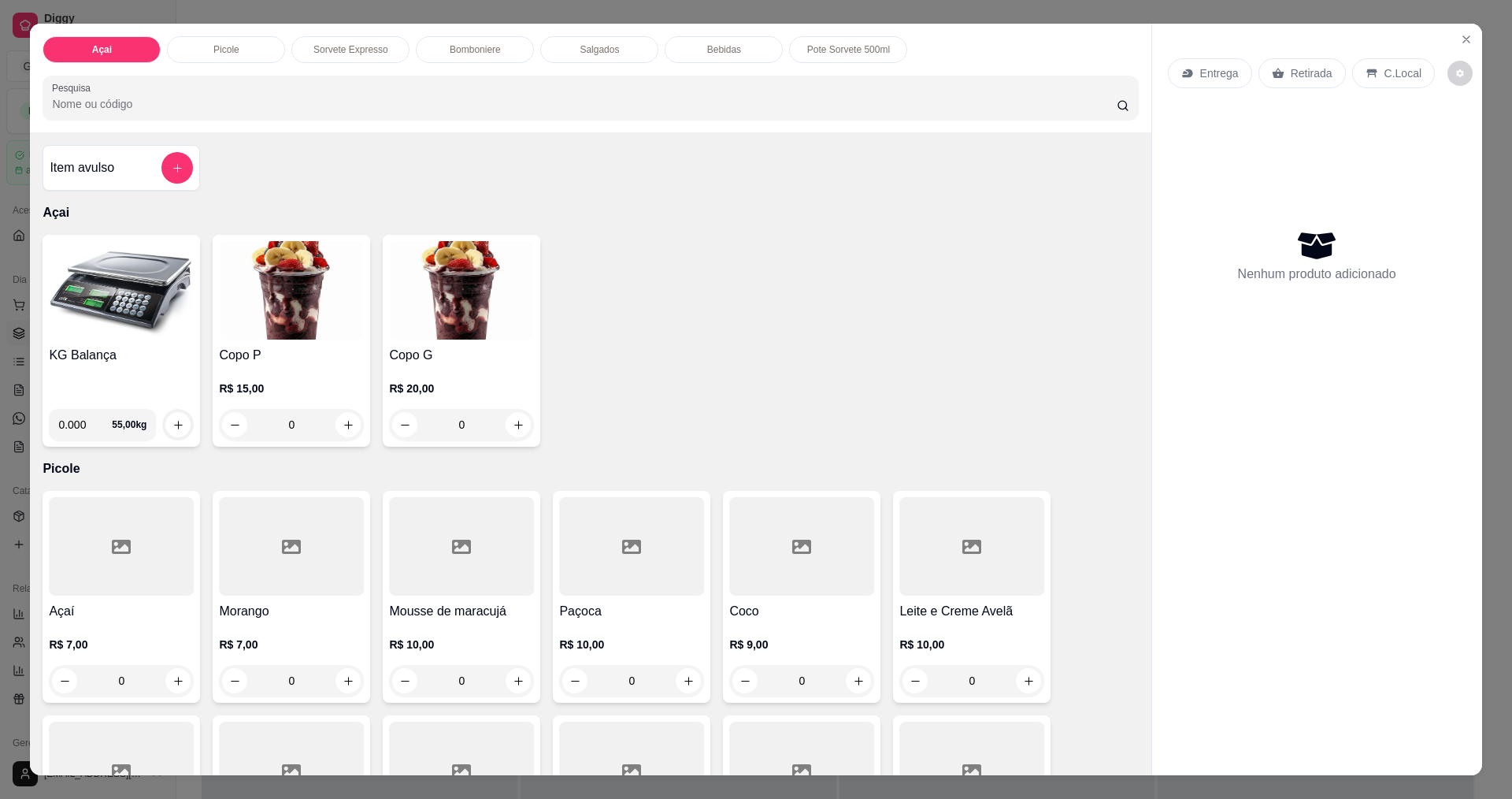
click at [117, 308] on img at bounding box center [121, 289] width 145 height 98
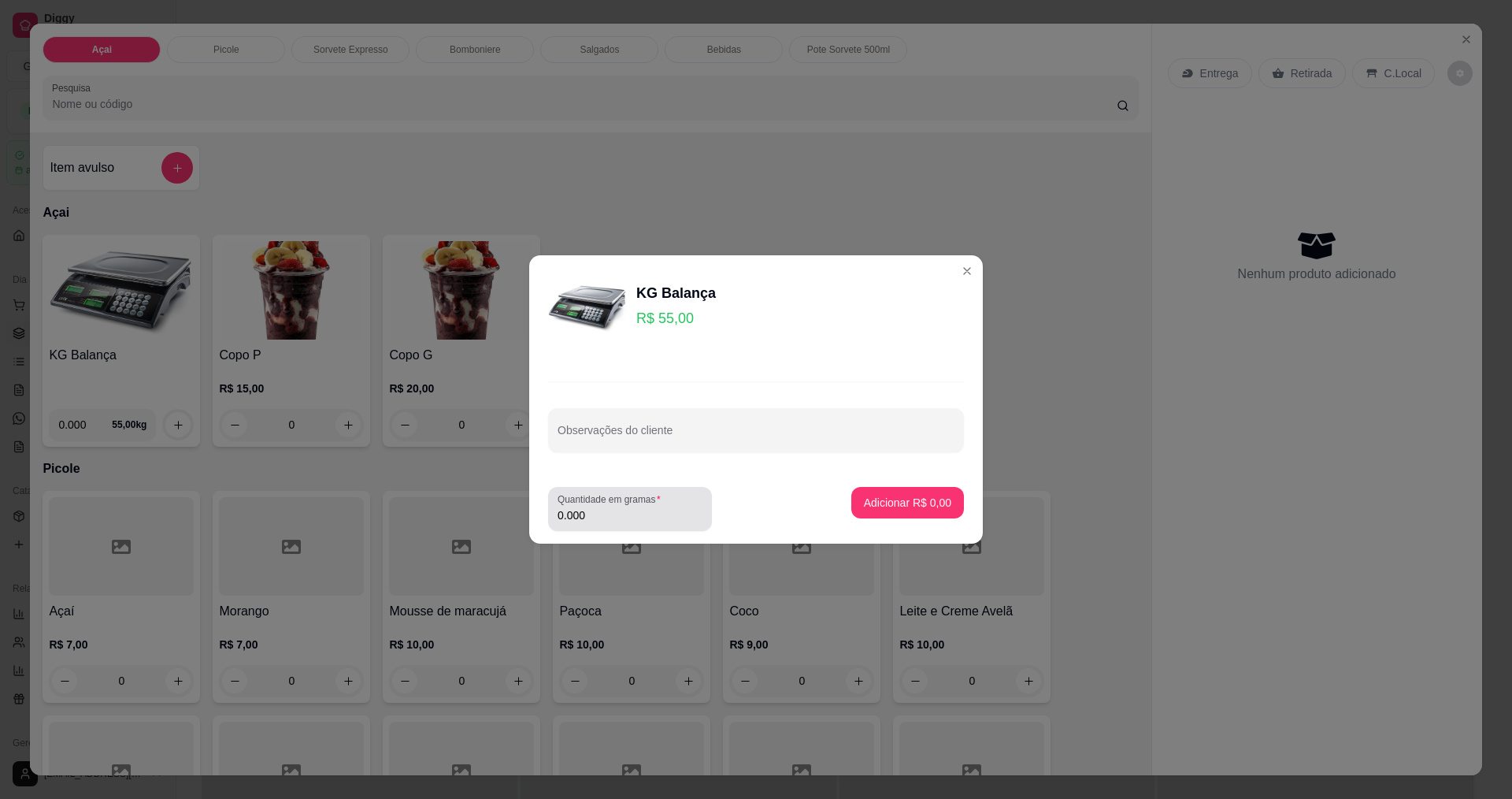
click at [639, 526] on div "Quantidade em gramas 0.000" at bounding box center [630, 508] width 164 height 44
type input "0.189"
click at [929, 505] on p "Adicionar R$ 10,40" at bounding box center [904, 501] width 91 height 15
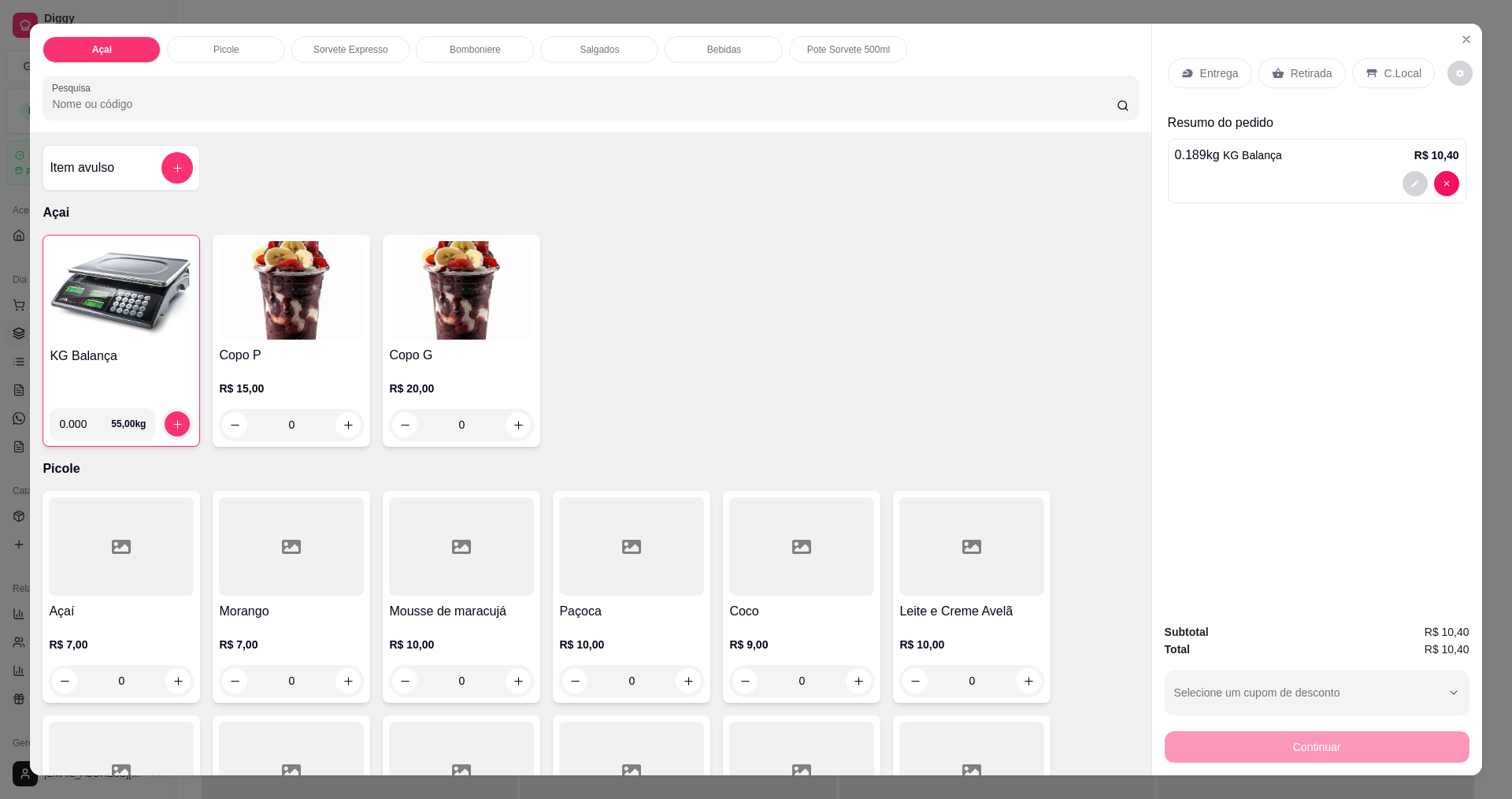
click at [1366, 70] on icon at bounding box center [1371, 74] width 10 height 9
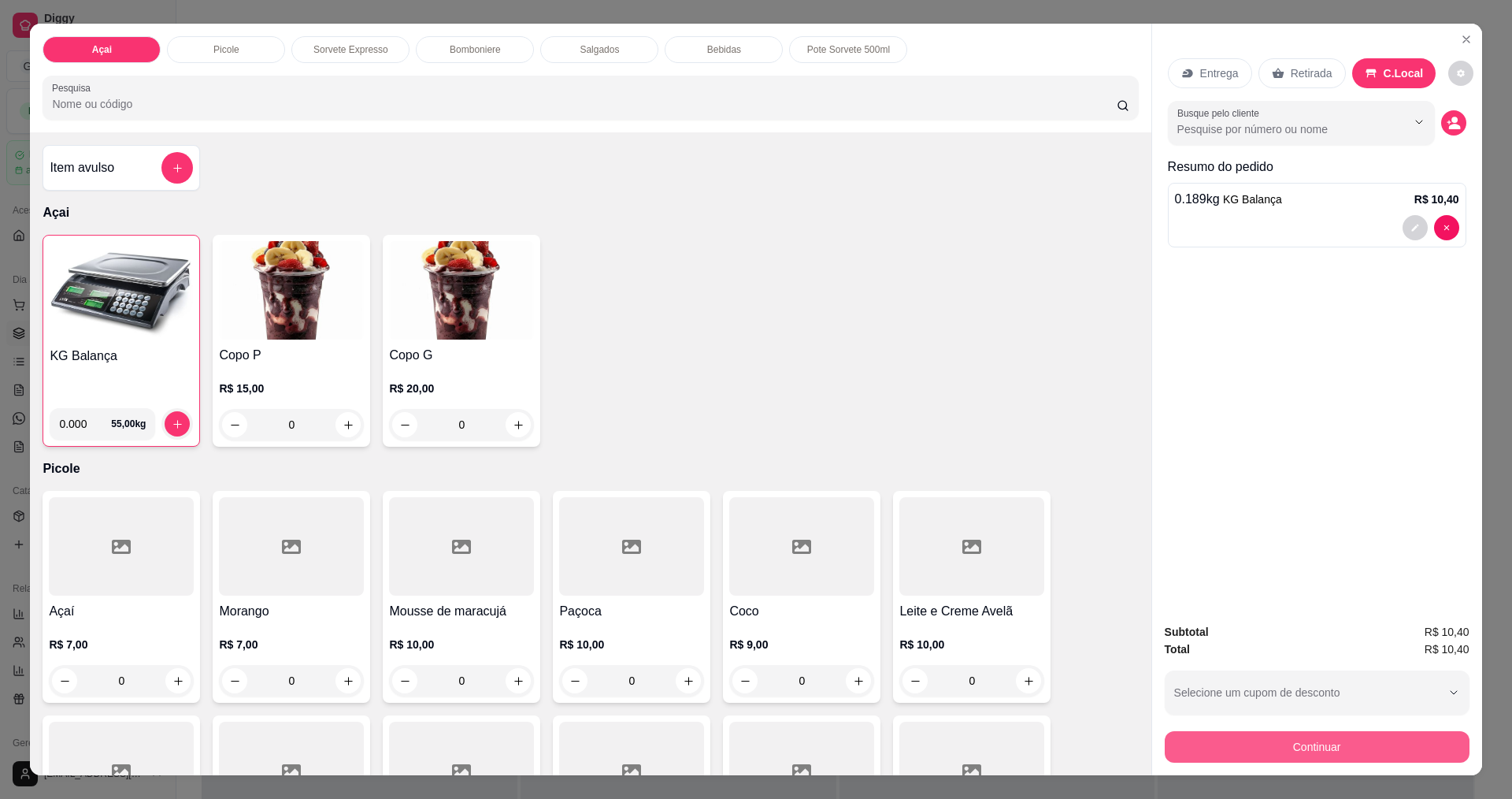
click at [1301, 750] on button "Continuar" at bounding box center [1317, 747] width 305 height 31
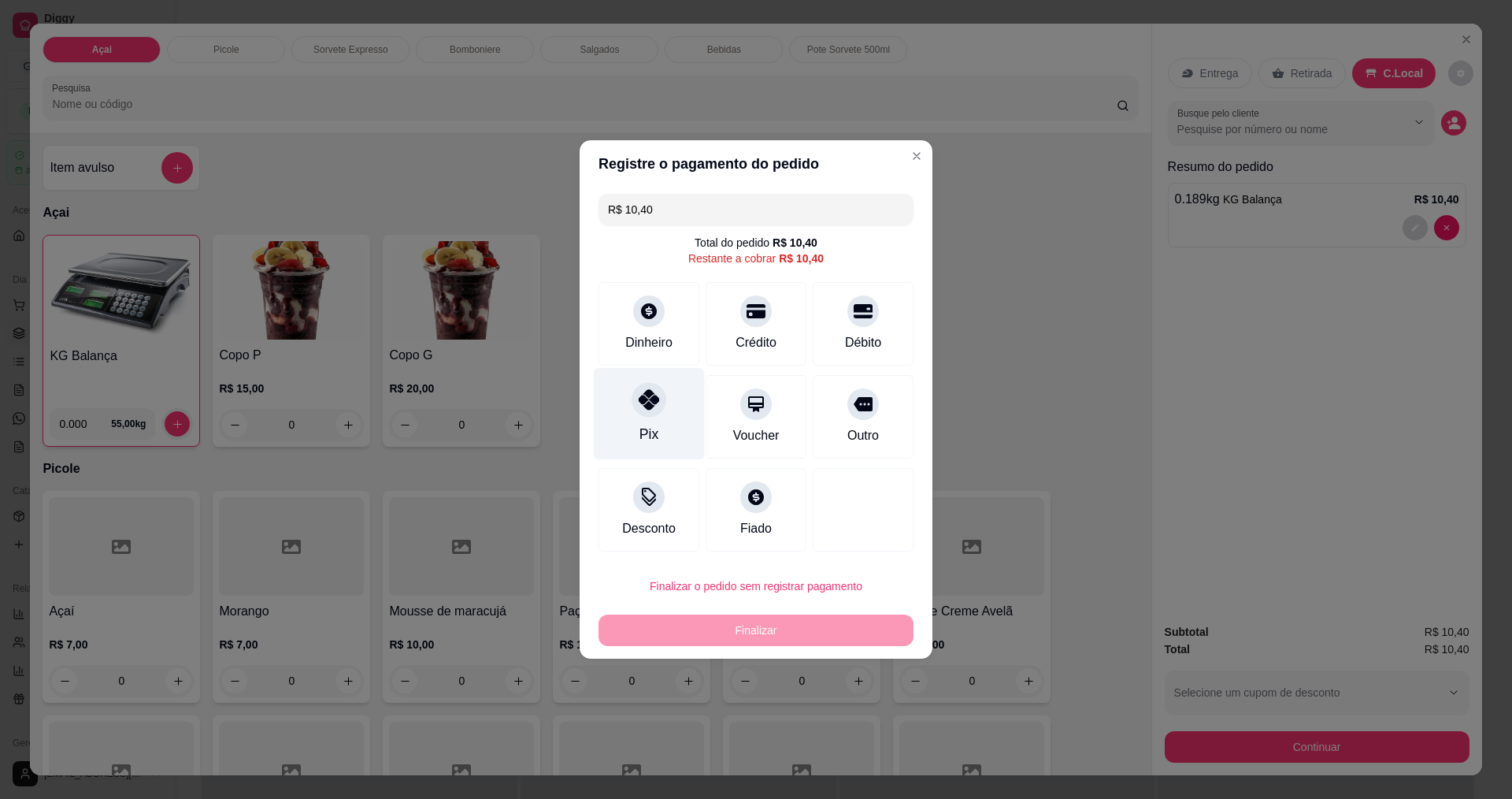
click at [672, 426] on div "Pix" at bounding box center [650, 413] width 111 height 92
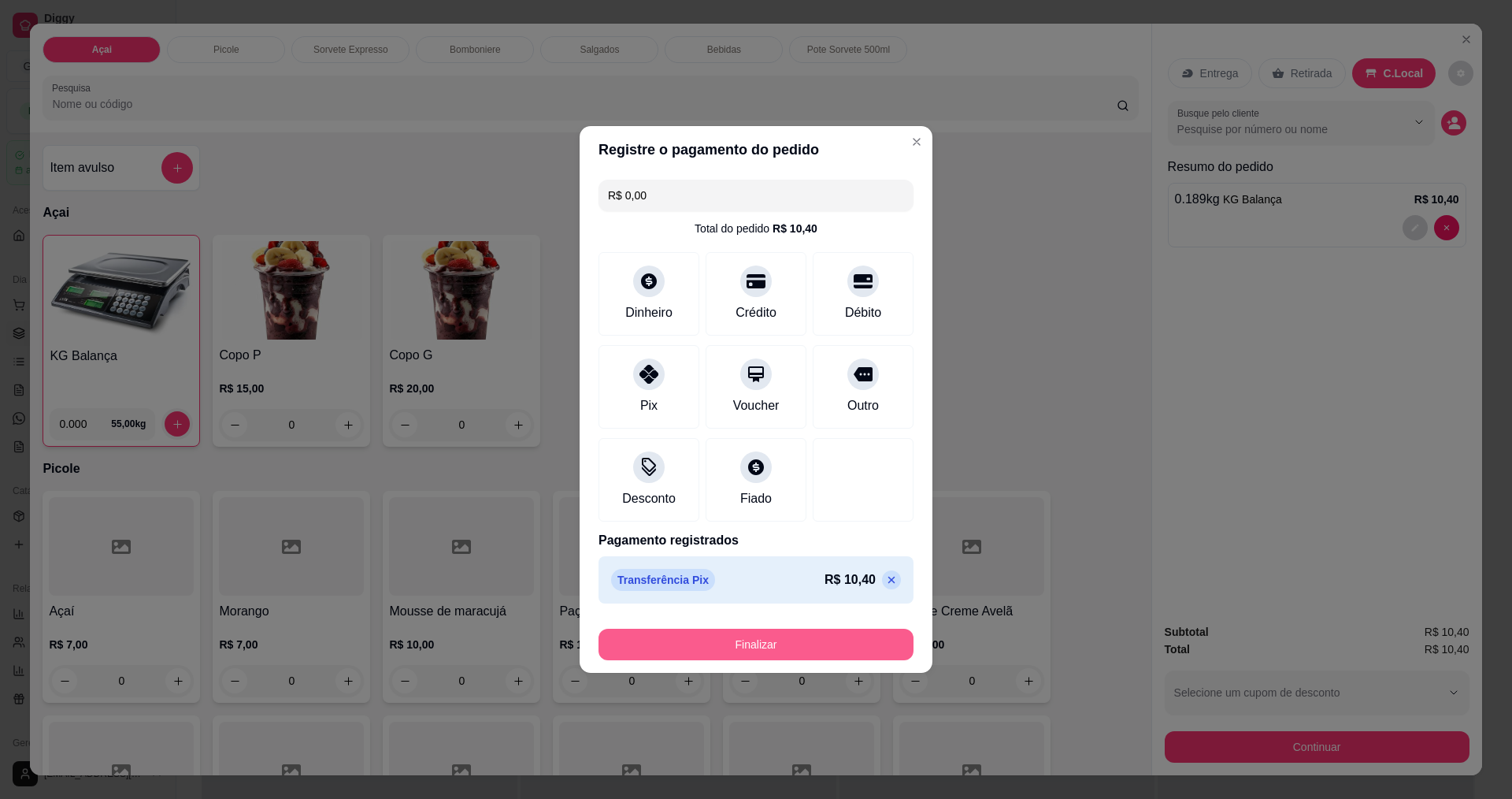
click at [747, 645] on button "Finalizar" at bounding box center [756, 644] width 315 height 31
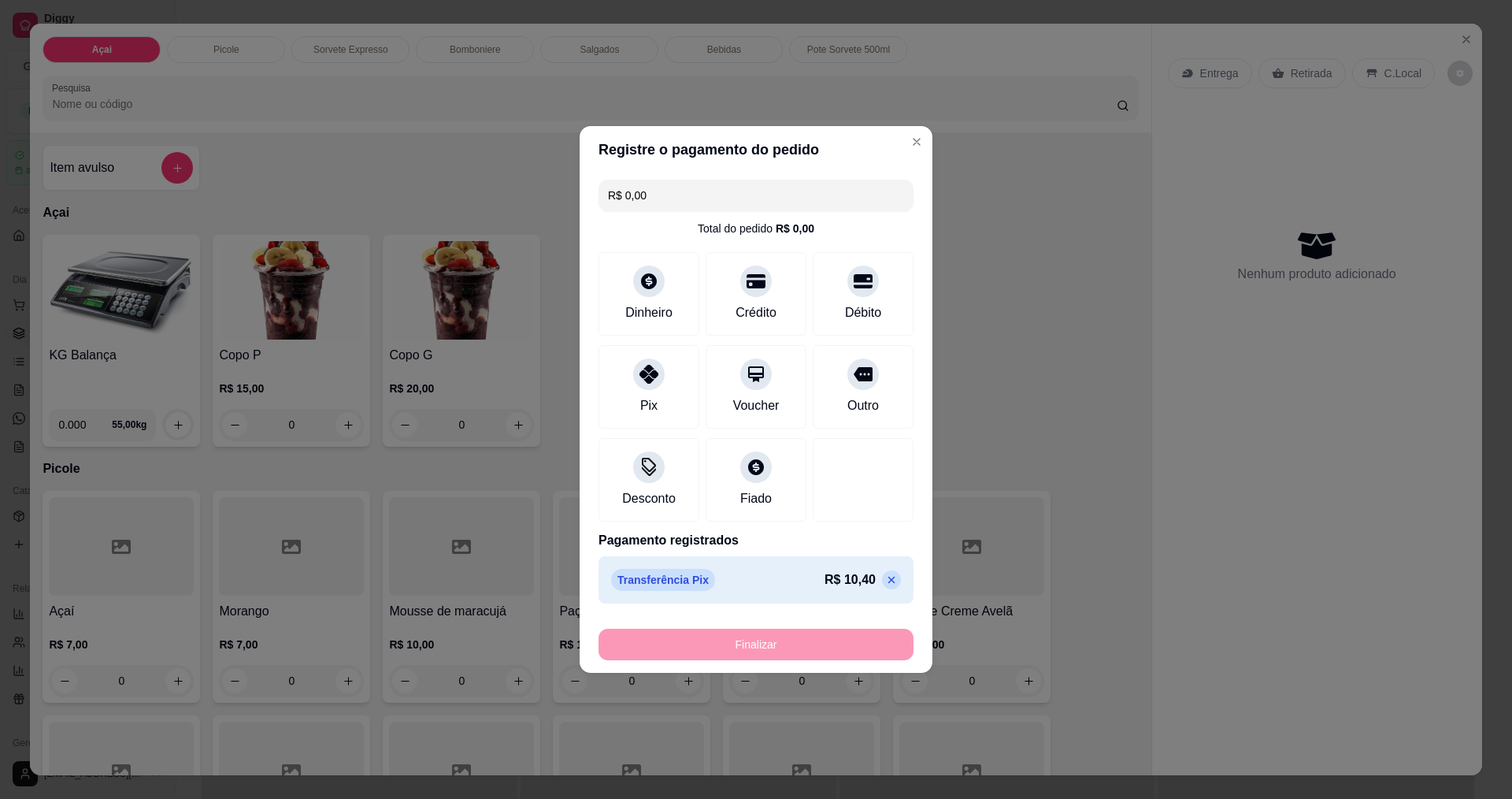
type input "-R$ 10,40"
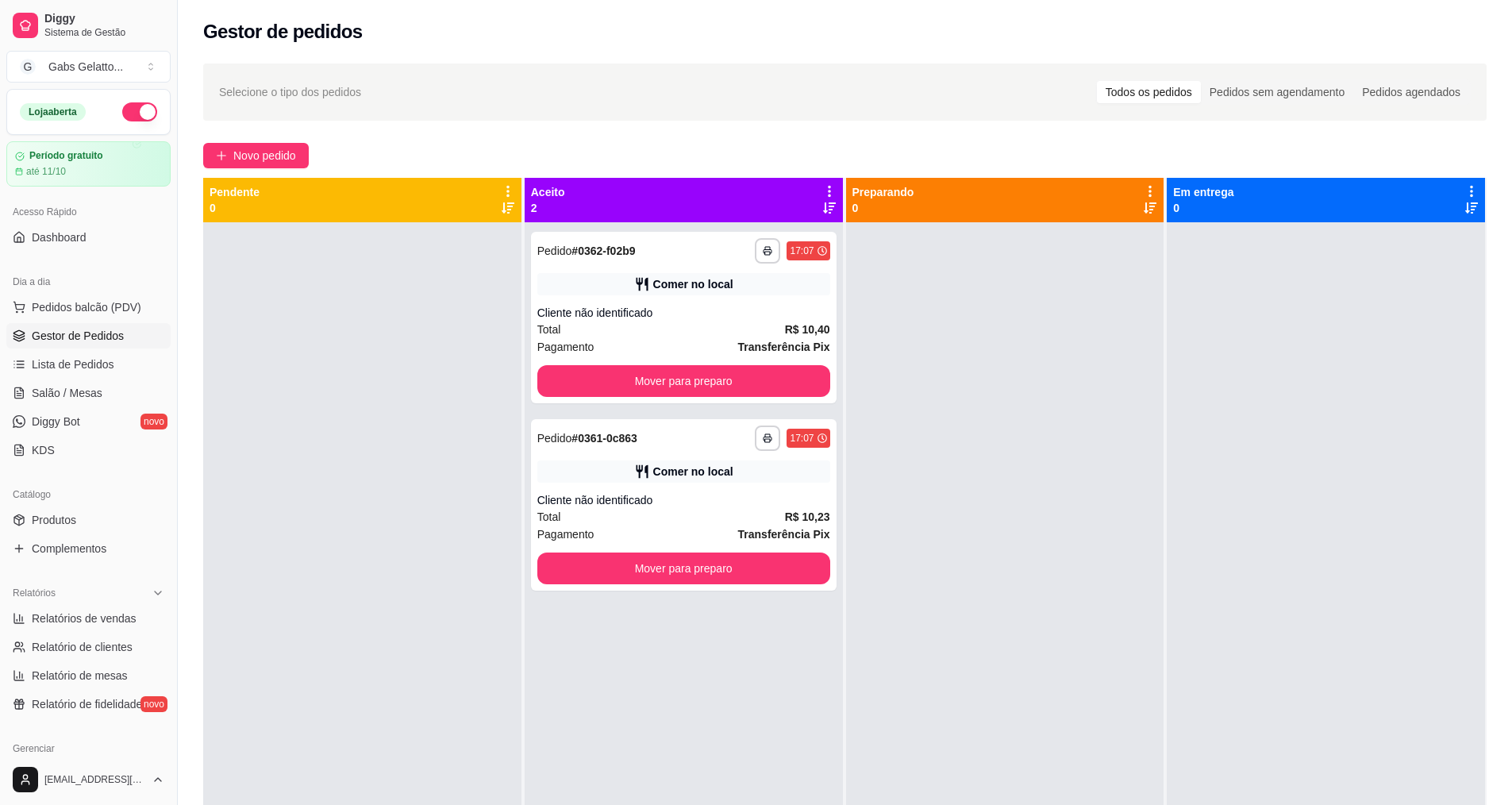
click at [126, 323] on link "Gestor de Pedidos" at bounding box center [88, 335] width 164 height 25
click at [123, 311] on span "Pedidos balcão (PDV)" at bounding box center [86, 307] width 109 height 16
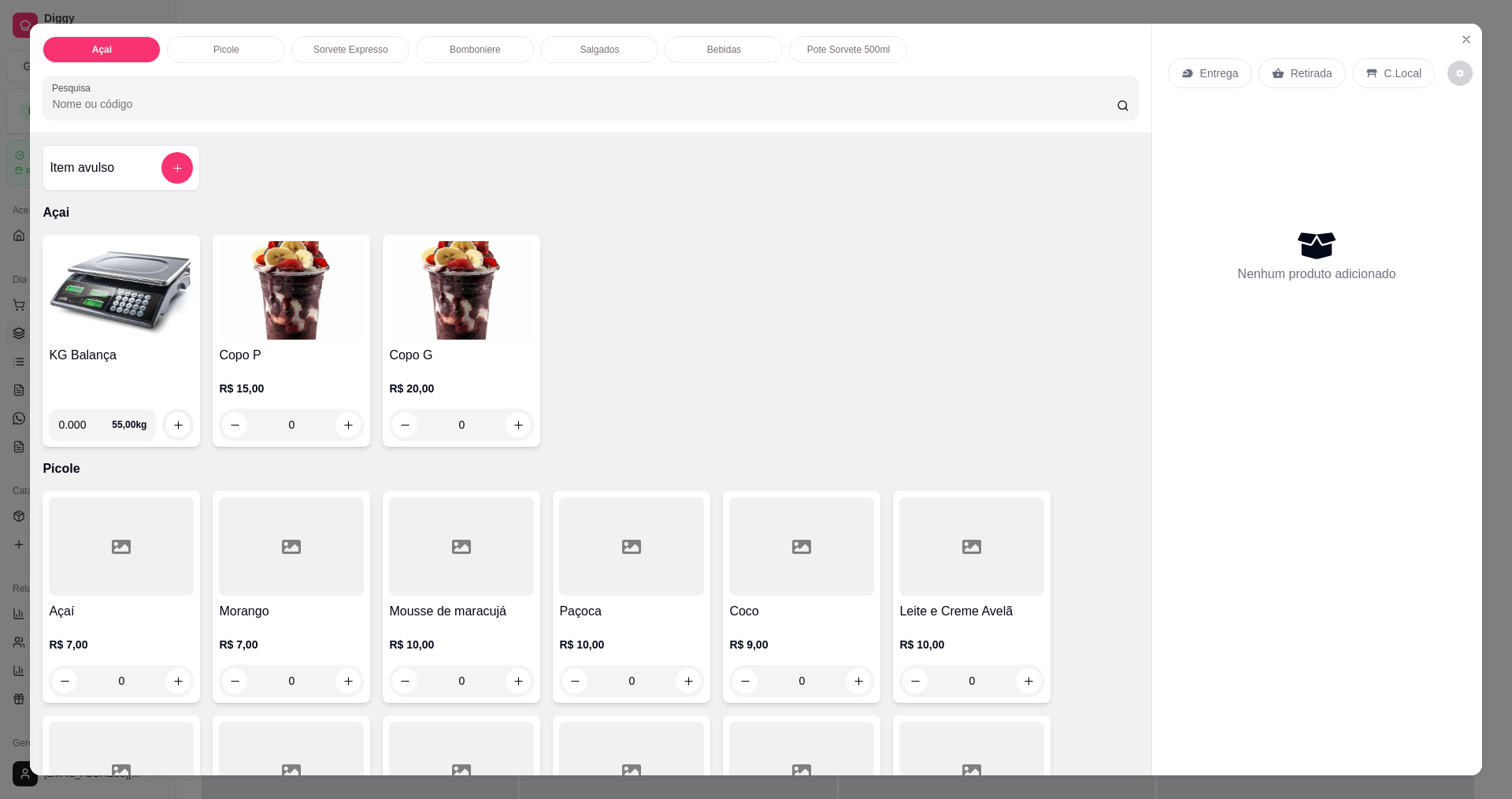
click at [97, 331] on img at bounding box center [121, 289] width 145 height 98
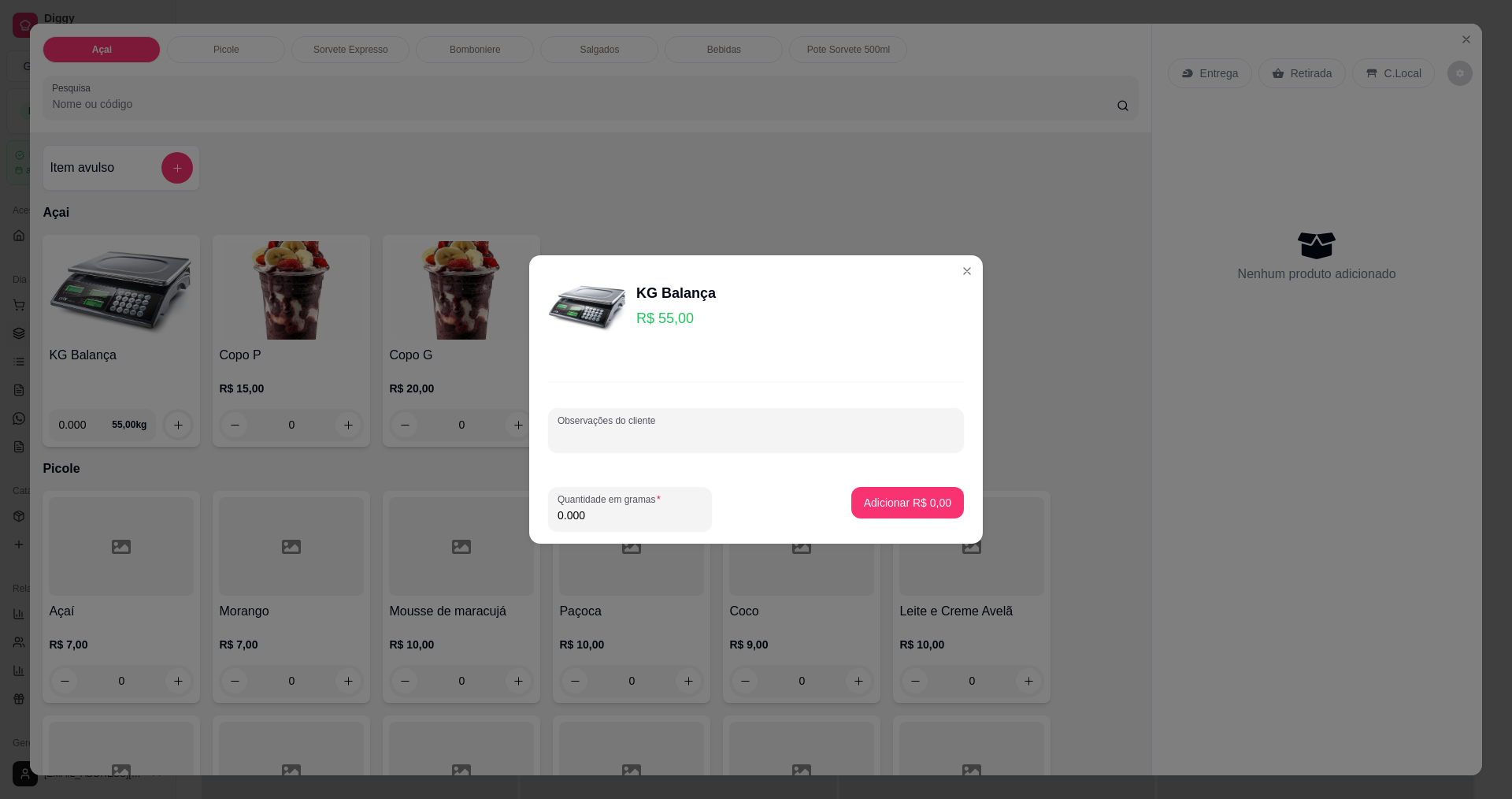
click at [573, 432] on input "Observações do cliente" at bounding box center [756, 436] width 397 height 16
click at [610, 517] on input "0.000" at bounding box center [630, 515] width 145 height 16
type input "0.330"
click at [916, 512] on button "Adicionar R$ 18,15" at bounding box center [904, 502] width 116 height 30
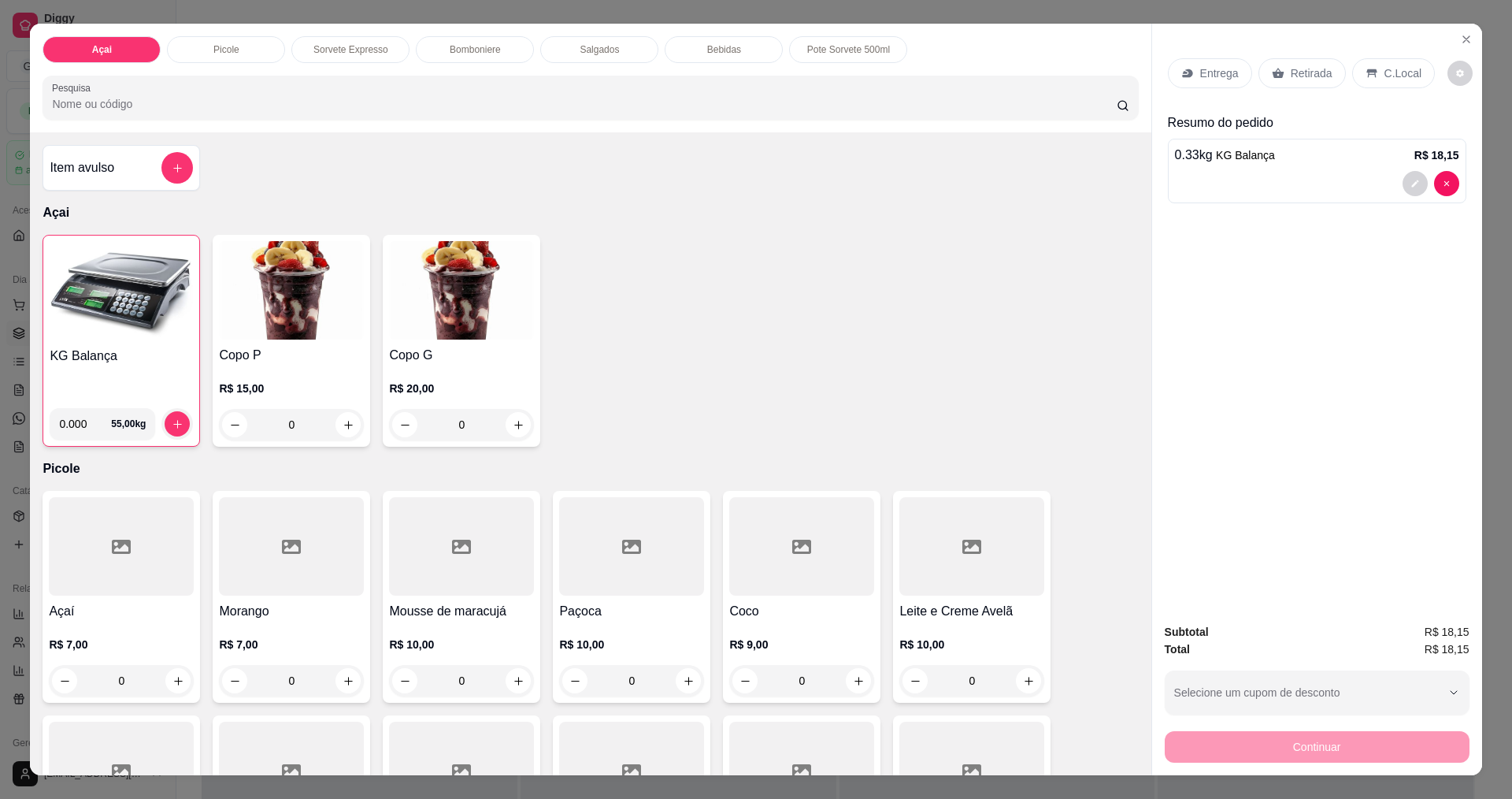
click at [1395, 58] on div "Entrega Retirada C.Local" at bounding box center [1317, 73] width 299 height 55
click at [1395, 63] on div "C.Local" at bounding box center [1393, 73] width 83 height 30
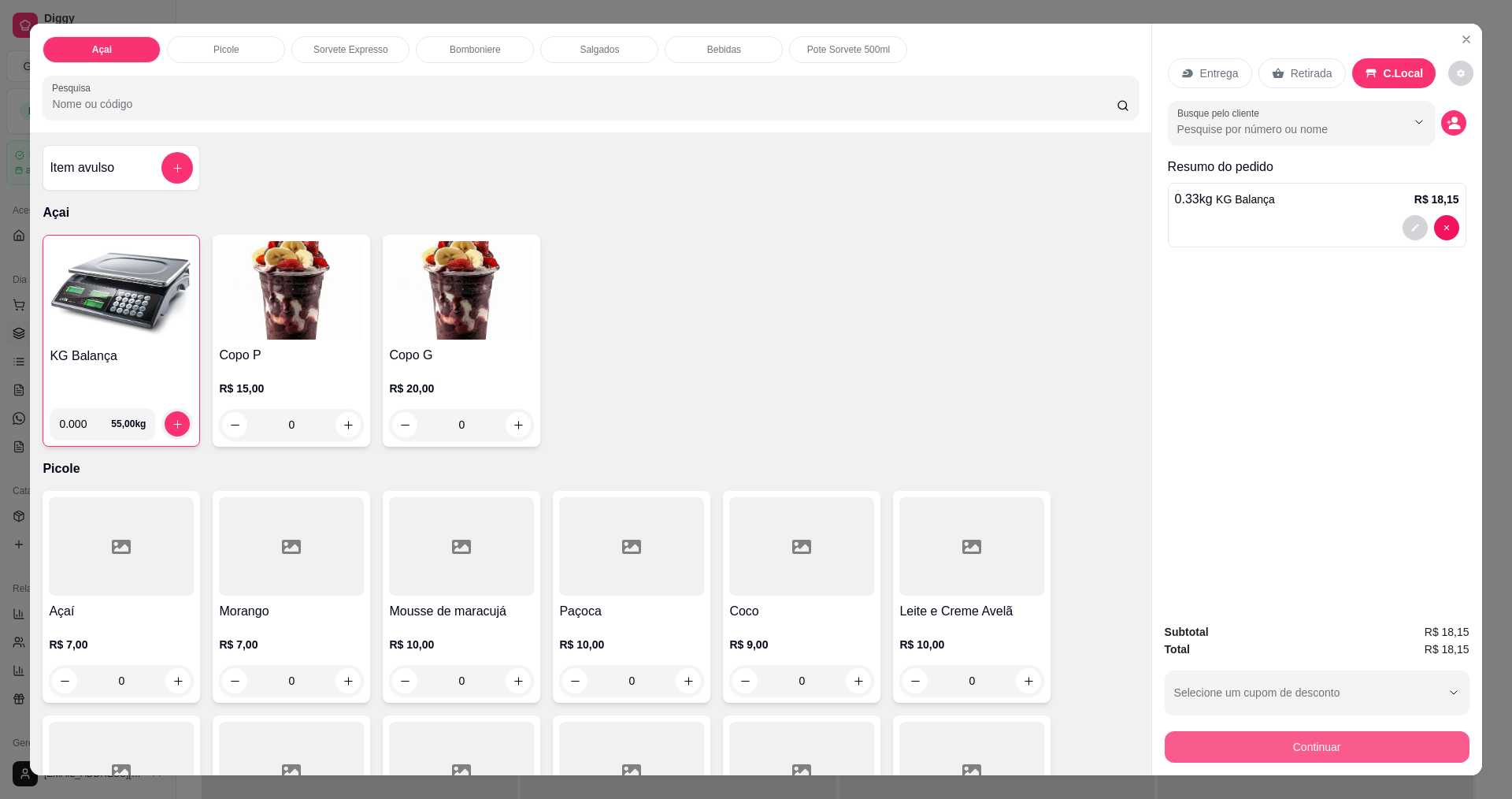
click at [1250, 754] on button "Continuar" at bounding box center [1317, 747] width 305 height 31
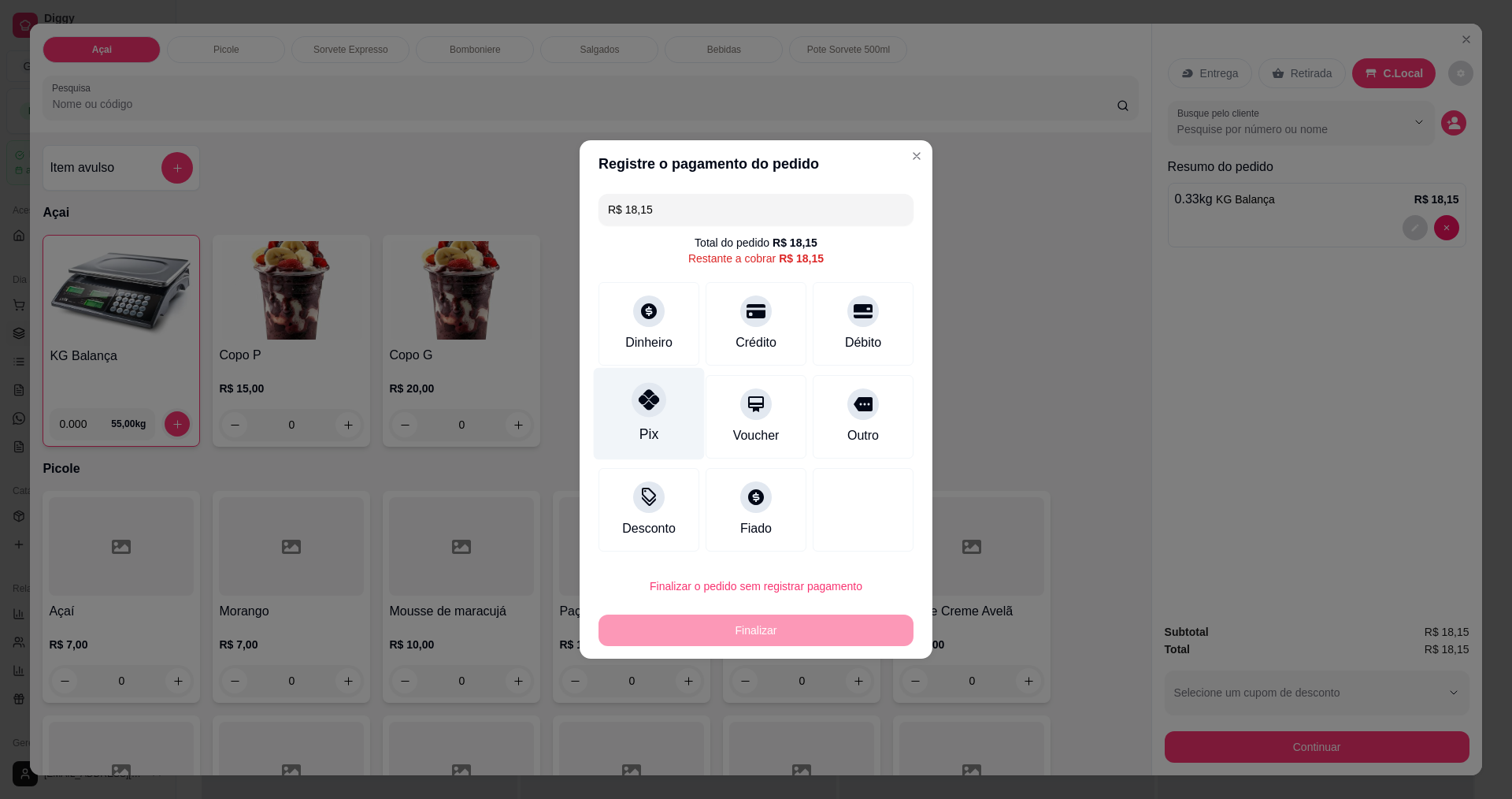
click at [637, 420] on div "Pix" at bounding box center [650, 413] width 111 height 92
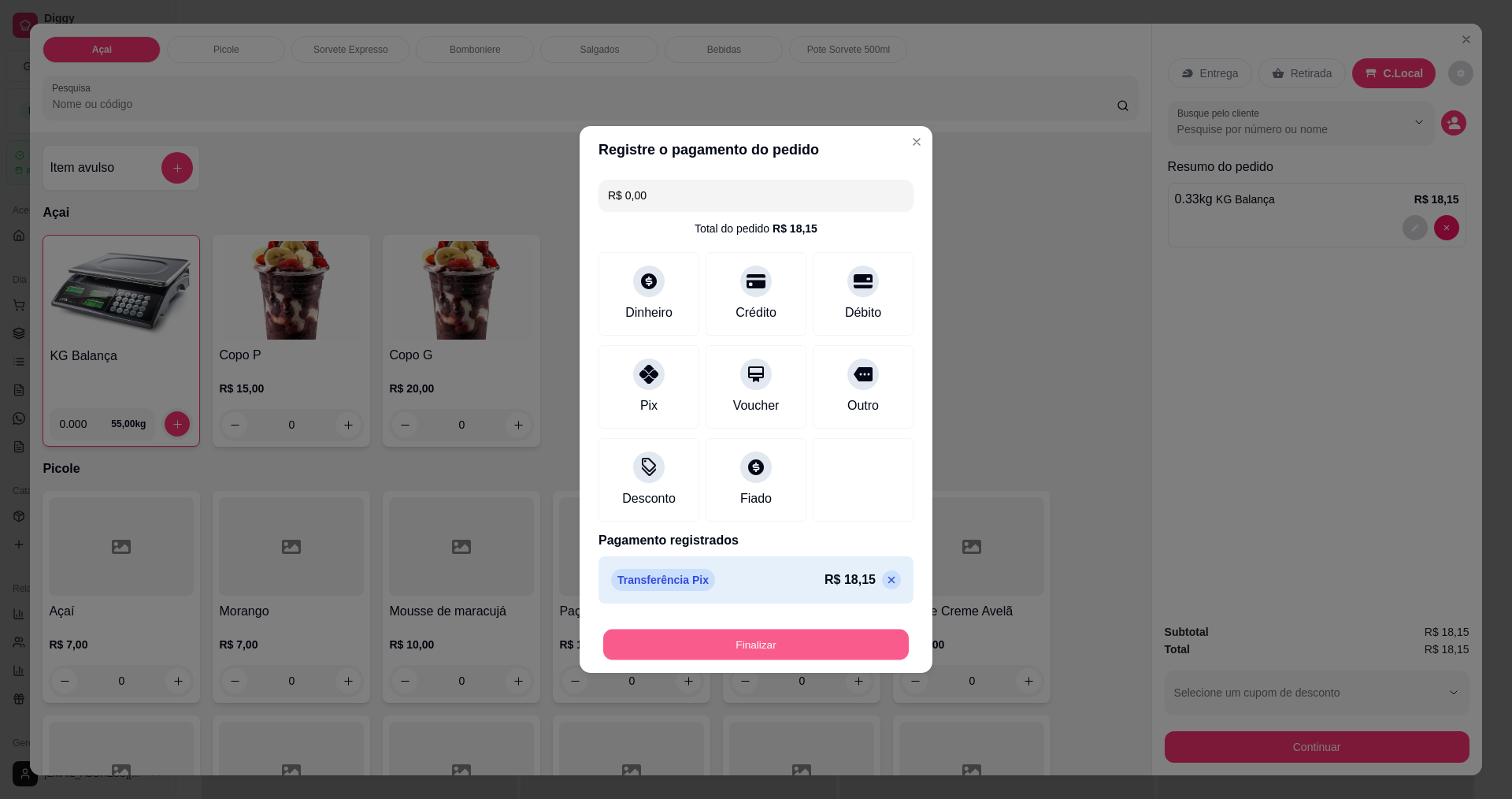
click at [708, 645] on button "Finalizar" at bounding box center [756, 644] width 306 height 30
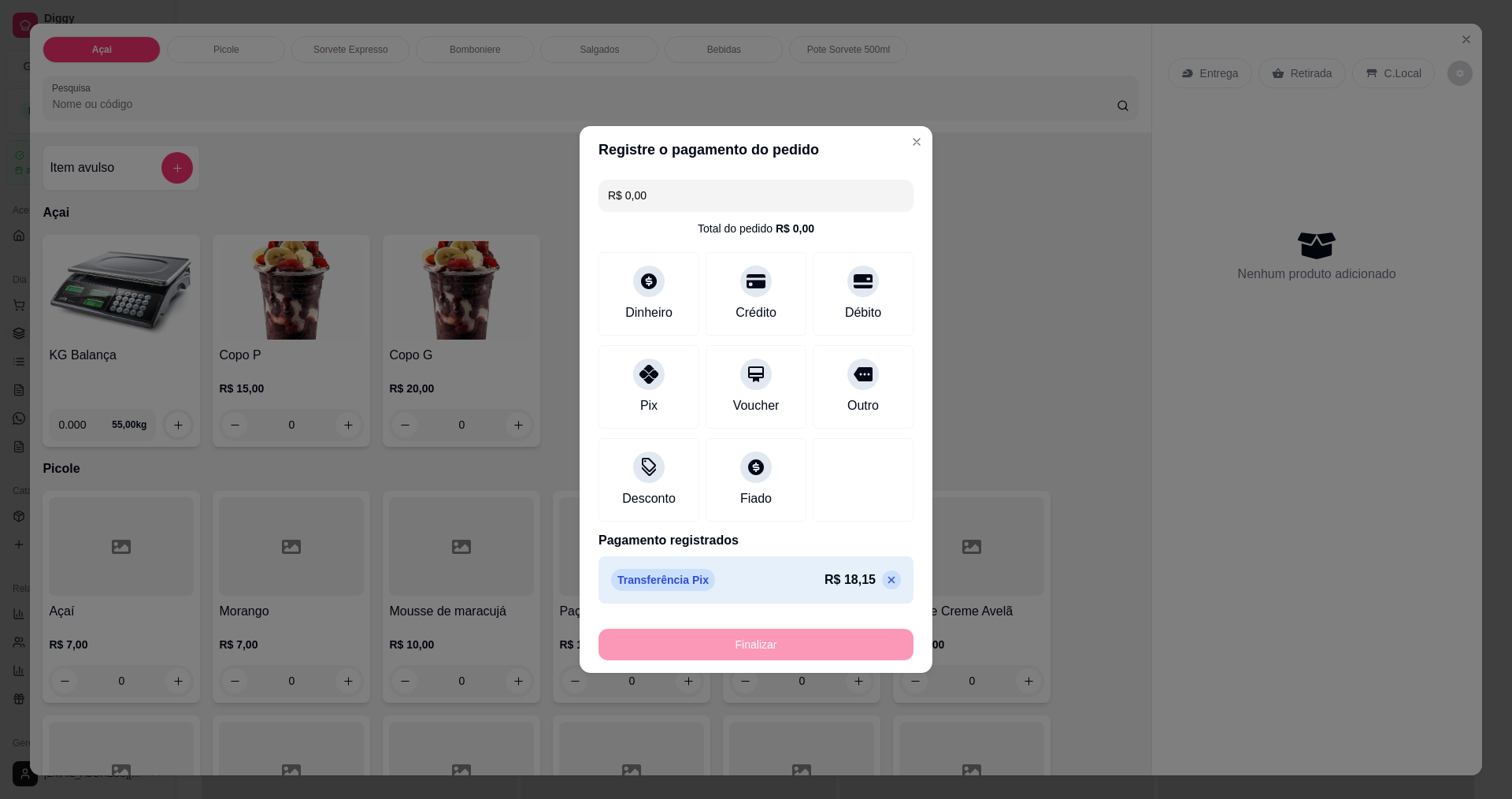
type input "-R$ 18,15"
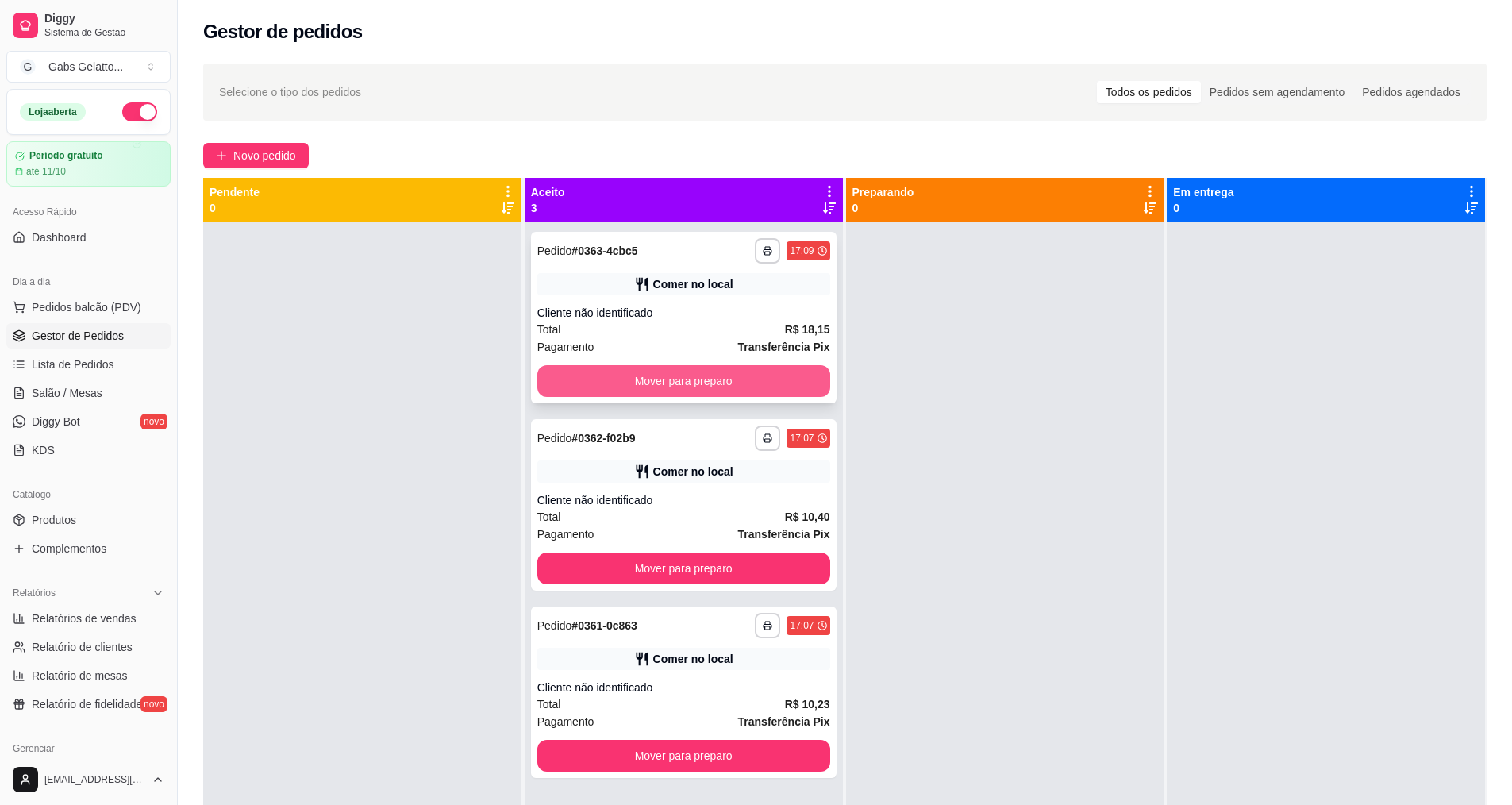
click at [754, 388] on button "Mover para preparo" at bounding box center [683, 381] width 293 height 32
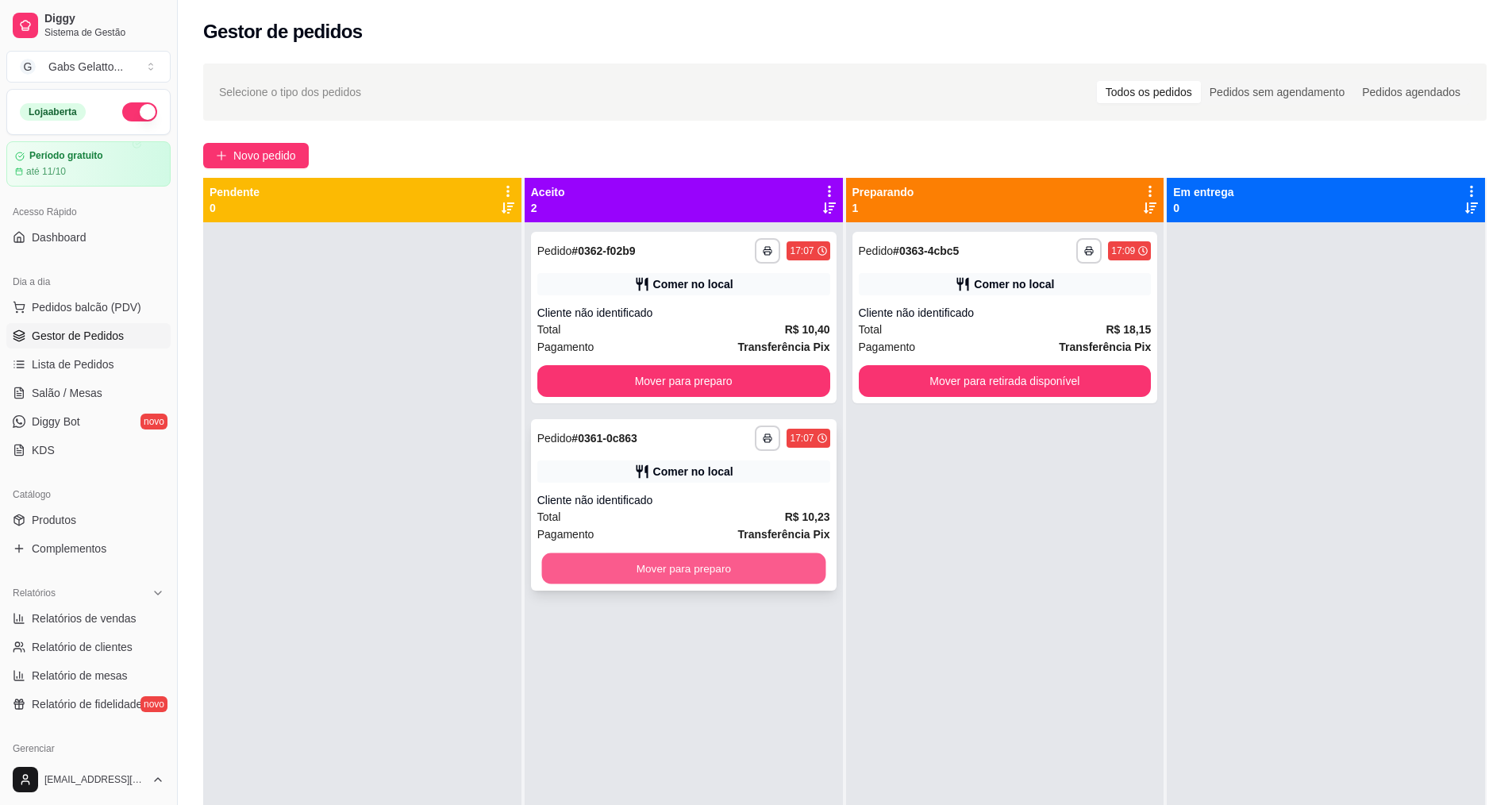
click at [701, 574] on button "Mover para preparo" at bounding box center [682, 568] width 284 height 31
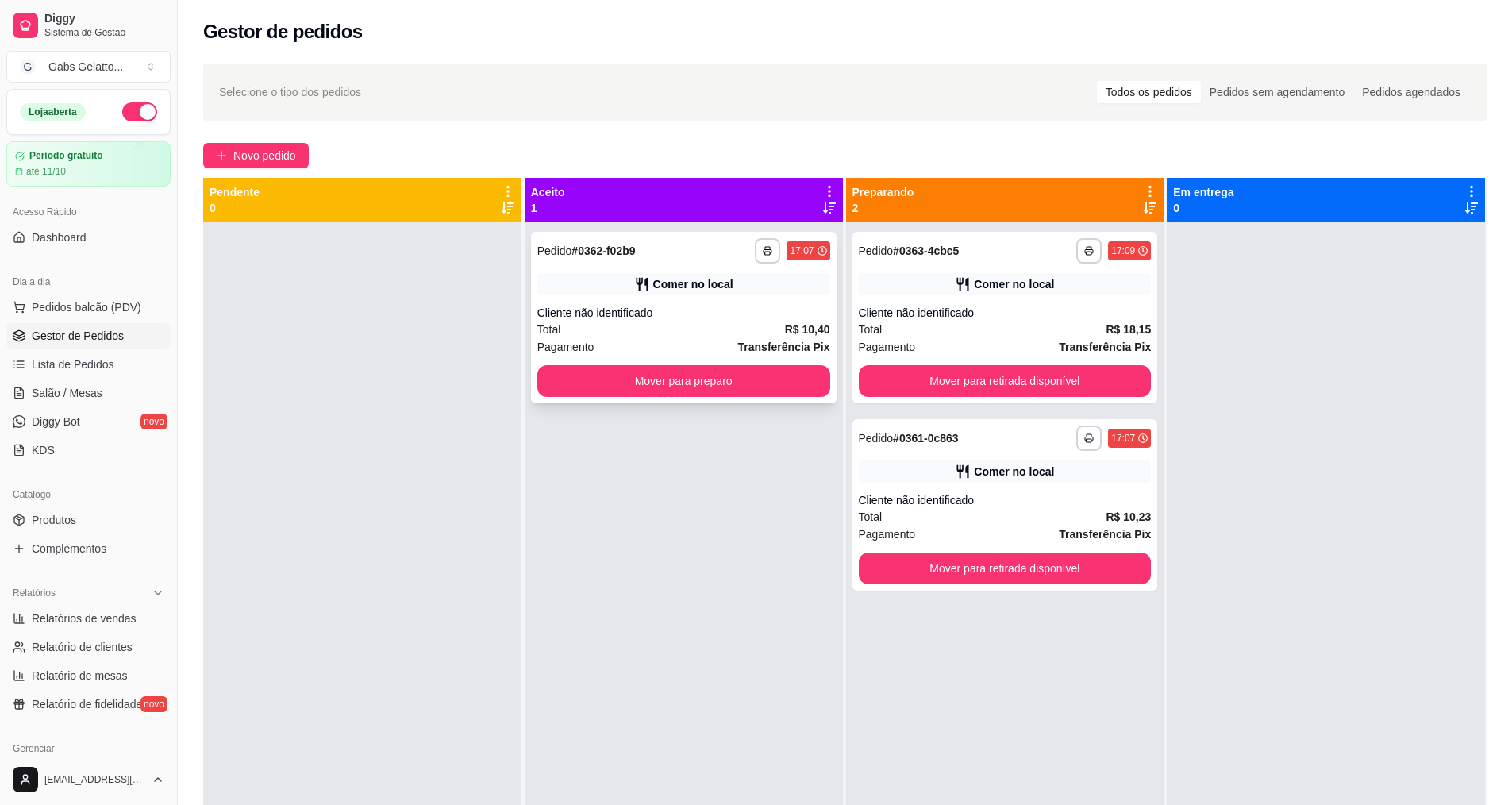
click at [731, 400] on div "**********" at bounding box center [683, 318] width 305 height 172
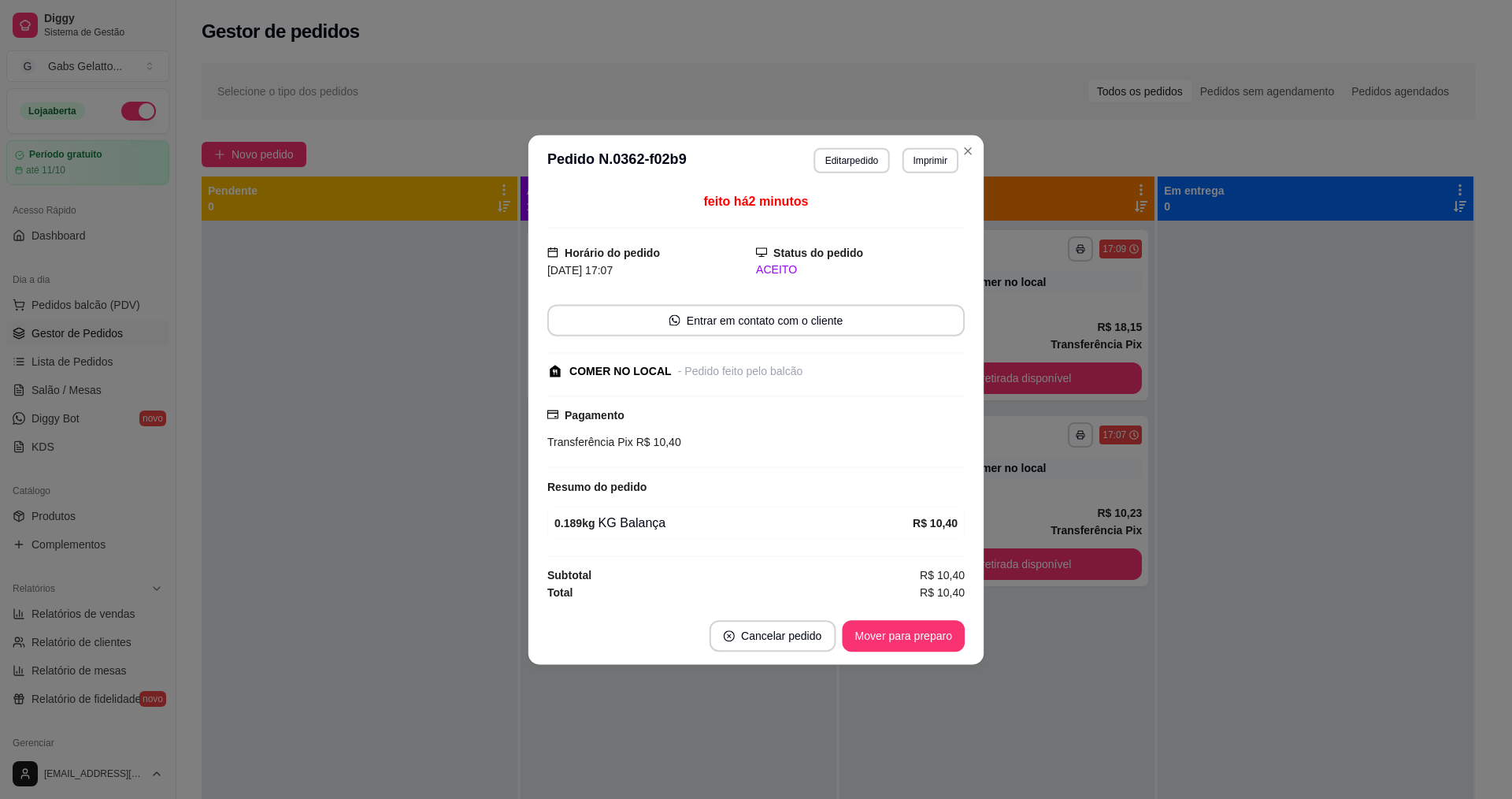
click at [737, 387] on div "feito há 2 minutos Horário do pedido [DATE] 17:07 Status do pedido ACEITO Entra…" at bounding box center [756, 395] width 418 height 409
click at [737, 387] on div "feito há 2 minutos Horário do pedido [DATE] 17:07 Status do pedido ACEITO Entra…" at bounding box center [756, 396] width 416 height 407
click at [895, 628] on button "Mover para preparo" at bounding box center [902, 635] width 122 height 31
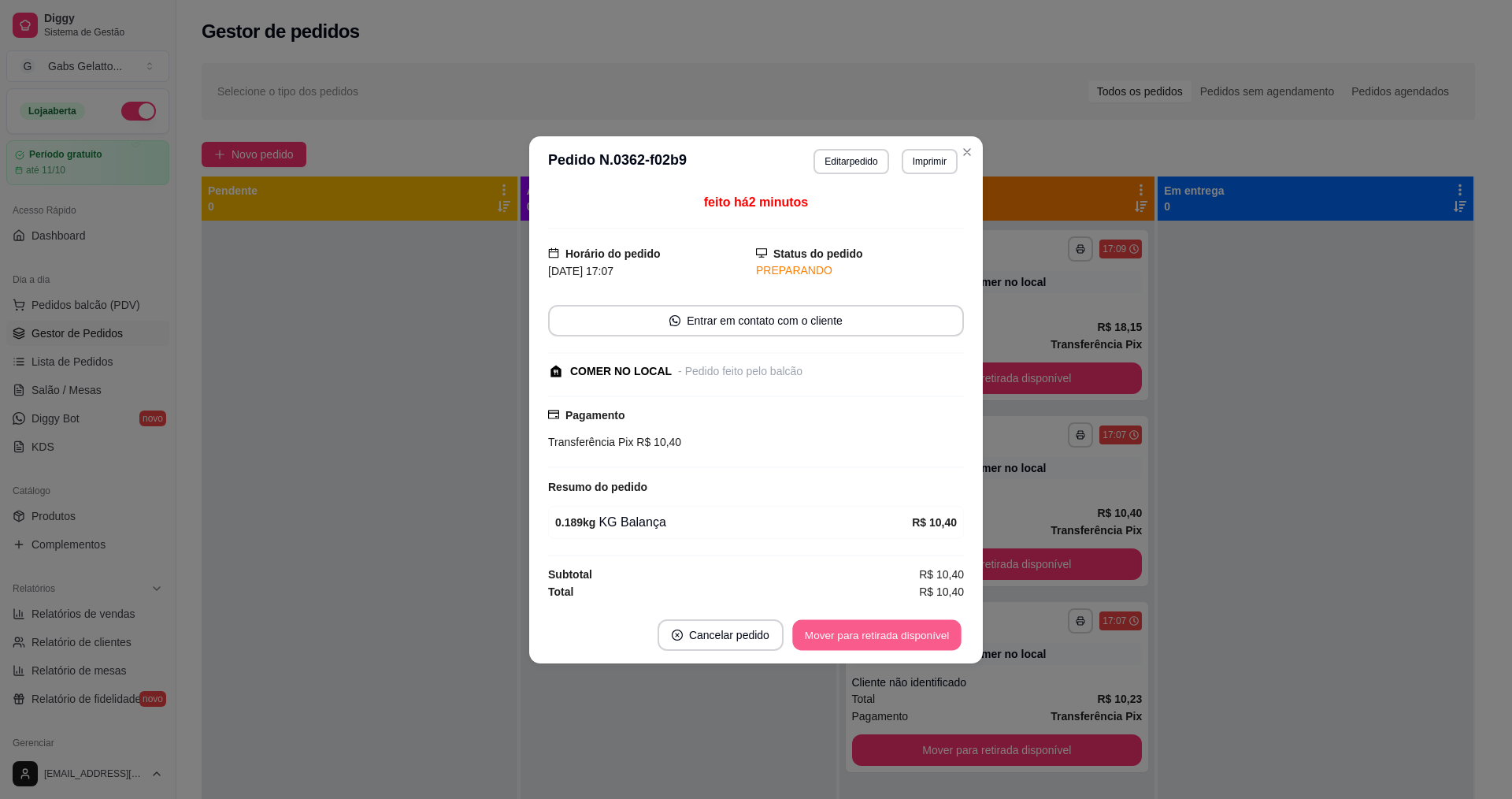
click at [897, 630] on button "Mover para retirada disponível" at bounding box center [876, 634] width 168 height 30
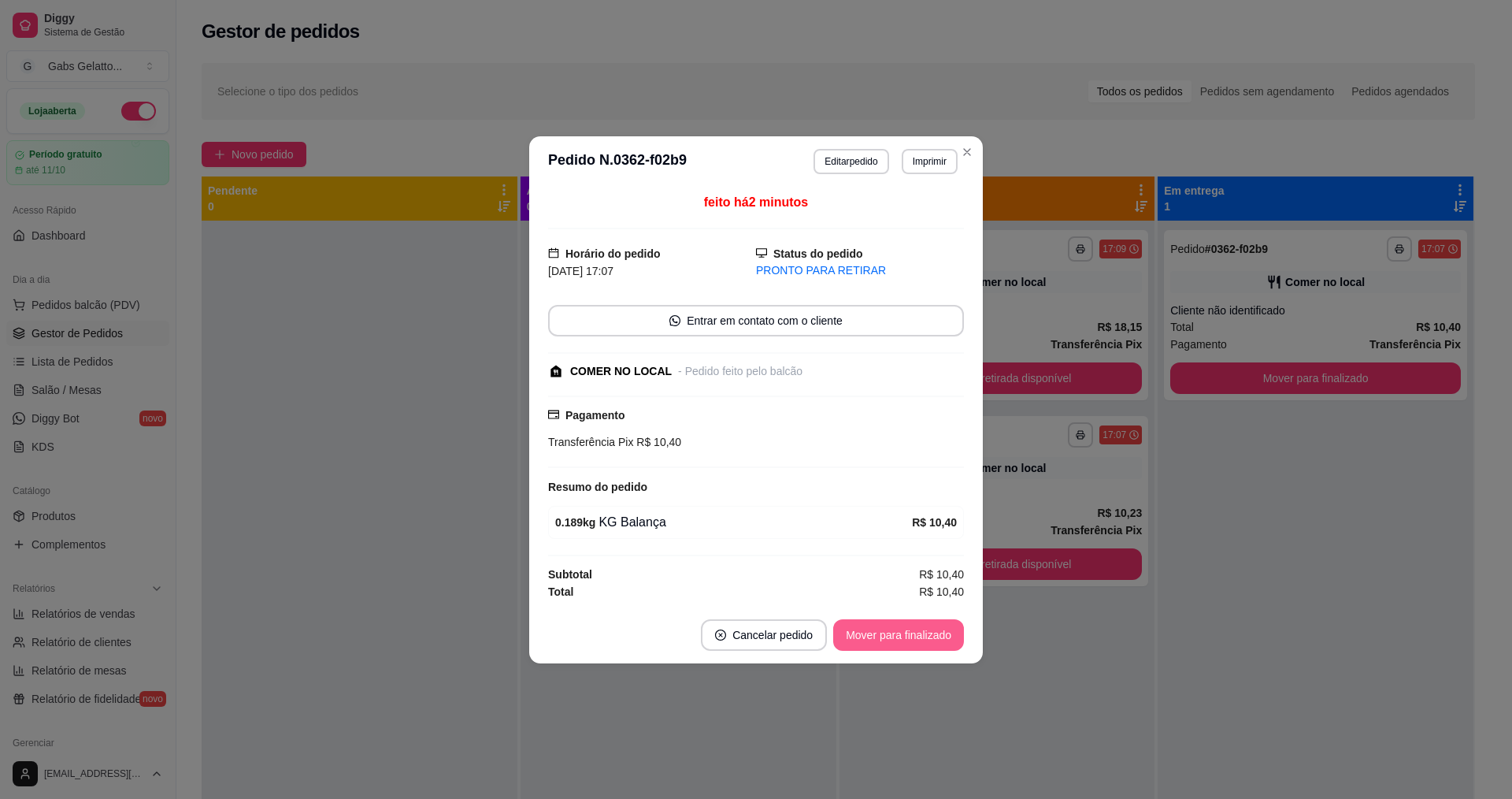
click at [897, 630] on button "Mover para finalizado" at bounding box center [898, 635] width 131 height 31
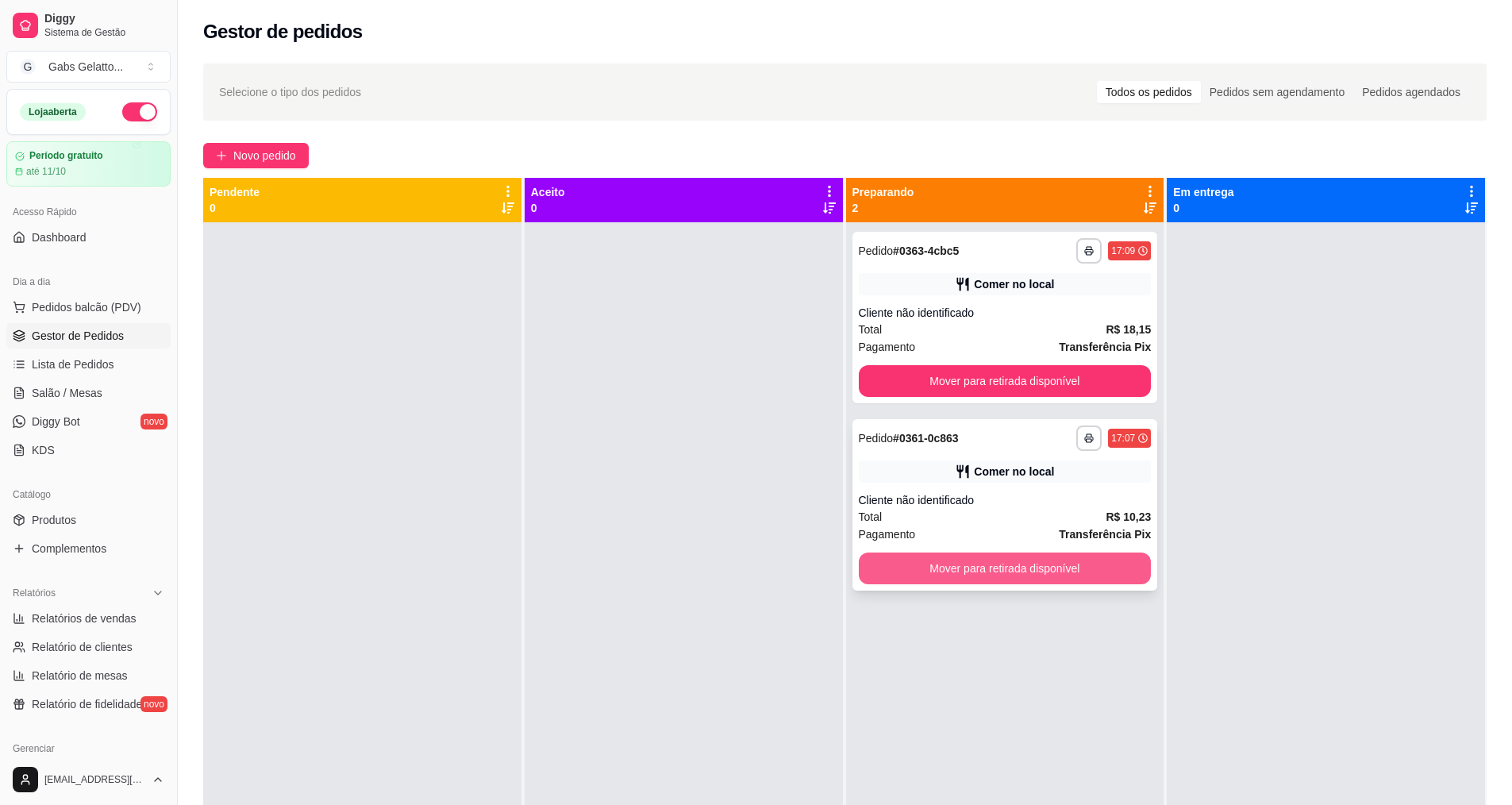
click at [1096, 567] on button "Mover para retirada disponível" at bounding box center [1004, 568] width 293 height 32
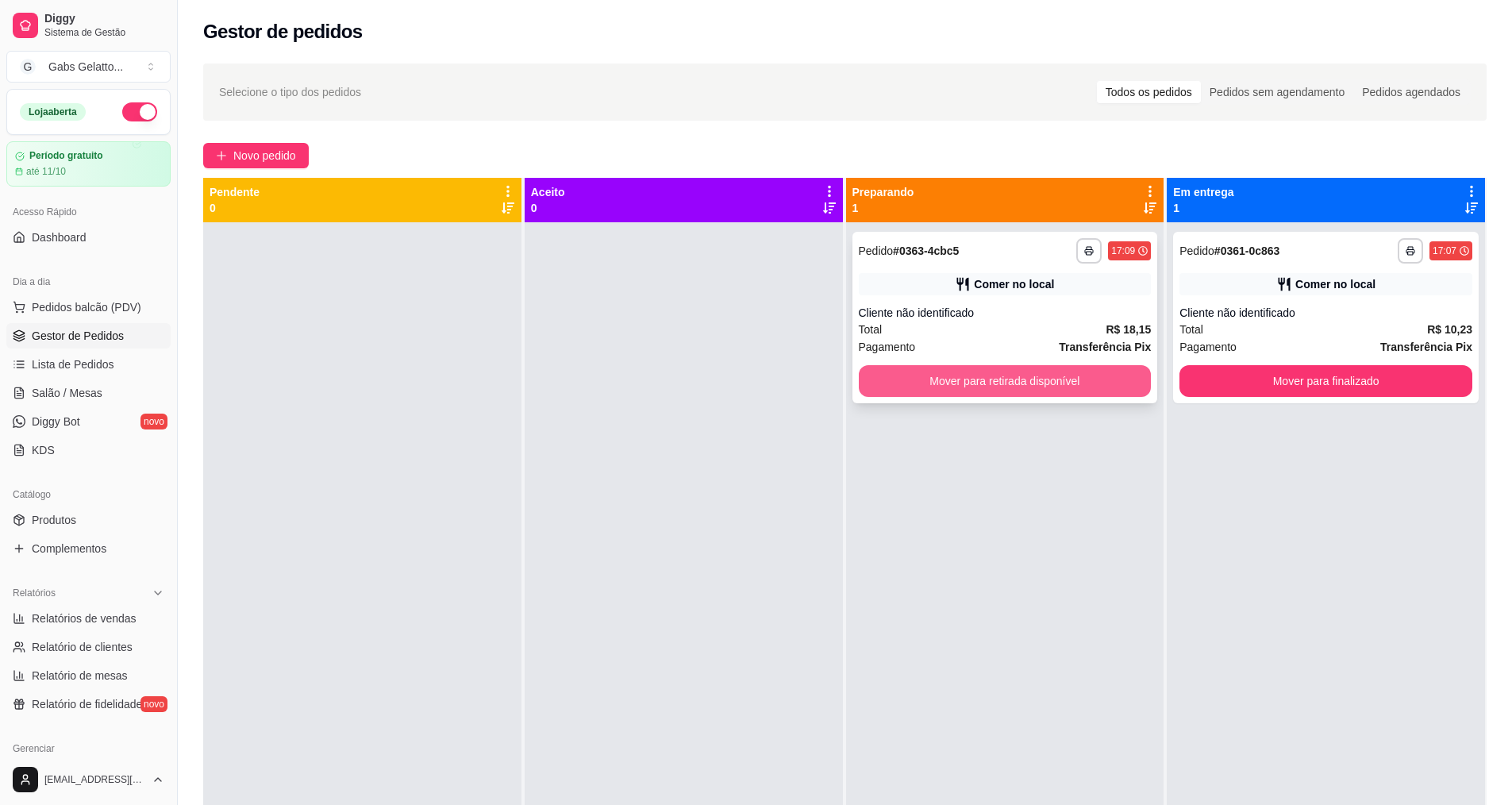
click at [1078, 387] on button "Mover para retirada disponível" at bounding box center [1004, 381] width 293 height 32
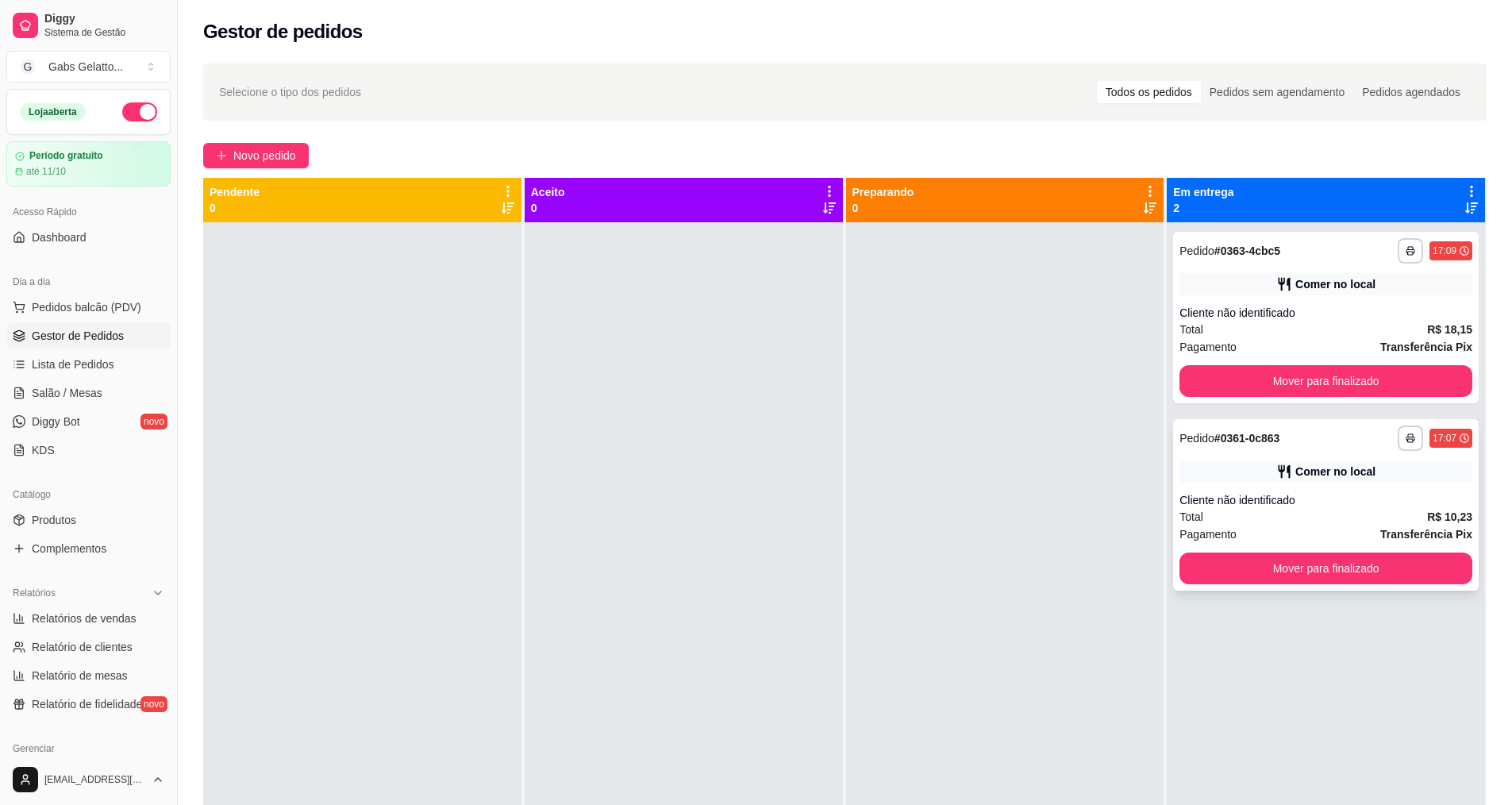
click at [1228, 396] on div "**********" at bounding box center [1325, 318] width 305 height 172
click at [1234, 385] on button "Mover para finalizado" at bounding box center [1326, 381] width 293 height 32
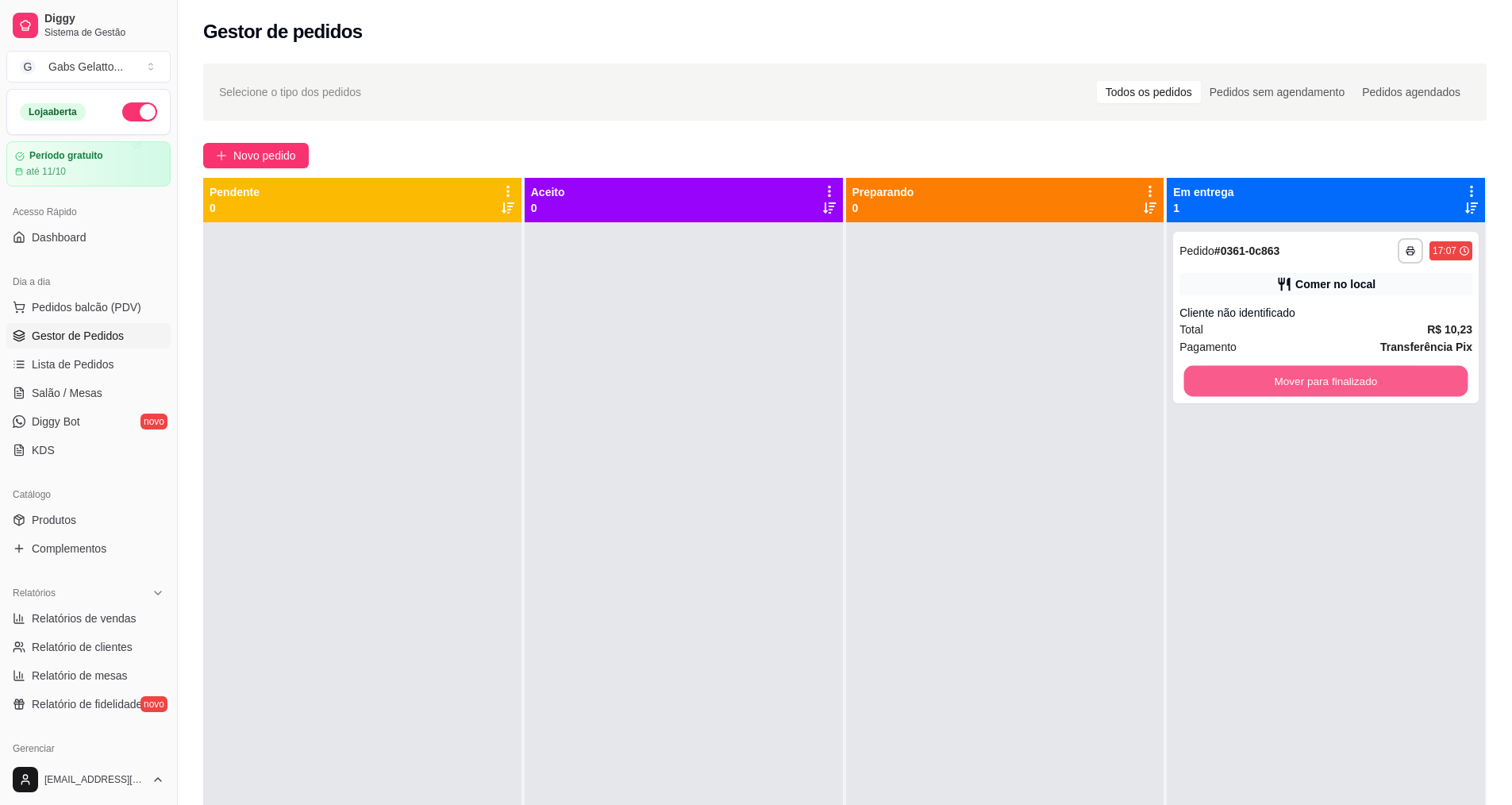
click at [1236, 384] on button "Mover para finalizado" at bounding box center [1326, 381] width 284 height 31
